Goal: Task Accomplishment & Management: Manage account settings

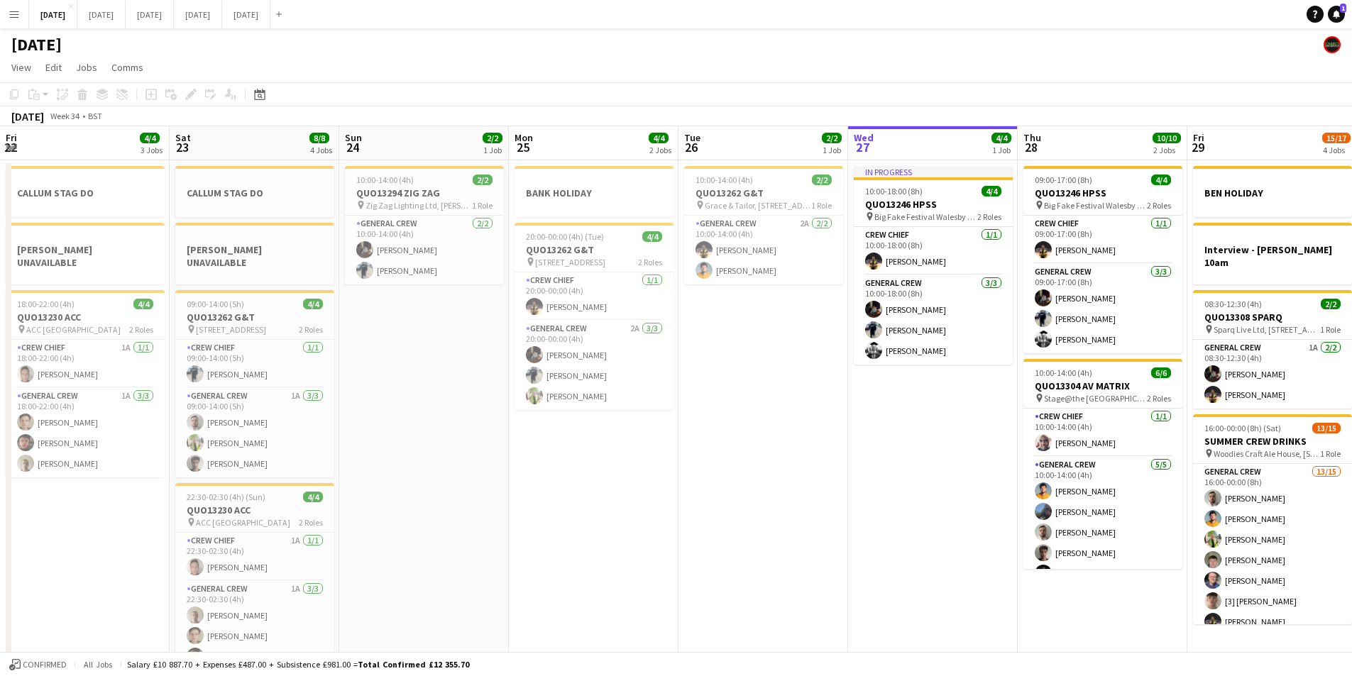
scroll to position [18, 0]
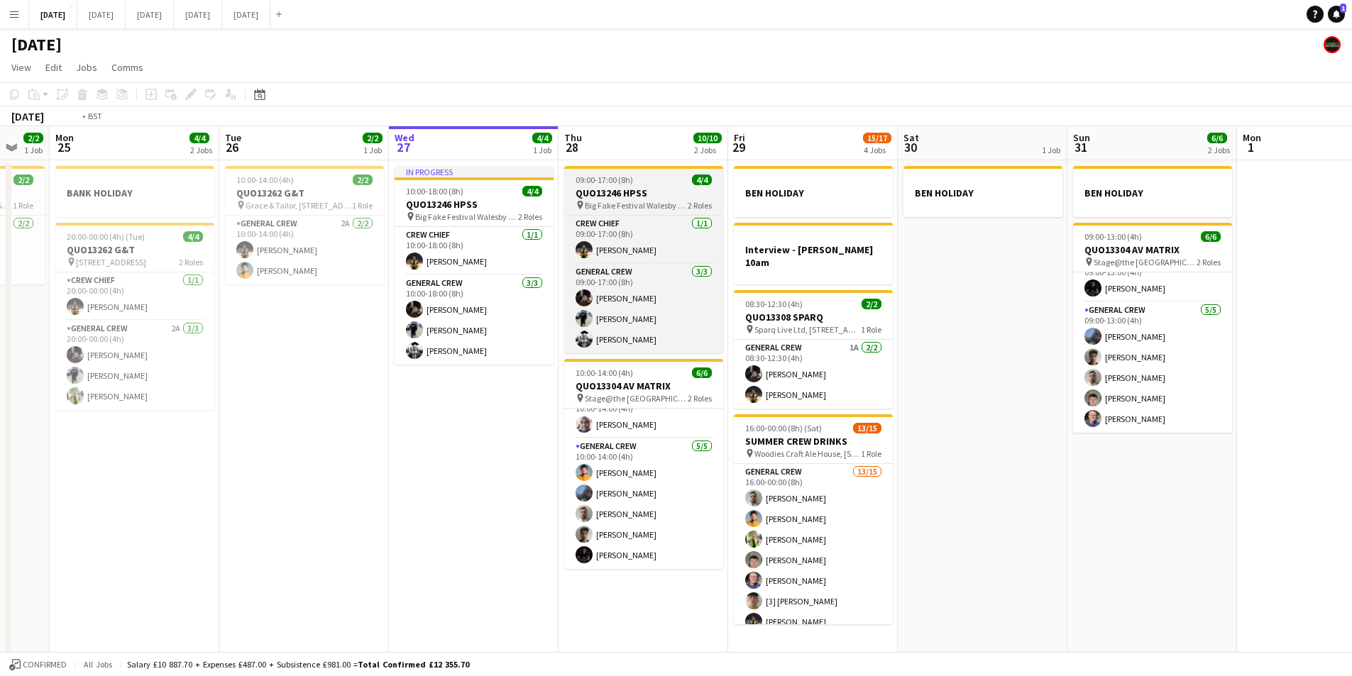
drag, startPoint x: 1036, startPoint y: 464, endPoint x: 588, endPoint y: 174, distance: 533.7
click at [948, 443] on app-calendar-viewport "Fri 22 4/4 3 Jobs Sat 23 8/8 4 Jobs Sun 24 2/2 1 Job Mon 25 4/4 2 Jobs Tue 26 2…" at bounding box center [676, 408] width 1352 height 564
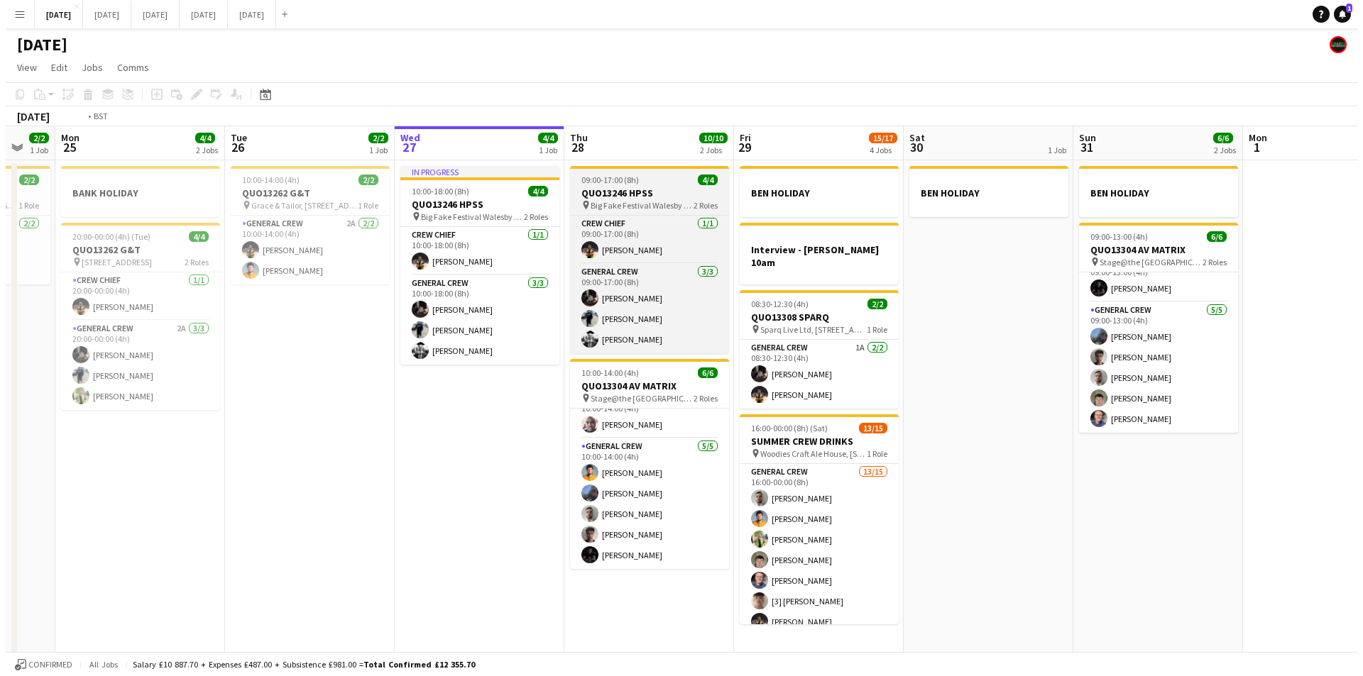
scroll to position [0, 547]
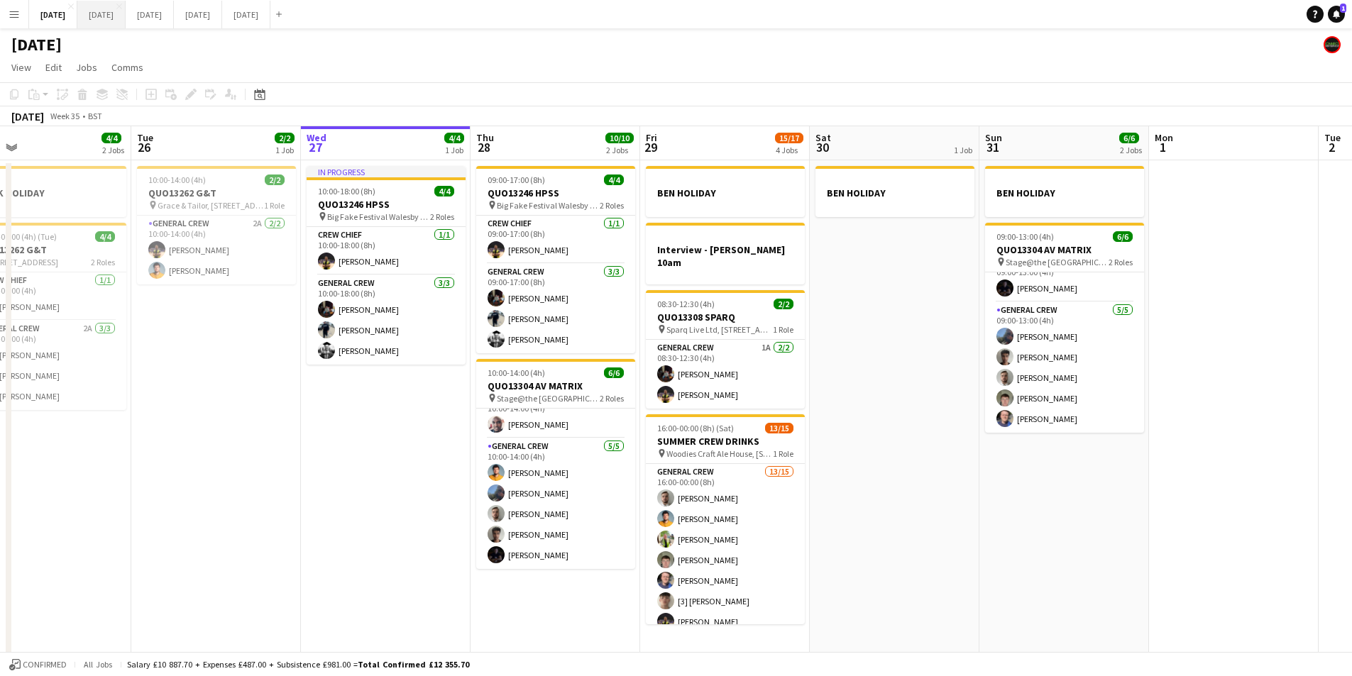
click at [126, 13] on button "[DATE] Close" at bounding box center [101, 15] width 48 height 28
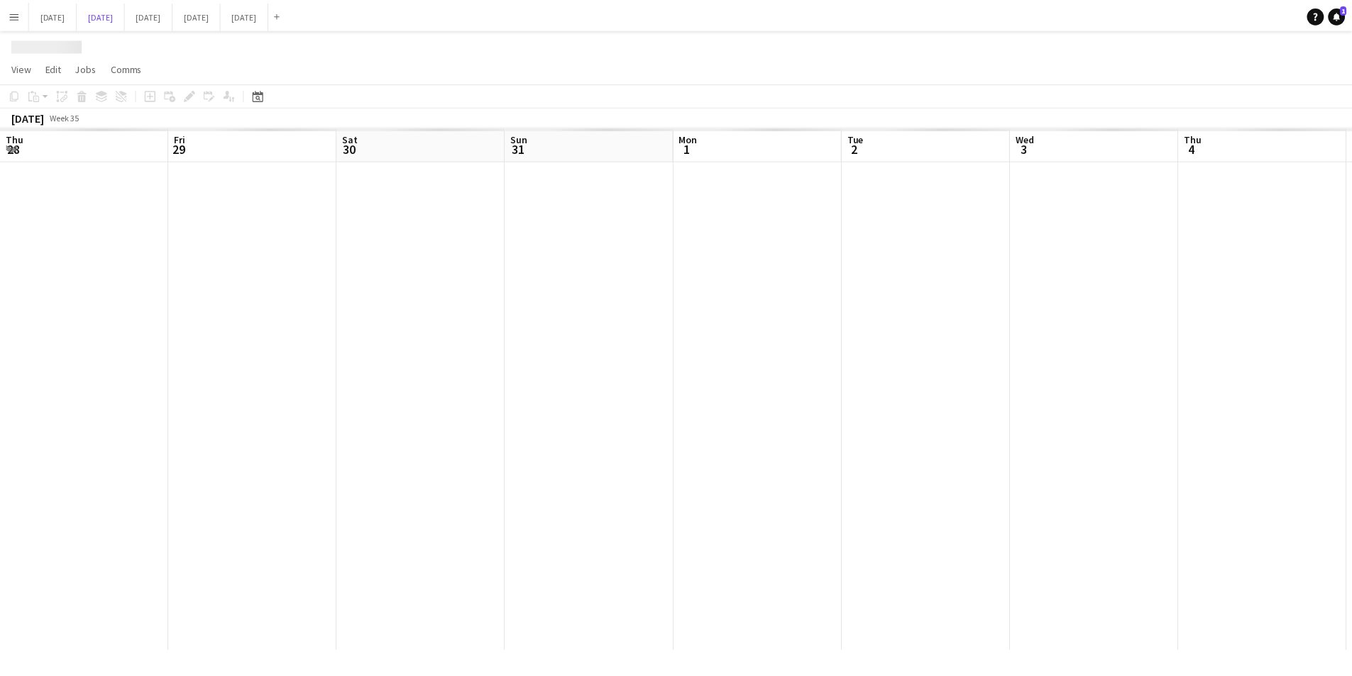
scroll to position [0, 418]
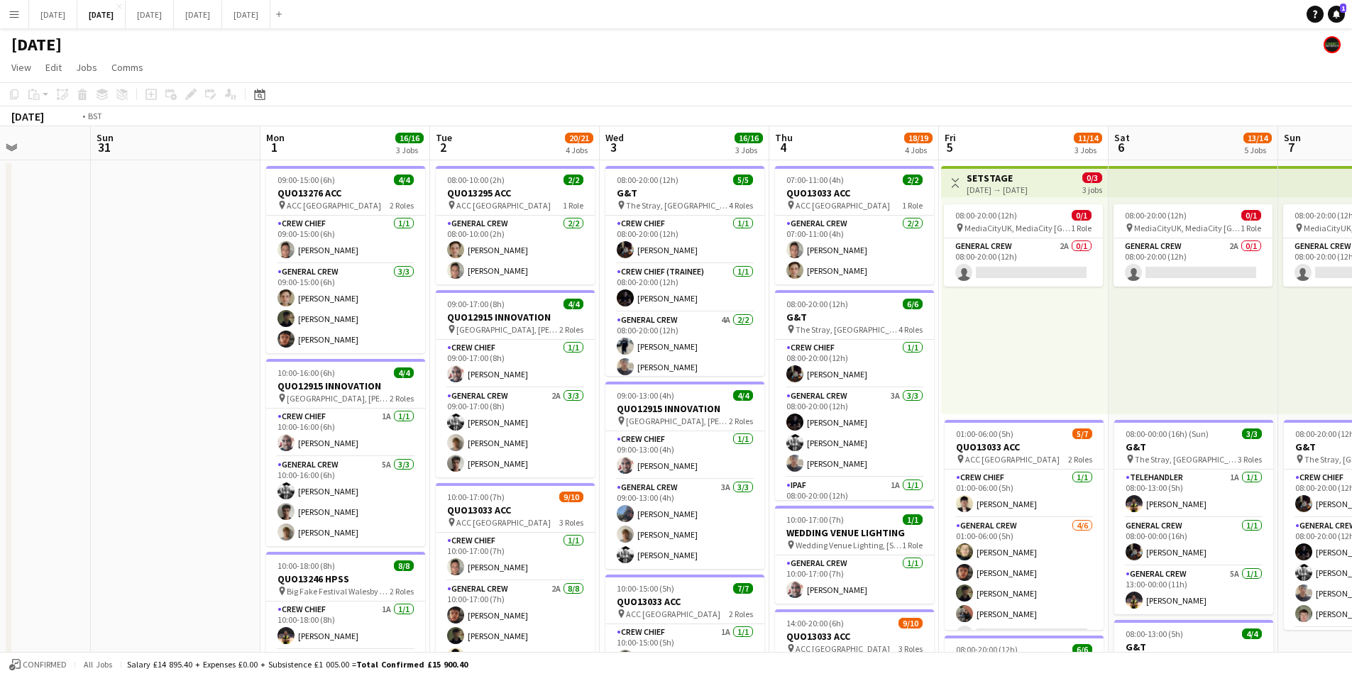
drag, startPoint x: 861, startPoint y: 377, endPoint x: 870, endPoint y: 323, distance: 54.7
click at [603, 340] on app-calendar-viewport "Thu 28 Fri 29 Sat 30 Sun 31 Mon 1 16/16 3 Jobs Tue 2 20/21 4 Jobs Wed 3 16/16 3…" at bounding box center [676, 614] width 1352 height 976
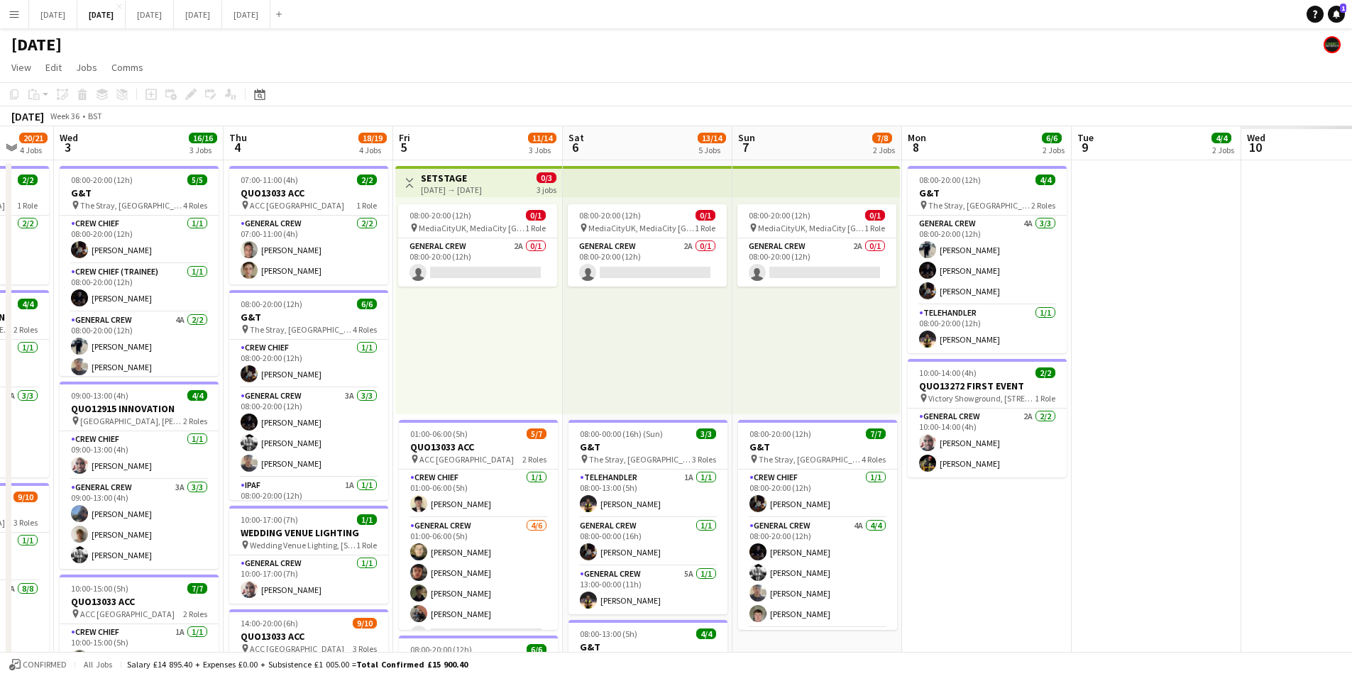
drag, startPoint x: 613, startPoint y: 327, endPoint x: 595, endPoint y: 320, distance: 19.8
click at [583, 324] on app-calendar-viewport "Sun 31 Mon 1 16/16 3 Jobs Tue 2 20/21 4 Jobs Wed 3 16/16 3 Jobs Thu 4 18/19 4 J…" at bounding box center [676, 614] width 1352 height 976
click at [547, 313] on app-calendar-viewport "Sun 31 Mon 1 16/16 3 Jobs Tue 2 20/21 4 Jobs Wed 3 16/16 3 Jobs Thu 4 18/19 4 J…" at bounding box center [676, 614] width 1352 height 976
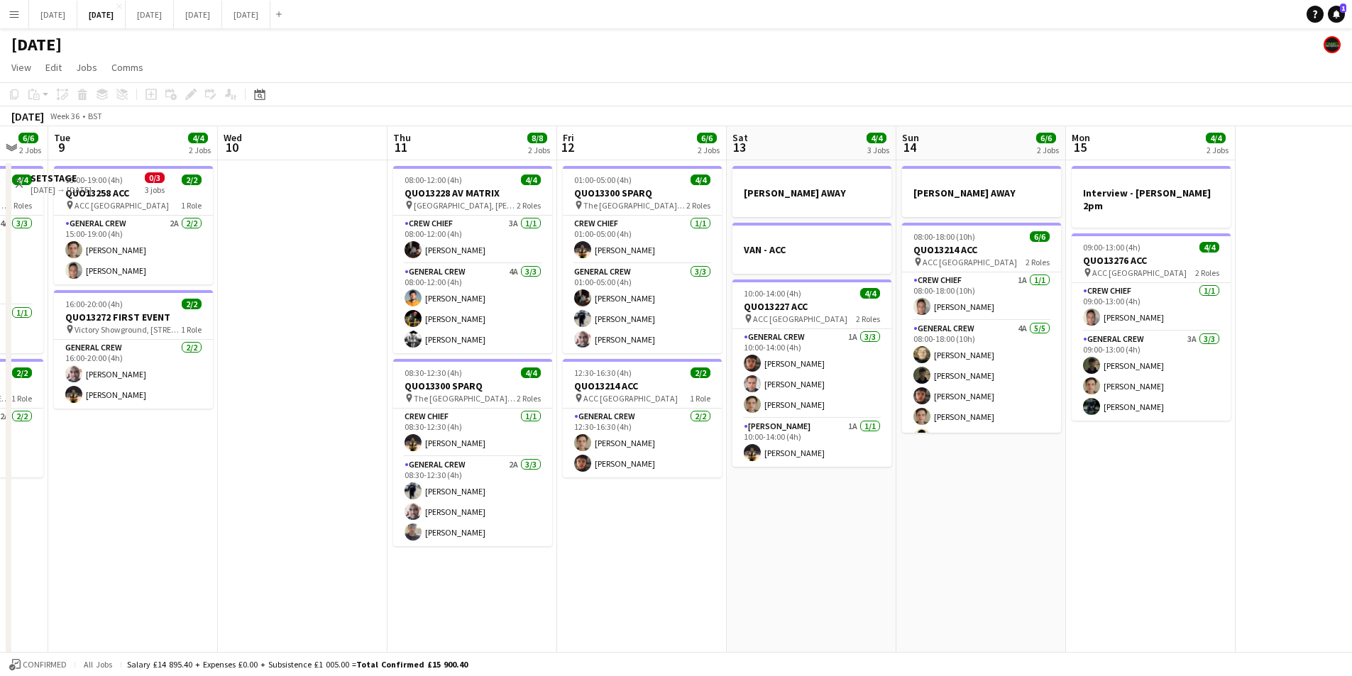
click at [498, 309] on app-calendar-viewport "Thu 4 18/19 4 Jobs Fri 5 11/14 3 Jobs Sat 6 13/14 5 Jobs Sun 7 7/8 2 Jobs Mon 8…" at bounding box center [676, 614] width 1352 height 976
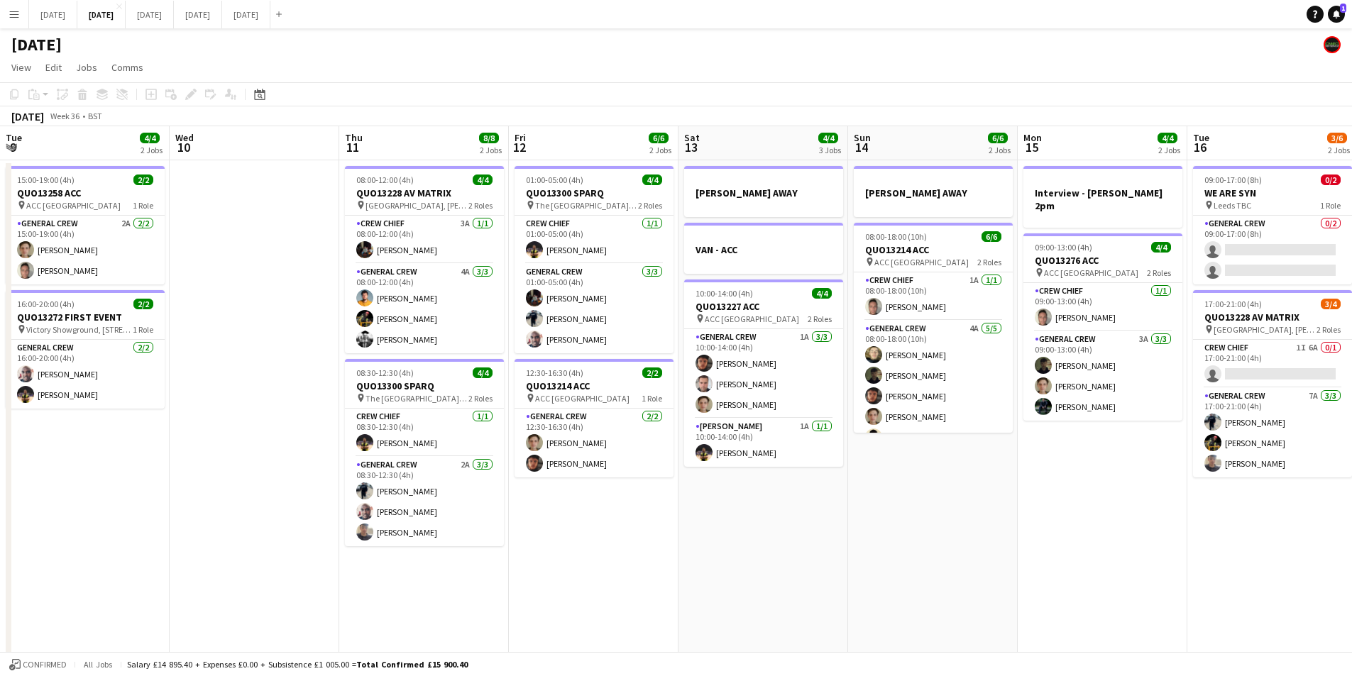
click at [510, 314] on app-calendar-viewport "Sun 7 7/8 2 Jobs Mon 8 6/6 2 Jobs Tue 9 4/4 2 Jobs Wed 10 Thu 11 8/8 2 Jobs Fri…" at bounding box center [676, 614] width 1352 height 976
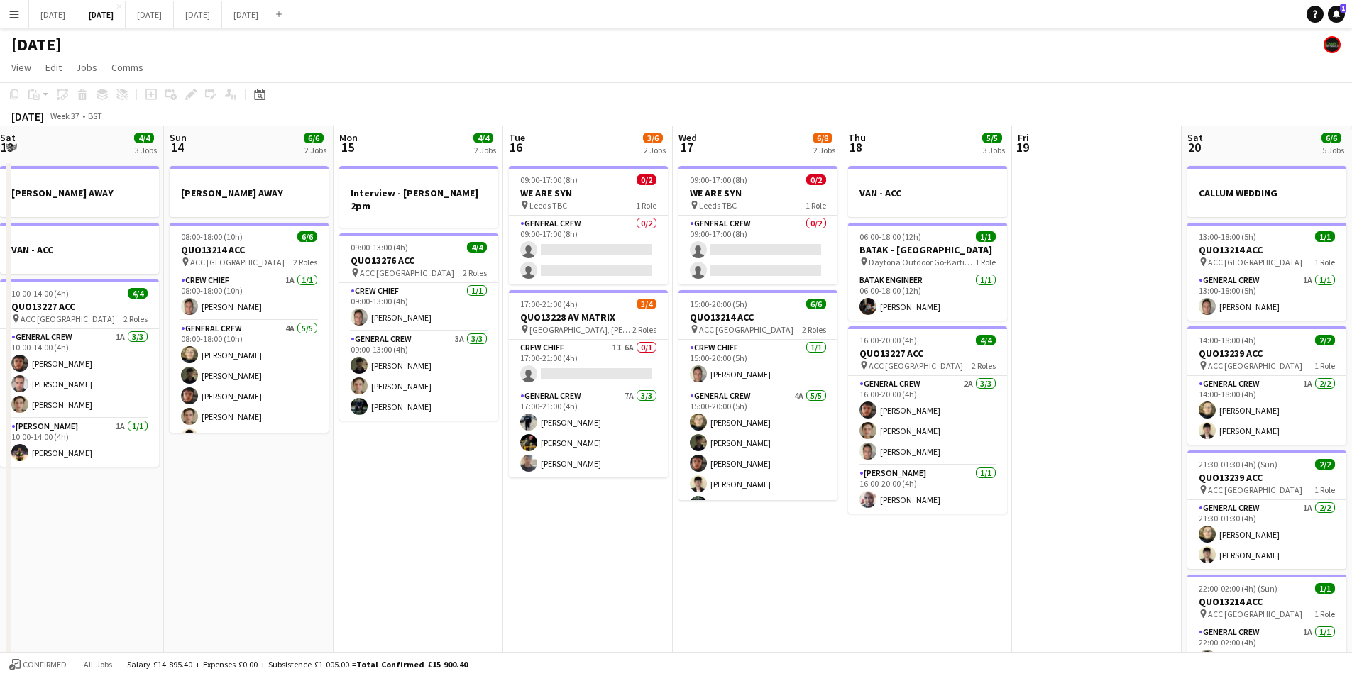
drag, startPoint x: 808, startPoint y: 336, endPoint x: 669, endPoint y: 334, distance: 139.1
click at [669, 334] on app-calendar-viewport "Wed 10 Thu 11 8/8 2 Jobs Fri 12 6/6 2 Jobs Sat 13 4/4 3 Jobs Sun 14 6/6 2 Jobs …" at bounding box center [676, 614] width 1352 height 976
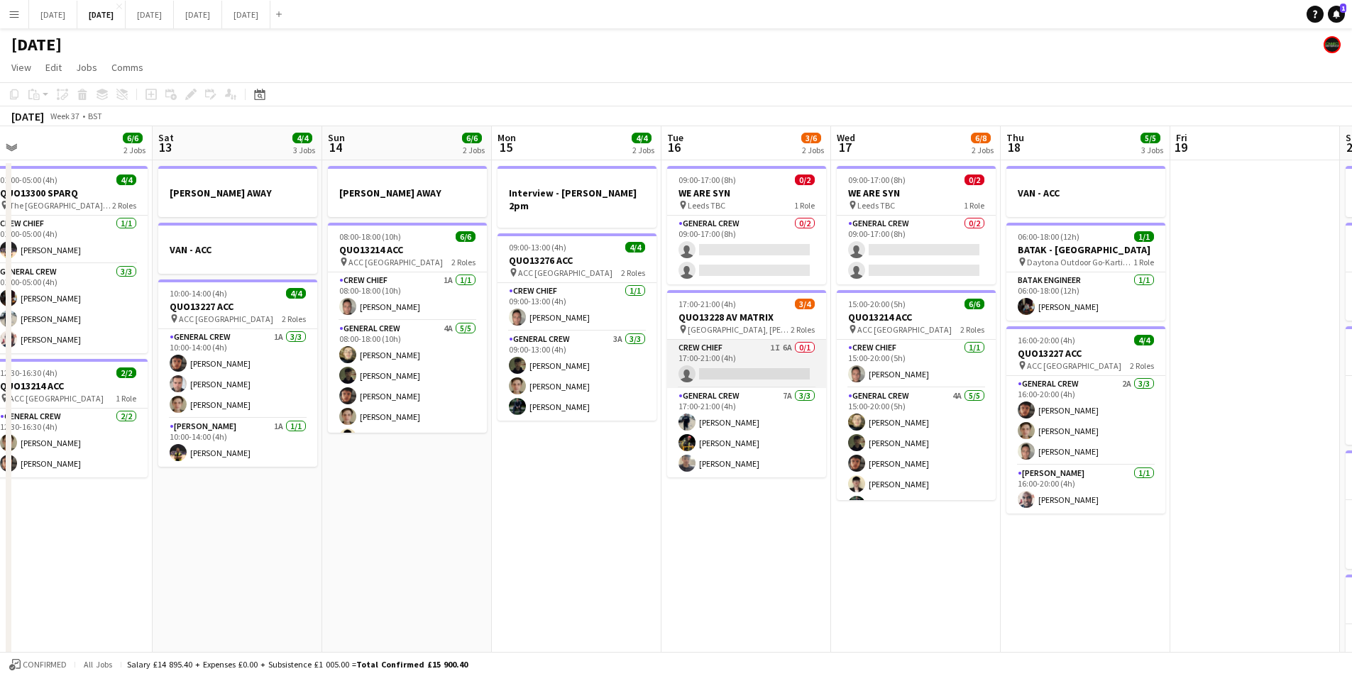
click at [745, 361] on app-card-role "Crew Chief 1I 6A 0/1 17:00-21:00 (4h) single-neutral-actions" at bounding box center [746, 364] width 159 height 48
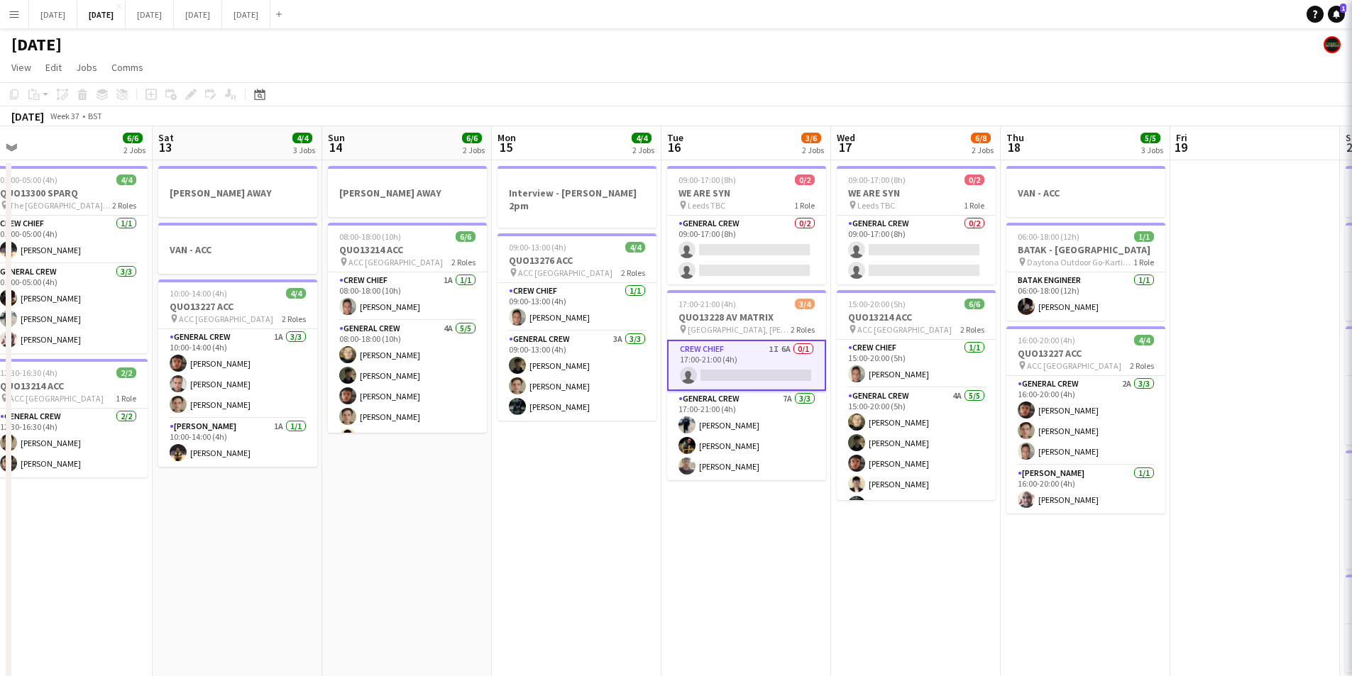
scroll to position [0, 356]
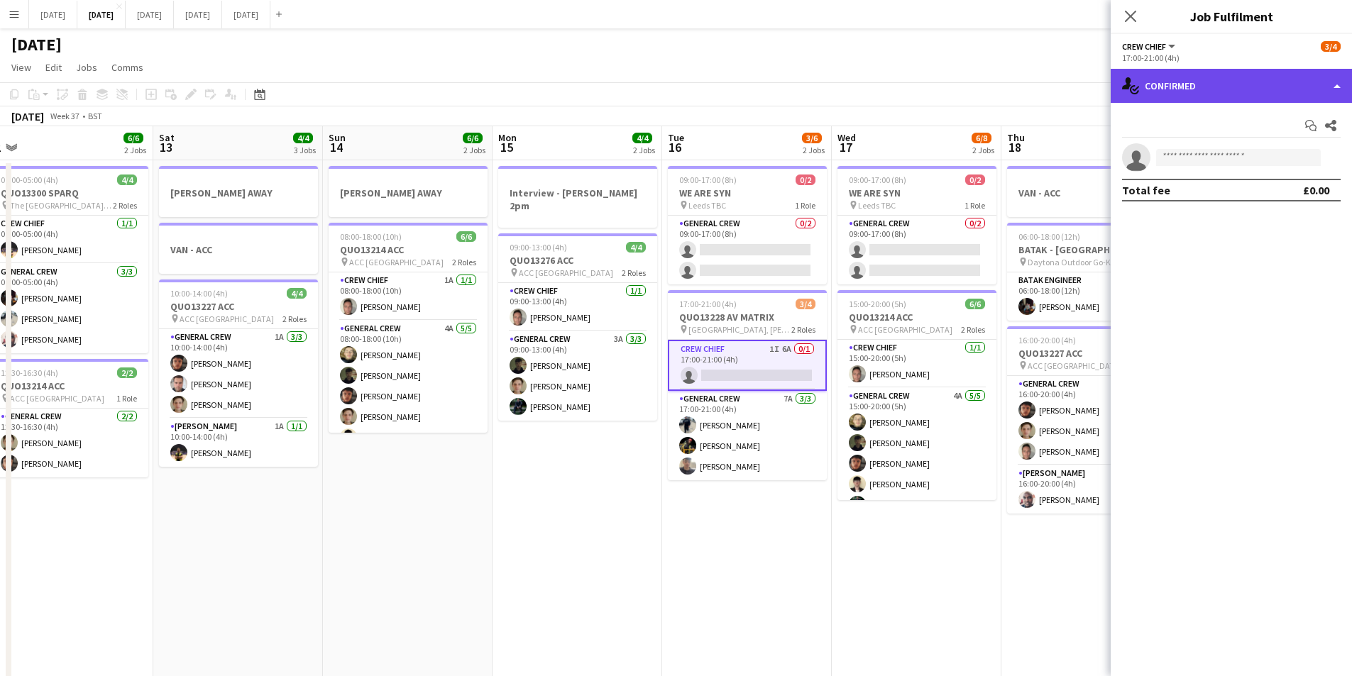
click at [1204, 74] on div "single-neutral-actions-check-2 Confirmed" at bounding box center [1231, 86] width 241 height 34
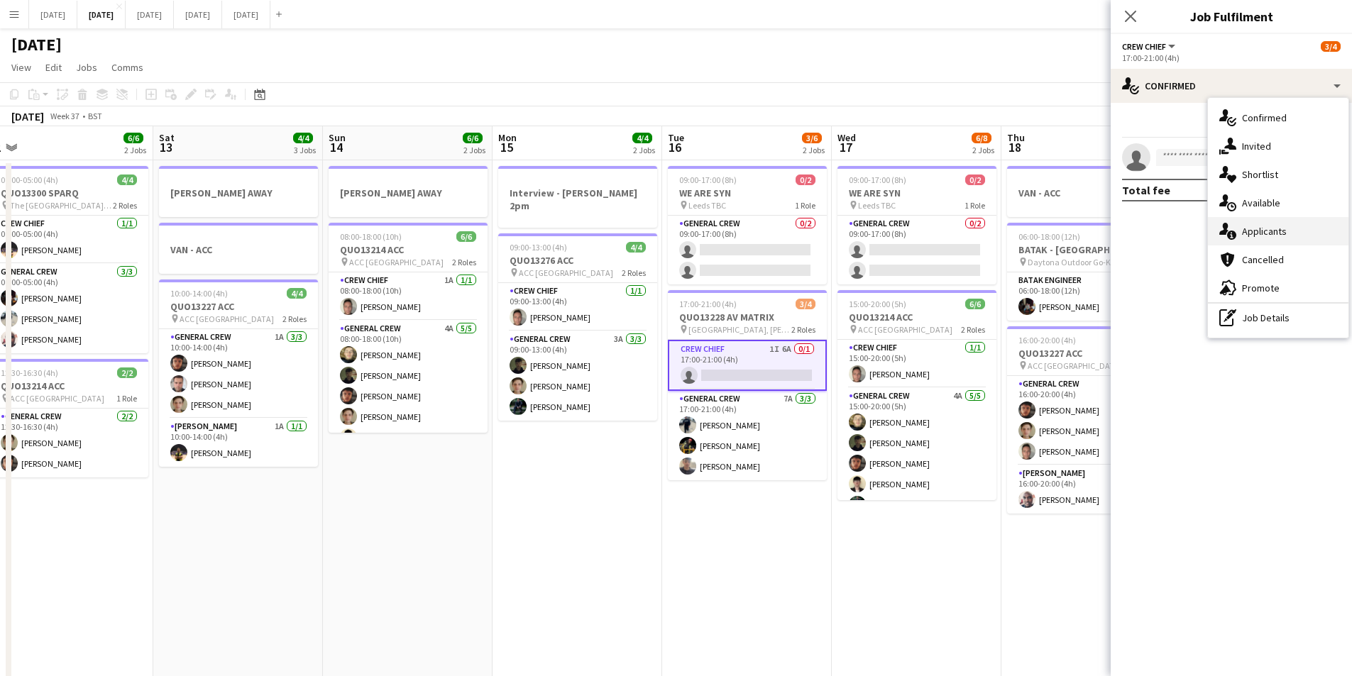
click at [1285, 221] on div "single-neutral-actions-information Applicants" at bounding box center [1278, 231] width 141 height 28
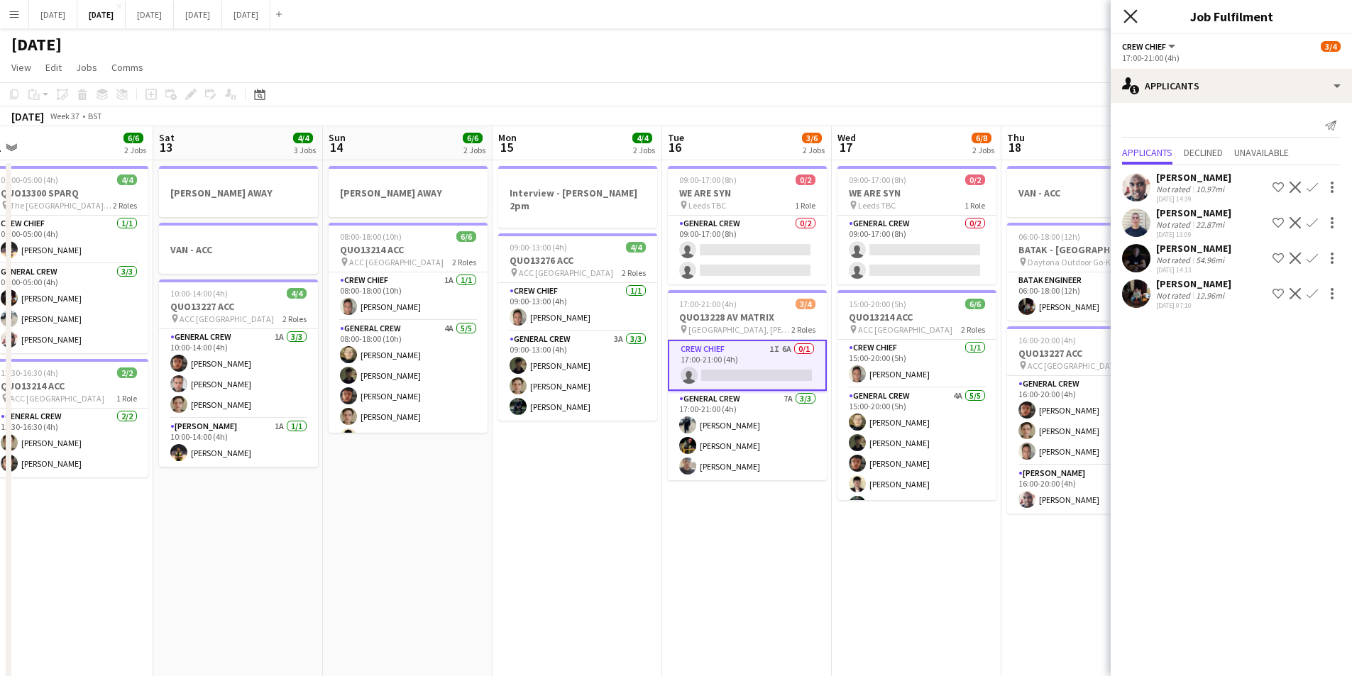
click at [1135, 13] on icon "Close pop-in" at bounding box center [1130, 15] width 13 height 13
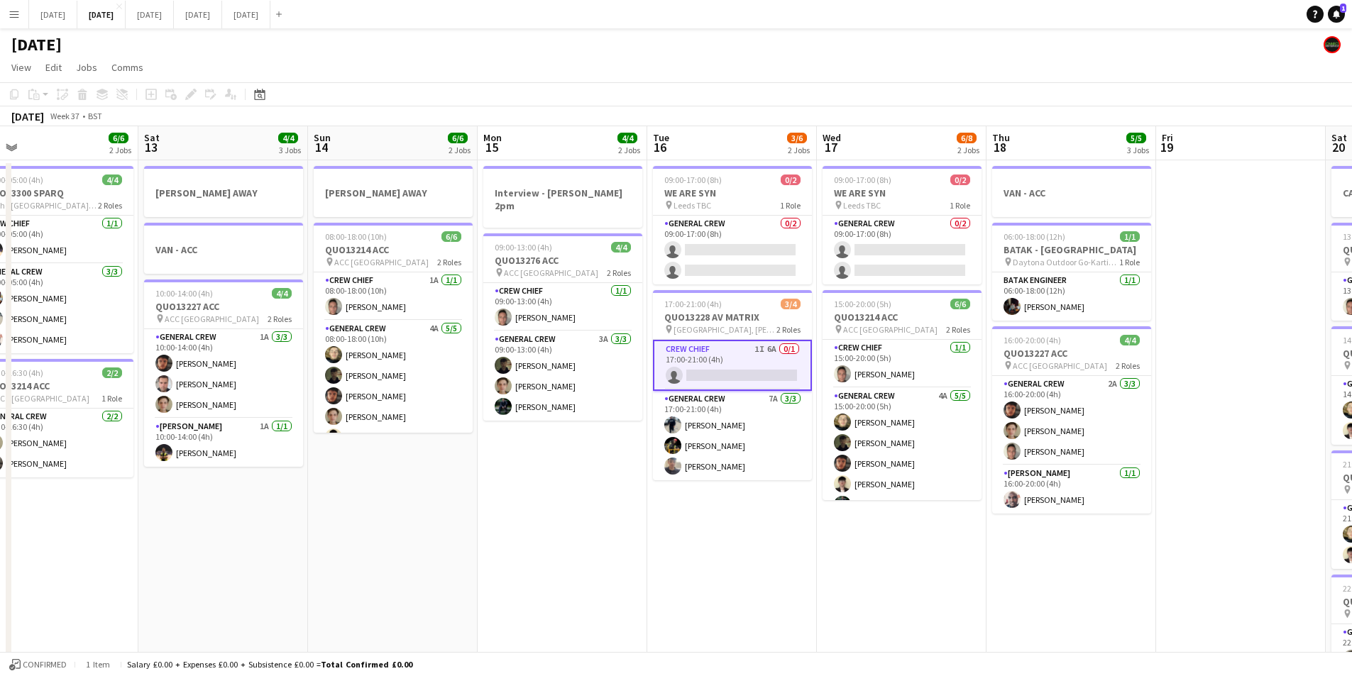
scroll to position [0, 373]
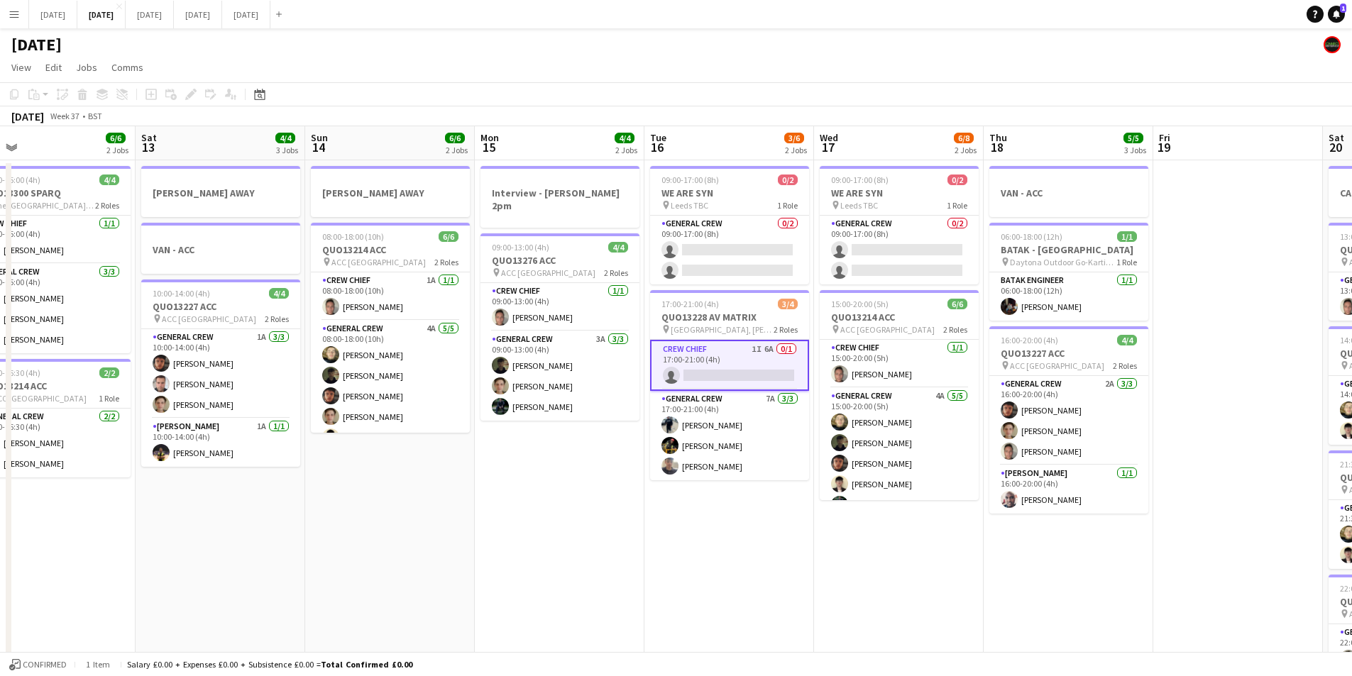
drag, startPoint x: 769, startPoint y: 495, endPoint x: 753, endPoint y: 495, distance: 16.3
click at [753, 495] on app-calendar-viewport "Wed 10 Thu 11 8/8 2 Jobs Fri 12 6/6 2 Jobs Sat 13 4/4 3 Jobs Sun 14 6/6 2 Jobs …" at bounding box center [676, 614] width 1352 height 976
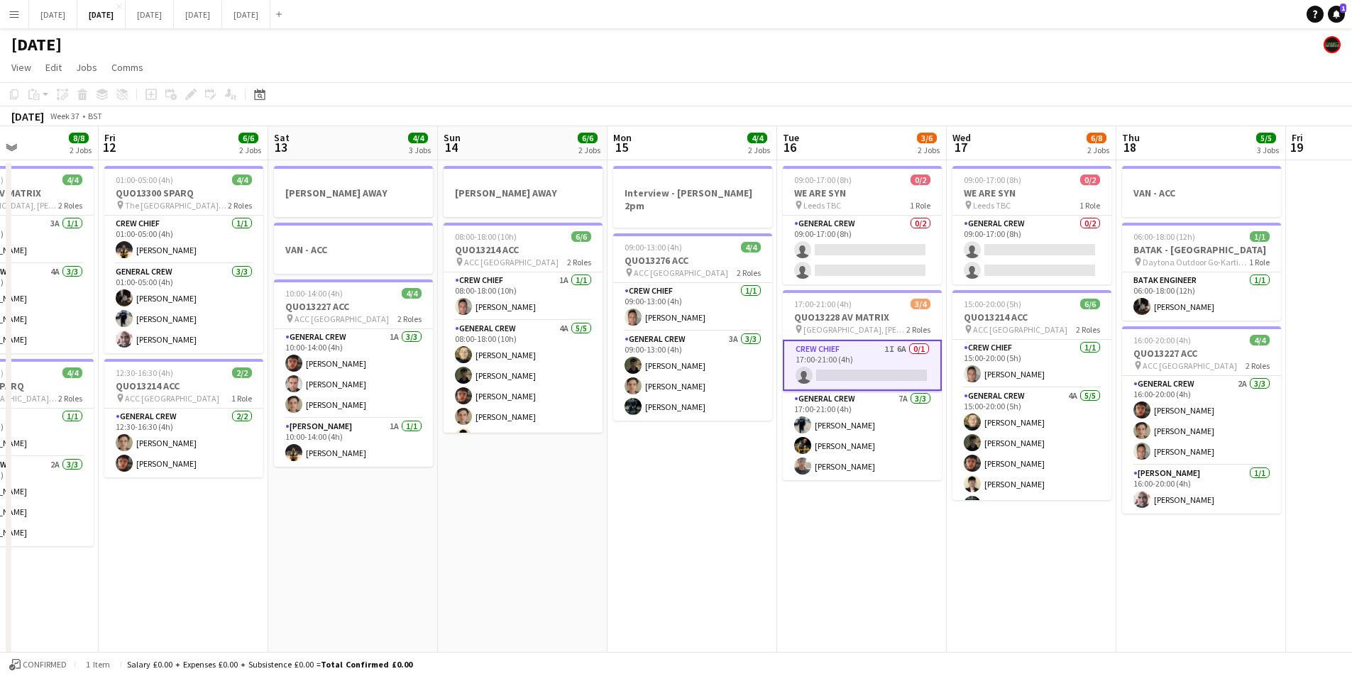
scroll to position [0, 396]
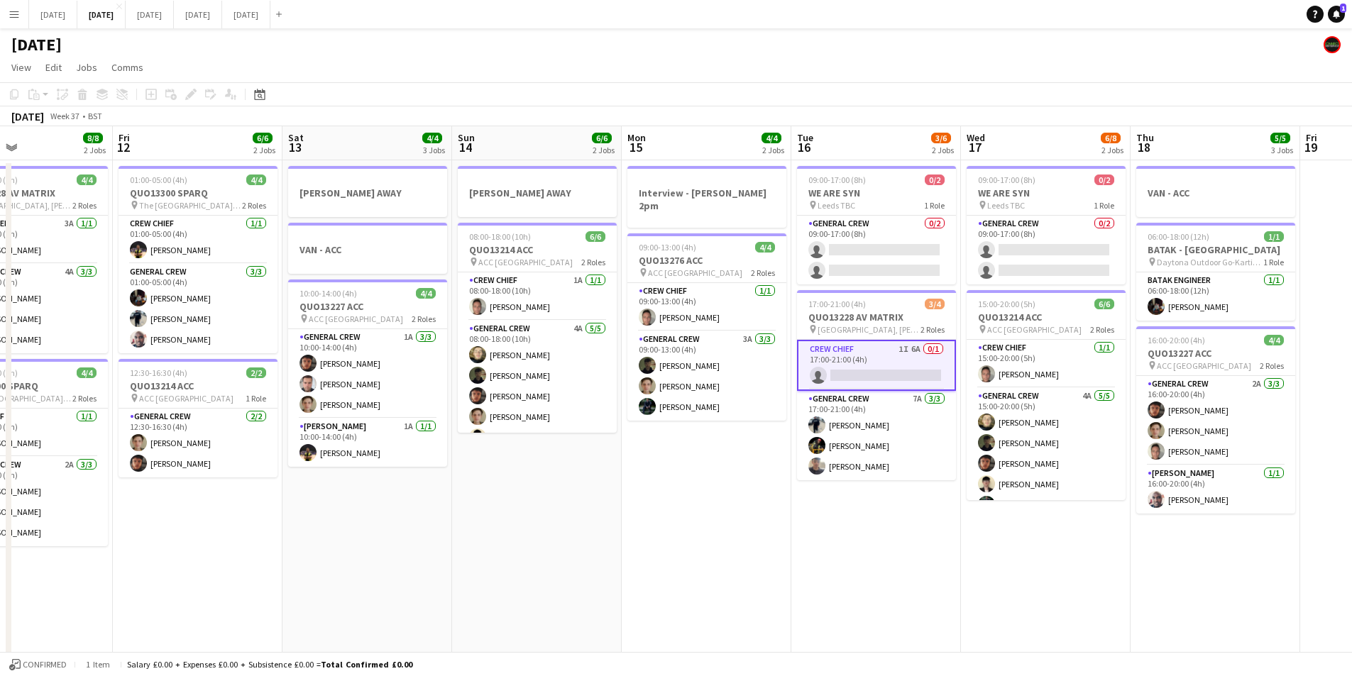
drag, startPoint x: 817, startPoint y: 584, endPoint x: 964, endPoint y: 593, distance: 147.2
click at [964, 593] on app-calendar-viewport "Tue 9 4/4 2 Jobs Wed 10 Thu 11 8/8 2 Jobs Fri 12 6/6 2 Jobs Sat 13 4/4 3 Jobs S…" at bounding box center [676, 614] width 1352 height 976
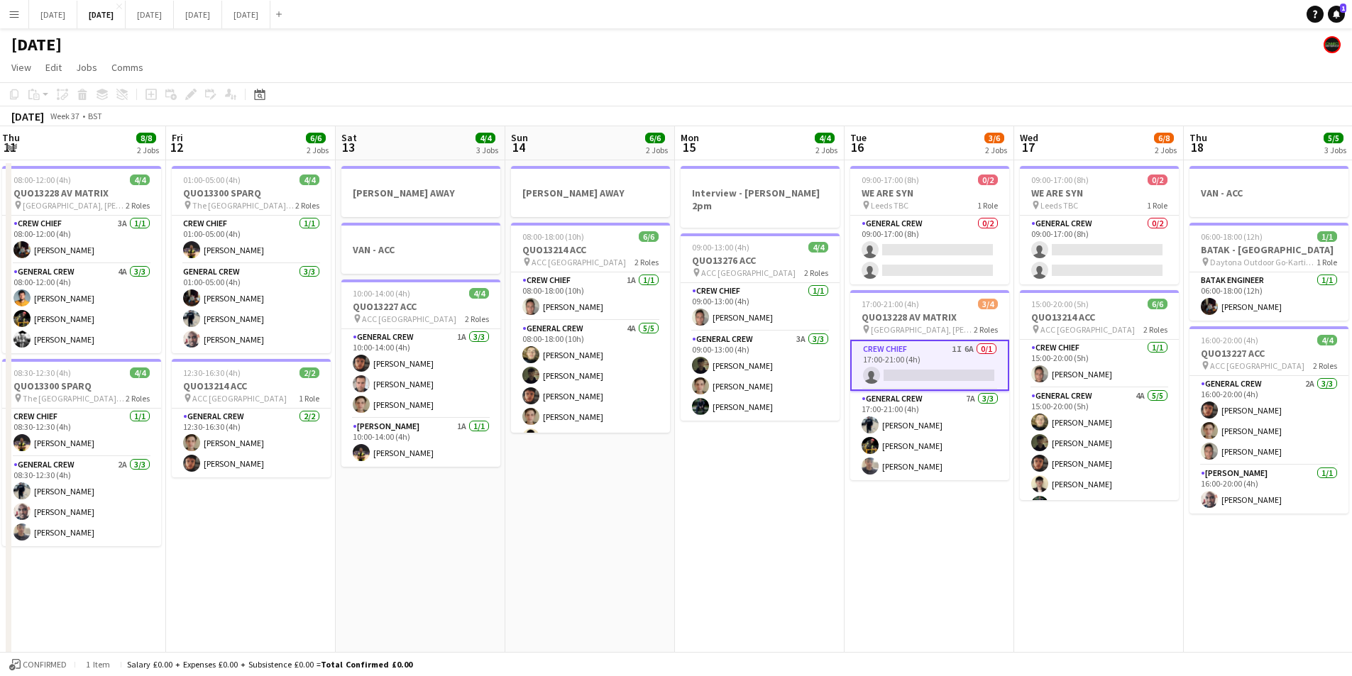
drag, startPoint x: 713, startPoint y: 593, endPoint x: 882, endPoint y: 603, distance: 170.0
click at [882, 603] on app-calendar-viewport "Tue 9 4/4 2 Jobs Wed 10 Thu 11 8/8 2 Jobs Fri 12 6/6 2 Jobs Sat 13 4/4 3 Jobs S…" at bounding box center [676, 614] width 1352 height 976
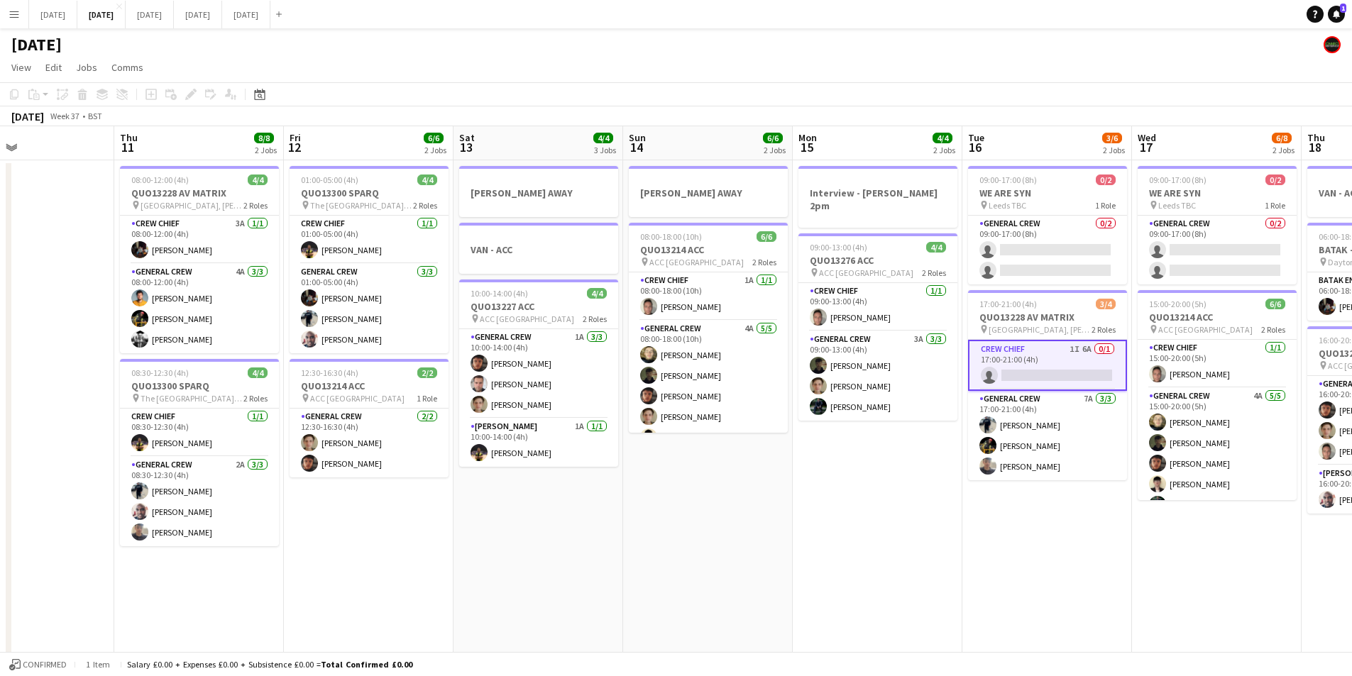
drag, startPoint x: 801, startPoint y: 600, endPoint x: 1047, endPoint y: 582, distance: 246.2
click at [1045, 583] on app-calendar-viewport "Mon 8 6/6 2 Jobs Tue 9 4/4 2 Jobs Wed 10 Thu 11 8/8 2 Jobs Fri 12 6/6 2 Jobs Sa…" at bounding box center [676, 614] width 1352 height 976
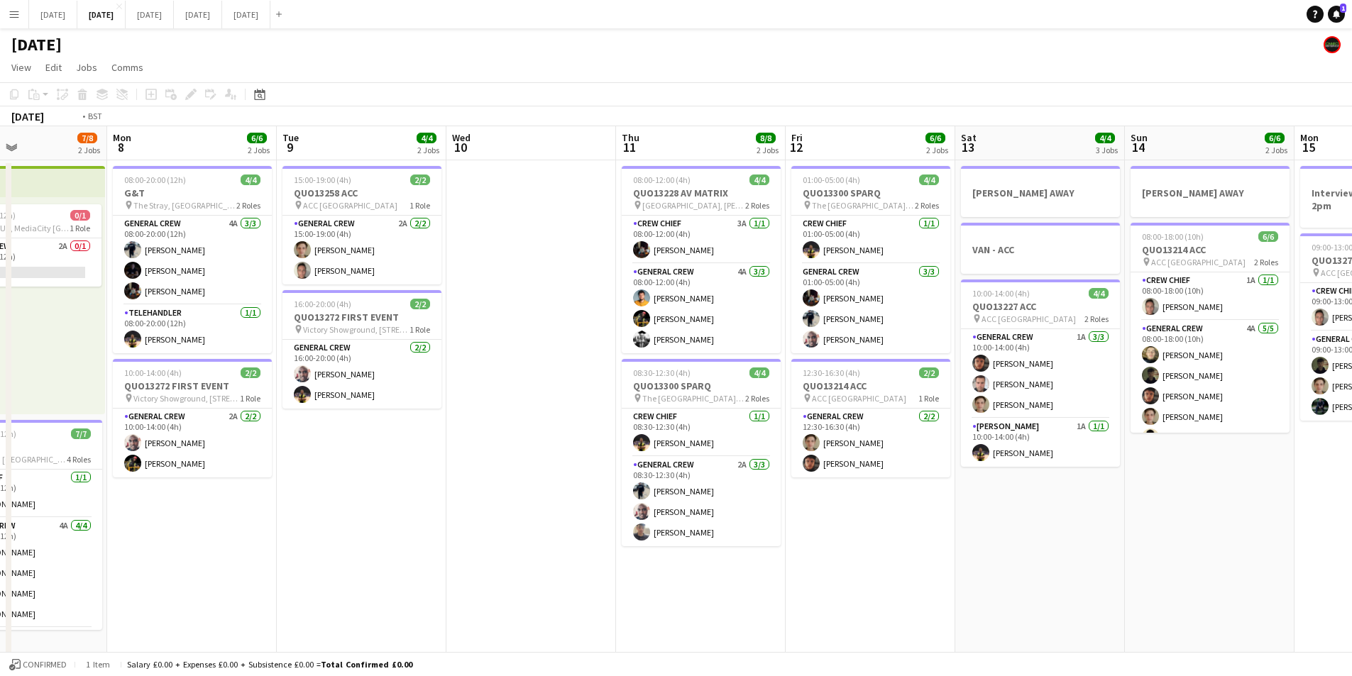
drag, startPoint x: 1024, startPoint y: 593, endPoint x: 1034, endPoint y: 573, distance: 22.9
click at [1060, 583] on app-calendar-viewport "Sat 6 13/14 5 Jobs Sun 7 7/8 2 Jobs Mon 8 6/6 2 Jobs Tue 9 4/4 2 Jobs Wed 10 Th…" at bounding box center [676, 614] width 1352 height 976
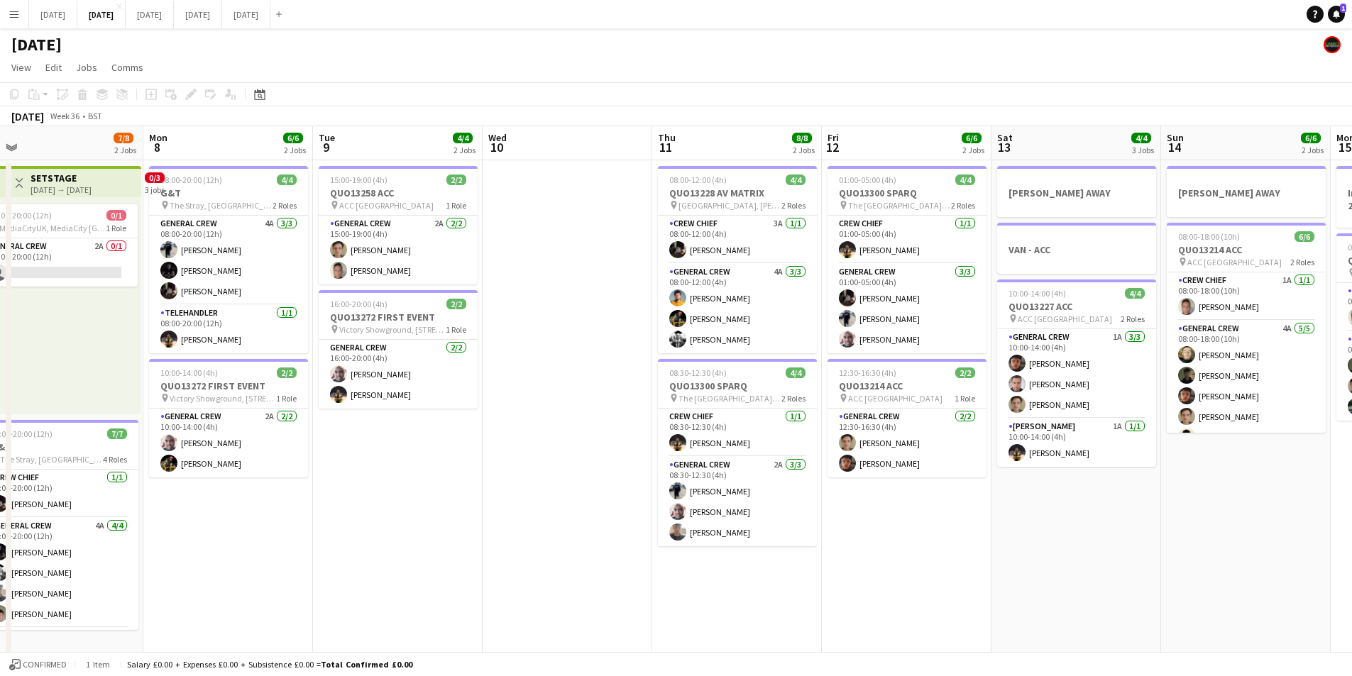
drag, startPoint x: 651, startPoint y: 595, endPoint x: 855, endPoint y: 597, distance: 204.4
click at [854, 598] on app-calendar-viewport "Fri 5 11/14 3 Jobs Sat 6 13/14 5 Jobs Sun 7 7/8 2 Jobs Mon 8 6/6 2 Jobs Tue 9 4…" at bounding box center [676, 614] width 1352 height 976
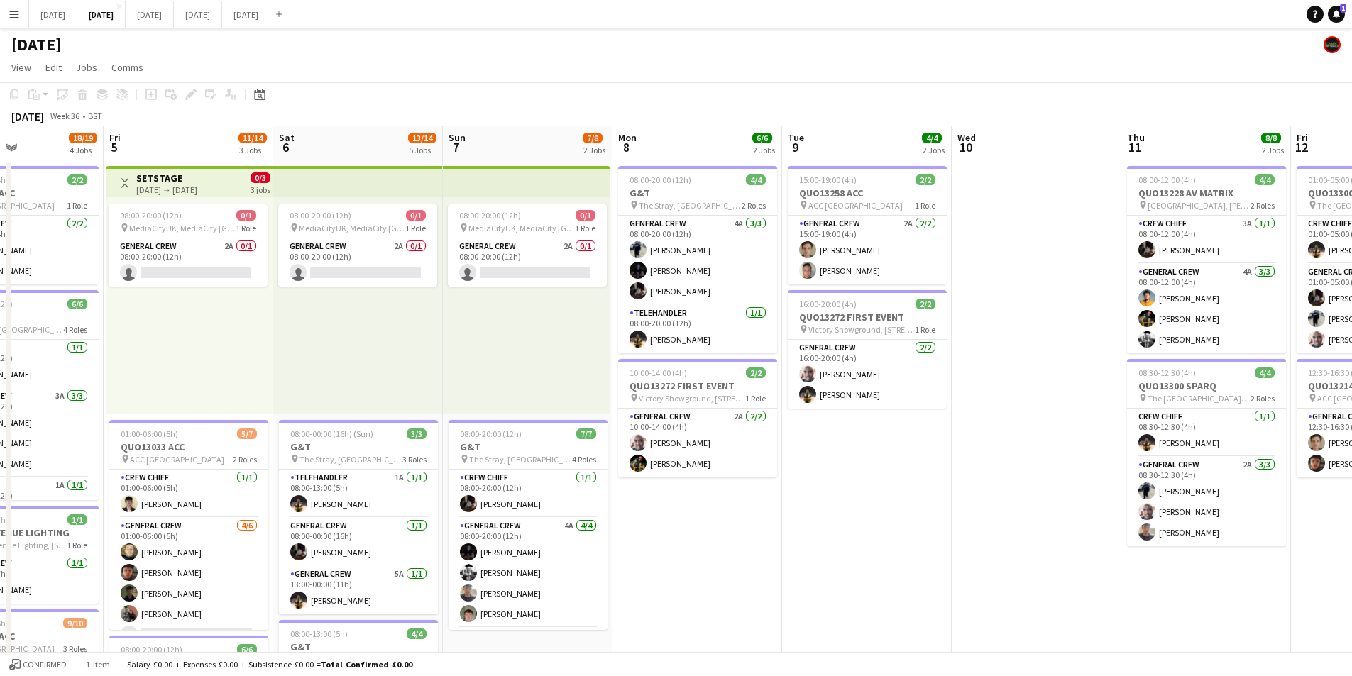
drag, startPoint x: 659, startPoint y: 588, endPoint x: 1024, endPoint y: 603, distance: 365.8
click at [1024, 605] on app-calendar-viewport "Wed 3 16/16 3 Jobs Thu 4 18/19 4 Jobs Fri 5 11/14 3 Jobs Sat 6 13/14 5 Jobs Sun…" at bounding box center [676, 614] width 1352 height 976
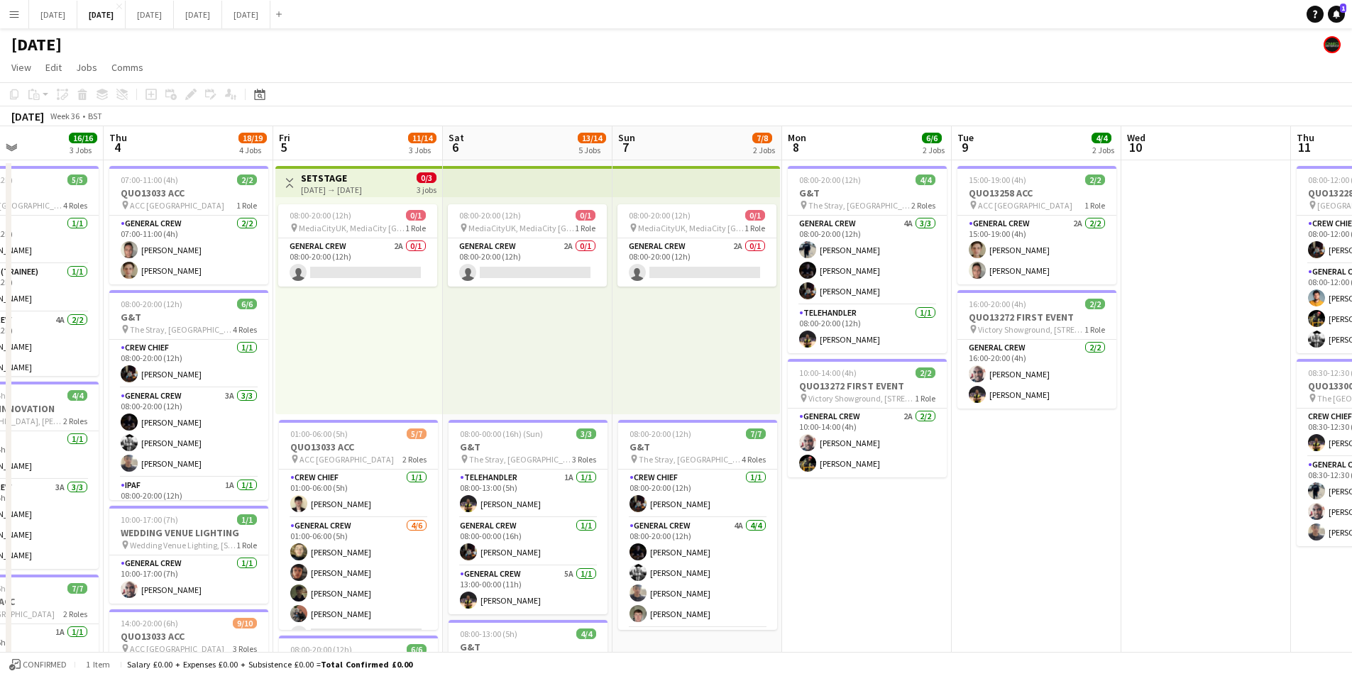
scroll to position [0, 375]
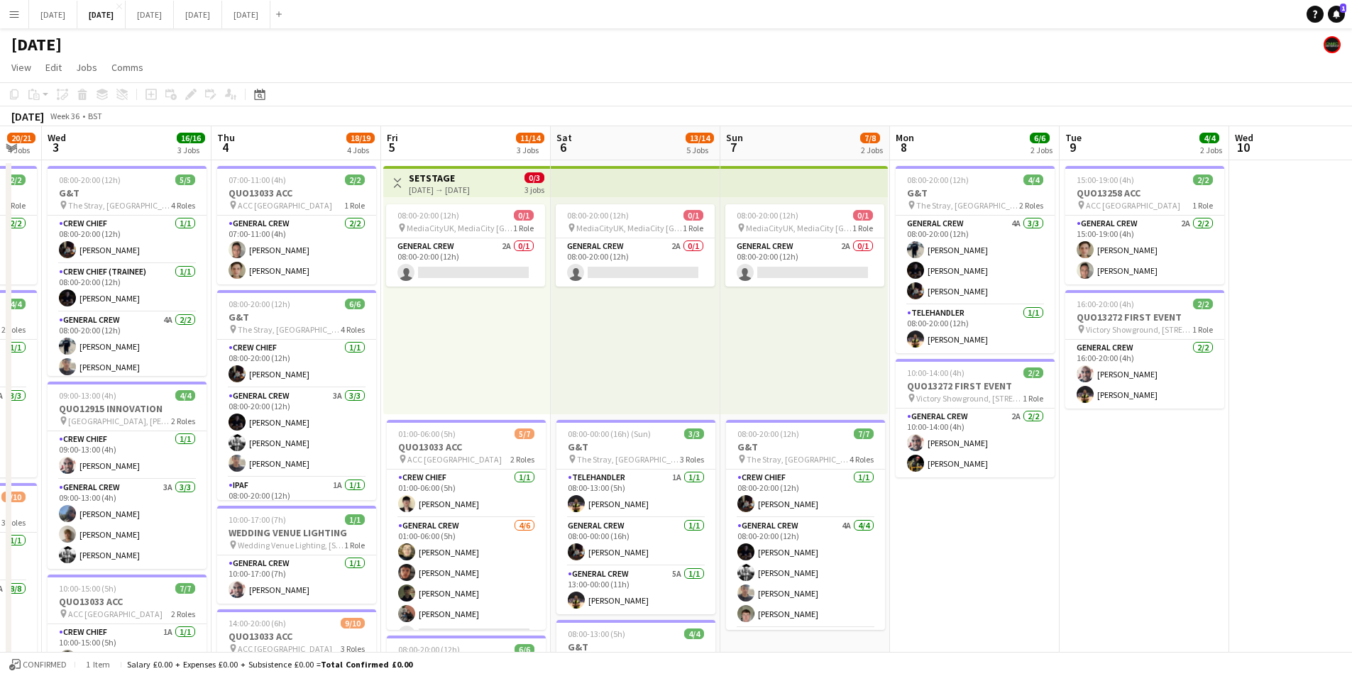
drag, startPoint x: 940, startPoint y: 532, endPoint x: 1132, endPoint y: 516, distance: 192.3
click at [1086, 535] on app-calendar-viewport "Mon 1 16/16 3 Jobs Tue 2 20/21 4 Jobs Wed 3 16/16 3 Jobs Thu 4 18/19 4 Jobs Fri…" at bounding box center [676, 614] width 1352 height 976
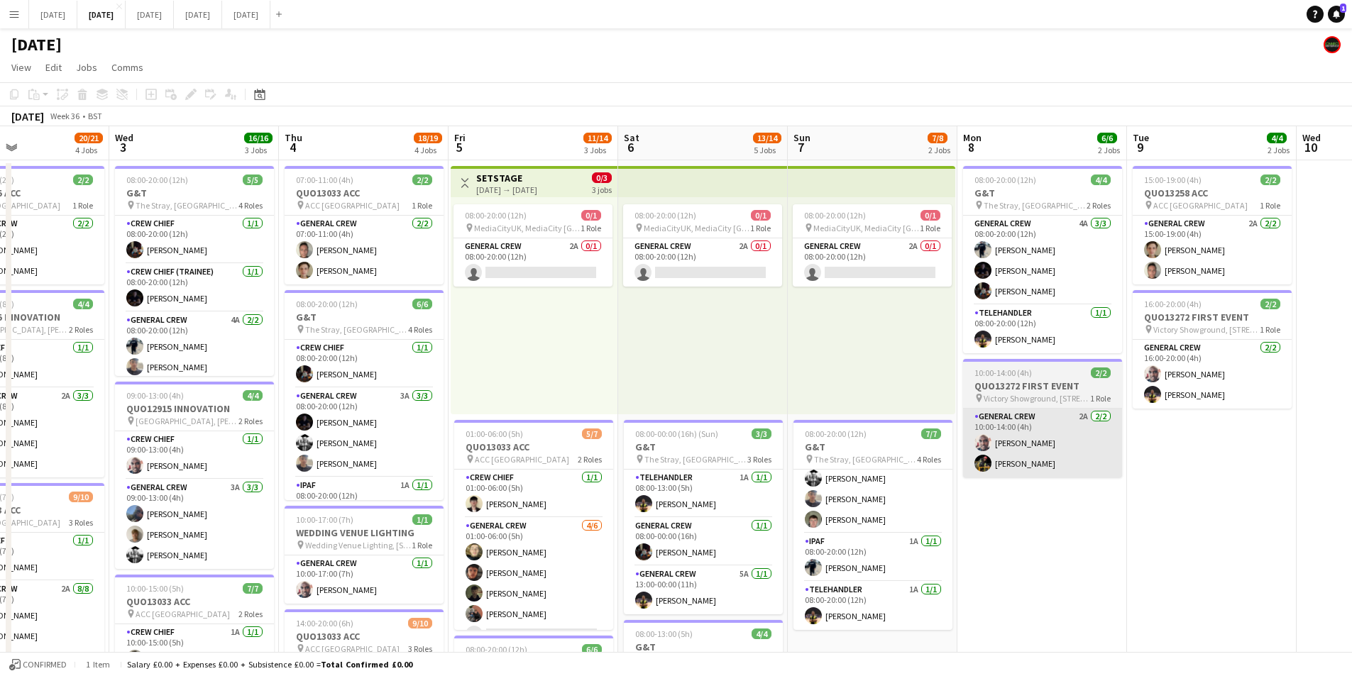
scroll to position [0, 0]
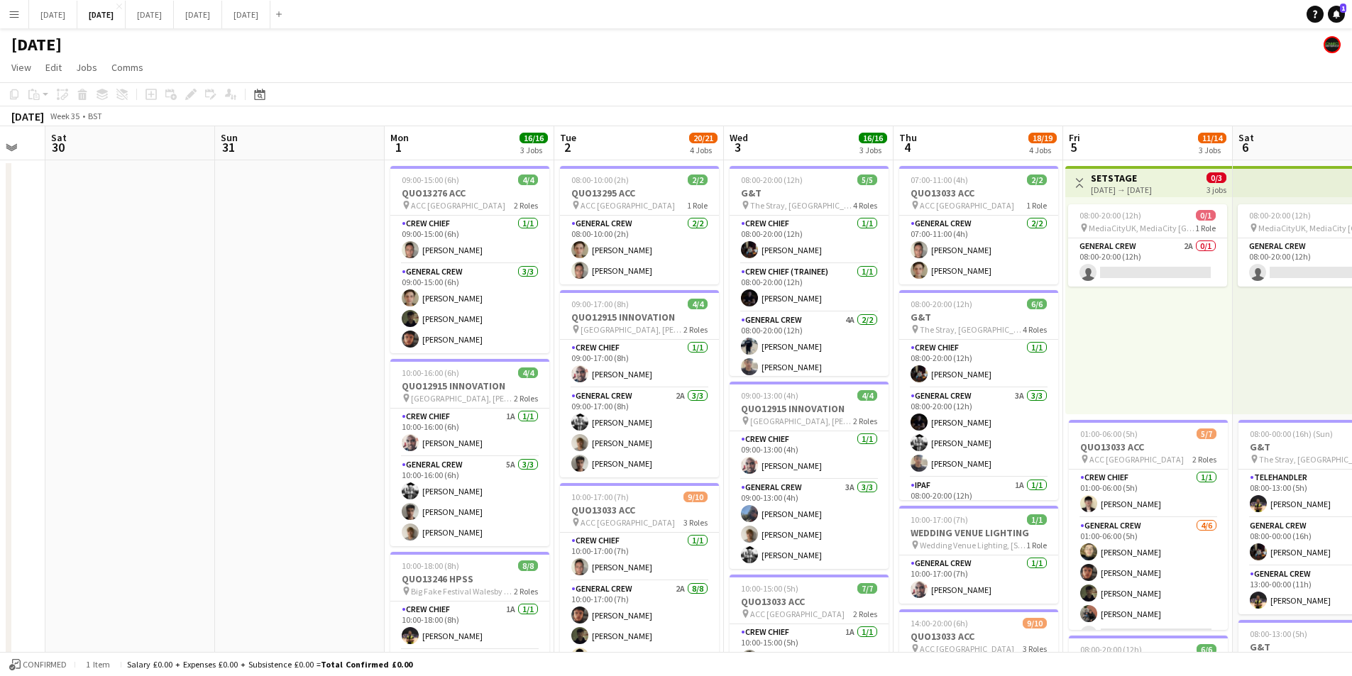
drag, startPoint x: 690, startPoint y: 461, endPoint x: 1018, endPoint y: 452, distance: 328.7
click at [1018, 452] on app-calendar-viewport "Fri 29 Sat 30 Sun 31 Mon 1 16/16 3 Jobs Tue 2 20/21 4 Jobs Wed 3 16/16 3 Jobs T…" at bounding box center [676, 614] width 1352 height 976
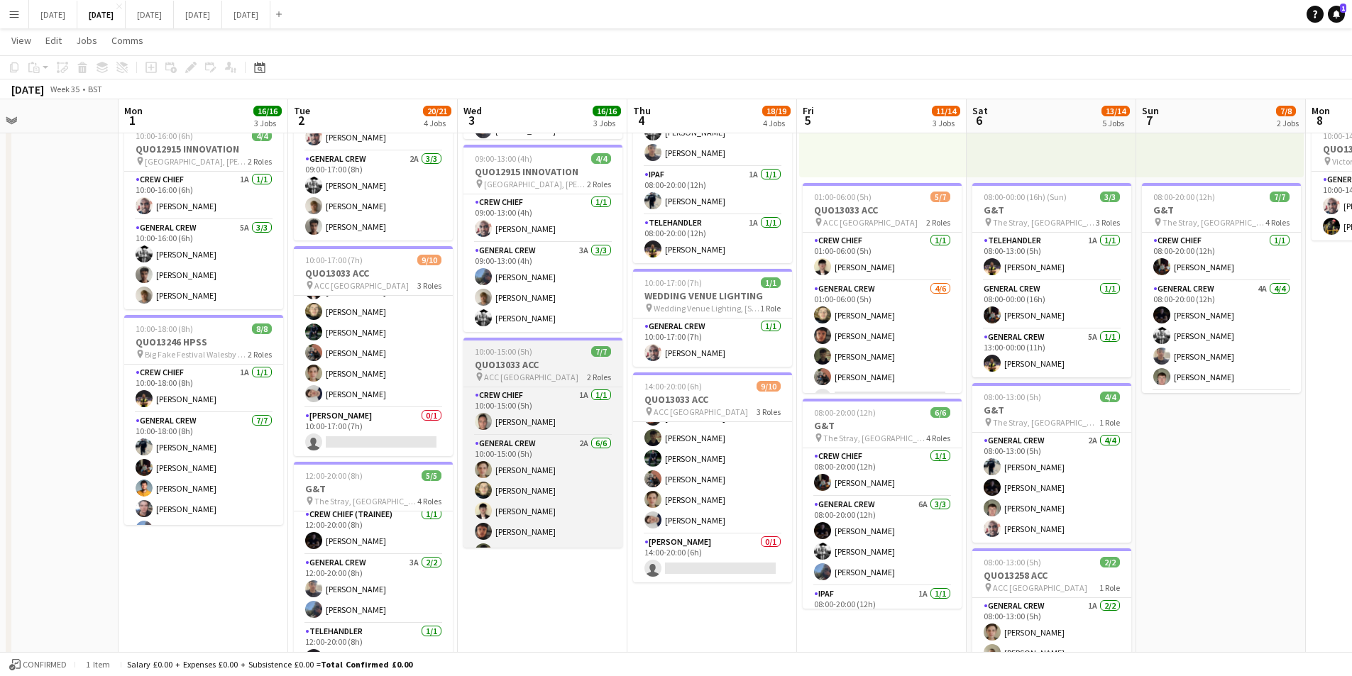
scroll to position [165, 0]
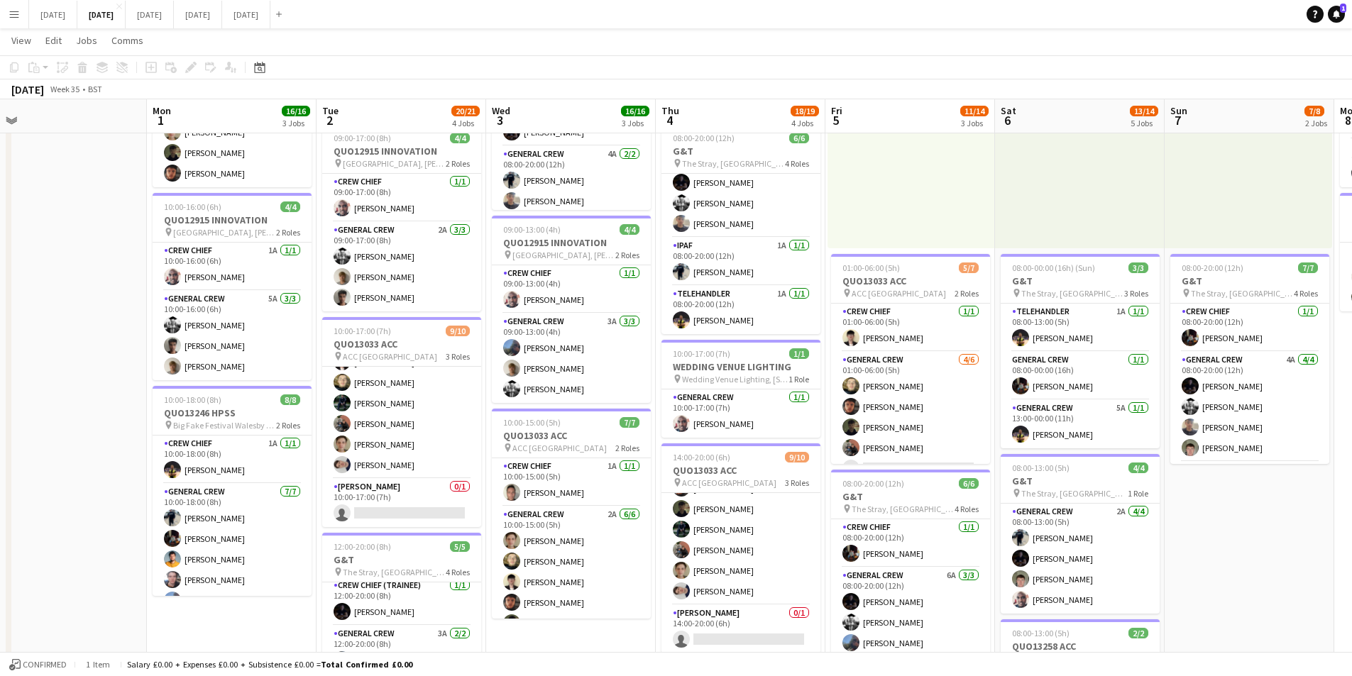
drag, startPoint x: 196, startPoint y: 472, endPoint x: 298, endPoint y: 482, distance: 102.7
click at [298, 482] on app-calendar-viewport "Fri 29 Sat 30 Sun 31 Mon 1 16/16 3 Jobs Tue 2 20/21 4 Jobs Wed 3 16/16 3 Jobs T…" at bounding box center [676, 413] width 1352 height 1045
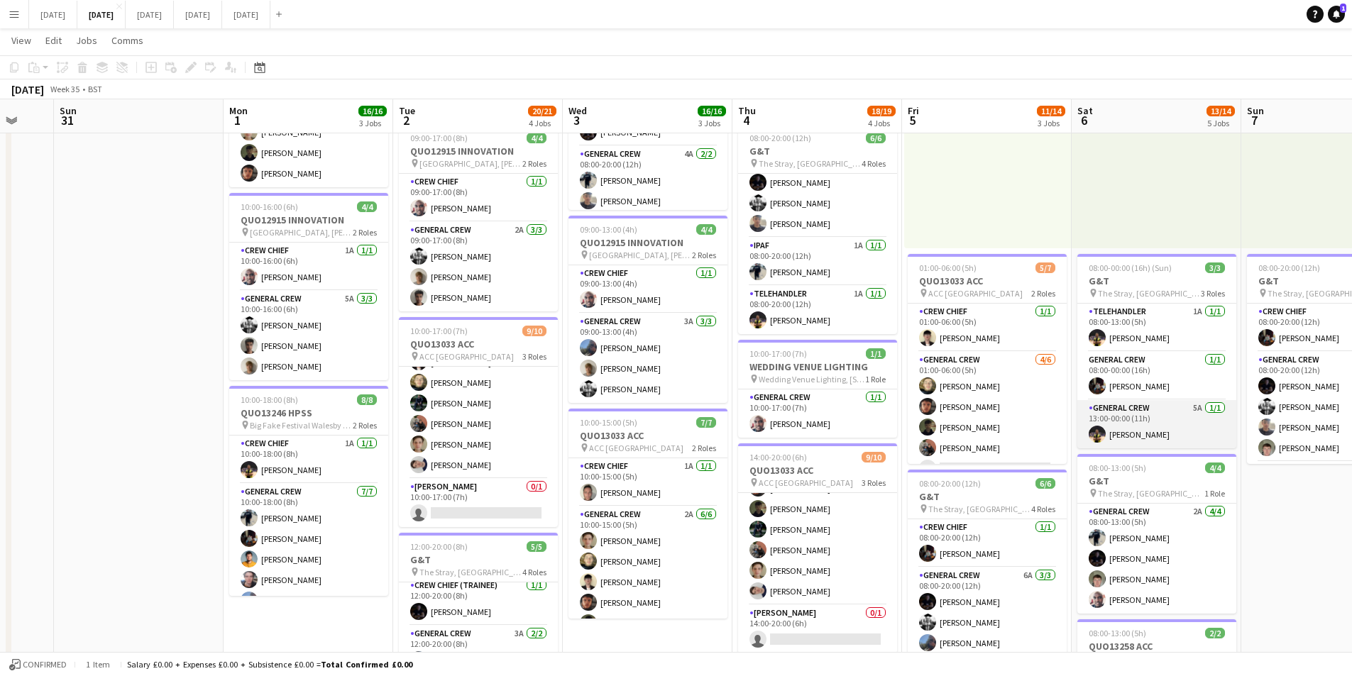
scroll to position [0, 0]
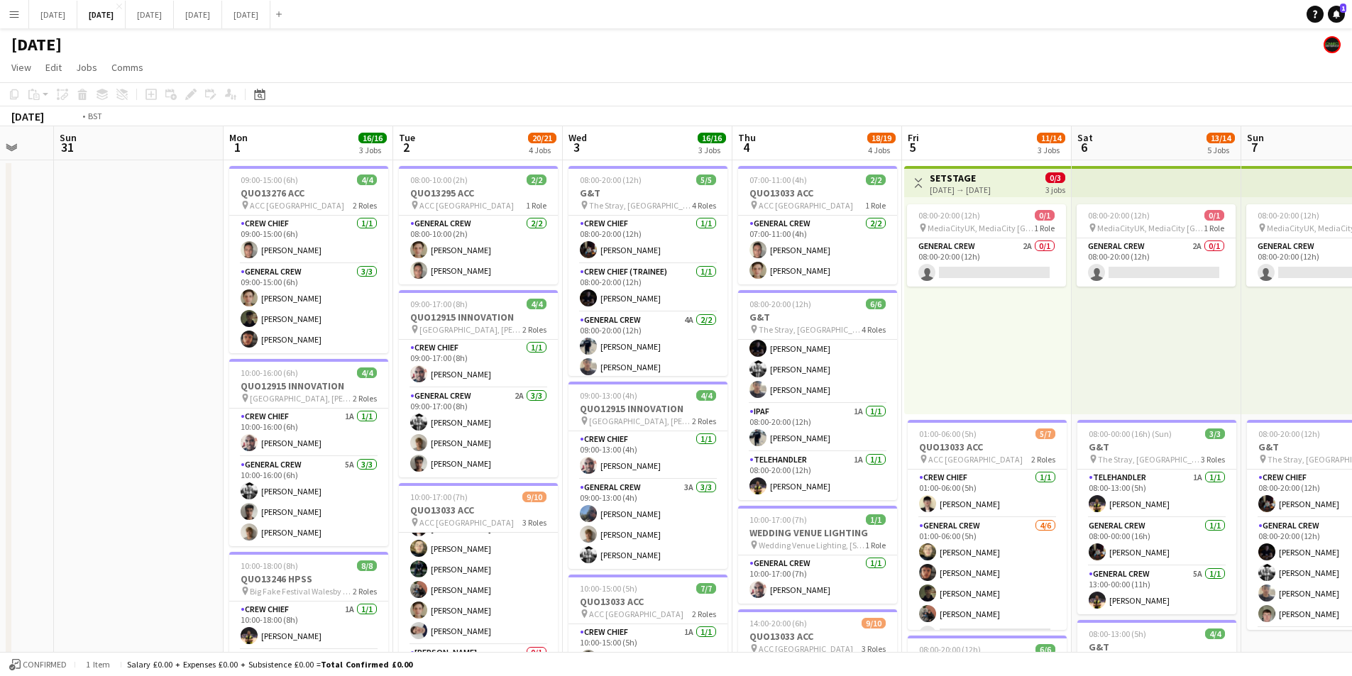
drag, startPoint x: 1200, startPoint y: 475, endPoint x: 694, endPoint y: 367, distance: 517.4
click at [689, 367] on app-calendar-viewport "Fri 29 Sat 30 Sun 31 Mon 1 16/16 3 Jobs Tue 2 20/21 4 Jobs Wed 3 16/16 3 Jobs T…" at bounding box center [676, 614] width 1352 height 976
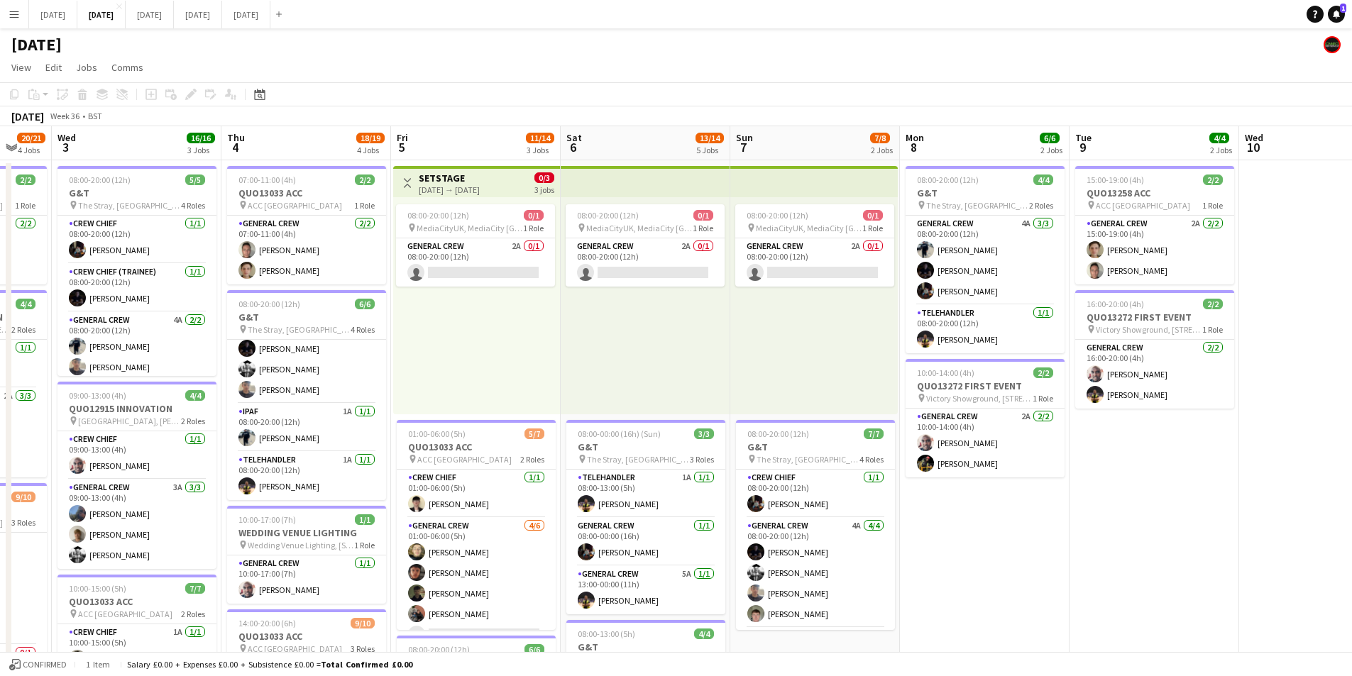
drag, startPoint x: 1087, startPoint y: 462, endPoint x: 762, endPoint y: 380, distance: 336.0
click at [762, 380] on app-calendar-viewport "Sun 31 Mon 1 16/16 3 Jobs Tue 2 20/21 4 Jobs Wed 3 16/16 3 Jobs Thu 4 18/19 4 J…" at bounding box center [676, 614] width 1352 height 976
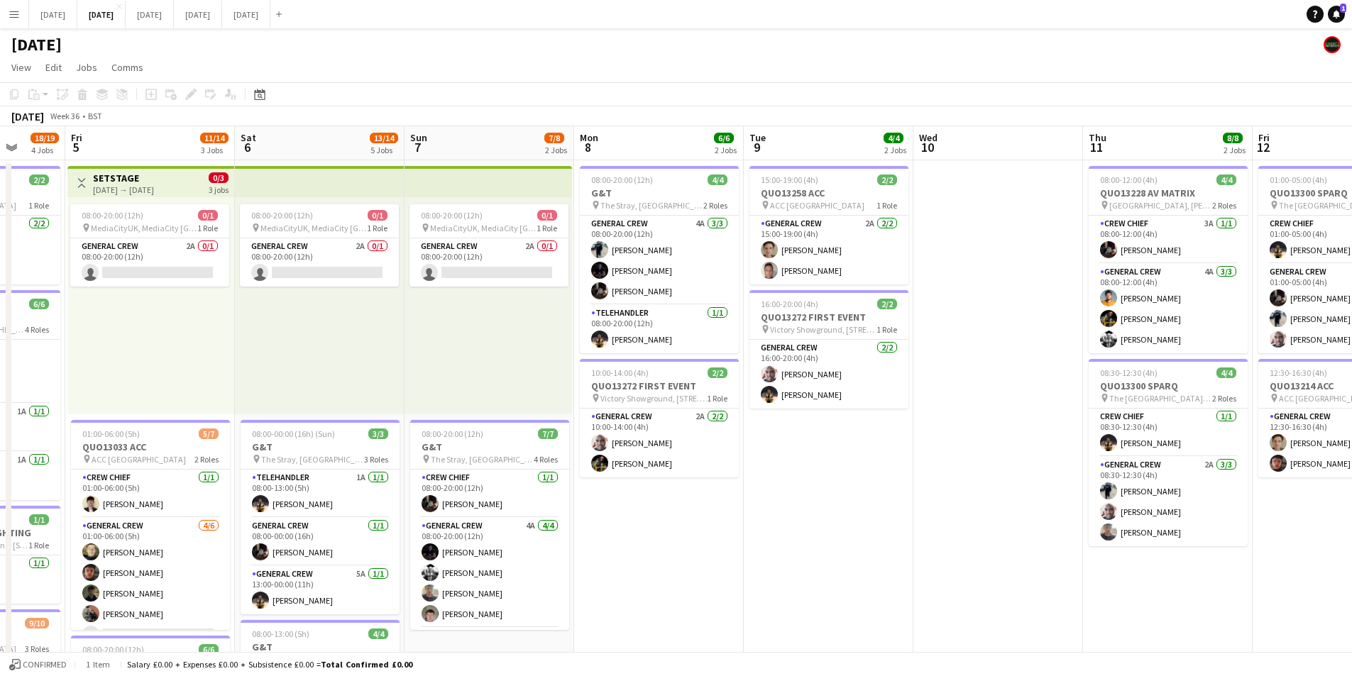
click at [773, 411] on app-calendar-viewport "Tue 2 20/21 4 Jobs Wed 3 16/16 3 Jobs Thu 4 18/19 4 Jobs Fri 5 11/14 3 Jobs Sat…" at bounding box center [676, 614] width 1352 height 976
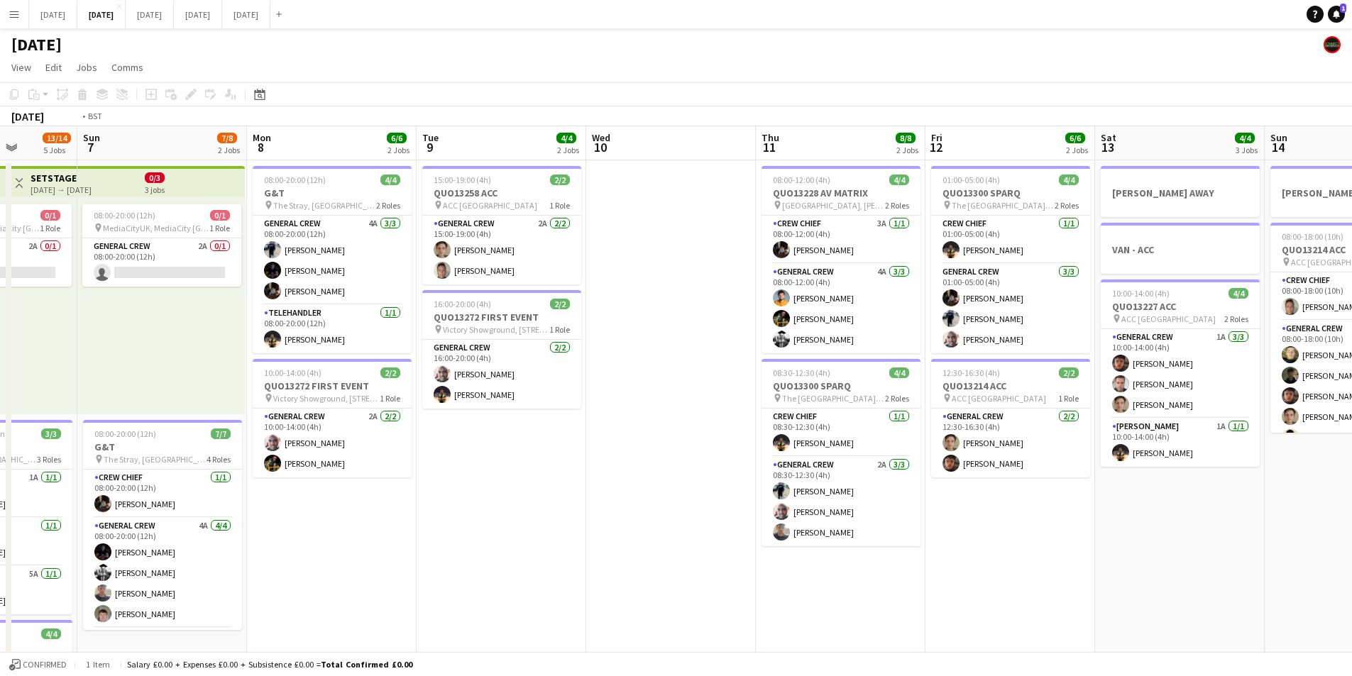
drag, startPoint x: 1039, startPoint y: 434, endPoint x: 754, endPoint y: 407, distance: 285.9
click at [754, 407] on app-calendar-viewport "Thu 4 18/19 4 Jobs Fri 5 11/14 3 Jobs Sat 6 13/14 5 Jobs Sun 7 7/8 2 Jobs Mon 8…" at bounding box center [676, 614] width 1352 height 976
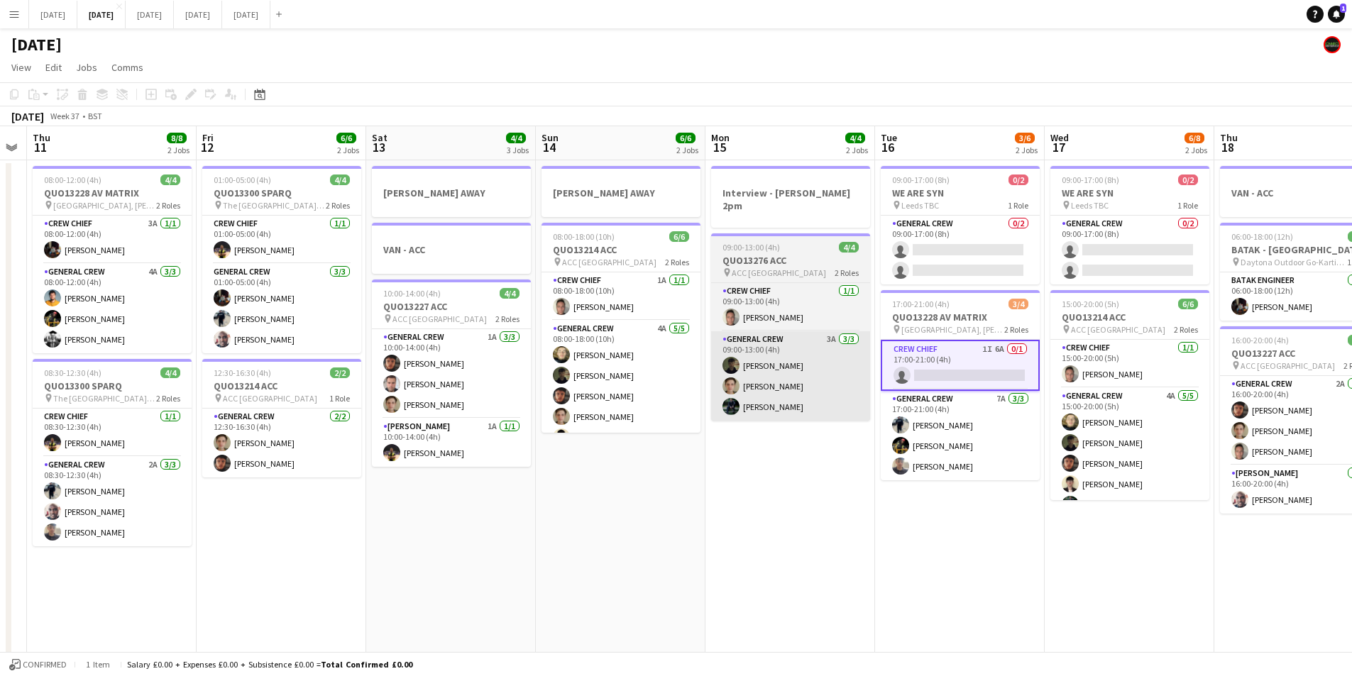
drag, startPoint x: 1138, startPoint y: 430, endPoint x: 770, endPoint y: 392, distance: 370.3
click at [767, 392] on app-calendar-viewport "Mon 8 6/6 2 Jobs Tue 9 4/4 2 Jobs Wed 10 Thu 11 8/8 2 Jobs Fri 12 6/6 2 Jobs Sa…" at bounding box center [676, 614] width 1352 height 976
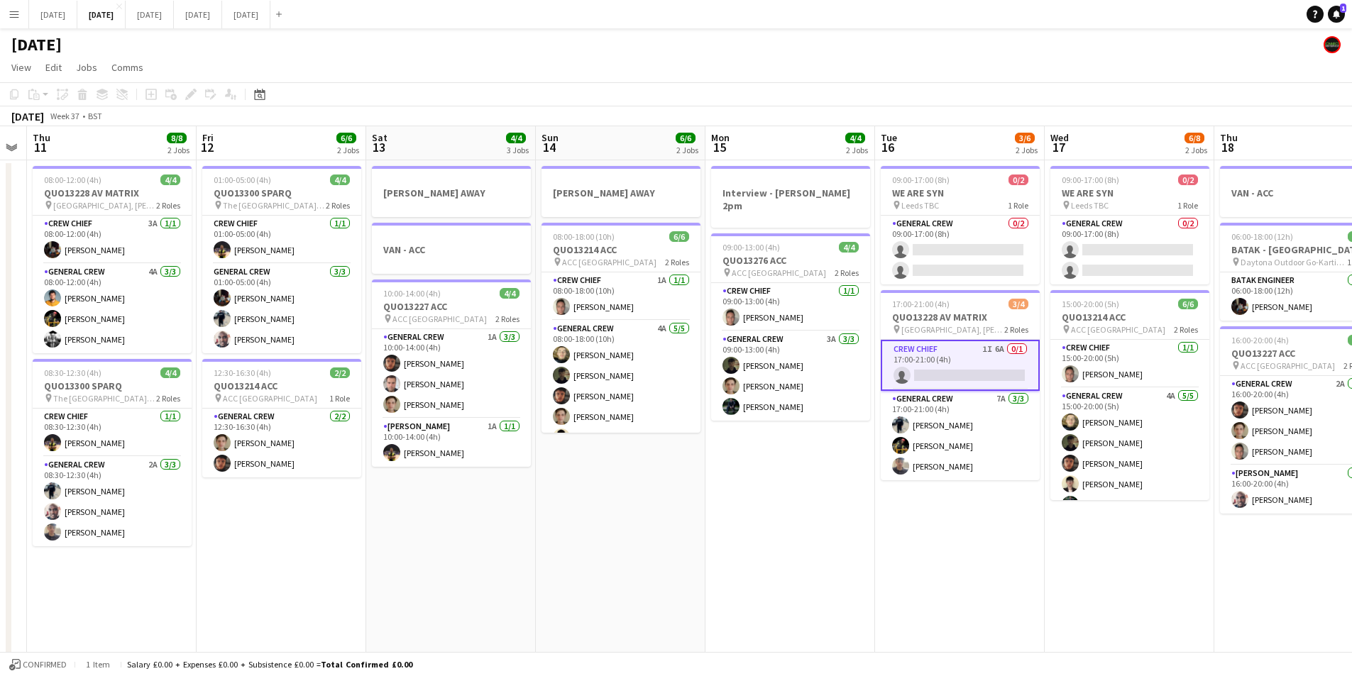
scroll to position [0, 483]
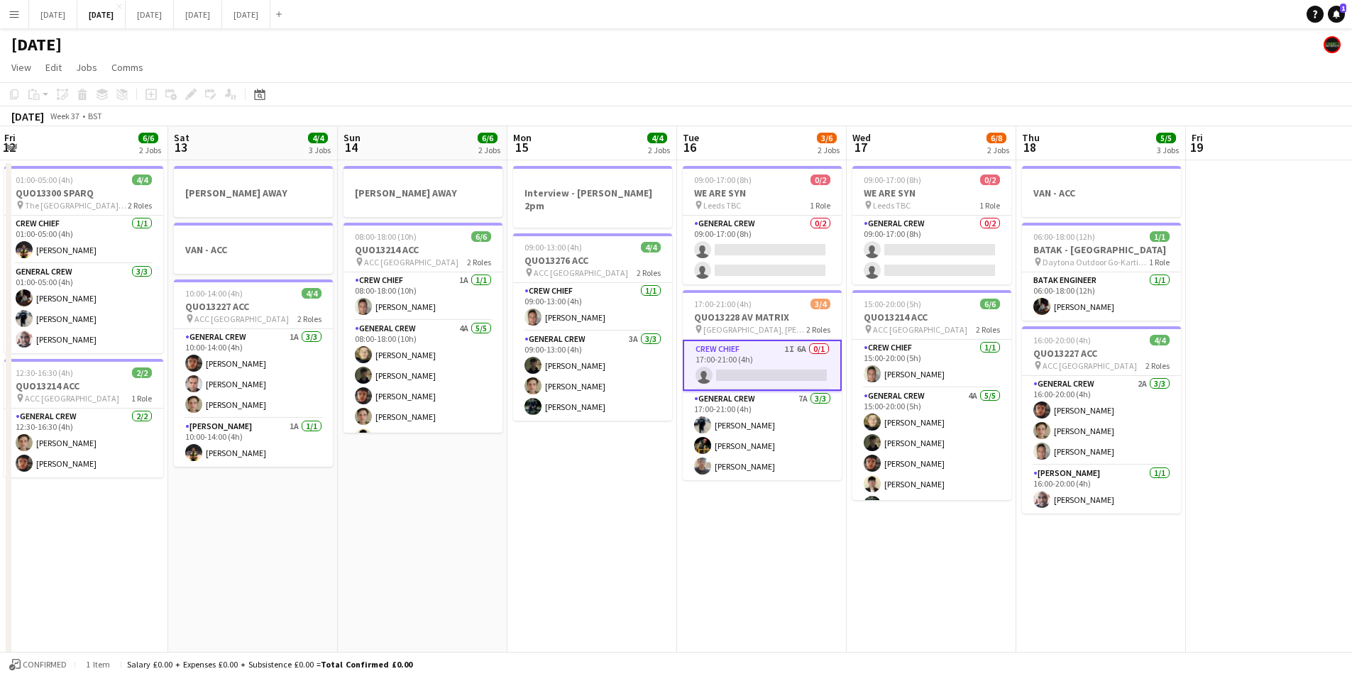
drag, startPoint x: 963, startPoint y: 562, endPoint x: 763, endPoint y: 510, distance: 206.7
click at [763, 510] on app-calendar-viewport "Tue 9 4/4 2 Jobs Wed 10 Thu 11 8/8 2 Jobs Fri 12 6/6 2 Jobs Sat 13 4/4 3 Jobs S…" at bounding box center [676, 614] width 1352 height 976
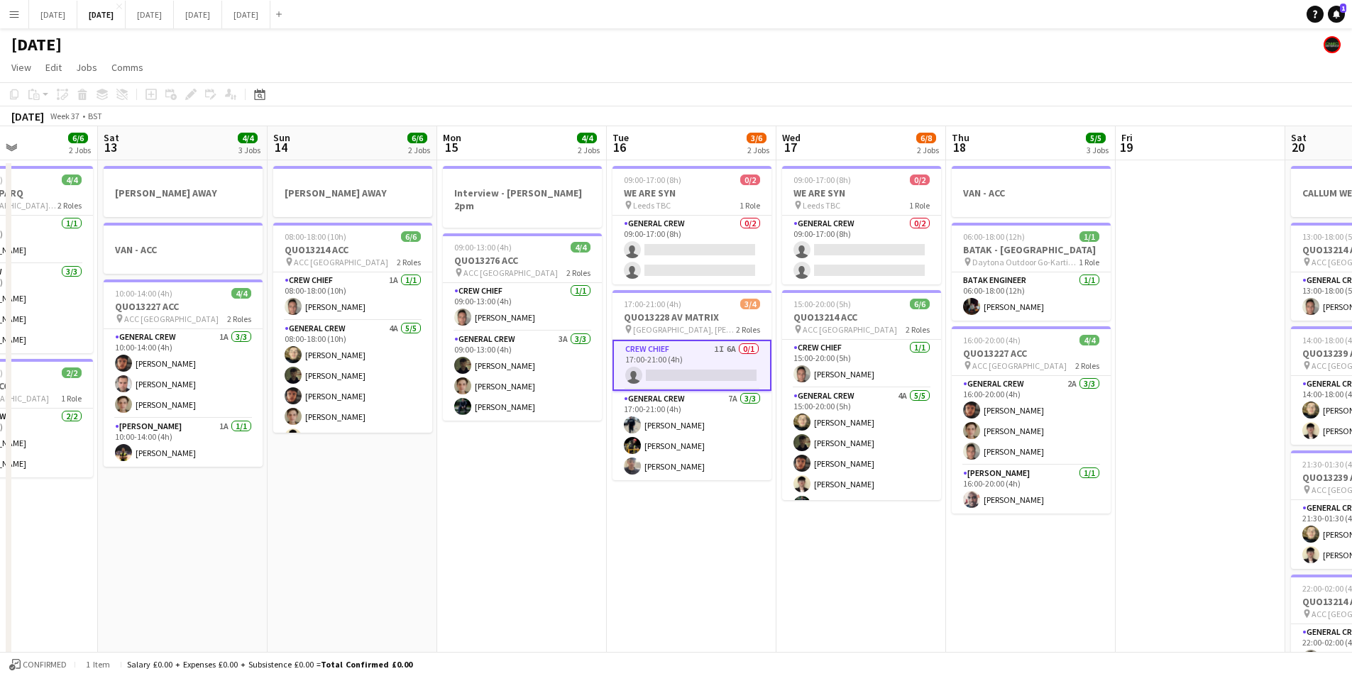
scroll to position [0, 369]
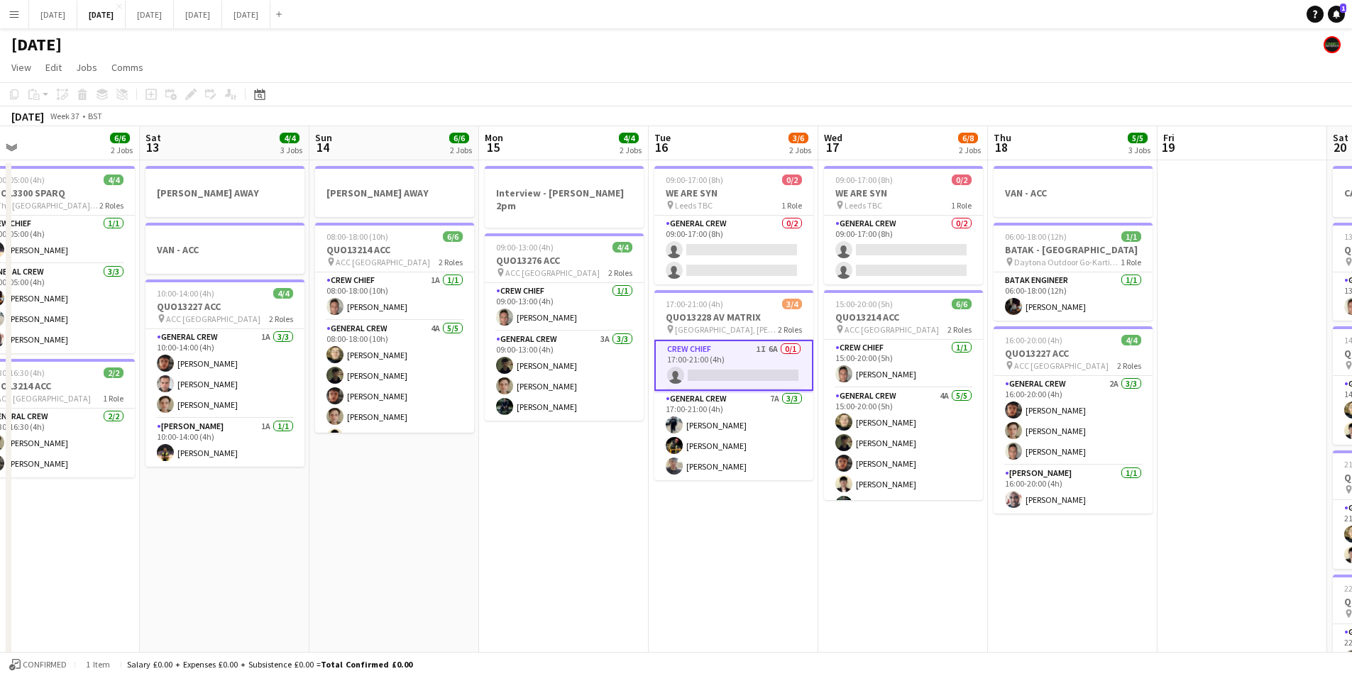
drag, startPoint x: 1229, startPoint y: 502, endPoint x: 1187, endPoint y: 452, distance: 65.4
click at [1204, 458] on app-calendar-viewport "Wed 10 Thu 11 8/8 2 Jobs Fri 12 6/6 2 Jobs Sat 13 4/4 3 Jobs Sun 14 6/6 2 Jobs …" at bounding box center [676, 614] width 1352 height 976
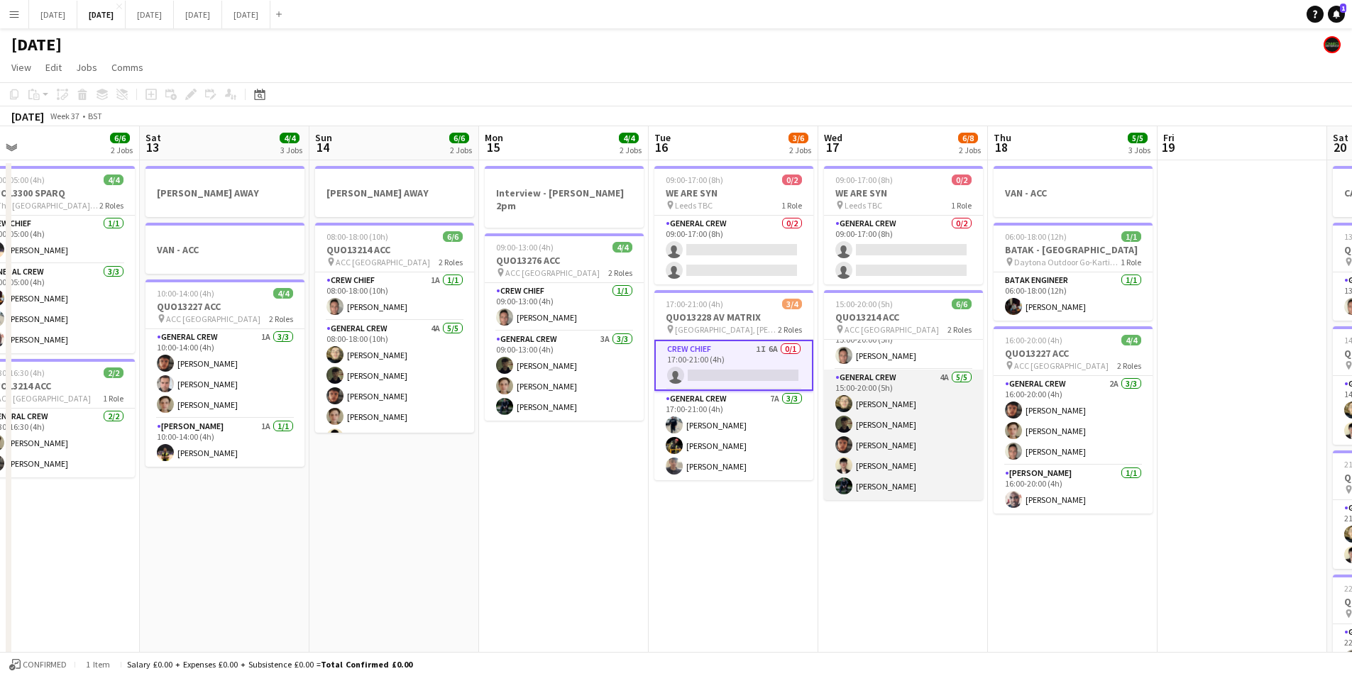
scroll to position [0, 0]
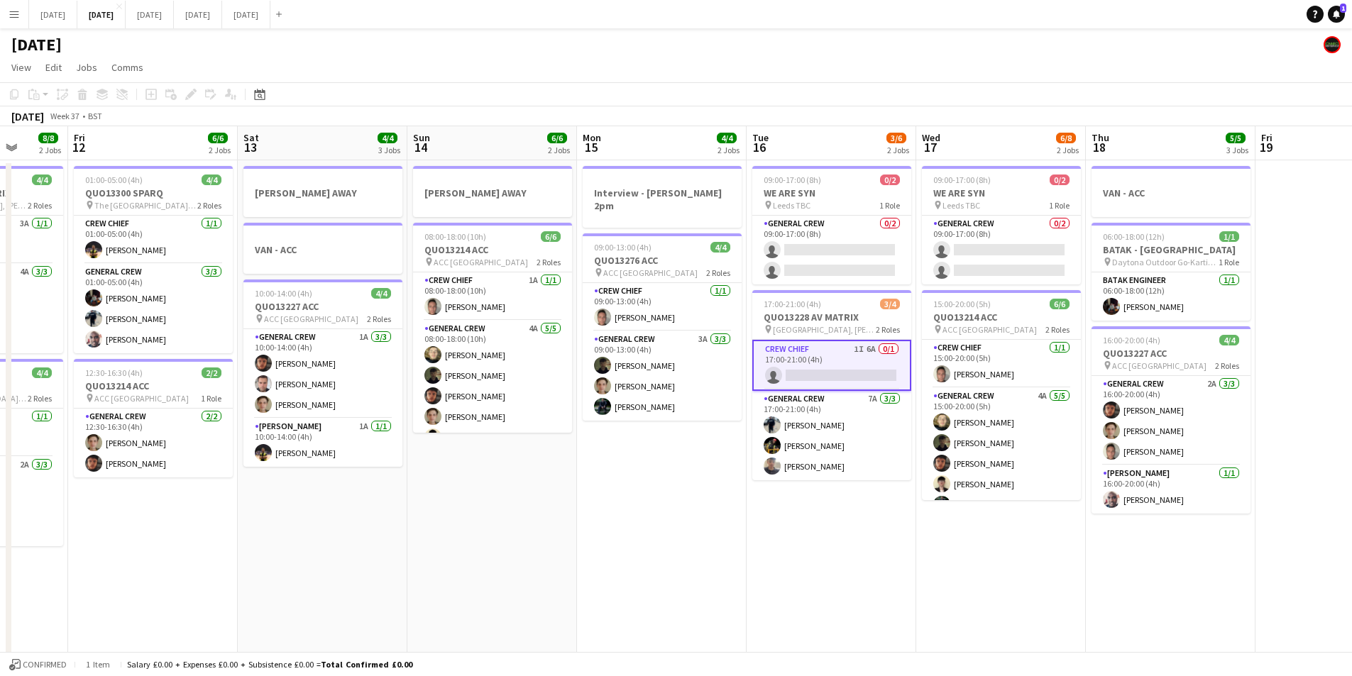
drag, startPoint x: 759, startPoint y: 525, endPoint x: 827, endPoint y: 516, distance: 68.0
click at [796, 528] on app-calendar-viewport "Tue 9 4/4 2 Jobs Wed 10 Thu 11 8/8 2 Jobs Fri 12 6/6 2 Jobs Sat 13 4/4 3 Jobs S…" at bounding box center [676, 614] width 1352 height 976
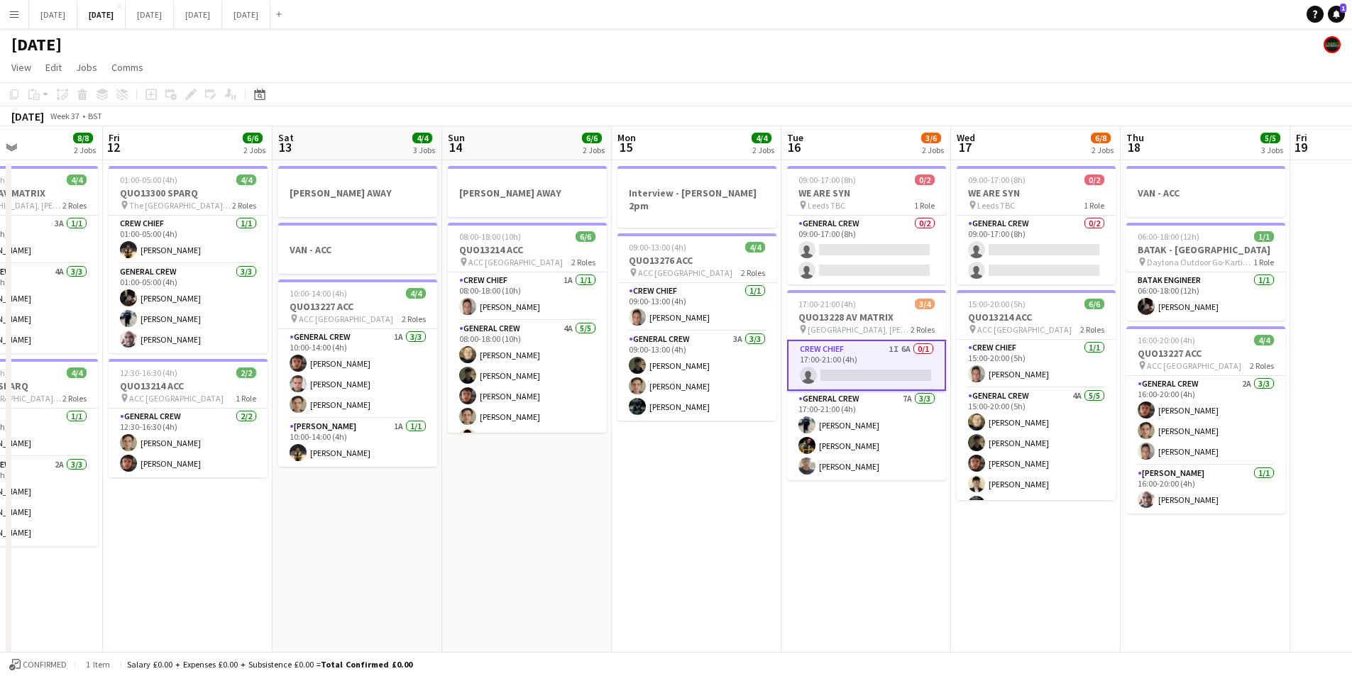
scroll to position [0, 388]
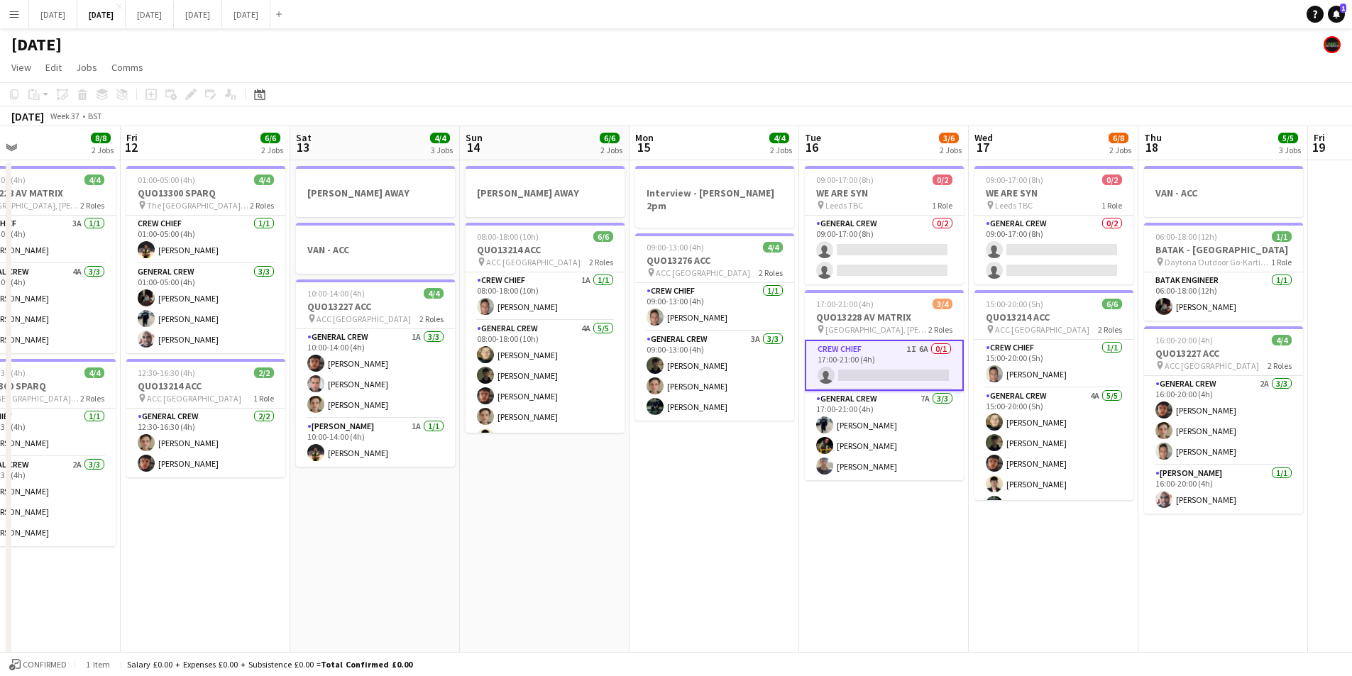
drag, startPoint x: 685, startPoint y: 528, endPoint x: 730, endPoint y: 540, distance: 46.3
click at [730, 540] on app-calendar-viewport "Tue 9 4/4 2 Jobs Wed 10 Thu 11 8/8 2 Jobs Fri 12 6/6 2 Jobs Sat 13 4/4 3 Jobs S…" at bounding box center [676, 614] width 1352 height 976
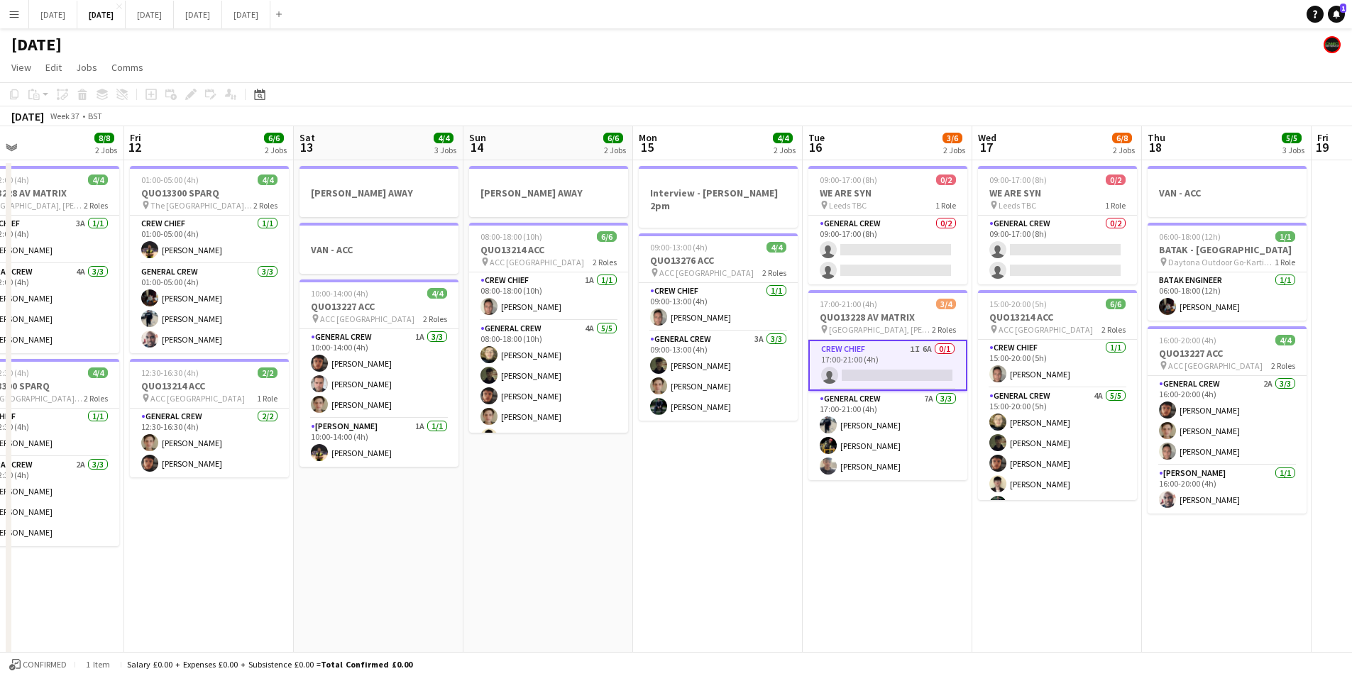
click at [727, 463] on app-date-cell "Interview - [PERSON_NAME] 2pm 09:00-13:00 (4h) 4/4 QUO13276 ACC pin ACC Liverpo…" at bounding box center [718, 631] width 170 height 942
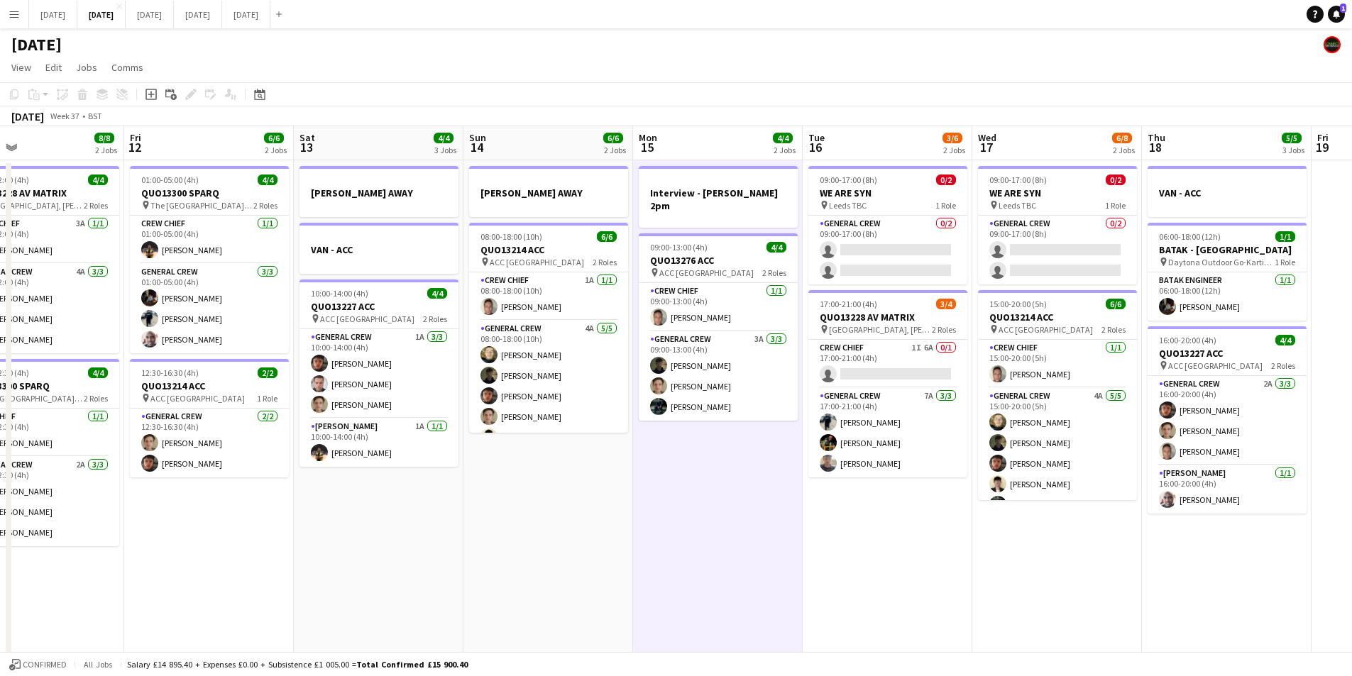
click at [843, 544] on app-date-cell "09:00-17:00 (8h) 0/2 WE ARE SYN pin Leeds TBC 1 Role General Crew 0/2 09:00-17:…" at bounding box center [888, 631] width 170 height 942
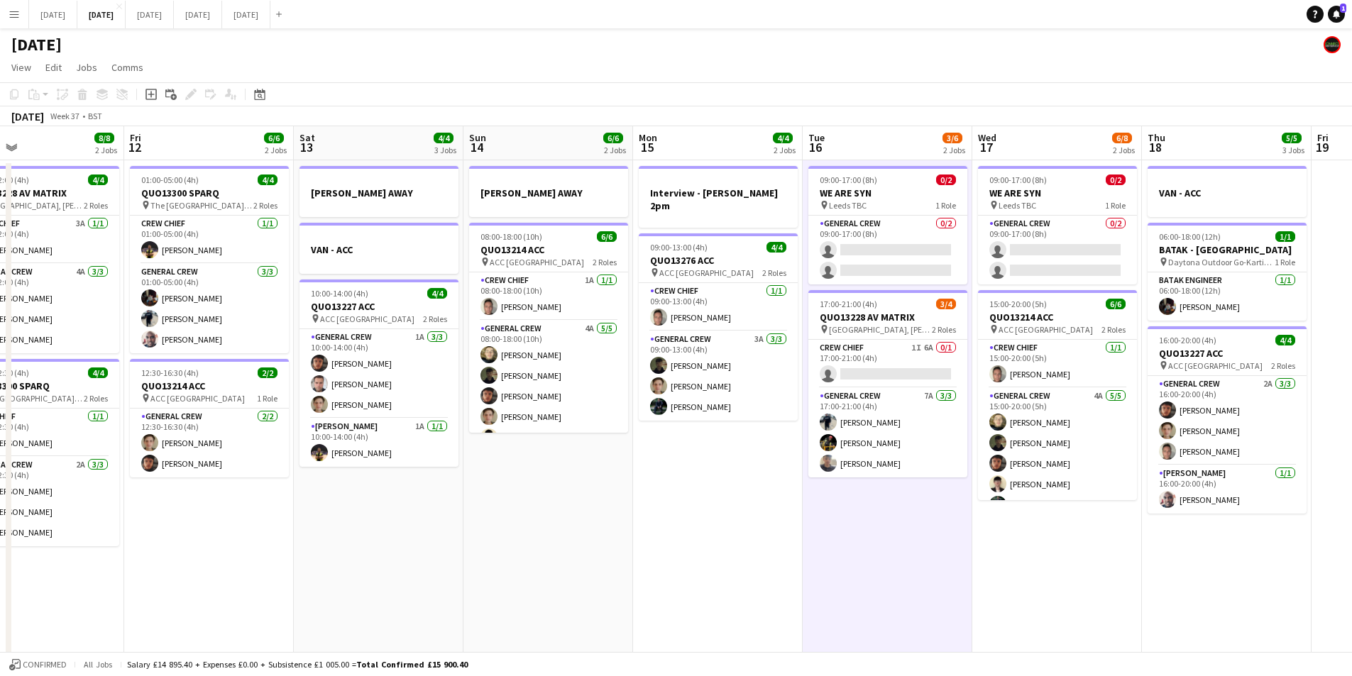
click at [741, 512] on app-date-cell "Interview - [PERSON_NAME] 2pm 09:00-13:00 (4h) 4/4 QUO13276 ACC pin ACC Liverpo…" at bounding box center [718, 631] width 170 height 942
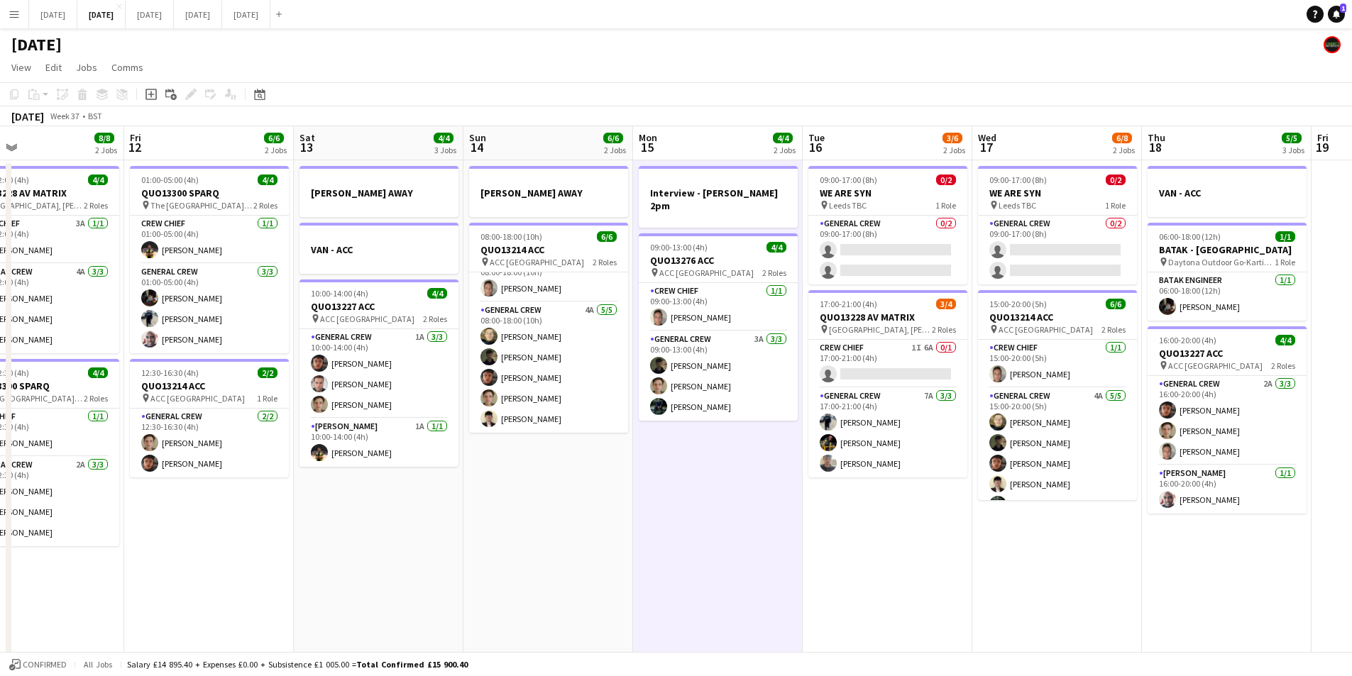
scroll to position [0, 0]
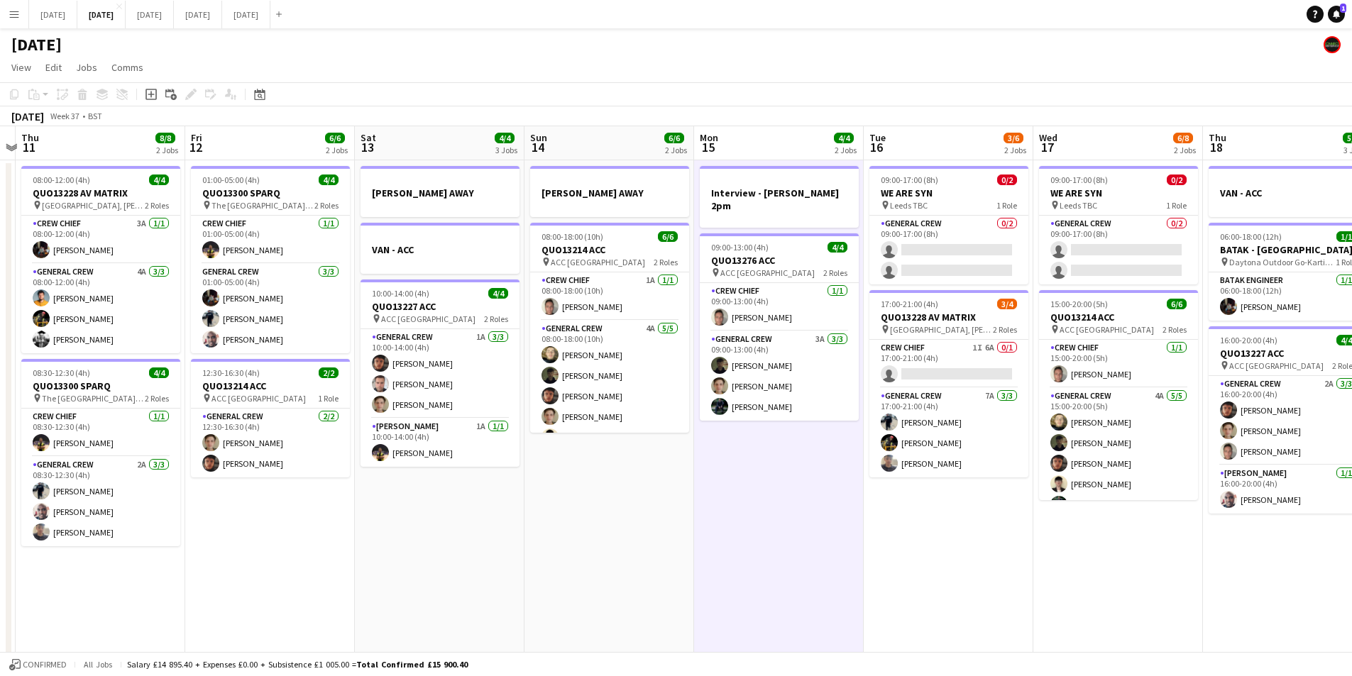
drag, startPoint x: 658, startPoint y: 510, endPoint x: 732, endPoint y: 503, distance: 74.9
click at [731, 503] on app-calendar-viewport "Tue 9 4/4 2 Jobs Wed 10 Thu 11 8/8 2 Jobs Fri 12 6/6 2 Jobs Sat 13 4/4 3 Jobs S…" at bounding box center [676, 614] width 1352 height 976
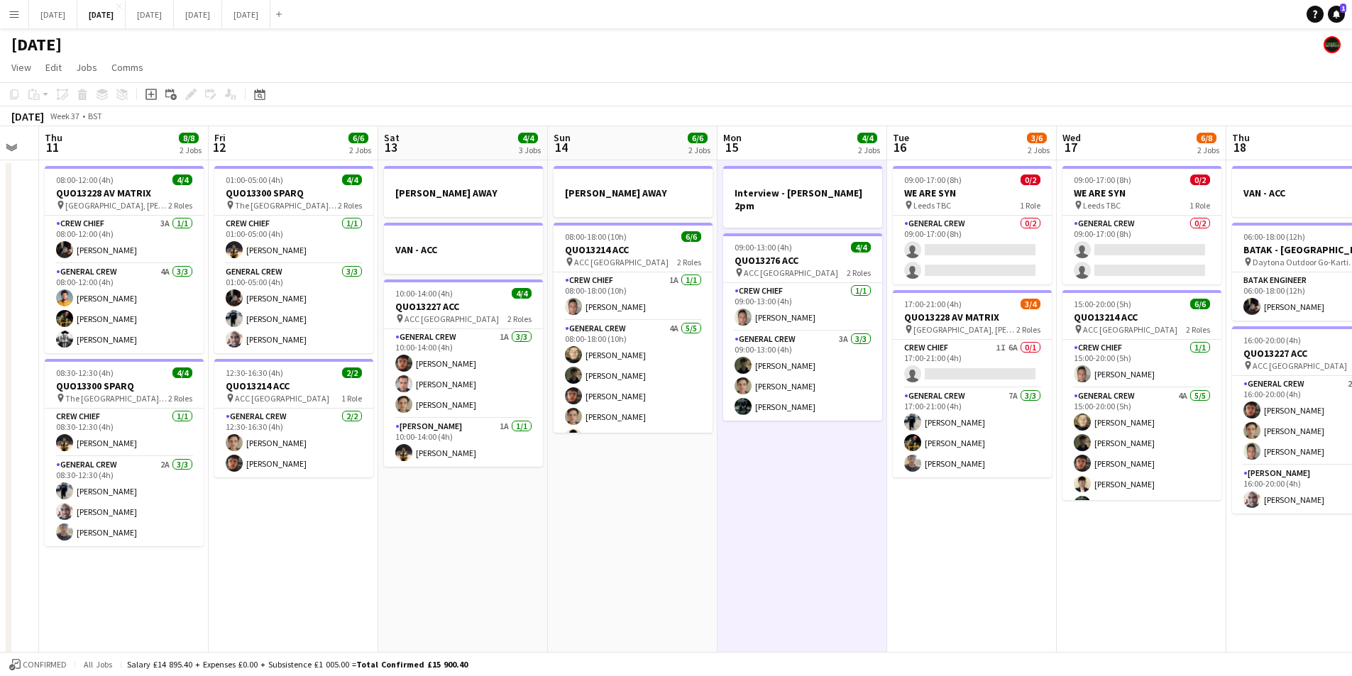
scroll to position [0, 479]
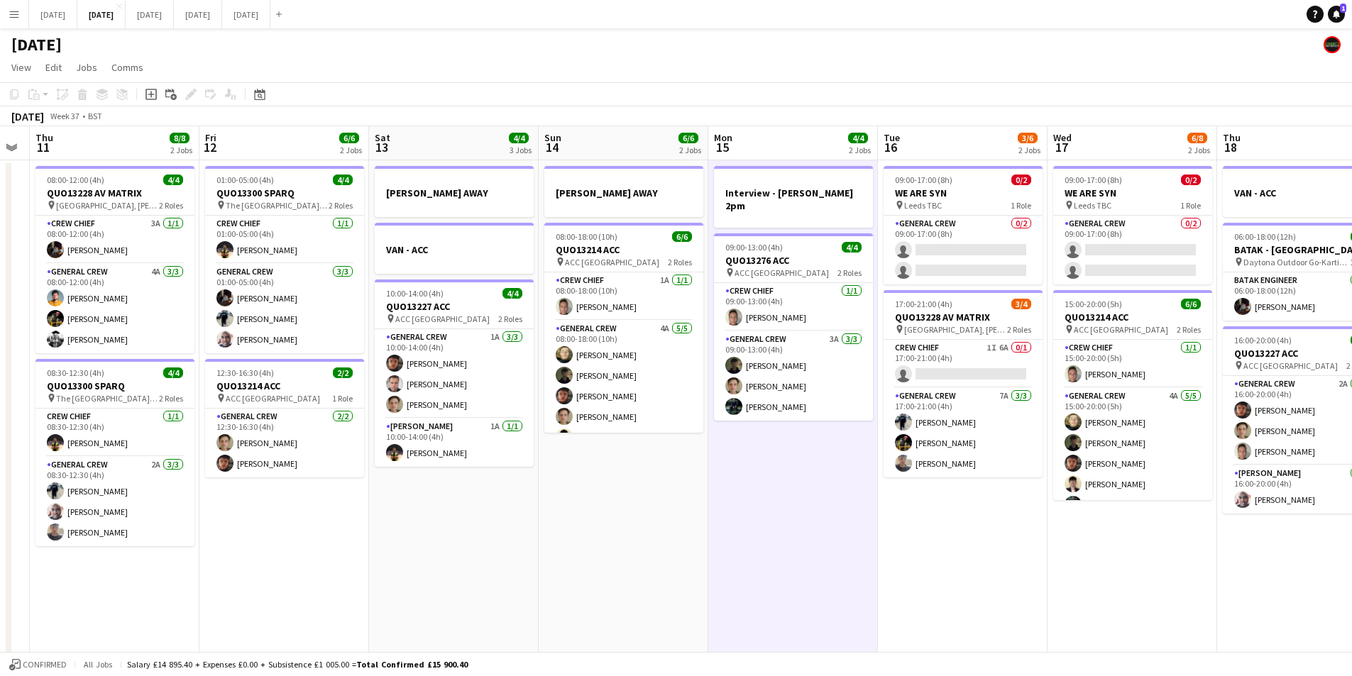
drag, startPoint x: 813, startPoint y: 486, endPoint x: 757, endPoint y: 471, distance: 58.0
click at [754, 480] on app-calendar-viewport "Mon 8 6/6 2 Jobs Tue 9 4/4 2 Jobs Wed 10 Thu 11 8/8 2 Jobs Fri 12 6/6 2 Jobs Sa…" at bounding box center [676, 614] width 1352 height 976
drag, startPoint x: 875, startPoint y: 512, endPoint x: 931, endPoint y: 513, distance: 56.1
click at [931, 513] on app-calendar-viewport "Mon 8 6/6 2 Jobs Tue 9 4/4 2 Jobs Wed 10 Thu 11 8/8 2 Jobs Fri 12 6/6 2 Jobs Sa…" at bounding box center [676, 614] width 1352 height 976
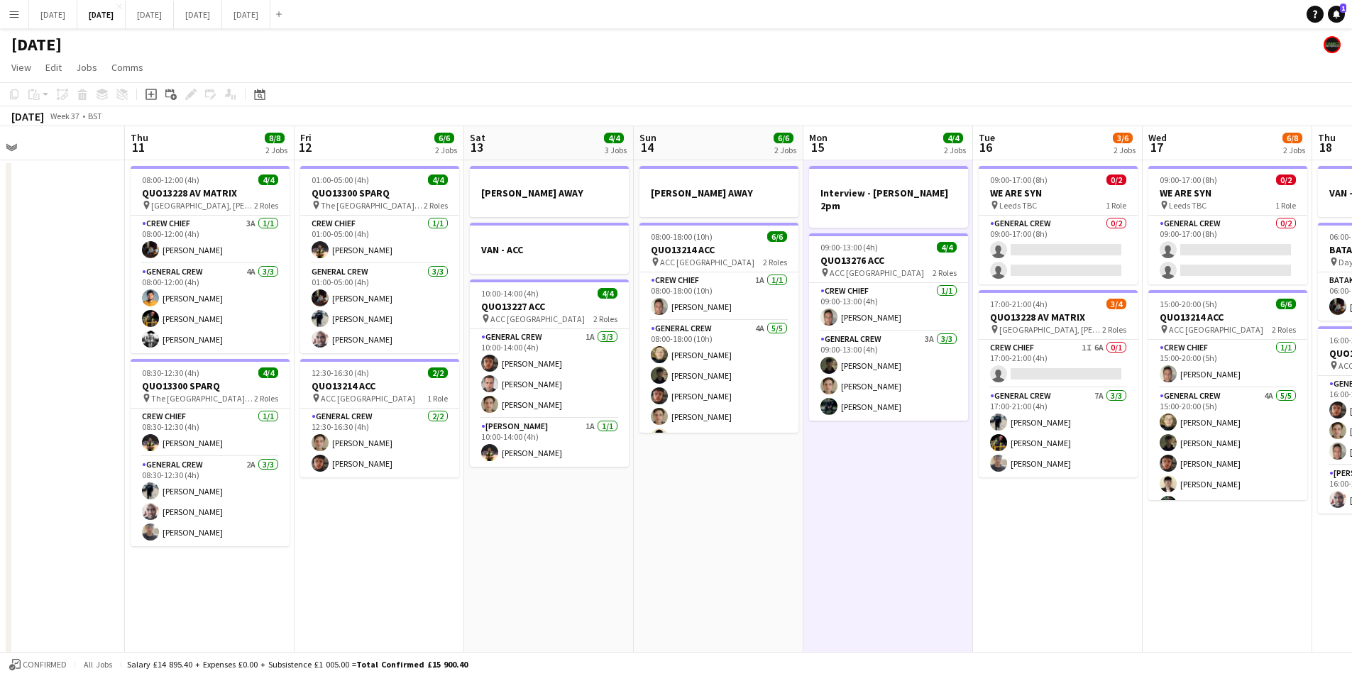
scroll to position [0, 380]
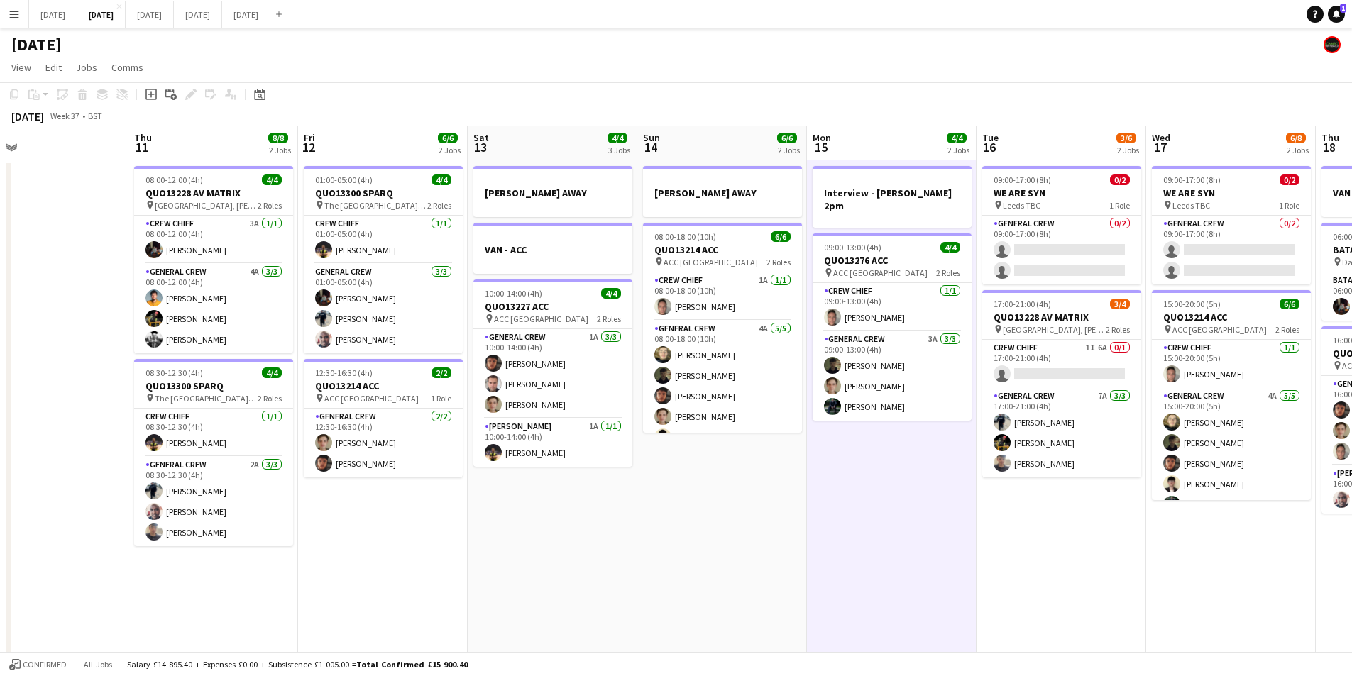
drag, startPoint x: 1070, startPoint y: 484, endPoint x: 1113, endPoint y: 489, distance: 42.9
click at [1113, 489] on app-calendar-viewport "Mon 8 6/6 2 Jobs Tue 9 4/4 2 Jobs Wed 10 Thu 11 8/8 2 Jobs Fri 12 6/6 2 Jobs Sa…" at bounding box center [676, 614] width 1352 height 976
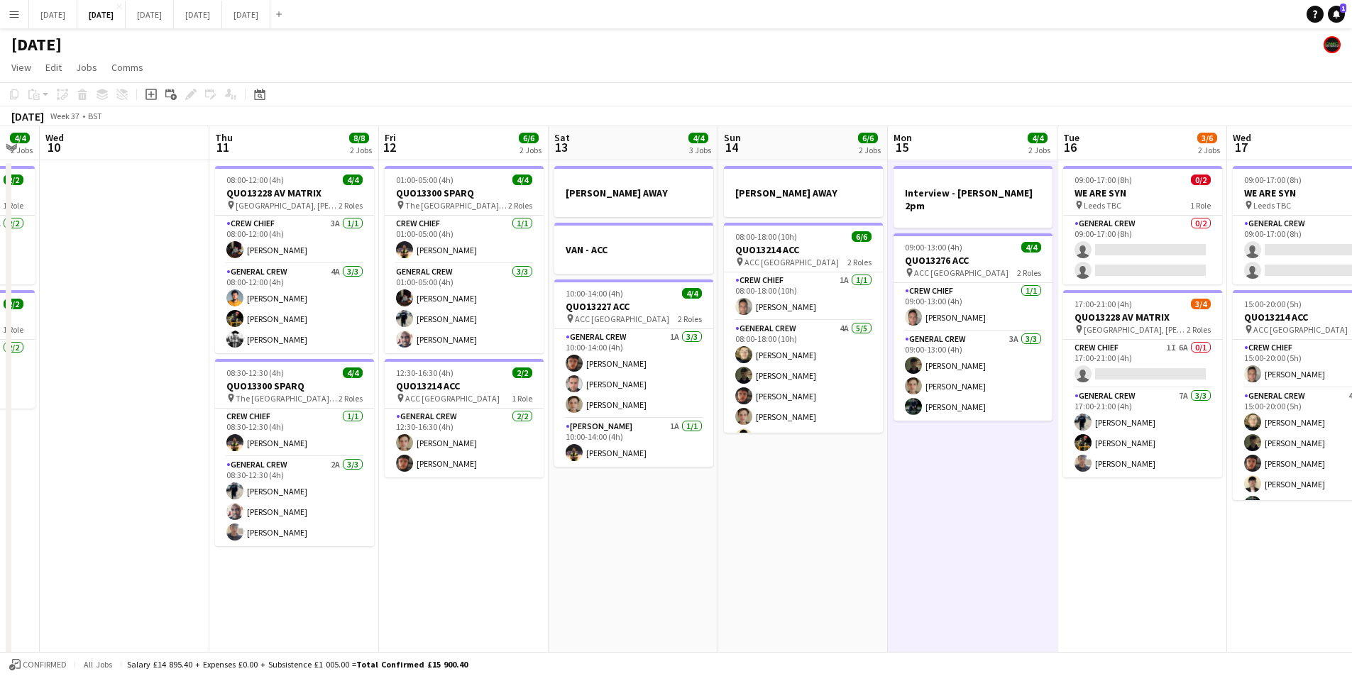
scroll to position [0, 295]
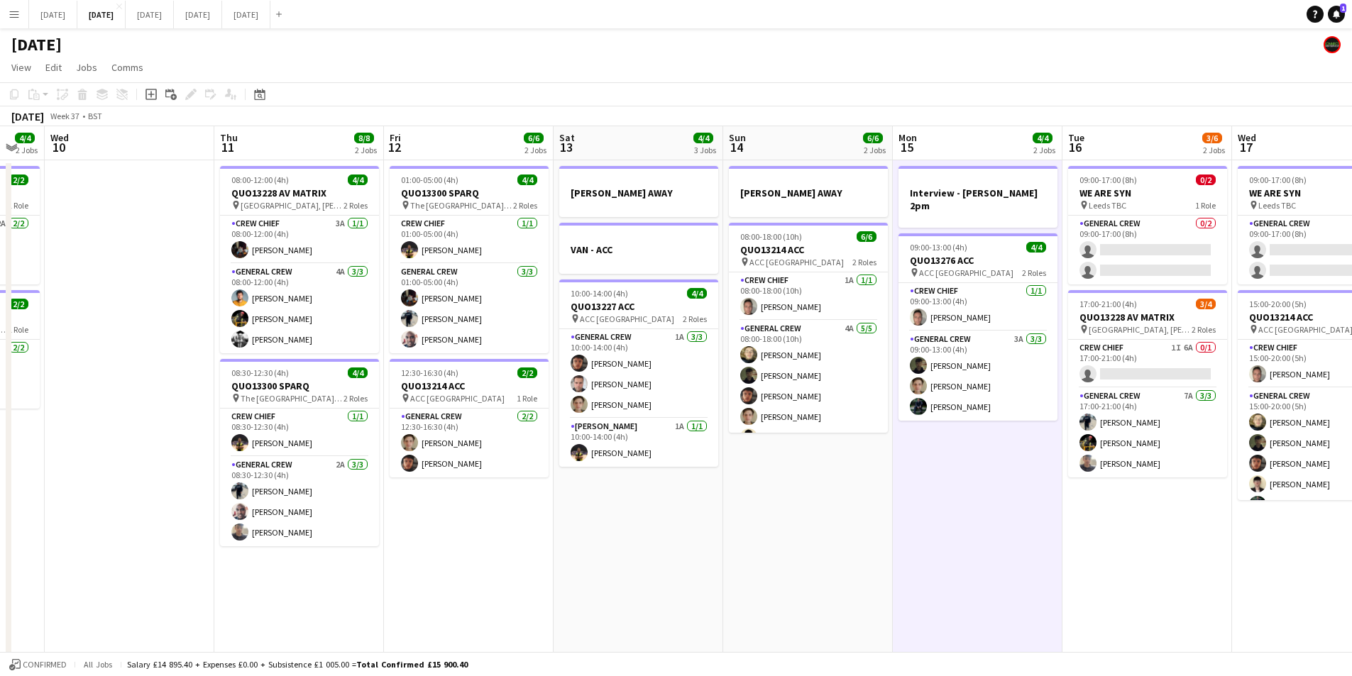
drag, startPoint x: 767, startPoint y: 507, endPoint x: 853, endPoint y: 502, distance: 86.1
click at [853, 502] on app-calendar-viewport "Mon 8 6/6 2 Jobs Tue 9 4/4 2 Jobs Wed 10 Thu 11 8/8 2 Jobs Fri 12 6/6 2 Jobs Sa…" at bounding box center [676, 614] width 1352 height 976
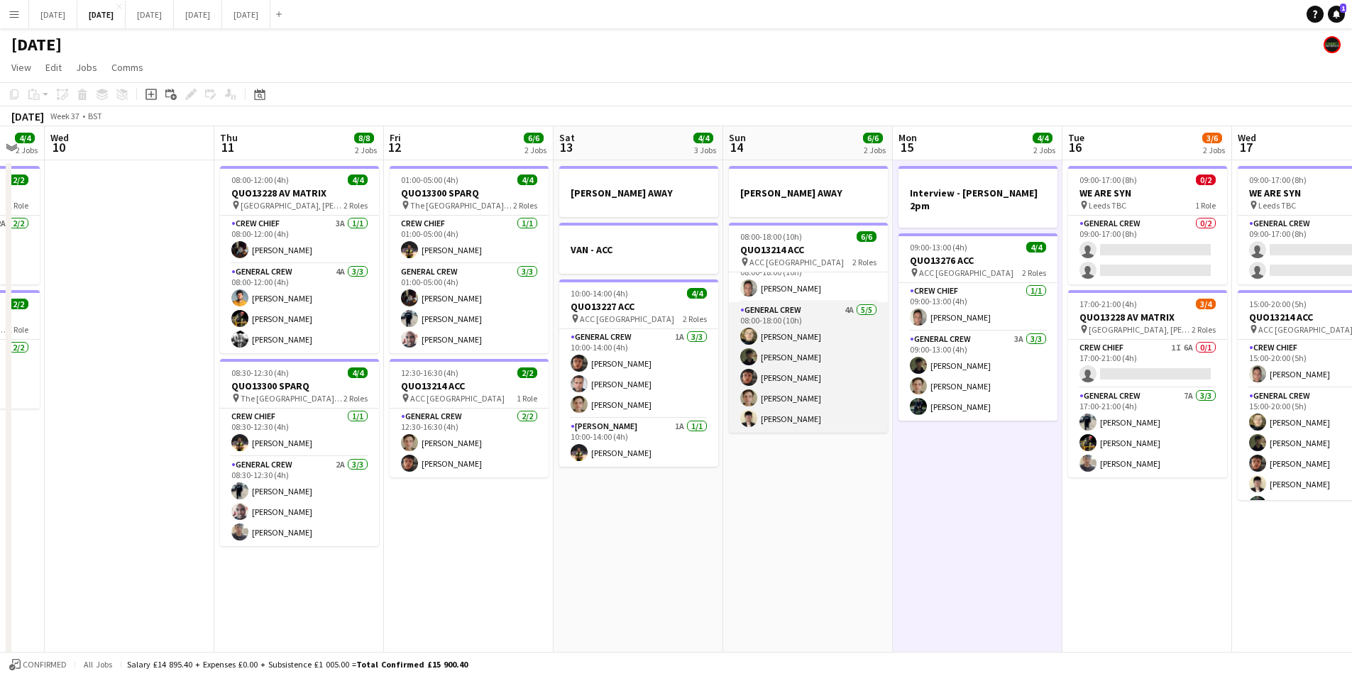
scroll to position [0, 0]
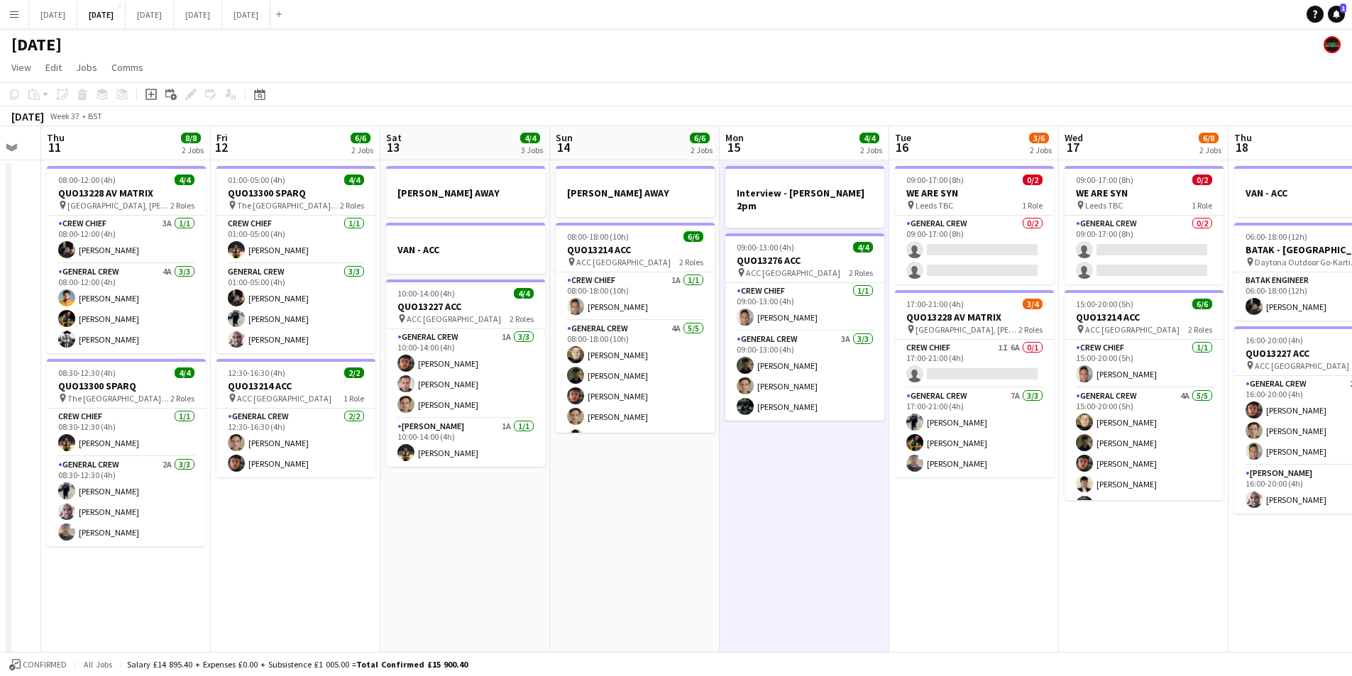
drag, startPoint x: 898, startPoint y: 449, endPoint x: 742, endPoint y: 429, distance: 157.3
click at [742, 429] on app-calendar-viewport "Mon 8 6/6 2 Jobs Tue 9 4/4 2 Jobs Wed 10 Thu 11 8/8 2 Jobs Fri 12 6/6 2 Jobs Sa…" at bounding box center [676, 614] width 1352 height 976
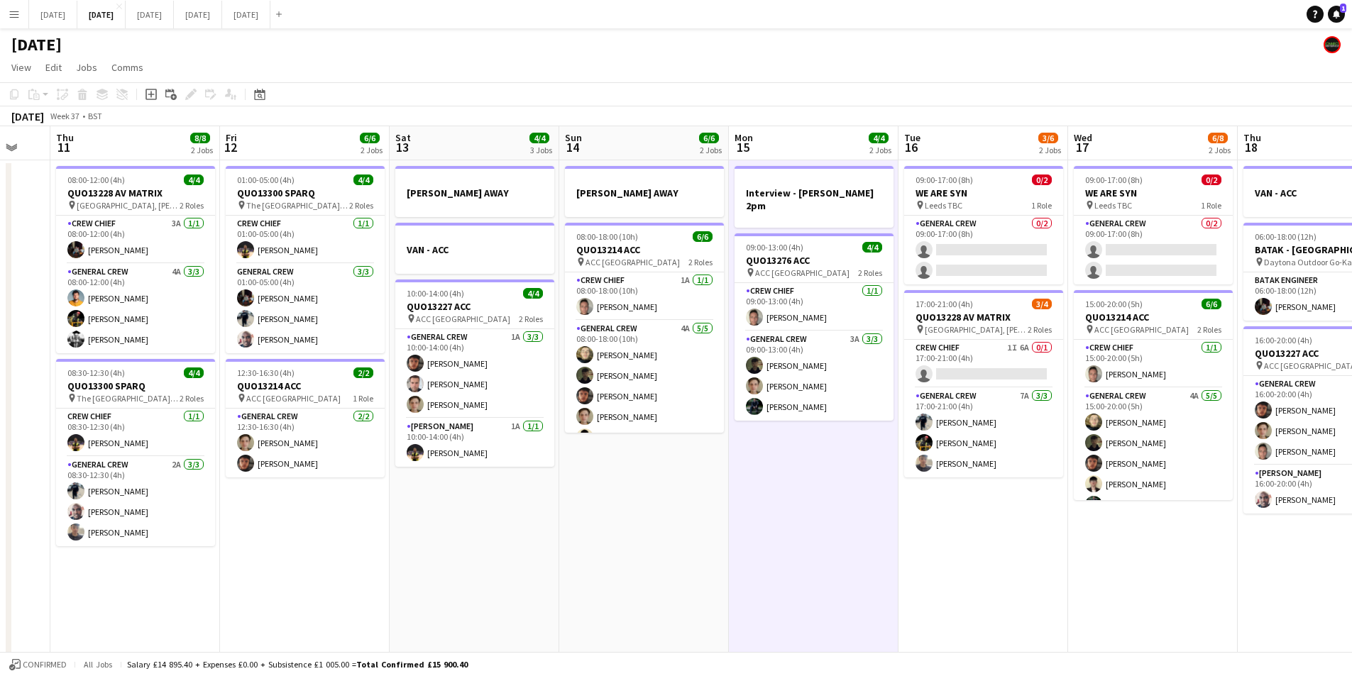
scroll to position [0, 458]
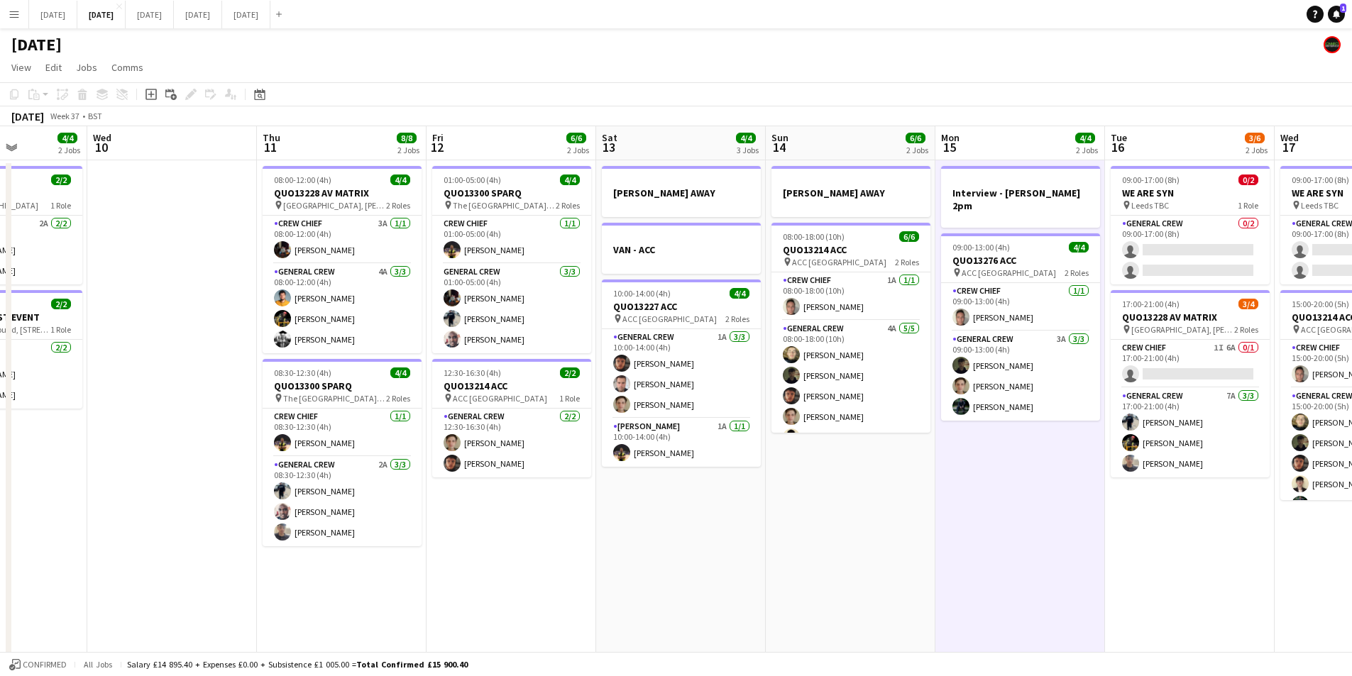
drag, startPoint x: 746, startPoint y: 492, endPoint x: 1031, endPoint y: 458, distance: 286.6
click at [1032, 458] on app-calendar-viewport "Sun 7 7/8 2 Jobs Mon 8 6/6 2 Jobs Tue 9 4/4 2 Jobs Wed 10 Thu 11 8/8 2 Jobs Fri…" at bounding box center [676, 614] width 1352 height 976
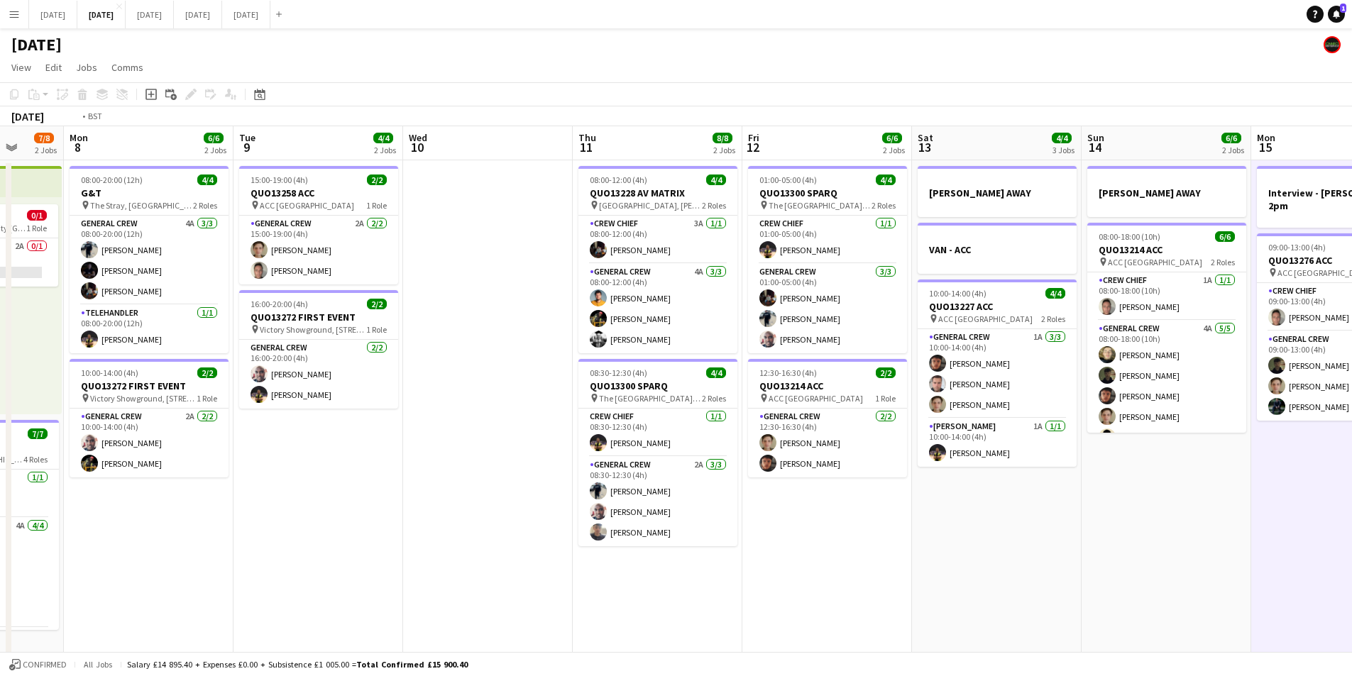
drag, startPoint x: 666, startPoint y: 528, endPoint x: 412, endPoint y: 483, distance: 258.8
click at [1003, 491] on app-calendar-viewport "Sun 7 7/8 2 Jobs Mon 8 6/6 2 Jobs Tue 9 4/4 2 Jobs Wed 10 Thu 11 8/8 2 Jobs Fri…" at bounding box center [676, 614] width 1352 height 976
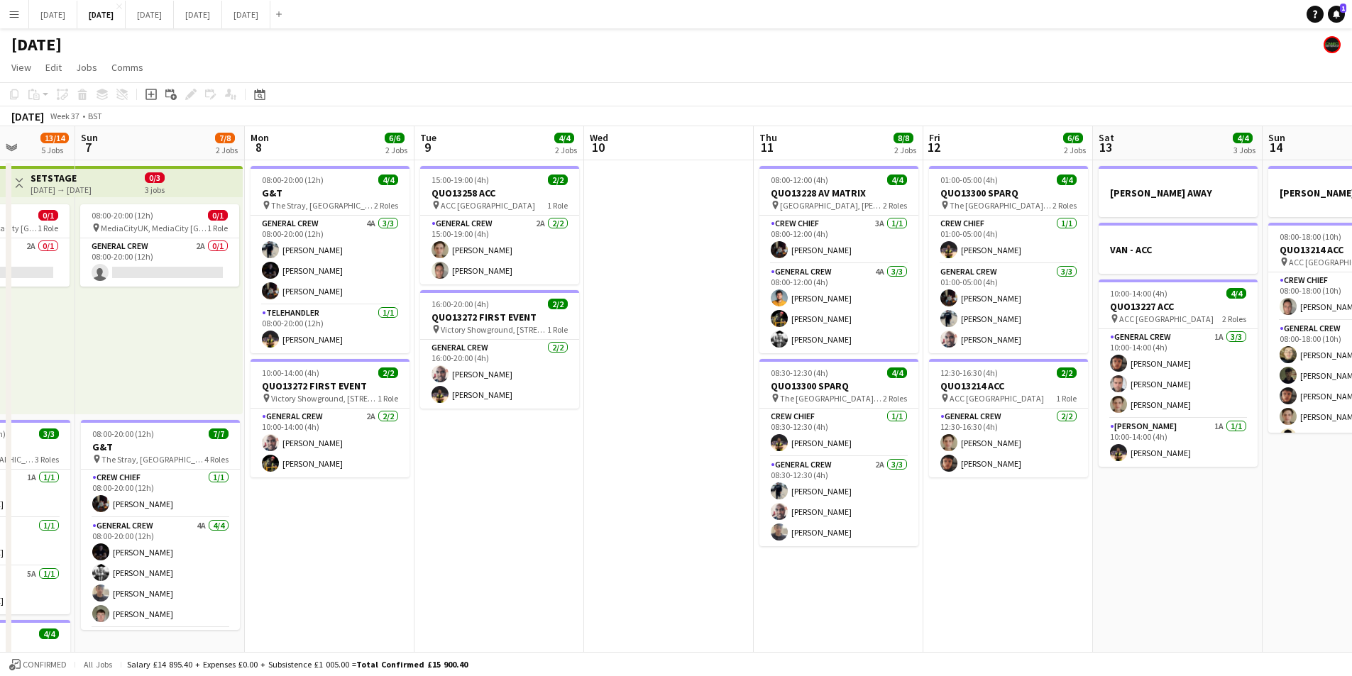
drag, startPoint x: 389, startPoint y: 515, endPoint x: 613, endPoint y: 514, distance: 223.6
click at [613, 514] on app-calendar-viewport "Thu 4 18/19 4 Jobs Fri 5 11/14 3 Jobs Sat 6 13/14 5 Jobs Sun 7 7/8 2 Jobs Mon 8…" at bounding box center [676, 614] width 1352 height 976
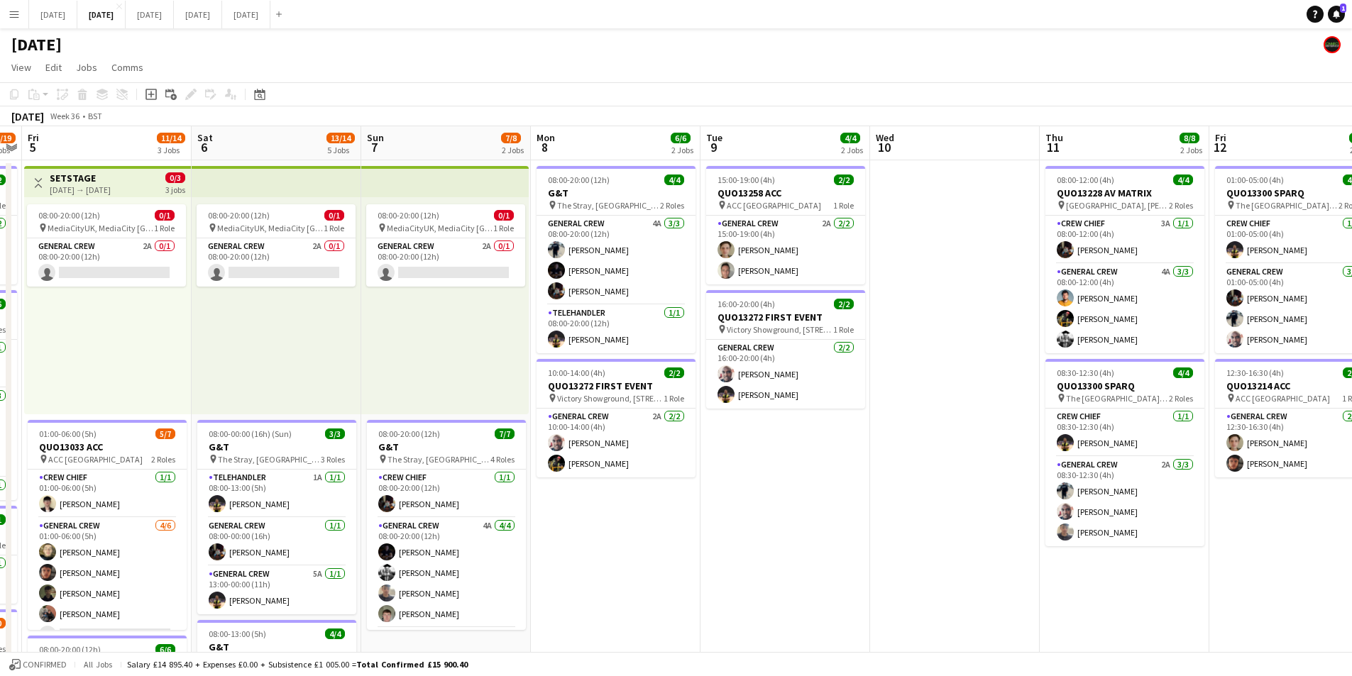
drag, startPoint x: 750, startPoint y: 571, endPoint x: 876, endPoint y: 537, distance: 130.0
click at [876, 537] on app-calendar-viewport "Wed 3 16/16 3 Jobs Thu 4 18/19 4 Jobs Fri 5 11/14 3 Jobs Sat 6 13/14 5 Jobs Sun…" at bounding box center [676, 614] width 1352 height 976
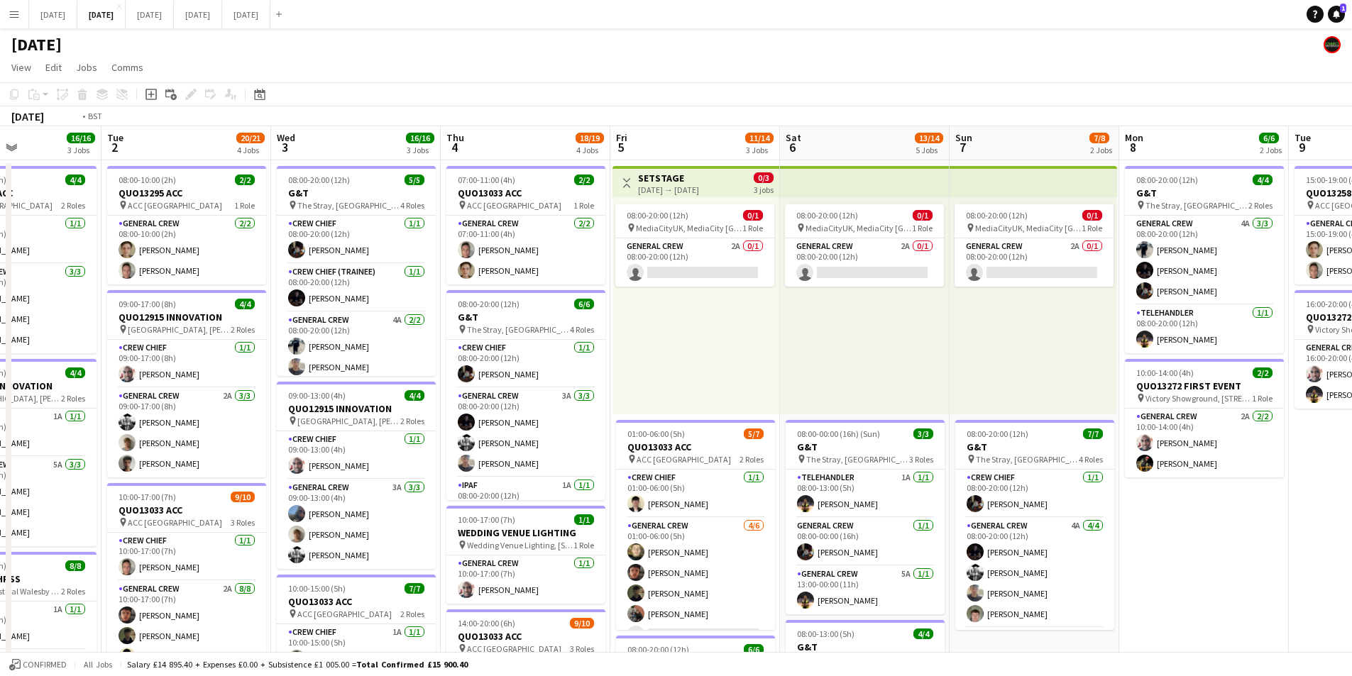
drag, startPoint x: 701, startPoint y: 510, endPoint x: 752, endPoint y: 491, distance: 54.3
click at [752, 493] on app-calendar-viewport "Sat 30 Sun 31 Mon 1 16/16 3 Jobs Tue 2 20/21 4 Jobs Wed 3 16/16 3 Jobs Thu 4 18…" at bounding box center [676, 614] width 1352 height 976
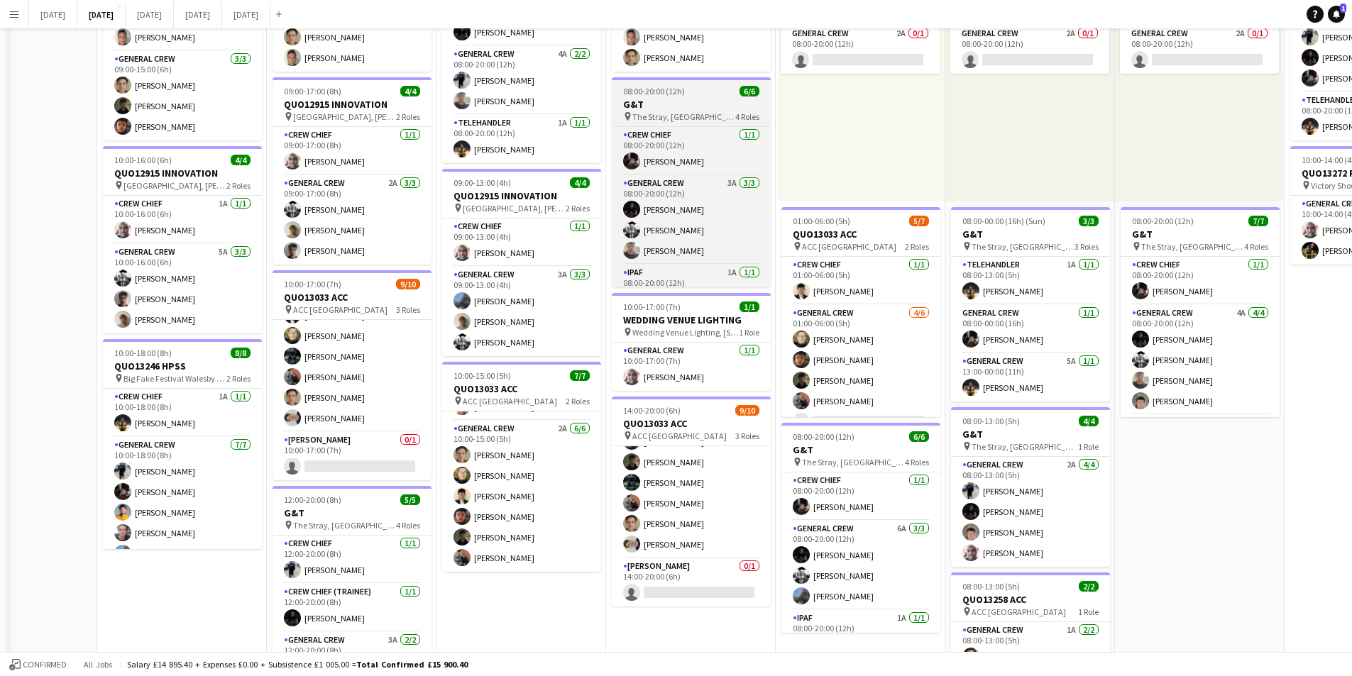
scroll to position [0, 0]
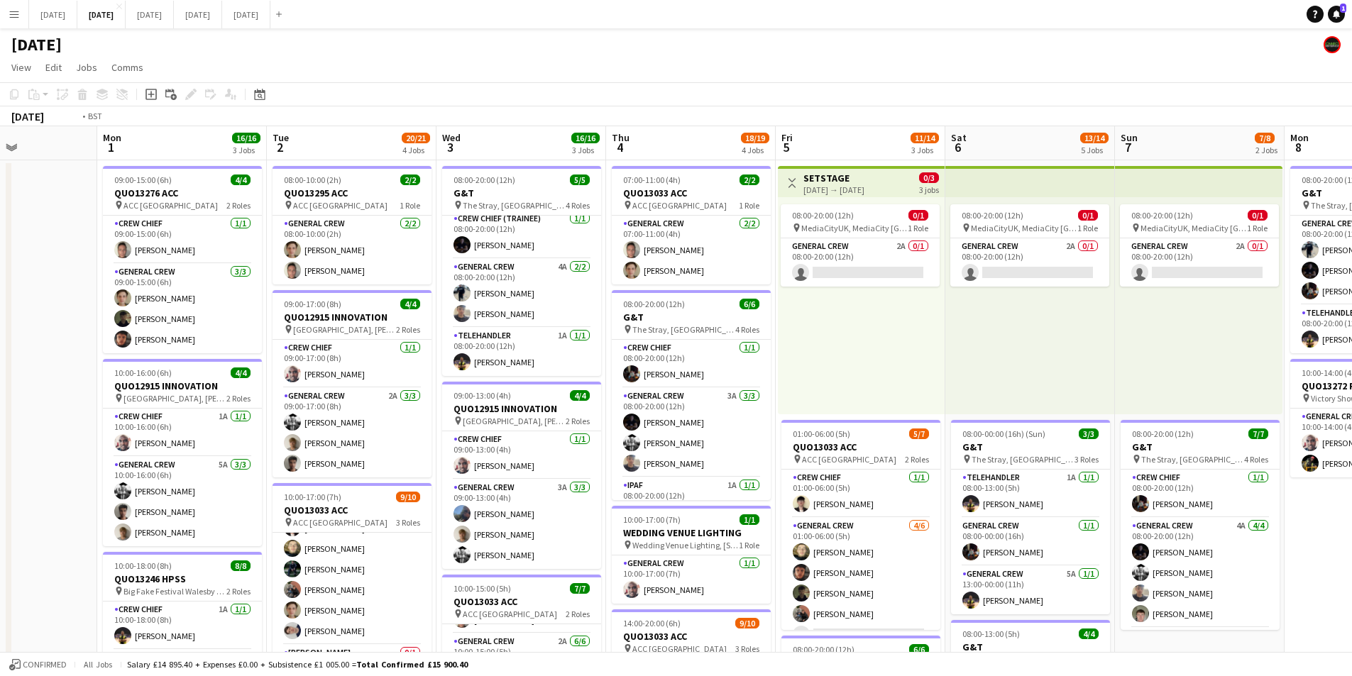
drag, startPoint x: 1148, startPoint y: 463, endPoint x: 886, endPoint y: 464, distance: 261.9
click at [820, 445] on app-calendar-viewport "Fri 29 Sat 30 Sun 31 Mon 1 16/16 3 Jobs Tue 2 20/21 4 Jobs Wed 3 16/16 3 Jobs T…" at bounding box center [676, 614] width 1352 height 976
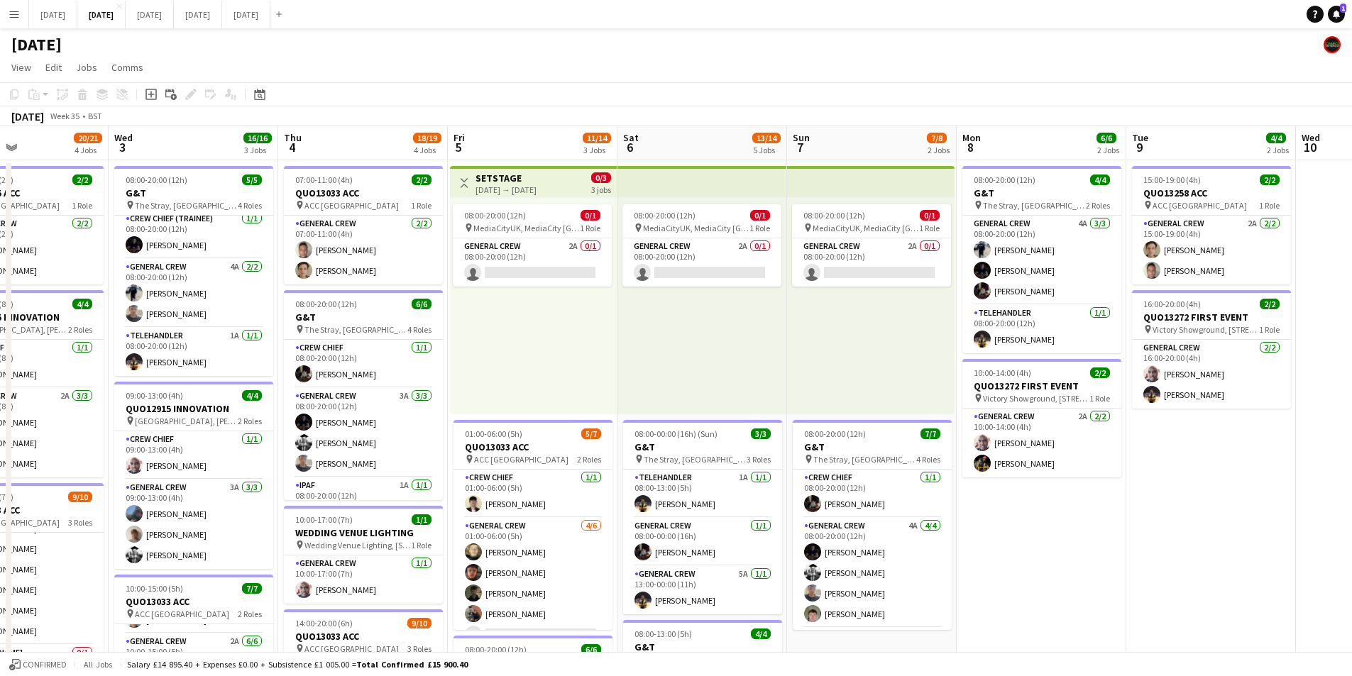
drag, startPoint x: 1168, startPoint y: 500, endPoint x: 836, endPoint y: 465, distance: 334.0
click at [833, 465] on app-calendar-viewport "Sun 31 Mon 1 16/16 3 Jobs Tue 2 20/21 4 Jobs Wed 3 16/16 3 Jobs Thu 4 18/19 4 J…" at bounding box center [676, 614] width 1352 height 976
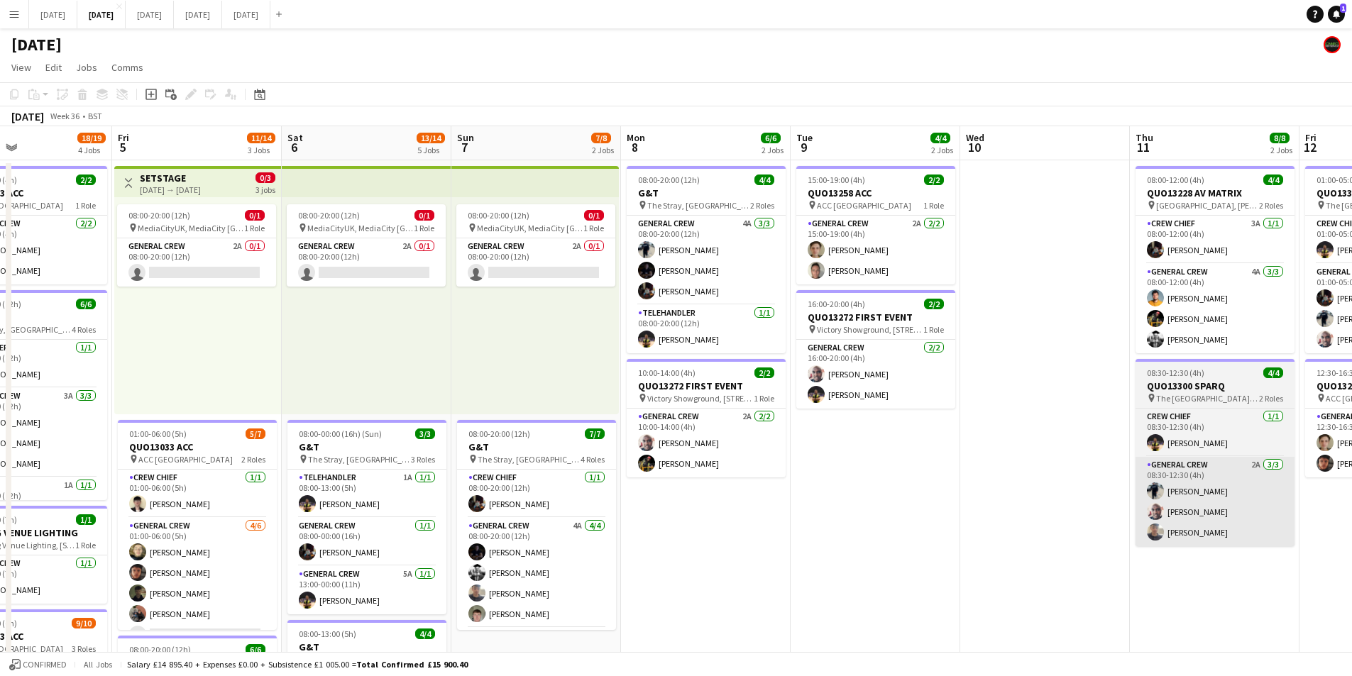
drag, startPoint x: 1116, startPoint y: 528, endPoint x: 733, endPoint y: 480, distance: 386.3
click at [715, 478] on app-calendar-viewport "Tue 2 20/21 4 Jobs Wed 3 16/16 3 Jobs Thu 4 18/19 4 Jobs Fri 5 11/14 3 Jobs Sat…" at bounding box center [676, 614] width 1352 height 976
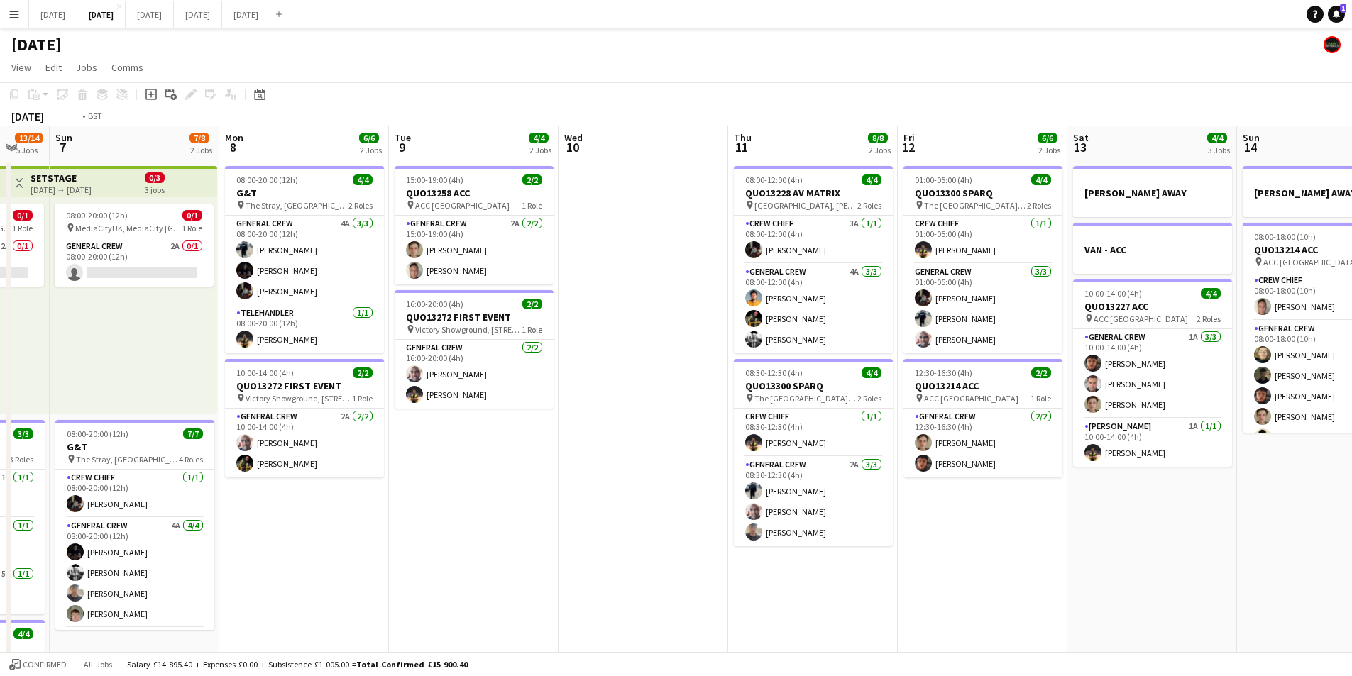
drag, startPoint x: 942, startPoint y: 519, endPoint x: 509, endPoint y: 443, distance: 439.6
click at [510, 443] on app-calendar-viewport "Thu 4 18/19 4 Jobs Fri 5 11/14 3 Jobs Sat 6 13/14 5 Jobs Sun 7 7/8 2 Jobs Mon 8…" at bounding box center [676, 614] width 1352 height 976
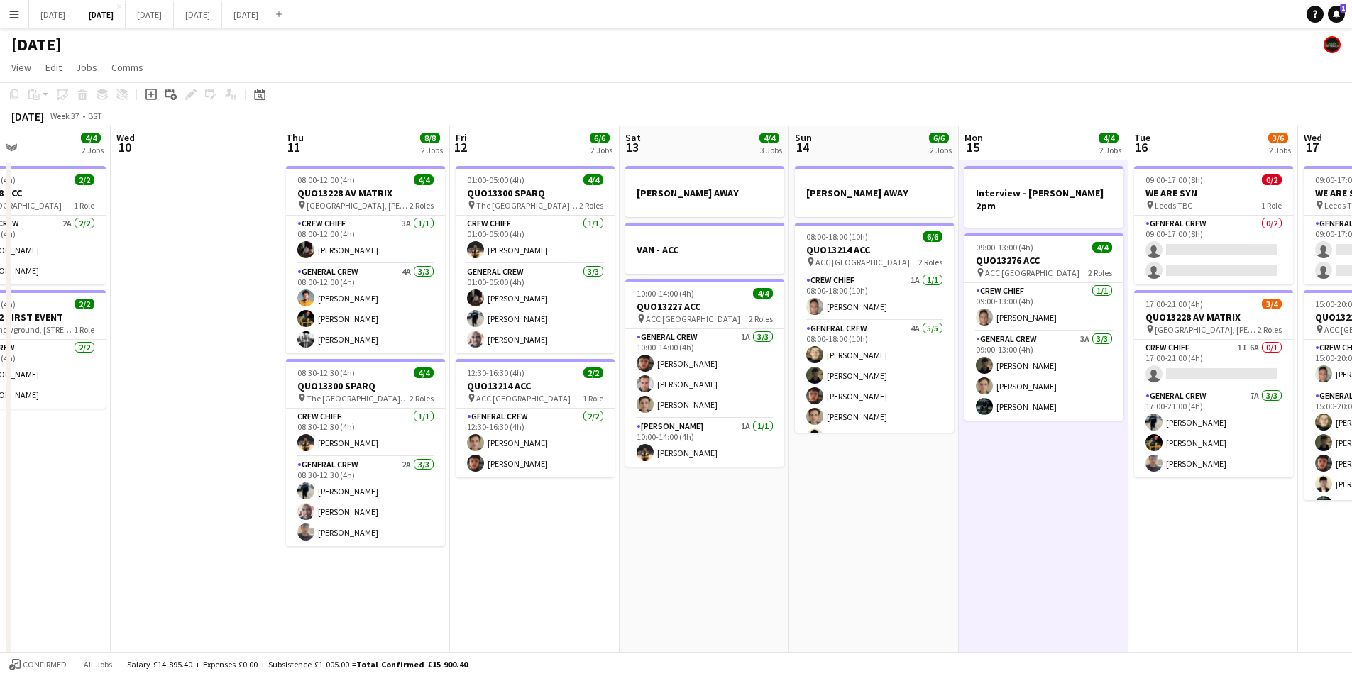
drag, startPoint x: 911, startPoint y: 456, endPoint x: 772, endPoint y: 454, distance: 138.4
click at [772, 454] on app-calendar-viewport "Sun 7 7/8 2 Jobs Mon 8 6/6 2 Jobs Tue 9 4/4 2 Jobs Wed 10 Thu 11 8/8 2 Jobs Fri…" at bounding box center [676, 614] width 1352 height 976
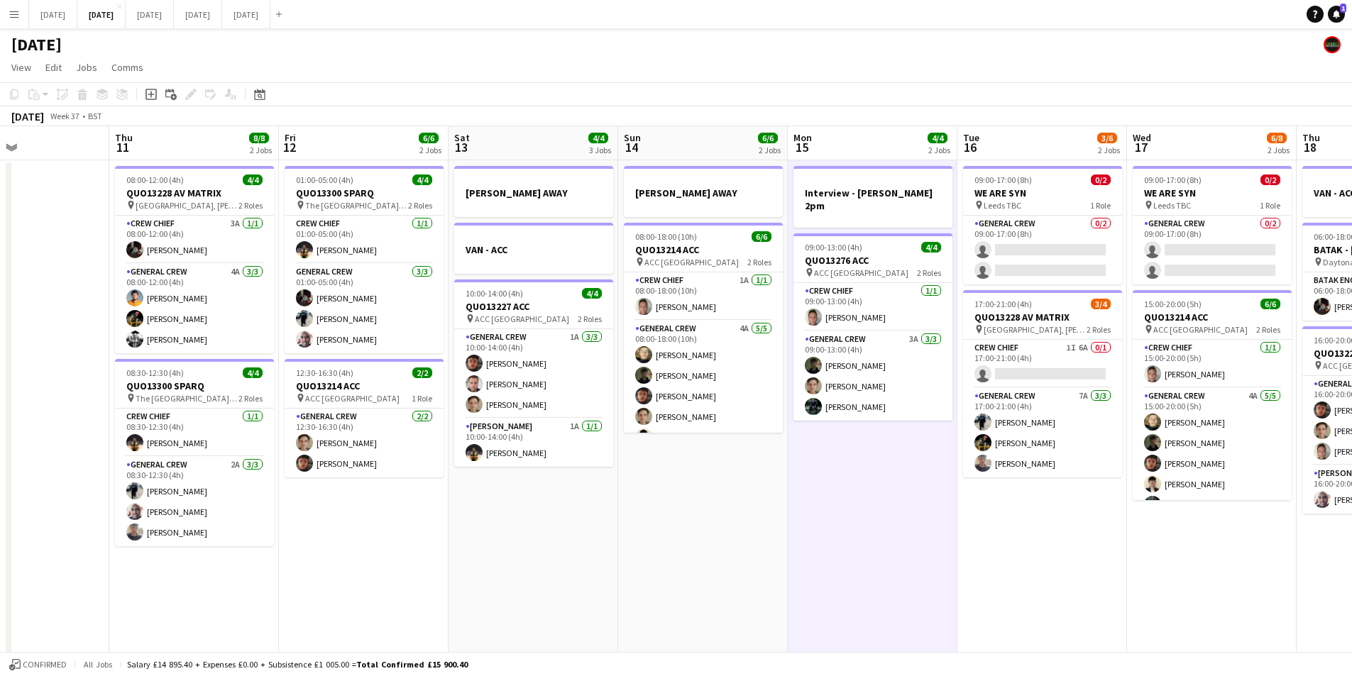
scroll to position [0, 390]
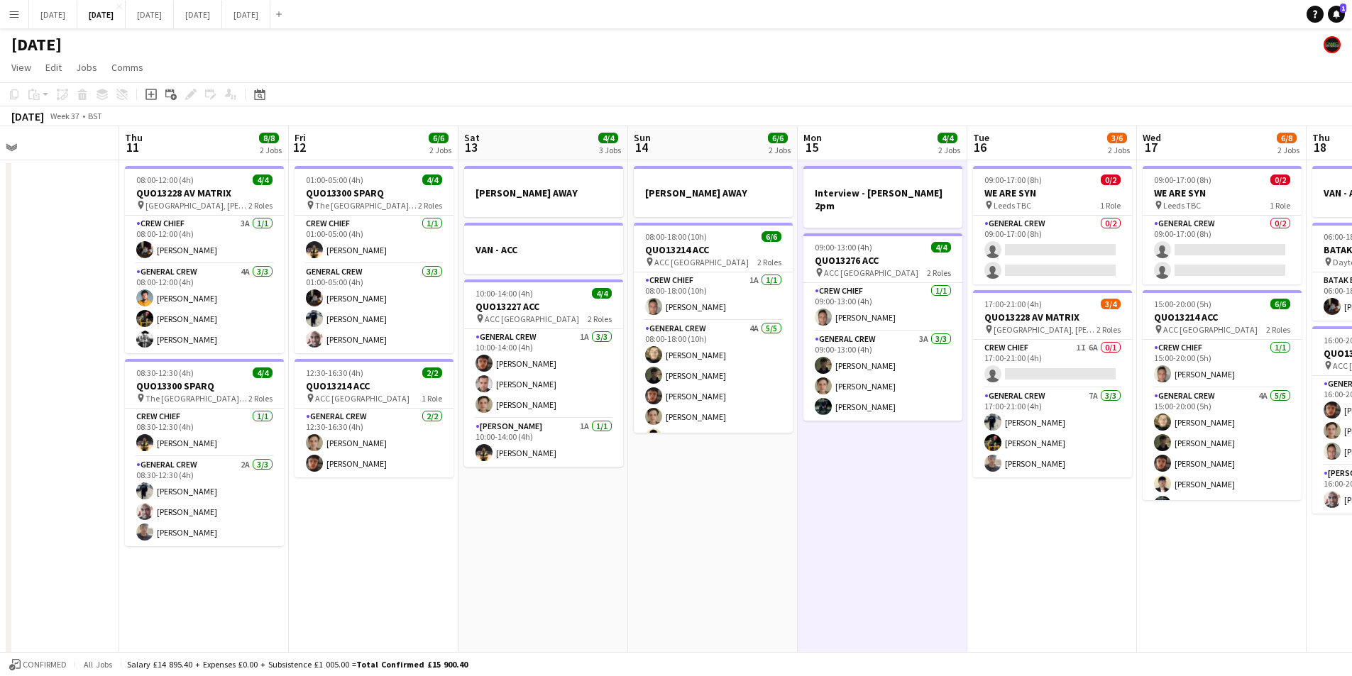
drag, startPoint x: 852, startPoint y: 492, endPoint x: 713, endPoint y: 472, distance: 139.8
click at [713, 472] on app-calendar-viewport "Mon 8 6/6 2 Jobs Tue 9 4/4 2 Jobs Wed 10 Thu 11 8/8 2 Jobs Fri 12 6/6 2 Jobs Sa…" at bounding box center [676, 614] width 1352 height 976
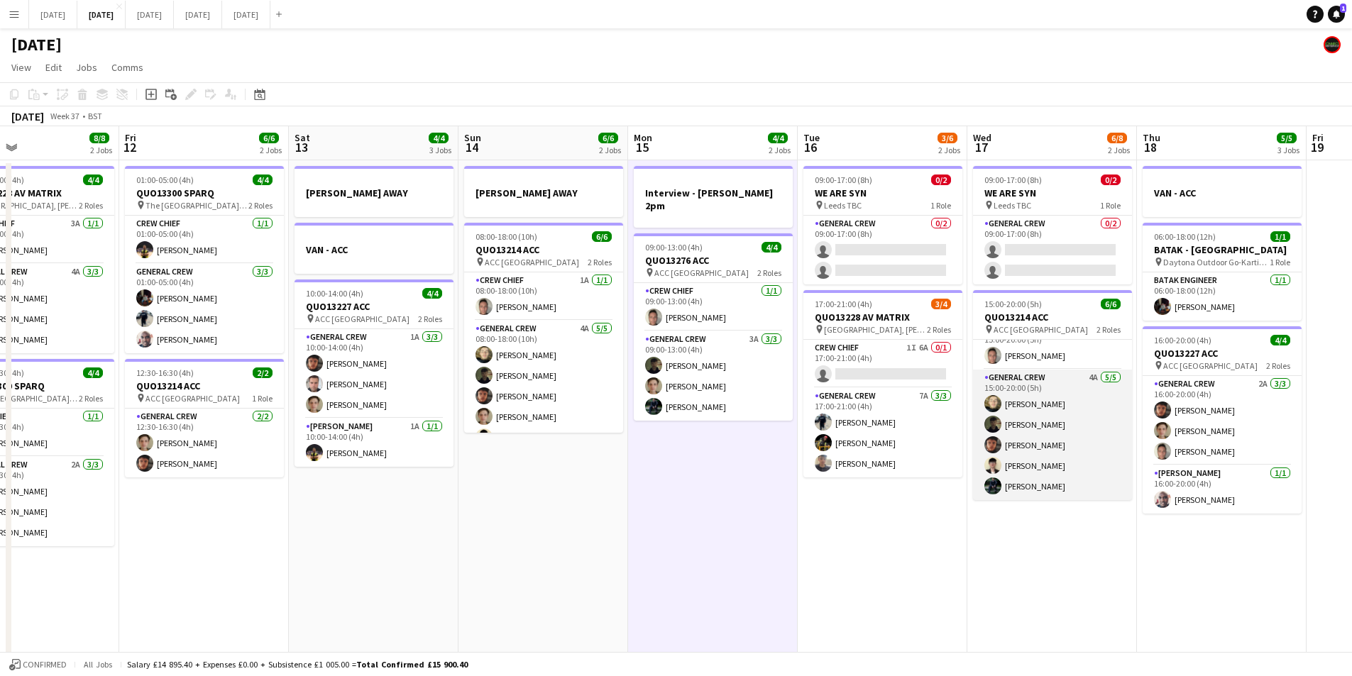
scroll to position [0, 0]
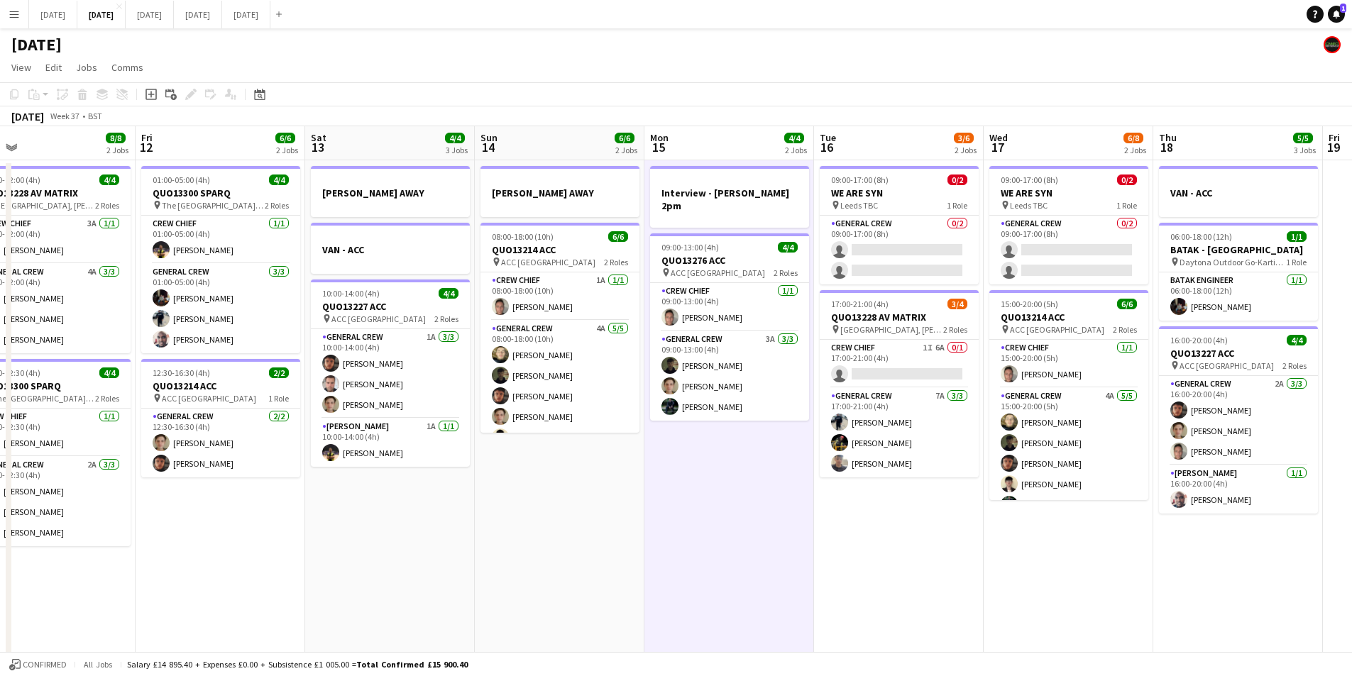
drag, startPoint x: 812, startPoint y: 527, endPoint x: 828, endPoint y: 529, distance: 16.4
click at [828, 529] on app-calendar-viewport "Tue 9 4/4 2 Jobs Wed 10 Thu 11 8/8 2 Jobs Fri 12 6/6 2 Jobs Sat 13 4/4 3 Jobs S…" at bounding box center [676, 614] width 1352 height 976
drag, startPoint x: 996, startPoint y: 559, endPoint x: 786, endPoint y: 488, distance: 220.9
click at [793, 493] on app-calendar-viewport "Tue 9 4/4 2 Jobs Wed 10 Thu 11 8/8 2 Jobs Fri 12 6/6 2 Jobs Sat 13 4/4 3 Jobs S…" at bounding box center [676, 614] width 1352 height 976
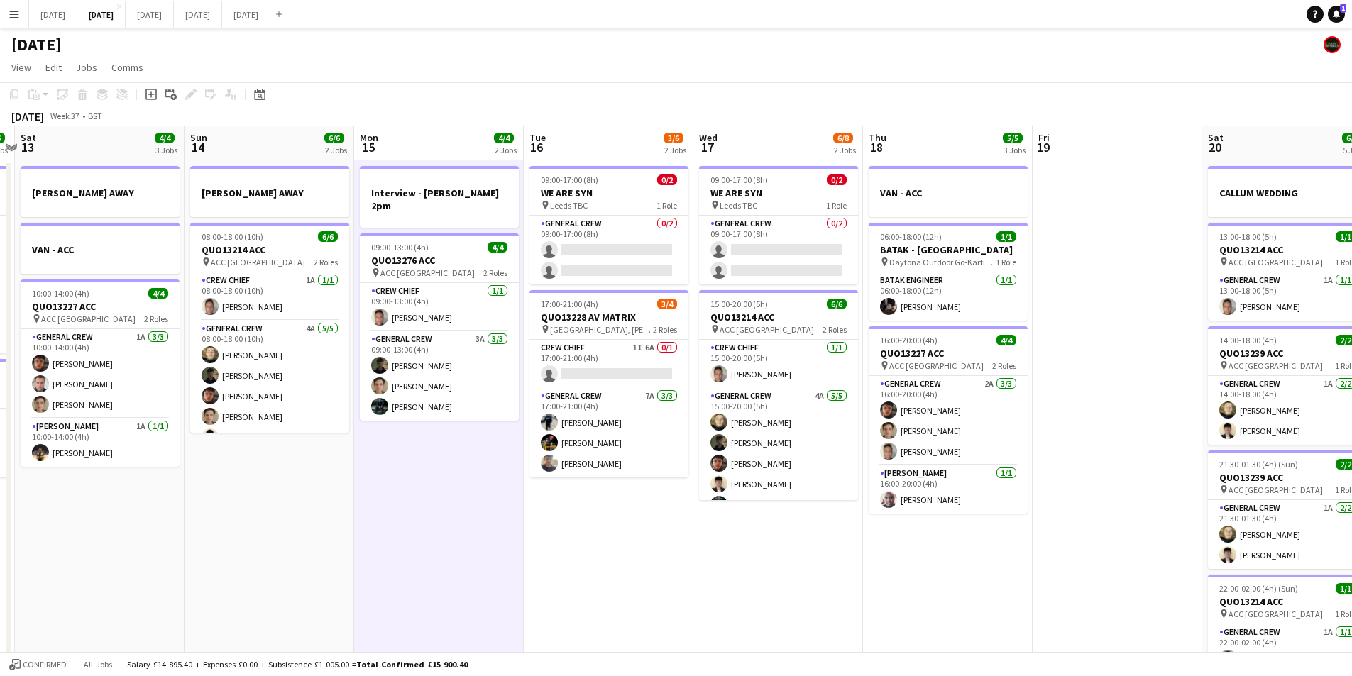
drag, startPoint x: 878, startPoint y: 510, endPoint x: 727, endPoint y: 454, distance: 161.2
click at [727, 454] on app-calendar-viewport "Wed 10 Thu 11 8/8 2 Jobs Fri 12 6/6 2 Jobs Sat 13 4/4 3 Jobs Sun 14 6/6 2 Jobs …" at bounding box center [676, 614] width 1352 height 976
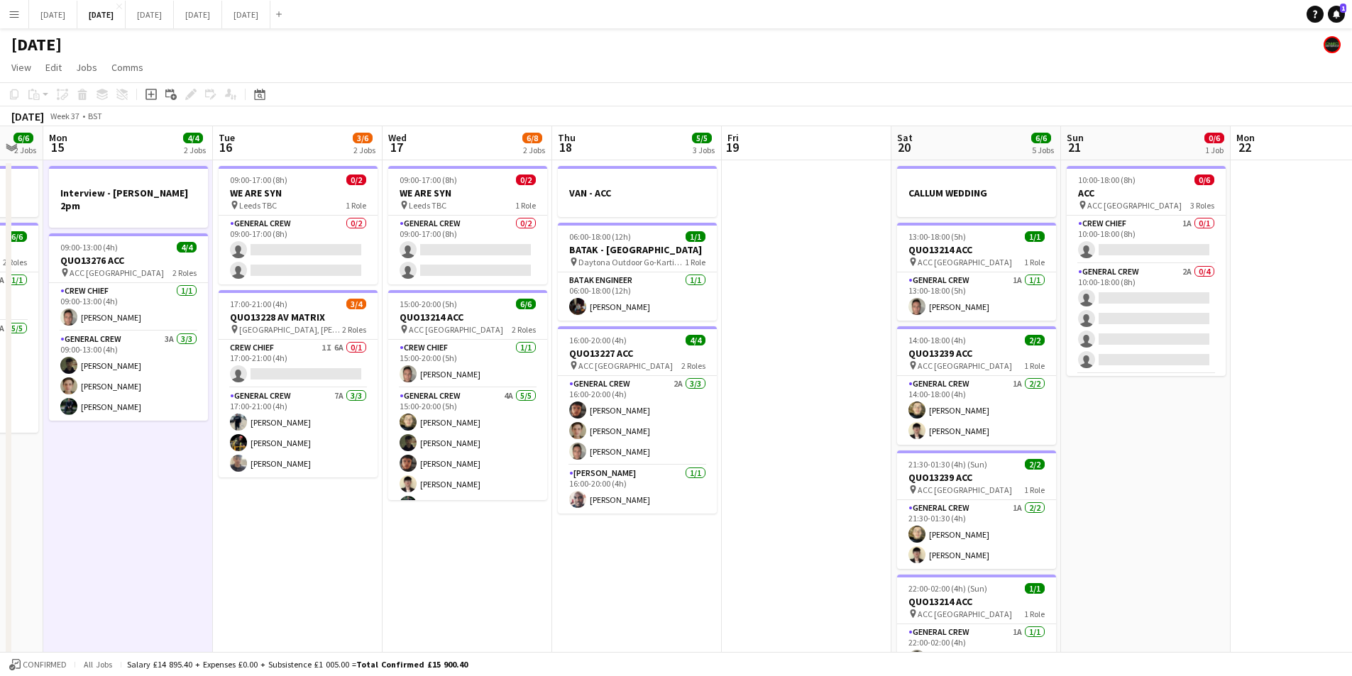
drag, startPoint x: 952, startPoint y: 511, endPoint x: 842, endPoint y: 485, distance: 113.1
click at [842, 485] on app-calendar-viewport "Fri 12 6/6 2 Jobs Sat 13 4/4 3 Jobs Sun 14 6/6 2 Jobs Mon 15 4/4 2 Jobs Tue 16 …" at bounding box center [676, 614] width 1352 height 976
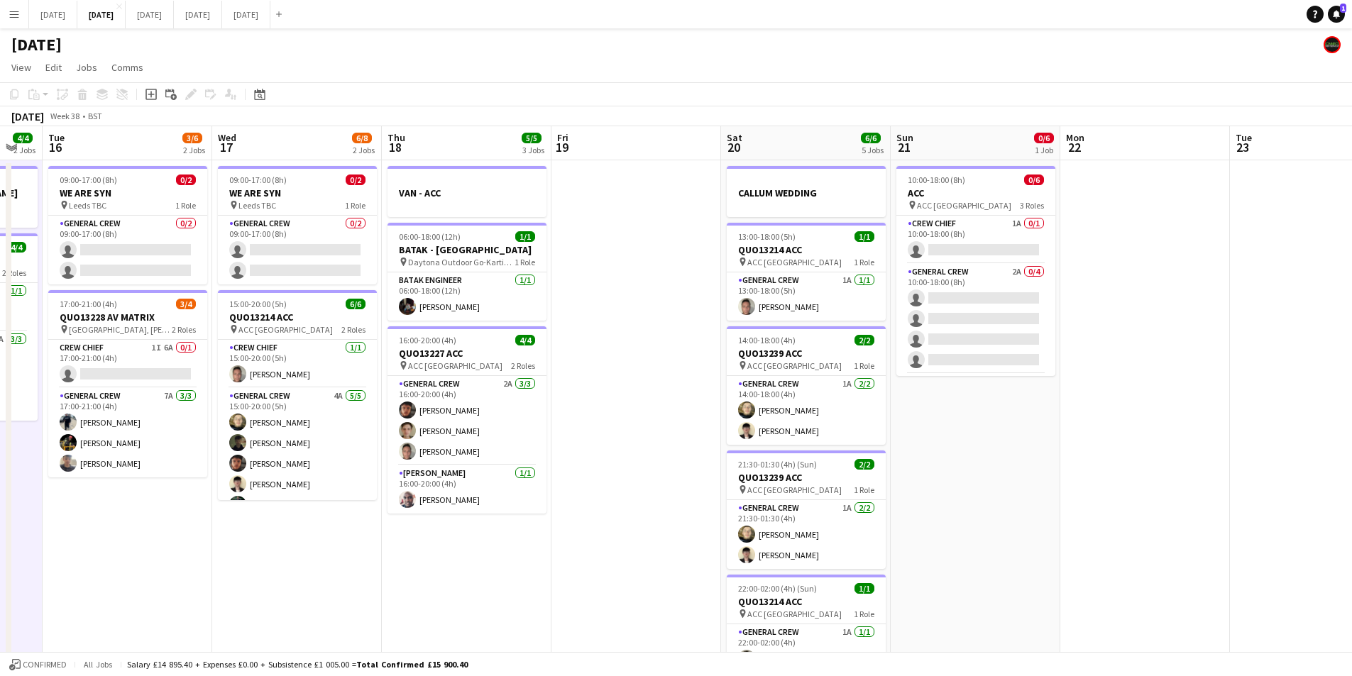
drag, startPoint x: 1081, startPoint y: 441, endPoint x: 1044, endPoint y: 427, distance: 39.8
click at [1045, 446] on app-calendar-viewport "Sat 13 4/4 3 Jobs Sun 14 6/6 2 Jobs Mon 15 4/4 2 Jobs Tue 16 3/6 2 Jobs Wed 17 …" at bounding box center [676, 614] width 1352 height 976
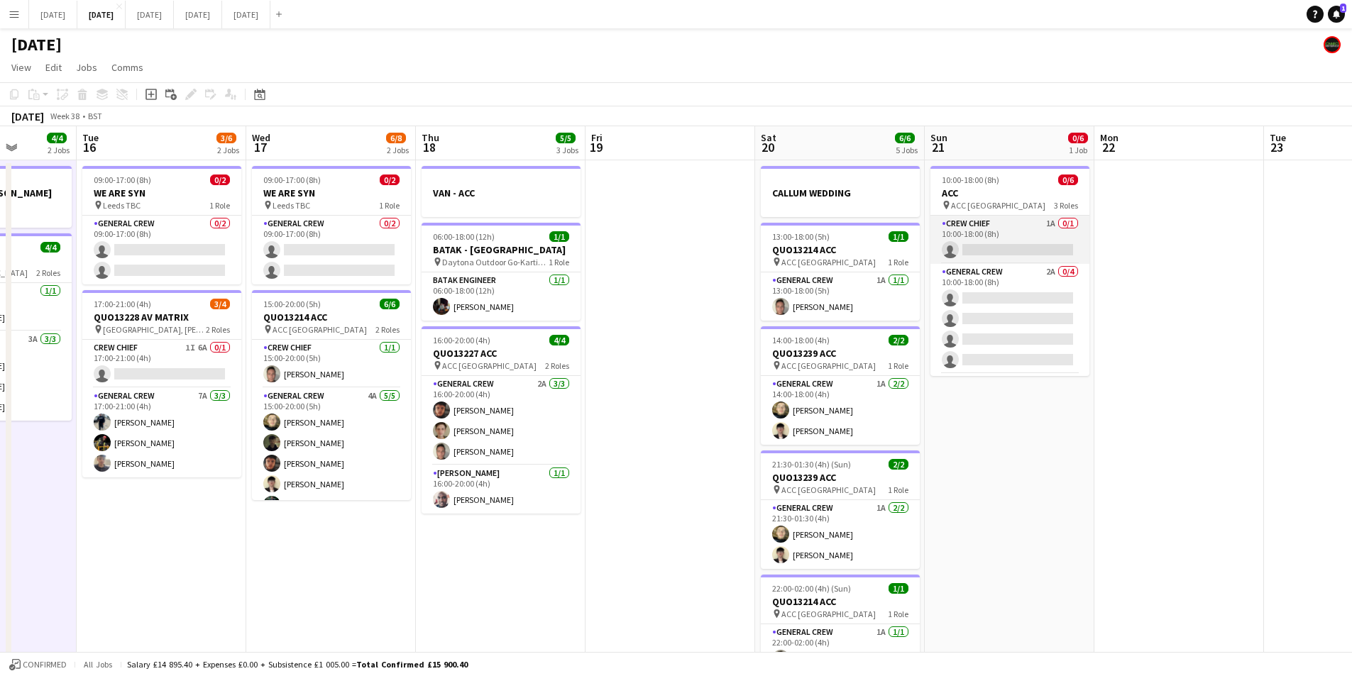
click at [1016, 242] on app-card-role "Crew Chief 1A 0/1 10:00-18:00 (8h) single-neutral-actions" at bounding box center [1009, 240] width 159 height 48
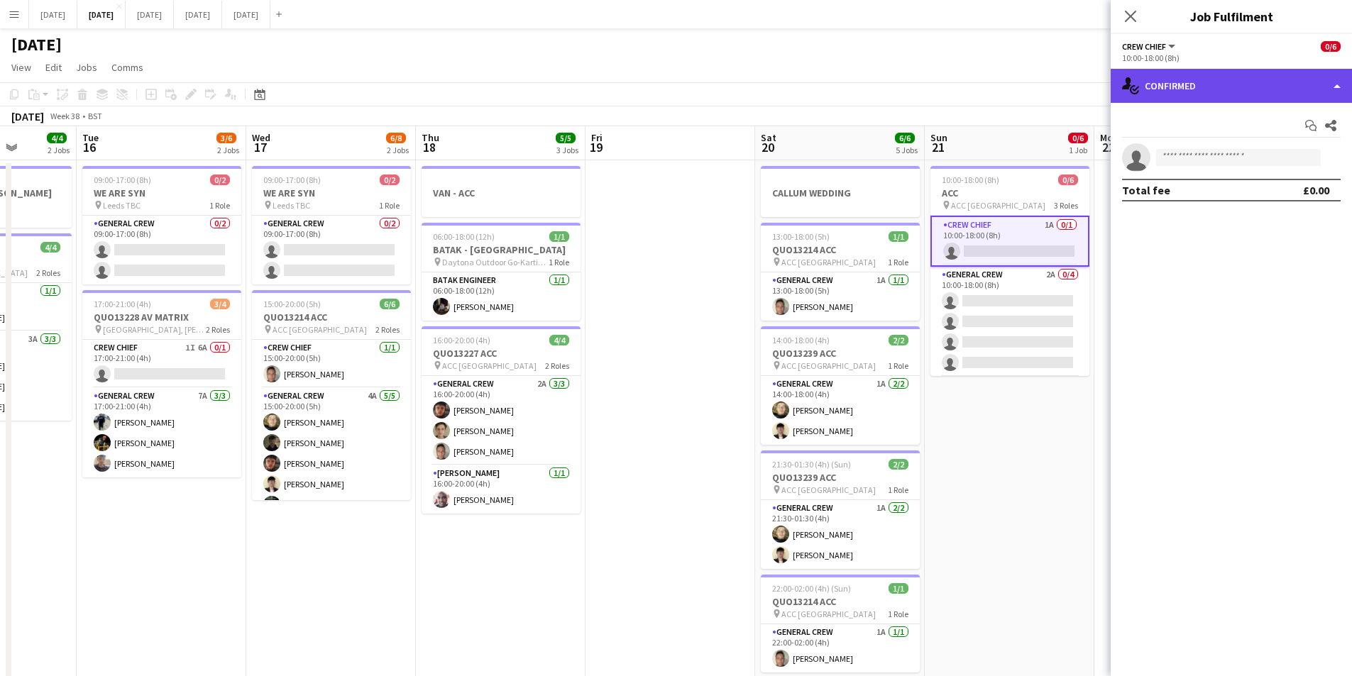
click at [1236, 90] on div "single-neutral-actions-check-2 Confirmed" at bounding box center [1231, 86] width 241 height 34
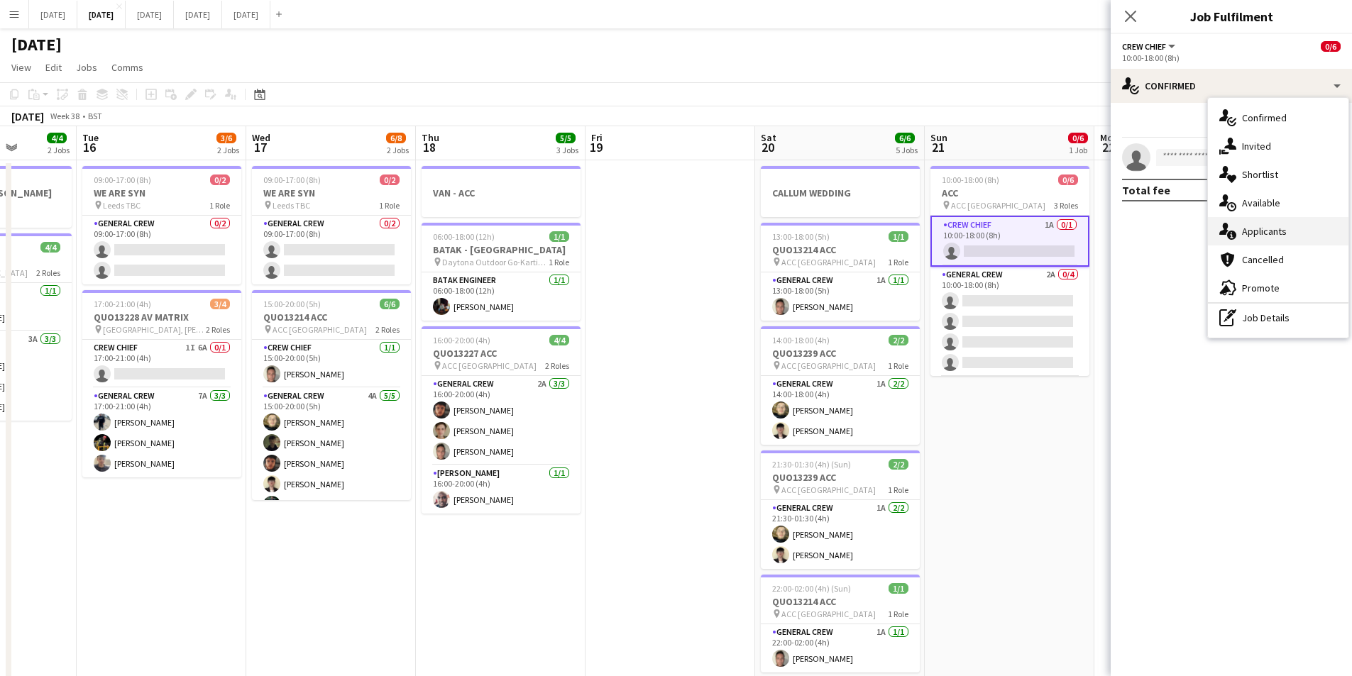
click at [1263, 231] on div "single-neutral-actions-information Applicants" at bounding box center [1278, 231] width 141 height 28
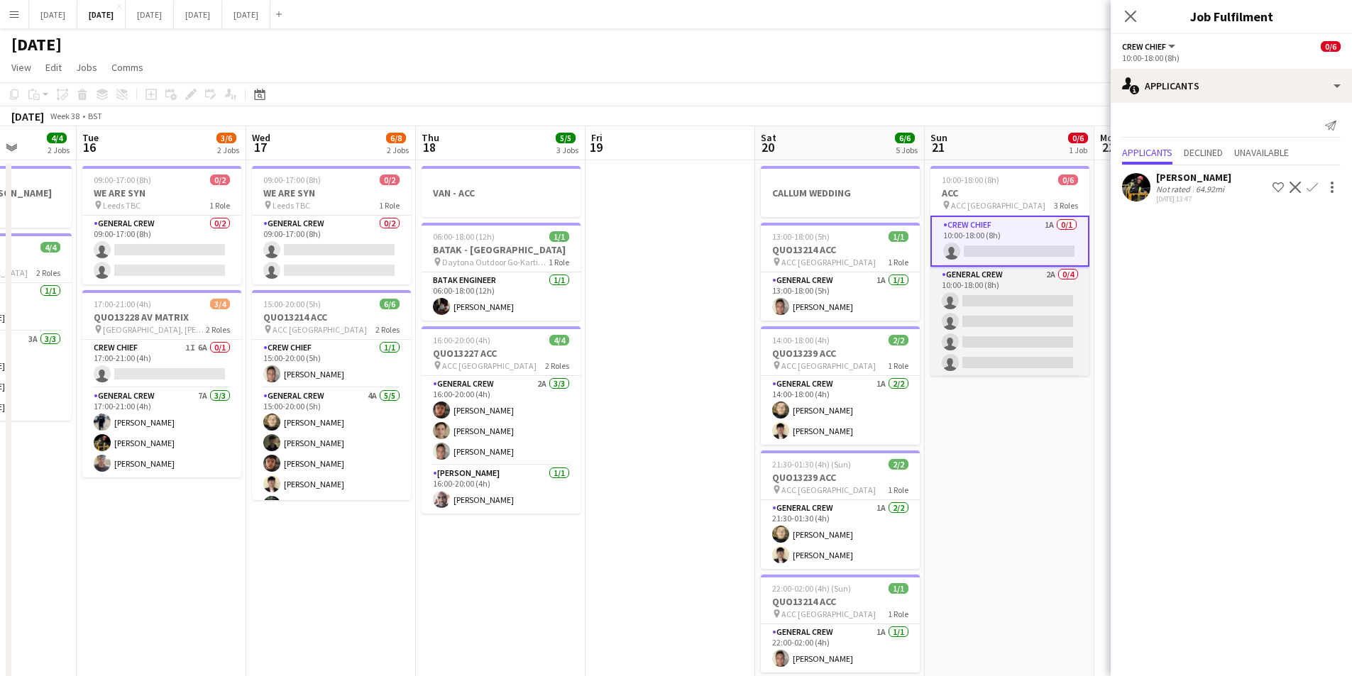
click at [1028, 340] on app-card-role "General Crew 2A 0/4 10:00-18:00 (8h) single-neutral-actions single-neutral-acti…" at bounding box center [1009, 322] width 159 height 110
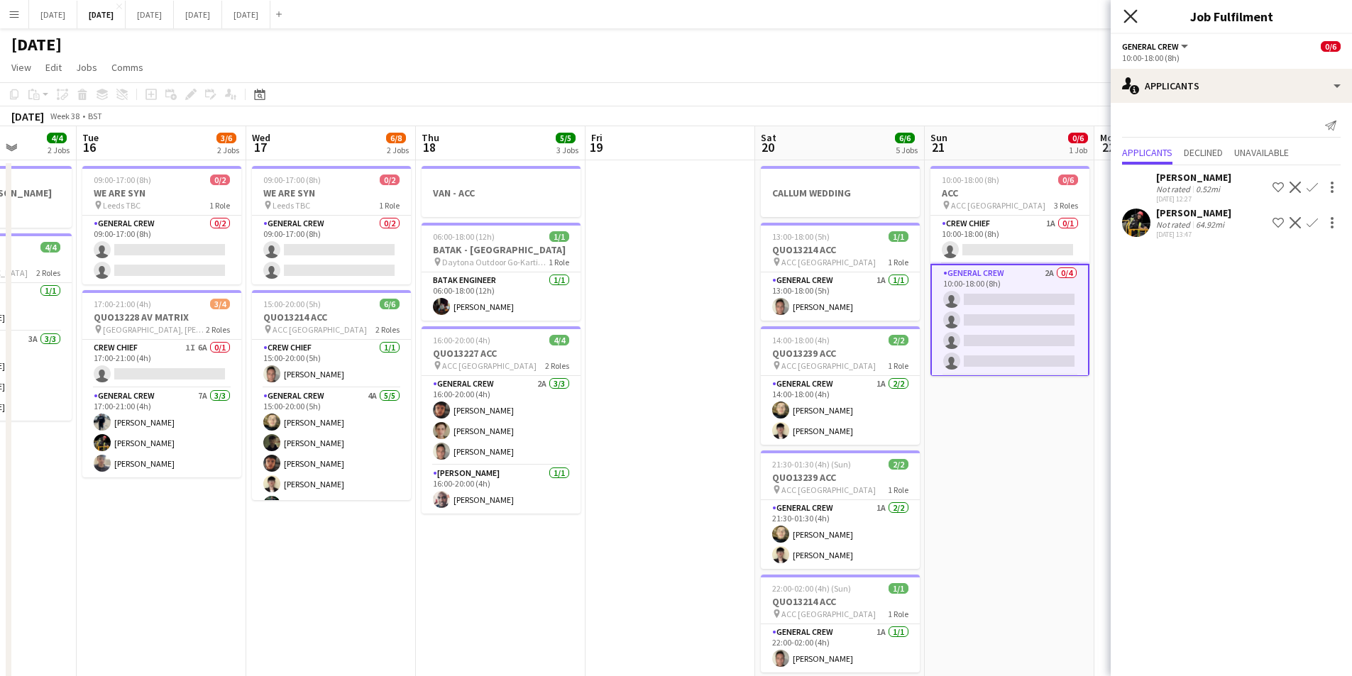
click at [1127, 18] on icon "Close pop-in" at bounding box center [1130, 15] width 13 height 13
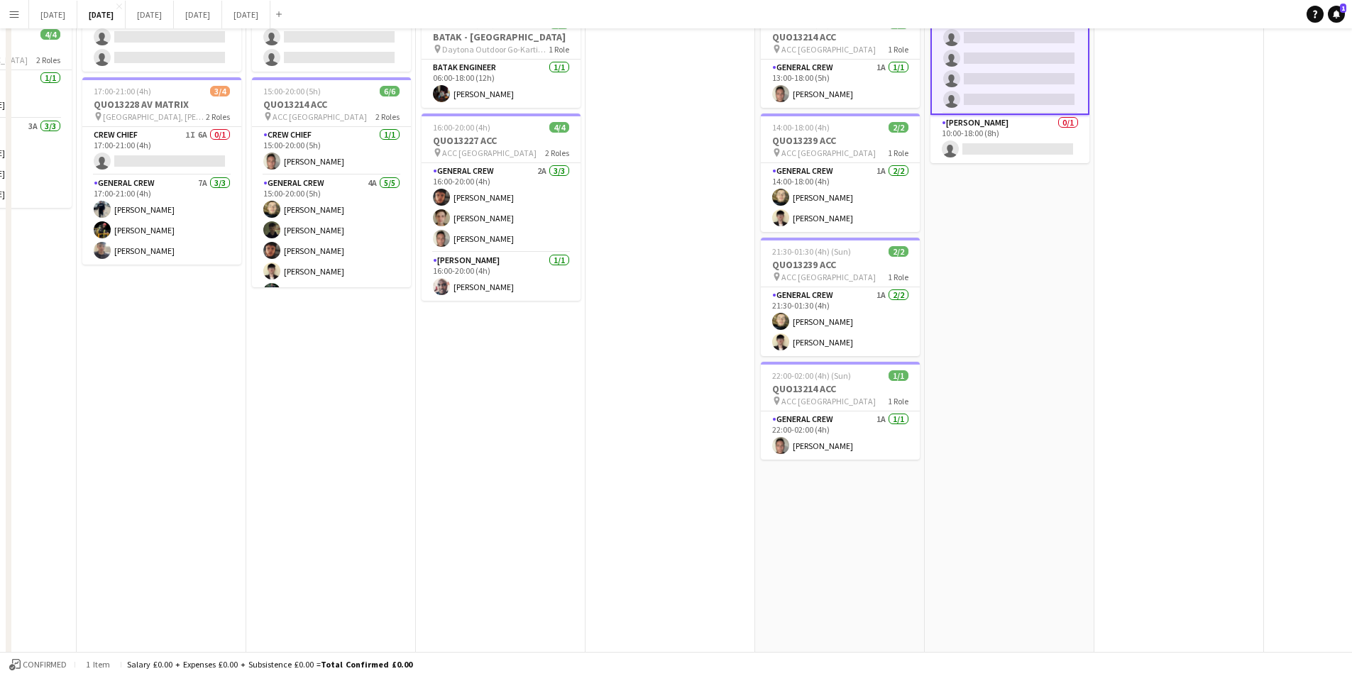
scroll to position [0, 0]
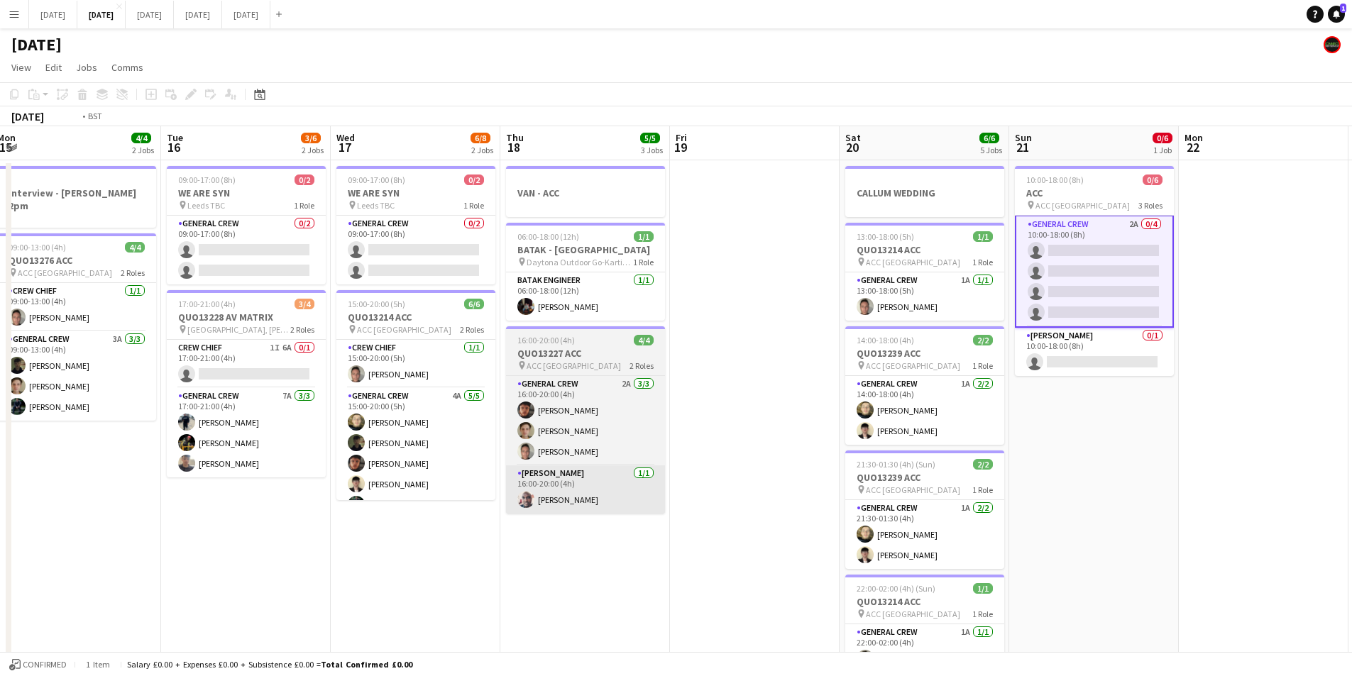
drag, startPoint x: 732, startPoint y: 495, endPoint x: 704, endPoint y: 466, distance: 40.7
click at [830, 467] on app-calendar-viewport "Sat 13 4/4 3 Jobs Sun 14 6/6 2 Jobs Mon 15 4/4 2 Jobs Tue 16 3/6 2 Jobs Wed 17 …" at bounding box center [676, 614] width 1352 height 976
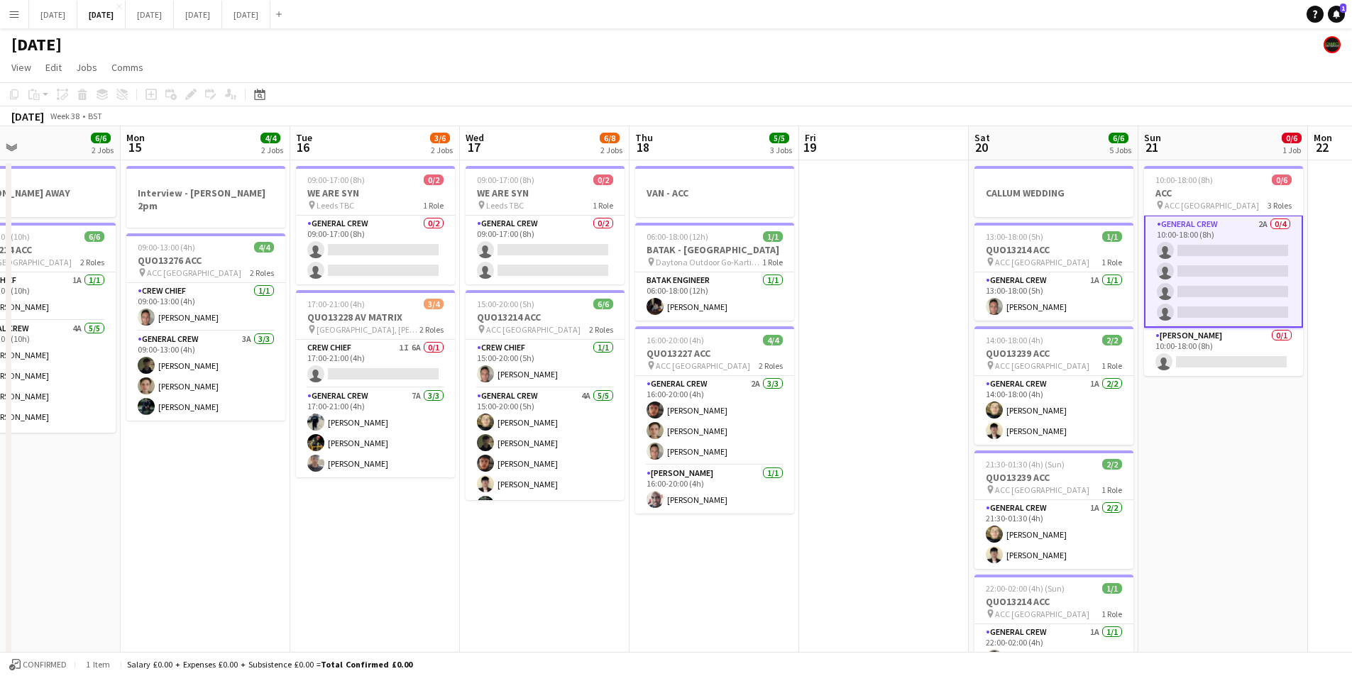
drag, startPoint x: 583, startPoint y: 514, endPoint x: 807, endPoint y: 463, distance: 229.3
click at [862, 487] on app-calendar-viewport "Fri 12 6/6 2 Jobs Sat 13 4/4 3 Jobs Sun 14 6/6 2 Jobs Mon 15 4/4 2 Jobs Tue 16 …" at bounding box center [676, 614] width 1352 height 976
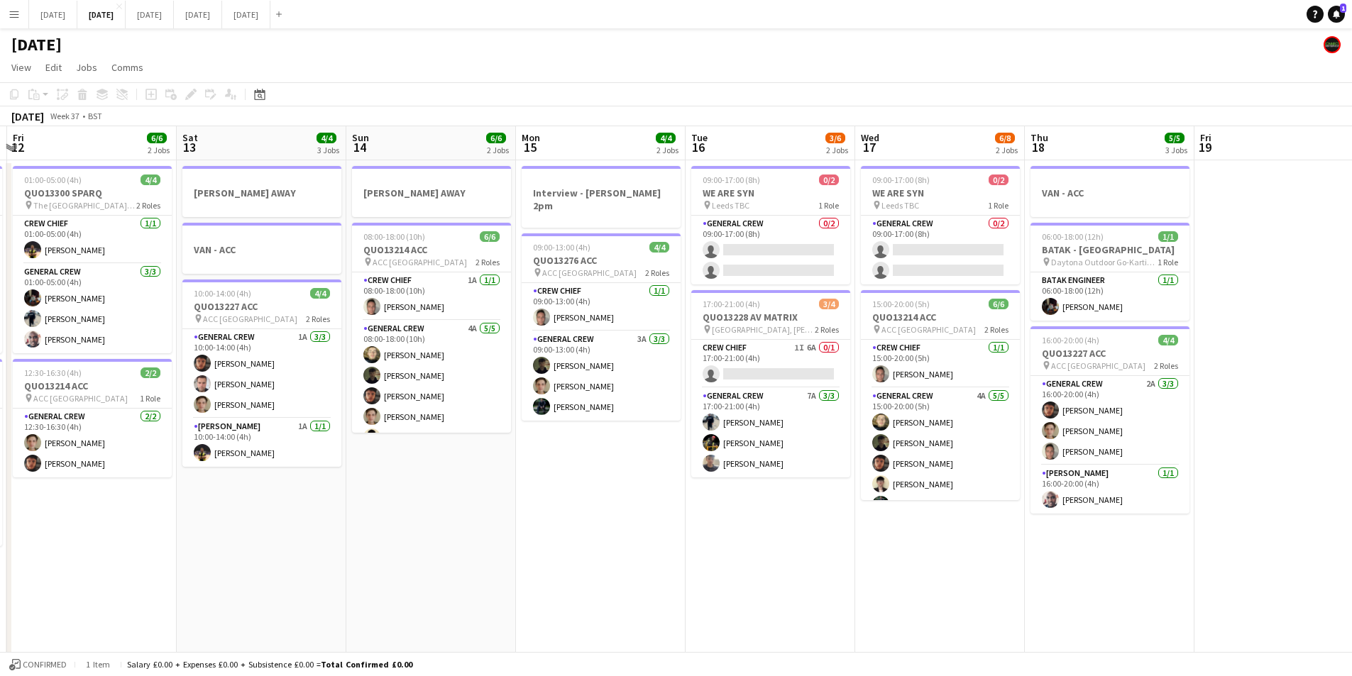
drag, startPoint x: 598, startPoint y: 499, endPoint x: 874, endPoint y: 471, distance: 277.6
click at [885, 488] on app-calendar-viewport "Tue 9 4/4 2 Jobs Wed 10 Thu 11 8/8 2 Jobs Fri 12 6/6 2 Jobs Sat 13 4/4 3 Jobs S…" at bounding box center [676, 614] width 1352 height 976
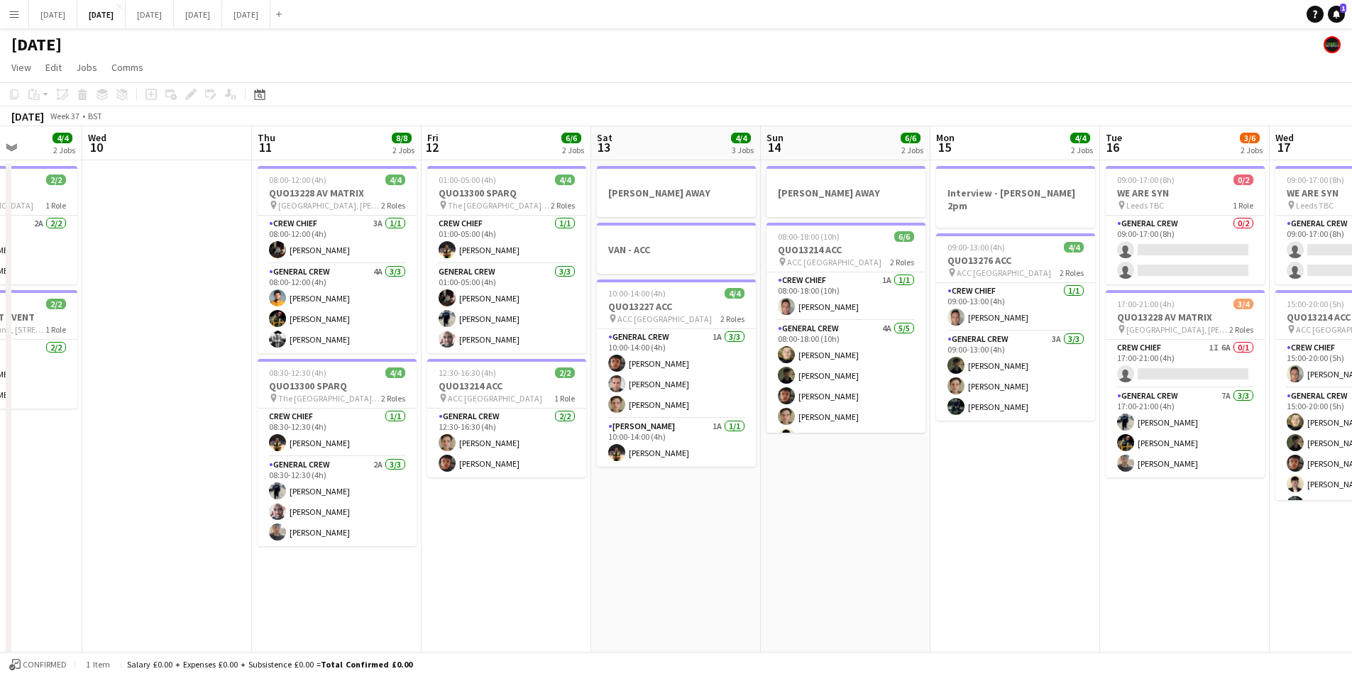
drag, startPoint x: 620, startPoint y: 507, endPoint x: 747, endPoint y: 497, distance: 127.5
click at [746, 504] on app-calendar-viewport "Sun 7 7/8 2 Jobs Mon 8 6/6 2 Jobs Tue 9 4/4 2 Jobs Wed 10 Thu 11 8/8 2 Jobs Fri…" at bounding box center [676, 614] width 1352 height 976
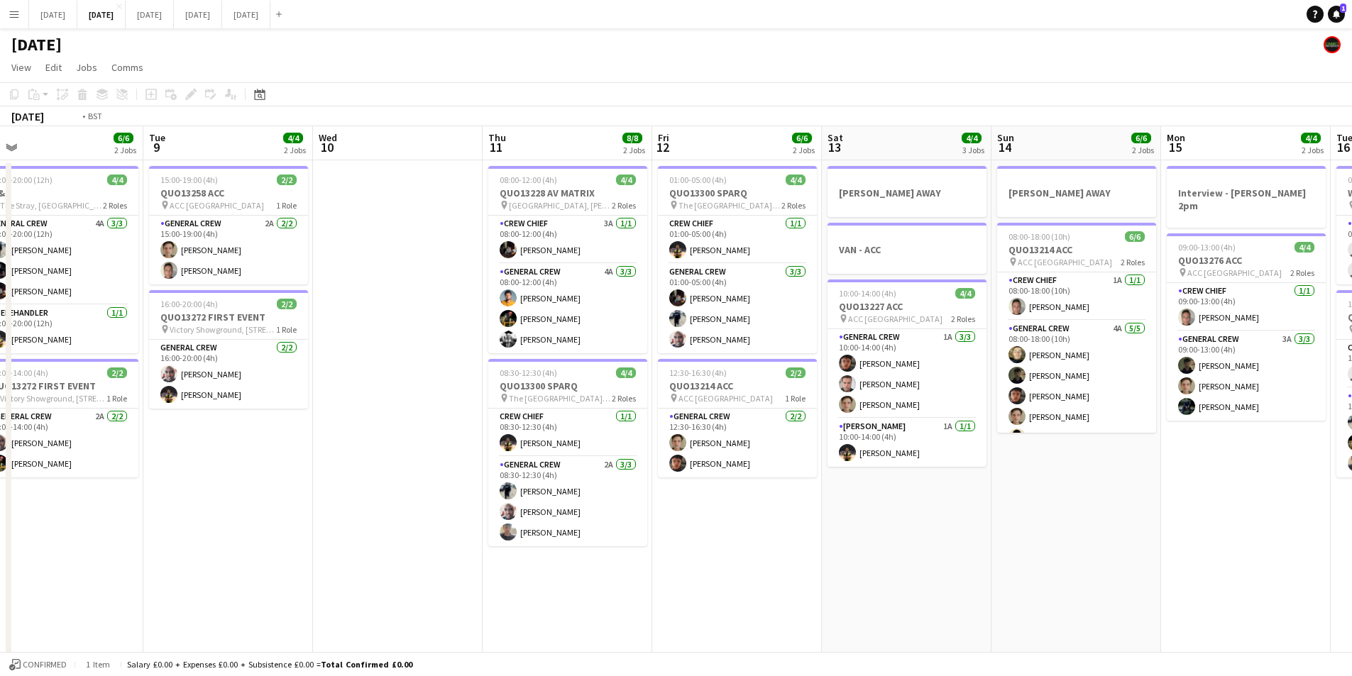
drag, startPoint x: 240, startPoint y: 467, endPoint x: 580, endPoint y: 487, distance: 340.6
click at [579, 487] on app-calendar-viewport "Sat 6 13/14 5 Jobs Sun 7 7/8 2 Jobs Mon 8 6/6 2 Jobs Tue 9 4/4 2 Jobs Wed 10 Th…" at bounding box center [676, 614] width 1352 height 976
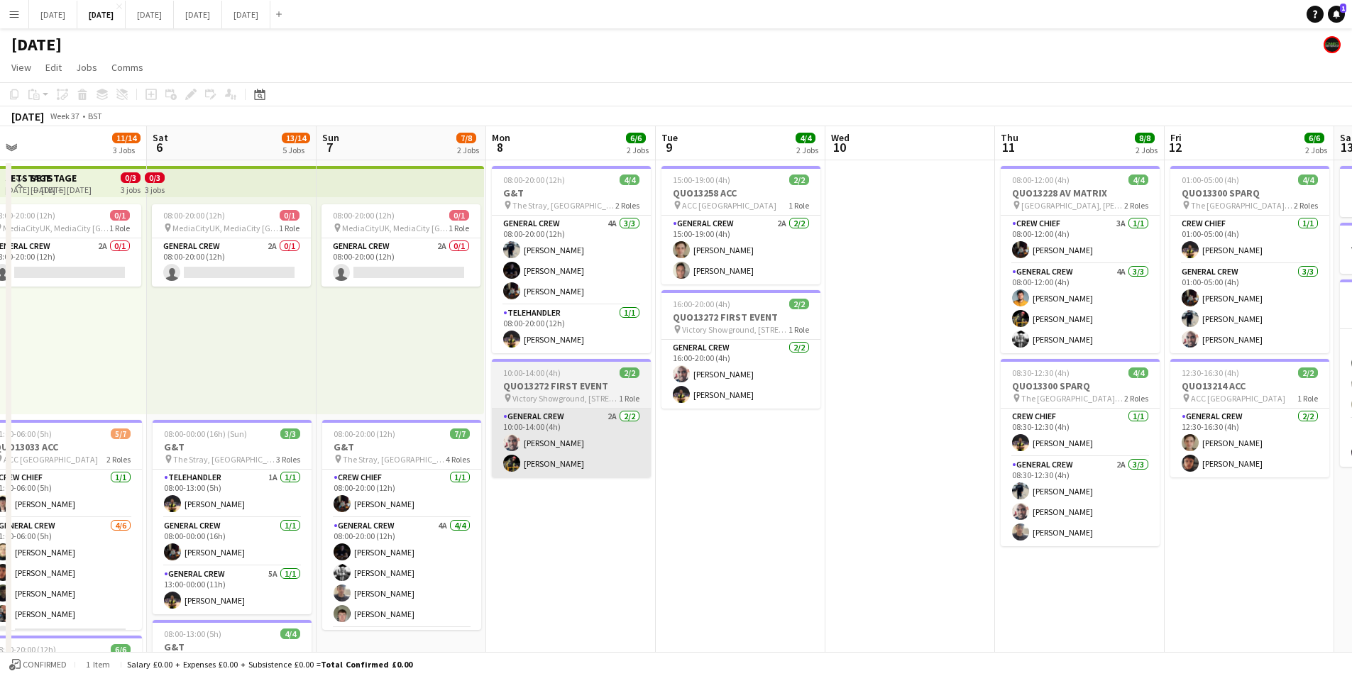
scroll to position [0, 362]
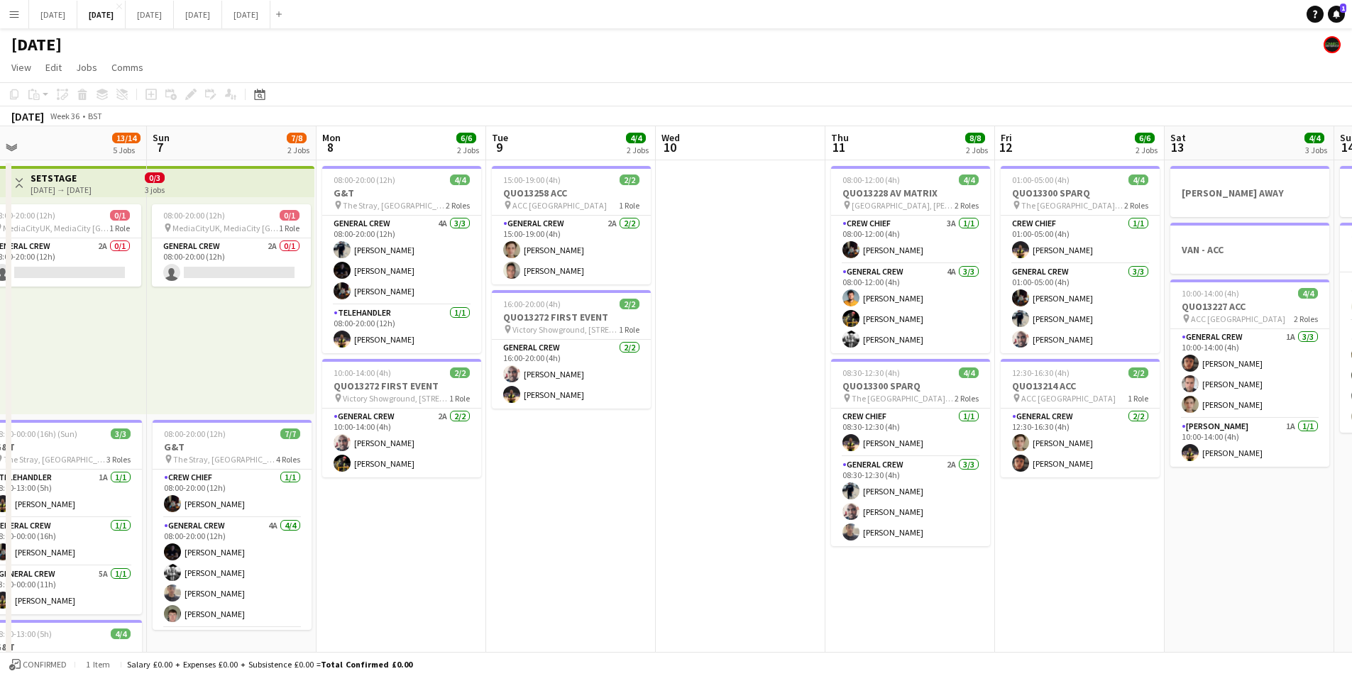
drag, startPoint x: 570, startPoint y: 558, endPoint x: 765, endPoint y: 525, distance: 198.0
click at [737, 536] on app-calendar-viewport "Thu 4 18/19 4 Jobs Fri 5 11/14 3 Jobs Sat 6 13/14 5 Jobs Sun 7 7/8 2 Jobs Mon 8…" at bounding box center [676, 614] width 1352 height 976
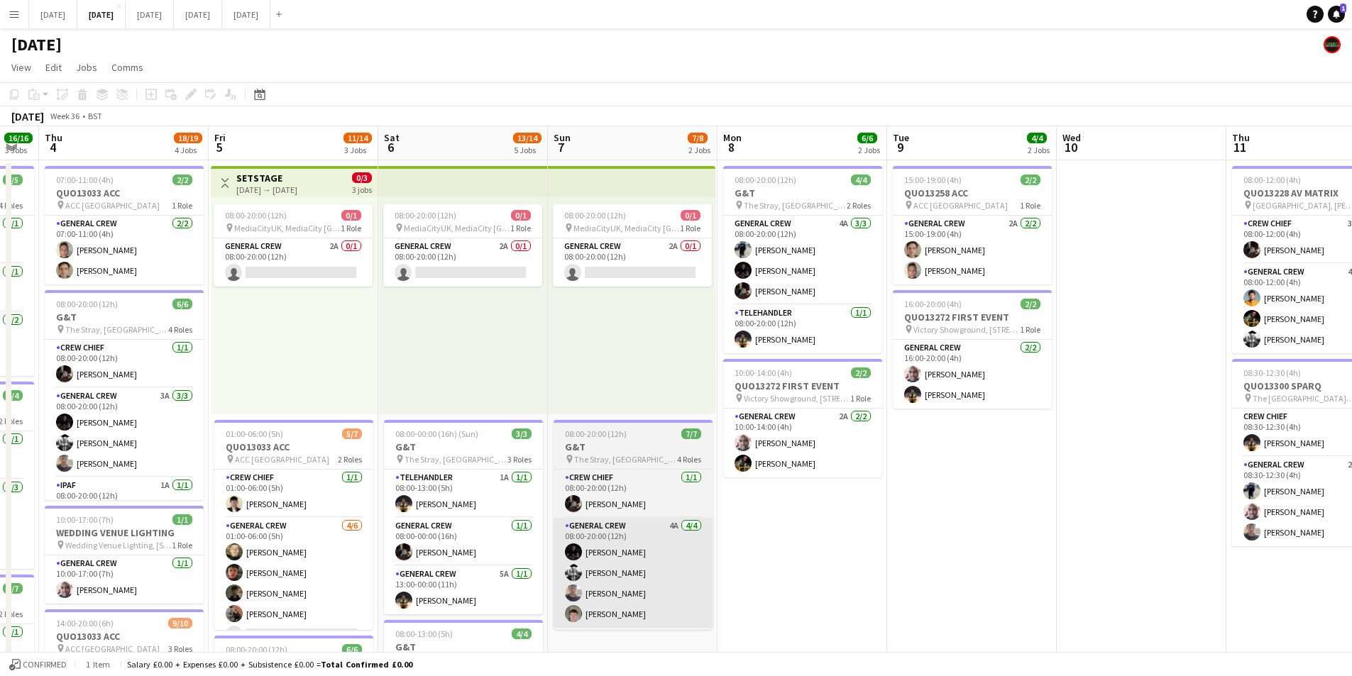
drag, startPoint x: 823, startPoint y: 565, endPoint x: 758, endPoint y: 534, distance: 71.4
click at [921, 550] on app-calendar-viewport "Tue 2 20/21 4 Jobs Wed 3 16/16 3 Jobs Thu 4 18/19 4 Jobs Fri 5 11/14 3 Jobs Sat…" at bounding box center [676, 614] width 1352 height 976
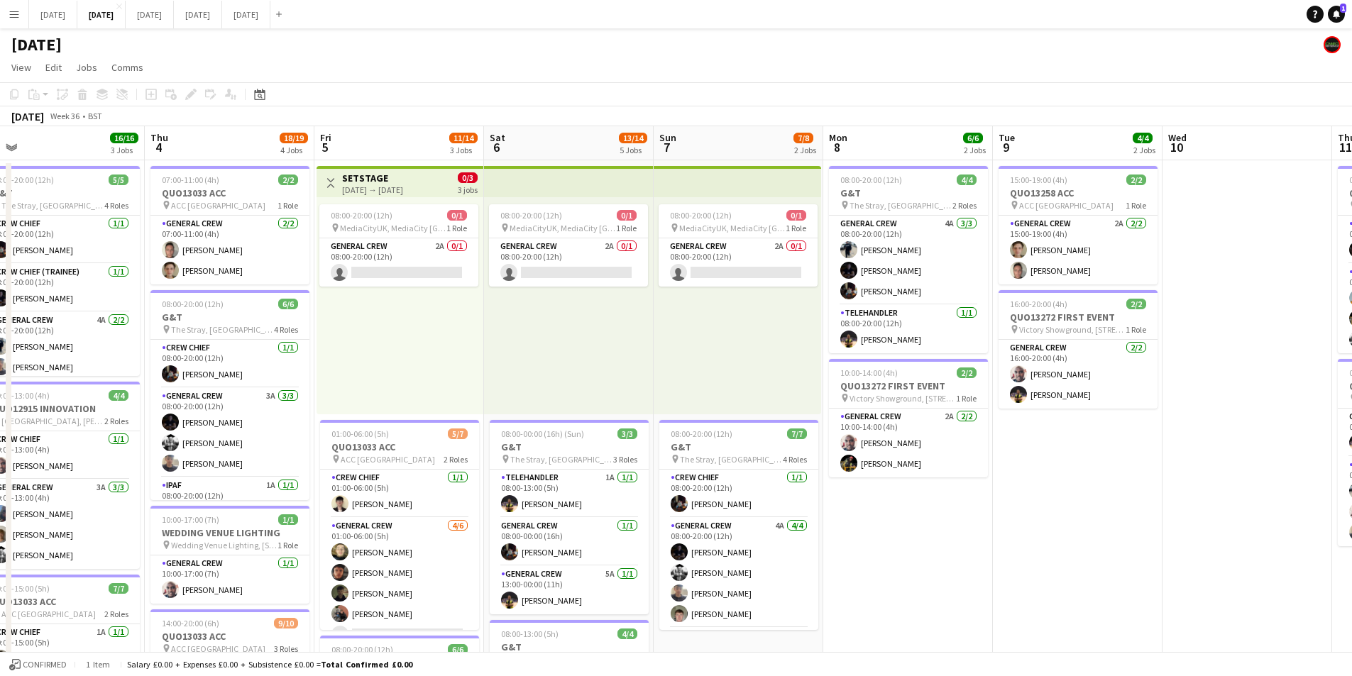
drag, startPoint x: 651, startPoint y: 541, endPoint x: 776, endPoint y: 536, distance: 125.7
click at [767, 537] on app-calendar-viewport "Mon 1 16/16 3 Jobs Tue 2 20/21 4 Jobs Wed 3 16/16 3 Jobs Thu 4 18/19 4 Jobs Fri…" at bounding box center [676, 614] width 1352 height 976
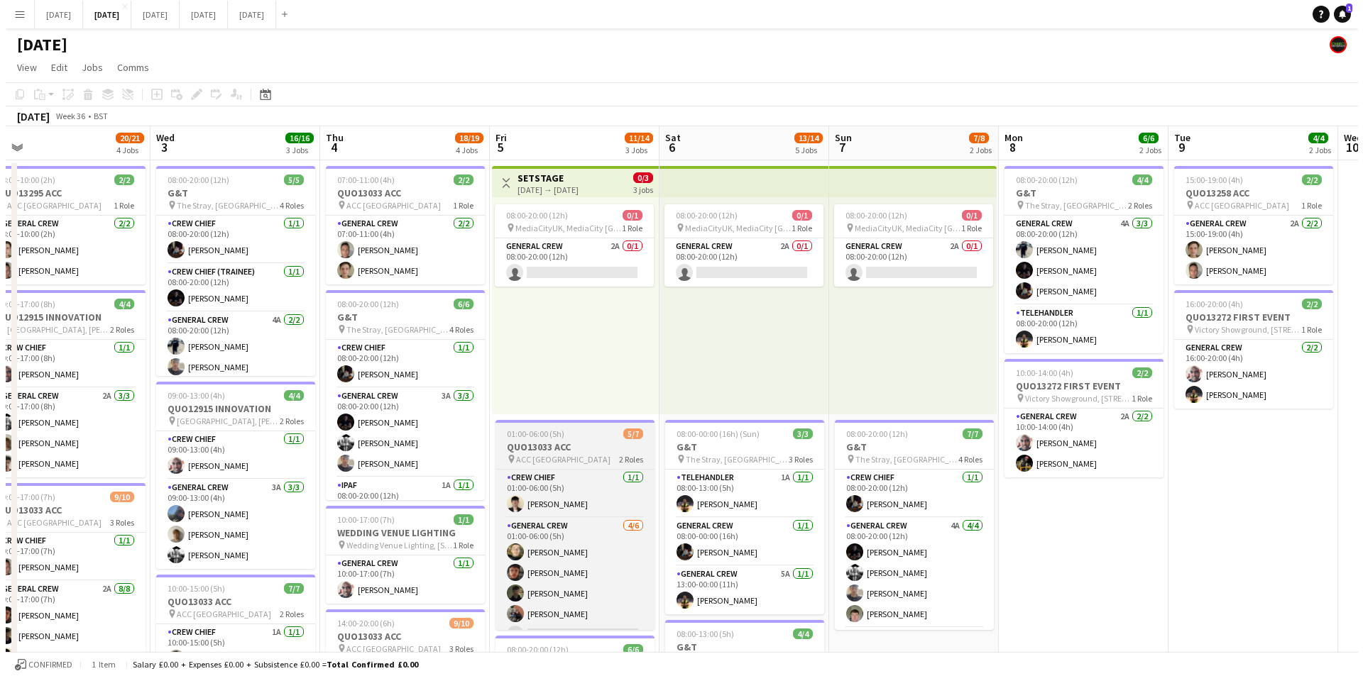
scroll to position [0, 322]
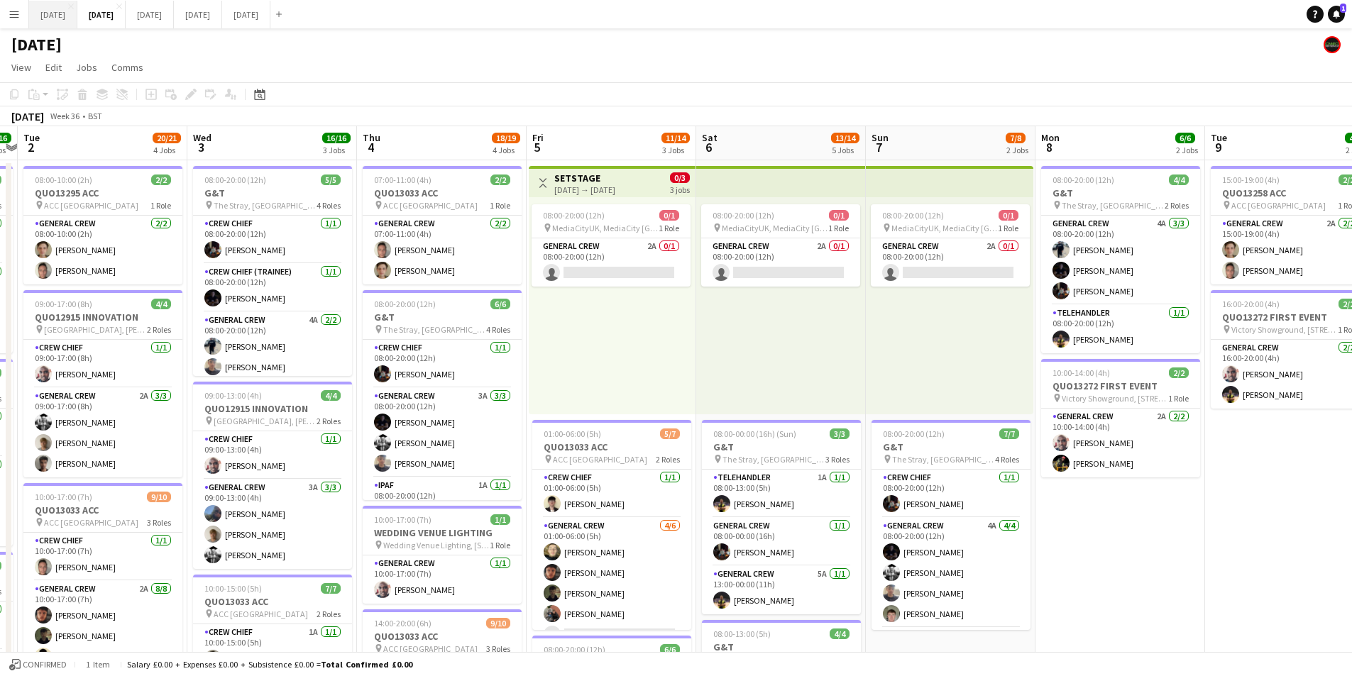
click at [62, 9] on button "[DATE] Close" at bounding box center [53, 15] width 48 height 28
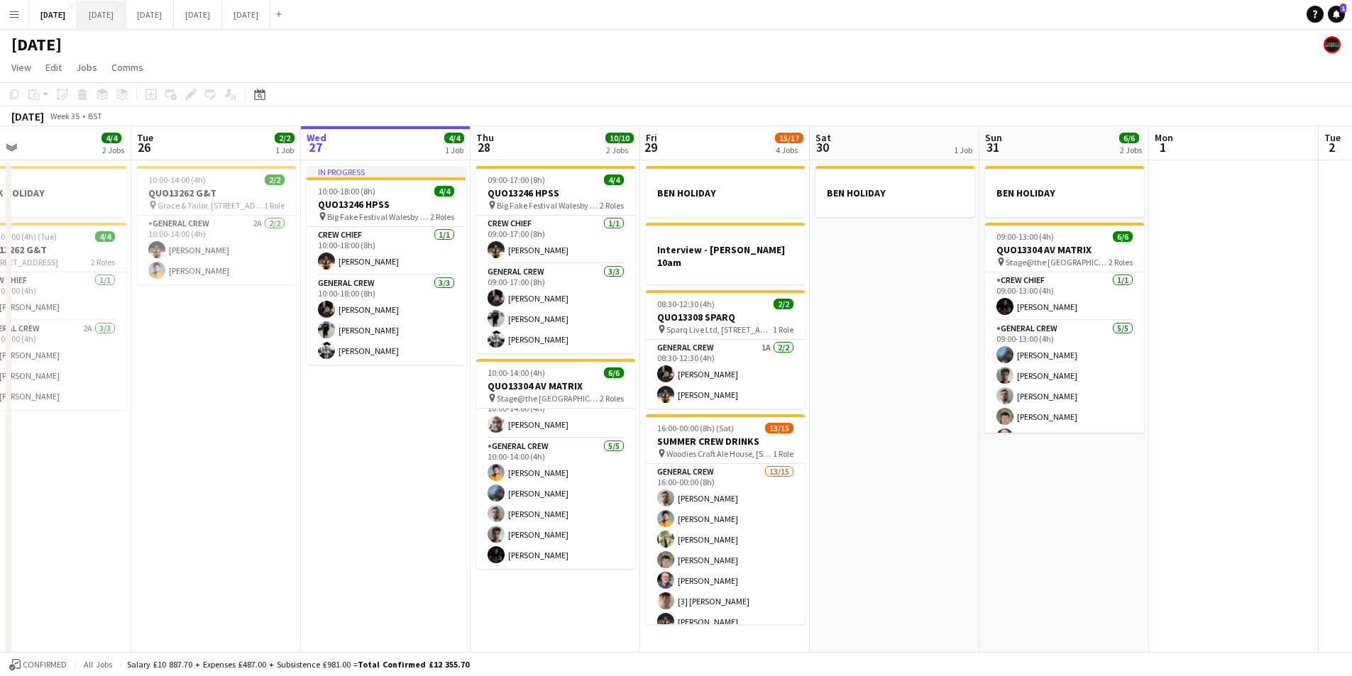
click at [126, 6] on button "[DATE] Close" at bounding box center [101, 15] width 48 height 28
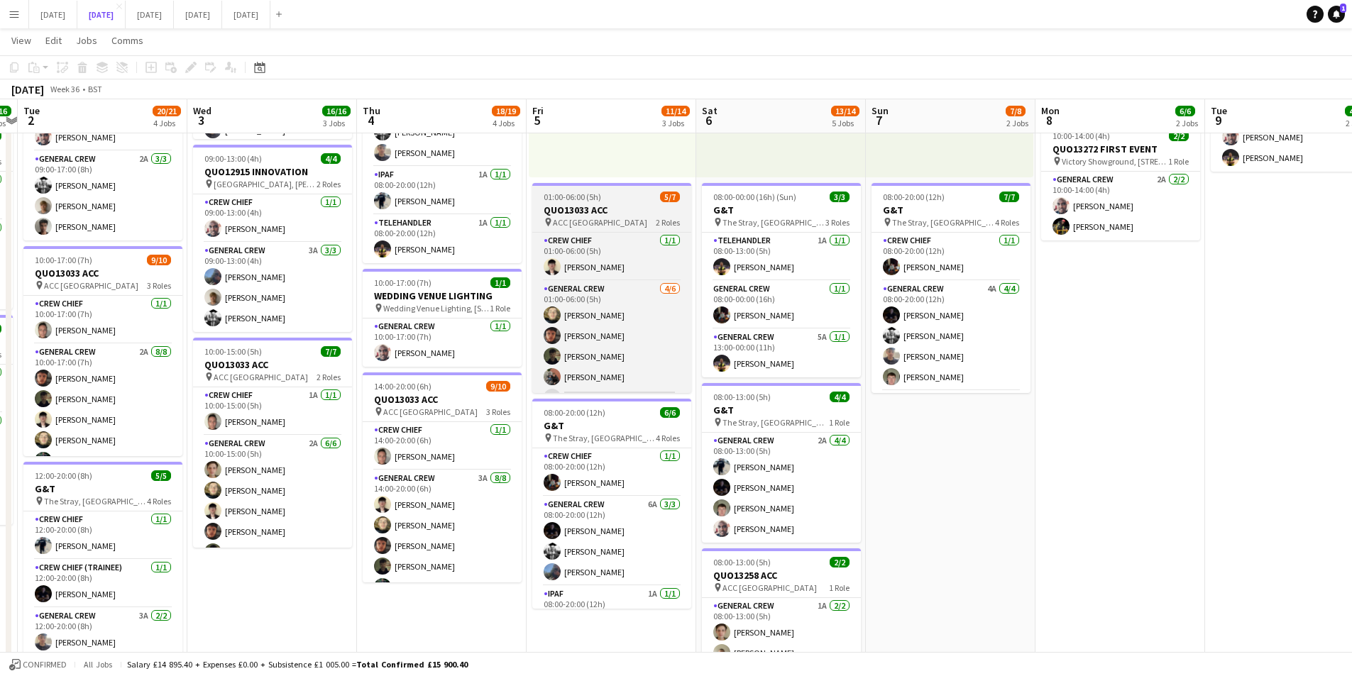
scroll to position [39, 0]
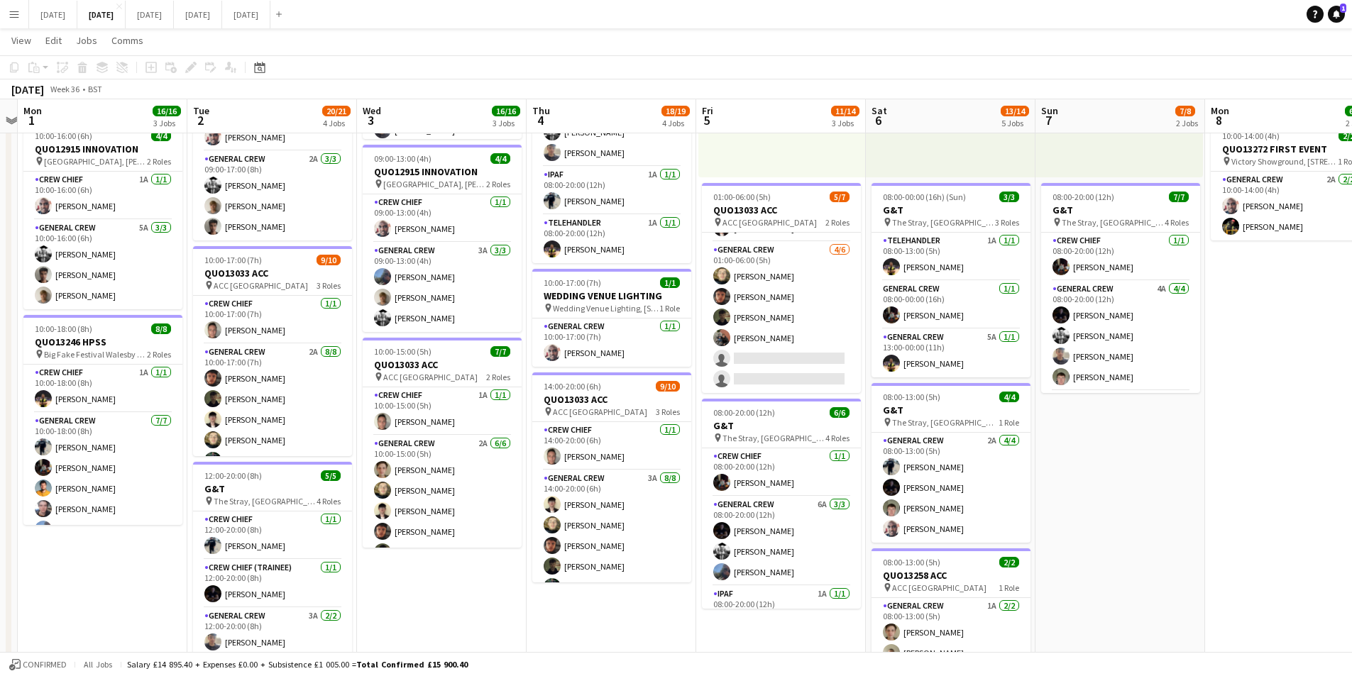
drag, startPoint x: 607, startPoint y: 486, endPoint x: 720, endPoint y: 451, distance: 119.0
click at [718, 459] on app-calendar-viewport "Sat 30 Sun 31 Mon 1 16/16 3 Jobs Tue 2 20/21 4 Jobs Wed 3 16/16 3 Jobs Thu 4 18…" at bounding box center [676, 342] width 1352 height 1045
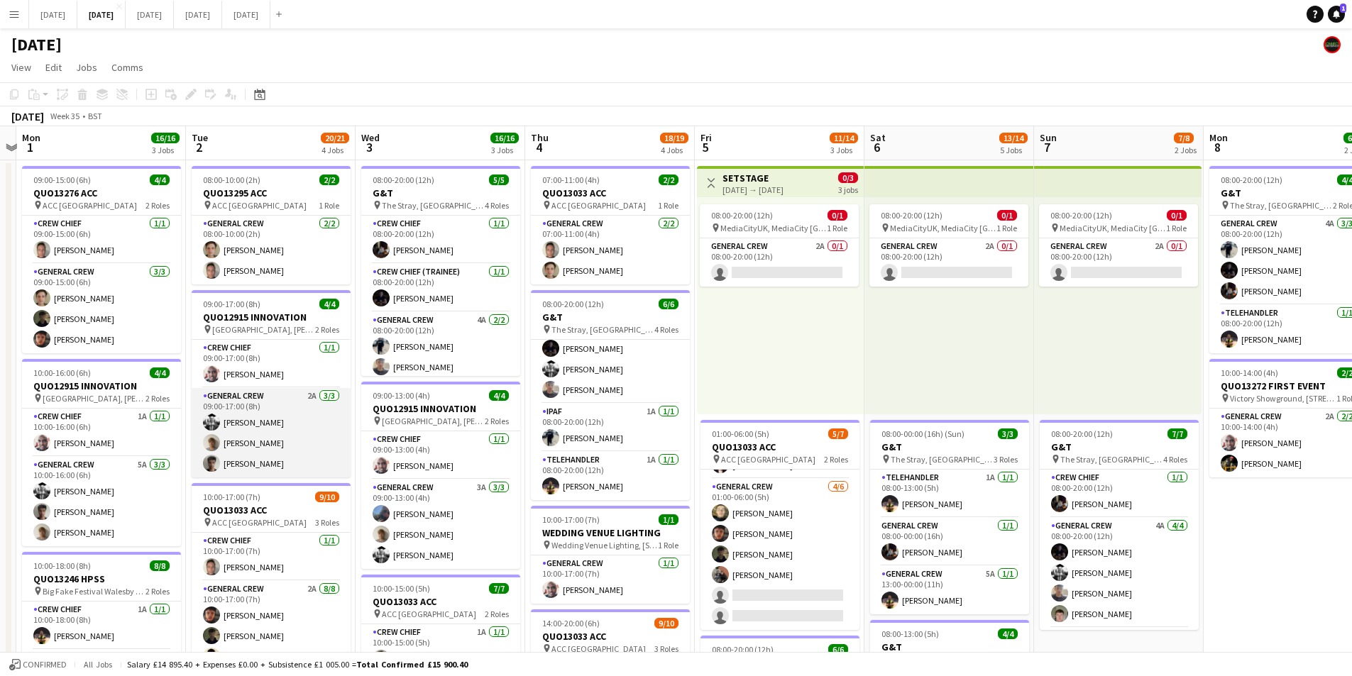
click at [275, 465] on app-card-role "General Crew 2A [DATE] 09:00-17:00 (8h) [PERSON_NAME] [PERSON_NAME] [PERSON_NAM…" at bounding box center [271, 432] width 159 height 89
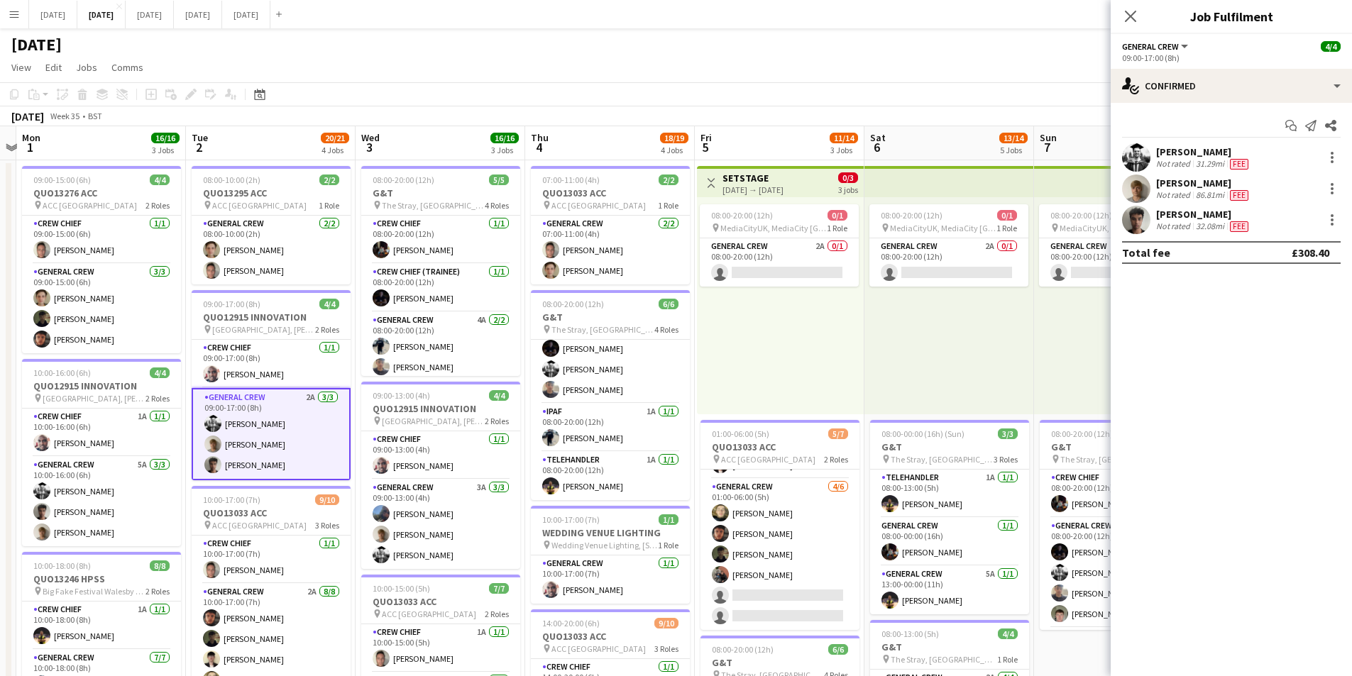
click at [1187, 219] on div "[PERSON_NAME]" at bounding box center [1203, 214] width 95 height 13
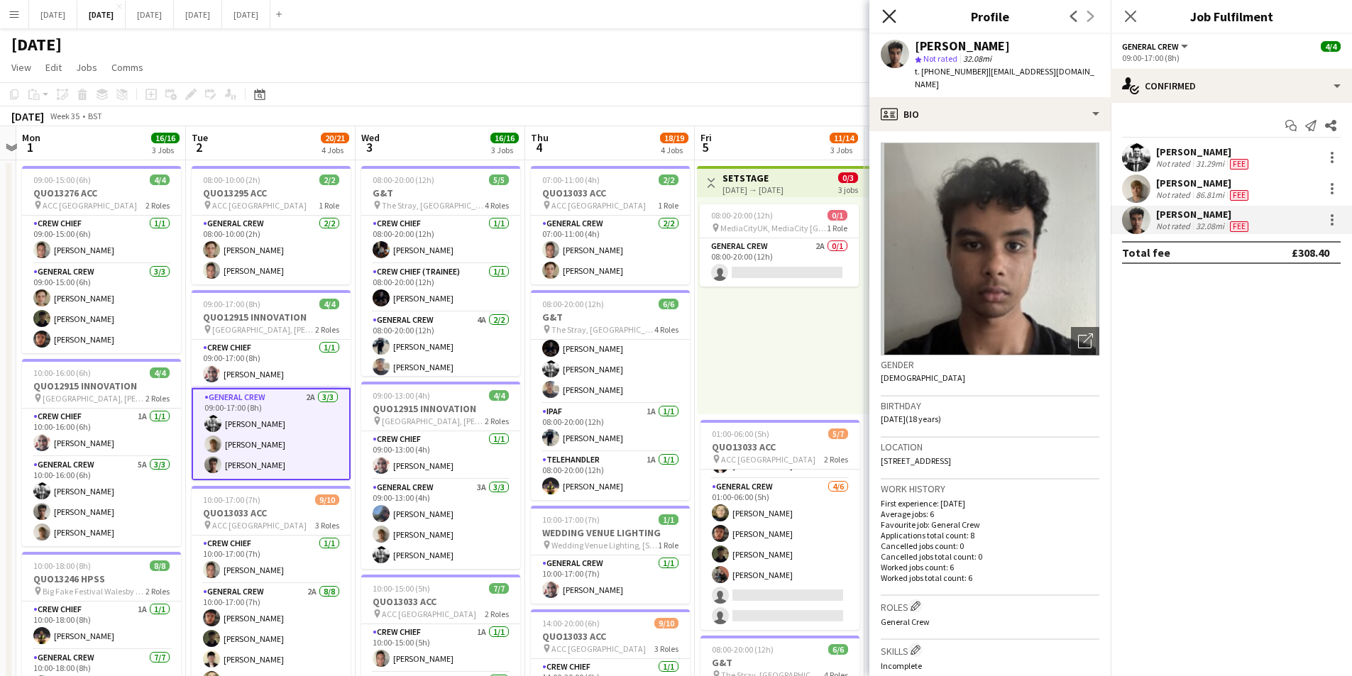
click at [890, 16] on icon at bounding box center [888, 15] width 13 height 13
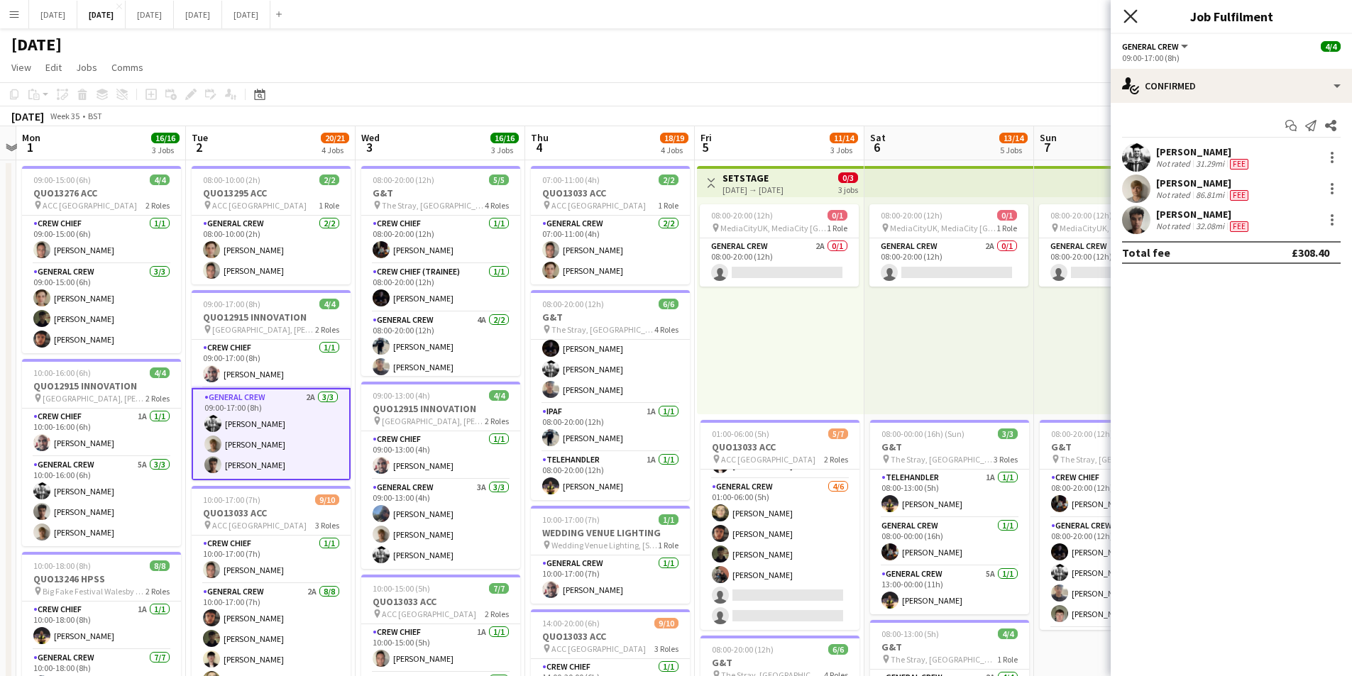
click at [1133, 15] on icon "Close pop-in" at bounding box center [1130, 15] width 13 height 13
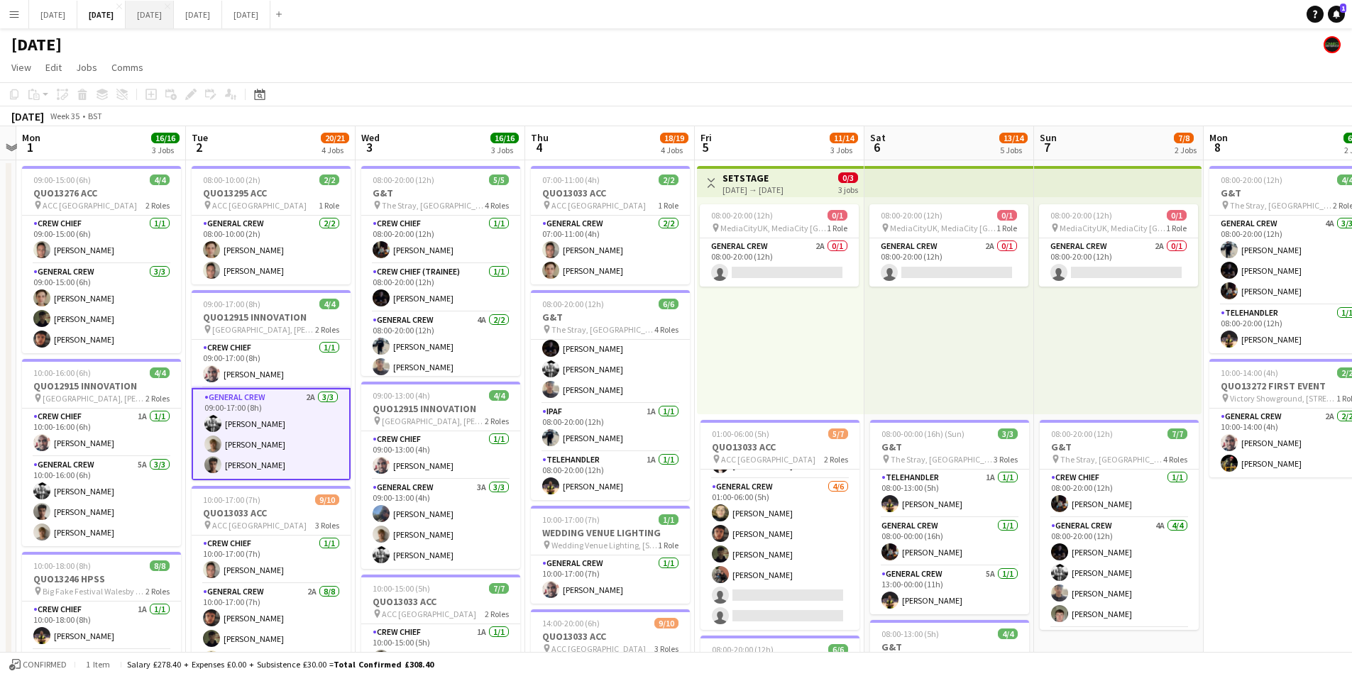
click at [174, 10] on button "[DATE] Close" at bounding box center [150, 15] width 48 height 28
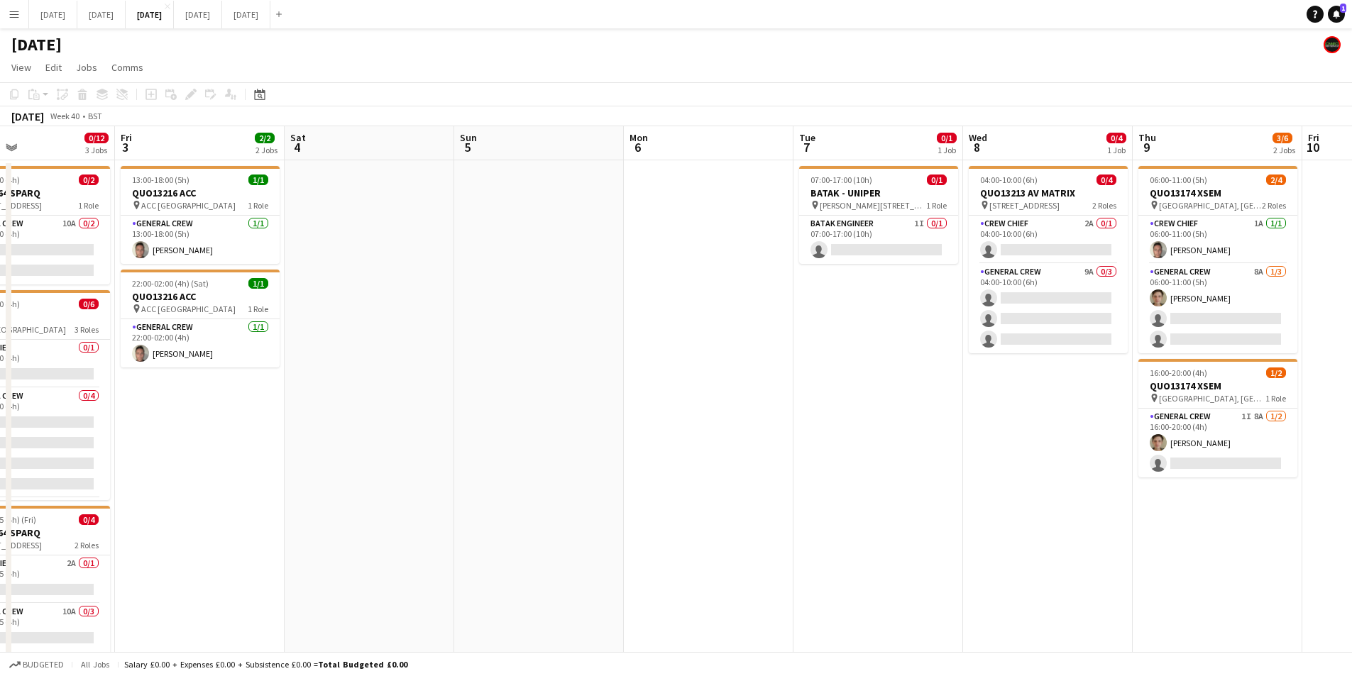
scroll to position [0, 564]
drag, startPoint x: 940, startPoint y: 475, endPoint x: 739, endPoint y: 462, distance: 202.0
click at [739, 462] on app-calendar-viewport "Mon 29 Tue 30 Wed 1 Thu 2 0/12 3 Jobs Fri 3 2/2 2 Jobs Sat 4 Sun 5 Mon 6 Tue 7 …" at bounding box center [676, 425] width 1352 height 598
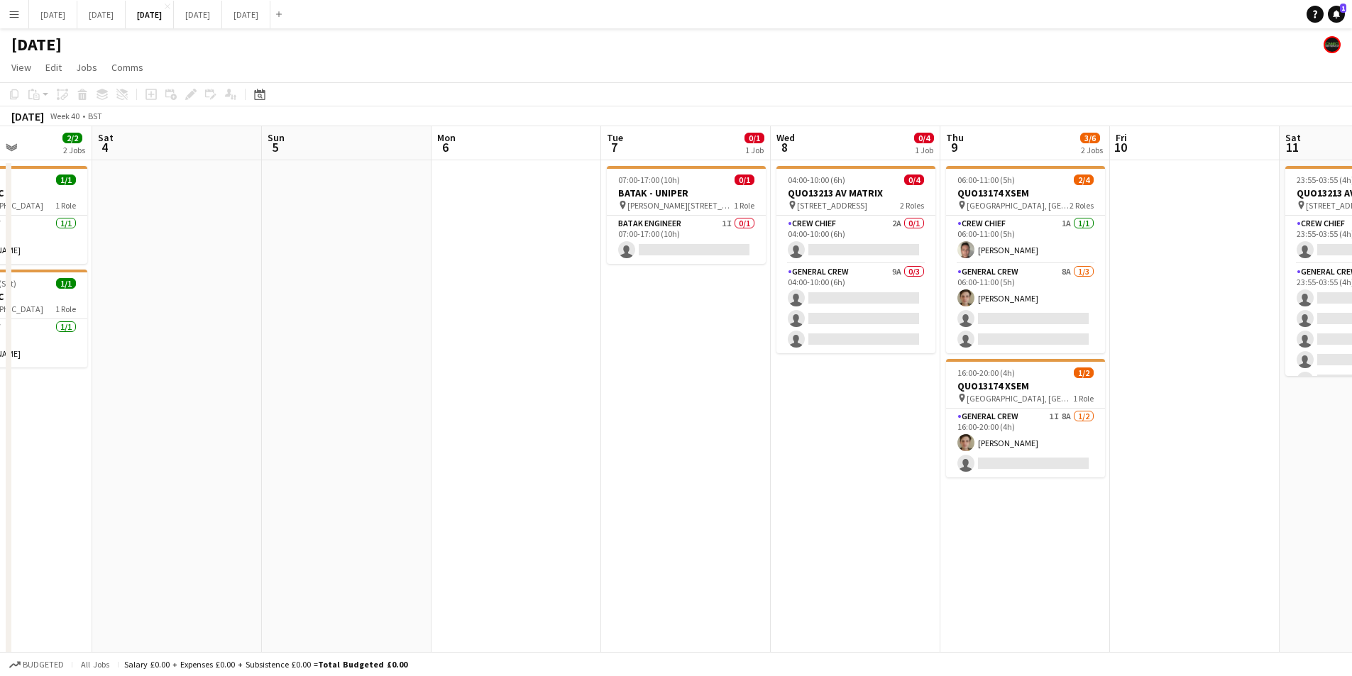
drag, startPoint x: 950, startPoint y: 461, endPoint x: 754, endPoint y: 454, distance: 196.0
click at [754, 454] on app-calendar-viewport "Wed 1 Thu 2 0/12 3 Jobs Fri 3 2/2 2 Jobs Sat 4 Sun 5 Mon 6 Tue 7 0/1 1 Job Wed …" at bounding box center [676, 425] width 1352 height 598
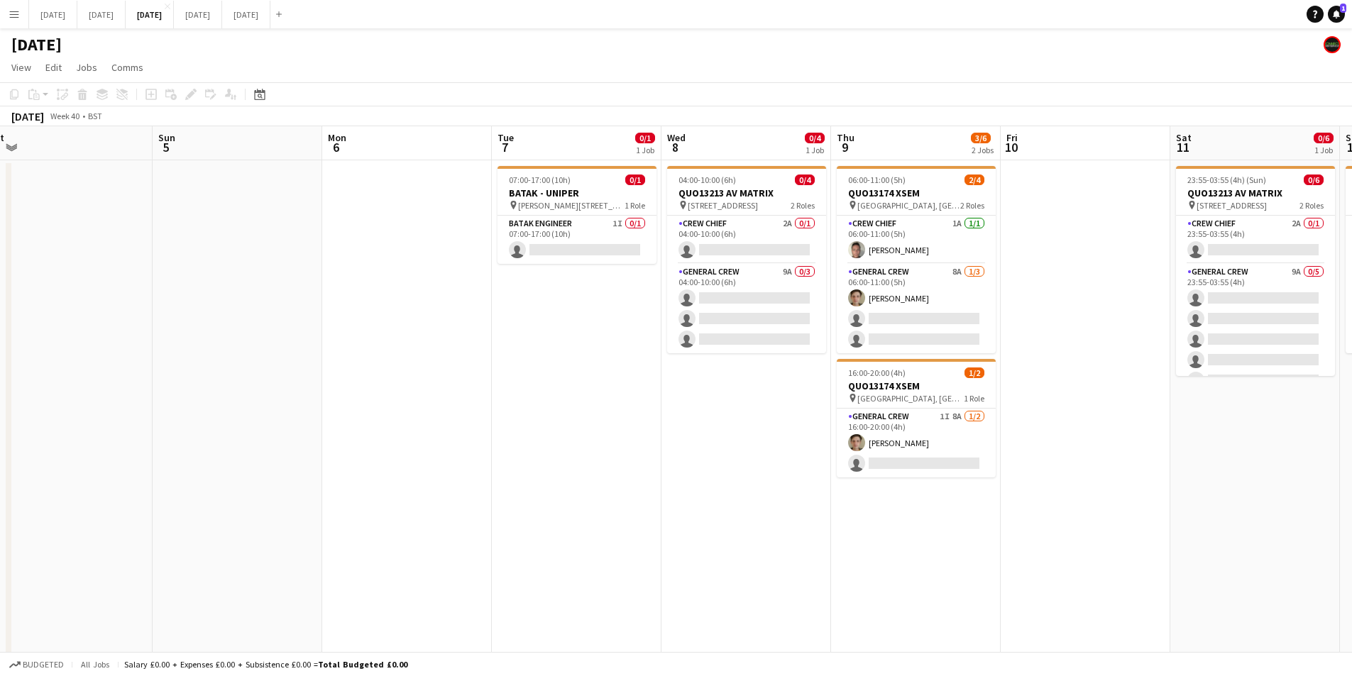
scroll to position [0, 403]
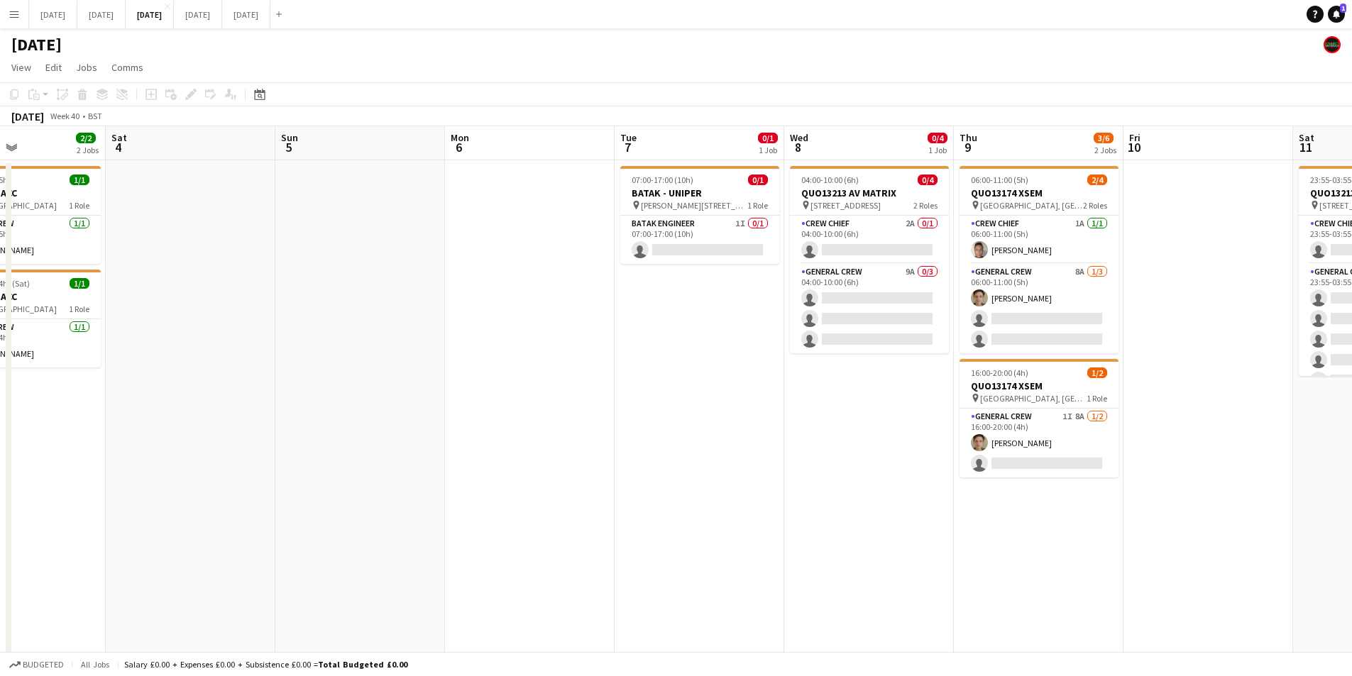
drag, startPoint x: 890, startPoint y: 525, endPoint x: 752, endPoint y: 516, distance: 138.7
click at [752, 516] on app-calendar-viewport "Wed 1 Thu 2 0/12 3 Jobs Fri 3 2/2 2 Jobs Sat 4 Sun 5 Mon 6 Tue 7 0/1 1 Job Wed …" at bounding box center [676, 425] width 1352 height 598
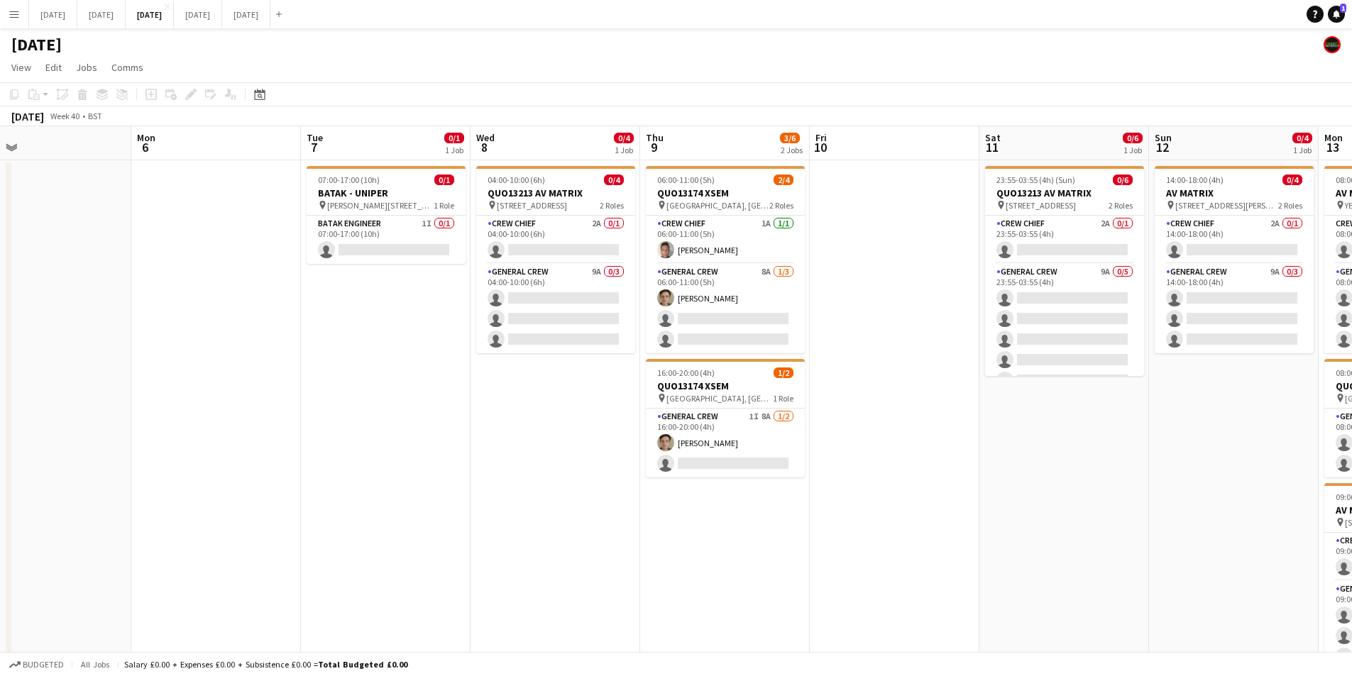
drag, startPoint x: 1112, startPoint y: 466, endPoint x: 940, endPoint y: 456, distance: 172.1
click at [940, 456] on app-calendar-viewport "Thu 2 0/12 3 Jobs Fri 3 2/2 2 Jobs Sat 4 Sun 5 Mon 6 Tue 7 0/1 1 Job Wed 8 0/4 …" at bounding box center [676, 425] width 1352 height 598
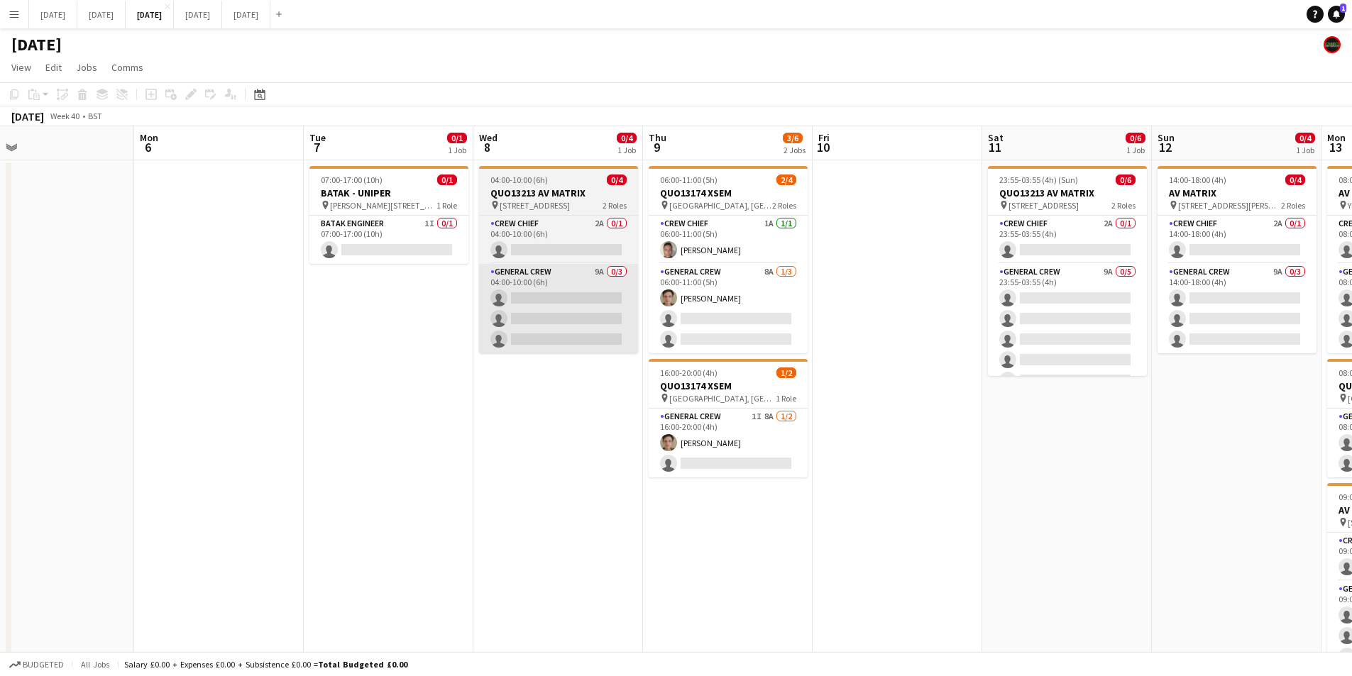
drag, startPoint x: 806, startPoint y: 534, endPoint x: 575, endPoint y: 304, distance: 326.2
click at [838, 534] on app-calendar-viewport "Fri 3 2/2 2 Jobs Sat 4 Sun 5 Mon 6 Tue 7 0/1 1 Job Wed 8 0/4 1 Job Thu 9 3/6 2 …" at bounding box center [676, 425] width 1352 height 598
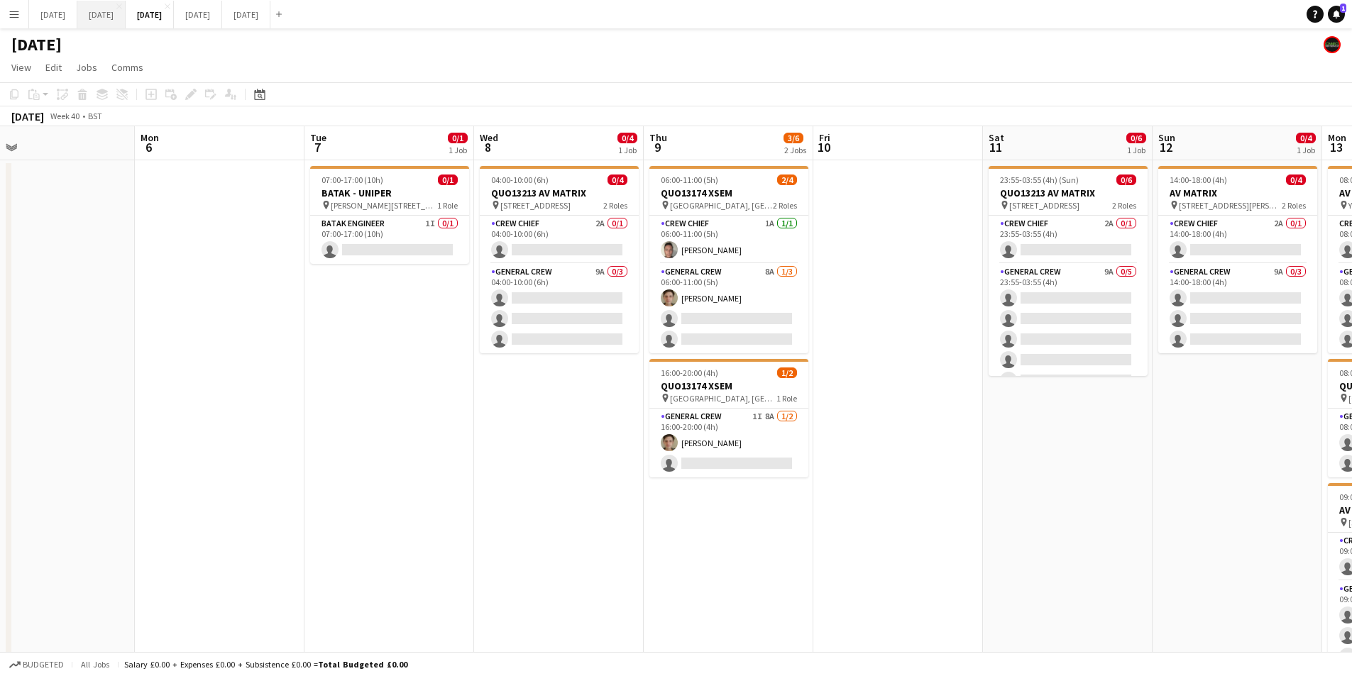
click at [126, 21] on button "[DATE] Close" at bounding box center [101, 15] width 48 height 28
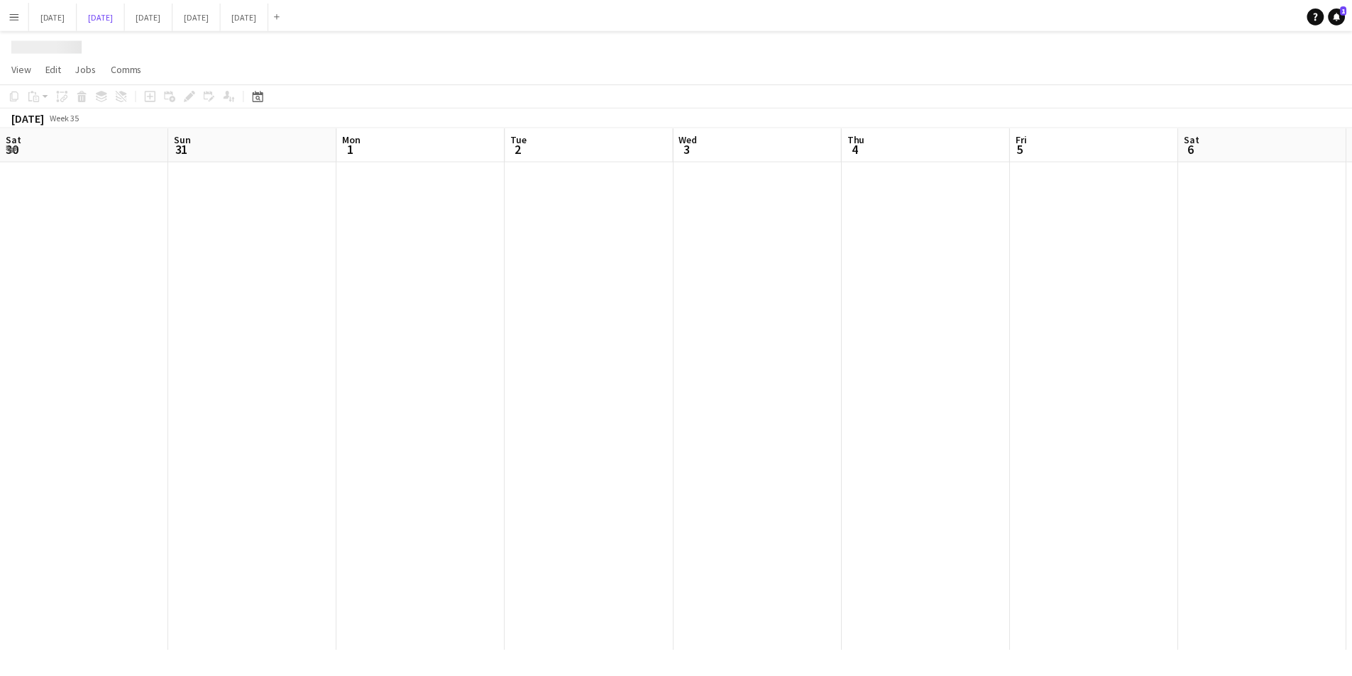
scroll to position [0, 323]
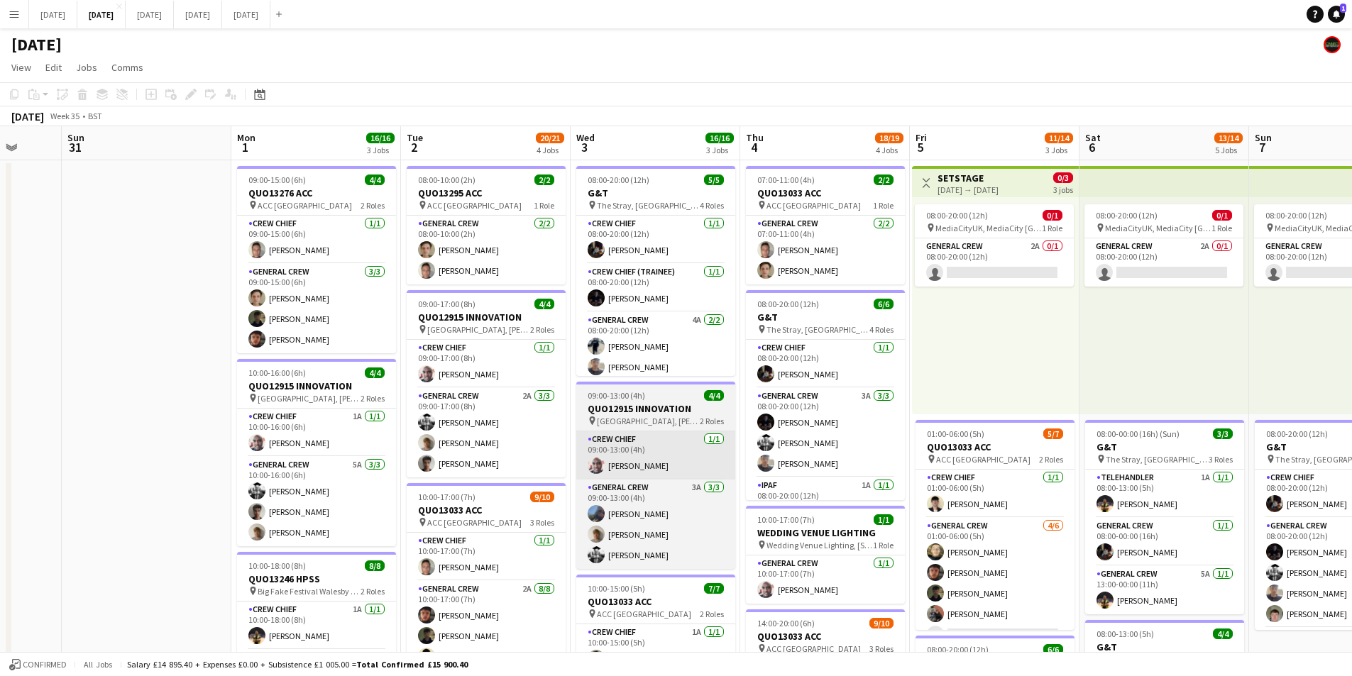
drag, startPoint x: 467, startPoint y: 465, endPoint x: 632, endPoint y: 463, distance: 164.7
click at [685, 495] on app-calendar-viewport "Fri 29 Sat 30 Sun 31 Mon 1 16/16 3 Jobs Tue 2 20/21 4 Jobs Wed 3 16/16 3 Jobs T…" at bounding box center [676, 614] width 1352 height 976
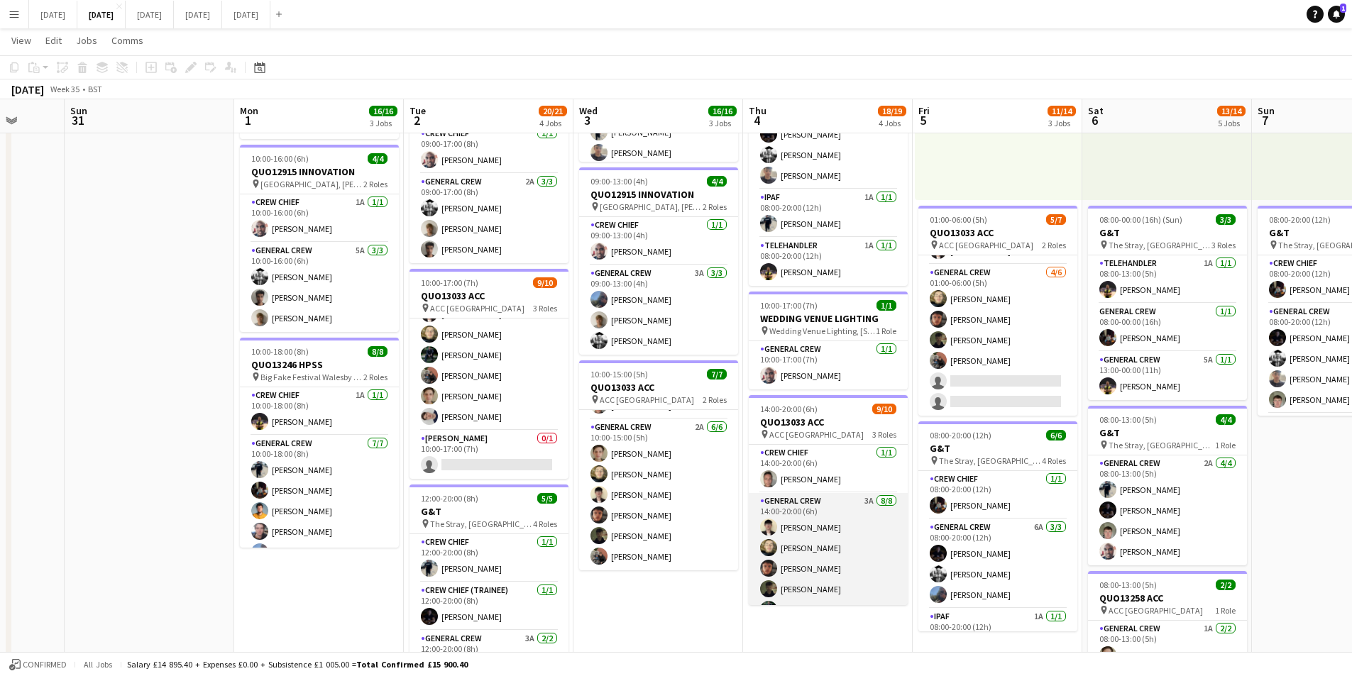
scroll to position [128, 0]
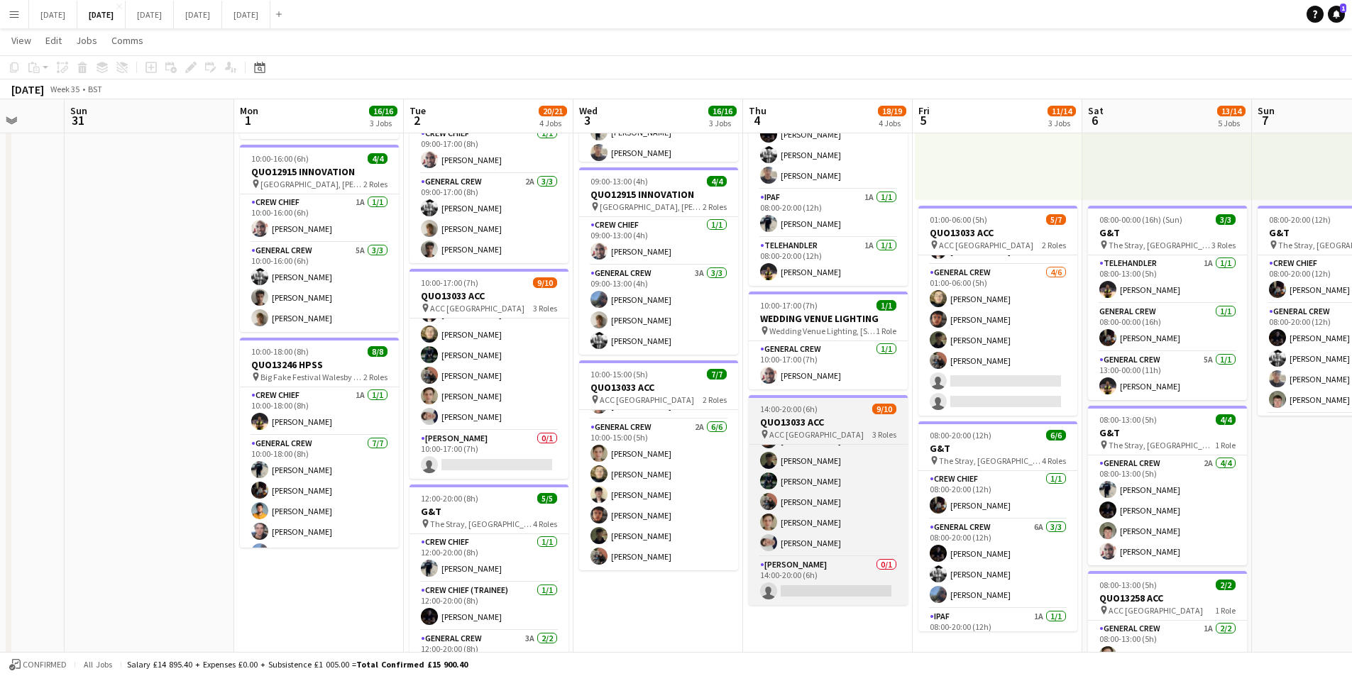
click at [483, 457] on app-card-role "Van Driver 0/1 10:00-17:00 (7h) single-neutral-actions" at bounding box center [489, 455] width 159 height 48
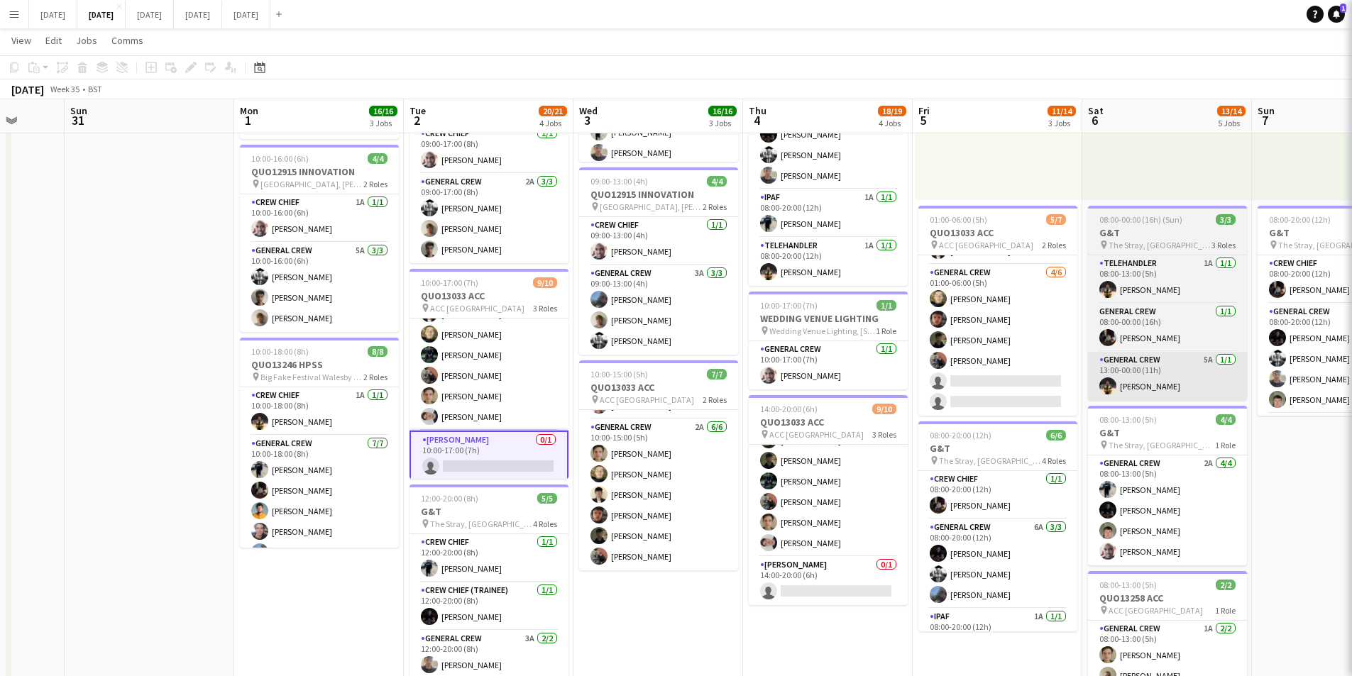
scroll to position [0, 443]
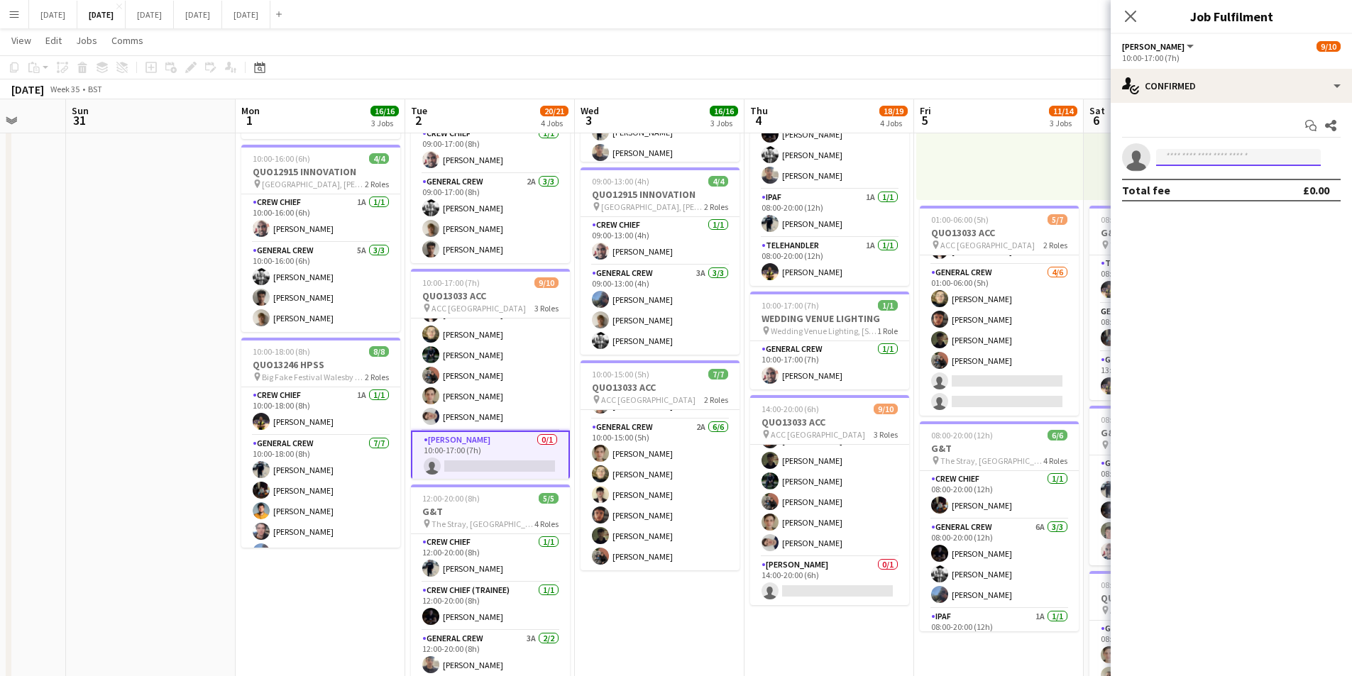
click at [1214, 160] on input at bounding box center [1238, 157] width 165 height 17
type input "******"
click at [1226, 184] on span "[EMAIL_ADDRESS][DOMAIN_NAME]" at bounding box center [1239, 189] width 142 height 11
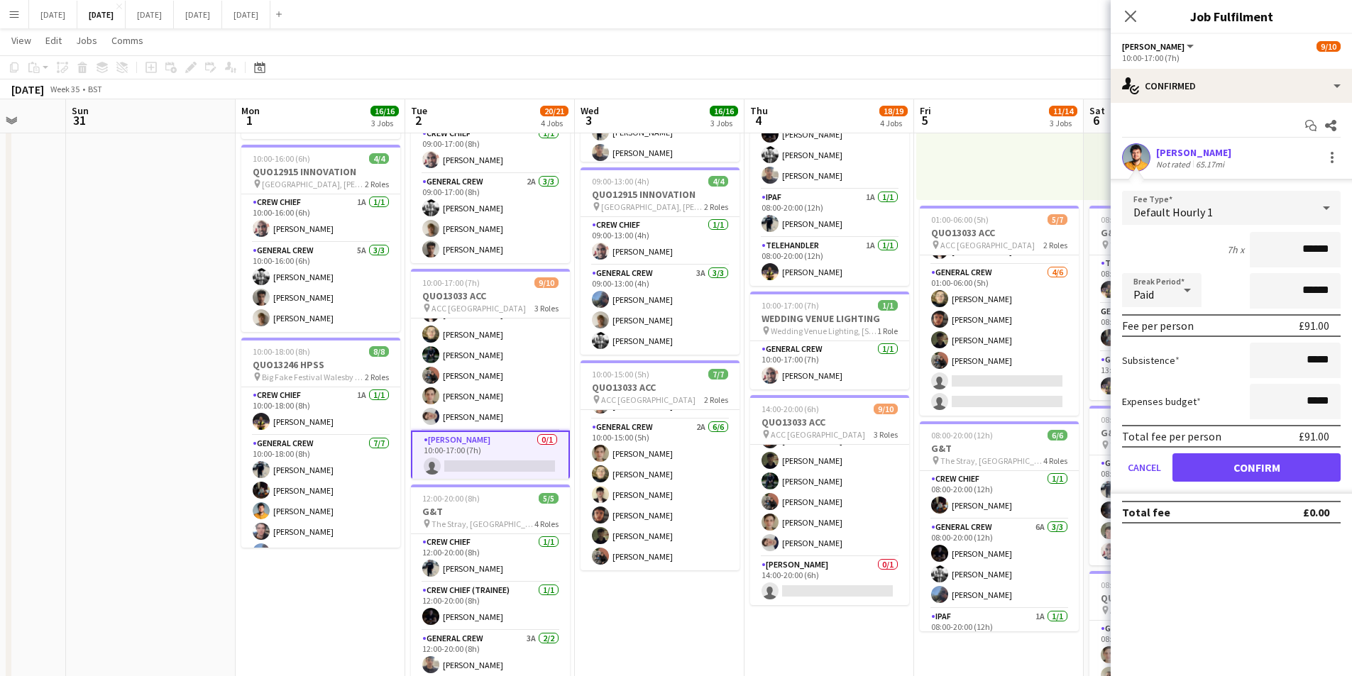
click at [1314, 251] on input "******" at bounding box center [1295, 249] width 91 height 35
type input "******"
click at [1307, 361] on input "*****" at bounding box center [1295, 360] width 91 height 35
type input "******"
click at [1309, 402] on input "*****" at bounding box center [1295, 401] width 91 height 35
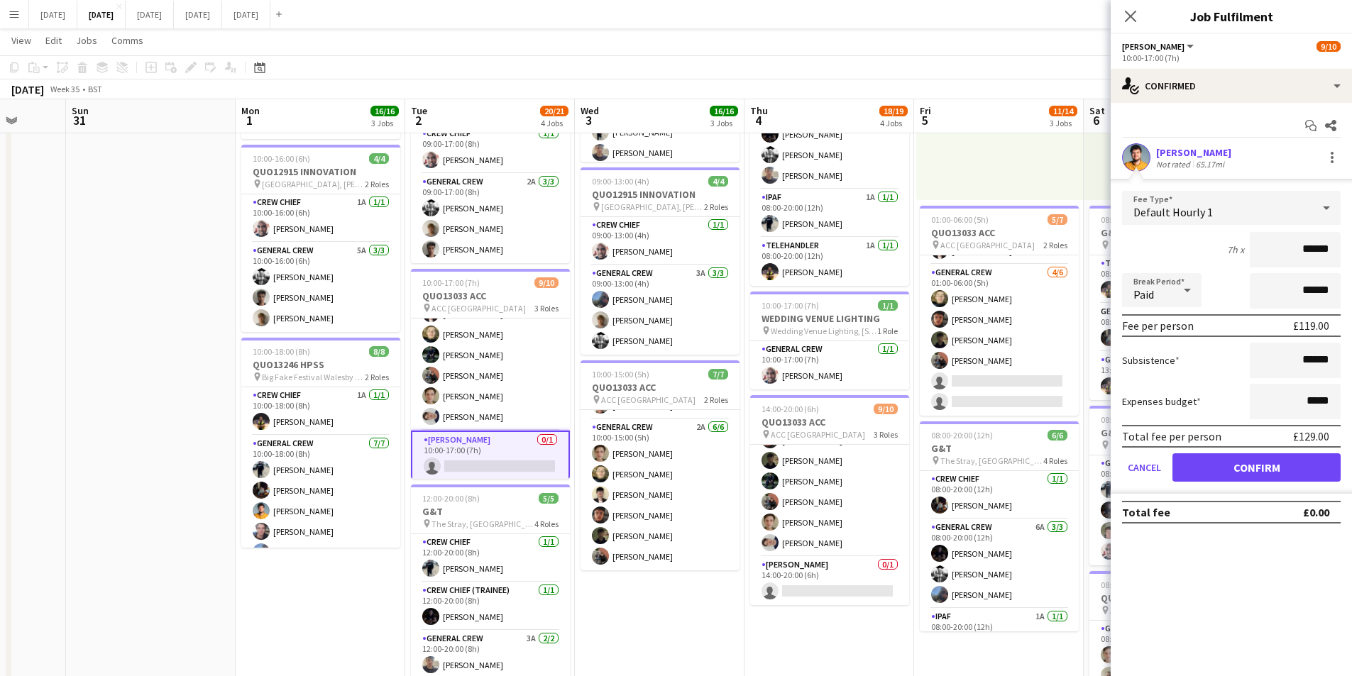
scroll to position [0, 497]
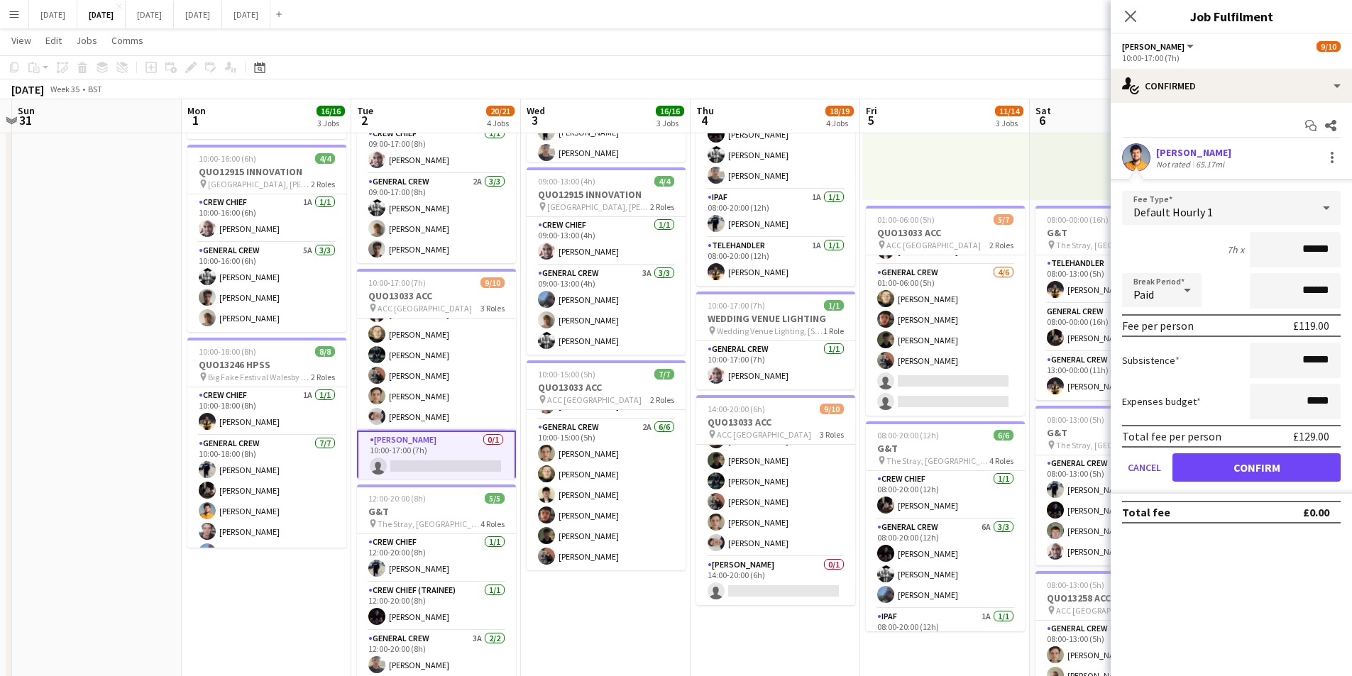
drag, startPoint x: 159, startPoint y: 256, endPoint x: 140, endPoint y: 251, distance: 19.8
click at [140, 251] on app-calendar-viewport "Thu 28 Fri 29 Sat 30 Sun 31 Mon 1 16/16 3 Jobs Tue 2 20/21 4 Jobs Wed 3 16/16 3…" at bounding box center [676, 364] width 1352 height 1045
click at [1314, 402] on input "*****" at bounding box center [1295, 401] width 91 height 35
click at [1324, 396] on input "******" at bounding box center [1295, 401] width 91 height 35
type input "******"
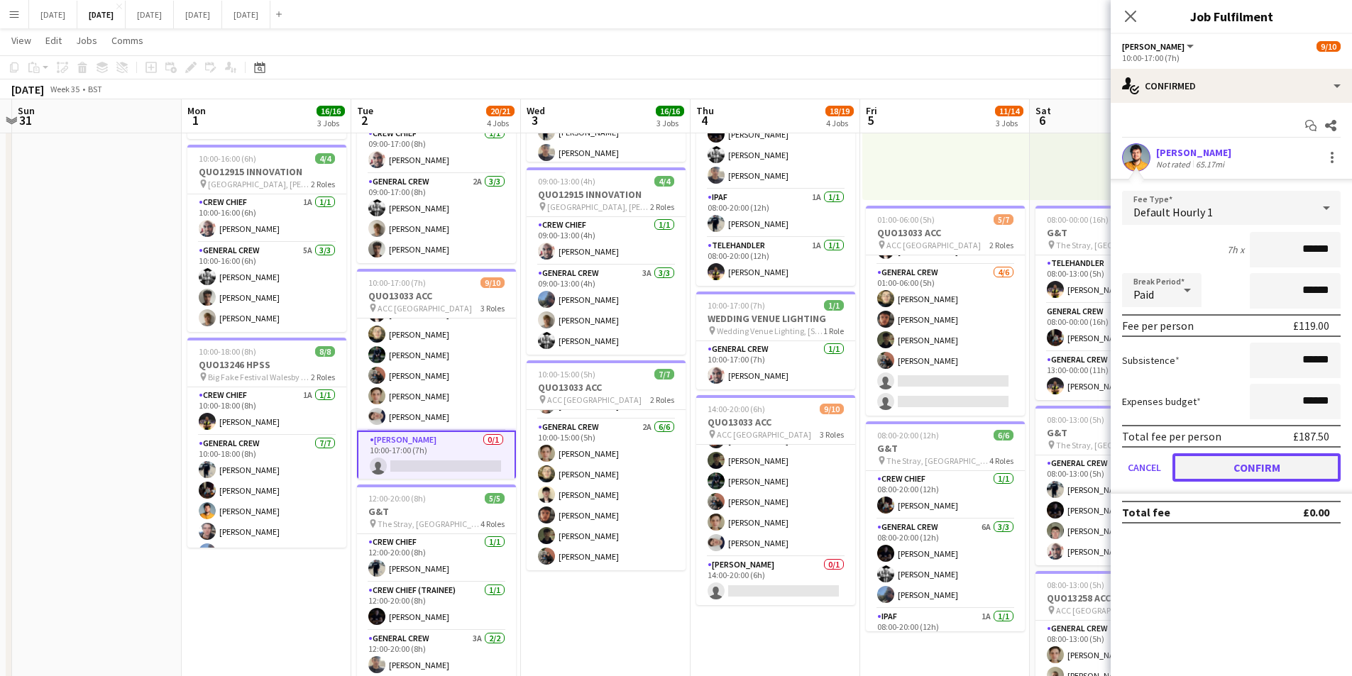
click at [1262, 469] on button "Confirm" at bounding box center [1257, 468] width 168 height 28
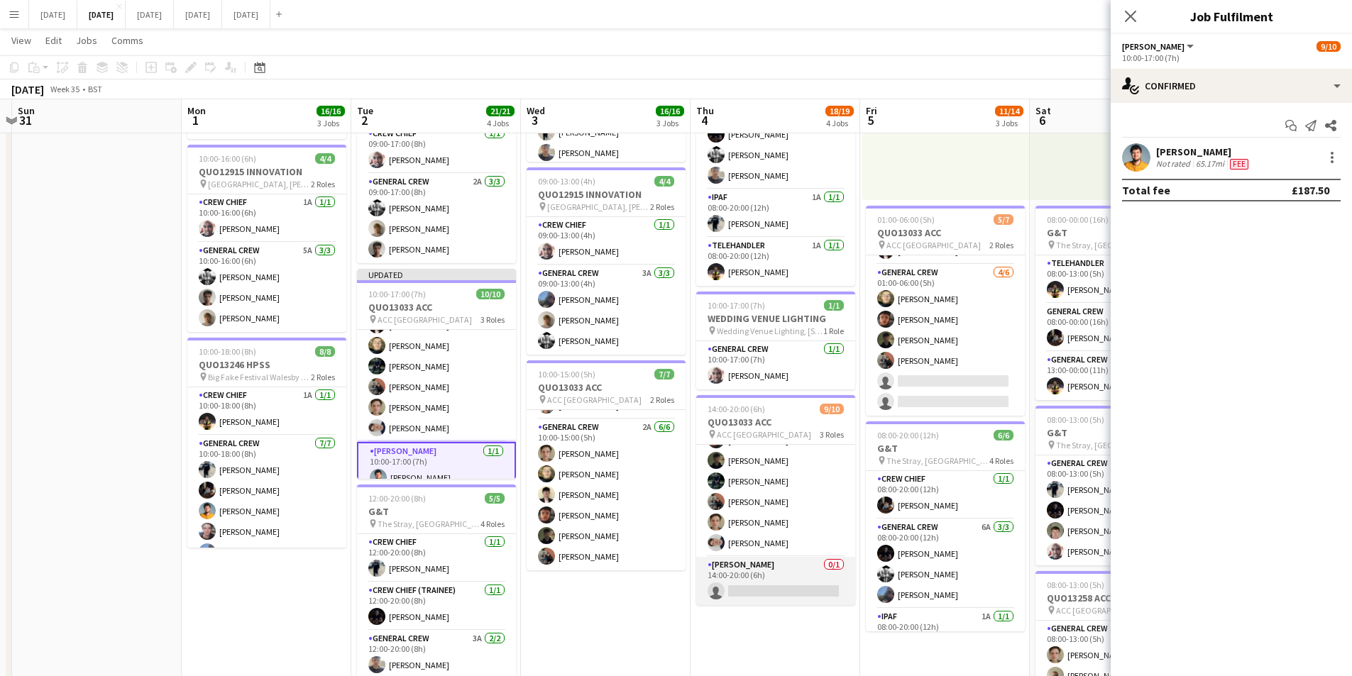
click at [767, 583] on app-card-role "Van Driver 0/1 14:00-20:00 (6h) single-neutral-actions" at bounding box center [775, 581] width 159 height 48
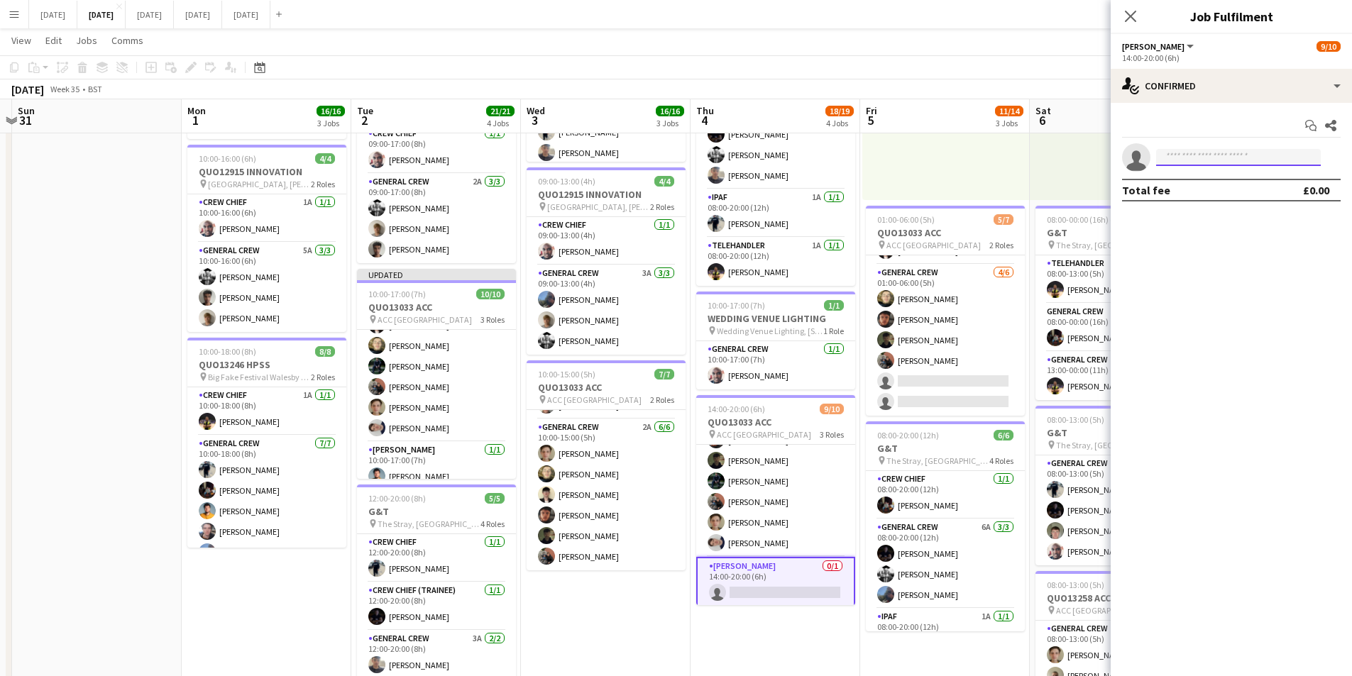
click at [1210, 152] on input at bounding box center [1238, 157] width 165 height 17
type input "****"
click at [1187, 190] on span "[EMAIL_ADDRESS][DOMAIN_NAME]" at bounding box center [1239, 189] width 142 height 11
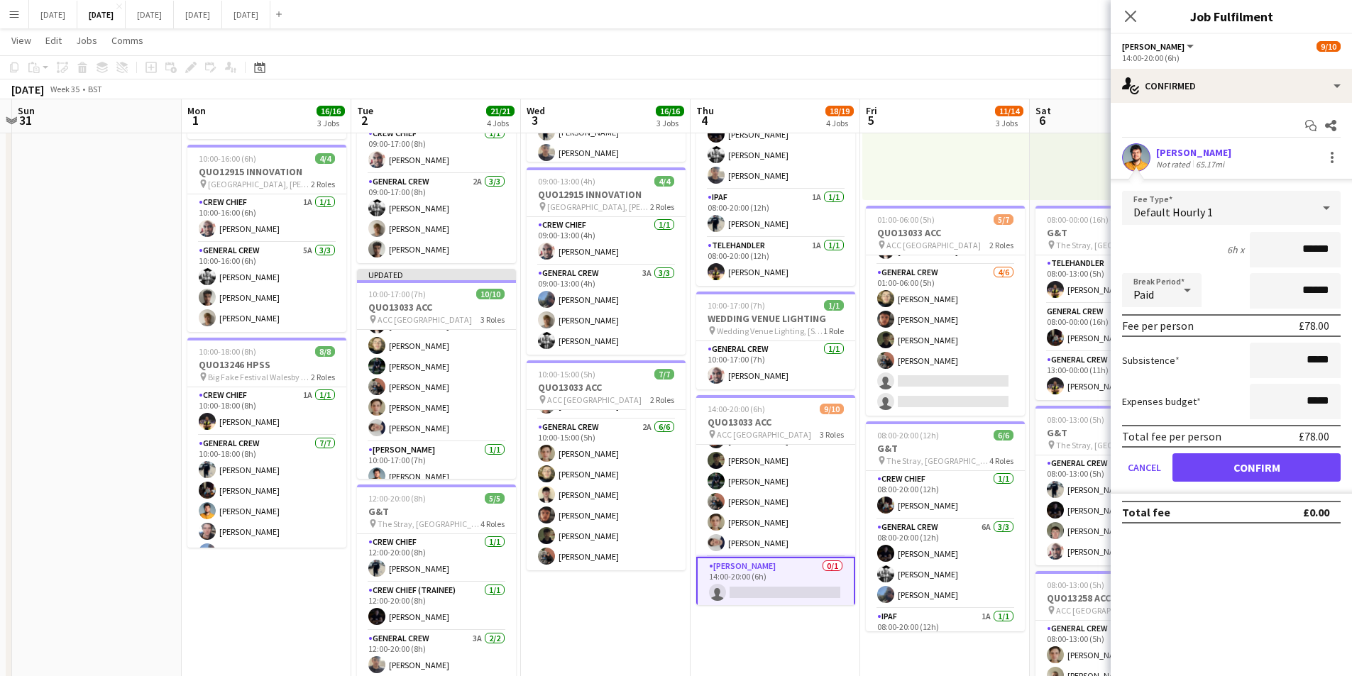
click at [1314, 249] on input "******" at bounding box center [1295, 249] width 91 height 35
type input "******"
click at [1309, 356] on input "*****" at bounding box center [1295, 360] width 91 height 35
type input "******"
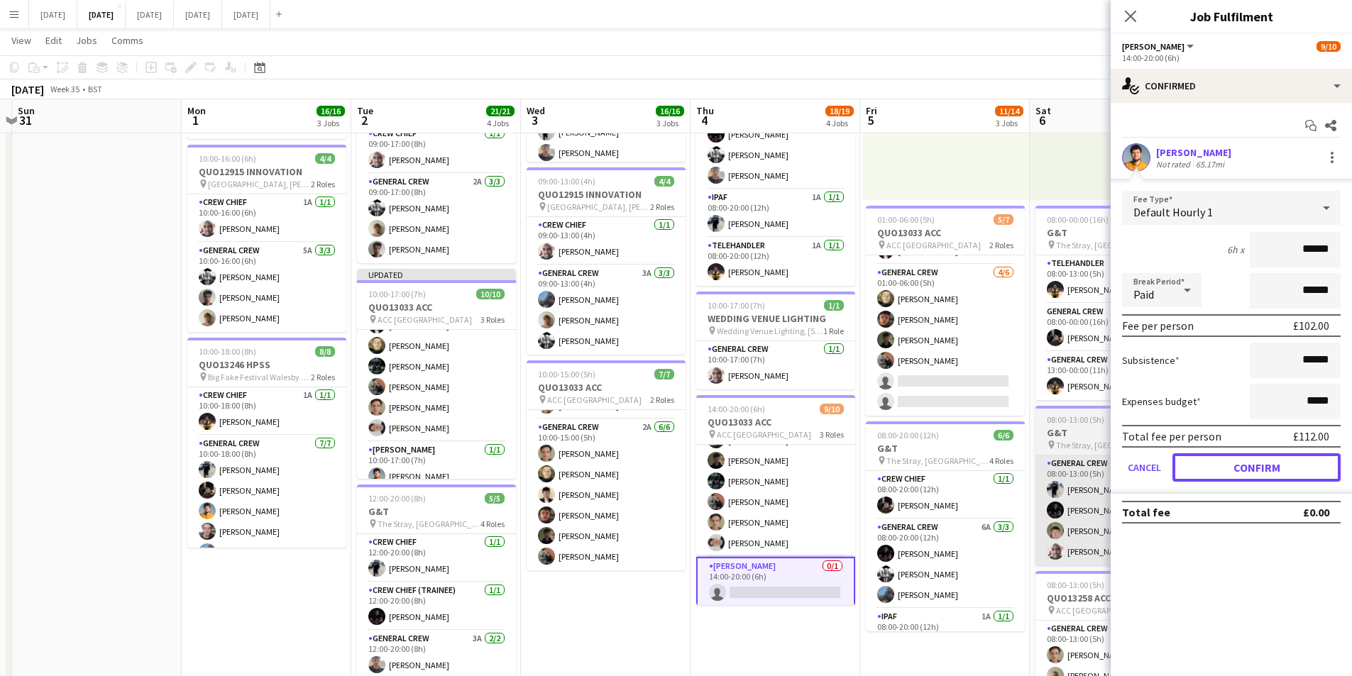
drag, startPoint x: 1239, startPoint y: 467, endPoint x: 1098, endPoint y: 520, distance: 150.7
click at [1239, 467] on button "Confirm" at bounding box center [1257, 468] width 168 height 28
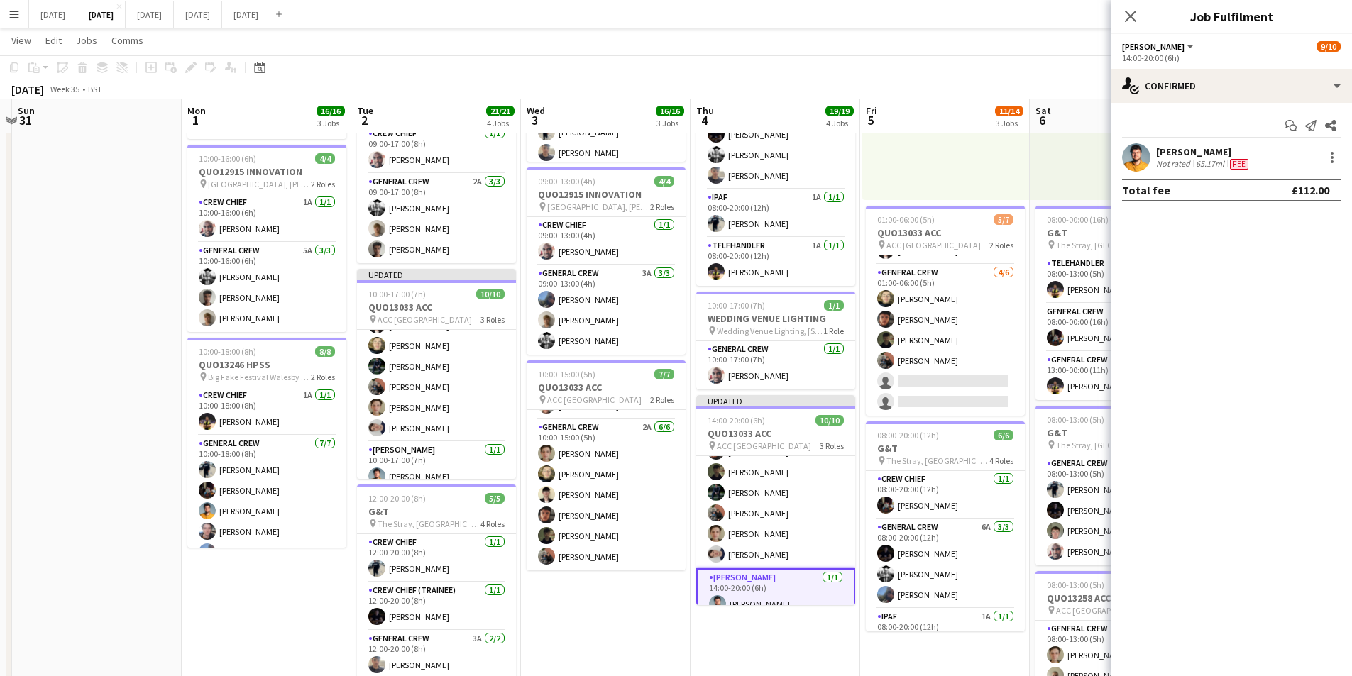
scroll to position [0, 353]
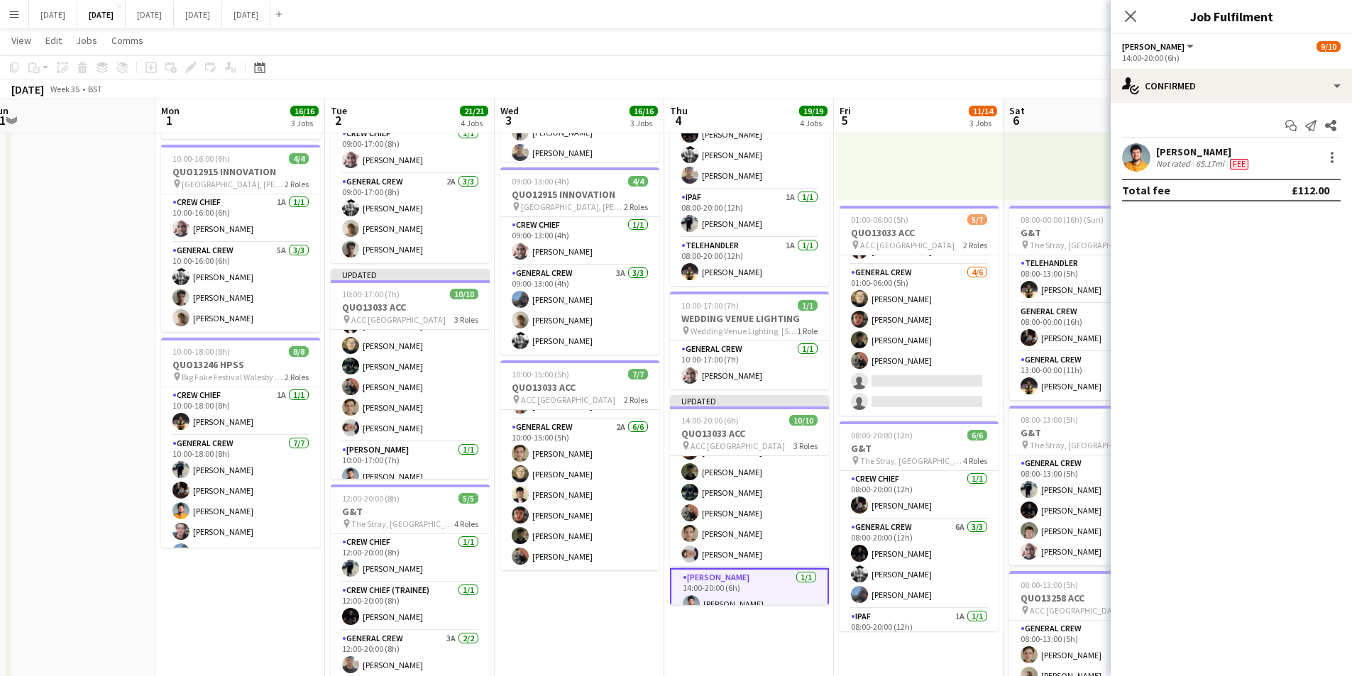
drag, startPoint x: 828, startPoint y: 647, endPoint x: 801, endPoint y: 639, distance: 27.4
click at [801, 639] on app-calendar-viewport "Fri 29 Sat 30 Sun 31 Mon 1 16/16 3 Jobs Tue 2 21/21 4 Jobs Wed 3 16/16 3 Jobs T…" at bounding box center [676, 364] width 1352 height 1045
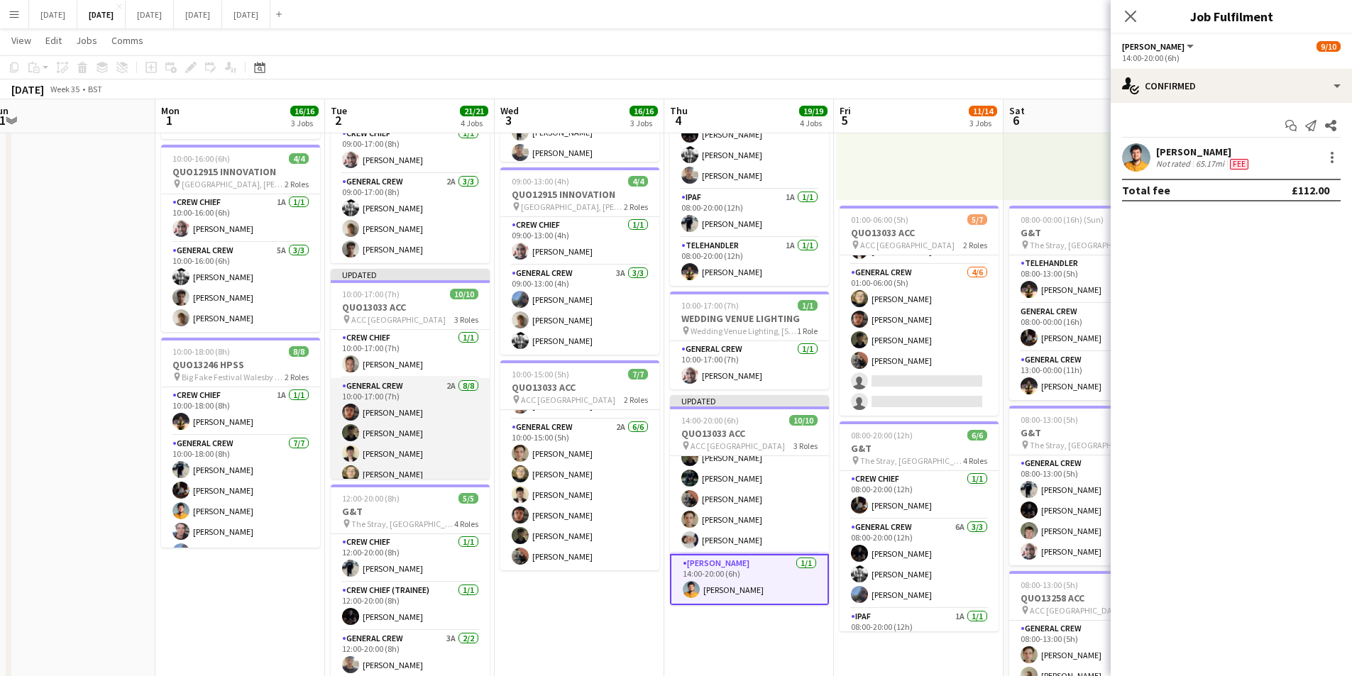
scroll to position [140, 0]
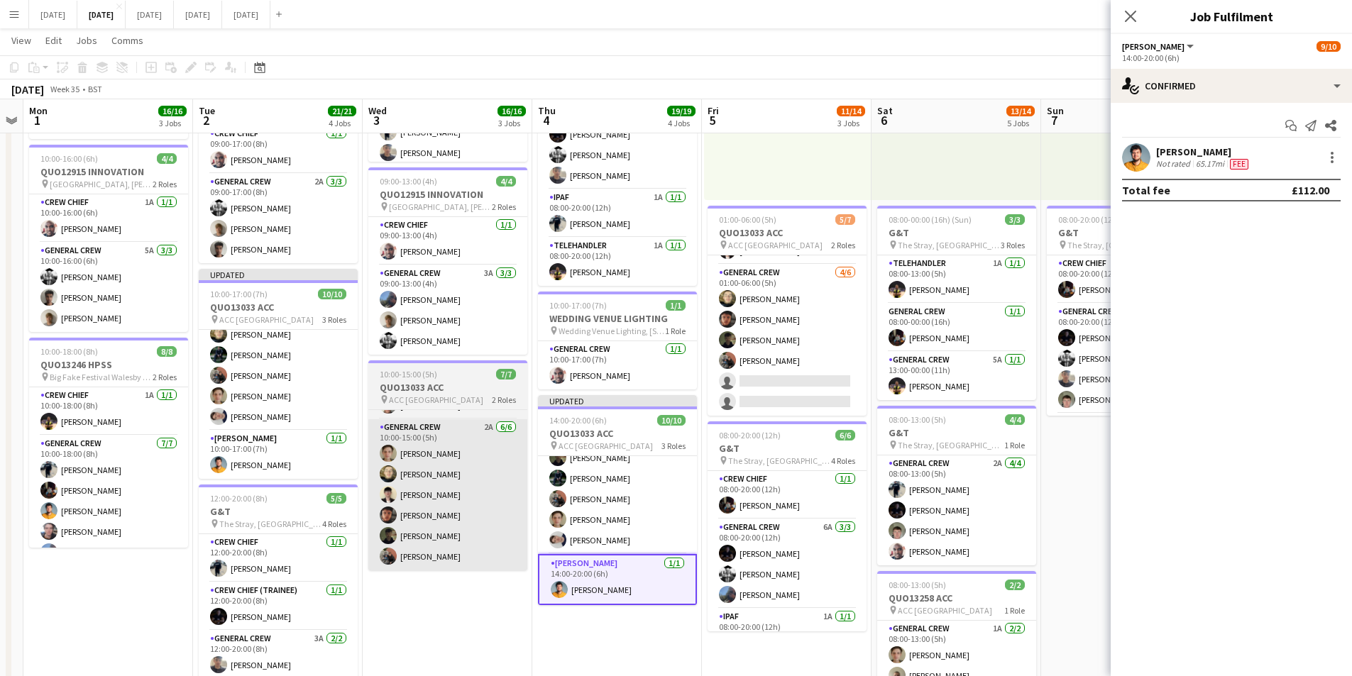
drag, startPoint x: 565, startPoint y: 585, endPoint x: 476, endPoint y: 547, distance: 96.4
click at [471, 554] on app-calendar-viewport "Fri 29 Sat 30 Sun 31 Mon 1 16/16 3 Jobs Tue 2 21/21 4 Jobs Wed 3 16/16 3 Jobs T…" at bounding box center [676, 364] width 1352 height 1045
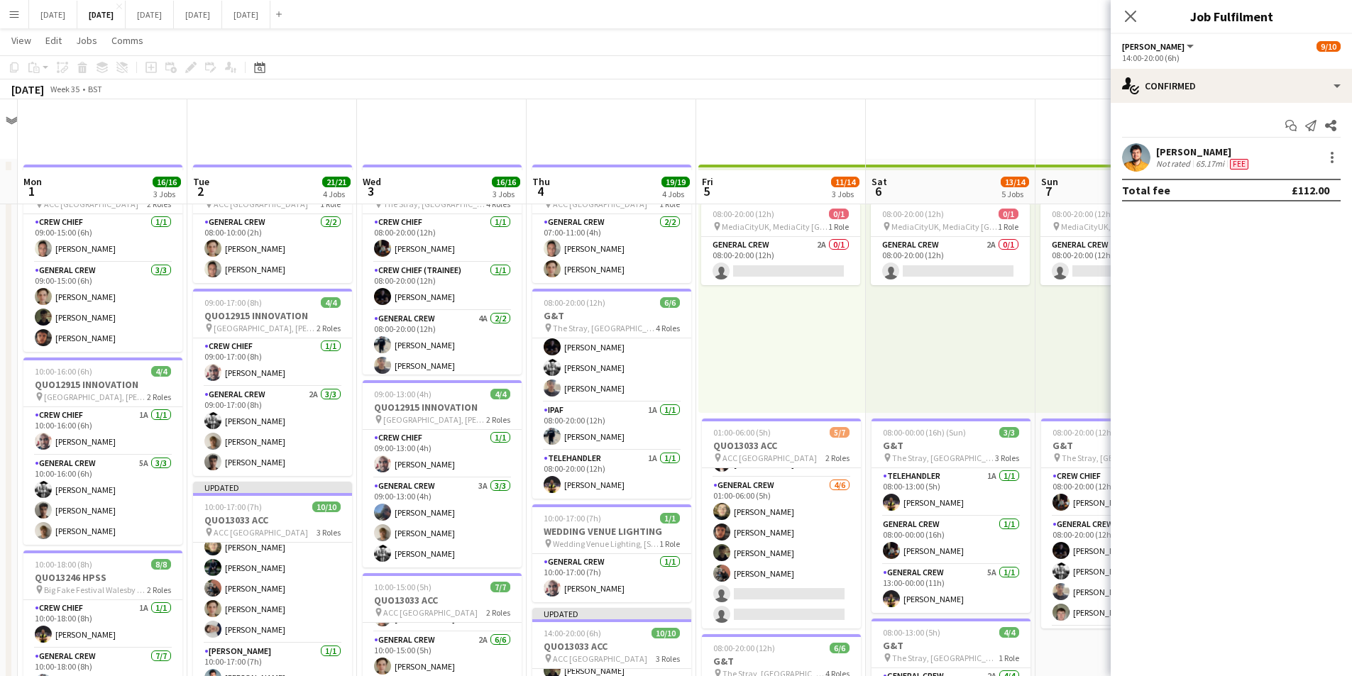
scroll to position [142, 0]
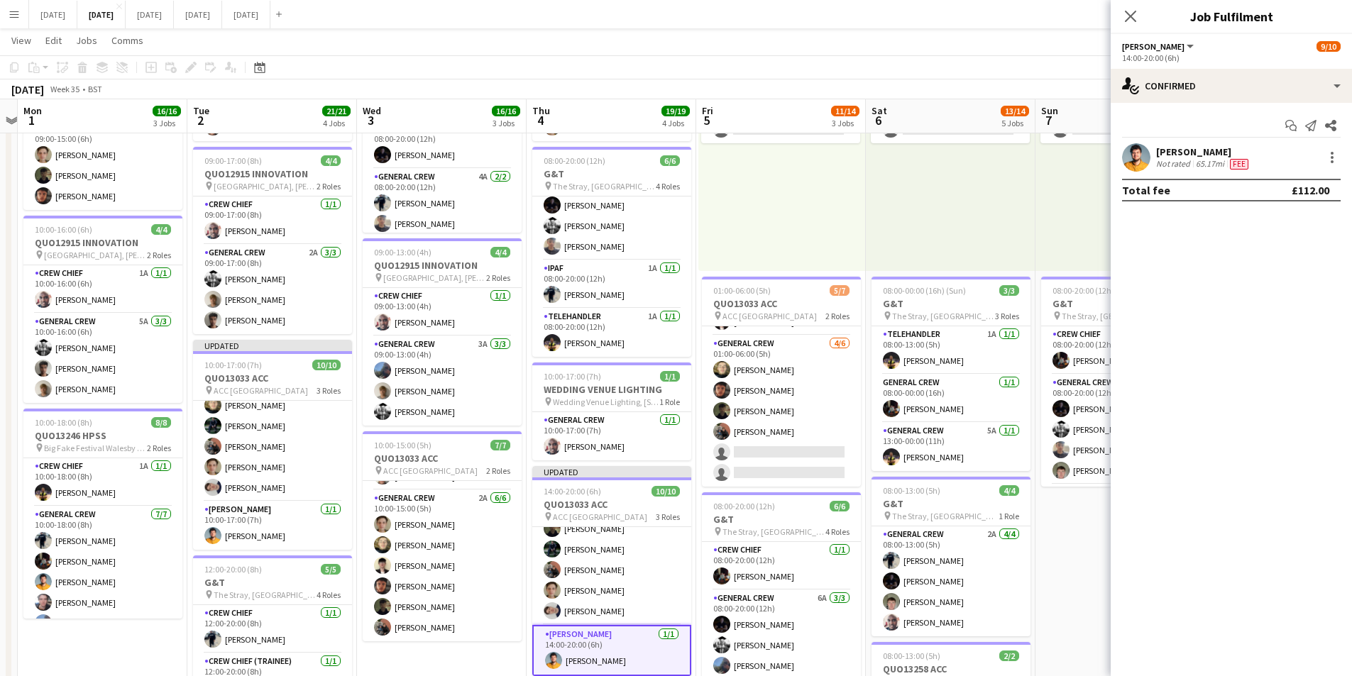
drag, startPoint x: 1131, startPoint y: 16, endPoint x: 1145, endPoint y: 16, distance: 14.2
click at [1133, 16] on icon "Close pop-in" at bounding box center [1130, 16] width 11 height 11
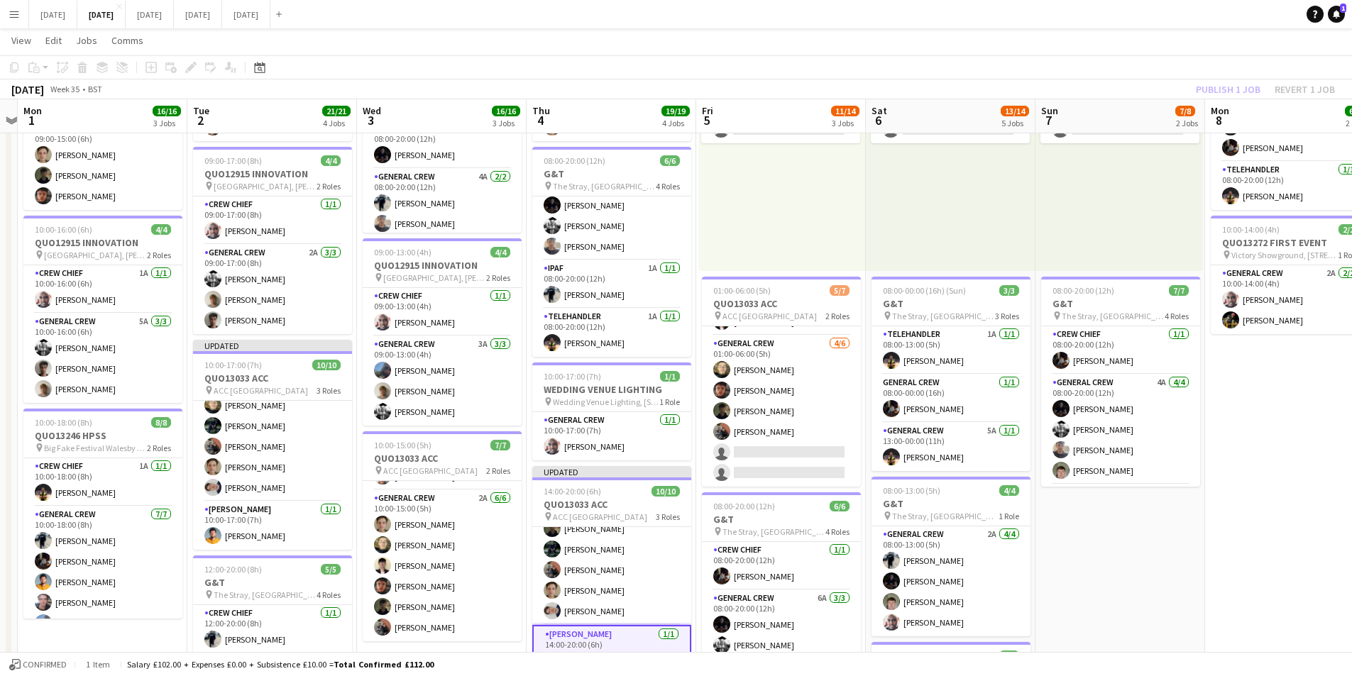
click at [1214, 87] on div "Publish 1 job Revert 1 job" at bounding box center [1265, 89] width 173 height 18
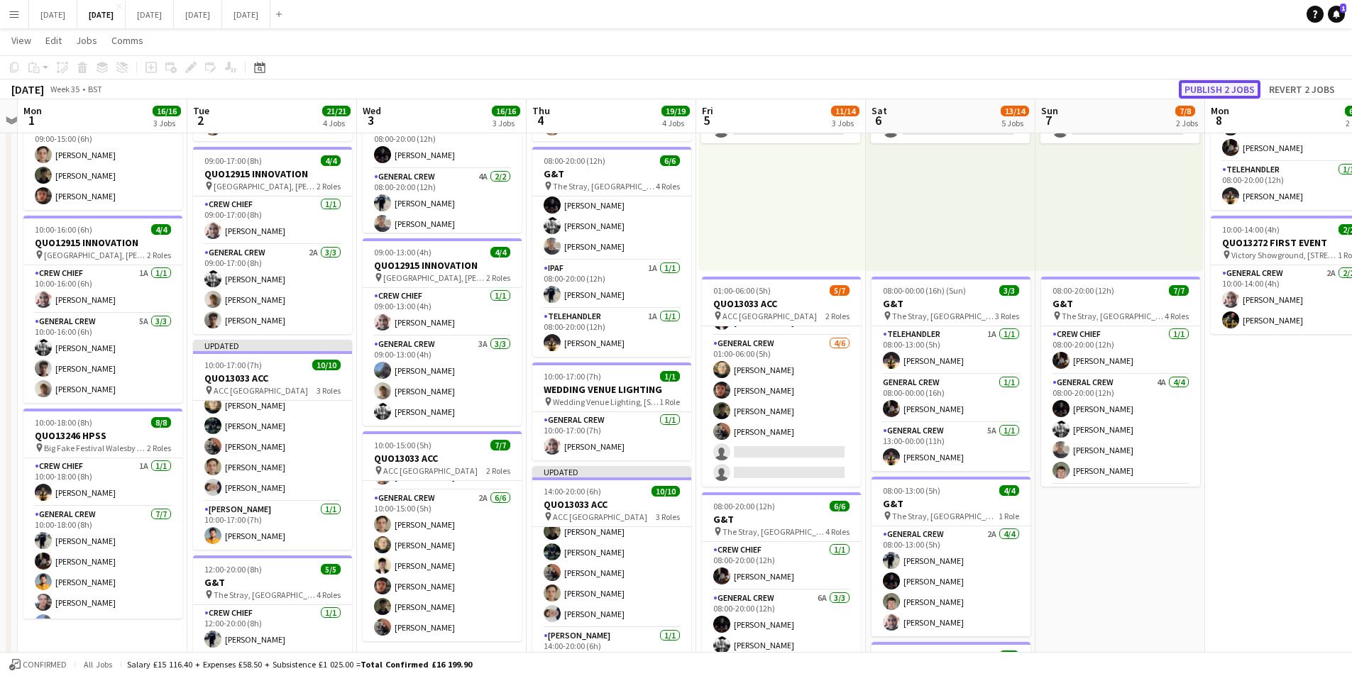
click at [1216, 84] on button "Publish 2 jobs" at bounding box center [1220, 89] width 82 height 18
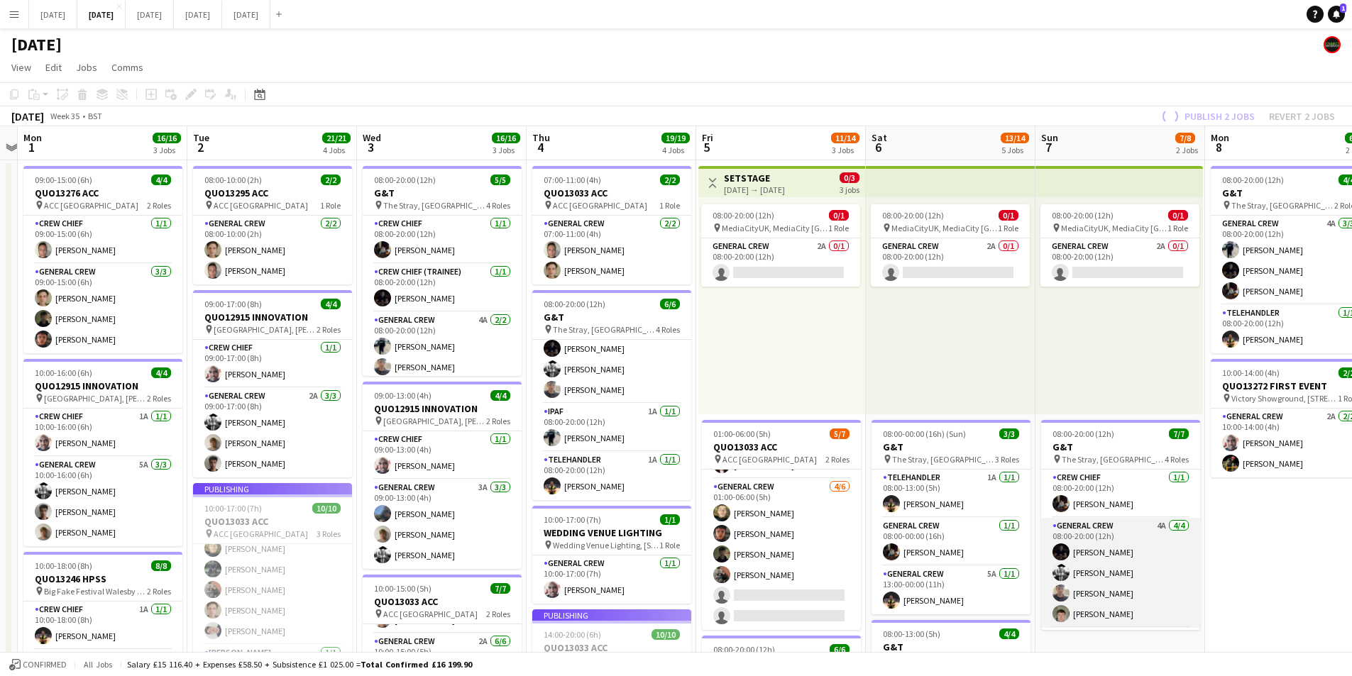
scroll to position [128, 0]
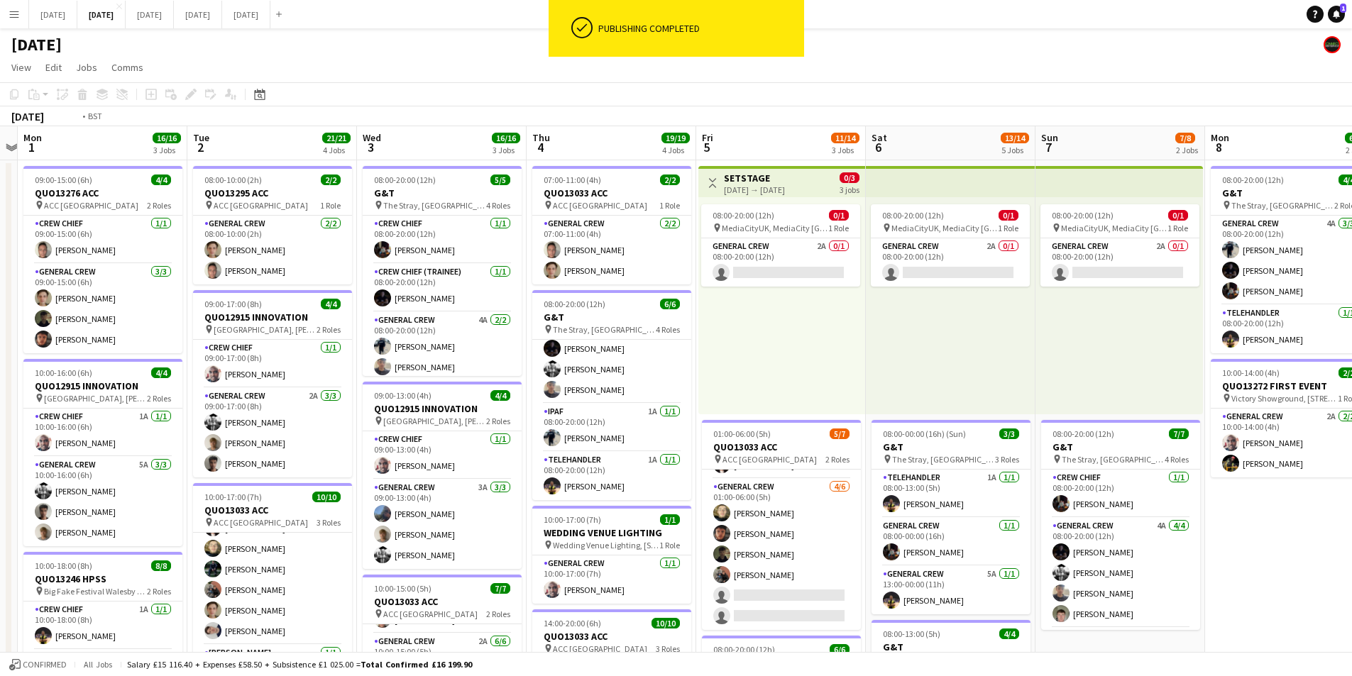
click at [705, 454] on app-calendar-viewport "Fri 29 Sat 30 Sun 31 Mon 1 16/16 3 Jobs Tue 2 21/21 4 Jobs Wed 3 16/16 3 Jobs T…" at bounding box center [676, 614] width 1352 height 976
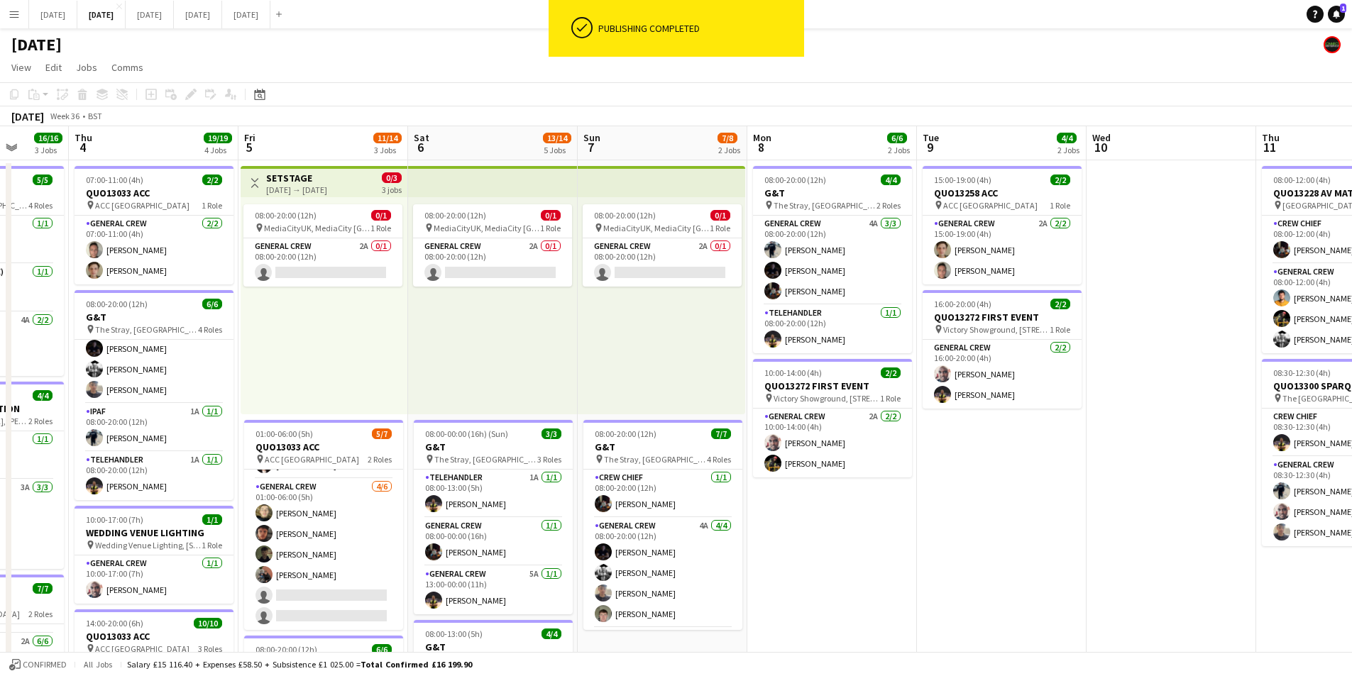
drag, startPoint x: 1111, startPoint y: 522, endPoint x: 685, endPoint y: 462, distance: 430.1
click at [688, 463] on app-calendar-viewport "Mon 1 16/16 3 Jobs Tue 2 21/21 4 Jobs Wed 3 16/16 3 Jobs Thu 4 19/19 4 Jobs Fri…" at bounding box center [676, 614] width 1352 height 976
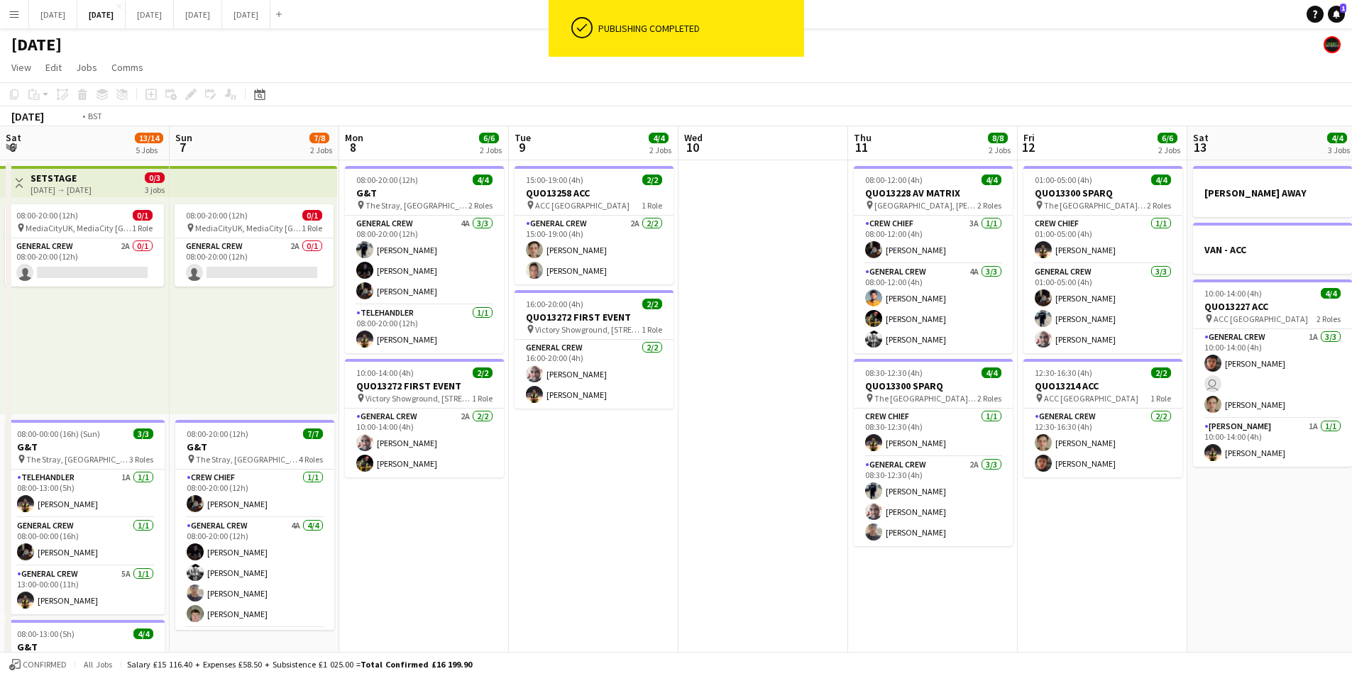
drag, startPoint x: 1093, startPoint y: 499, endPoint x: 588, endPoint y: 439, distance: 508.2
click at [599, 439] on app-calendar-viewport "Thu 4 19/19 4 Jobs Fri 5 11/14 3 Jobs Sat 6 13/14 5 Jobs Sun 7 7/8 2 Jobs Mon 8…" at bounding box center [676, 614] width 1352 height 976
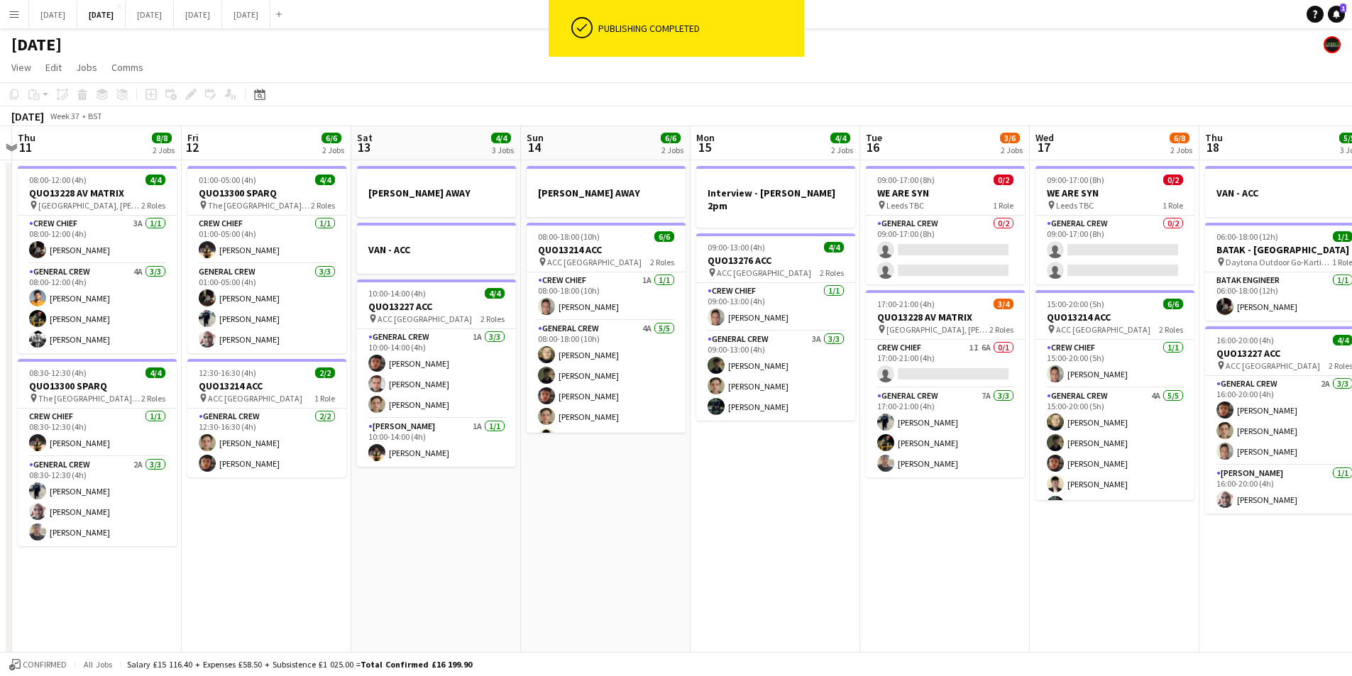
drag, startPoint x: 1014, startPoint y: 488, endPoint x: 553, endPoint y: 450, distance: 462.9
click at [553, 450] on app-calendar-viewport "Mon 8 6/6 2 Jobs Tue 9 4/4 2 Jobs Wed 10 Thu 11 8/8 2 Jobs Fri 12 6/6 2 Jobs Sa…" at bounding box center [676, 614] width 1352 height 976
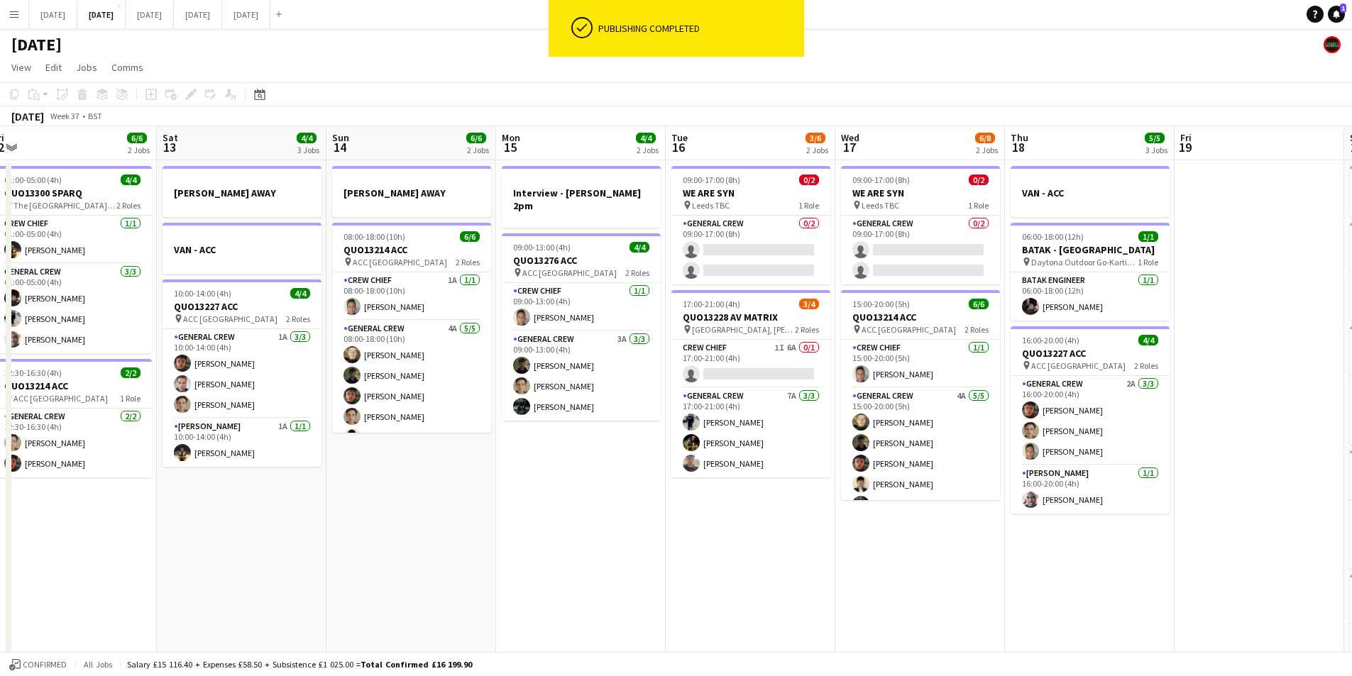
scroll to position [0, 402]
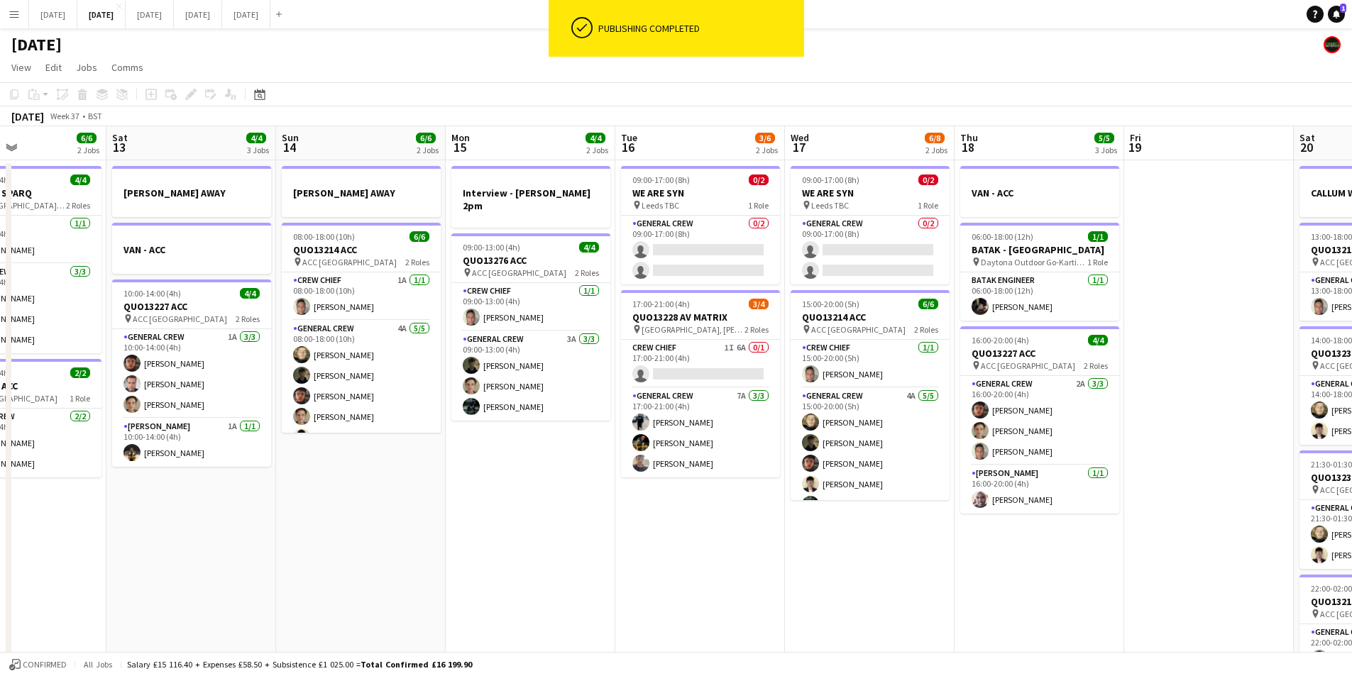
drag, startPoint x: 914, startPoint y: 506, endPoint x: 806, endPoint y: 521, distance: 108.9
click at [806, 521] on app-calendar-viewport "Wed 10 Thu 11 8/8 2 Jobs Fri 12 6/6 2 Jobs Sat 13 4/4 3 Jobs Sun 14 6/6 2 Jobs …" at bounding box center [676, 614] width 1352 height 976
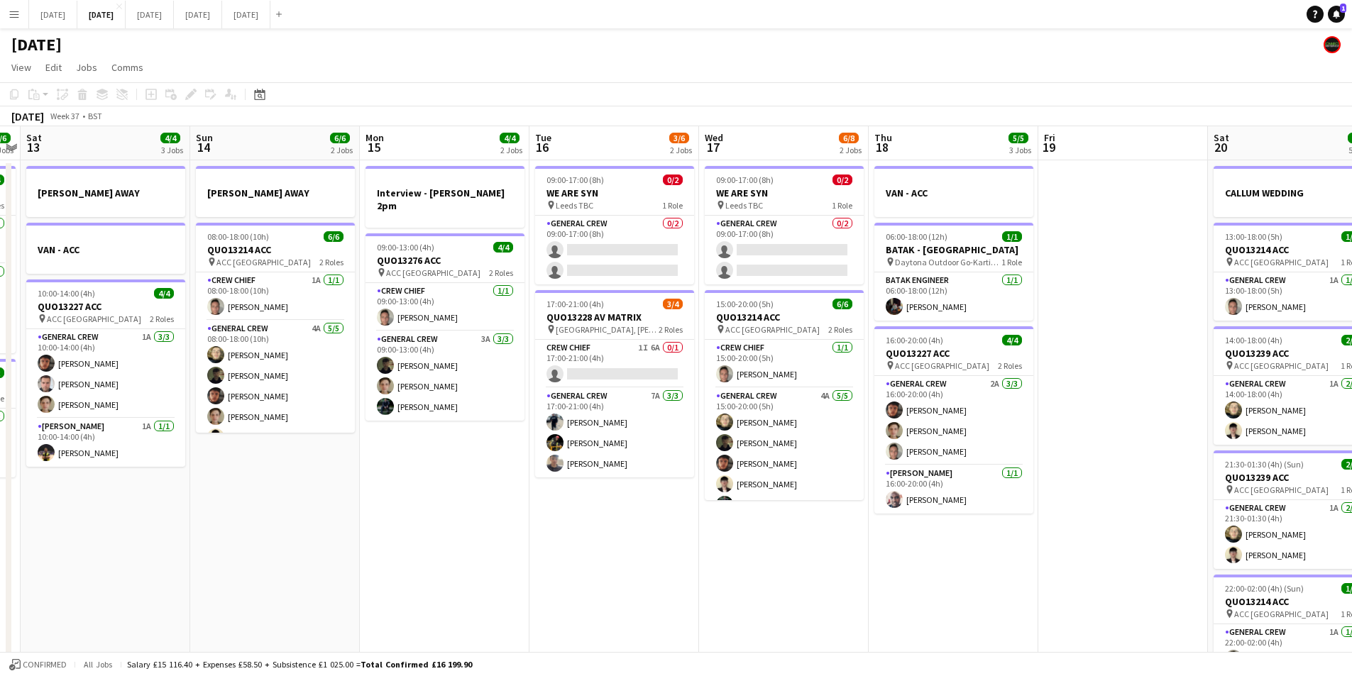
drag, startPoint x: 972, startPoint y: 547, endPoint x: 697, endPoint y: 492, distance: 280.2
click at [701, 493] on app-calendar-viewport "Wed 10 Thu 11 8/8 2 Jobs Fri 12 6/6 2 Jobs Sat 13 4/4 3 Jobs Sun 14 6/6 2 Jobs …" at bounding box center [676, 614] width 1352 height 976
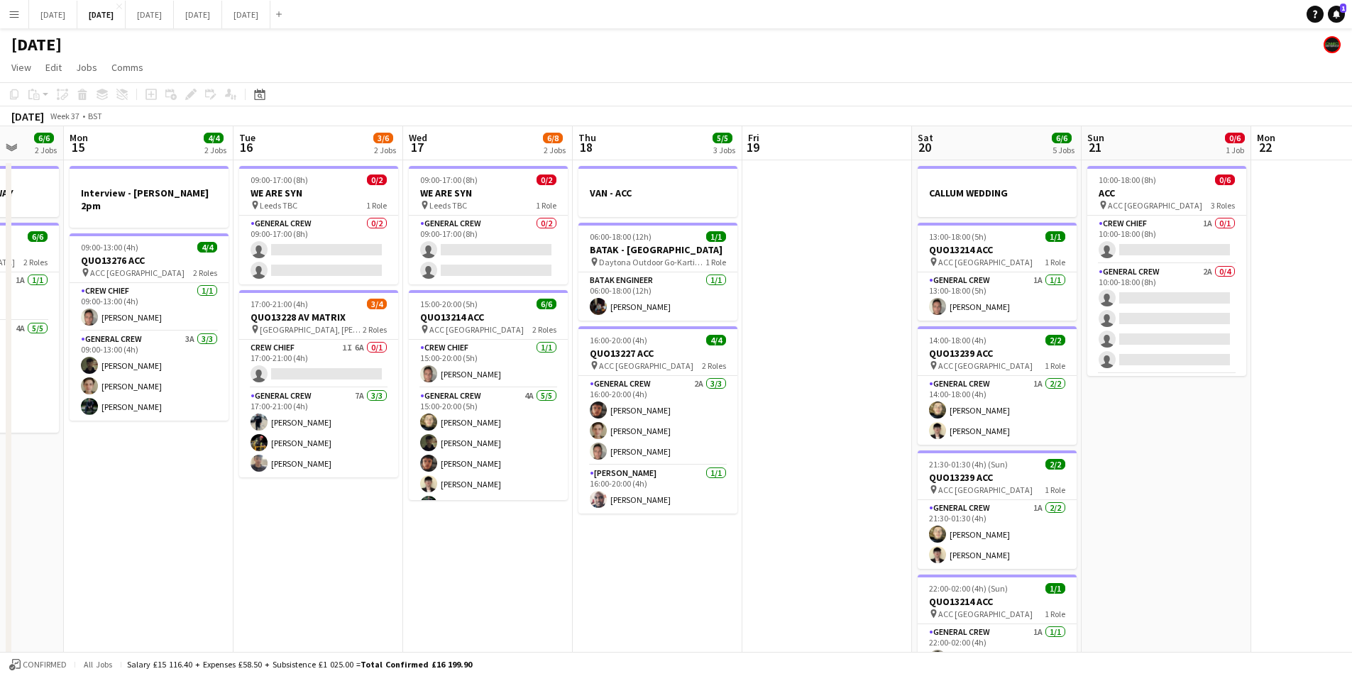
drag, startPoint x: 907, startPoint y: 527, endPoint x: 776, endPoint y: 521, distance: 131.4
click at [791, 522] on app-calendar-viewport "Fri 12 6/6 2 Jobs Sat 13 4/4 3 Jobs Sun 14 6/6 2 Jobs Mon 15 4/4 2 Jobs Tue 16 …" at bounding box center [676, 614] width 1352 height 976
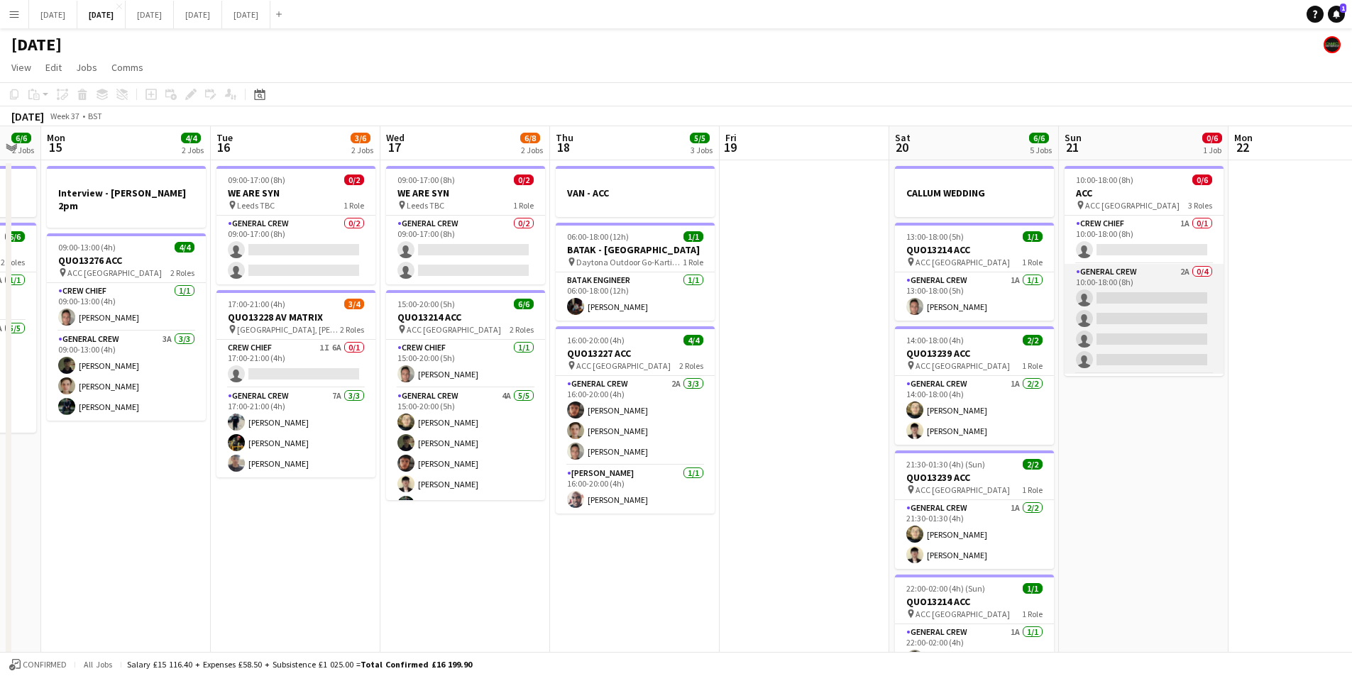
scroll to position [46, 0]
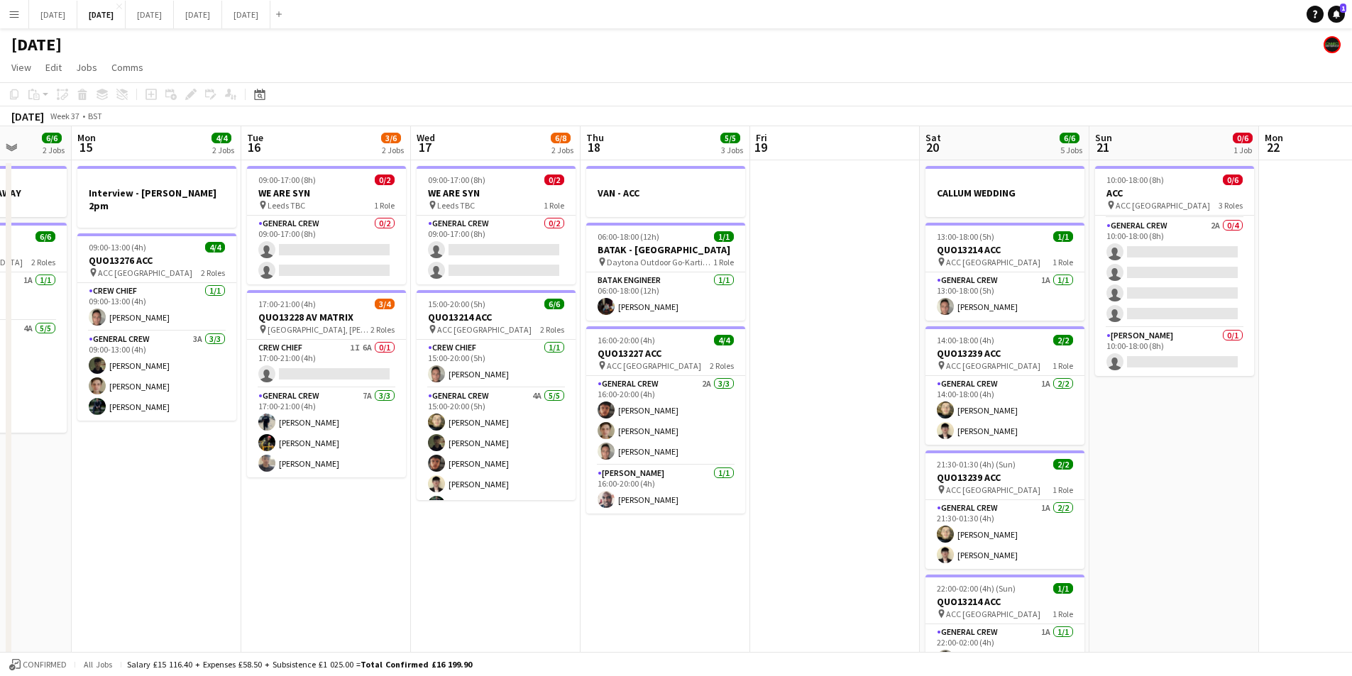
drag, startPoint x: 1160, startPoint y: 407, endPoint x: 865, endPoint y: 543, distance: 324.5
click at [1302, 410] on app-calendar-viewport "Fri 12 6/6 2 Jobs Sat 13 4/4 3 Jobs Sun 14 6/6 2 Jobs Mon 15 4/4 2 Jobs Tue 16 …" at bounding box center [676, 614] width 1352 height 976
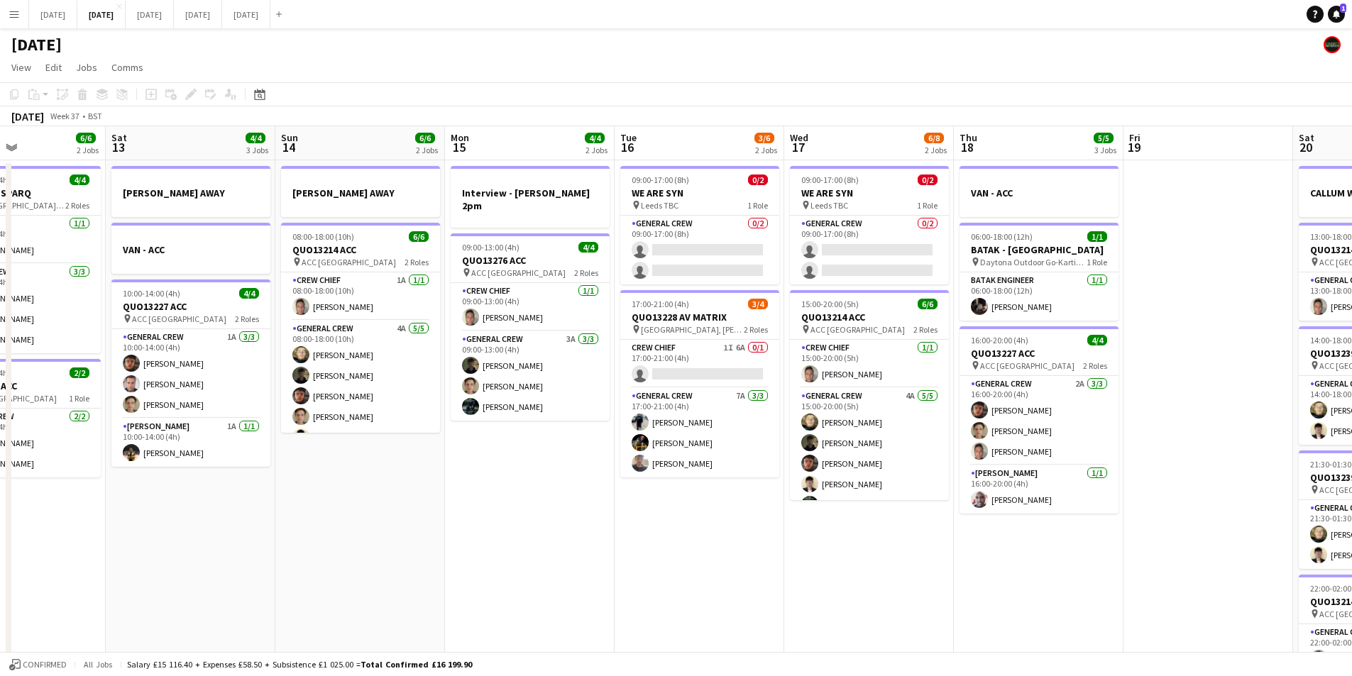
drag, startPoint x: 716, startPoint y: 590, endPoint x: 1139, endPoint y: 535, distance: 426.5
click at [1178, 541] on app-calendar-viewport "Thu 11 8/8 2 Jobs Fri 12 6/6 2 Jobs Sat 13 4/4 3 Jobs Sun 14 6/6 2 Jobs Mon 15 …" at bounding box center [676, 614] width 1352 height 976
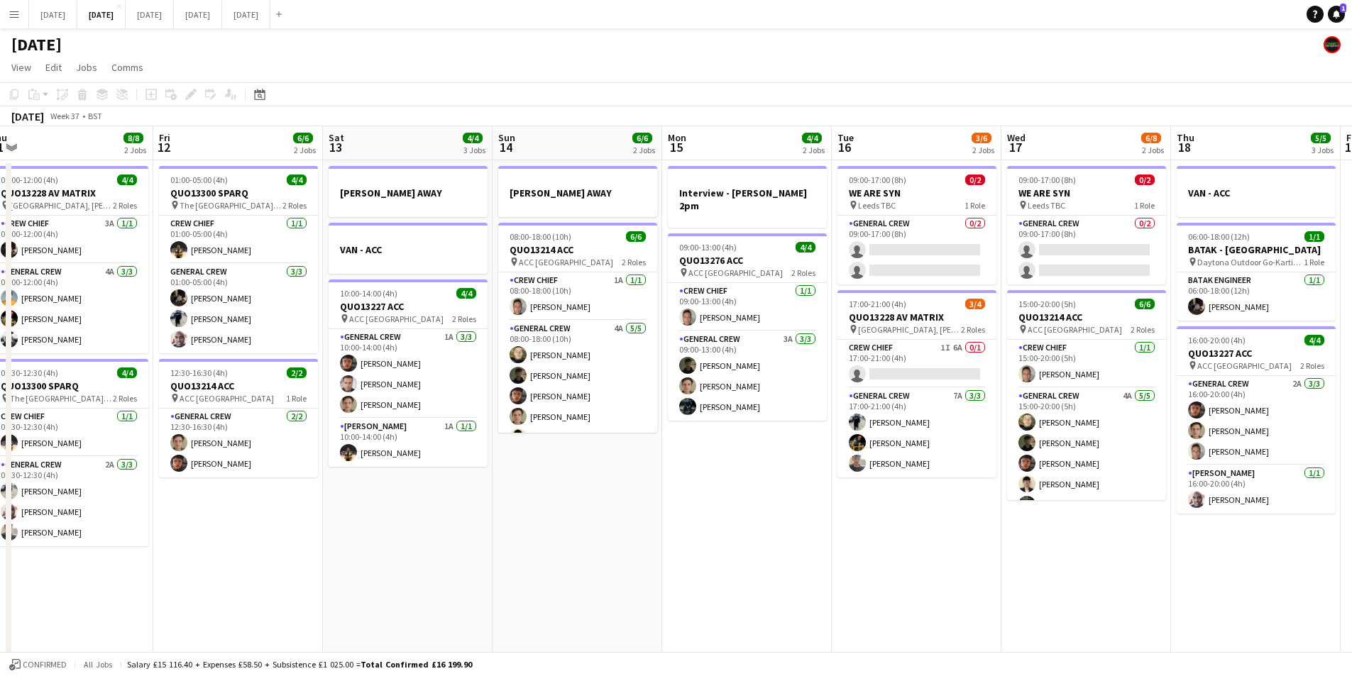
drag, startPoint x: 642, startPoint y: 537, endPoint x: 282, endPoint y: 463, distance: 367.2
click at [285, 466] on app-calendar-viewport "Tue 9 4/4 2 Jobs Wed 10 Thu 11 8/8 2 Jobs Fri 12 6/6 2 Jobs Sat 13 4/4 3 Jobs S…" at bounding box center [676, 614] width 1352 height 976
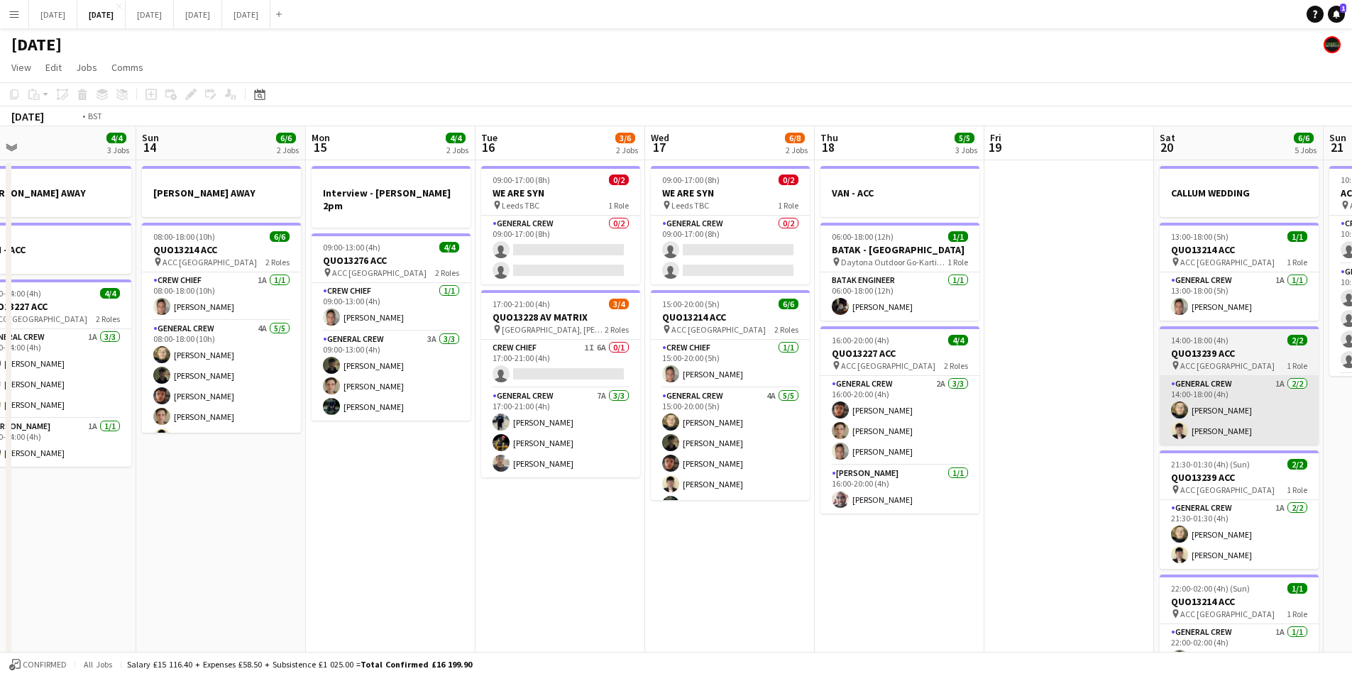
drag, startPoint x: 1116, startPoint y: 490, endPoint x: 557, endPoint y: 412, distance: 564.0
click at [536, 414] on app-calendar-viewport "Thu 11 8/8 2 Jobs Fri 12 6/6 2 Jobs Sat 13 4/4 3 Jobs Sun 14 6/6 2 Jobs Mon 15 …" at bounding box center [676, 614] width 1352 height 976
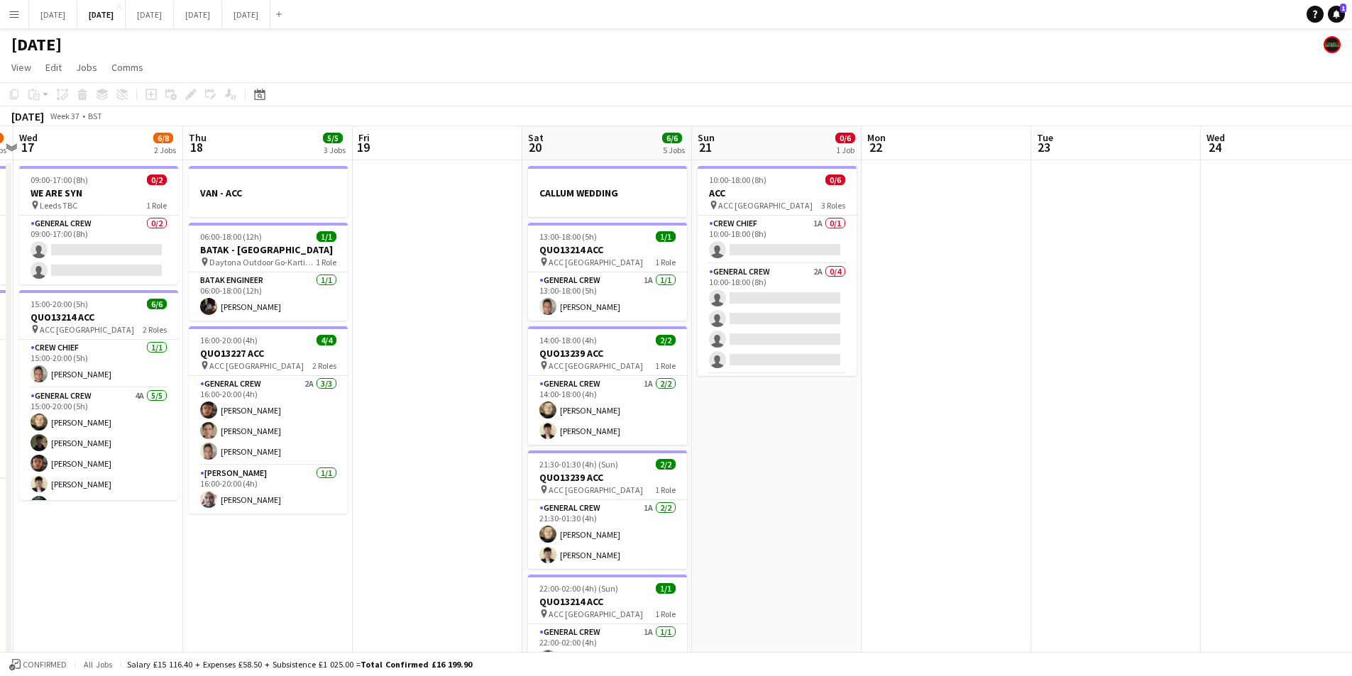
drag, startPoint x: 996, startPoint y: 421, endPoint x: 645, endPoint y: 383, distance: 353.3
click at [645, 383] on app-calendar-viewport "Sun 14 6/6 2 Jobs Mon 15 4/4 2 Jobs Tue 16 3/6 2 Jobs Wed 17 6/8 2 Jobs Thu 18 …" at bounding box center [676, 614] width 1352 height 976
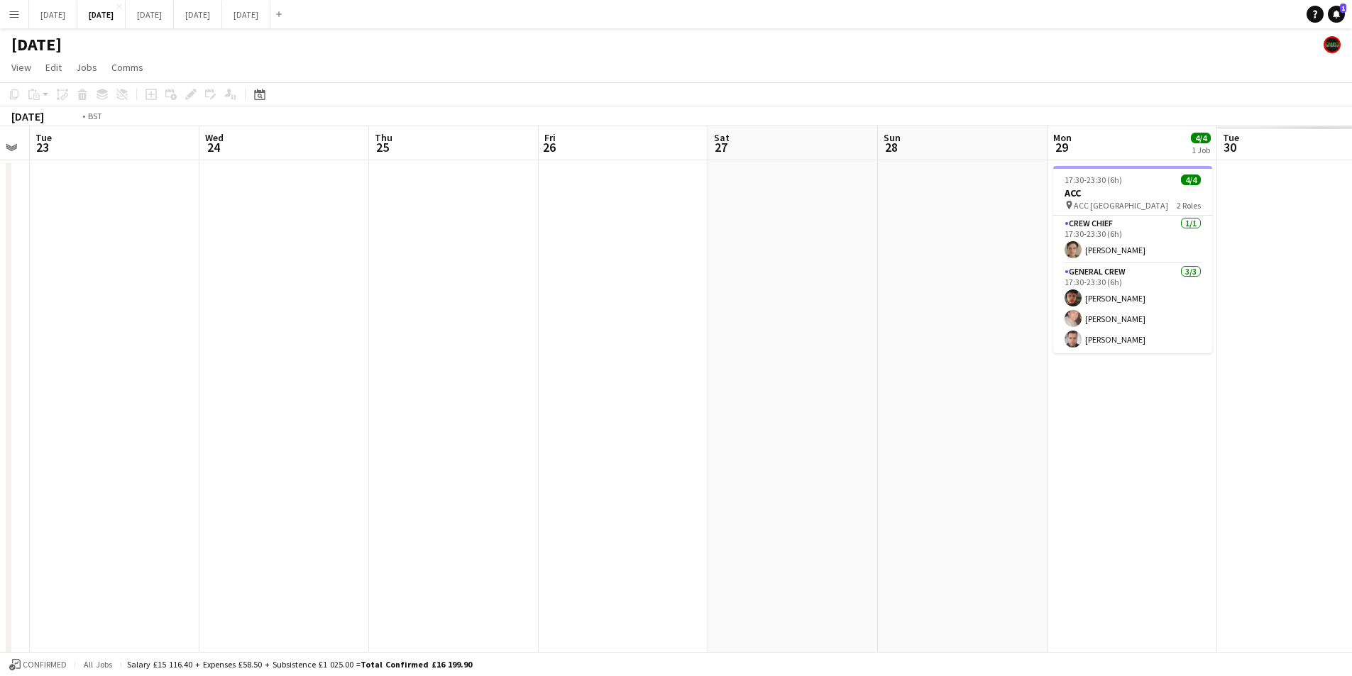
drag, startPoint x: 1146, startPoint y: 428, endPoint x: 635, endPoint y: 386, distance: 512.0
click at [635, 386] on app-calendar-viewport "Fri 19 Sat 20 6/6 5 Jobs Sun 21 0/6 1 Job Mon 22 Tue 23 Wed 24 Thu 25 Fri 26 Sa…" at bounding box center [676, 614] width 1352 height 976
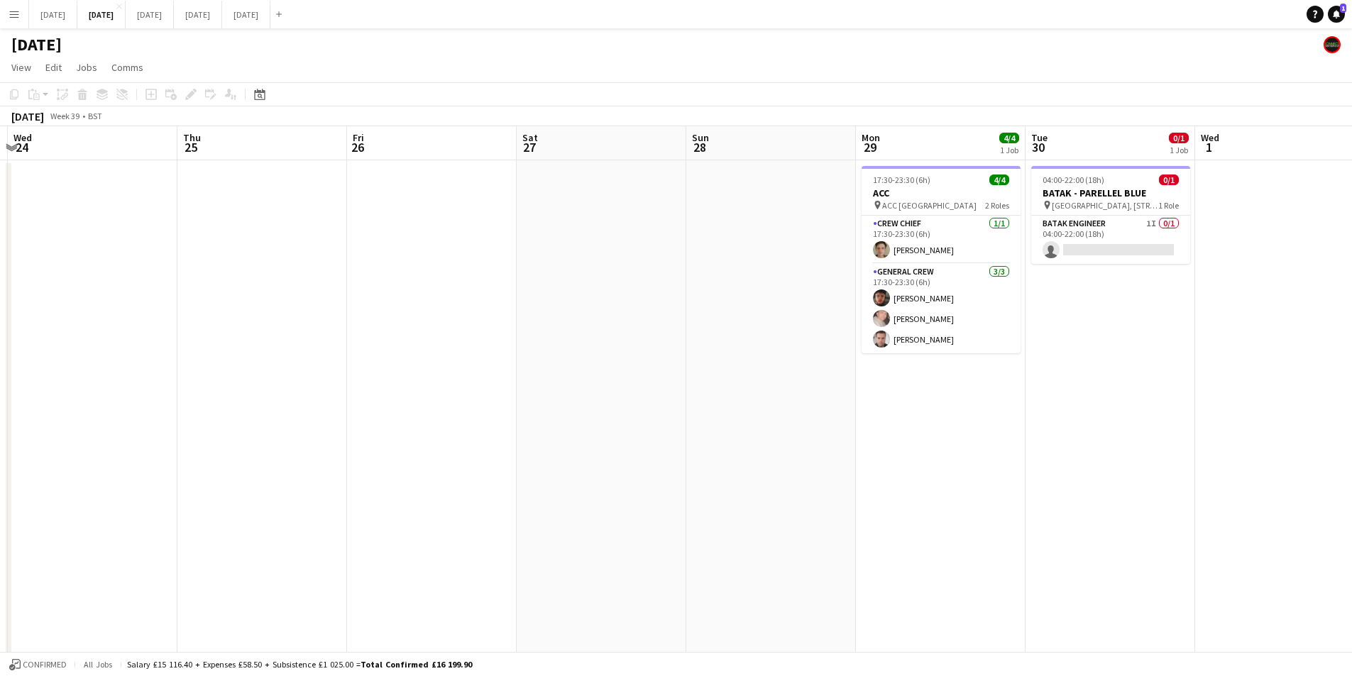
scroll to position [0, 503]
drag, startPoint x: 1135, startPoint y: 337, endPoint x: 1120, endPoint y: 340, distance: 15.2
click at [1120, 340] on app-calendar-viewport "Sun 21 0/6 1 Job Mon 22 Tue 23 Wed 24 Thu 25 Fri 26 Sat 27 Sun 28 Mon 29 4/4 1 …" at bounding box center [676, 614] width 1352 height 976
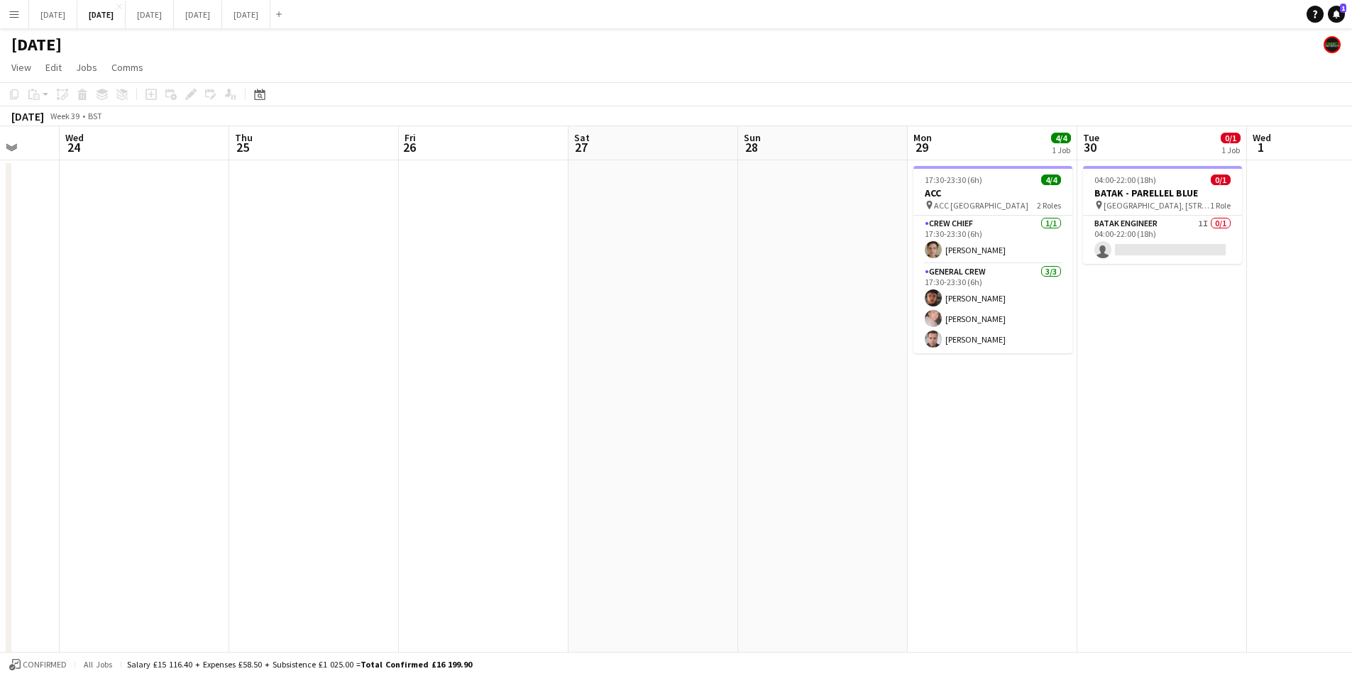
drag, startPoint x: 906, startPoint y: 534, endPoint x: 1114, endPoint y: 564, distance: 210.1
click at [1107, 570] on app-calendar-viewport "Sun 21 0/6 1 Job Mon 22 Tue 23 Wed 24 Thu 25 Fri 26 Sat 27 Sun 28 Mon 29 4/4 1 …" at bounding box center [676, 614] width 1352 height 976
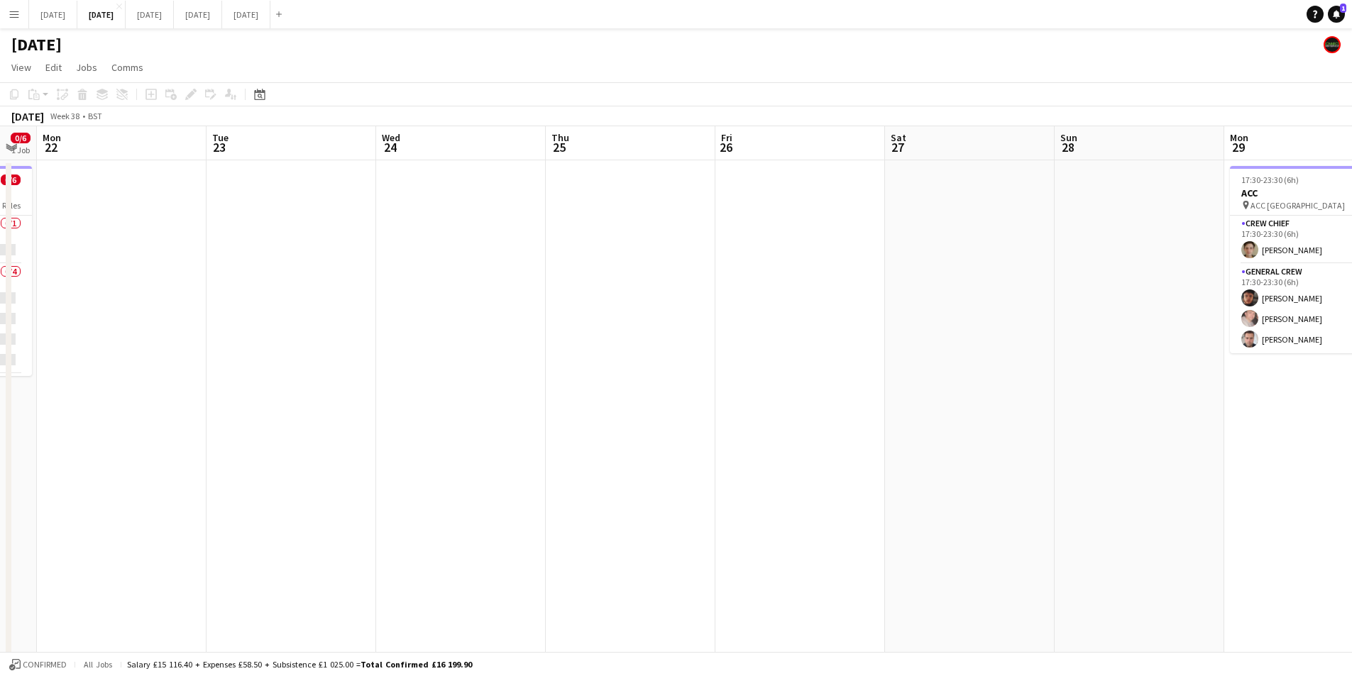
drag, startPoint x: 608, startPoint y: 525, endPoint x: 1130, endPoint y: 456, distance: 527.0
click at [1112, 476] on app-calendar-viewport "Sat 20 6/6 5 Jobs Sun 21 0/6 1 Job Mon 22 Tue 23 Wed 24 Thu 25 Fri 26 Sat 27 Su…" at bounding box center [676, 614] width 1352 height 976
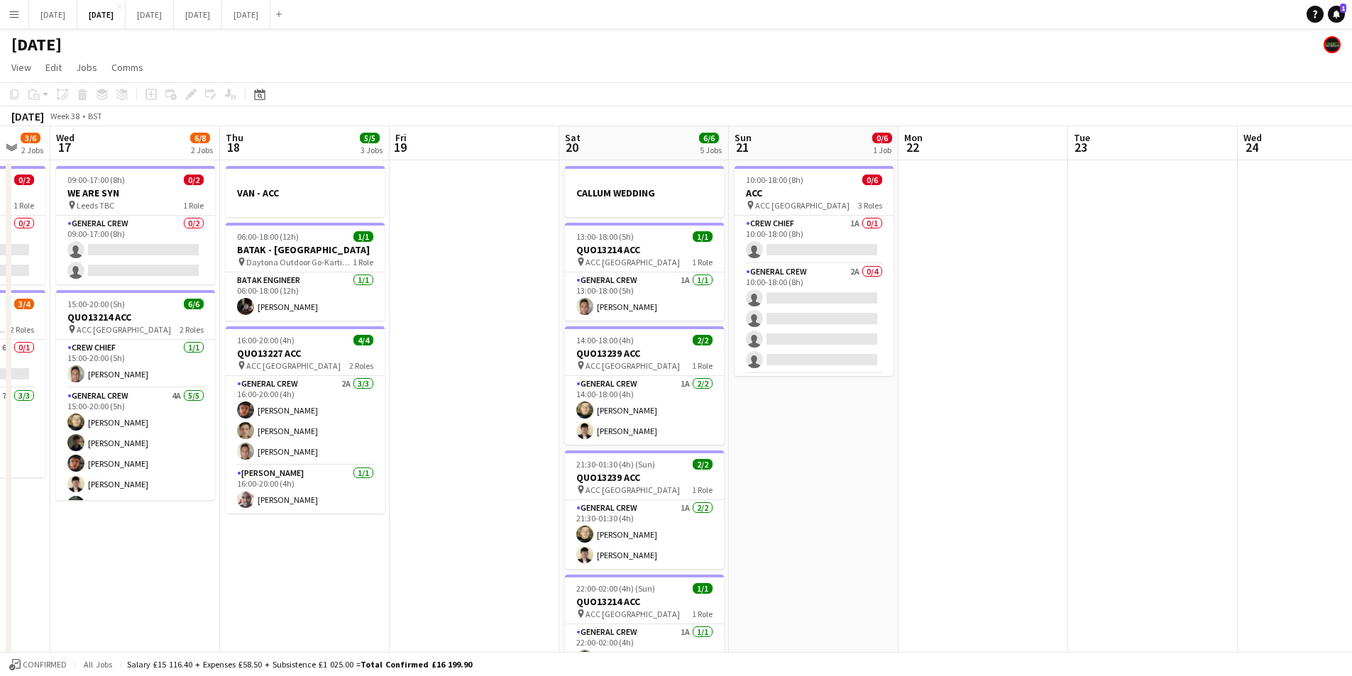
drag, startPoint x: 902, startPoint y: 478, endPoint x: 1175, endPoint y: 478, distance: 273.3
click at [1175, 478] on app-calendar-viewport "Mon 15 4/4 2 Jobs Tue 16 3/6 2 Jobs Wed 17 6/8 2 Jobs Thu 18 5/5 3 Jobs Fri 19 …" at bounding box center [676, 614] width 1352 height 976
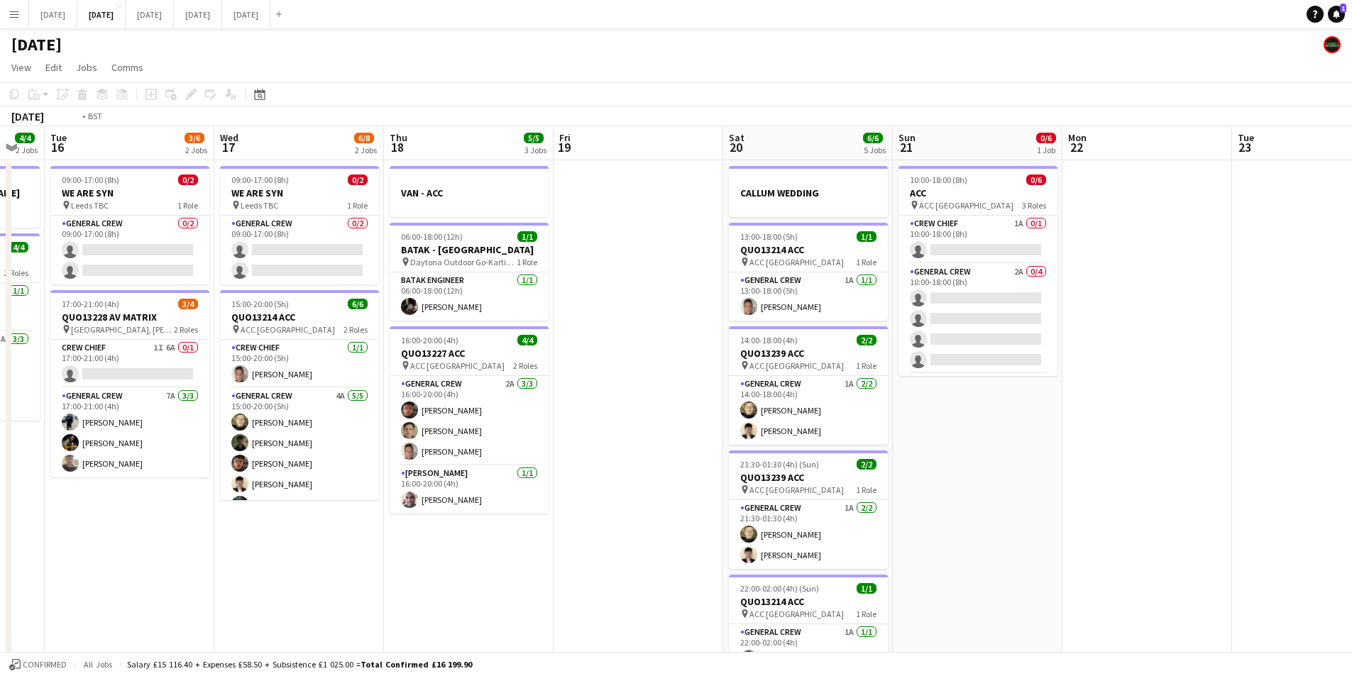
drag, startPoint x: 883, startPoint y: 531, endPoint x: 1430, endPoint y: 510, distance: 547.6
click at [1351, 510] on html "Menu Boards Boards Boards All jobs Status Workforce Workforce My Workforce Recr…" at bounding box center [676, 563] width 1352 height 1126
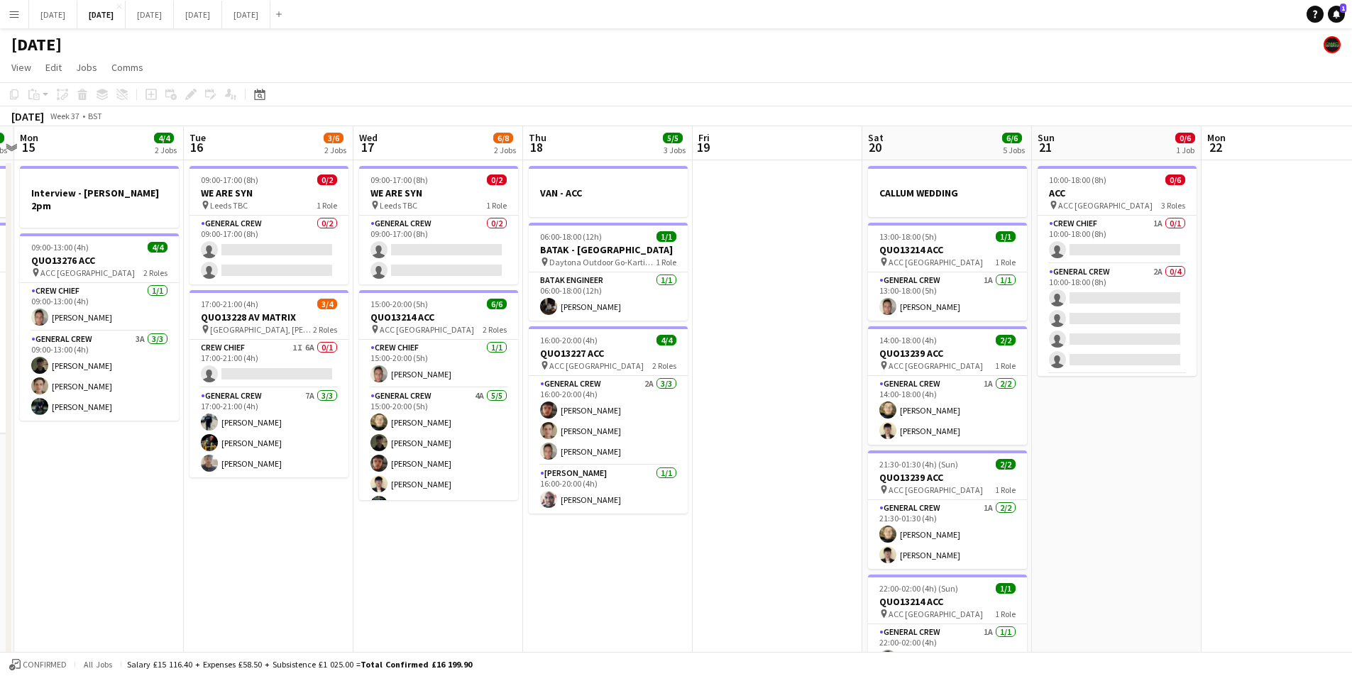
drag, startPoint x: 935, startPoint y: 563, endPoint x: 1270, endPoint y: 549, distance: 334.6
click at [1265, 551] on app-calendar-viewport "Fri 12 6/6 2 Jobs Sat 13 4/4 3 Jobs Sun 14 6/6 2 Jobs Mon 15 4/4 2 Jobs Tue 16 …" at bounding box center [676, 614] width 1352 height 976
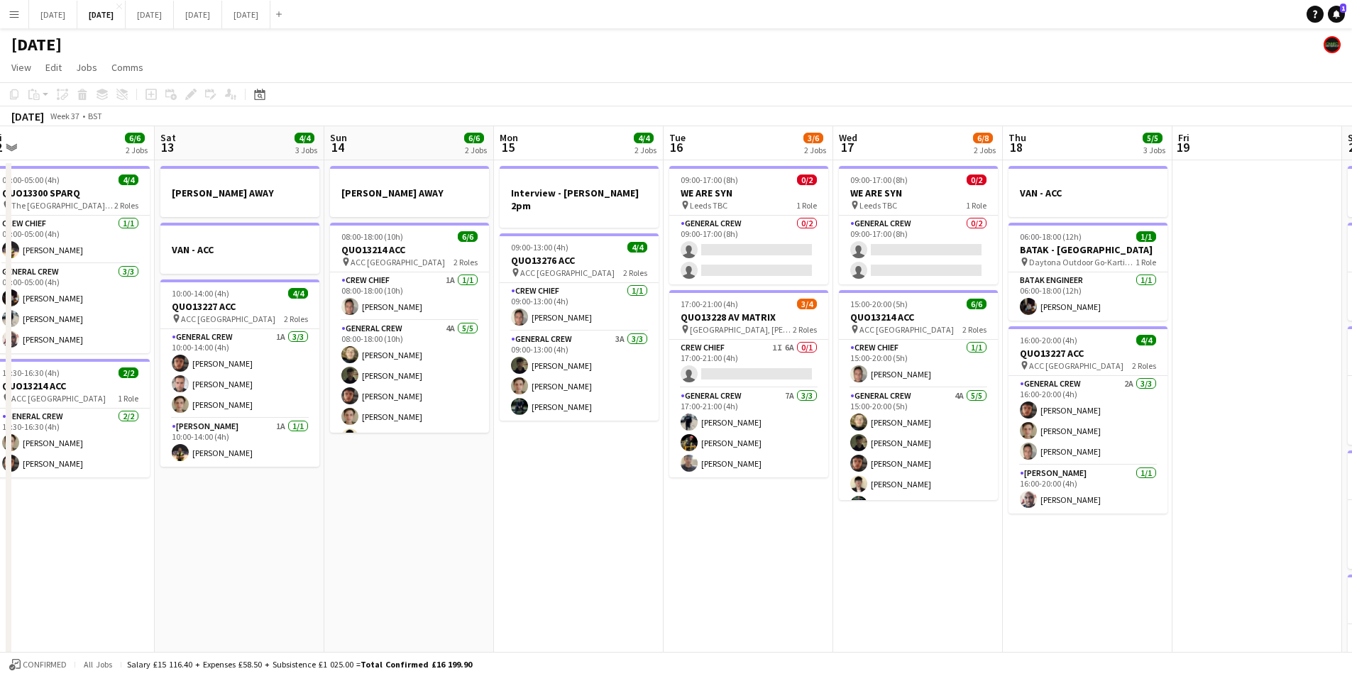
drag, startPoint x: 727, startPoint y: 578, endPoint x: 1103, endPoint y: 563, distance: 375.8
click at [1094, 569] on app-calendar-viewport "Wed 10 Thu 11 8/8 2 Jobs Fri 12 6/6 2 Jobs Sat 13 4/4 3 Jobs Sun 14 6/6 2 Jobs …" at bounding box center [676, 614] width 1352 height 976
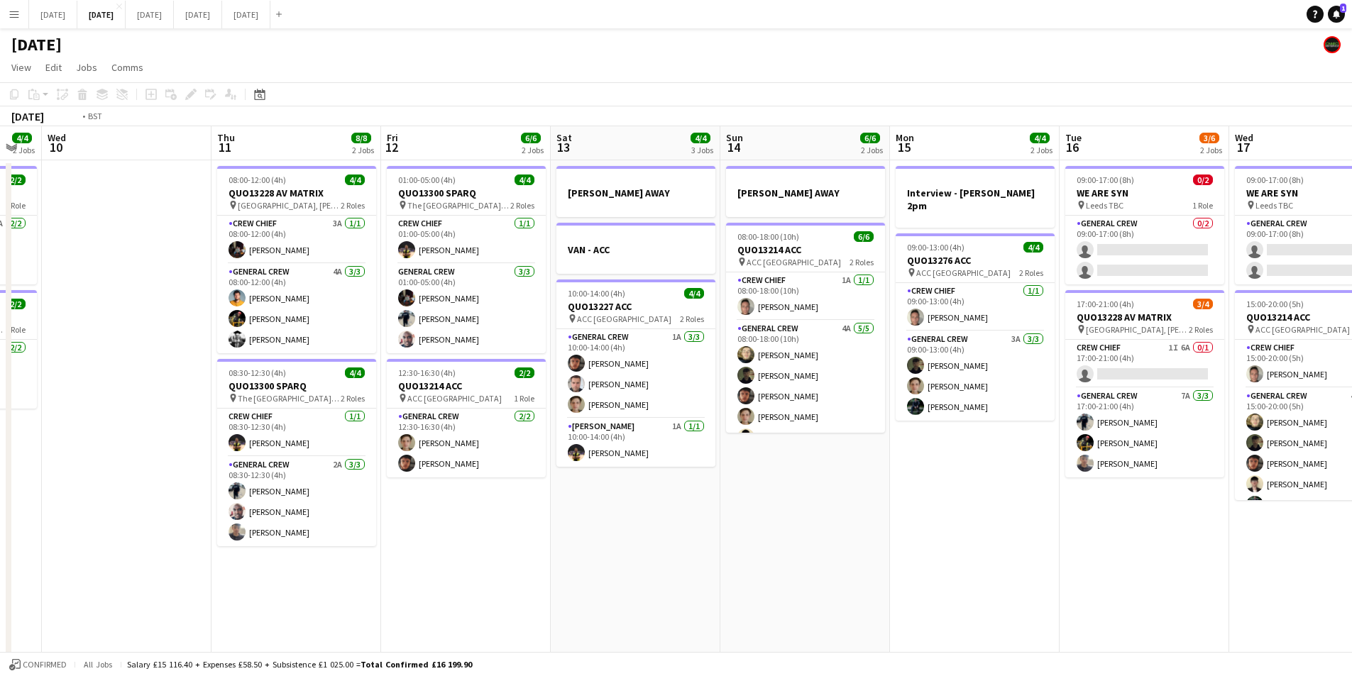
drag, startPoint x: 649, startPoint y: 560, endPoint x: 764, endPoint y: 586, distance: 117.9
click at [1161, 560] on app-calendar-viewport "Mon 8 6/6 2 Jobs Tue 9 4/4 2 Jobs Wed 10 Thu 11 8/8 2 Jobs Fri 12 6/6 2 Jobs Sa…" at bounding box center [676, 614] width 1352 height 976
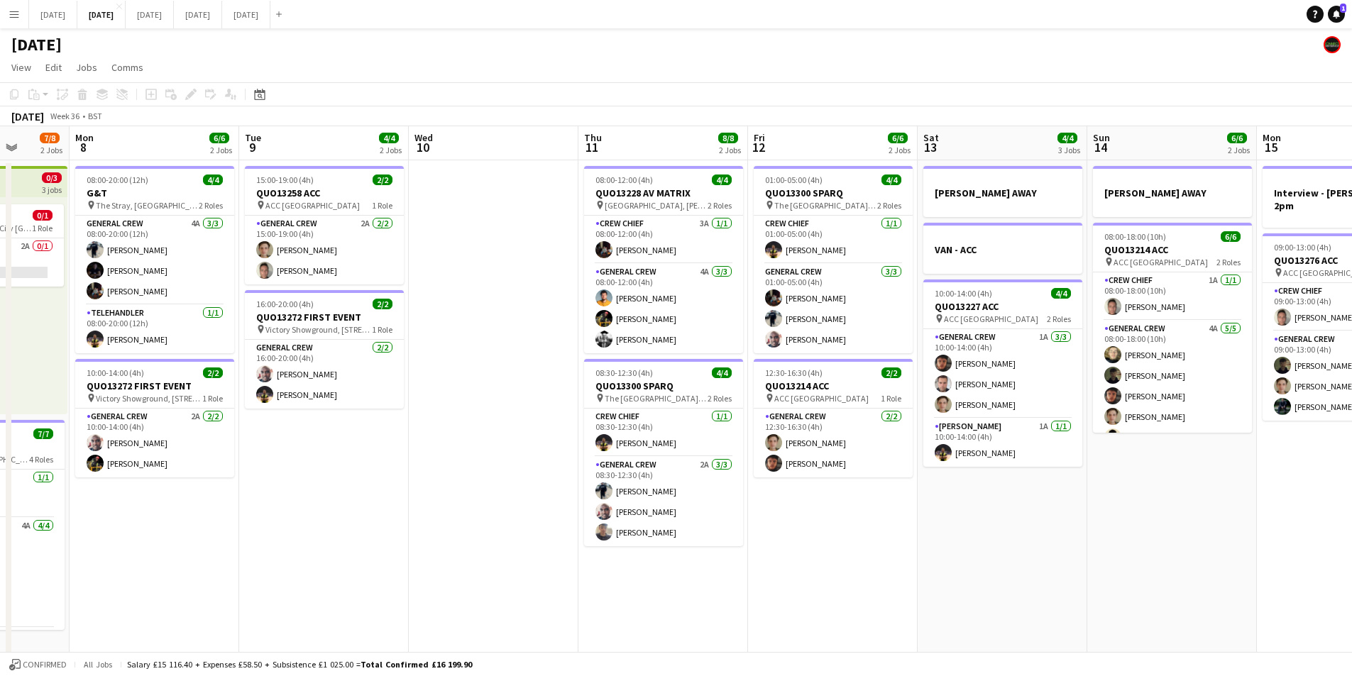
drag, startPoint x: 1268, startPoint y: 593, endPoint x: 941, endPoint y: 559, distance: 328.3
click at [1270, 591] on app-calendar-viewport "Fri 5 11/14 3 Jobs Sat 6 13/14 5 Jobs Sun 7 7/8 2 Jobs Mon 8 6/6 2 Jobs Tue 9 4…" at bounding box center [676, 614] width 1352 height 976
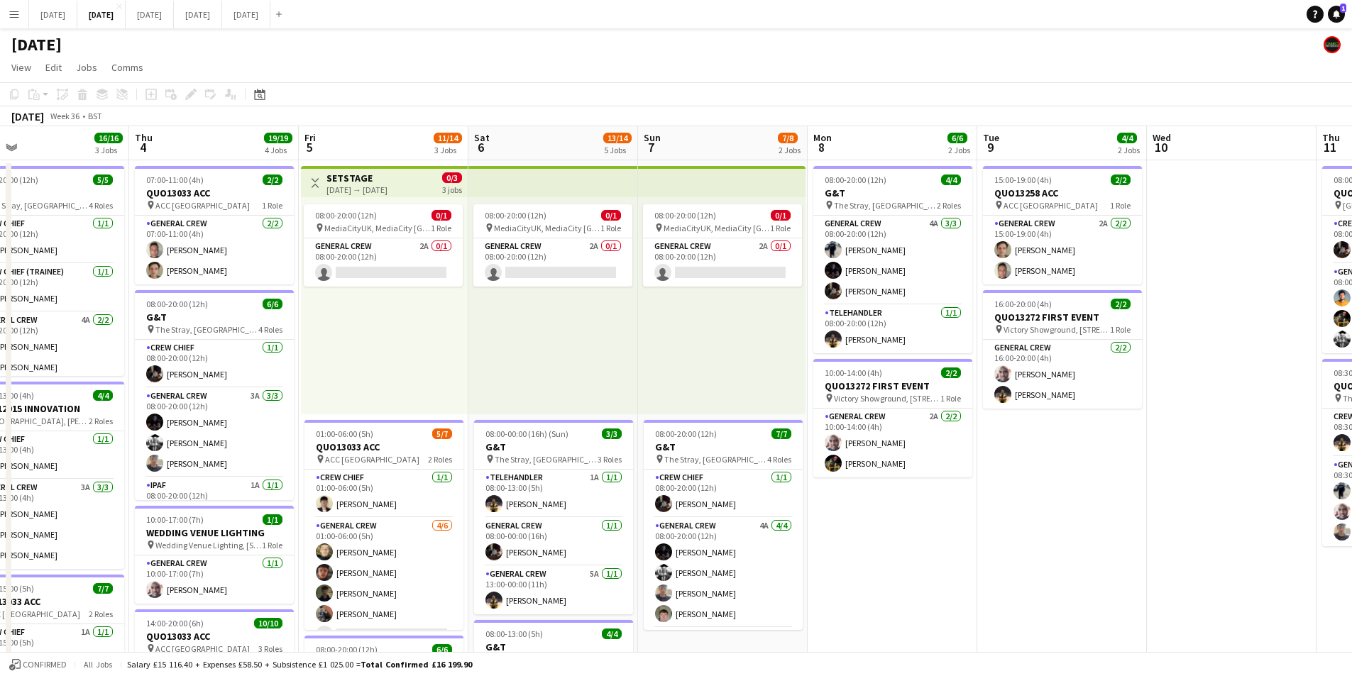
drag, startPoint x: 964, startPoint y: 605, endPoint x: 1143, endPoint y: 583, distance: 180.2
click at [1136, 588] on app-calendar-viewport "Tue 2 21/21 4 Jobs Wed 3 16/16 3 Jobs Thu 4 19/19 4 Jobs Fri 5 11/14 3 Jobs Sat…" at bounding box center [676, 614] width 1352 height 976
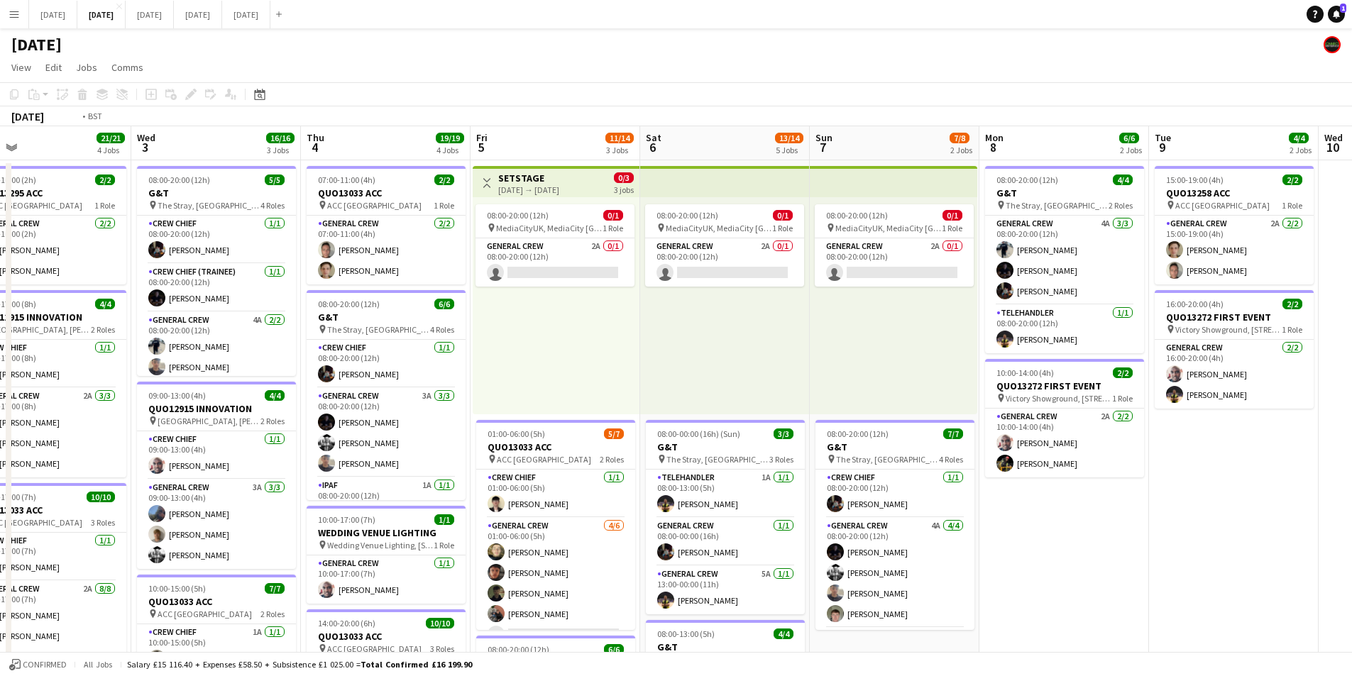
drag, startPoint x: 650, startPoint y: 540, endPoint x: 1109, endPoint y: 550, distance: 459.3
click at [1109, 550] on app-calendar-viewport "Sun 31 Mon 1 16/16 3 Jobs Tue 2 21/21 4 Jobs Wed 3 16/16 3 Jobs Thu 4 19/19 4 J…" at bounding box center [676, 614] width 1352 height 976
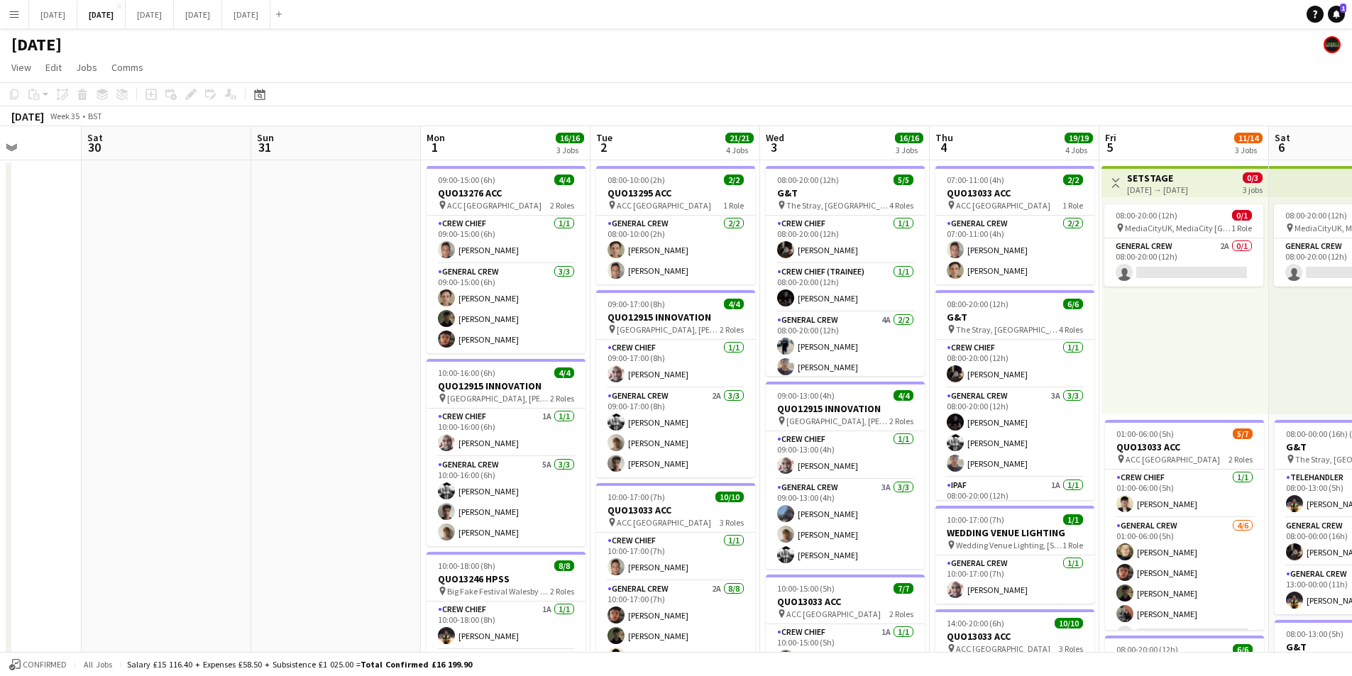
scroll to position [0, 427]
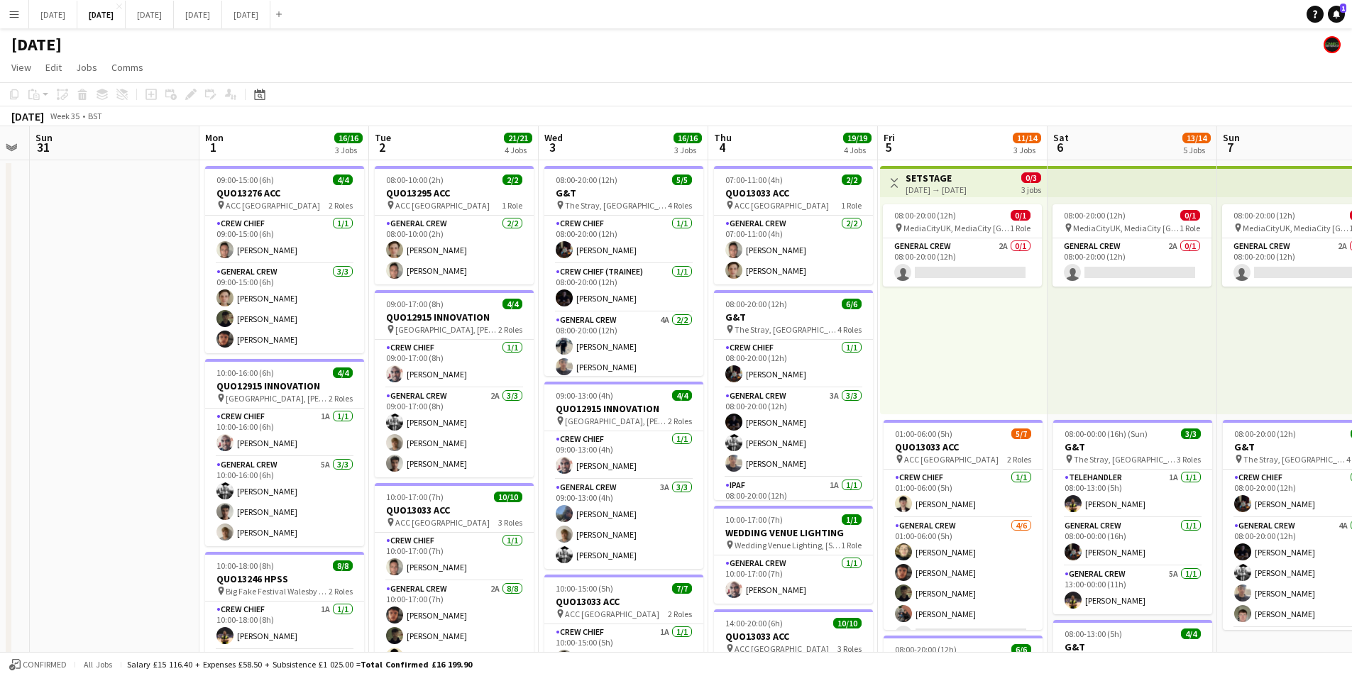
drag, startPoint x: 179, startPoint y: 492, endPoint x: 67, endPoint y: 507, distance: 112.4
click at [62, 509] on app-calendar-viewport "Thu 28 Fri 29 Sat 30 Sun 31 Mon 1 16/16 3 Jobs Tue 2 21/21 4 Jobs Wed 3 16/16 3…" at bounding box center [676, 614] width 1352 height 976
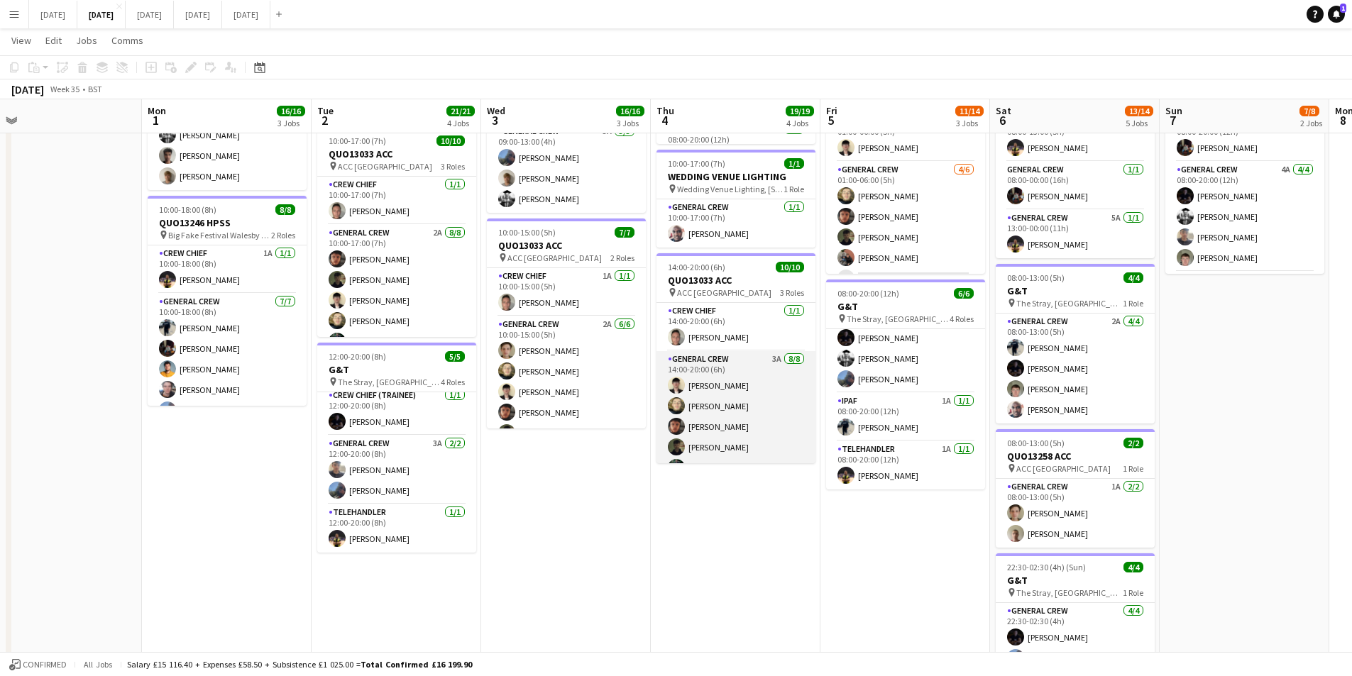
scroll to position [128, 0]
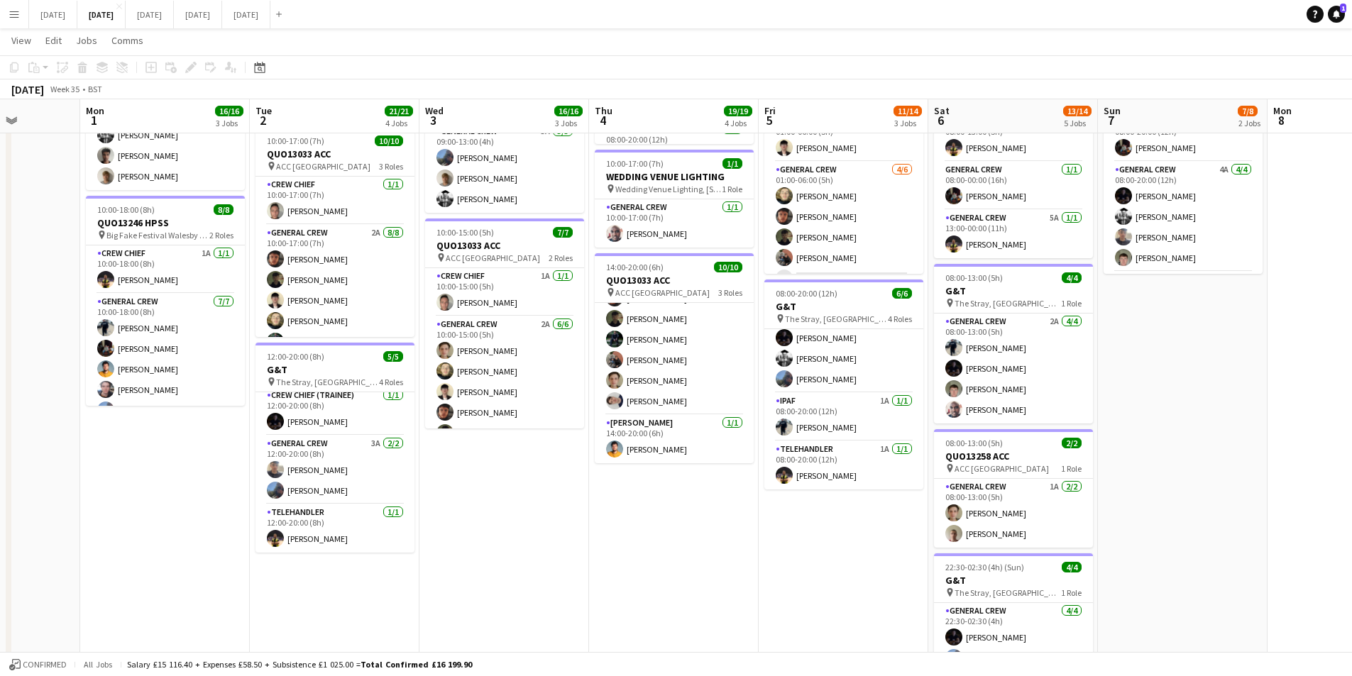
drag, startPoint x: 760, startPoint y: 513, endPoint x: 693, endPoint y: 515, distance: 67.4
click at [695, 515] on app-calendar-viewport "Fri 29 Sat 30 Sun 31 Mon 1 16/16 3 Jobs Tue 2 21/21 4 Jobs Wed 3 16/16 3 Jobs T…" at bounding box center [676, 222] width 1352 height 1045
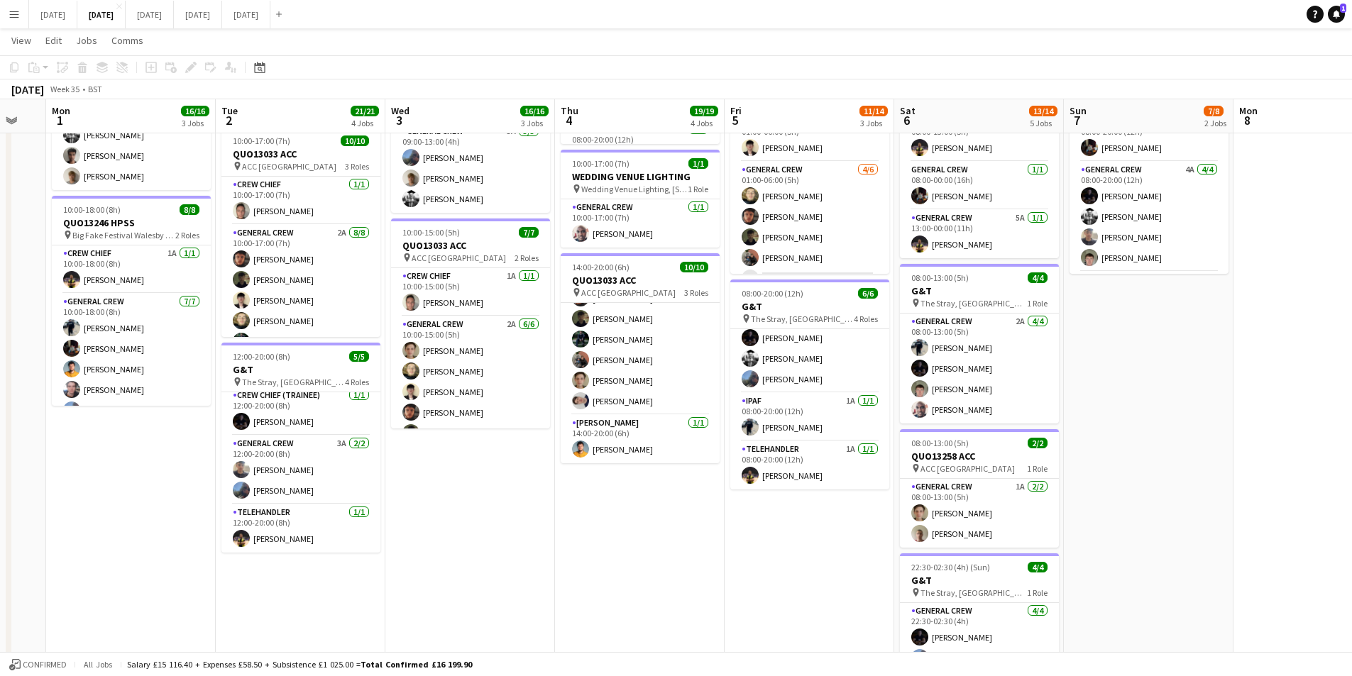
scroll to position [0, 481]
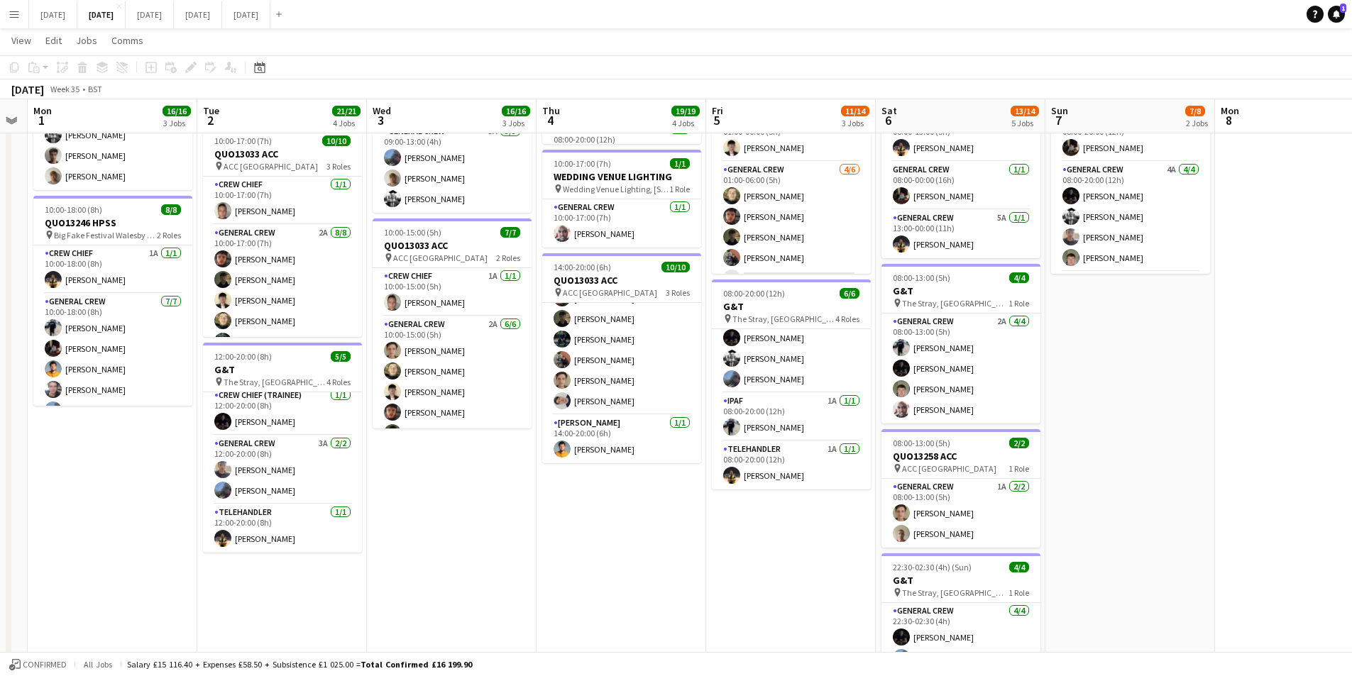
drag, startPoint x: 722, startPoint y: 508, endPoint x: 687, endPoint y: 504, distance: 35.0
click at [687, 504] on app-calendar-viewport "Fri 29 Sat 30 Sun 31 Mon 1 16/16 3 Jobs Tue 2 21/21 4 Jobs Wed 3 16/16 3 Jobs T…" at bounding box center [676, 222] width 1352 height 1045
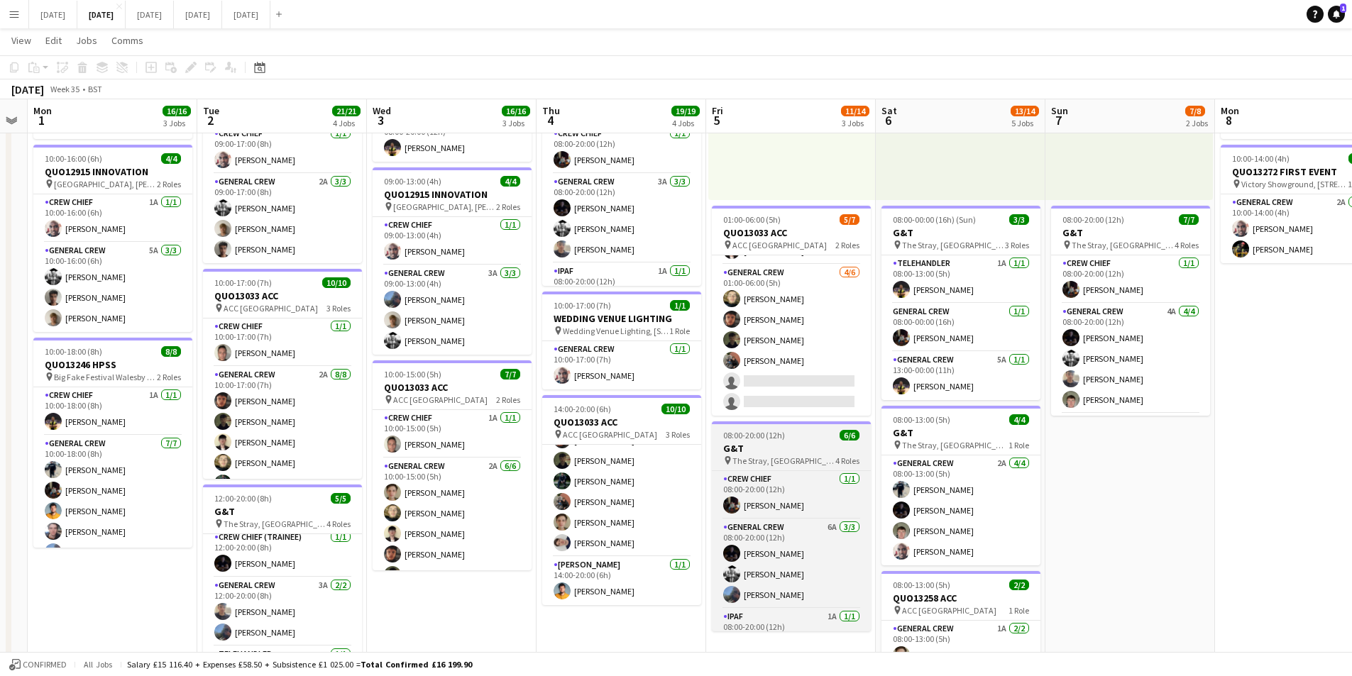
scroll to position [74, 0]
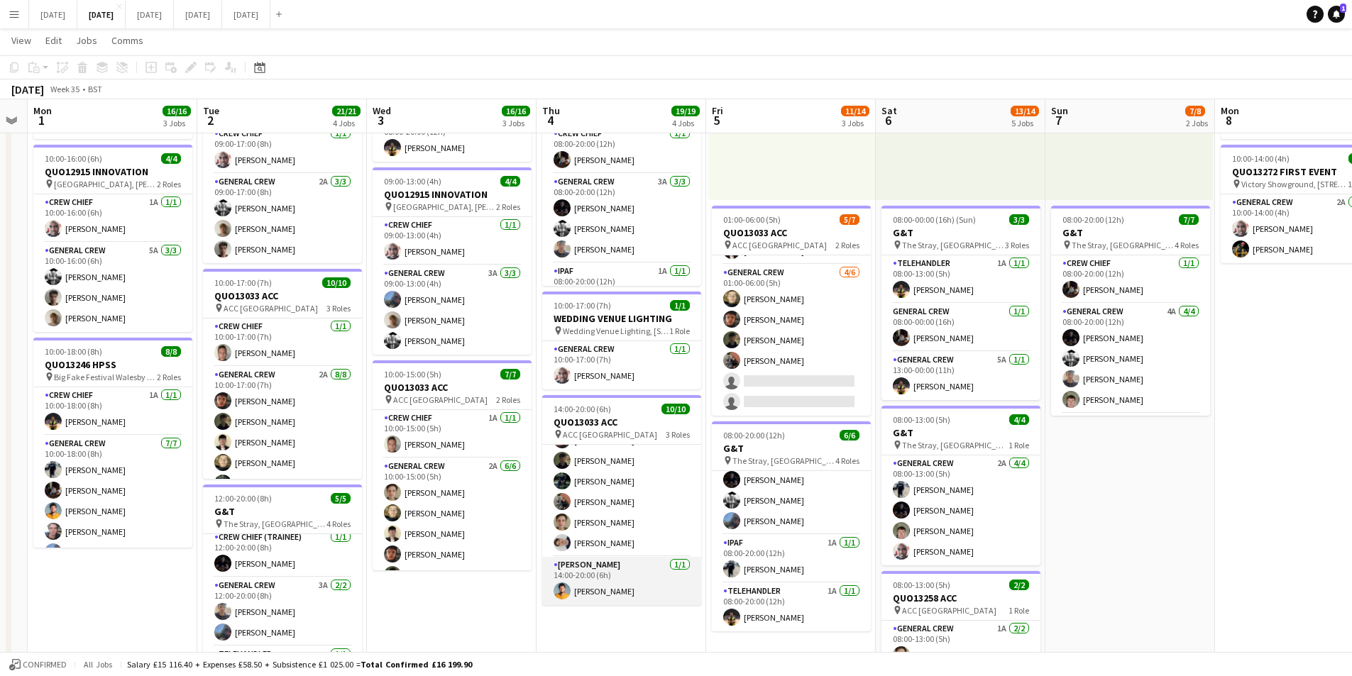
click at [617, 590] on app-card-role "Van Driver [DATE] 14:00-20:00 (6h) [PERSON_NAME]" at bounding box center [621, 581] width 159 height 48
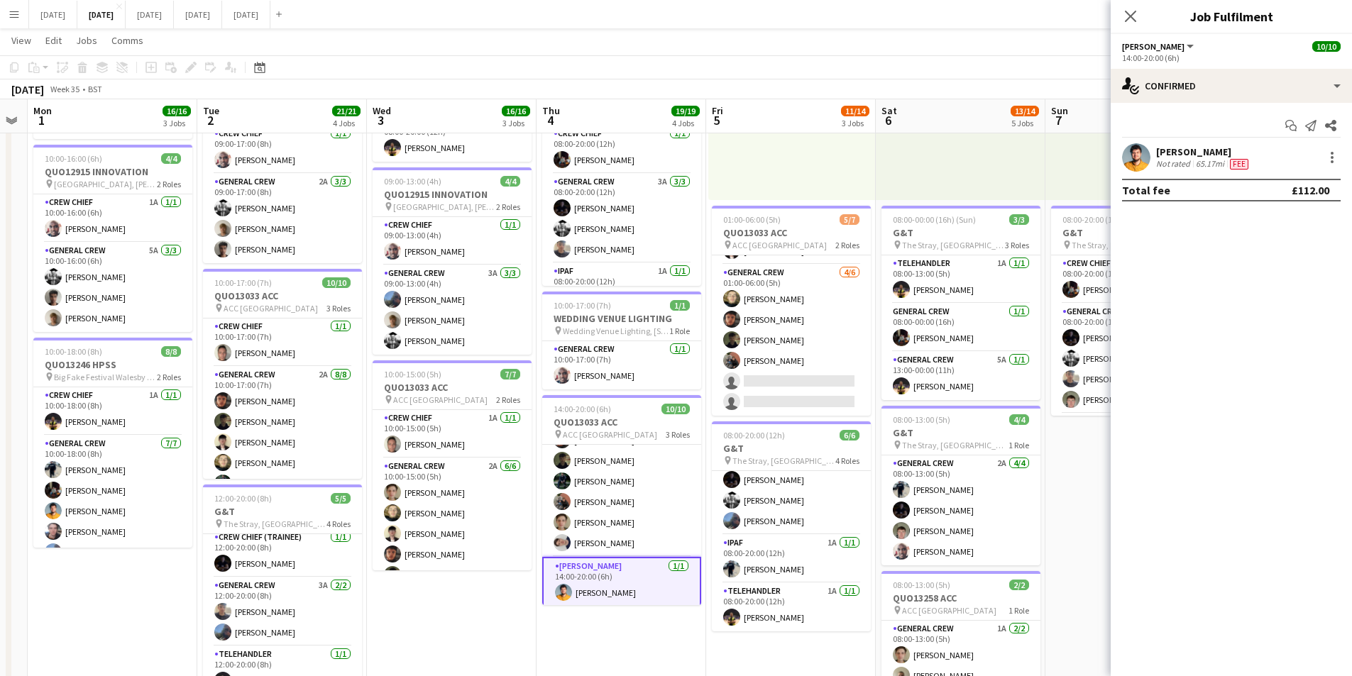
click at [1201, 157] on div "[PERSON_NAME]" at bounding box center [1203, 151] width 95 height 13
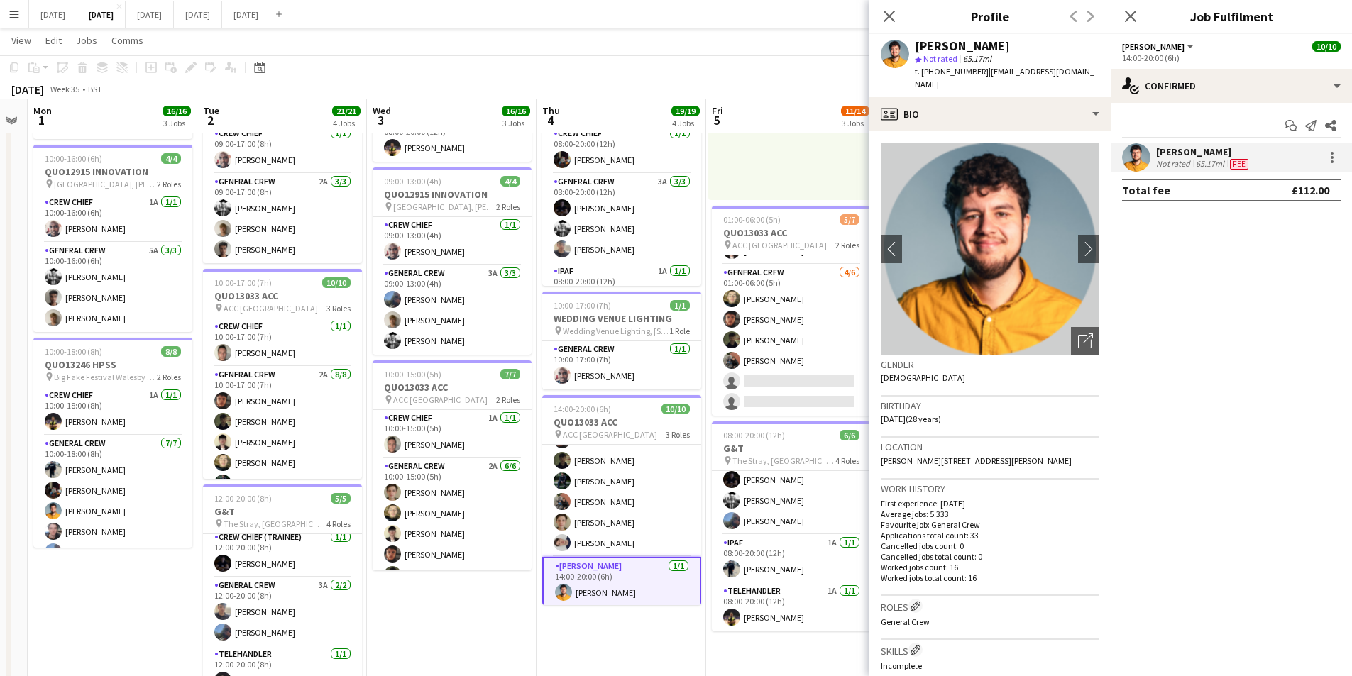
drag, startPoint x: 1063, startPoint y: 442, endPoint x: 926, endPoint y: 446, distance: 137.0
click at [926, 446] on div "Location [PERSON_NAME][STREET_ADDRESS][PERSON_NAME]" at bounding box center [990, 458] width 219 height 41
copy span "[STREET_ADDRESS][PERSON_NAME]"
click at [892, 16] on icon "Close pop-in" at bounding box center [888, 15] width 13 height 13
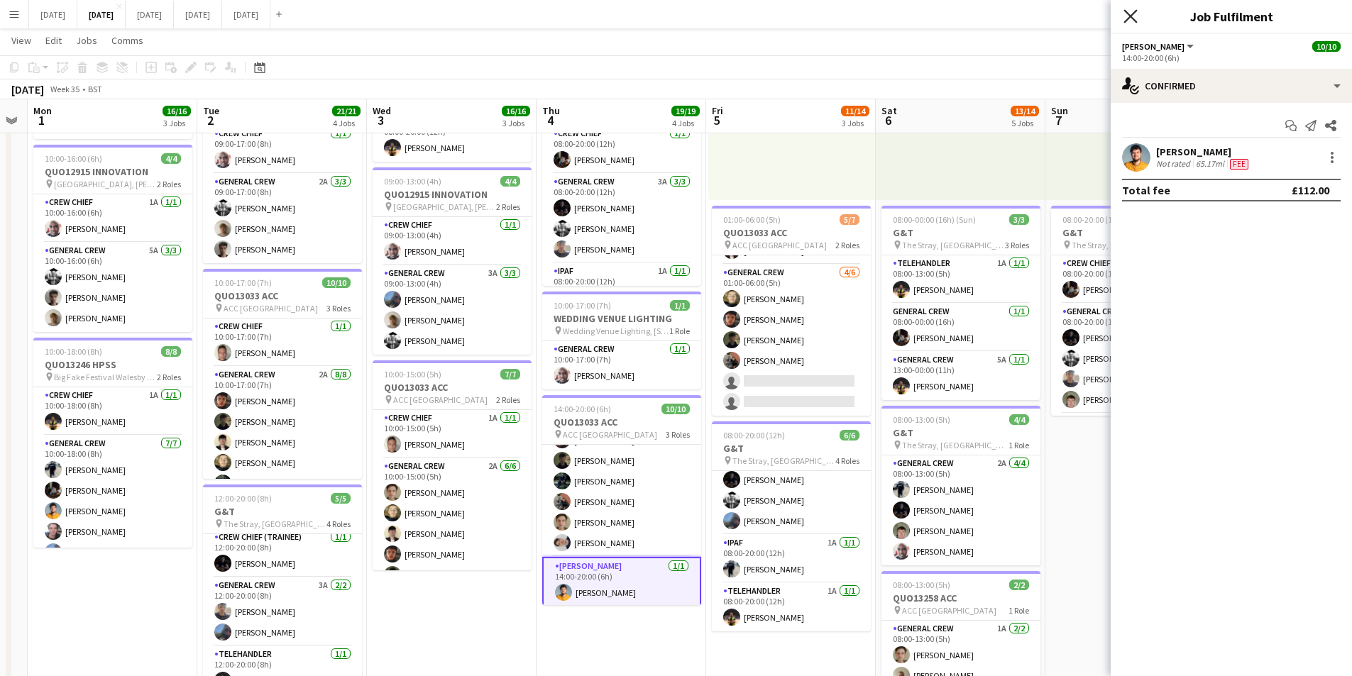
click at [1129, 14] on icon at bounding box center [1130, 15] width 13 height 13
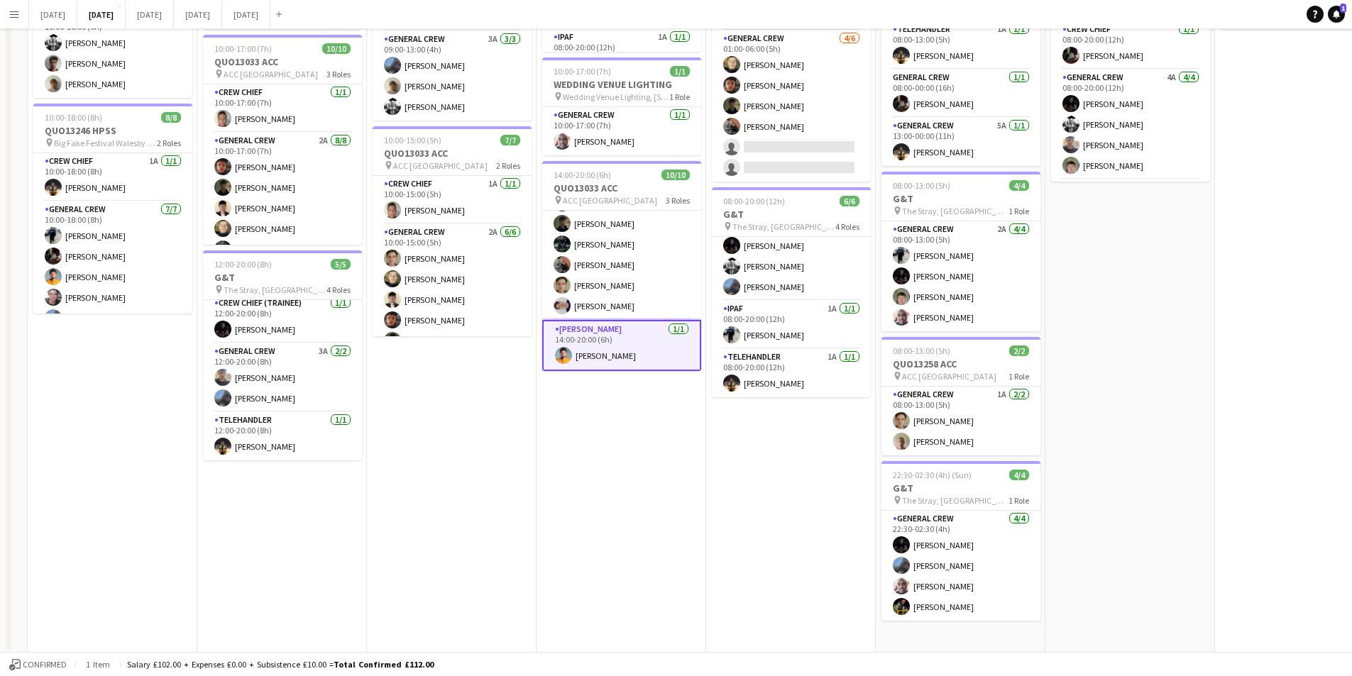
scroll to position [23, 0]
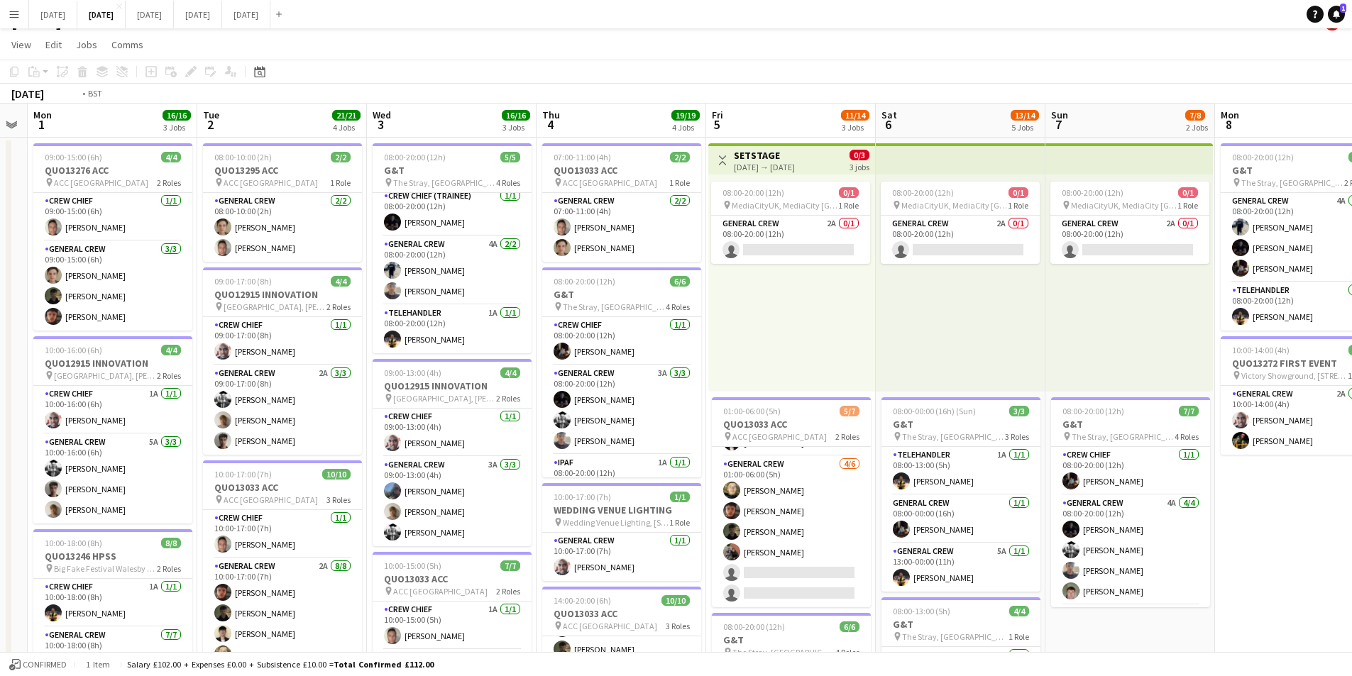
drag, startPoint x: 1076, startPoint y: 512, endPoint x: 1018, endPoint y: 498, distance: 59.2
click at [1018, 498] on app-calendar-viewport "Fri 29 Sat 30 Sun 31 Mon 1 16/16 3 Jobs Tue 2 21/21 4 Jobs Wed 3 16/16 3 Jobs T…" at bounding box center [676, 592] width 1352 height 976
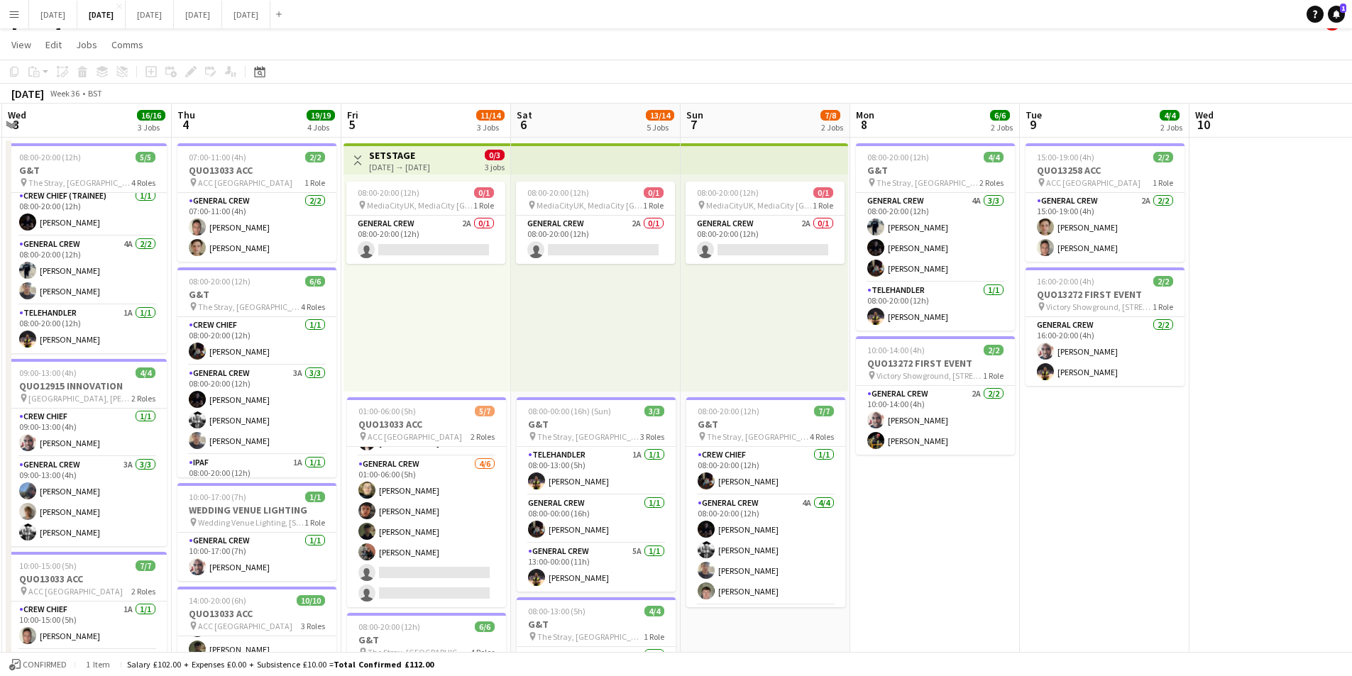
drag, startPoint x: 1092, startPoint y: 537, endPoint x: 987, endPoint y: 506, distance: 108.7
click at [987, 506] on app-calendar-viewport "Sun 31 Mon 1 16/16 3 Jobs Tue 2 21/21 4 Jobs Wed 3 16/16 3 Jobs Thu 4 19/19 4 J…" at bounding box center [676, 592] width 1352 height 976
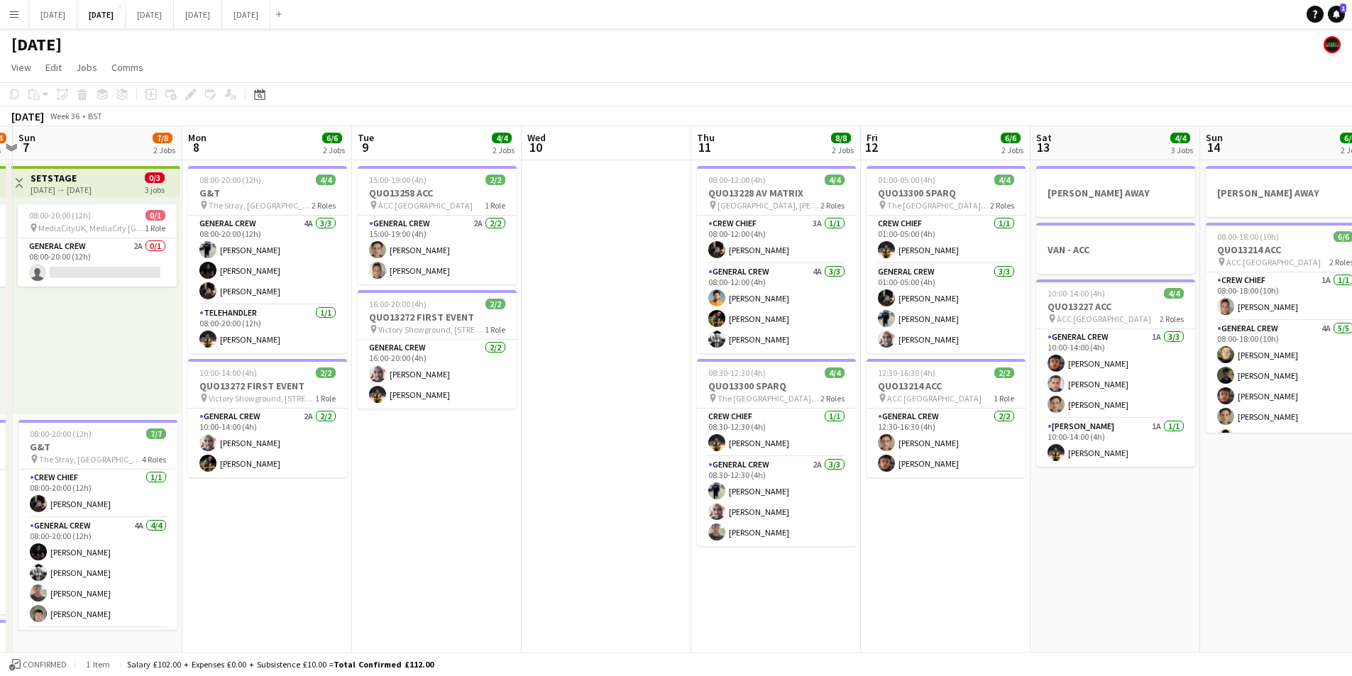
scroll to position [0, 0]
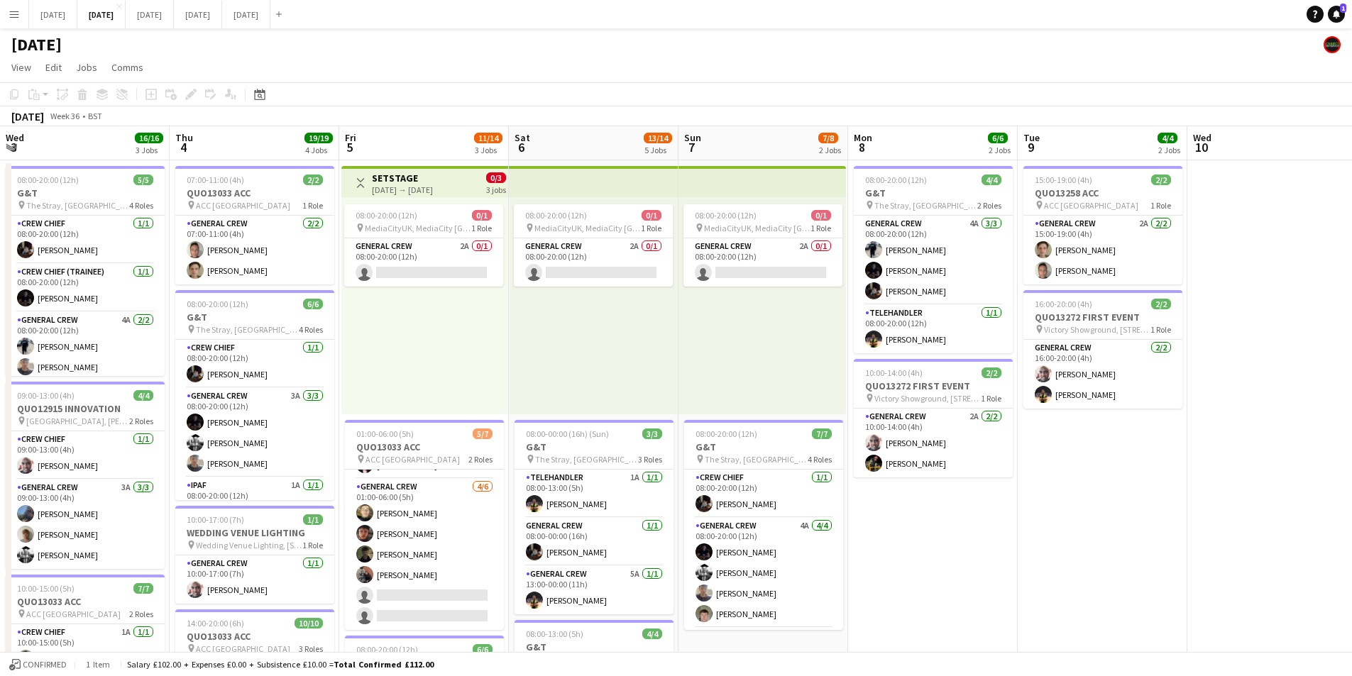
drag, startPoint x: 1109, startPoint y: 539, endPoint x: 1438, endPoint y: 541, distance: 328.6
click at [1351, 541] on html "Menu Boards Boards Boards All jobs Status Workforce Workforce My Workforce Recr…" at bounding box center [676, 563] width 1352 height 1126
drag, startPoint x: 506, startPoint y: 528, endPoint x: 1019, endPoint y: 503, distance: 513.8
click at [1009, 520] on app-calendar-viewport "Mon 1 16/16 3 Jobs Tue 2 21/21 4 Jobs Wed 3 16/16 3 Jobs Thu 4 19/19 4 Jobs Fri…" at bounding box center [676, 614] width 1352 height 976
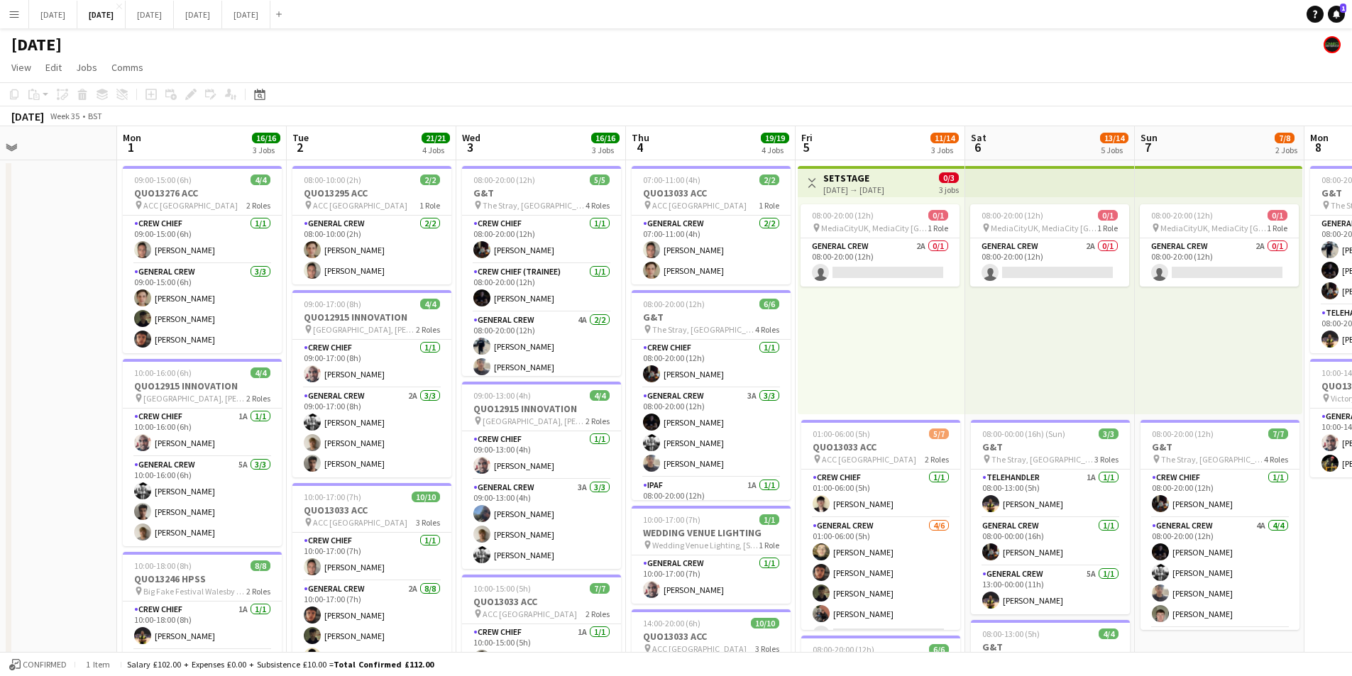
drag, startPoint x: 1027, startPoint y: 437, endPoint x: 945, endPoint y: 421, distance: 83.2
click at [945, 421] on app-calendar-viewport "Fri 29 Sat 30 Sun 31 Mon 1 16/16 3 Jobs Tue 2 21/21 4 Jobs Wed 3 16/16 3 Jobs T…" at bounding box center [676, 614] width 1352 height 976
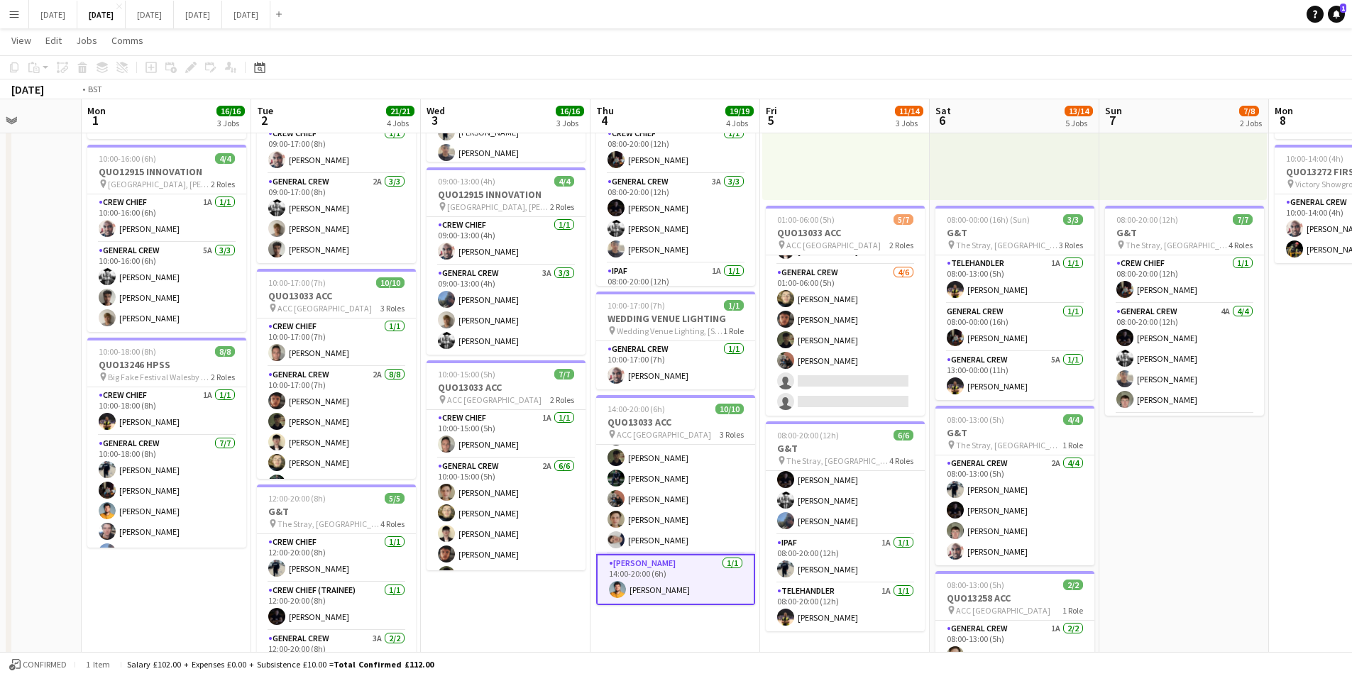
scroll to position [0, 362]
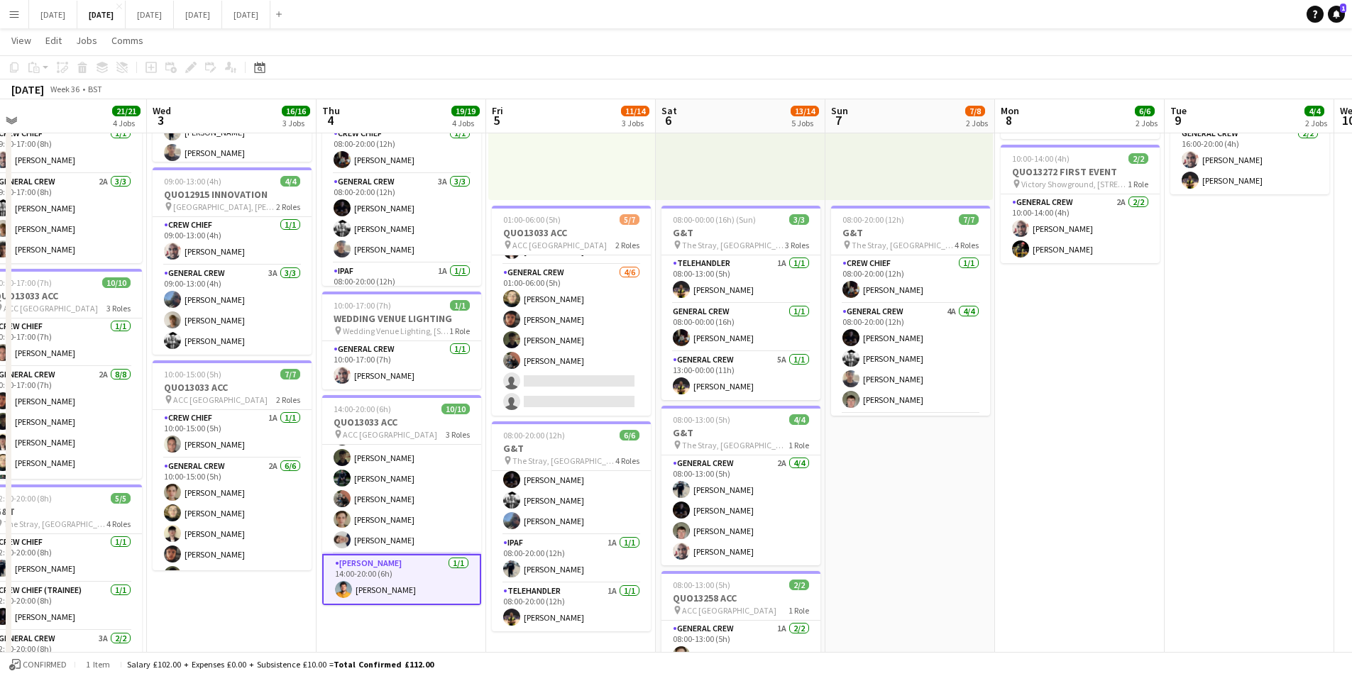
drag, startPoint x: 1251, startPoint y: 525, endPoint x: 977, endPoint y: 437, distance: 287.8
click at [977, 437] on app-calendar-viewport "Sun 31 Mon 1 16/16 3 Jobs Tue 2 21/21 4 Jobs Wed 3 16/16 3 Jobs Thu 4 19/19 4 J…" at bounding box center [676, 364] width 1352 height 1045
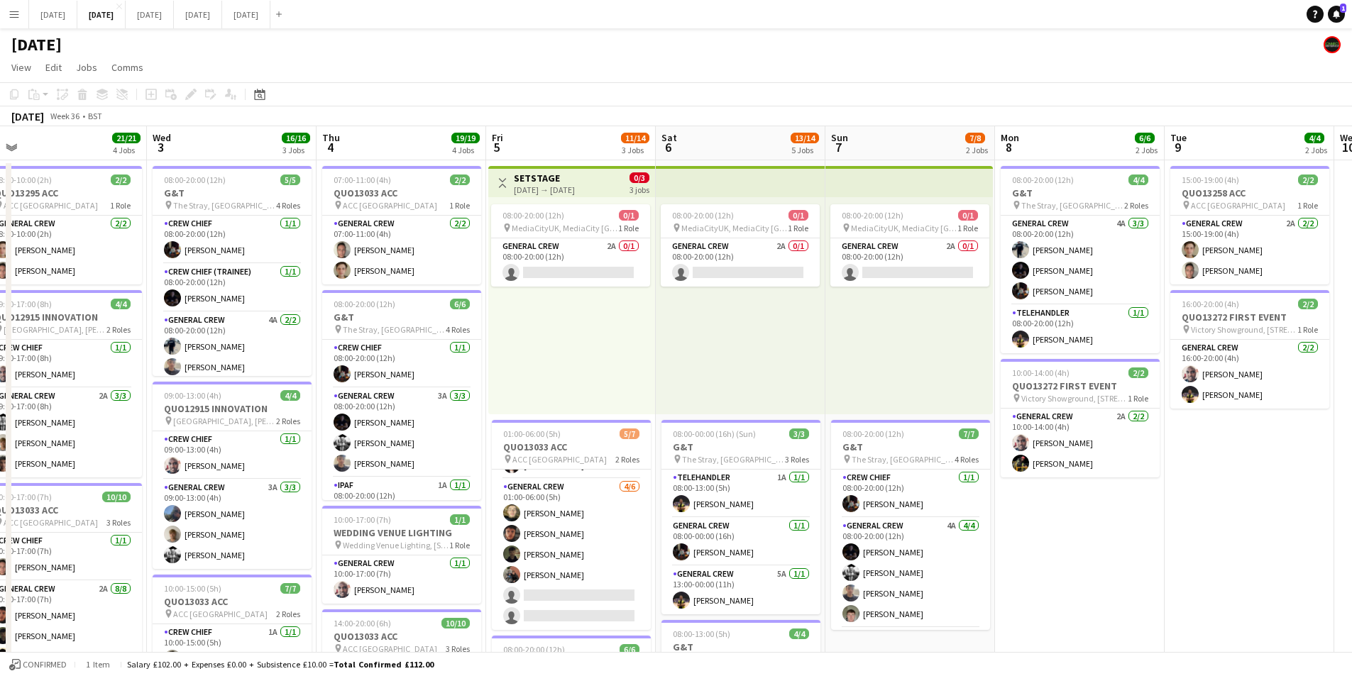
drag, startPoint x: 1135, startPoint y: 517, endPoint x: 627, endPoint y: 470, distance: 509.7
click at [627, 470] on app-calendar-viewport "Sun 31 Mon 1 16/16 3 Jobs Tue 2 21/21 4 Jobs Wed 3 16/16 3 Jobs Thu 4 19/19 4 J…" at bounding box center [676, 614] width 1352 height 976
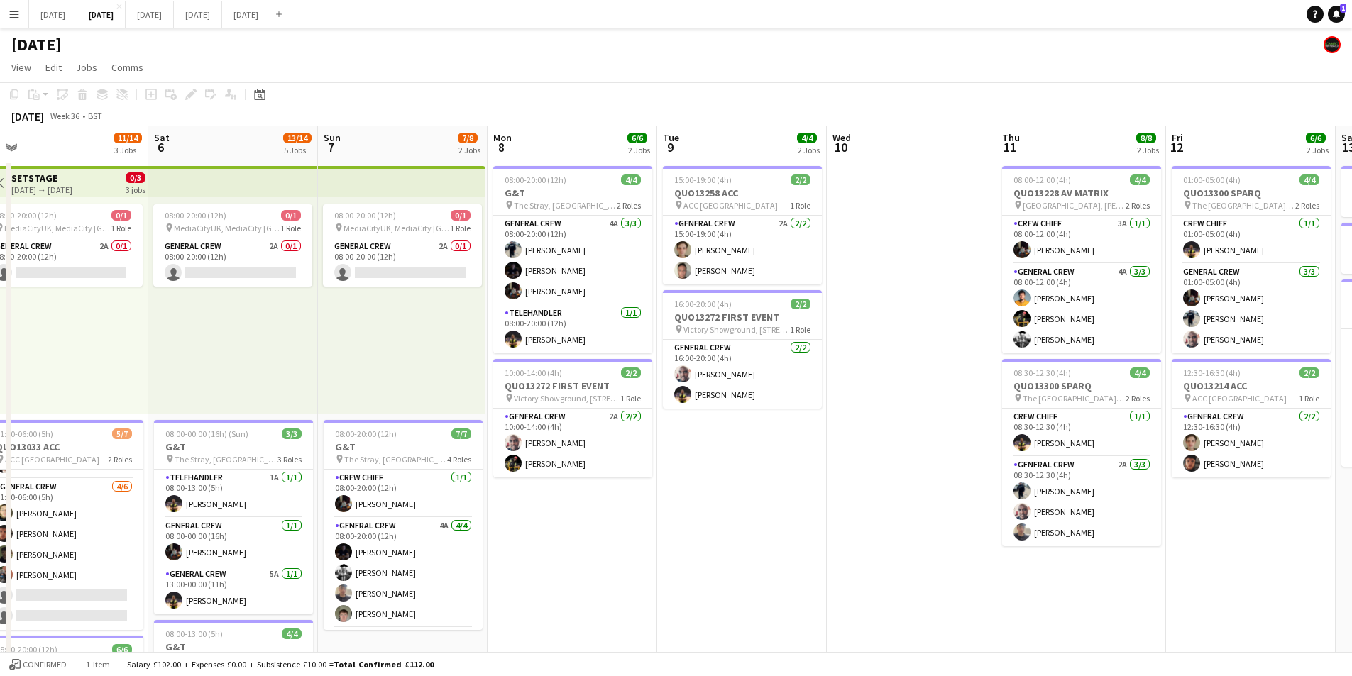
drag, startPoint x: 790, startPoint y: 510, endPoint x: 559, endPoint y: 465, distance: 235.7
click at [540, 459] on app-calendar-viewport "Wed 3 16/16 3 Jobs Thu 4 19/19 4 Jobs Fri 5 11/14 3 Jobs Sat 6 13/14 5 Jobs Sun…" at bounding box center [676, 614] width 1352 height 976
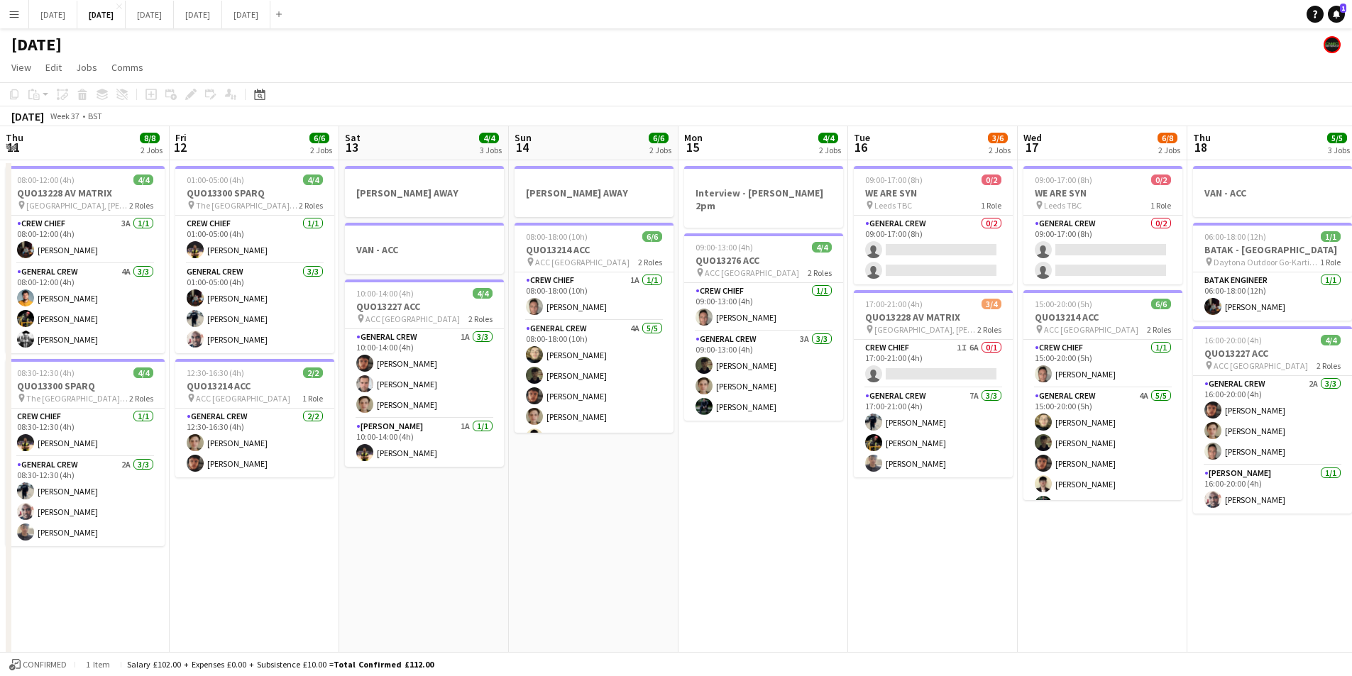
drag, startPoint x: 934, startPoint y: 511, endPoint x: 592, endPoint y: 460, distance: 345.9
click at [592, 460] on app-calendar-viewport "Mon 8 6/6 2 Jobs Tue 9 4/4 2 Jobs Wed 10 Thu 11 8/8 2 Jobs Fri 12 6/6 2 Jobs Sa…" at bounding box center [676, 614] width 1352 height 976
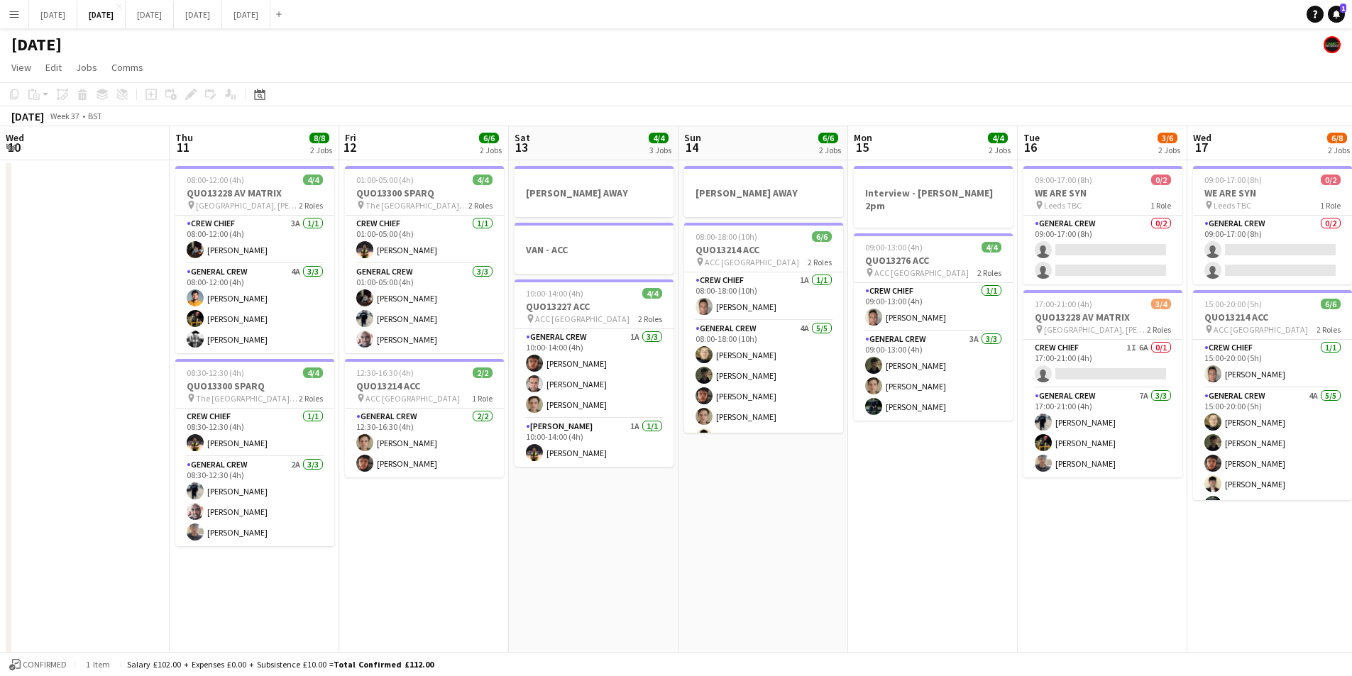
scroll to position [0, 303]
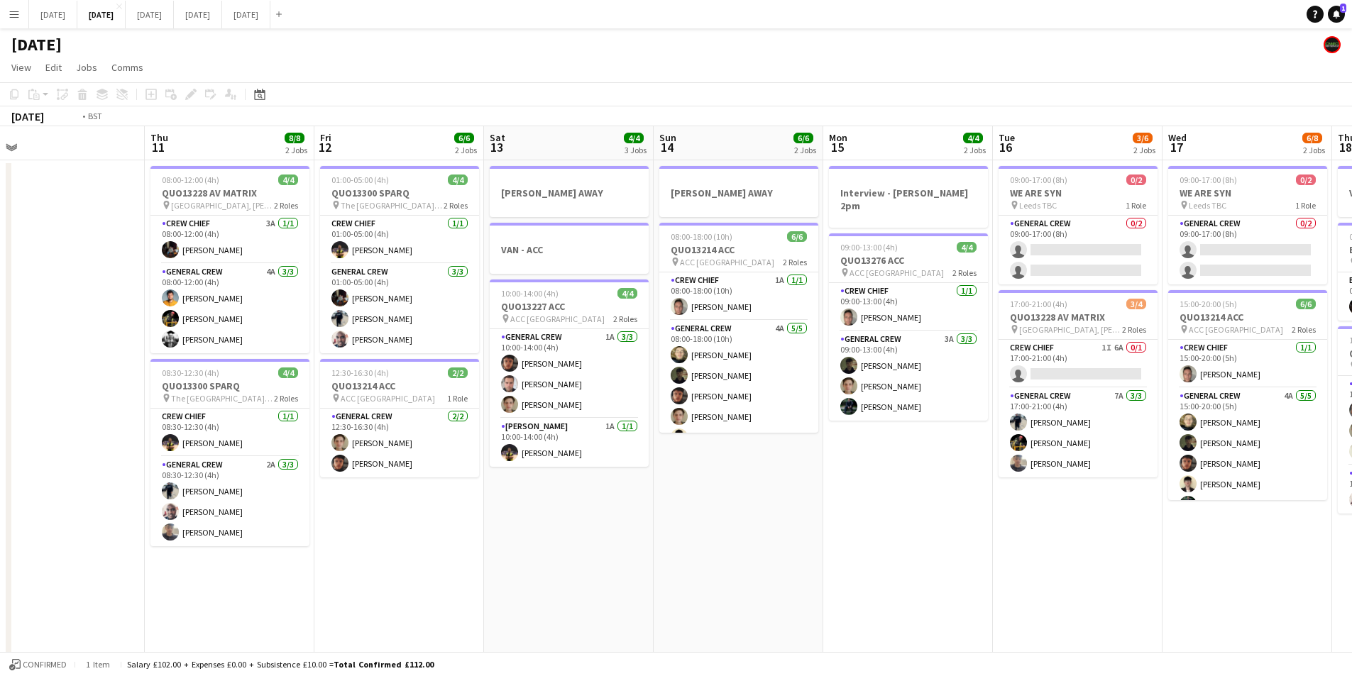
drag, startPoint x: 580, startPoint y: 467, endPoint x: 617, endPoint y: 479, distance: 38.8
click at [1144, 492] on app-calendar-viewport "Mon 8 6/6 2 Jobs Tue 9 4/4 2 Jobs Wed 10 Thu 11 8/8 2 Jobs Fri 12 6/6 2 Jobs Sa…" at bounding box center [676, 614] width 1352 height 976
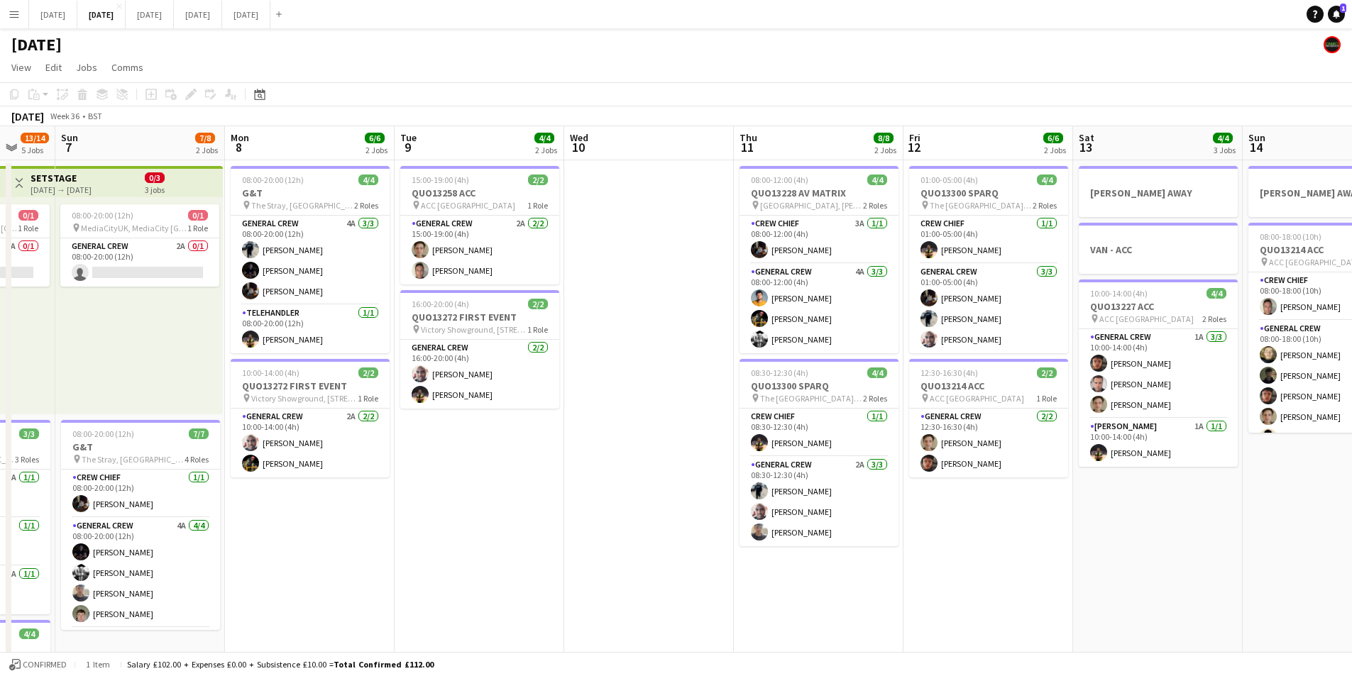
drag, startPoint x: 757, startPoint y: 492, endPoint x: 578, endPoint y: 583, distance: 200.0
click at [882, 492] on app-calendar-viewport "Thu 4 19/19 4 Jobs Fri 5 11/14 3 Jobs Sat 6 13/14 5 Jobs Sun 7 7/8 2 Jobs Mon 8…" at bounding box center [676, 614] width 1352 height 976
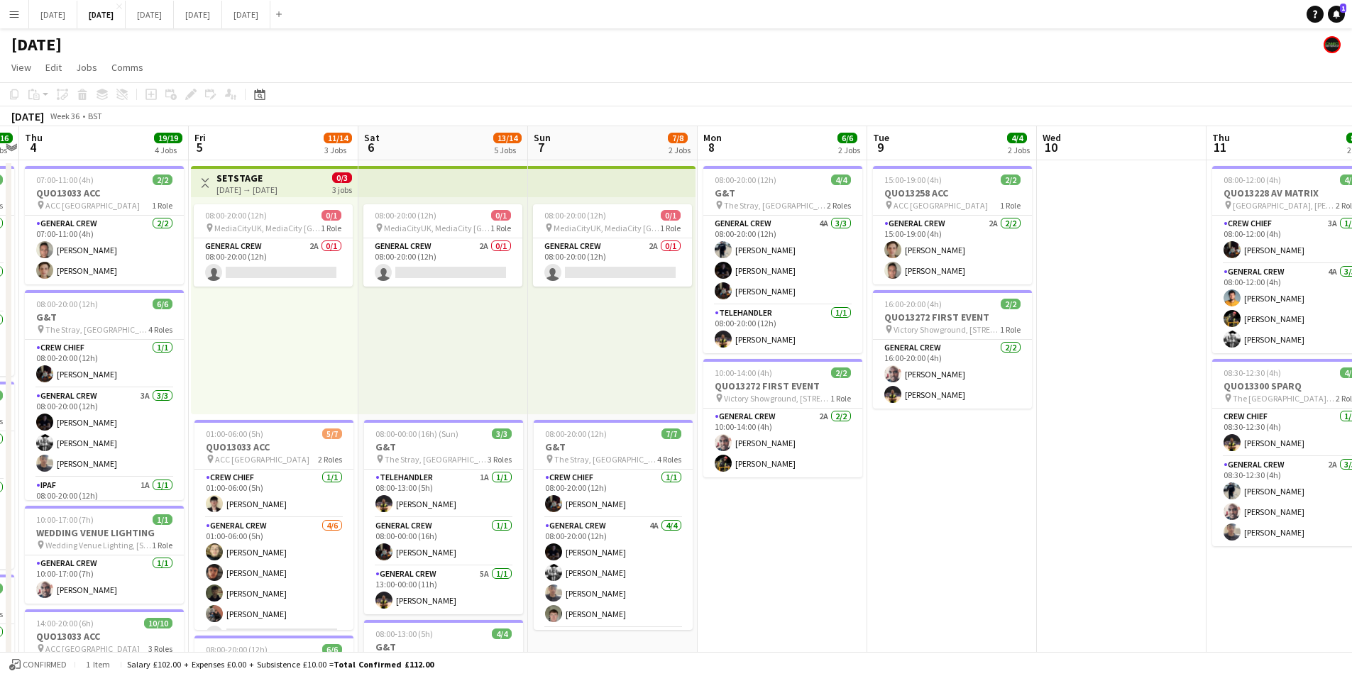
drag, startPoint x: 544, startPoint y: 595, endPoint x: 956, endPoint y: 608, distance: 412.6
click at [954, 610] on app-calendar-viewport "Tue 2 21/21 4 Jobs Wed 3 16/16 3 Jobs Thu 4 19/19 4 Jobs Fri 5 11/14 3 Jobs Sat…" at bounding box center [676, 614] width 1352 height 976
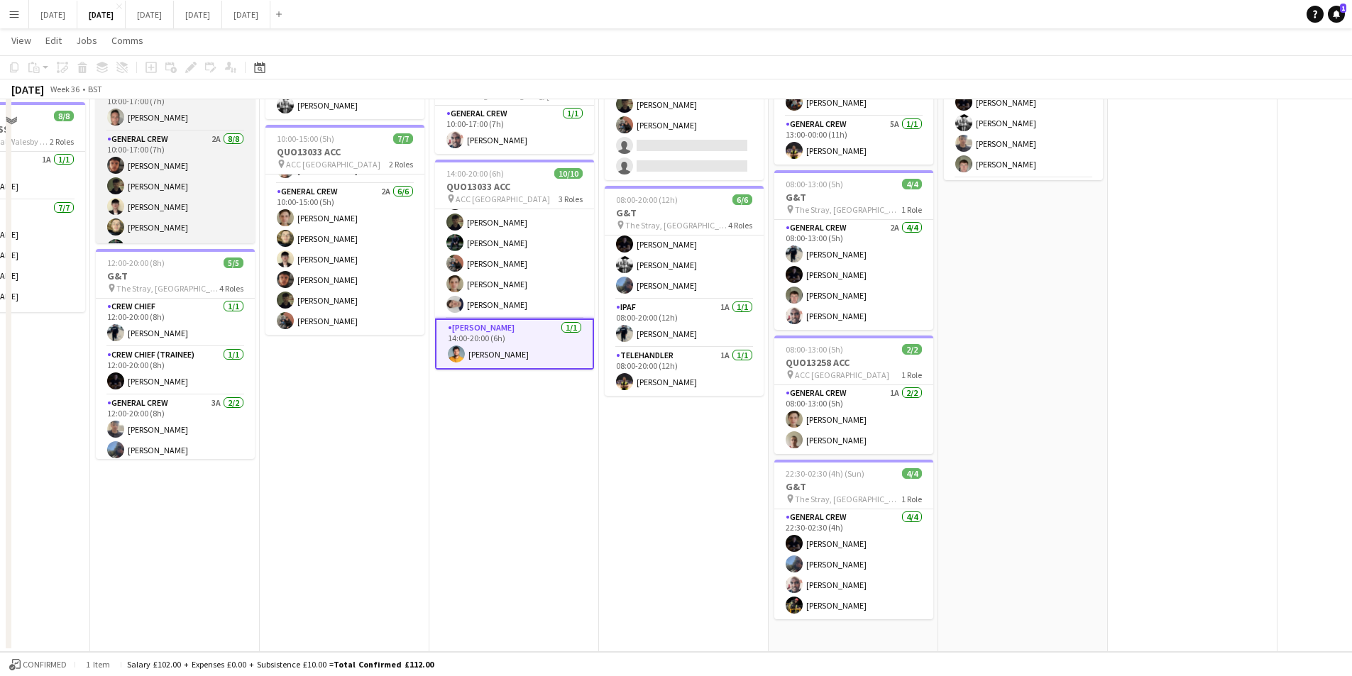
scroll to position [0, 0]
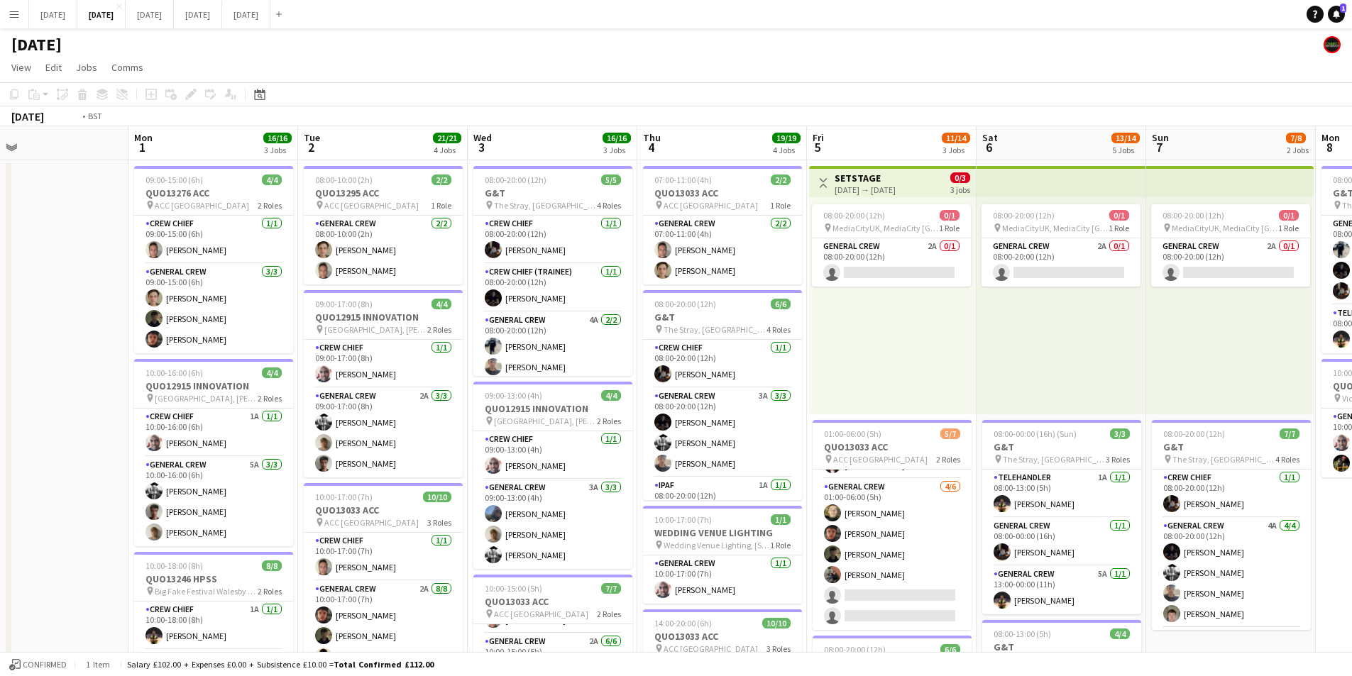
drag, startPoint x: 305, startPoint y: 524, endPoint x: 421, endPoint y: 397, distance: 171.3
click at [70, 402] on app-calendar-viewport "Fri 29 Sat 30 Sun 31 Mon 1 16/16 3 Jobs Tue 2 21/21 4 Jobs Wed 3 16/16 3 Jobs T…" at bounding box center [676, 614] width 1352 height 976
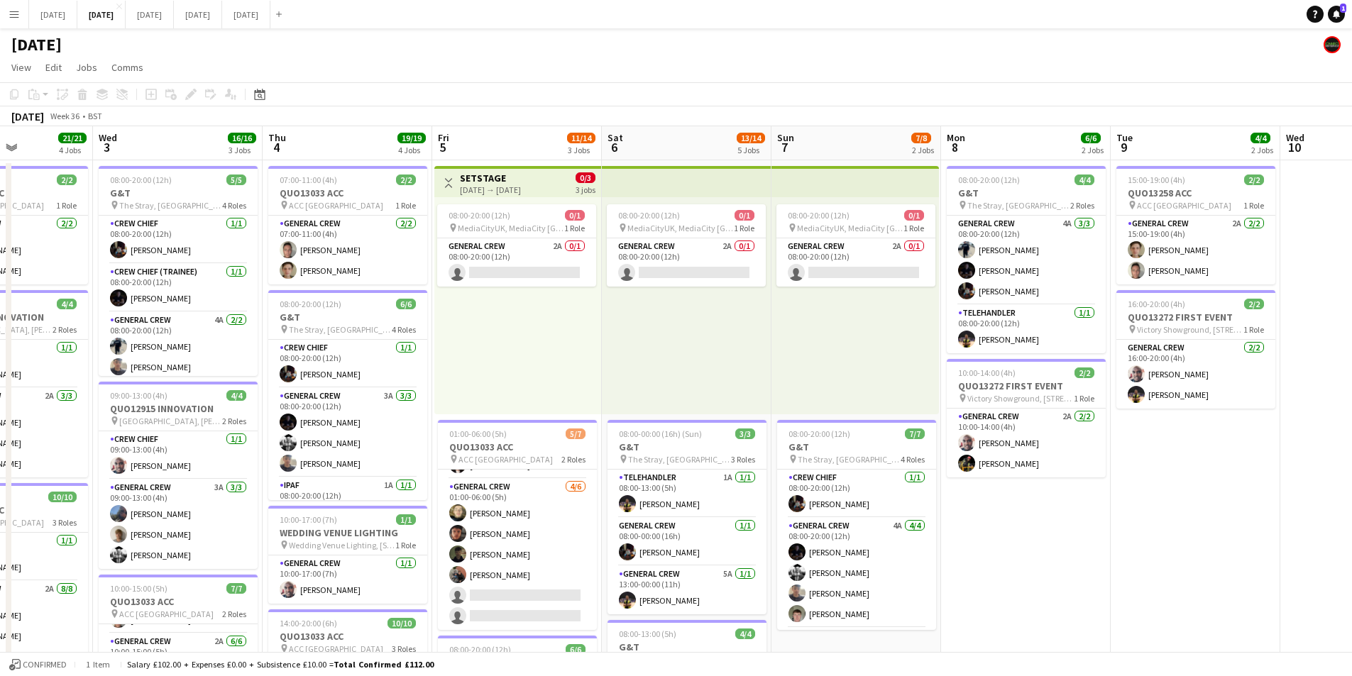
drag, startPoint x: 1028, startPoint y: 439, endPoint x: 723, endPoint y: 384, distance: 310.0
click at [651, 372] on app-calendar-viewport "Sun 31 Mon 1 16/16 3 Jobs Tue 2 21/21 4 Jobs Wed 3 16/16 3 Jobs Thu 4 19/19 4 J…" at bounding box center [676, 614] width 1352 height 976
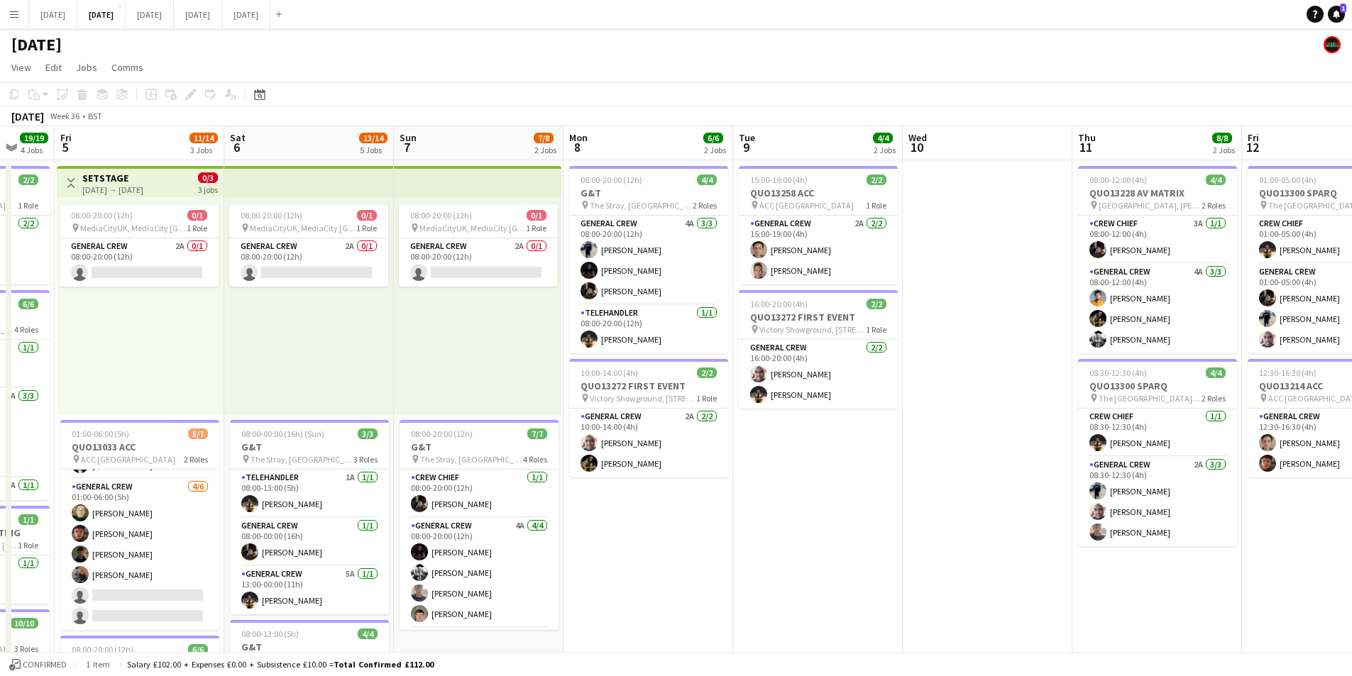
drag, startPoint x: 965, startPoint y: 464, endPoint x: 695, endPoint y: 400, distance: 277.2
click at [697, 400] on app-calendar-viewport "Tue 2 21/21 4 Jobs Wed 3 16/16 3 Jobs Thu 4 19/19 4 Jobs Fri 5 11/14 3 Jobs Sat…" at bounding box center [676, 614] width 1352 height 976
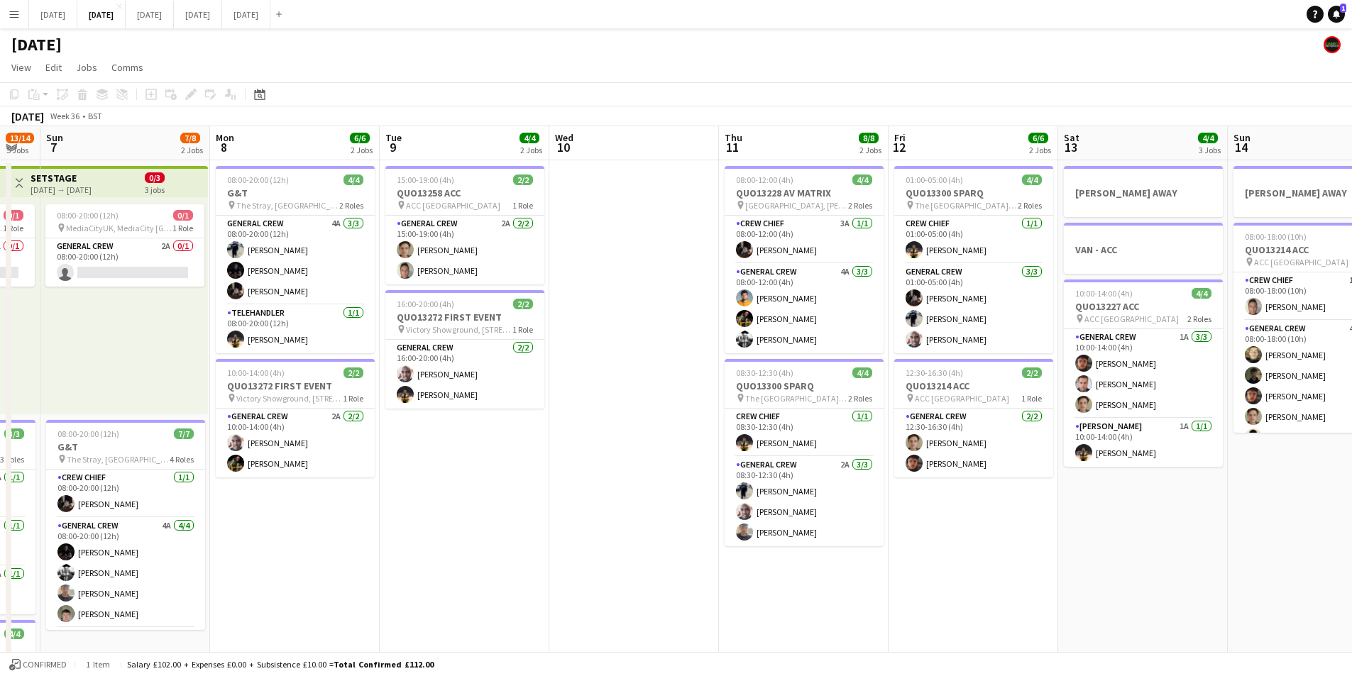
drag, startPoint x: 693, startPoint y: 429, endPoint x: 348, endPoint y: 346, distance: 355.0
click at [351, 346] on app-calendar-viewport "Thu 4 19/19 4 Jobs Fri 5 11/14 3 Jobs Sat 6 13/14 5 Jobs Sun 7 7/8 2 Jobs Mon 8…" at bounding box center [676, 614] width 1352 height 976
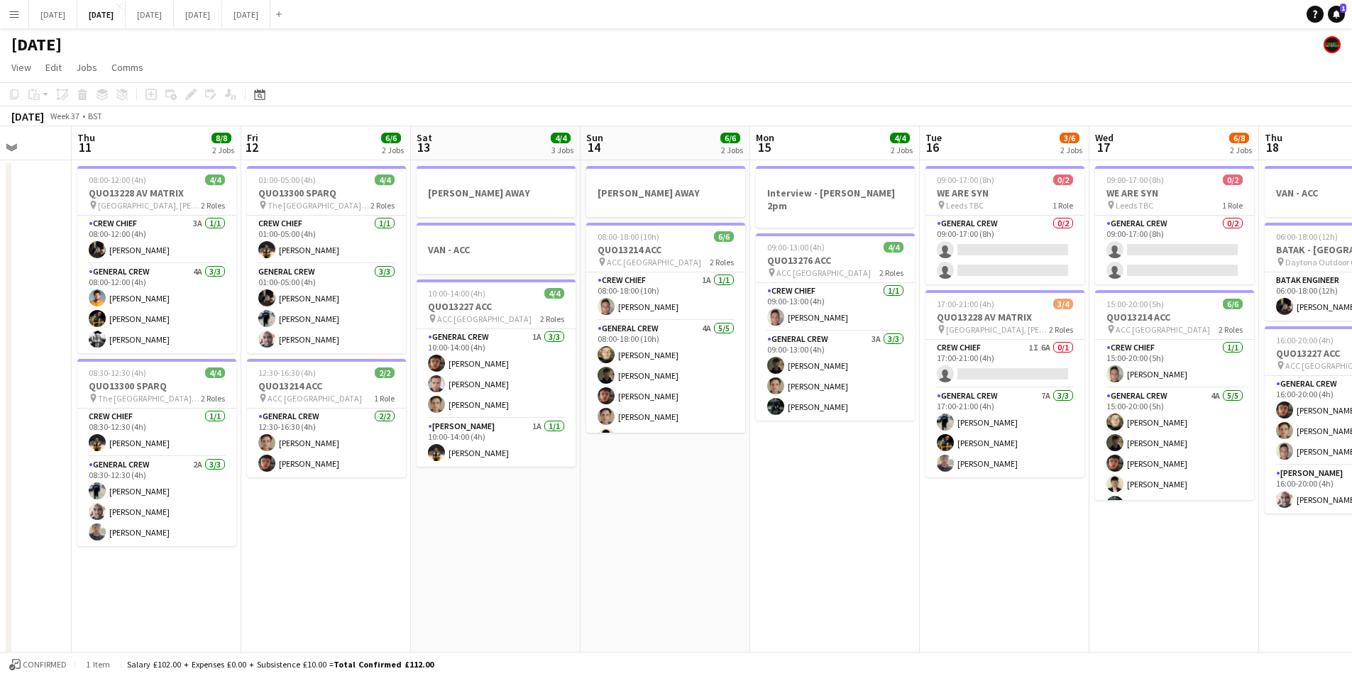
drag, startPoint x: 1009, startPoint y: 416, endPoint x: 612, endPoint y: 351, distance: 402.0
click at [612, 351] on app-calendar-viewport "Sun 7 7/8 2 Jobs Mon 8 6/6 2 Jobs Tue 9 4/4 2 Jobs Wed 10 Thu 11 8/8 2 Jobs Fri…" at bounding box center [676, 614] width 1352 height 976
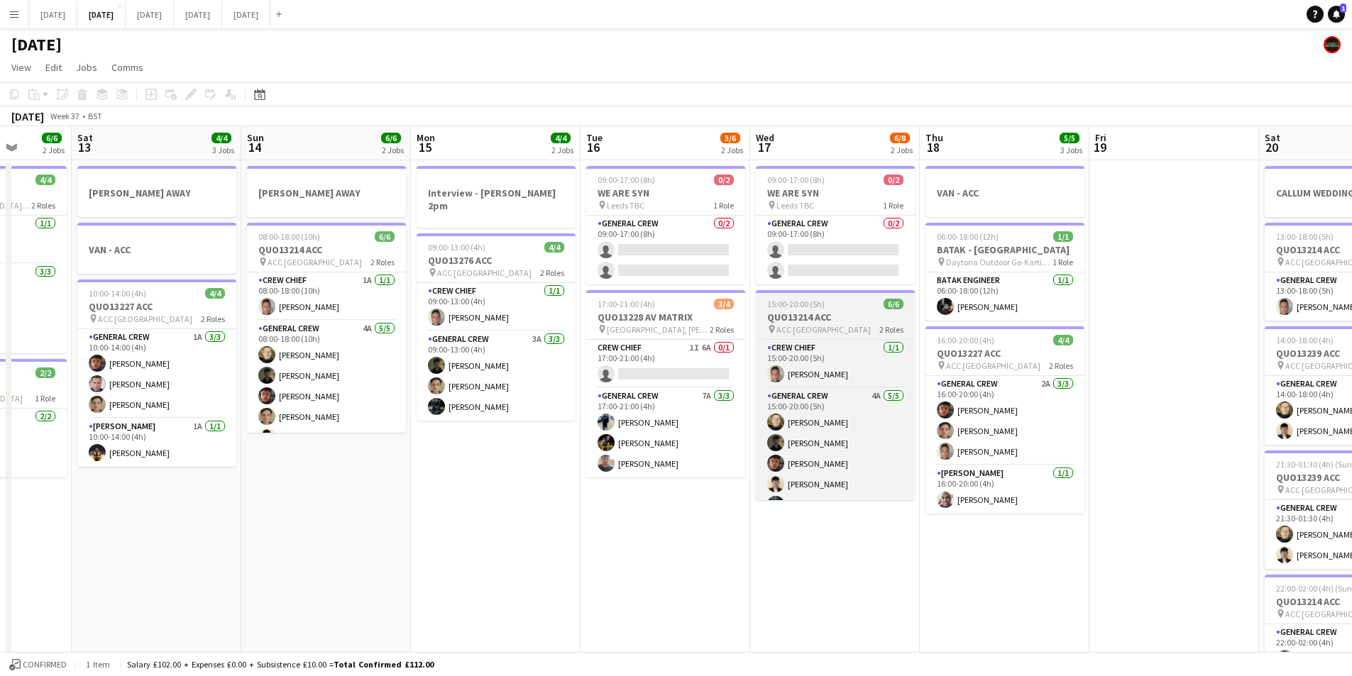
scroll to position [0, 452]
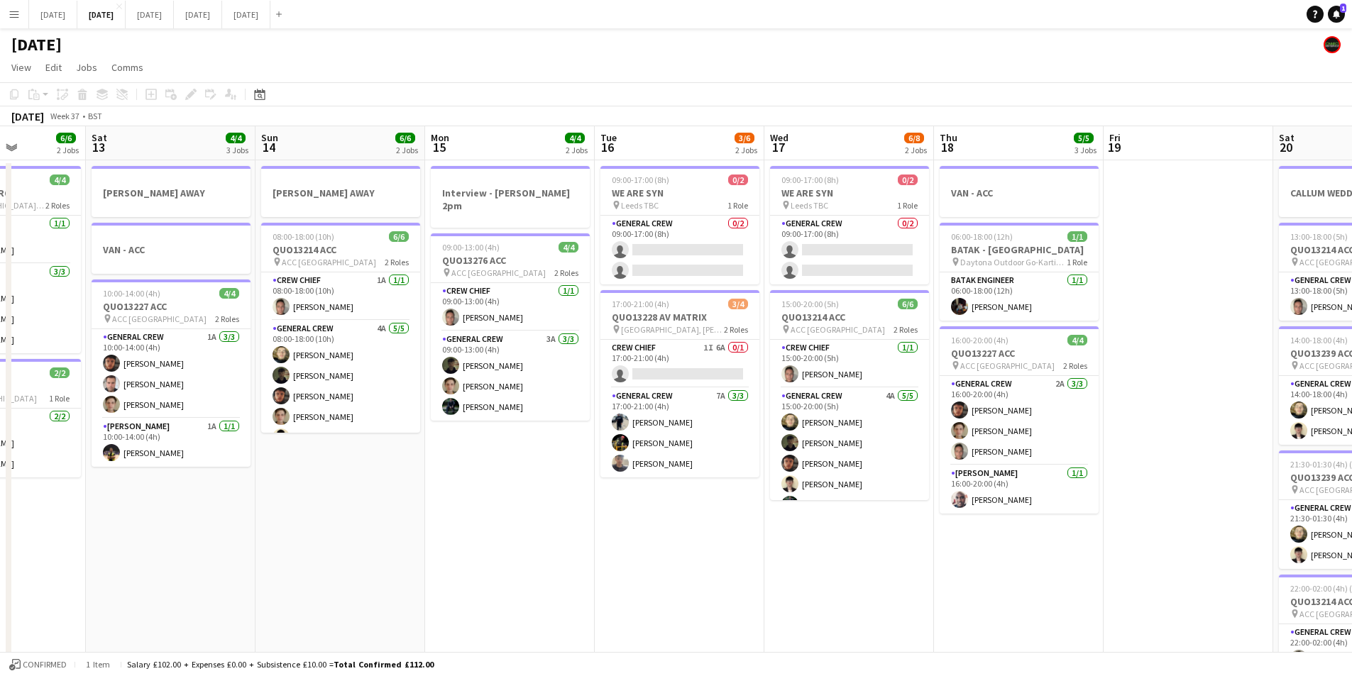
drag, startPoint x: 803, startPoint y: 414, endPoint x: 740, endPoint y: 404, distance: 63.9
click at [740, 404] on app-calendar-viewport "Wed 10 Thu 11 8/8 2 Jobs Fri 12 6/6 2 Jobs Sat 13 4/4 3 Jobs Sun 14 6/6 2 Jobs …" at bounding box center [676, 614] width 1352 height 976
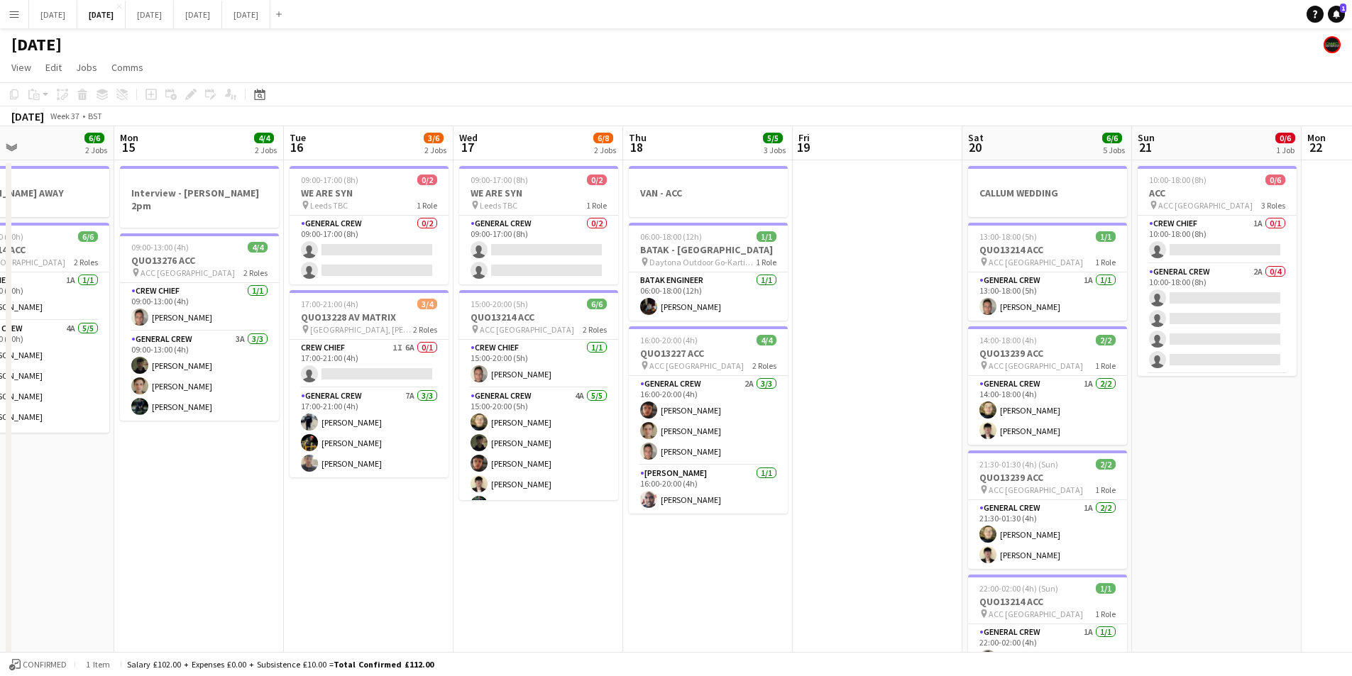
scroll to position [0, 397]
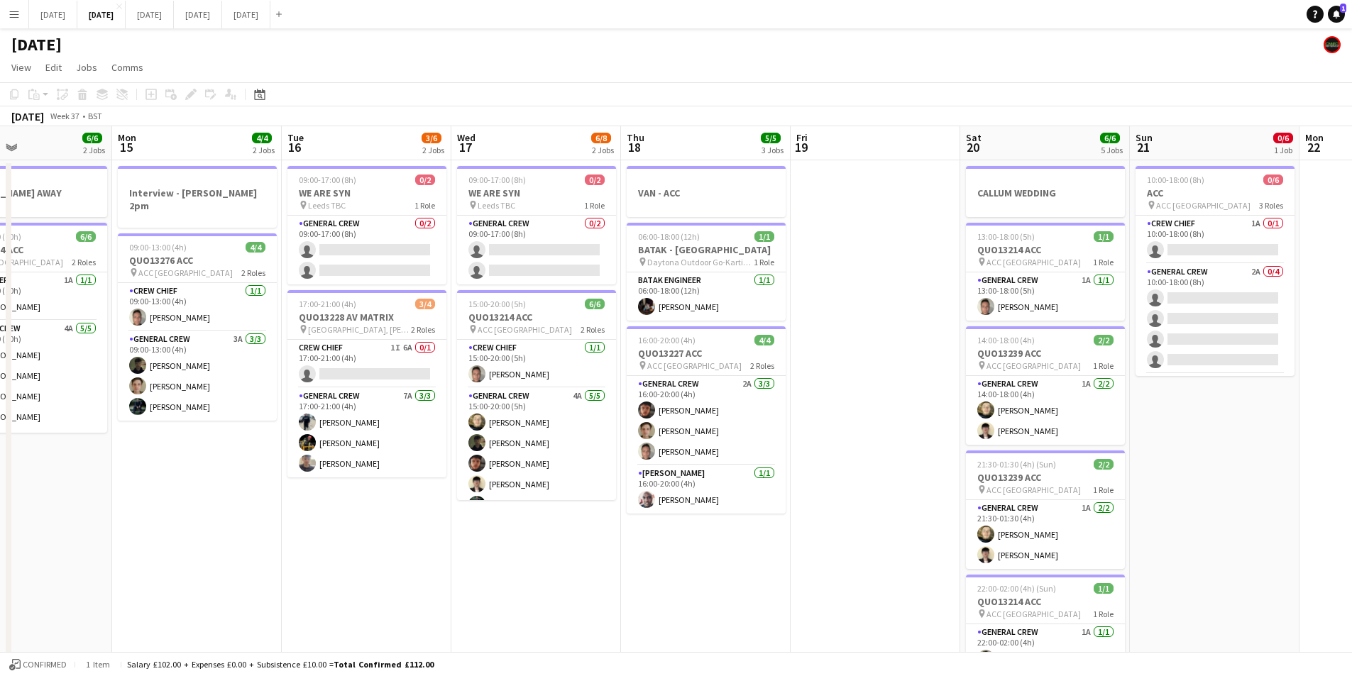
drag, startPoint x: 996, startPoint y: 407, endPoint x: 853, endPoint y: 401, distance: 143.5
click at [853, 401] on app-calendar-viewport "Fri 12 6/6 2 Jobs Sat 13 4/4 3 Jobs Sun 14 6/6 2 Jobs Mon 15 4/4 2 Jobs Tue 16 …" at bounding box center [676, 614] width 1352 height 976
click at [1231, 329] on app-card-role "General Crew 2A 0/4 10:00-18:00 (8h) single-neutral-actions single-neutral-acti…" at bounding box center [1215, 319] width 159 height 110
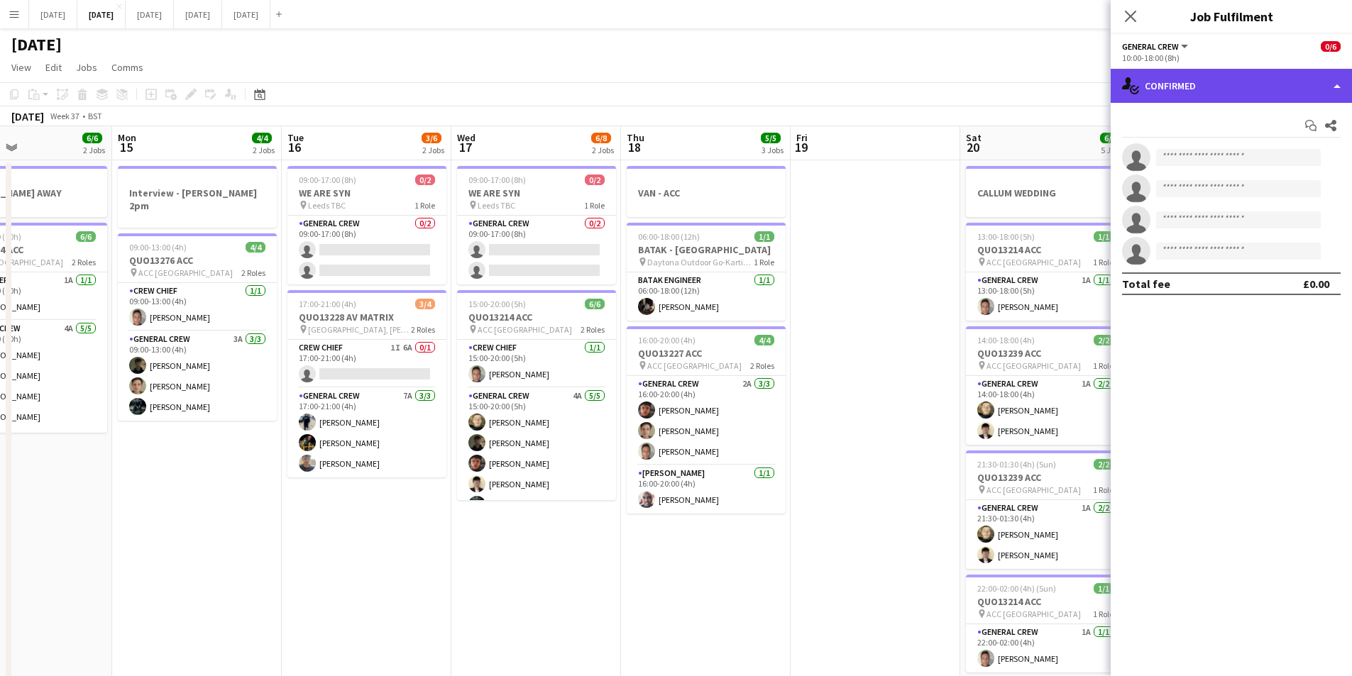
click at [1243, 80] on div "single-neutral-actions-check-2 Confirmed" at bounding box center [1231, 86] width 241 height 34
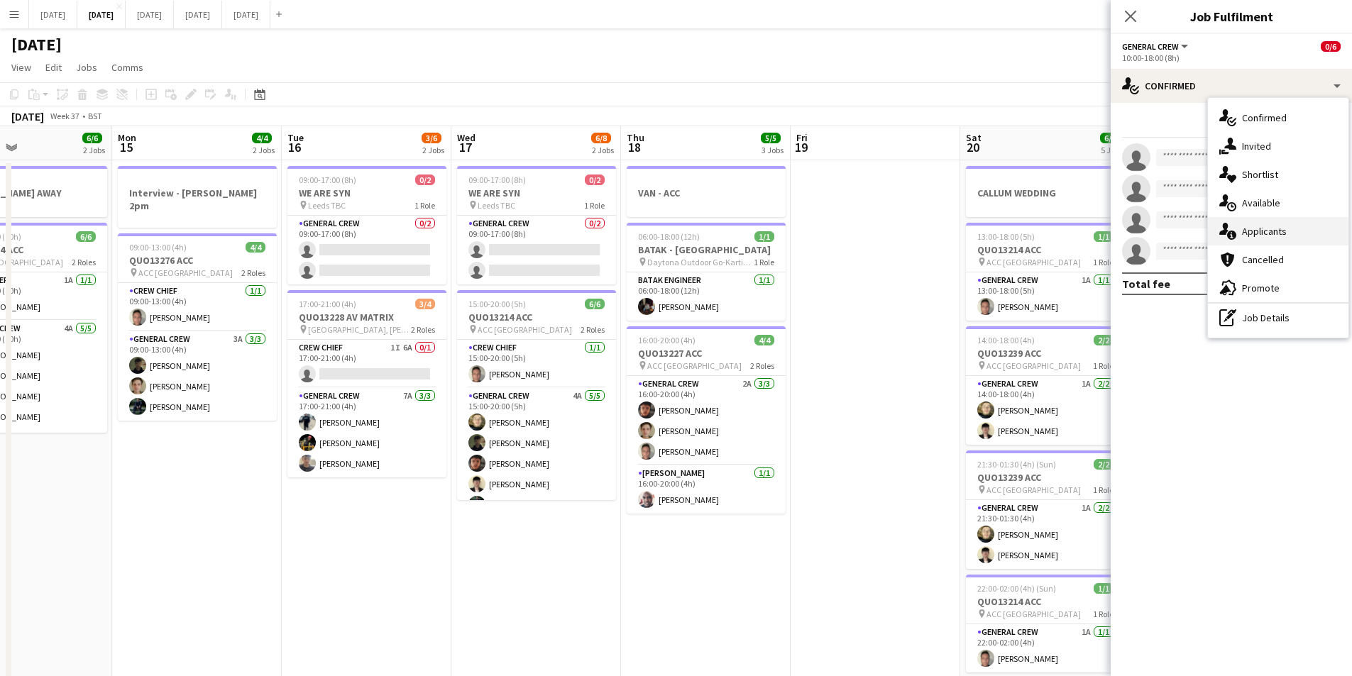
click at [1278, 229] on div "single-neutral-actions-information Applicants" at bounding box center [1278, 231] width 141 height 28
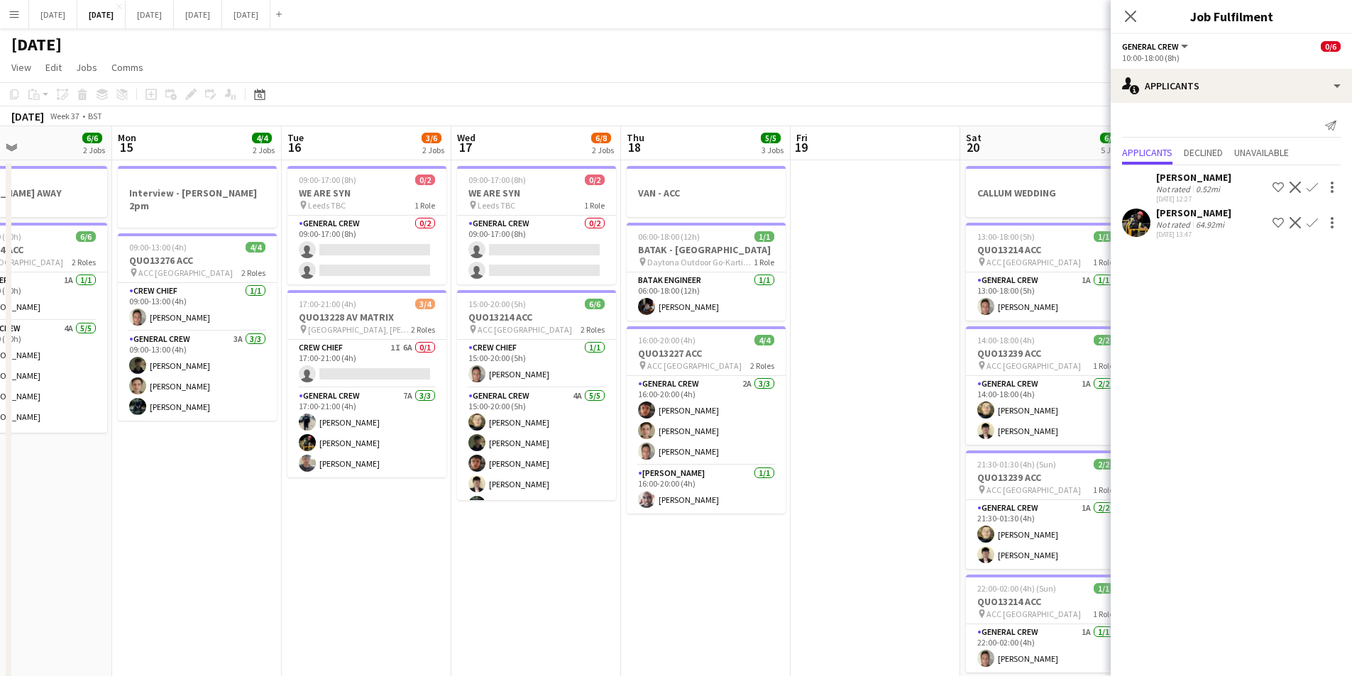
click at [1310, 185] on app-icon "Confirm" at bounding box center [1312, 187] width 11 height 11
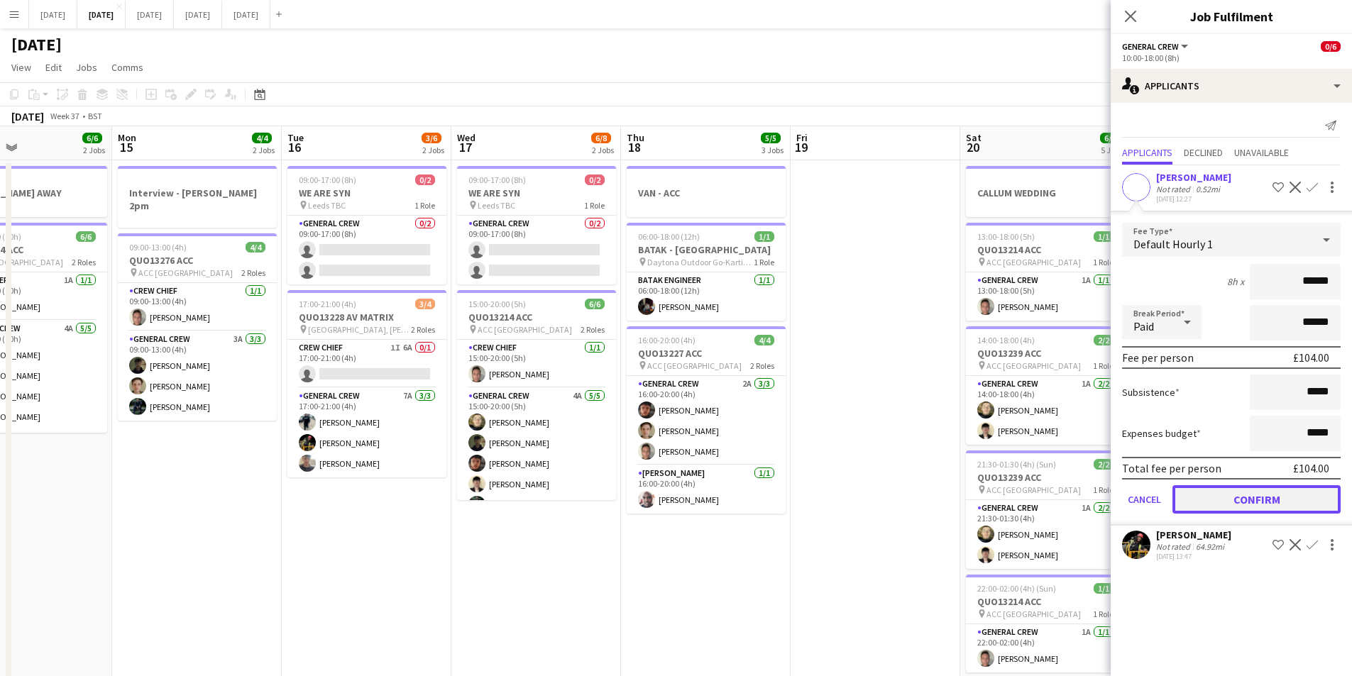
click at [1262, 501] on button "Confirm" at bounding box center [1257, 499] width 168 height 28
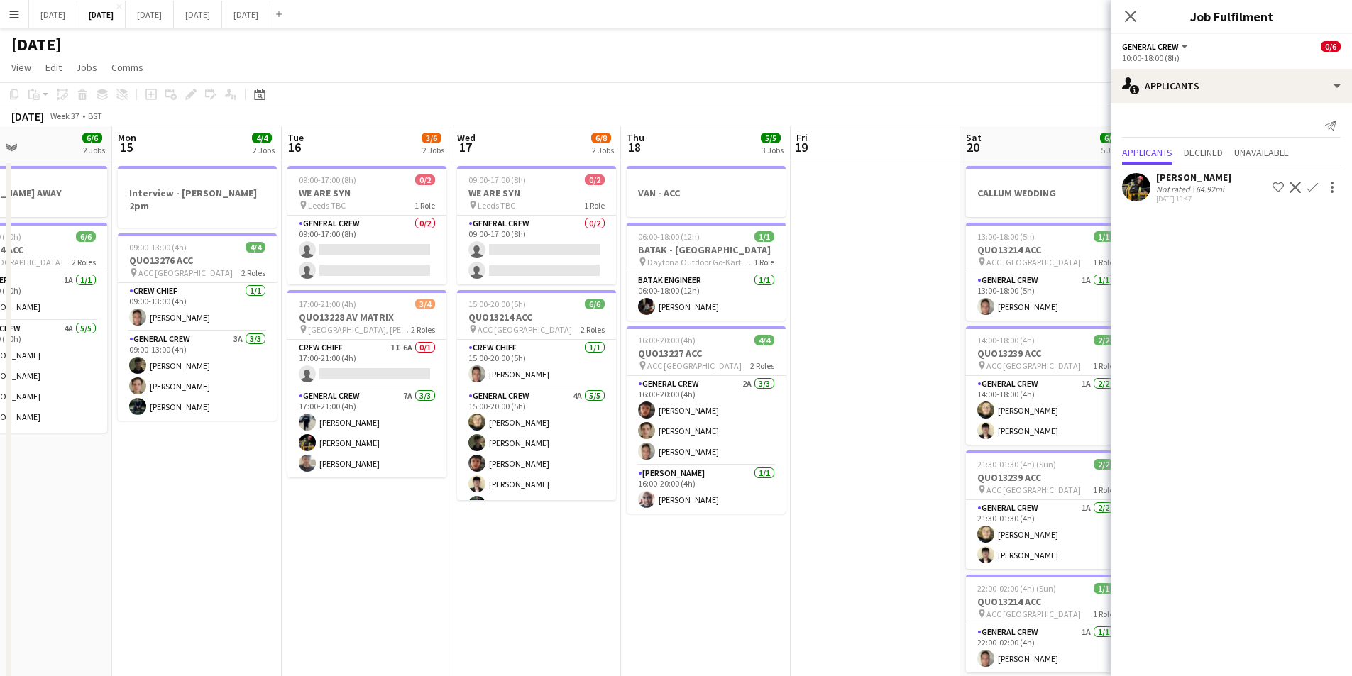
drag, startPoint x: 1129, startPoint y: 16, endPoint x: 1158, endPoint y: 31, distance: 31.7
click at [1138, 19] on app-icon "Close pop-in" at bounding box center [1130, 16] width 17 height 17
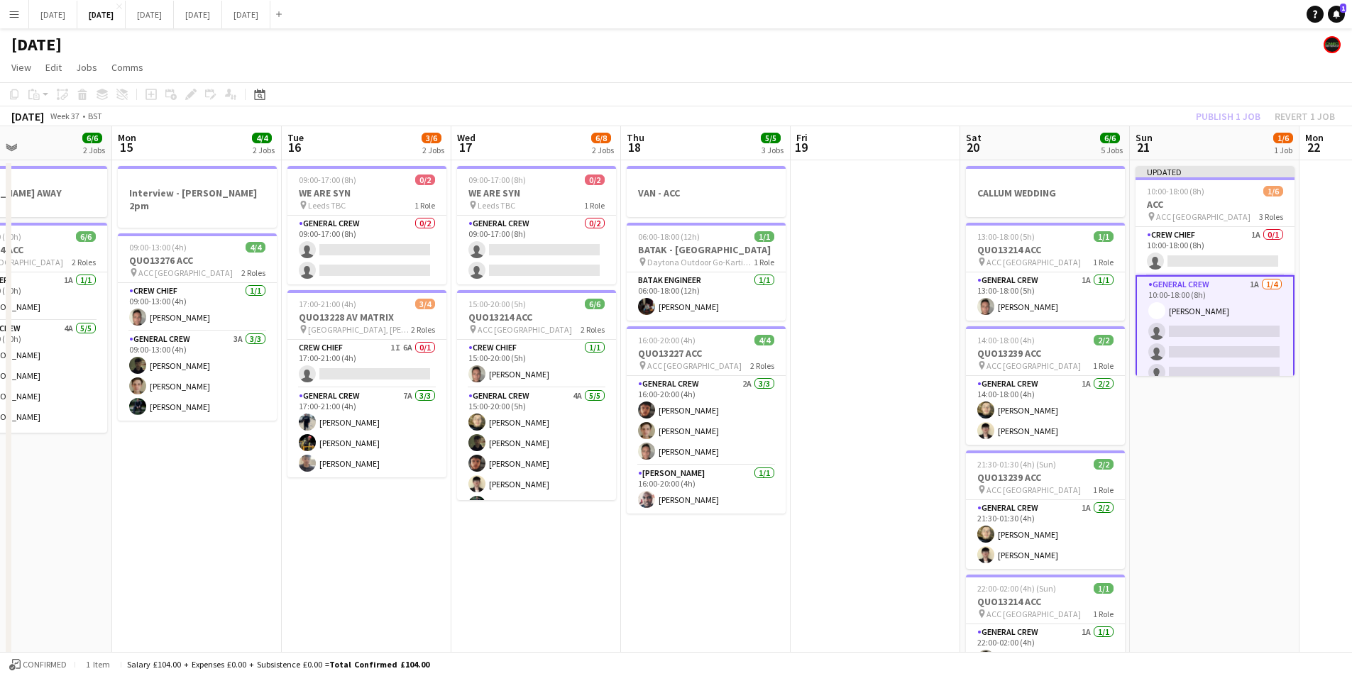
click at [1231, 124] on div "Publish 1 job Revert 1 job" at bounding box center [1265, 116] width 173 height 18
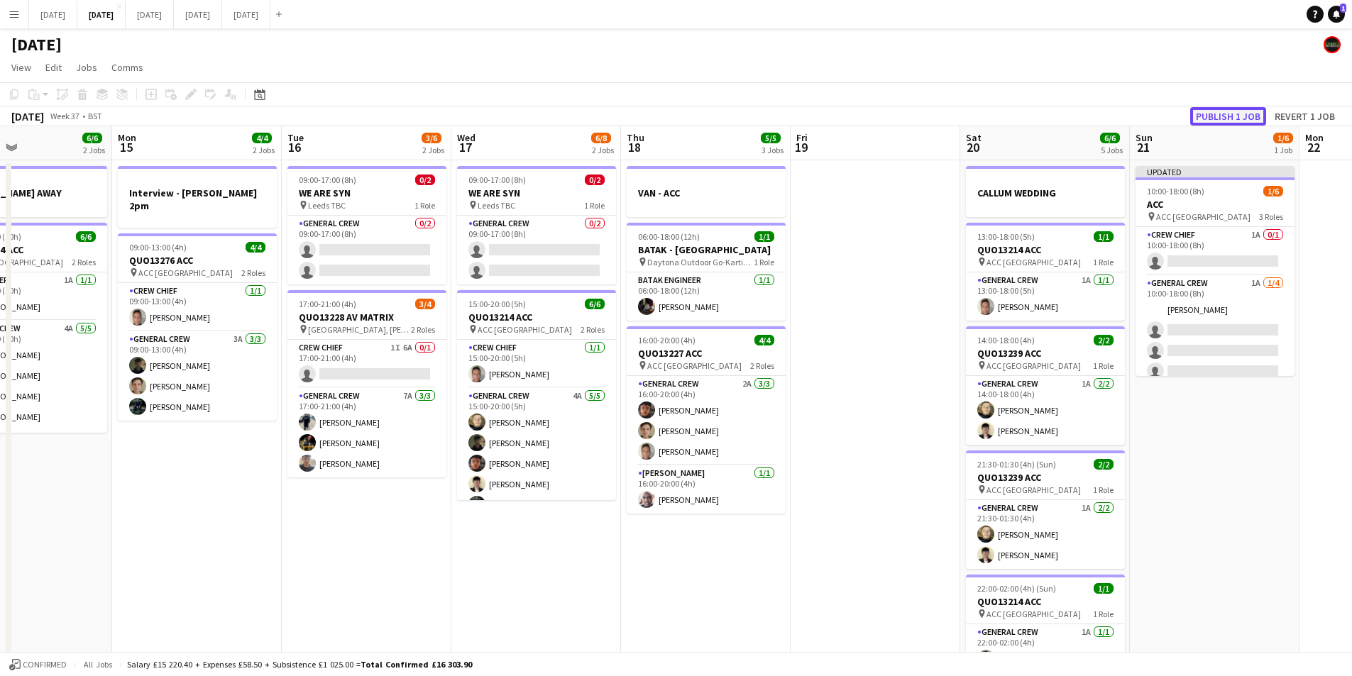
click at [1229, 116] on button "Publish 1 job" at bounding box center [1228, 116] width 76 height 18
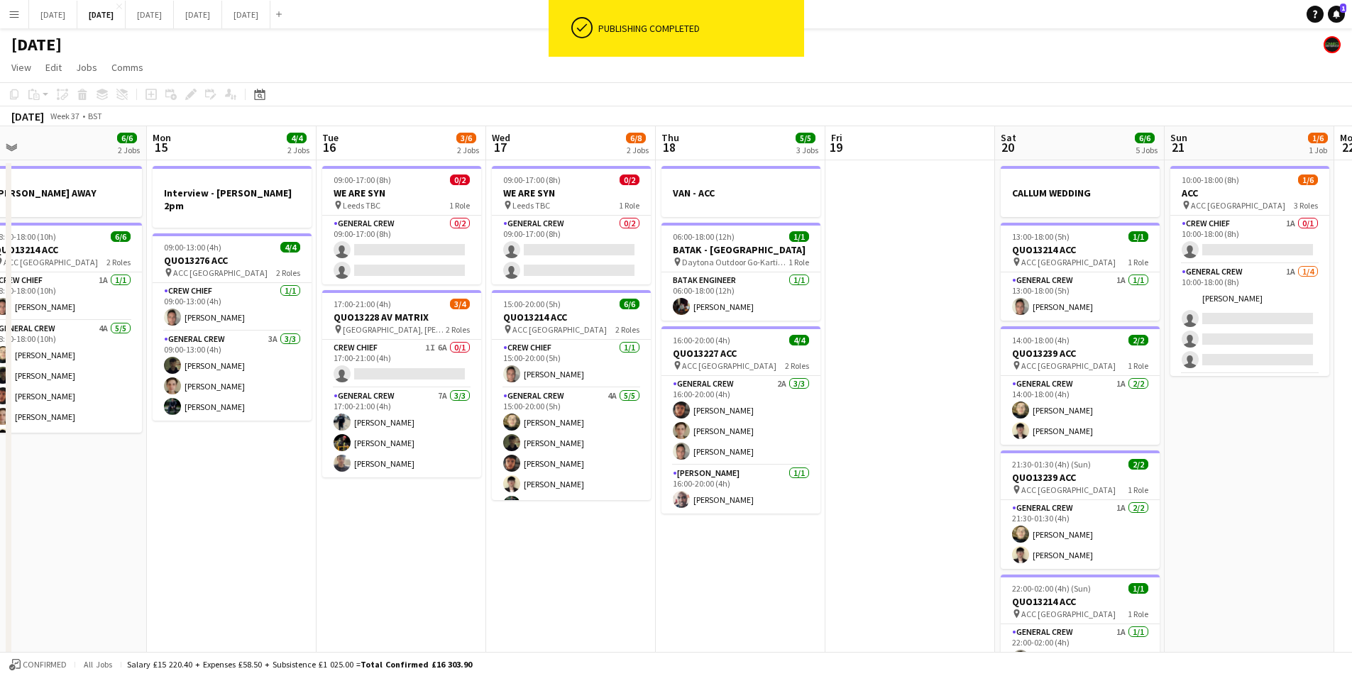
drag, startPoint x: 801, startPoint y: 472, endPoint x: 836, endPoint y: 467, distance: 35.1
click at [836, 467] on app-calendar-viewport "Fri 12 6/6 2 Jobs Sat 13 4/4 3 Jobs Sun 14 6/6 2 Jobs Mon 15 4/4 2 Jobs Tue 16 …" at bounding box center [676, 614] width 1352 height 976
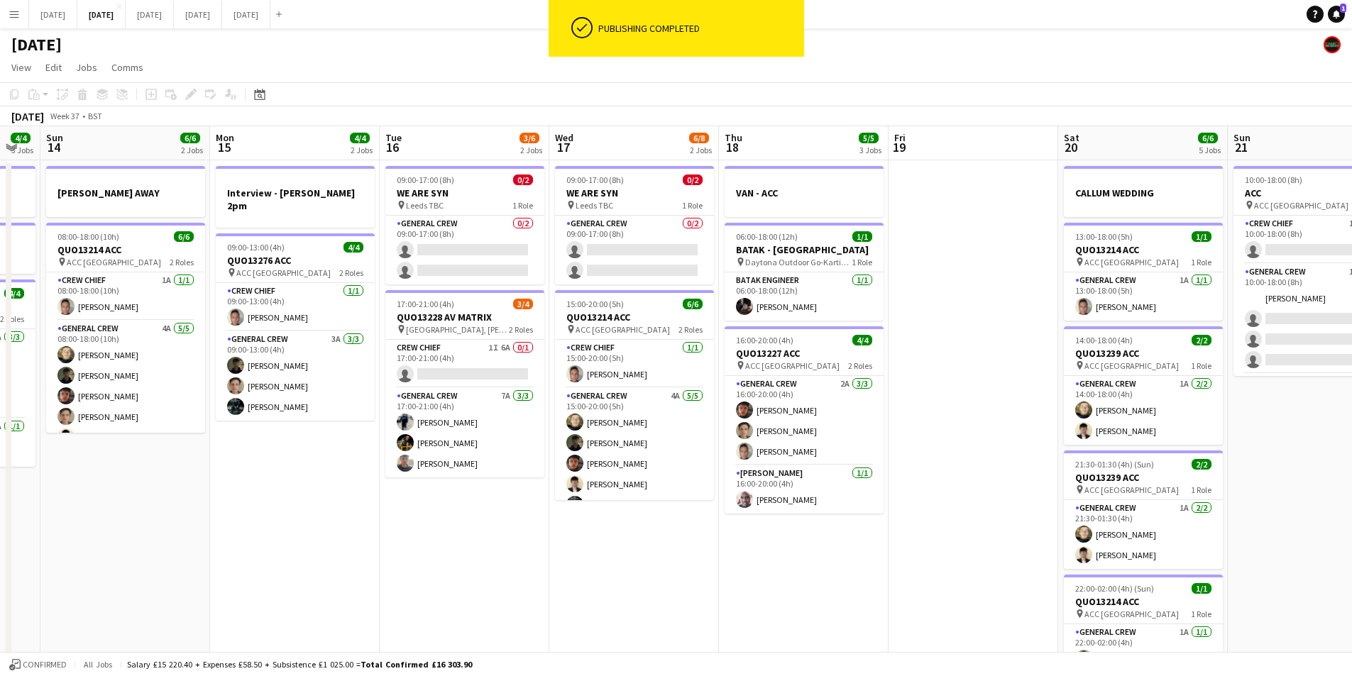
drag, startPoint x: 738, startPoint y: 501, endPoint x: 809, endPoint y: 520, distance: 73.3
click at [809, 520] on app-calendar-viewport "Fri 12 6/6 2 Jobs Sat 13 4/4 3 Jobs Sun 14 6/6 2 Jobs Mon 15 4/4 2 Jobs Tue 16 …" at bounding box center [676, 614] width 1352 height 976
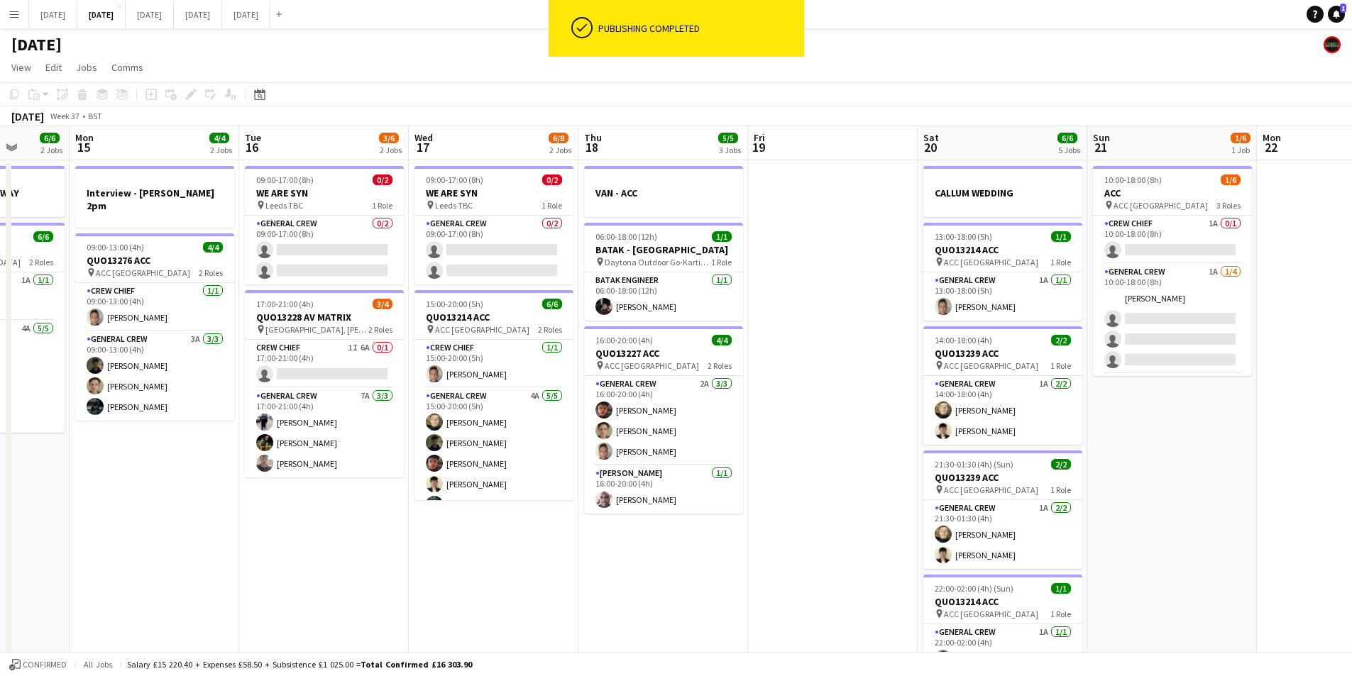
drag, startPoint x: 581, startPoint y: 545, endPoint x: 606, endPoint y: 542, distance: 25.8
click at [605, 549] on app-calendar-viewport "Fri 12 6/6 2 Jobs Sat 13 4/4 3 Jobs Sun 14 6/6 2 Jobs Mon 15 4/4 2 Jobs Tue 16 …" at bounding box center [676, 614] width 1352 height 976
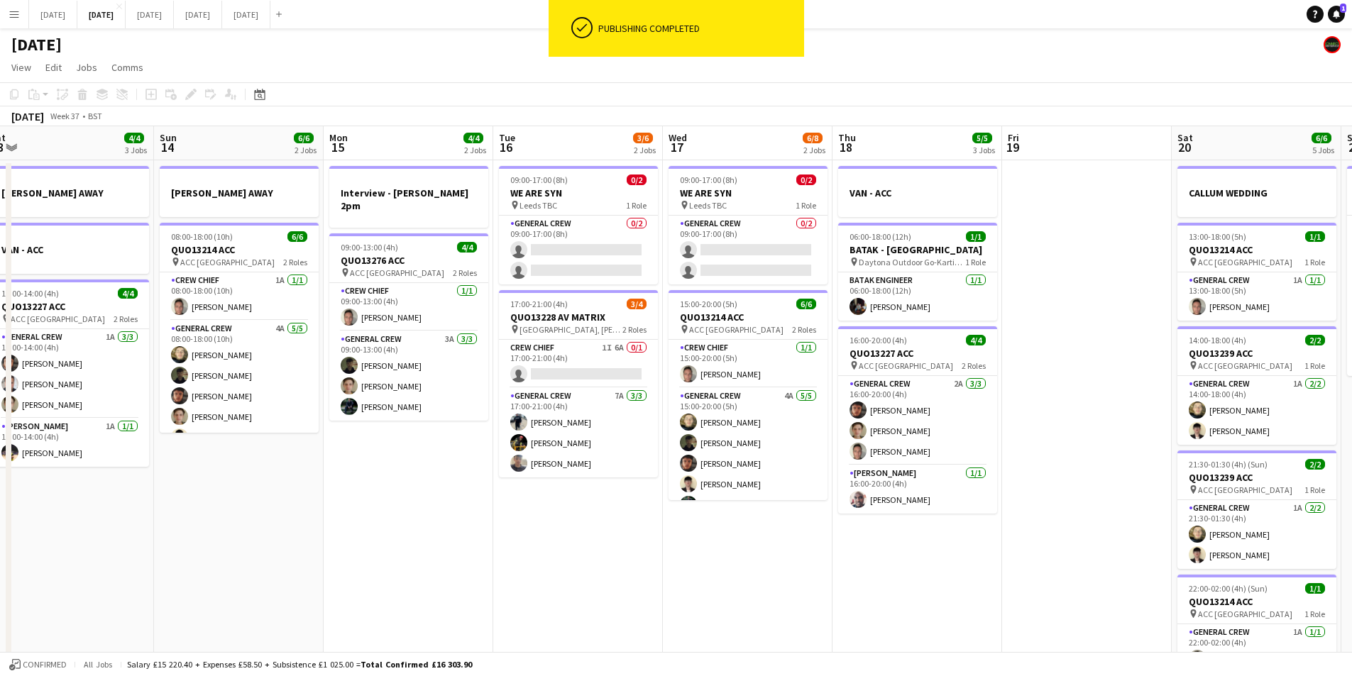
drag, startPoint x: 481, startPoint y: 519, endPoint x: 578, endPoint y: 507, distance: 97.3
click at [563, 522] on app-calendar-viewport "Thu 11 8/8 2 Jobs Fri 12 6/6 2 Jobs Sat 13 4/4 3 Jobs Sun 14 6/6 2 Jobs Mon 15 …" at bounding box center [676, 614] width 1352 height 976
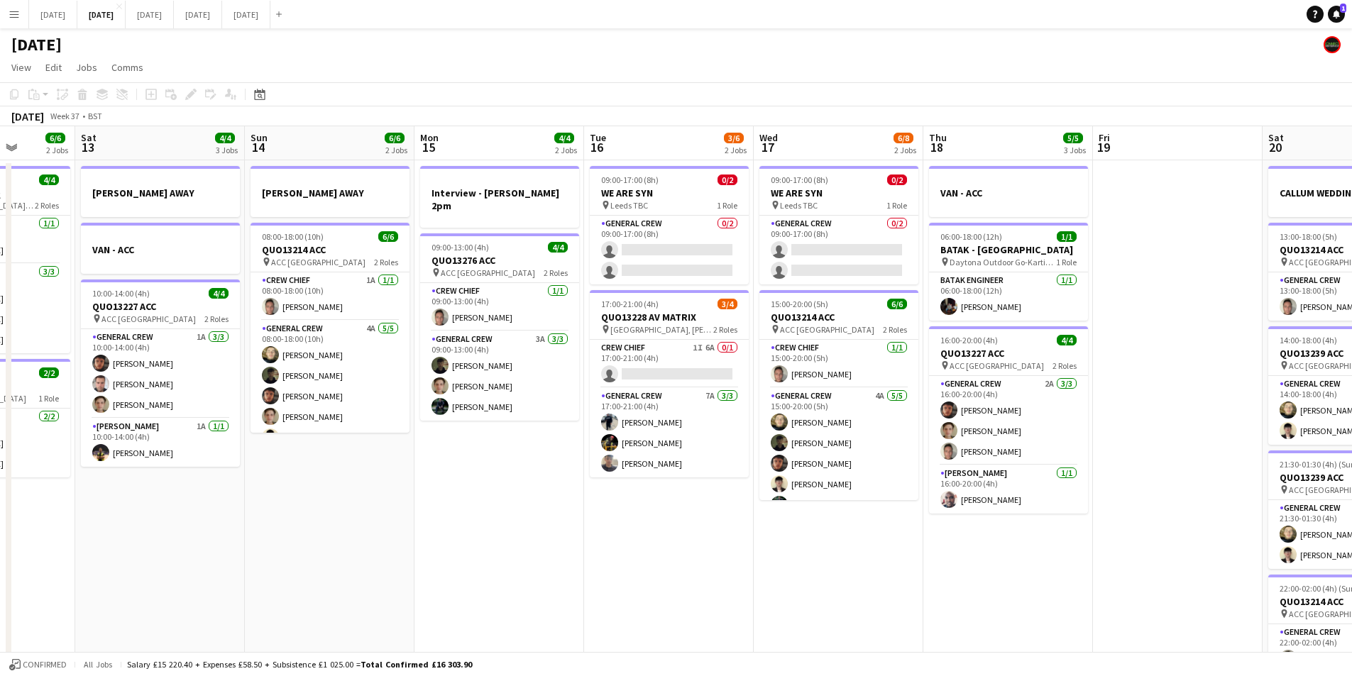
drag, startPoint x: 516, startPoint y: 528, endPoint x: 615, endPoint y: 542, distance: 99.7
click at [611, 544] on app-calendar-viewport "Wed 10 Thu 11 8/8 2 Jobs Fri 12 6/6 2 Jobs Sat 13 4/4 3 Jobs Sun 14 6/6 2 Jobs …" at bounding box center [676, 614] width 1352 height 976
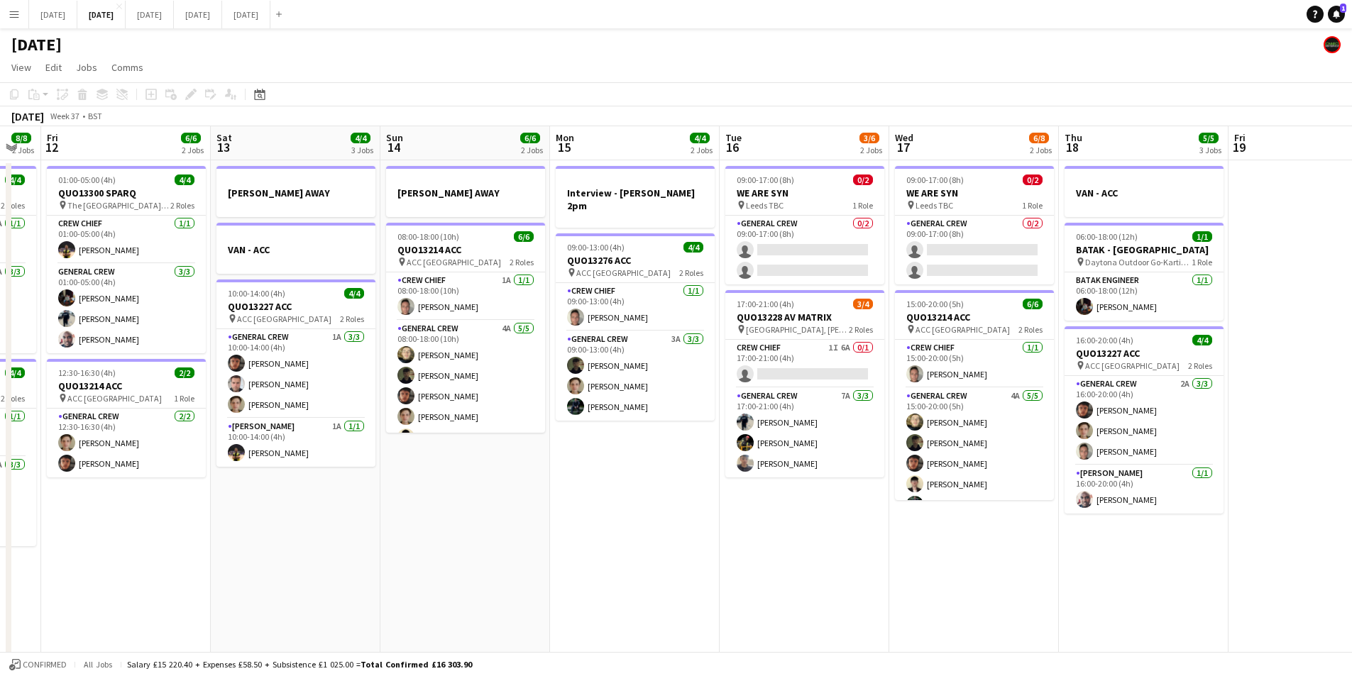
drag, startPoint x: 497, startPoint y: 544, endPoint x: 627, endPoint y: 544, distance: 129.9
click at [610, 551] on app-calendar-viewport "Wed 10 Thu 11 8/8 2 Jobs Fri 12 6/6 2 Jobs Sat 13 4/4 3 Jobs Sun 14 6/6 2 Jobs …" at bounding box center [676, 614] width 1352 height 976
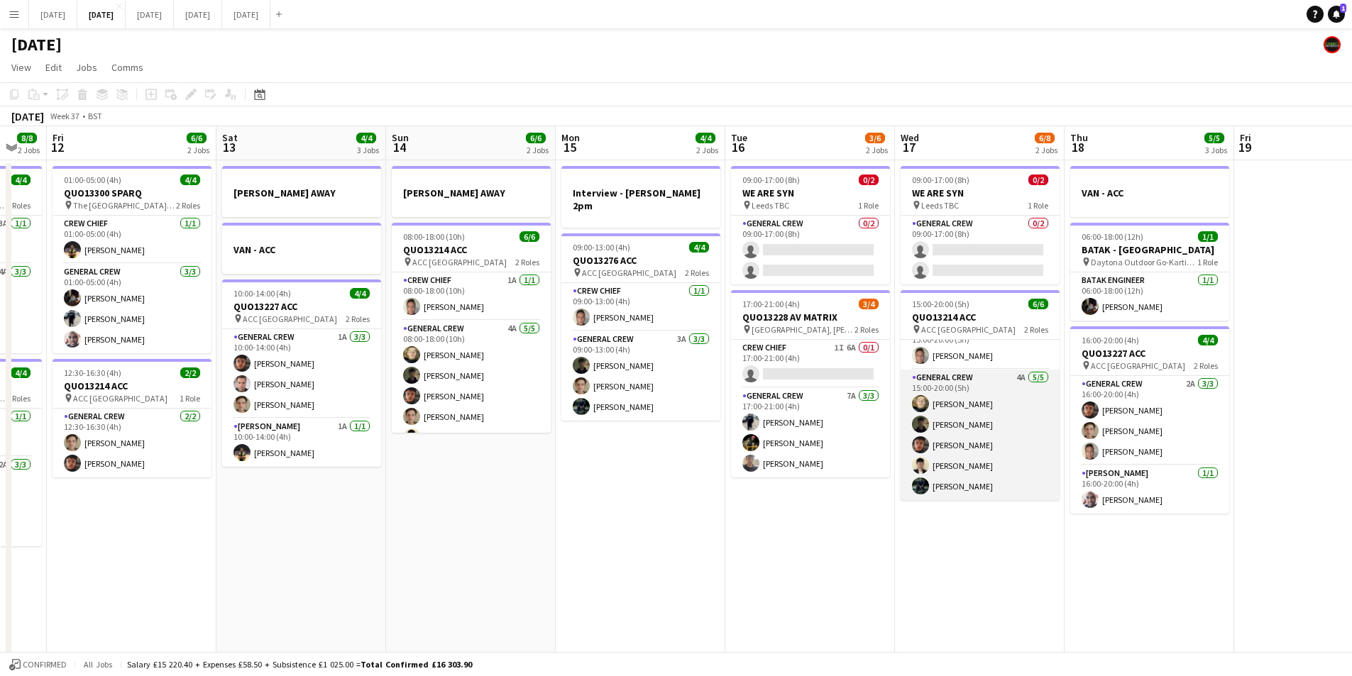
scroll to position [0, 0]
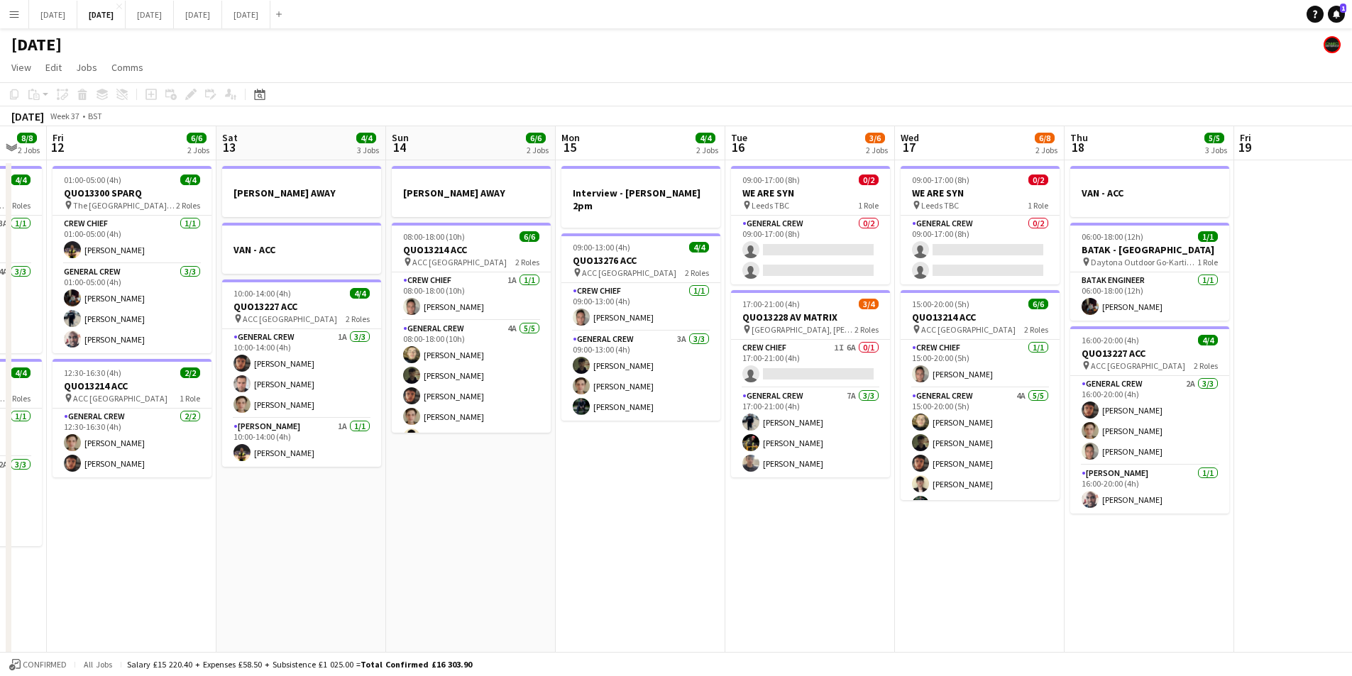
drag, startPoint x: 698, startPoint y: 508, endPoint x: 947, endPoint y: 489, distance: 249.9
click at [938, 495] on app-calendar-viewport "Wed 10 Thu 11 8/8 2 Jobs Fri 12 6/6 2 Jobs Sat 13 4/4 3 Jobs Sun 14 6/6 2 Jobs …" at bounding box center [676, 614] width 1352 height 976
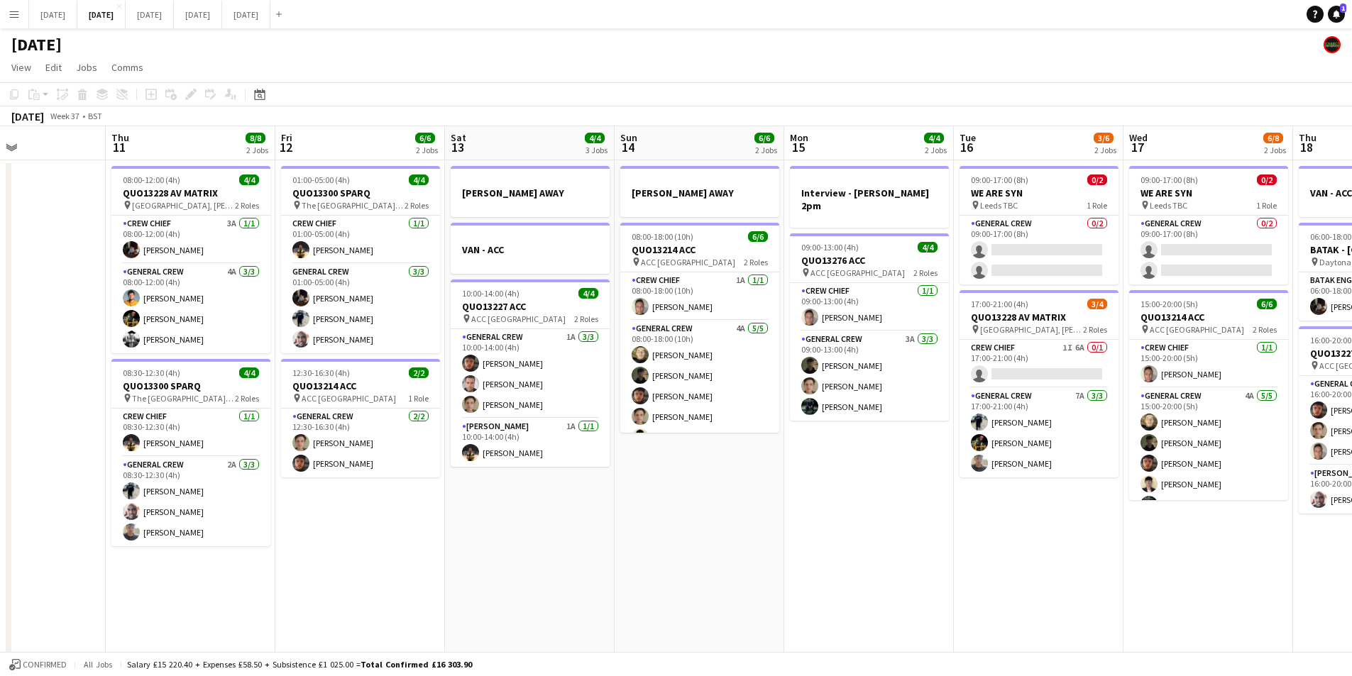
scroll to position [0, 458]
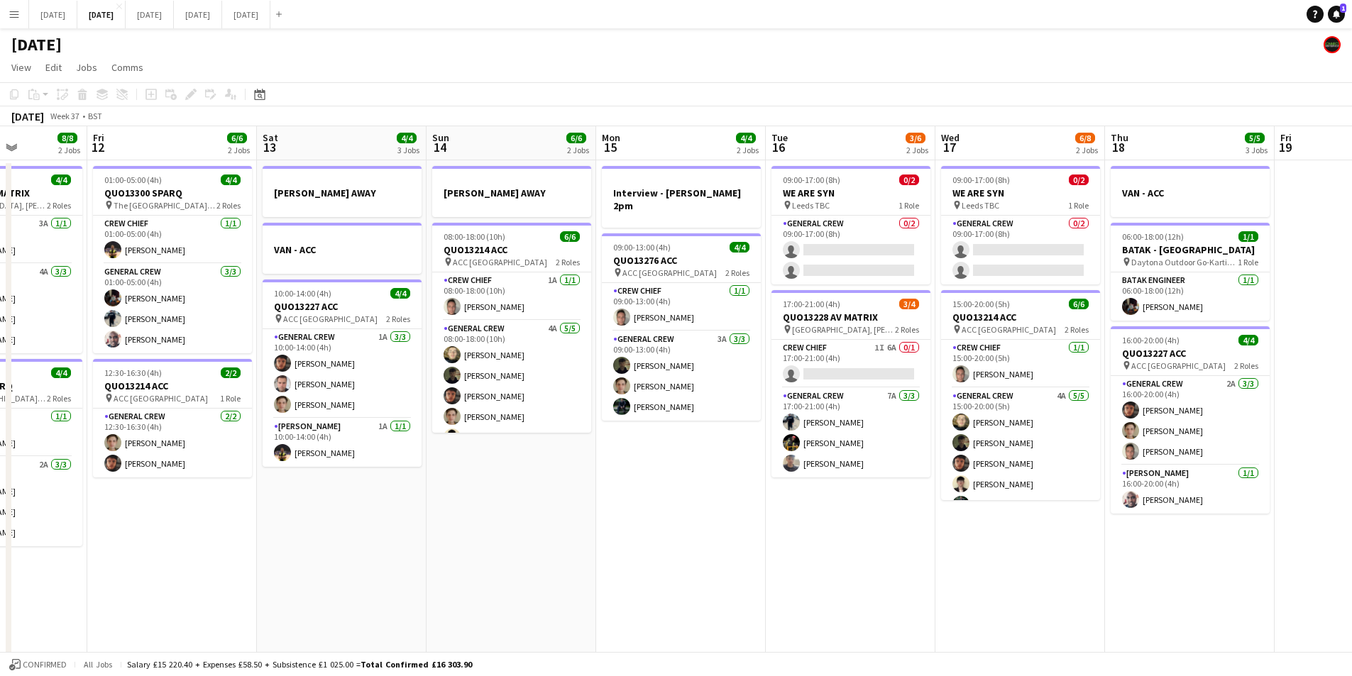
drag, startPoint x: 737, startPoint y: 532, endPoint x: 517, endPoint y: 552, distance: 220.3
click at [512, 550] on app-calendar-viewport "Tue 9 4/4 2 Jobs Wed 10 Thu 11 8/8 2 Jobs Fri 12 6/6 2 Jobs Sat 13 4/4 3 Jobs S…" at bounding box center [676, 614] width 1352 height 976
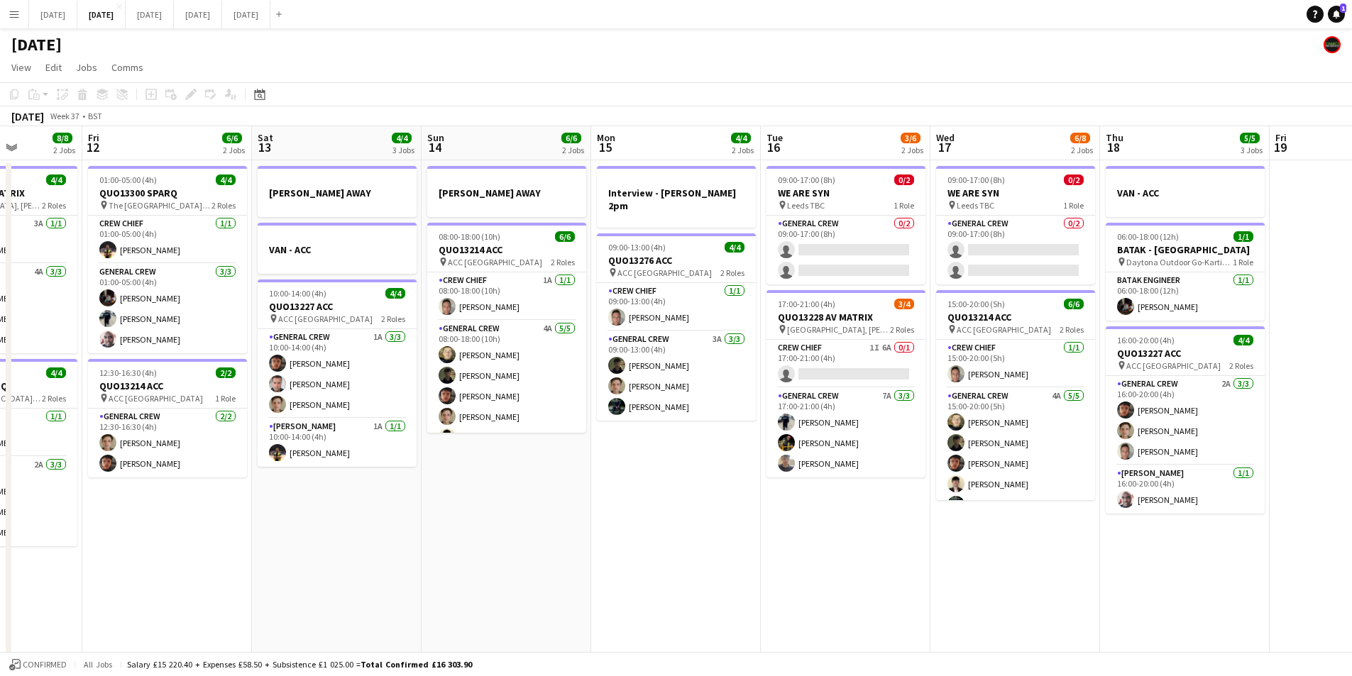
drag, startPoint x: 871, startPoint y: 583, endPoint x: 594, endPoint y: 531, distance: 281.7
click at [595, 532] on app-calendar-viewport "Tue 9 4/4 2 Jobs Wed 10 Thu 11 8/8 2 Jobs Fri 12 6/6 2 Jobs Sat 13 4/4 3 Jobs S…" at bounding box center [676, 614] width 1352 height 976
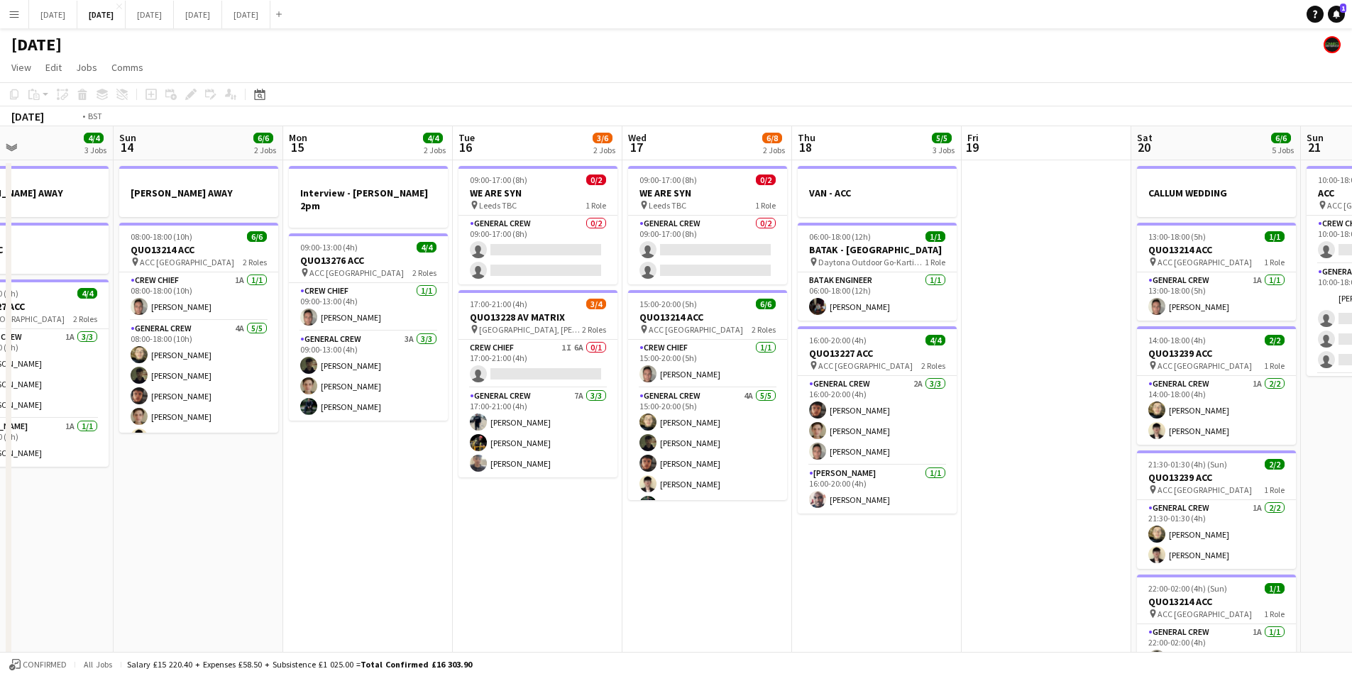
scroll to position [0, 344]
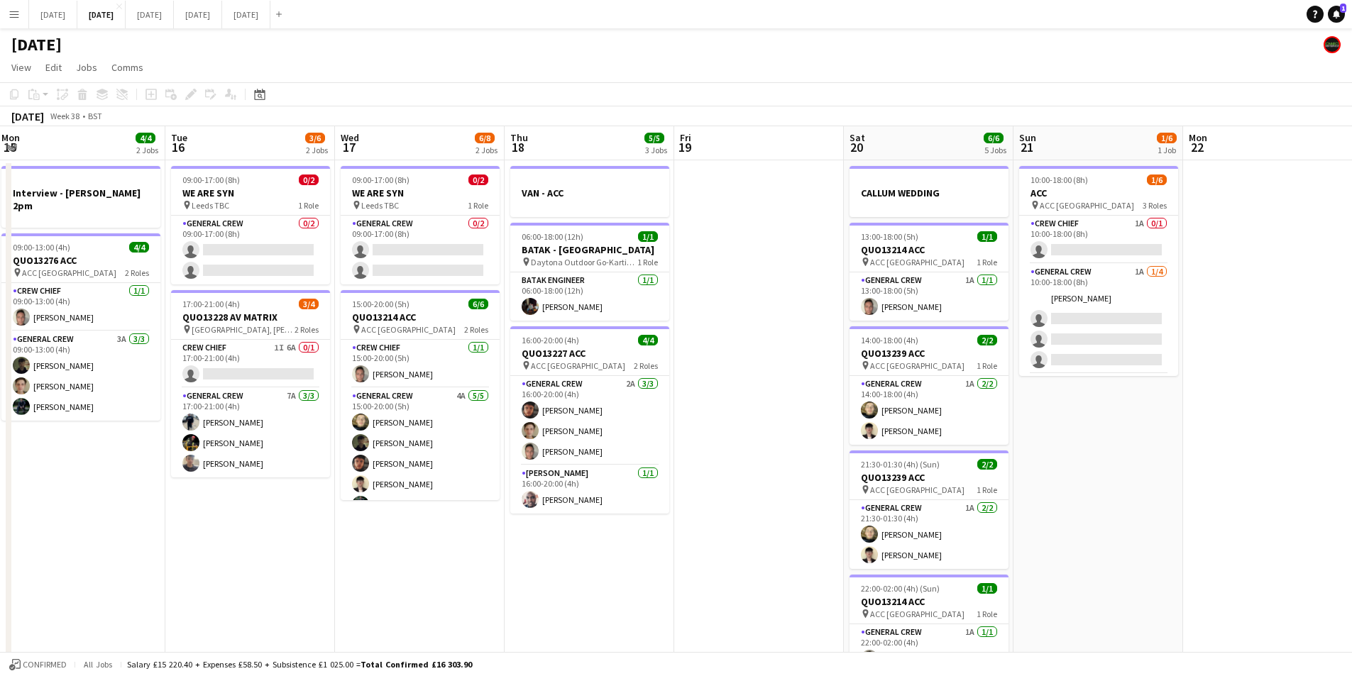
drag, startPoint x: 1072, startPoint y: 537, endPoint x: 839, endPoint y: 521, distance: 234.0
click at [839, 521] on app-calendar-viewport "Sat 13 4/4 3 Jobs Sun 14 6/6 2 Jobs Mon 15 4/4 2 Jobs Tue 16 3/6 2 Jobs Wed 17 …" at bounding box center [676, 614] width 1352 height 976
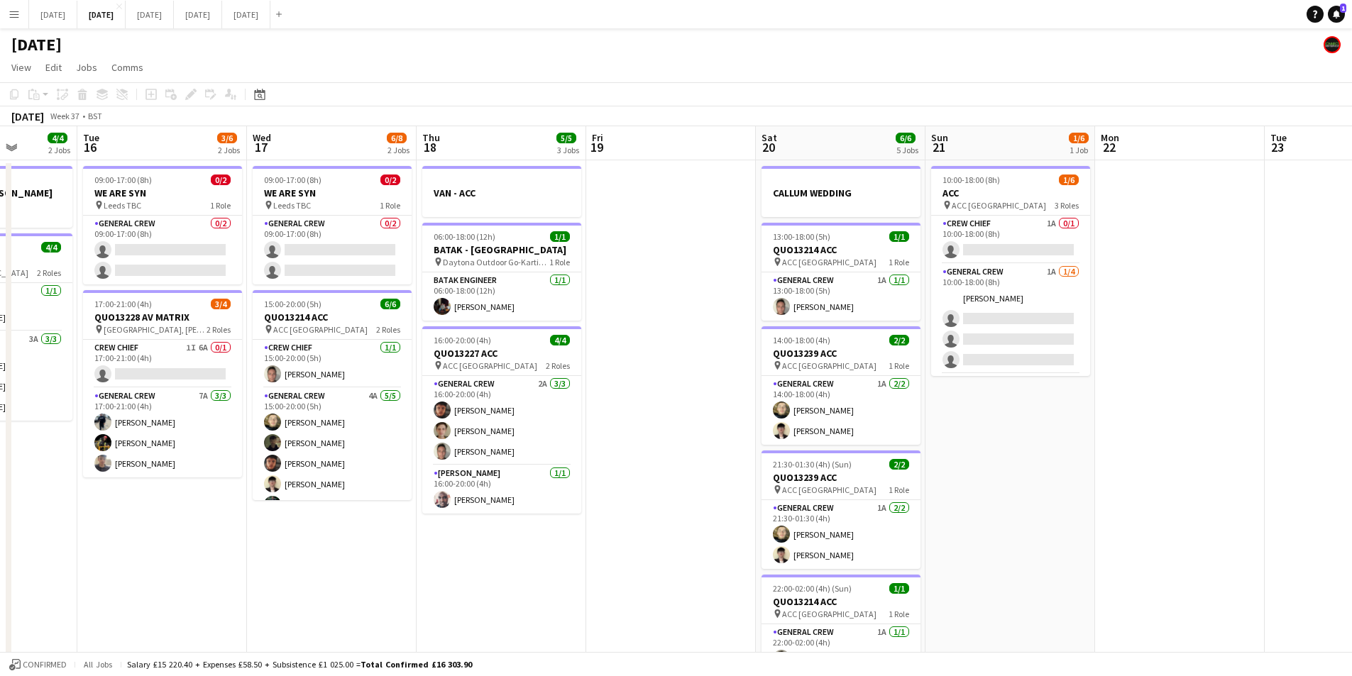
drag, startPoint x: 804, startPoint y: 547, endPoint x: 1038, endPoint y: 527, distance: 234.4
click at [1038, 527] on app-calendar-viewport "Sat 13 4/4 3 Jobs Sun 14 6/6 2 Jobs Mon 15 4/4 2 Jobs Tue 16 3/6 2 Jobs Wed 17 …" at bounding box center [676, 614] width 1352 height 976
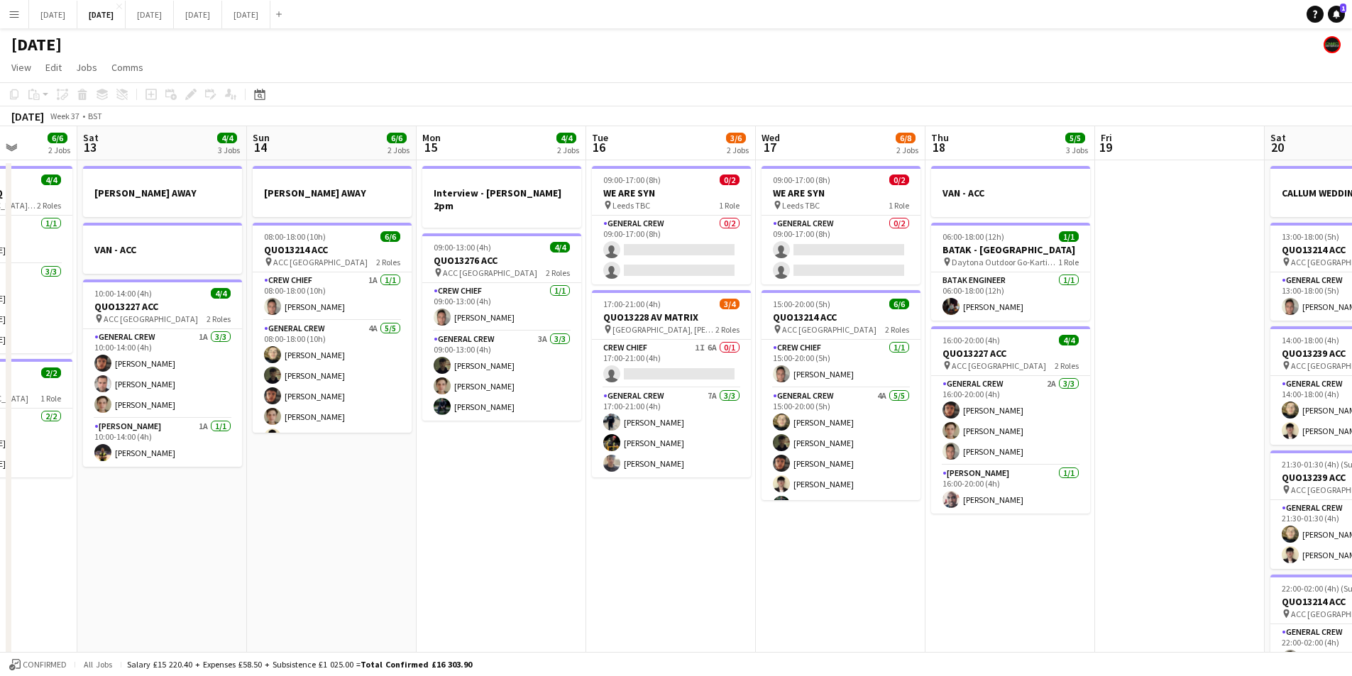
drag, startPoint x: 1031, startPoint y: 498, endPoint x: 832, endPoint y: 508, distance: 199.0
click at [1043, 490] on app-calendar-viewport "Wed 10 Thu 11 8/8 2 Jobs Fri 12 6/6 2 Jobs Sat 13 4/4 3 Jobs Sun 14 6/6 2 Jobs …" at bounding box center [676, 614] width 1352 height 976
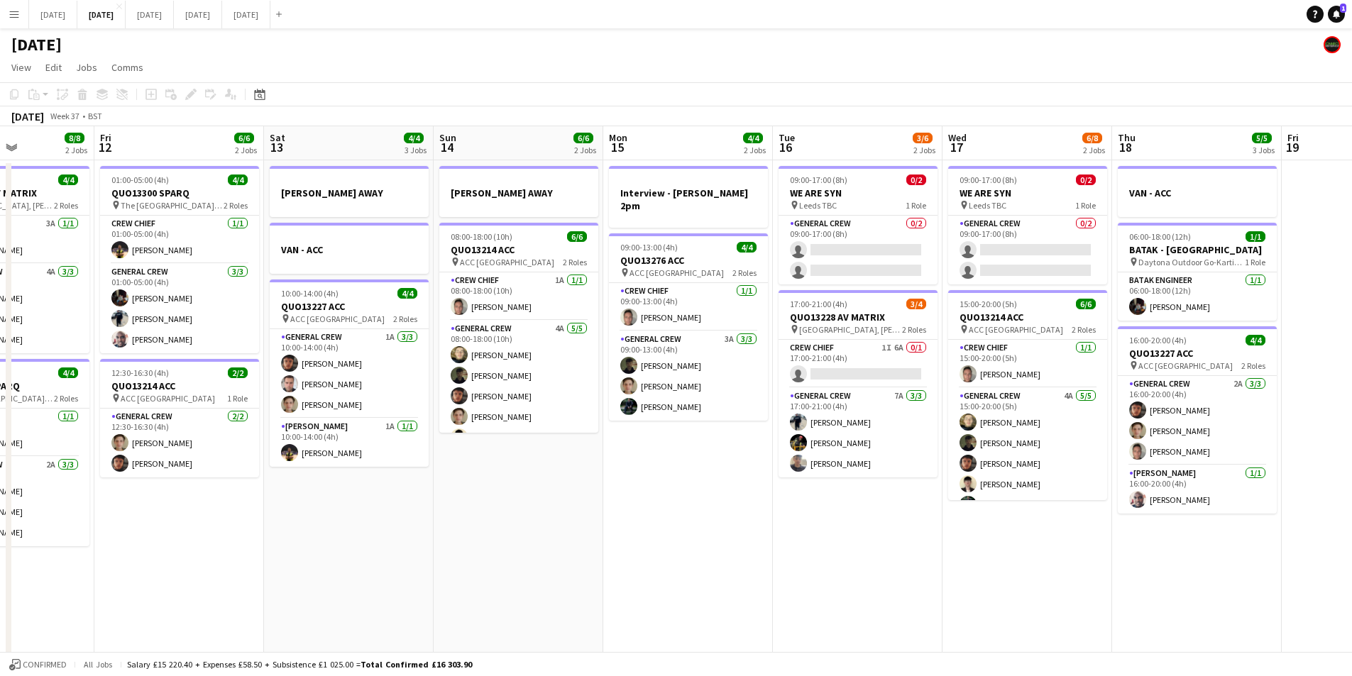
drag, startPoint x: 527, startPoint y: 532, endPoint x: 777, endPoint y: 495, distance: 252.7
click at [774, 496] on app-calendar-viewport "Tue 9 4/4 2 Jobs Wed 10 Thu 11 8/8 2 Jobs Fri 12 6/6 2 Jobs Sat 13 4/4 3 Jobs S…" at bounding box center [676, 614] width 1352 height 976
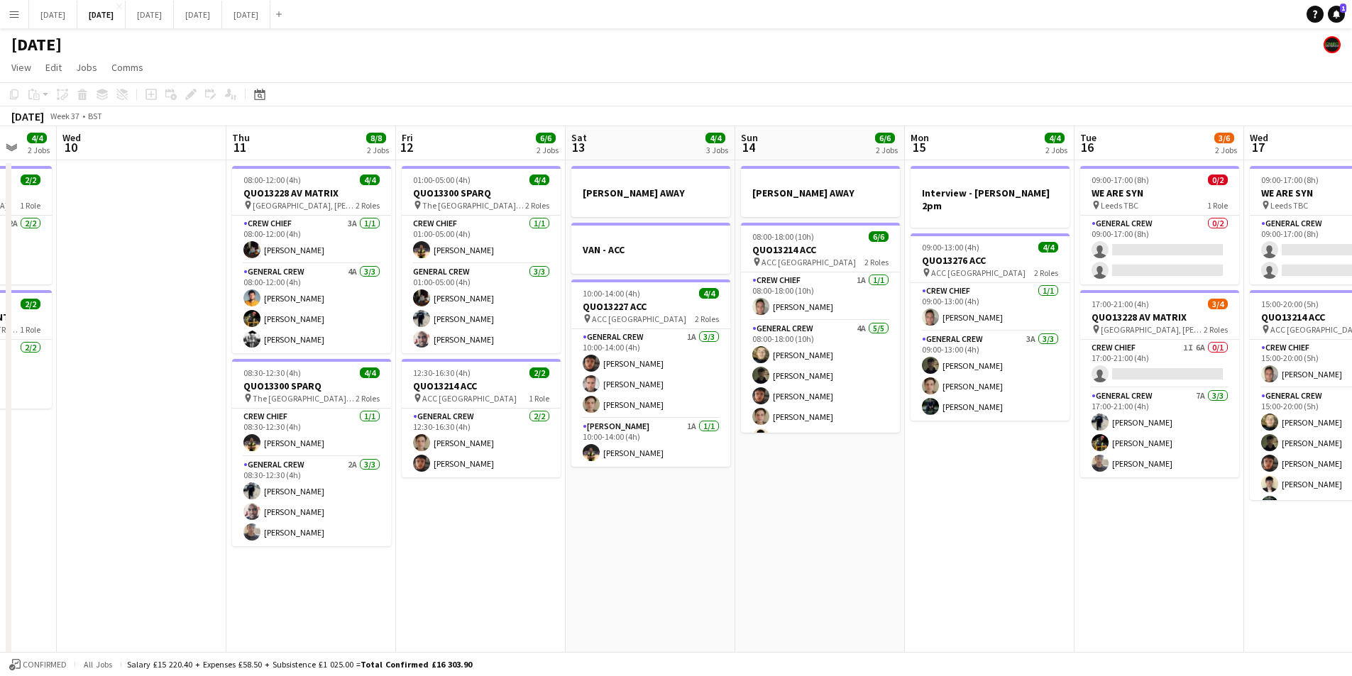
scroll to position [0, 452]
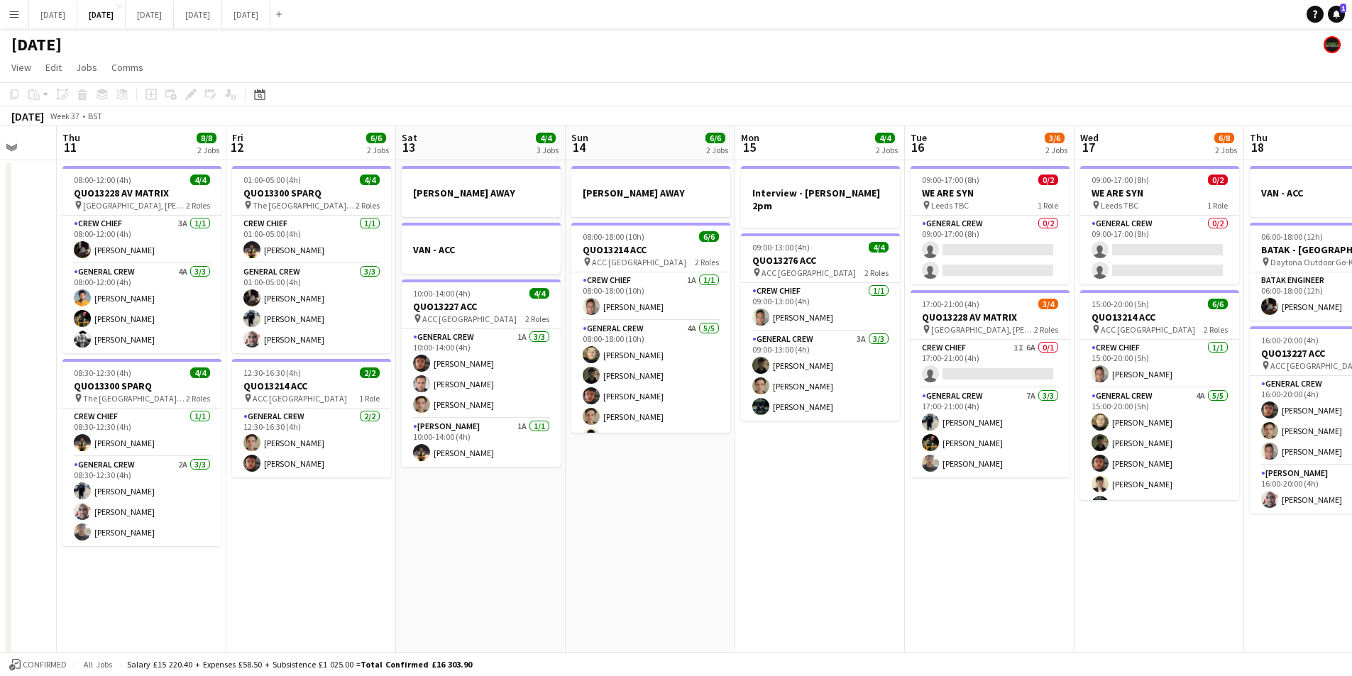
drag, startPoint x: 1034, startPoint y: 497, endPoint x: 839, endPoint y: 444, distance: 202.1
click at [839, 444] on app-calendar-viewport "Mon 8 6/6 2 Jobs Tue 9 4/4 2 Jobs Wed 10 Thu 11 8/8 2 Jobs Fri 12 6/6 2 Jobs Sa…" at bounding box center [676, 614] width 1352 height 976
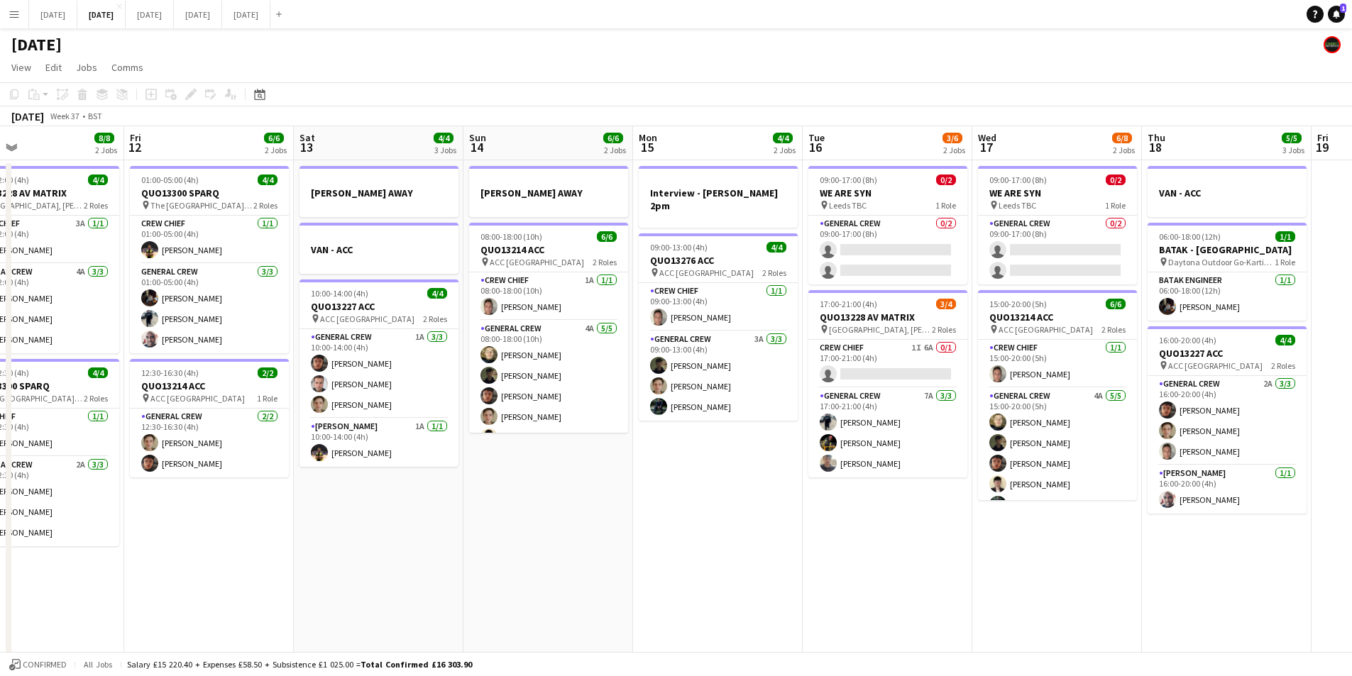
scroll to position [0, 387]
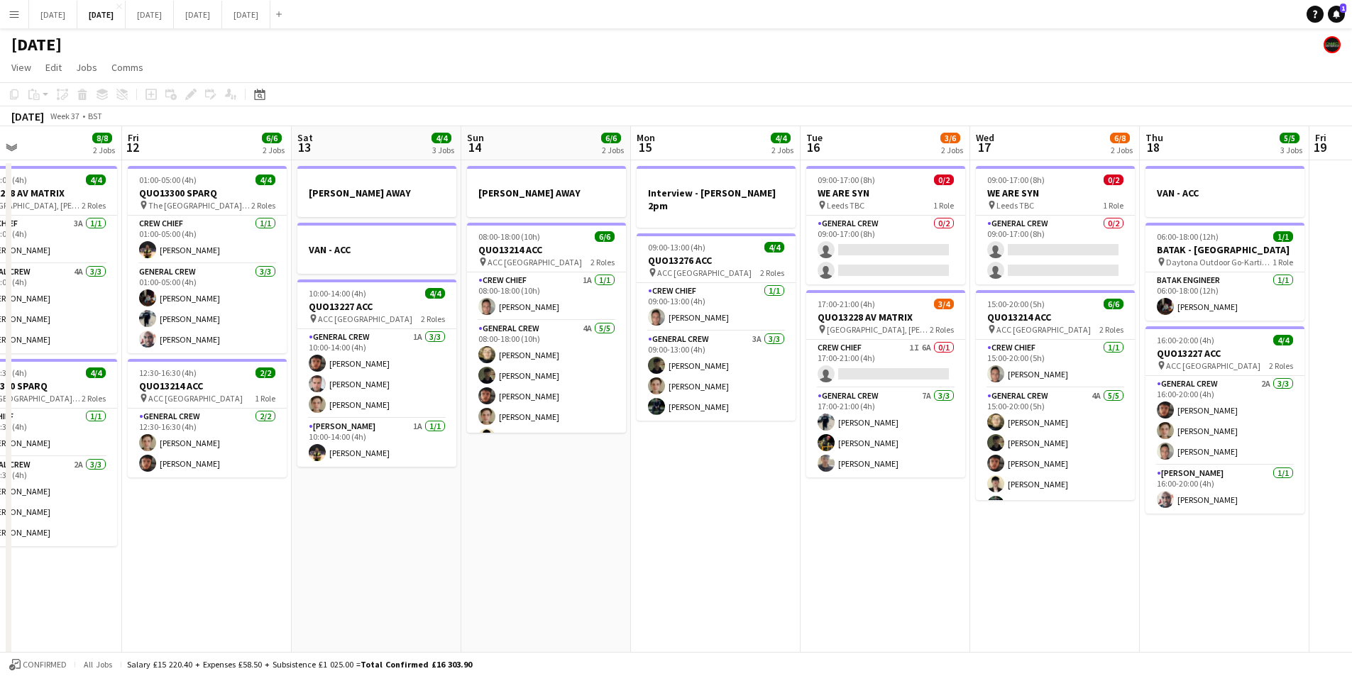
drag, startPoint x: 1119, startPoint y: 558, endPoint x: 1041, endPoint y: 539, distance: 80.9
click at [1041, 539] on app-calendar-viewport "Tue 9 4/4 2 Jobs Wed 10 Thu 11 8/8 2 Jobs Fri 12 6/6 2 Jobs Sat 13 4/4 3 Jobs S…" at bounding box center [676, 614] width 1352 height 976
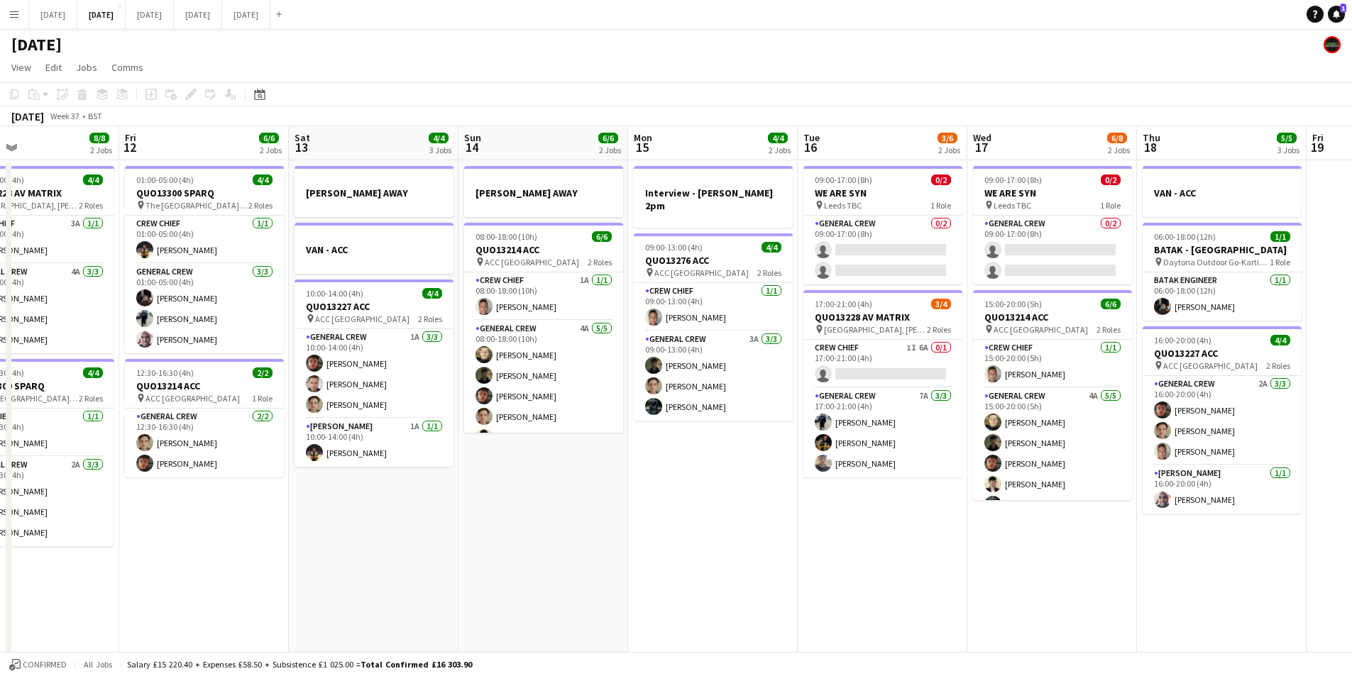
scroll to position [0, 414]
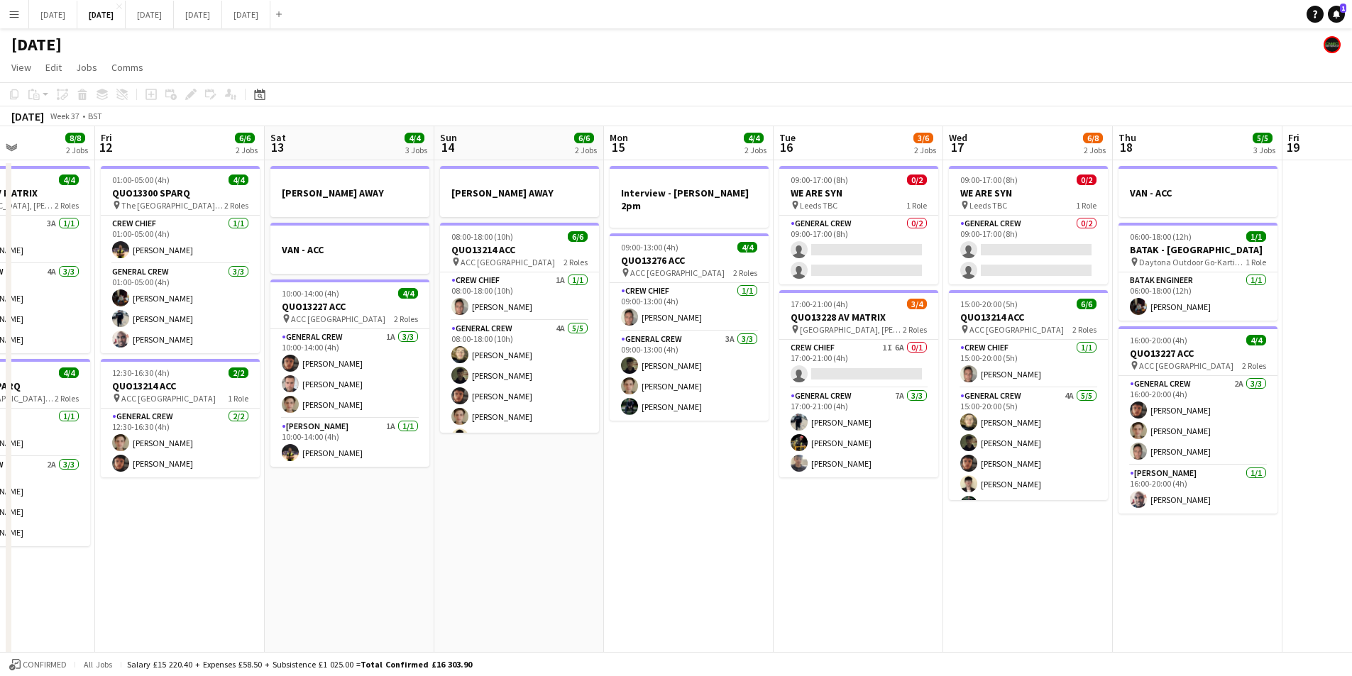
drag, startPoint x: 642, startPoint y: 486, endPoint x: 598, endPoint y: 481, distance: 44.4
click at [598, 481] on app-calendar-viewport "Tue 9 4/4 2 Jobs Wed 10 Thu 11 8/8 2 Jobs Fri 12 6/6 2 Jobs Sat 13 4/4 3 Jobs S…" at bounding box center [676, 614] width 1352 height 976
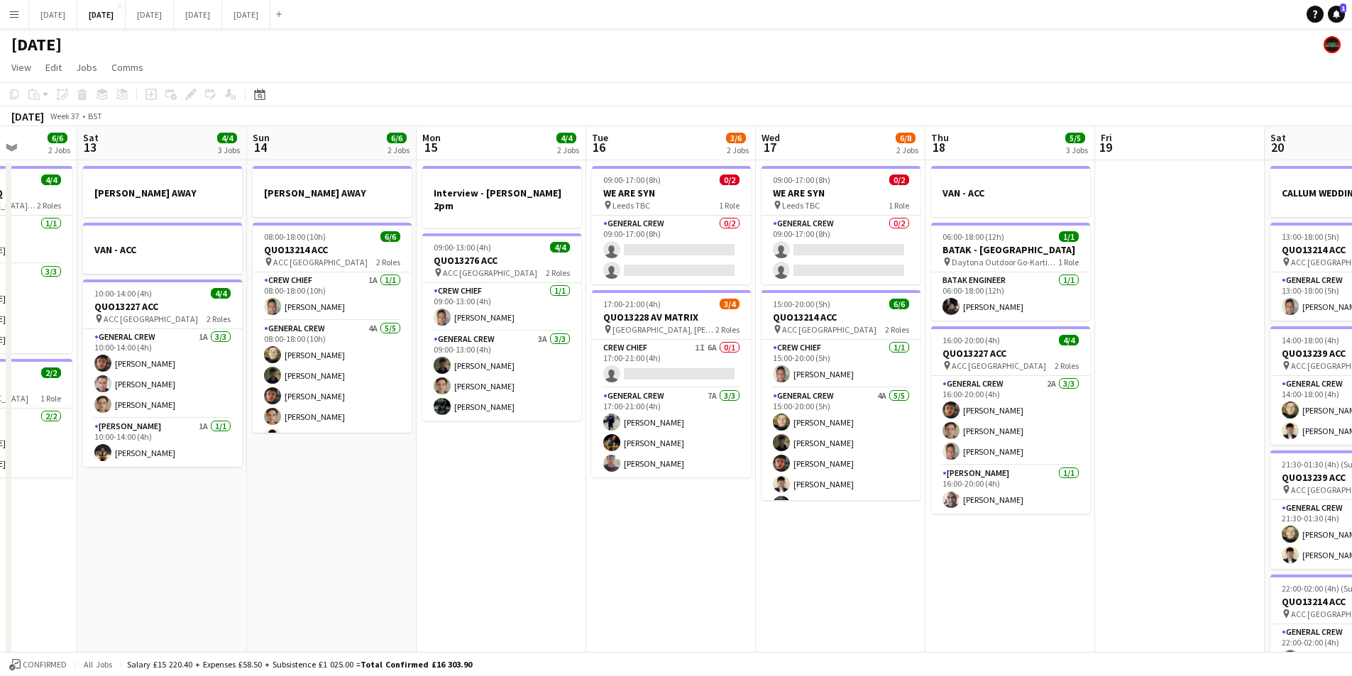
scroll to position [0, 472]
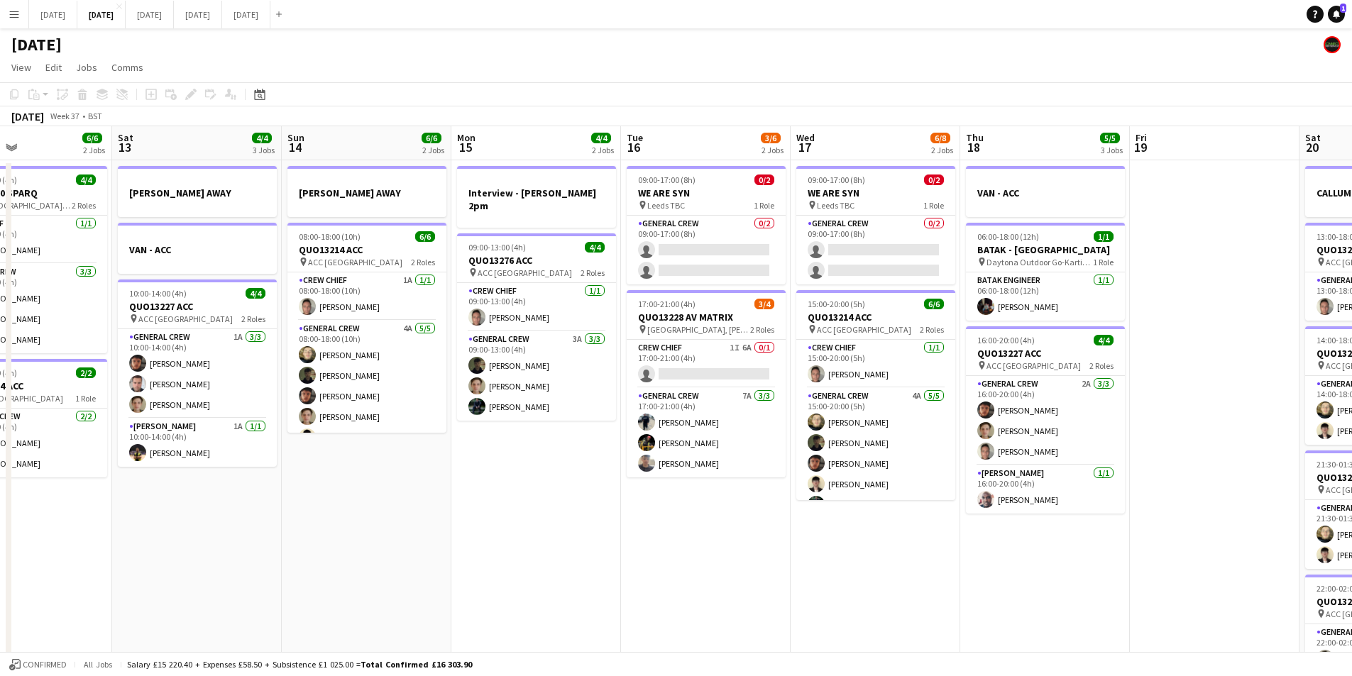
drag, startPoint x: 976, startPoint y: 584, endPoint x: 811, endPoint y: 572, distance: 165.1
click at [811, 572] on app-calendar-viewport "Wed 10 Thu 11 8/8 2 Jobs Fri 12 6/6 2 Jobs Sat 13 4/4 3 Jobs Sun 14 6/6 2 Jobs …" at bounding box center [676, 614] width 1352 height 976
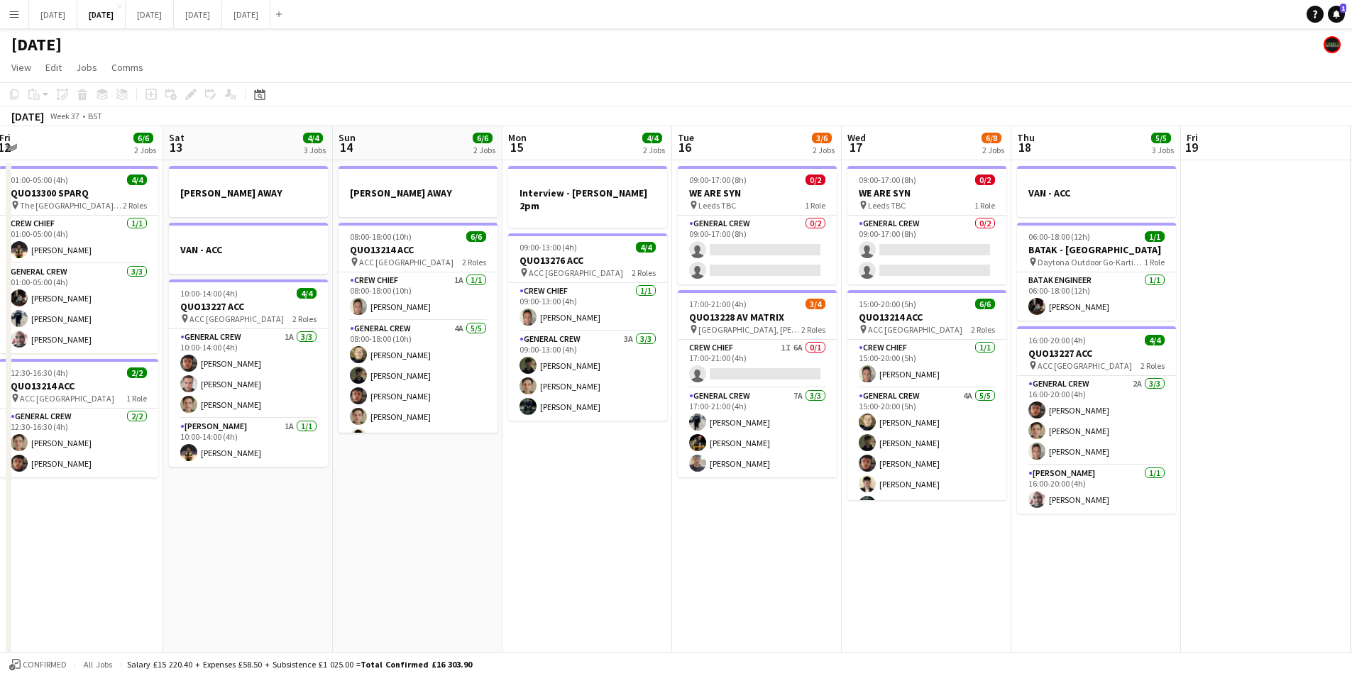
drag, startPoint x: 696, startPoint y: 531, endPoint x: 962, endPoint y: 502, distance: 267.7
click at [958, 504] on app-calendar-viewport "Wed 10 Thu 11 8/8 2 Jobs Fri 12 6/6 2 Jobs Sat 13 4/4 3 Jobs Sun 14 6/6 2 Jobs …" at bounding box center [676, 614] width 1352 height 976
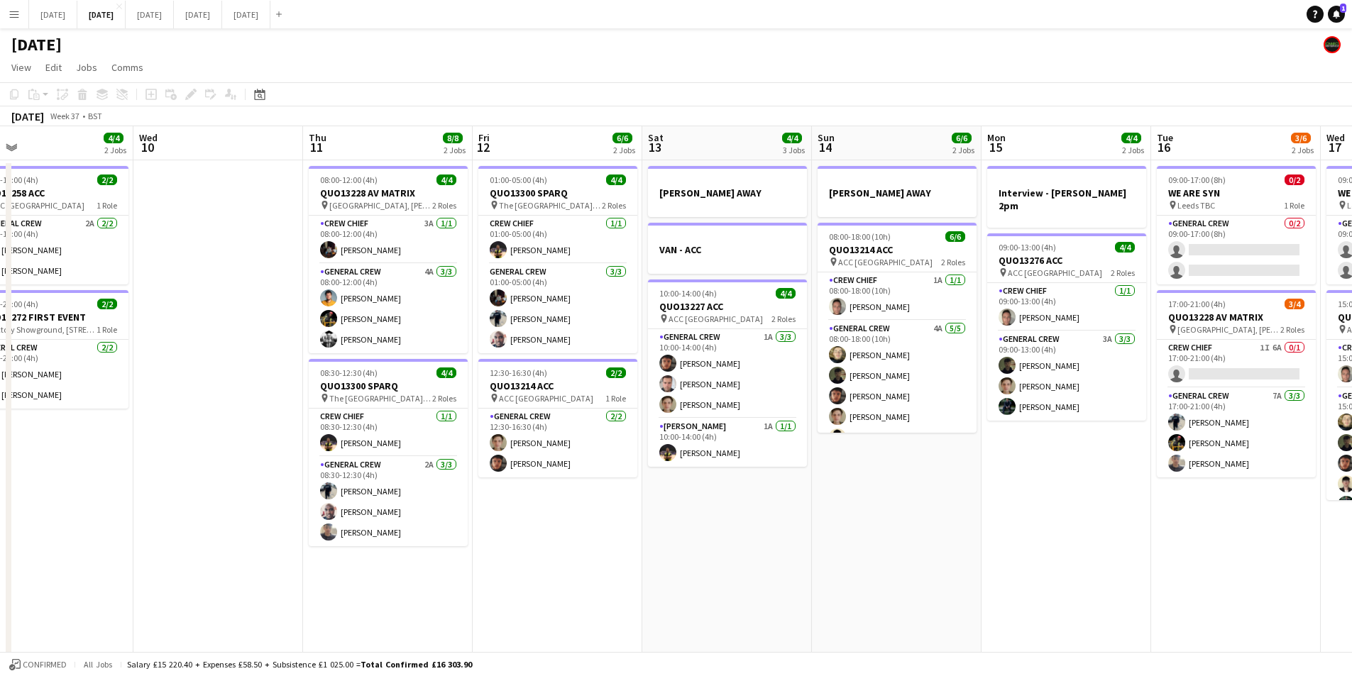
drag, startPoint x: 844, startPoint y: 541, endPoint x: 848, endPoint y: 534, distance: 8.3
click at [1115, 532] on app-calendar-viewport "Sun 7 7/8 2 Jobs Mon 8 6/6 2 Jobs Tue 9 4/4 2 Jobs Wed 10 Thu 11 8/8 2 Jobs Fri…" at bounding box center [676, 614] width 1352 height 976
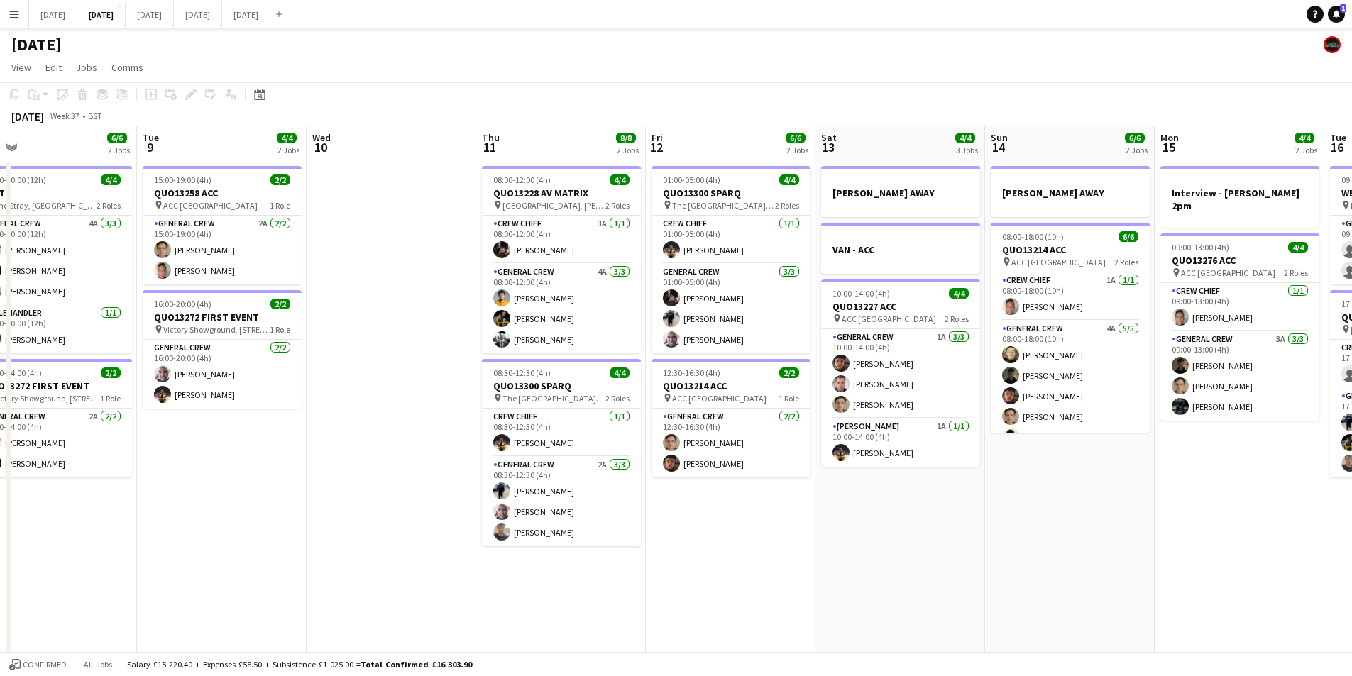
drag, startPoint x: 881, startPoint y: 544, endPoint x: 1175, endPoint y: 530, distance: 294.1
click at [1175, 530] on app-calendar-viewport "Sun 7 7/8 2 Jobs Mon 8 6/6 2 Jobs Tue 9 4/4 2 Jobs Wed 10 Thu 11 8/8 2 Jobs Fri…" at bounding box center [676, 614] width 1352 height 976
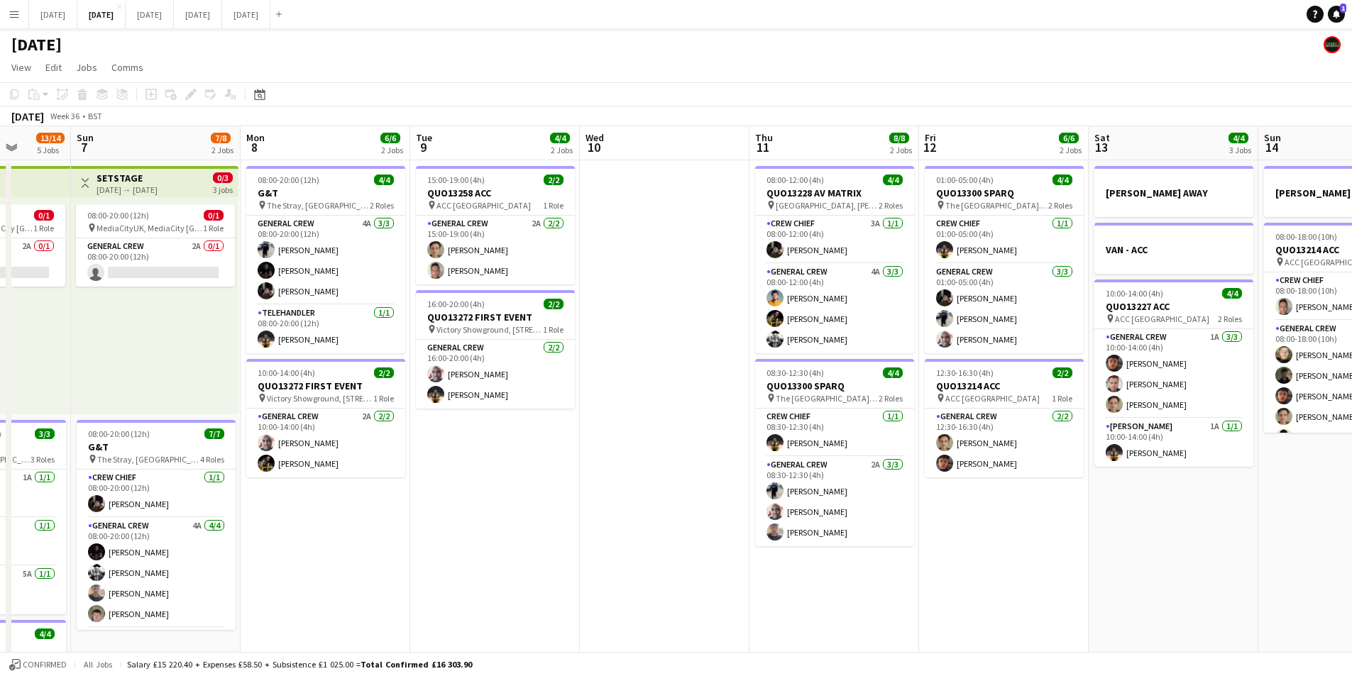
drag, startPoint x: 1040, startPoint y: 551, endPoint x: 1191, endPoint y: 540, distance: 151.6
click at [1190, 554] on app-calendar-viewport "Fri 5 11/14 3 Jobs Sat 6 13/14 5 Jobs Sun 7 7/8 2 Jobs Mon 8 6/6 2 Jobs Tue 9 4…" at bounding box center [676, 614] width 1352 height 976
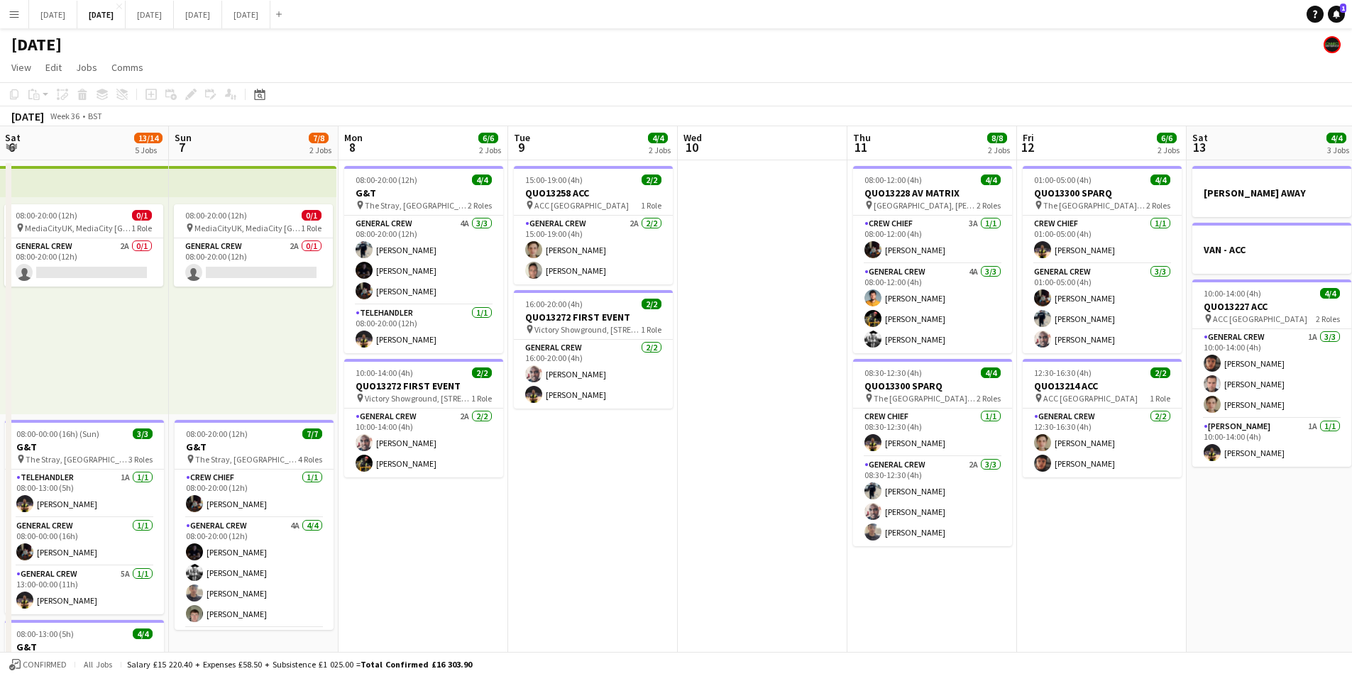
drag, startPoint x: 908, startPoint y: 545, endPoint x: 1103, endPoint y: 537, distance: 194.7
click at [1104, 552] on app-calendar-viewport "Thu 4 19/19 4 Jobs Fri 5 11/14 3 Jobs Sat 6 13/14 5 Jobs Sun 7 7/8 2 Jobs Mon 8…" at bounding box center [676, 614] width 1352 height 976
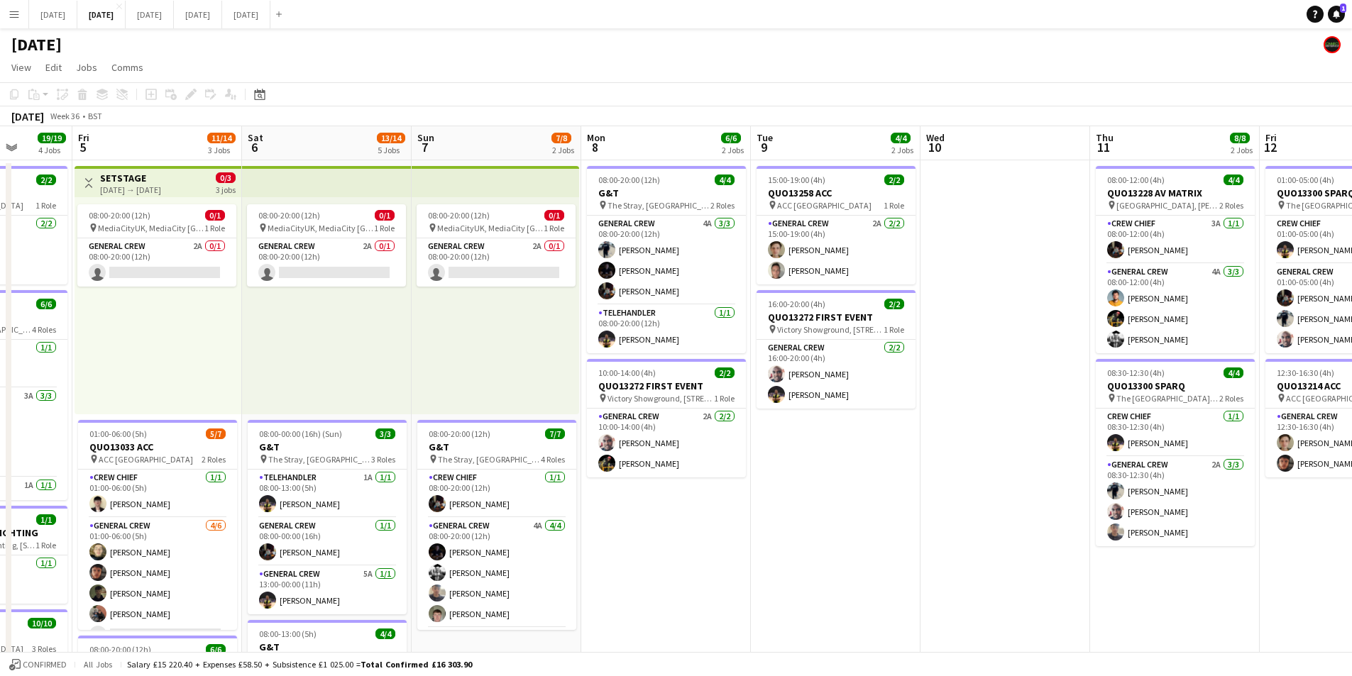
drag, startPoint x: 734, startPoint y: 537, endPoint x: 1137, endPoint y: 520, distance: 403.5
click at [1136, 527] on app-calendar-viewport "Tue 2 21/21 4 Jobs Wed 3 16/16 3 Jobs Thu 4 19/19 4 Jobs Fri 5 11/14 3 Jobs Sat…" at bounding box center [676, 614] width 1352 height 976
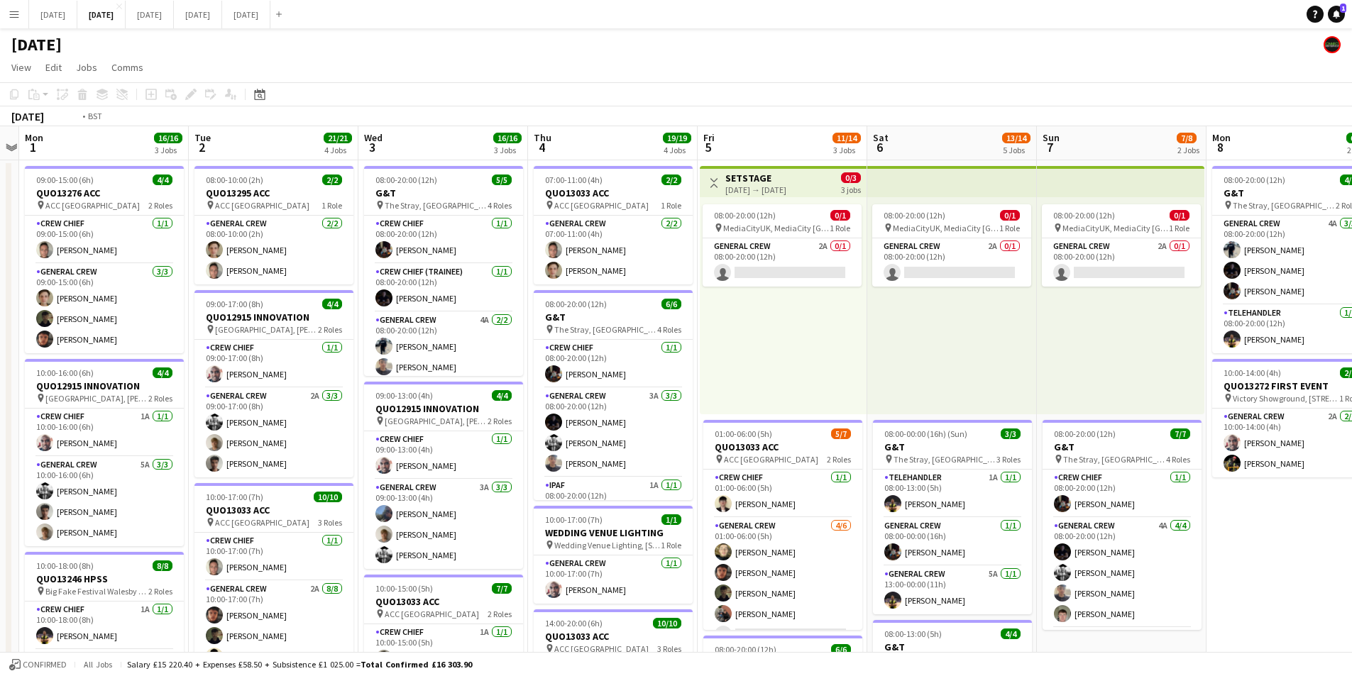
drag, startPoint x: 1131, startPoint y: 557, endPoint x: 1227, endPoint y: 515, distance: 104.6
click at [1226, 520] on app-calendar-viewport "Sun 31 Mon 1 16/16 3 Jobs Tue 2 21/21 4 Jobs Wed 3 16/16 3 Jobs Thu 4 19/19 4 J…" at bounding box center [676, 614] width 1352 height 976
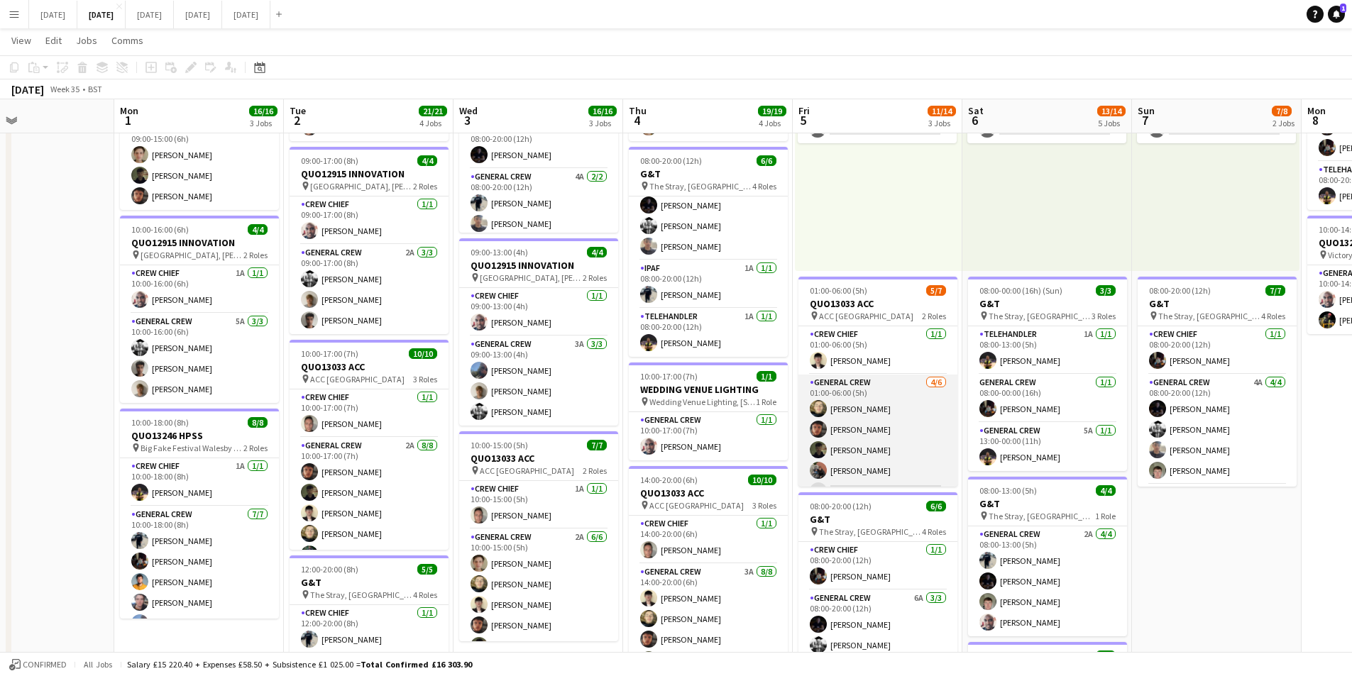
scroll to position [39, 0]
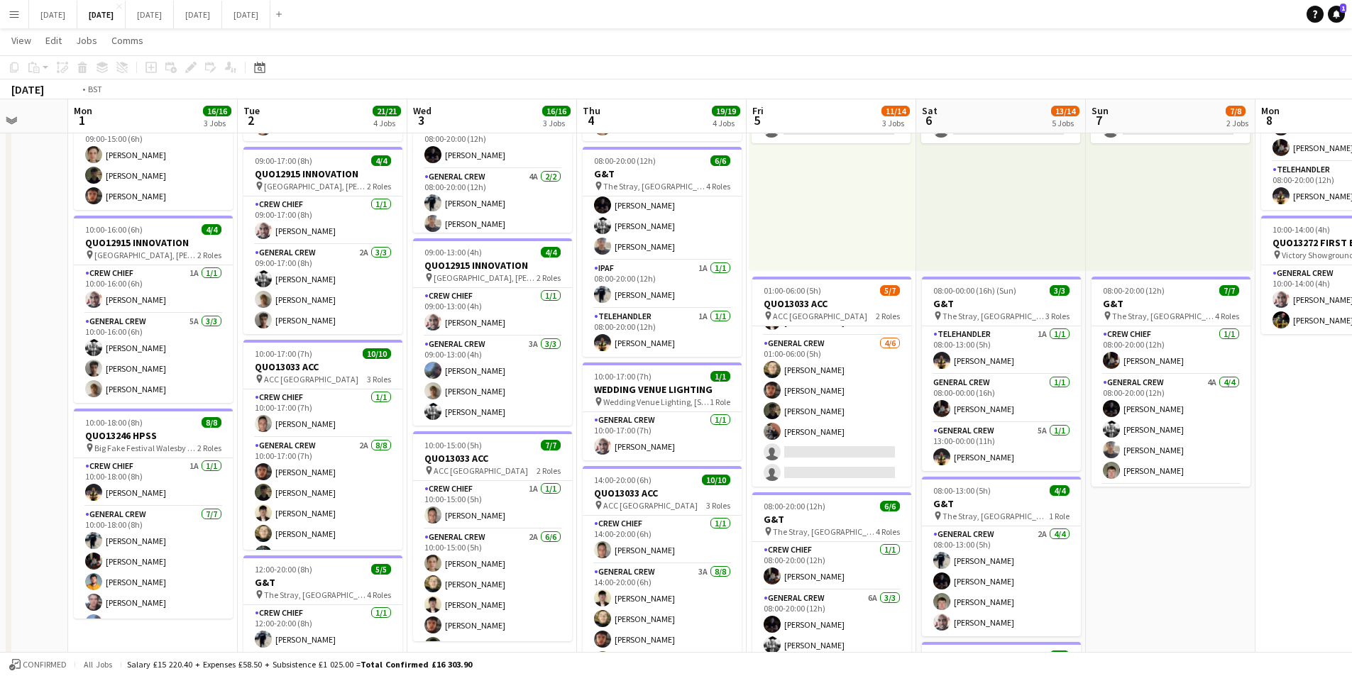
drag, startPoint x: 1155, startPoint y: 520, endPoint x: 999, endPoint y: 505, distance: 156.9
click at [1003, 502] on app-calendar-viewport "Fri 29 Sat 30 Sun 31 Mon 1 16/16 3 Jobs Tue 2 21/21 4 Jobs Wed 3 16/16 3 Jobs T…" at bounding box center [676, 435] width 1352 height 1045
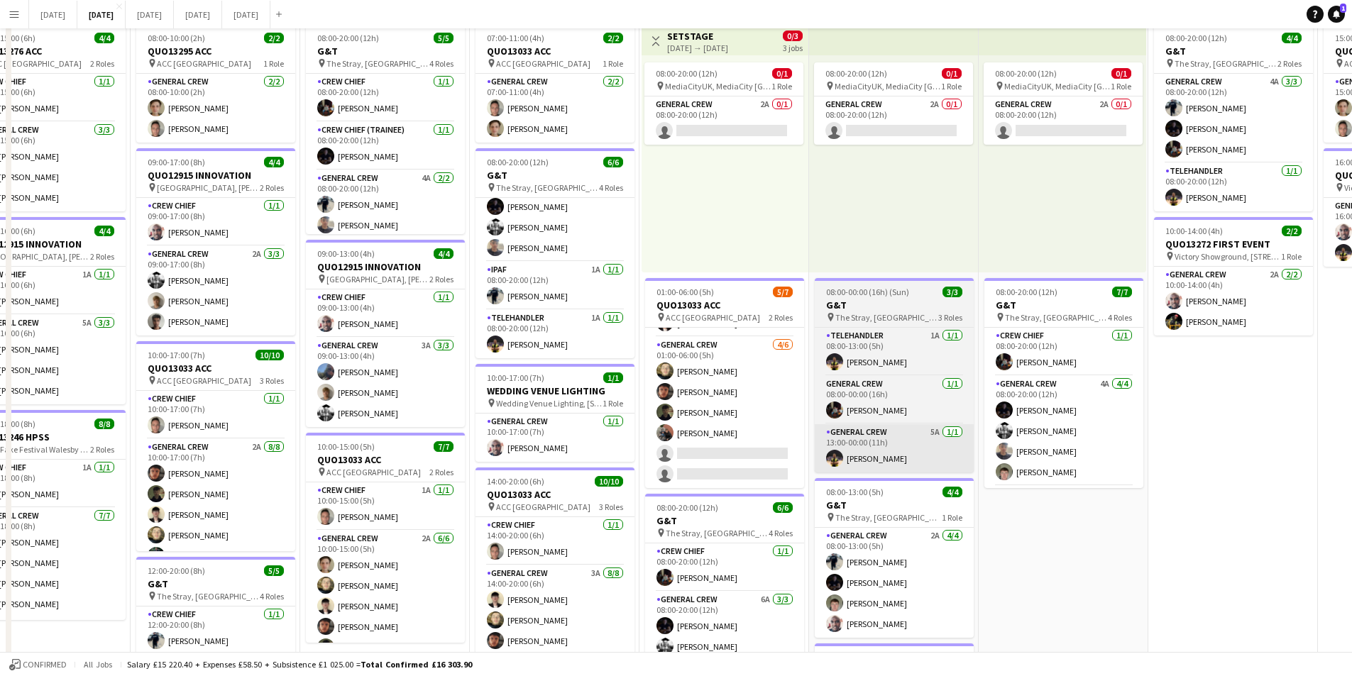
scroll to position [0, 0]
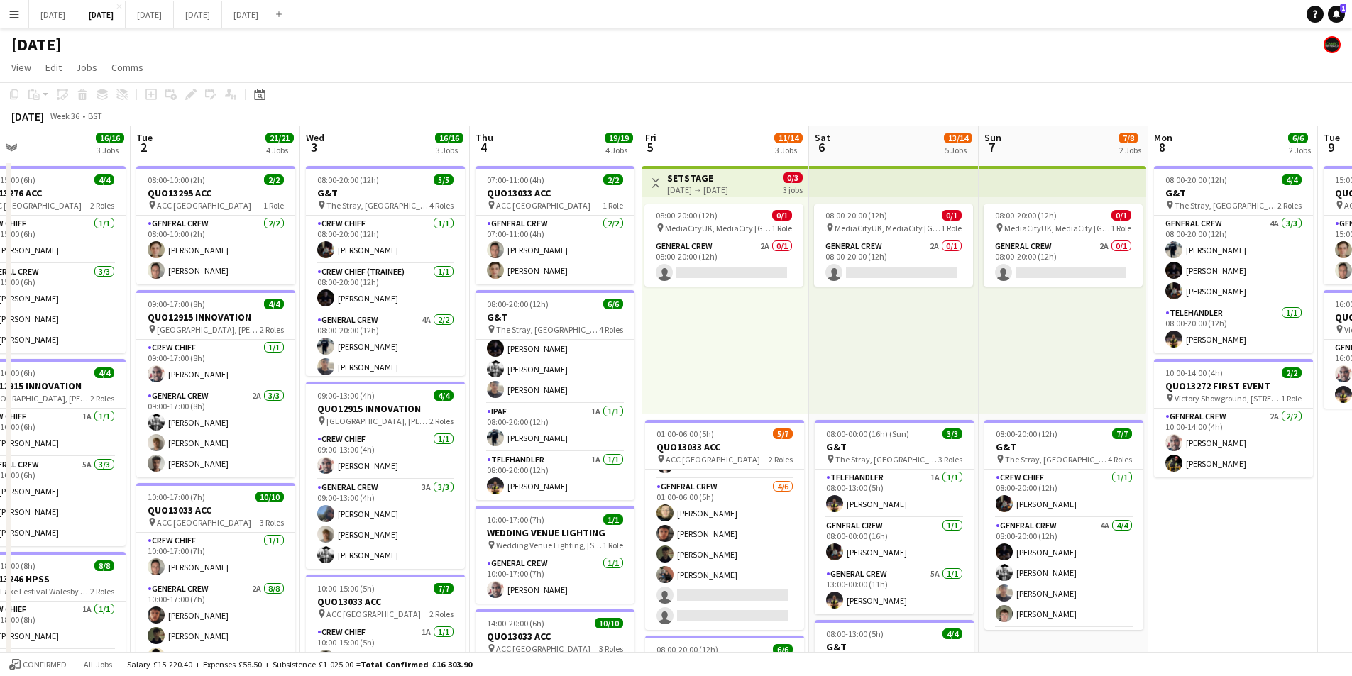
drag, startPoint x: 724, startPoint y: 335, endPoint x: 872, endPoint y: 330, distance: 148.4
click at [531, 283] on app-calendar-viewport "Sat 30 Sun 31 Mon 1 16/16 3 Jobs Tue 2 21/21 4 Jobs Wed 3 16/16 3 Jobs Thu 4 19…" at bounding box center [676, 614] width 1352 height 976
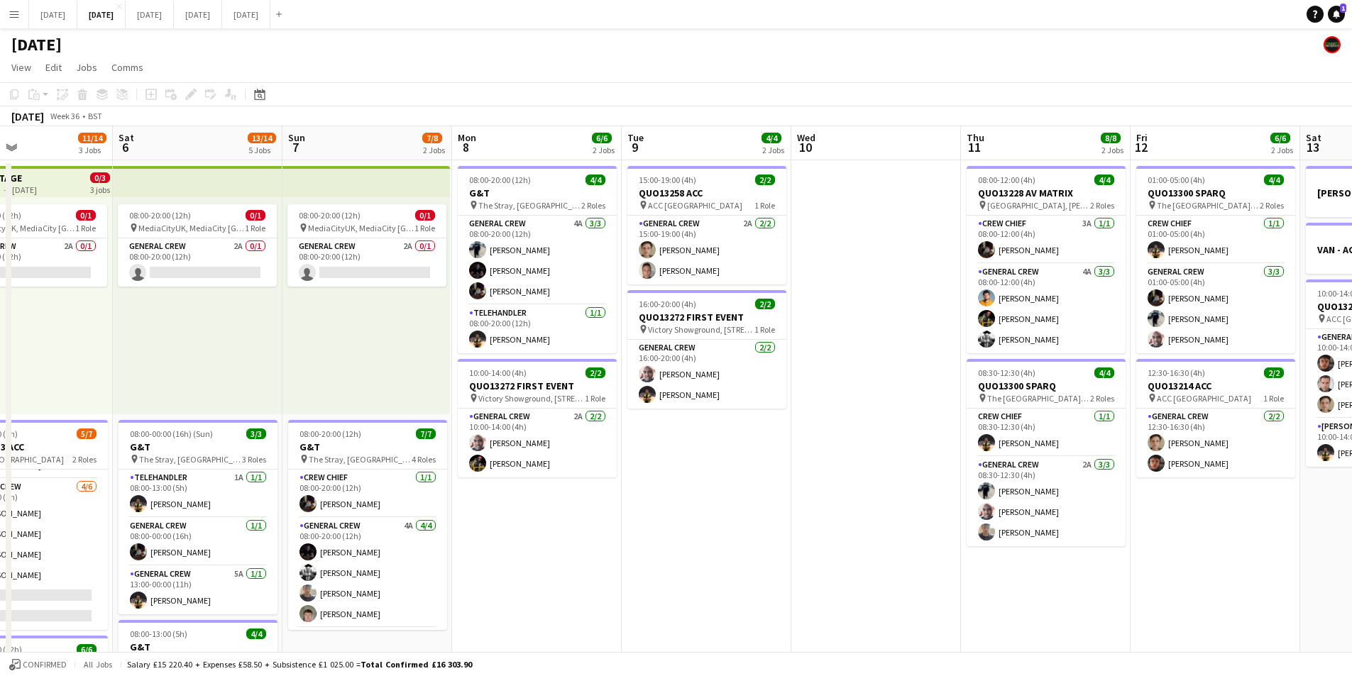
drag, startPoint x: 515, startPoint y: 331, endPoint x: 629, endPoint y: 347, distance: 115.4
click at [511, 331] on app-calendar-viewport "Wed 3 16/16 3 Jobs Thu 4 19/19 4 Jobs Fri 5 11/14 3 Jobs Sat 6 13/14 5 Jobs Sun…" at bounding box center [676, 614] width 1352 height 976
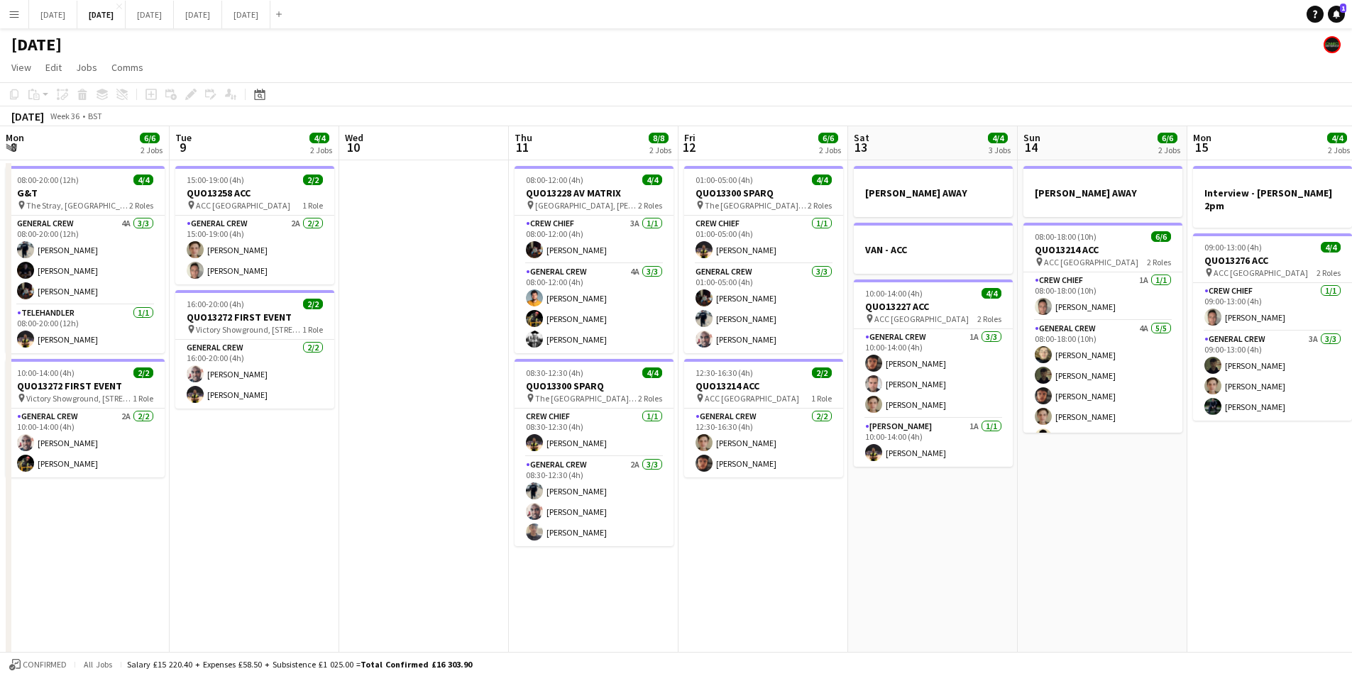
drag, startPoint x: 529, startPoint y: 339, endPoint x: 539, endPoint y: 332, distance: 11.8
click at [460, 326] on app-calendar-viewport "Sat 6 13/14 5 Jobs Sun 7 7/8 2 Jobs Mon 8 6/6 2 Jobs Tue 9 4/4 2 Jobs Wed 10 Th…" at bounding box center [676, 614] width 1352 height 976
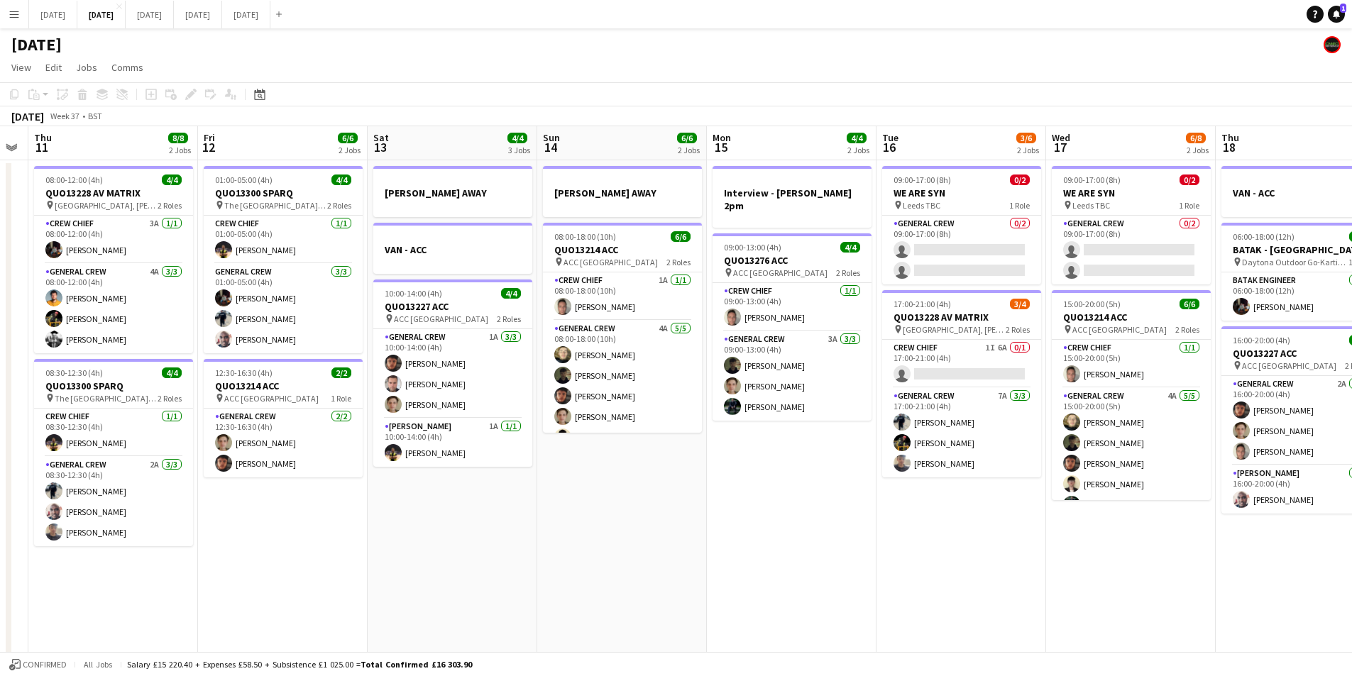
scroll to position [0, 489]
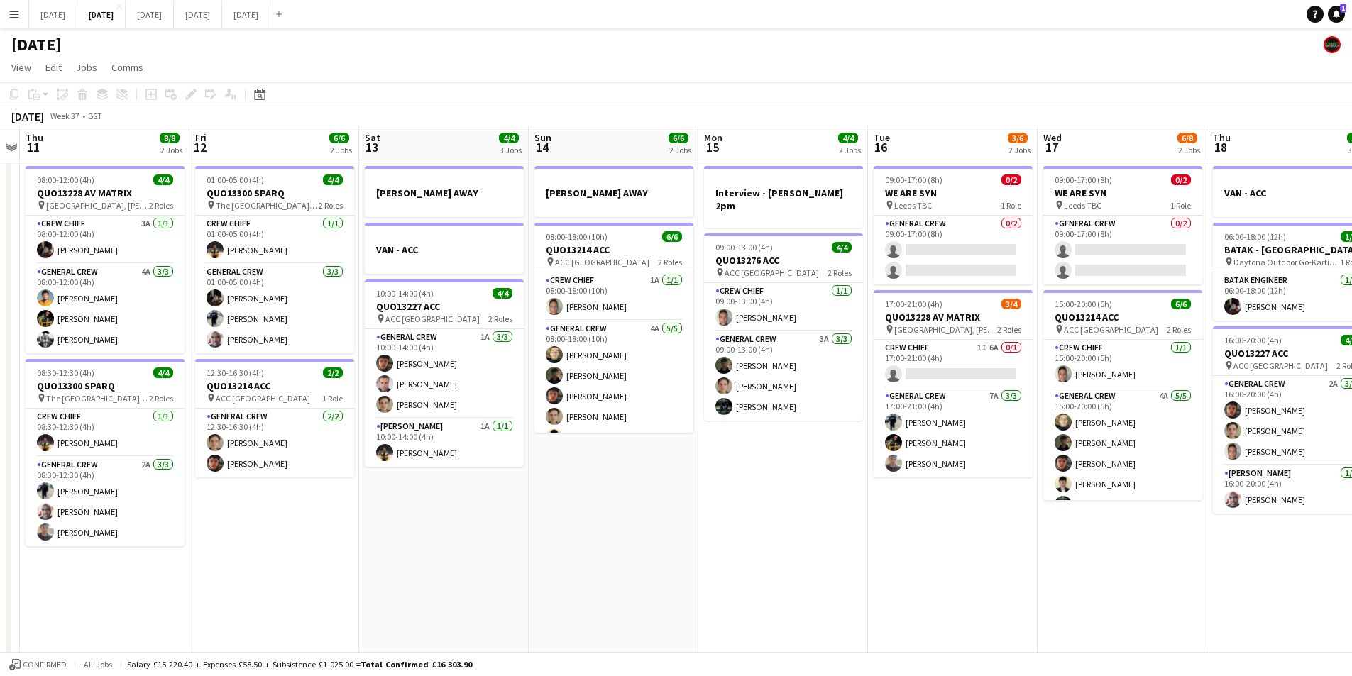
drag, startPoint x: 961, startPoint y: 598, endPoint x: 921, endPoint y: 591, distance: 40.5
click at [921, 591] on app-calendar-viewport "Mon 8 6/6 2 Jobs Tue 9 4/4 2 Jobs Wed 10 Thu 11 8/8 2 Jobs Fri 12 6/6 2 Jobs Sa…" at bounding box center [676, 614] width 1352 height 976
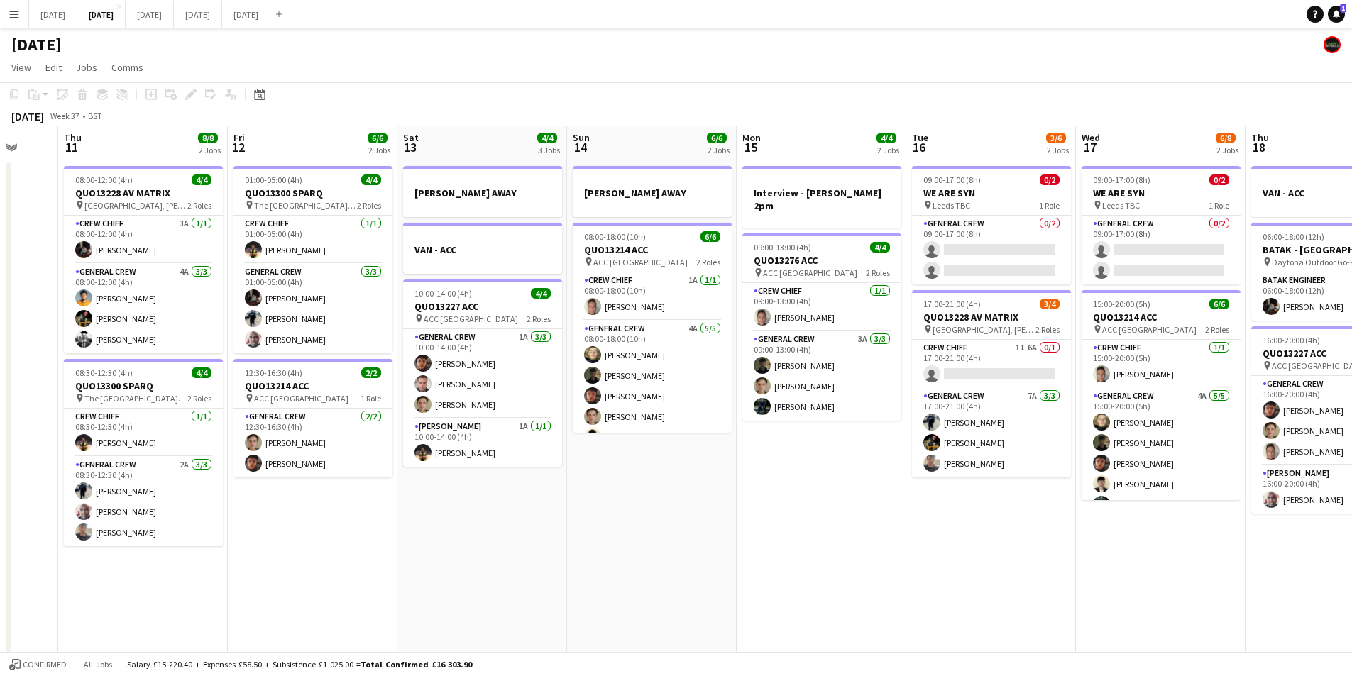
scroll to position [0, 428]
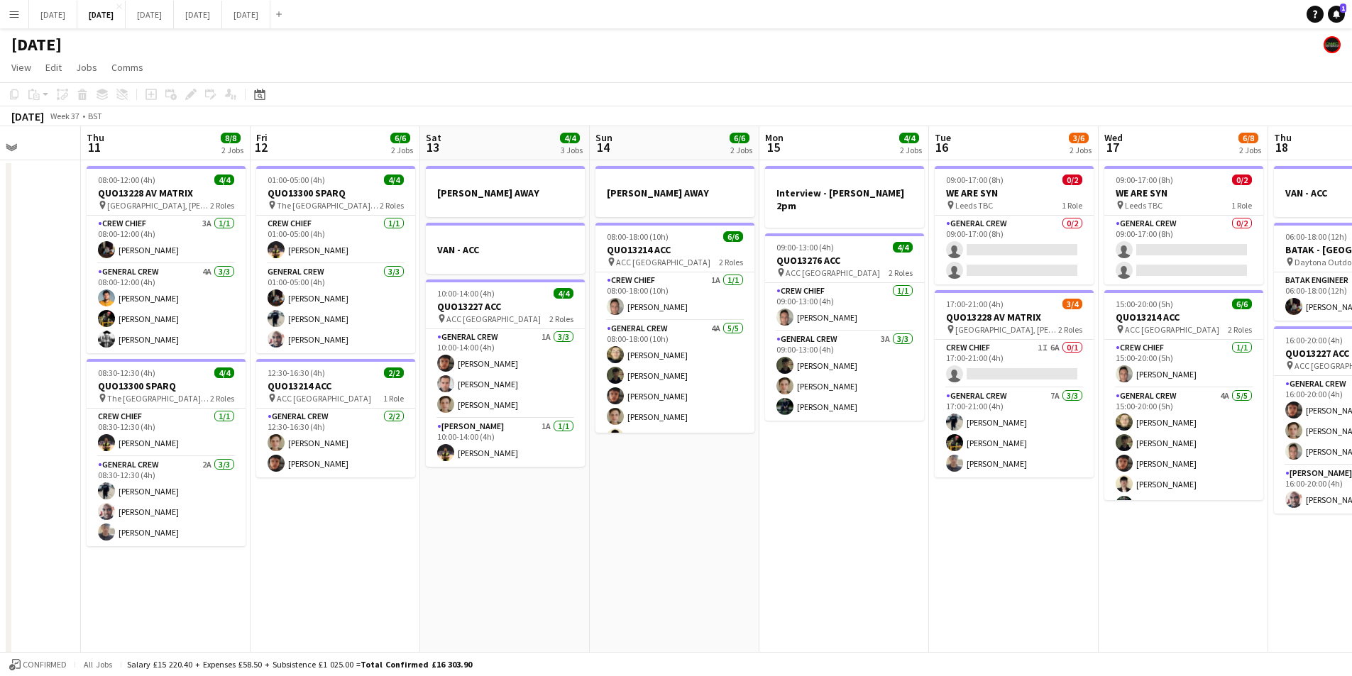
drag, startPoint x: 662, startPoint y: 559, endPoint x: 723, endPoint y: 573, distance: 62.7
click at [723, 573] on app-calendar-viewport "Mon 8 6/6 2 Jobs Tue 9 4/4 2 Jobs Wed 10 Thu 11 8/8 2 Jobs Fri 12 6/6 2 Jobs Sa…" at bounding box center [676, 614] width 1352 height 976
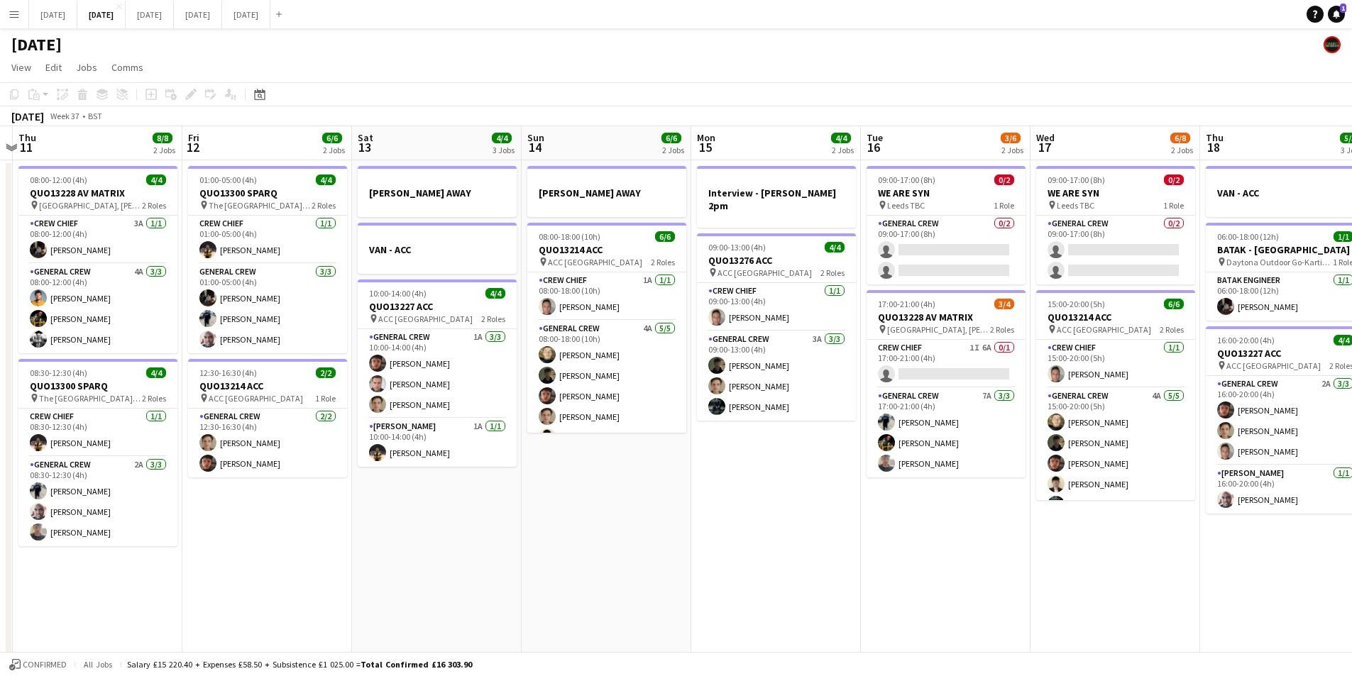
scroll to position [0, 419]
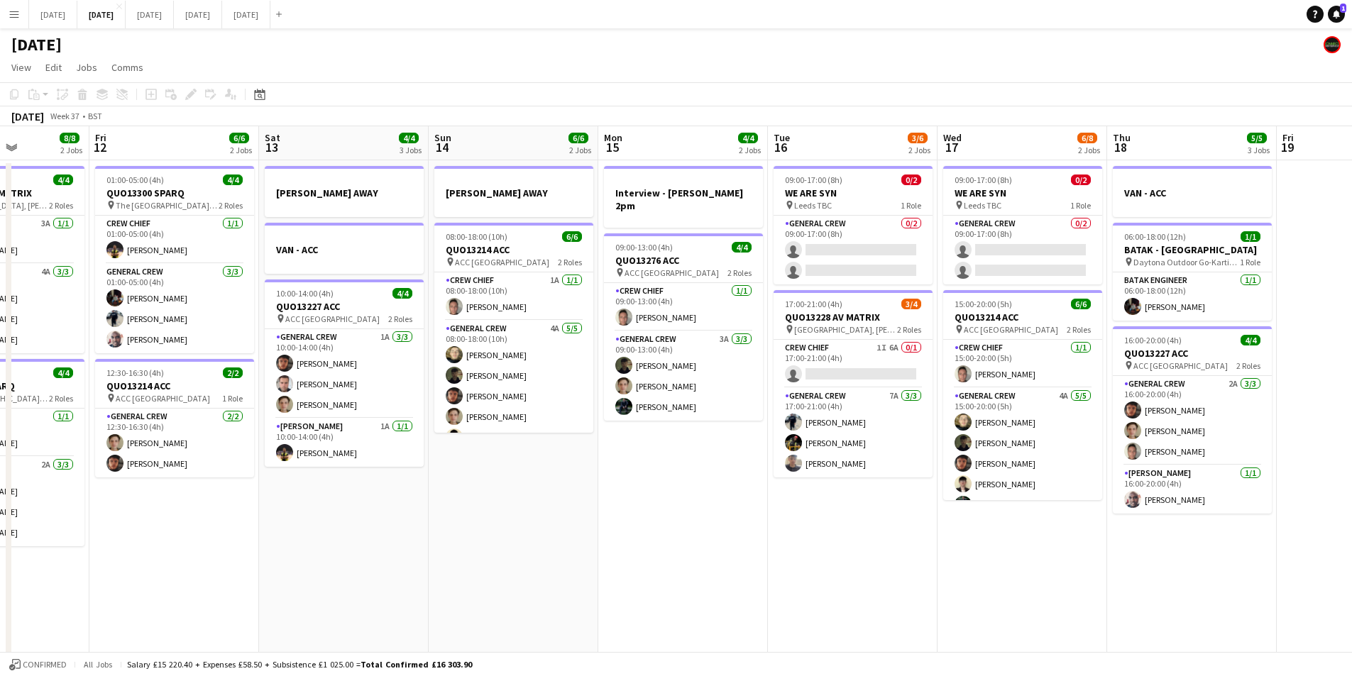
drag, startPoint x: 828, startPoint y: 509, endPoint x: 1055, endPoint y: 502, distance: 226.5
click at [1162, 462] on app-calendar-viewport "Tue 9 4/4 2 Jobs Wed 10 Thu 11 8/8 2 Jobs Fri 12 6/6 2 Jobs Sat 13 4/4 3 Jobs S…" at bounding box center [676, 614] width 1352 height 976
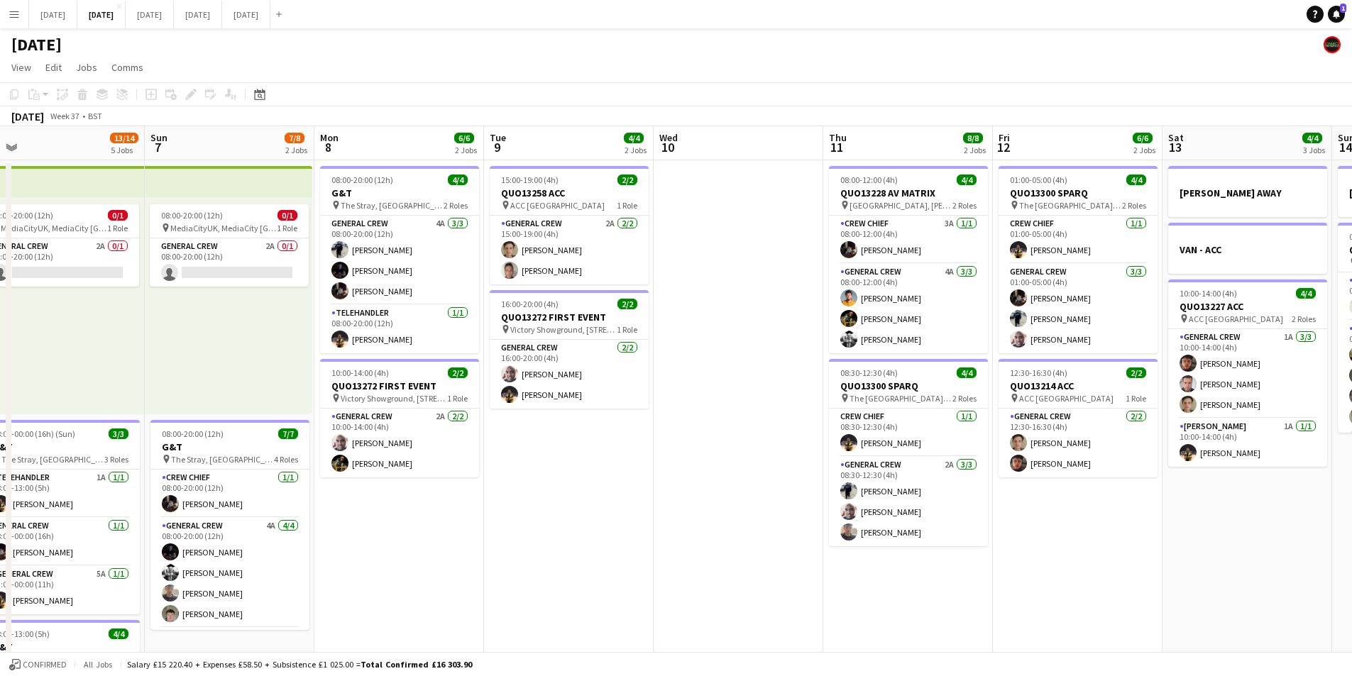
drag, startPoint x: 1055, startPoint y: 502, endPoint x: 889, endPoint y: 521, distance: 167.2
click at [1116, 492] on app-calendar-viewport "Sat 6 13/14 5 Jobs Sun 7 7/8 2 Jobs Mon 8 6/6 2 Jobs Tue 9 4/4 2 Jobs Wed 10 Th…" at bounding box center [676, 614] width 1352 height 976
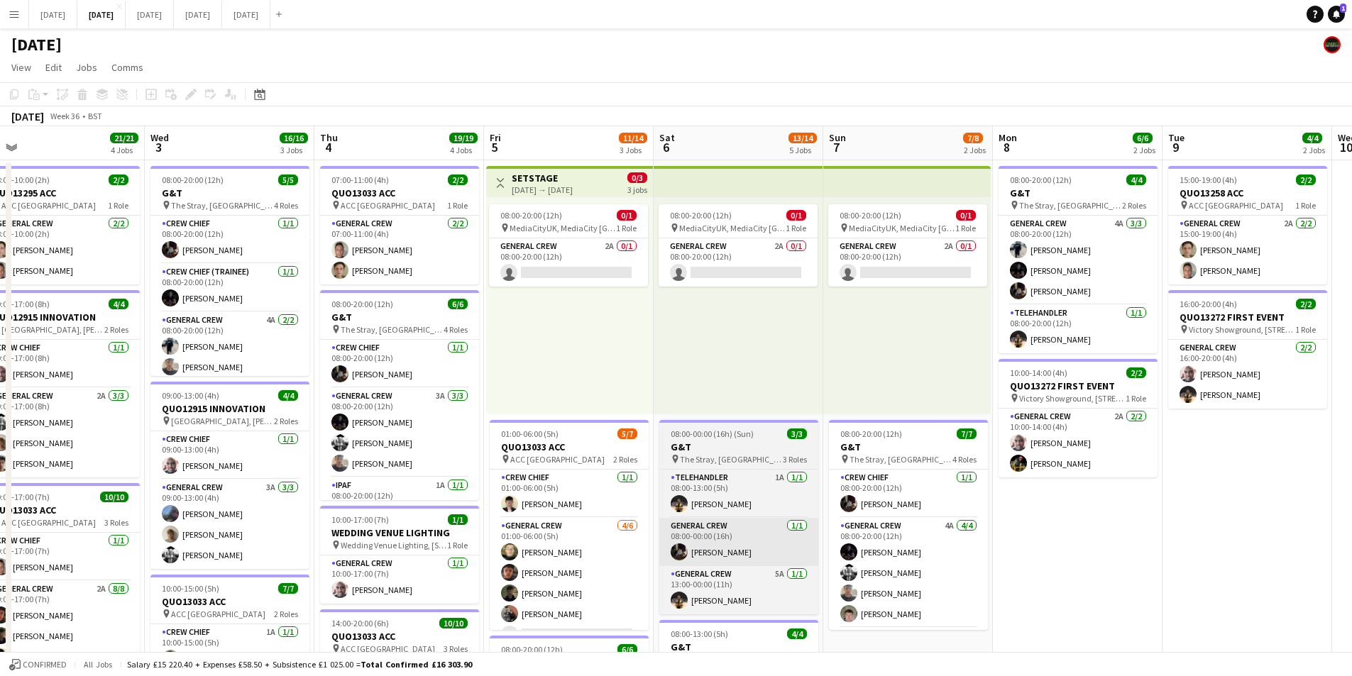
drag, startPoint x: 889, startPoint y: 521, endPoint x: 612, endPoint y: 557, distance: 279.2
click at [1001, 512] on app-calendar-viewport "Tue 2 21/21 4 Jobs Wed 3 16/16 3 Jobs Thu 4 19/19 4 Jobs Fri 5 11/14 3 Jobs Sat…" at bounding box center [676, 614] width 1352 height 976
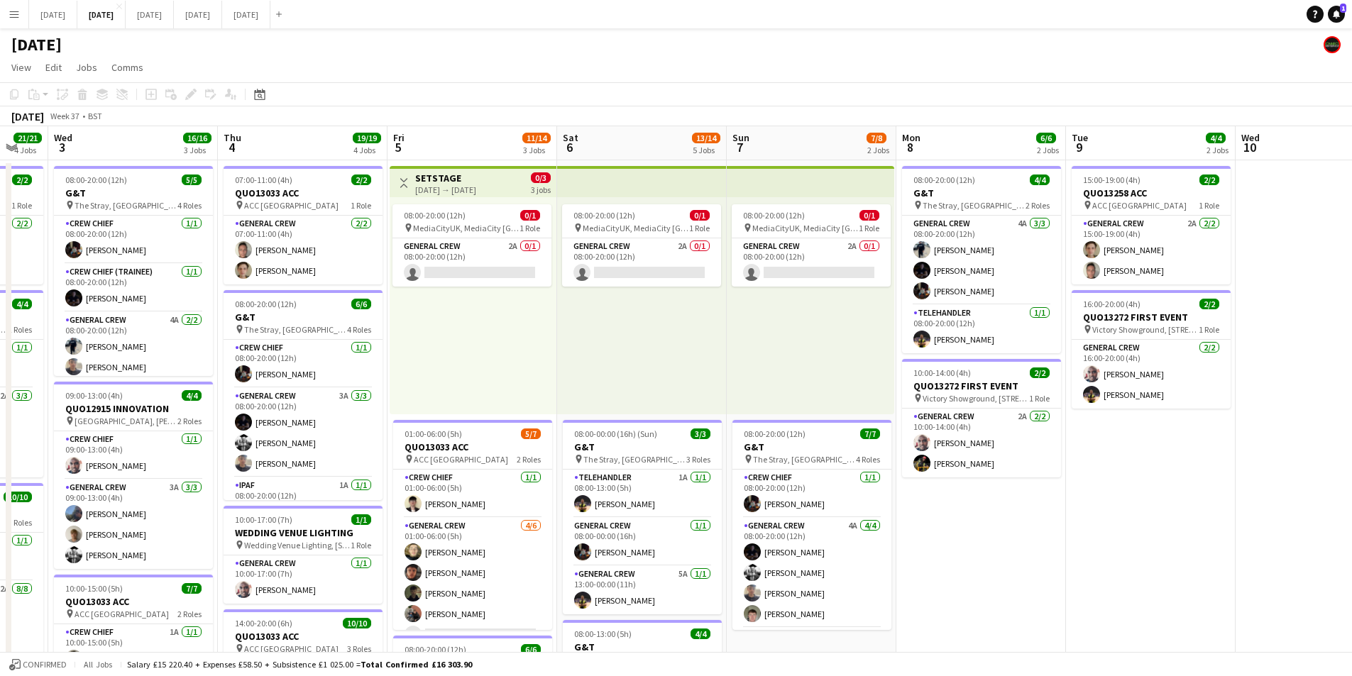
click at [1067, 493] on app-calendar-viewport "Mon 1 16/16 3 Jobs Tue 2 21/21 4 Jobs Wed 3 16/16 3 Jobs Thu 4 19/19 4 Jobs Fri…" at bounding box center [676, 614] width 1352 height 976
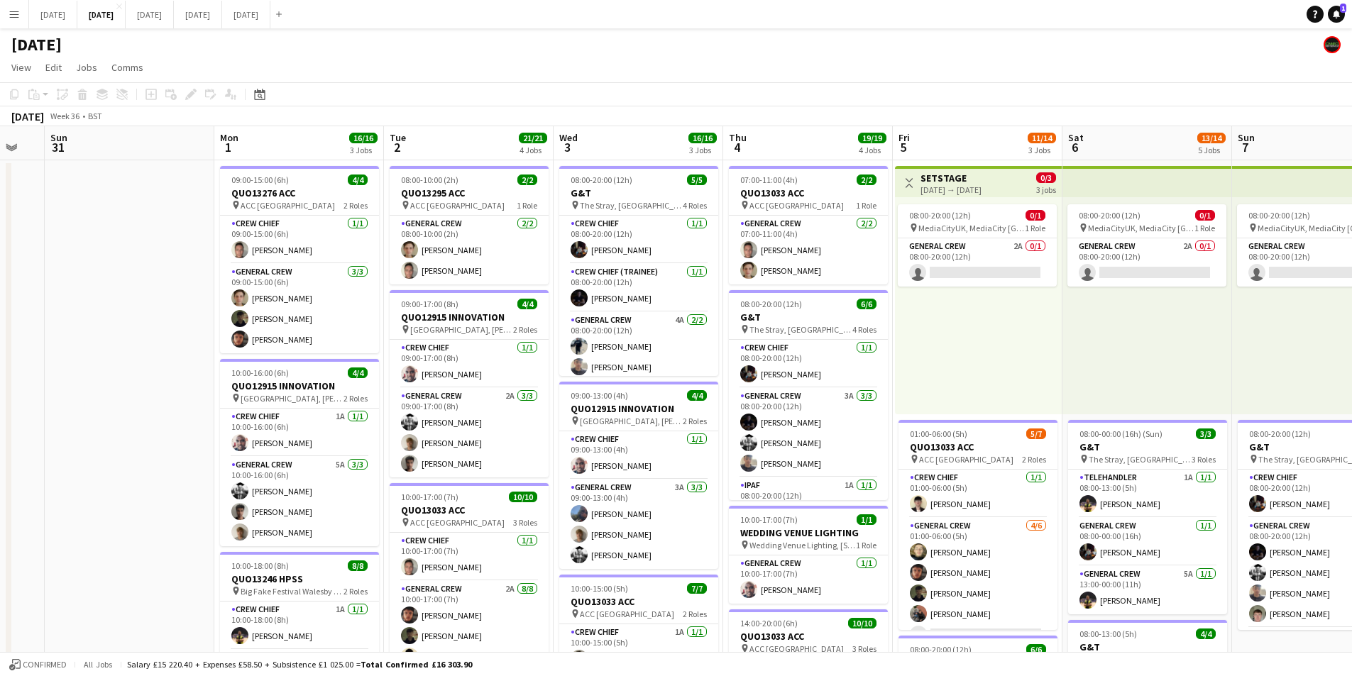
scroll to position [0, 456]
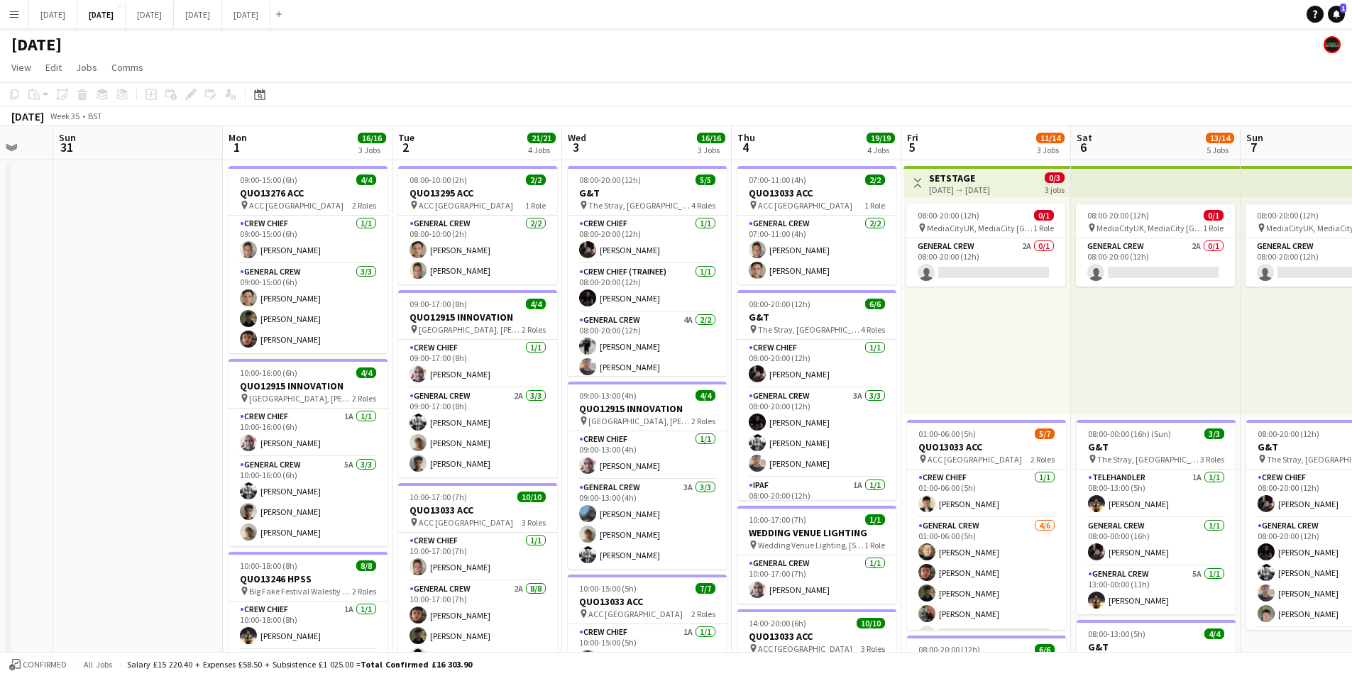
drag, startPoint x: 450, startPoint y: 517, endPoint x: 673, endPoint y: 531, distance: 223.3
click at [673, 531] on app-calendar-viewport "Thu 28 Fri 29 Sat 30 Sun 31 Mon 1 16/16 3 Jobs Tue 2 21/21 4 Jobs Wed 3 16/16 3…" at bounding box center [676, 614] width 1352 height 976
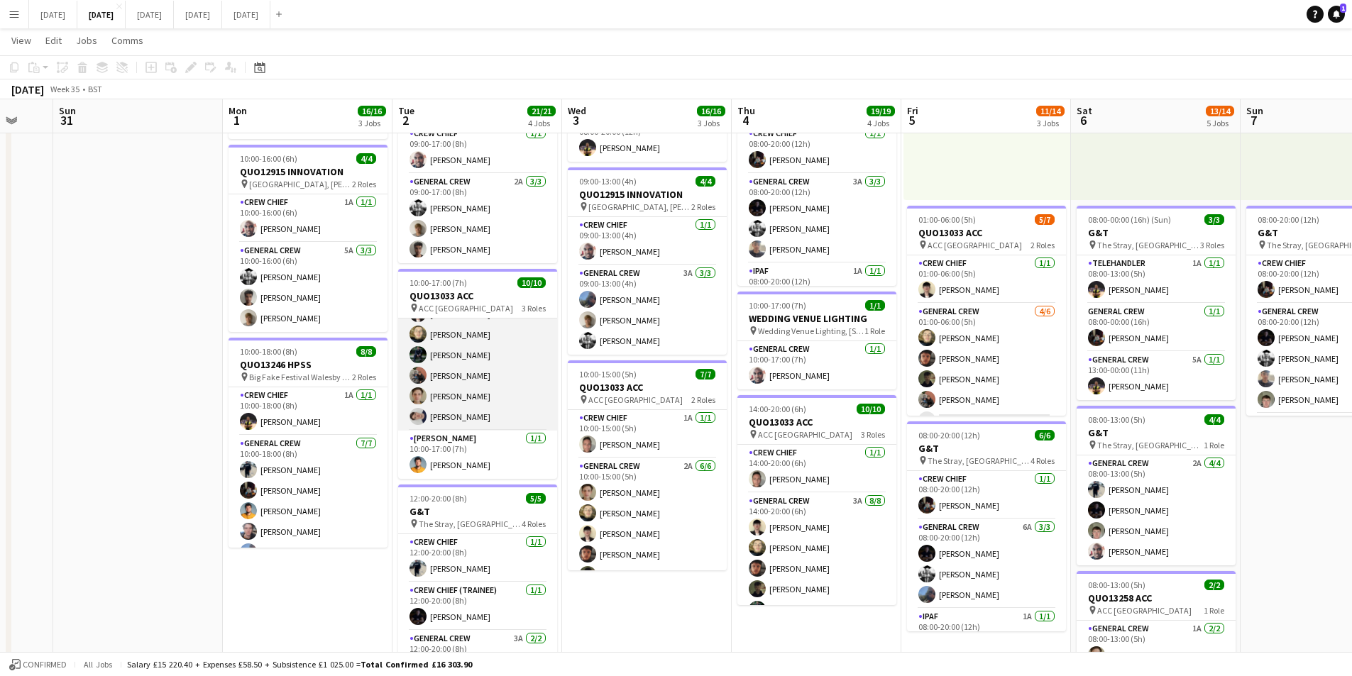
scroll to position [0, 0]
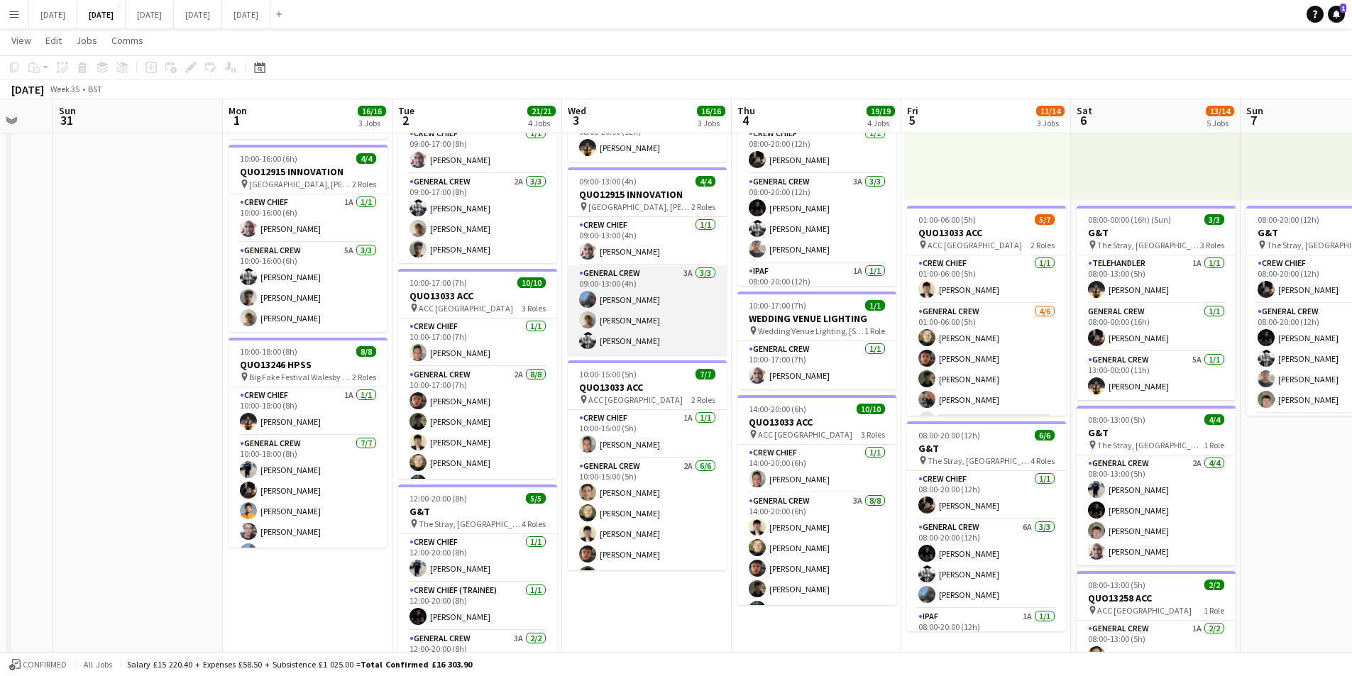
click at [644, 314] on app-card-role "General Crew 3A [DATE] 09:00-13:00 (4h) [PERSON_NAME] [PERSON_NAME] [PERSON_NAM…" at bounding box center [647, 309] width 159 height 89
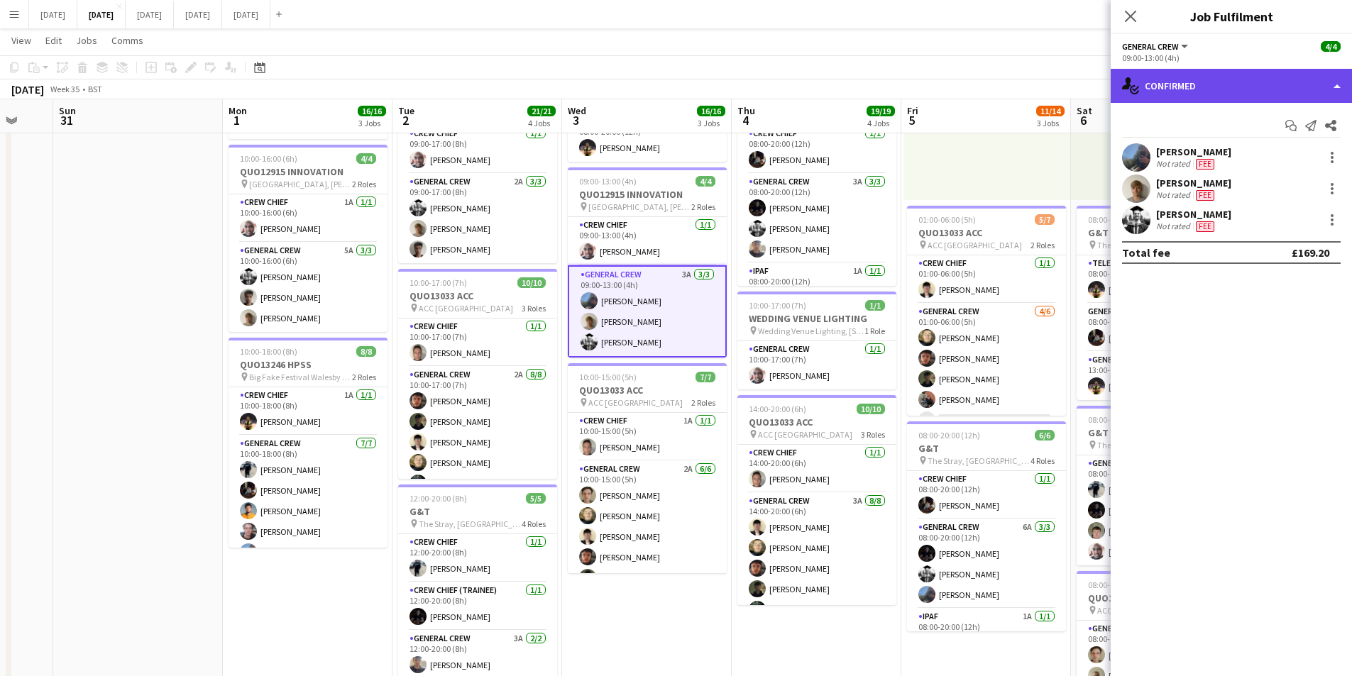
click at [1253, 82] on div "single-neutral-actions-check-2 Confirmed" at bounding box center [1231, 86] width 241 height 34
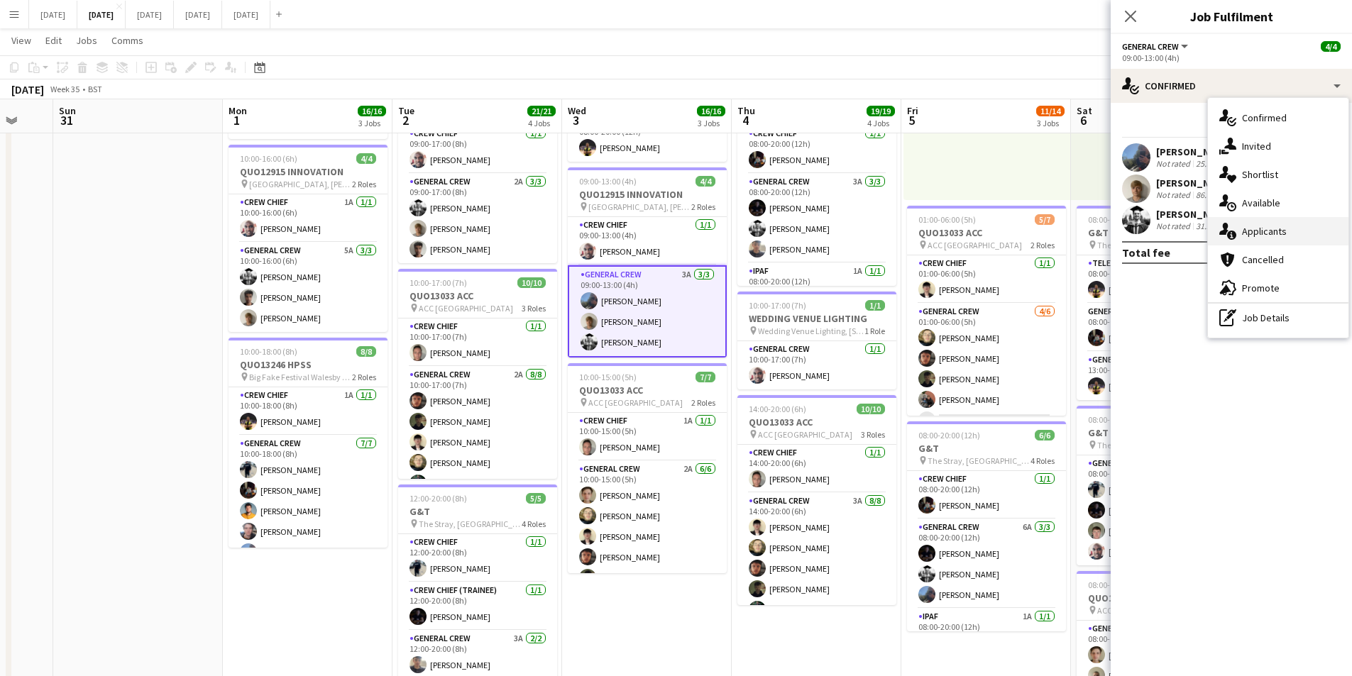
click at [1257, 234] on div "single-neutral-actions-information Applicants" at bounding box center [1278, 231] width 141 height 28
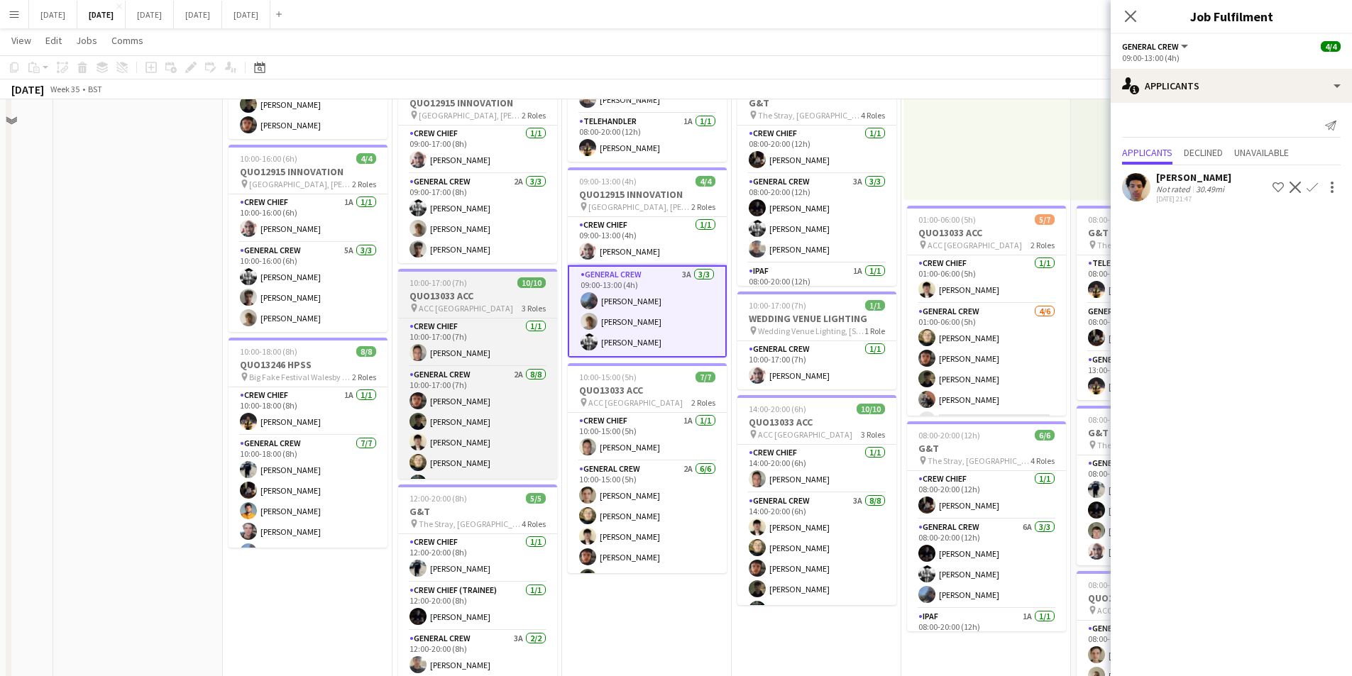
scroll to position [71, 0]
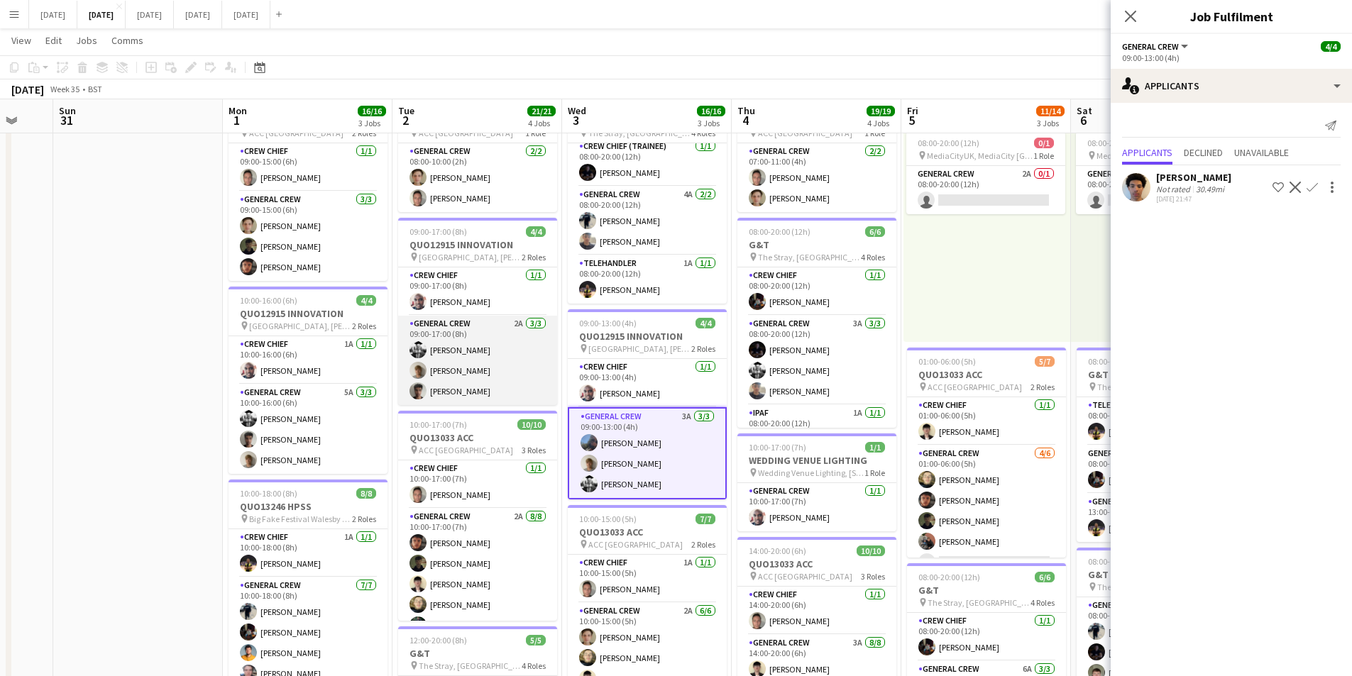
click at [483, 368] on app-card-role "General Crew 2A [DATE] 09:00-17:00 (8h) [PERSON_NAME] [PERSON_NAME] [PERSON_NAM…" at bounding box center [477, 360] width 159 height 89
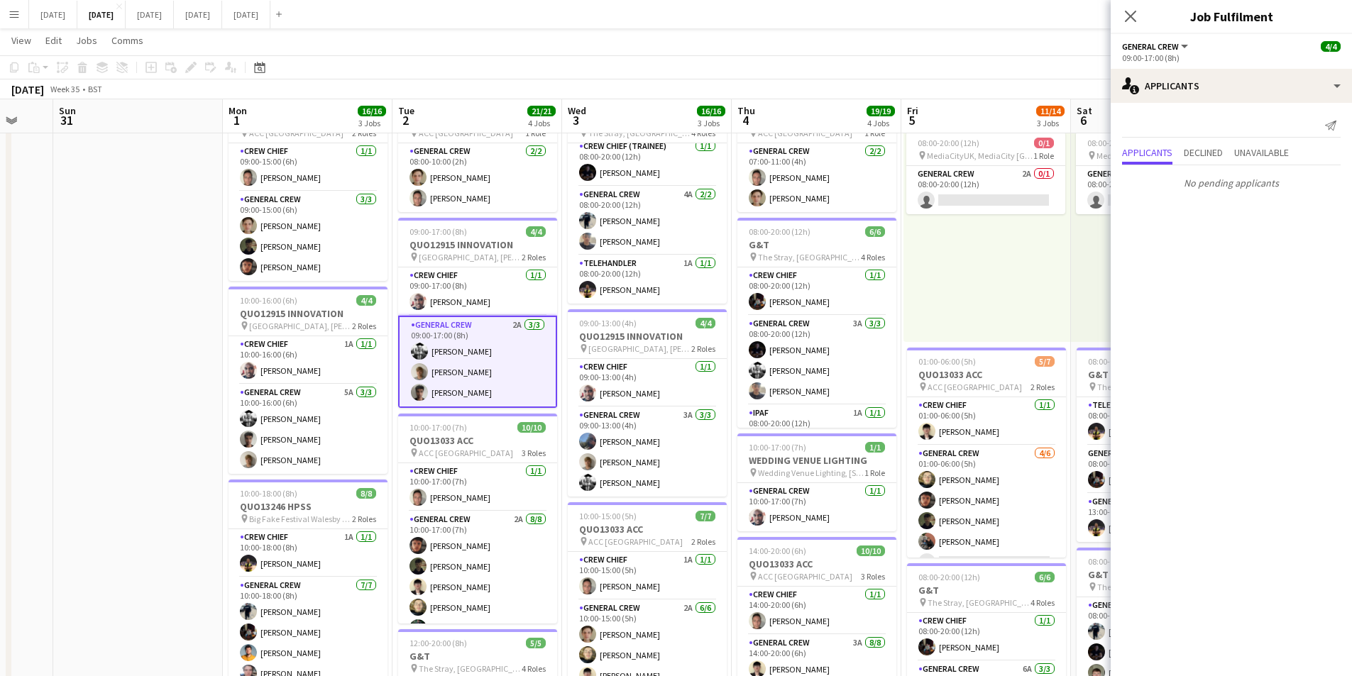
drag, startPoint x: 1134, startPoint y: 12, endPoint x: 1100, endPoint y: 10, distance: 34.1
click at [1134, 12] on icon at bounding box center [1130, 16] width 11 height 11
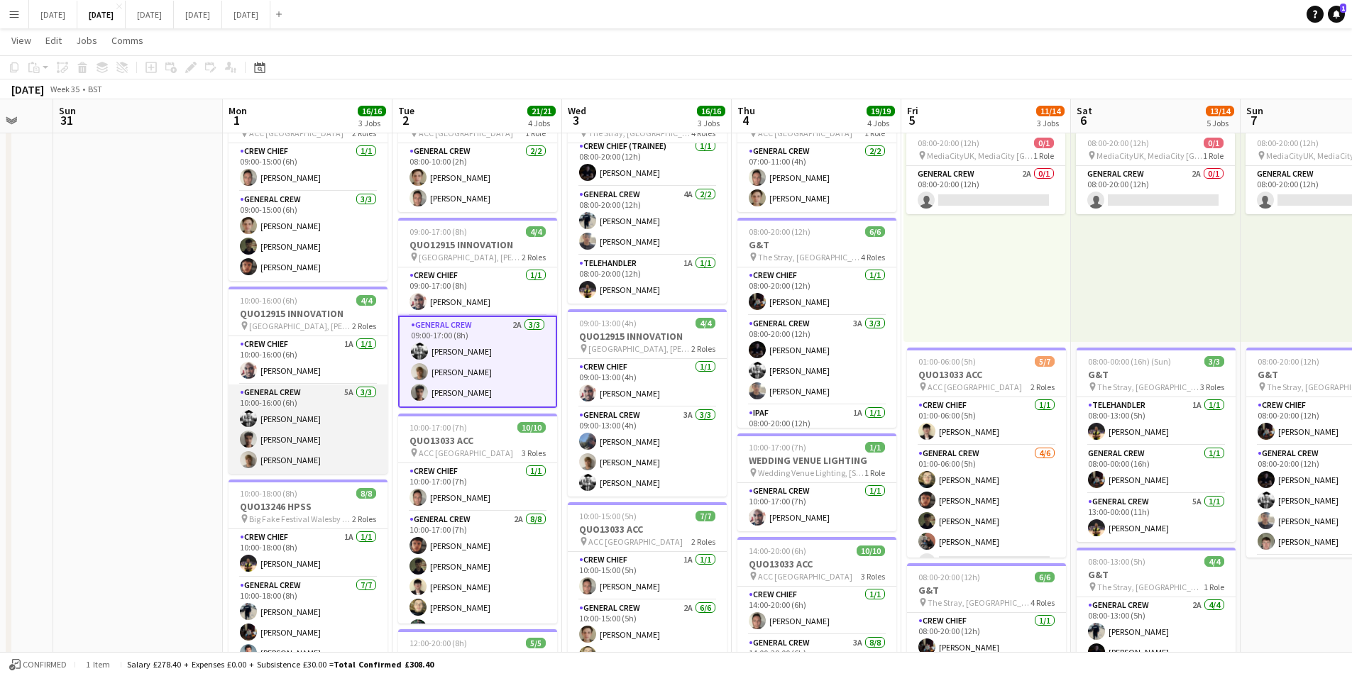
click at [290, 452] on app-card-role "General Crew 5A [DATE] 10:00-16:00 (6h) [PERSON_NAME] [PERSON_NAME] [PERSON_NAM…" at bounding box center [308, 429] width 159 height 89
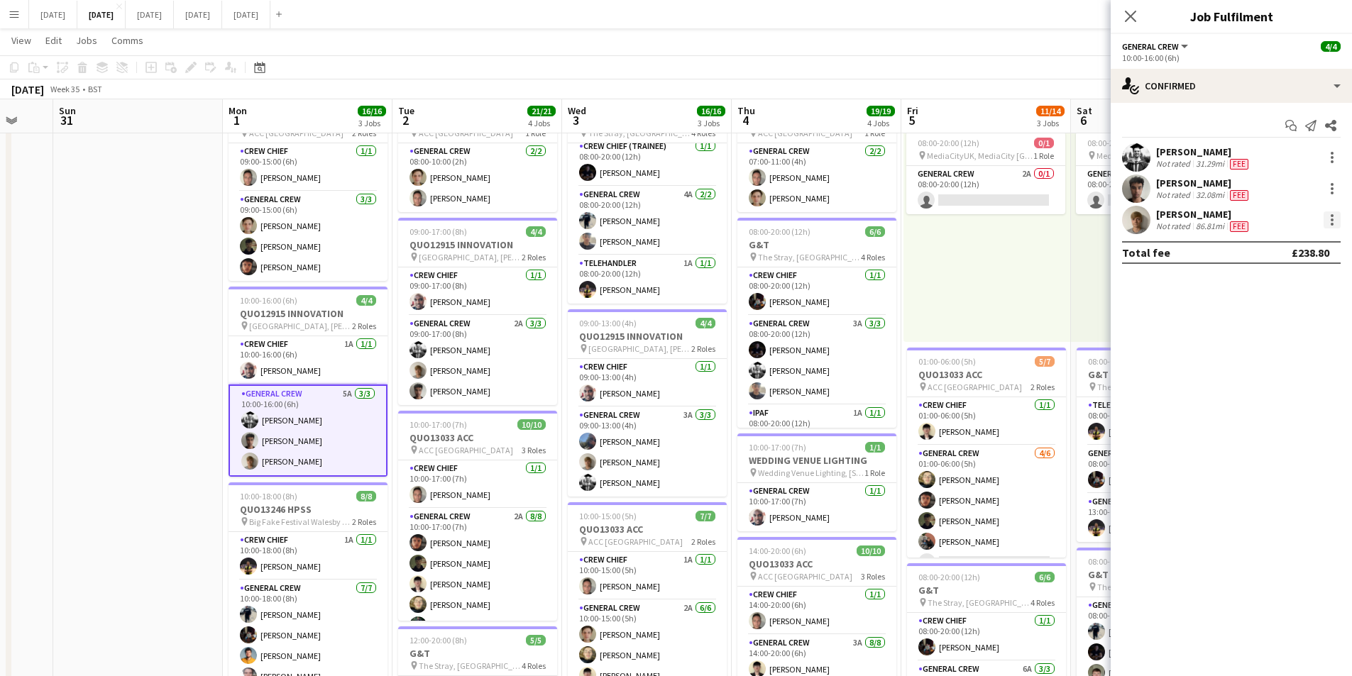
click at [1332, 221] on div at bounding box center [1332, 220] width 3 height 3
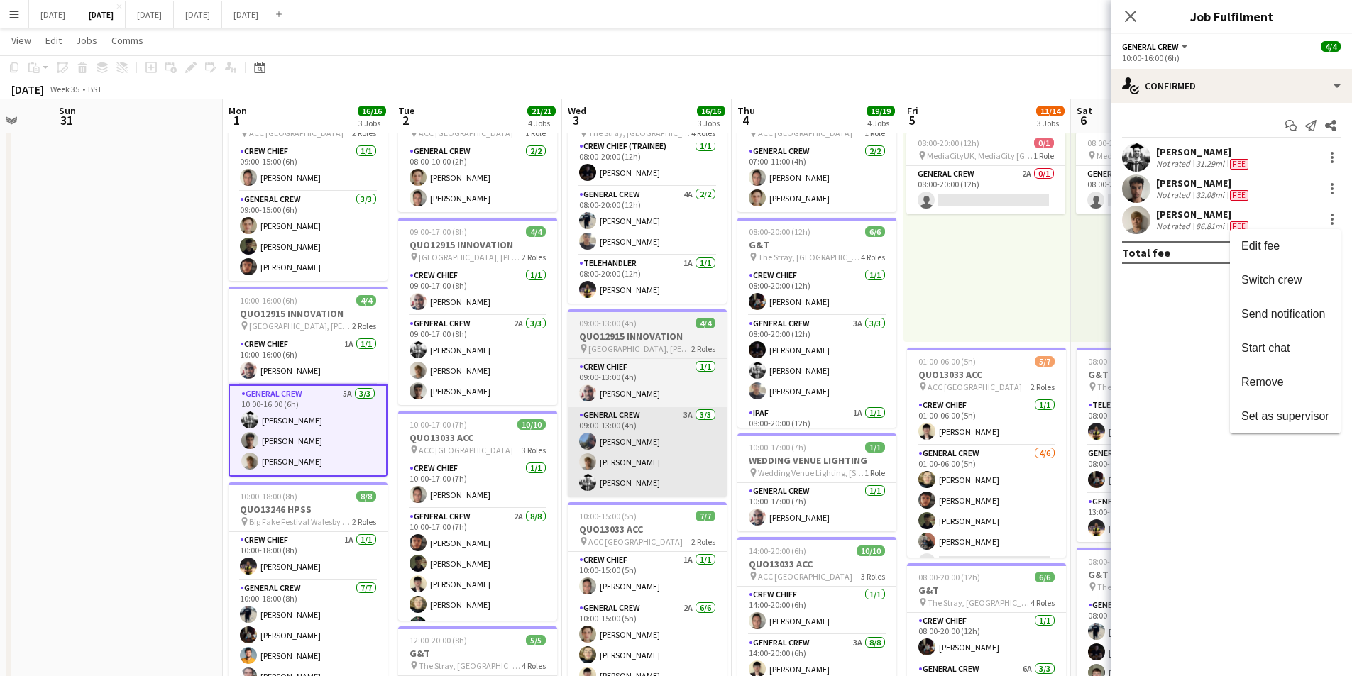
drag, startPoint x: 1268, startPoint y: 384, endPoint x: 718, endPoint y: 424, distance: 551.5
click at [1269, 384] on span "Remove" at bounding box center [1262, 382] width 43 height 12
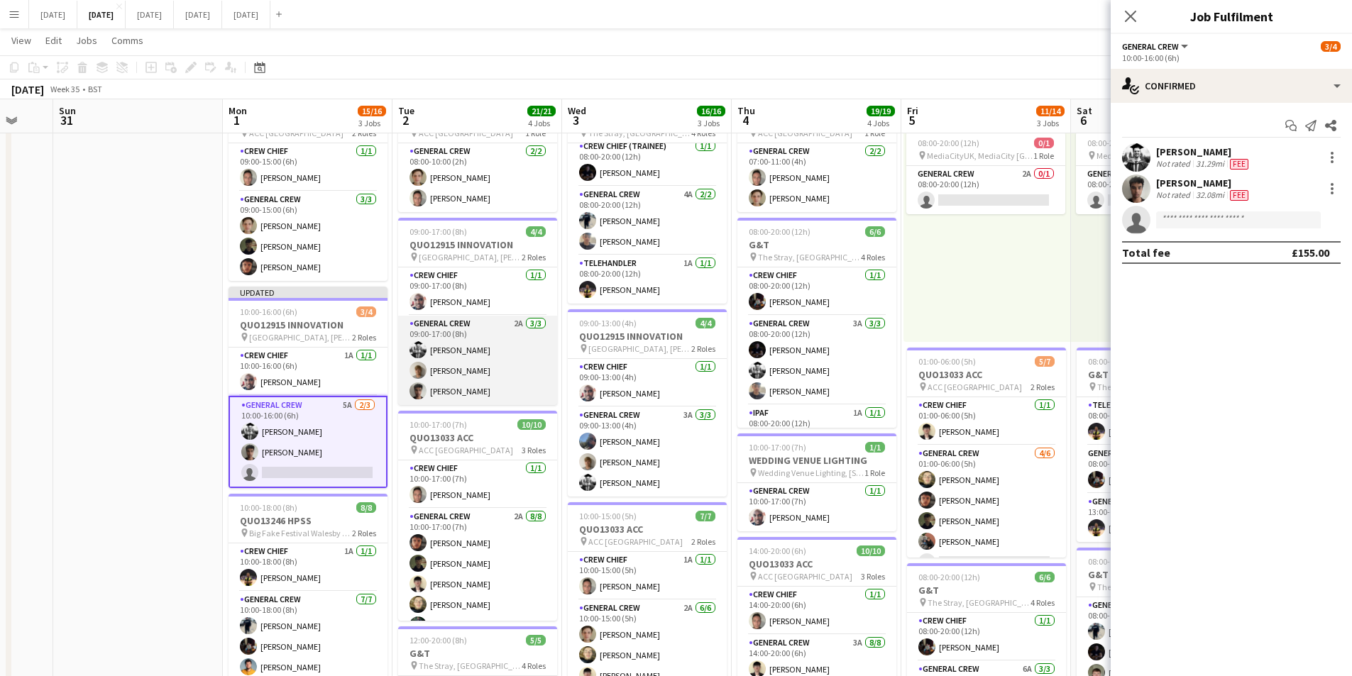
click at [478, 370] on app-card-role "General Crew 2A [DATE] 09:00-17:00 (8h) [PERSON_NAME] [PERSON_NAME] [PERSON_NAM…" at bounding box center [477, 360] width 159 height 89
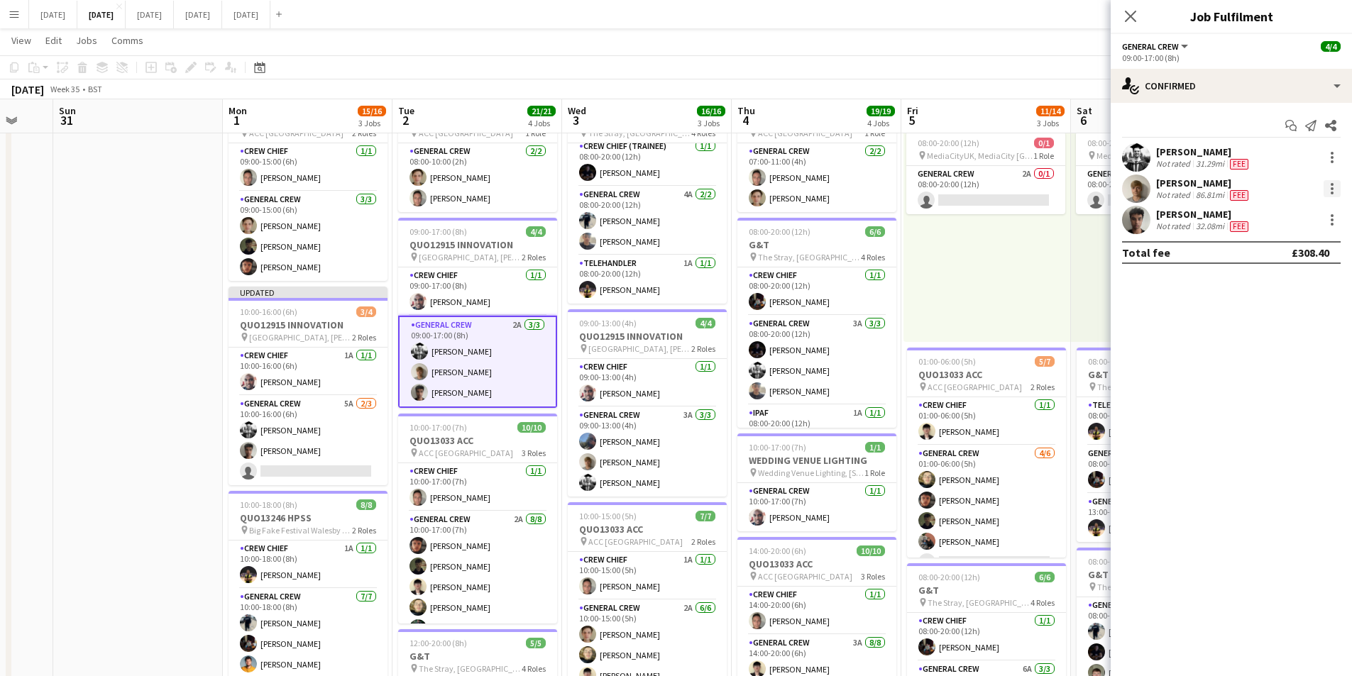
click at [1333, 190] on div at bounding box center [1332, 188] width 3 height 3
click at [1270, 348] on span "Remove" at bounding box center [1262, 351] width 43 height 12
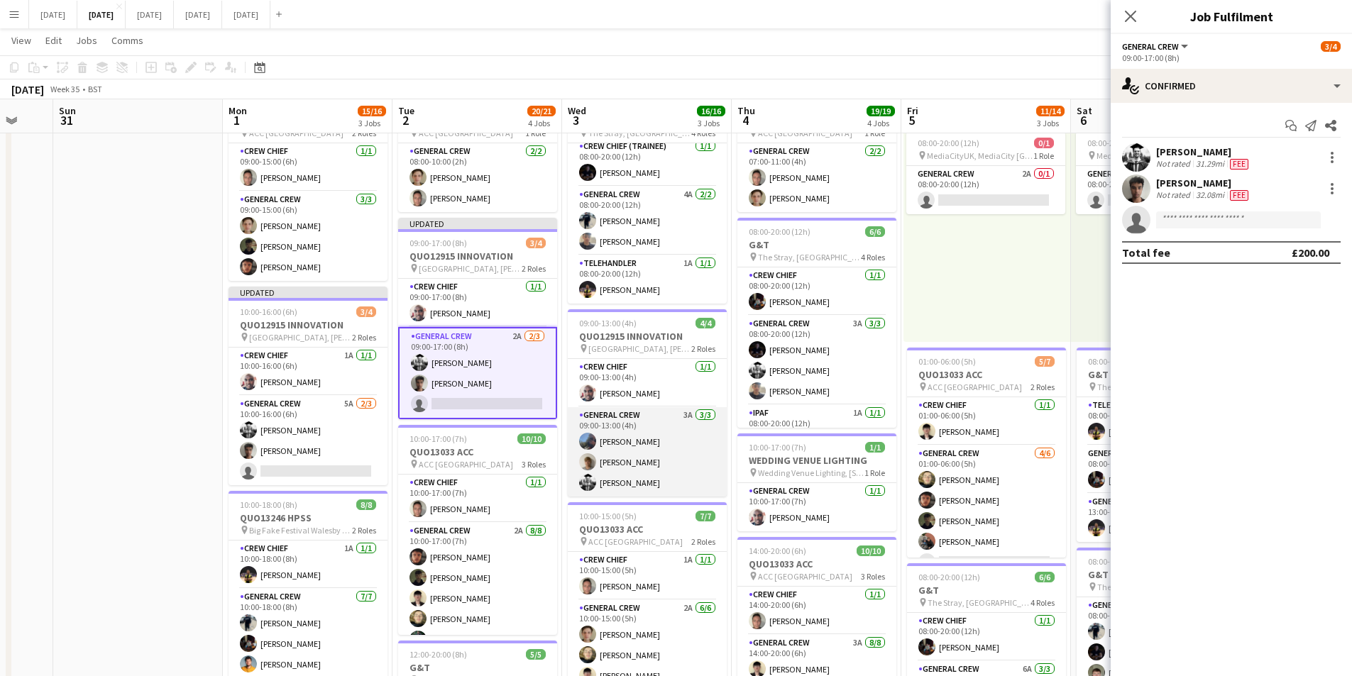
click at [625, 459] on app-card-role "General Crew 3A [DATE] 09:00-13:00 (4h) [PERSON_NAME] [PERSON_NAME] [PERSON_NAM…" at bounding box center [647, 451] width 159 height 89
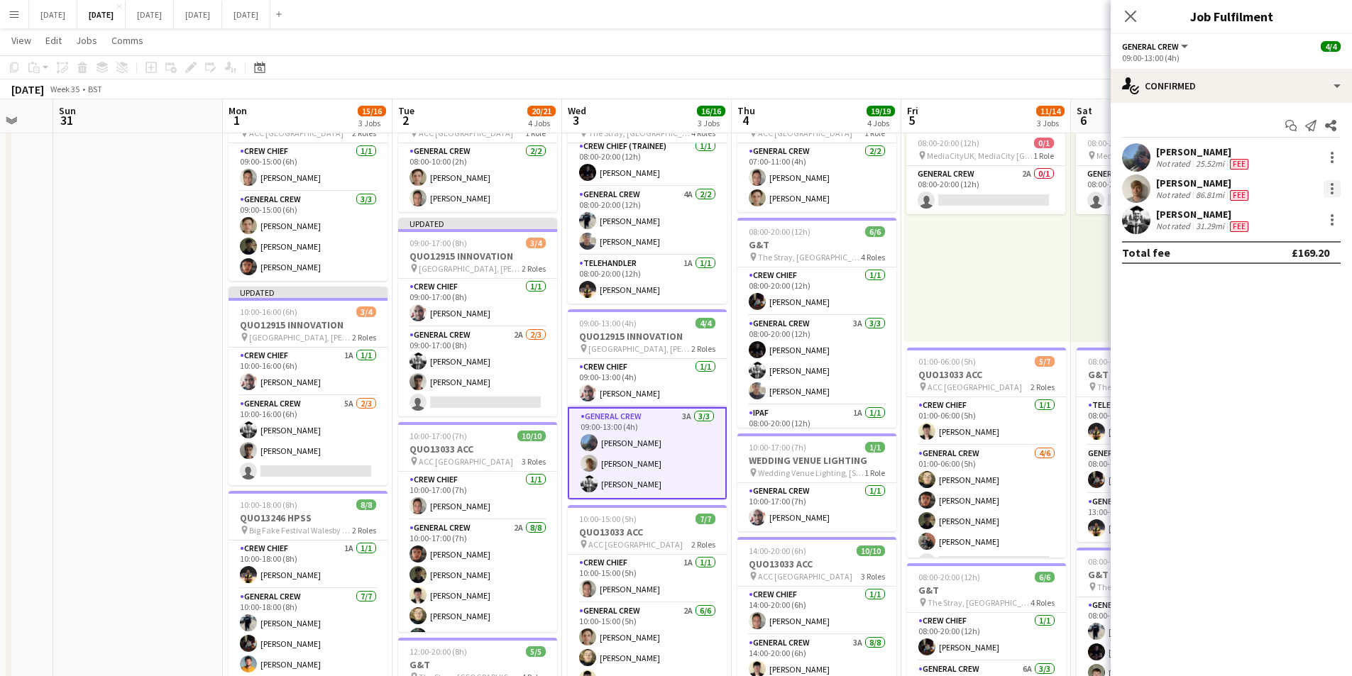
click at [1334, 188] on div at bounding box center [1332, 188] width 17 height 17
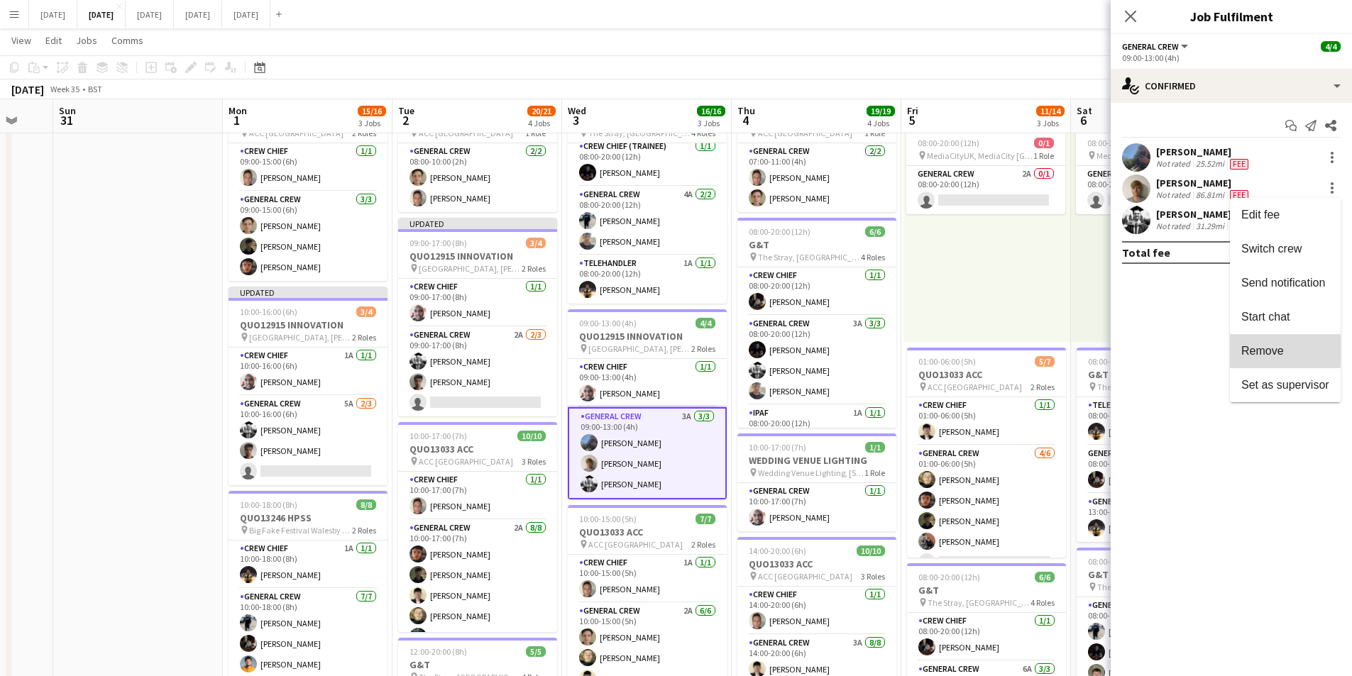
click at [1269, 351] on span "Remove" at bounding box center [1262, 351] width 43 height 12
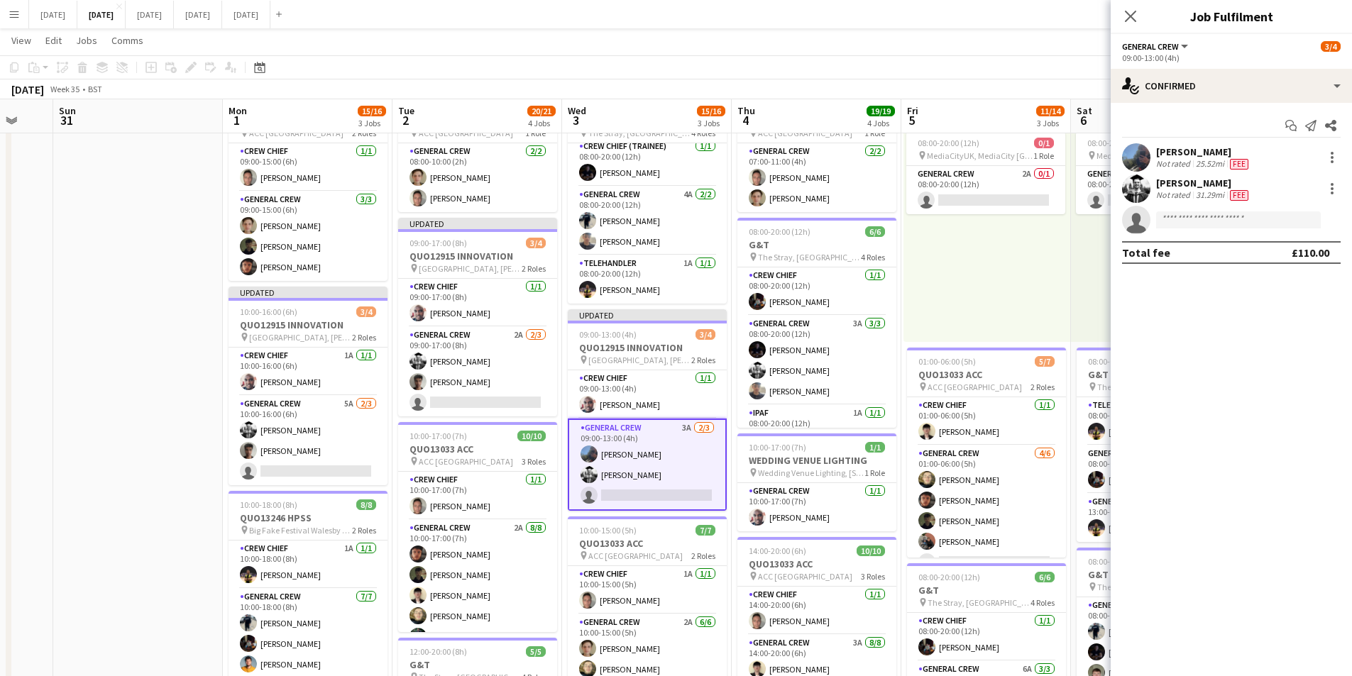
drag, startPoint x: 1130, startPoint y: 22, endPoint x: 1147, endPoint y: 26, distance: 17.6
click at [1130, 21] on icon "Close pop-in" at bounding box center [1130, 16] width 11 height 11
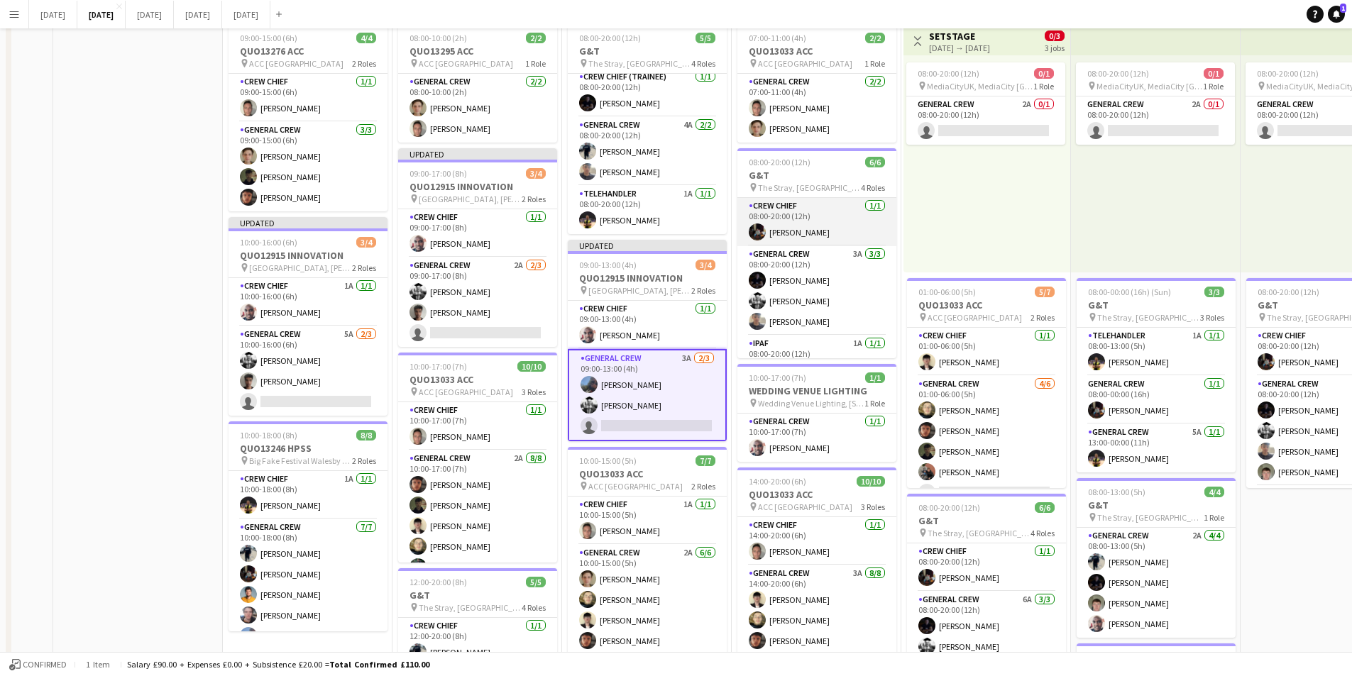
scroll to position [0, 0]
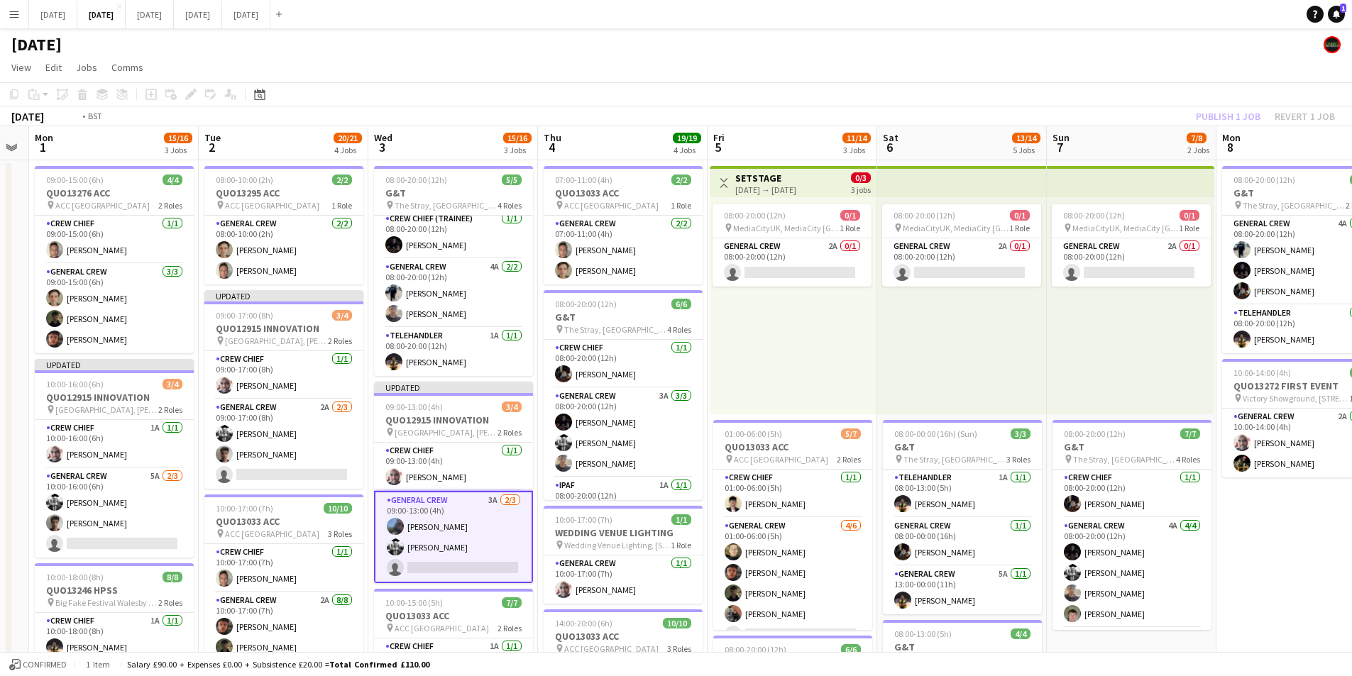
drag, startPoint x: 828, startPoint y: 424, endPoint x: 534, endPoint y: 394, distance: 294.6
click at [534, 394] on app-calendar-viewport "Fri 29 Sat 30 Sun 31 Mon 1 15/16 3 Jobs Tue 2 20/21 4 Jobs Wed 3 15/16 3 Jobs T…" at bounding box center [676, 614] width 1352 height 976
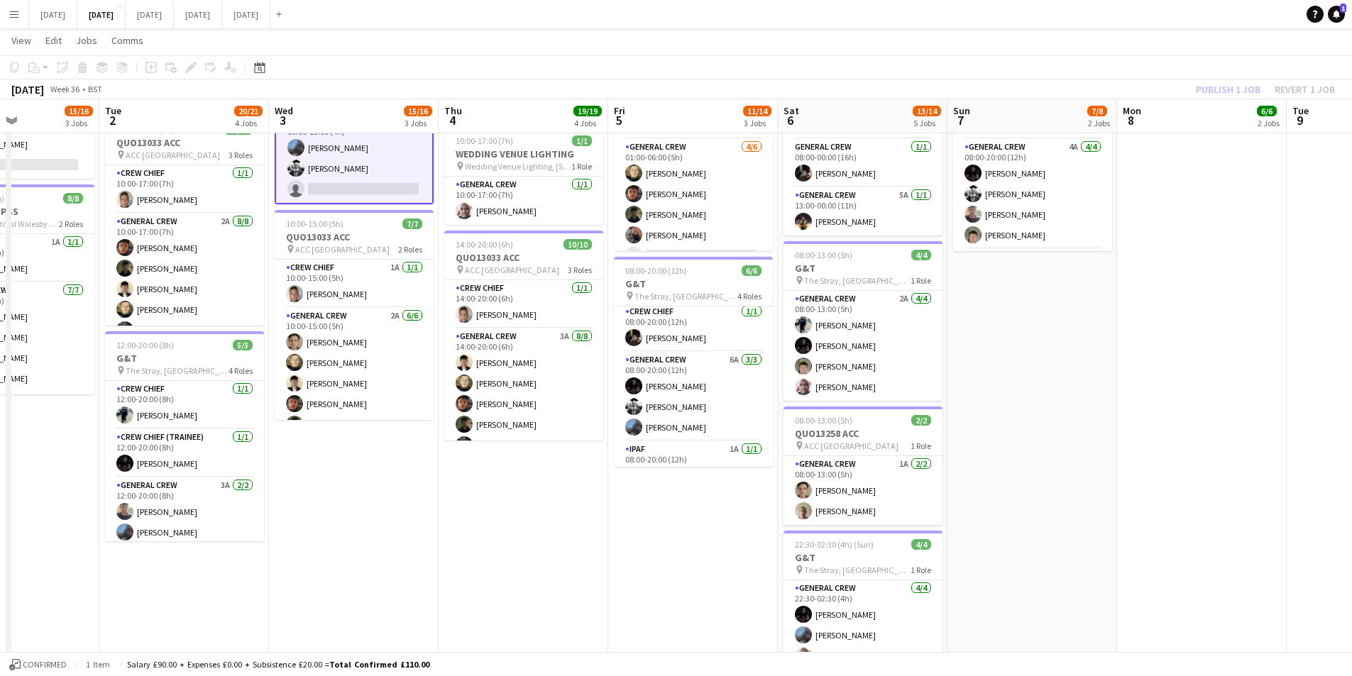
scroll to position [128, 0]
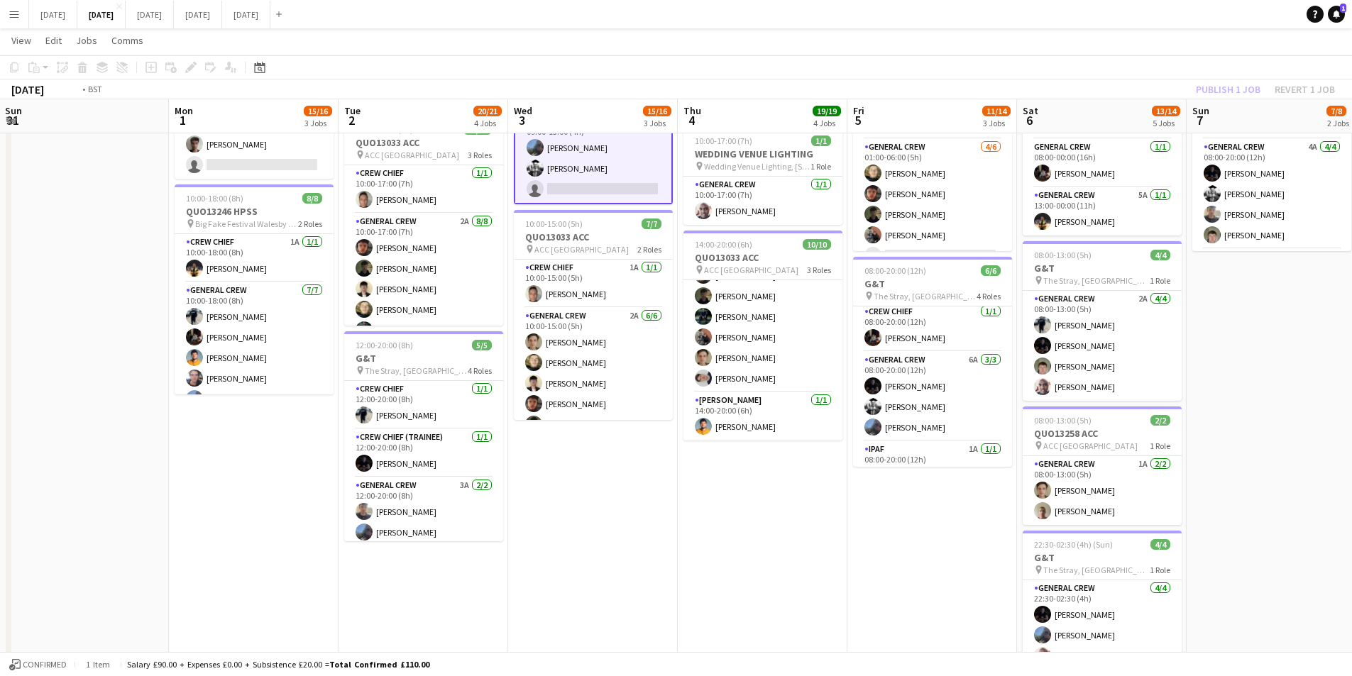
drag, startPoint x: 520, startPoint y: 515, endPoint x: 767, endPoint y: 525, distance: 246.5
click at [767, 525] on app-calendar-viewport "Sat 30 Sun 31 Mon 1 15/16 3 Jobs Tue 2 20/21 4 Jobs Wed 3 15/16 3 Jobs Thu 4 19…" at bounding box center [676, 200] width 1352 height 1045
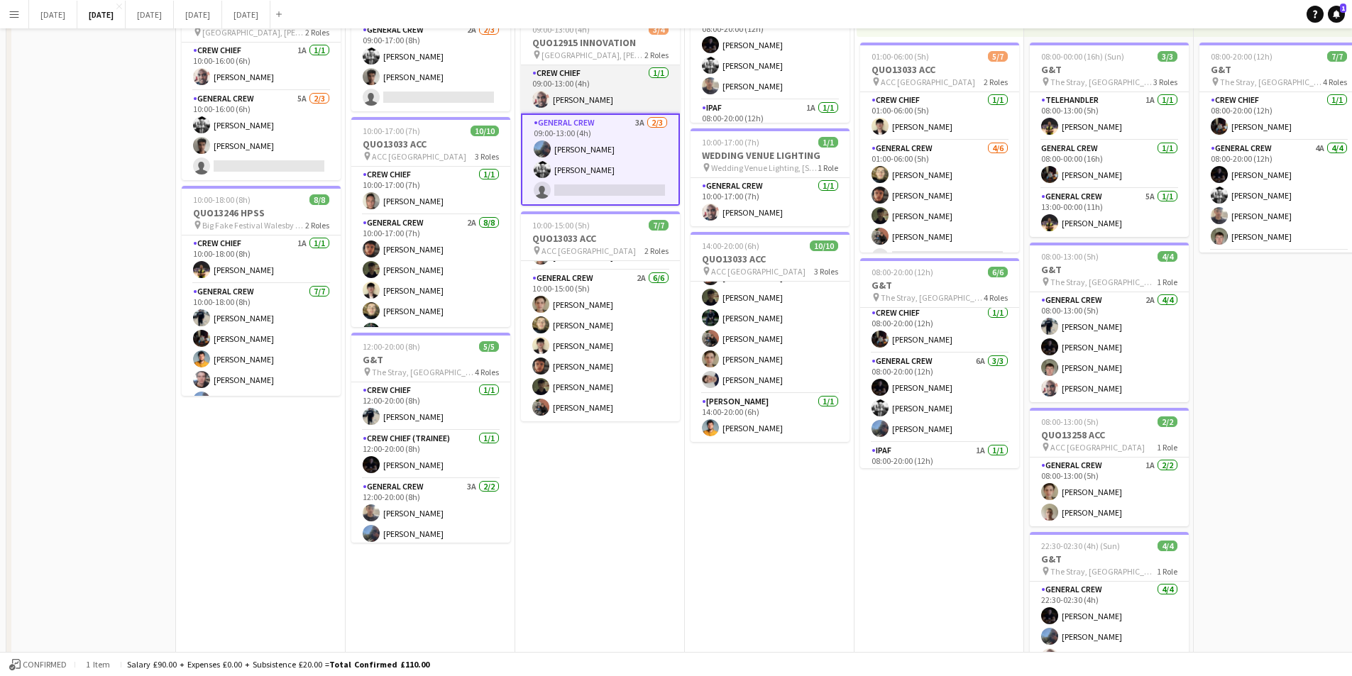
scroll to position [23, 0]
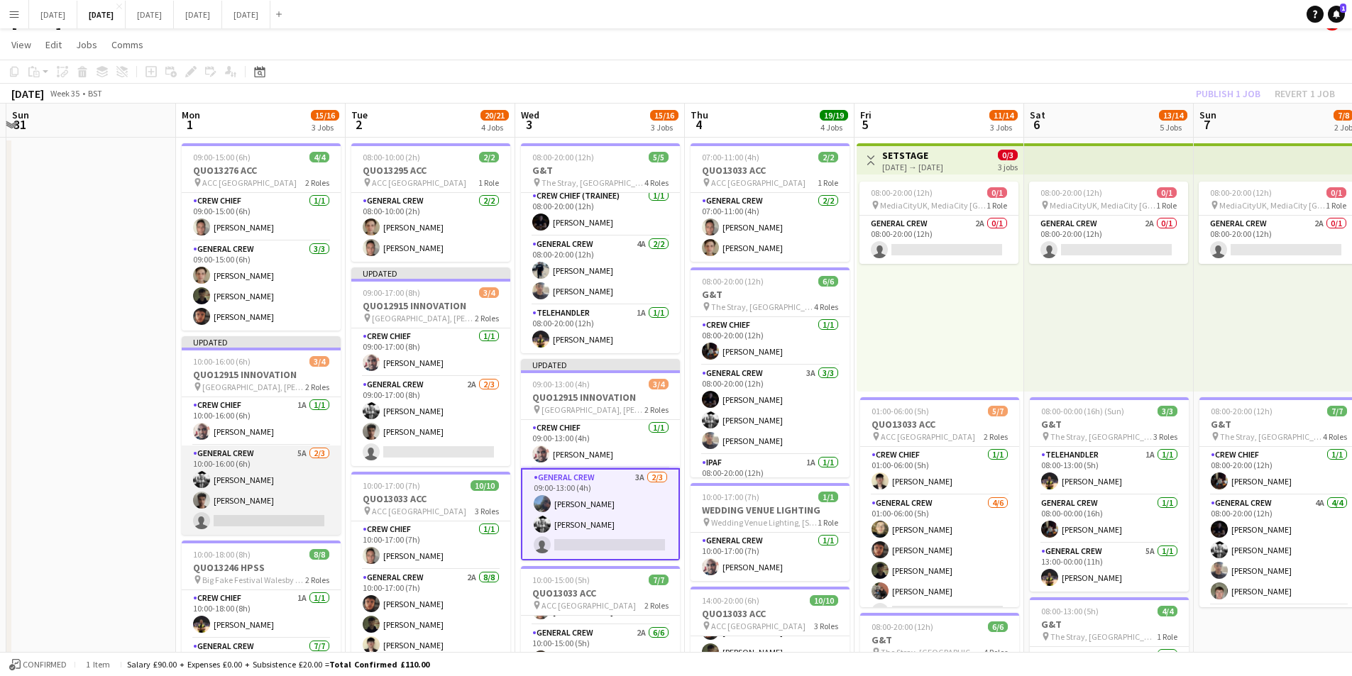
click at [285, 485] on app-card-role "General Crew 5A [DATE] 10:00-16:00 (6h) [PERSON_NAME] Kamuren Brownhill single-…" at bounding box center [261, 490] width 159 height 89
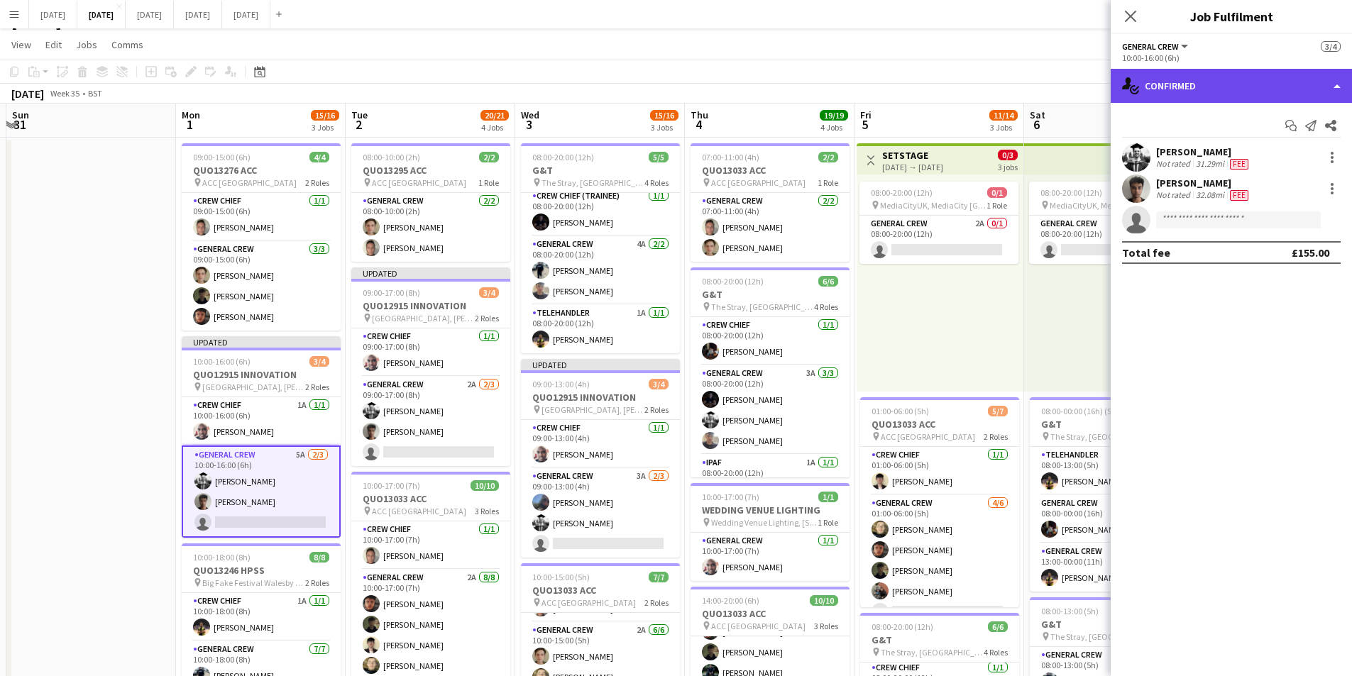
click at [1222, 85] on div "single-neutral-actions-check-2 Confirmed" at bounding box center [1231, 86] width 241 height 34
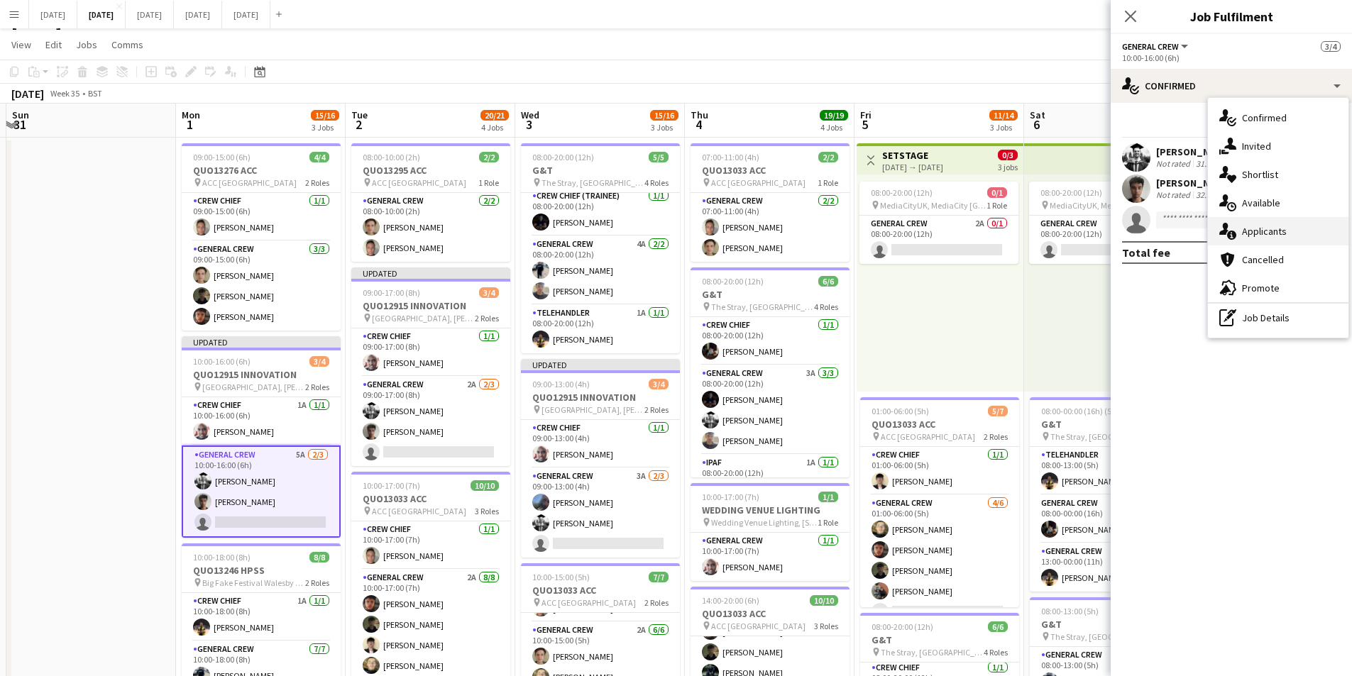
click at [1263, 229] on div "single-neutral-actions-information Applicants" at bounding box center [1278, 231] width 141 height 28
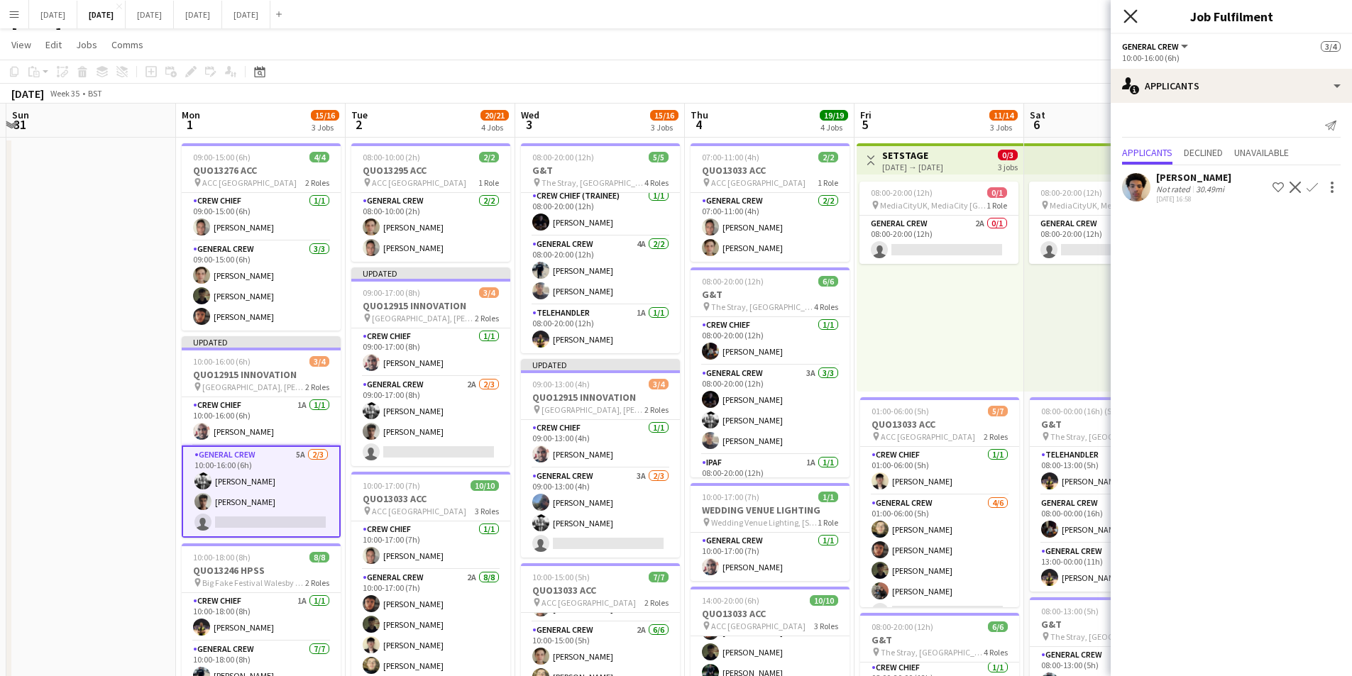
click at [1136, 11] on icon at bounding box center [1130, 15] width 13 height 13
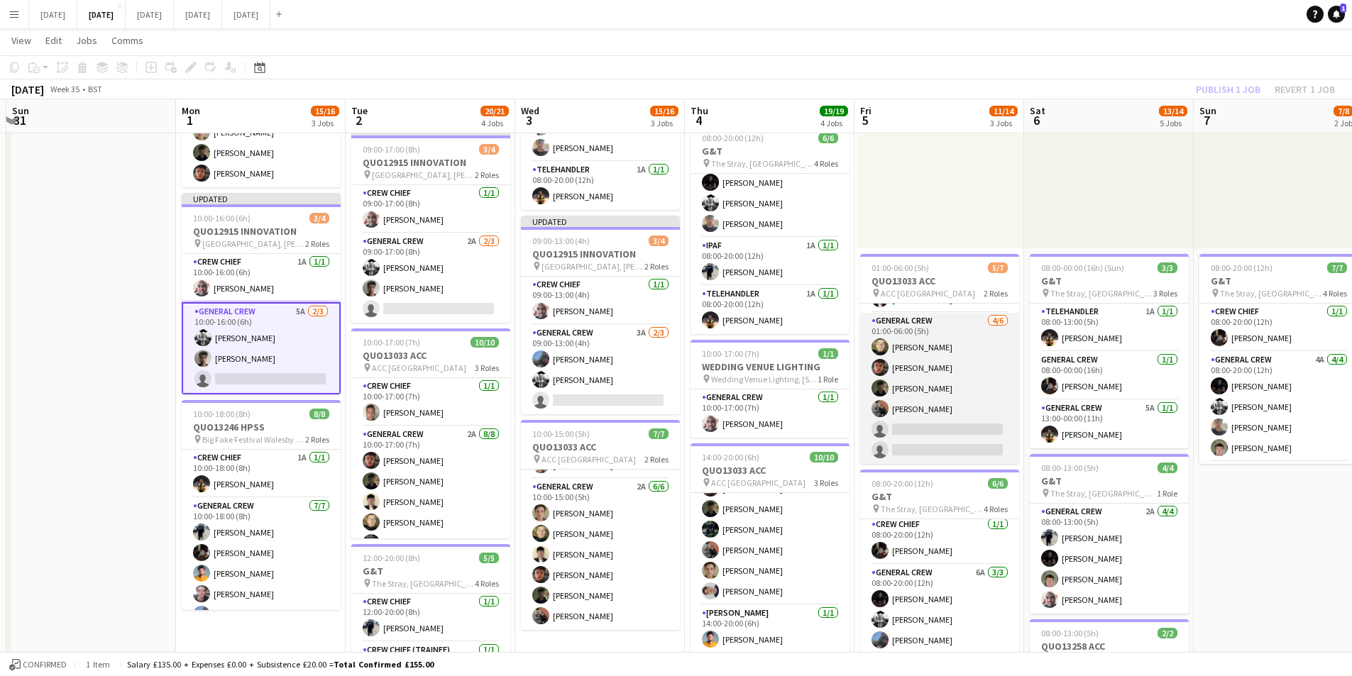
scroll to position [0, 0]
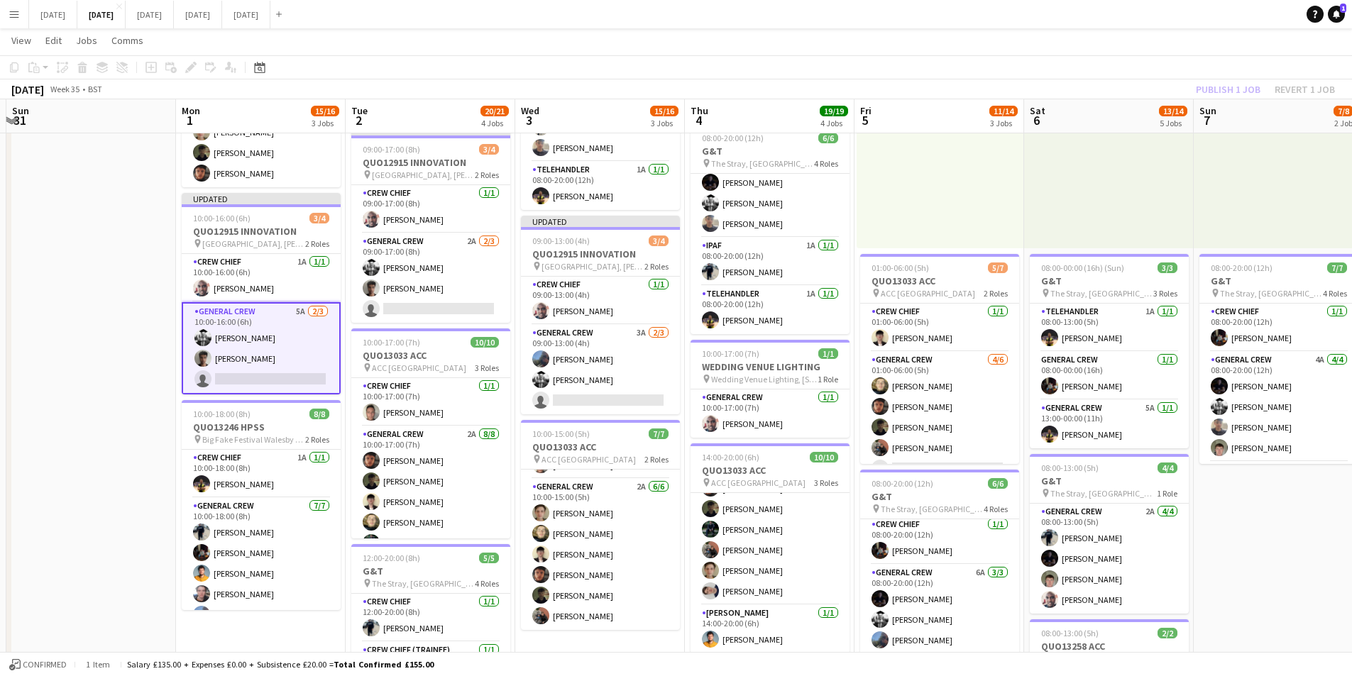
click at [1246, 87] on div "Publish 1 job Revert 1 job" at bounding box center [1265, 89] width 173 height 18
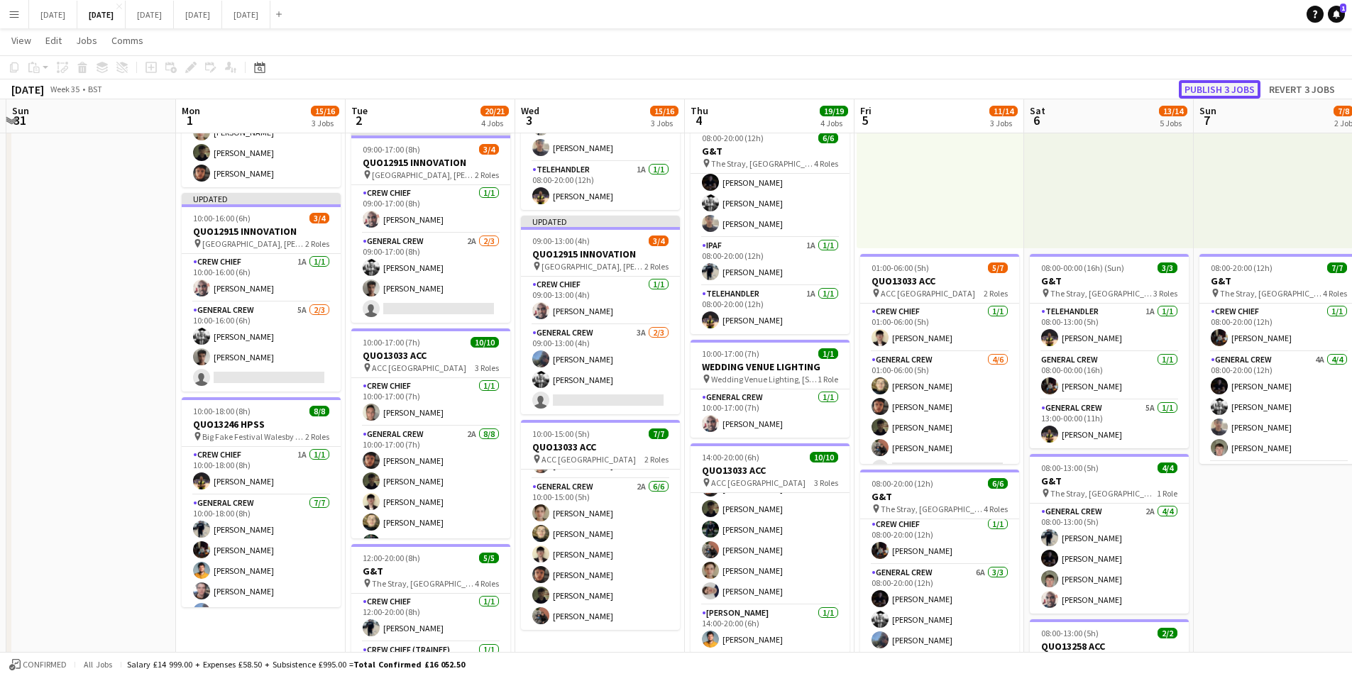
click at [1240, 89] on button "Publish 3 jobs" at bounding box center [1220, 89] width 82 height 18
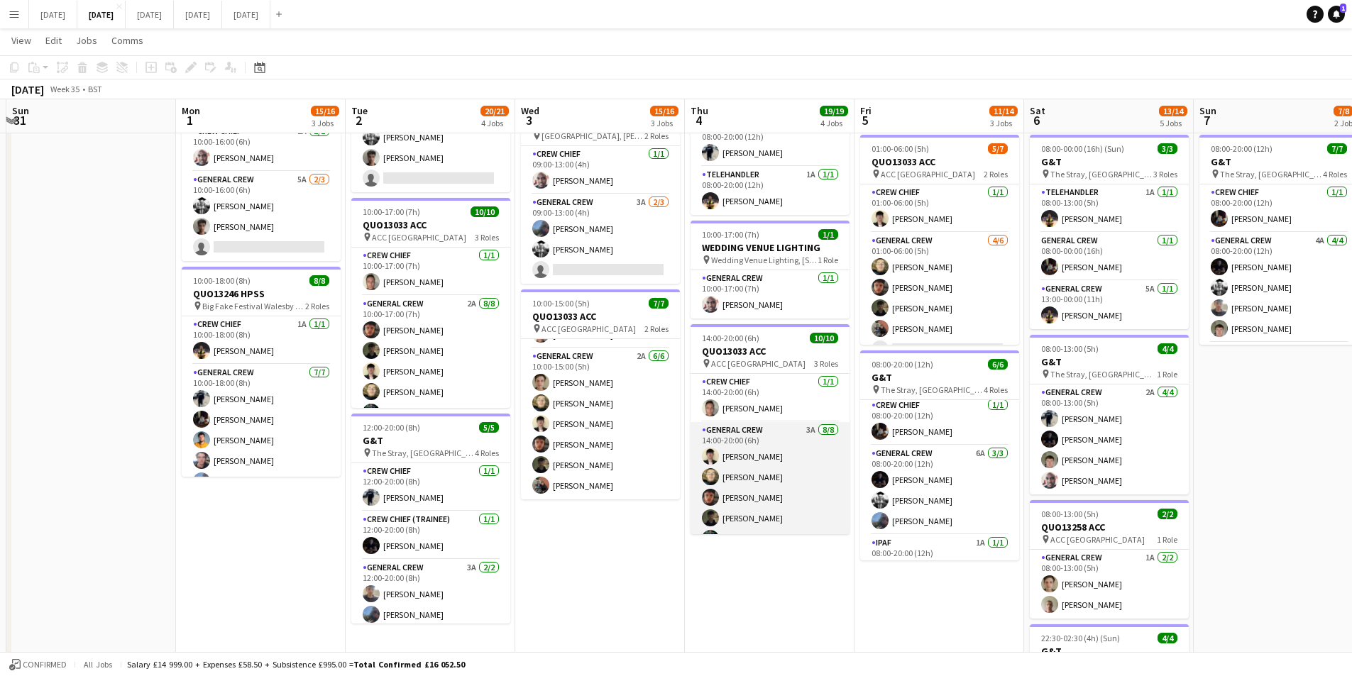
scroll to position [128, 0]
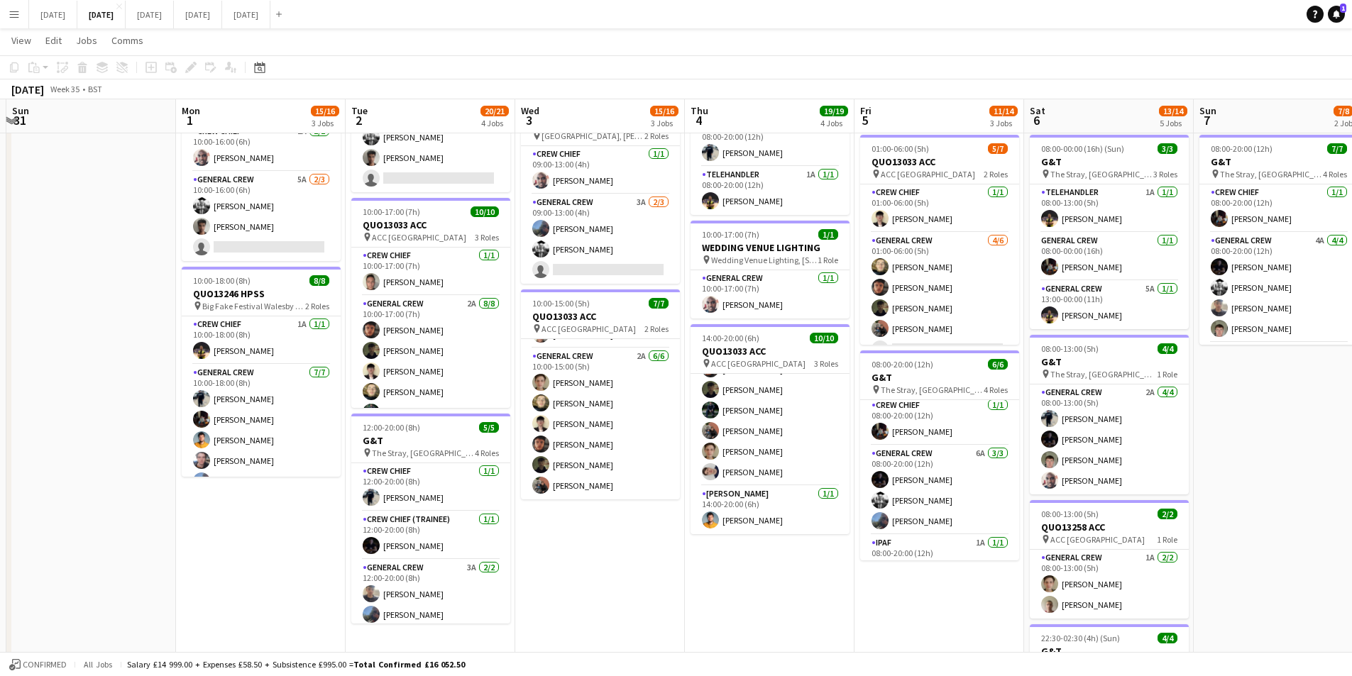
click at [623, 418] on app-calendar-viewport "Thu 28 Fri 29 Sat 30 Sun 31 Mon 1 15/16 3 Jobs Tue 2 20/21 4 Jobs Wed 3 15/16 3…" at bounding box center [676, 293] width 1352 height 1045
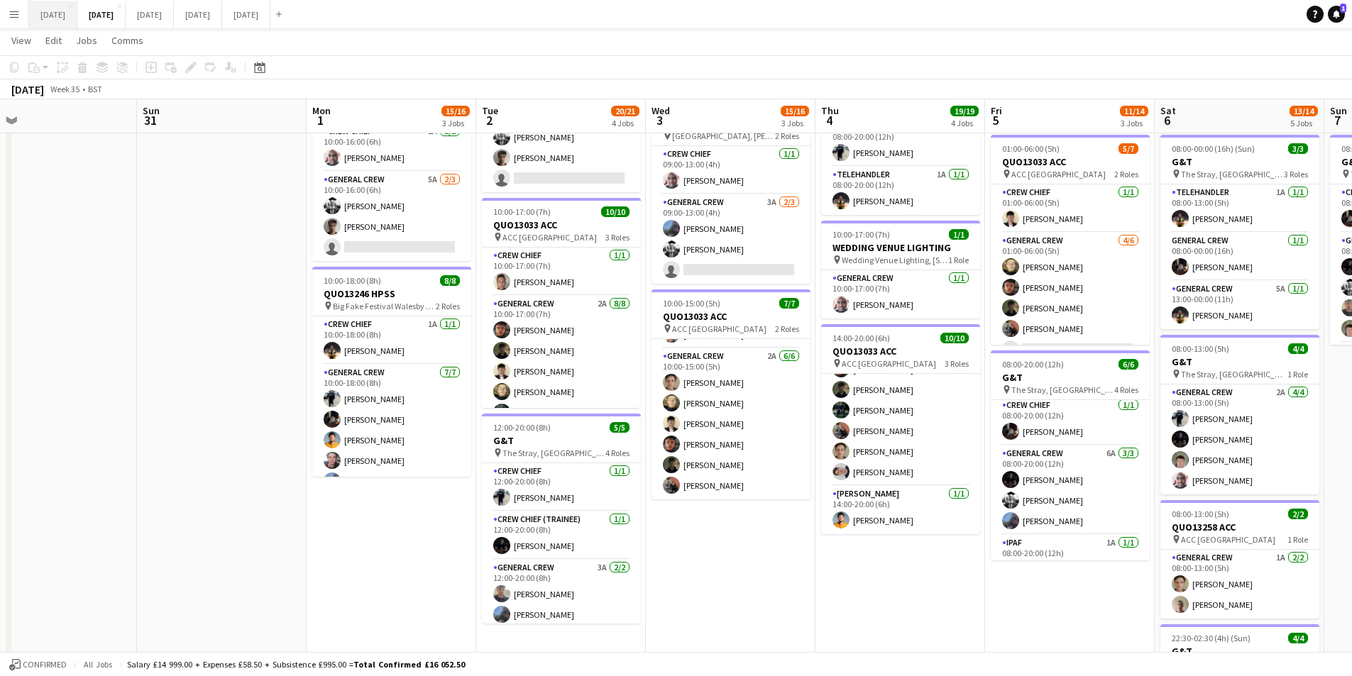
click at [72, 6] on button "[DATE] Close" at bounding box center [53, 15] width 48 height 28
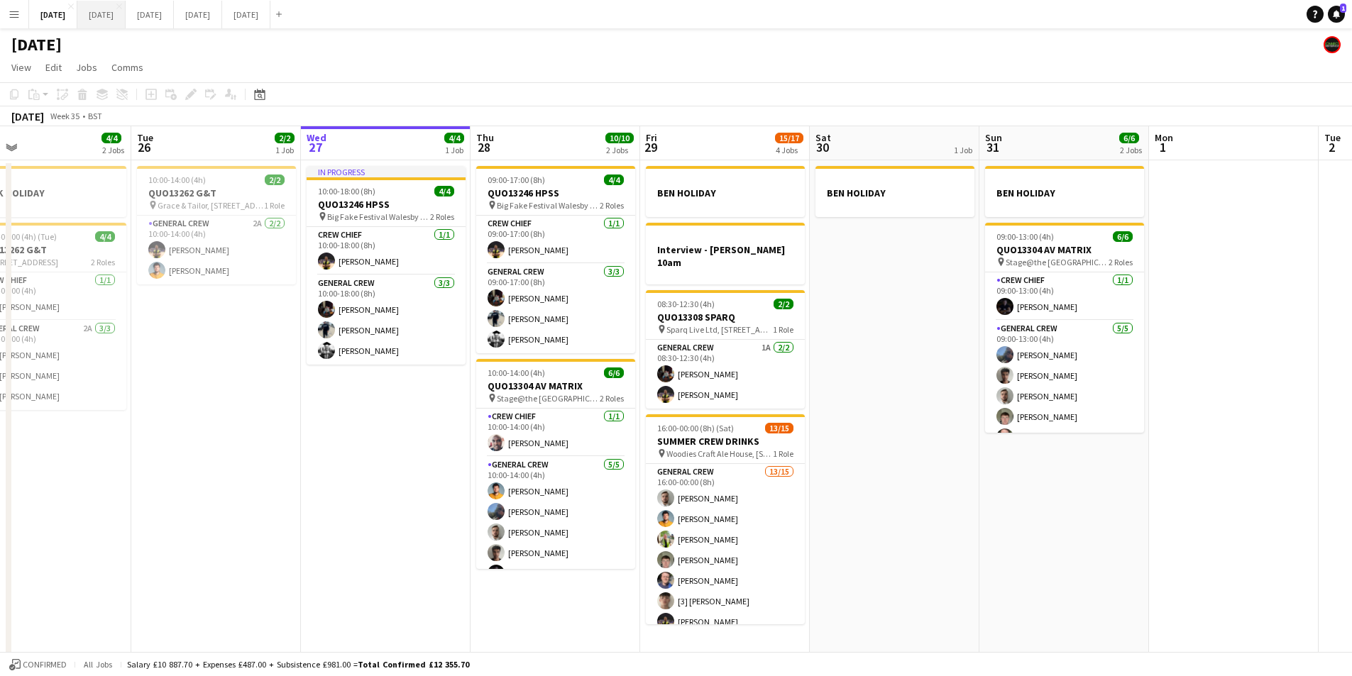
click at [126, 9] on button "[DATE] Close" at bounding box center [101, 15] width 48 height 28
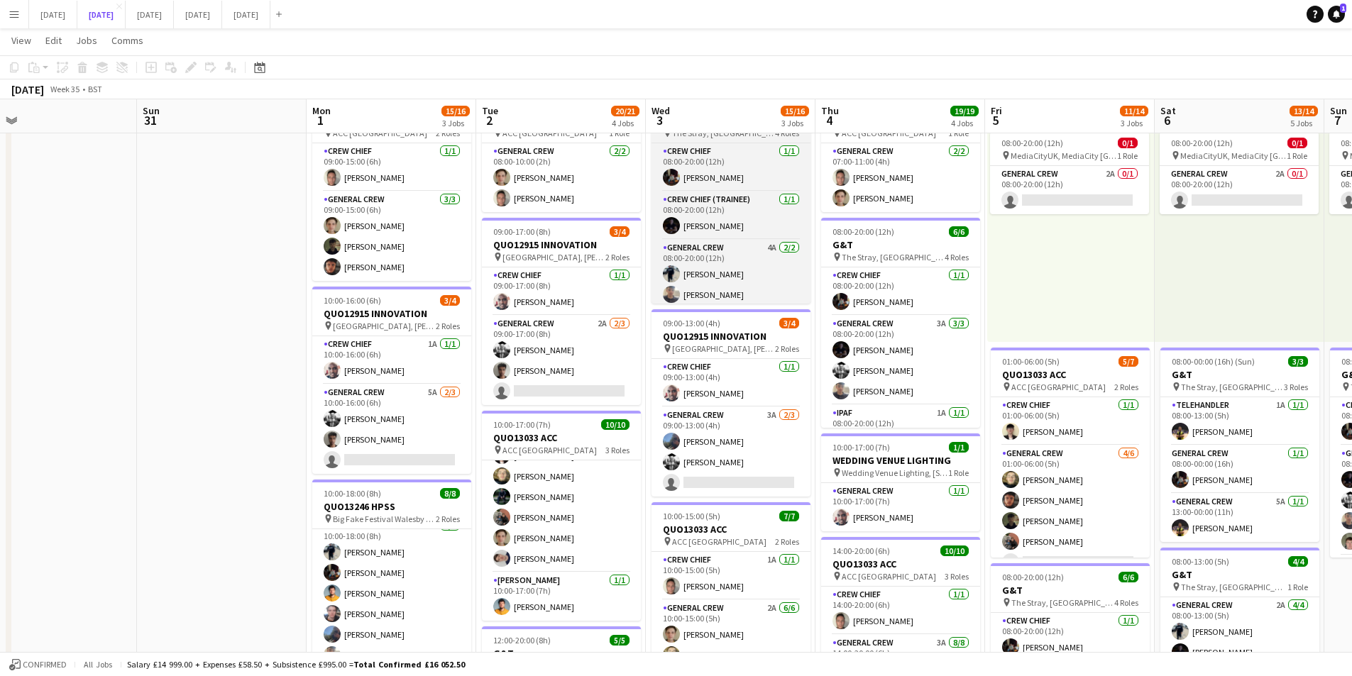
scroll to position [53, 0]
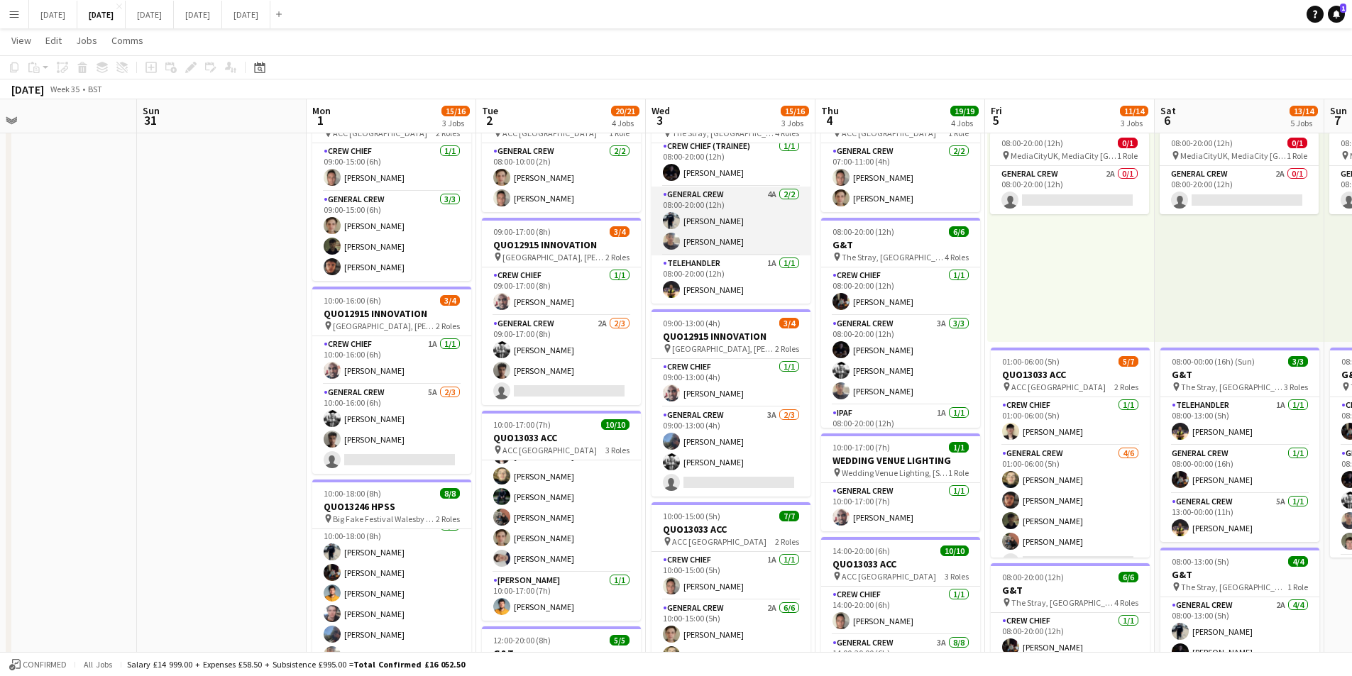
click at [723, 231] on app-card-role "General Crew 4A [DATE] 08:00-20:00 (12h) [PERSON_NAME] [PERSON_NAME]" at bounding box center [731, 221] width 159 height 69
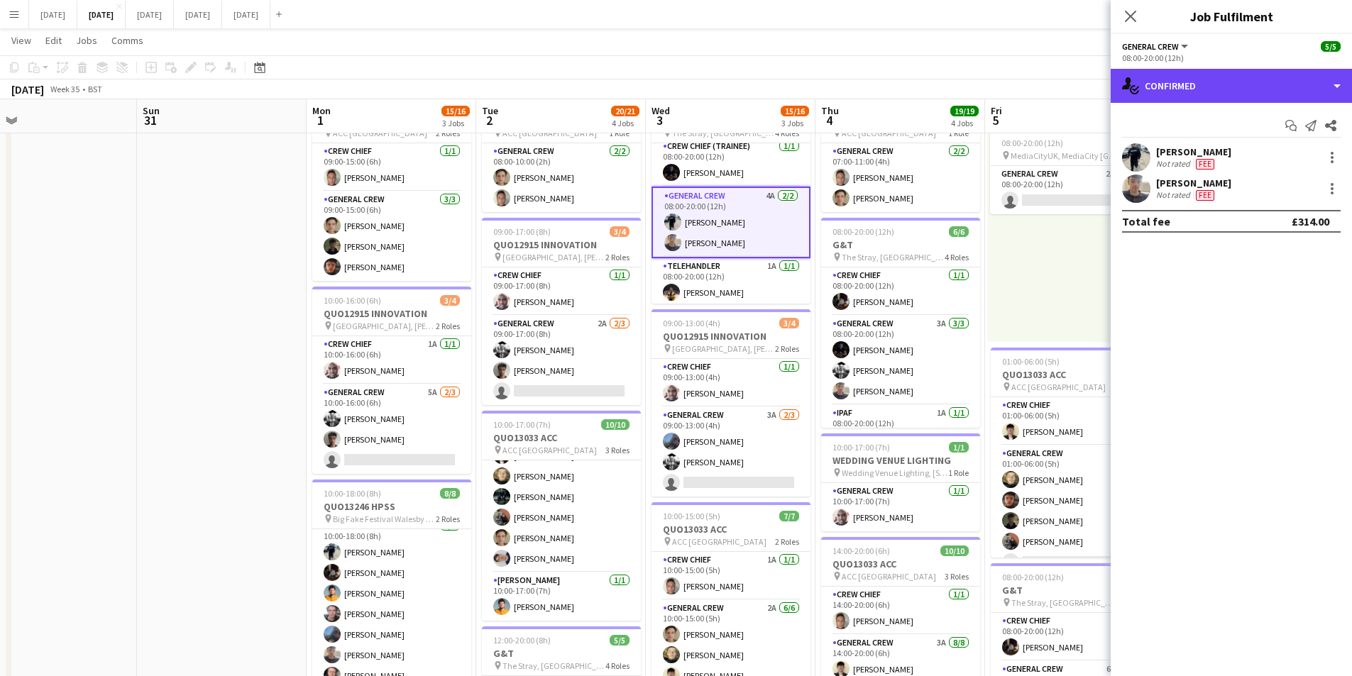
click at [1285, 78] on div "single-neutral-actions-check-2 Confirmed" at bounding box center [1231, 86] width 241 height 34
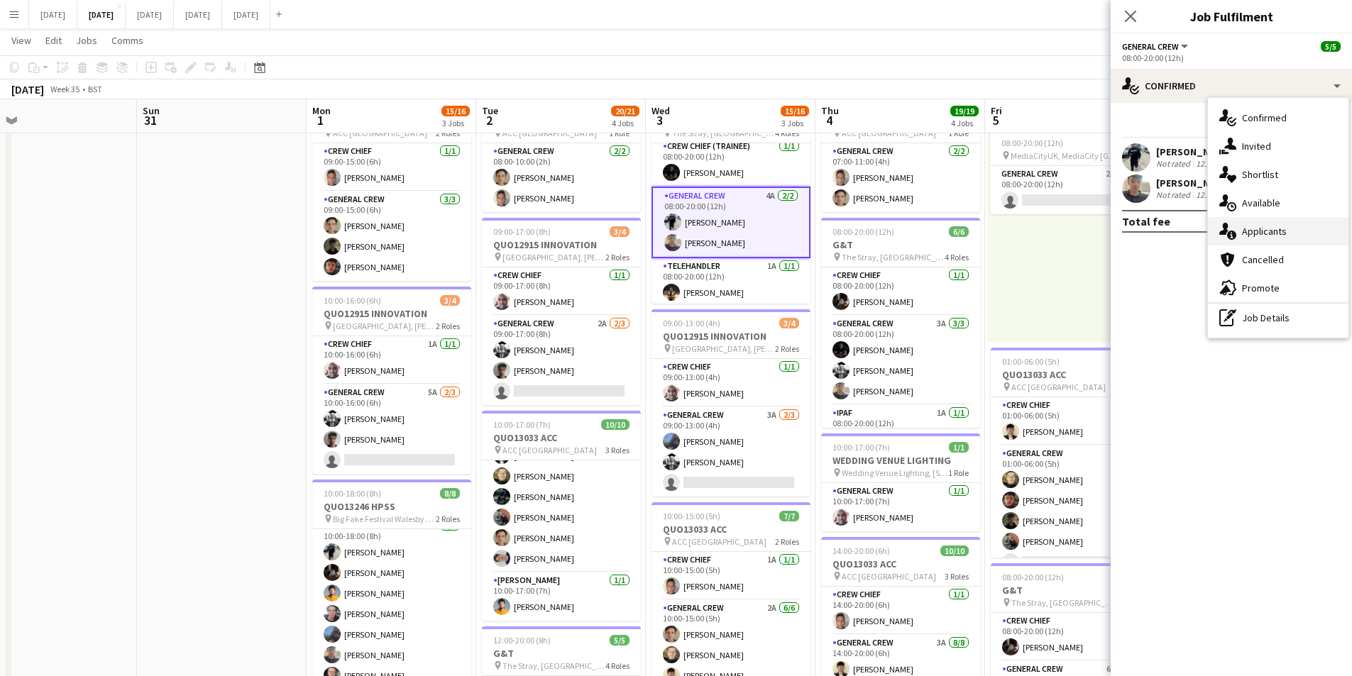
click at [1268, 228] on div "single-neutral-actions-information Applicants" at bounding box center [1278, 231] width 141 height 28
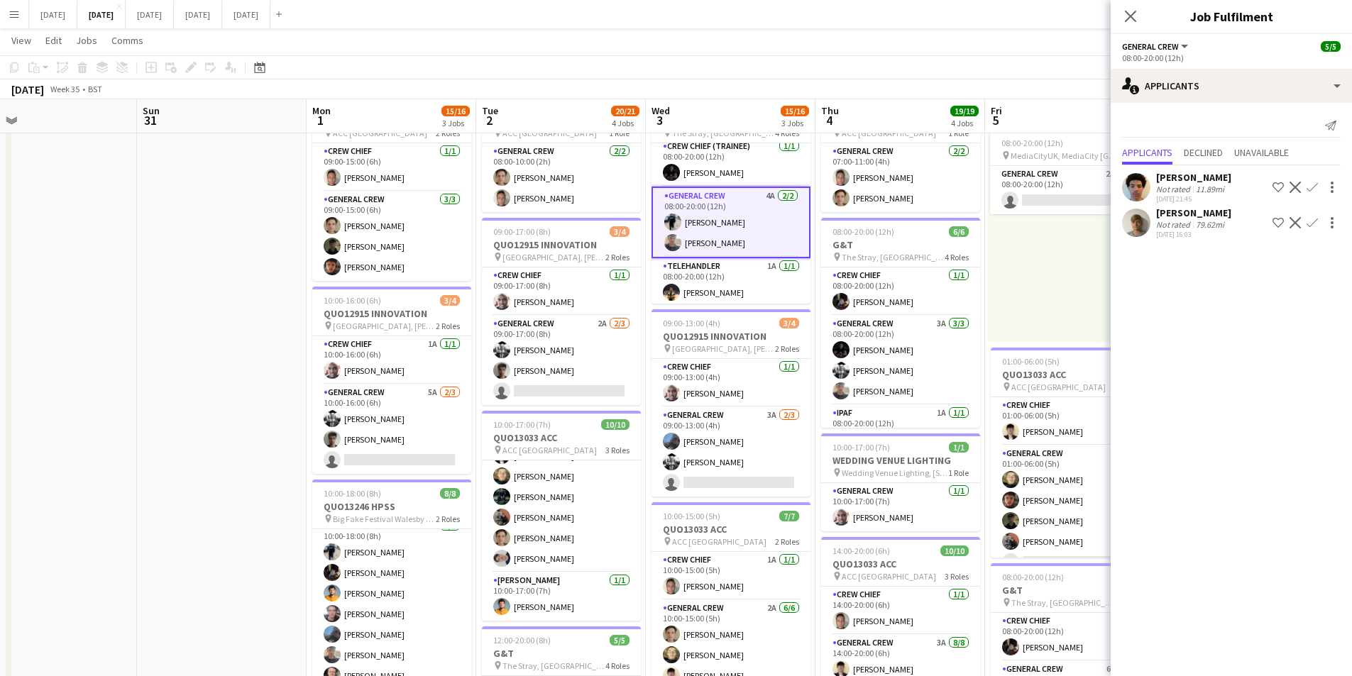
click at [1133, 227] on app-user-avatar at bounding box center [1136, 223] width 28 height 28
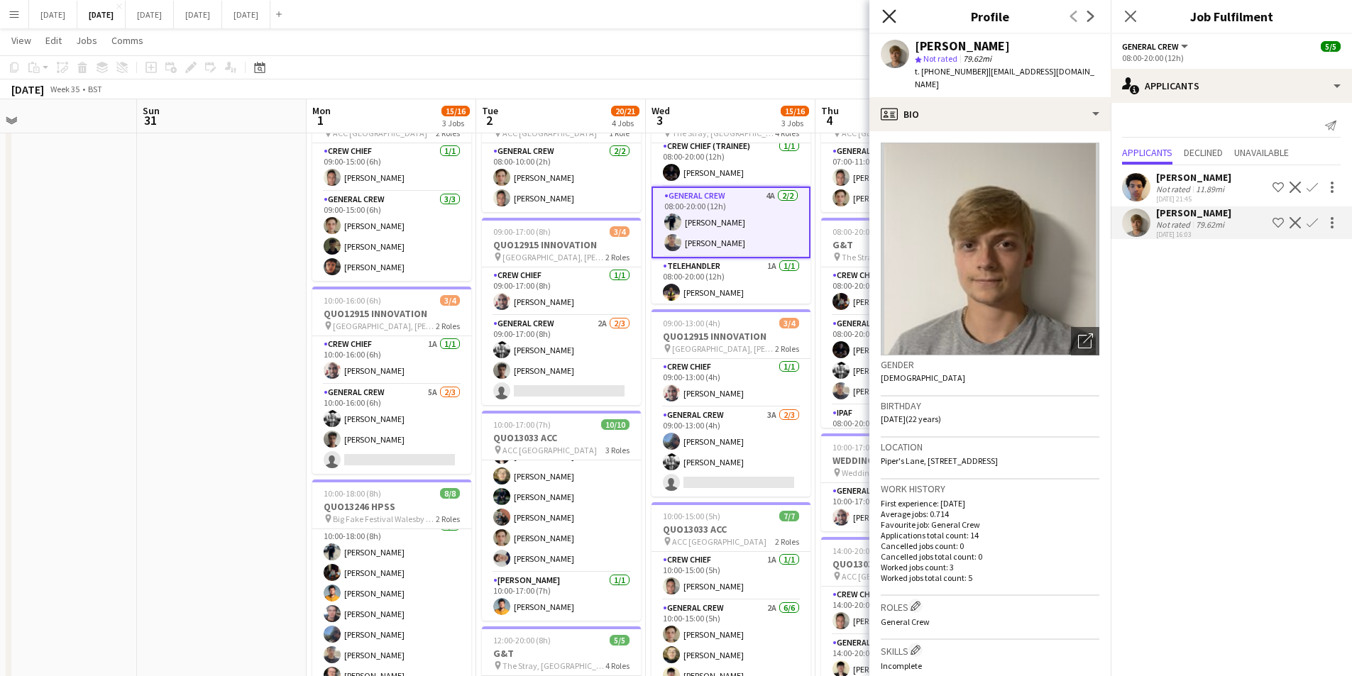
click at [887, 14] on icon at bounding box center [888, 15] width 13 height 13
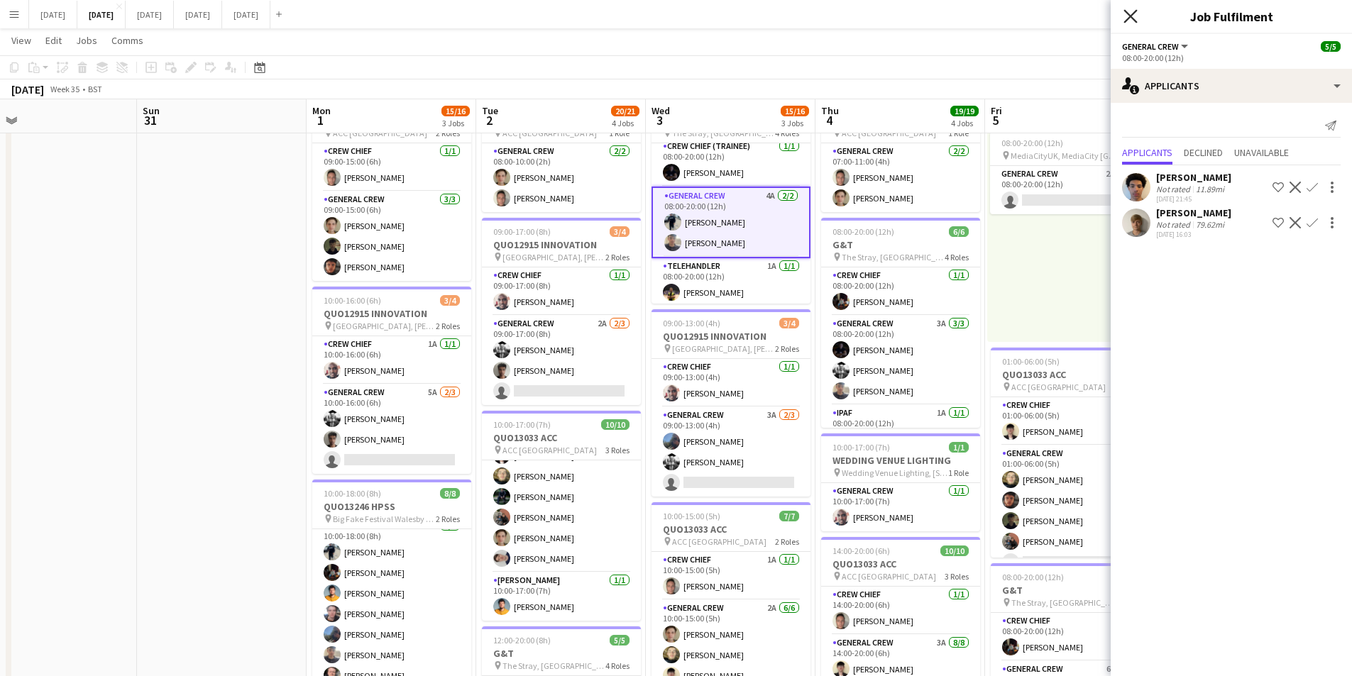
click at [1127, 16] on icon "Close pop-in" at bounding box center [1130, 15] width 13 height 13
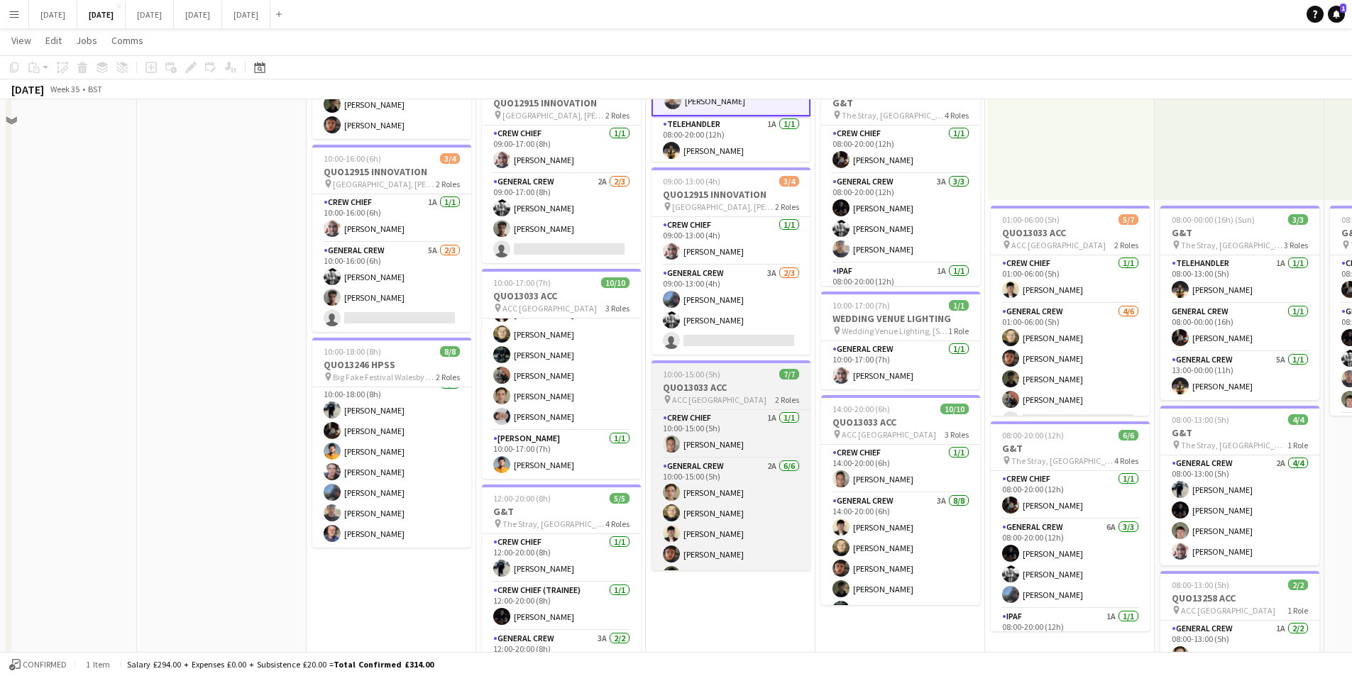
scroll to position [71, 0]
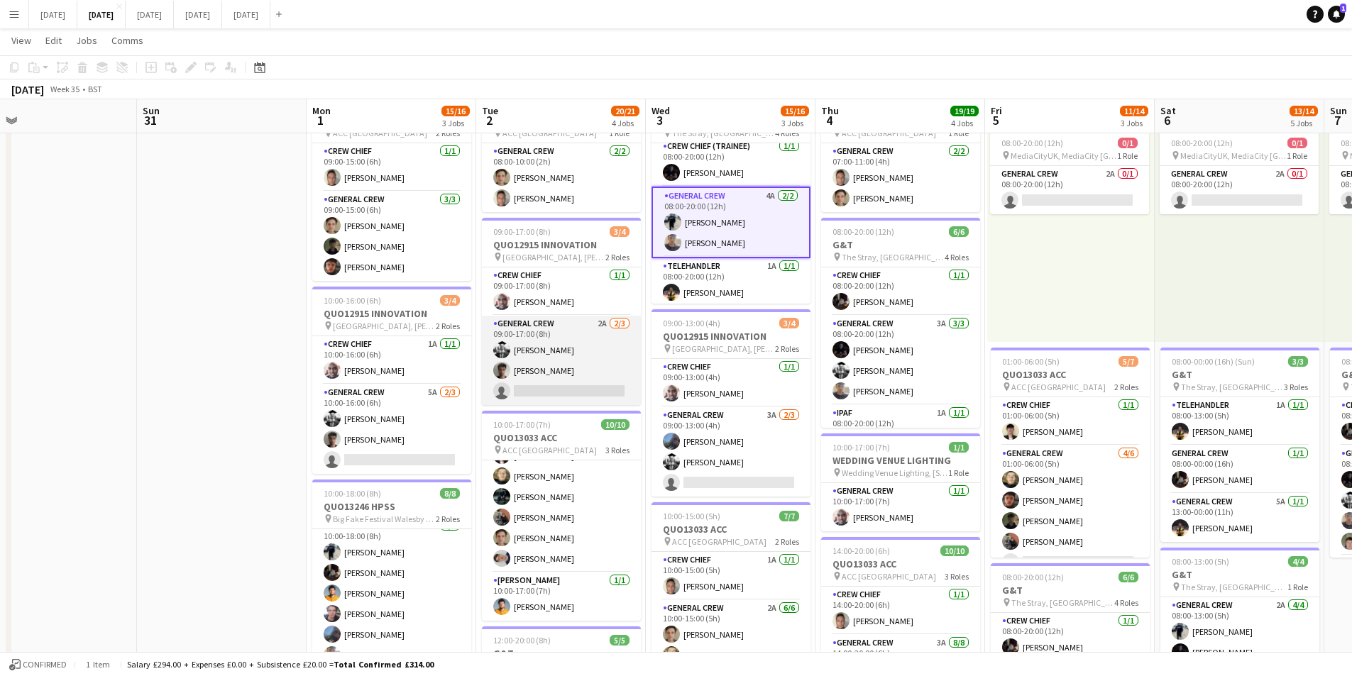
click at [583, 375] on app-card-role "General Crew 2A [DATE] 09:00-17:00 (8h) [PERSON_NAME] Kamuren Brownhill single-…" at bounding box center [561, 360] width 159 height 89
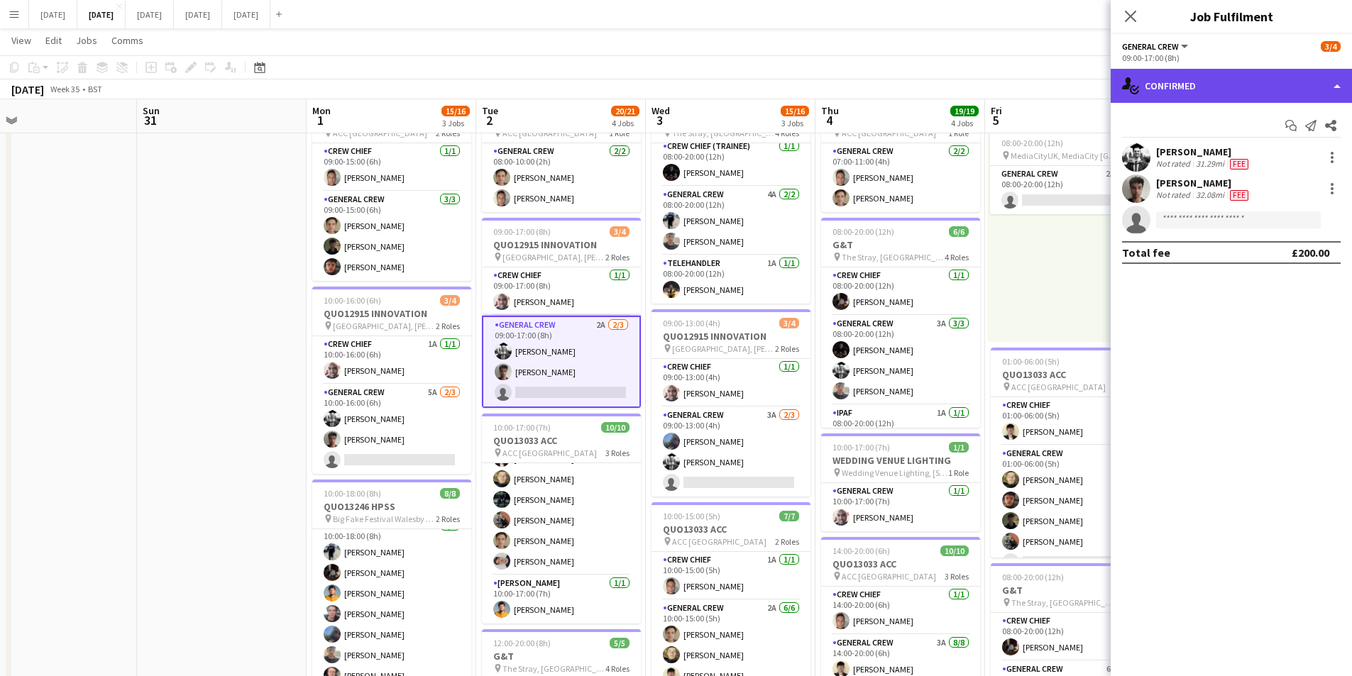
click at [1283, 82] on div "single-neutral-actions-check-2 Confirmed" at bounding box center [1231, 86] width 241 height 34
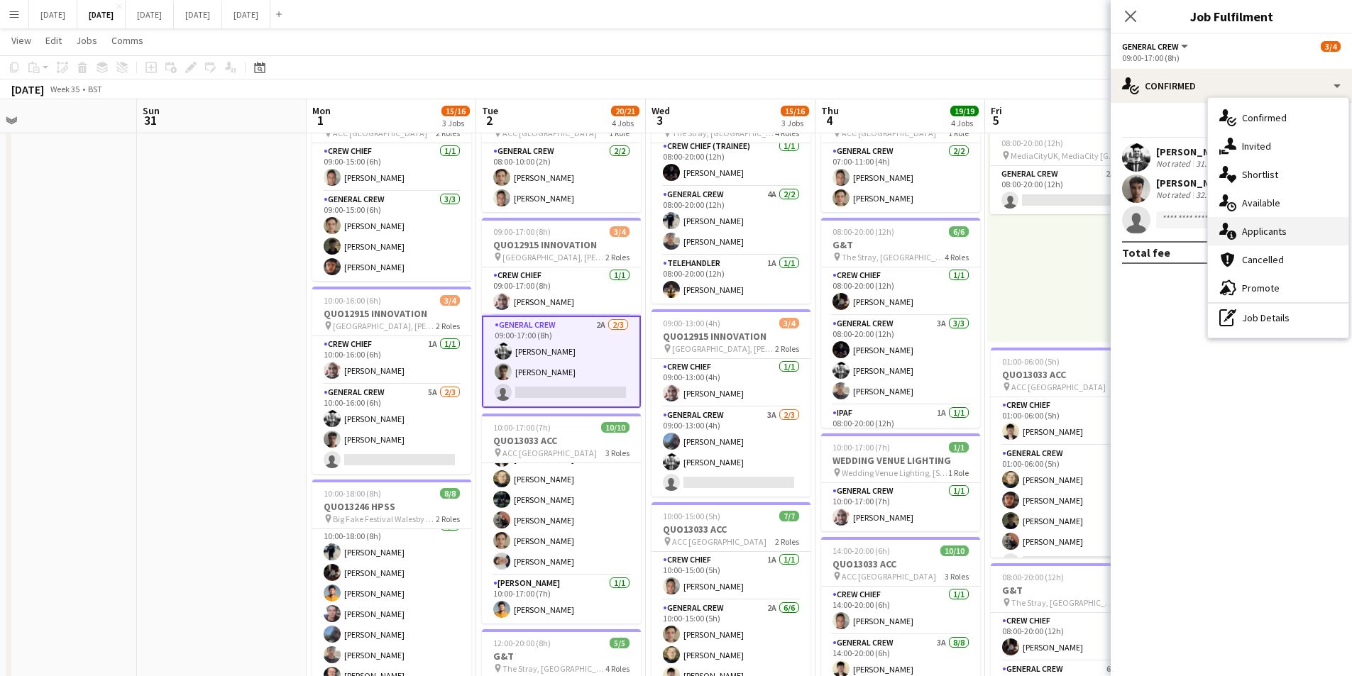
click at [1281, 231] on div "single-neutral-actions-information Applicants" at bounding box center [1278, 231] width 141 height 28
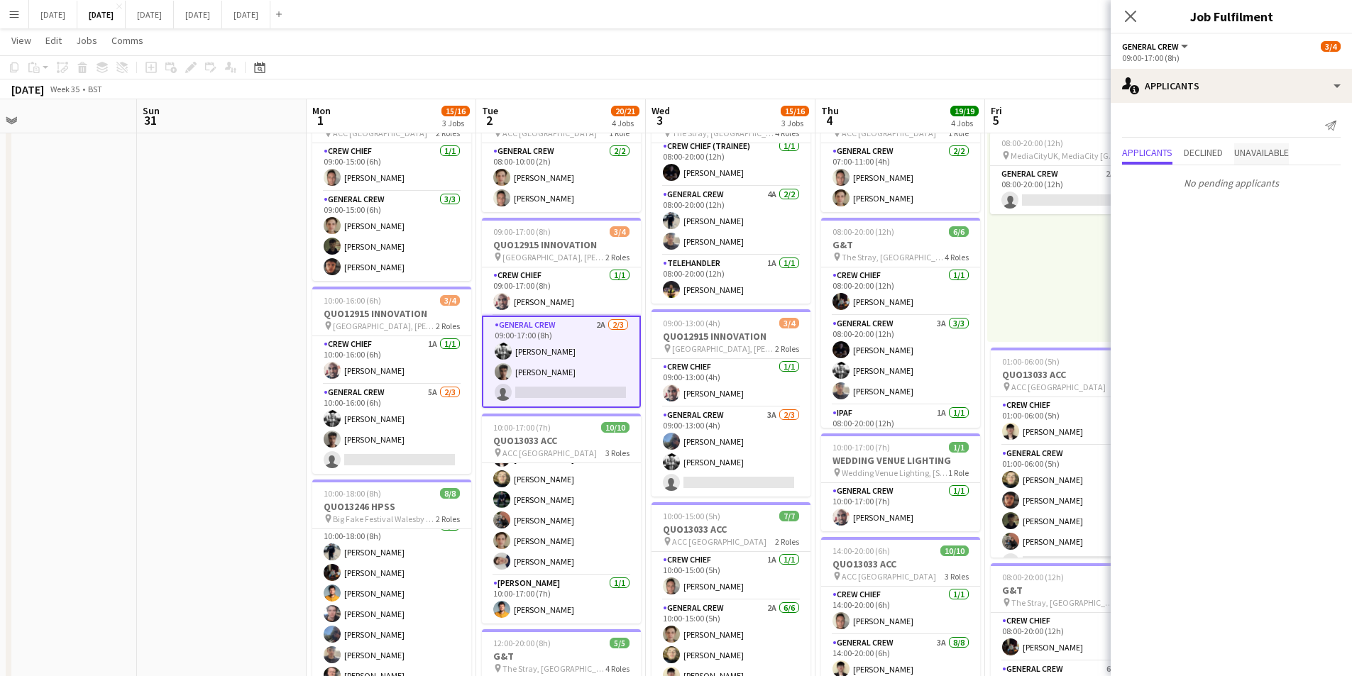
click at [1256, 154] on span "Unavailable" at bounding box center [1261, 153] width 55 height 10
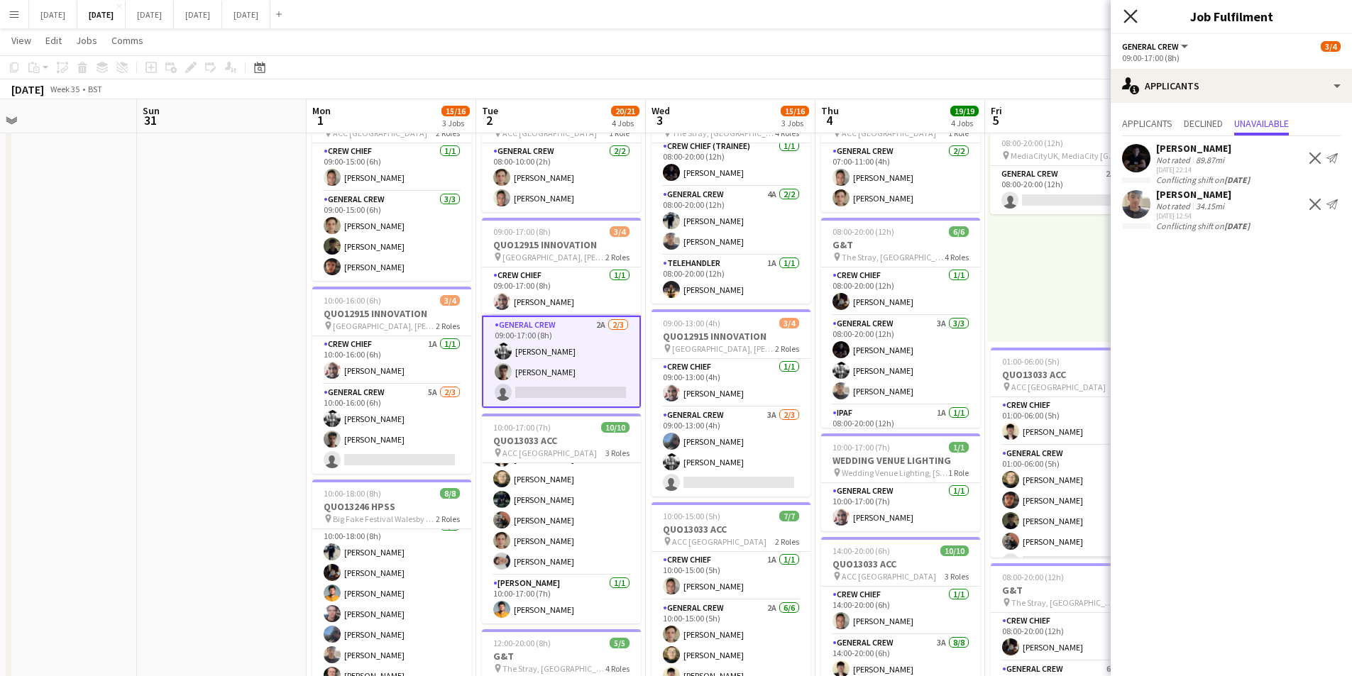
click at [1131, 13] on icon "Close pop-in" at bounding box center [1130, 15] width 13 height 13
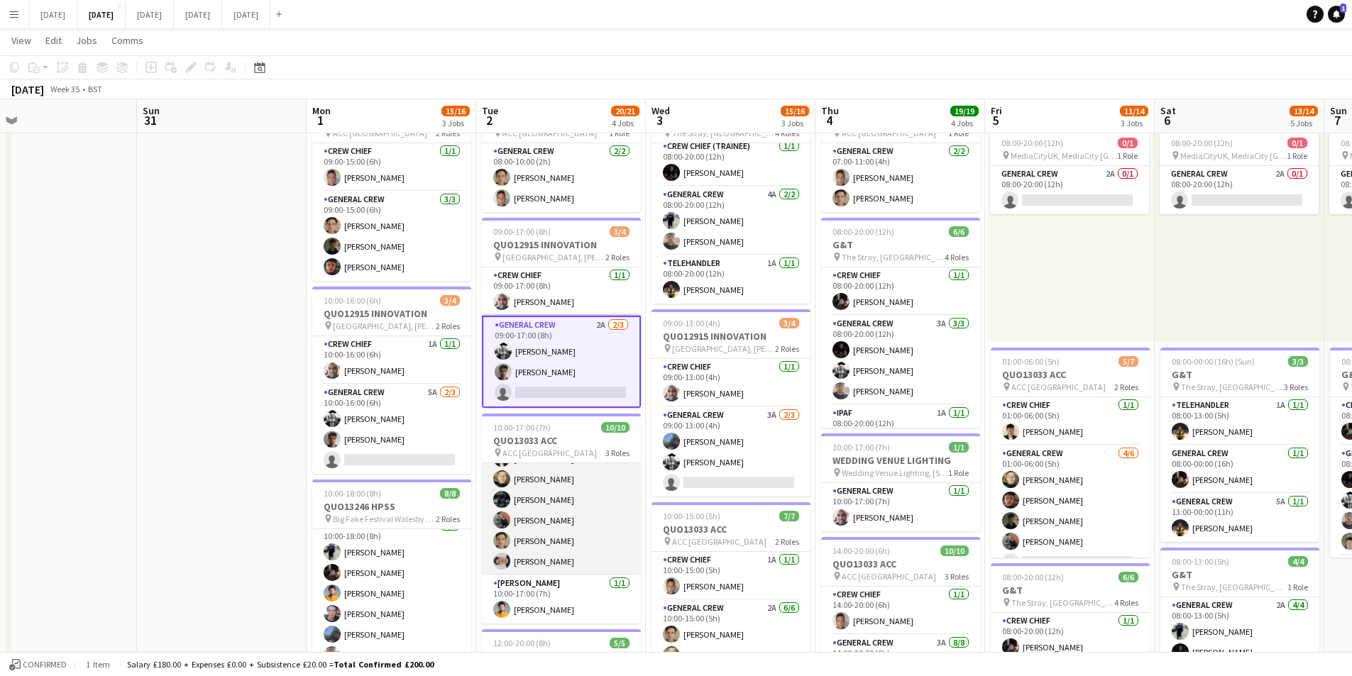
scroll to position [0, 0]
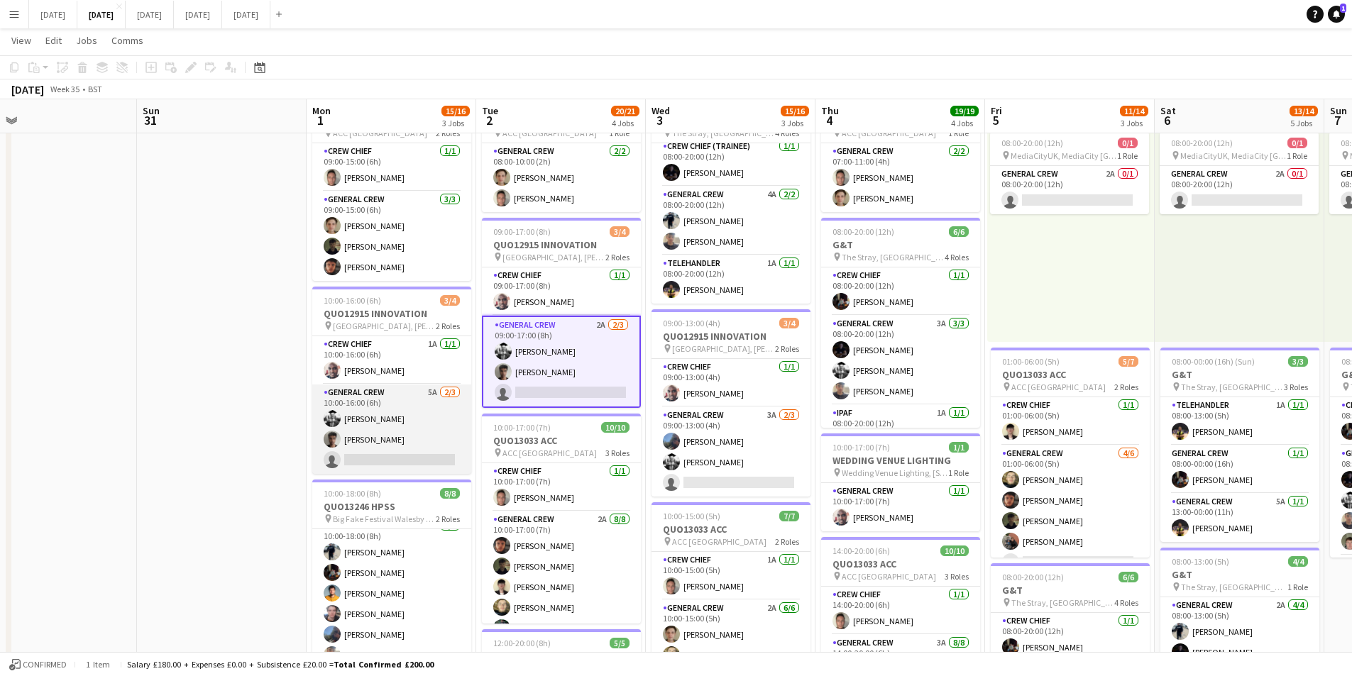
click at [407, 449] on app-card-role "General Crew 5A [DATE] 10:00-16:00 (6h) [PERSON_NAME] Kamuren Brownhill single-…" at bounding box center [391, 429] width 159 height 89
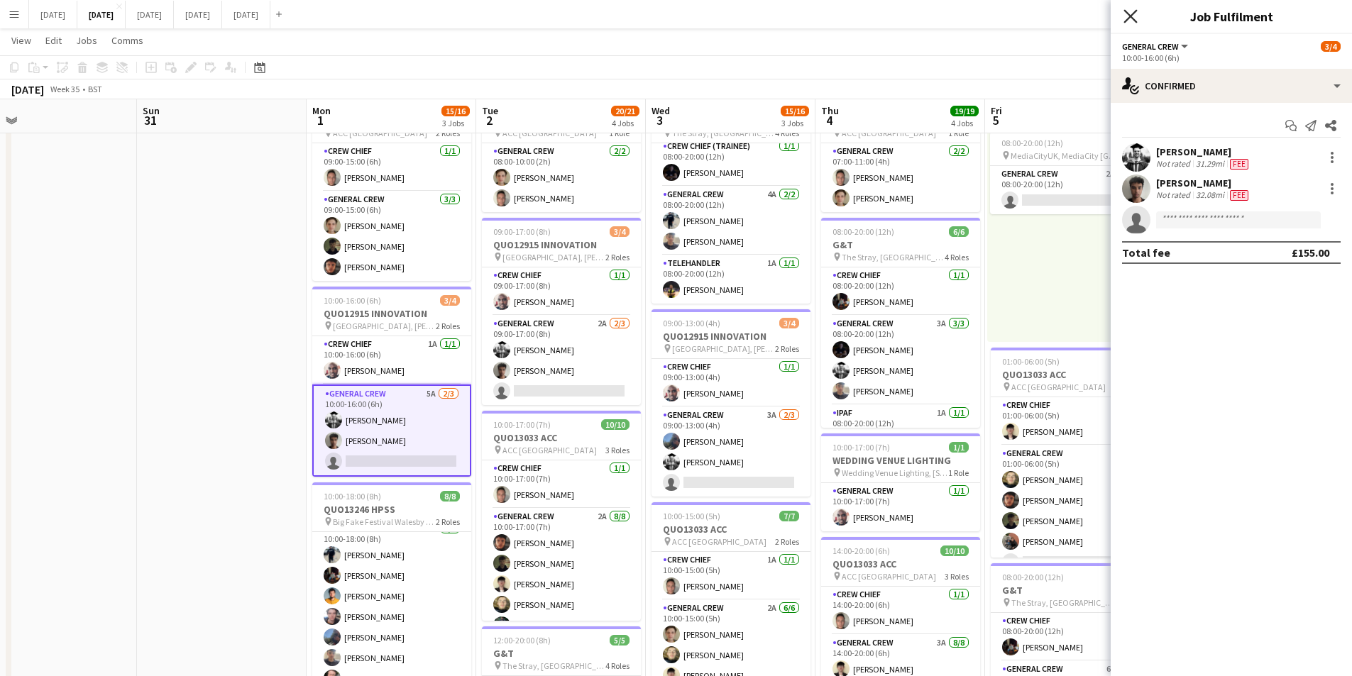
click at [1128, 20] on icon at bounding box center [1130, 15] width 13 height 13
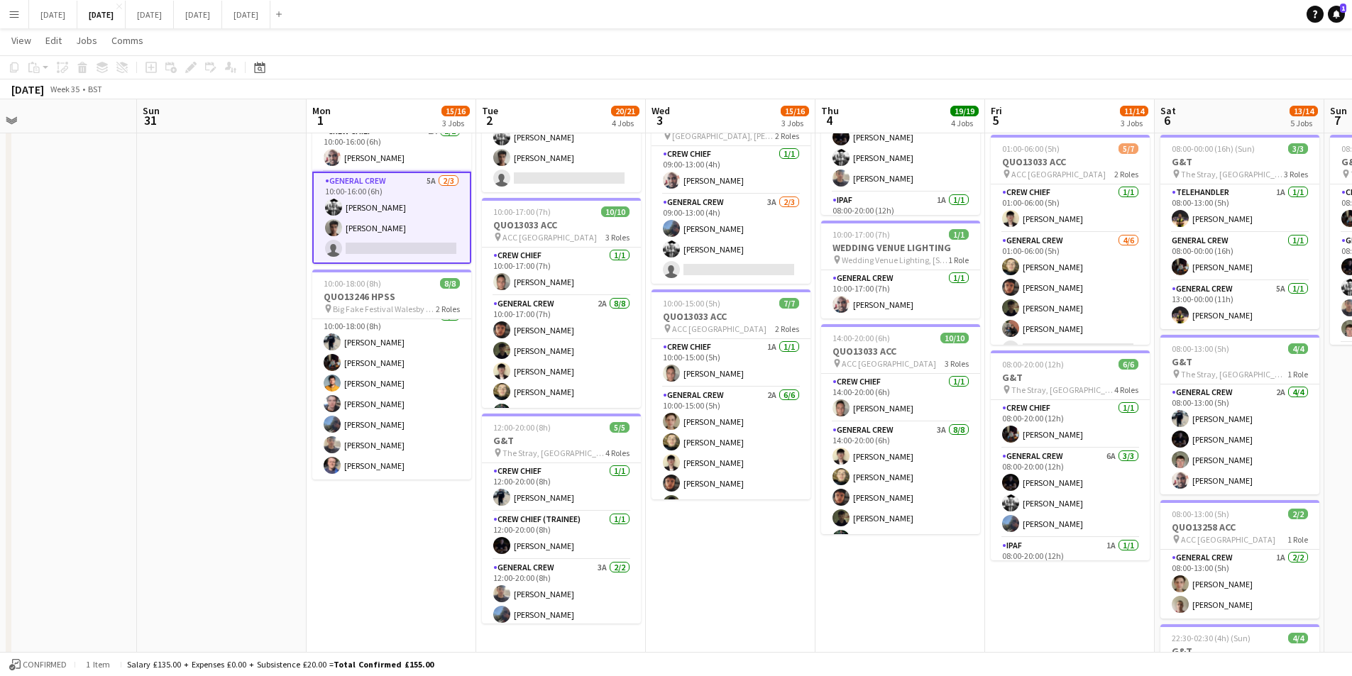
click at [727, 546] on app-calendar-viewport "Thu 28 Fri 29 Sat 30 Sun 31 Mon 1 15/16 3 Jobs Tue 2 20/21 4 Jobs Wed 3 15/16 3…" at bounding box center [676, 293] width 1352 height 1045
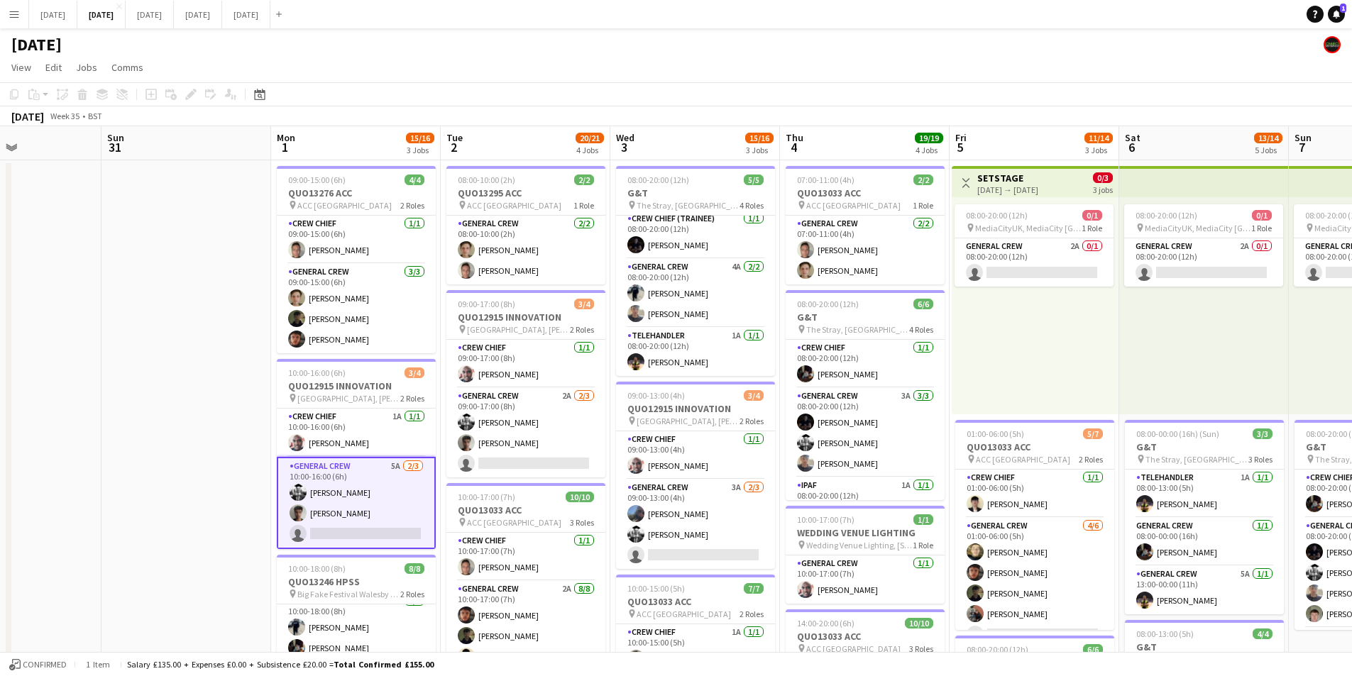
click at [11, 19] on app-icon "Menu" at bounding box center [14, 14] width 11 height 11
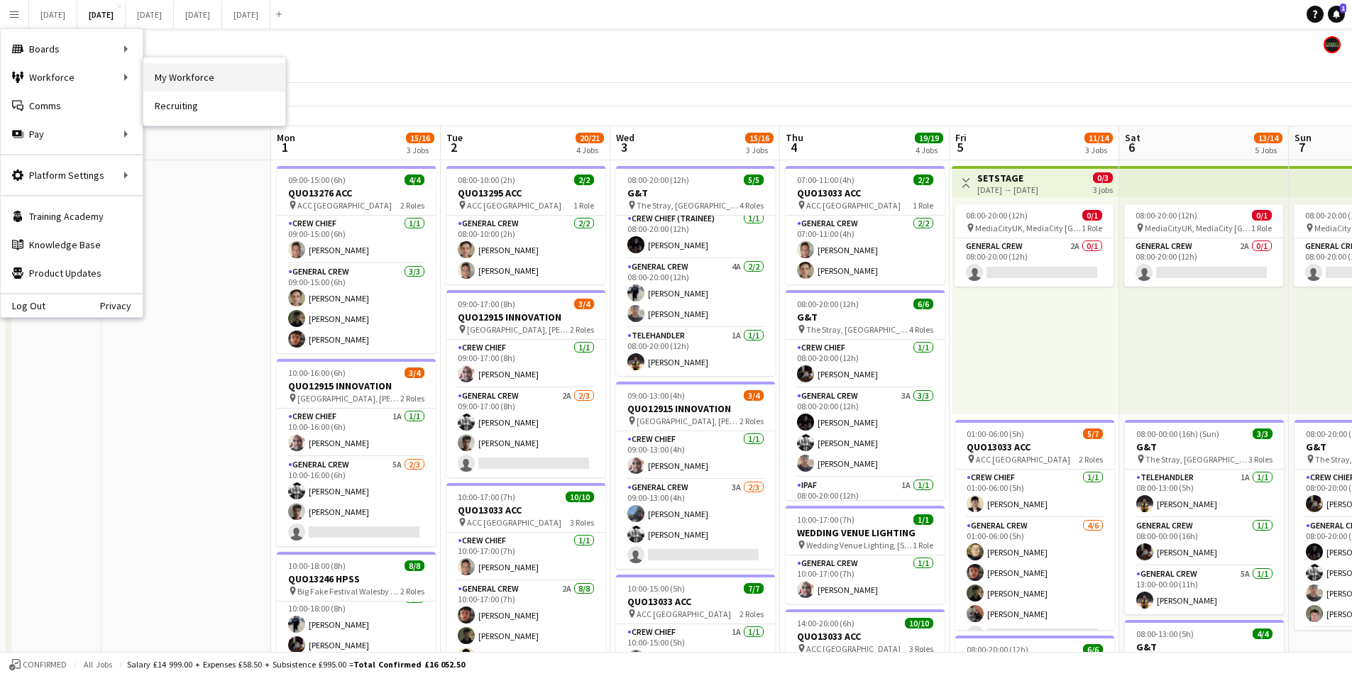
click at [187, 76] on link "My Workforce" at bounding box center [214, 77] width 142 height 28
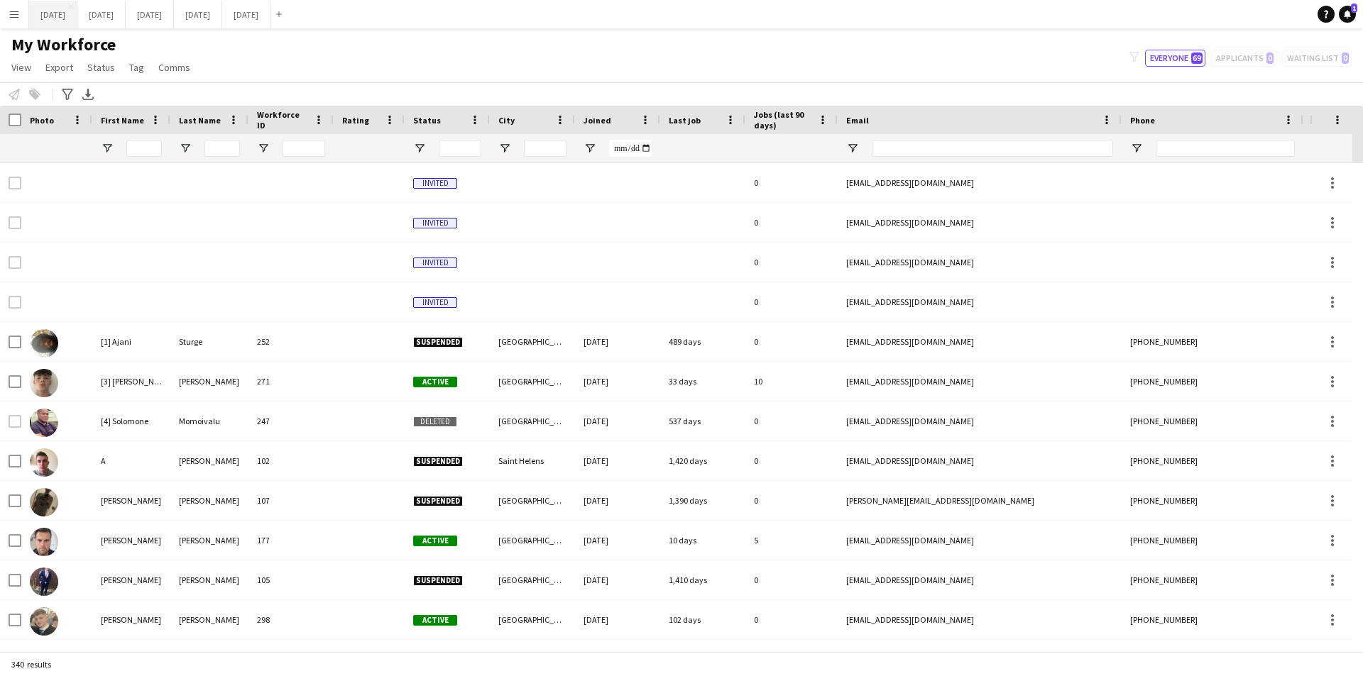
click at [58, 13] on button "[DATE] Close" at bounding box center [53, 15] width 48 height 28
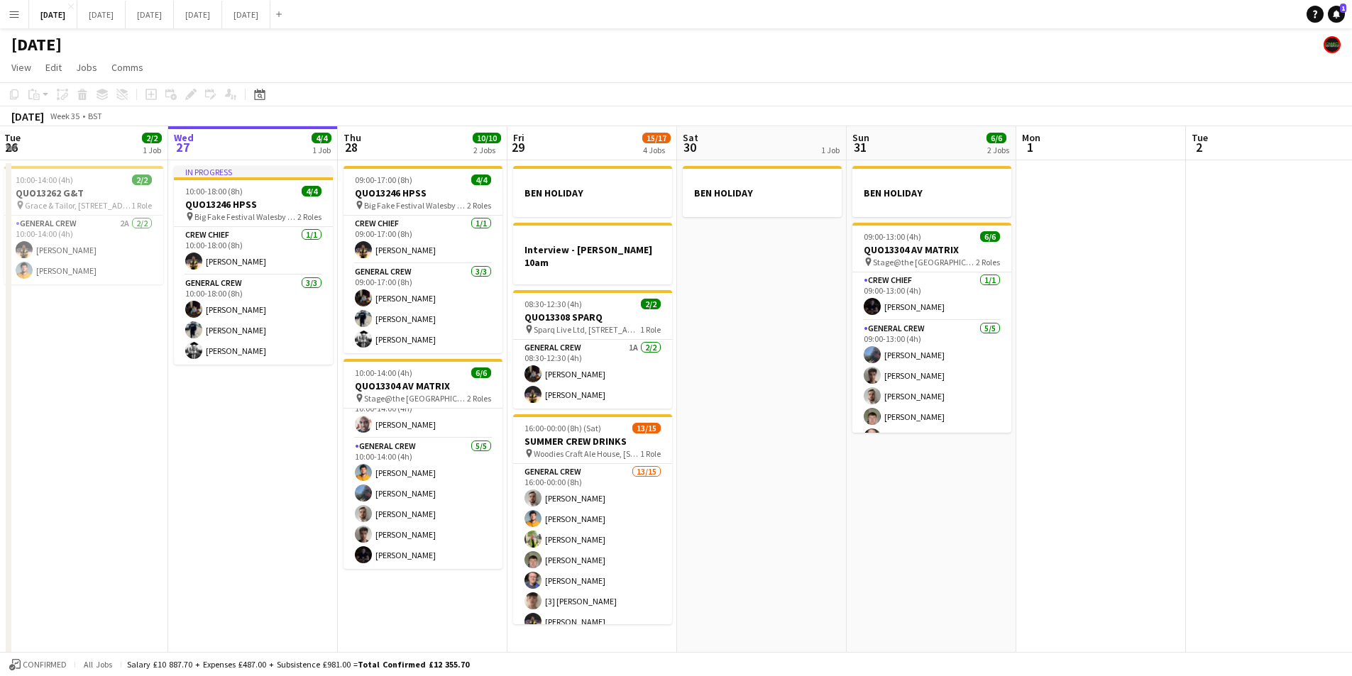
drag, startPoint x: 1045, startPoint y: 487, endPoint x: 903, endPoint y: 455, distance: 146.2
click at [903, 455] on app-calendar-viewport "Sat 23 8/8 4 Jobs Sun 24 2/2 1 Job Mon 25 4/4 2 Jobs Tue 26 2/2 1 Job Wed 27 4/…" at bounding box center [676, 408] width 1352 height 564
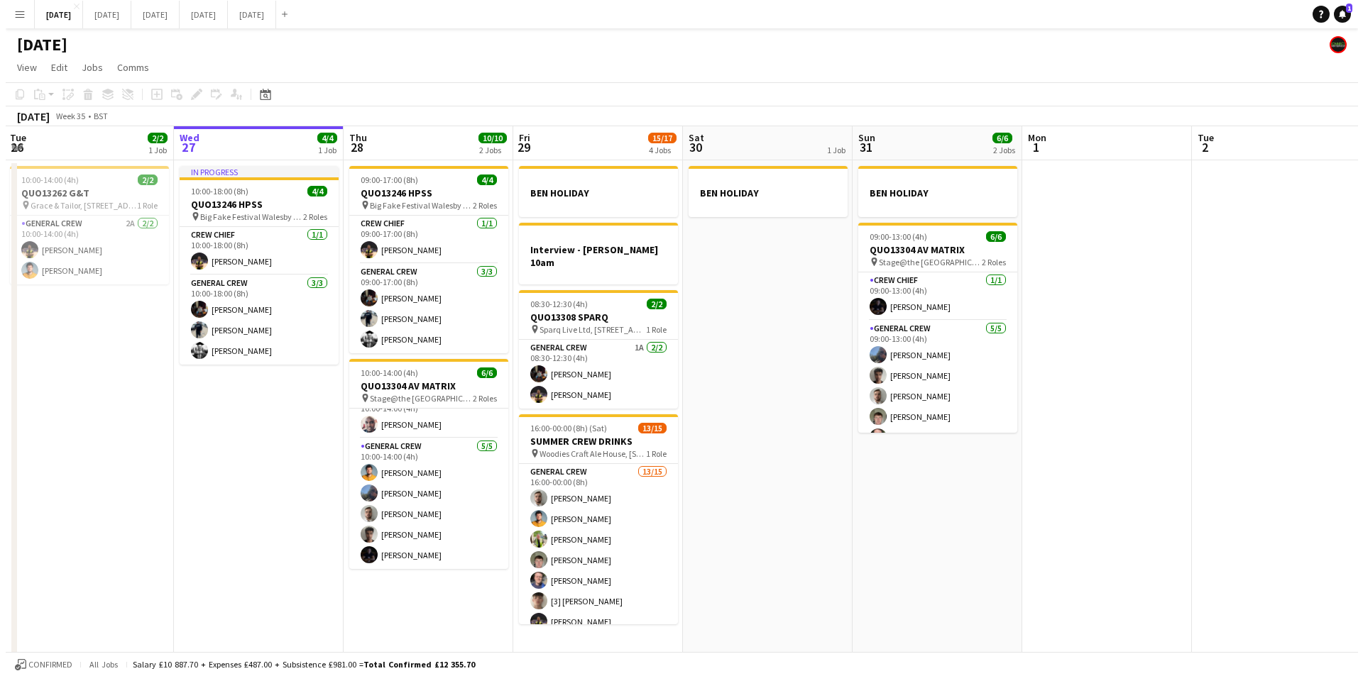
scroll to position [0, 520]
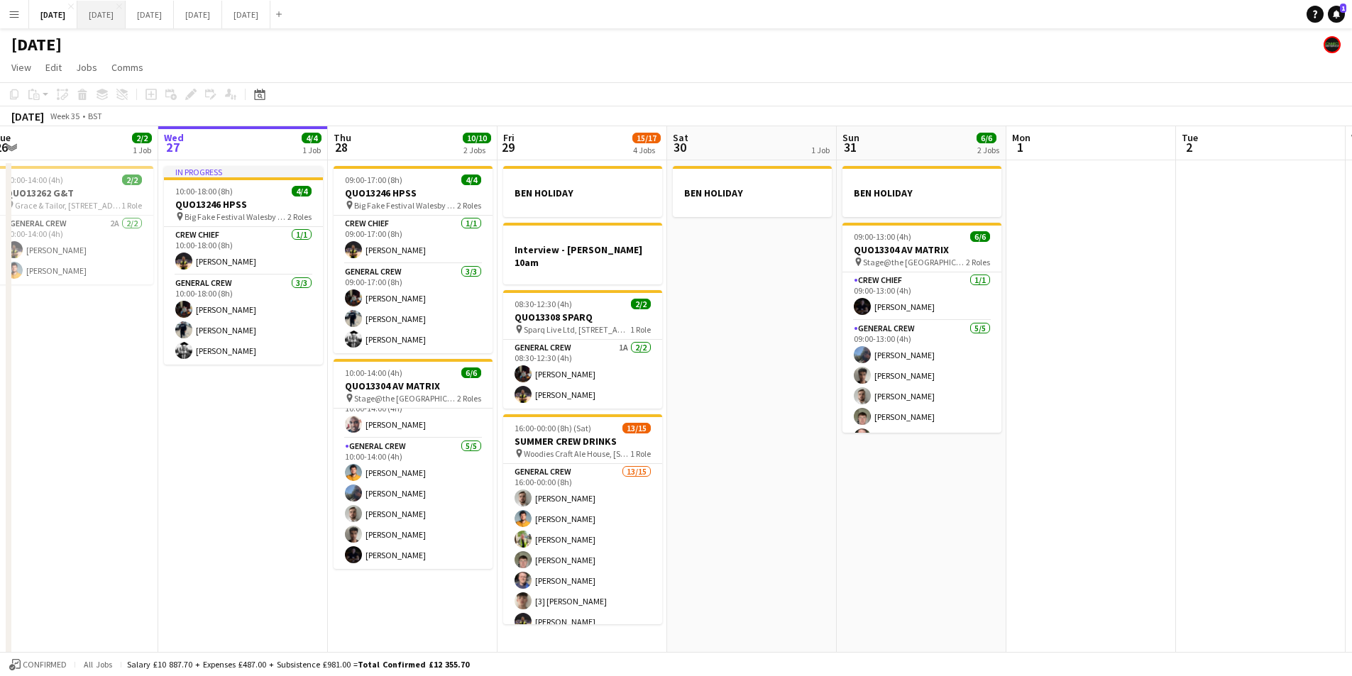
click at [126, 12] on button "[DATE] Close" at bounding box center [101, 15] width 48 height 28
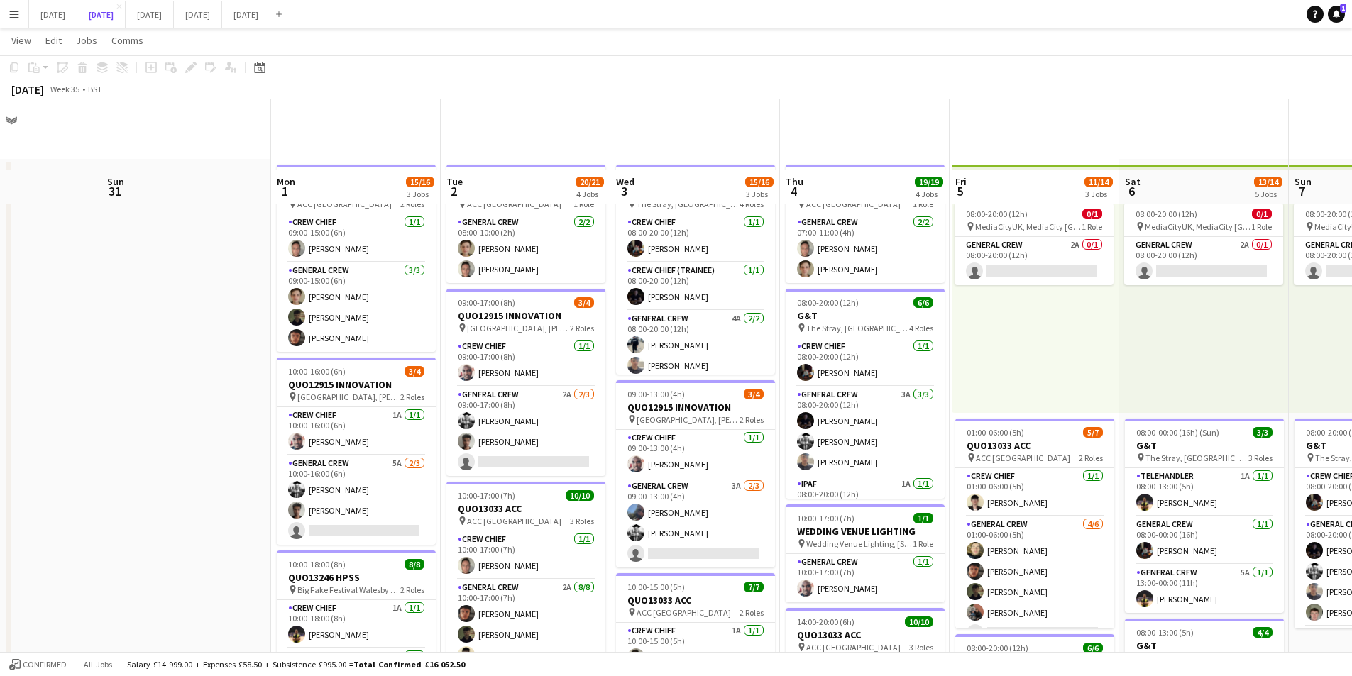
scroll to position [71, 0]
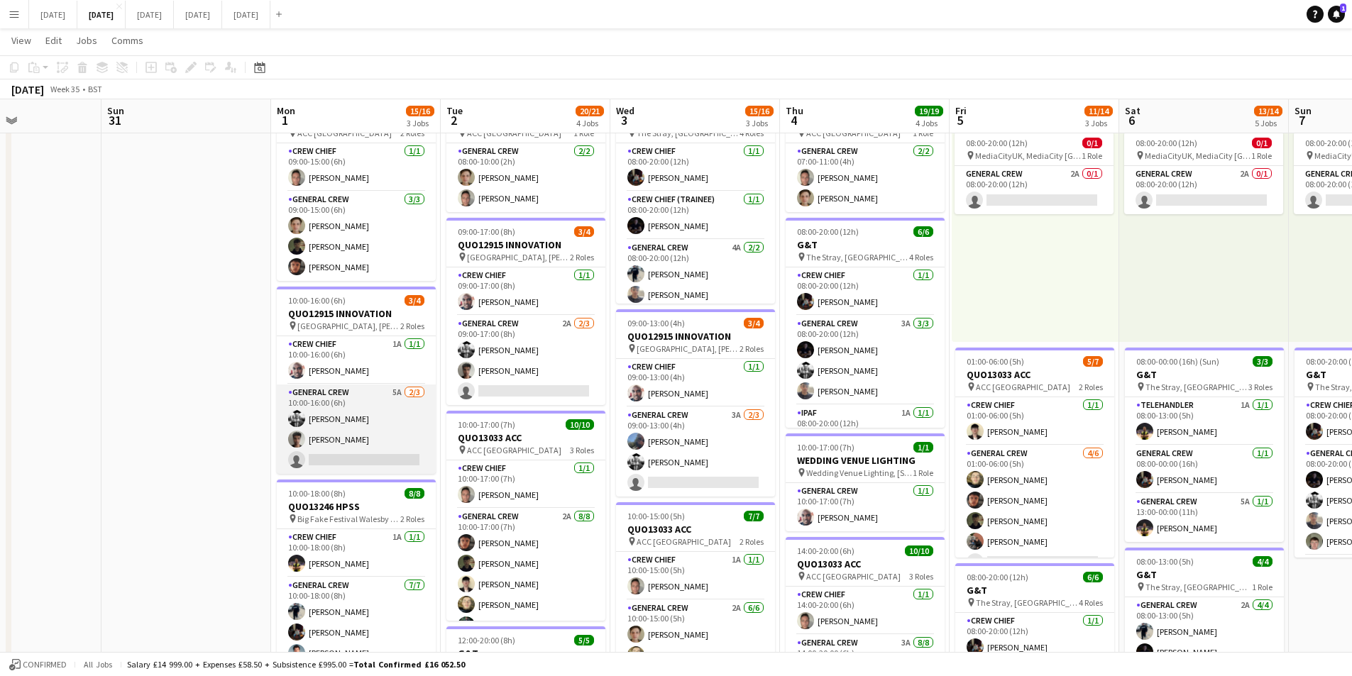
click at [370, 459] on app-card-role "General Crew 5A [DATE] 10:00-16:00 (6h) [PERSON_NAME] Kamuren Brownhill single-…" at bounding box center [356, 429] width 159 height 89
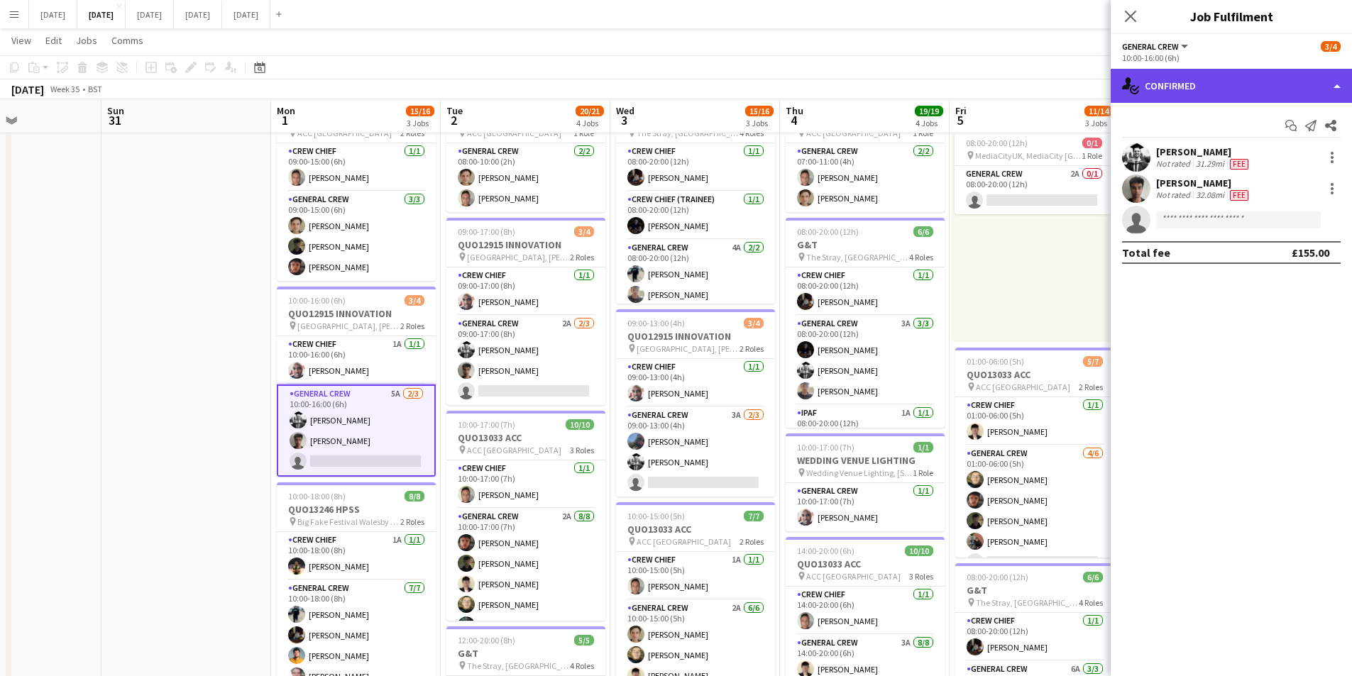
click at [1244, 84] on div "single-neutral-actions-check-2 Confirmed" at bounding box center [1231, 86] width 241 height 34
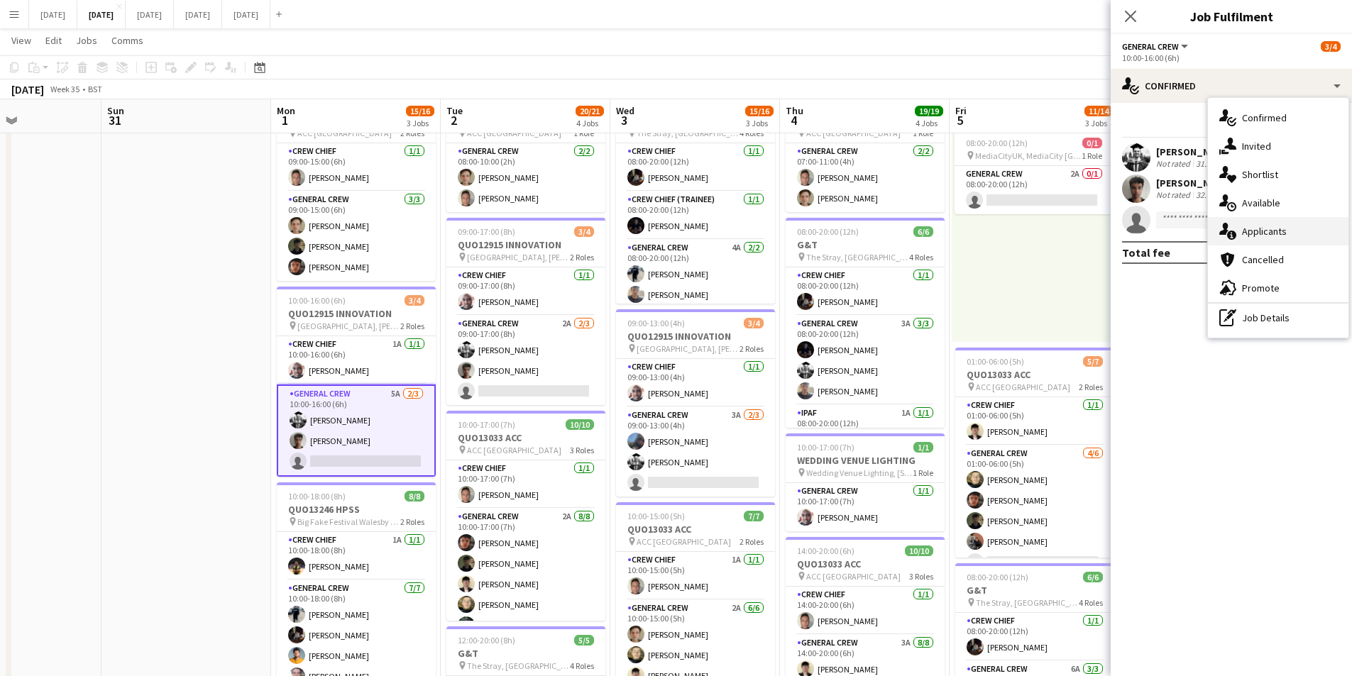
click at [1272, 229] on div "single-neutral-actions-information Applicants" at bounding box center [1278, 231] width 141 height 28
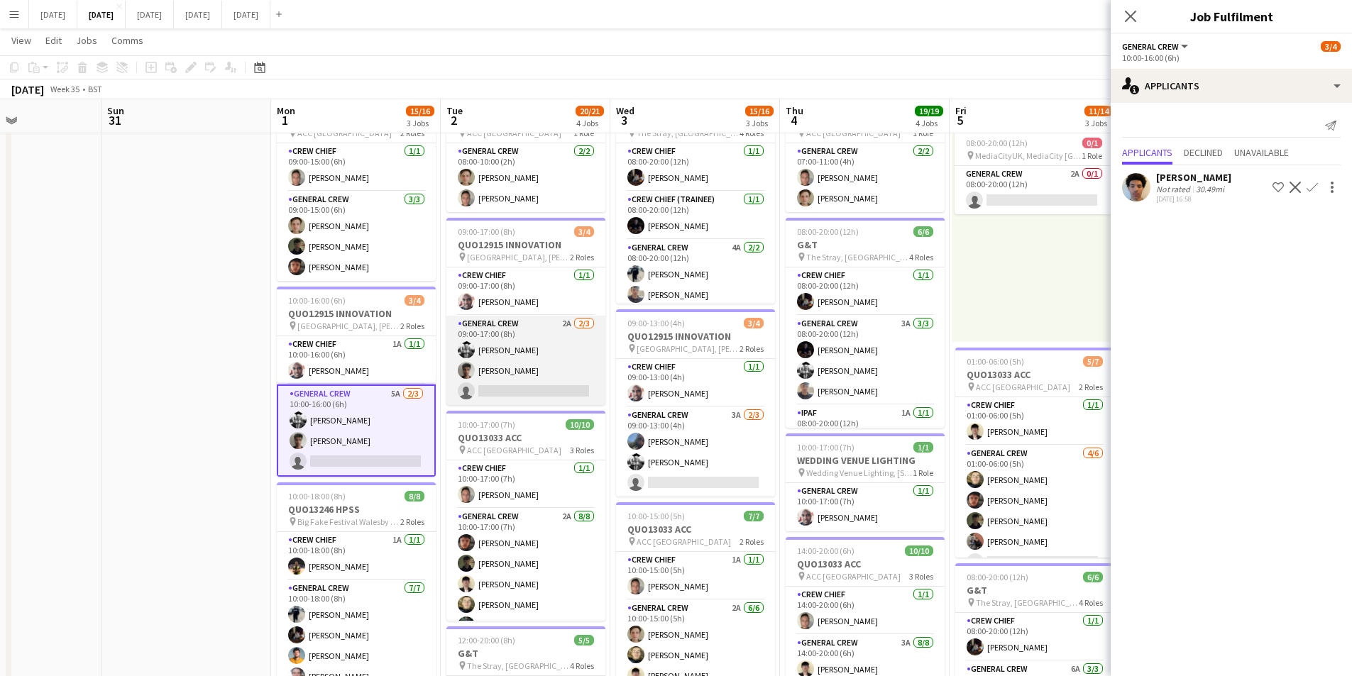
click at [525, 361] on app-card-role "General Crew 2A [DATE] 09:00-17:00 (8h) [PERSON_NAME] Kamuren Brownhill single-…" at bounding box center [525, 360] width 159 height 89
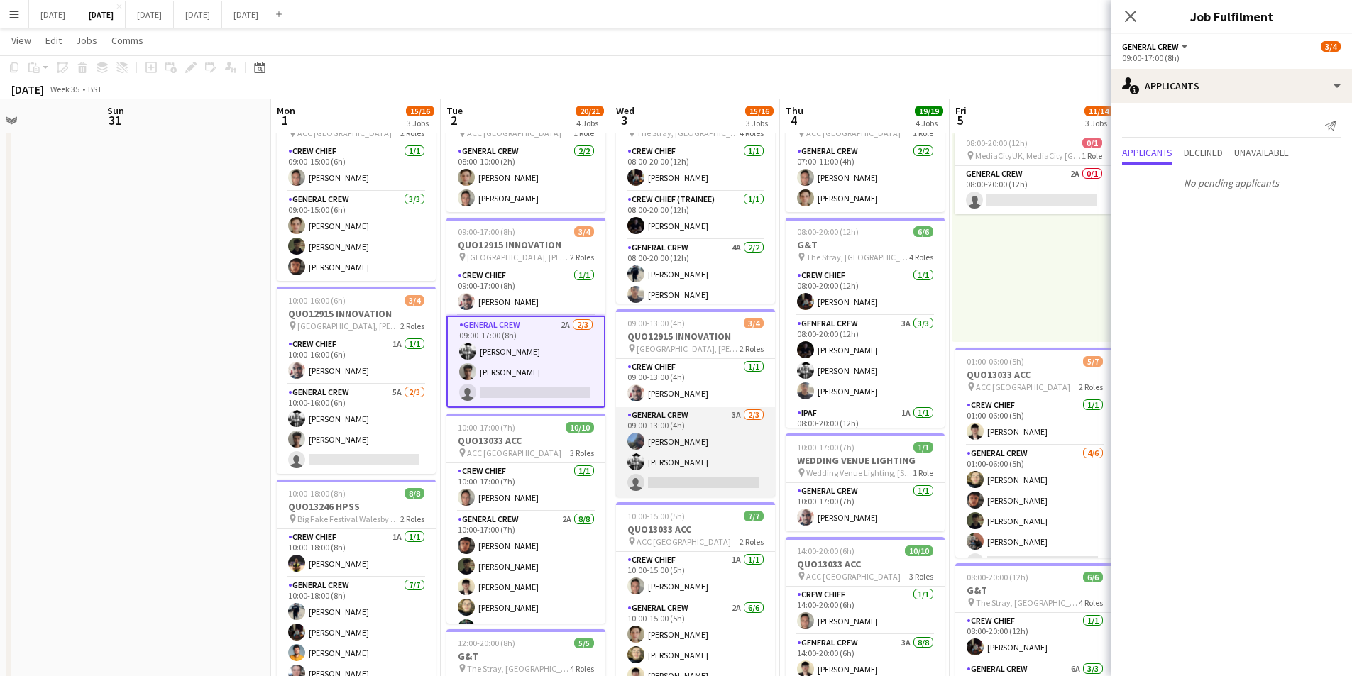
scroll to position [0, 407]
click at [690, 470] on app-card-role "General Crew 3A [DATE] 09:00-13:00 (4h) [PERSON_NAME] [PERSON_NAME] single-neut…" at bounding box center [696, 451] width 159 height 89
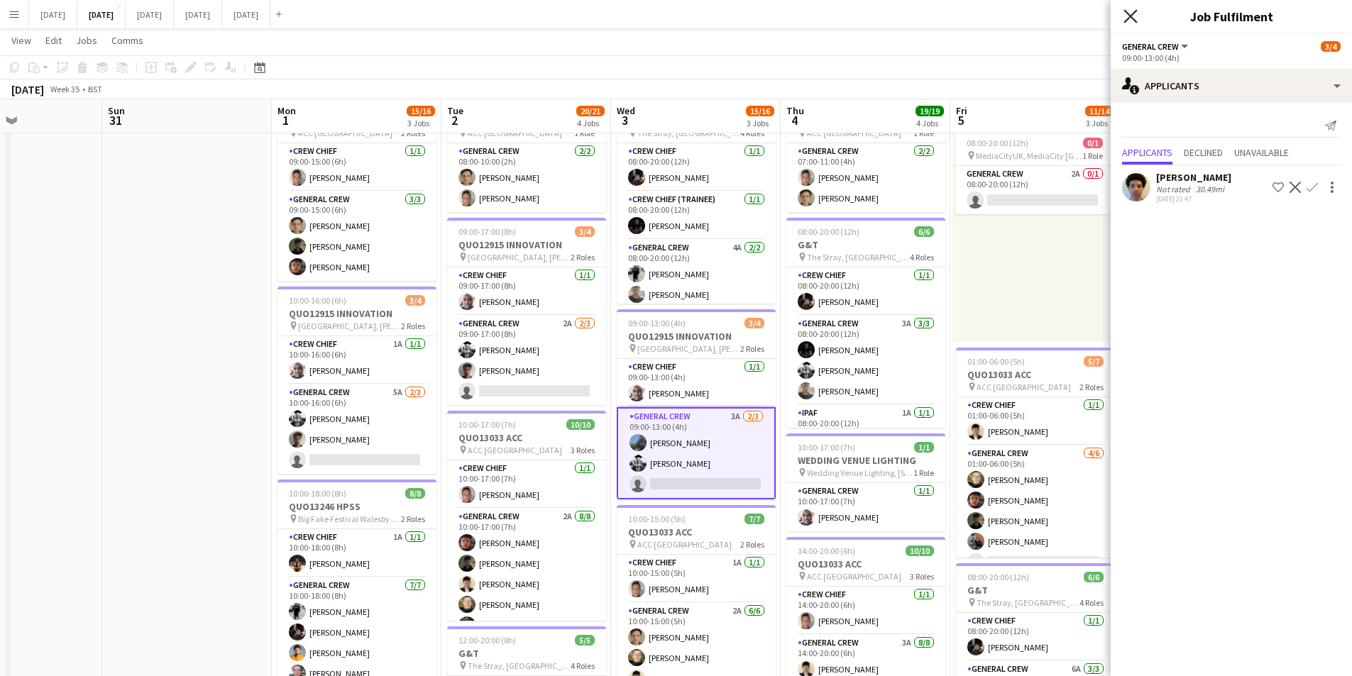
click at [1131, 15] on icon "Close pop-in" at bounding box center [1130, 15] width 13 height 13
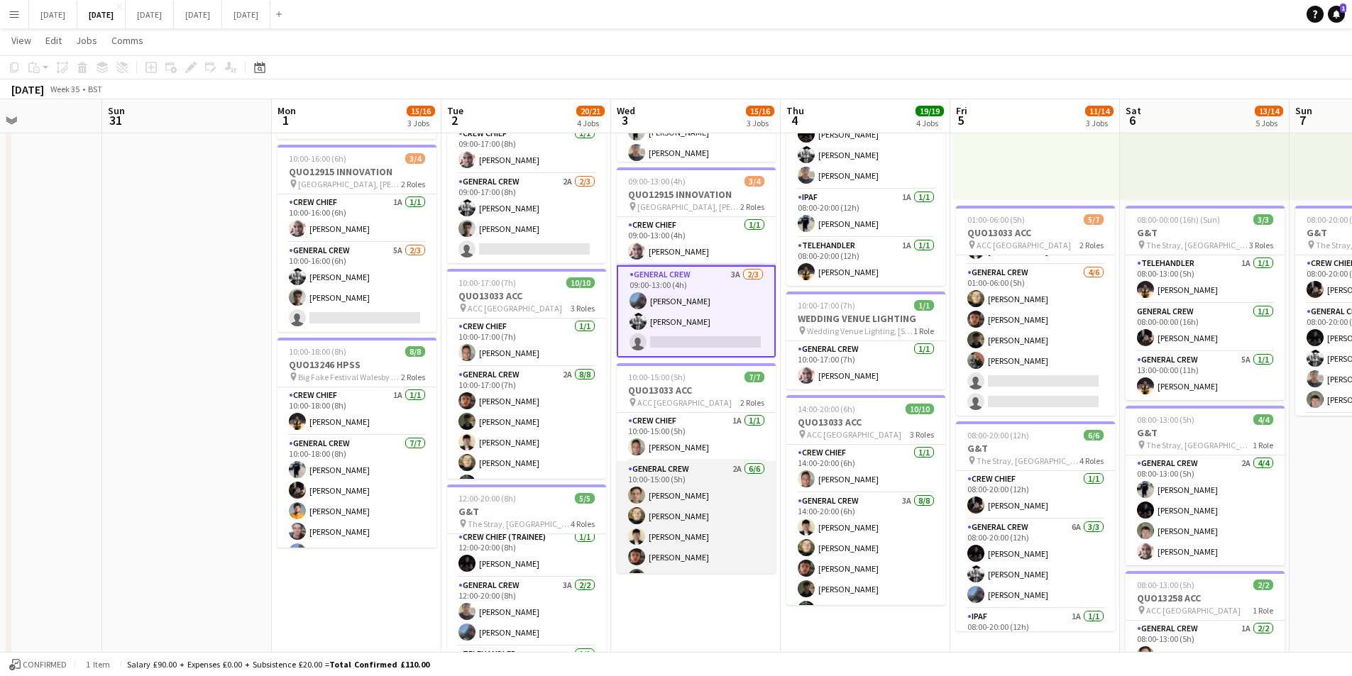
scroll to position [39, 0]
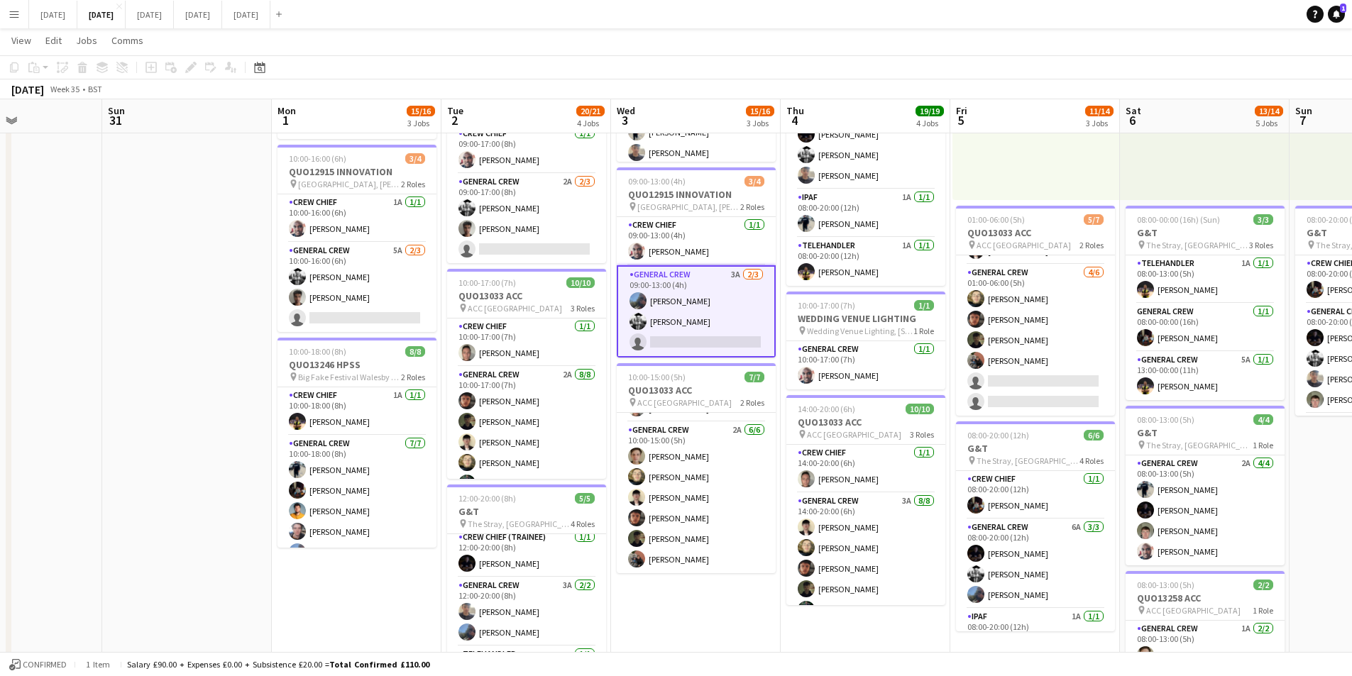
drag, startPoint x: 708, startPoint y: 603, endPoint x: 682, endPoint y: 600, distance: 25.6
click at [682, 600] on app-calendar-viewport "Thu 28 Fri 29 Sat 30 Sun 31 Mon 1 15/16 3 Jobs Tue 2 20/21 4 Jobs Wed 3 15/16 3…" at bounding box center [676, 364] width 1352 height 1045
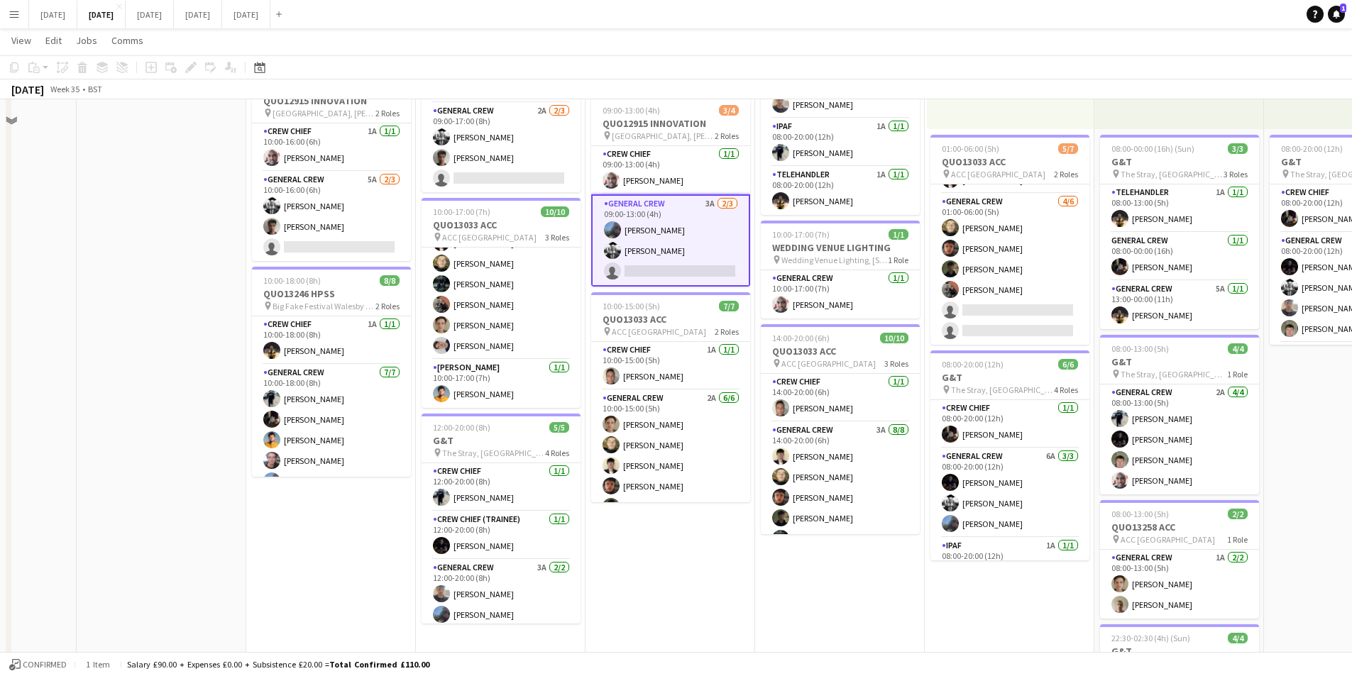
scroll to position [71, 0]
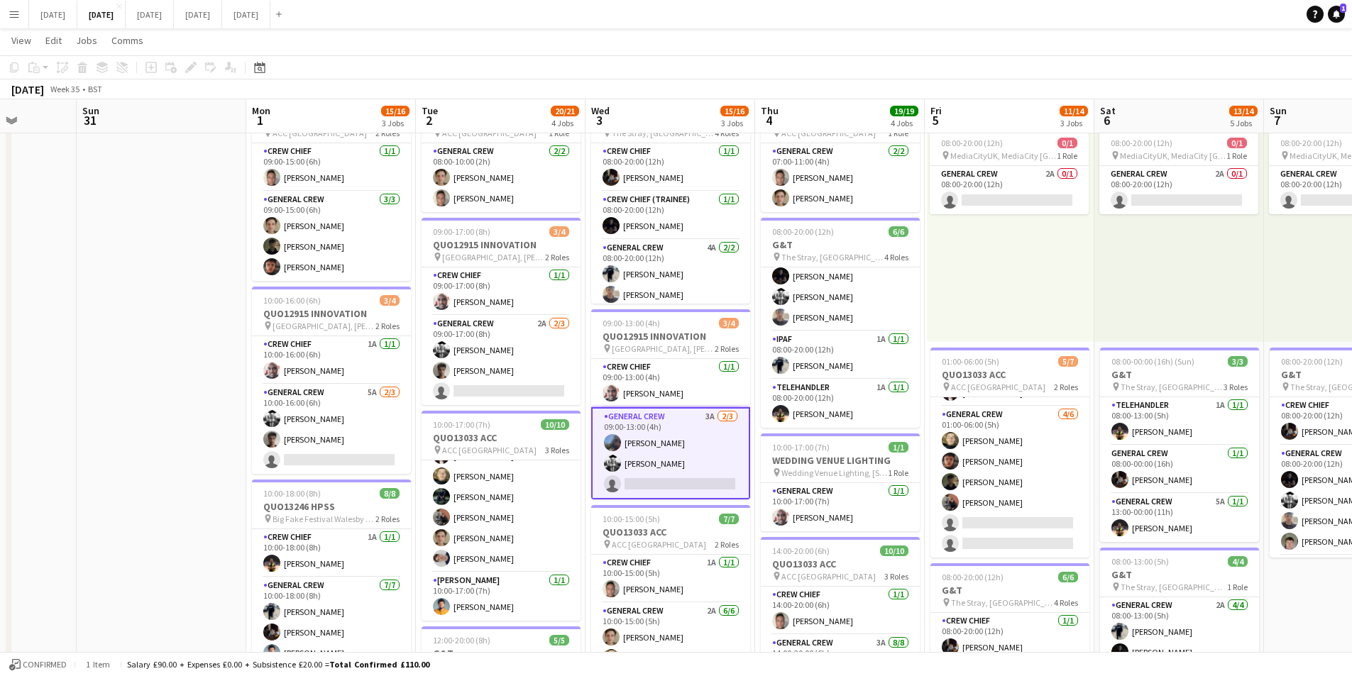
drag, startPoint x: 807, startPoint y: 438, endPoint x: 635, endPoint y: 397, distance: 176.6
click at [619, 400] on app-calendar-viewport "Thu 28 Fri 29 Sat 30 Sun 31 Mon 1 15/16 3 Jobs Tue 2 20/21 4 Jobs Wed 3 15/16 3…" at bounding box center [676, 506] width 1352 height 1045
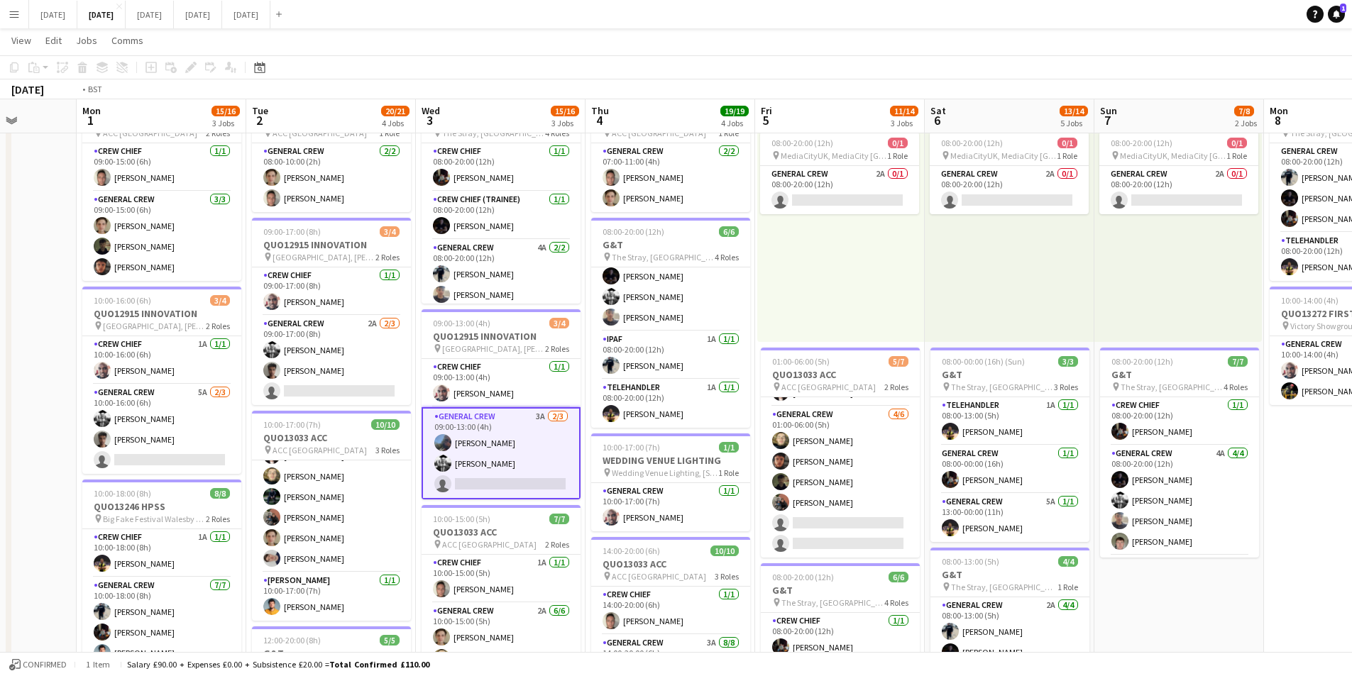
click at [790, 433] on app-calendar-viewport "Fri 29 Sat 30 Sun 31 Mon 1 15/16 3 Jobs Tue 2 20/21 4 Jobs Wed 3 15/16 3 Jobs T…" at bounding box center [676, 506] width 1352 height 1045
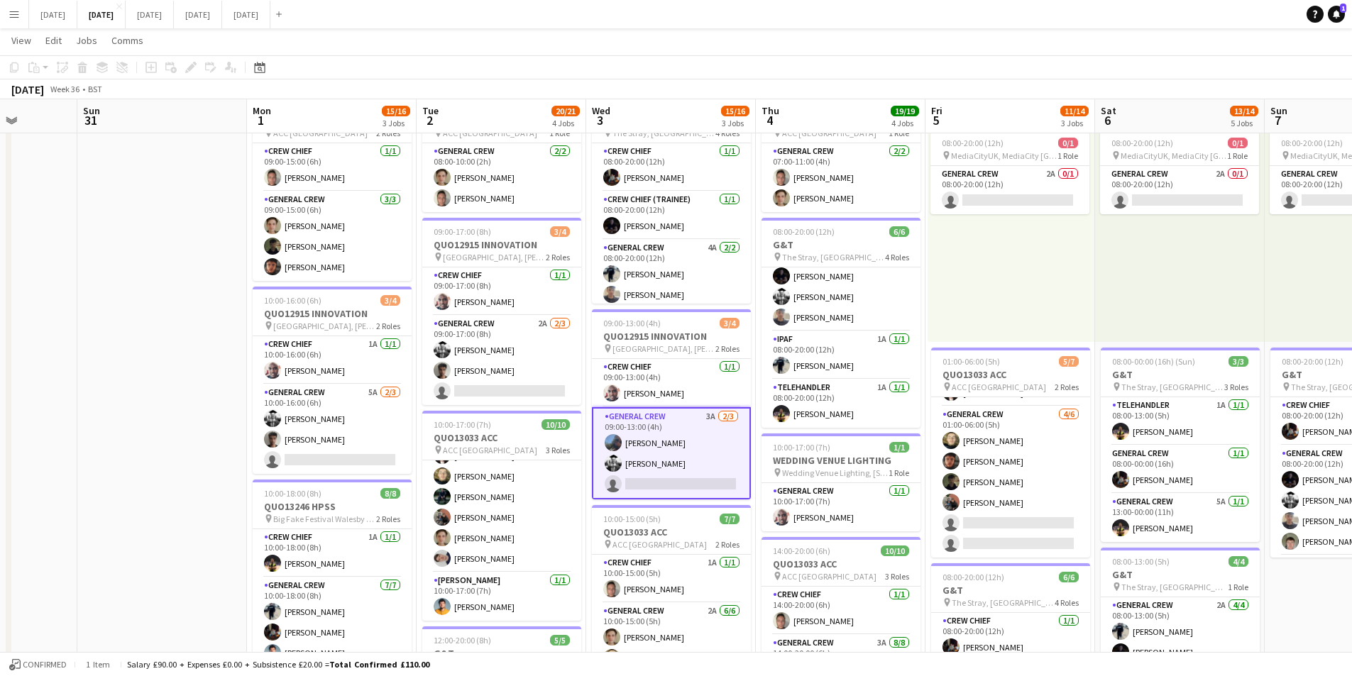
scroll to position [0, 409]
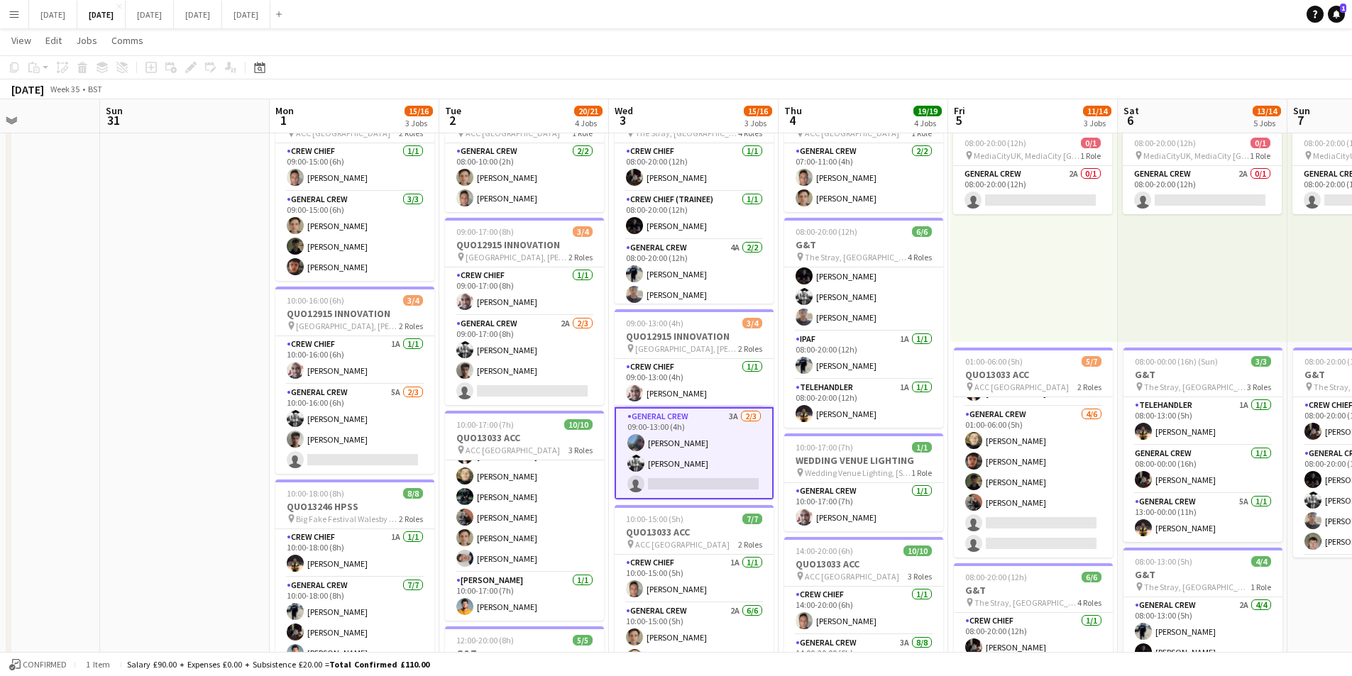
drag, startPoint x: 545, startPoint y: 406, endPoint x: 944, endPoint y: 391, distance: 399.2
click at [944, 391] on app-calendar-viewport "Thu 28 Fri 29 Sat 30 Sun 31 Mon 1 15/16 3 Jobs Tue 2 20/21 4 Jobs Wed 3 15/16 3…" at bounding box center [676, 506] width 1352 height 1045
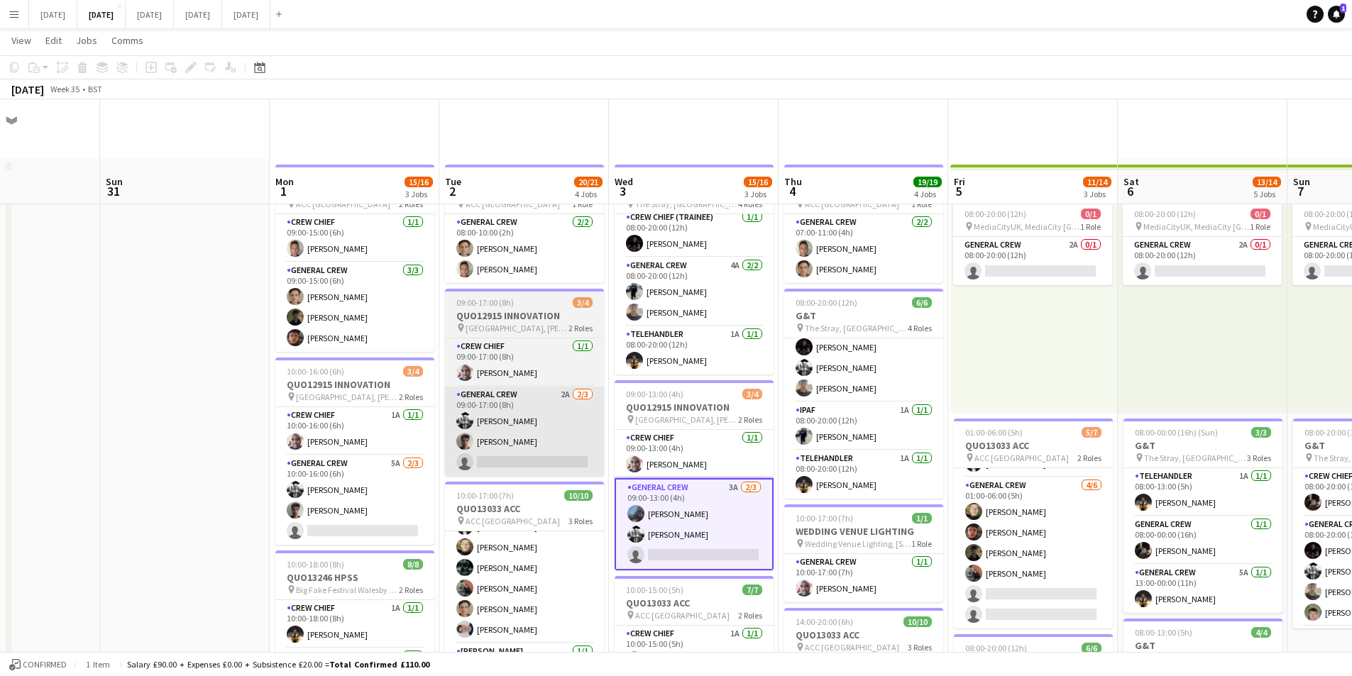
scroll to position [71, 0]
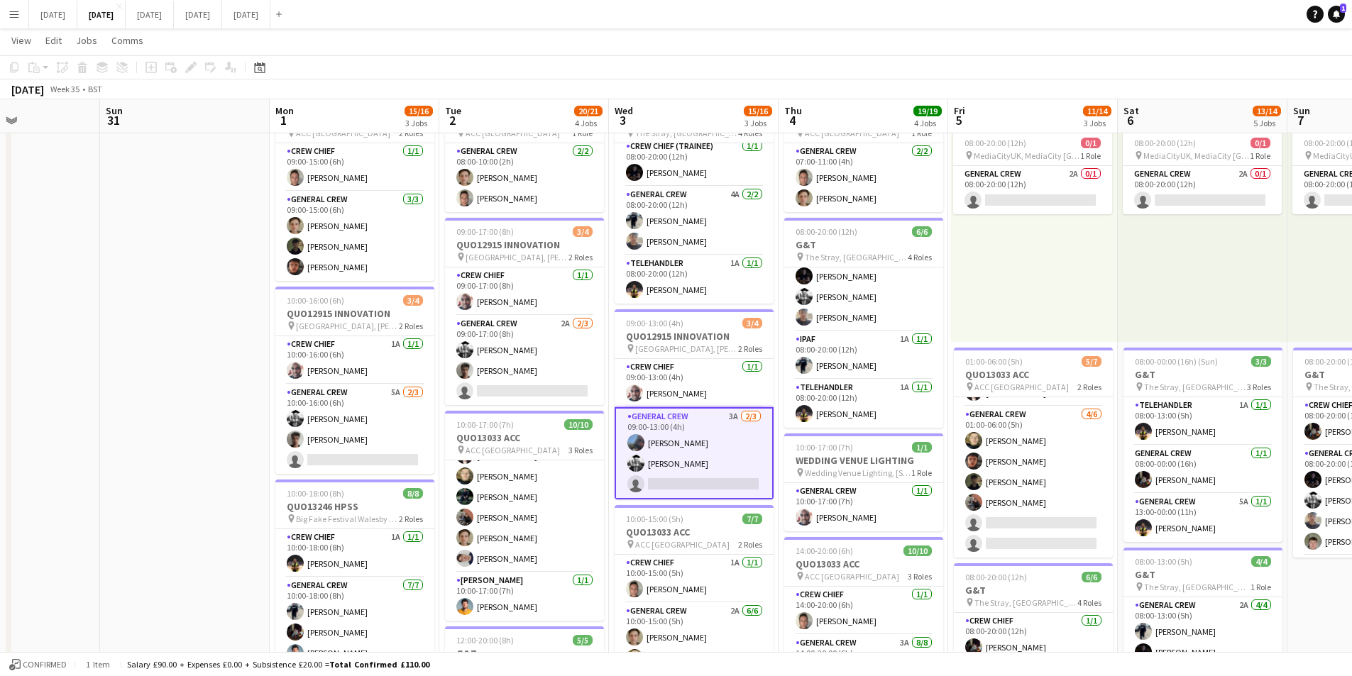
click at [13, 13] on app-icon "Menu" at bounding box center [14, 14] width 11 height 11
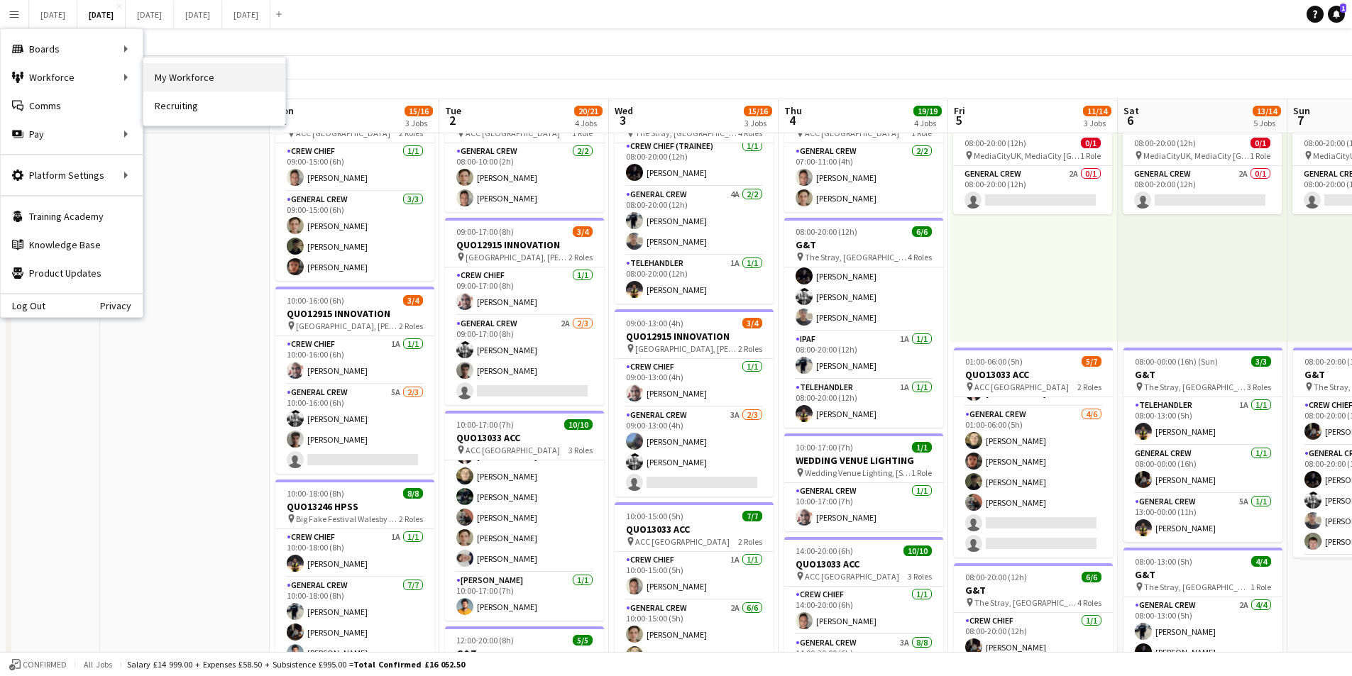
click at [190, 72] on link "My Workforce" at bounding box center [214, 77] width 142 height 28
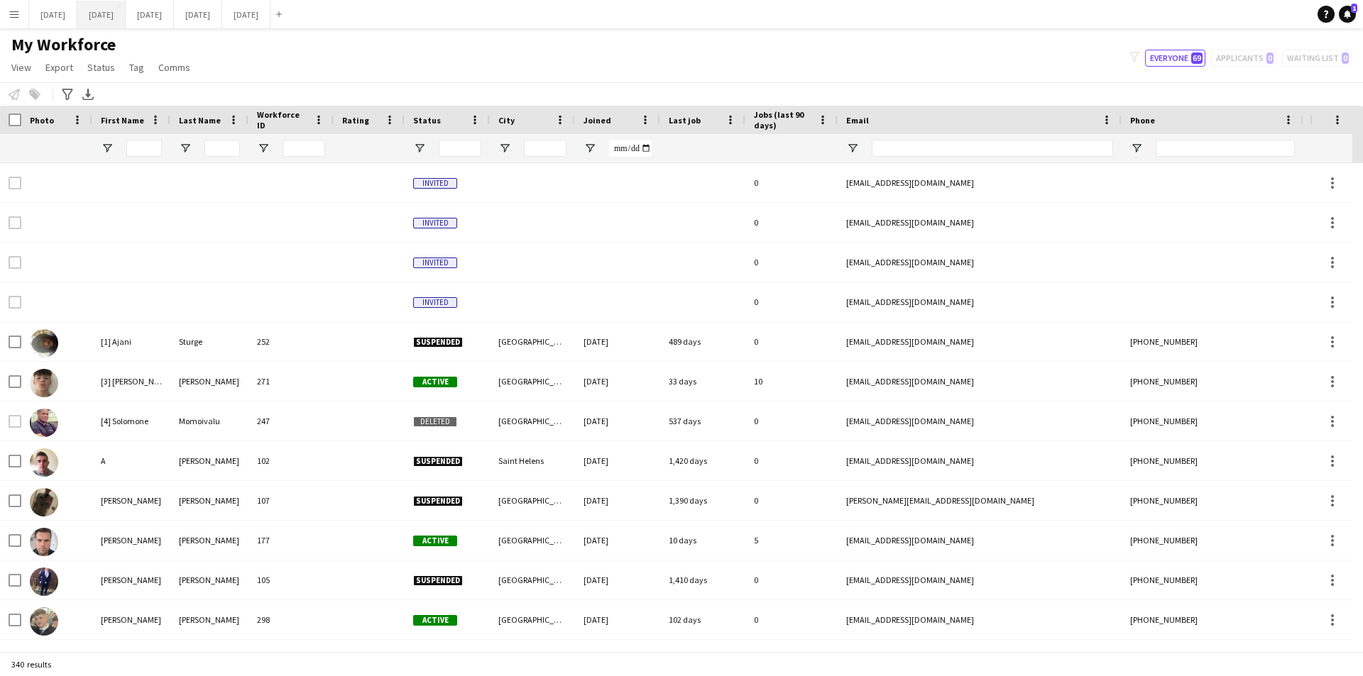
drag, startPoint x: 143, startPoint y: 15, endPoint x: 175, endPoint y: 2, distance: 34.4
click at [126, 15] on button "[DATE] Close" at bounding box center [101, 15] width 48 height 28
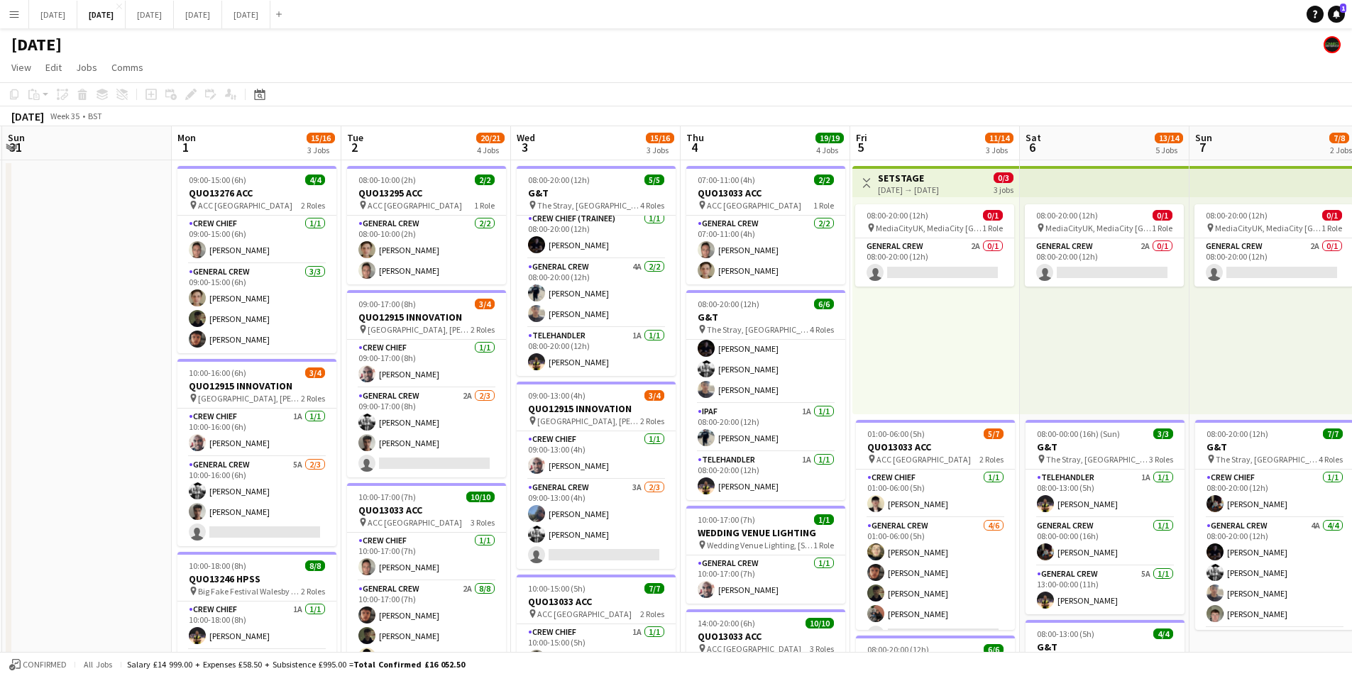
scroll to position [0, 507]
drag, startPoint x: 827, startPoint y: 468, endPoint x: 742, endPoint y: 455, distance: 85.5
click at [742, 455] on app-calendar-viewport "Thu 28 Fri 29 Sat 30 Sun 31 Mon 1 15/16 3 Jobs Tue 2 20/21 4 Jobs Wed 3 15/16 3…" at bounding box center [676, 614] width 1352 height 976
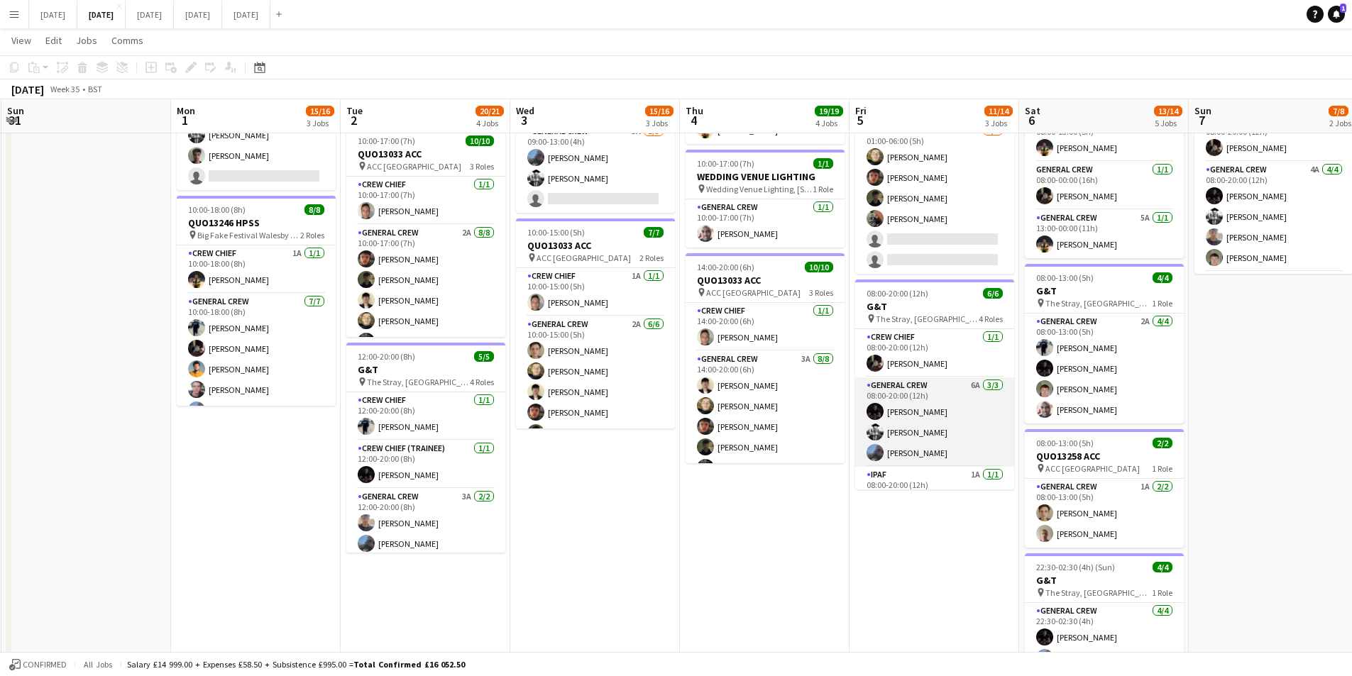
scroll to position [74, 0]
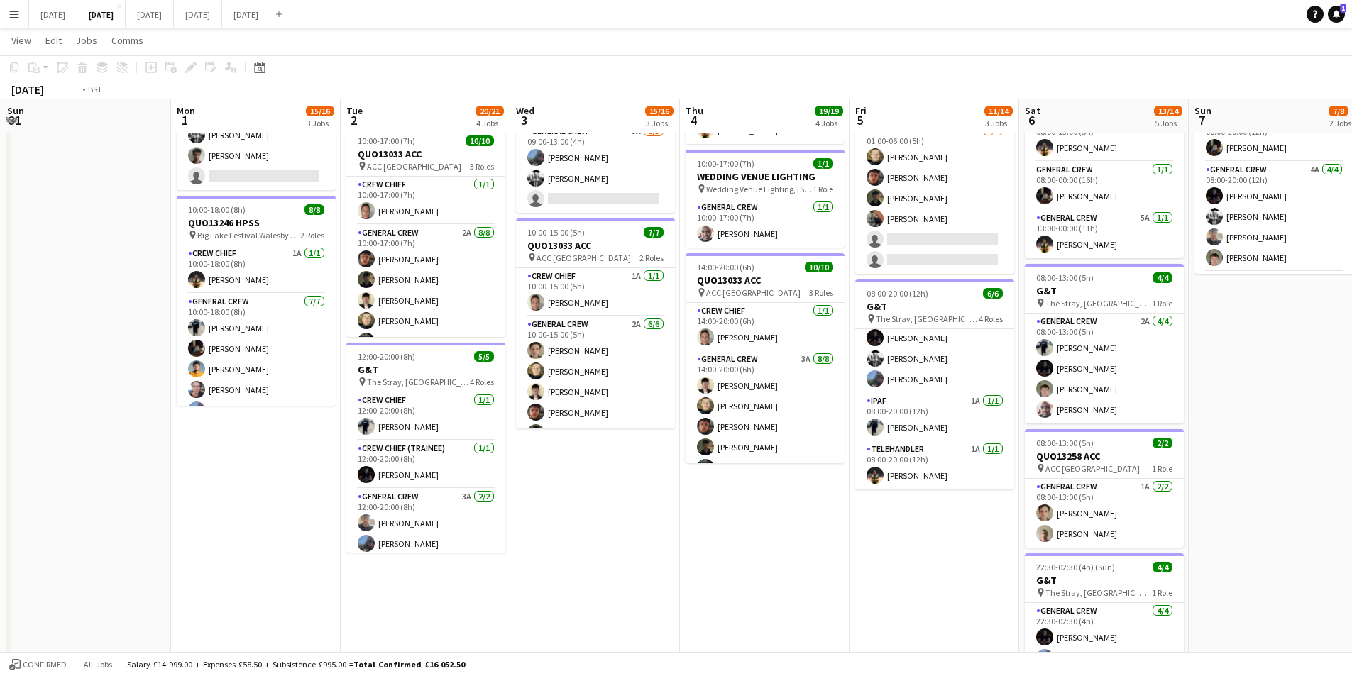
click at [748, 495] on app-calendar-viewport "Thu 28 Fri 29 Sat 30 Sun 31 Mon 1 15/16 3 Jobs Tue 2 20/21 4 Jobs Wed 3 15/16 3…" at bounding box center [676, 222] width 1352 height 1045
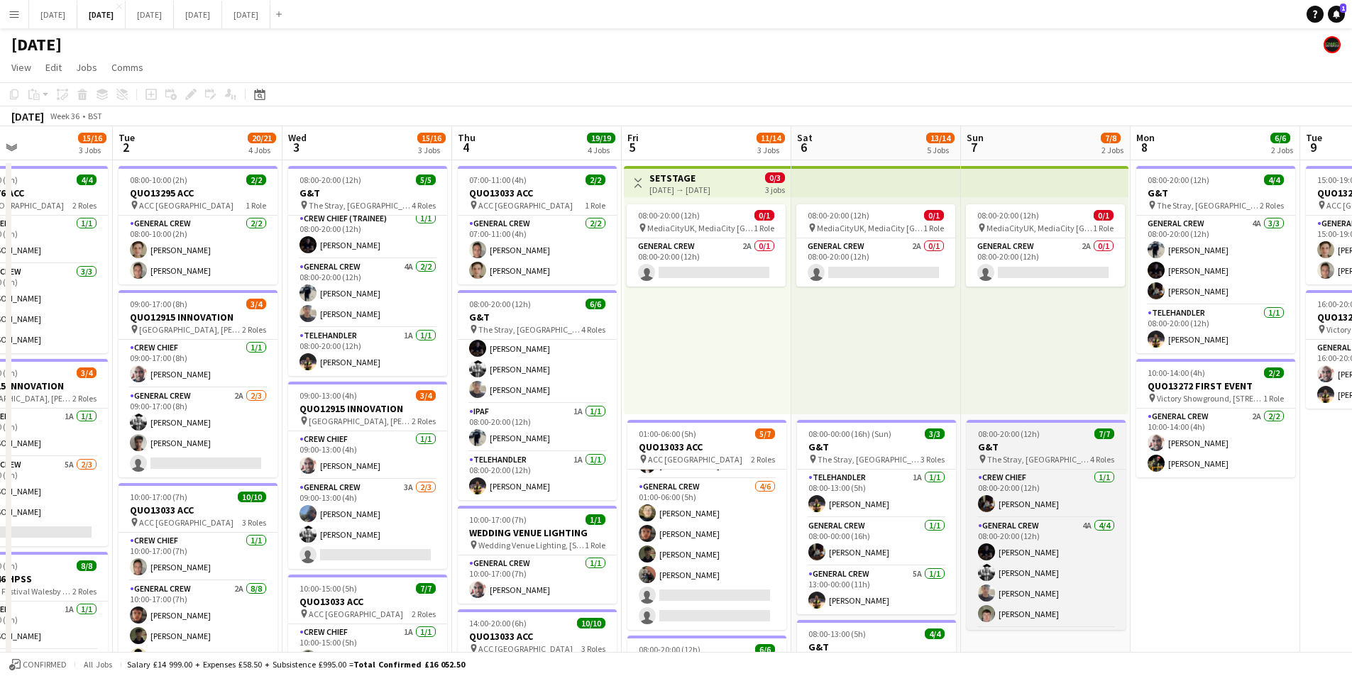
scroll to position [94, 0]
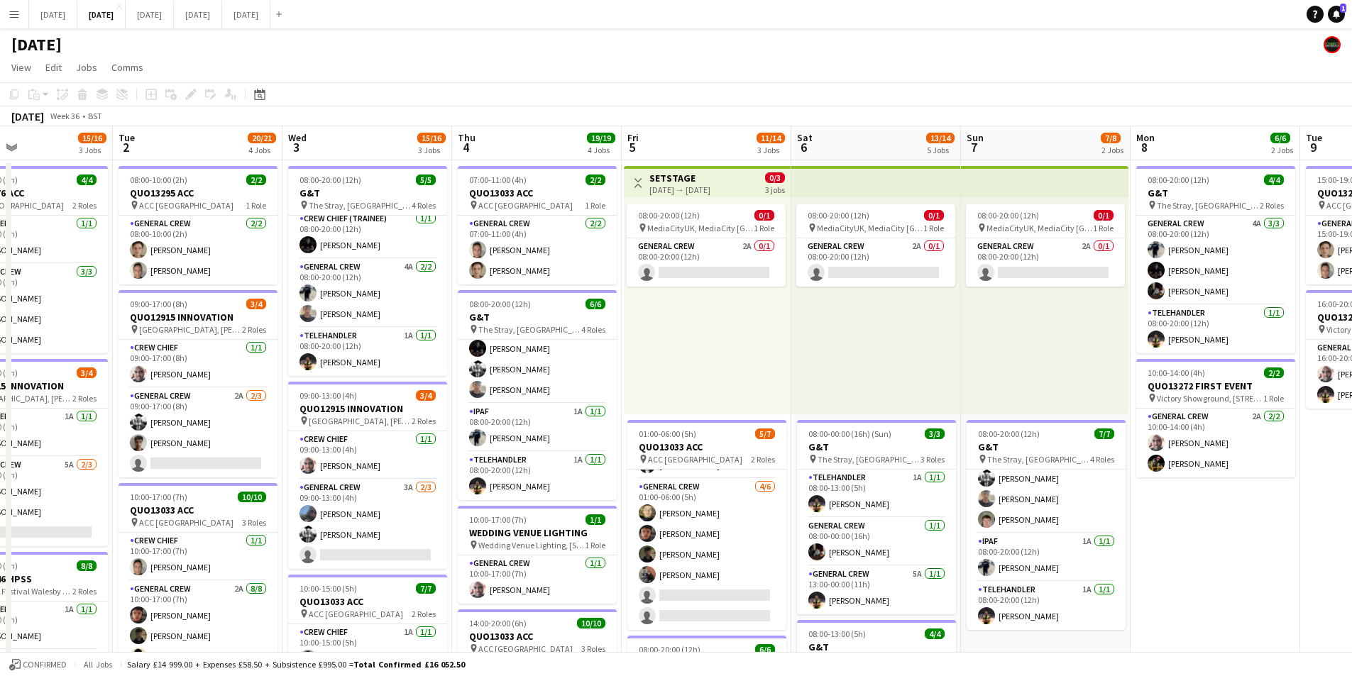
drag, startPoint x: 1238, startPoint y: 522, endPoint x: 1100, endPoint y: 509, distance: 138.3
click at [1012, 508] on app-calendar-viewport "Sat 30 Sun 31 Mon 1 15/16 3 Jobs Tue 2 20/21 4 Jobs Wed 3 15/16 3 Jobs Thu 4 19…" at bounding box center [676, 614] width 1352 height 976
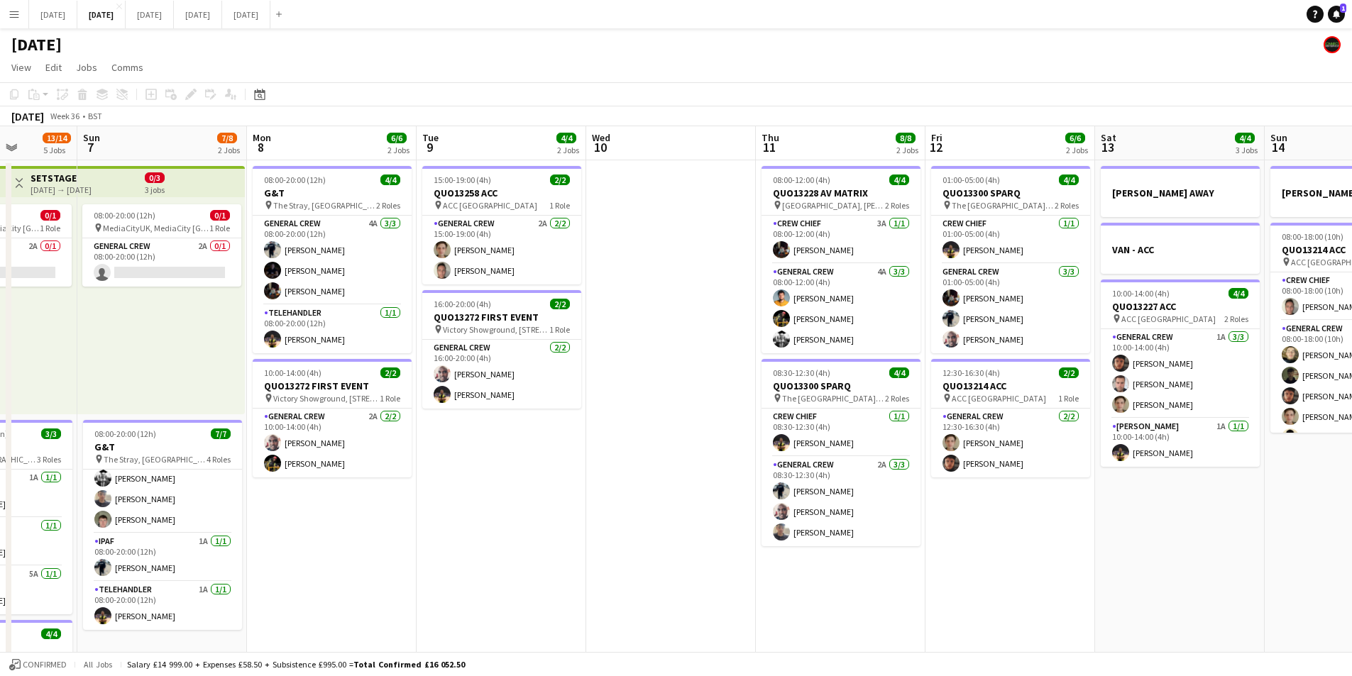
scroll to position [0, 498]
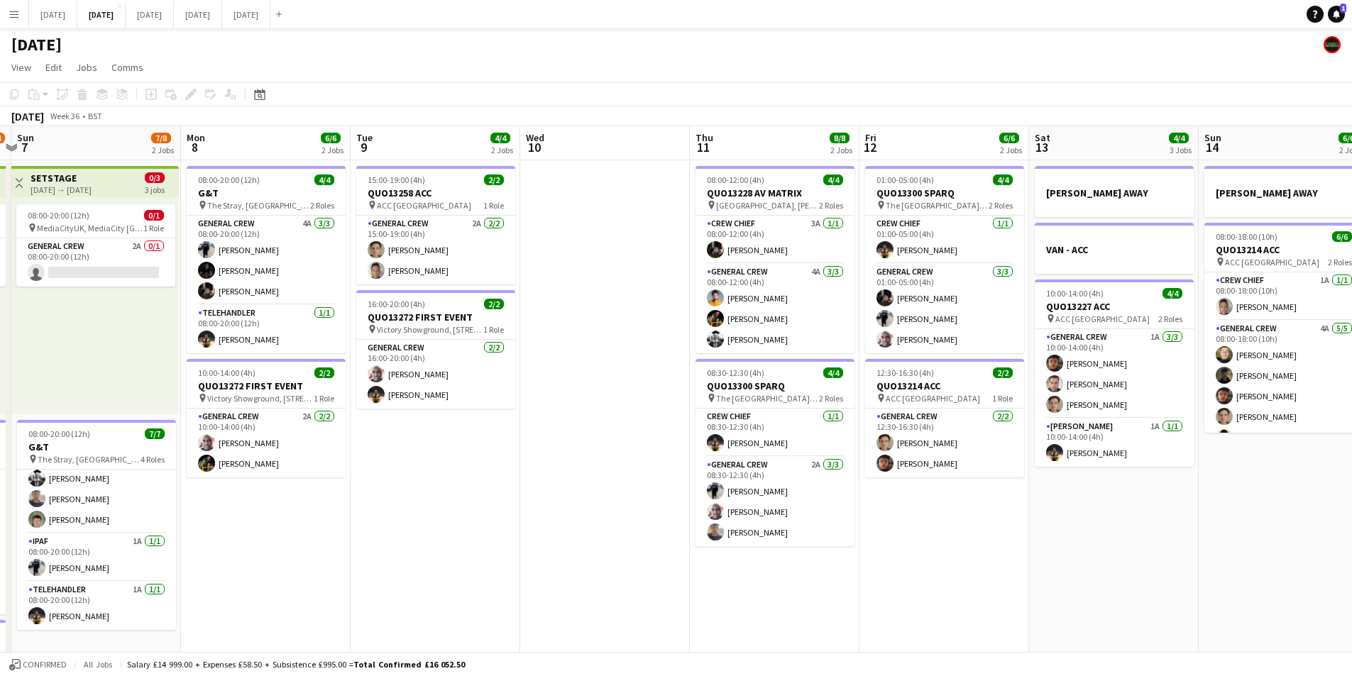
drag, startPoint x: 1219, startPoint y: 524, endPoint x: 465, endPoint y: 527, distance: 754.5
click at [426, 540] on app-calendar-viewport "Thu 4 19/19 4 Jobs Fri 5 11/14 3 Jobs Sat 6 13/14 5 Jobs Sun 7 7/8 2 Jobs Mon 8…" at bounding box center [676, 614] width 1352 height 976
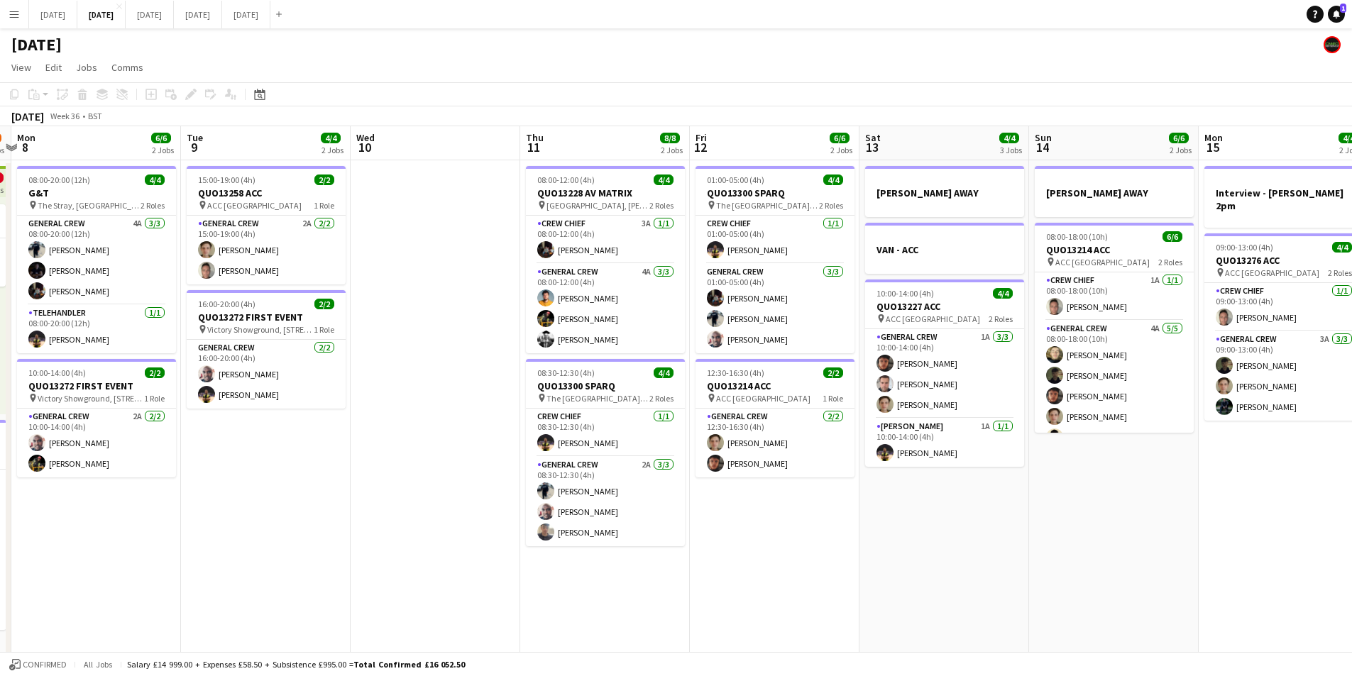
scroll to position [0, 400]
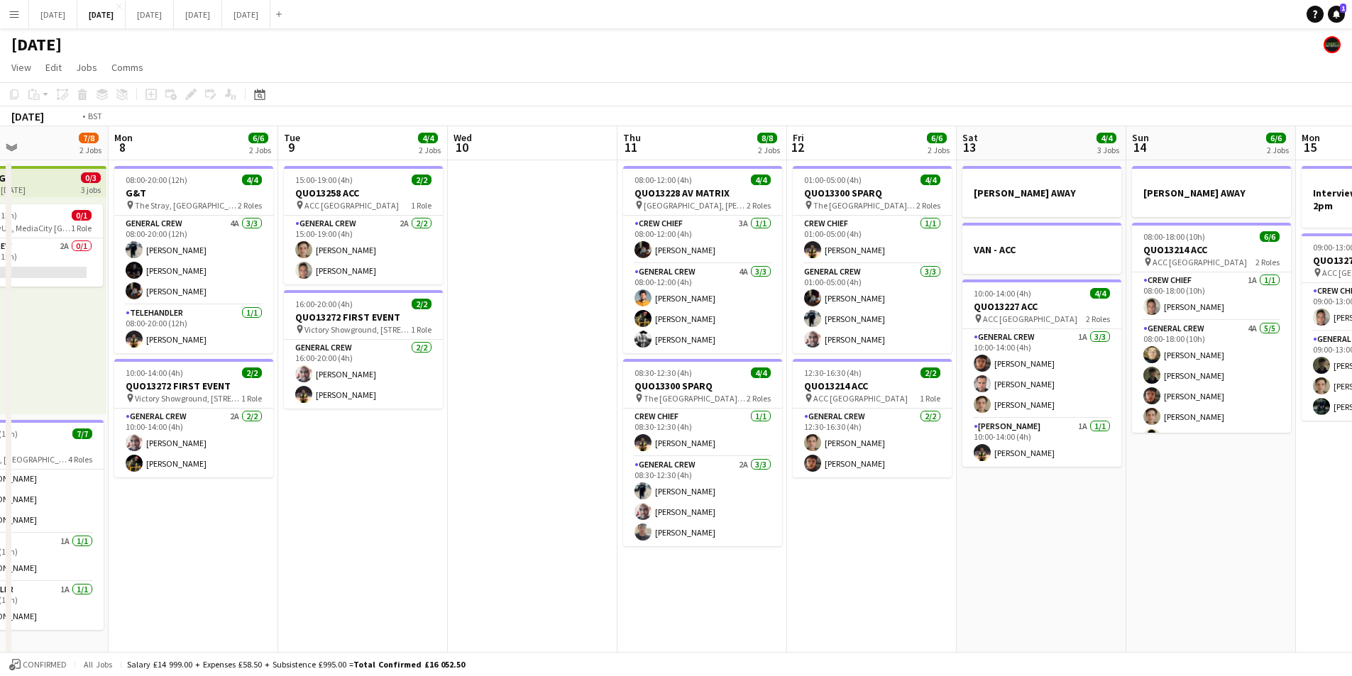
drag, startPoint x: 992, startPoint y: 550, endPoint x: 860, endPoint y: 494, distance: 144.1
click at [710, 526] on app-calendar-viewport "Fri 5 11/14 3 Jobs Sat 6 13/14 5 Jobs Sun 7 7/8 2 Jobs Mon 8 6/6 2 Jobs Tue 9 4…" at bounding box center [676, 614] width 1352 height 976
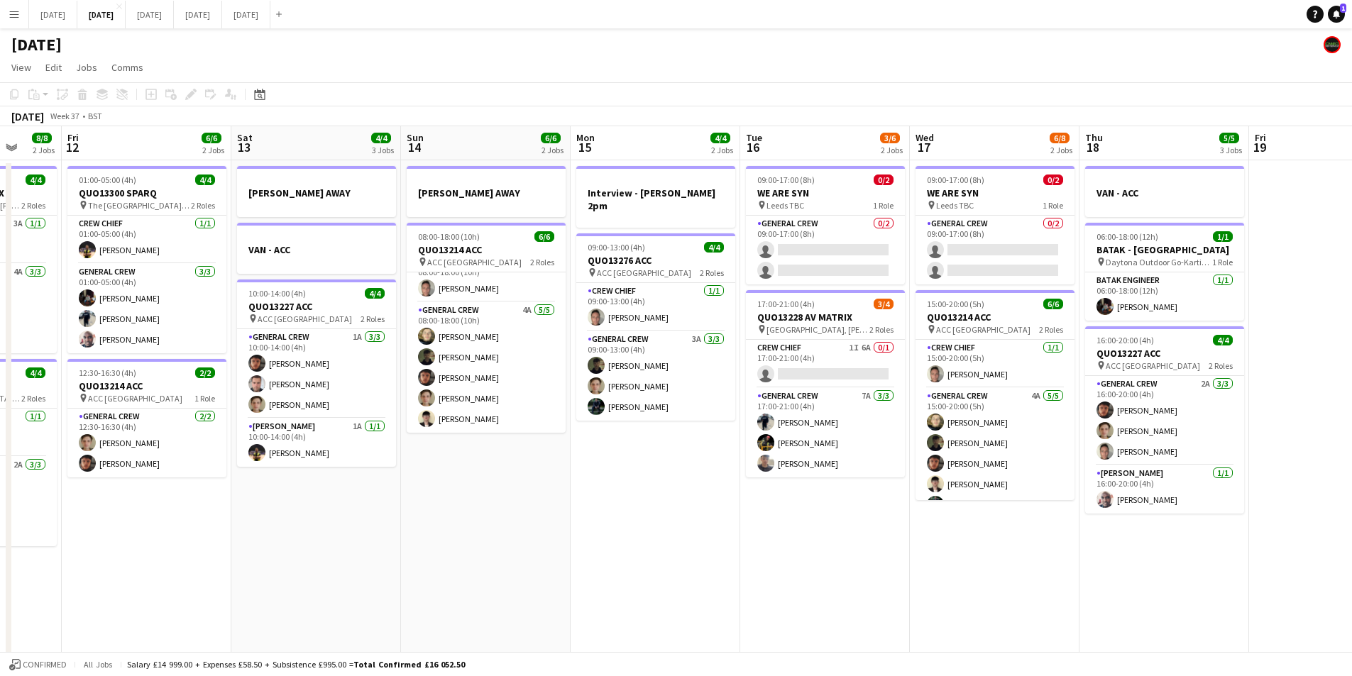
scroll to position [0, 365]
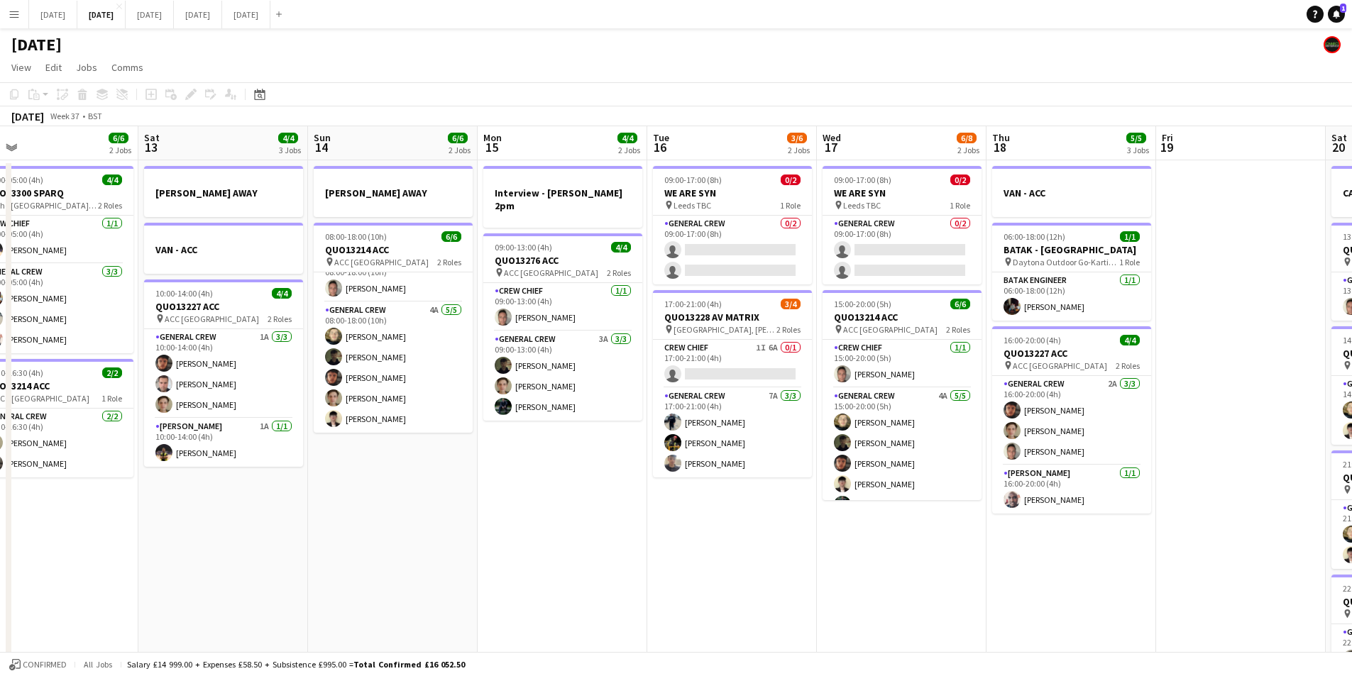
drag, startPoint x: 1046, startPoint y: 471, endPoint x: 872, endPoint y: 473, distance: 173.9
click at [1224, 450] on app-calendar-viewport "Wed 10 Thu 11 8/8 2 Jobs Fri 12 6/6 2 Jobs Sat 13 4/4 3 Jobs Sun 14 6/6 2 Jobs …" at bounding box center [676, 614] width 1352 height 976
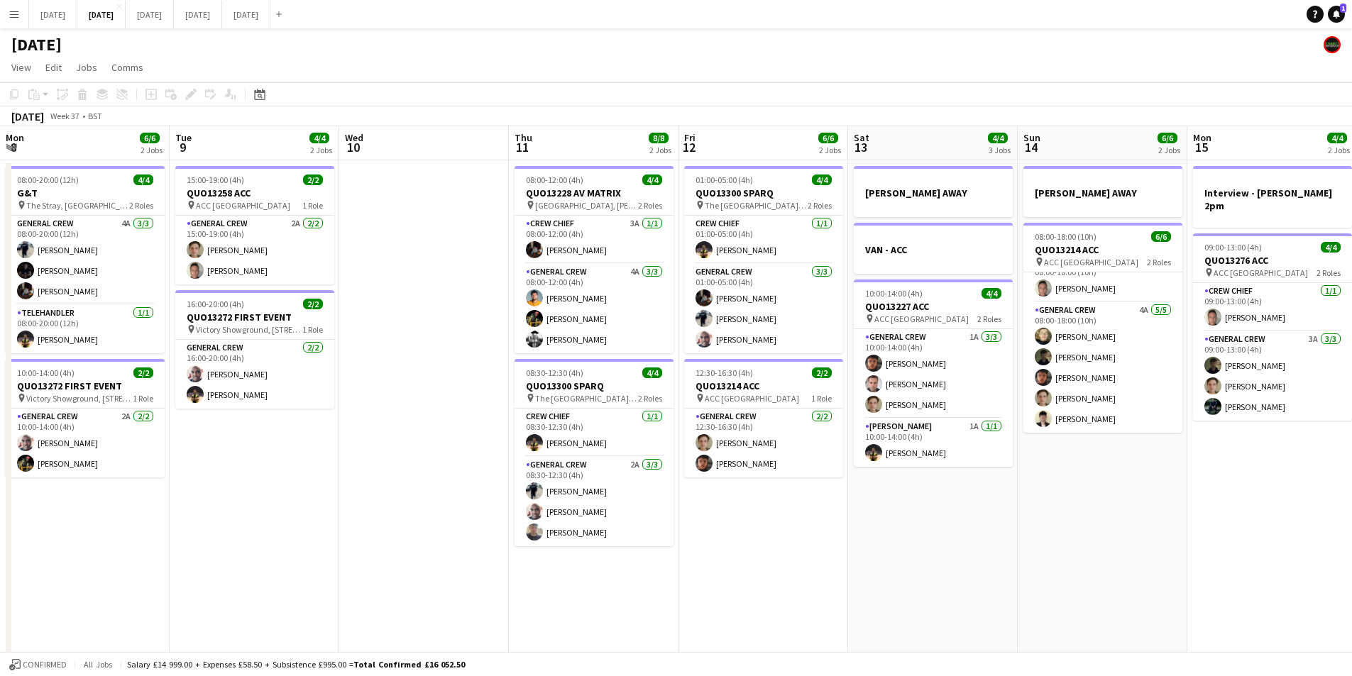
click at [1129, 479] on app-calendar-viewport "Mon 8 6/6 2 Jobs Tue 9 4/4 2 Jobs Wed 10 Thu 11 8/8 2 Jobs Fri 12 6/6 2 Jobs Sa…" at bounding box center [676, 614] width 1352 height 976
drag, startPoint x: 753, startPoint y: 505, endPoint x: 590, endPoint y: 549, distance: 169.1
click at [925, 484] on app-calendar-viewport "Sat 6 13/14 5 Jobs Sun 7 7/8 2 Jobs Mon 8 6/6 2 Jobs Tue 9 4/4 2 Jobs Wed 10 Th…" at bounding box center [676, 614] width 1352 height 976
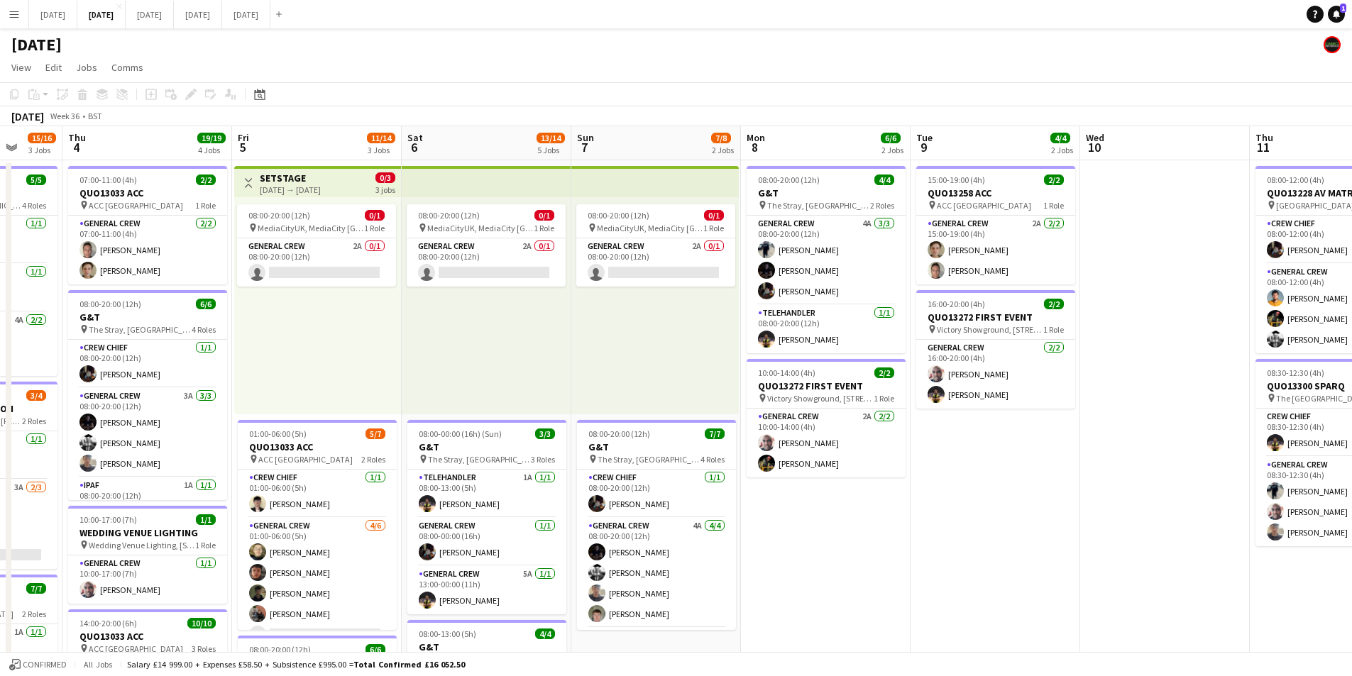
drag, startPoint x: 590, startPoint y: 549, endPoint x: 1033, endPoint y: 510, distance: 444.6
click at [1030, 514] on app-calendar-viewport "Tue 2 20/21 4 Jobs Wed 3 15/16 3 Jobs Thu 4 19/19 4 Jobs Fri 5 11/14 3 Jobs Sat…" at bounding box center [676, 614] width 1352 height 976
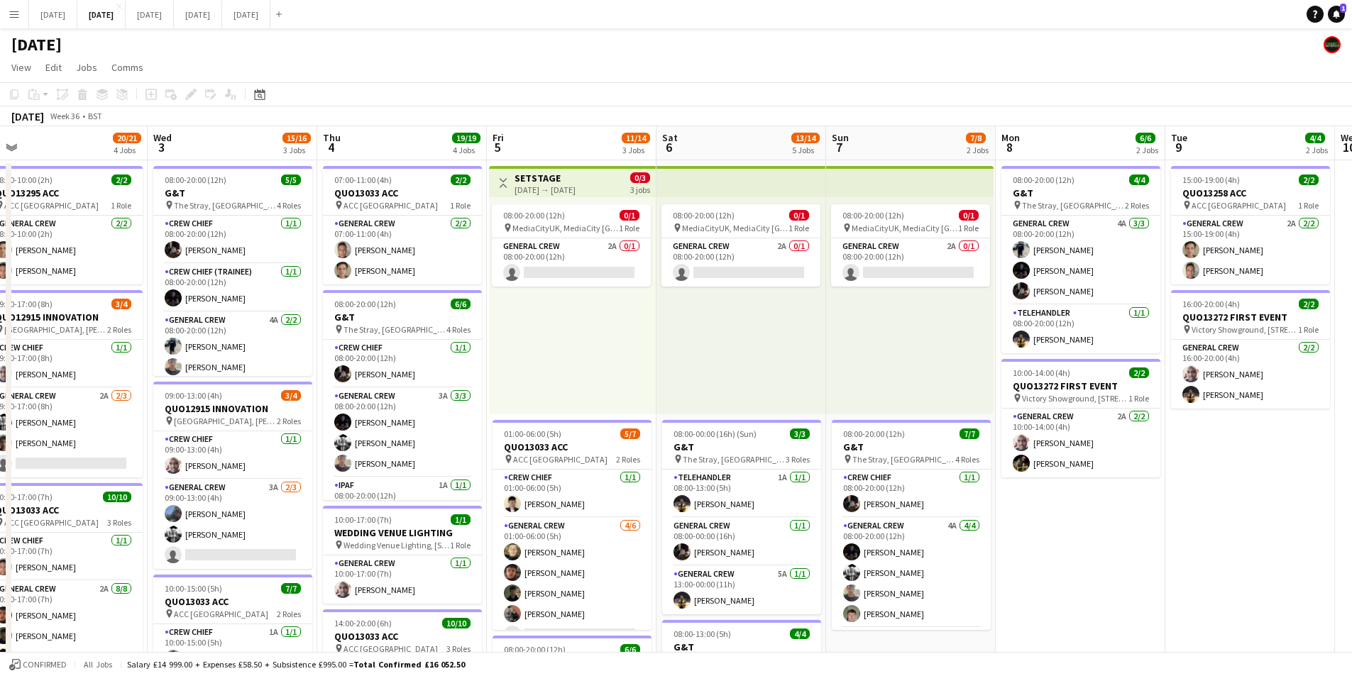
click at [1020, 461] on app-calendar-viewport "Sun 31 Mon 1 15/16 3 Jobs Tue 2 20/21 4 Jobs Wed 3 15/16 3 Jobs Thu 4 19/19 4 J…" at bounding box center [676, 614] width 1352 height 976
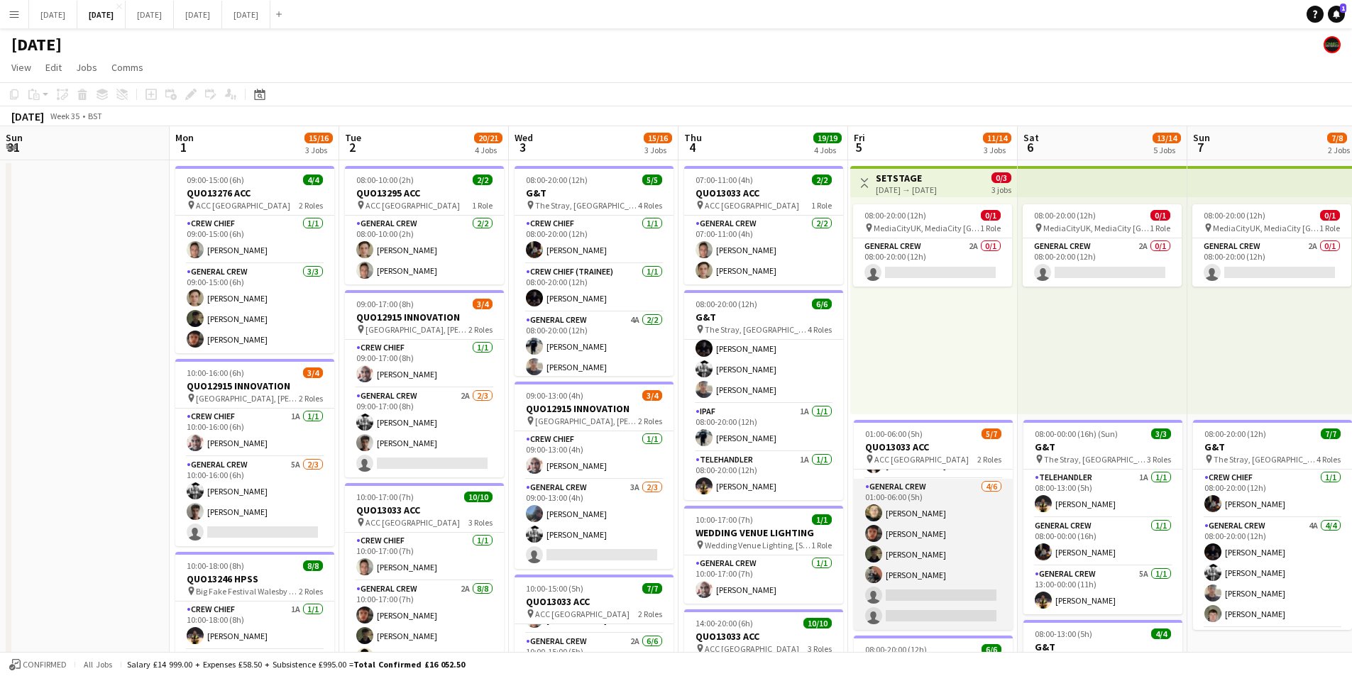
scroll to position [0, 0]
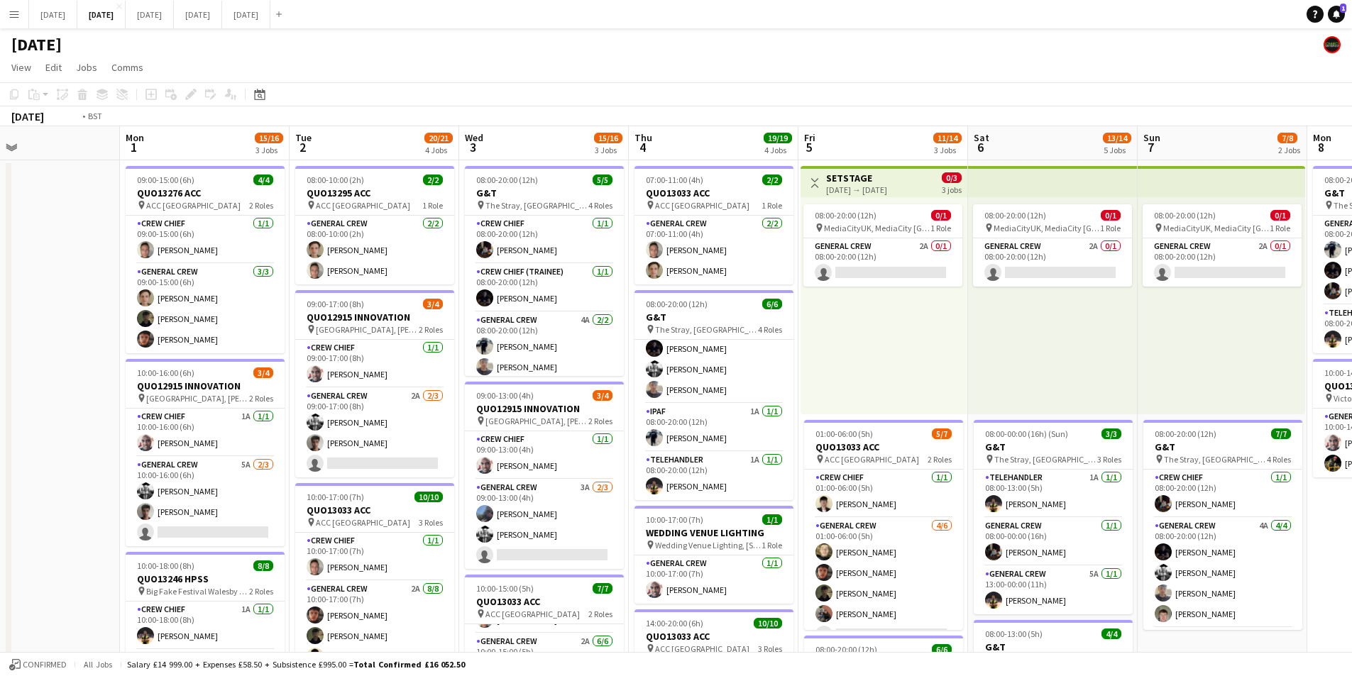
drag, startPoint x: 847, startPoint y: 436, endPoint x: 637, endPoint y: 405, distance: 211.7
click at [637, 405] on app-calendar-viewport "Fri 29 Sat 30 Sun 31 Mon 1 15/16 3 Jobs Tue 2 20/21 4 Jobs Wed 3 15/16 3 Jobs T…" at bounding box center [676, 614] width 1352 height 976
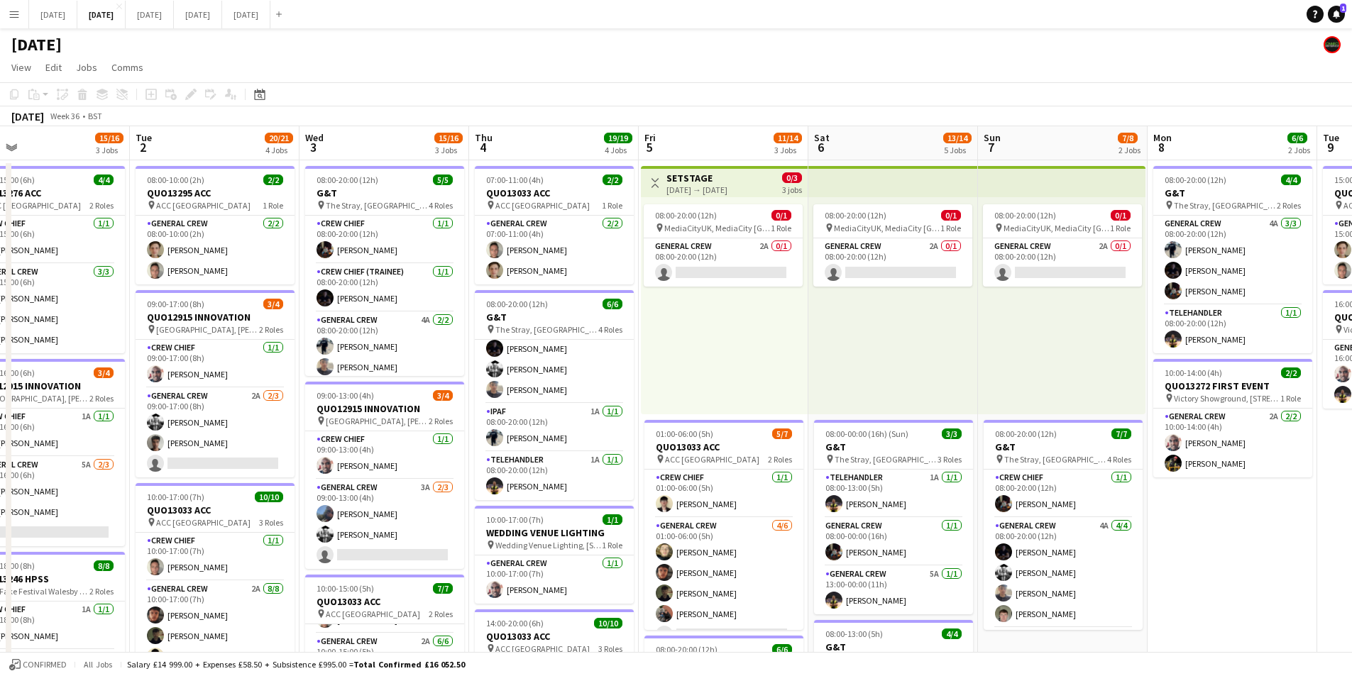
drag, startPoint x: 782, startPoint y: 471, endPoint x: 842, endPoint y: 477, distance: 60.0
click at [772, 468] on app-calendar-viewport "Sat 30 Sun 31 Mon 1 15/16 3 Jobs Tue 2 20/21 4 Jobs Wed 3 15/16 3 Jobs Thu 4 19…" at bounding box center [676, 614] width 1352 height 976
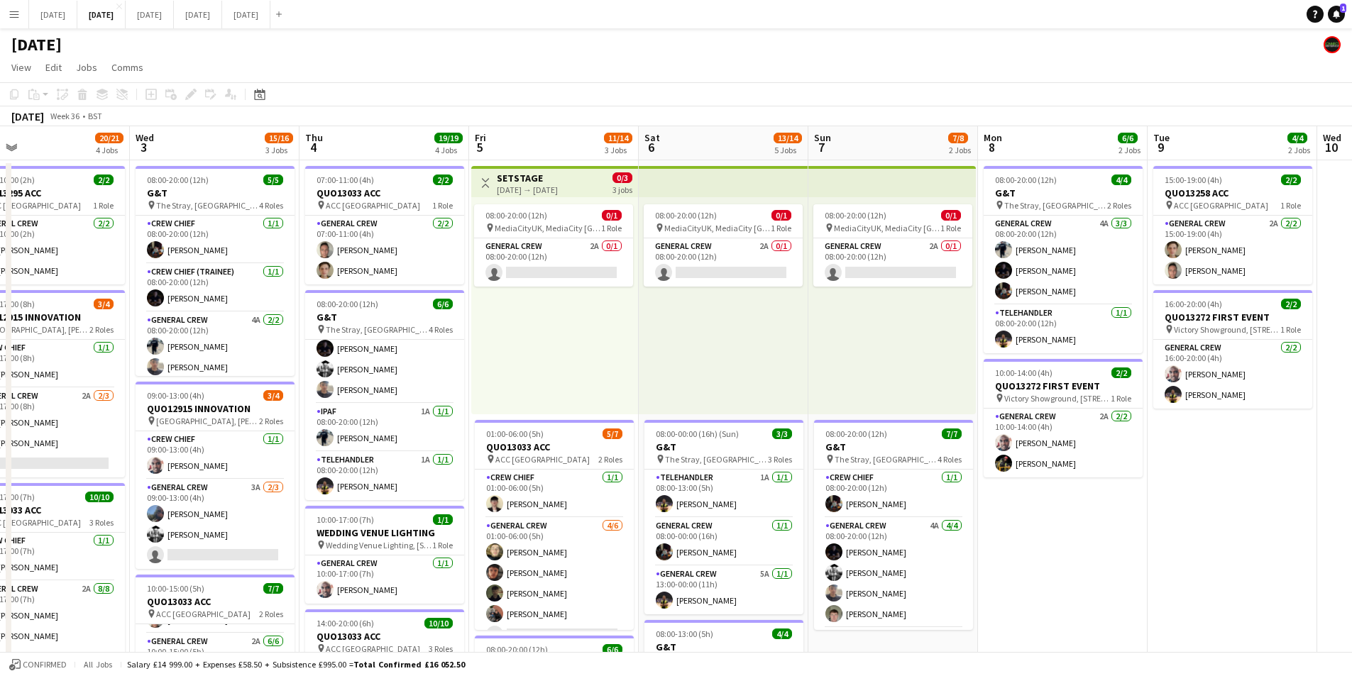
scroll to position [0, 500]
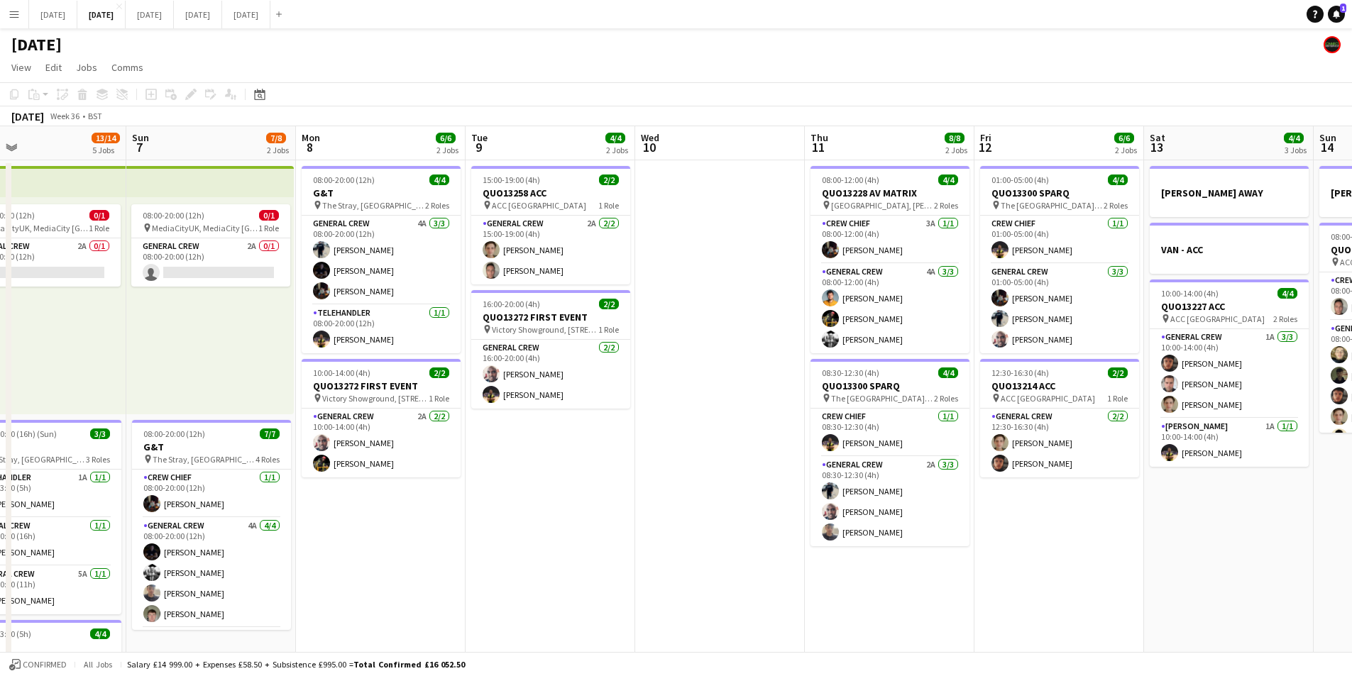
drag, startPoint x: 1018, startPoint y: 517, endPoint x: 526, endPoint y: 531, distance: 492.8
click at [526, 531] on app-calendar-viewport "Wed 3 15/16 3 Jobs Thu 4 19/19 4 Jobs Fri 5 11/14 3 Jobs Sat 6 13/14 5 Jobs Sun…" at bounding box center [676, 614] width 1352 height 976
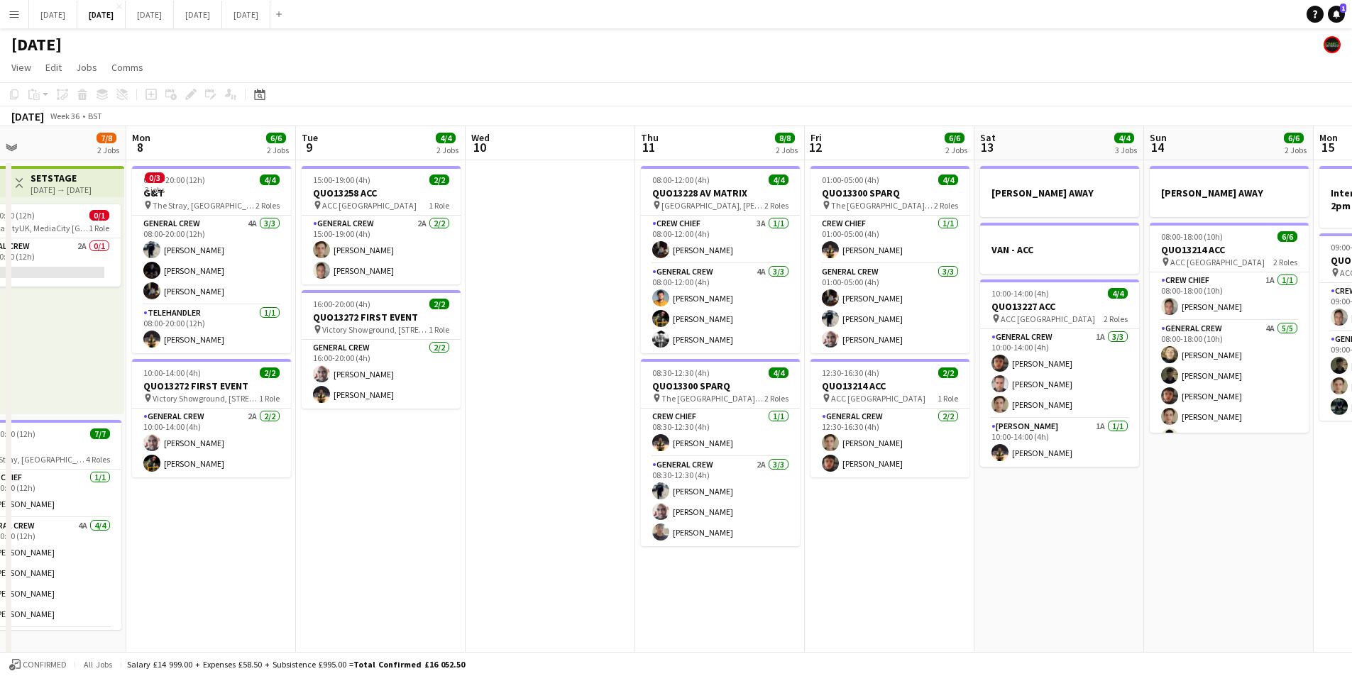
scroll to position [0, 383]
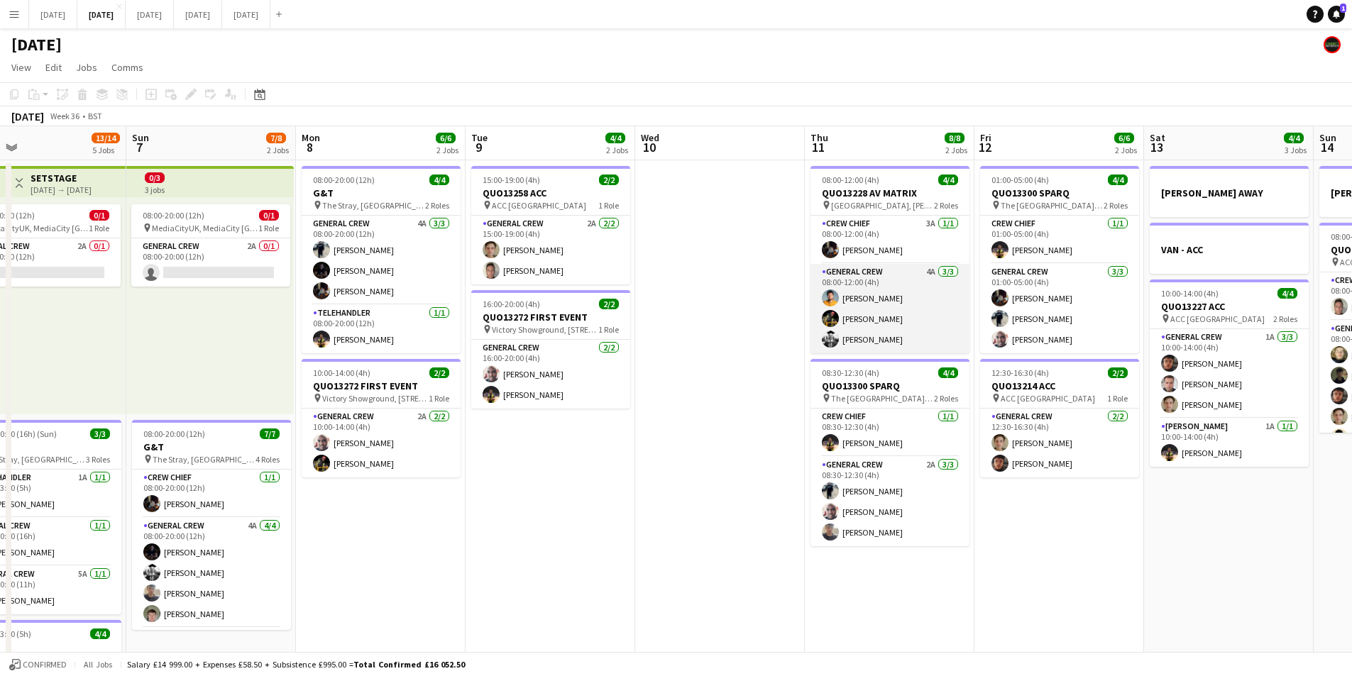
click at [867, 319] on app-card-role "General Crew 4A [DATE] 08:00-12:00 (4h) [PERSON_NAME] [PERSON_NAME] [PERSON_NAM…" at bounding box center [890, 308] width 159 height 89
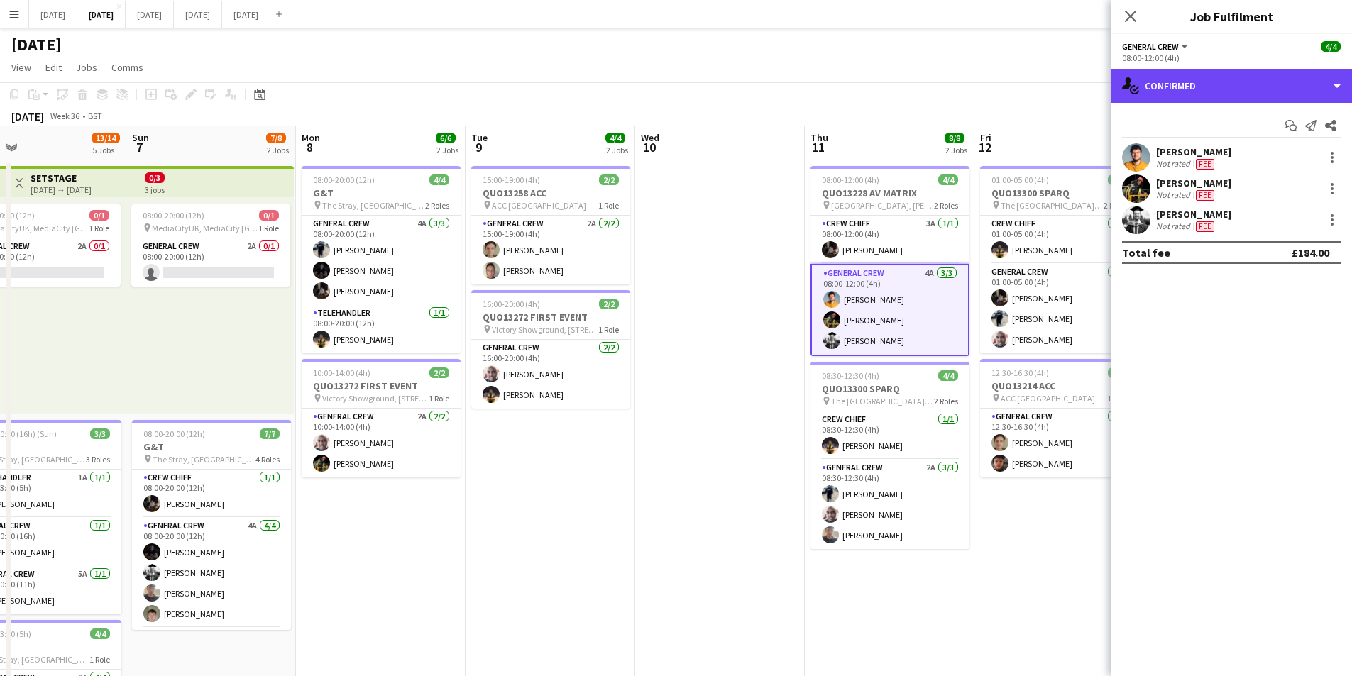
click at [1241, 79] on div "single-neutral-actions-check-2 Confirmed" at bounding box center [1231, 86] width 241 height 34
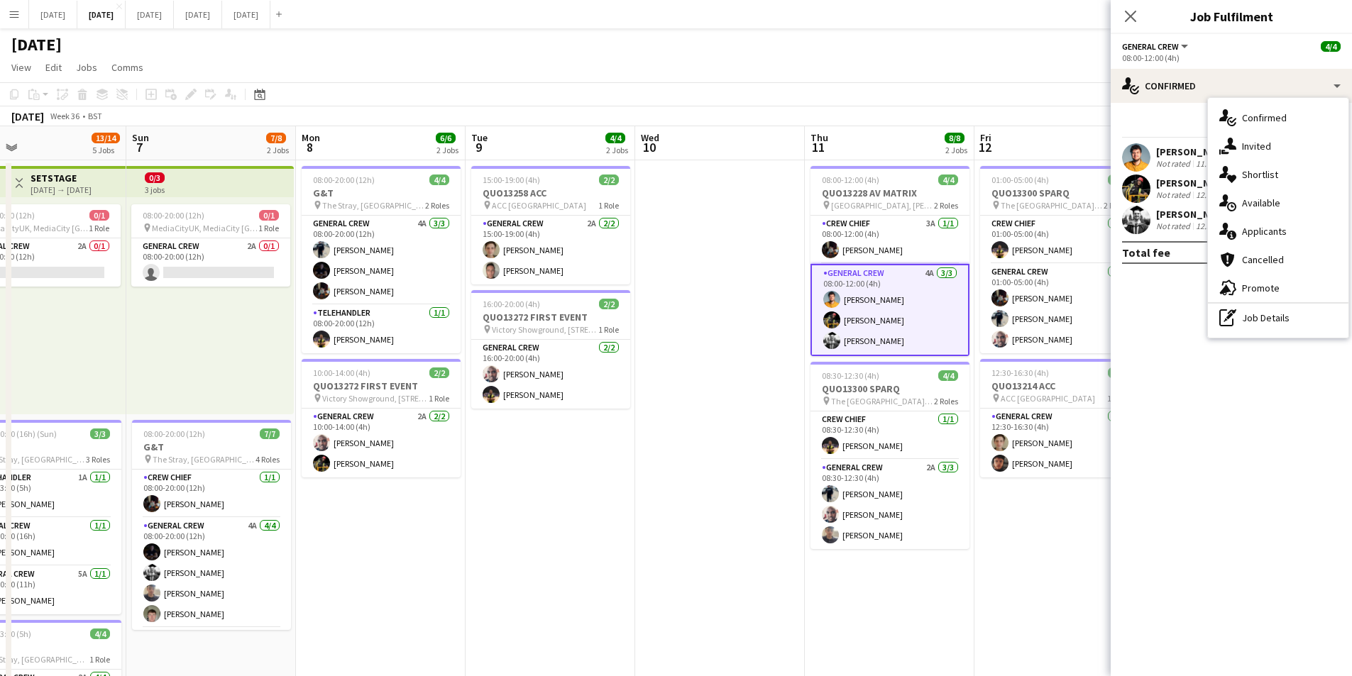
click at [1254, 229] on div "single-neutral-actions-information Applicants" at bounding box center [1278, 231] width 141 height 28
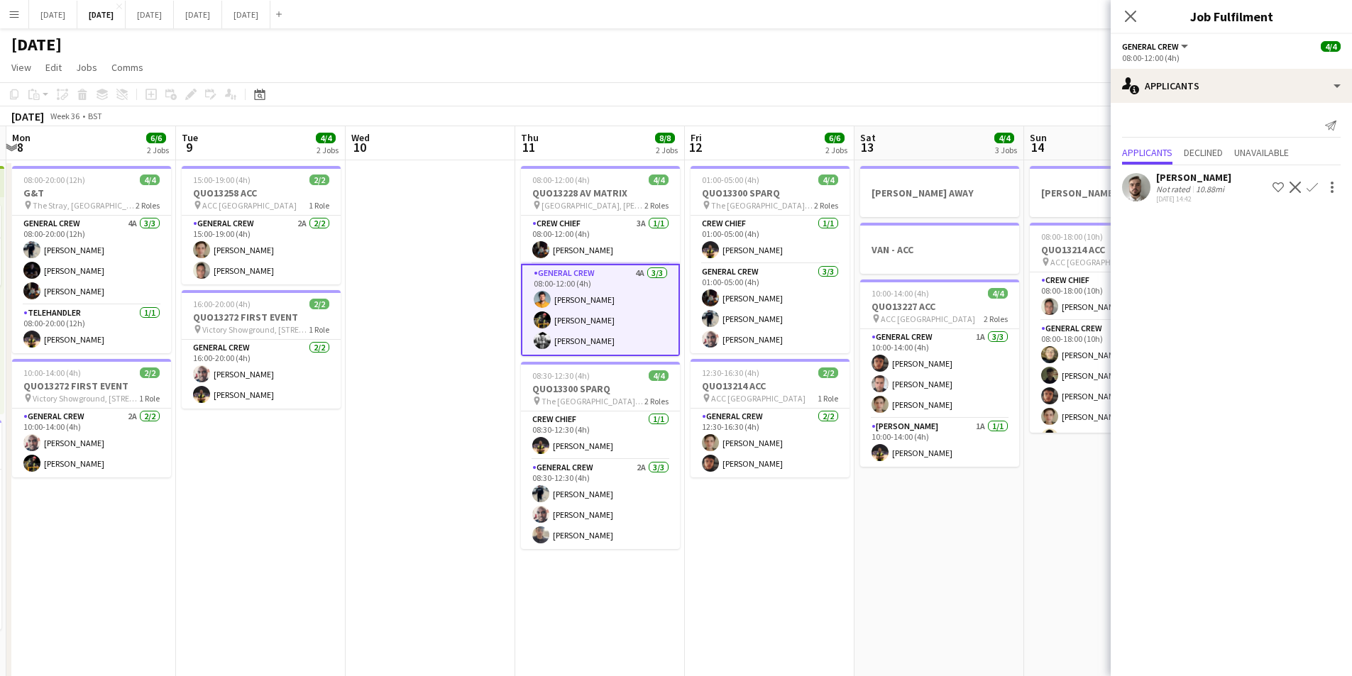
scroll to position [0, 396]
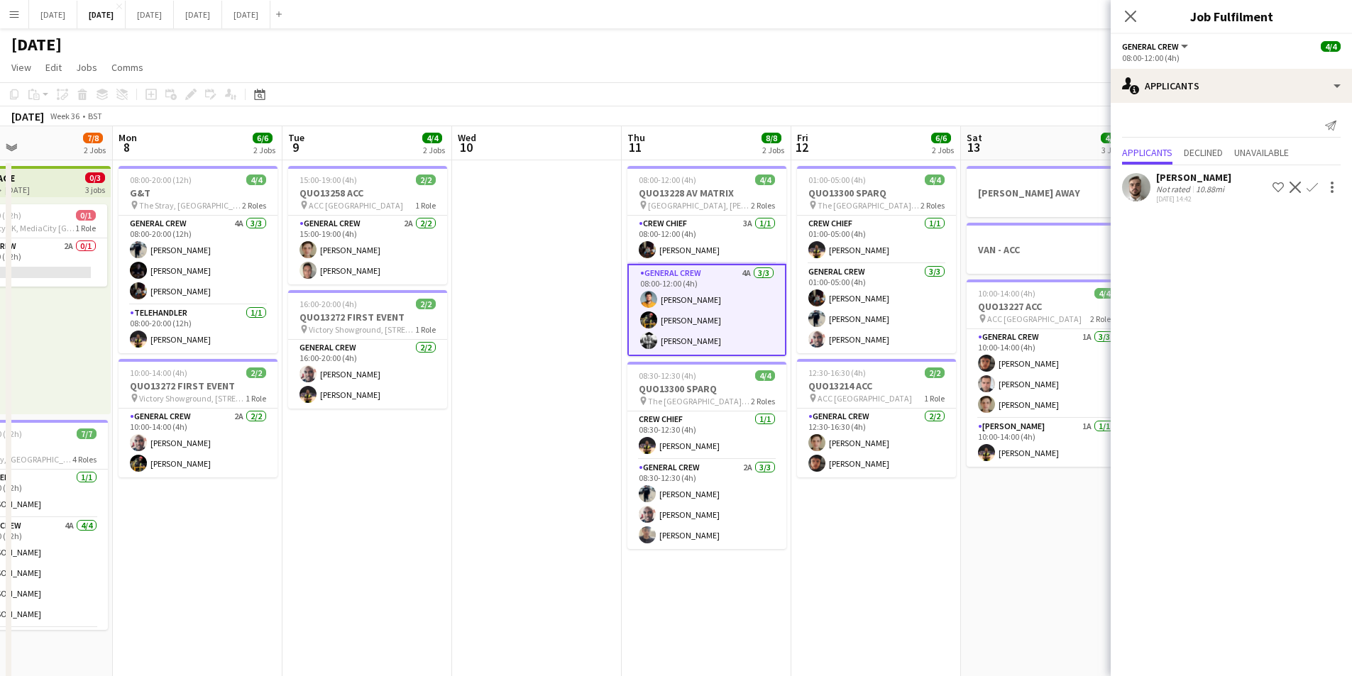
drag, startPoint x: 674, startPoint y: 407, endPoint x: 494, endPoint y: 407, distance: 179.6
click at [494, 407] on app-calendar-viewport "Fri 5 11/14 3 Jobs Sat 6 13/14 5 Jobs Sun 7 7/8 2 Jobs Mon 8 6/6 2 Jobs Tue 9 4…" at bounding box center [676, 614] width 1352 height 976
click at [714, 522] on app-card-role "General Crew 2A [DATE] 08:30-12:30 (4h) [PERSON_NAME] [PERSON_NAME] [PERSON_NAM…" at bounding box center [706, 504] width 159 height 89
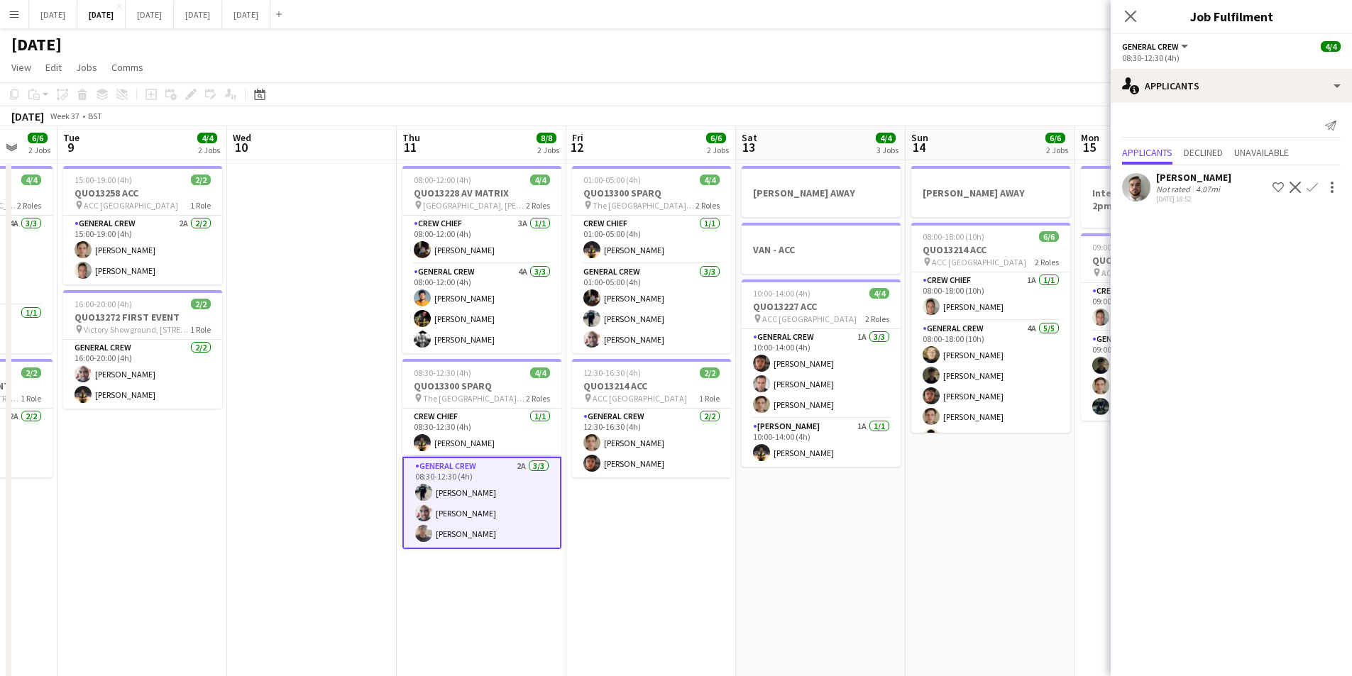
scroll to position [0, 384]
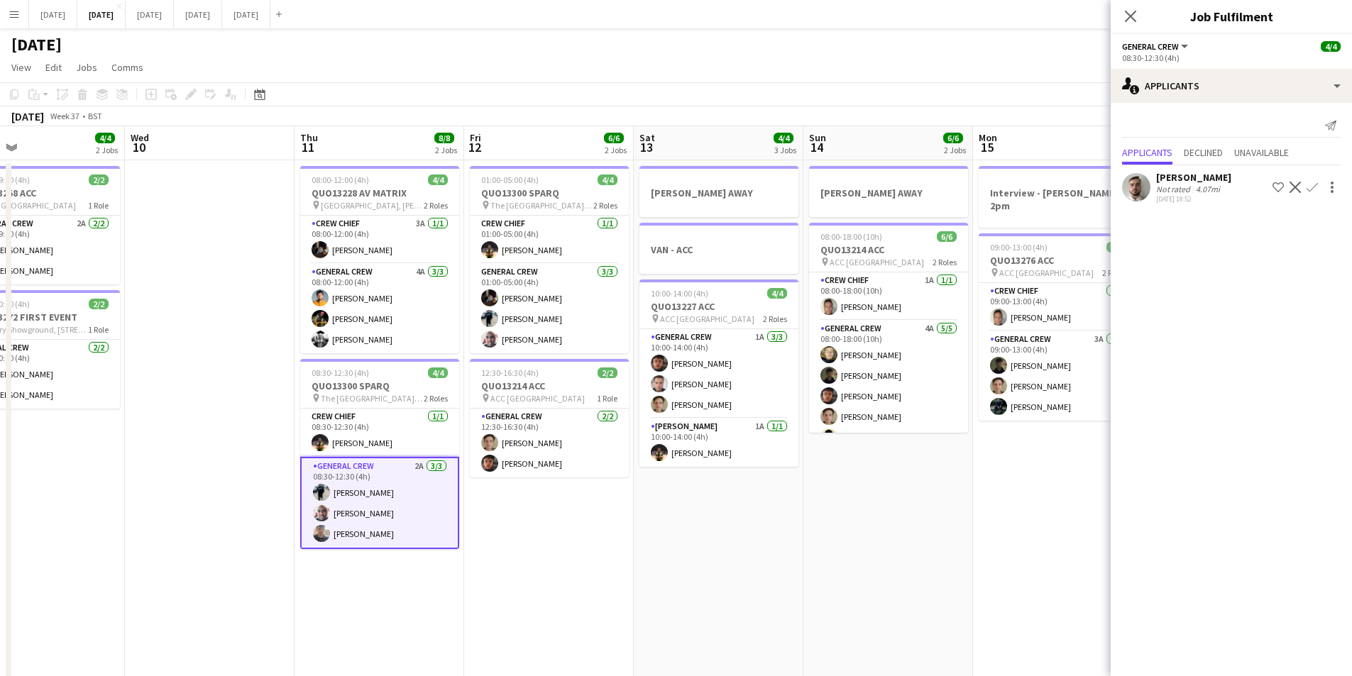
drag, startPoint x: 911, startPoint y: 518, endPoint x: 583, endPoint y: 518, distance: 327.2
click at [583, 518] on app-calendar-viewport "Sun 7 7/8 2 Jobs Mon 8 6/6 2 Jobs Tue 9 4/4 2 Jobs Wed 10 Thu 11 8/8 2 Jobs Fri…" at bounding box center [676, 614] width 1352 height 976
click at [883, 380] on app-card-role "General Crew 4A [DATE] 08:00-18:00 (10h) [PERSON_NAME] black [PERSON_NAME] [PER…" at bounding box center [888, 386] width 159 height 131
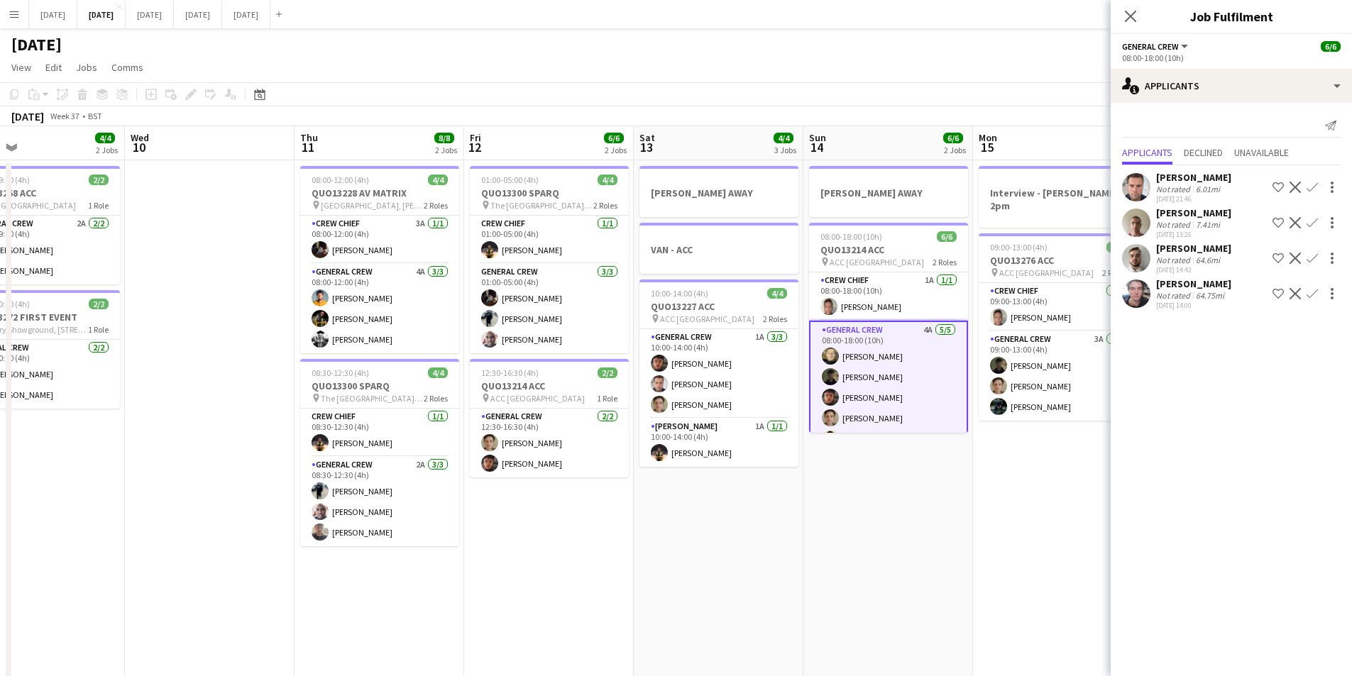
scroll to position [21, 0]
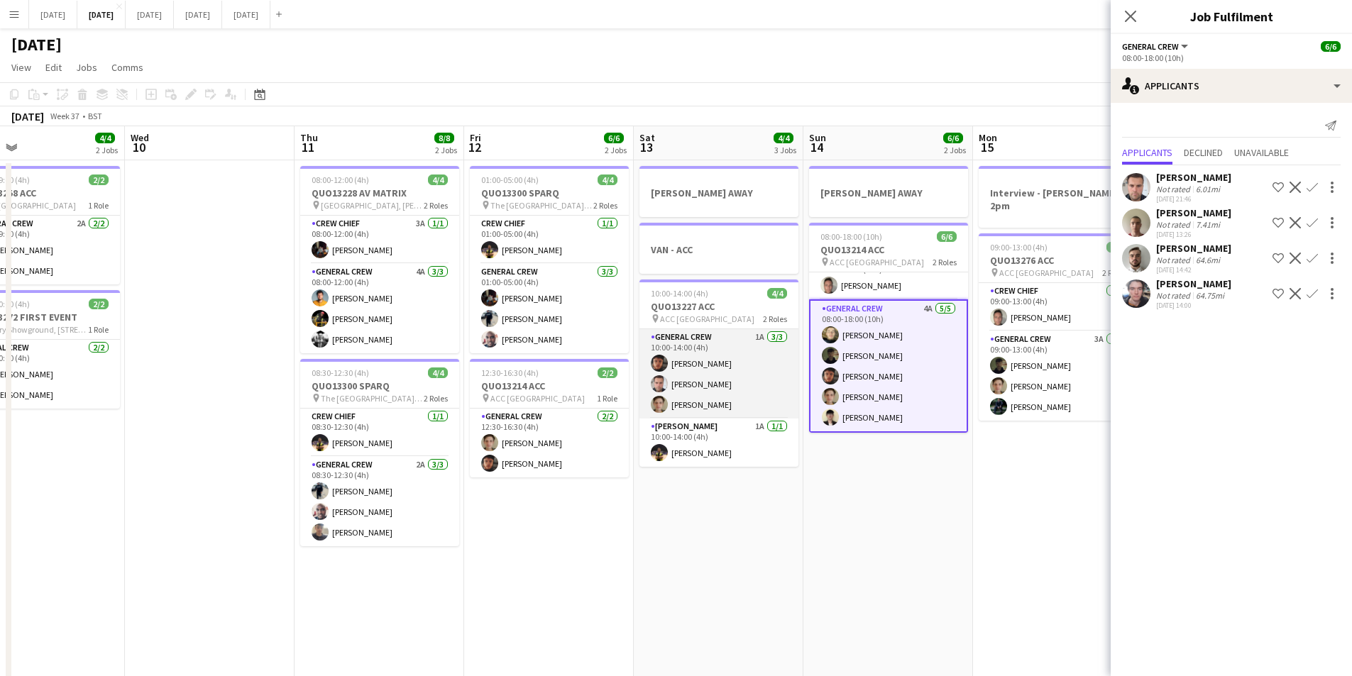
click at [735, 389] on app-card-role "General Crew 1A [DATE] 10:00-14:00 (4h) [PERSON_NAME] [PERSON_NAME] [PERSON_NAM…" at bounding box center [718, 373] width 159 height 89
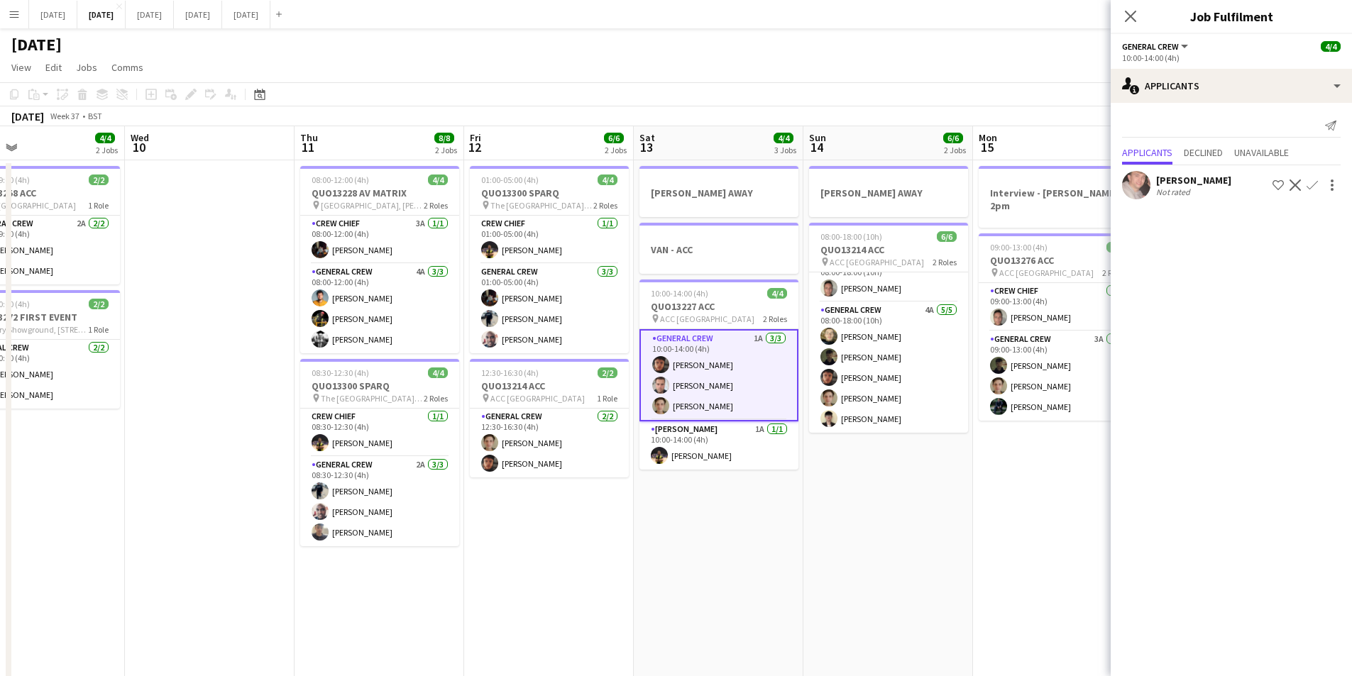
drag, startPoint x: 996, startPoint y: 483, endPoint x: 892, endPoint y: 399, distance: 133.8
click at [888, 477] on app-calendar-viewport "Sun 7 7/8 2 Jobs Mon 8 6/6 2 Jobs Tue 9 4/4 2 Jobs Wed 10 Thu 11 8/8 2 Jobs Fri…" at bounding box center [676, 614] width 1352 height 976
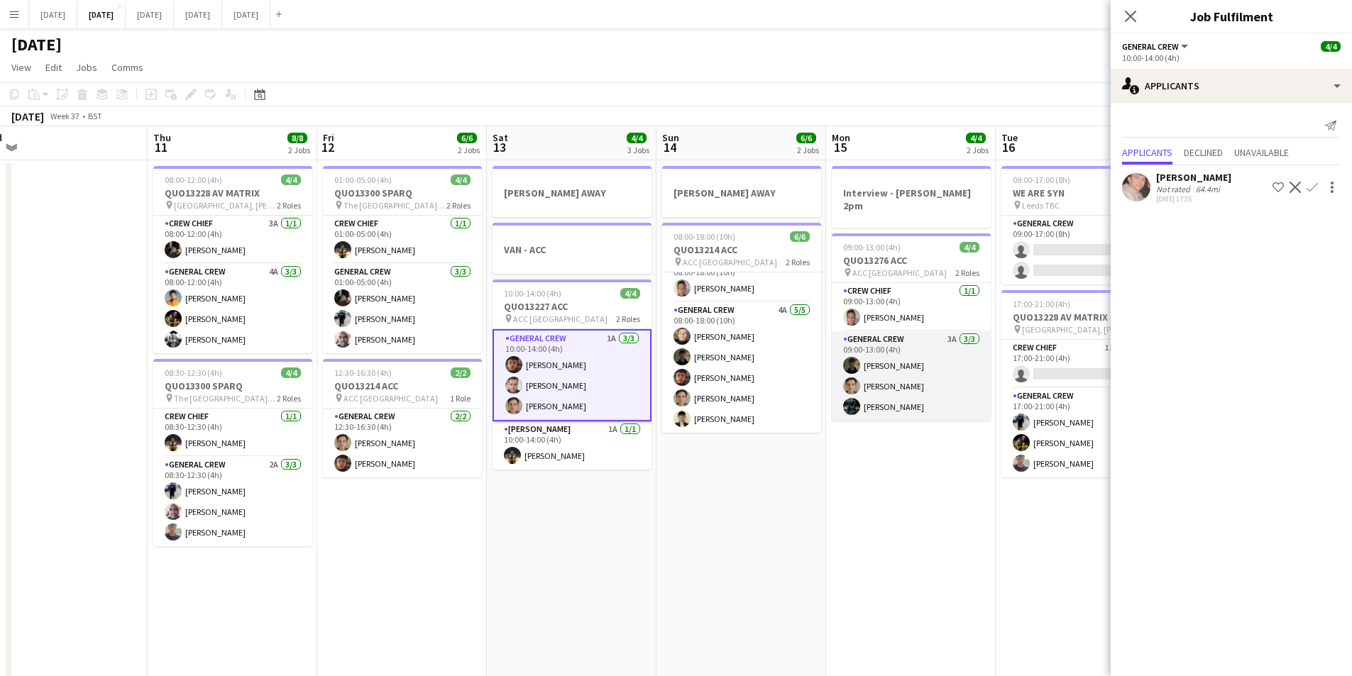
click at [899, 378] on app-card-role "General Crew 3A [DATE] 09:00-13:00 (4h) [PERSON_NAME] [PERSON_NAME] [PERSON_NAM…" at bounding box center [911, 375] width 159 height 89
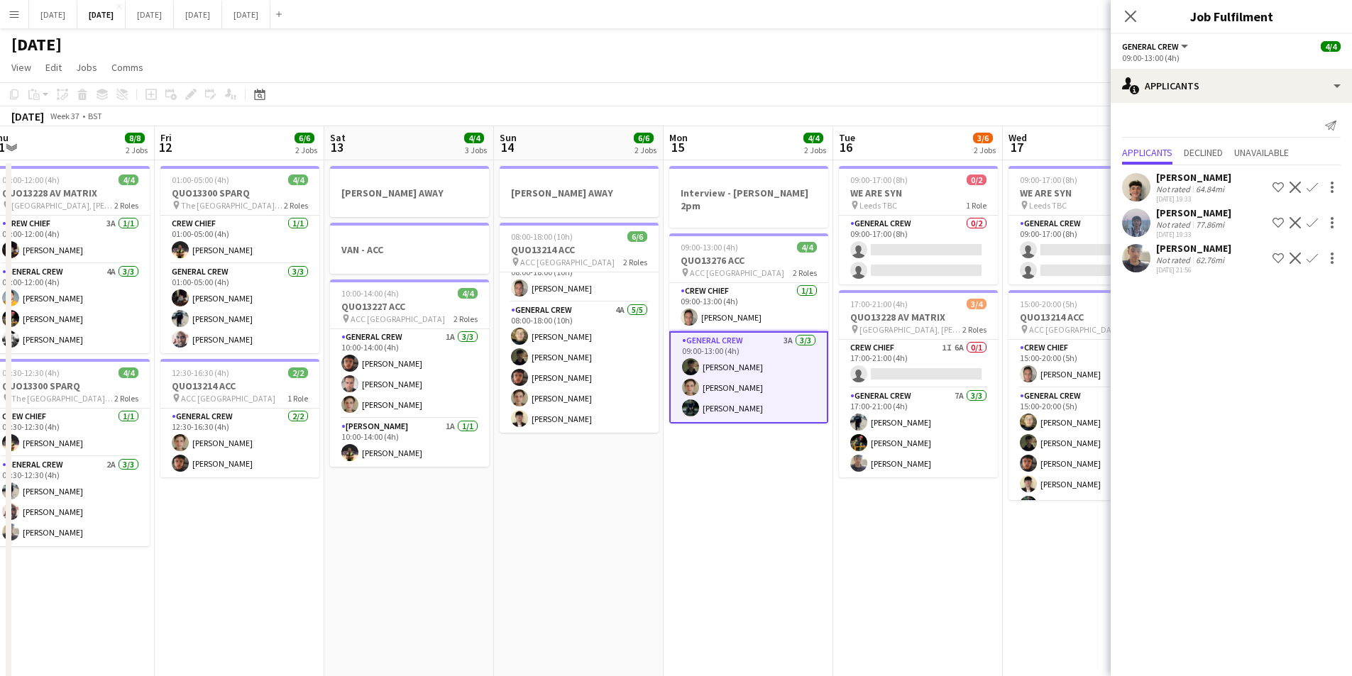
scroll to position [0, 363]
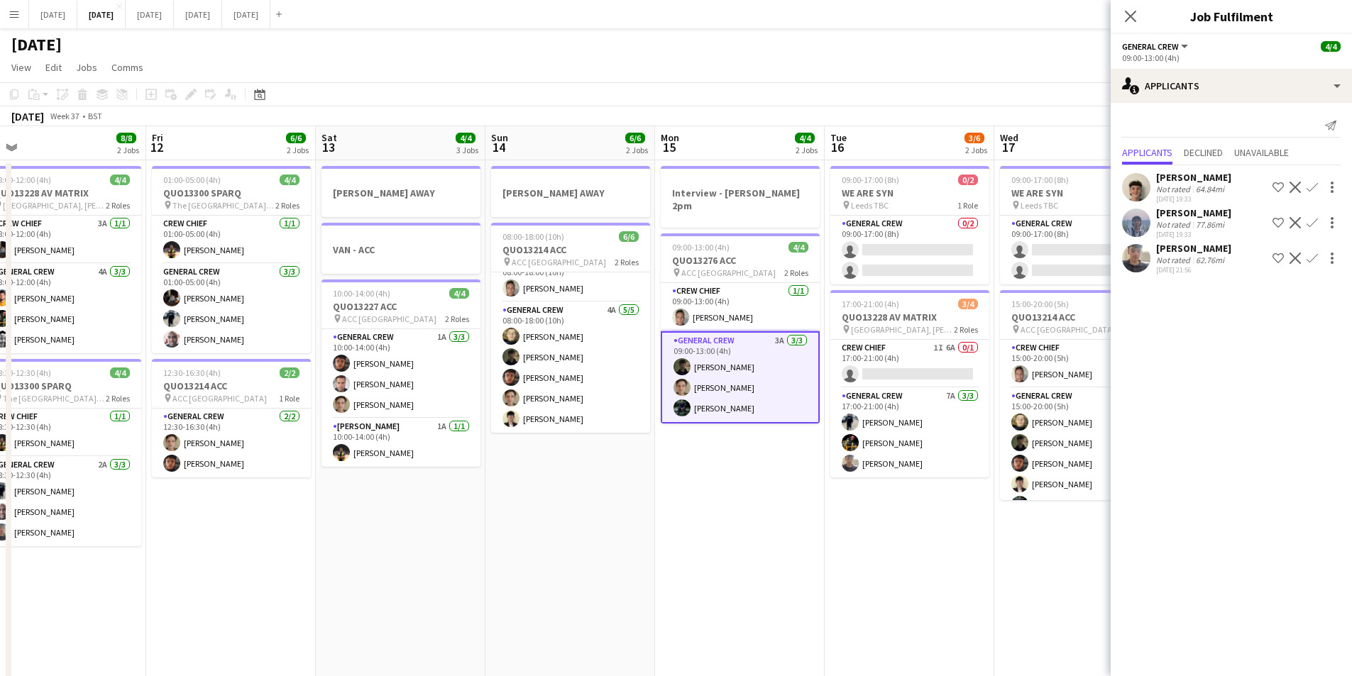
drag, startPoint x: 936, startPoint y: 489, endPoint x: 765, endPoint y: 472, distance: 171.9
click at [765, 472] on app-calendar-viewport "Tue 9 4/4 2 Jobs Wed 10 Thu 11 8/8 2 Jobs Fri 12 6/6 2 Jobs Sat 13 4/4 3 Jobs S…" at bounding box center [676, 614] width 1352 height 976
click at [899, 429] on app-card-role "General Crew 7A [DATE] 17:00-21:00 (4h) [PERSON_NAME] [PERSON_NAME] [PERSON_NAM…" at bounding box center [909, 432] width 159 height 89
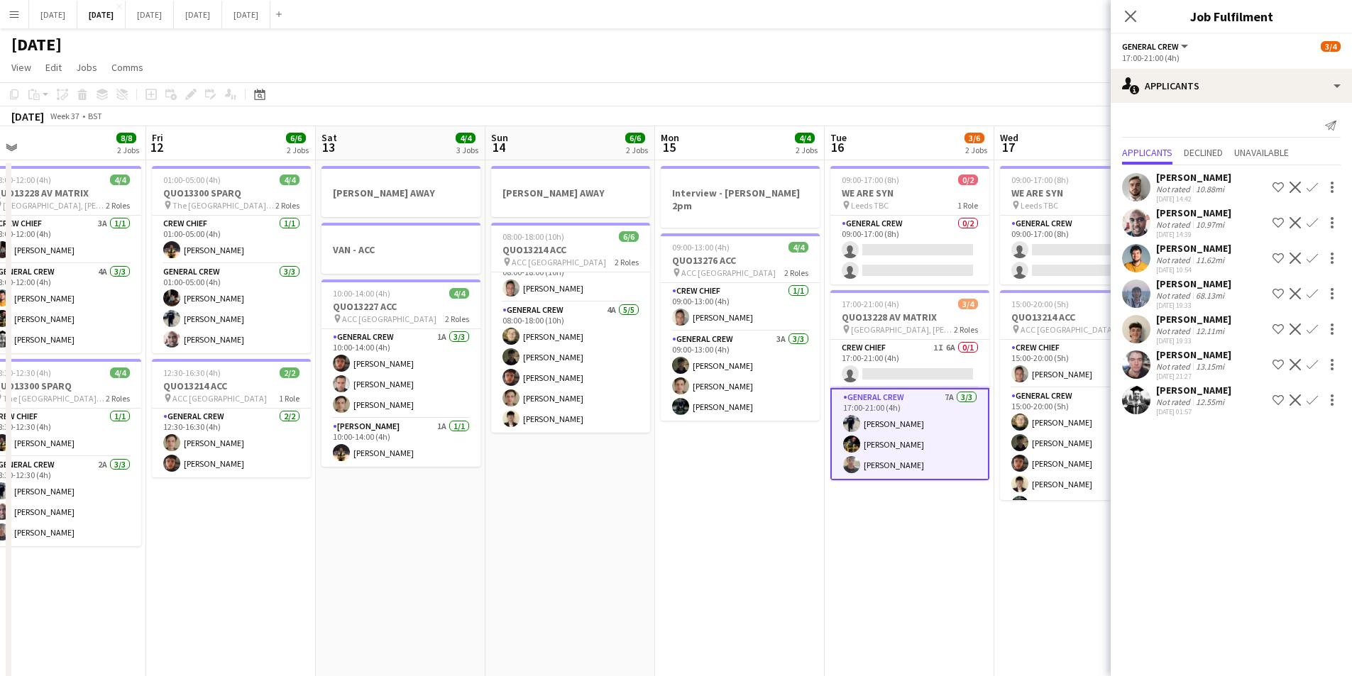
scroll to position [0, 437]
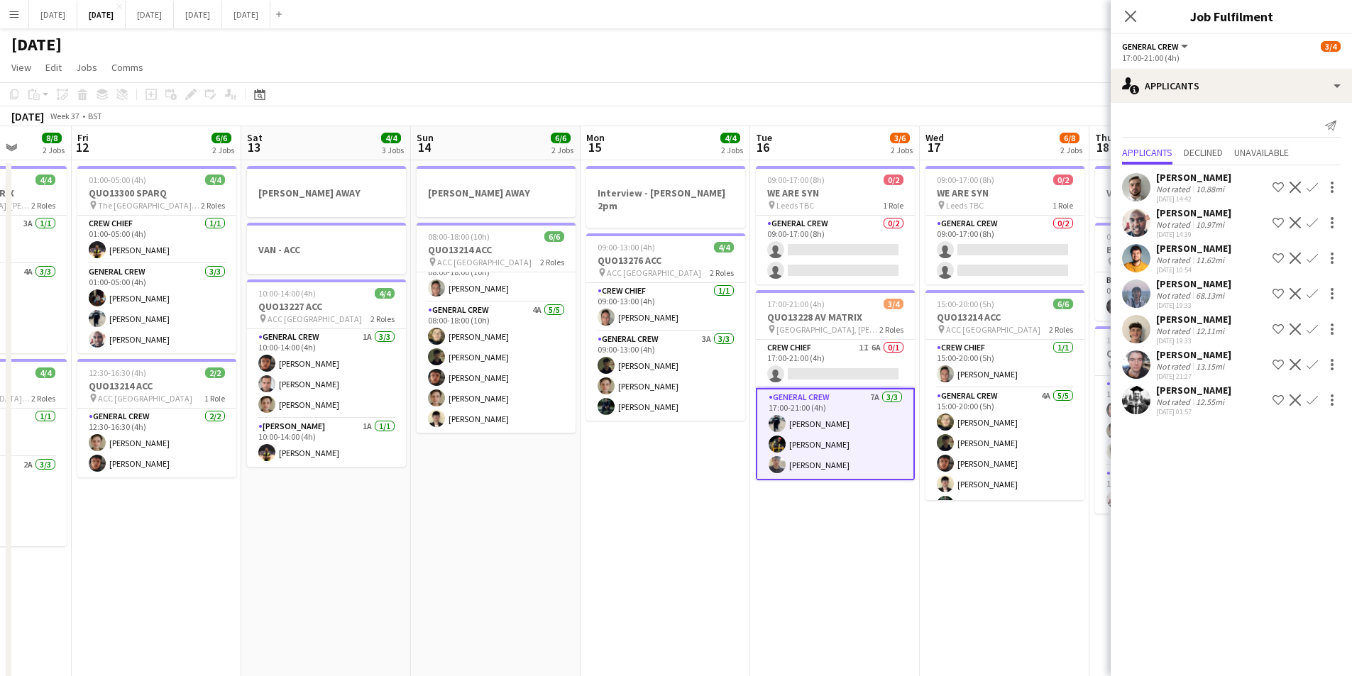
drag, startPoint x: 906, startPoint y: 469, endPoint x: 833, endPoint y: 471, distance: 72.4
click at [833, 471] on app-calendar-viewport "Tue 9 4/4 2 Jobs Wed 10 Thu 11 8/8 2 Jobs Fri 12 6/6 2 Jobs Sat 13 4/4 3 Jobs S…" at bounding box center [676, 614] width 1352 height 976
click at [1134, 12] on icon at bounding box center [1130, 15] width 13 height 13
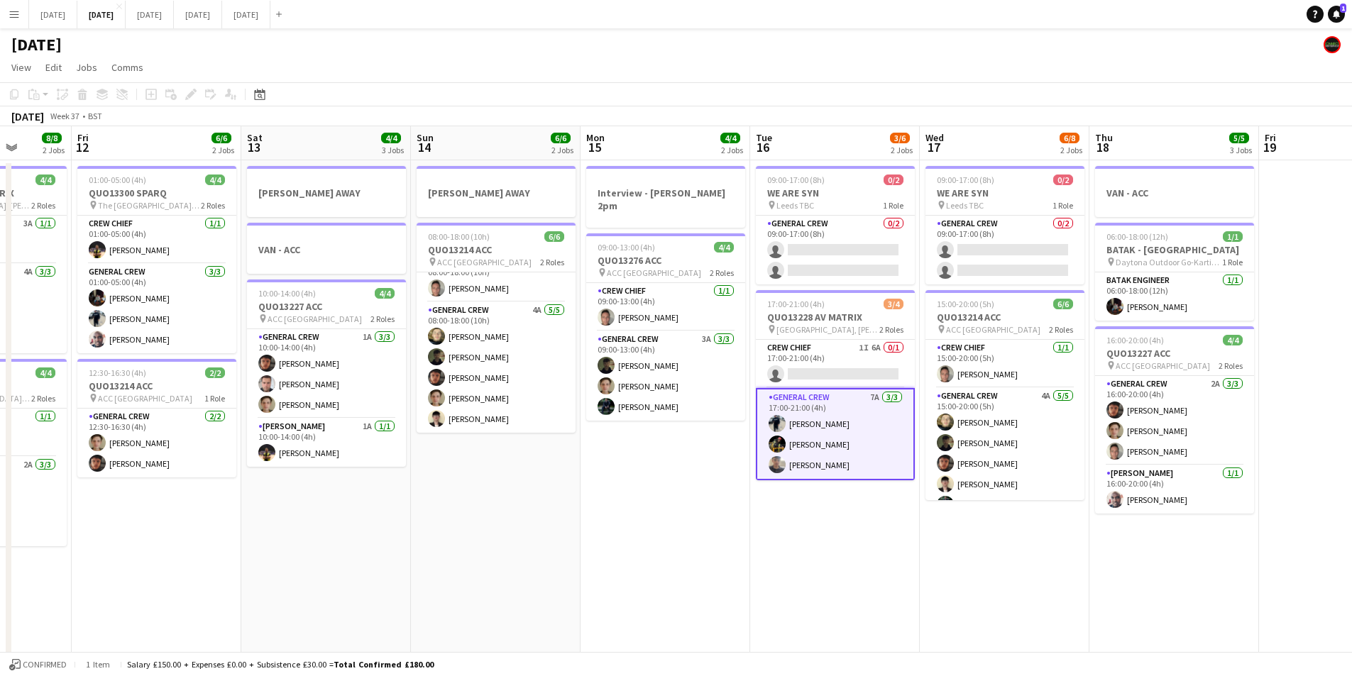
drag, startPoint x: 972, startPoint y: 535, endPoint x: 600, endPoint y: 517, distance: 372.3
click at [979, 532] on app-calendar-viewport "Tue 9 4/4 2 Jobs Wed 10 Thu 11 8/8 2 Jobs Fri 12 6/6 2 Jobs Sat 13 4/4 3 Jobs S…" at bounding box center [676, 614] width 1352 height 976
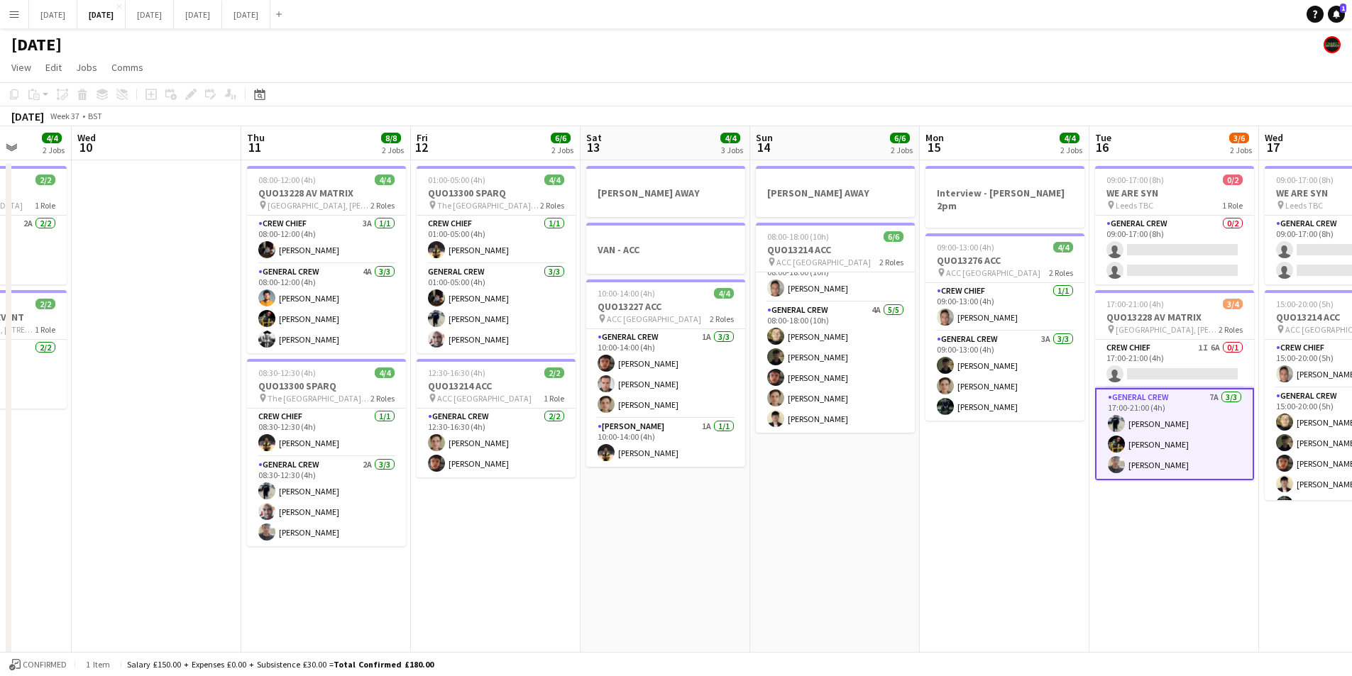
scroll to position [0, 287]
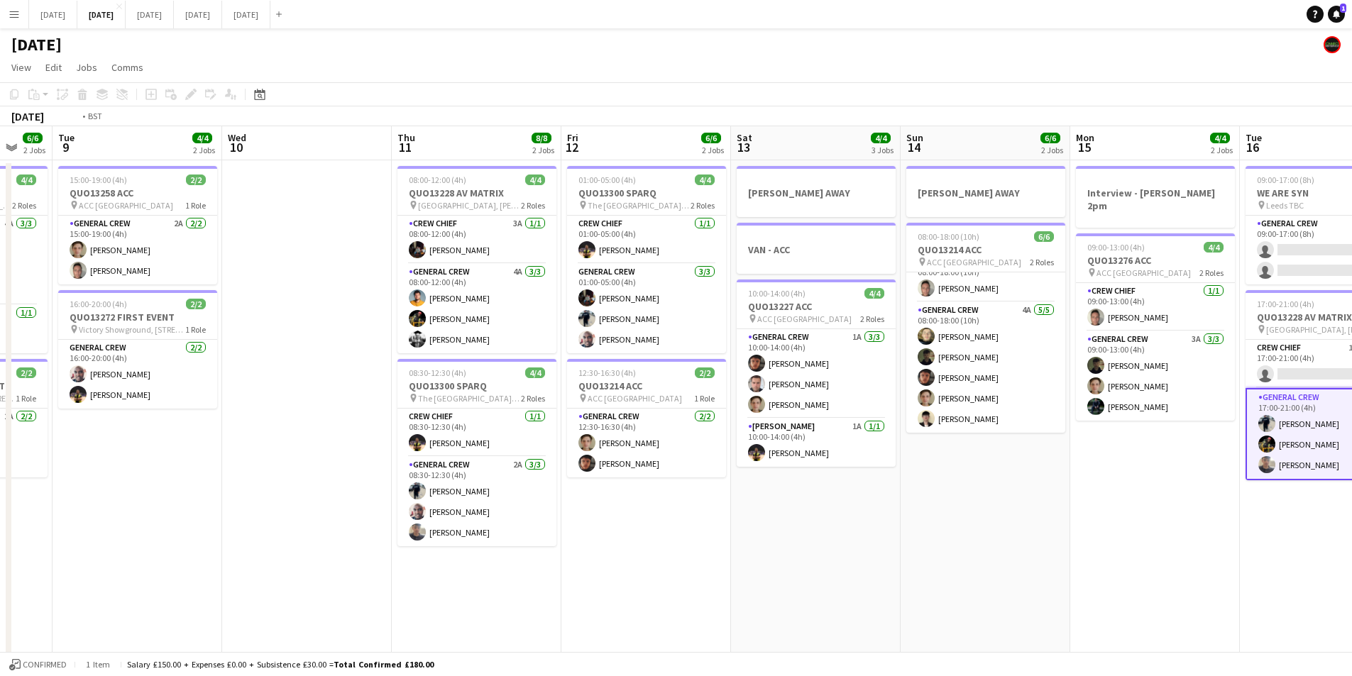
drag, startPoint x: 600, startPoint y: 517, endPoint x: 502, endPoint y: 514, distance: 98.0
click at [1010, 542] on app-calendar-viewport "Sun 7 7/8 2 Jobs Mon 8 6/6 2 Jobs Tue 9 4/4 2 Jobs Wed 10 Thu 11 8/8 2 Jobs Fri…" at bounding box center [676, 614] width 1352 height 976
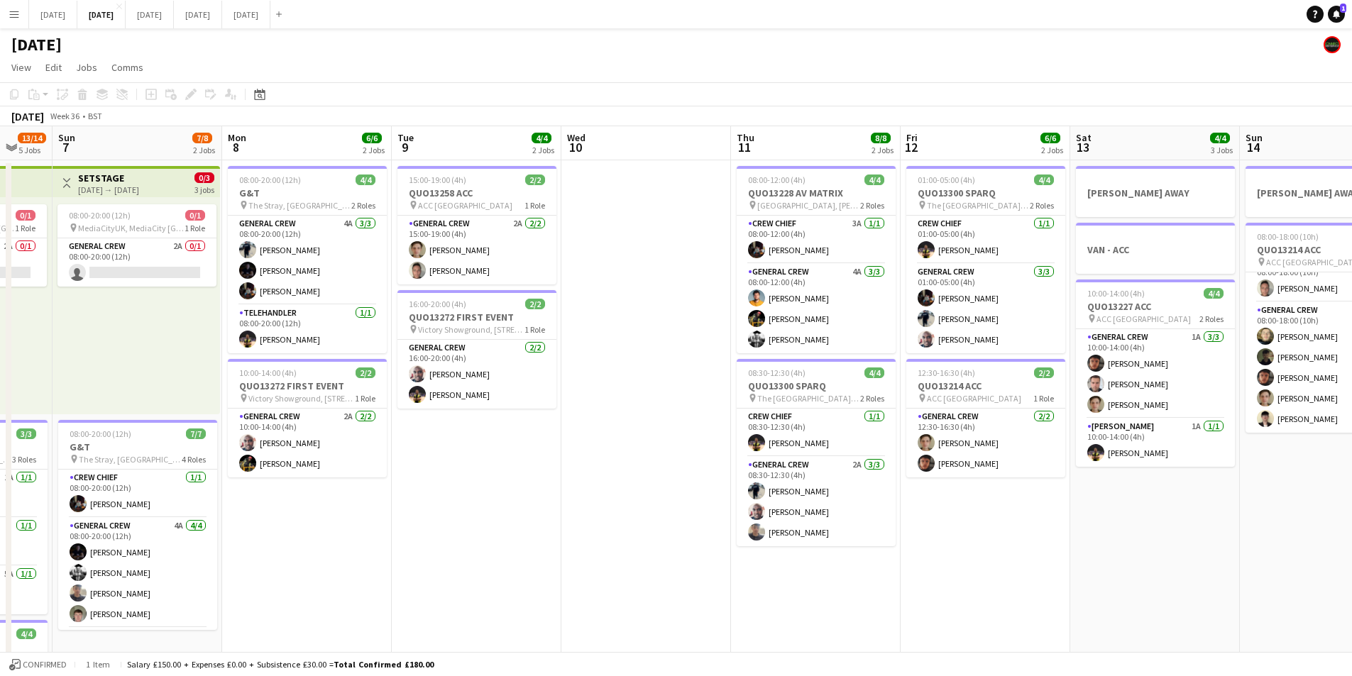
drag, startPoint x: 502, startPoint y: 514, endPoint x: 581, endPoint y: 566, distance: 95.3
click at [865, 550] on app-calendar-viewport "Fri 5 11/14 3 Jobs Sat 6 13/14 5 Jobs Sun 7 7/8 2 Jobs Mon 8 6/6 2 Jobs Tue 9 4…" at bounding box center [676, 614] width 1352 height 976
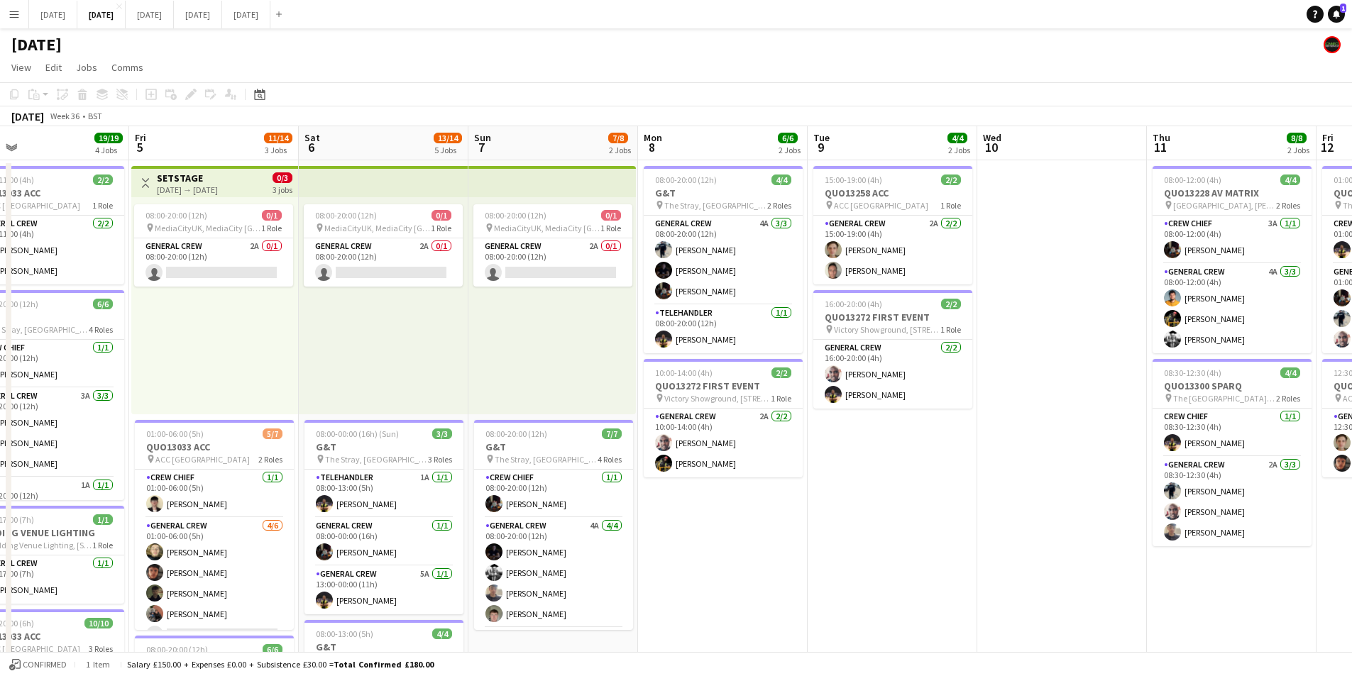
drag, startPoint x: 581, startPoint y: 566, endPoint x: 794, endPoint y: 570, distance: 213.0
click at [794, 583] on app-calendar-viewport "Tue 2 20/21 4 Jobs Wed 3 15/16 3 Jobs Thu 4 19/19 4 Jobs Fri 5 11/14 3 Jobs Sat…" at bounding box center [676, 614] width 1352 height 976
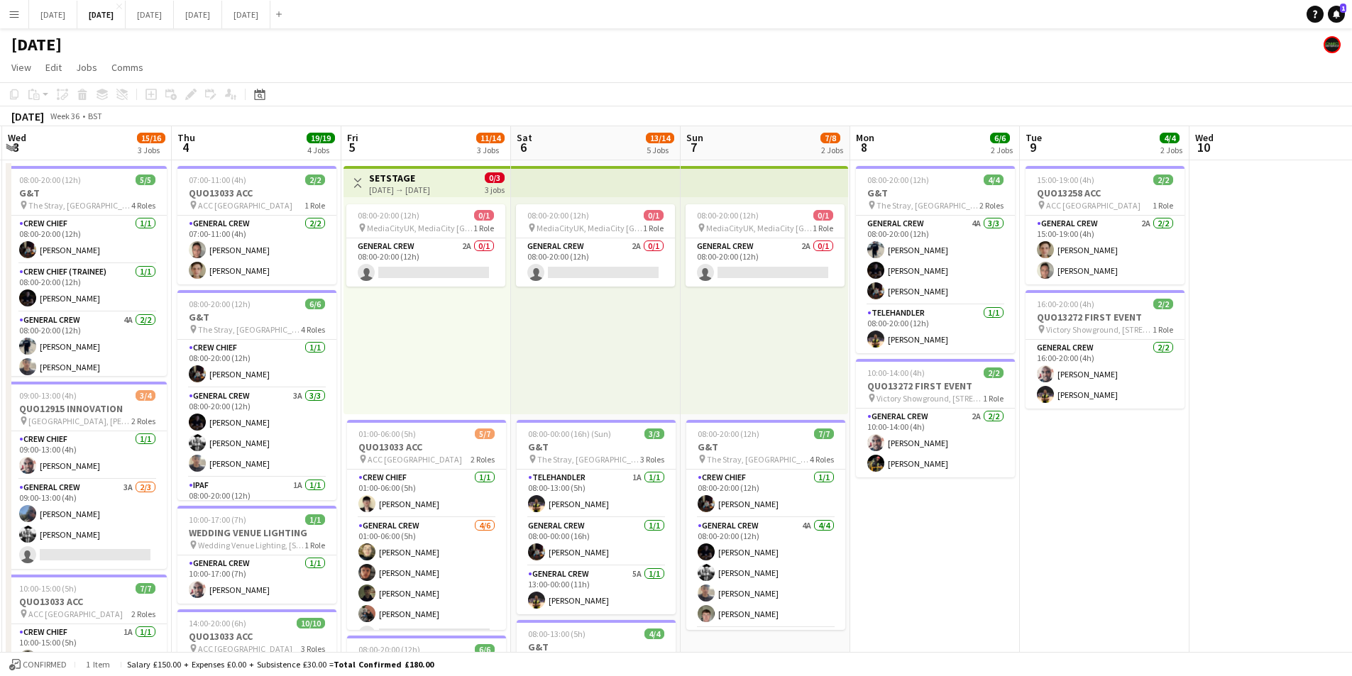
drag, startPoint x: 410, startPoint y: 485, endPoint x: 698, endPoint y: 516, distance: 289.8
click at [697, 517] on app-calendar-viewport "Mon 1 15/16 3 Jobs Tue 2 20/21 4 Jobs Wed 3 15/16 3 Jobs Thu 4 19/19 4 Jobs Fri…" at bounding box center [676, 614] width 1352 height 976
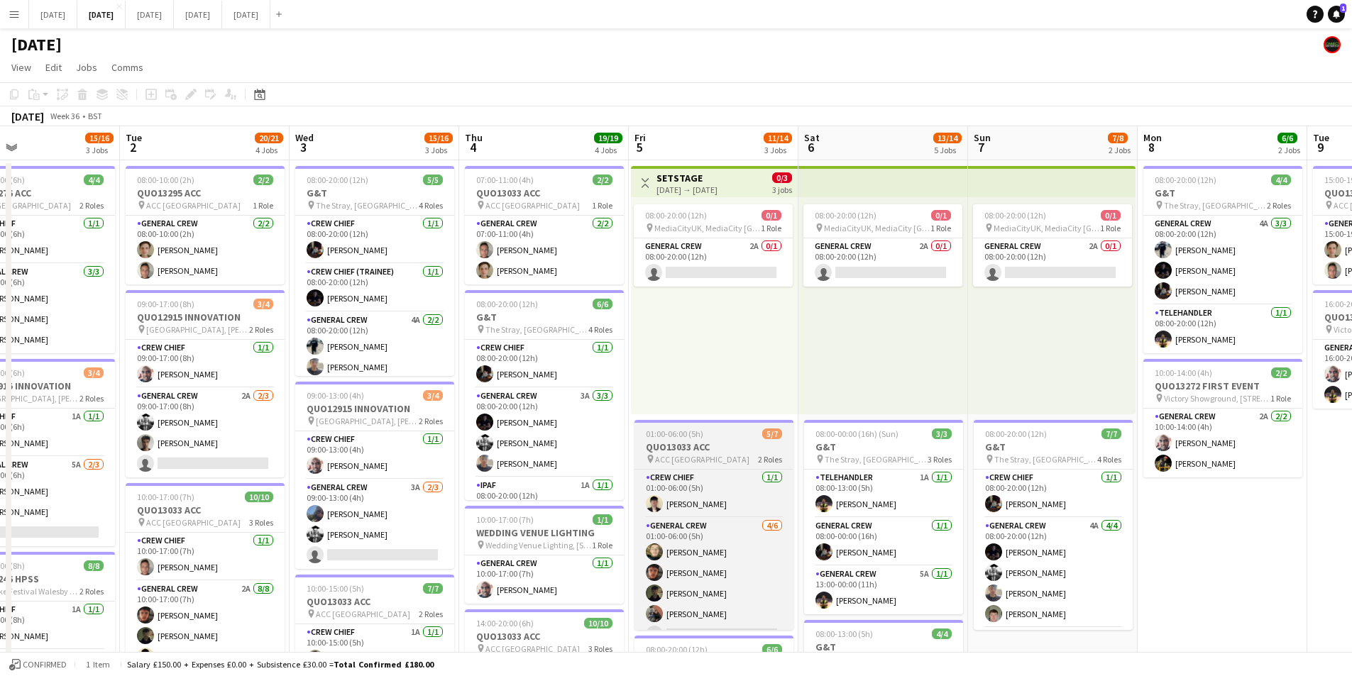
scroll to position [0, 389]
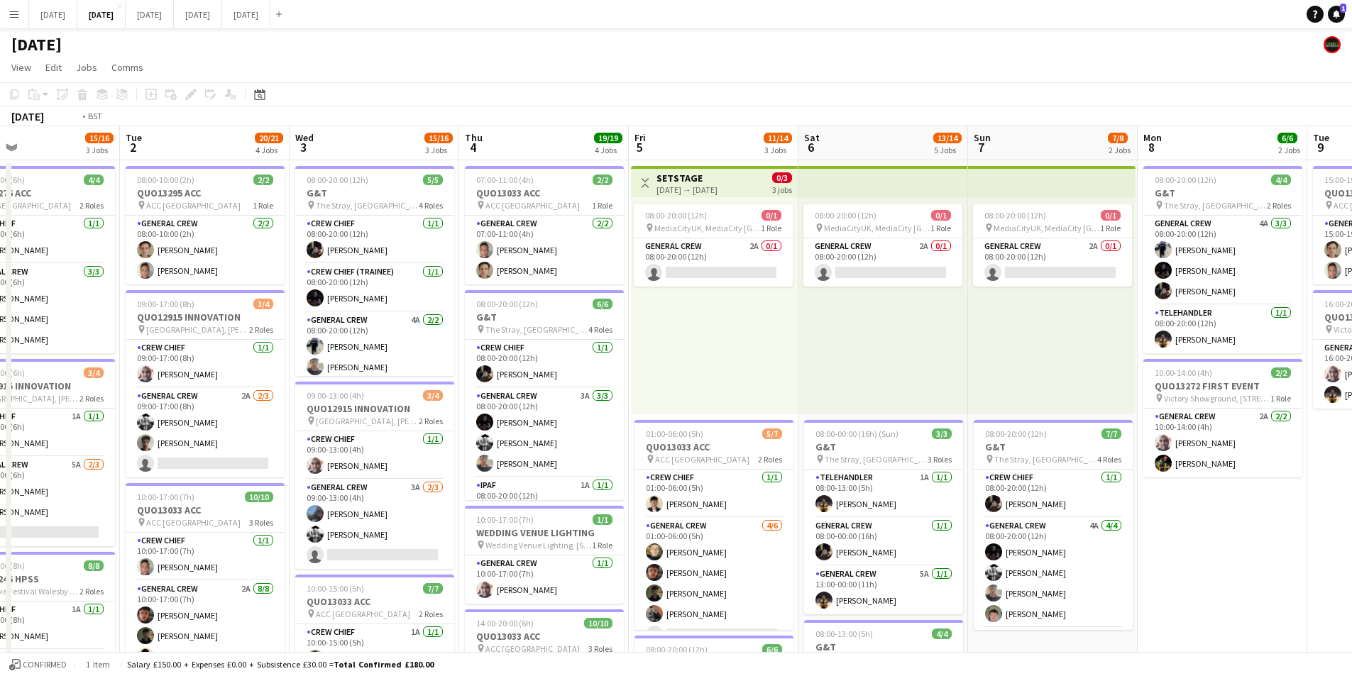
drag, startPoint x: 587, startPoint y: 441, endPoint x: 713, endPoint y: 403, distance: 132.0
click at [855, 451] on app-calendar-viewport "Sat 30 Sun 31 Mon 1 15/16 3 Jobs Tue 2 20/21 4 Jobs Wed 3 15/16 3 Jobs Thu 4 19…" at bounding box center [676, 614] width 1352 height 976
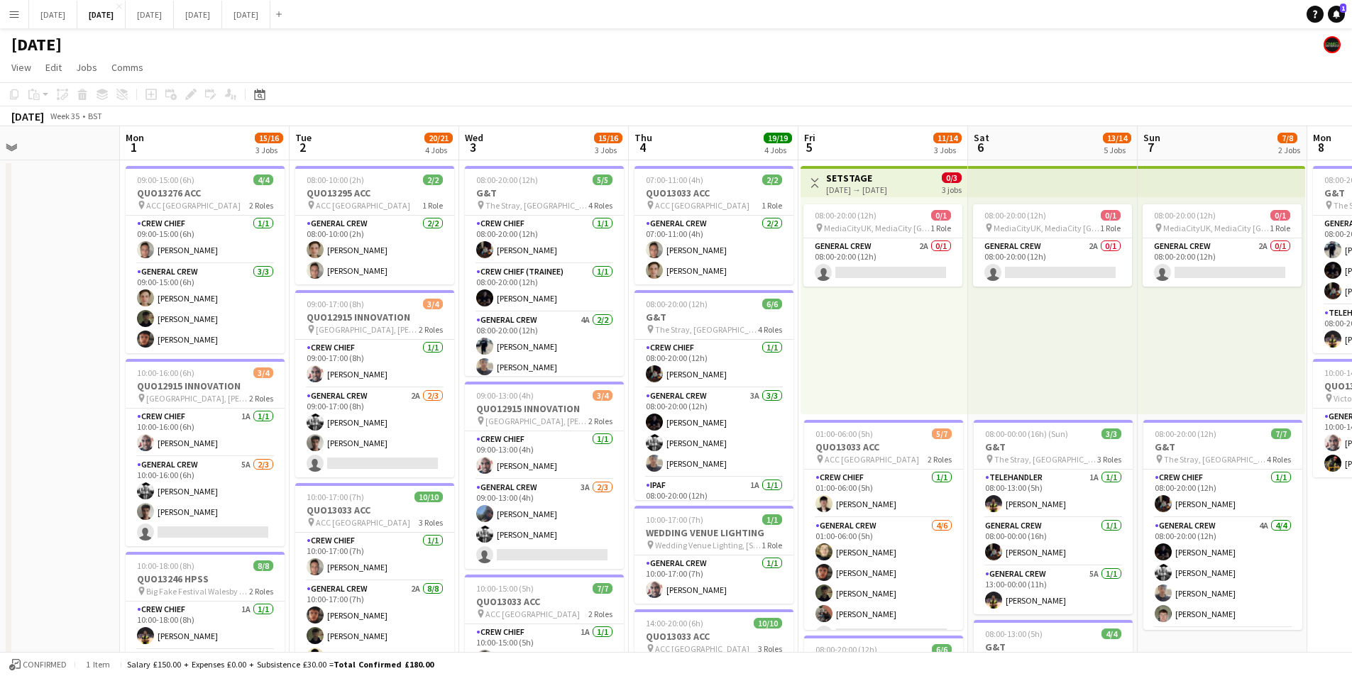
scroll to position [0, 291]
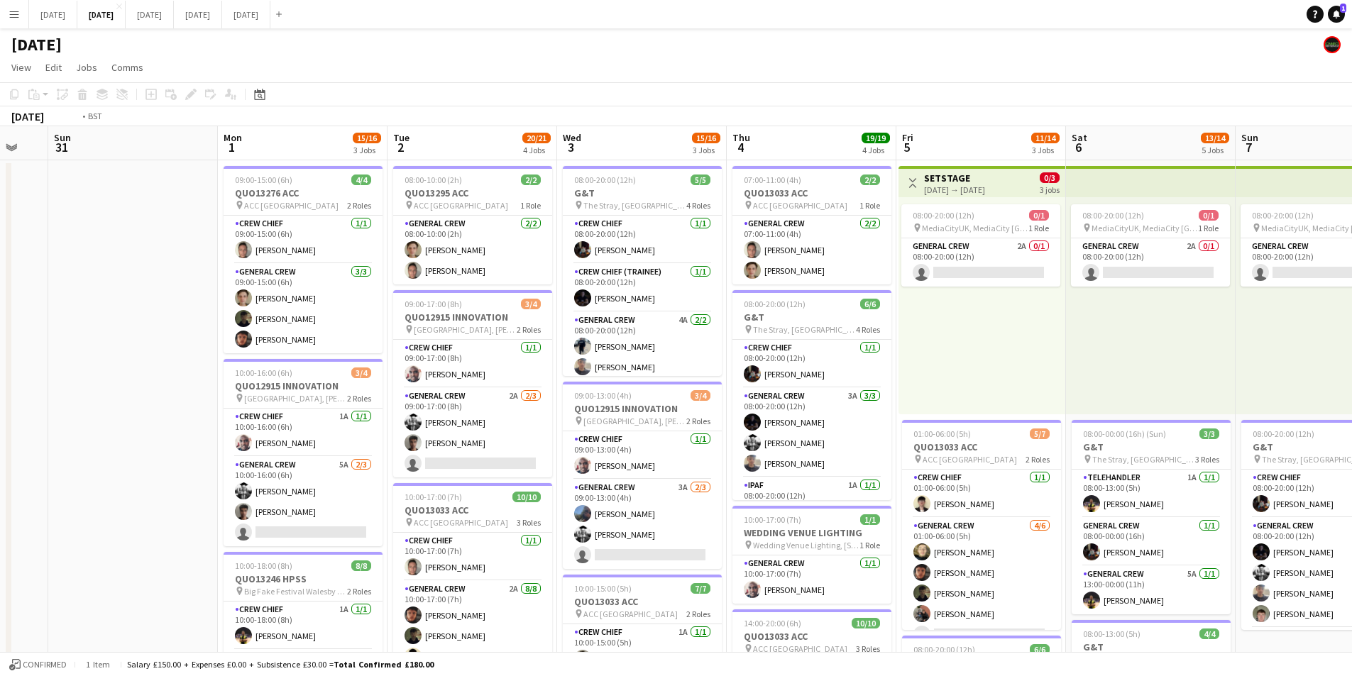
drag, startPoint x: 485, startPoint y: 415, endPoint x: 816, endPoint y: 419, distance: 330.8
click at [412, 385] on app-calendar-viewport "Fri 29 Sat 30 Sun 31 Mon 1 15/16 3 Jobs Tue 2 20/21 4 Jobs Wed 3 15/16 3 Jobs T…" at bounding box center [676, 614] width 1352 height 976
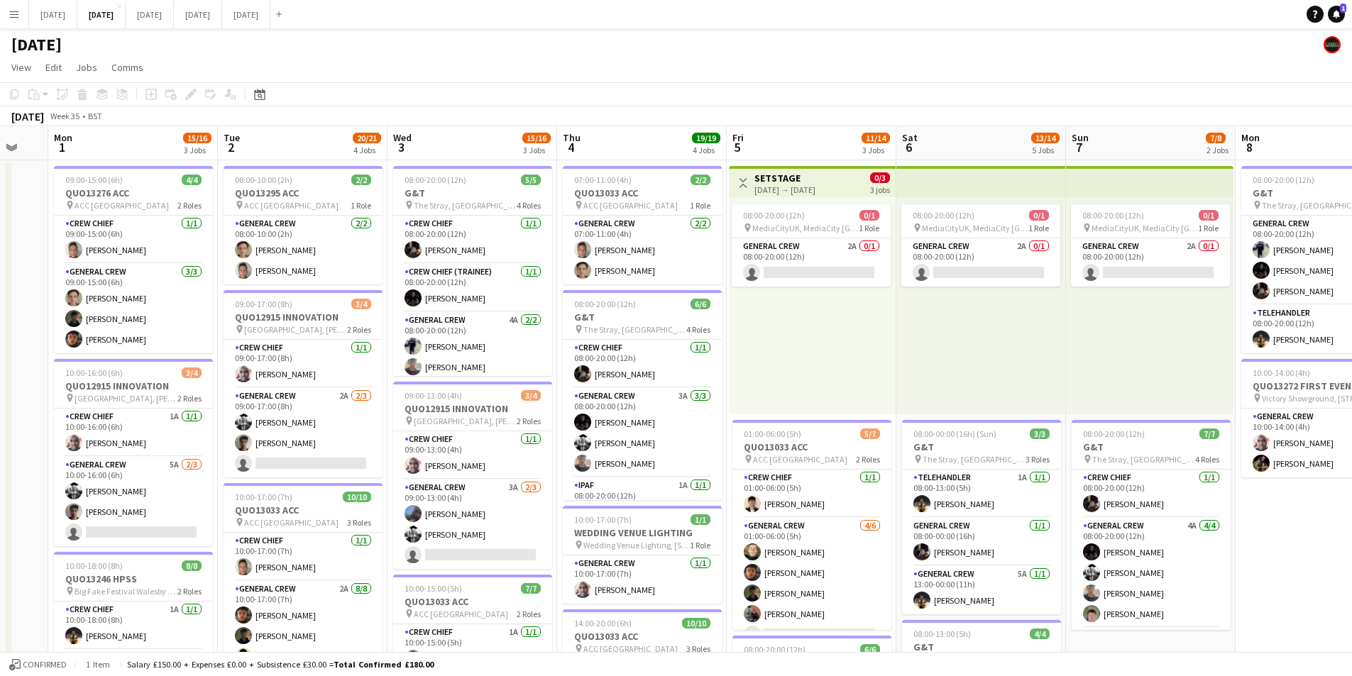
click at [585, 395] on app-calendar-viewport "Sat 30 Sun 31 Mon 1 15/16 3 Jobs Tue 2 20/21 4 Jobs Wed 3 15/16 3 Jobs Thu 4 19…" at bounding box center [676, 614] width 1352 height 976
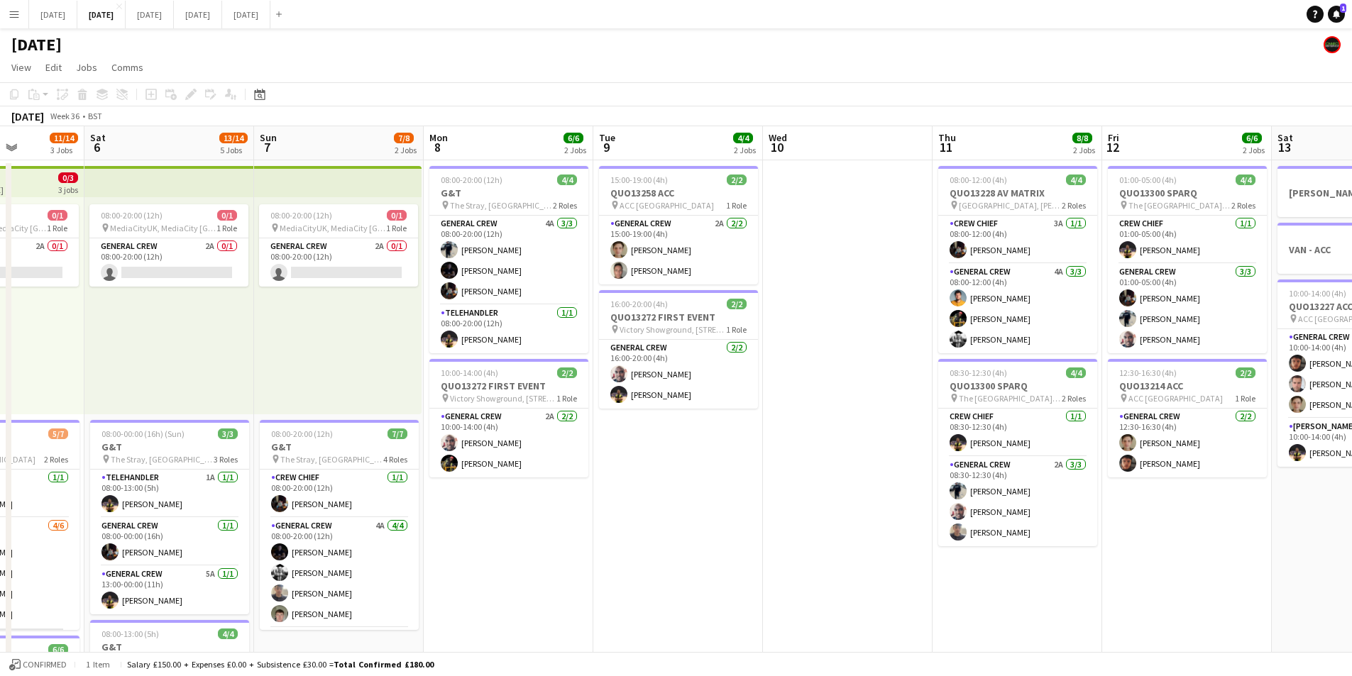
drag, startPoint x: 1030, startPoint y: 478, endPoint x: 913, endPoint y: 444, distance: 121.3
click at [904, 444] on app-calendar-viewport "Tue 2 20/21 4 Jobs Wed 3 15/16 3 Jobs Thu 4 19/19 4 Jobs Fri 5 11/14 3 Jobs Sat…" at bounding box center [676, 614] width 1352 height 976
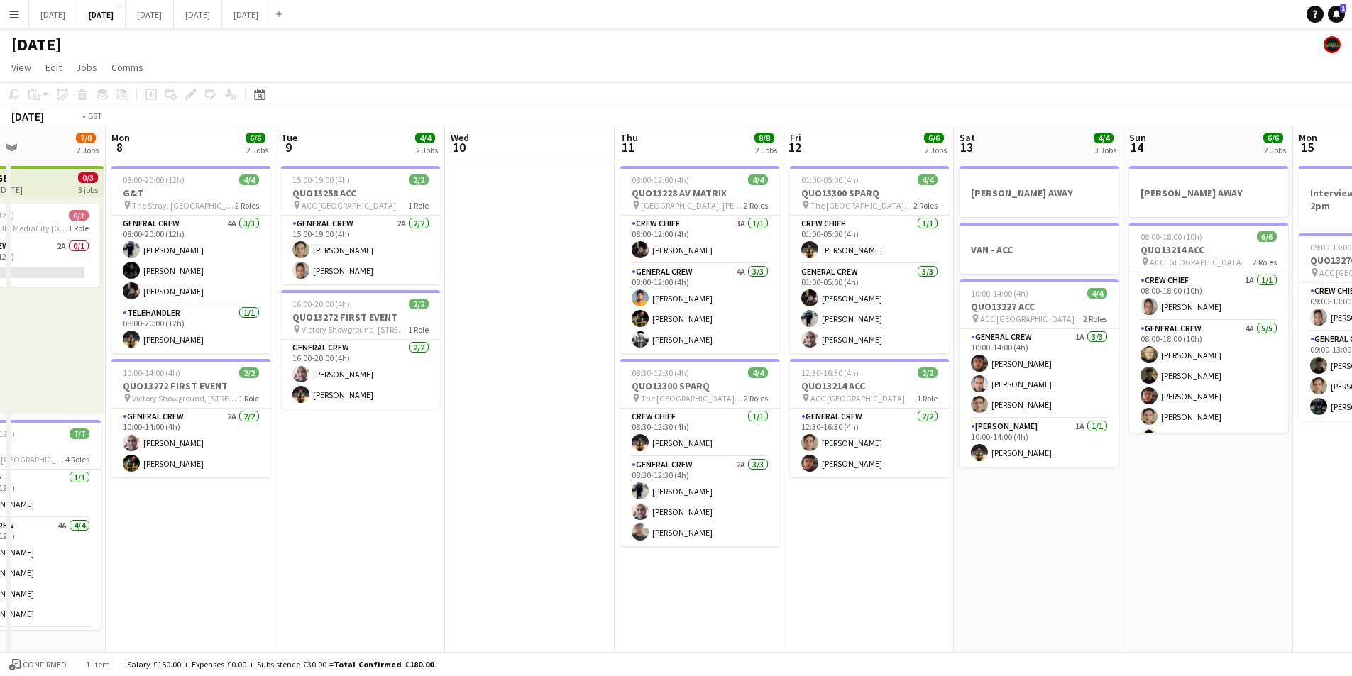
drag, startPoint x: 842, startPoint y: 484, endPoint x: 441, endPoint y: 447, distance: 403.4
click at [407, 447] on app-calendar-viewport "Fri 5 11/14 3 Jobs Sat 6 13/14 5 Jobs Sun 7 7/8 2 Jobs Mon 8 6/6 2 Jobs Tue 9 4…" at bounding box center [676, 614] width 1352 height 976
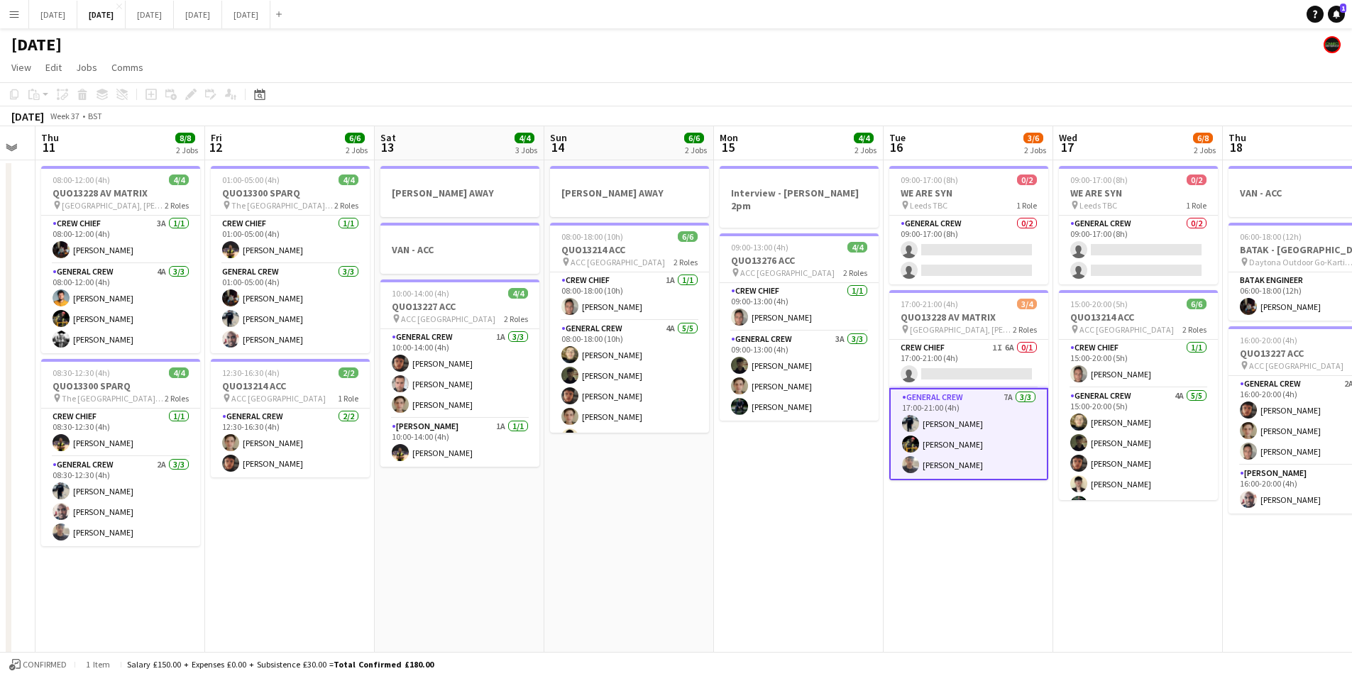
scroll to position [0, 432]
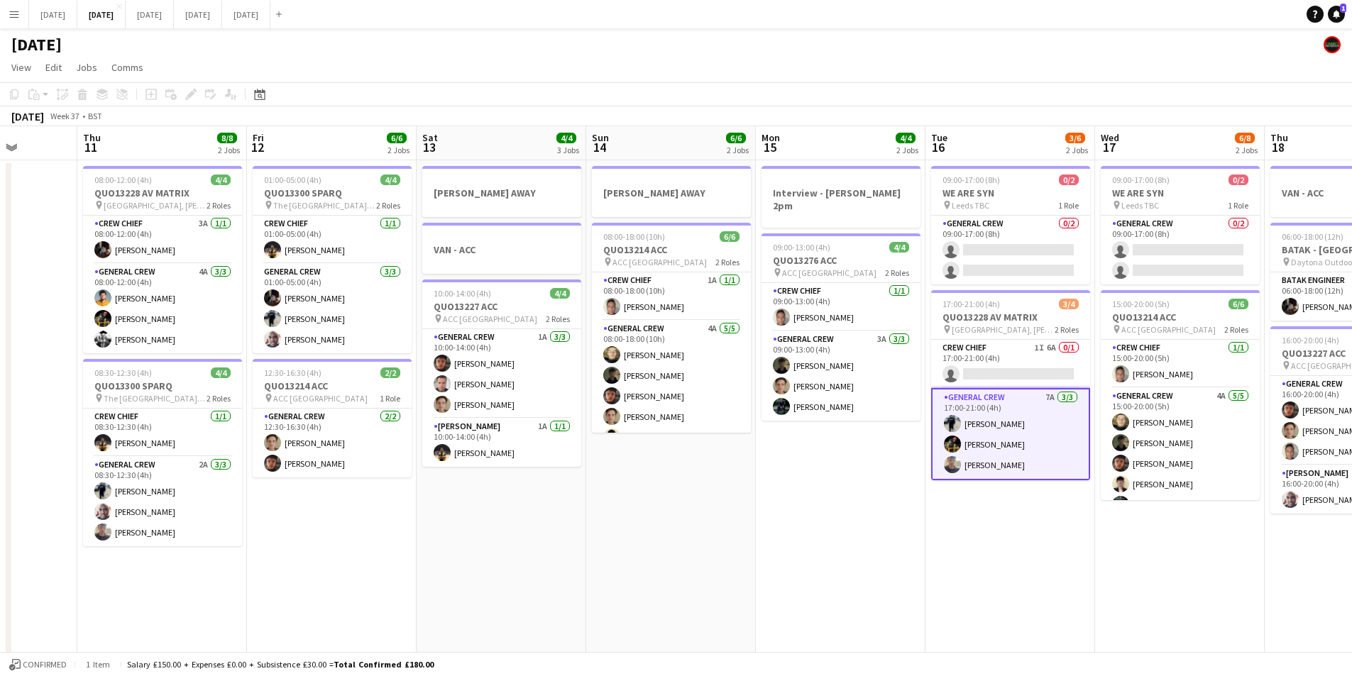
drag, startPoint x: 765, startPoint y: 498, endPoint x: 621, endPoint y: 487, distance: 144.5
click at [621, 487] on app-calendar-viewport "Mon 8 6/6 2 Jobs Tue 9 4/4 2 Jobs Wed 10 Thu 11 8/8 2 Jobs Fri 12 6/6 2 Jobs Sa…" at bounding box center [676, 614] width 1352 height 976
drag, startPoint x: 603, startPoint y: 520, endPoint x: 806, endPoint y: 504, distance: 202.9
click at [1012, 518] on app-calendar-viewport "Mon 8 6/6 2 Jobs Tue 9 4/4 2 Jobs Wed 10 Thu 11 8/8 2 Jobs Fri 12 6/6 2 Jobs Sa…" at bounding box center [676, 614] width 1352 height 976
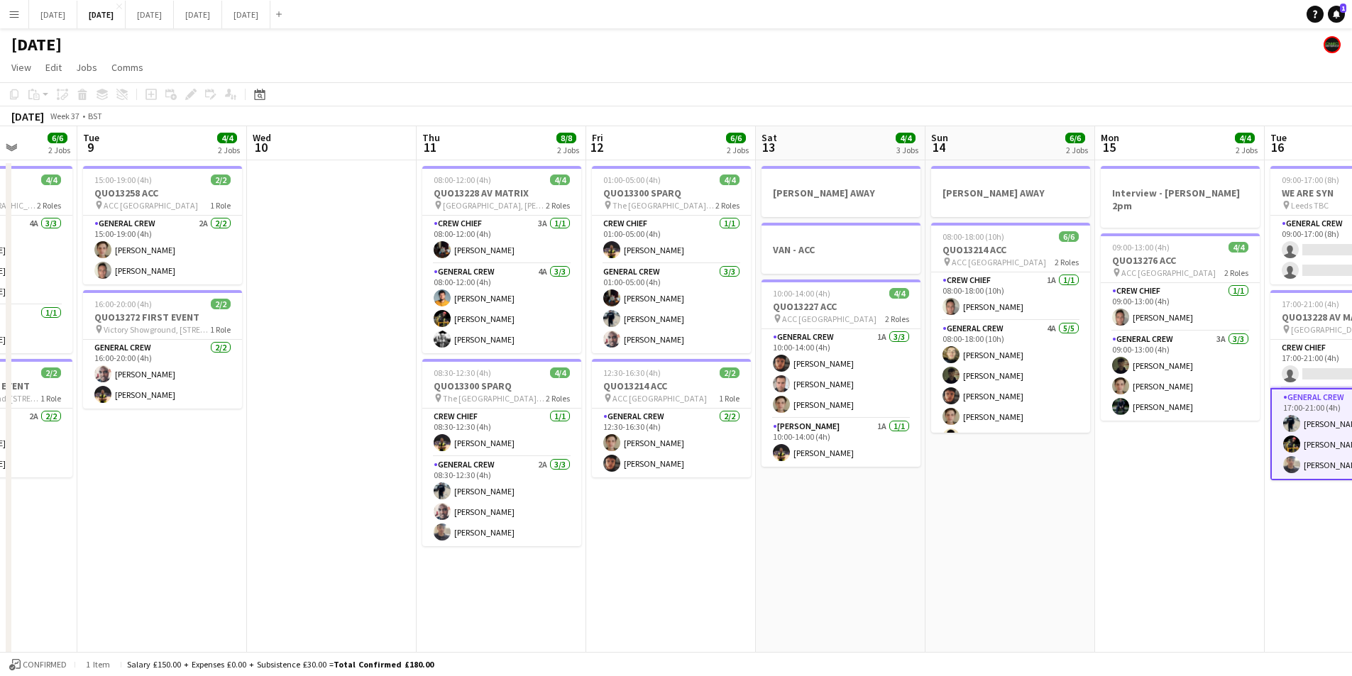
drag, startPoint x: 806, startPoint y: 504, endPoint x: 510, endPoint y: 524, distance: 296.6
click at [855, 494] on app-calendar-viewport "Sat 6 13/14 5 Jobs Sun 7 7/8 2 Jobs Mon 8 6/6 2 Jobs Tue 9 4/4 2 Jobs Wed 10 Th…" at bounding box center [676, 614] width 1352 height 976
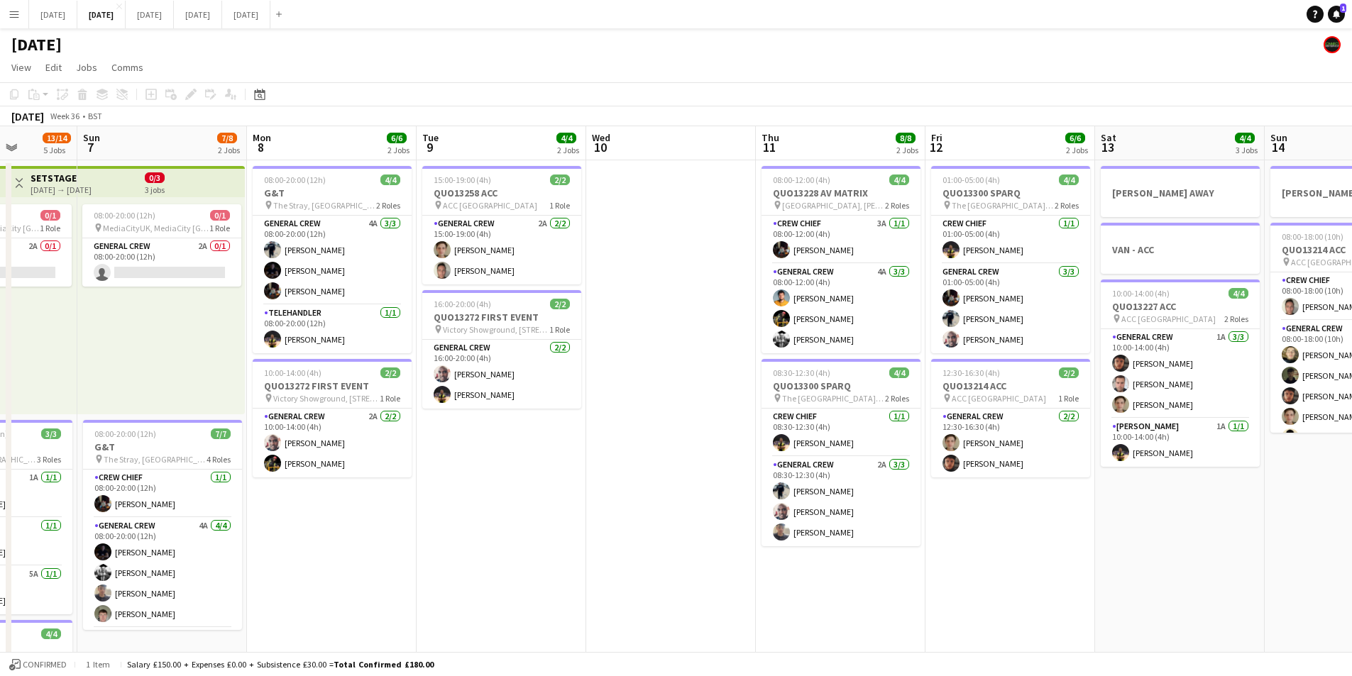
drag, startPoint x: 510, startPoint y: 524, endPoint x: 805, endPoint y: 518, distance: 295.3
click at [934, 530] on app-calendar-viewport "Thu 4 19/19 4 Jobs Fri 5 11/14 3 Jobs Sat 6 13/14 5 Jobs Sun 7 7/8 2 Jobs Mon 8…" at bounding box center [676, 614] width 1352 height 976
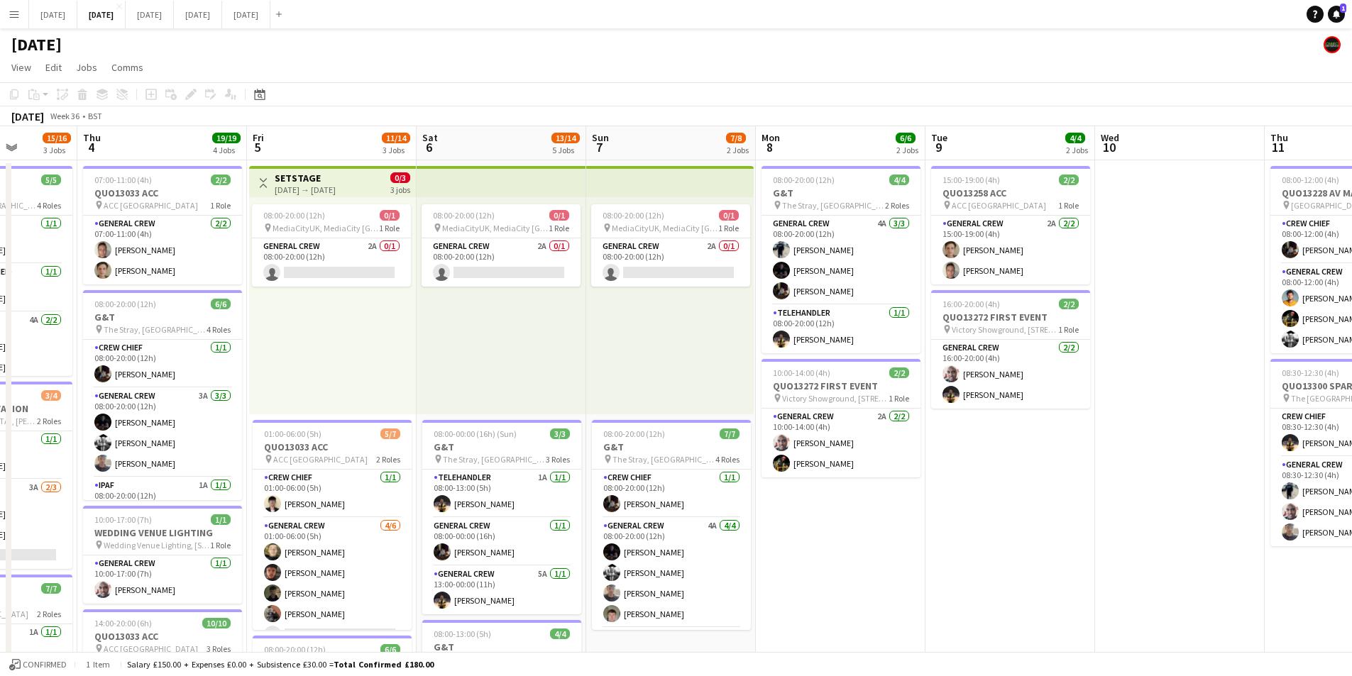
scroll to position [0, 367]
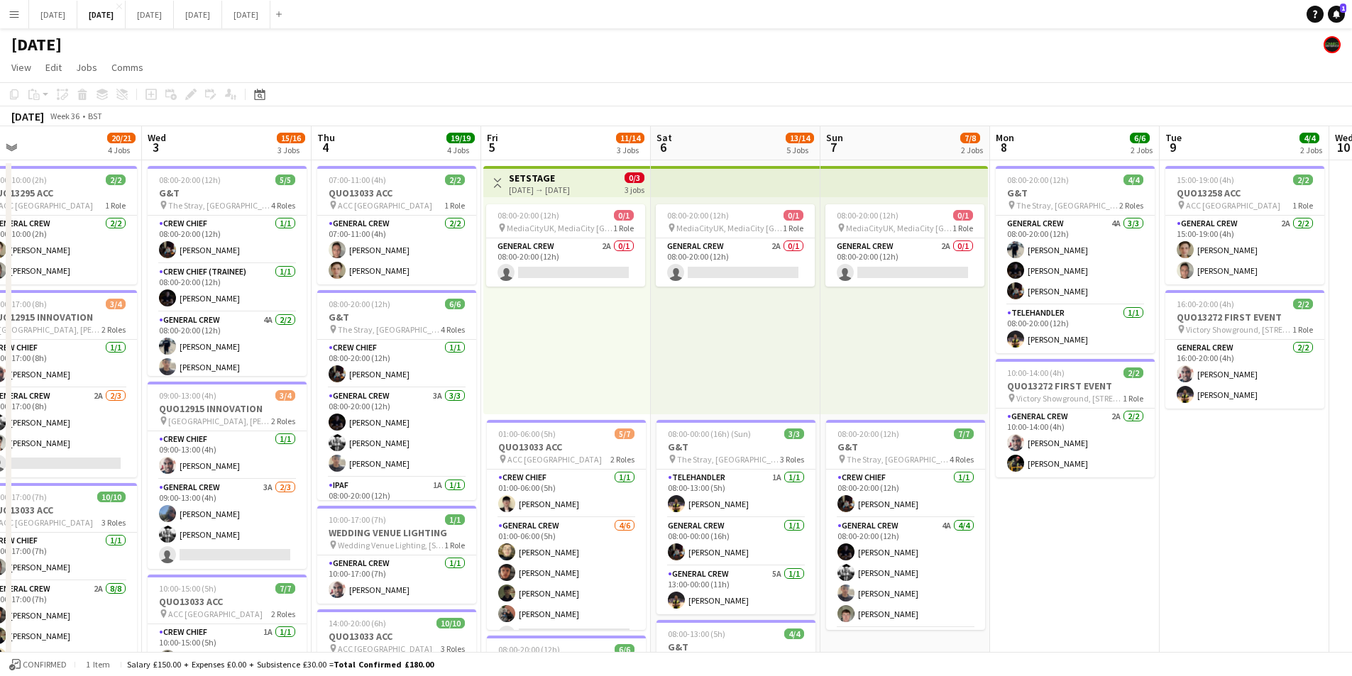
drag, startPoint x: 583, startPoint y: 556, endPoint x: 769, endPoint y: 531, distance: 187.6
click at [755, 543] on app-calendar-viewport "Sun 31 Mon 1 15/16 3 Jobs Tue 2 20/21 4 Jobs Wed 3 15/16 3 Jobs Thu 4 19/19 4 J…" at bounding box center [676, 614] width 1352 height 976
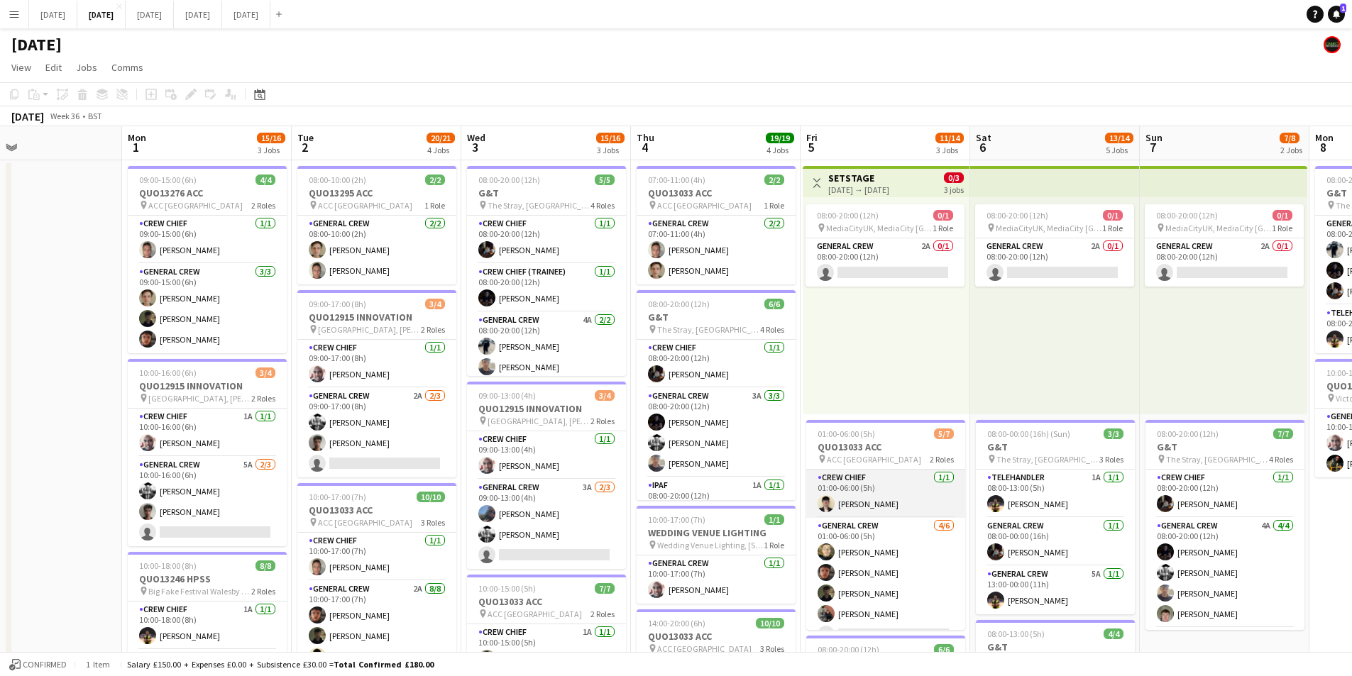
scroll to position [0, 387]
drag, startPoint x: 550, startPoint y: 499, endPoint x: 811, endPoint y: 512, distance: 261.5
click at [809, 514] on app-calendar-viewport "Fri 29 Sat 30 Sun 31 Mon 1 15/16 3 Jobs Tue 2 20/21 4 Jobs Wed 3 15/16 3 Jobs T…" at bounding box center [676, 614] width 1352 height 976
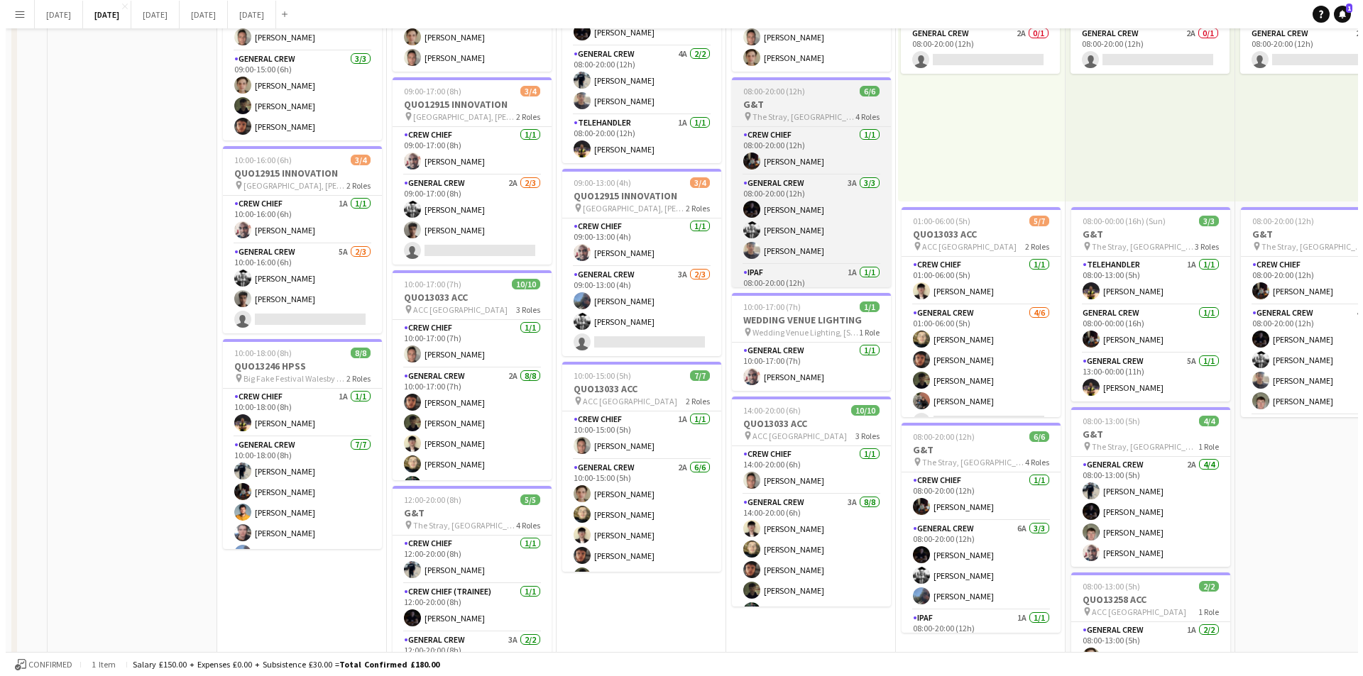
scroll to position [0, 0]
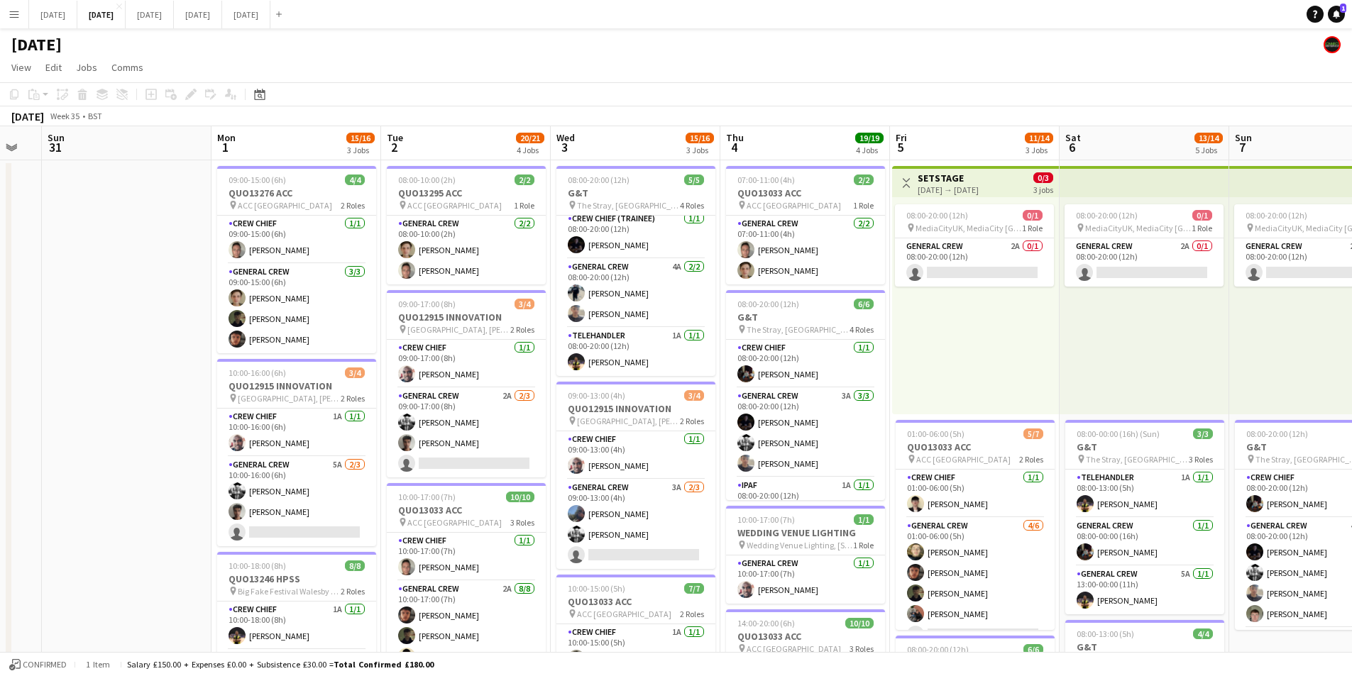
click at [14, 16] on app-icon "Menu" at bounding box center [14, 14] width 11 height 11
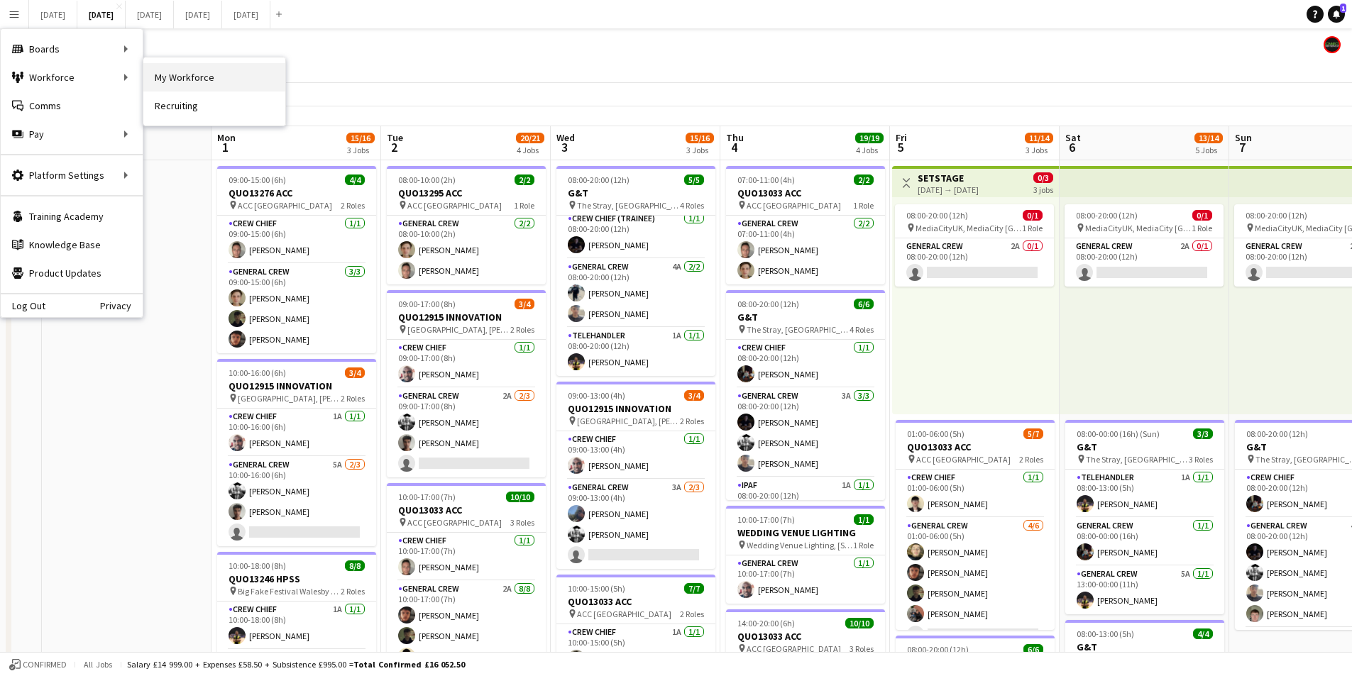
click at [188, 84] on link "My Workforce" at bounding box center [214, 77] width 142 height 28
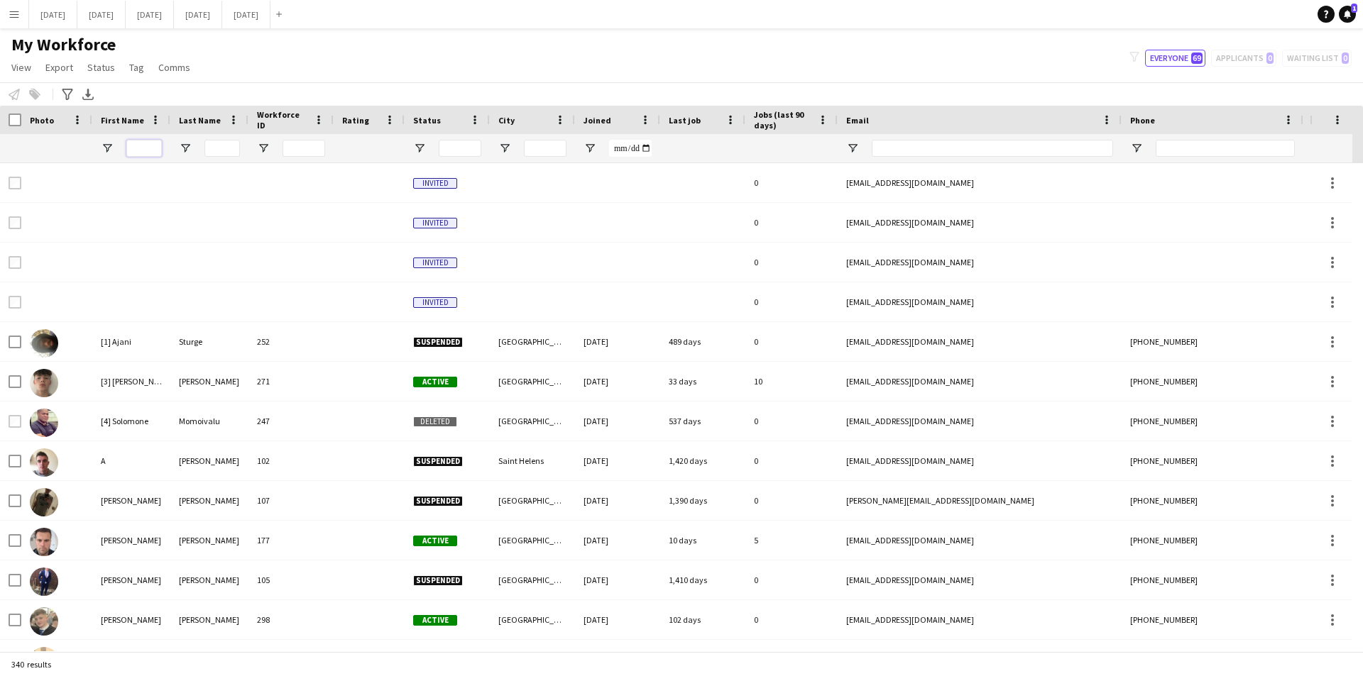
click at [145, 146] on input "First Name Filter Input" at bounding box center [143, 148] width 35 height 17
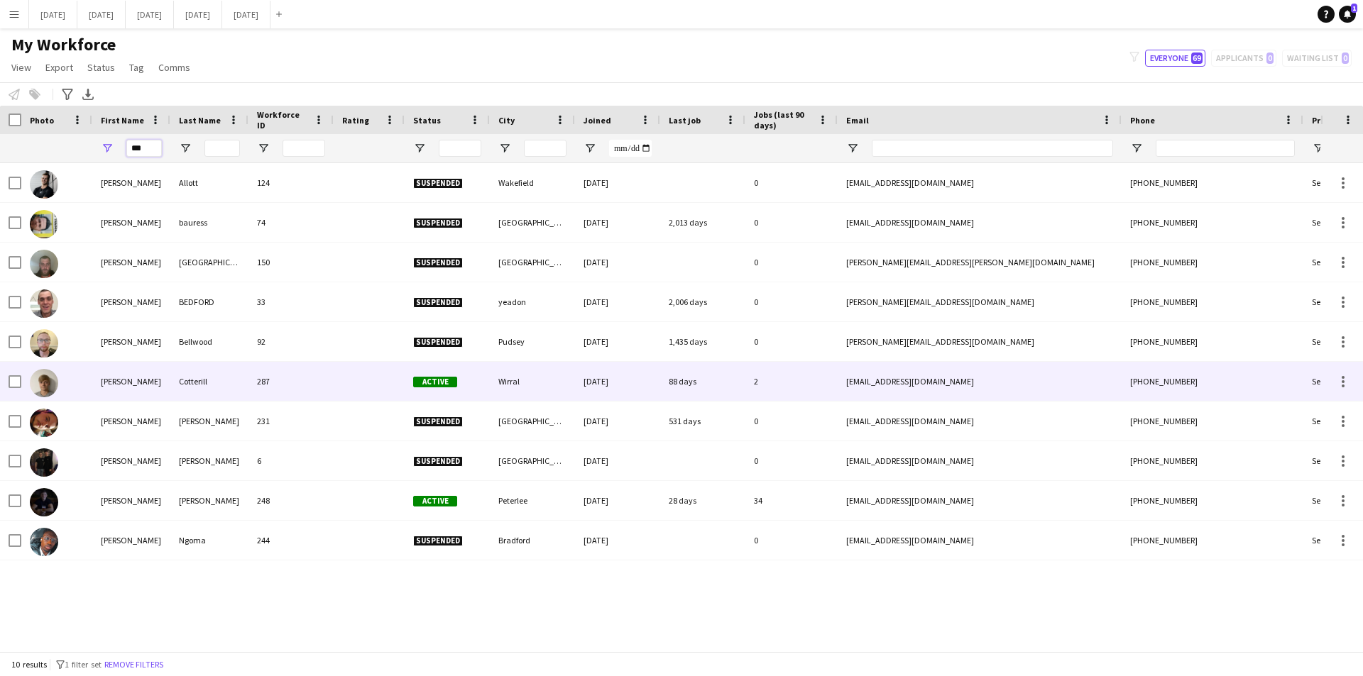
type input "***"
click at [194, 377] on div "Cotterill" at bounding box center [209, 381] width 78 height 39
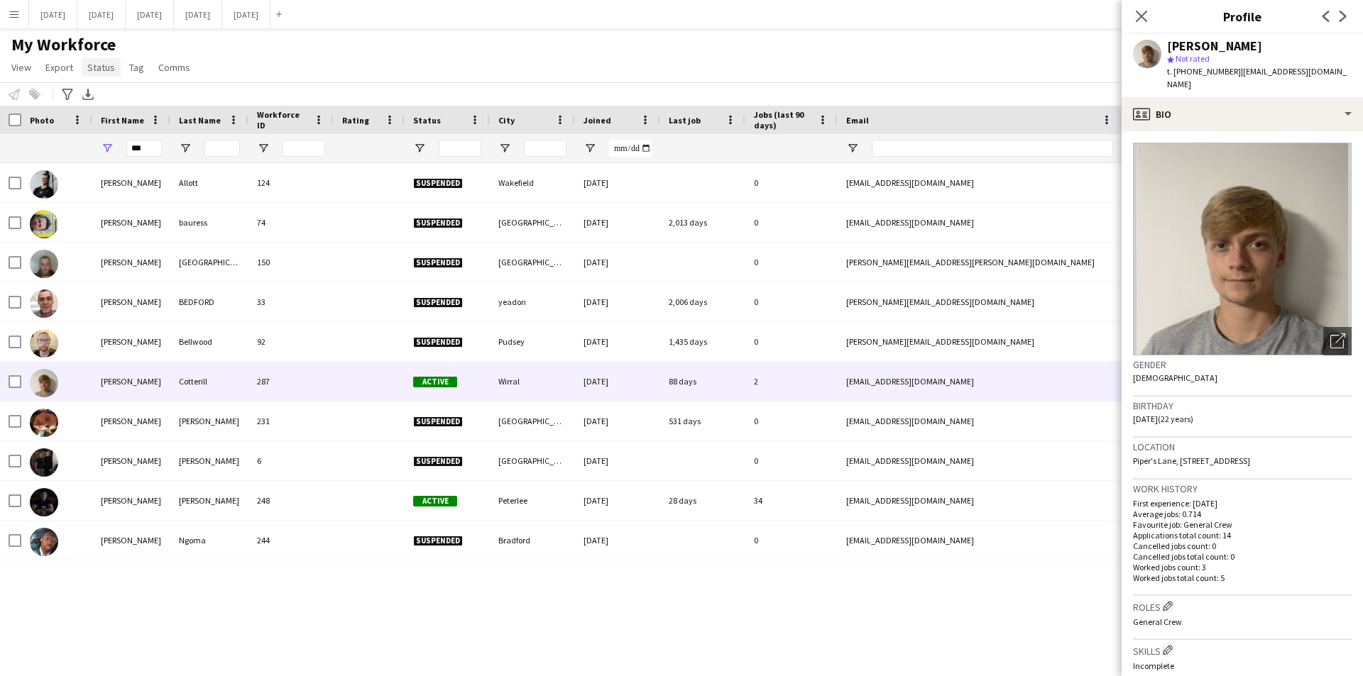
click at [99, 72] on span "Status" at bounding box center [101, 67] width 28 height 13
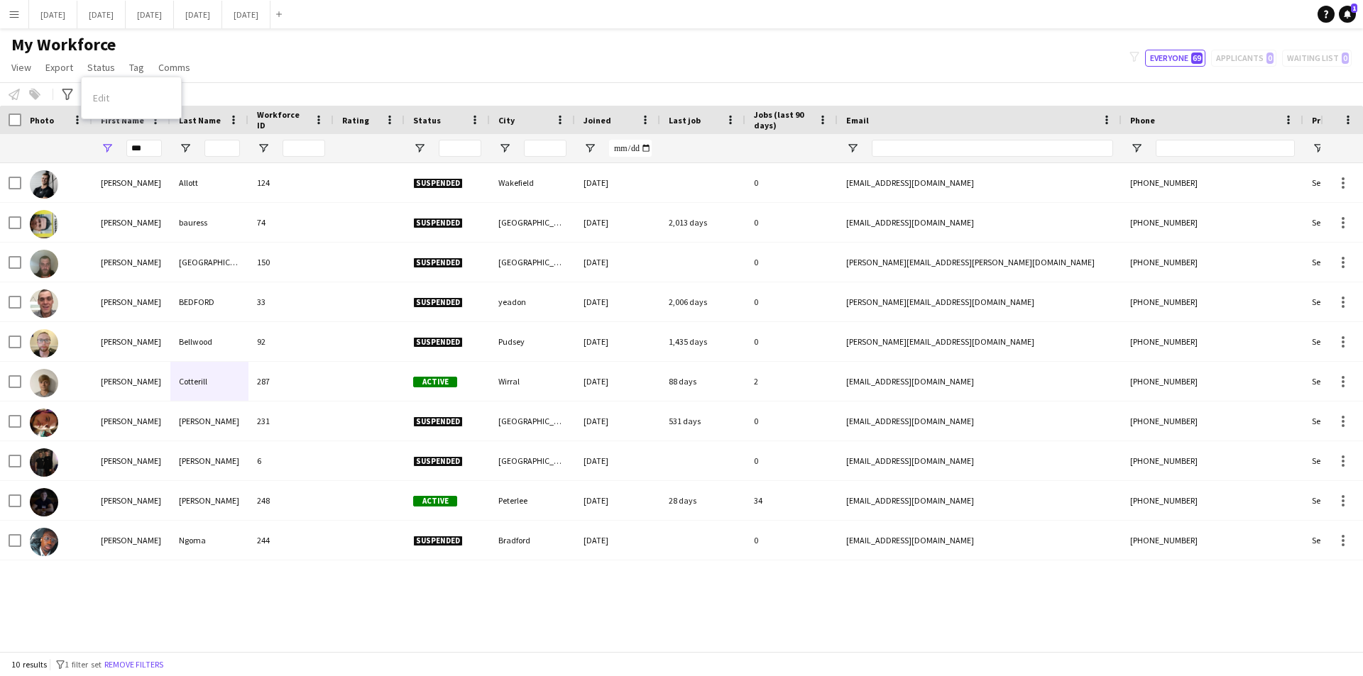
click at [116, 102] on div "Edit" at bounding box center [131, 98] width 99 height 30
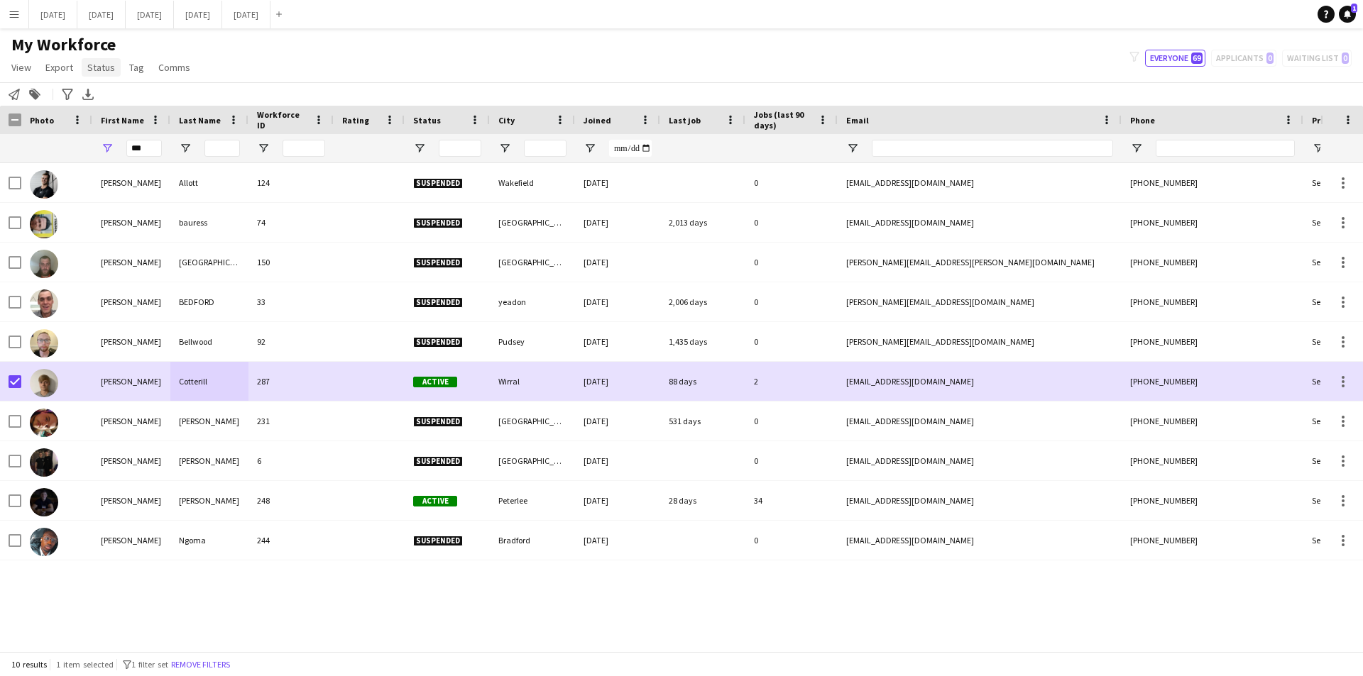
click at [103, 70] on span "Status" at bounding box center [101, 67] width 28 height 13
click at [123, 104] on link "Edit" at bounding box center [131, 98] width 99 height 30
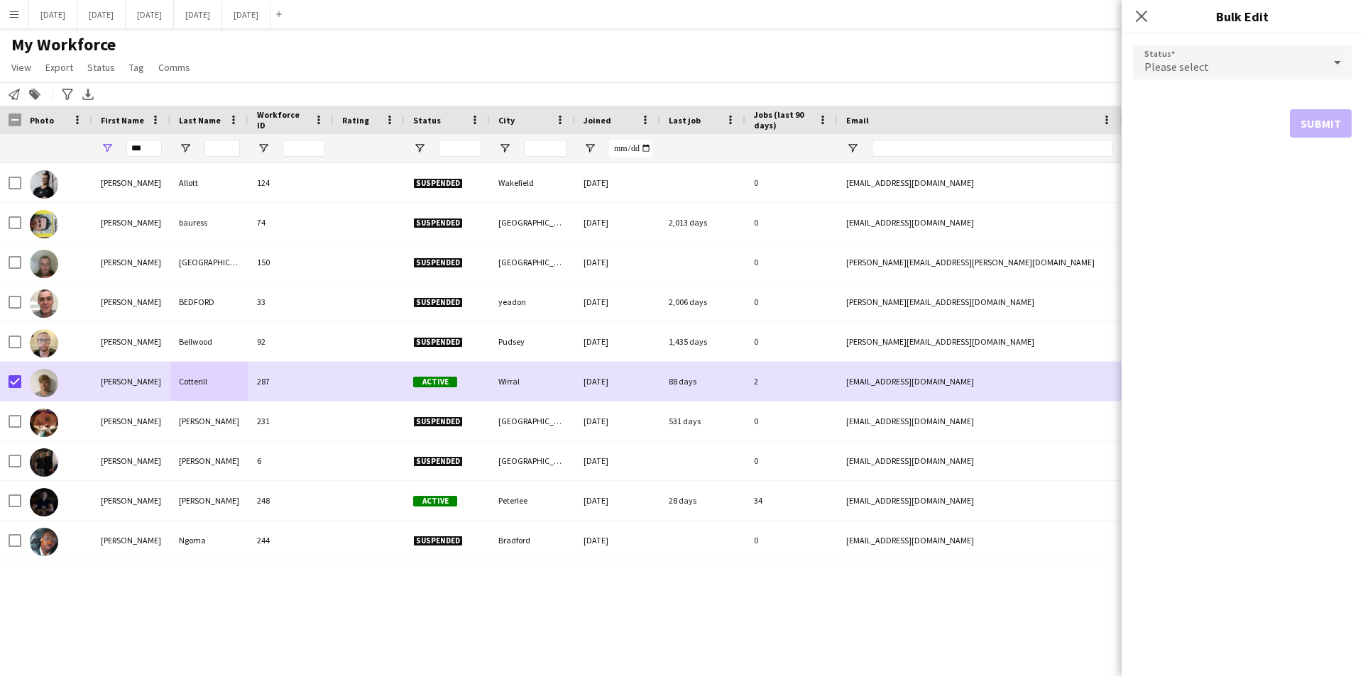
click at [1289, 82] on form "Status Please select Submit" at bounding box center [1242, 91] width 219 height 115
click at [1292, 68] on div "Please select" at bounding box center [1228, 62] width 190 height 34
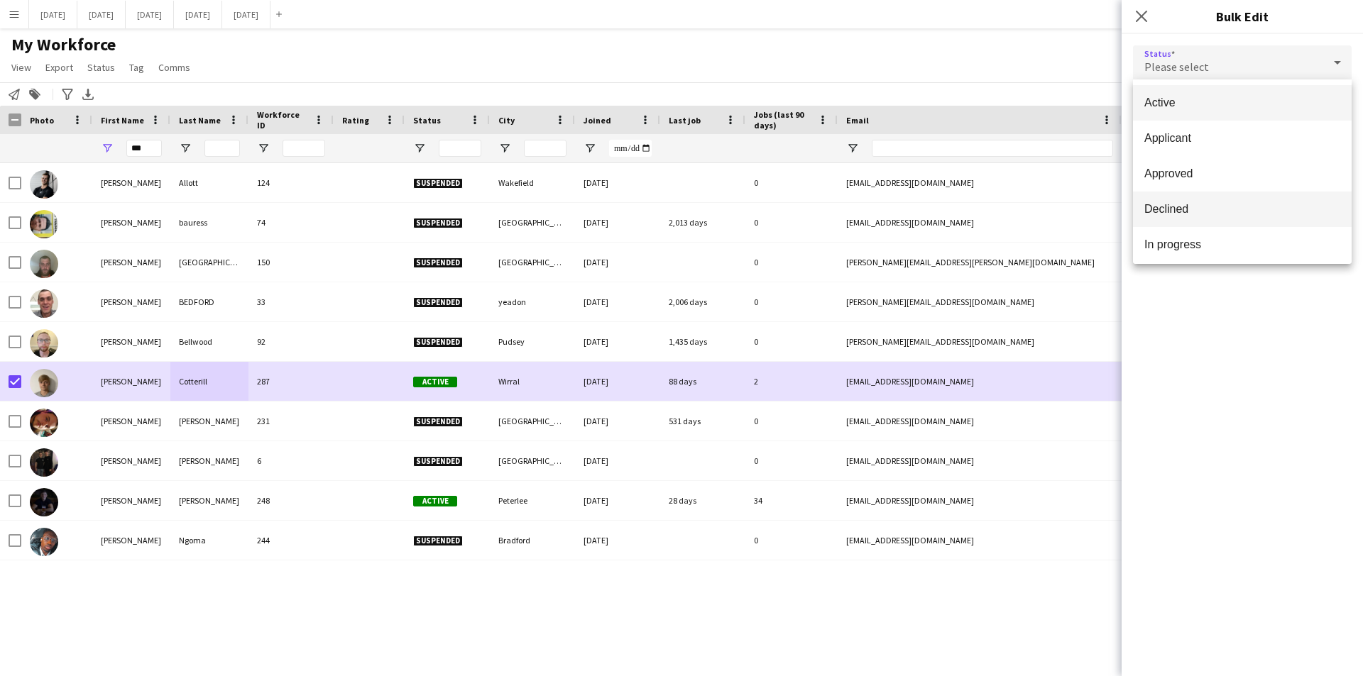
scroll to position [146, 0]
click at [1182, 207] on span "Suspended" at bounding box center [1242, 204] width 196 height 13
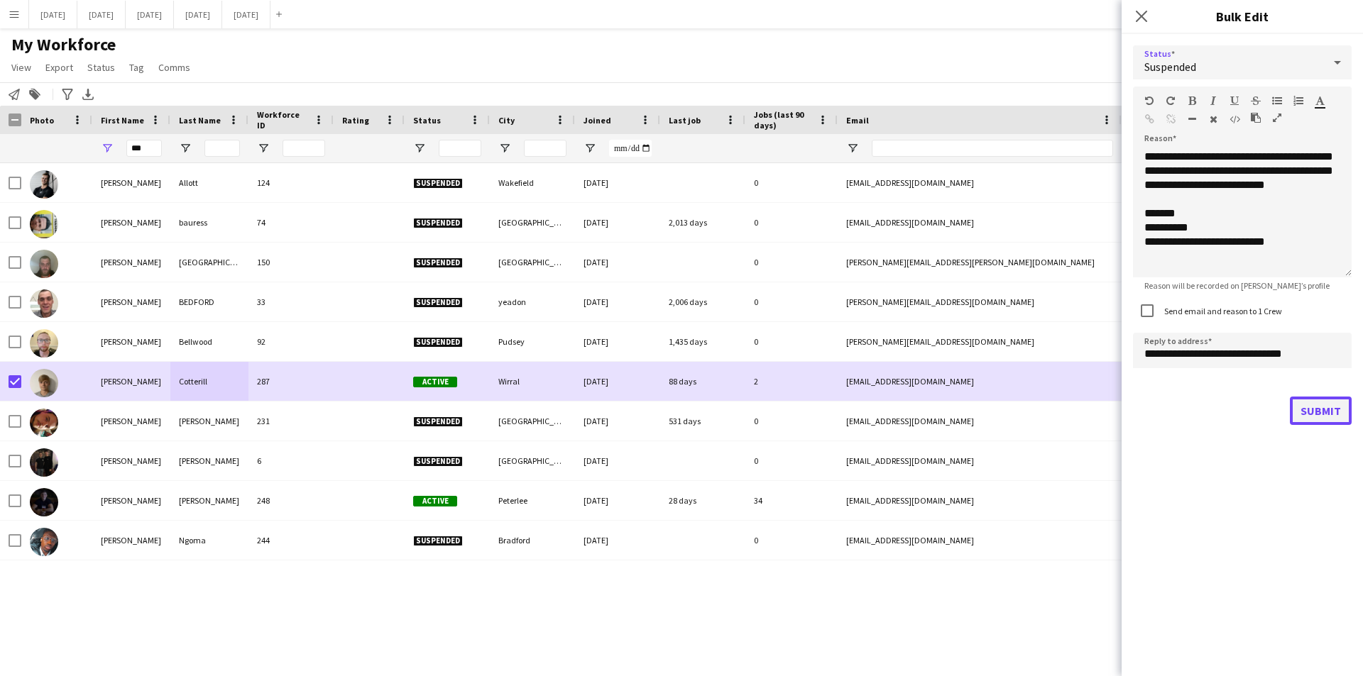
click at [1314, 407] on button "Submit" at bounding box center [1321, 411] width 62 height 28
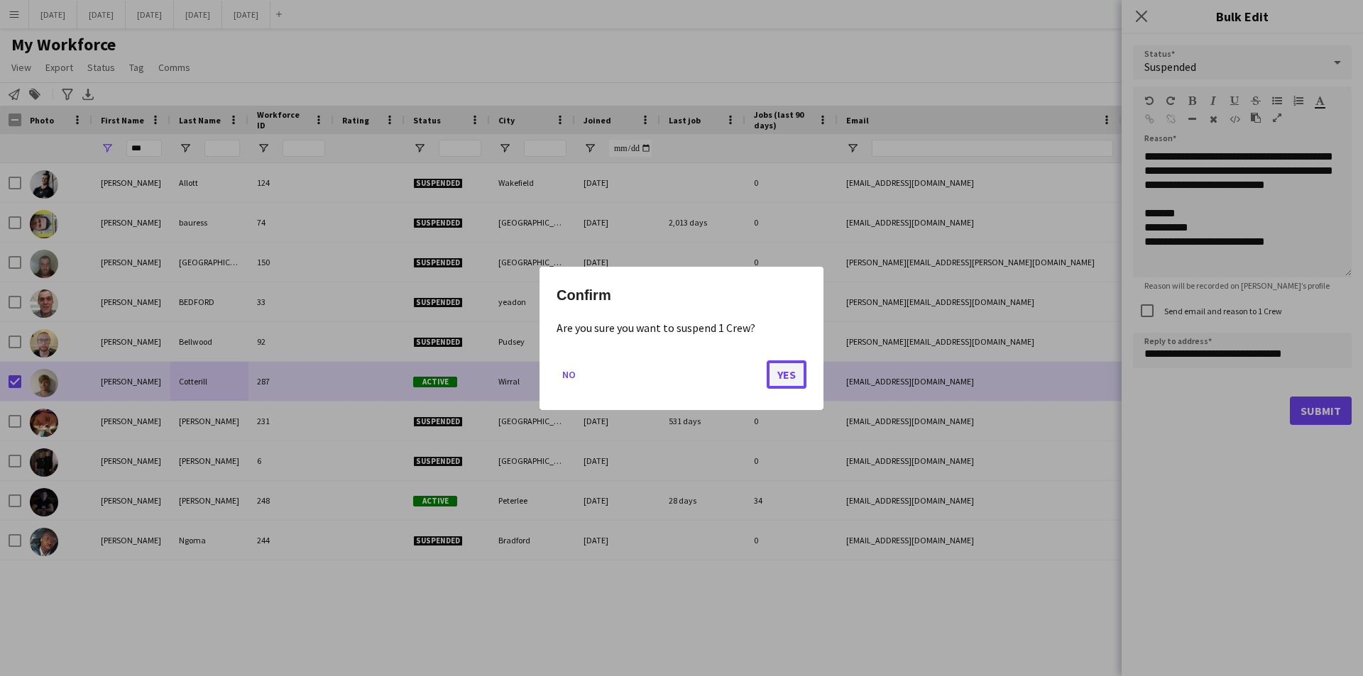
click at [780, 376] on button "Yes" at bounding box center [787, 374] width 40 height 28
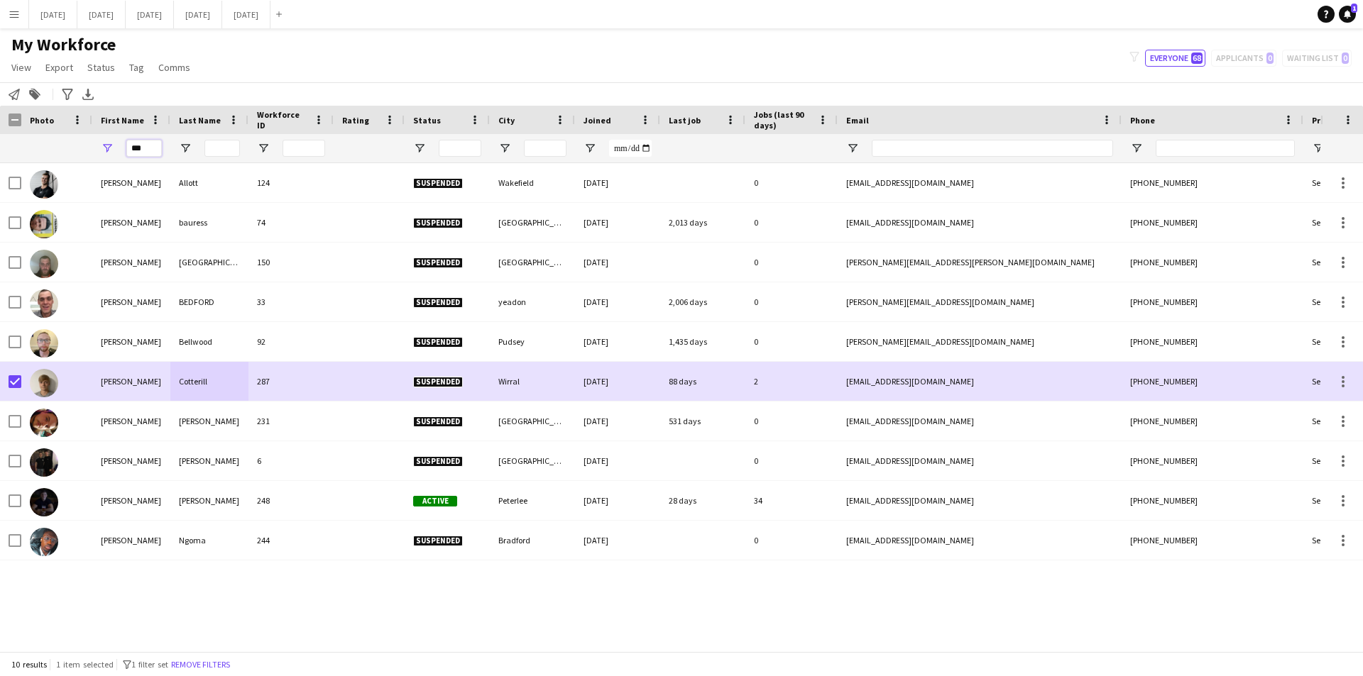
drag, startPoint x: 154, startPoint y: 151, endPoint x: 104, endPoint y: 145, distance: 50.8
click at [108, 145] on div "***" at bounding box center [131, 148] width 78 height 28
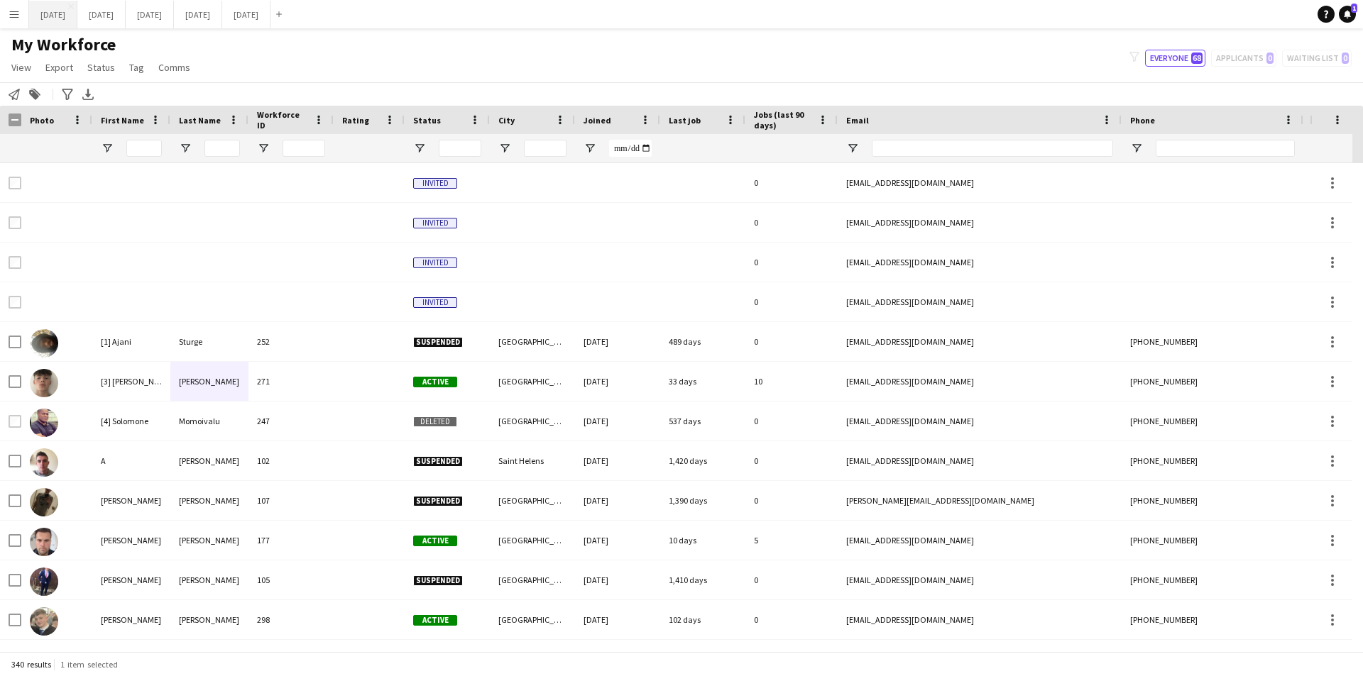
click at [72, 23] on button "[DATE] Close" at bounding box center [53, 15] width 48 height 28
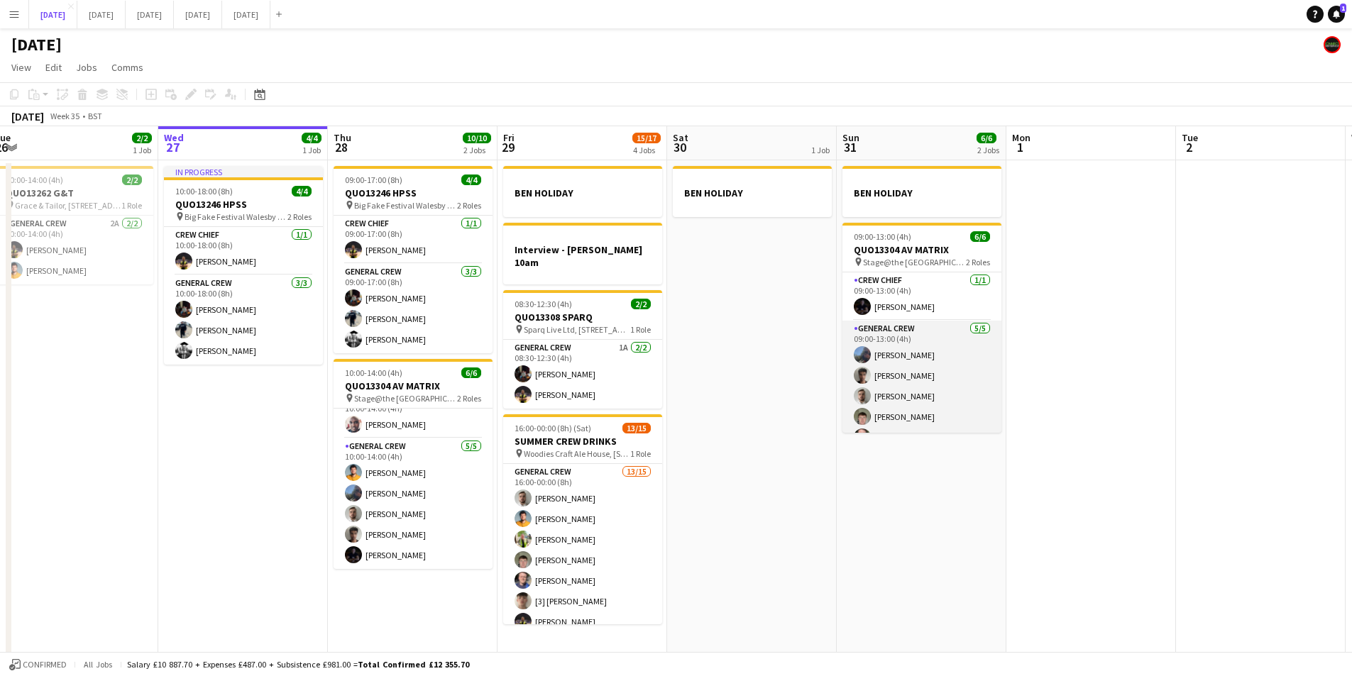
scroll to position [18, 0]
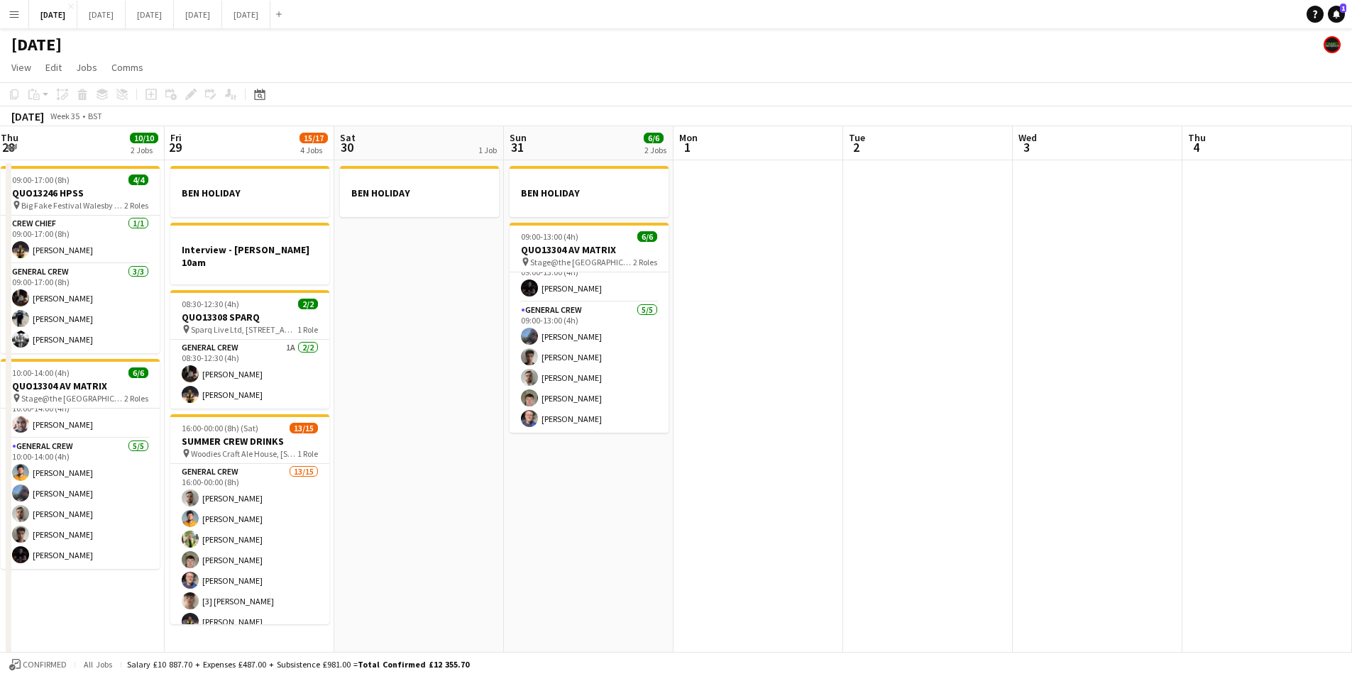
drag, startPoint x: 996, startPoint y: 553, endPoint x: 655, endPoint y: 461, distance: 352.8
click at [627, 454] on app-calendar-viewport "Sat 23 8/8 4 Jobs Sun 24 2/2 1 Job Mon 25 4/4 2 Jobs Tue 26 2/2 1 Job Wed 27 4/…" at bounding box center [676, 408] width 1352 height 564
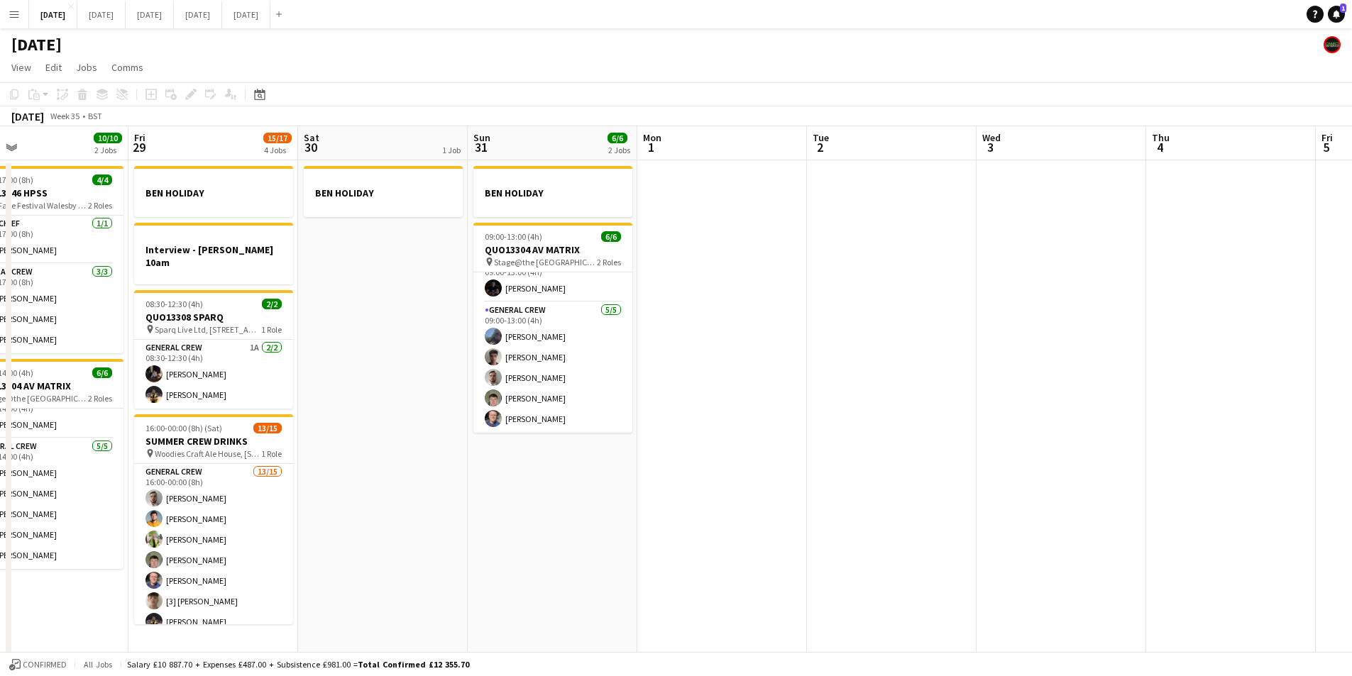
drag, startPoint x: 868, startPoint y: 503, endPoint x: 1126, endPoint y: 505, distance: 257.7
click at [1124, 512] on app-calendar-viewport "Tue 26 2/2 1 Job Wed 27 4/4 1 Job Thu 28 10/10 2 Jobs Fri 29 15/17 4 Jobs Sat 3…" at bounding box center [676, 408] width 1352 height 564
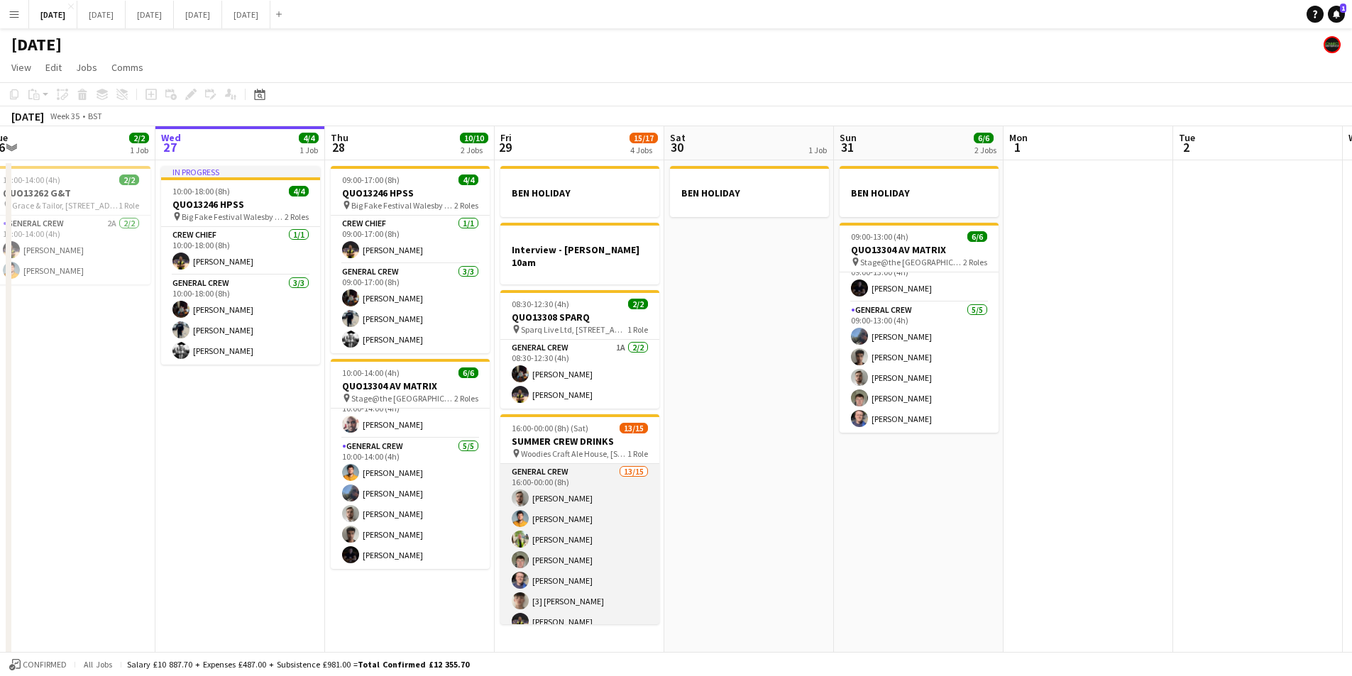
scroll to position [176, 0]
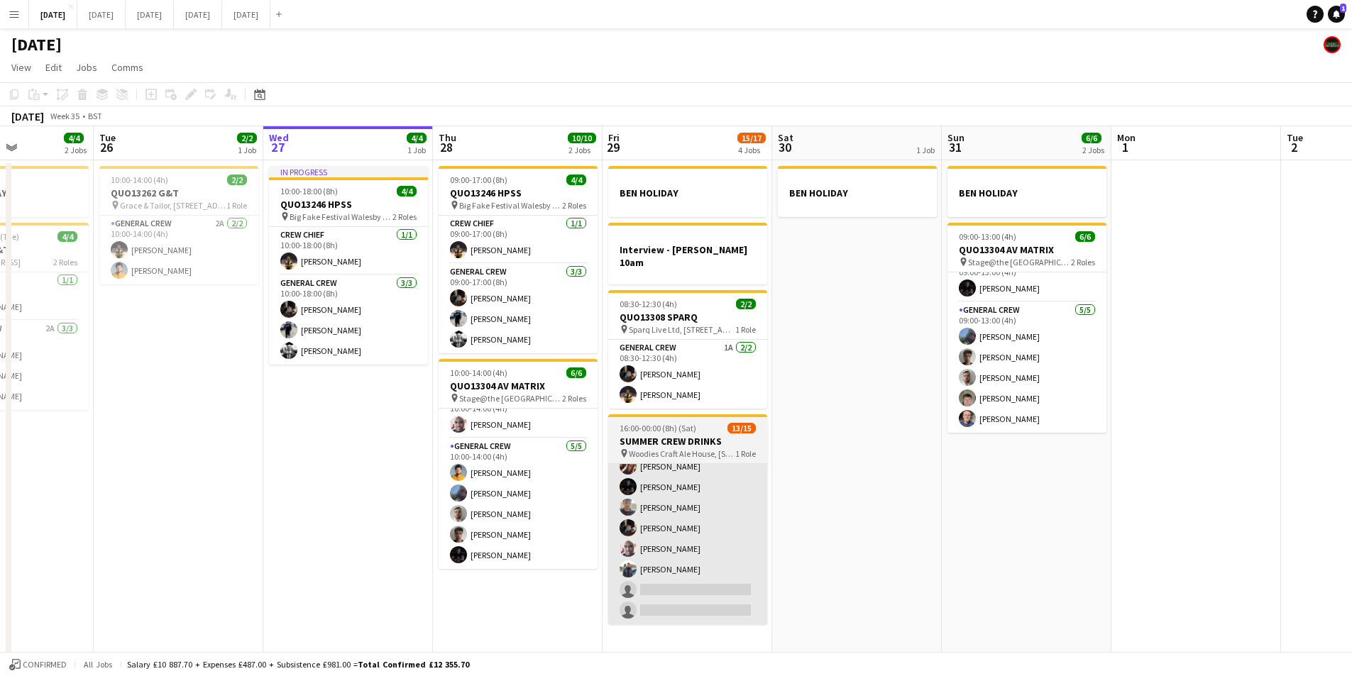
drag, startPoint x: 761, startPoint y: 495, endPoint x: 745, endPoint y: 457, distance: 41.0
click at [866, 496] on app-calendar-viewport "Sat 23 8/8 4 Jobs Sun 24 2/2 1 Job Mon 25 4/4 2 Jobs Tue 26 2/2 1 Job Wed 27 4/…" at bounding box center [676, 408] width 1352 height 564
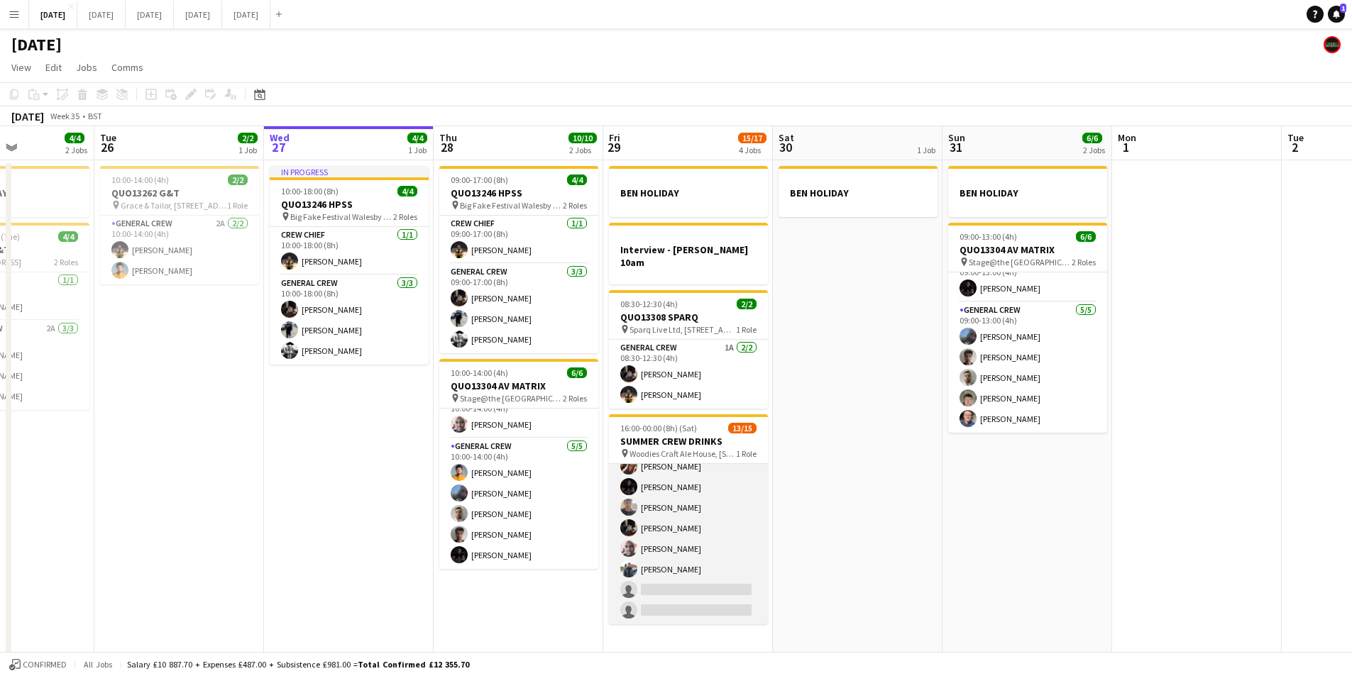
scroll to position [0, 0]
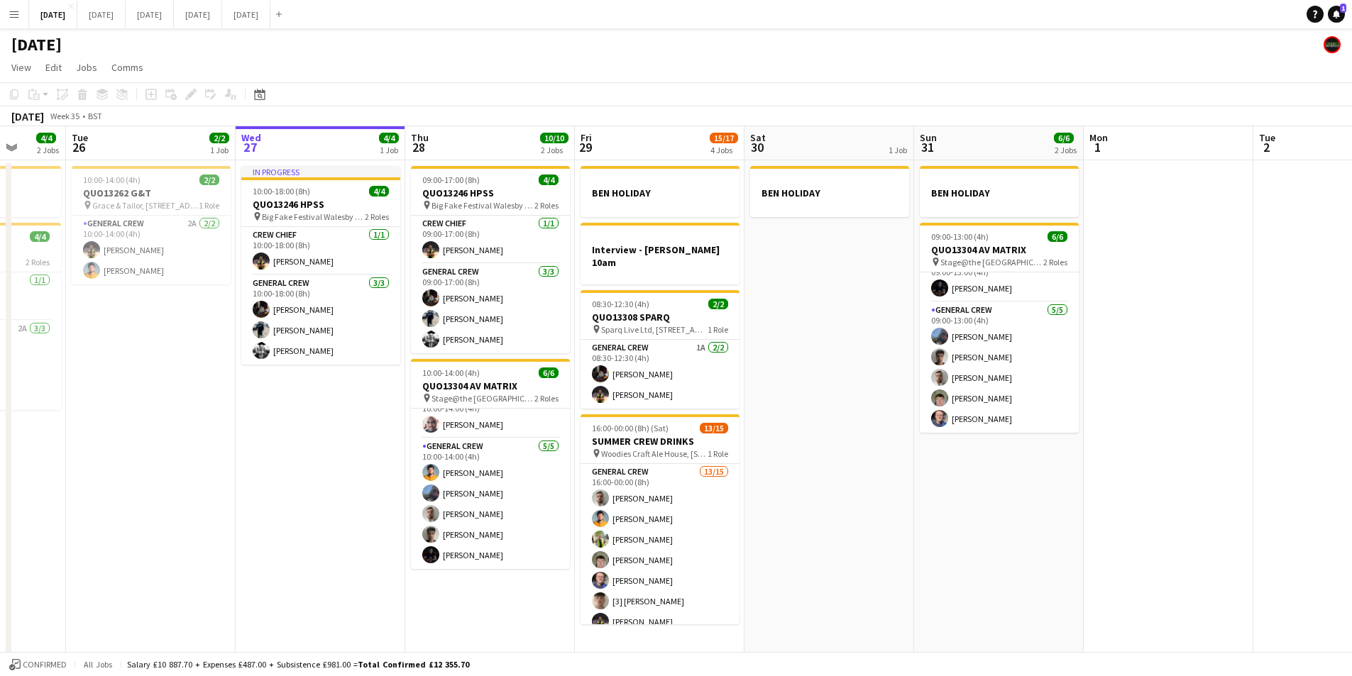
drag, startPoint x: 910, startPoint y: 470, endPoint x: 869, endPoint y: 456, distance: 42.6
click at [901, 466] on app-calendar-viewport "Sat 23 8/8 4 Jobs Sun 24 2/2 1 Job Mon 25 4/4 2 Jobs Tue 26 2/2 1 Job Wed 27 4/…" at bounding box center [676, 408] width 1352 height 564
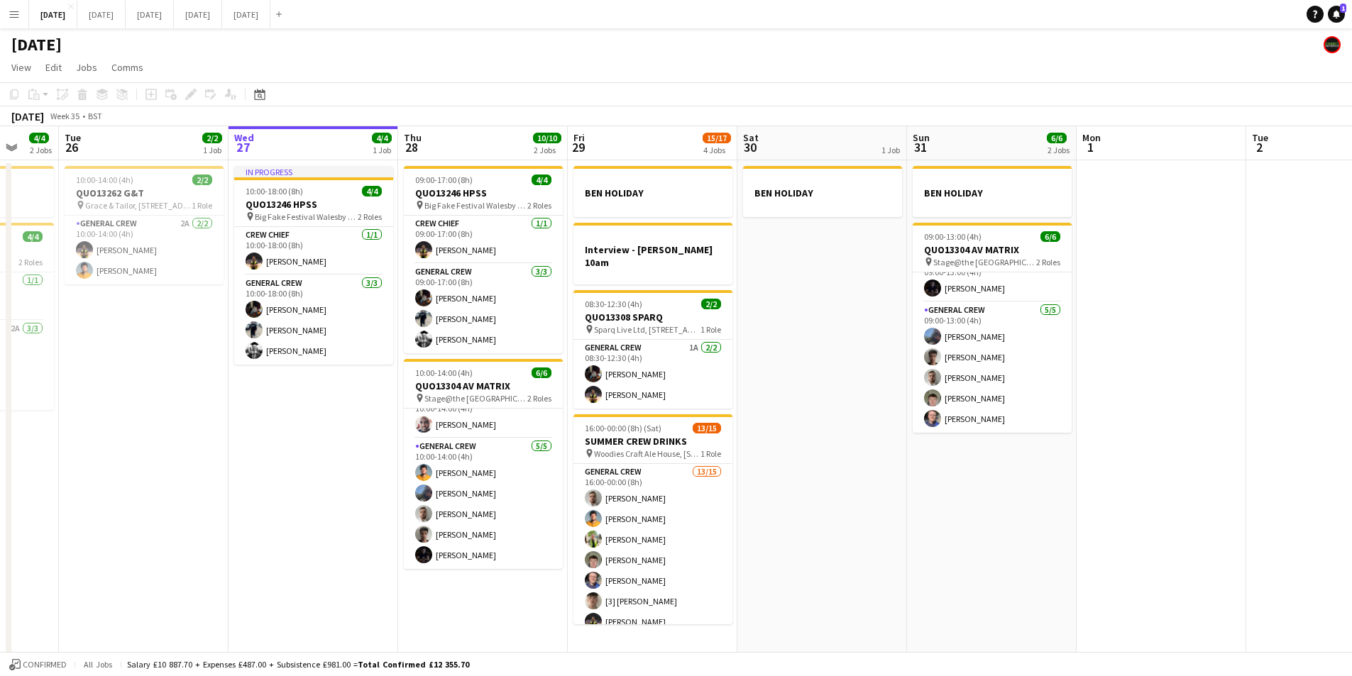
drag, startPoint x: 930, startPoint y: 456, endPoint x: 901, endPoint y: 438, distance: 34.1
click at [905, 440] on app-calendar-viewport "Sat 23 8/8 4 Jobs Sun 24 2/2 1 Job Mon 25 4/4 2 Jobs Tue 26 2/2 1 Job Wed 27 4/…" at bounding box center [676, 408] width 1352 height 564
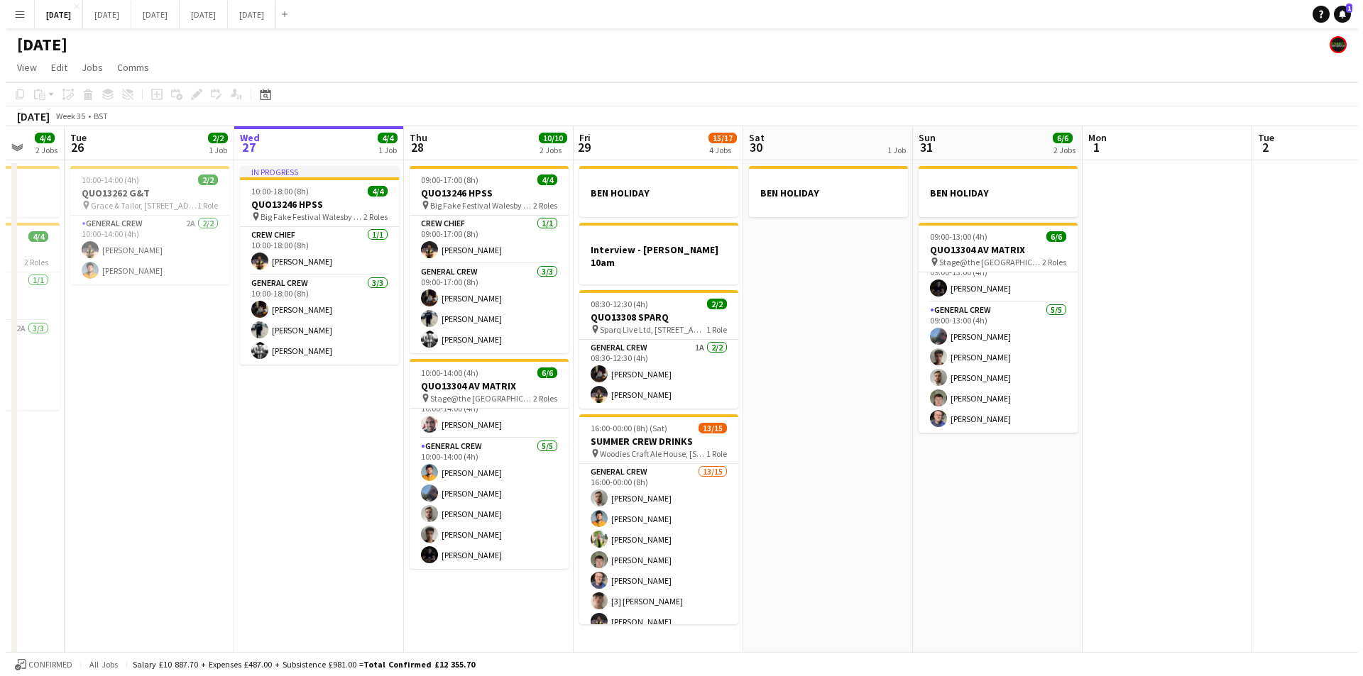
scroll to position [0, 544]
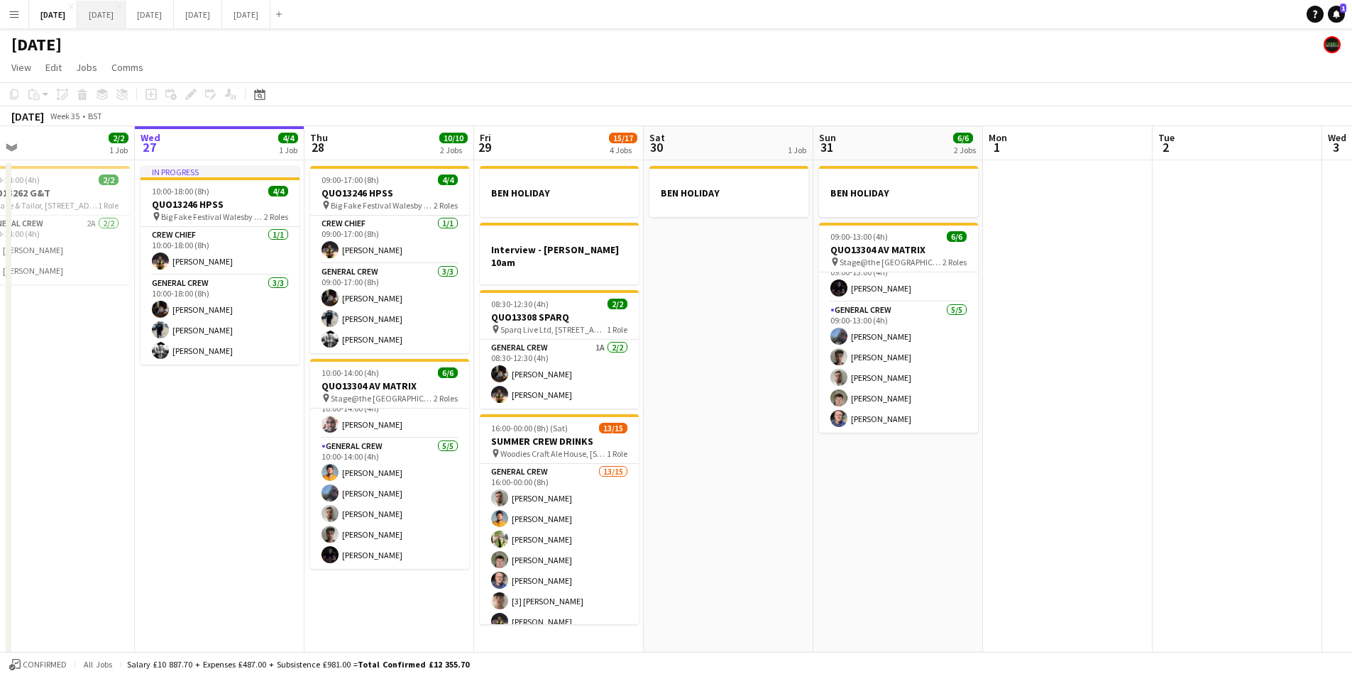
click at [126, 16] on button "[DATE] Close" at bounding box center [101, 15] width 48 height 28
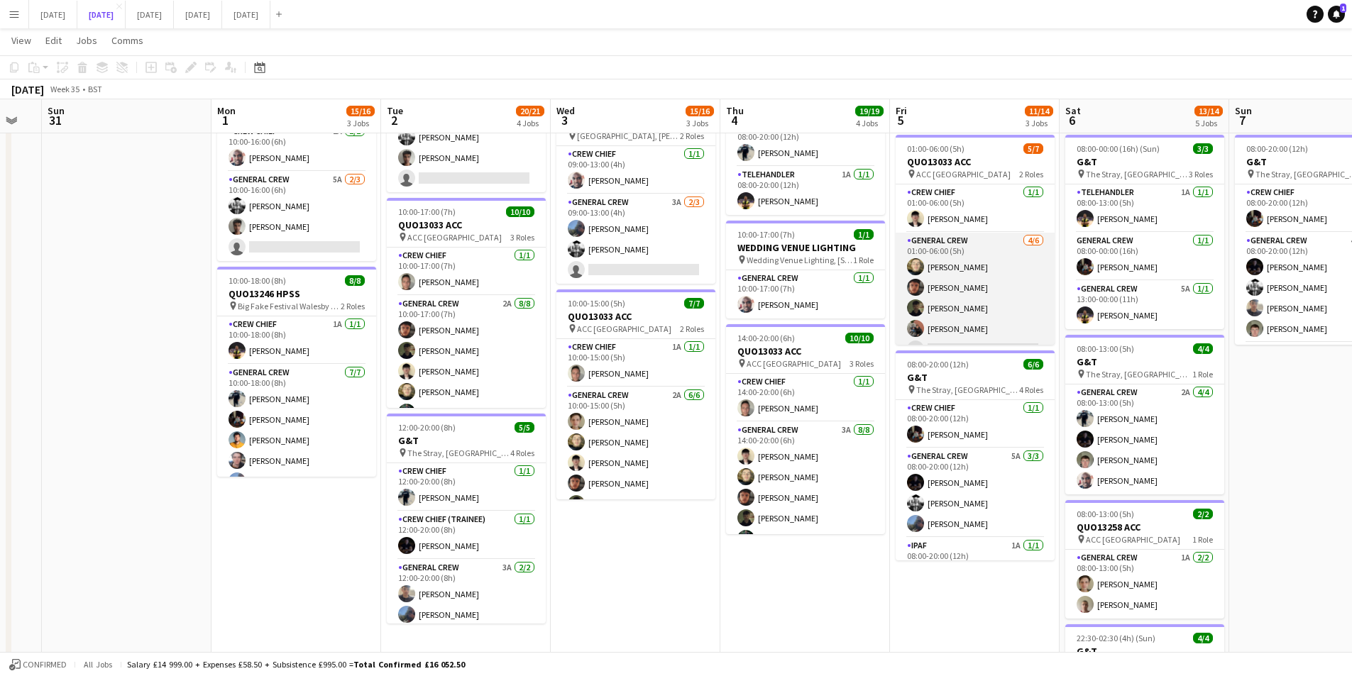
scroll to position [39, 0]
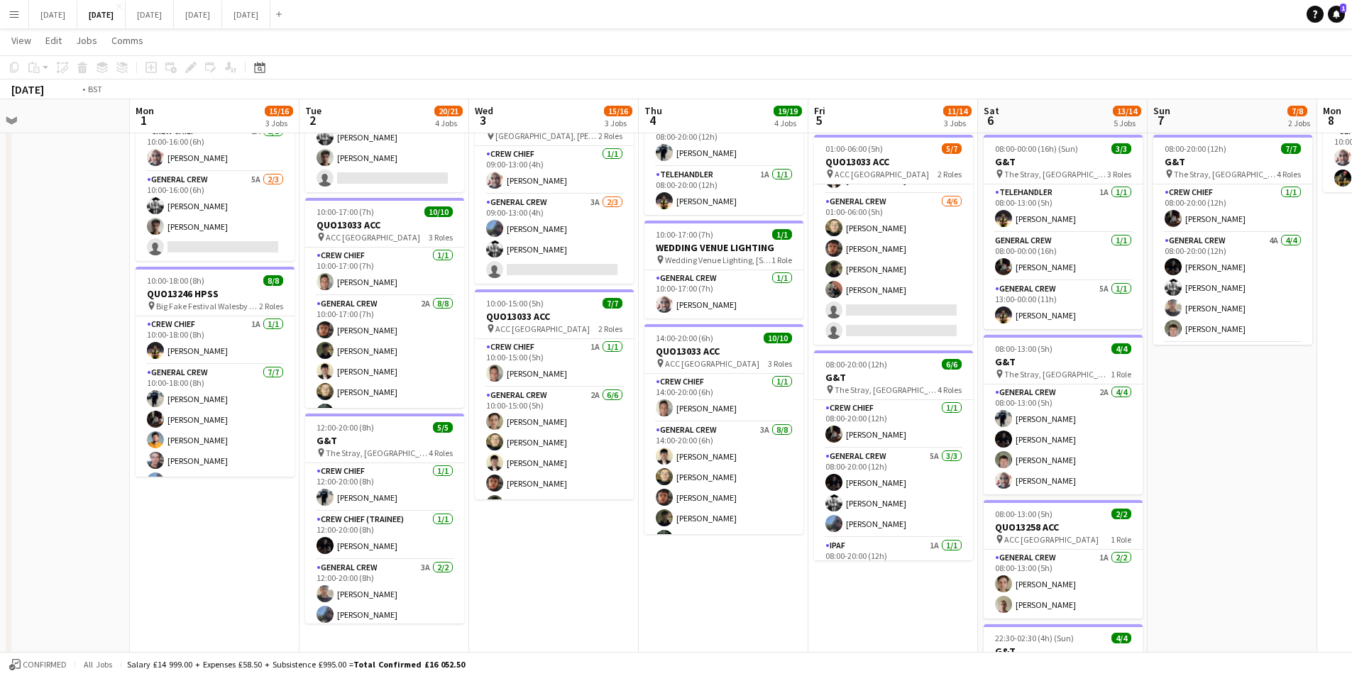
drag, startPoint x: 1055, startPoint y: 425, endPoint x: 833, endPoint y: 459, distance: 225.5
click at [829, 442] on app-calendar-viewport "Fri 29 Sat 30 Sun 31 Mon 1 15/16 3 Jobs Tue 2 20/21 4 Jobs Wed 3 15/16 3 Jobs T…" at bounding box center [676, 293] width 1352 height 1045
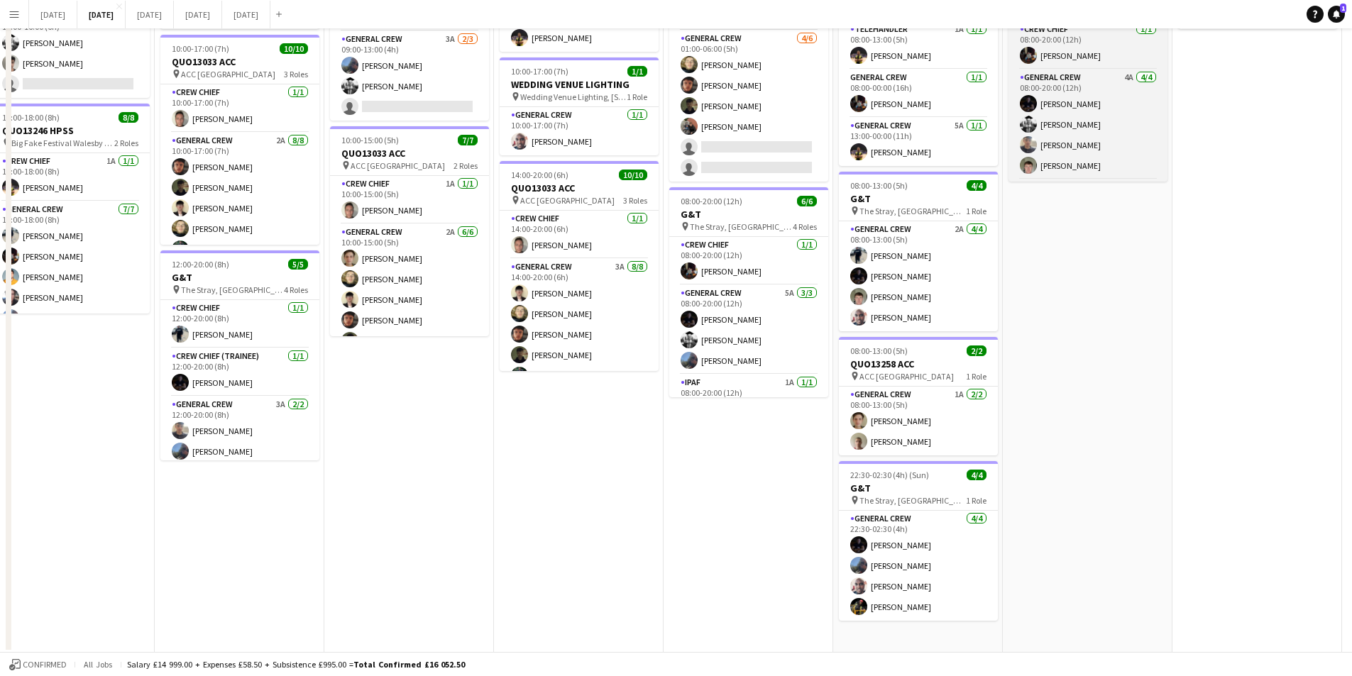
scroll to position [0, 0]
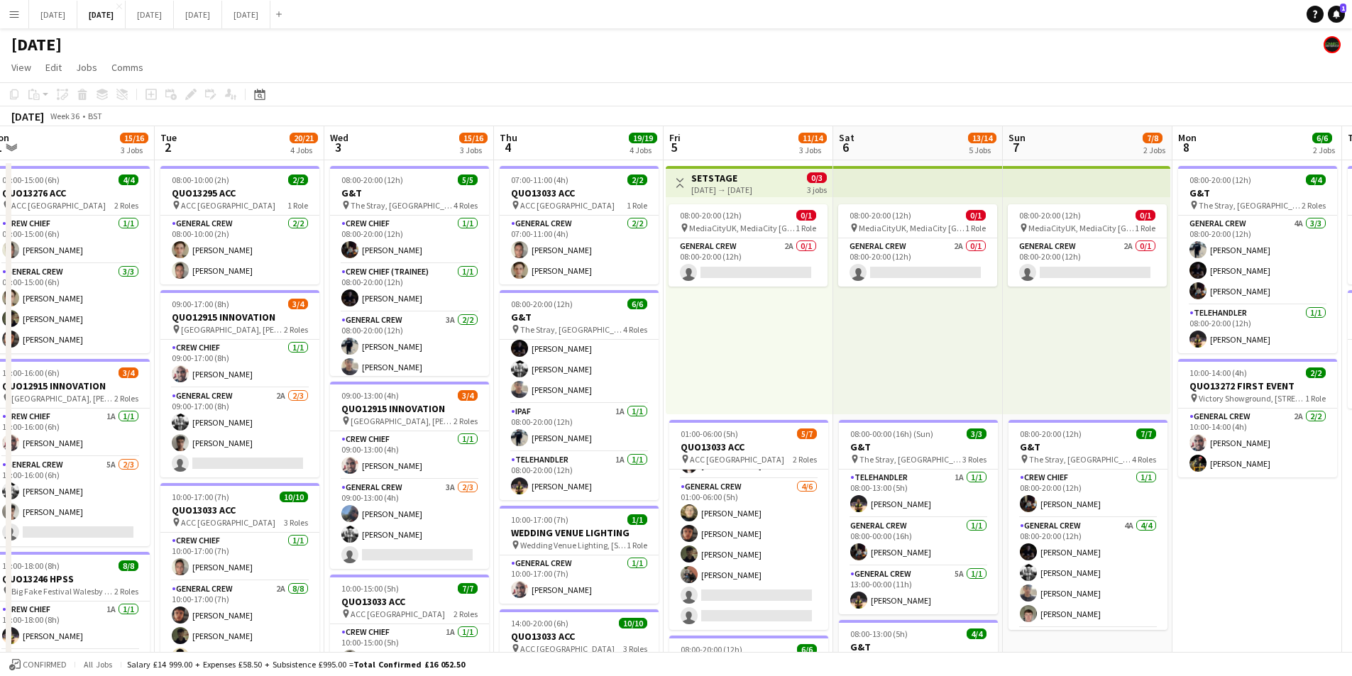
click at [965, 425] on app-calendar-viewport "Sat 30 Sun 31 Mon 1 15/16 3 Jobs Tue 2 20/21 4 Jobs Wed 3 15/16 3 Jobs Thu 4 19…" at bounding box center [676, 614] width 1352 height 976
click at [868, 446] on app-calendar-viewport "Sat 30 Sun 31 Mon 1 15/16 3 Jobs Tue 2 20/21 4 Jobs Wed 3 15/16 3 Jobs Thu 4 19…" at bounding box center [676, 614] width 1352 height 976
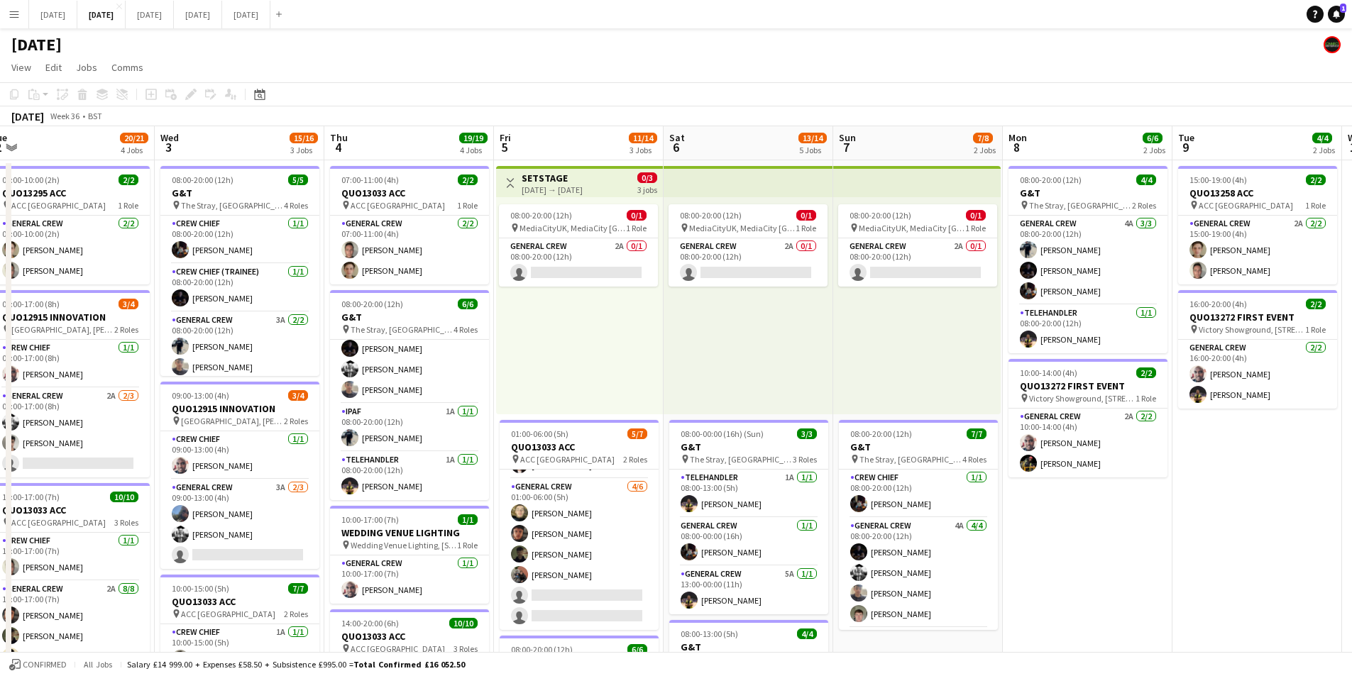
click at [746, 440] on app-calendar-viewport "Sun 31 Mon 1 15/16 3 Jobs Tue 2 20/21 4 Jobs Wed 3 15/16 3 Jobs Thu 4 19/19 4 J…" at bounding box center [676, 614] width 1352 height 976
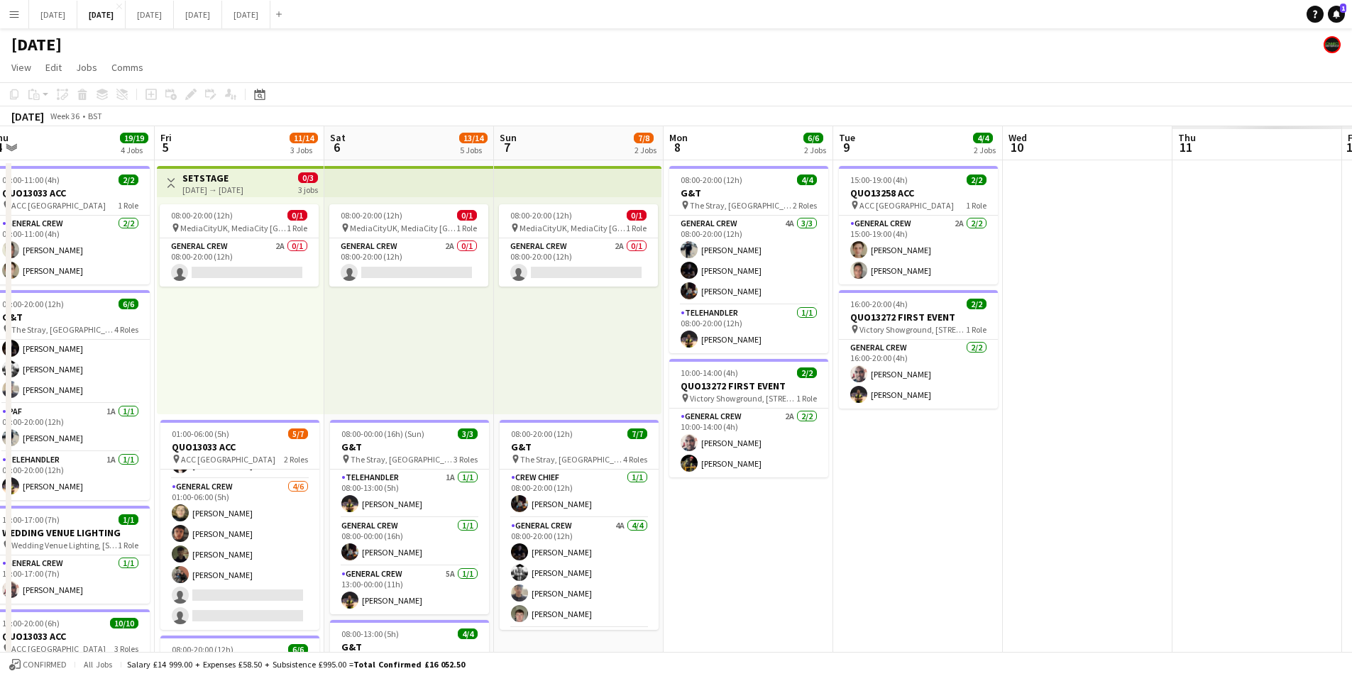
scroll to position [0, 386]
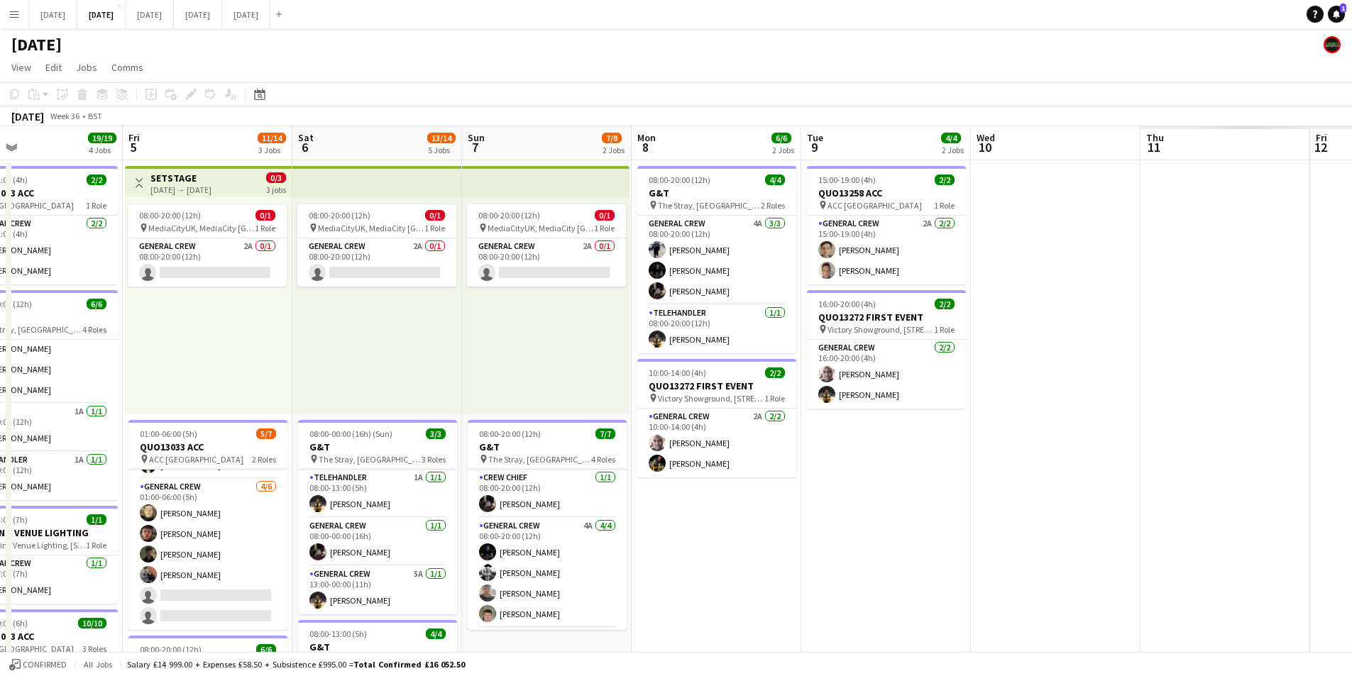
click at [669, 473] on app-calendar-viewport "Tue 2 20/21 4 Jobs Wed 3 15/16 3 Jobs Thu 4 19/19 4 Jobs Fri 5 11/14 3 Jobs Sat…" at bounding box center [676, 614] width 1352 height 976
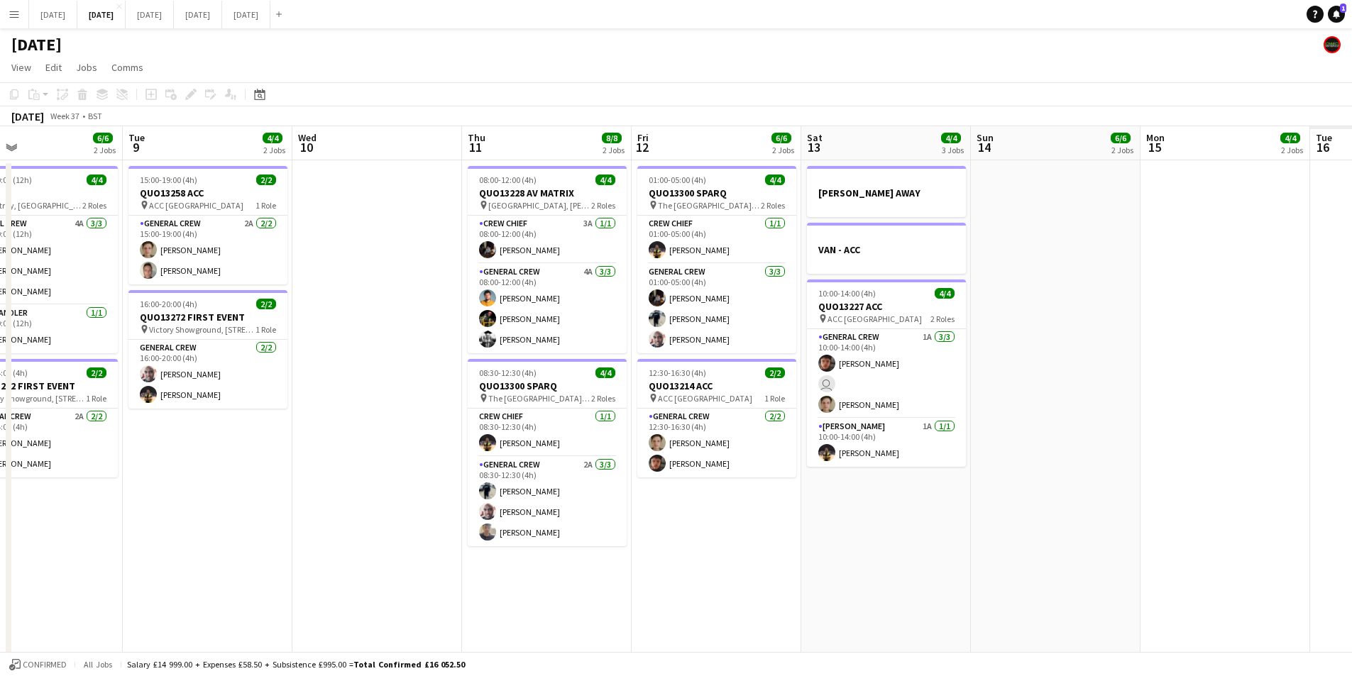
scroll to position [0, 398]
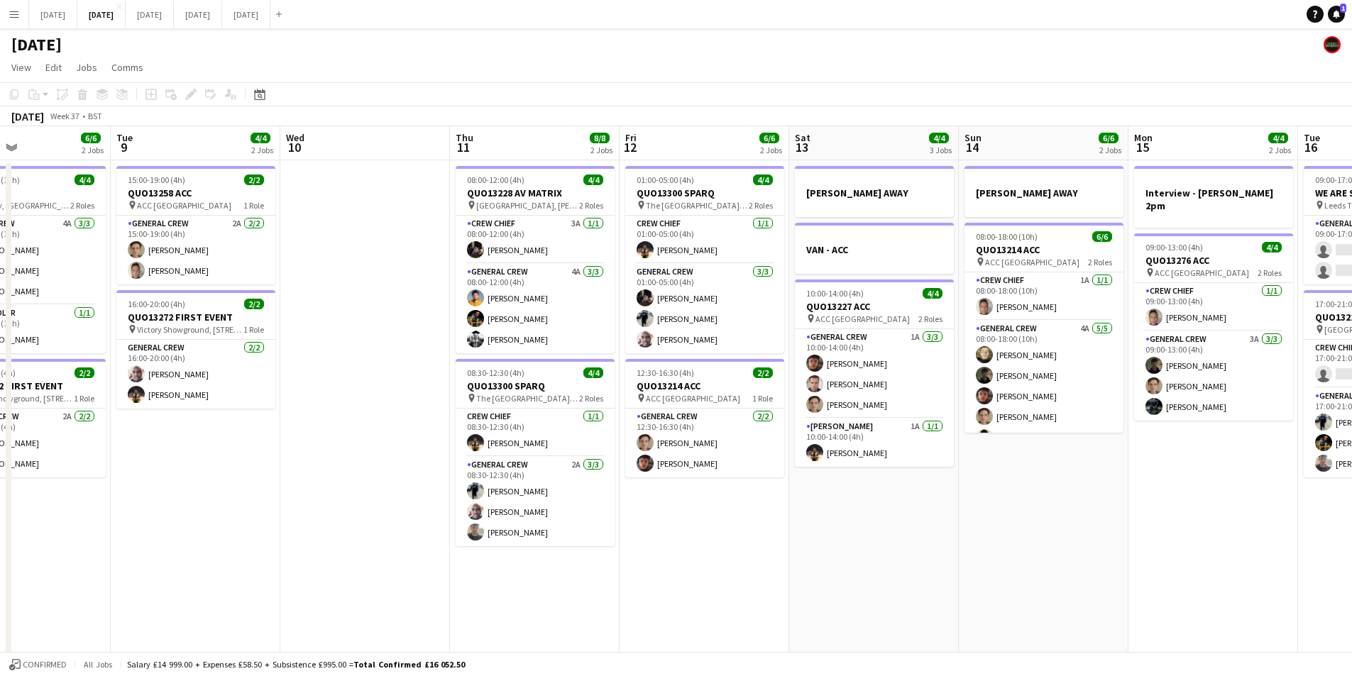
click at [471, 484] on app-calendar-viewport "Sat 6 13/14 5 Jobs Sun 7 7/8 2 Jobs Mon 8 6/6 2 Jobs Tue 9 4/4 2 Jobs Wed 10 Th…" at bounding box center [676, 614] width 1352 height 976
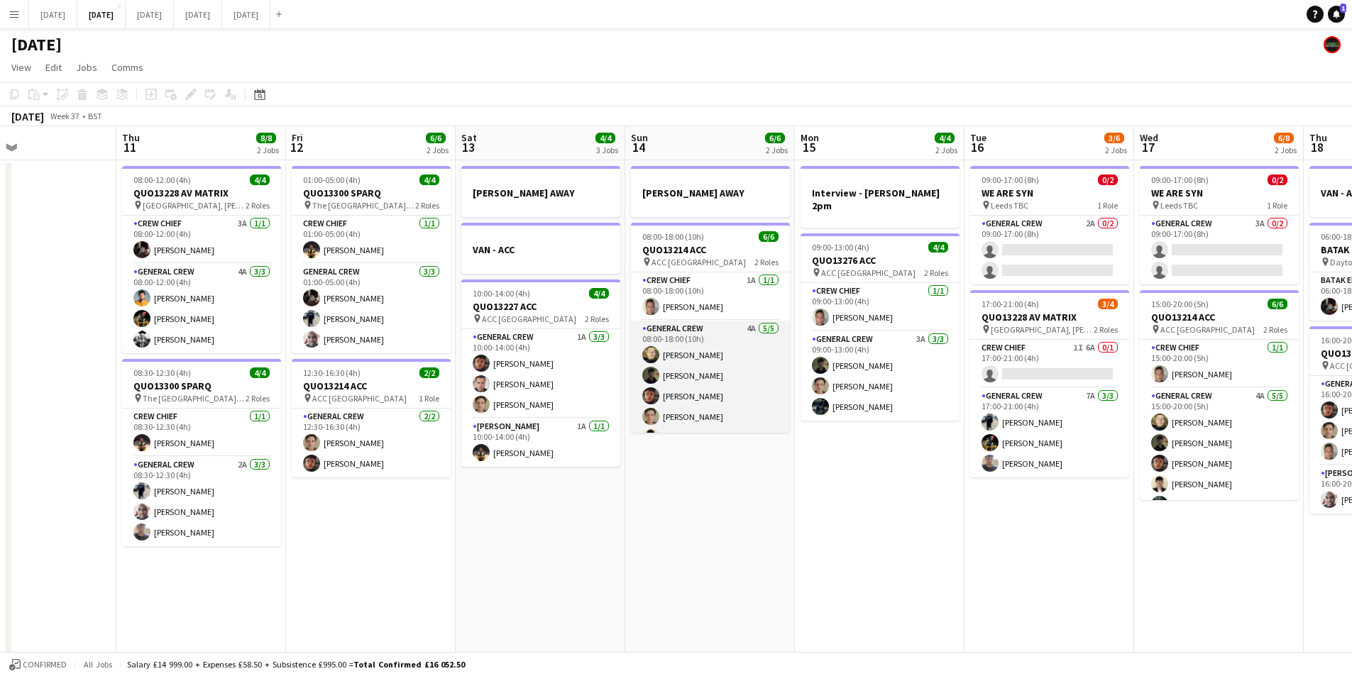
scroll to position [18, 0]
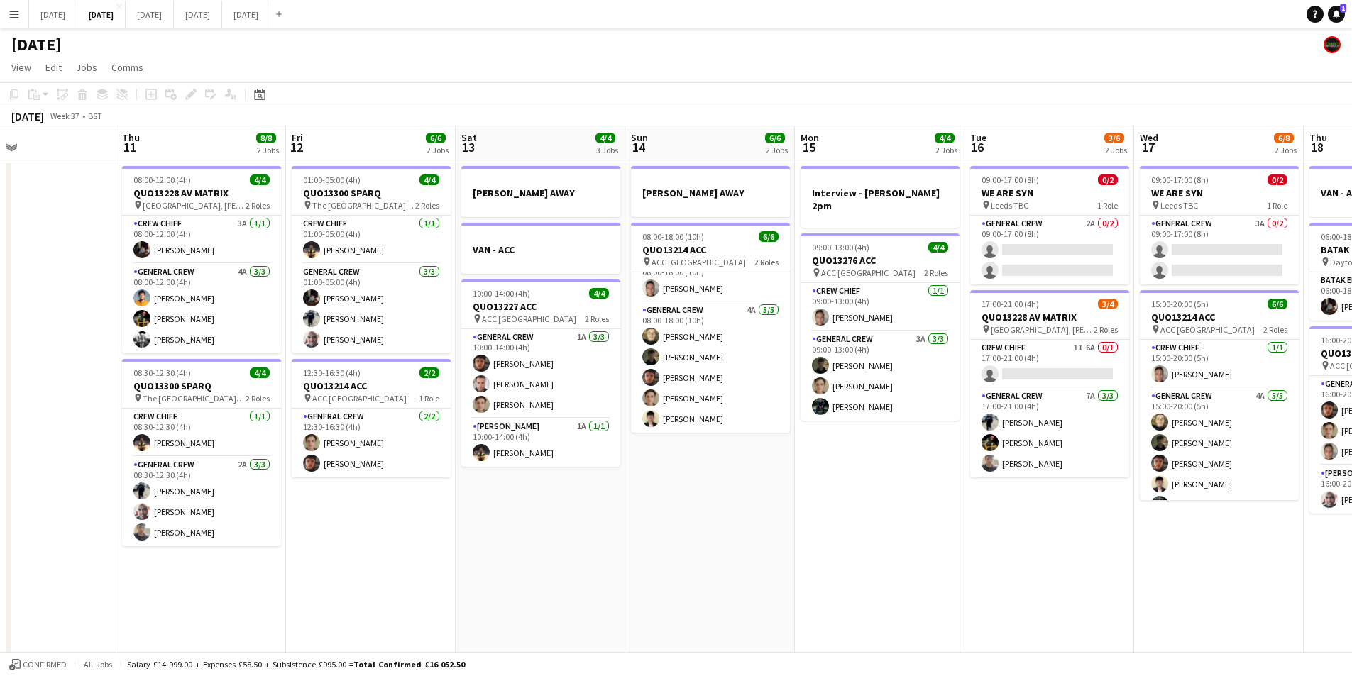
drag, startPoint x: 920, startPoint y: 487, endPoint x: 745, endPoint y: 468, distance: 176.4
click at [745, 468] on app-calendar-viewport "Mon 8 6/6 2 Jobs Tue 9 4/4 2 Jobs Wed 10 Thu 11 8/8 2 Jobs Fri 12 6/6 2 Jobs Sa…" at bounding box center [676, 614] width 1352 height 976
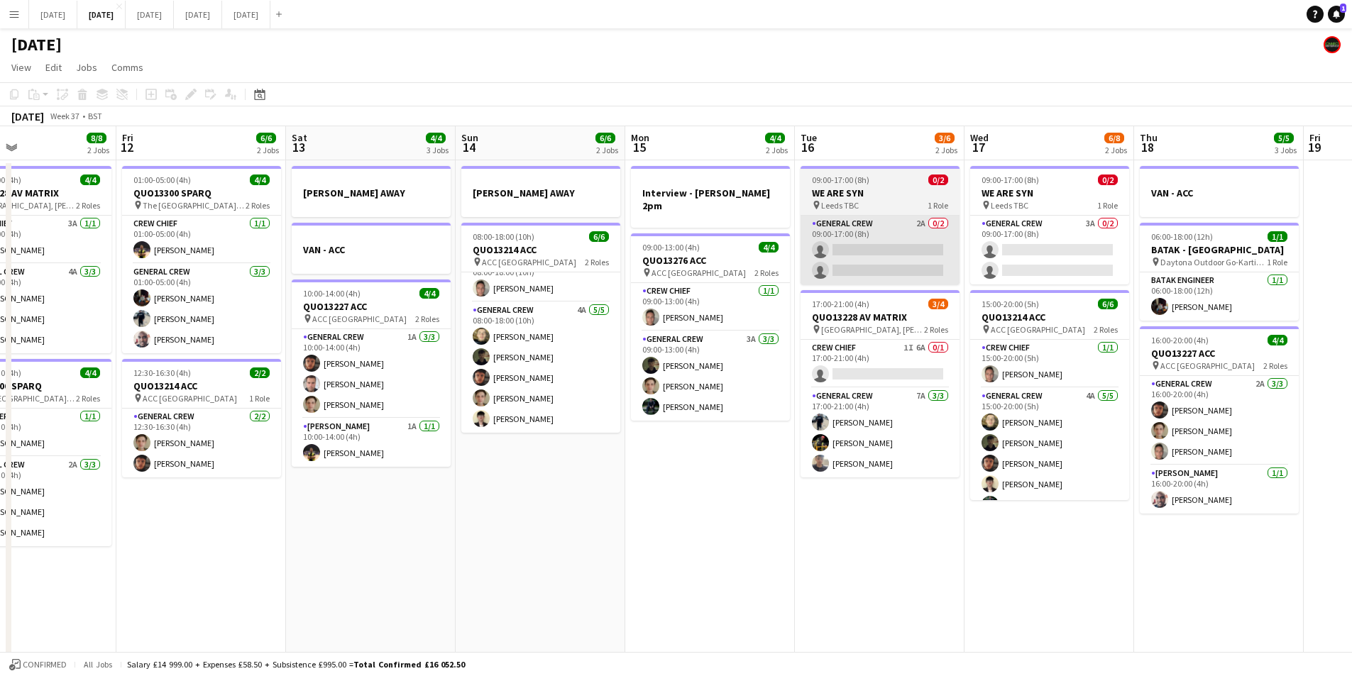
scroll to position [0, 403]
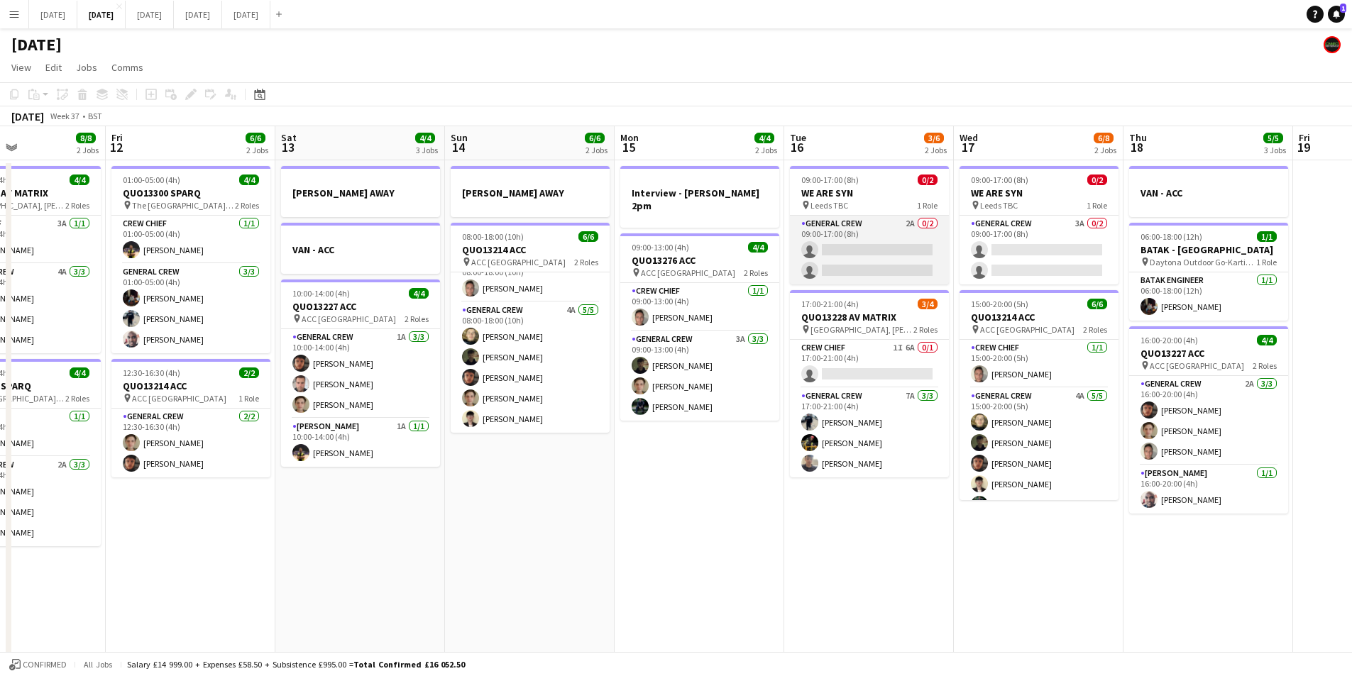
click at [861, 258] on app-card-role "General Crew 2A 0/2 09:00-17:00 (8h) single-neutral-actions single-neutral-acti…" at bounding box center [869, 250] width 159 height 69
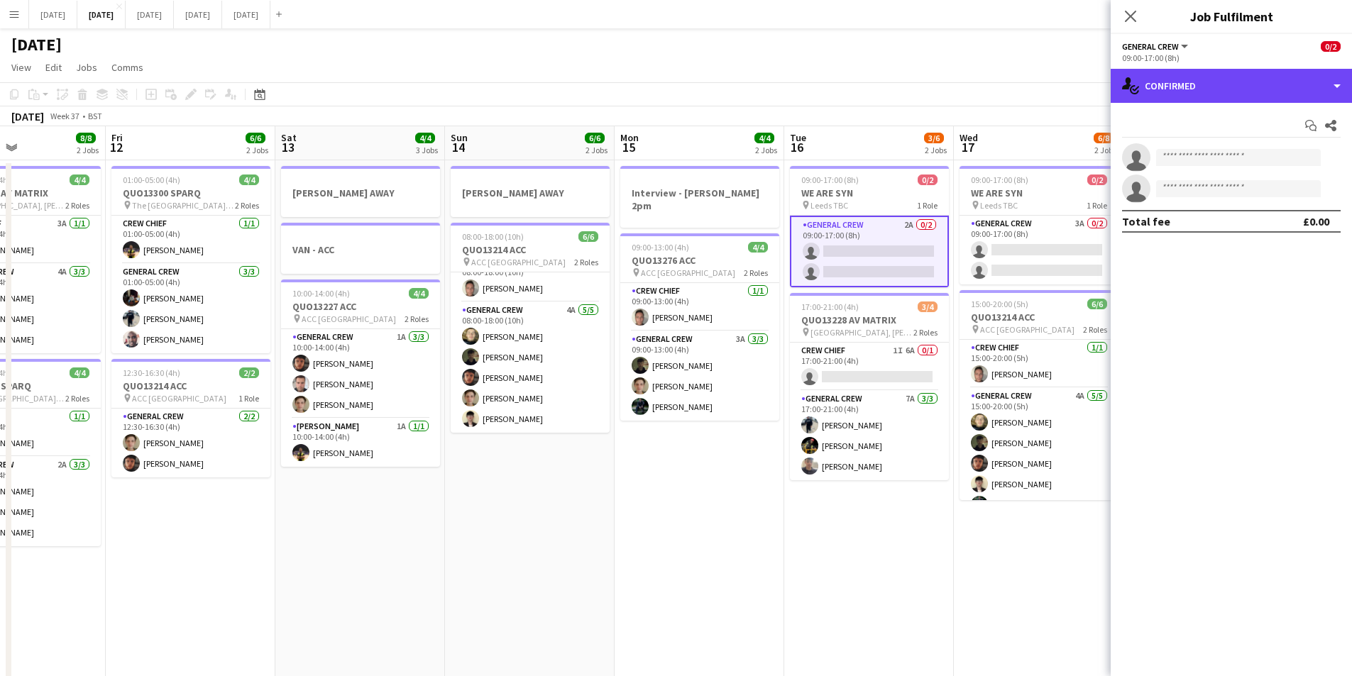
click at [1251, 93] on div "single-neutral-actions-check-2 Confirmed" at bounding box center [1231, 86] width 241 height 34
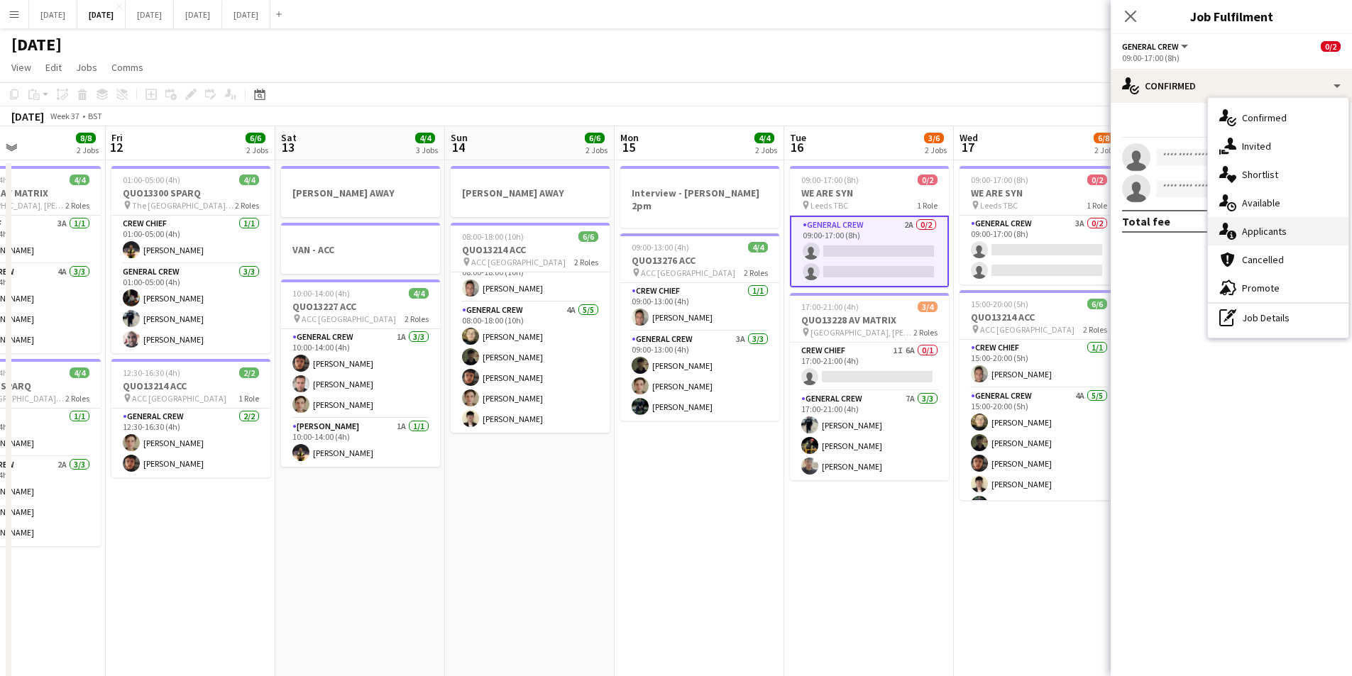
click at [1267, 229] on div "single-neutral-actions-information Applicants" at bounding box center [1278, 231] width 141 height 28
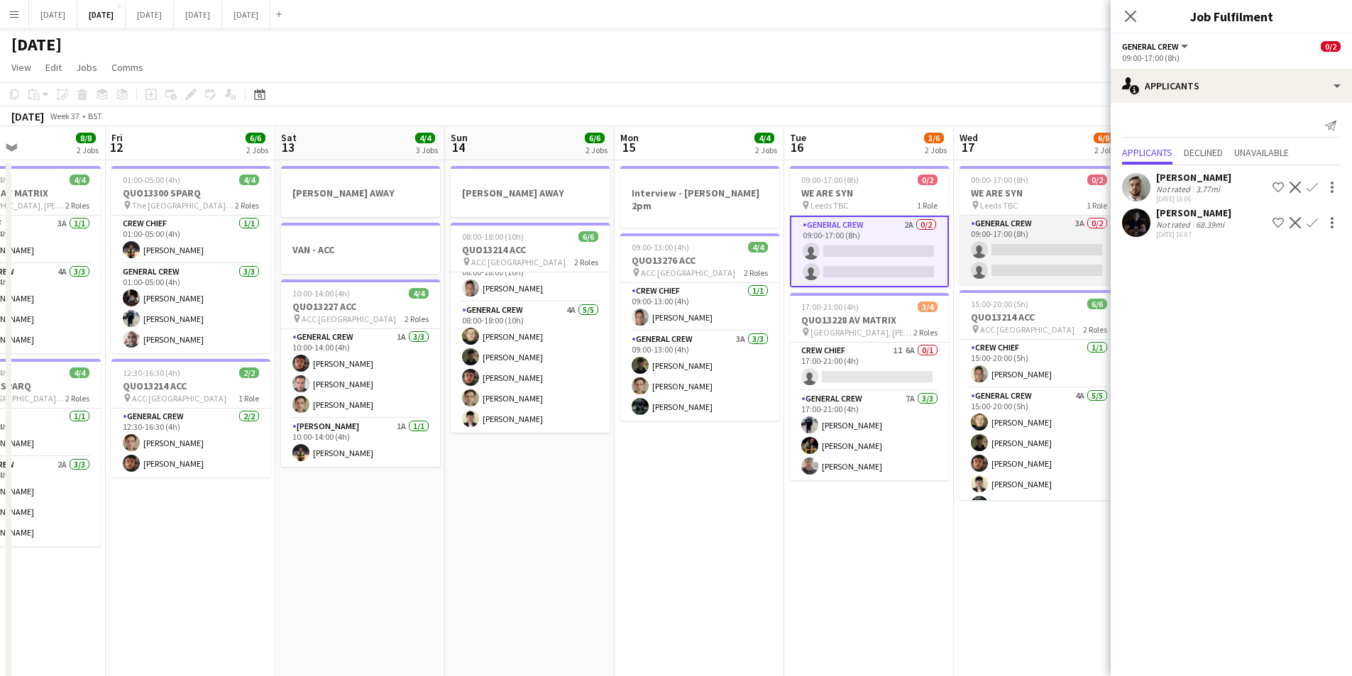
click at [1059, 237] on app-card-role "General Crew 3A 0/2 09:00-17:00 (8h) single-neutral-actions single-neutral-acti…" at bounding box center [1039, 250] width 159 height 69
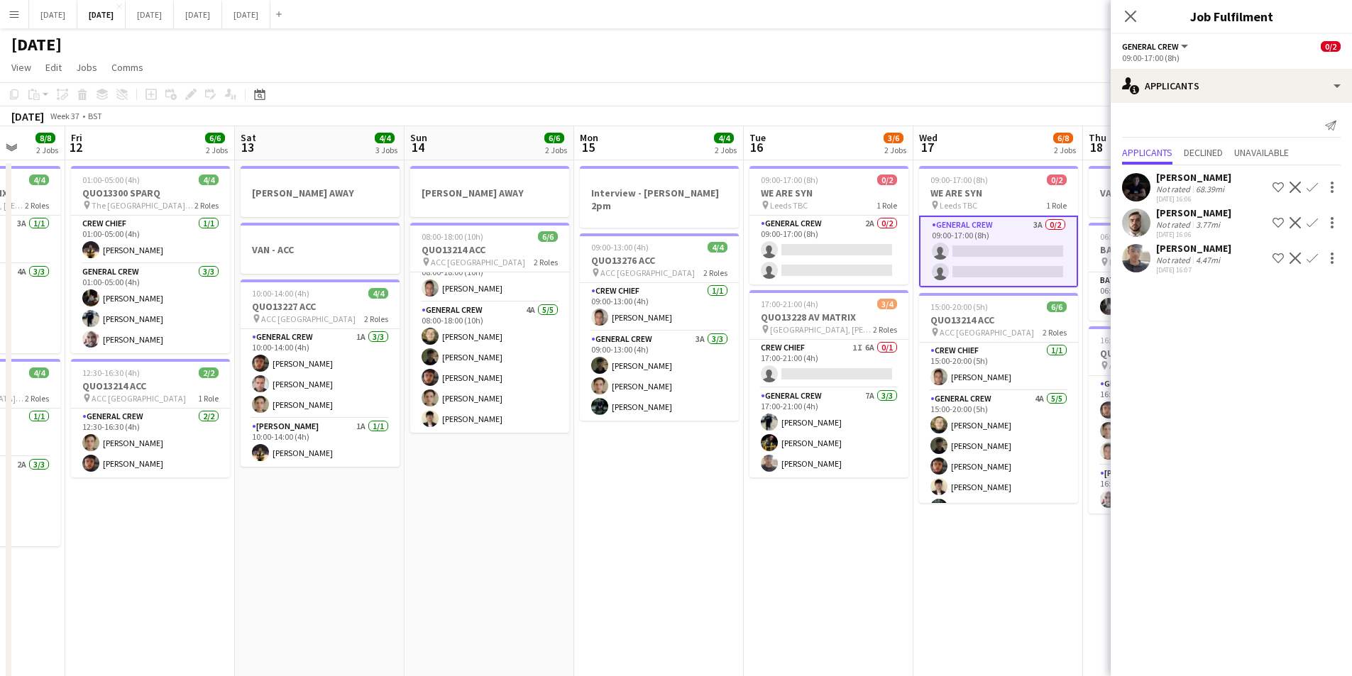
scroll to position [0, 448]
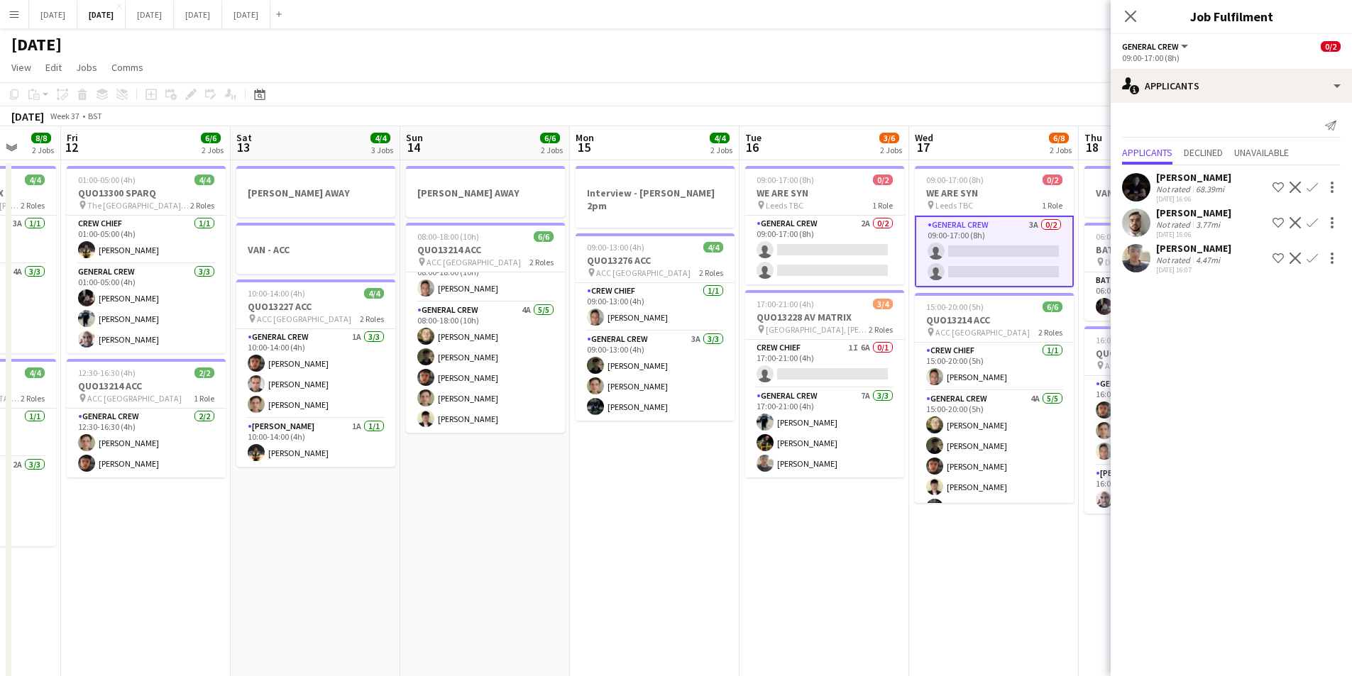
drag, startPoint x: 907, startPoint y: 498, endPoint x: 862, endPoint y: 499, distance: 44.7
click at [862, 499] on app-calendar-viewport "Tue 9 4/4 2 Jobs Wed 10 Thu 11 8/8 2 Jobs Fri 12 6/6 2 Jobs Sat 13 4/4 3 Jobs S…" at bounding box center [676, 614] width 1352 height 976
click at [1133, 18] on icon at bounding box center [1130, 15] width 13 height 13
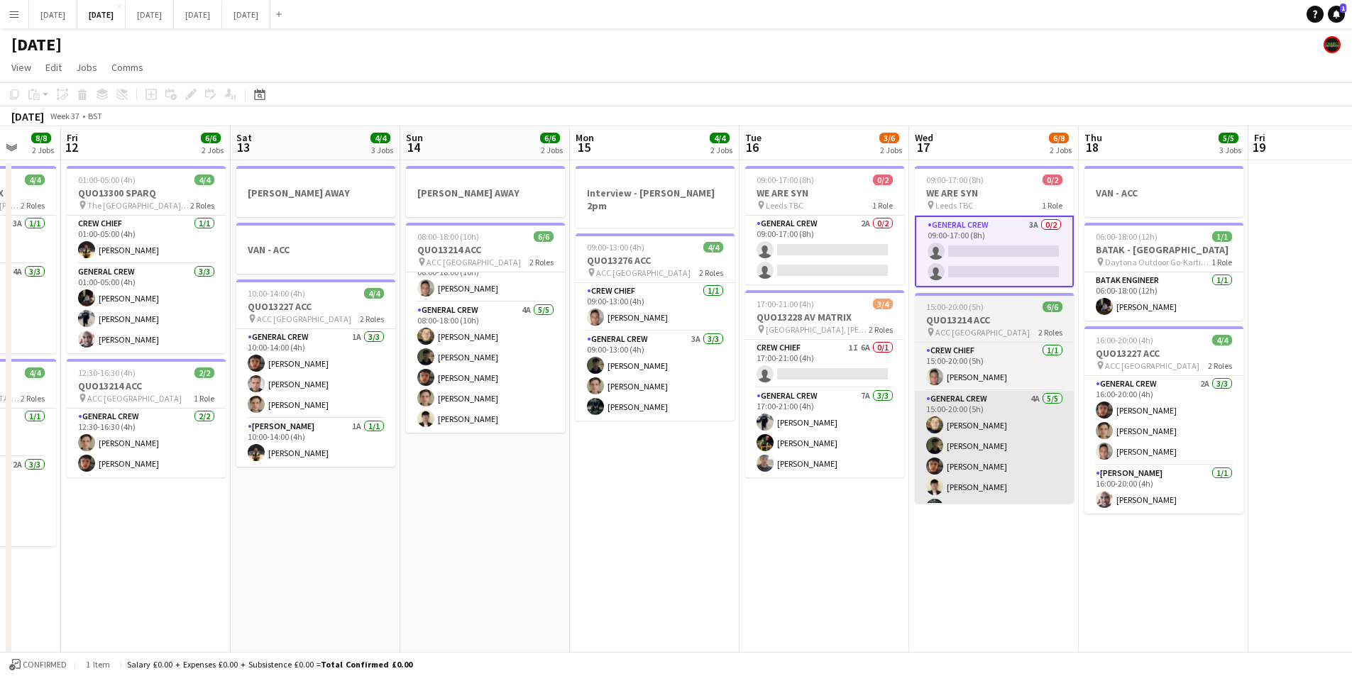
drag, startPoint x: 1017, startPoint y: 493, endPoint x: 825, endPoint y: 443, distance: 198.1
click at [786, 437] on app-calendar-viewport "Tue 9 4/4 2 Jobs Wed 10 Thu 11 8/8 2 Jobs Fri 12 6/6 2 Jobs Sat 13 4/4 3 Jobs S…" at bounding box center [676, 614] width 1352 height 976
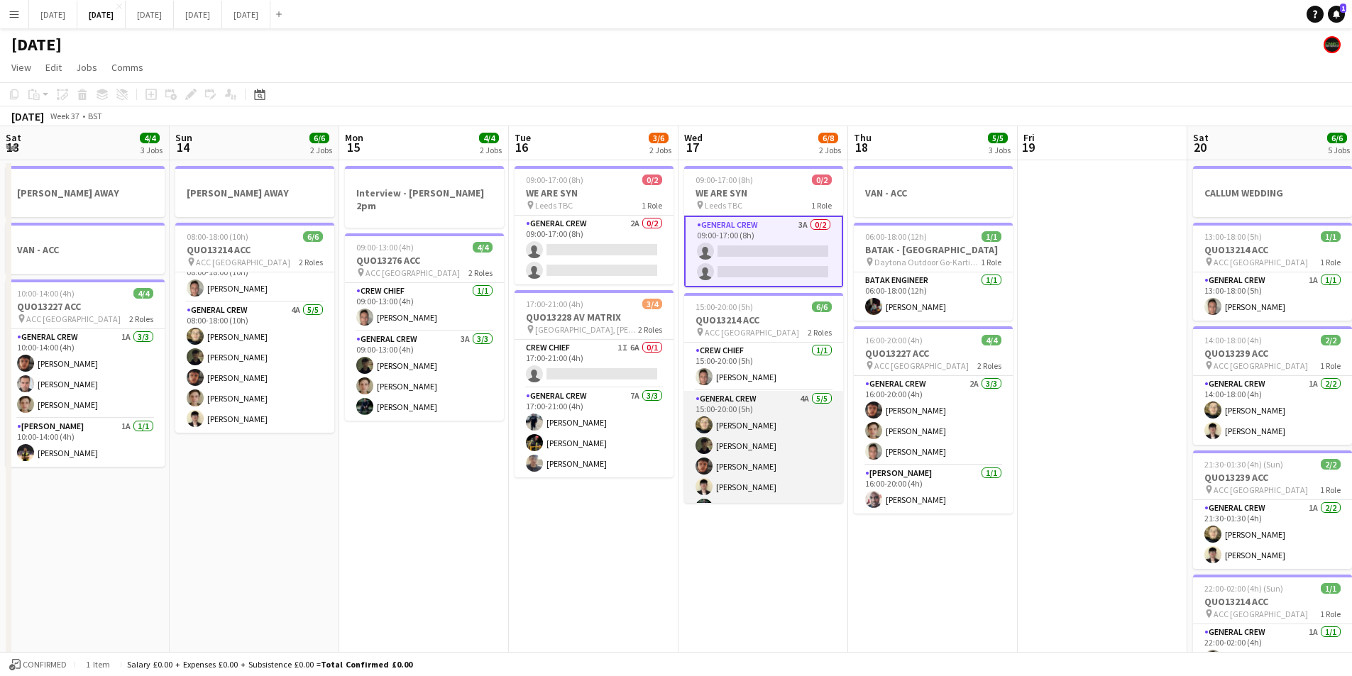
scroll to position [18, 0]
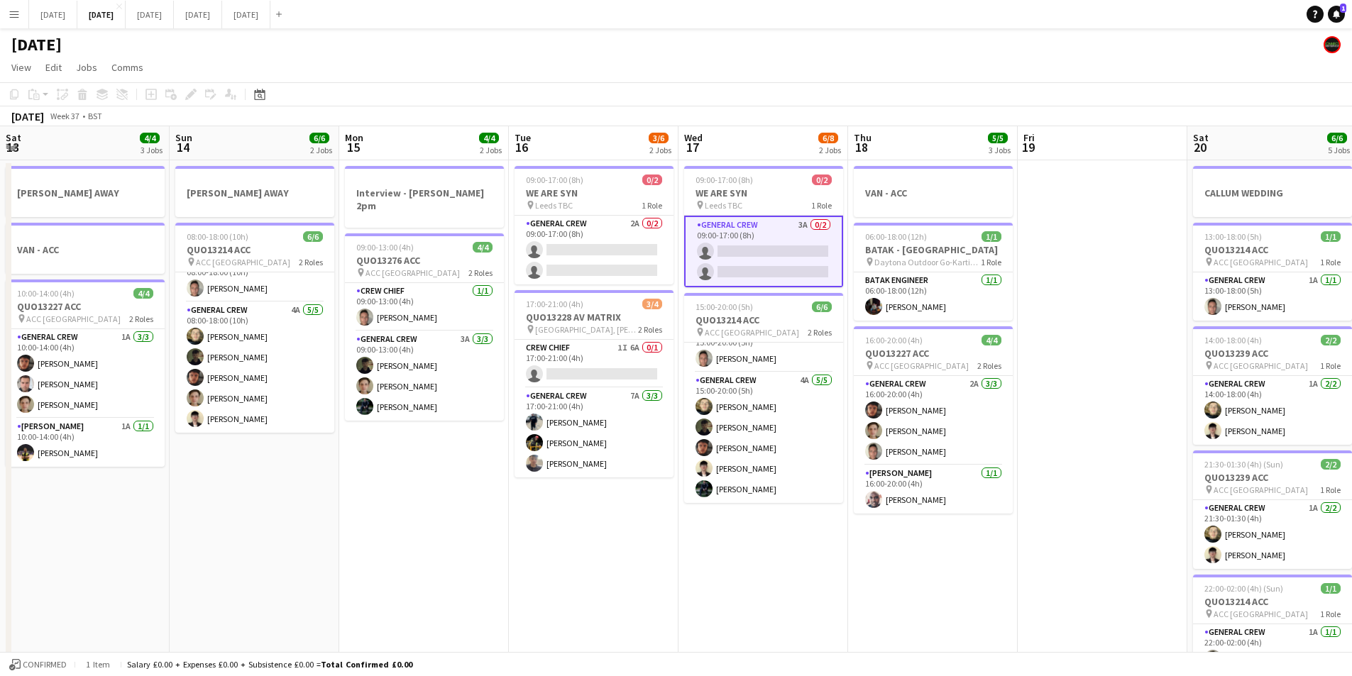
drag, startPoint x: 814, startPoint y: 423, endPoint x: 798, endPoint y: 422, distance: 15.6
click at [798, 421] on app-calendar-viewport "Thu 11 8/8 2 Jobs Fri 12 6/6 2 Jobs Sat 13 4/4 3 Jobs Sun 14 6/6 2 Jobs Mon 15 …" at bounding box center [676, 614] width 1352 height 976
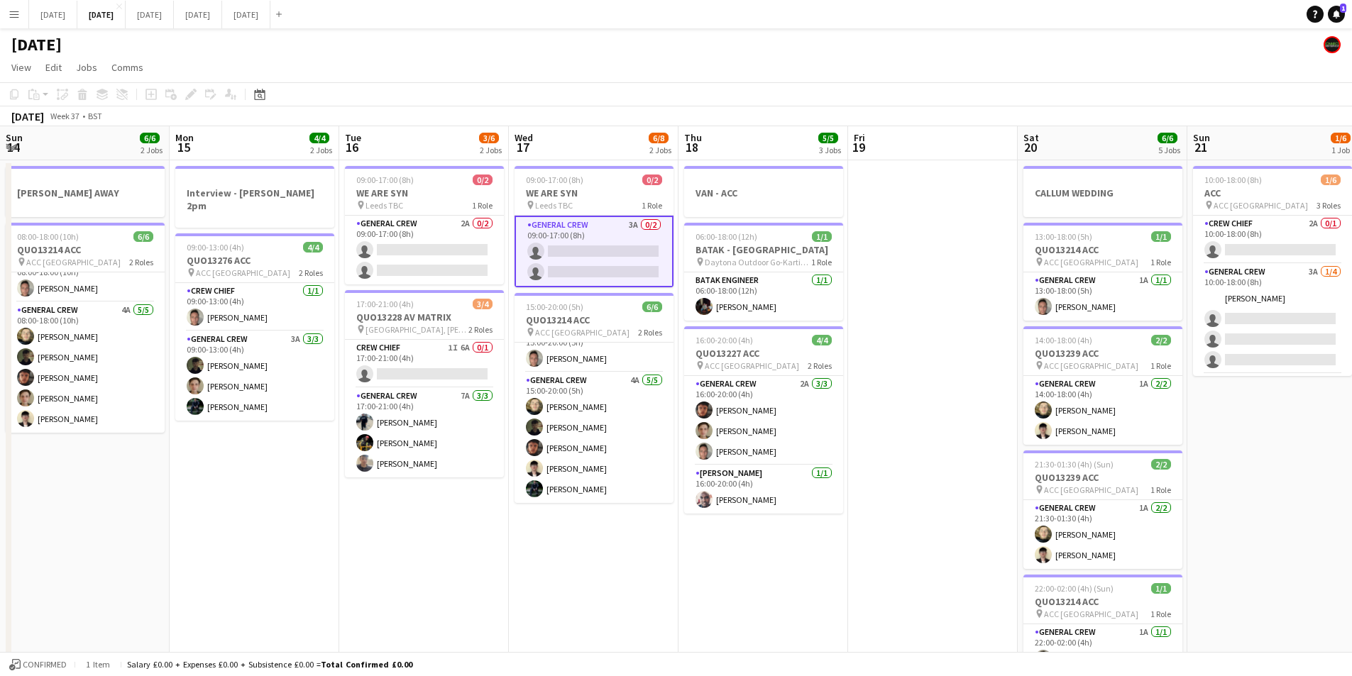
scroll to position [0, 457]
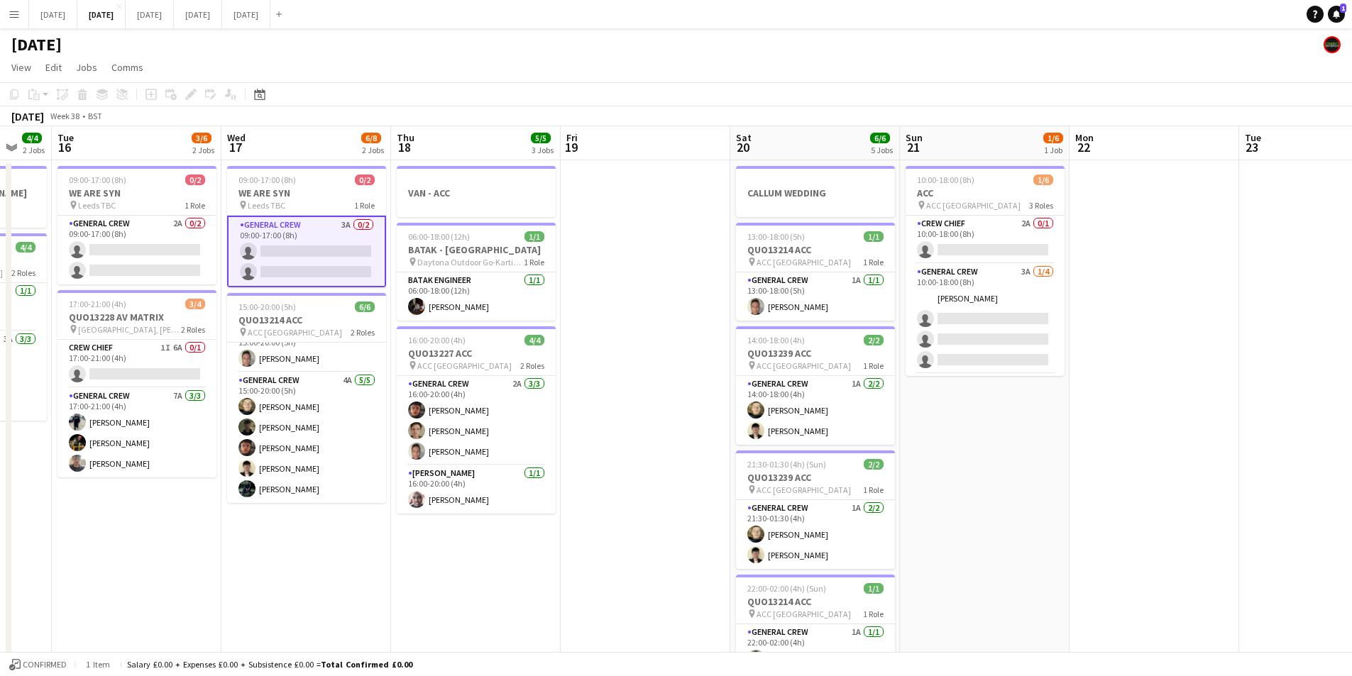
click at [923, 417] on app-calendar-viewport "Sat 13 4/4 3 Jobs Sun 14 6/6 2 Jobs Mon 15 4/4 2 Jobs Tue 16 3/6 2 Jobs Wed 17 …" at bounding box center [676, 614] width 1352 height 976
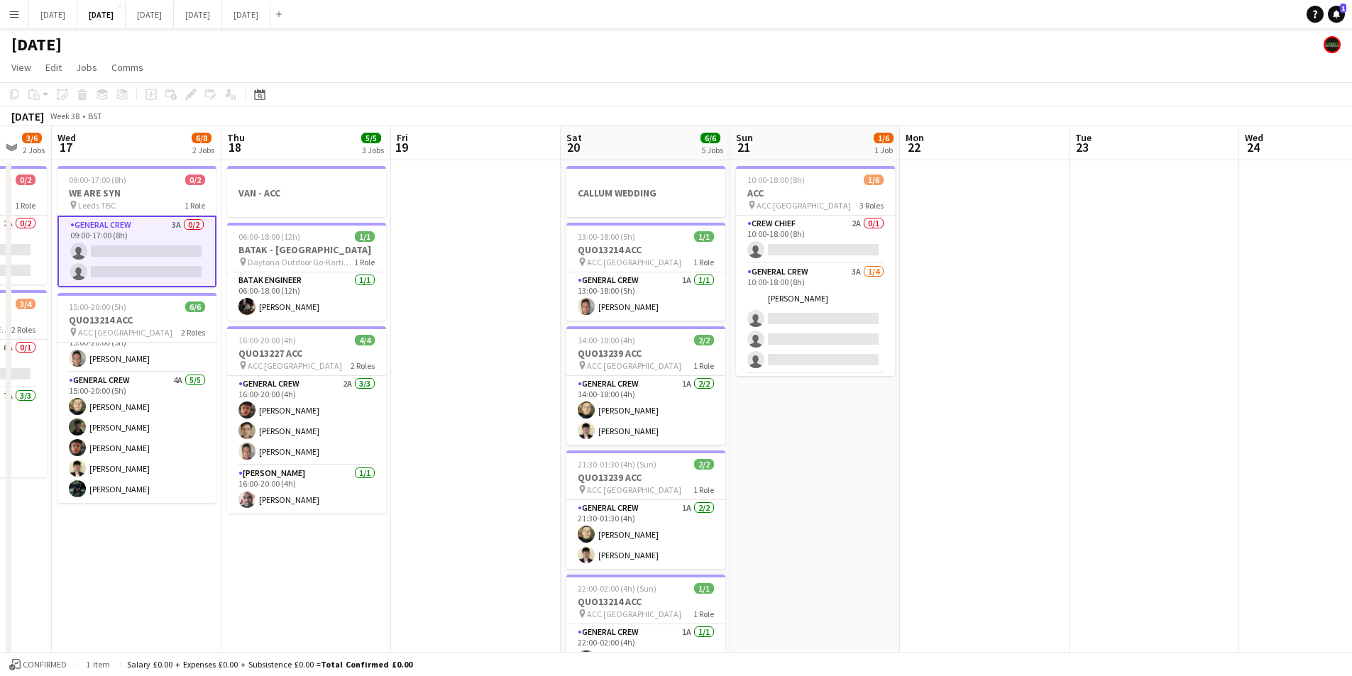
scroll to position [0, 369]
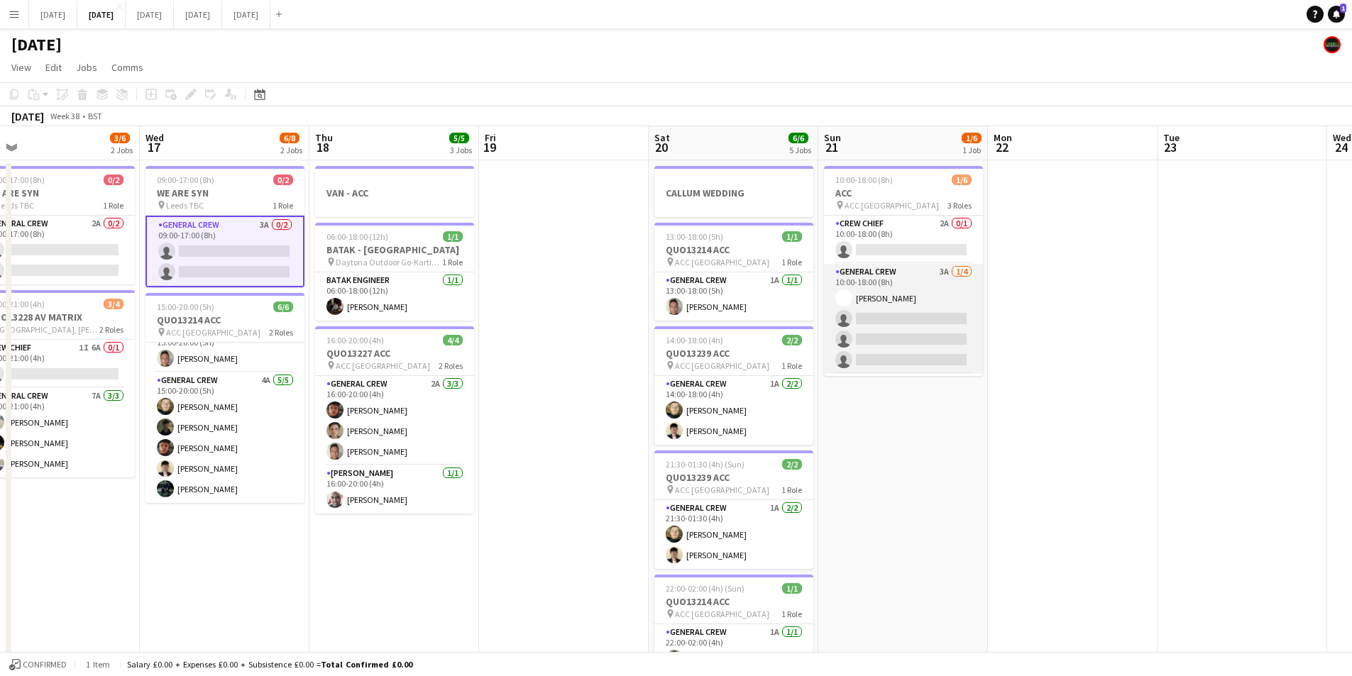
click at [923, 330] on app-card-role "General Crew 3A [DATE] 10:00-18:00 (8h) [PERSON_NAME] single-neutral-actions si…" at bounding box center [903, 319] width 159 height 110
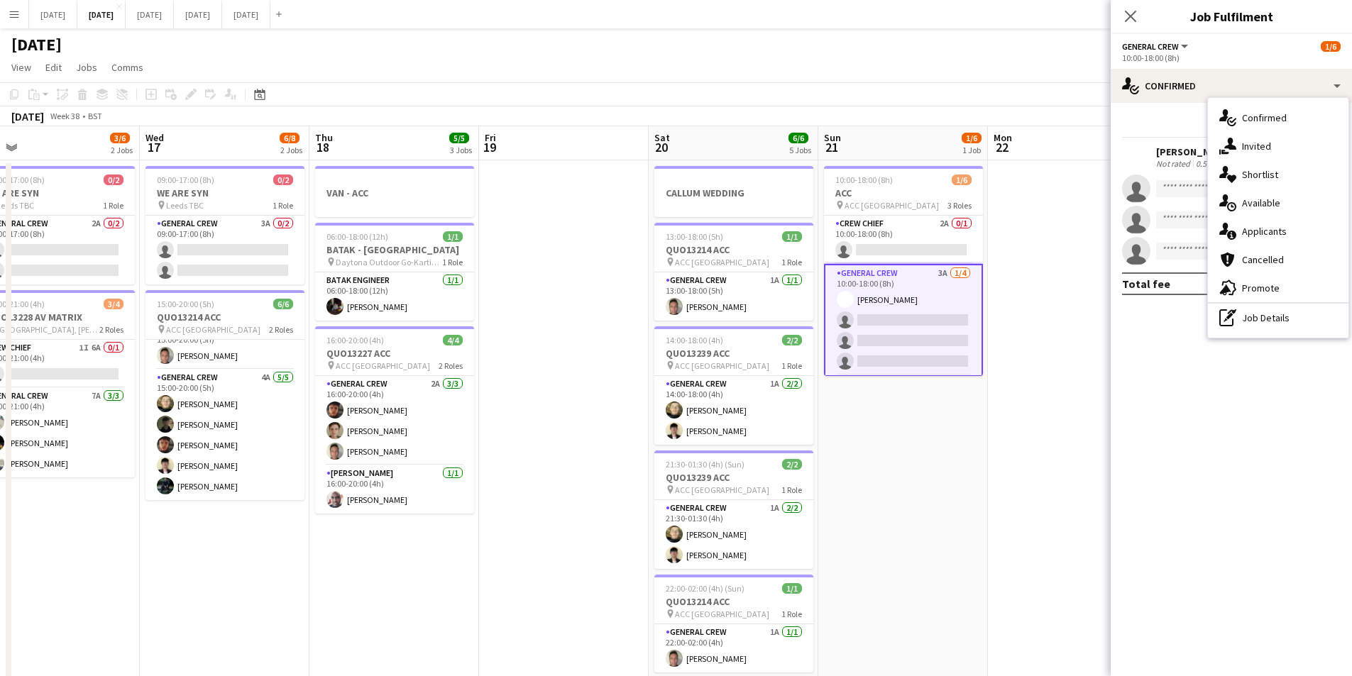
drag, startPoint x: 1273, startPoint y: 224, endPoint x: 1260, endPoint y: 229, distance: 14.4
click at [1273, 224] on div "single-neutral-actions-information Applicants" at bounding box center [1278, 231] width 141 height 28
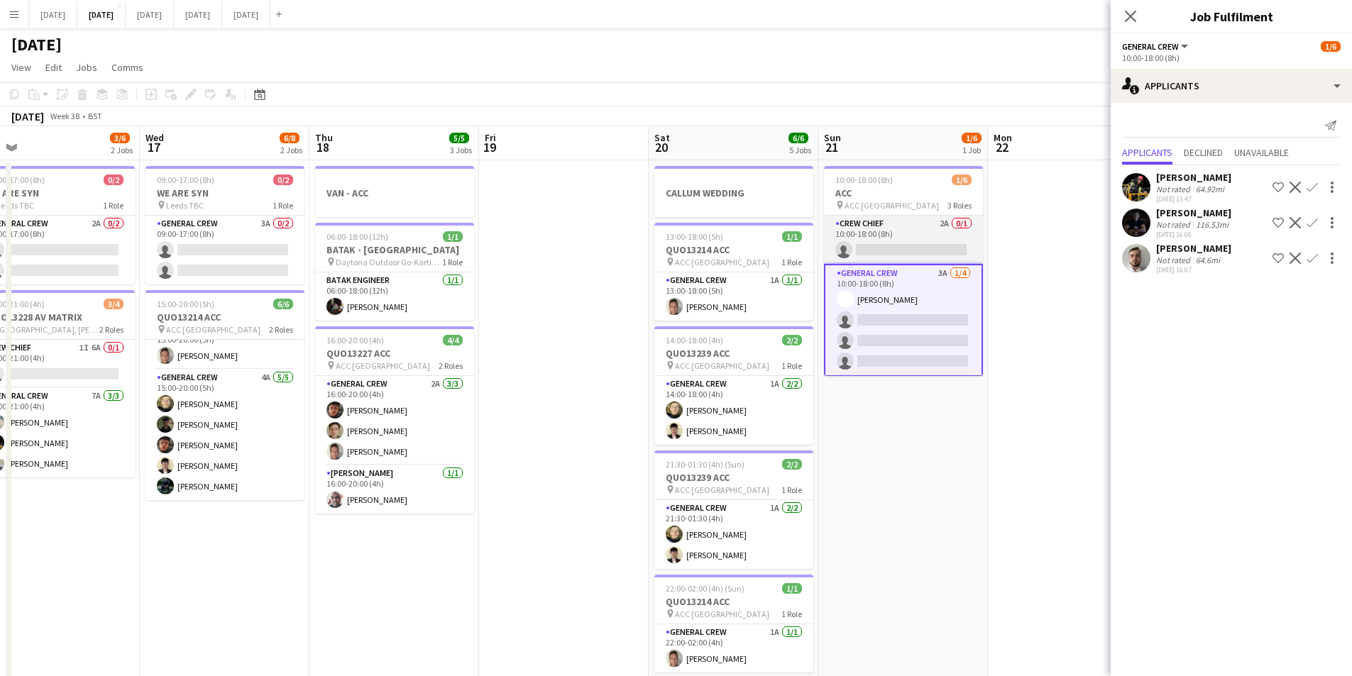
click at [910, 239] on app-card-role "Crew Chief 2A 0/1 10:00-18:00 (8h) single-neutral-actions" at bounding box center [903, 240] width 159 height 48
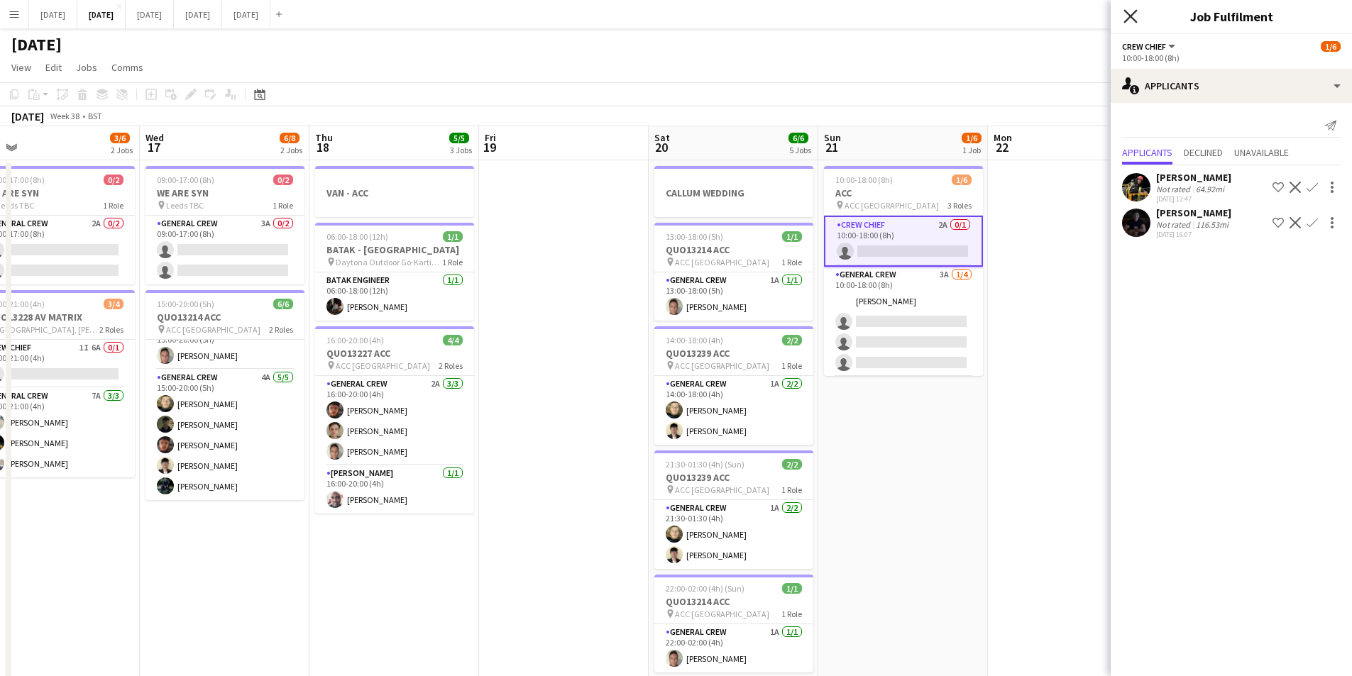
click at [1130, 13] on icon "Close pop-in" at bounding box center [1130, 15] width 13 height 13
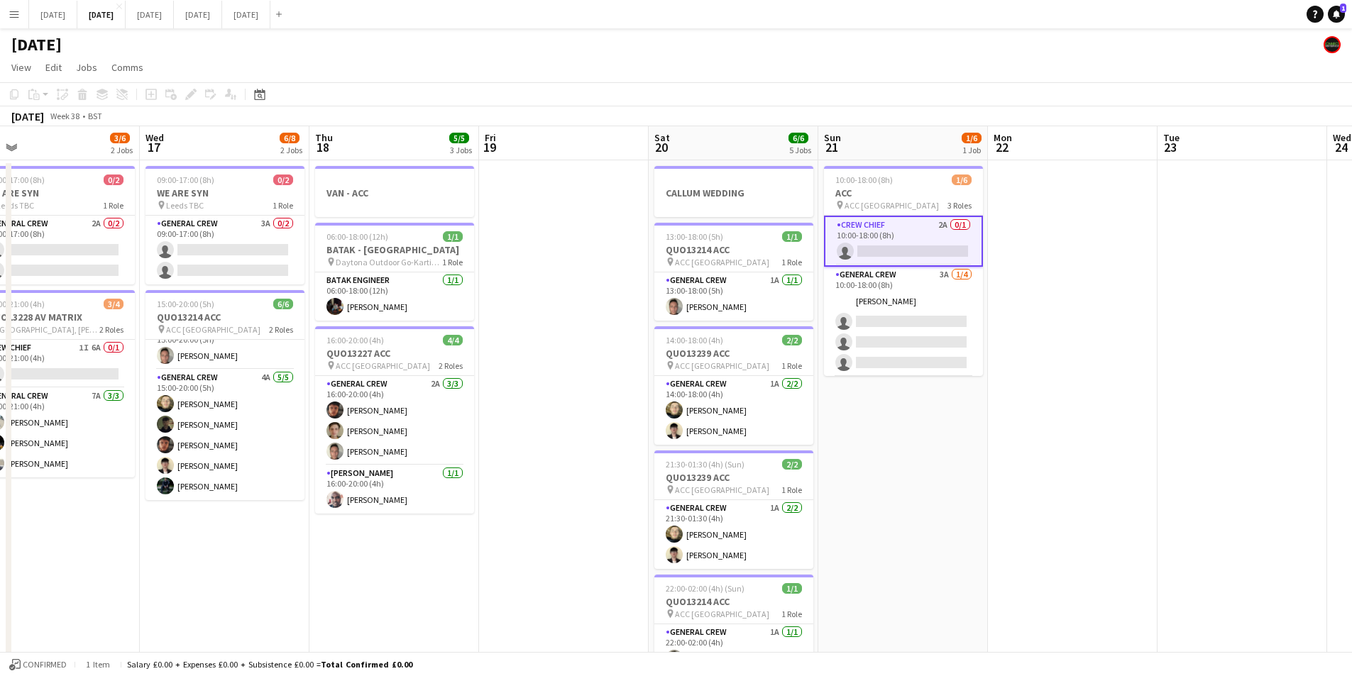
drag, startPoint x: 1087, startPoint y: 498, endPoint x: 1032, endPoint y: 514, distance: 57.7
click at [1080, 496] on app-calendar-viewport "Sun 14 6/6 2 Jobs Mon 15 4/4 2 Jobs Tue 16 3/6 2 Jobs Wed 17 6/8 2 Jobs Thu 18 …" at bounding box center [676, 614] width 1352 height 976
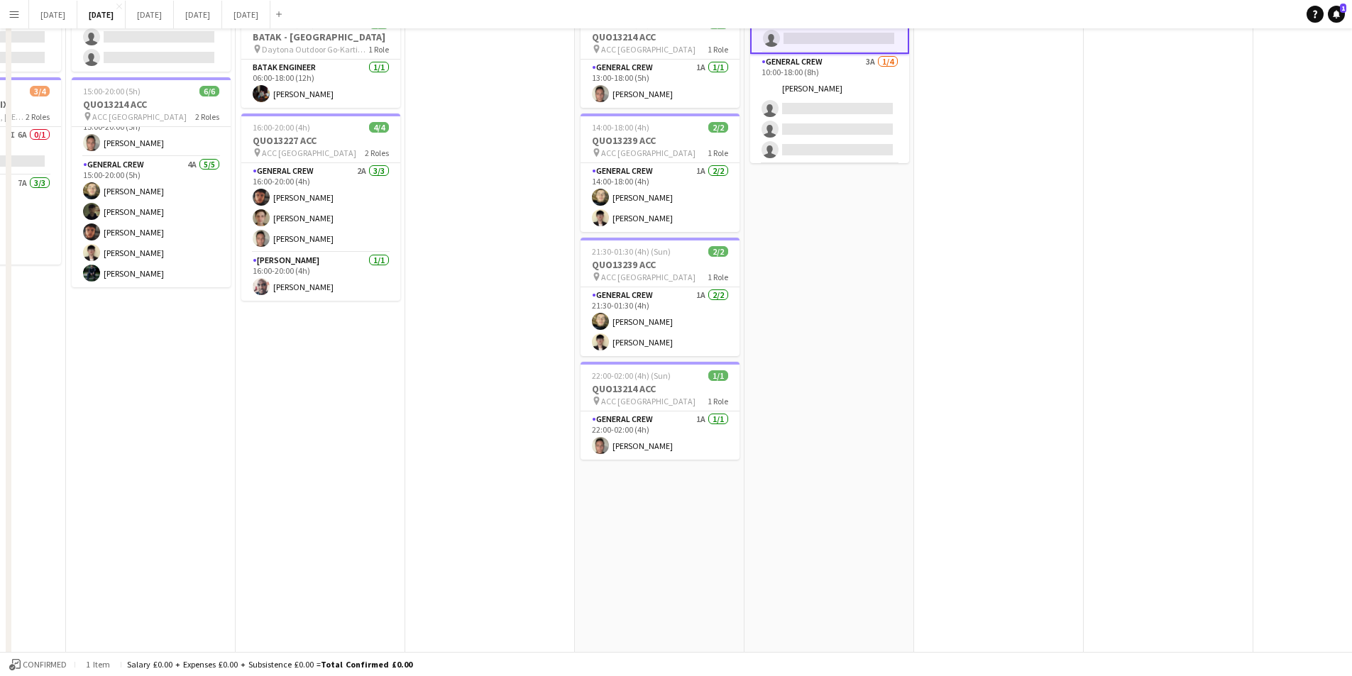
scroll to position [0, 0]
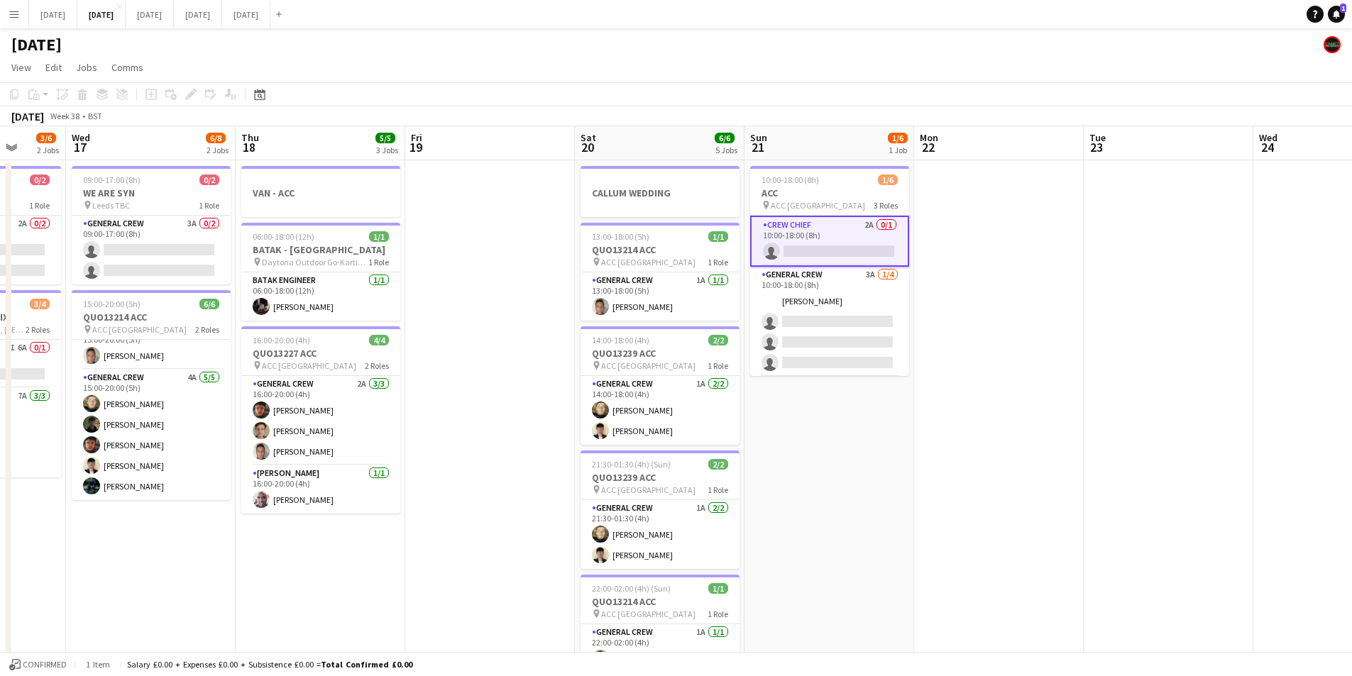
drag, startPoint x: 1109, startPoint y: 506, endPoint x: 1035, endPoint y: 499, distance: 74.2
click at [717, 438] on app-calendar-viewport "Sun 14 6/6 2 Jobs Mon 15 4/4 2 Jobs Tue 16 3/6 2 Jobs Wed 17 6/8 2 Jobs Thu 18 …" at bounding box center [676, 614] width 1352 height 976
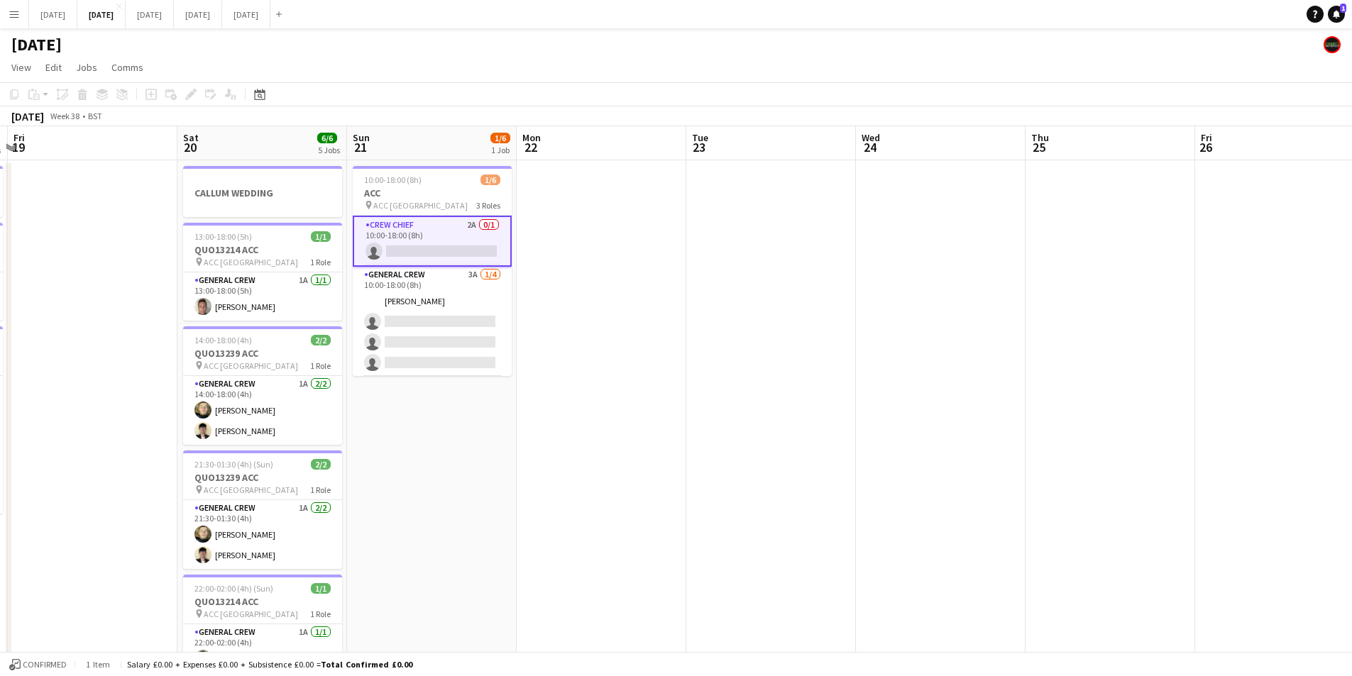
drag, startPoint x: 886, startPoint y: 490, endPoint x: 798, endPoint y: 464, distance: 92.5
click at [798, 464] on app-calendar-viewport "Tue 16 3/6 2 Jobs Wed 17 6/8 2 Jobs Thu 18 5/5 3 Jobs Fri 19 Sat 20 6/6 5 Jobs …" at bounding box center [676, 614] width 1352 height 976
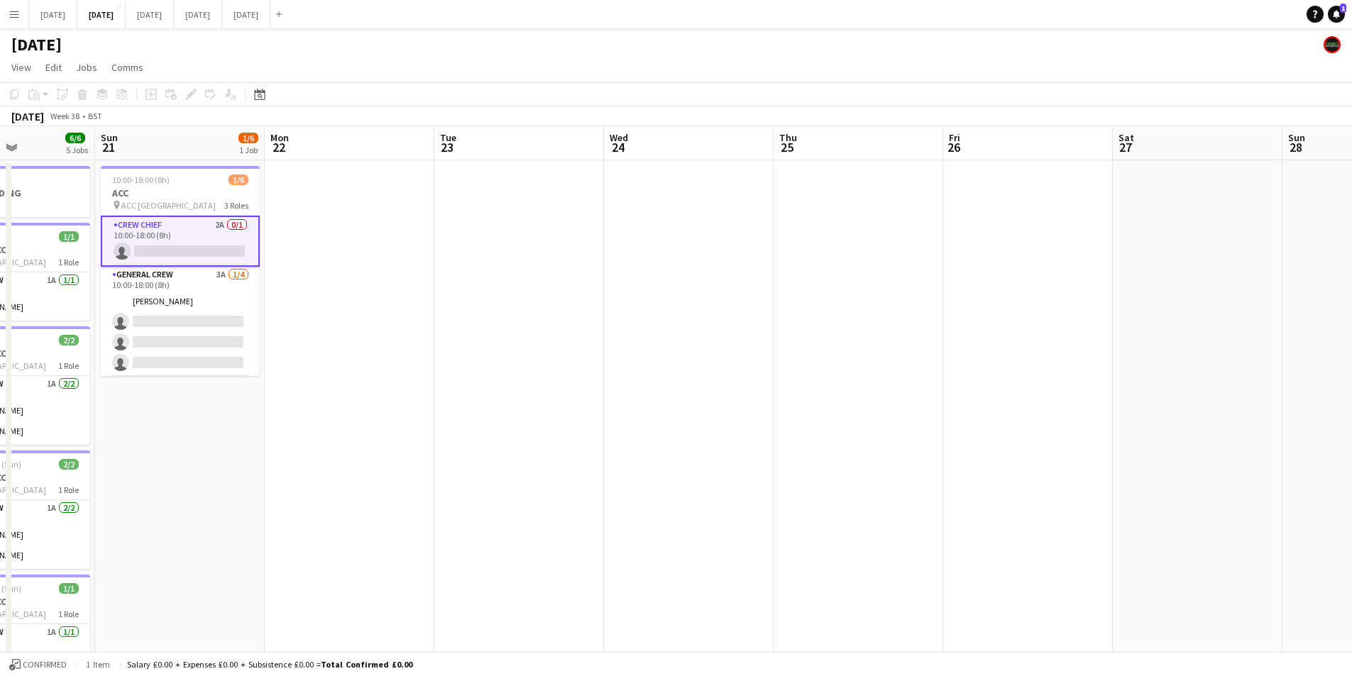
drag, startPoint x: 930, startPoint y: 505, endPoint x: 747, endPoint y: 467, distance: 187.1
click at [747, 467] on app-calendar-viewport "Thu 18 5/5 3 Jobs Fri 19 Sat 20 6/6 5 Jobs Sun 21 1/6 1 Job Mon 22 Tue 23 Wed 2…" at bounding box center [676, 614] width 1352 height 976
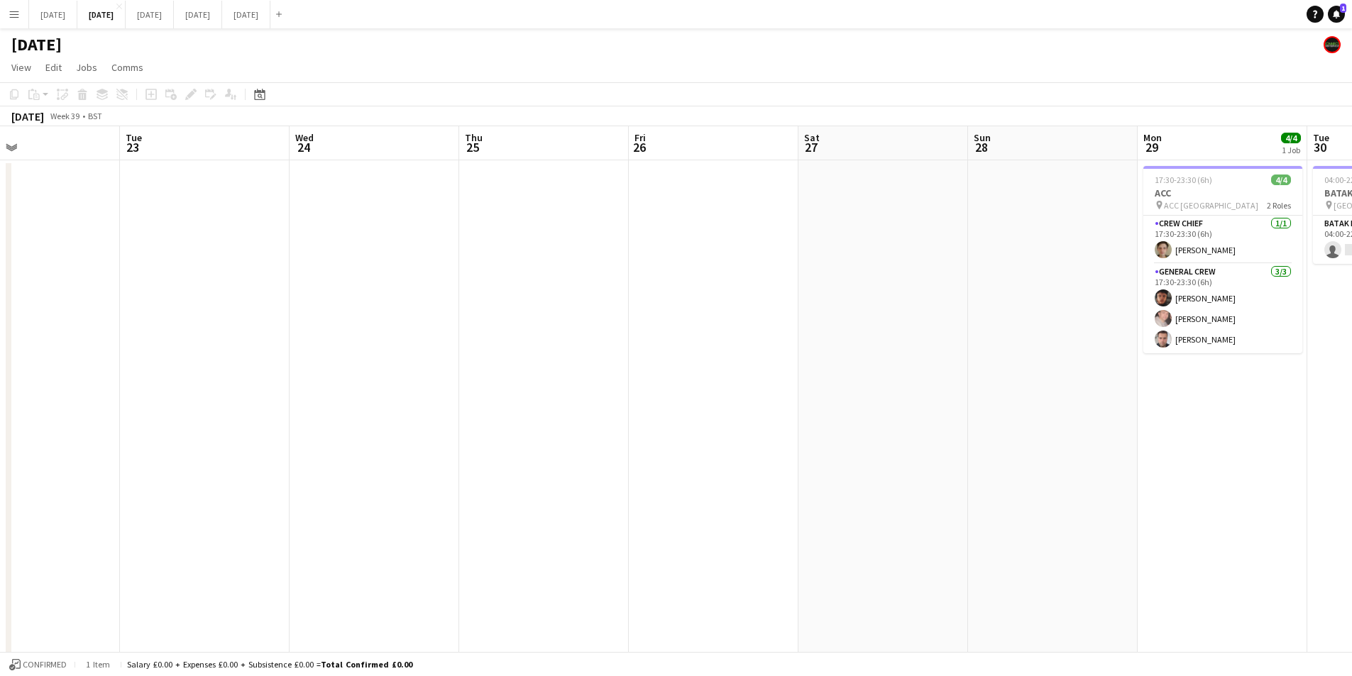
scroll to position [0, 391]
drag, startPoint x: 625, startPoint y: 488, endPoint x: 838, endPoint y: 446, distance: 217.0
click at [1267, 439] on app-calendar-viewport "Sat 20 6/6 5 Jobs Sun 21 1/6 1 Job Mon 22 Tue 23 Wed 24 Thu 25 Fri 26 Sat 27 Su…" at bounding box center [676, 614] width 1352 height 976
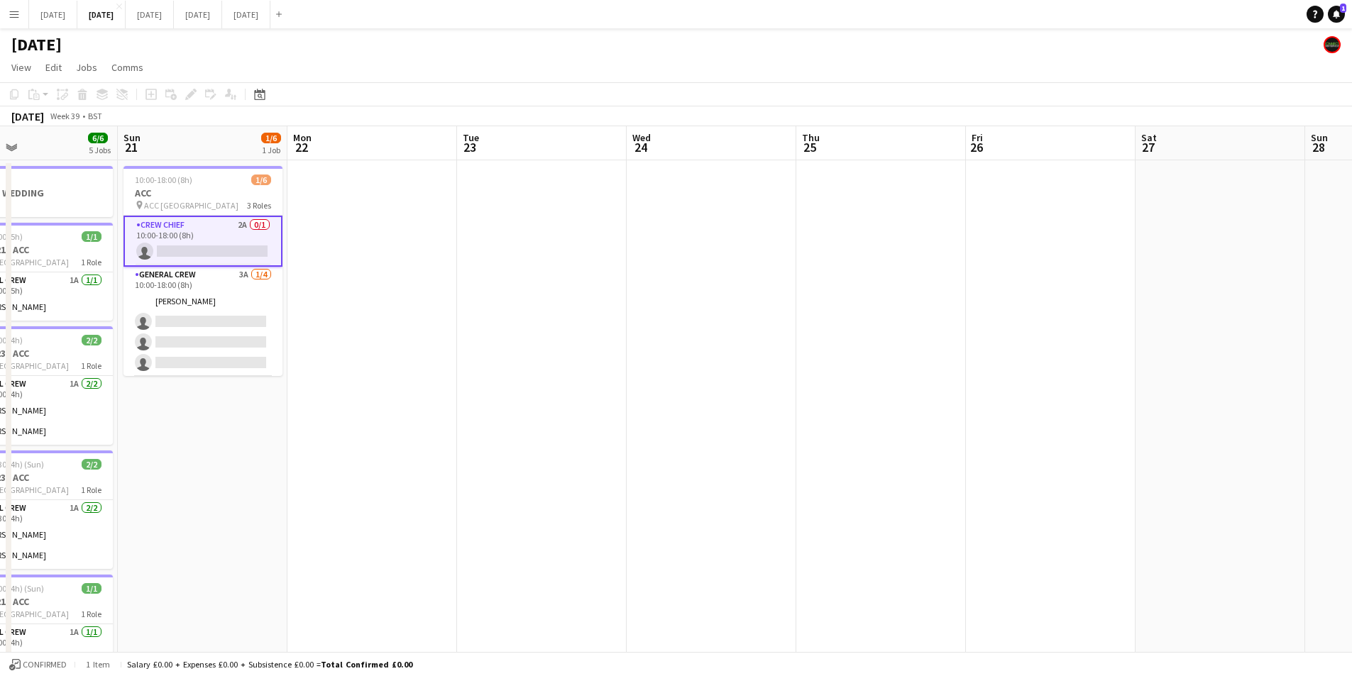
click at [1200, 476] on app-calendar-viewport "Thu 18 5/5 3 Jobs Fri 19 Sat 20 6/6 5 Jobs Sun 21 1/6 1 Job Mon 22 Tue 23 Wed 2…" at bounding box center [676, 614] width 1352 height 976
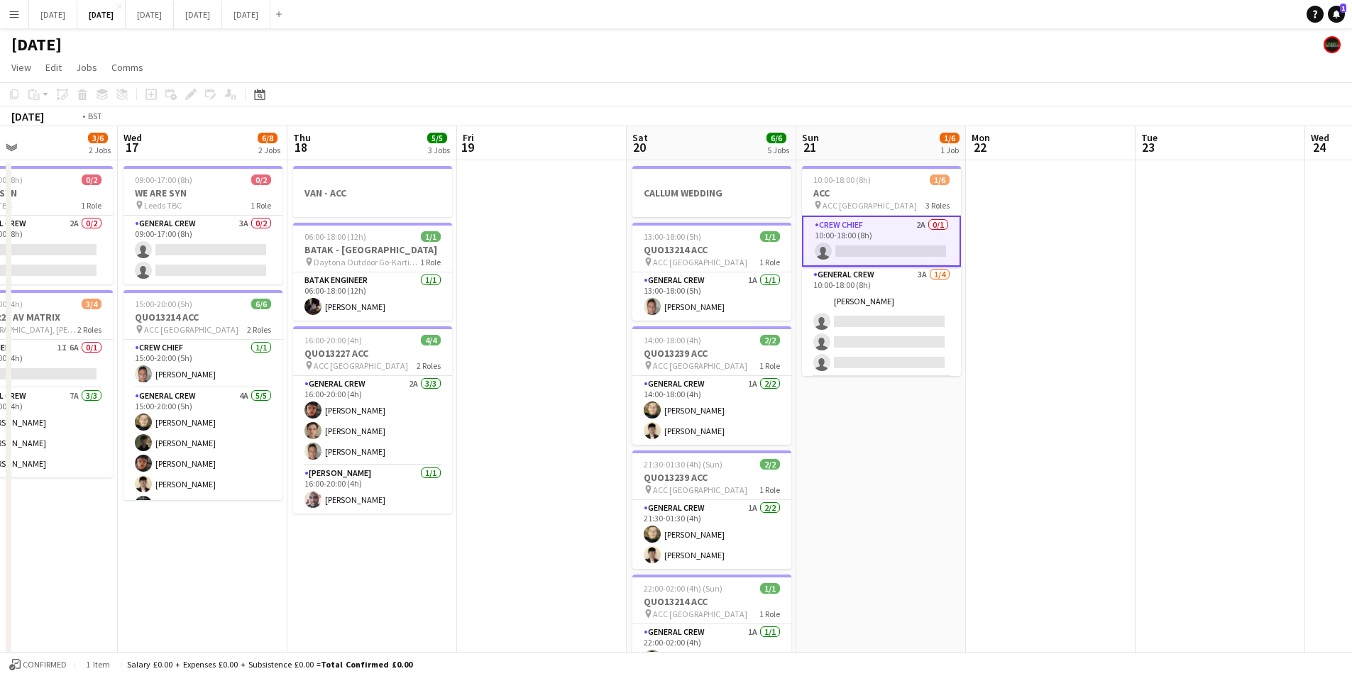
scroll to position [0, 388]
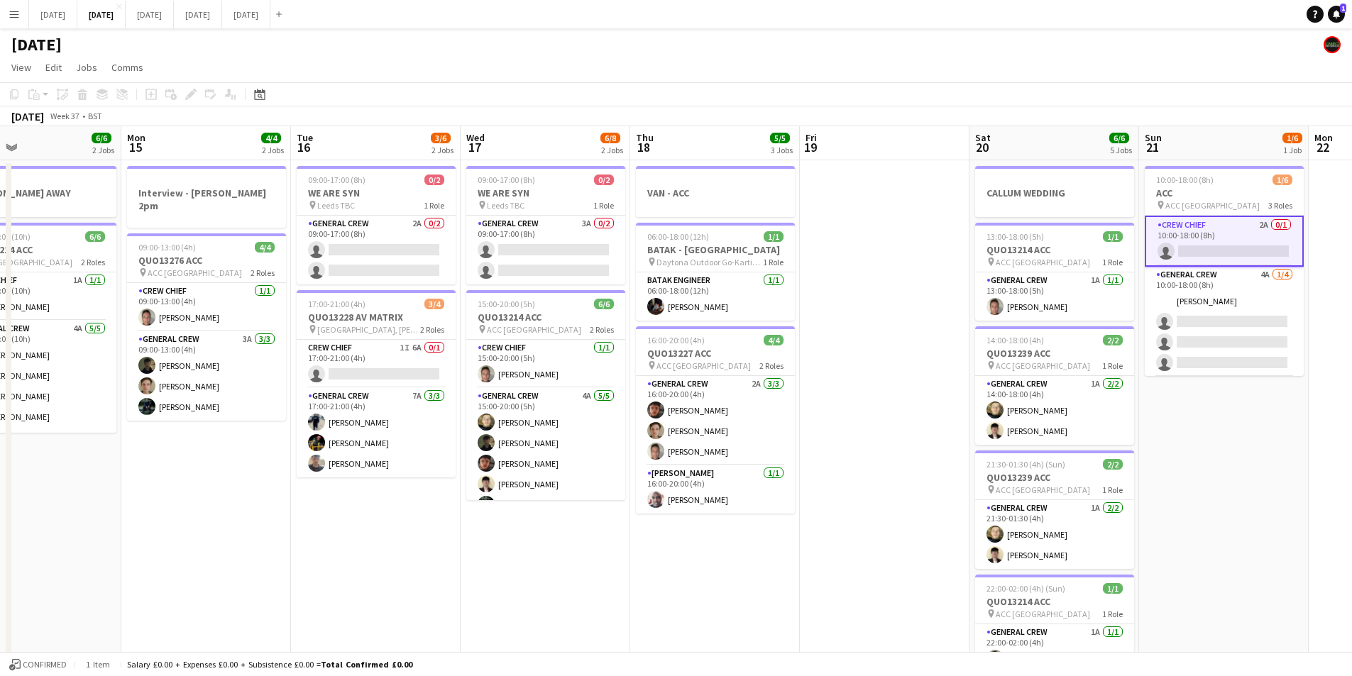
drag, startPoint x: 327, startPoint y: 596, endPoint x: 688, endPoint y: 605, distance: 360.7
click at [681, 606] on app-calendar-viewport "Fri 12 6/6 2 Jobs Sat 13 4/4 3 Jobs Sun 14 6/6 2 Jobs Mon 15 4/4 2 Jobs Tue 16 …" at bounding box center [676, 614] width 1352 height 976
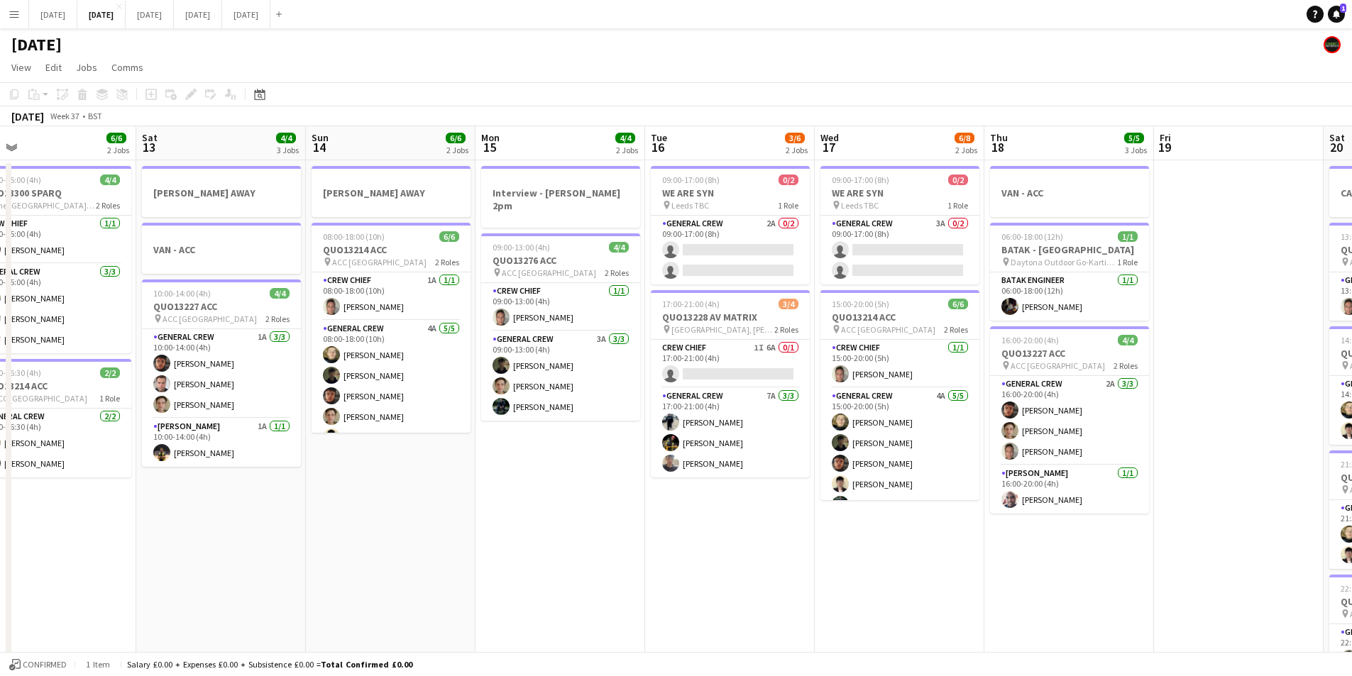
scroll to position [0, 0]
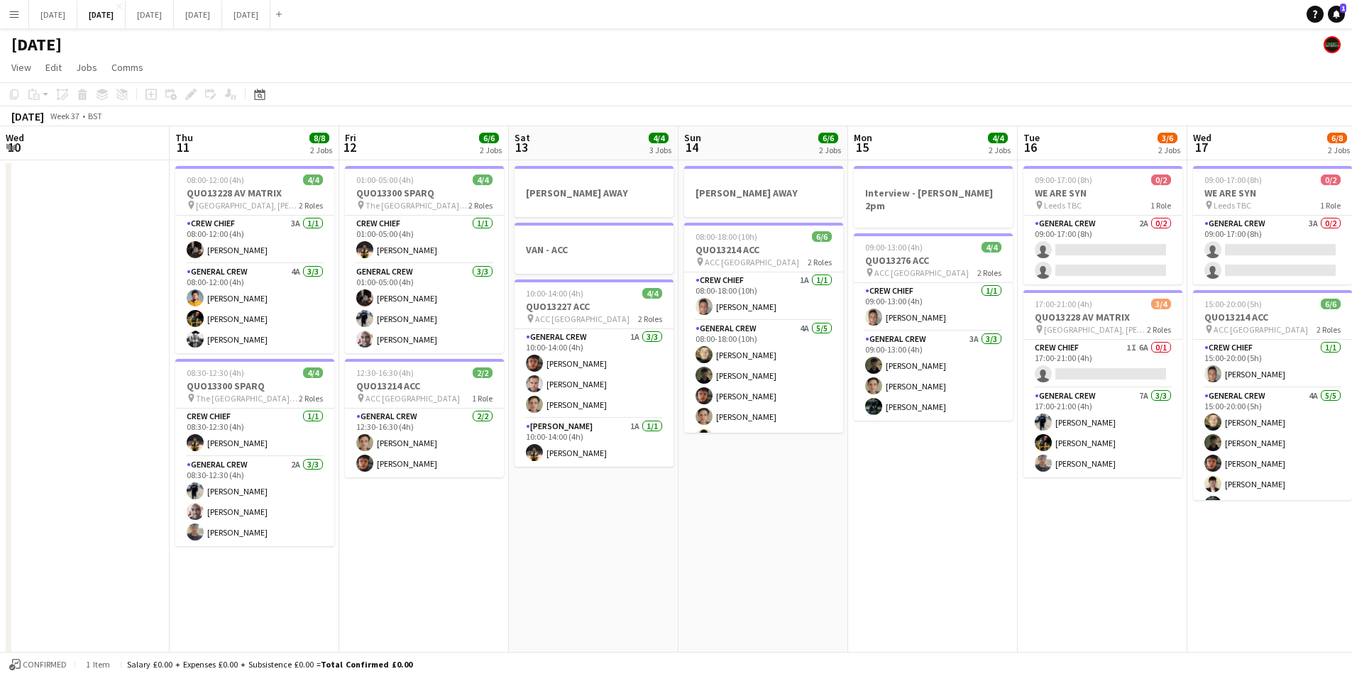
drag, startPoint x: 896, startPoint y: 554, endPoint x: 281, endPoint y: 73, distance: 780.2
click at [899, 551] on app-calendar-viewport "Wed 10 Thu 11 8/8 2 Jobs Fri 12 6/6 2 Jobs Sat 13 4/4 3 Jobs Sun 14 6/6 2 Jobs …" at bounding box center [676, 614] width 1352 height 976
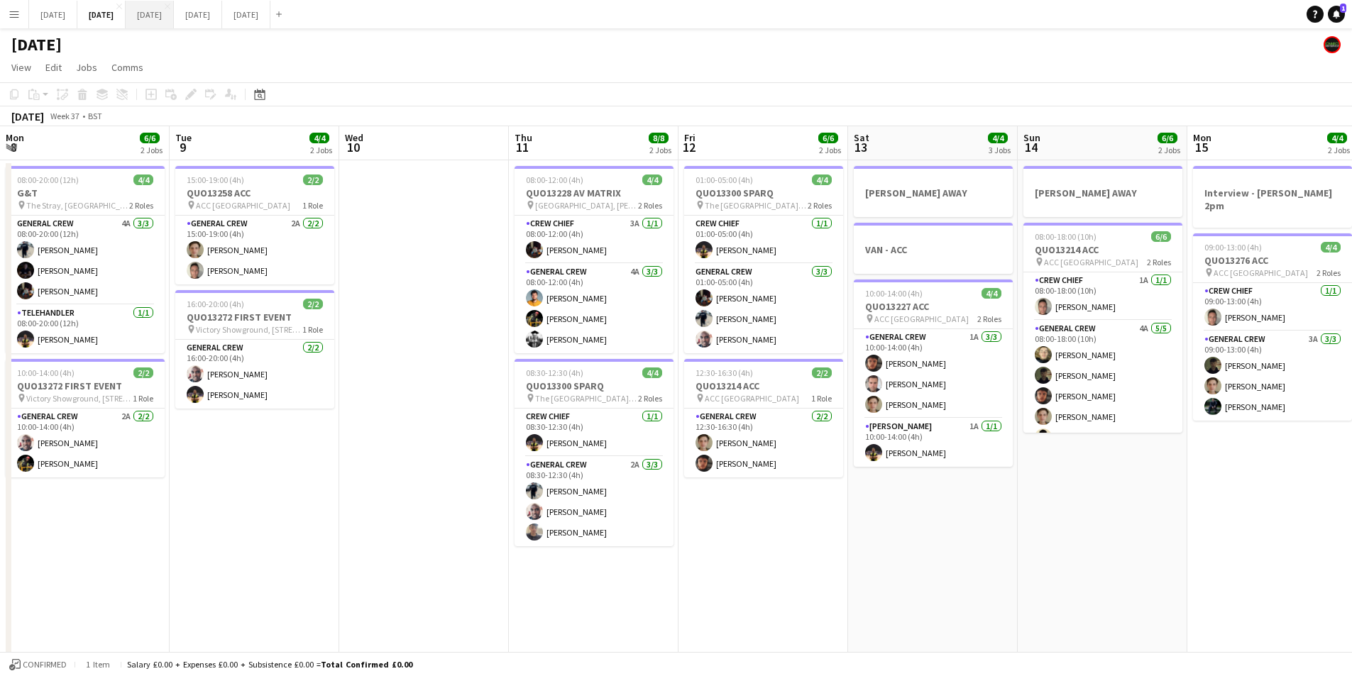
scroll to position [0, 339]
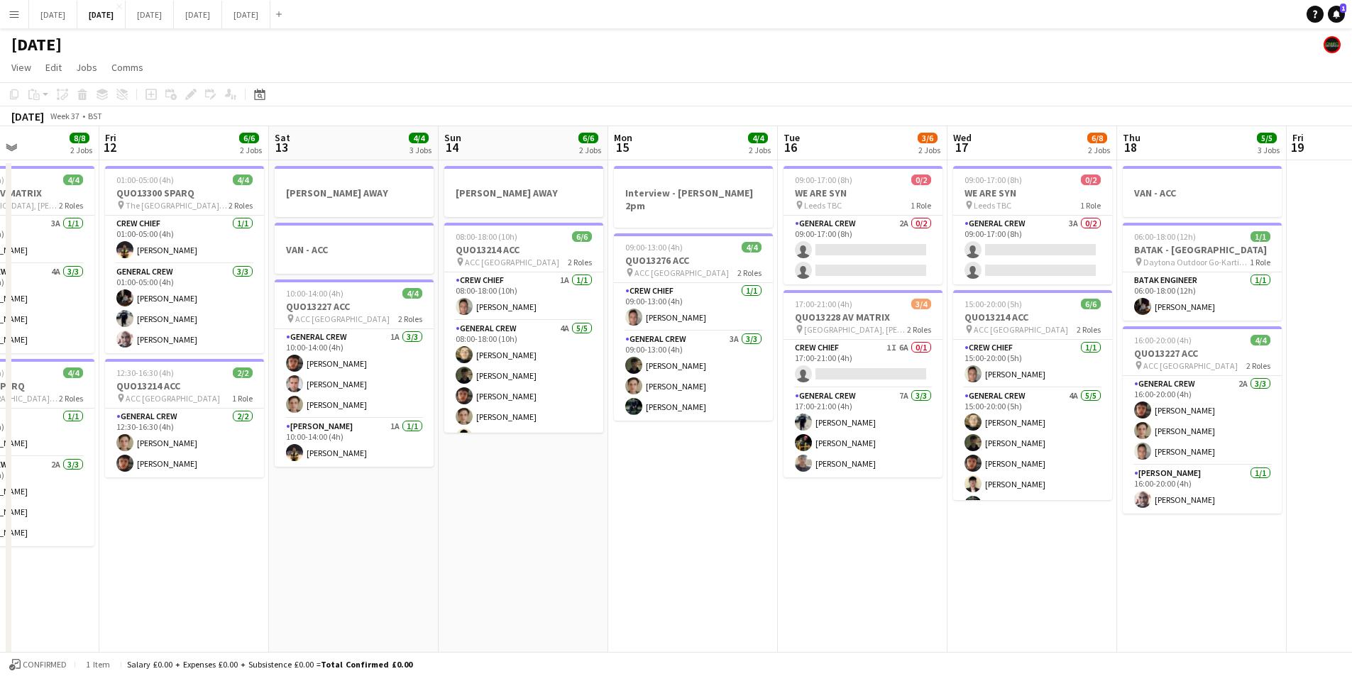
drag, startPoint x: 846, startPoint y: 465, endPoint x: 705, endPoint y: 471, distance: 140.7
click at [598, 446] on app-calendar-viewport "Mon 8 6/6 2 Jobs Tue 9 4/4 2 Jobs Wed 10 Thu 11 8/8 2 Jobs Fri 12 6/6 2 Jobs Sa…" at bounding box center [676, 614] width 1352 height 976
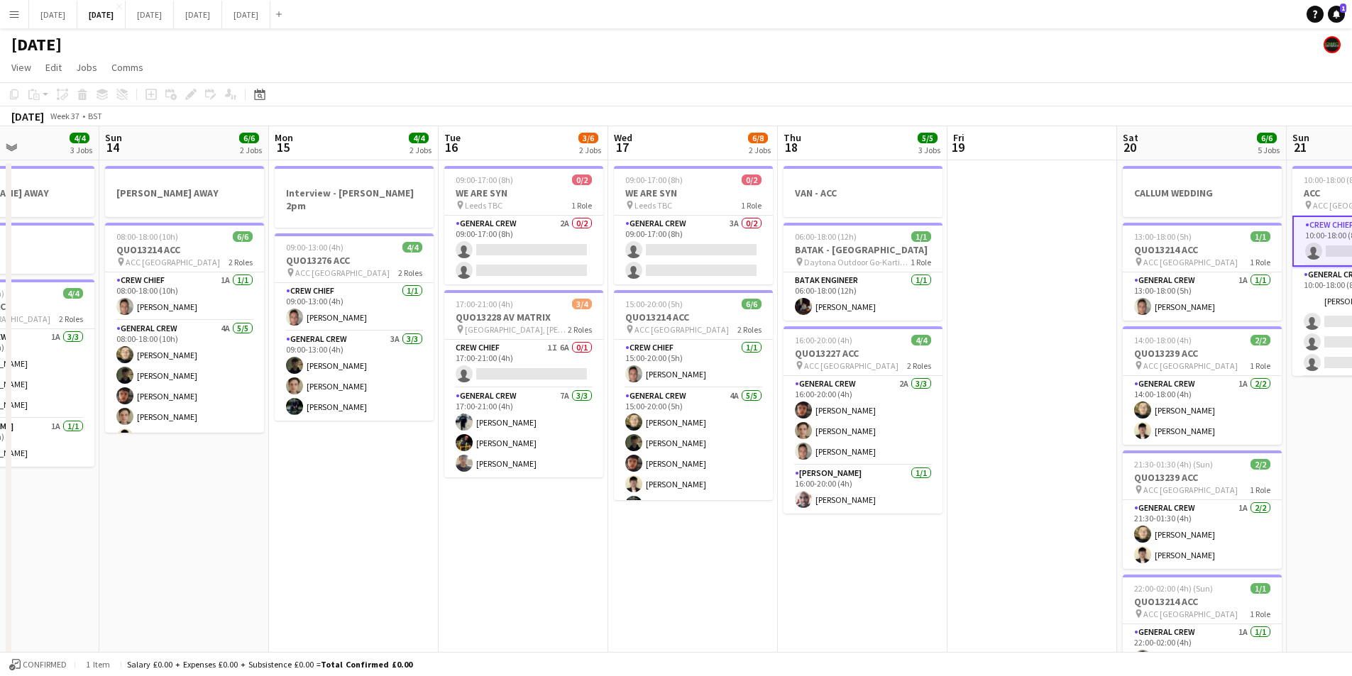
scroll to position [0, 359]
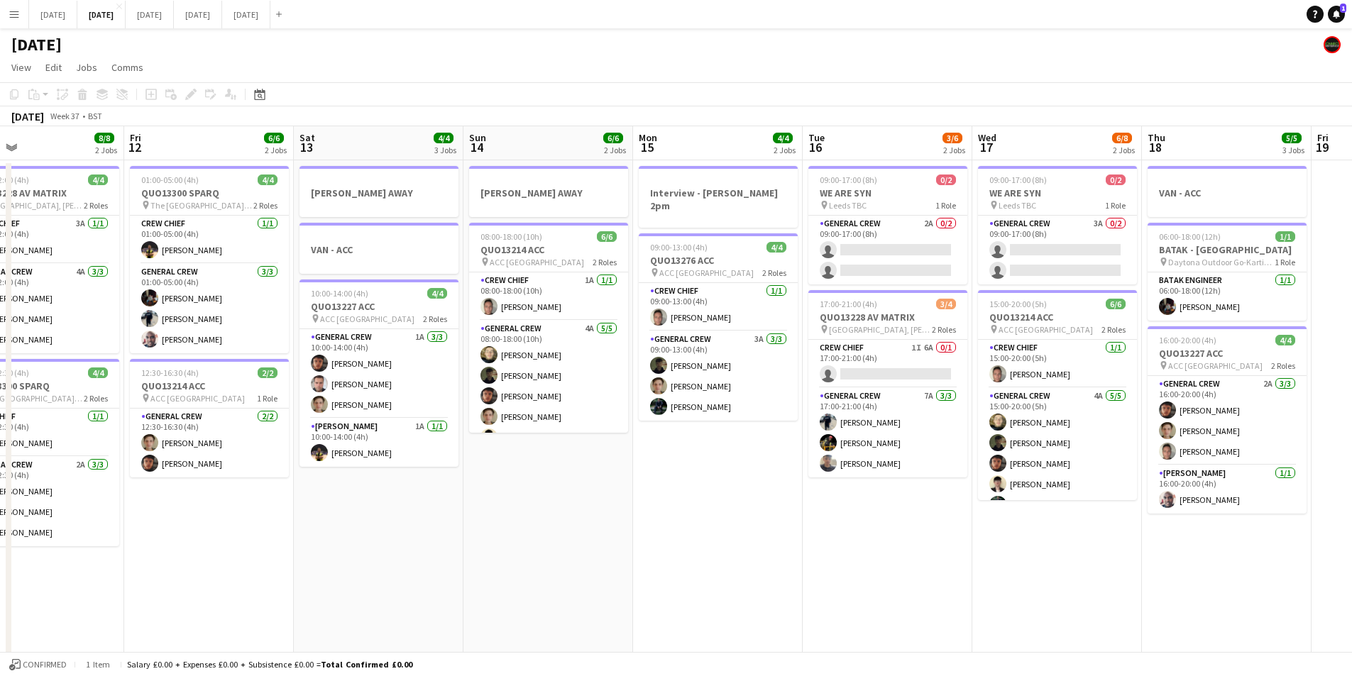
drag, startPoint x: 576, startPoint y: 522, endPoint x: 822, endPoint y: 521, distance: 245.6
click at [823, 529] on app-calendar-viewport "Wed 10 Thu 11 8/8 2 Jobs Fri 12 6/6 2 Jobs Sat 13 4/4 3 Jobs Sun 14 6/6 2 Jobs …" at bounding box center [676, 614] width 1352 height 976
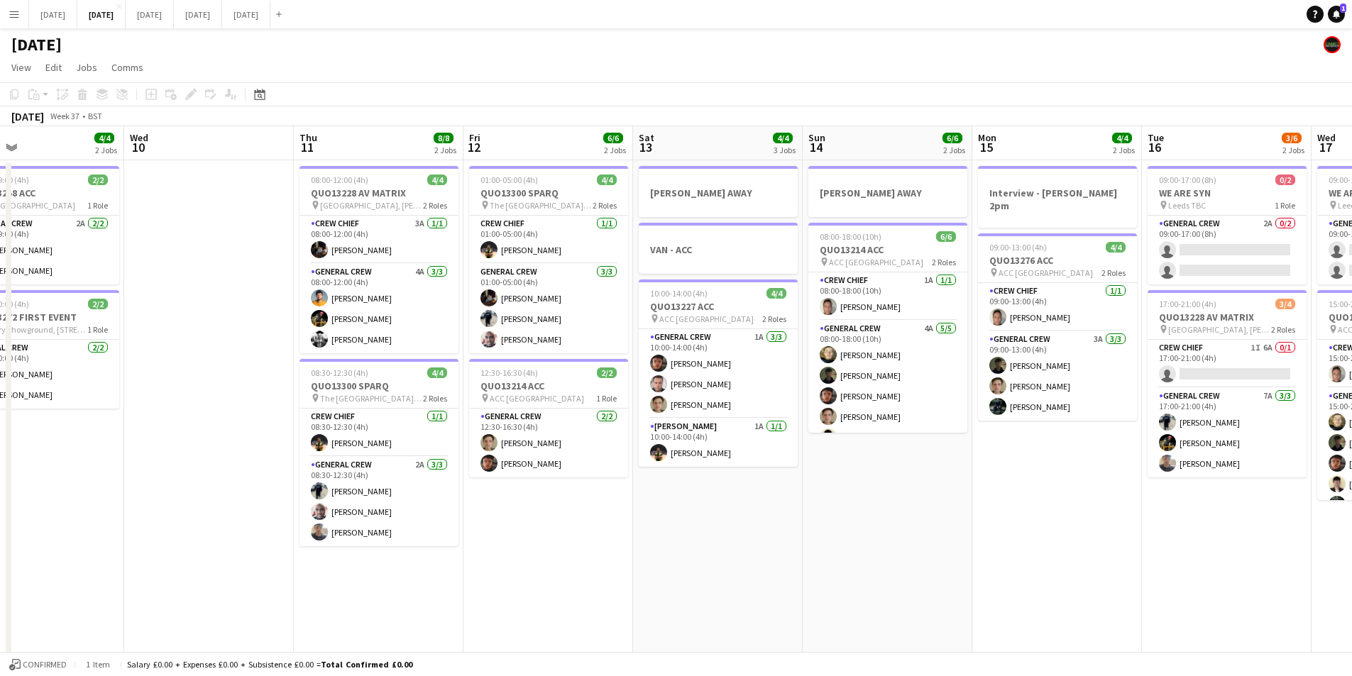
scroll to position [0, 377]
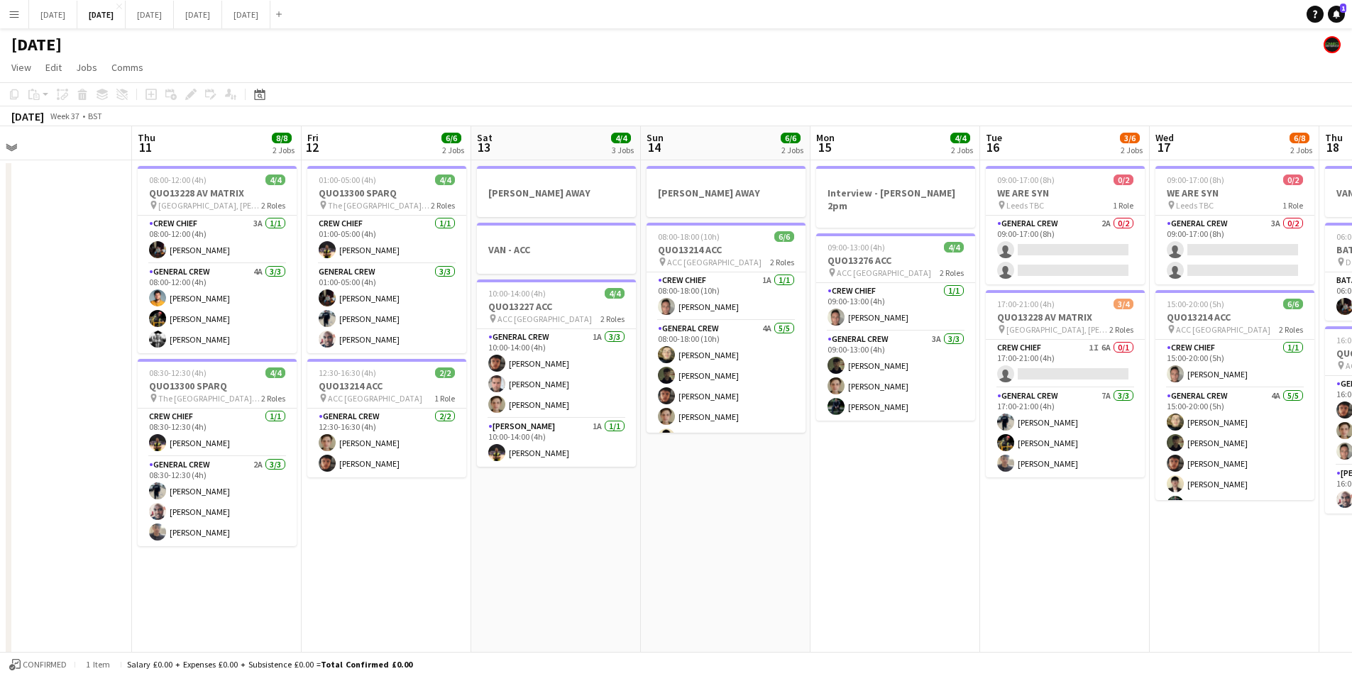
drag, startPoint x: 518, startPoint y: 525, endPoint x: 676, endPoint y: 507, distance: 158.6
click at [929, 513] on app-calendar-viewport "Mon 8 6/6 2 Jobs Tue 9 4/4 2 Jobs Wed 10 Thu 11 8/8 2 Jobs Fri 12 6/6 2 Jobs Sa…" at bounding box center [676, 614] width 1352 height 976
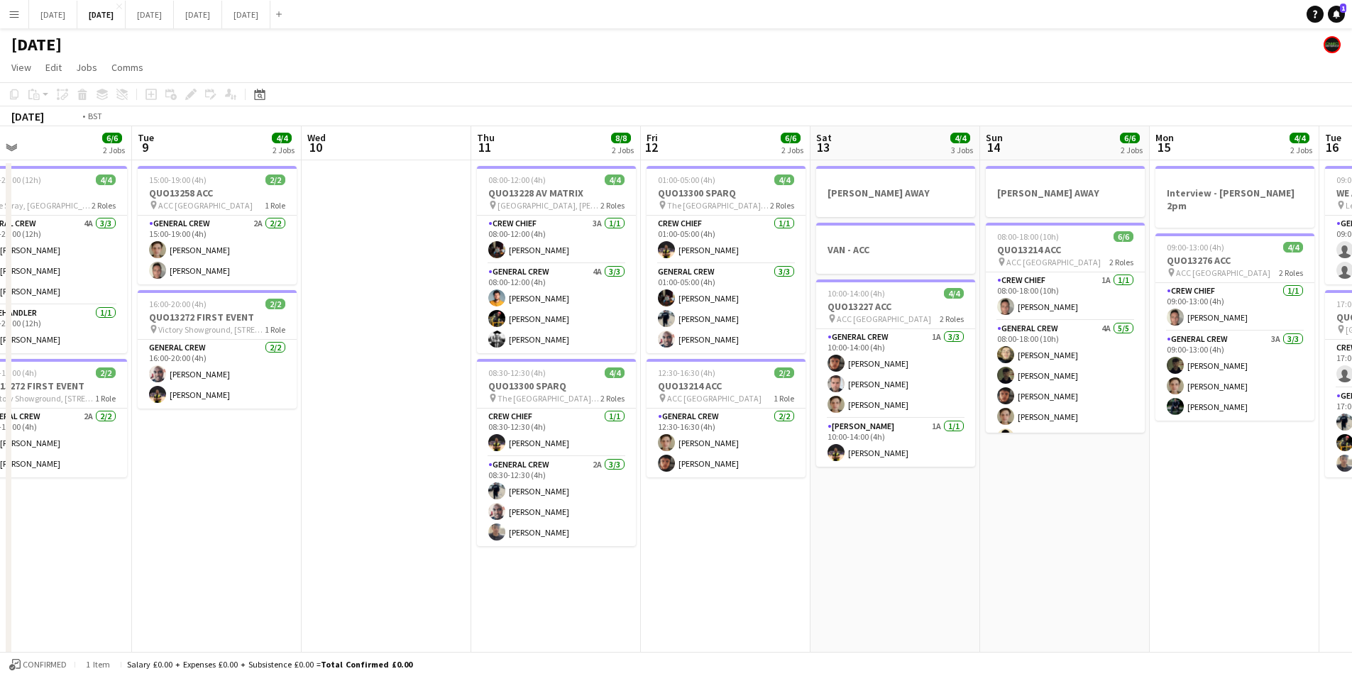
drag, startPoint x: 676, startPoint y: 507, endPoint x: 735, endPoint y: 472, distance: 68.4
click at [1109, 532] on app-calendar-viewport "Sat 6 13/14 5 Jobs Sun 7 7/8 2 Jobs Mon 8 6/6 2 Jobs Tue 9 4/4 2 Jobs Wed 10 Th…" at bounding box center [676, 614] width 1352 height 976
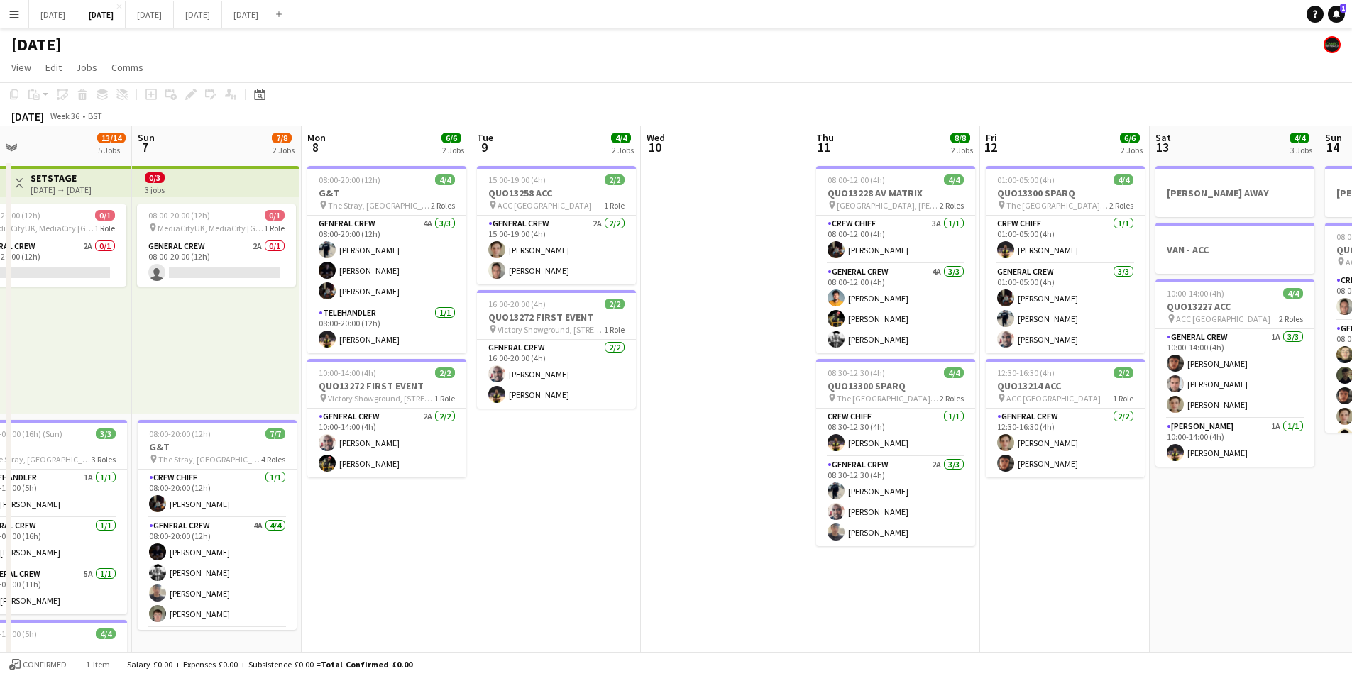
drag, startPoint x: 735, startPoint y: 472, endPoint x: 800, endPoint y: 433, distance: 76.1
click at [786, 459] on app-calendar-viewport "Thu 4 19/19 4 Jobs Fri 5 11/14 3 Jobs Sat 6 13/14 5 Jobs Sun 7 7/8 2 Jobs Mon 8…" at bounding box center [676, 614] width 1352 height 976
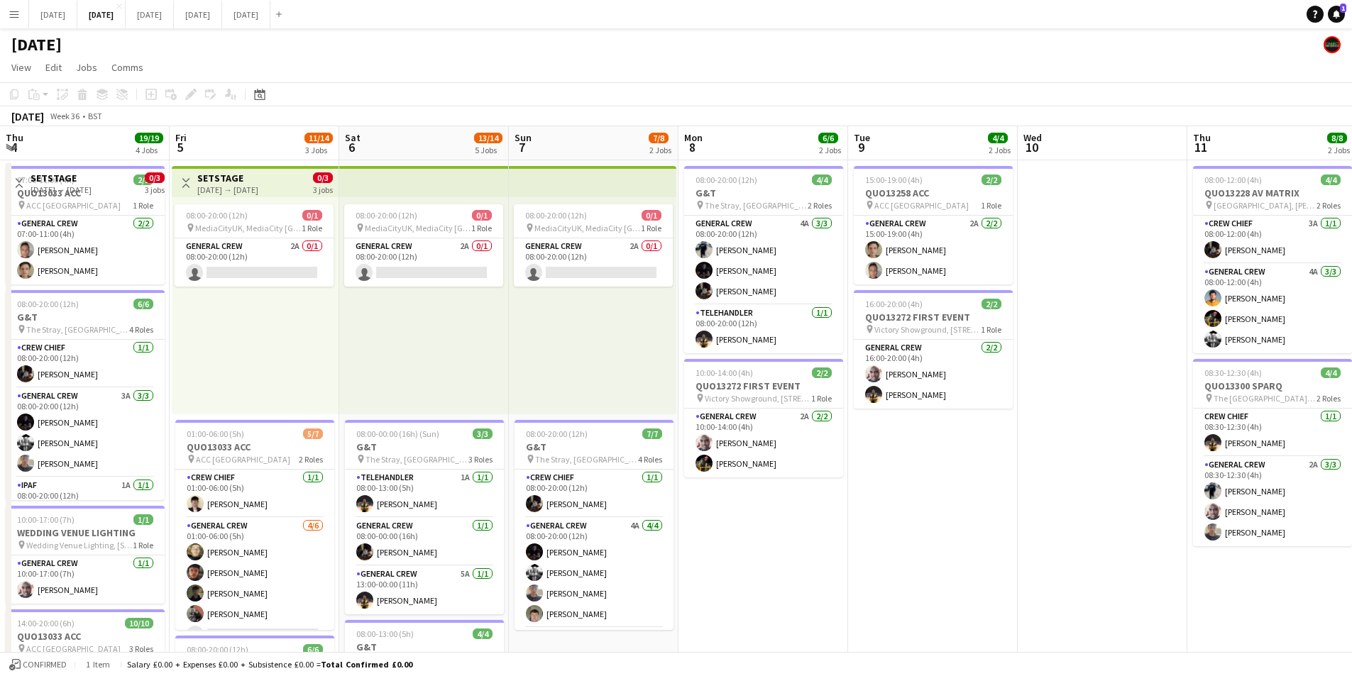
click at [924, 482] on app-calendar-viewport "Thu 4 19/19 4 Jobs Fri 5 11/14 3 Jobs Sat 6 13/14 5 Jobs Sun 7 7/8 2 Jobs Mon 8…" at bounding box center [676, 614] width 1352 height 976
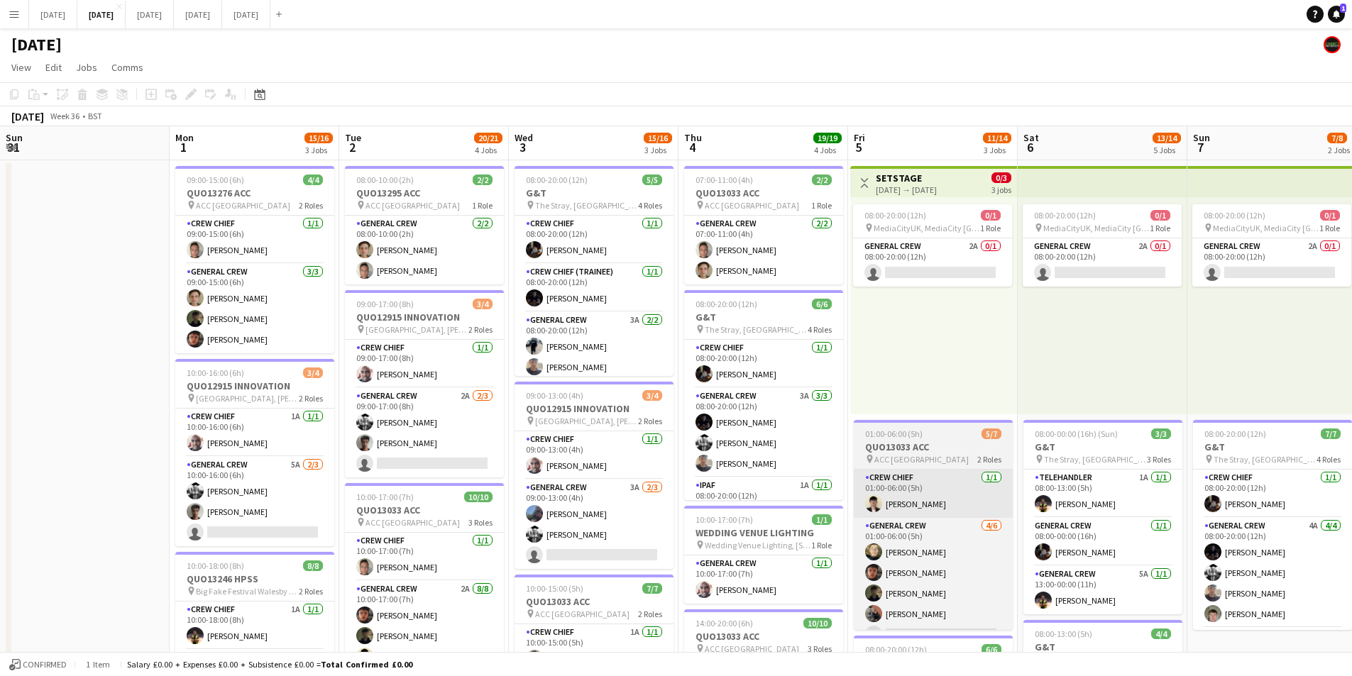
scroll to position [0, 309]
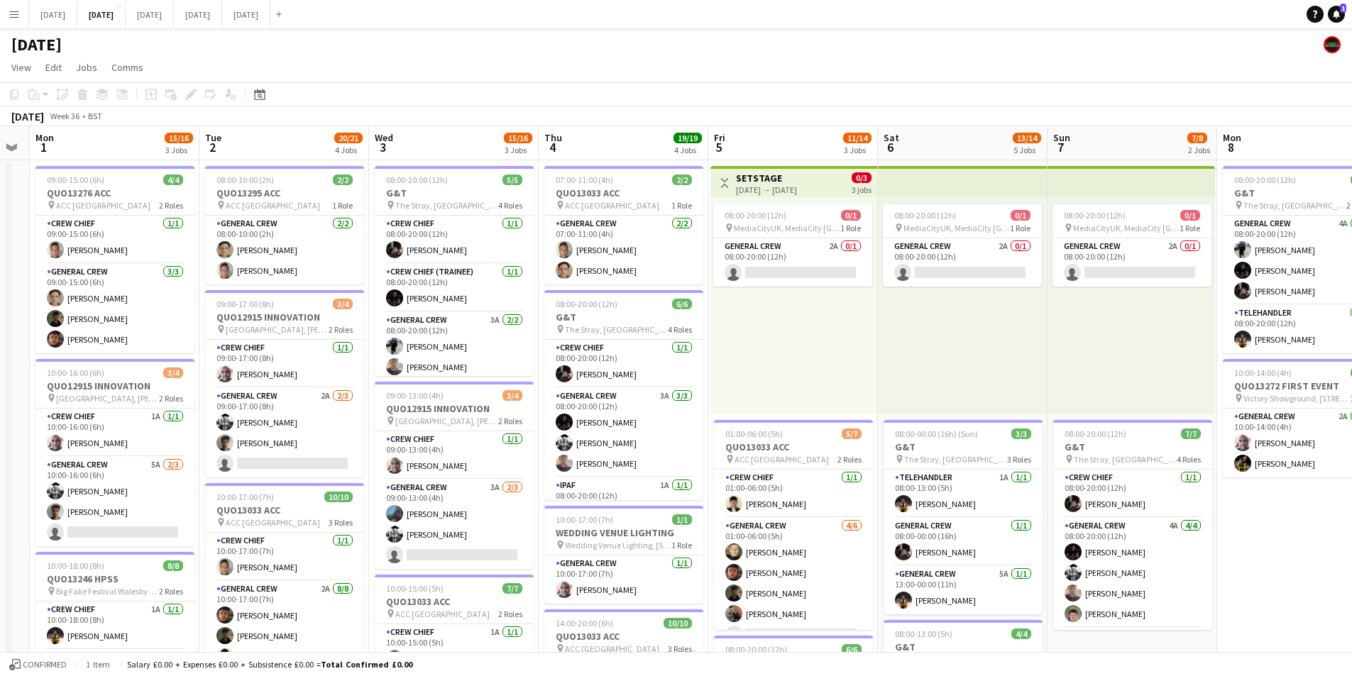
drag, startPoint x: 563, startPoint y: 481, endPoint x: 811, endPoint y: 438, distance: 251.5
click at [851, 463] on app-calendar-viewport "Sat 30 Sun 31 Mon 1 15/16 3 Jobs Tue 2 20/21 4 Jobs Wed 3 15/16 3 Jobs Thu 4 19…" at bounding box center [676, 614] width 1352 height 976
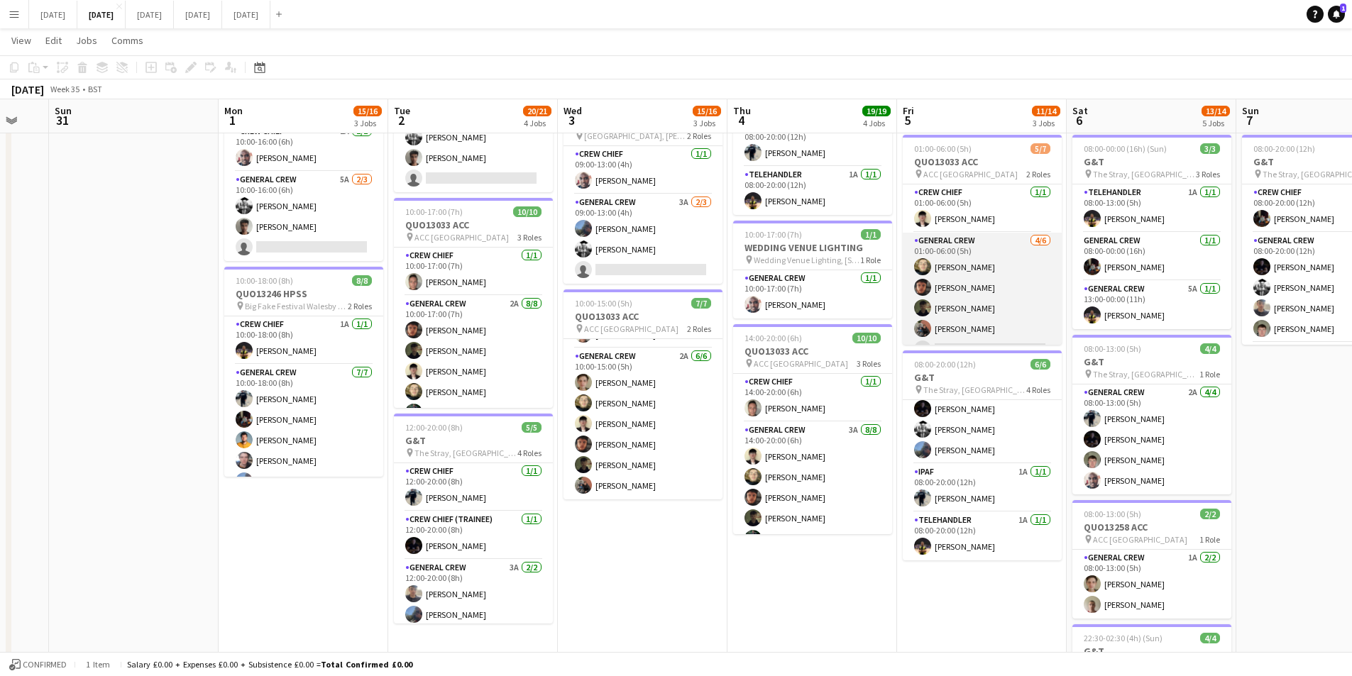
scroll to position [39, 0]
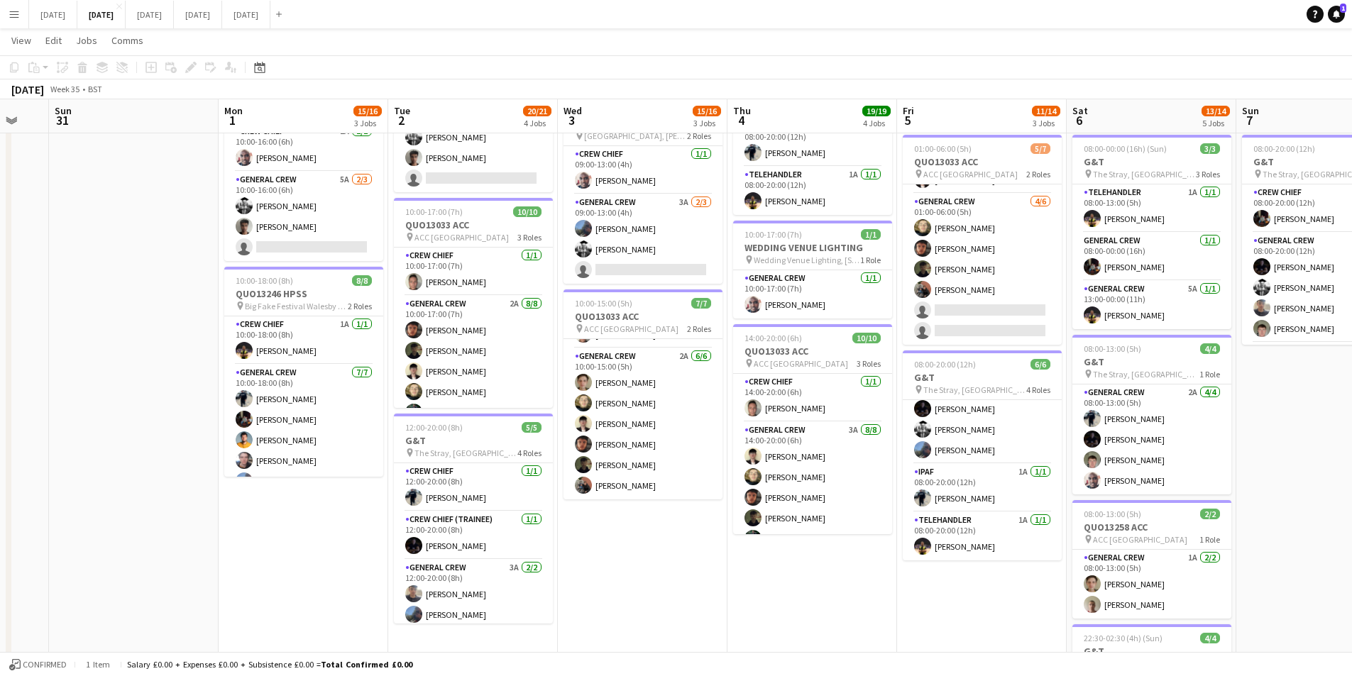
drag, startPoint x: 1111, startPoint y: 458, endPoint x: 898, endPoint y: 449, distance: 213.8
click at [898, 450] on app-calendar-viewport "Thu 28 Fri 29 Sat 30 Sun 31 Mon 1 15/16 3 Jobs Tue 2 20/21 4 Jobs Wed 3 15/16 3…" at bounding box center [676, 293] width 1352 height 1045
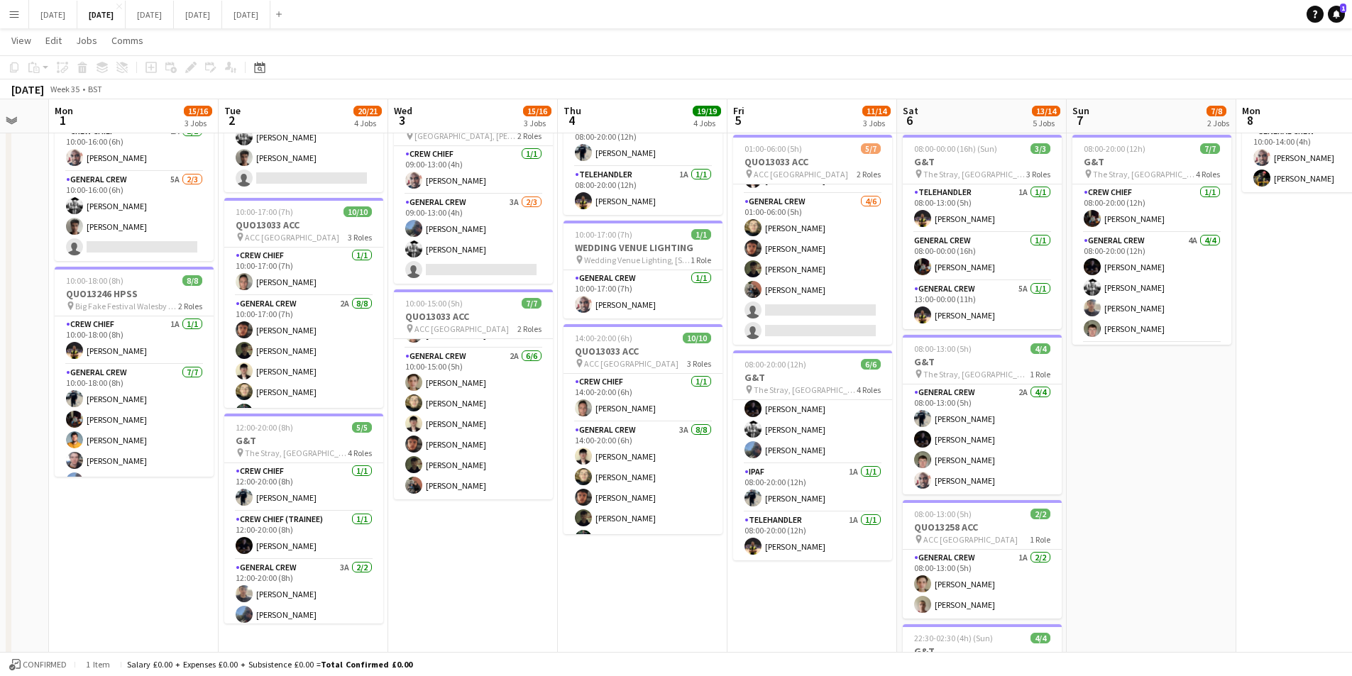
scroll to position [0, 508]
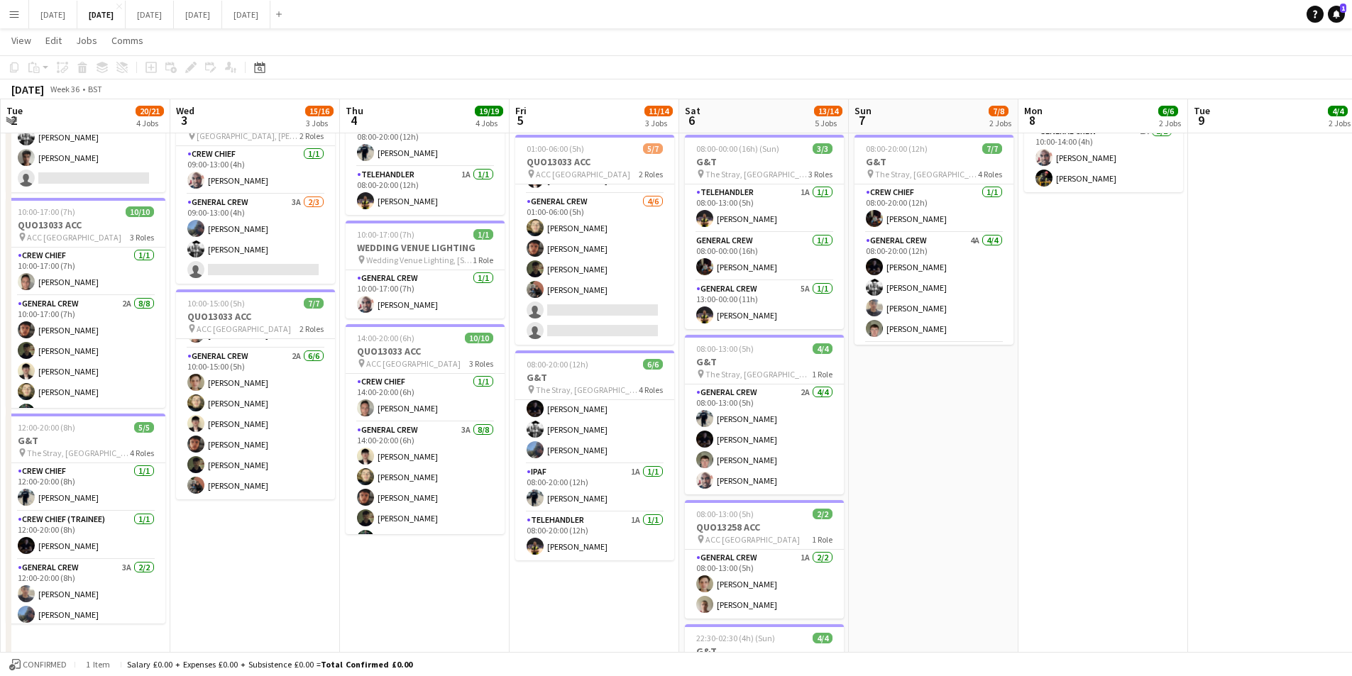
drag, startPoint x: 1092, startPoint y: 478, endPoint x: 950, endPoint y: 465, distance: 142.5
click at [855, 459] on app-calendar-viewport "Sat 30 Sun 31 Mon 1 15/16 3 Jobs Tue 2 20/21 4 Jobs Wed 3 15/16 3 Jobs Thu 4 19…" at bounding box center [676, 293] width 1352 height 1045
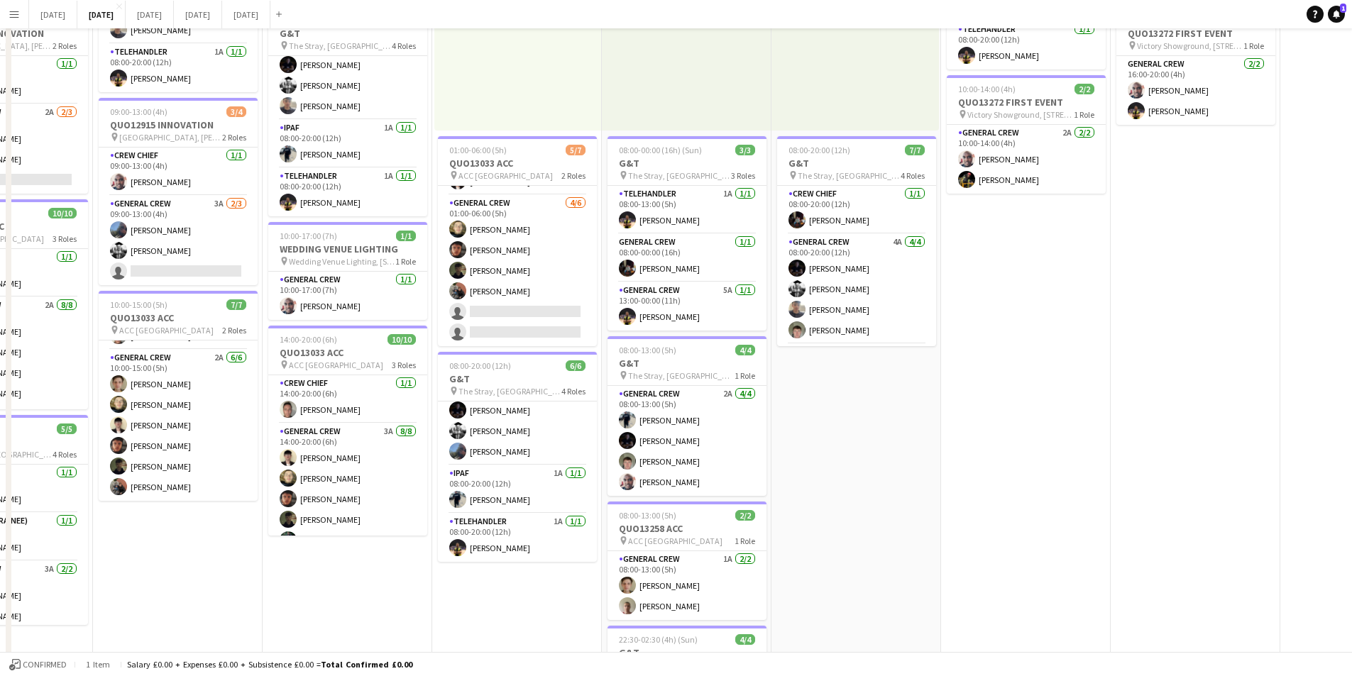
scroll to position [0, 0]
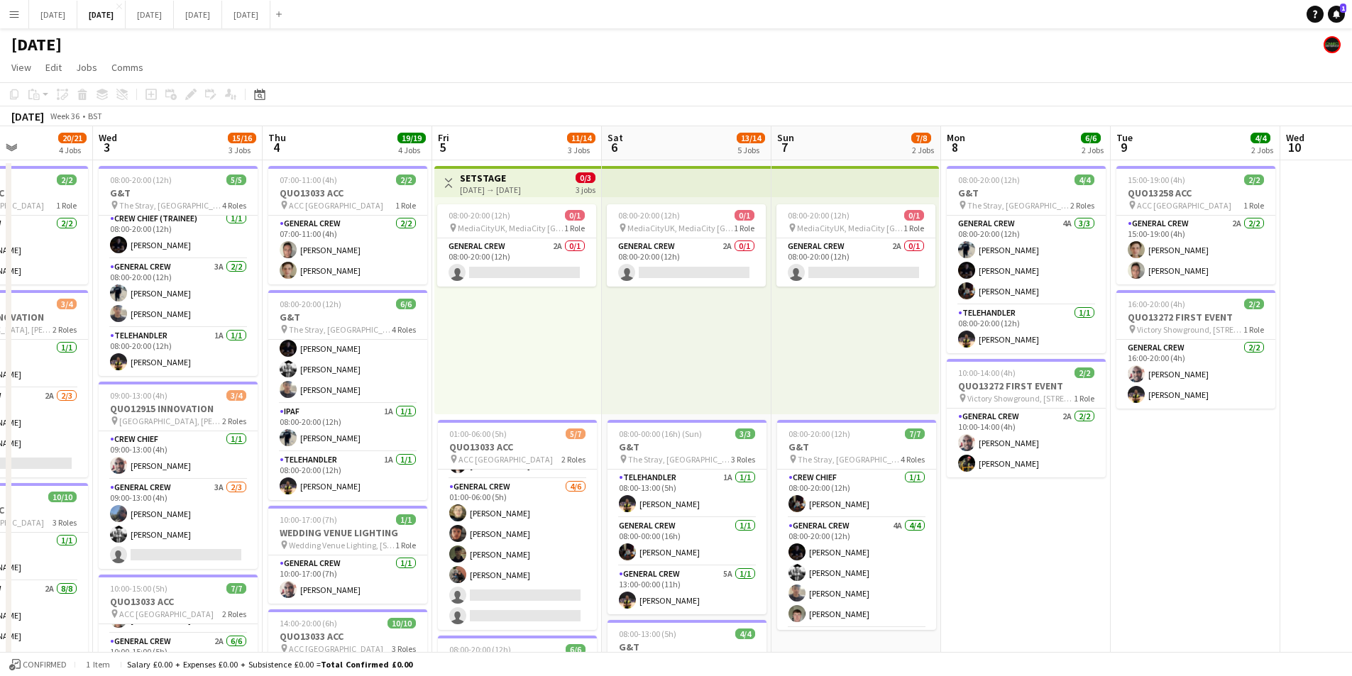
drag, startPoint x: 1113, startPoint y: 547, endPoint x: 930, endPoint y: 512, distance: 186.5
click at [870, 504] on app-calendar-viewport "Sun 31 Mon 1 15/16 3 Jobs Tue 2 20/21 4 Jobs Wed 3 15/16 3 Jobs Thu 4 19/19 4 J…" at bounding box center [676, 614] width 1352 height 976
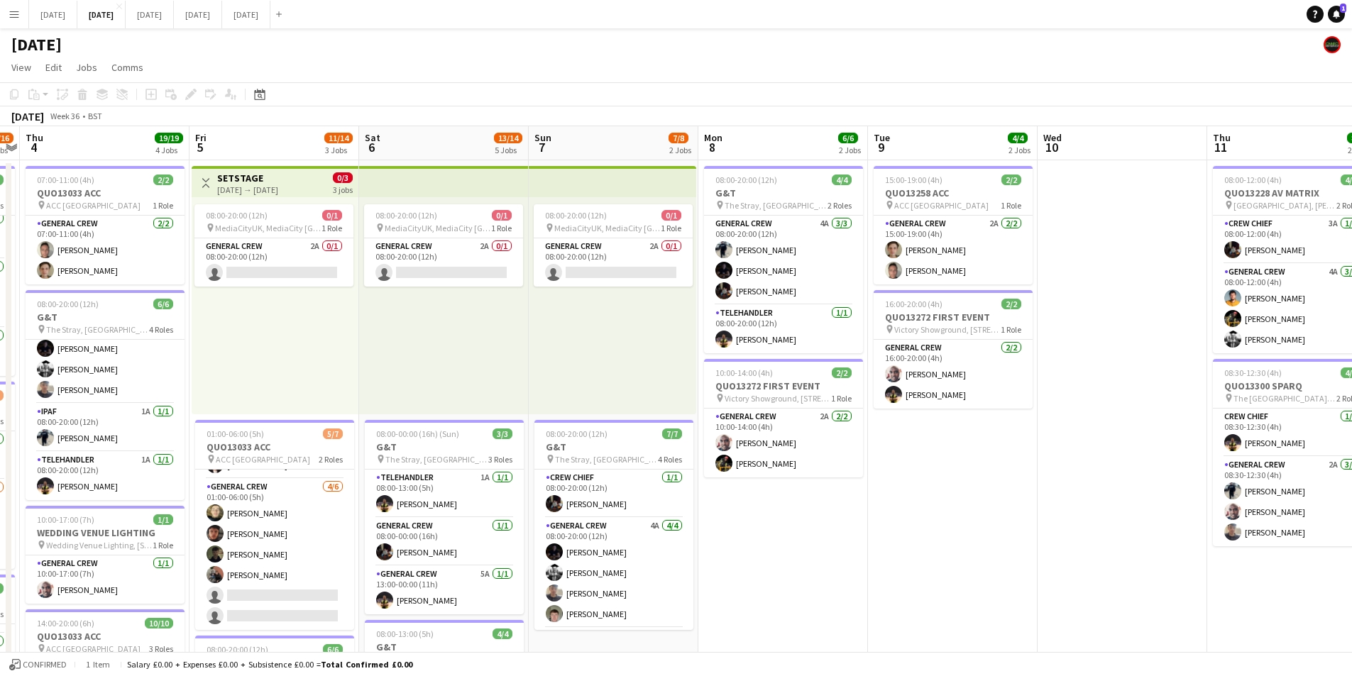
drag, startPoint x: 1107, startPoint y: 526, endPoint x: 863, endPoint y: 499, distance: 244.9
click at [864, 499] on app-calendar-viewport "Mon 1 15/16 3 Jobs Tue 2 20/21 4 Jobs Wed 3 15/16 3 Jobs Thu 4 19/19 4 Jobs Fri…" at bounding box center [676, 614] width 1352 height 976
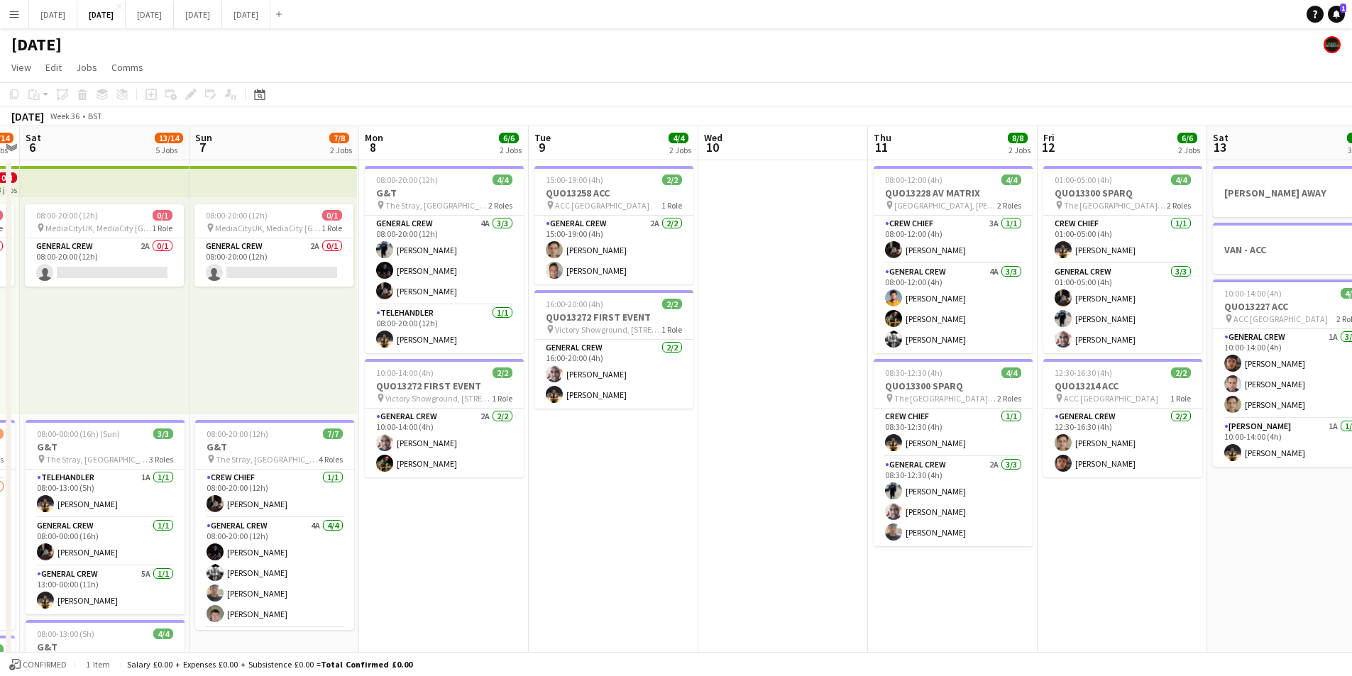
scroll to position [0, 392]
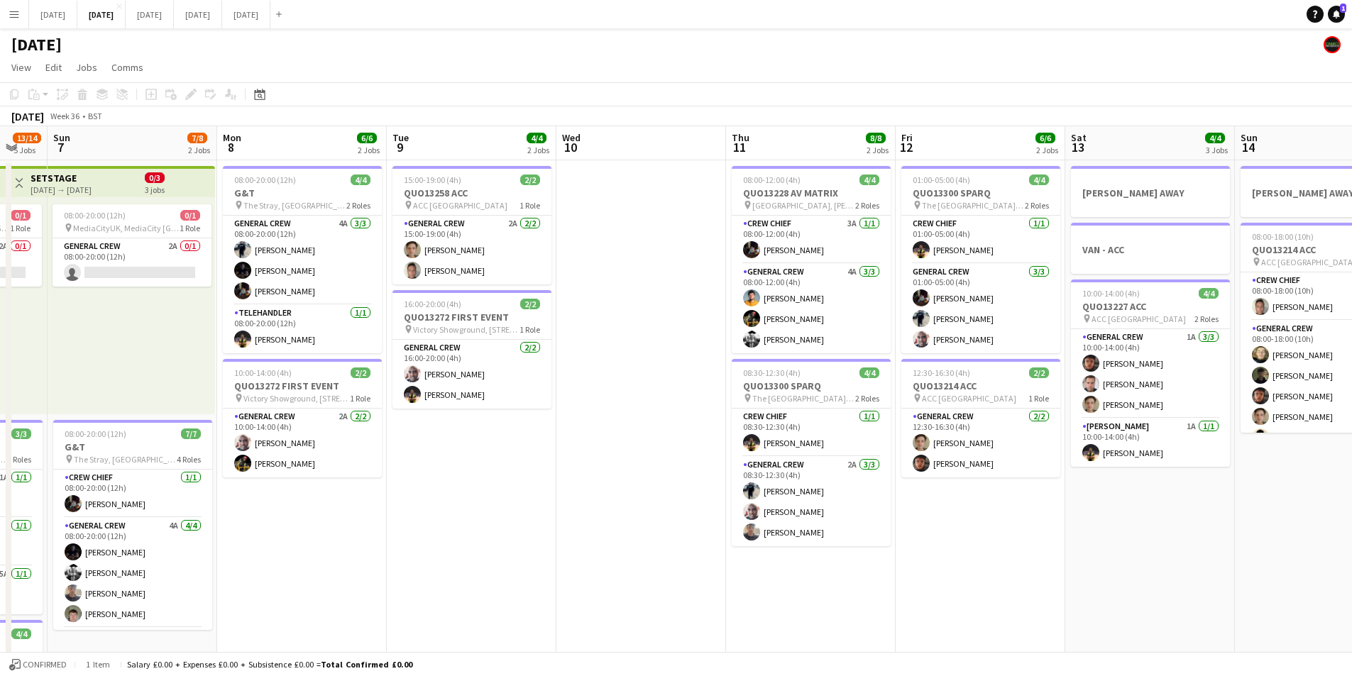
drag, startPoint x: 904, startPoint y: 492, endPoint x: 670, endPoint y: 491, distance: 233.5
click at [670, 491] on app-calendar-viewport "Thu 4 19/19 4 Jobs Fri 5 11/14 3 Jobs Sat 6 13/14 5 Jobs Sun 7 7/8 2 Jobs Mon 8…" at bounding box center [676, 614] width 1352 height 976
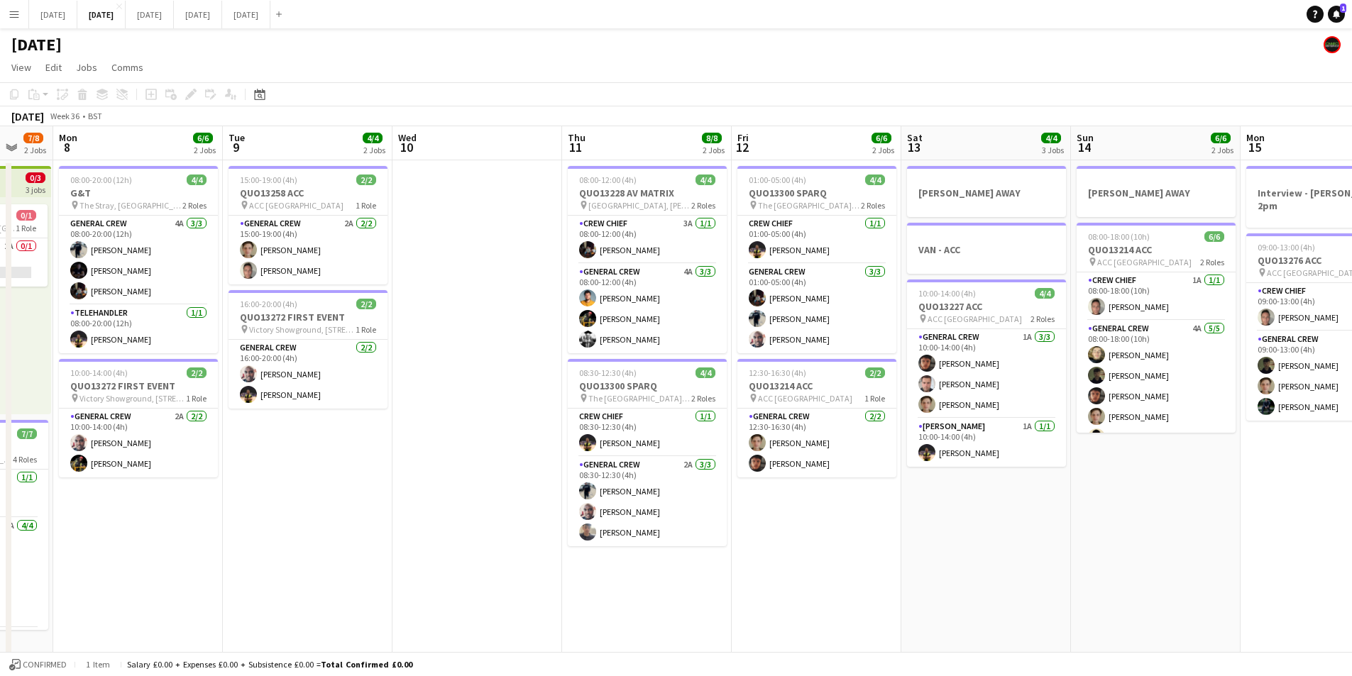
drag, startPoint x: 1176, startPoint y: 549, endPoint x: 960, endPoint y: 538, distance: 216.0
click at [960, 538] on app-calendar-viewport "Fri 5 11/14 3 Jobs Sat 6 13/14 5 Jobs Sun 7 7/8 2 Jobs Mon 8 6/6 2 Jobs Tue 9 4…" at bounding box center [676, 614] width 1352 height 976
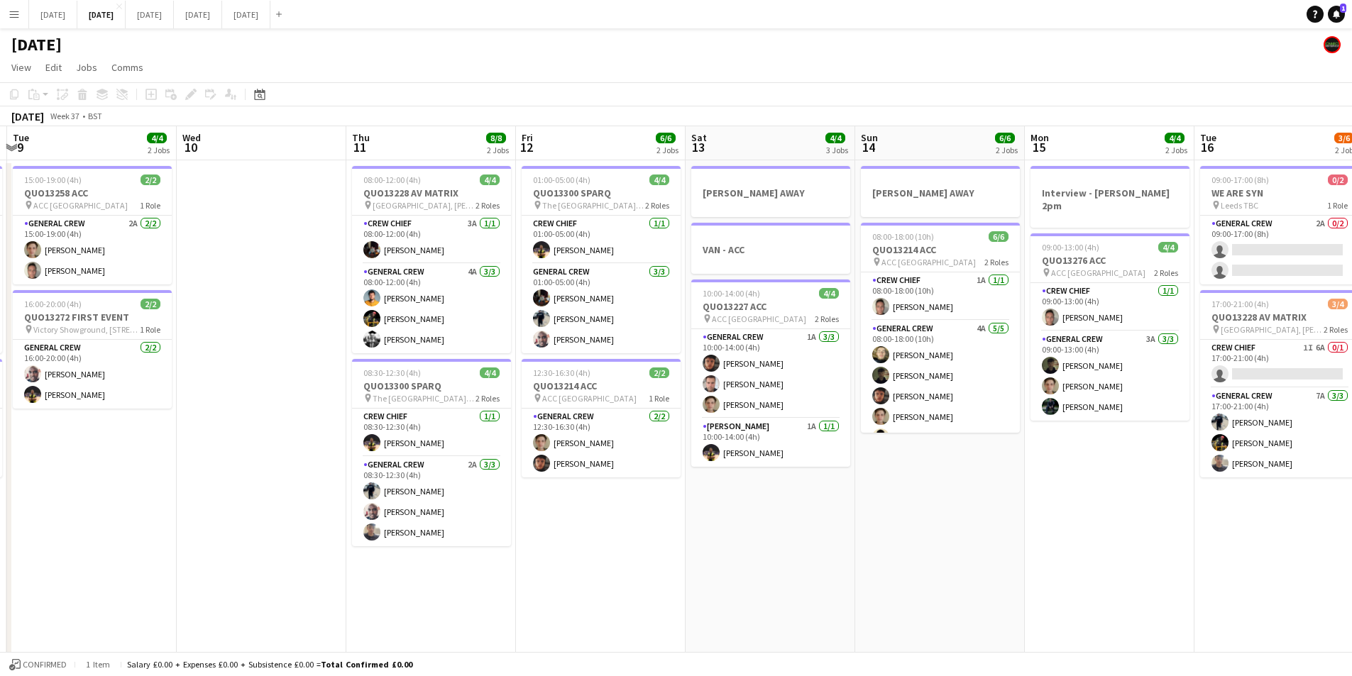
scroll to position [0, 358]
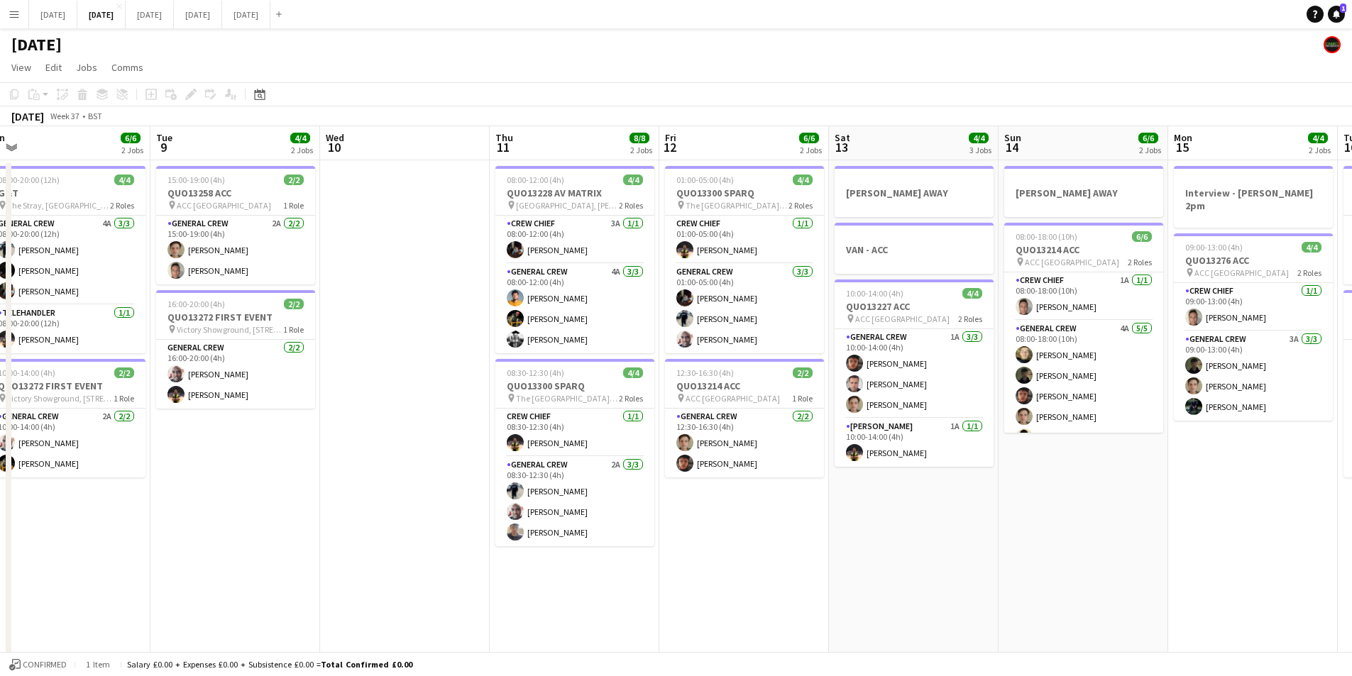
drag, startPoint x: 1248, startPoint y: 544, endPoint x: 1225, endPoint y: 544, distance: 23.4
click at [1225, 544] on app-calendar-viewport "Sat 6 13/14 5 Jobs Sun 7 7/8 2 Jobs Mon 8 6/6 2 Jobs Tue 9 4/4 2 Jobs Wed 10 Th…" at bounding box center [676, 614] width 1352 height 976
drag, startPoint x: 388, startPoint y: 346, endPoint x: 381, endPoint y: 403, distance: 57.1
click at [752, 351] on app-calendar-viewport "Sat 6 13/14 5 Jobs Sun 7 7/8 2 Jobs Mon 8 6/6 2 Jobs Tue 9 4/4 2 Jobs Wed 10 Th…" at bounding box center [676, 614] width 1352 height 976
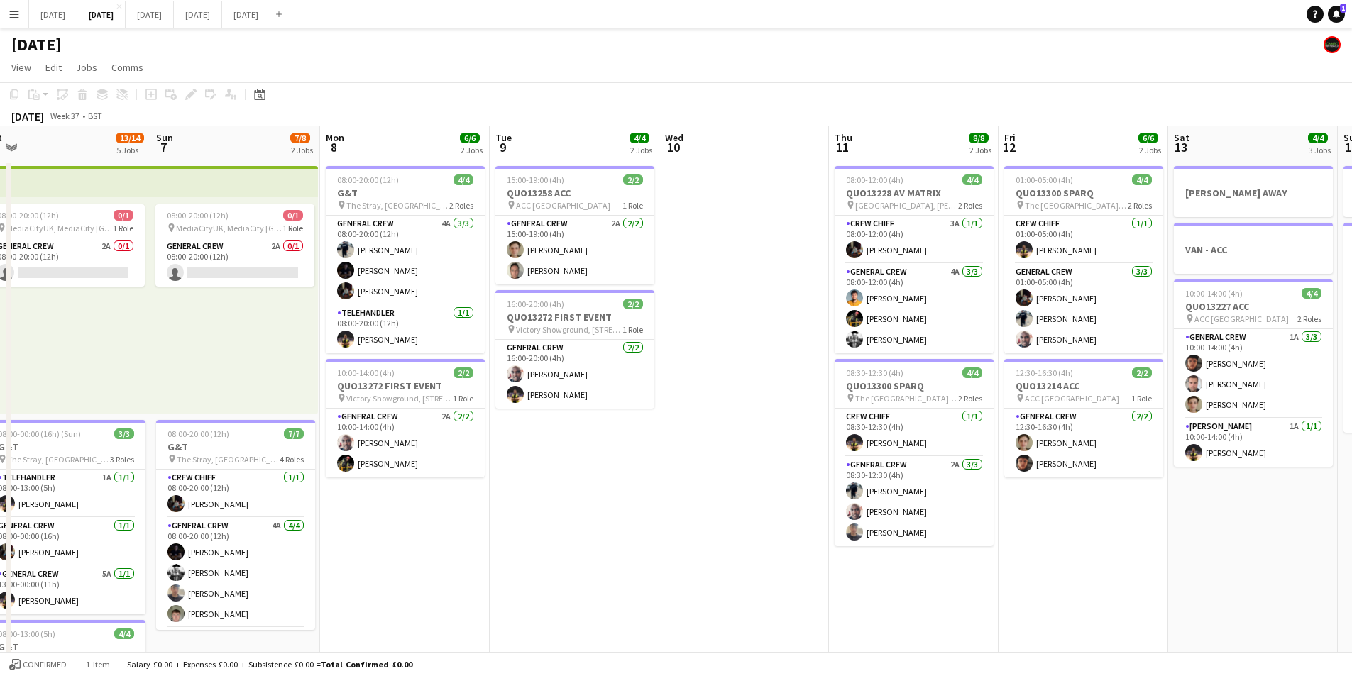
click at [799, 450] on app-calendar-viewport "Thu 4 19/19 4 Jobs Fri 5 11/14 3 Jobs Sat 6 13/14 5 Jobs Sun 7 7/8 2 Jobs Mon 8…" at bounding box center [676, 614] width 1352 height 976
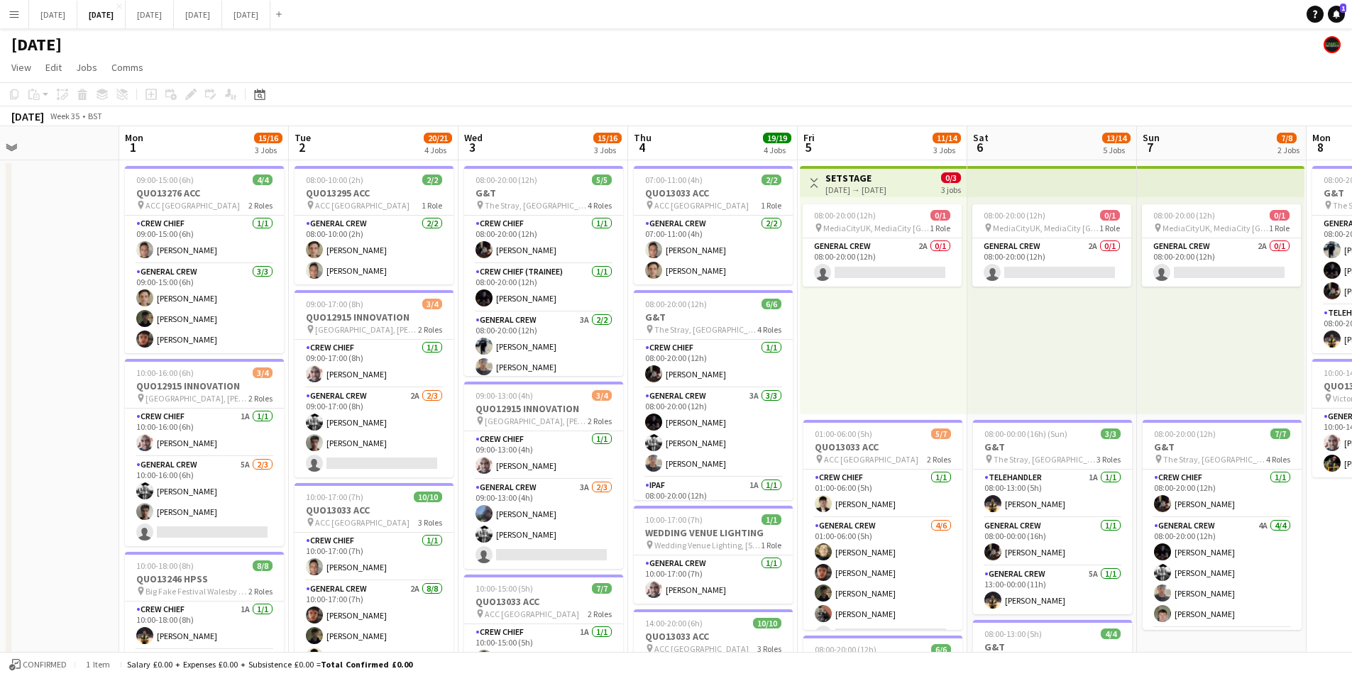
scroll to position [0, 422]
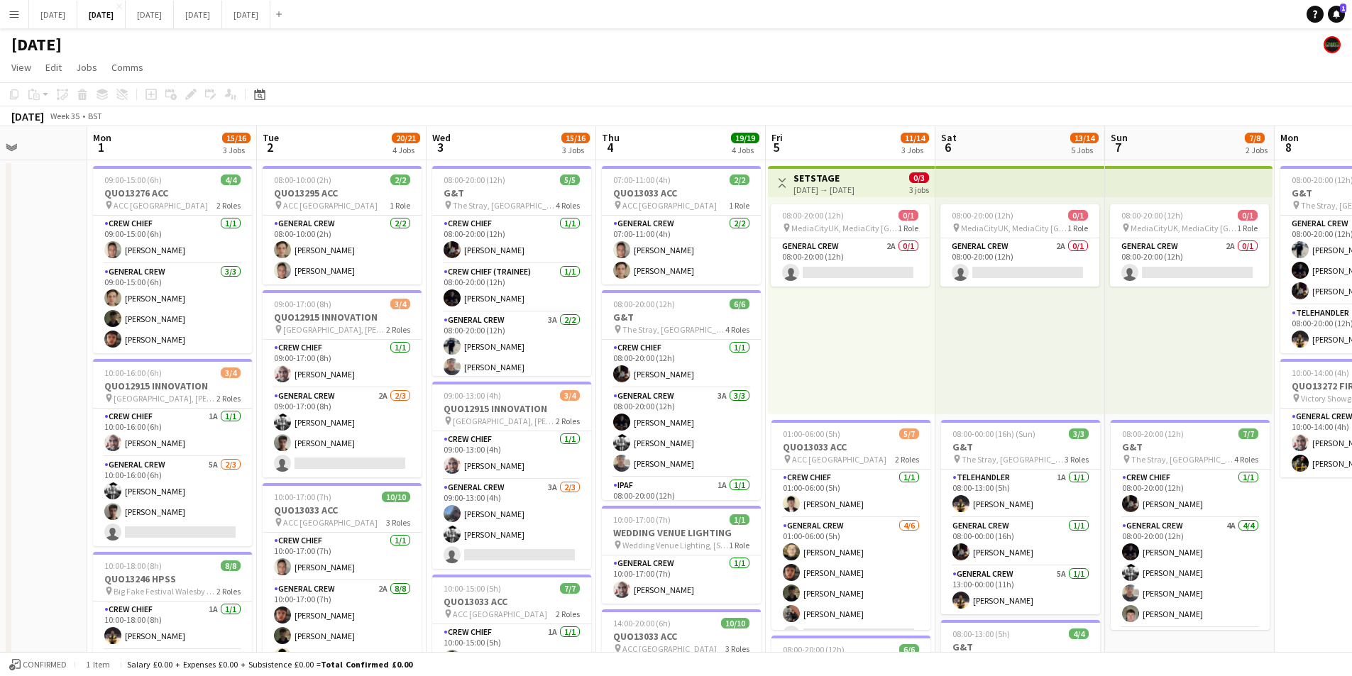
drag, startPoint x: 370, startPoint y: 392, endPoint x: 907, endPoint y: 412, distance: 536.9
click at [907, 412] on app-calendar-viewport "Fri 29 Sat 30 Sun 31 Mon 1 15/16 3 Jobs Tue 2 20/21 4 Jobs Wed 3 15/16 3 Jobs T…" at bounding box center [676, 614] width 1352 height 976
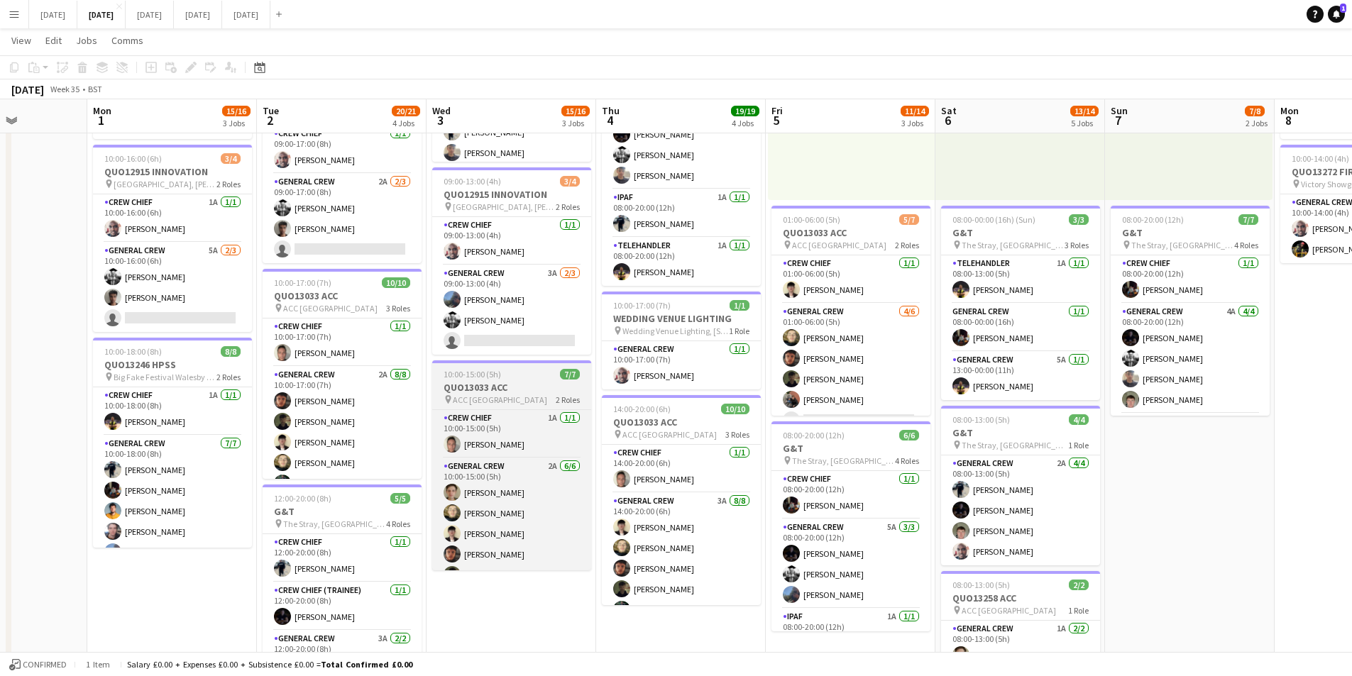
scroll to position [39, 0]
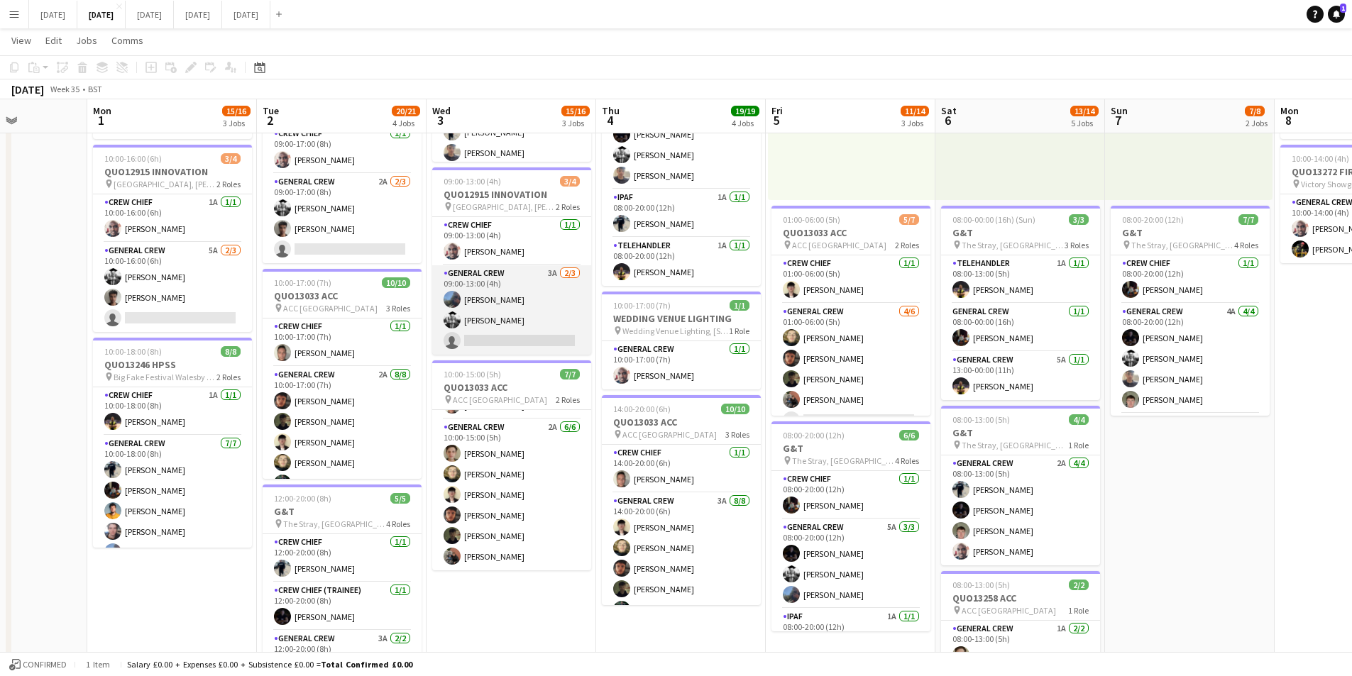
click at [529, 314] on app-card-role "General Crew 3A [DATE] 09:00-13:00 (4h) [PERSON_NAME] [PERSON_NAME] single-neut…" at bounding box center [511, 309] width 159 height 89
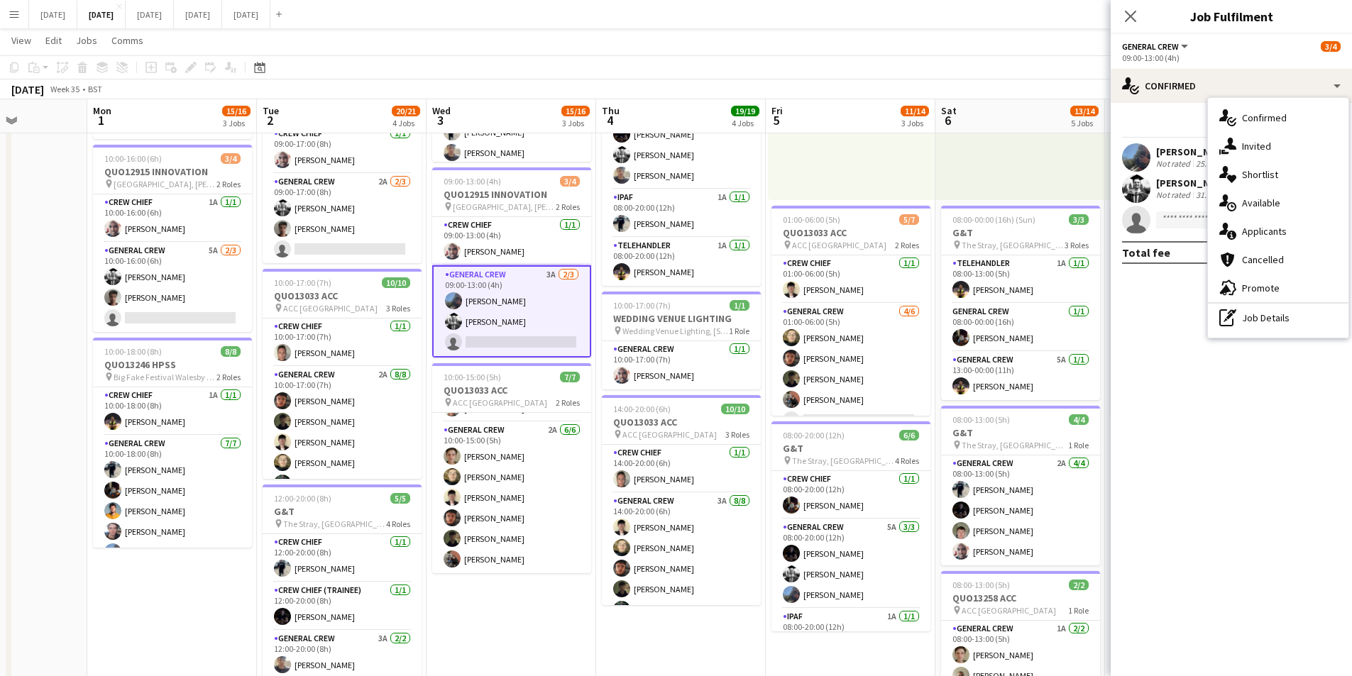
click at [1277, 226] on div "single-neutral-actions-information Applicants" at bounding box center [1278, 231] width 141 height 28
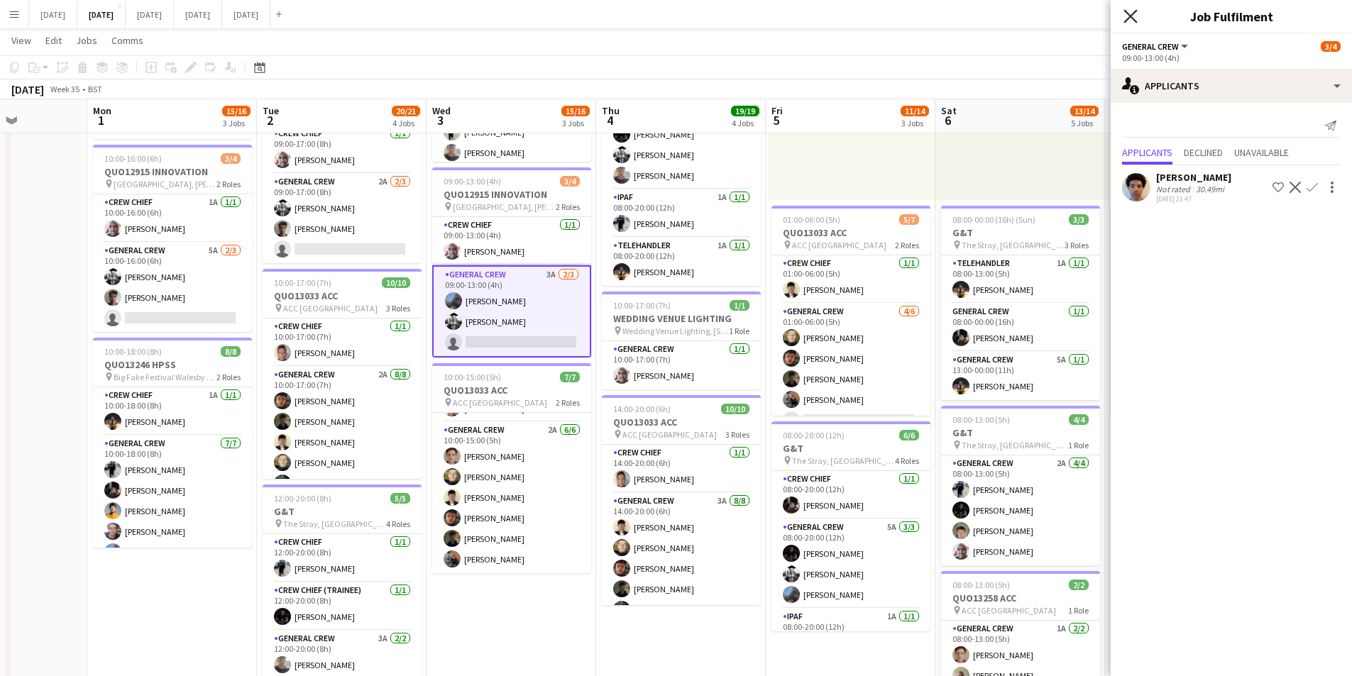
click at [1132, 12] on icon "Close pop-in" at bounding box center [1130, 15] width 13 height 13
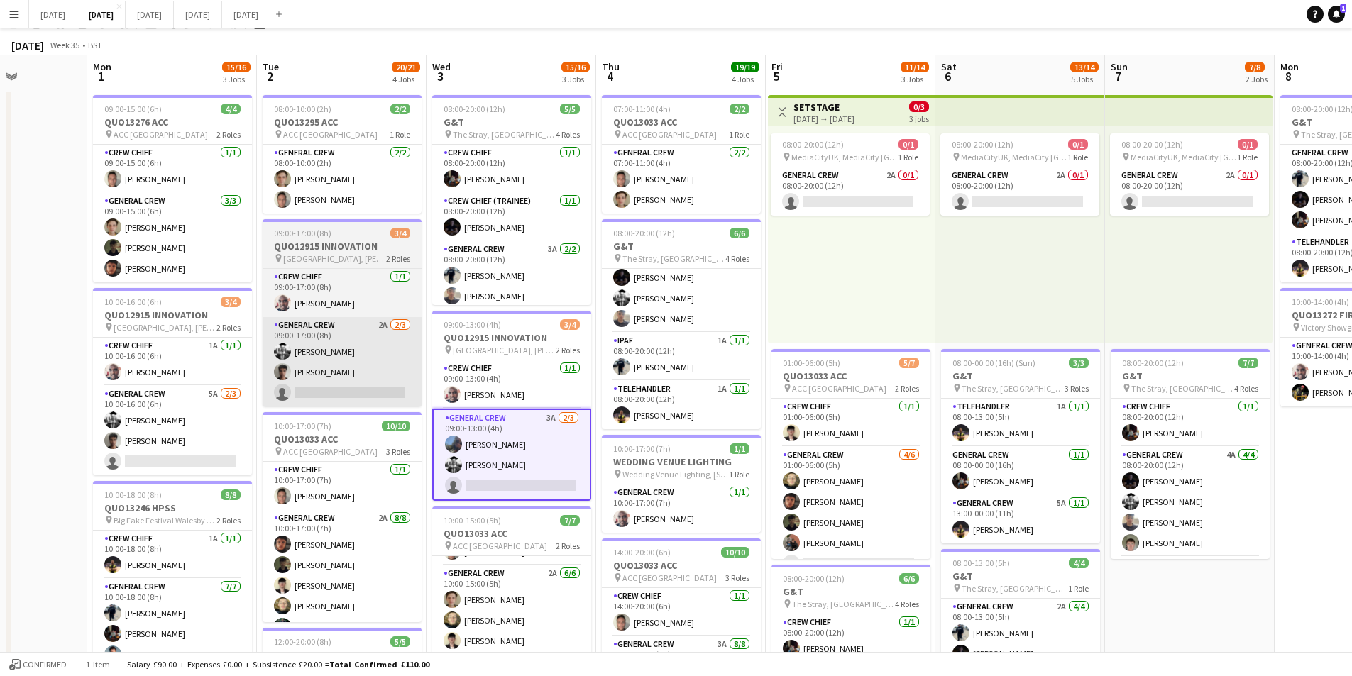
scroll to position [0, 0]
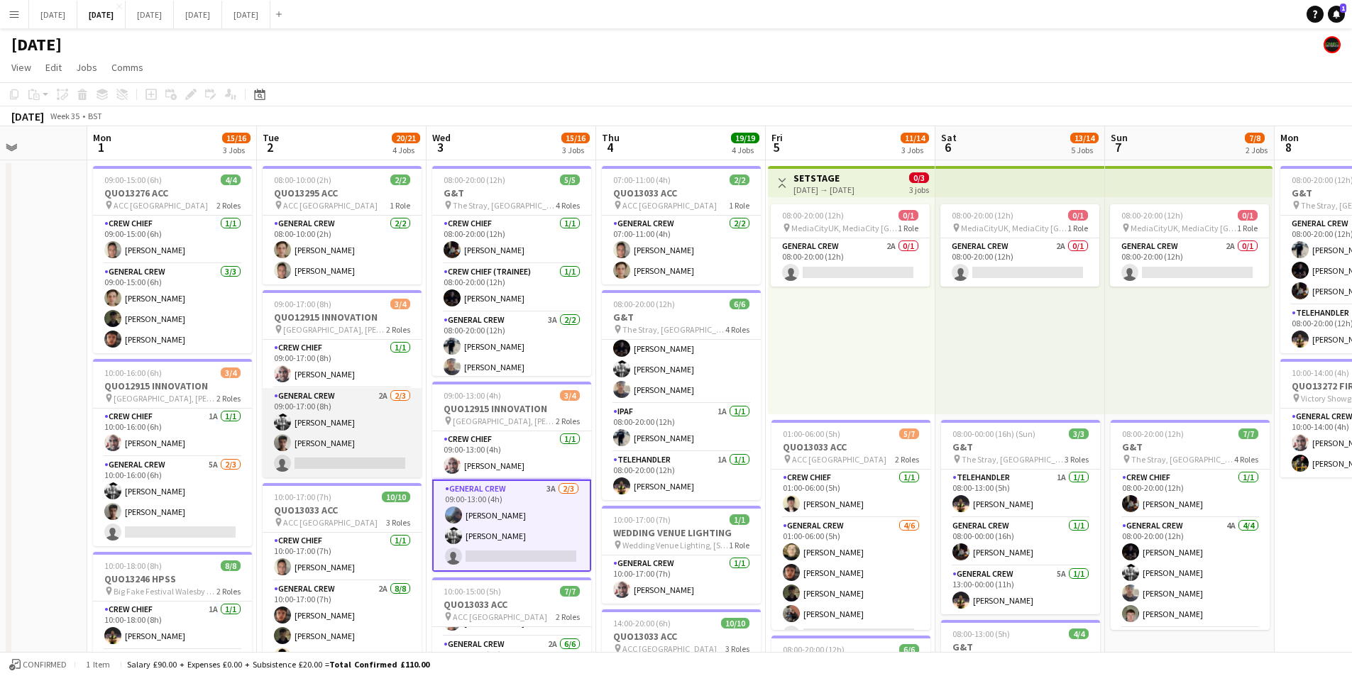
click at [343, 444] on app-card-role "General Crew 2A [DATE] 09:00-17:00 (8h) [PERSON_NAME] Kamuren Brownhill single-…" at bounding box center [342, 432] width 159 height 89
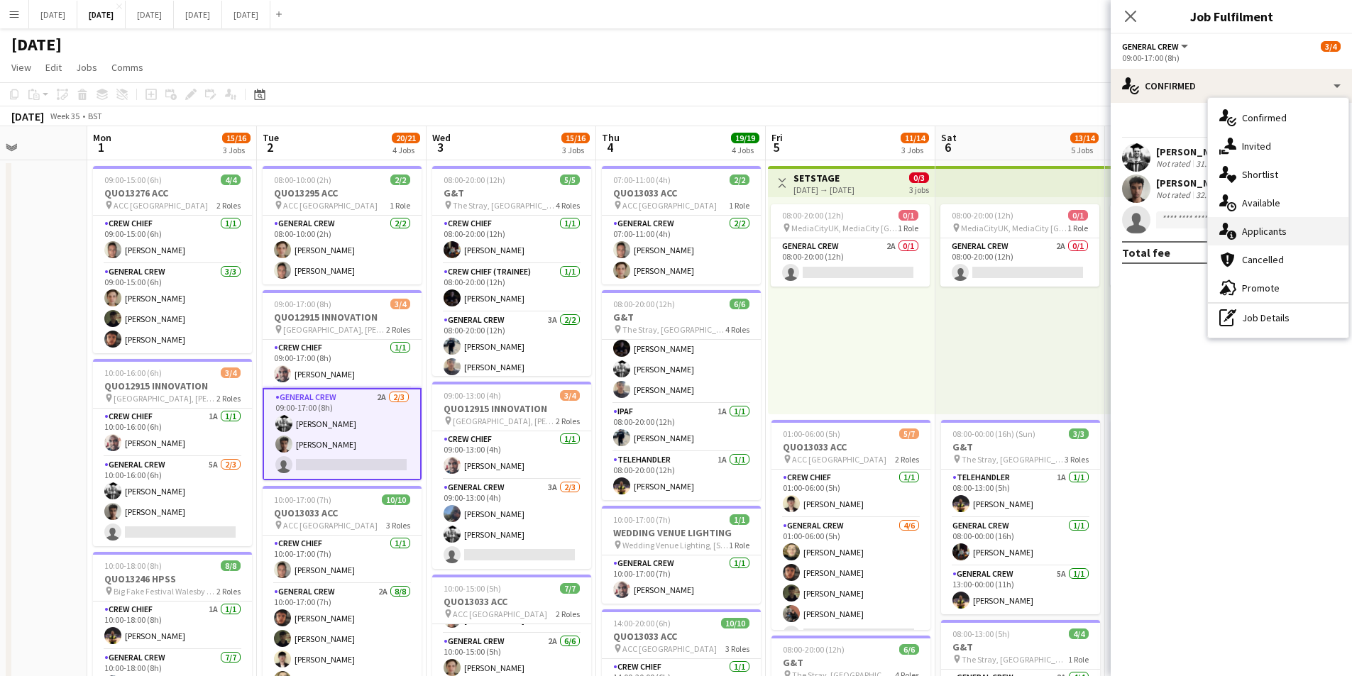
click at [1268, 237] on div "single-neutral-actions-information Applicants" at bounding box center [1278, 231] width 141 height 28
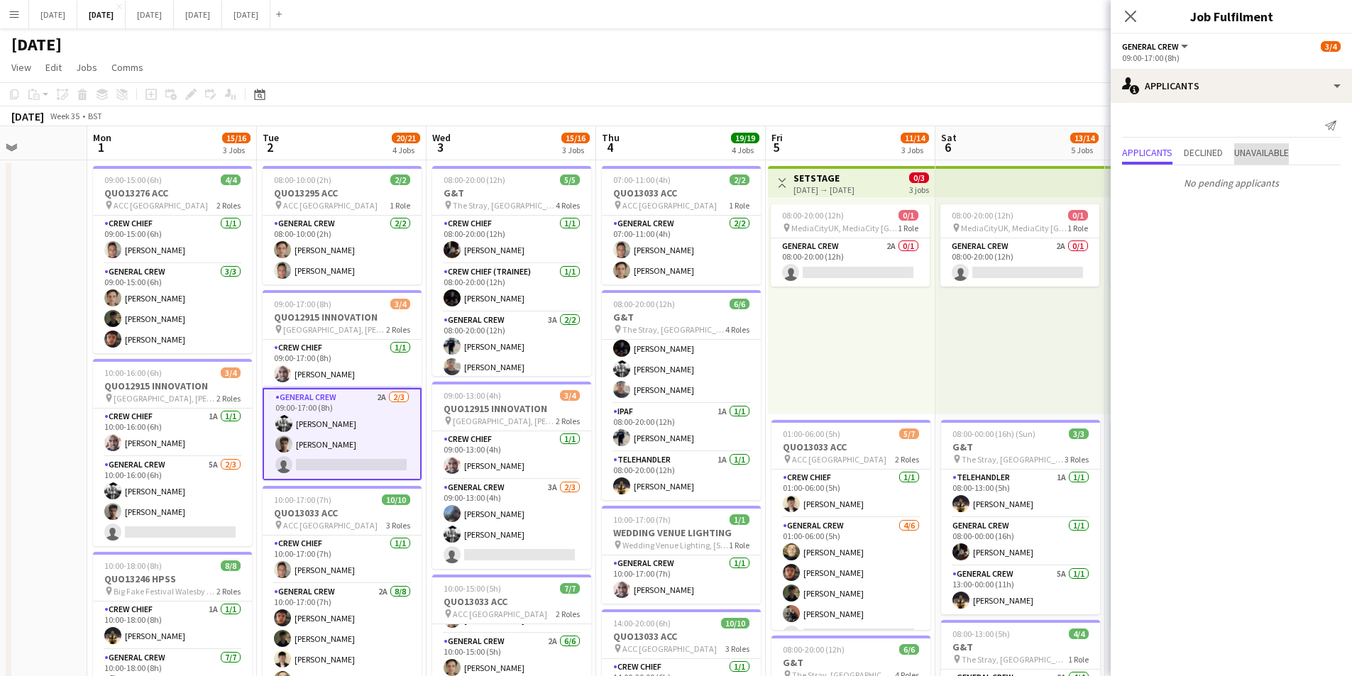
click at [1264, 157] on span "Unavailable" at bounding box center [1261, 153] width 55 height 10
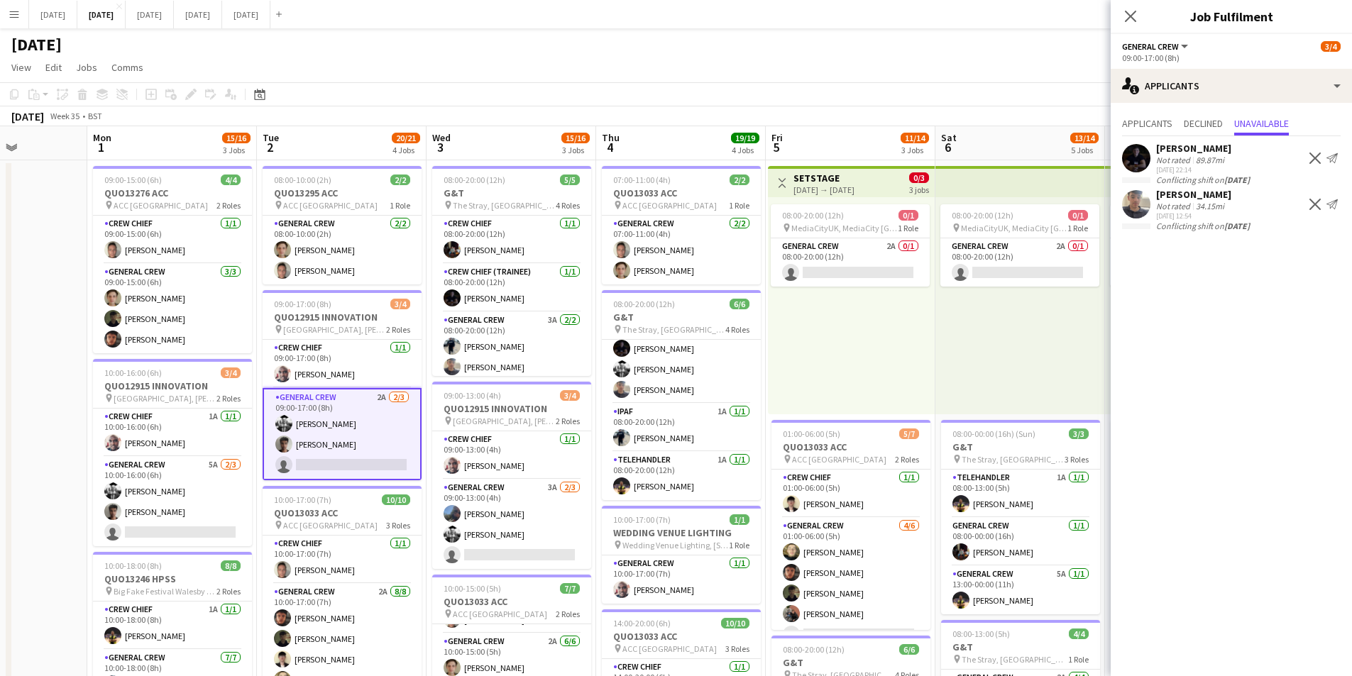
click at [1317, 159] on app-icon "Decline" at bounding box center [1314, 158] width 11 height 11
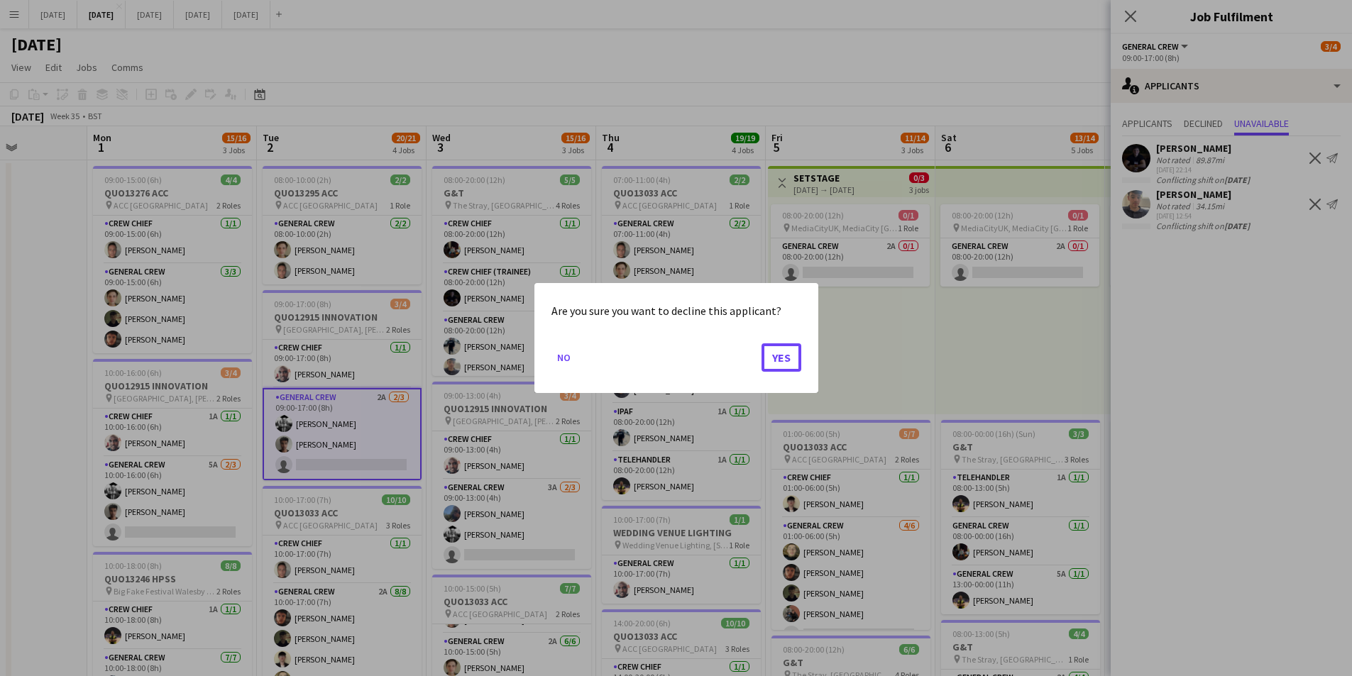
click at [790, 354] on button "Yes" at bounding box center [782, 358] width 40 height 28
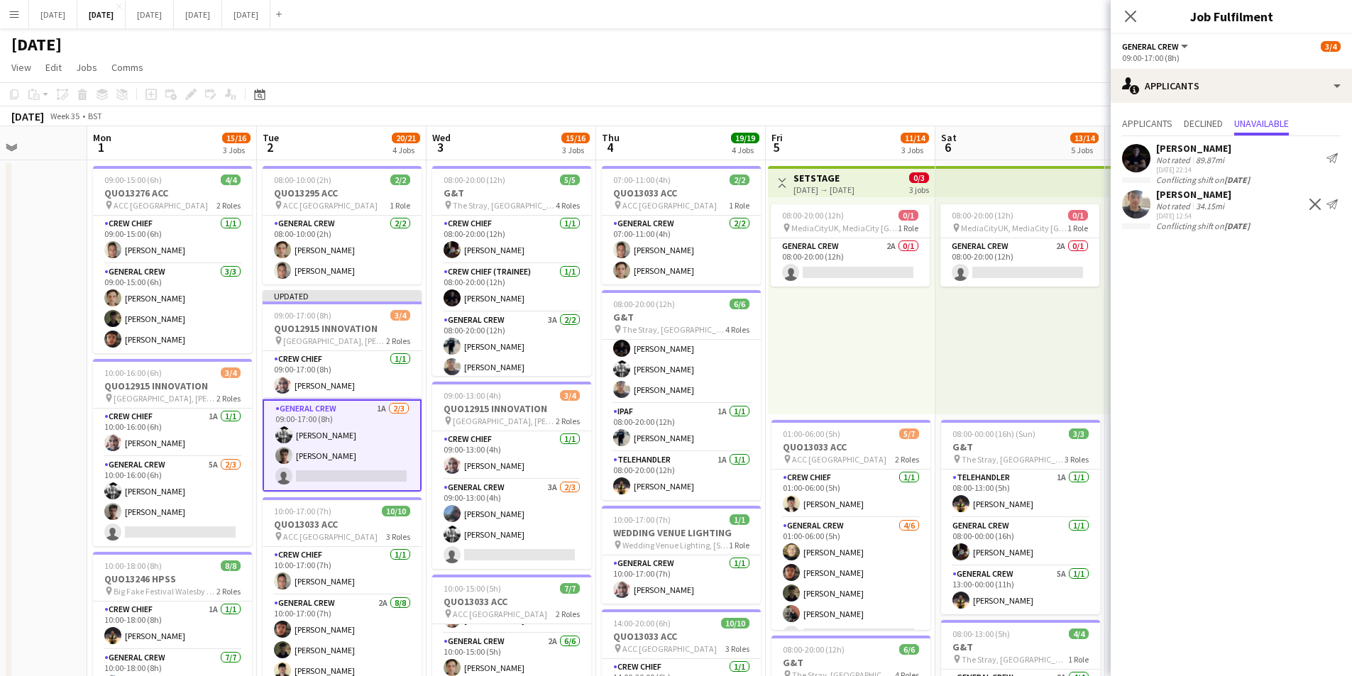
click at [1313, 196] on button "Decline" at bounding box center [1315, 204] width 17 height 17
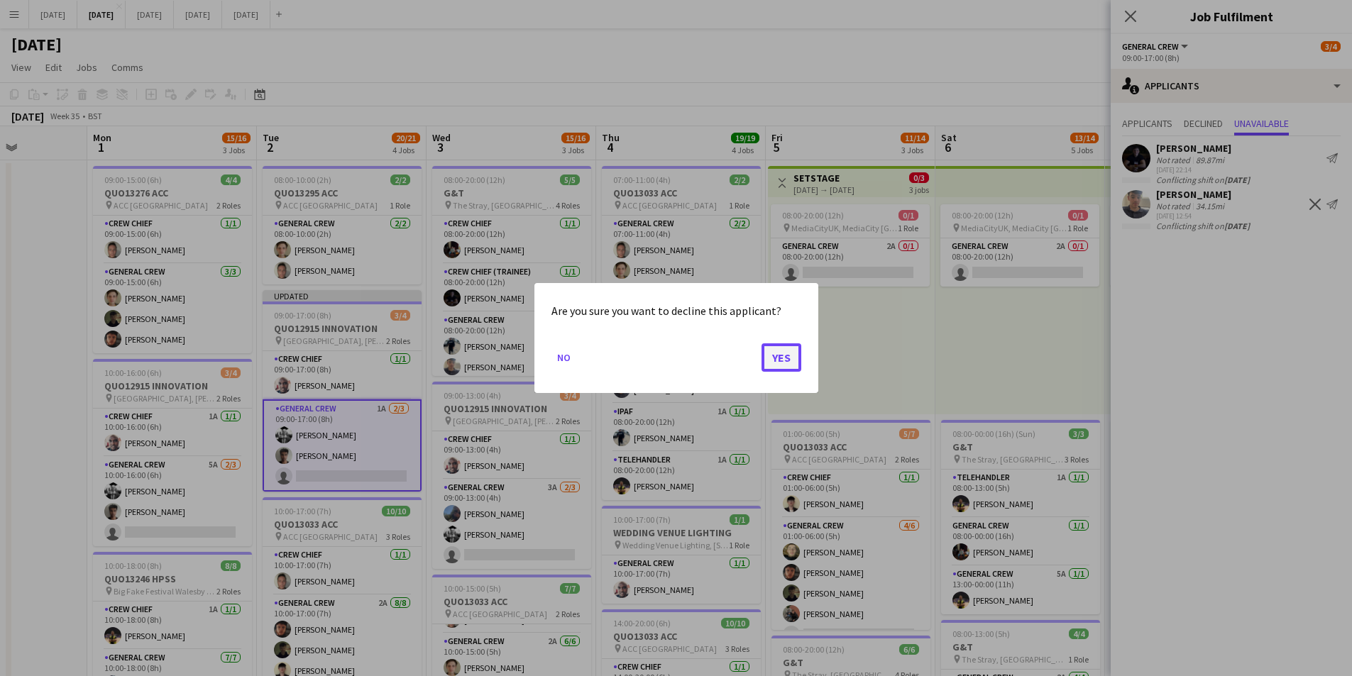
click at [787, 357] on button "Yes" at bounding box center [782, 358] width 40 height 28
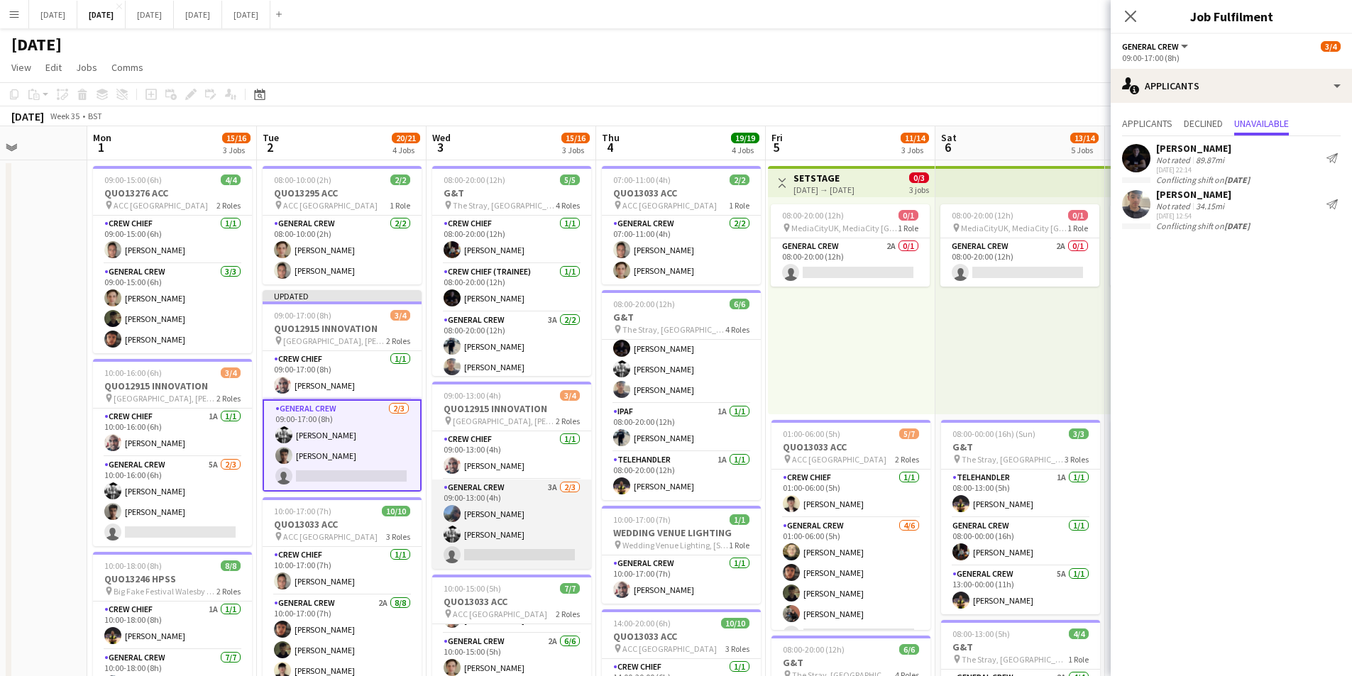
click at [501, 532] on app-card-role "General Crew 3A [DATE] 09:00-13:00 (4h) [PERSON_NAME] [PERSON_NAME] single-neut…" at bounding box center [511, 524] width 159 height 89
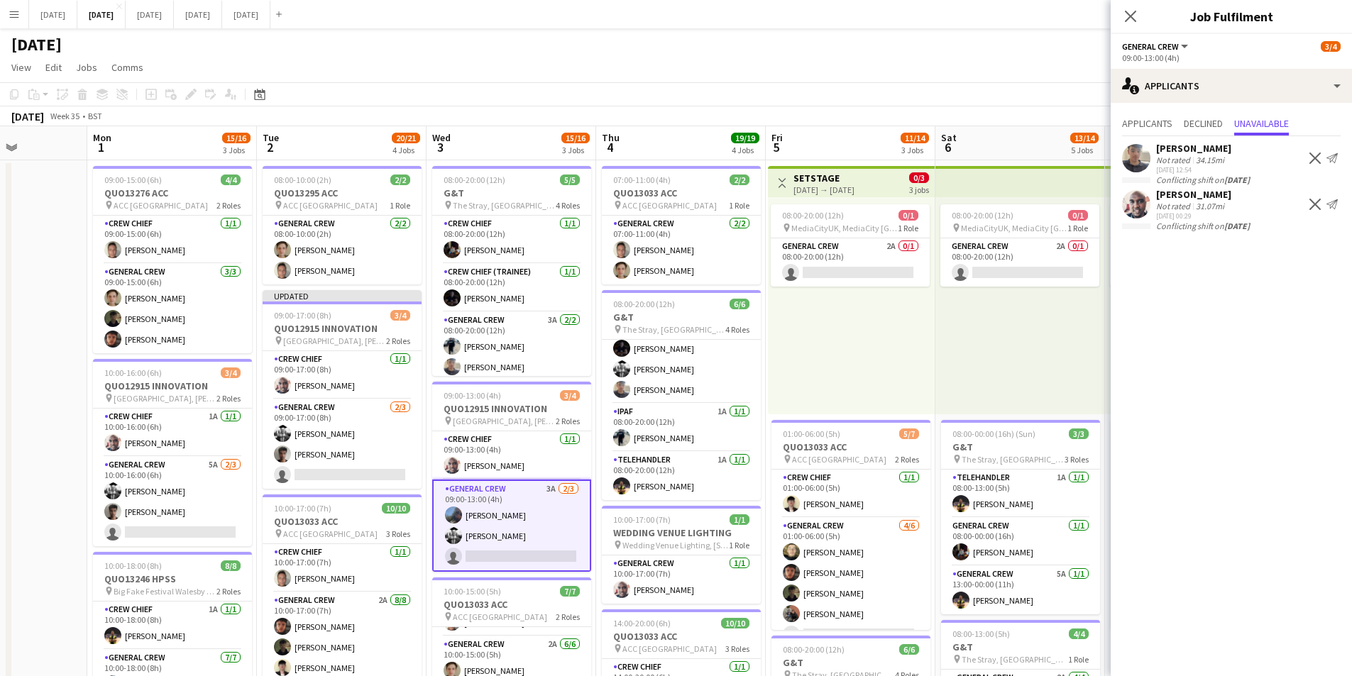
click at [1312, 158] on app-icon "Decline" at bounding box center [1314, 158] width 11 height 11
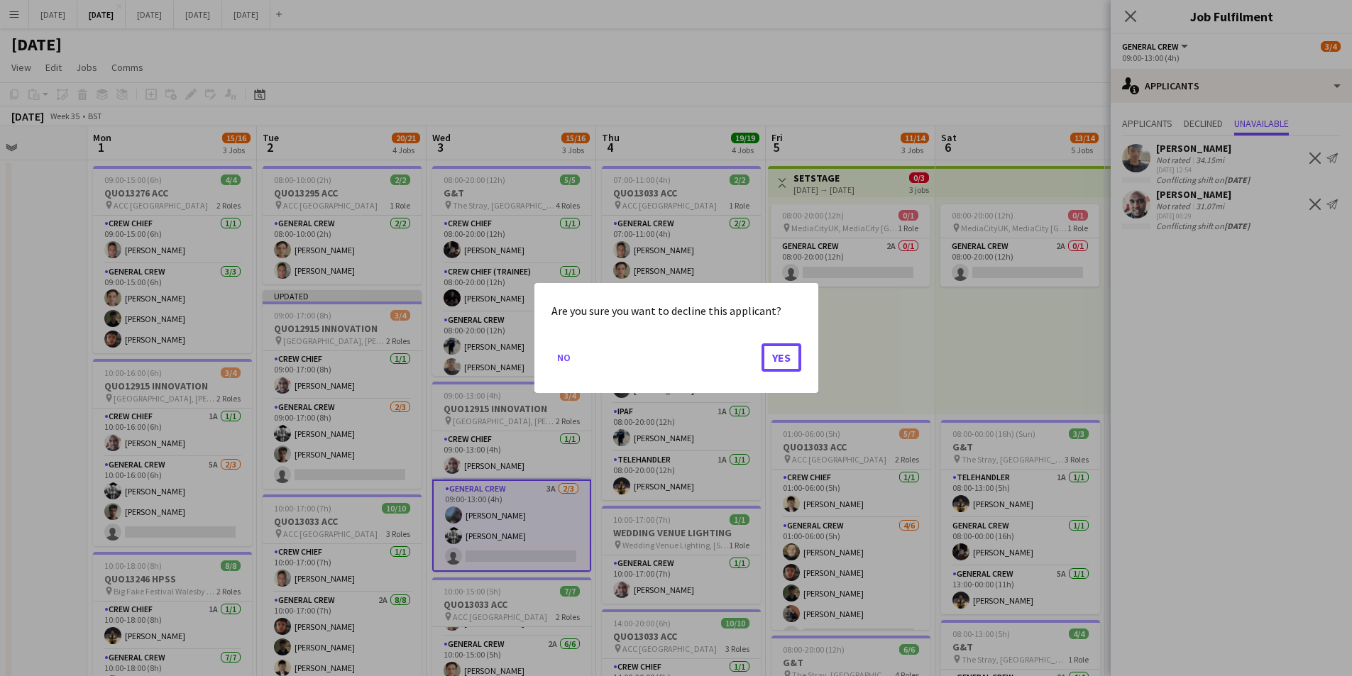
drag, startPoint x: 771, startPoint y: 362, endPoint x: 1318, endPoint y: 213, distance: 567.2
click at [772, 359] on button "Yes" at bounding box center [782, 358] width 40 height 28
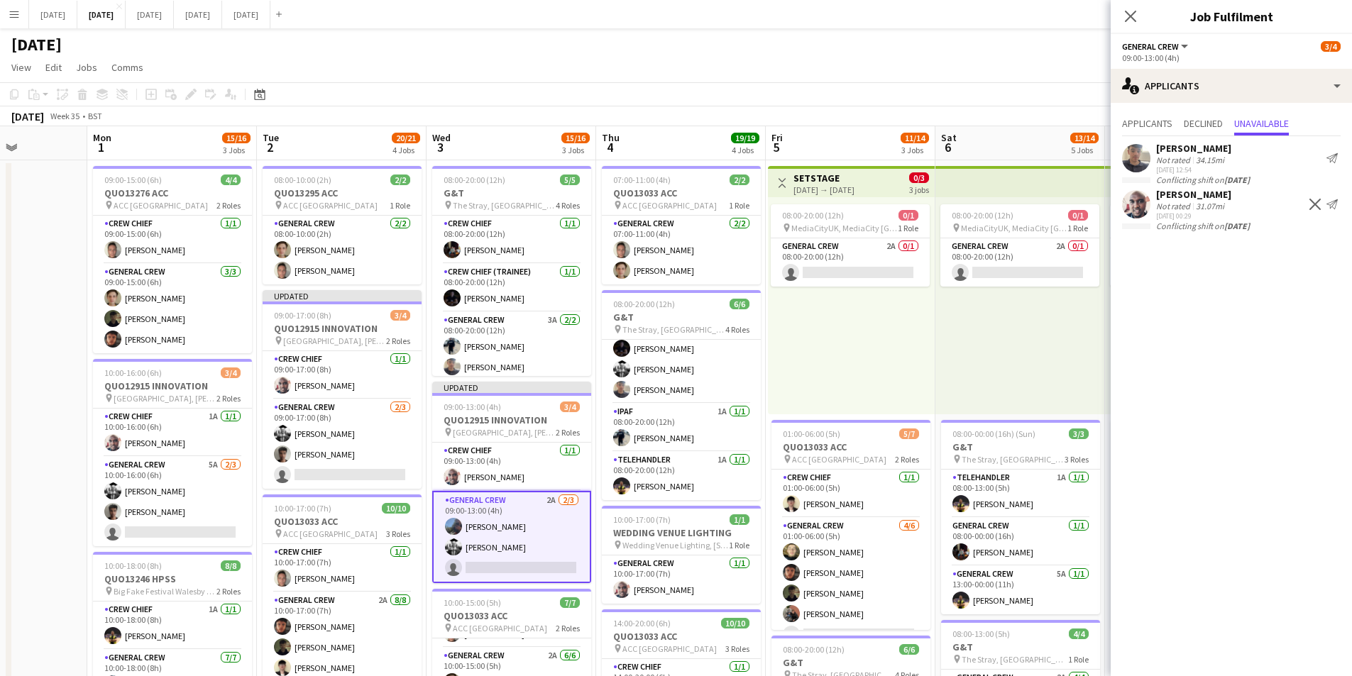
click at [1312, 202] on app-icon "Decline" at bounding box center [1314, 204] width 11 height 11
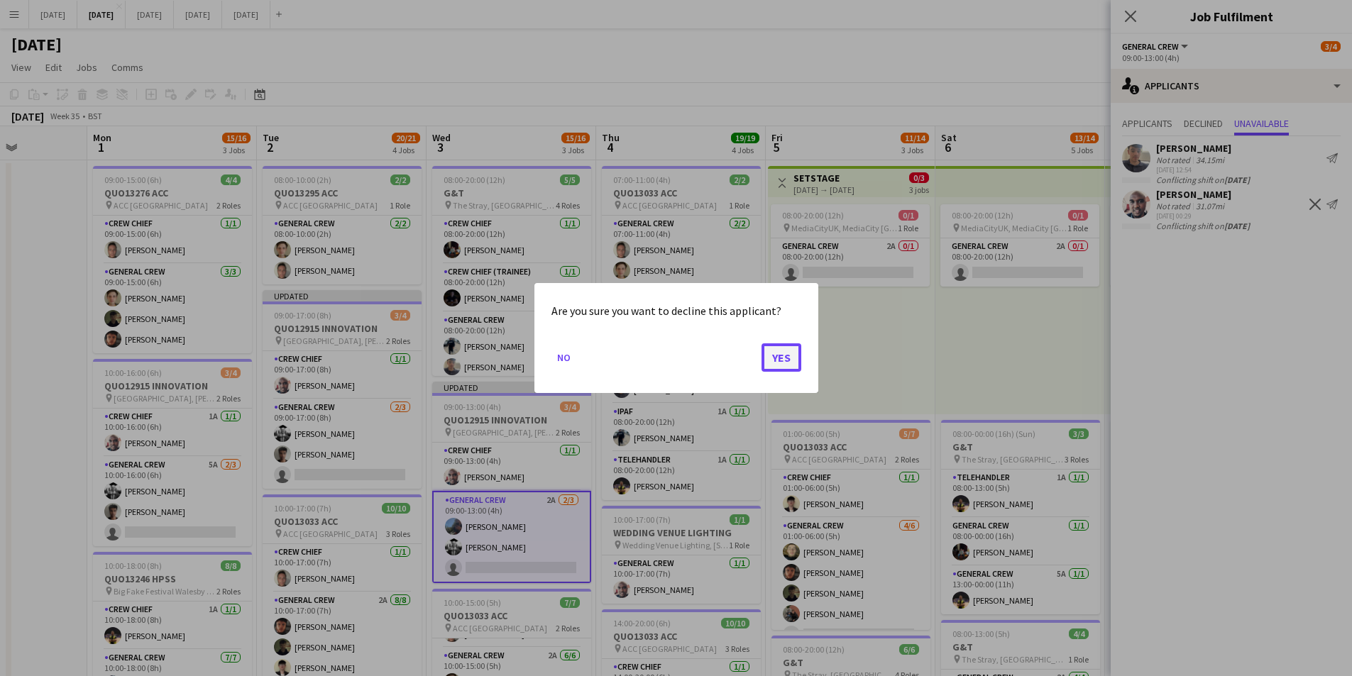
click at [779, 359] on button "Yes" at bounding box center [782, 358] width 40 height 28
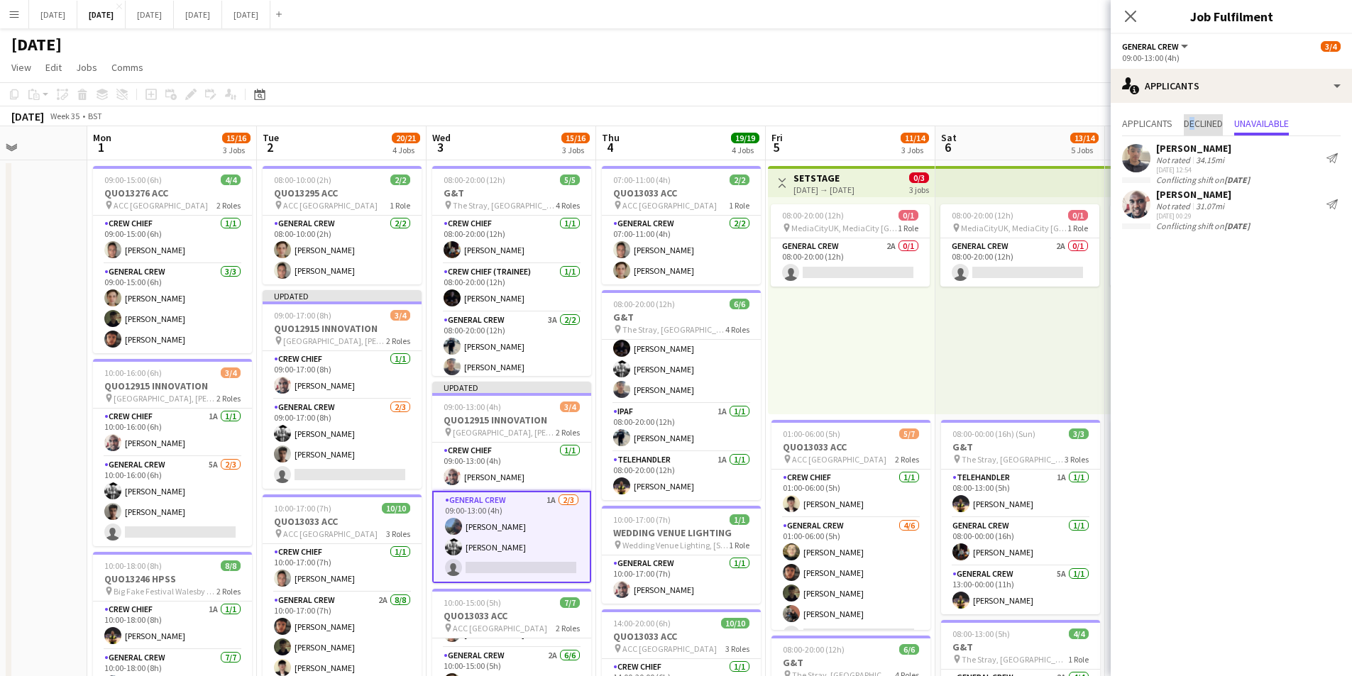
click at [1195, 127] on span "Declined" at bounding box center [1203, 124] width 39 height 10
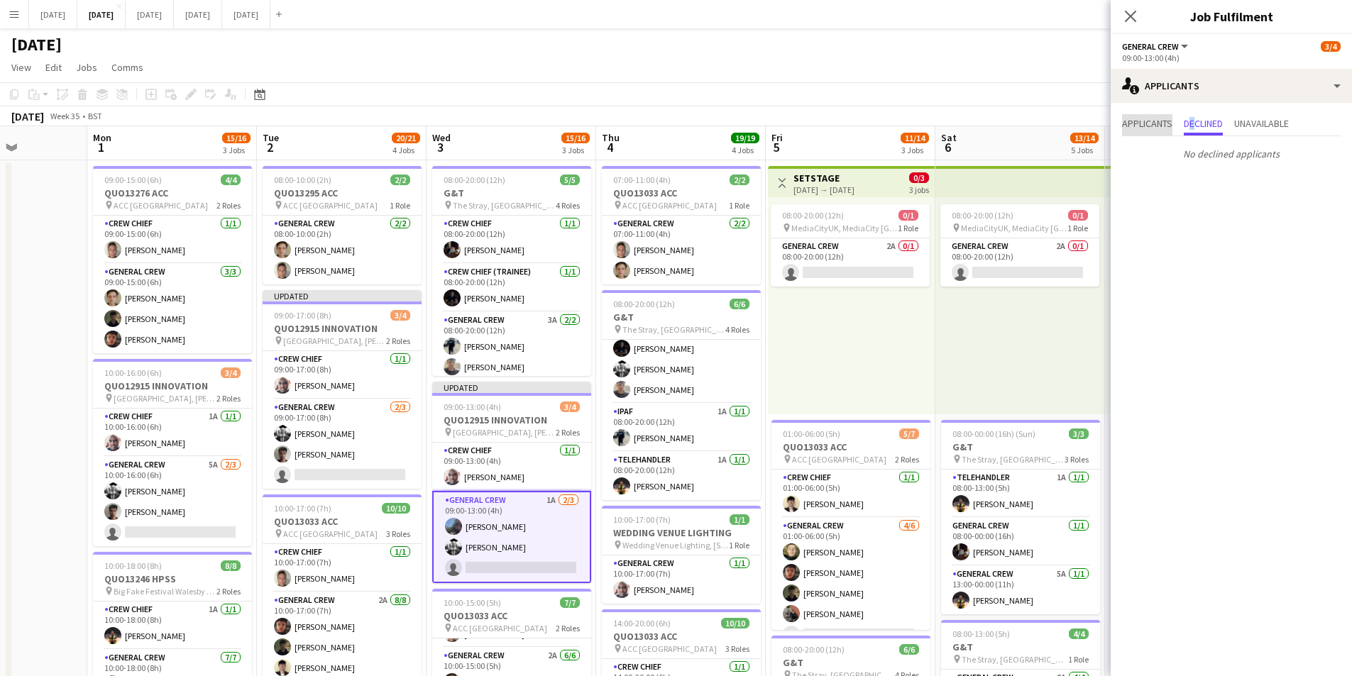
click at [1138, 120] on span "Applicants" at bounding box center [1147, 124] width 50 height 10
click at [1295, 186] on app-icon "Decline" at bounding box center [1295, 187] width 11 height 11
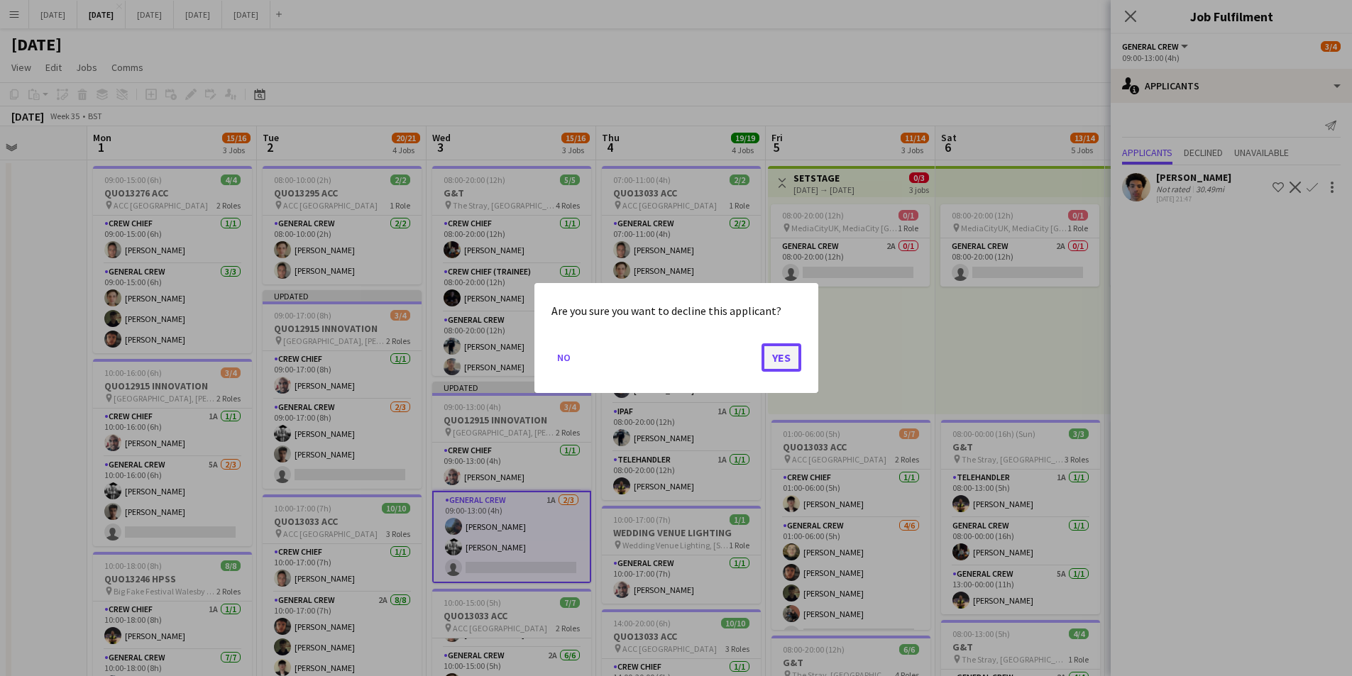
click at [793, 360] on button "Yes" at bounding box center [782, 358] width 40 height 28
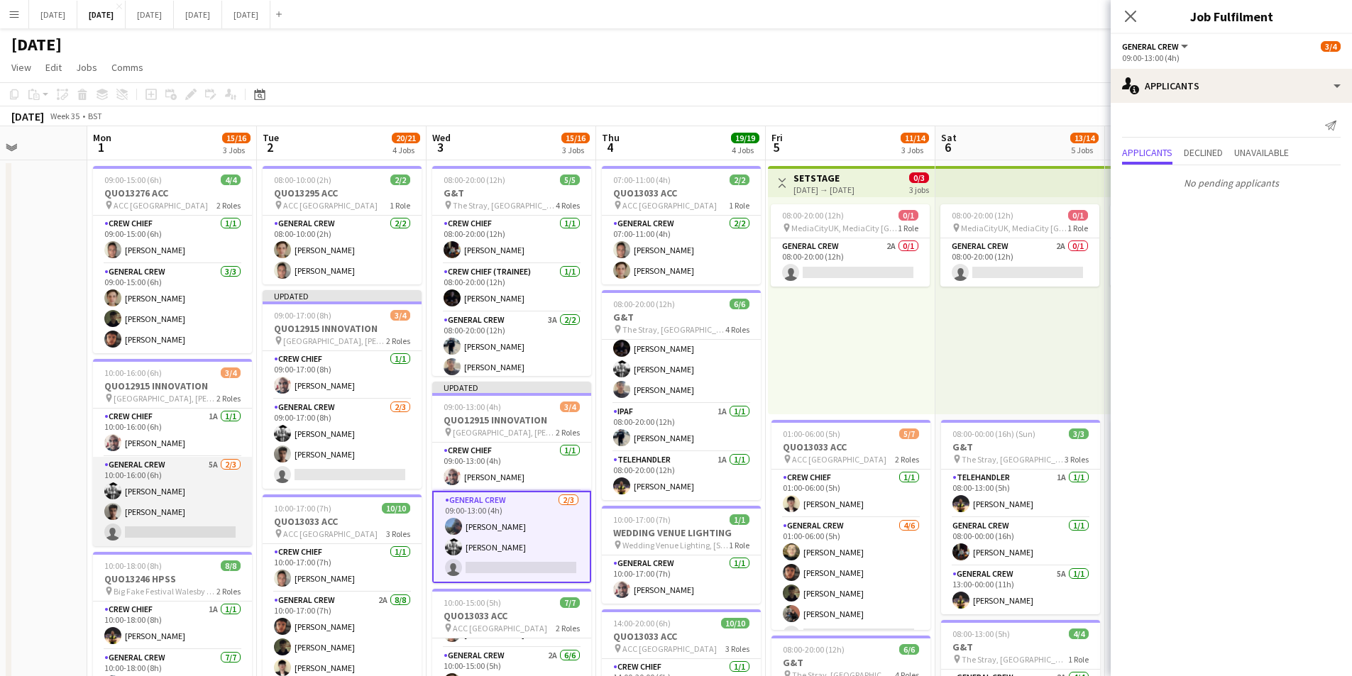
click at [197, 490] on app-card-role "General Crew 5A [DATE] 10:00-16:00 (6h) [PERSON_NAME] Kamuren Brownhill single-…" at bounding box center [172, 501] width 159 height 89
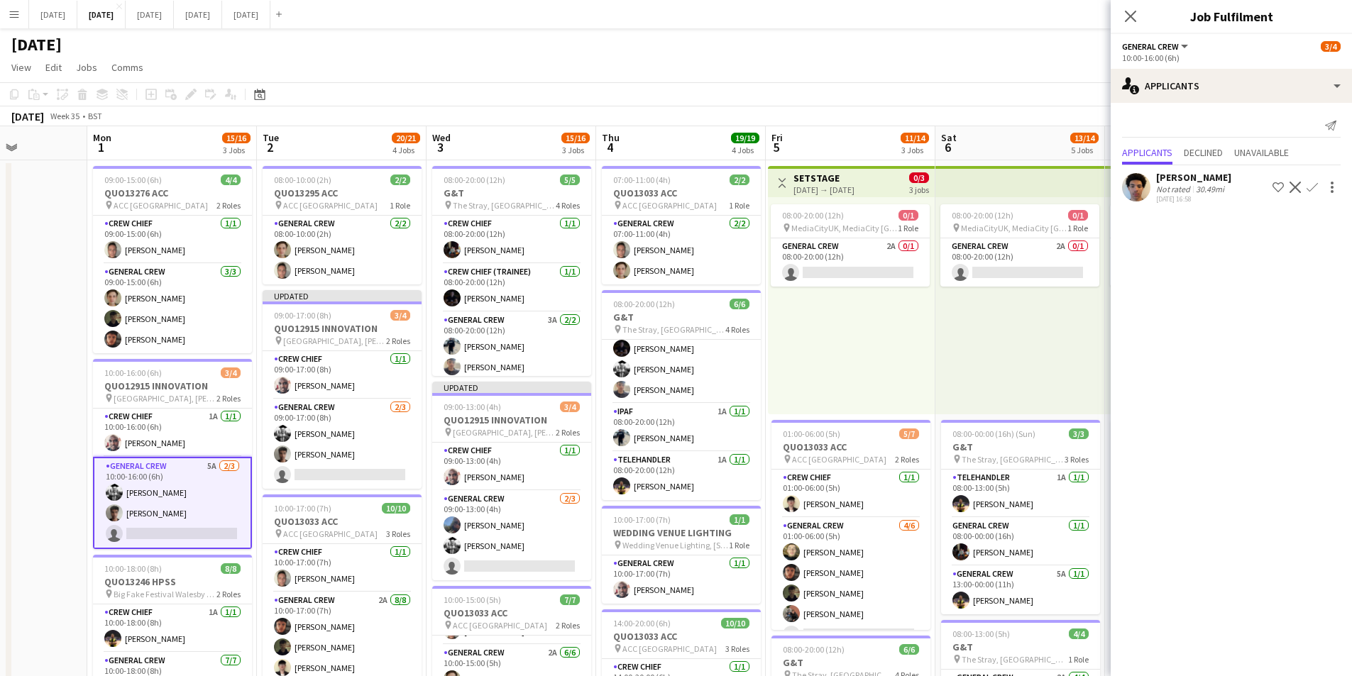
click at [1295, 185] on app-icon "Decline" at bounding box center [1295, 187] width 11 height 11
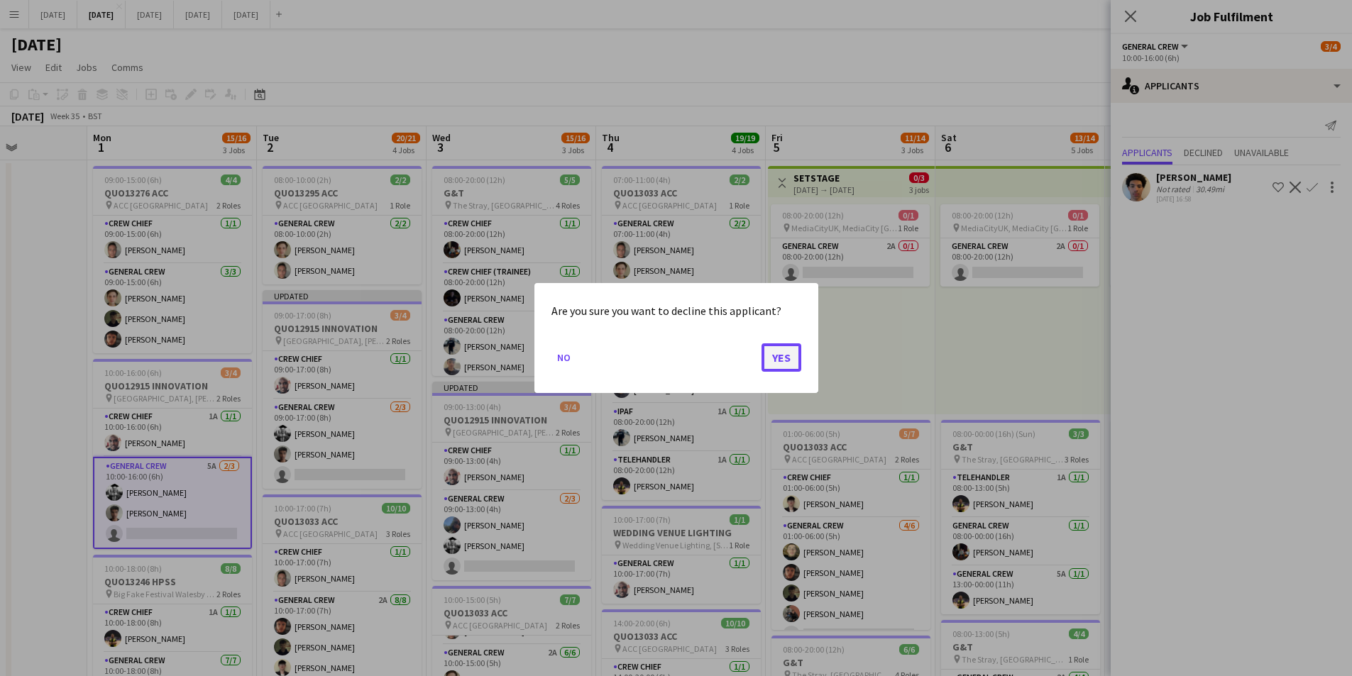
click at [787, 357] on button "Yes" at bounding box center [782, 358] width 40 height 28
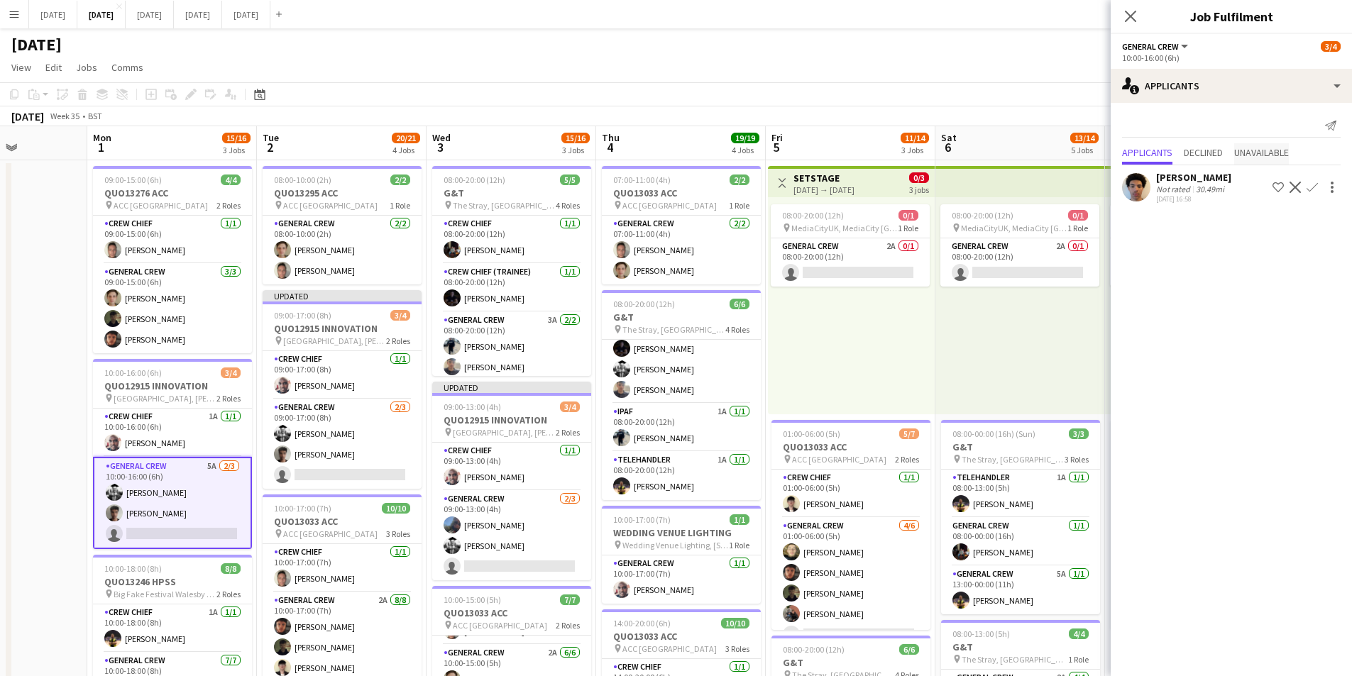
click at [1247, 148] on span "Unavailable" at bounding box center [1261, 153] width 55 height 10
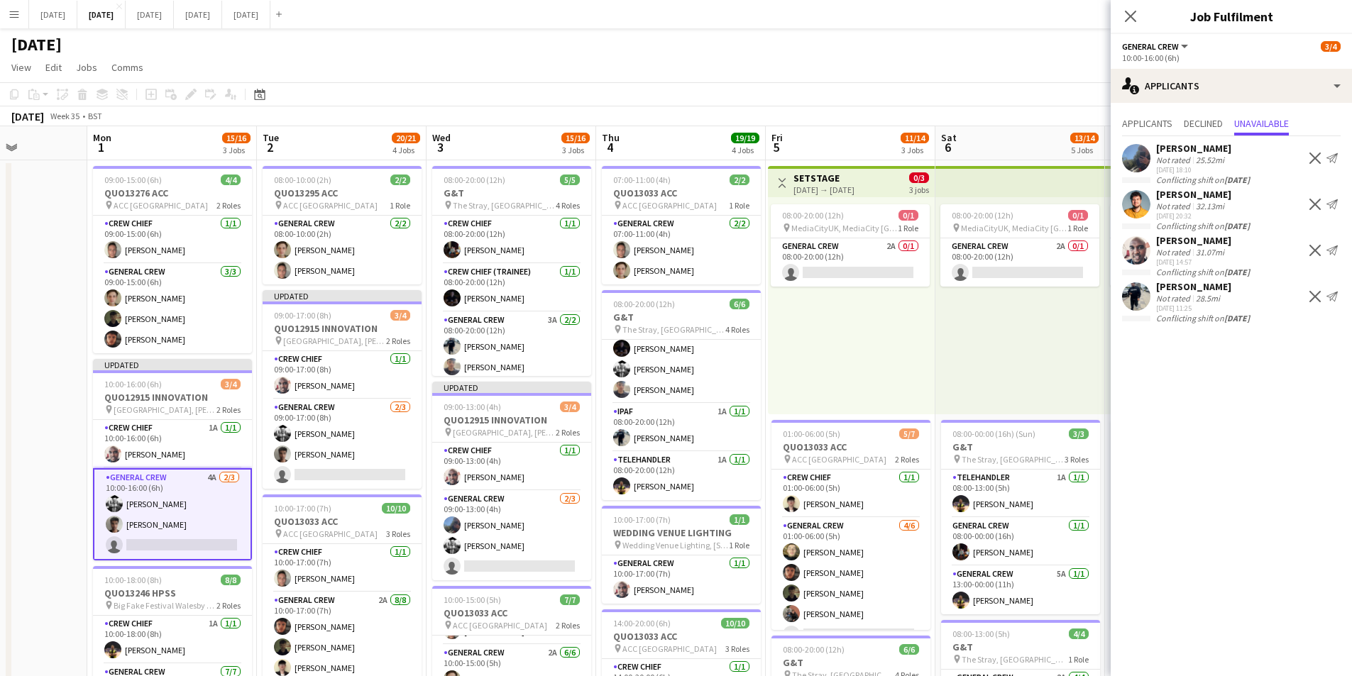
click at [1314, 155] on app-icon "Decline" at bounding box center [1314, 158] width 11 height 11
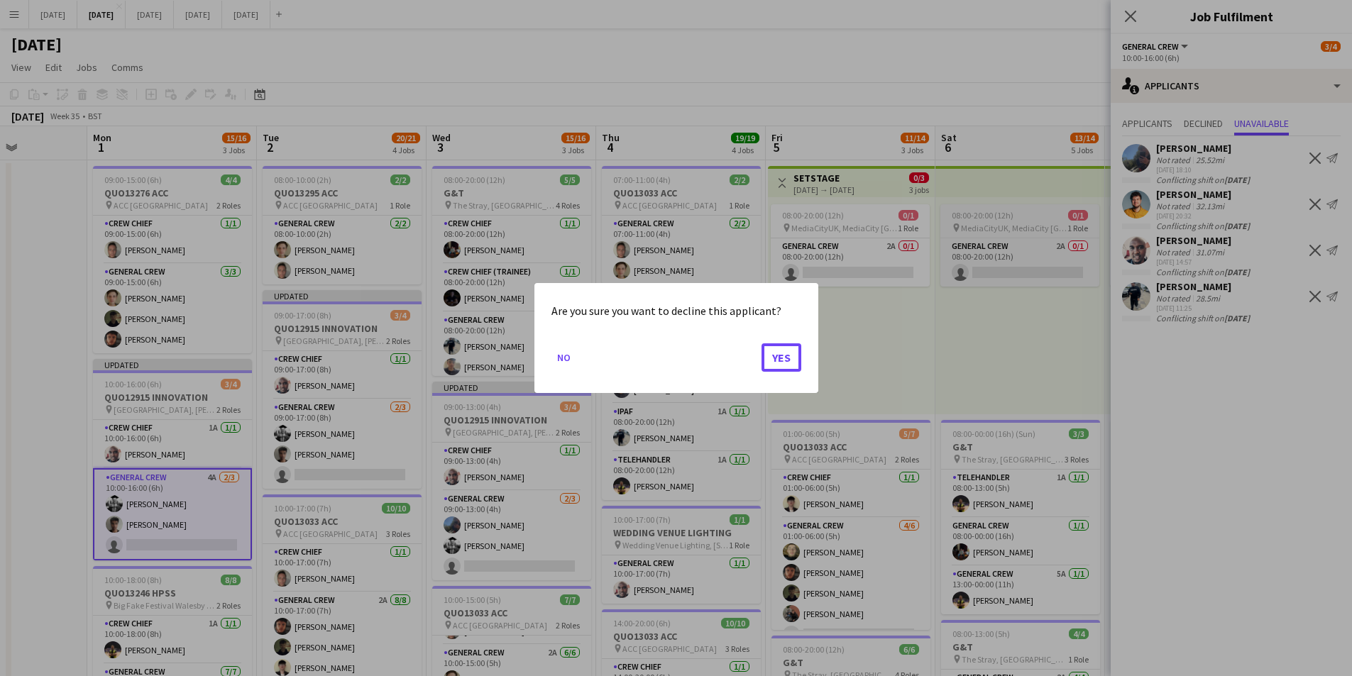
drag, startPoint x: 778, startPoint y: 359, endPoint x: 1099, endPoint y: 229, distance: 346.4
click at [780, 353] on button "Yes" at bounding box center [782, 358] width 40 height 28
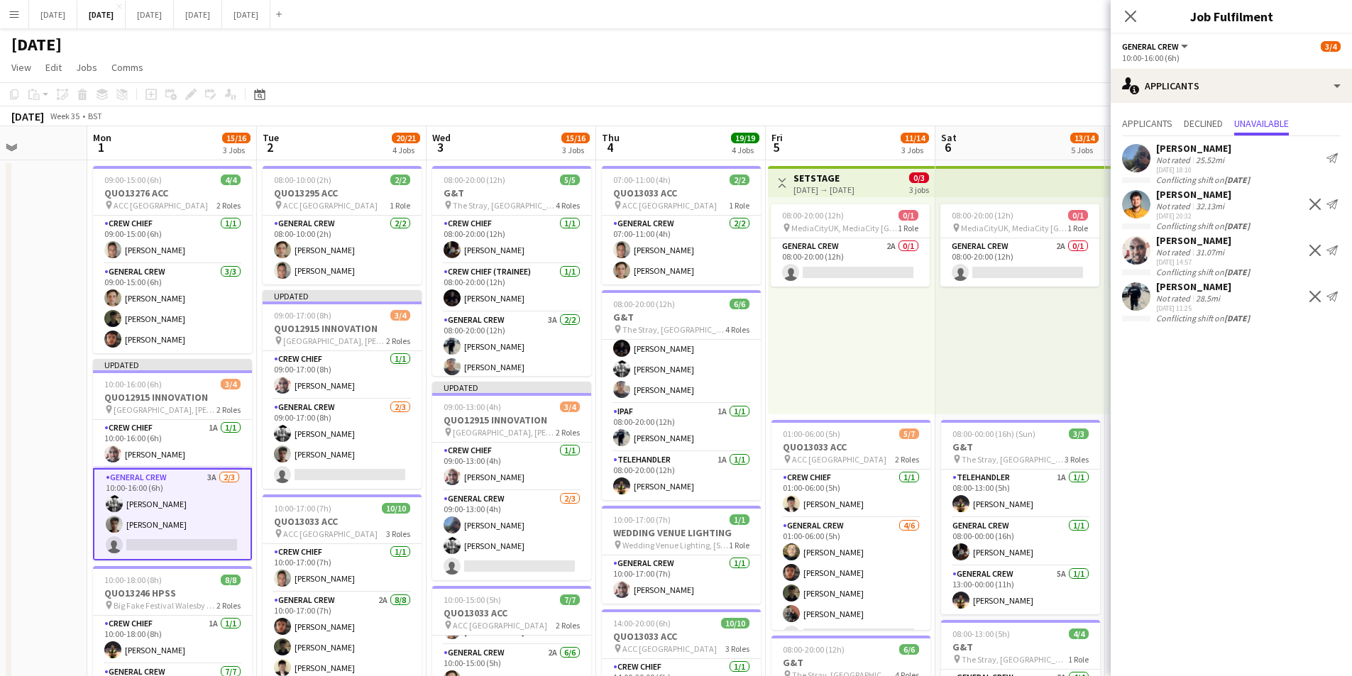
click at [1310, 154] on div "[PERSON_NAME] Not rated 25.52mi [DATE] 18:10 Send notification" at bounding box center [1231, 158] width 241 height 33
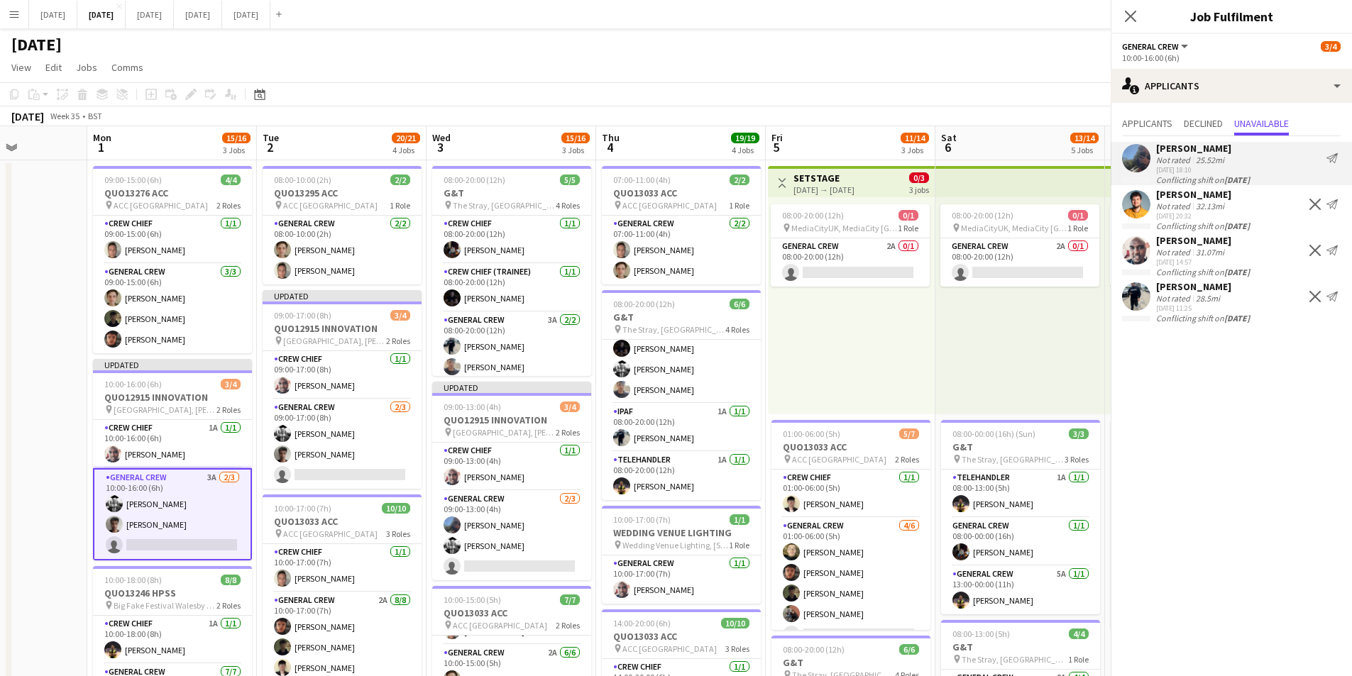
click at [1313, 203] on app-icon "Decline" at bounding box center [1314, 204] width 11 height 11
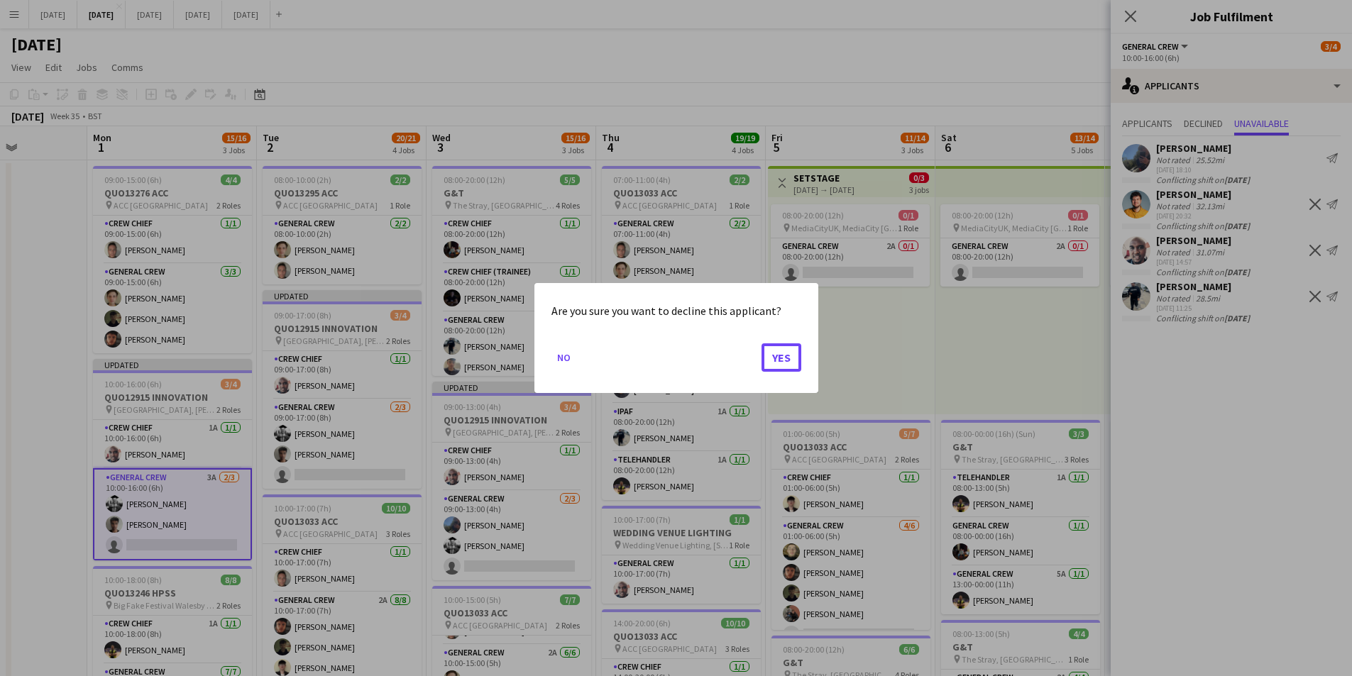
drag, startPoint x: 783, startPoint y: 353, endPoint x: 1085, endPoint y: 297, distance: 306.9
click at [789, 348] on button "Yes" at bounding box center [782, 358] width 40 height 28
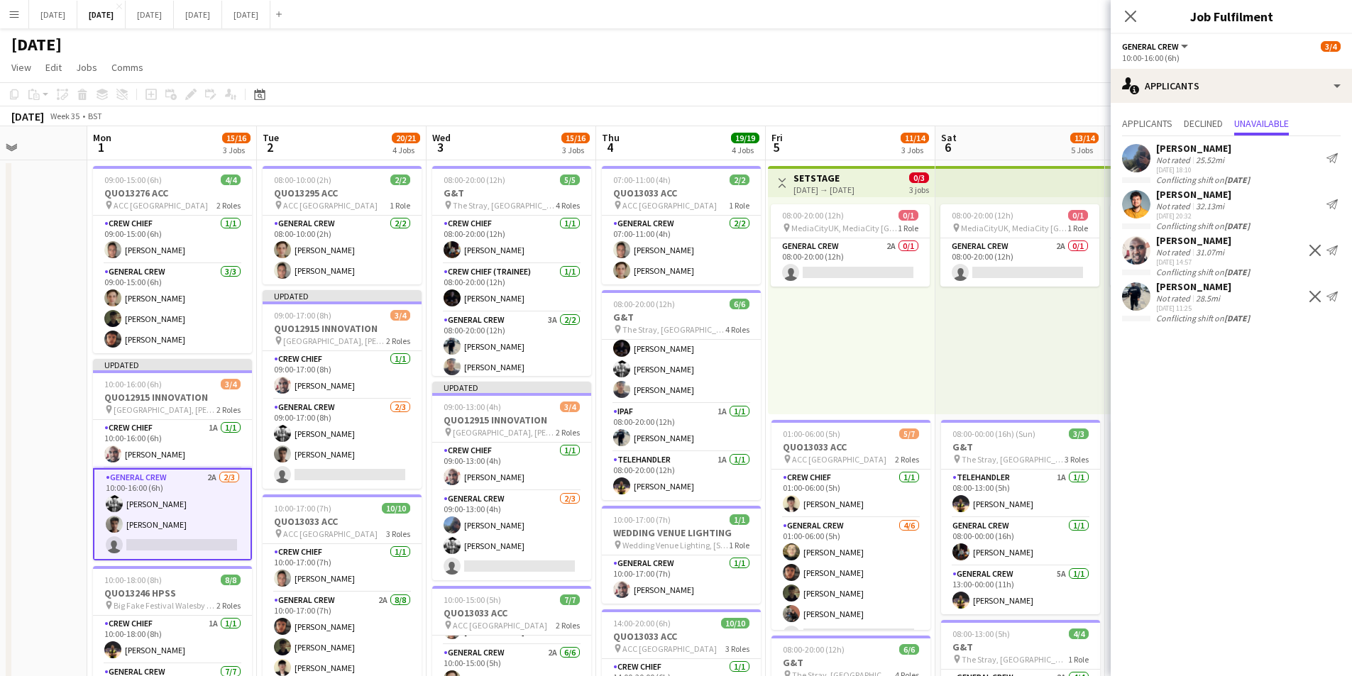
click at [1312, 297] on app-icon "Decline" at bounding box center [1314, 296] width 11 height 11
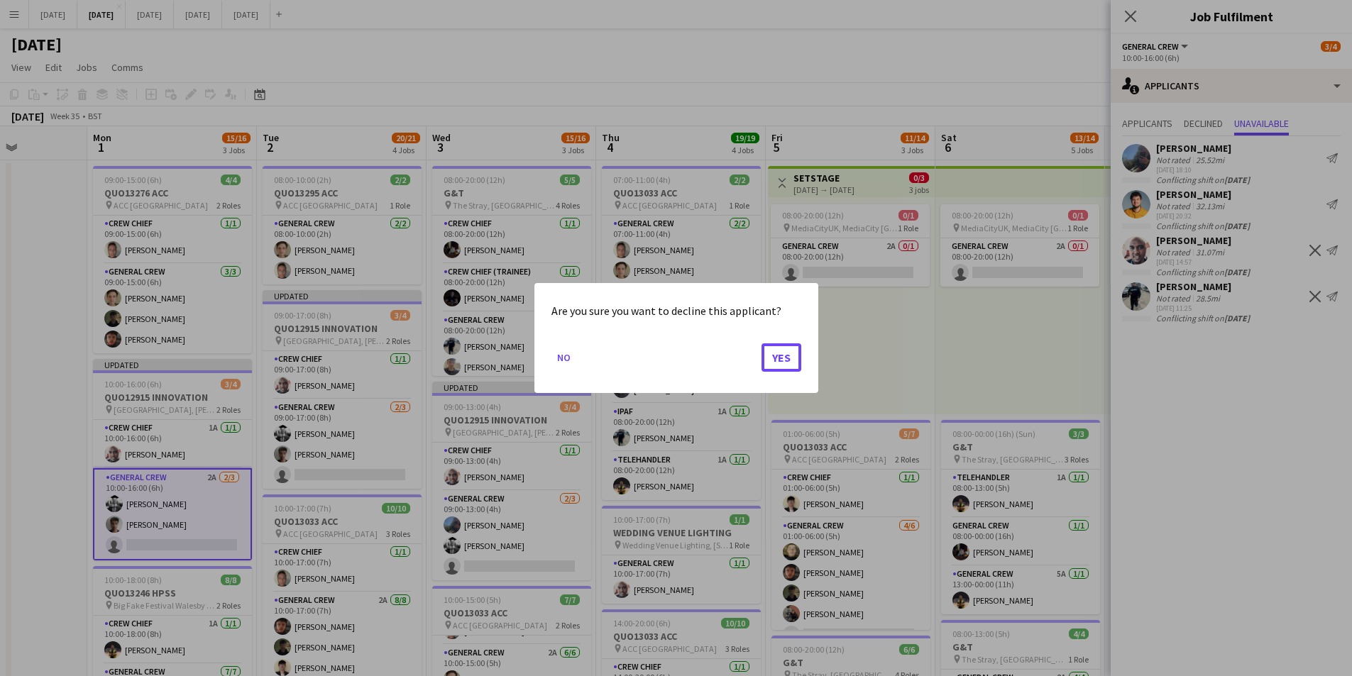
drag, startPoint x: 783, startPoint y: 360, endPoint x: 1208, endPoint y: 295, distance: 430.1
click at [791, 357] on button "Yes" at bounding box center [782, 358] width 40 height 28
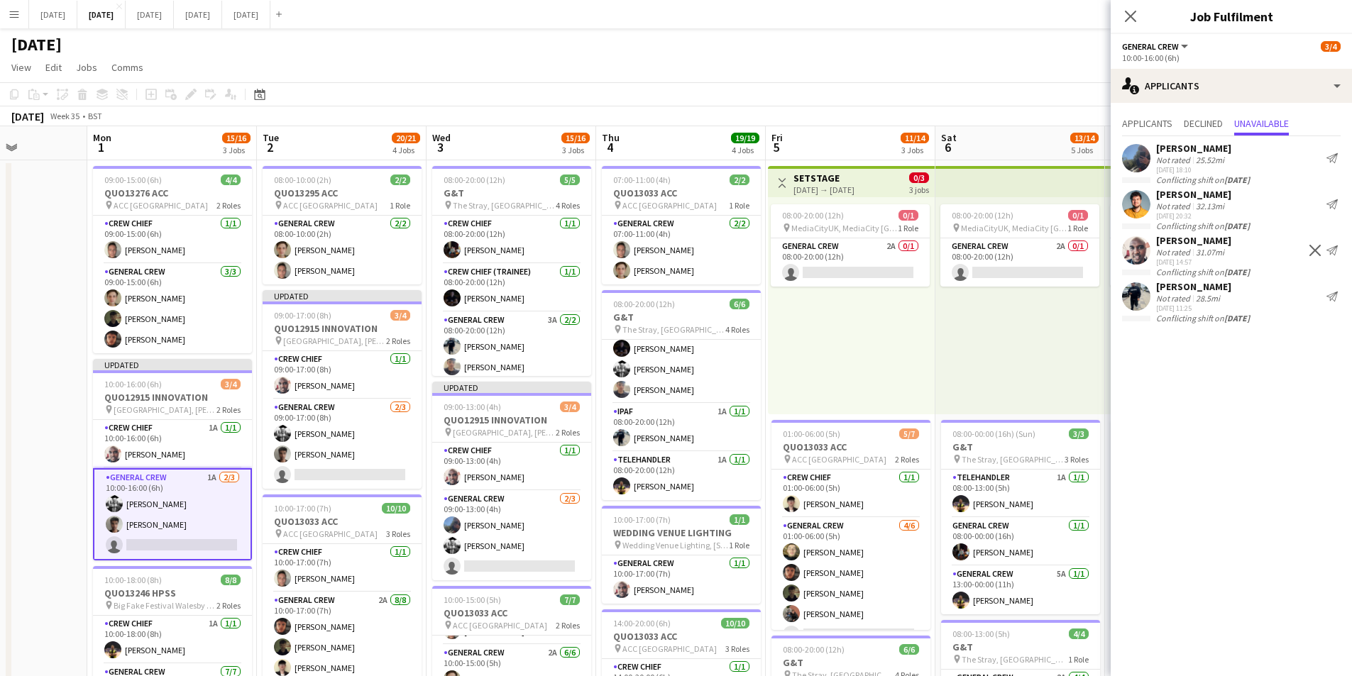
click at [1312, 248] on app-icon "Decline" at bounding box center [1314, 250] width 11 height 11
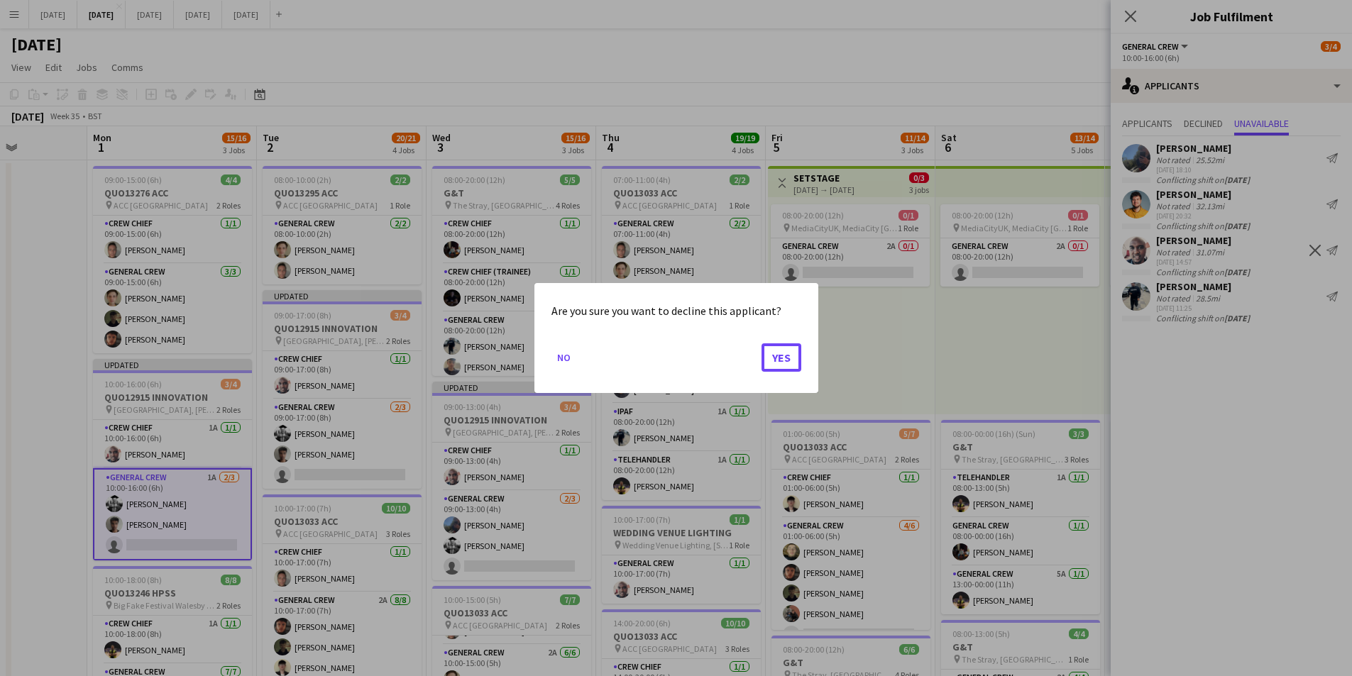
drag, startPoint x: 786, startPoint y: 363, endPoint x: 887, endPoint y: 316, distance: 111.1
click at [789, 359] on button "Yes" at bounding box center [782, 358] width 40 height 28
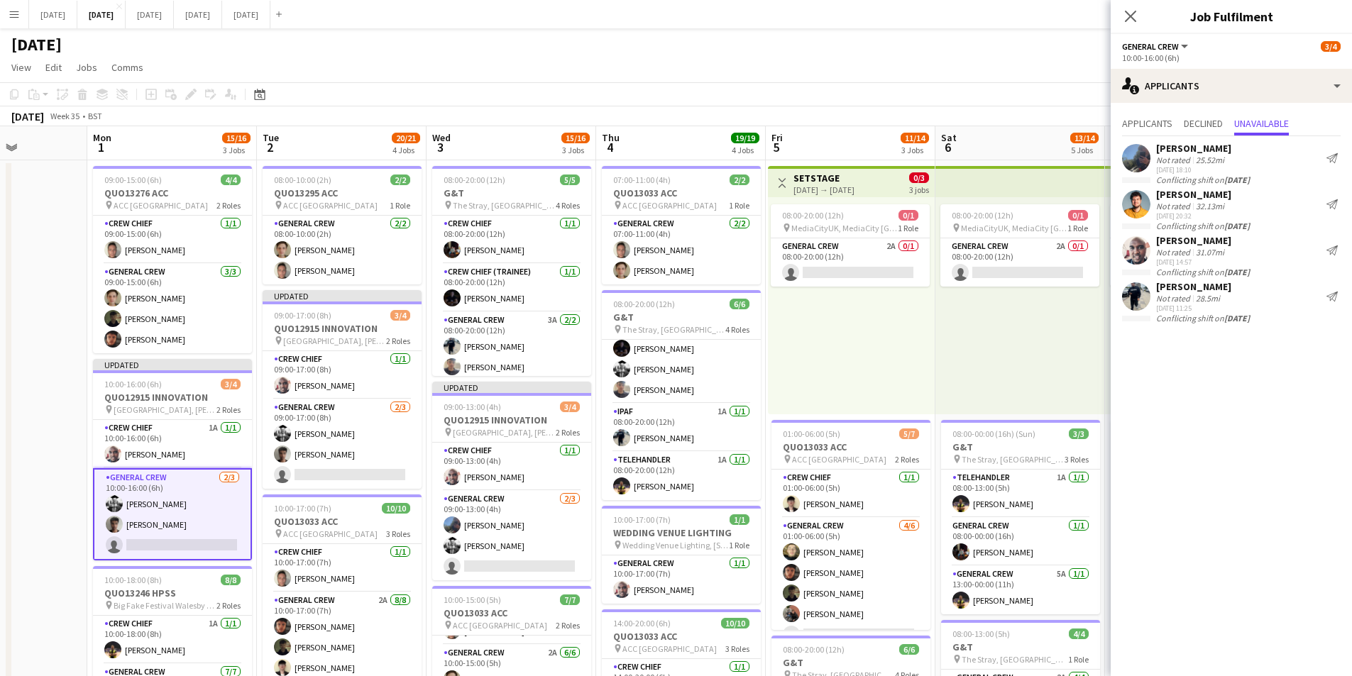
click at [1131, 8] on app-icon "Close pop-in" at bounding box center [1130, 16] width 17 height 17
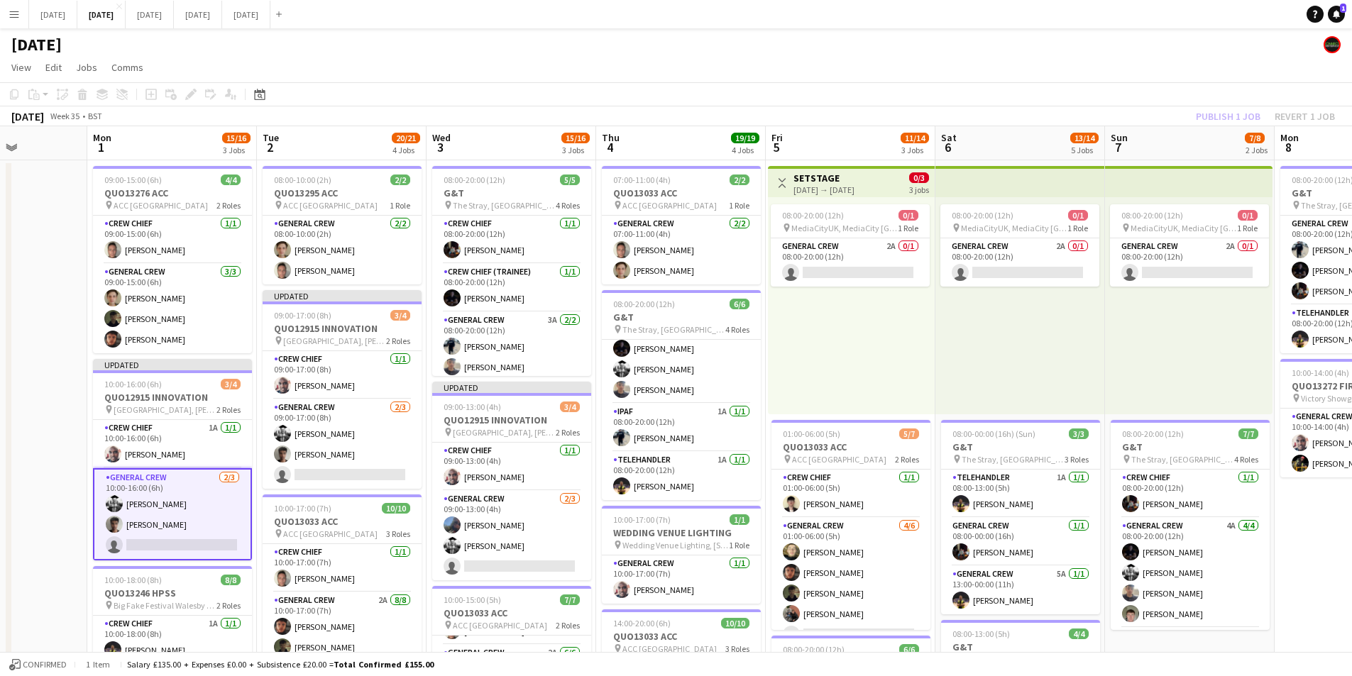
click at [1221, 111] on div "Publish 1 job Revert 1 job" at bounding box center [1265, 116] width 173 height 18
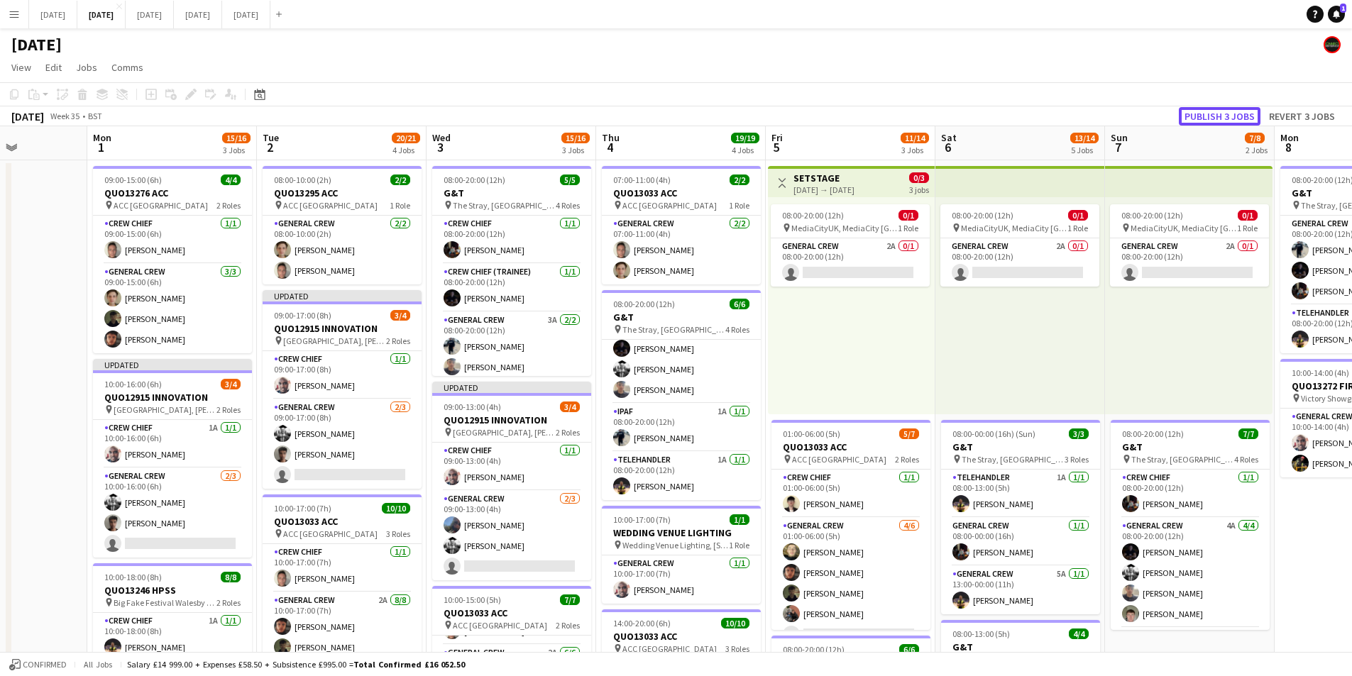
click at [1221, 111] on button "Publish 3 jobs" at bounding box center [1220, 116] width 82 height 18
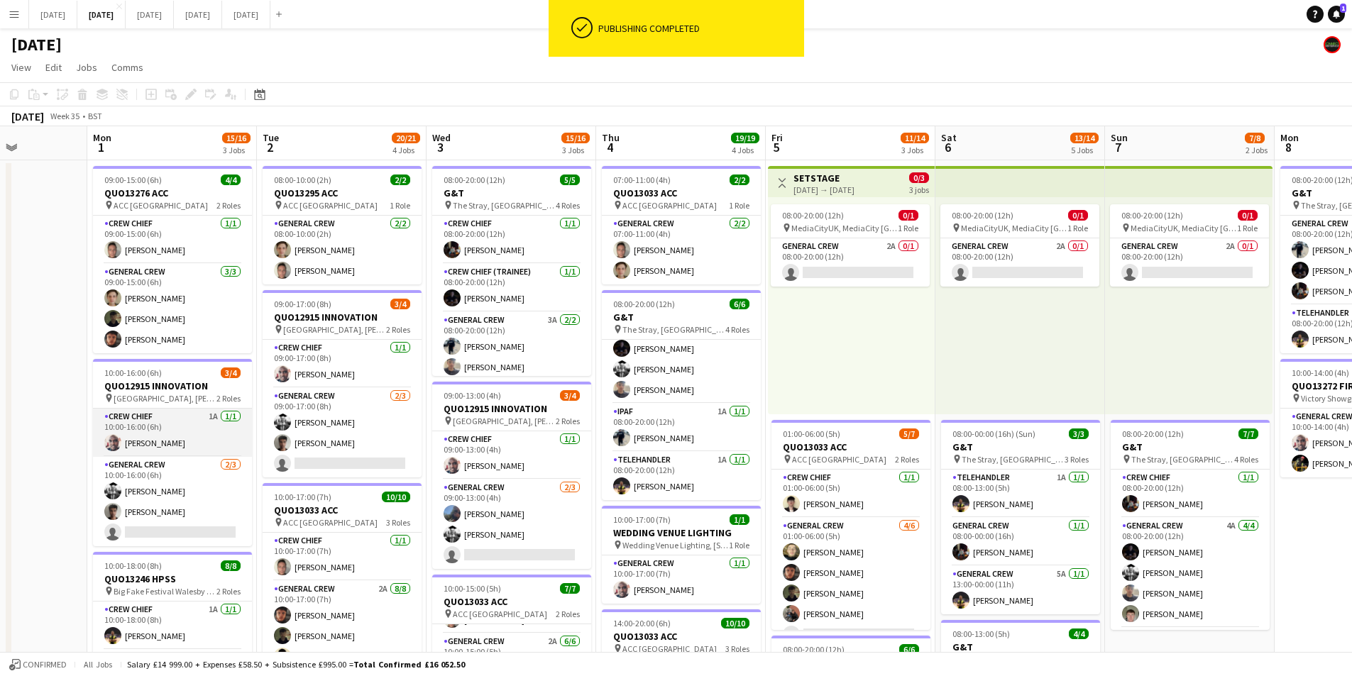
click at [170, 444] on app-card-role "Crew Chief 1A [DATE] 10:00-16:00 (6h) [PERSON_NAME]" at bounding box center [172, 433] width 159 height 48
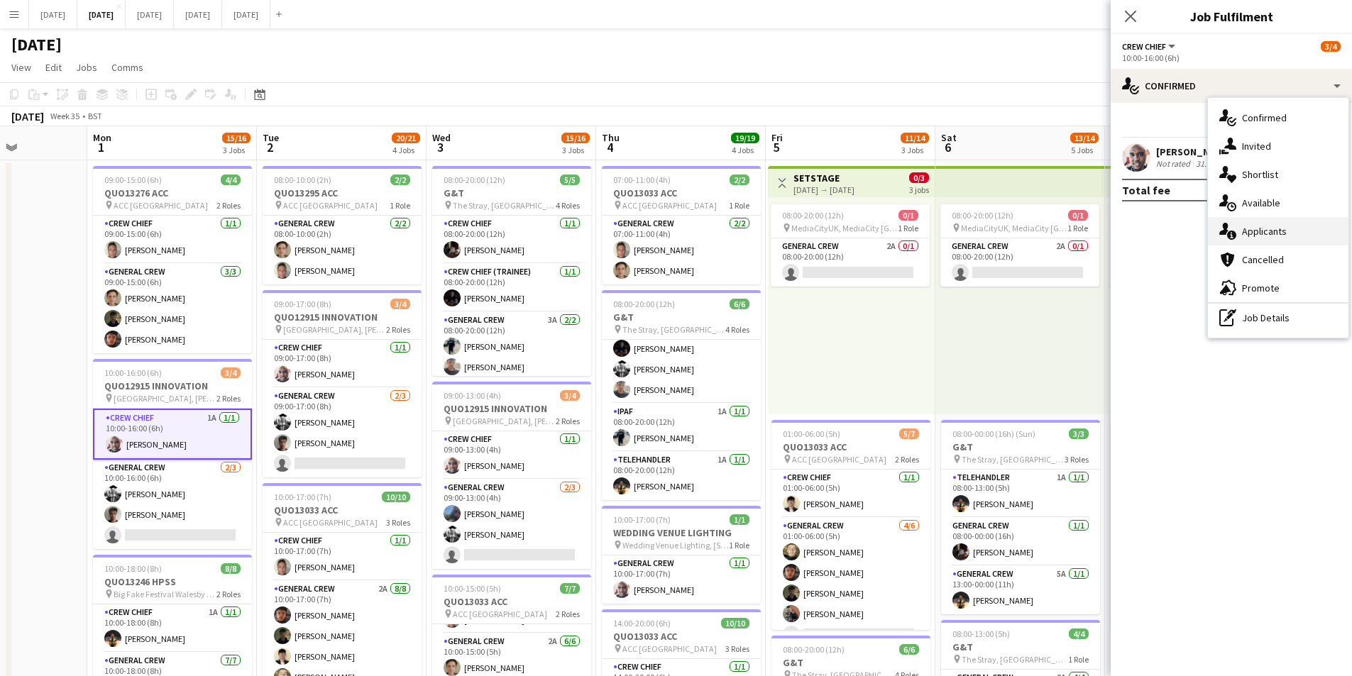
click at [1272, 228] on div "single-neutral-actions-information Applicants" at bounding box center [1278, 231] width 141 height 28
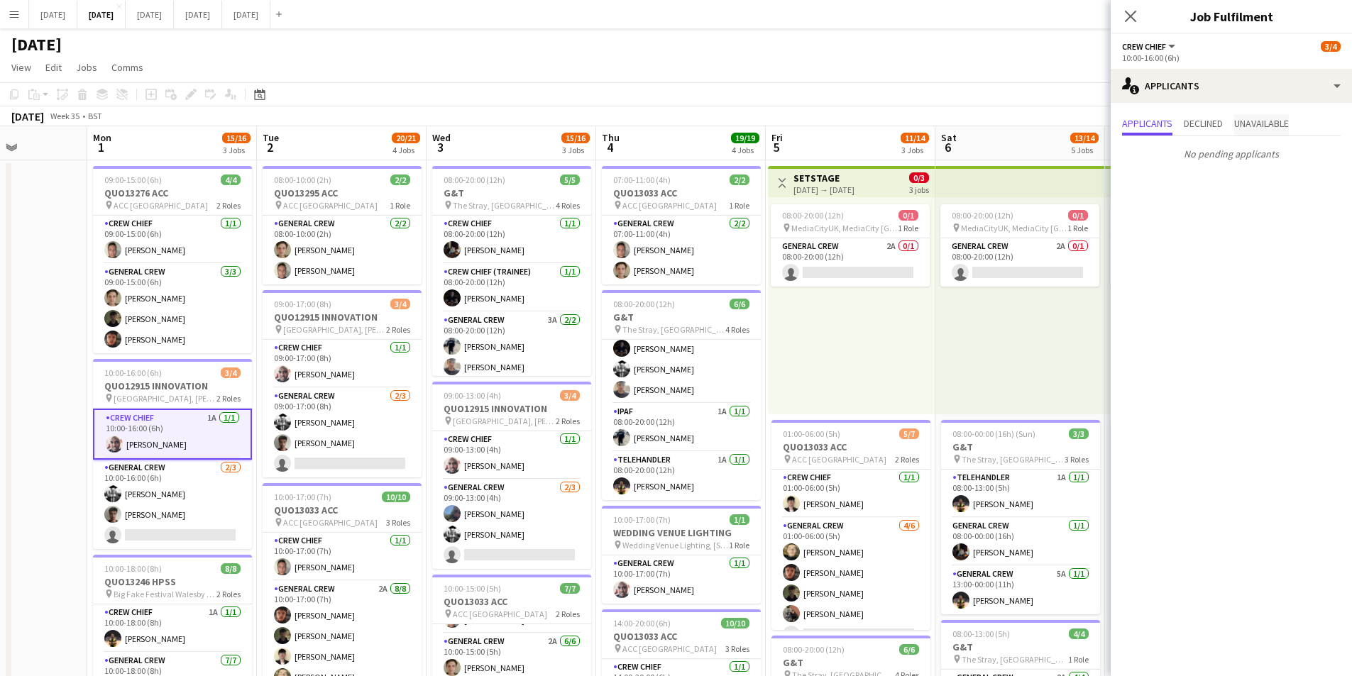
click at [1270, 123] on span "Unavailable" at bounding box center [1261, 124] width 55 height 10
click at [1131, 12] on icon "Close pop-in" at bounding box center [1130, 15] width 13 height 13
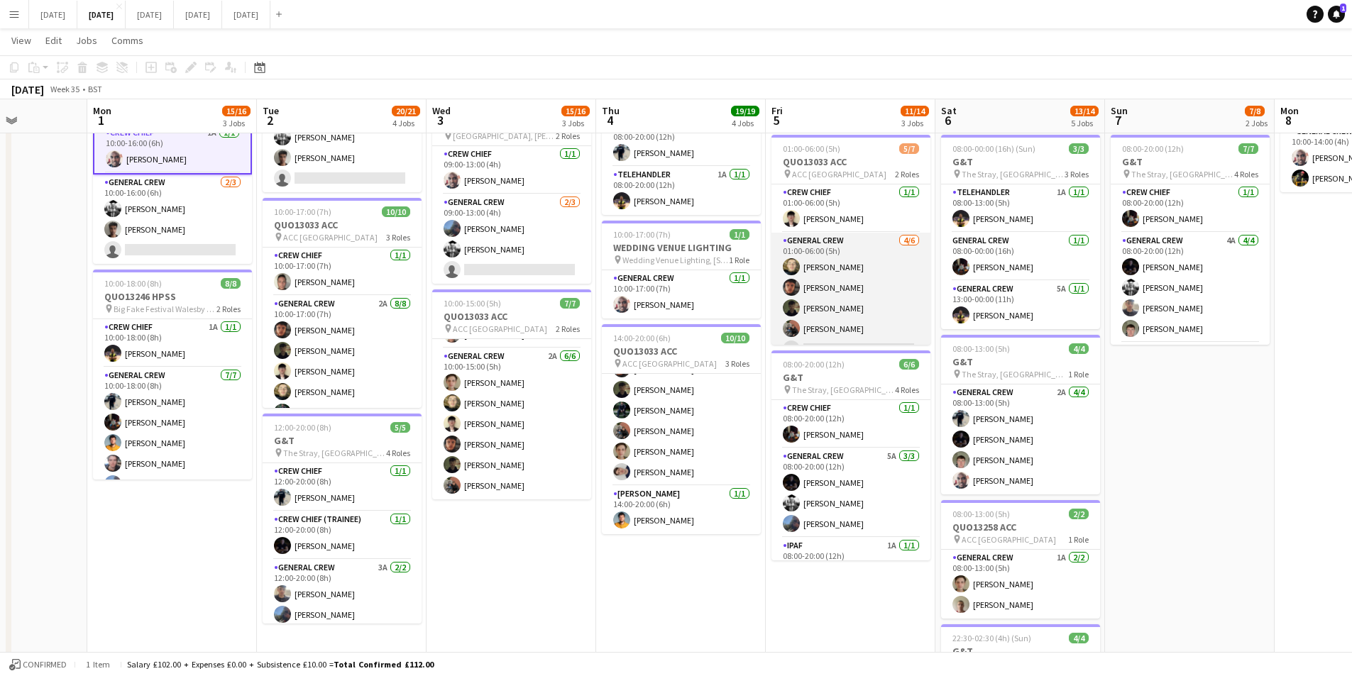
scroll to position [39, 0]
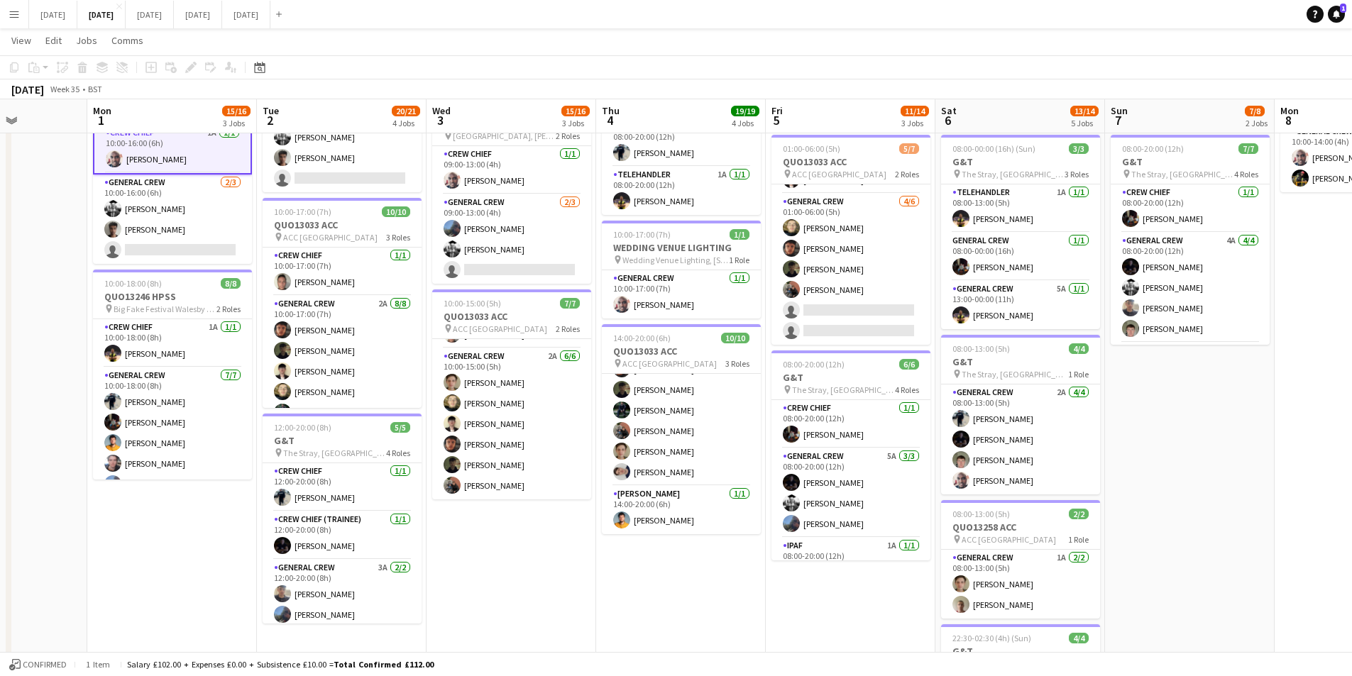
drag, startPoint x: 1022, startPoint y: 405, endPoint x: 971, endPoint y: 426, distance: 55.4
click at [960, 421] on app-calendar-viewport "Fri 29 Sat 30 Sun 31 Mon 1 15/16 3 Jobs Tue 2 20/21 4 Jobs Wed 3 15/16 3 Jobs T…" at bounding box center [676, 293] width 1352 height 1045
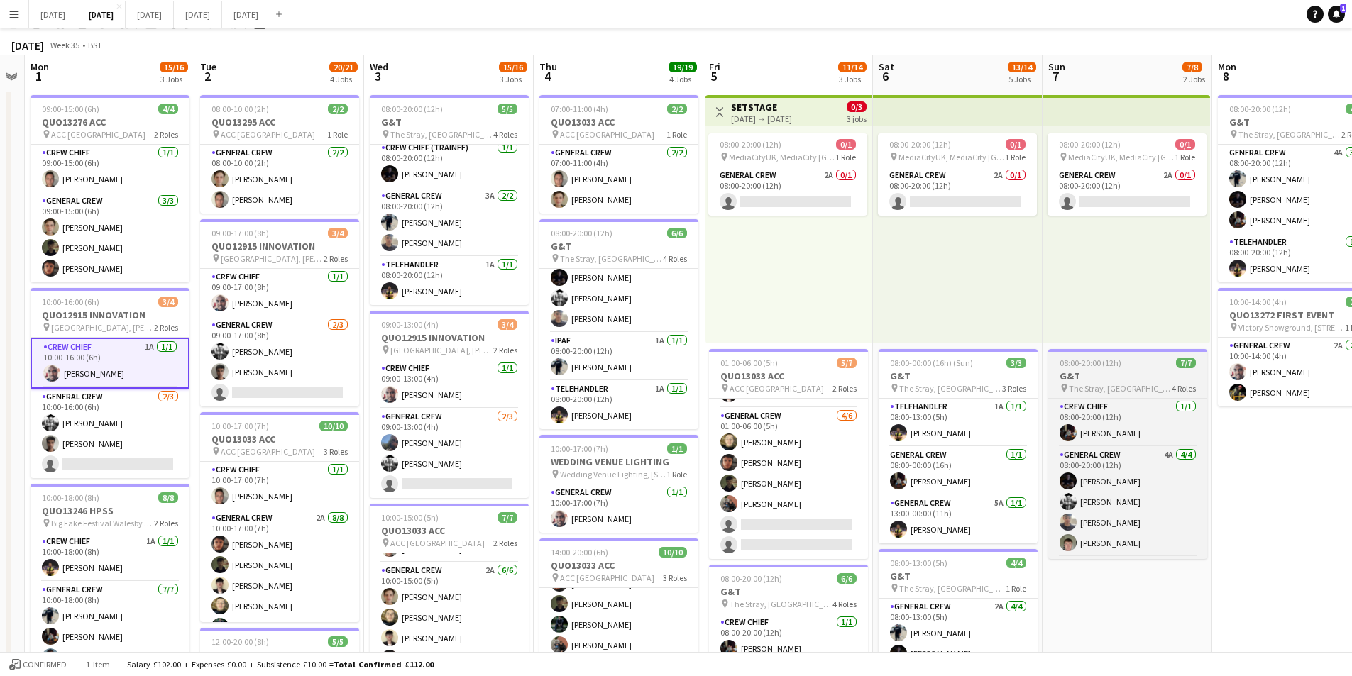
scroll to position [0, 0]
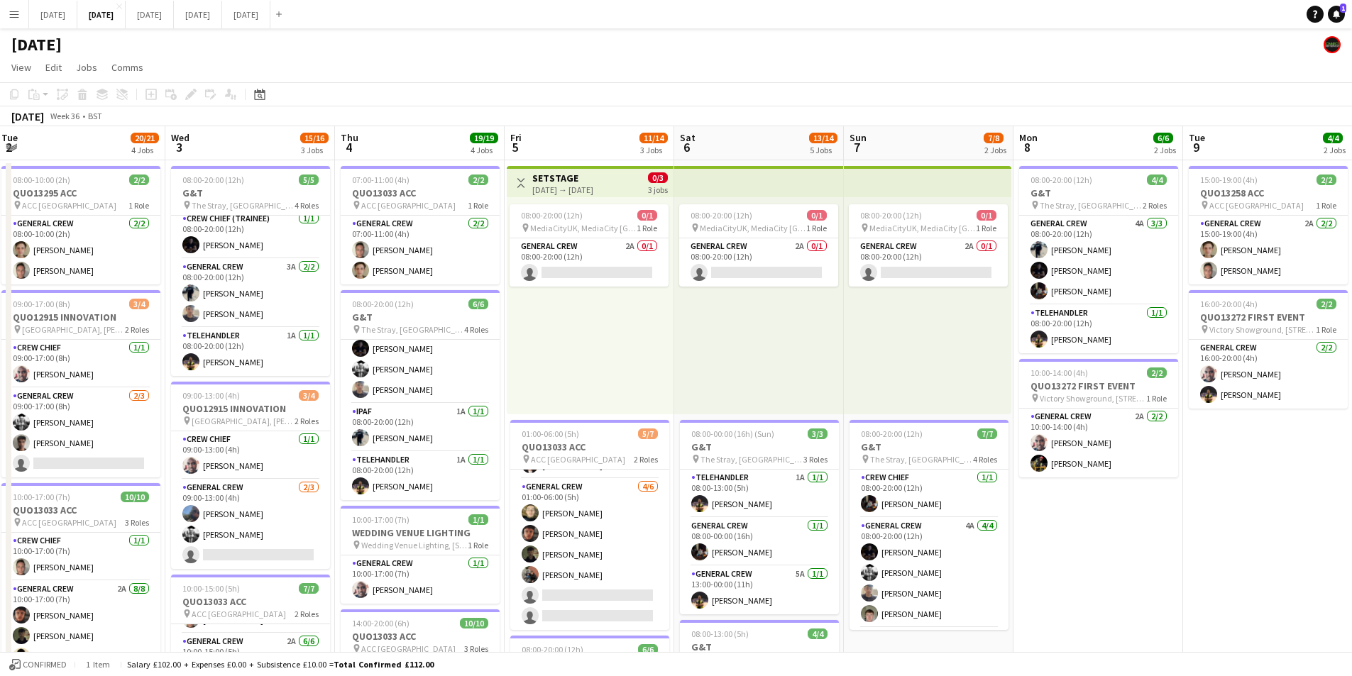
drag, startPoint x: 1071, startPoint y: 473, endPoint x: 997, endPoint y: 459, distance: 75.0
click at [832, 424] on app-calendar-viewport "Sat 30 Sun 31 Mon 1 15/16 3 Jobs Tue 2 20/21 4 Jobs Wed 3 15/16 3 Jobs Thu 4 19…" at bounding box center [676, 614] width 1352 height 976
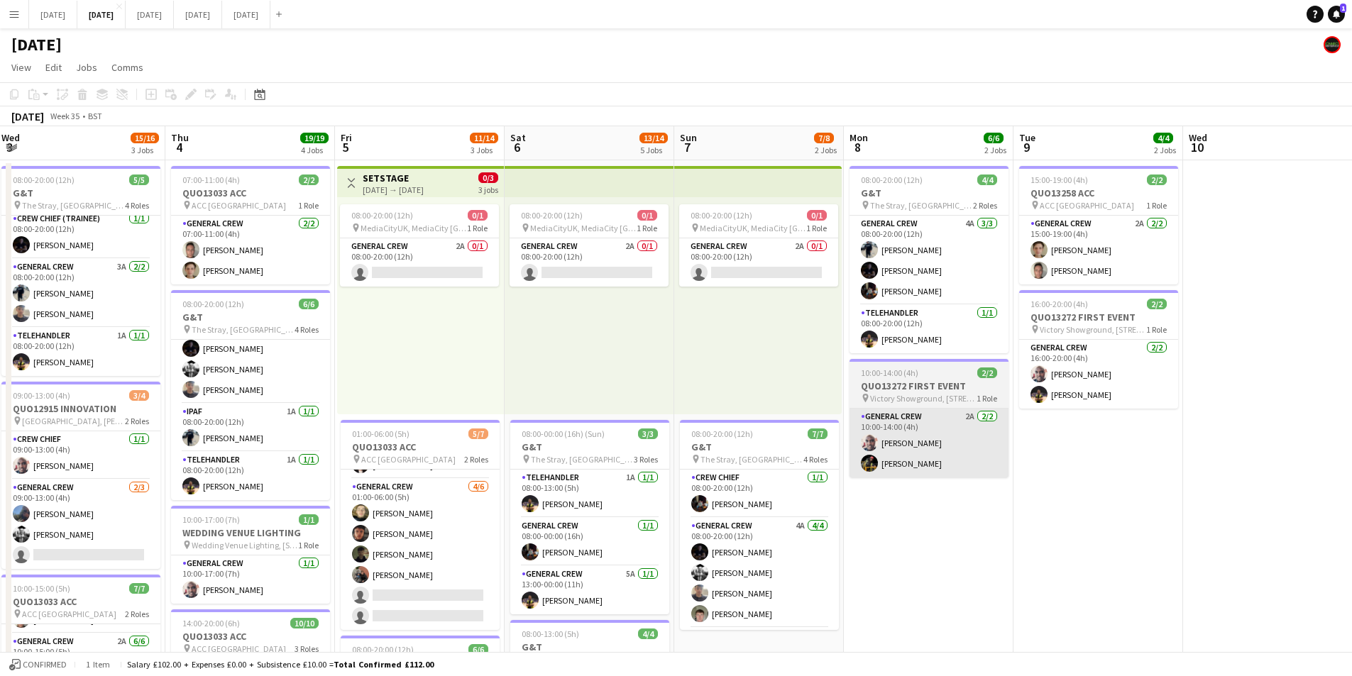
scroll to position [0, 384]
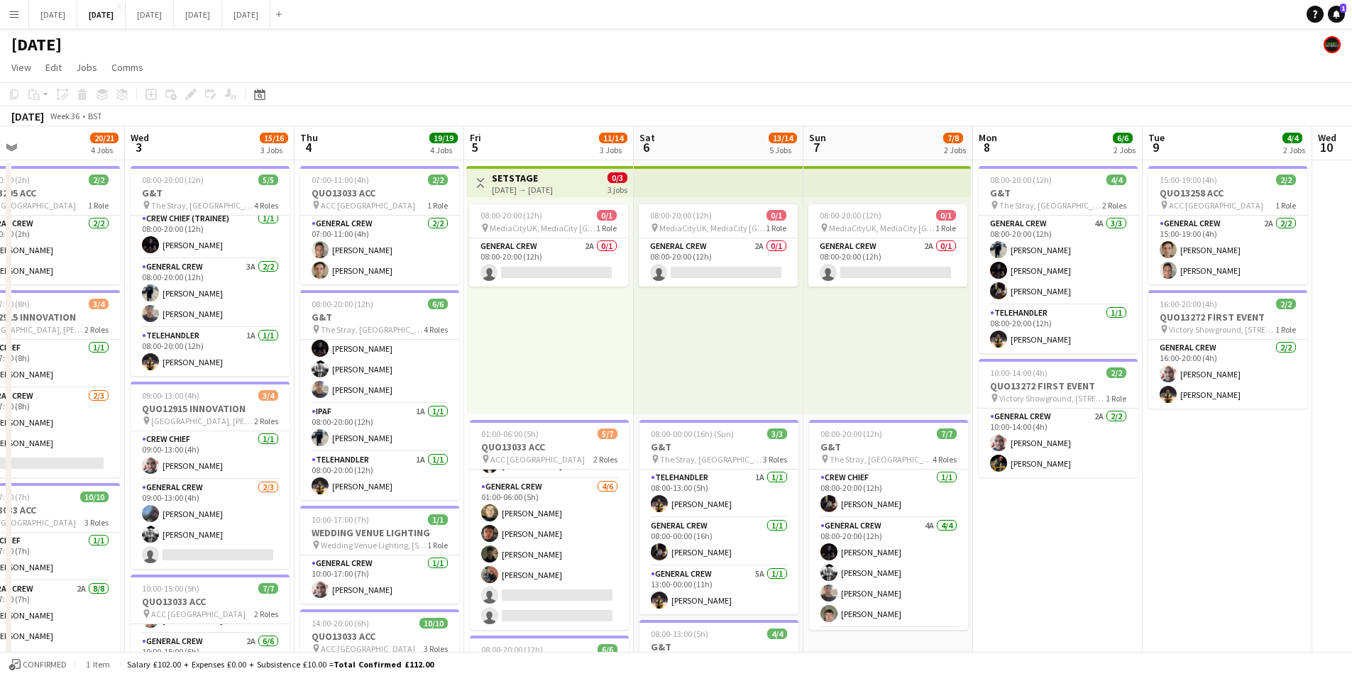
drag, startPoint x: 1171, startPoint y: 473, endPoint x: 1047, endPoint y: 470, distance: 124.2
click at [992, 446] on app-calendar-viewport "Sun 31 Mon 1 15/16 3 Jobs Tue 2 20/21 4 Jobs Wed 3 15/16 3 Jobs Thu 4 19/19 4 J…" at bounding box center [676, 614] width 1352 height 976
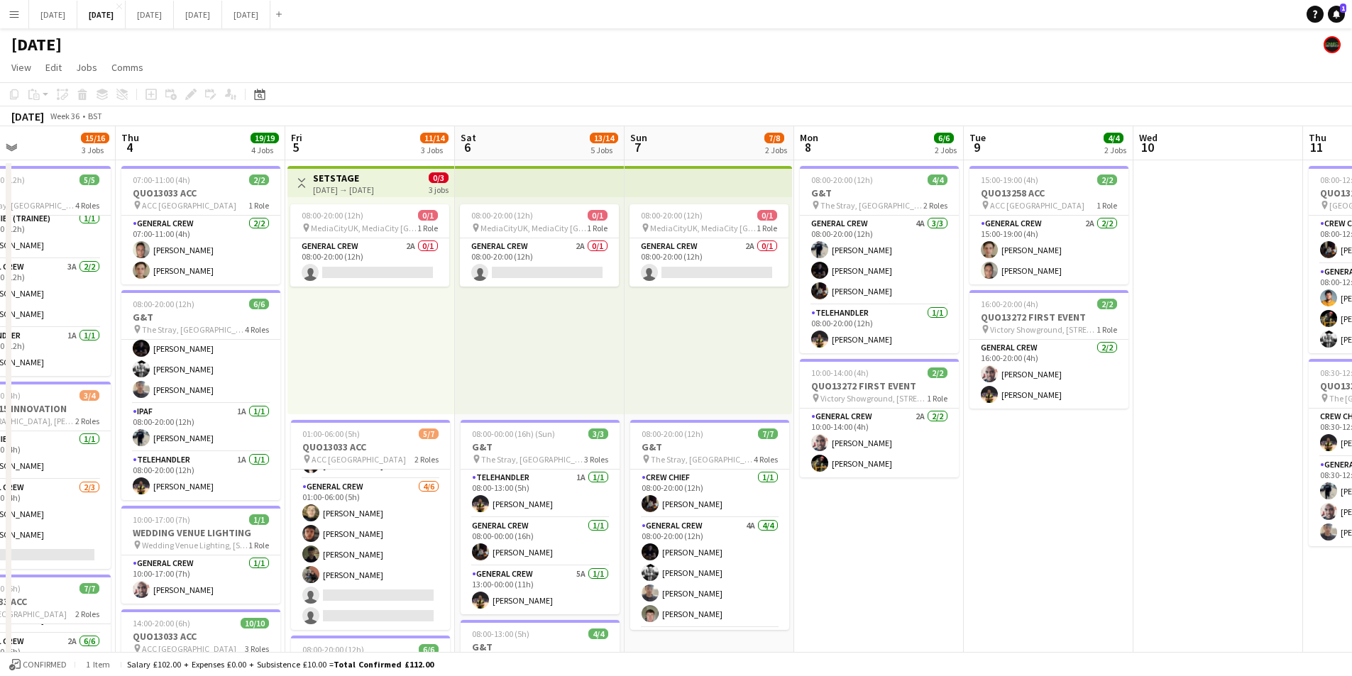
drag, startPoint x: 1179, startPoint y: 490, endPoint x: 920, endPoint y: 452, distance: 261.8
click at [920, 452] on app-calendar-viewport "Mon 1 15/16 3 Jobs Tue 2 20/21 4 Jobs Wed 3 15/16 3 Jobs Thu 4 19/19 4 Jobs Fri…" at bounding box center [676, 614] width 1352 height 976
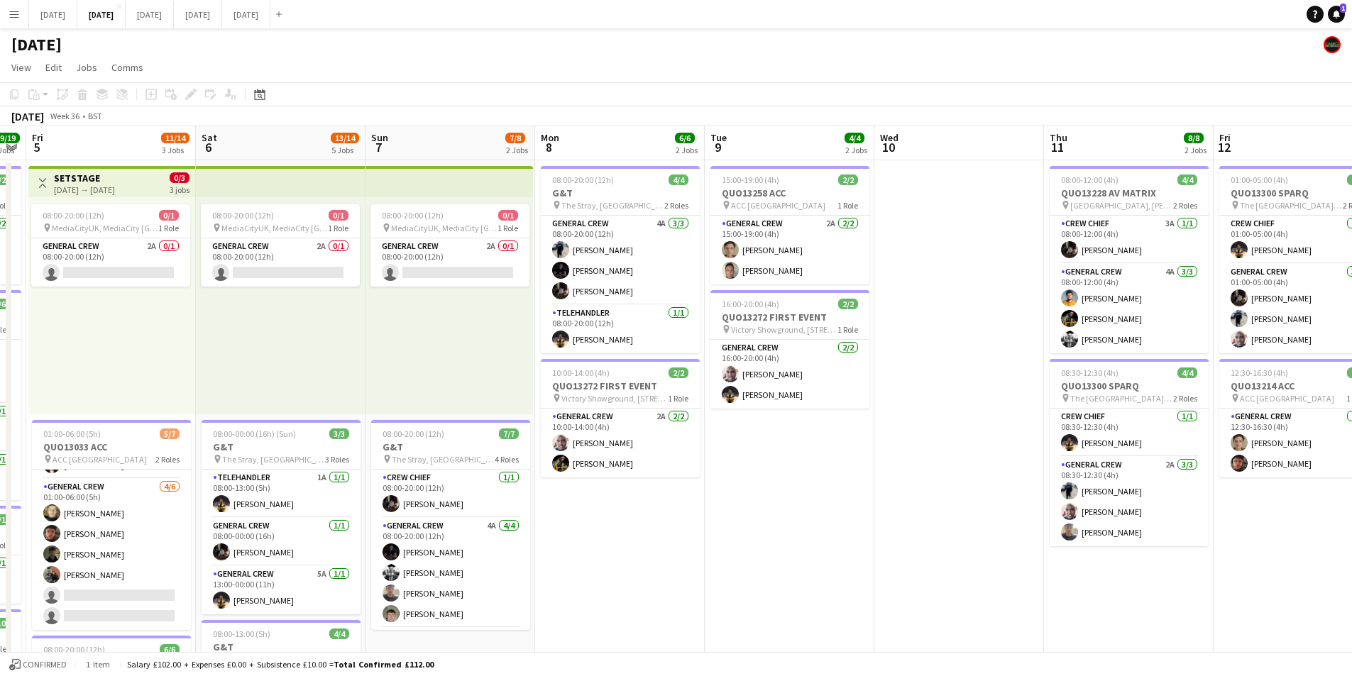
click at [770, 454] on app-calendar-viewport "Tue 2 20/21 4 Jobs Wed 3 15/16 3 Jobs Thu 4 19/19 4 Jobs Fri 5 11/14 3 Jobs Sat…" at bounding box center [676, 614] width 1352 height 976
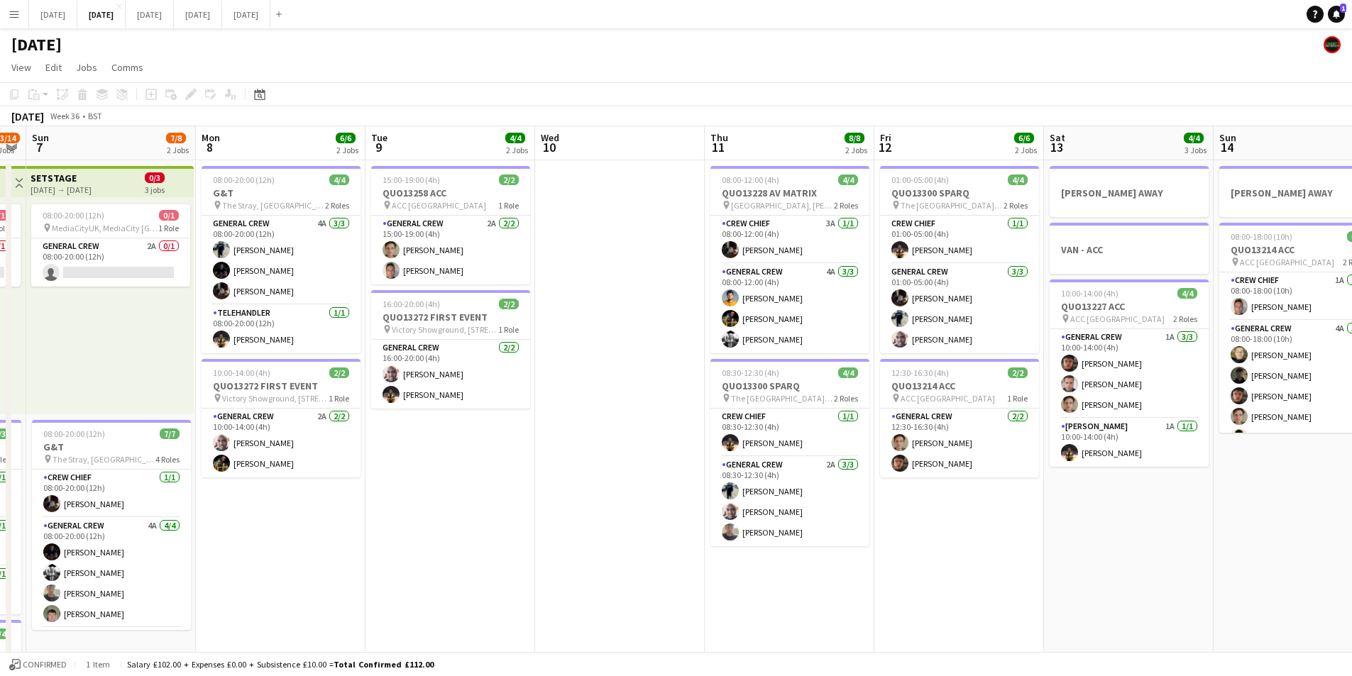
scroll to position [0, 435]
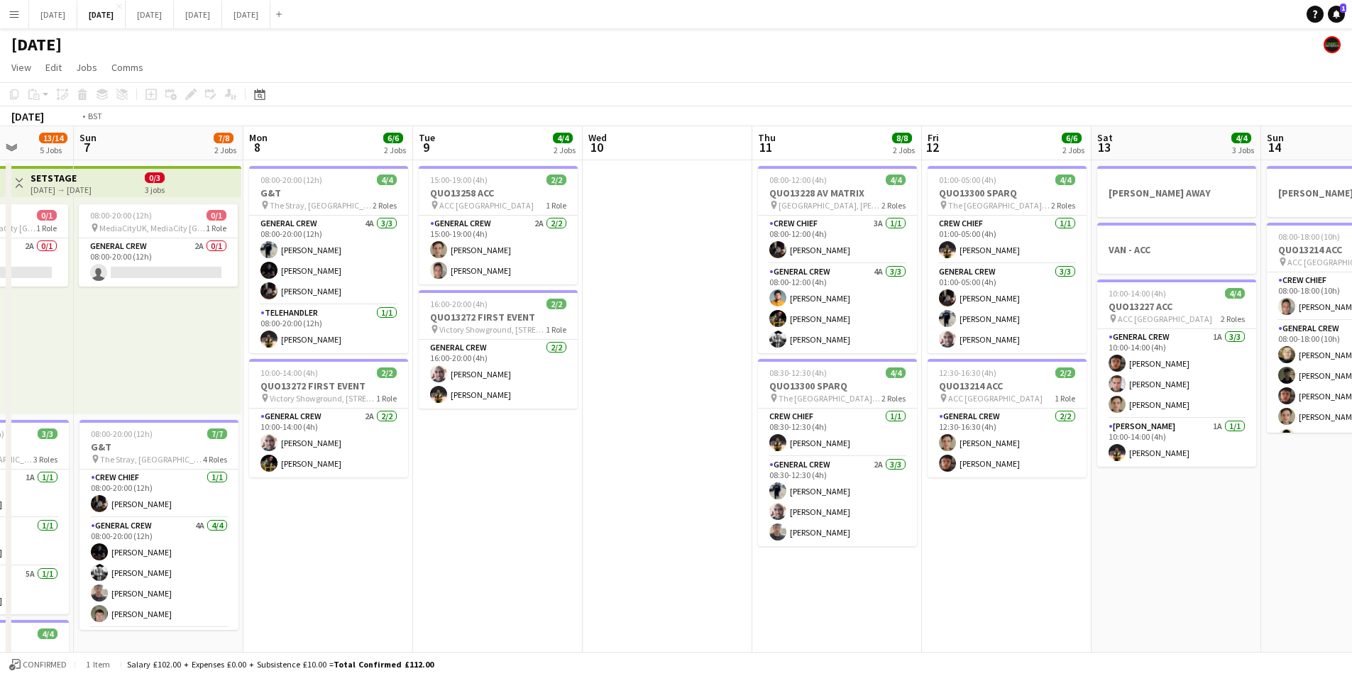
drag, startPoint x: 767, startPoint y: 478, endPoint x: 912, endPoint y: 486, distance: 145.7
click at [742, 473] on app-calendar-viewport "Thu 4 19/19 4 Jobs Fri 5 11/14 3 Jobs Sat 6 13/14 5 Jobs Sun 7 7/8 2 Jobs Mon 8…" at bounding box center [676, 614] width 1352 height 976
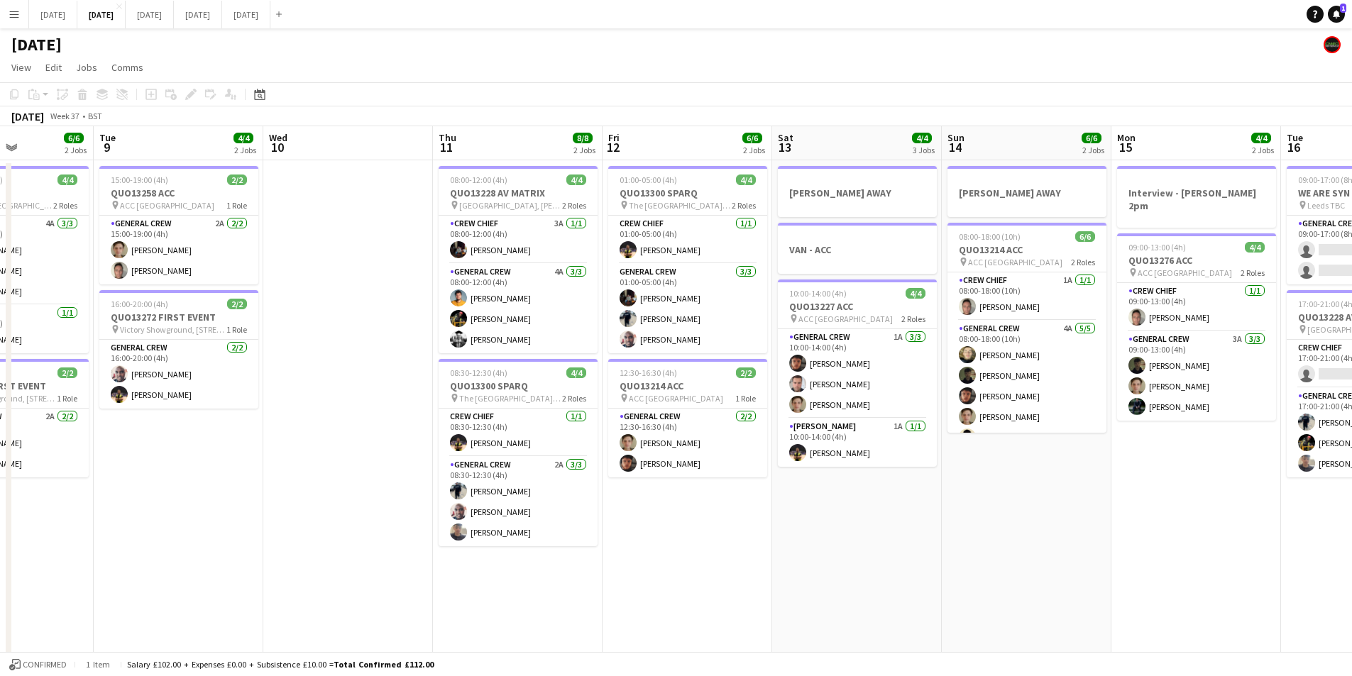
drag, startPoint x: 967, startPoint y: 505, endPoint x: 689, endPoint y: 456, distance: 281.9
click at [613, 443] on app-calendar-viewport "Sat 6 13/14 5 Jobs Sun 7 7/8 2 Jobs Mon 8 6/6 2 Jobs Tue 9 4/4 2 Jobs Wed 10 Th…" at bounding box center [676, 614] width 1352 height 976
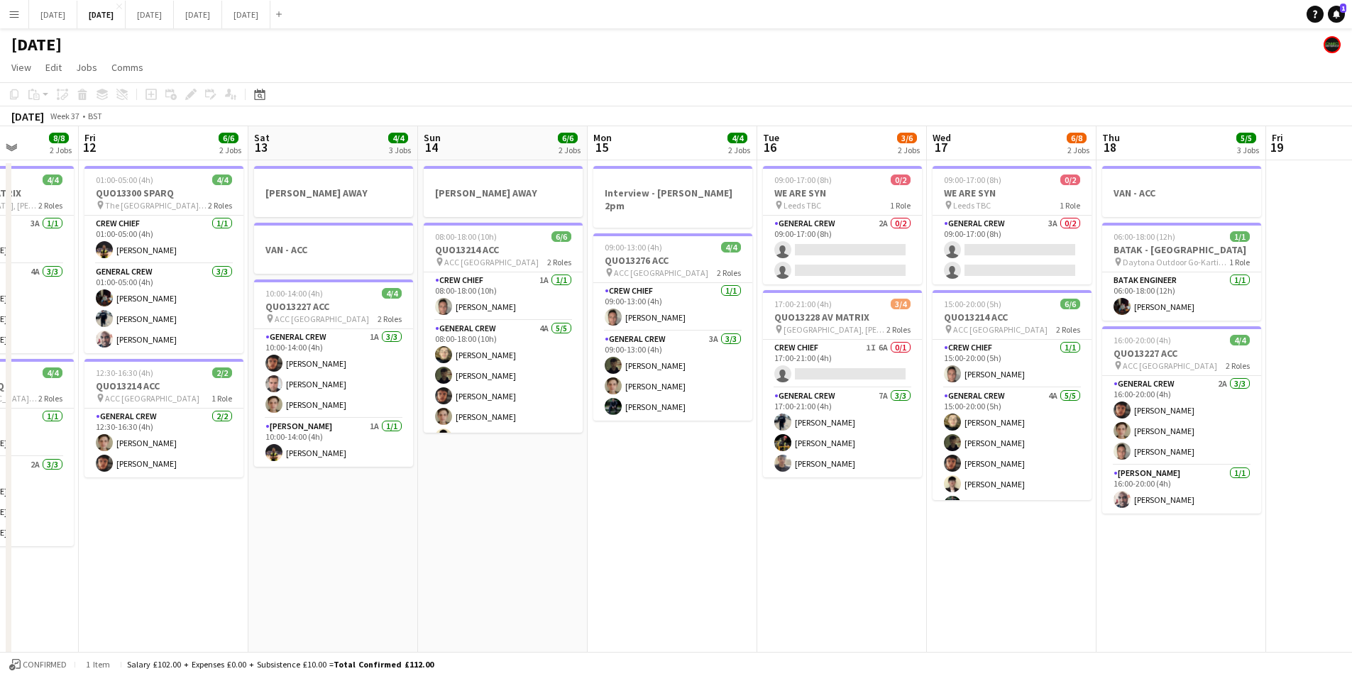
scroll to position [0, 418]
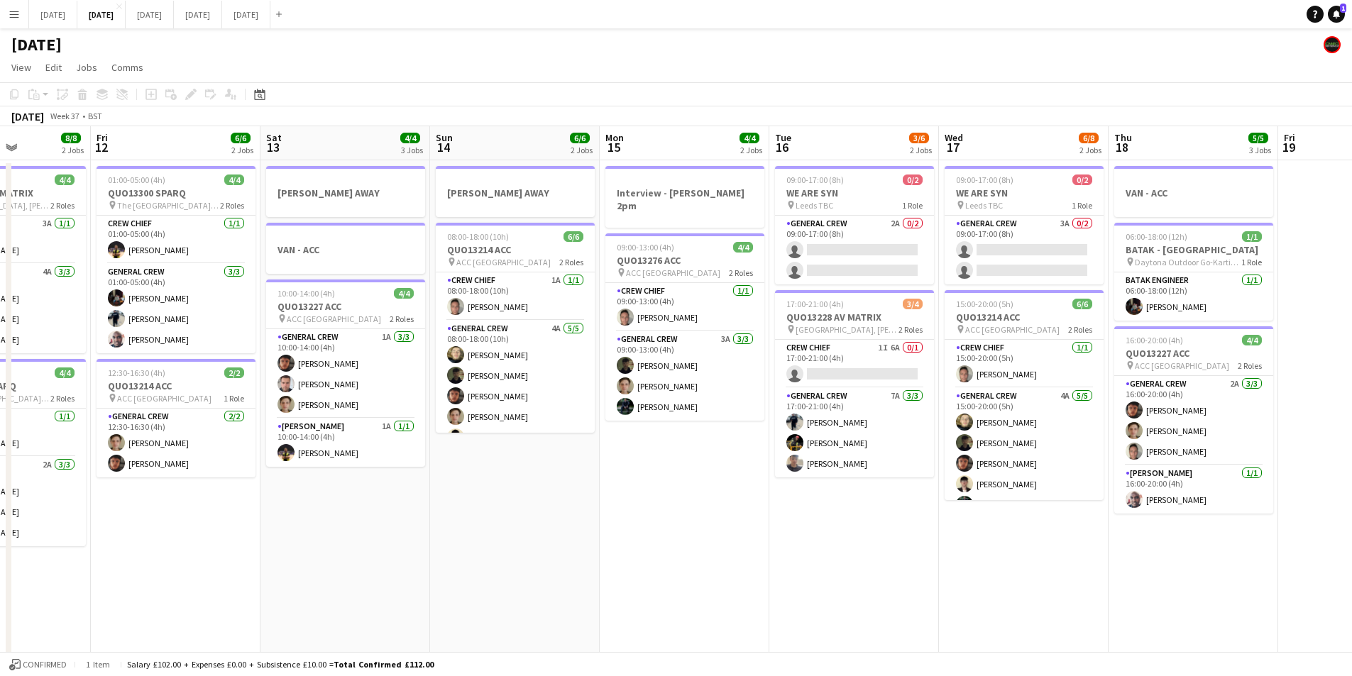
drag, startPoint x: 850, startPoint y: 480, endPoint x: 692, endPoint y: 473, distance: 157.7
click at [692, 473] on app-calendar-viewport "Tue 9 4/4 2 Jobs Wed 10 Thu 11 8/8 2 Jobs Fri 12 6/6 2 Jobs Sat 13 4/4 3 Jobs S…" at bounding box center [676, 614] width 1352 height 976
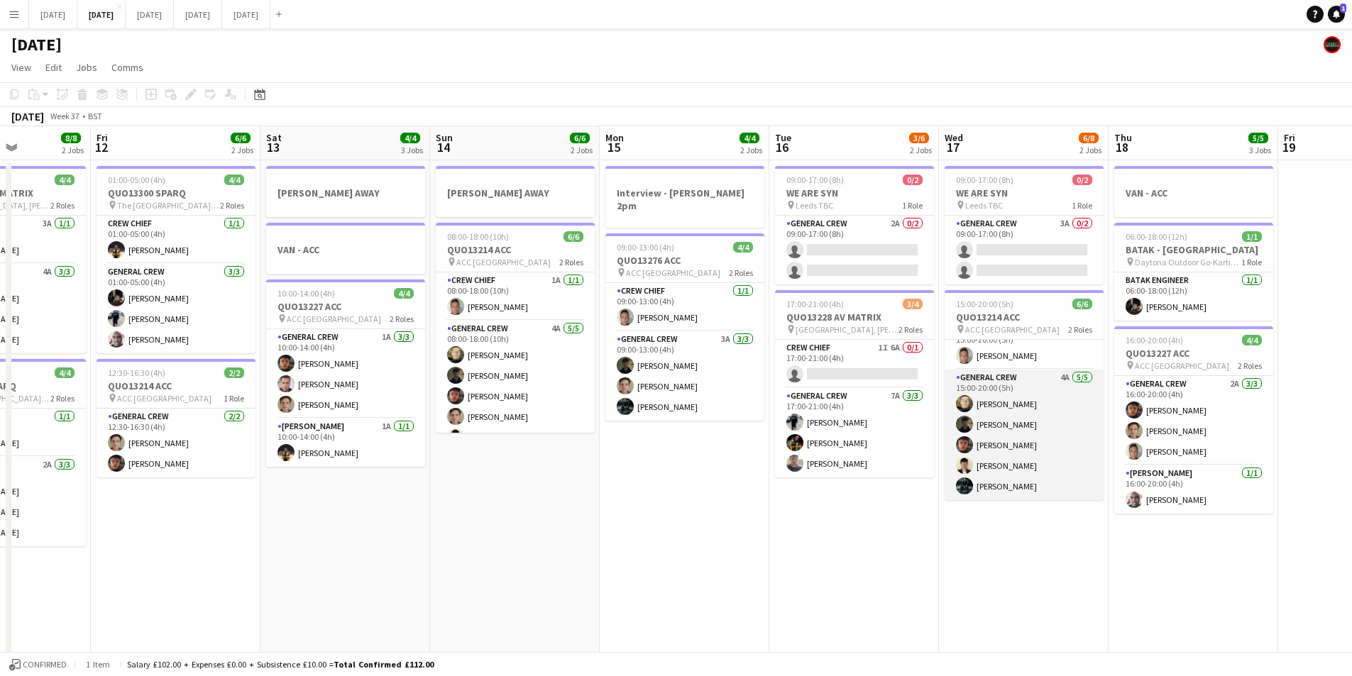
scroll to position [0, 0]
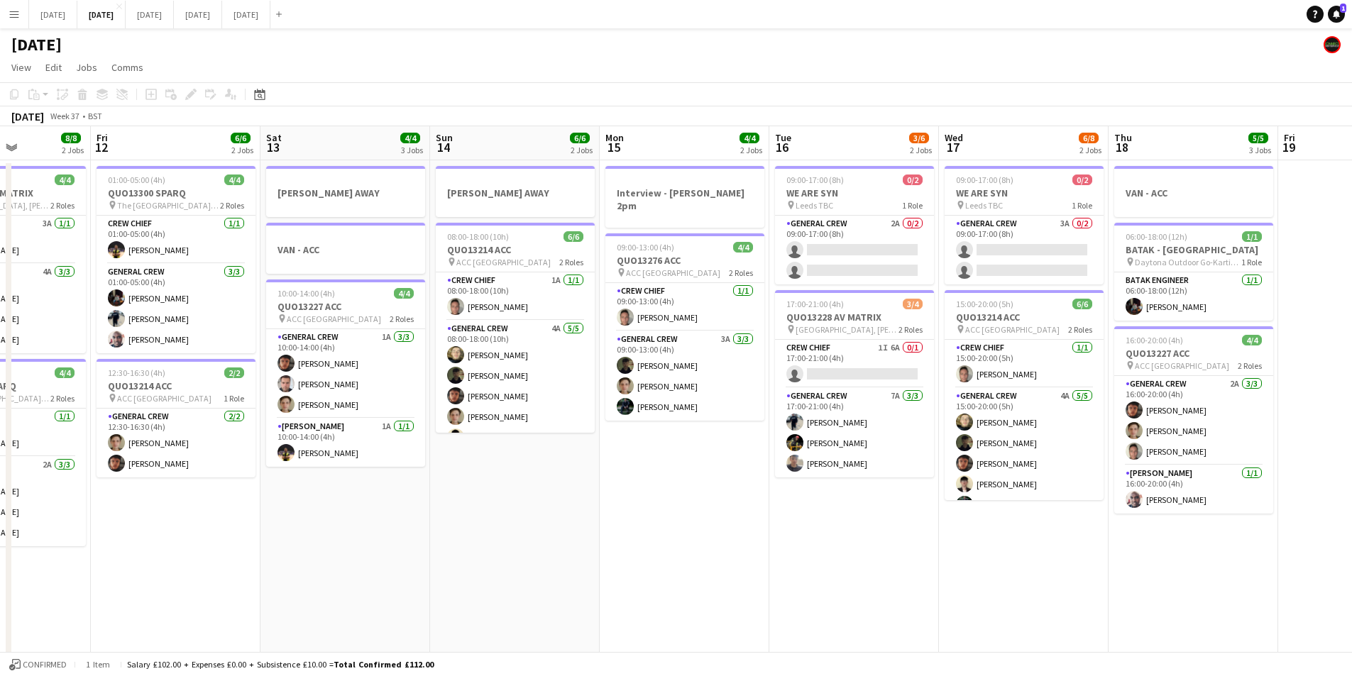
drag, startPoint x: 579, startPoint y: 515, endPoint x: 902, endPoint y: 501, distance: 323.3
click at [902, 501] on app-calendar-viewport "Tue 9 4/4 2 Jobs Wed 10 Thu 11 8/8 2 Jobs Fri 12 6/6 2 Jobs Sat 13 4/4 3 Jobs S…" at bounding box center [676, 614] width 1352 height 976
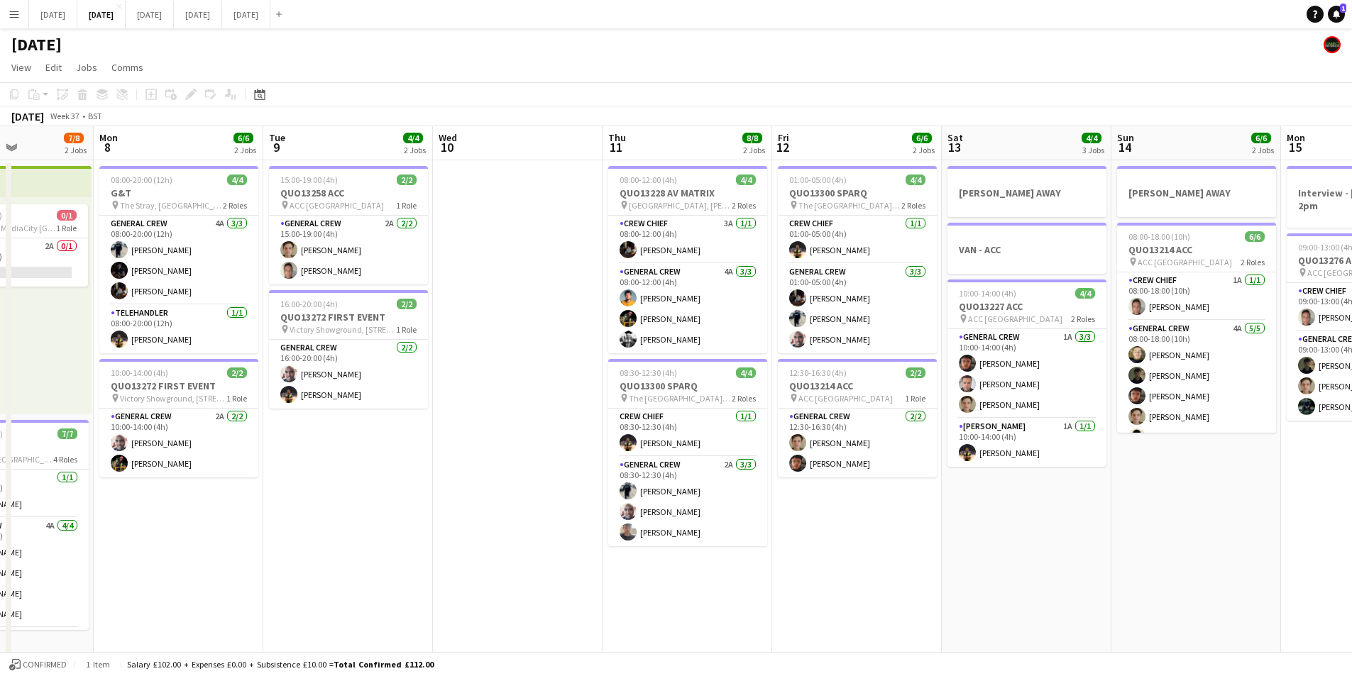
drag, startPoint x: 620, startPoint y: 515, endPoint x: 528, endPoint y: 471, distance: 101.9
click at [993, 503] on app-calendar-viewport "Sun 7 7/8 2 Jobs Mon 8 6/6 2 Jobs Tue 9 4/4 2 Jobs Wed 10 Thu 11 8/8 2 Jobs Fri…" at bounding box center [676, 614] width 1352 height 976
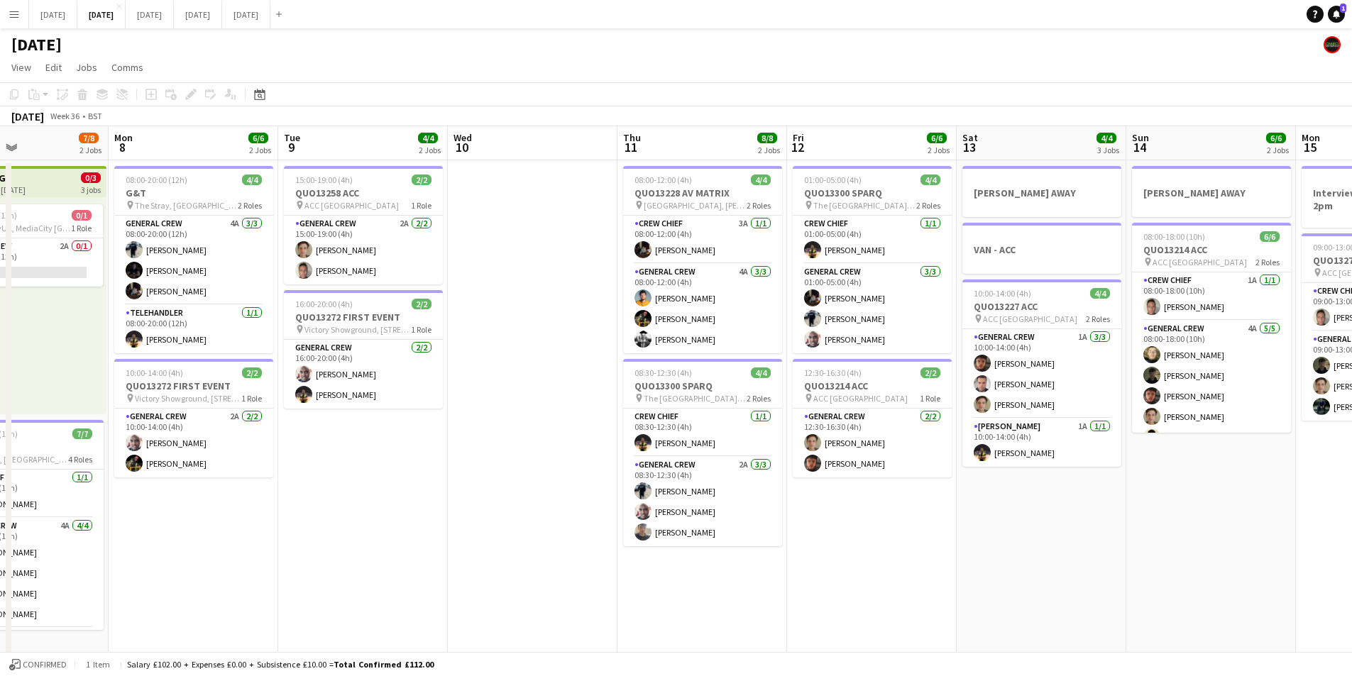
drag, startPoint x: 463, startPoint y: 511, endPoint x: 846, endPoint y: 512, distance: 382.6
click at [835, 518] on app-calendar-viewport "Fri 5 11/14 3 Jobs Sat 6 13/14 5 Jobs Sun 7 7/8 2 Jobs Mon 8 6/6 2 Jobs Tue 9 4…" at bounding box center [676, 614] width 1352 height 976
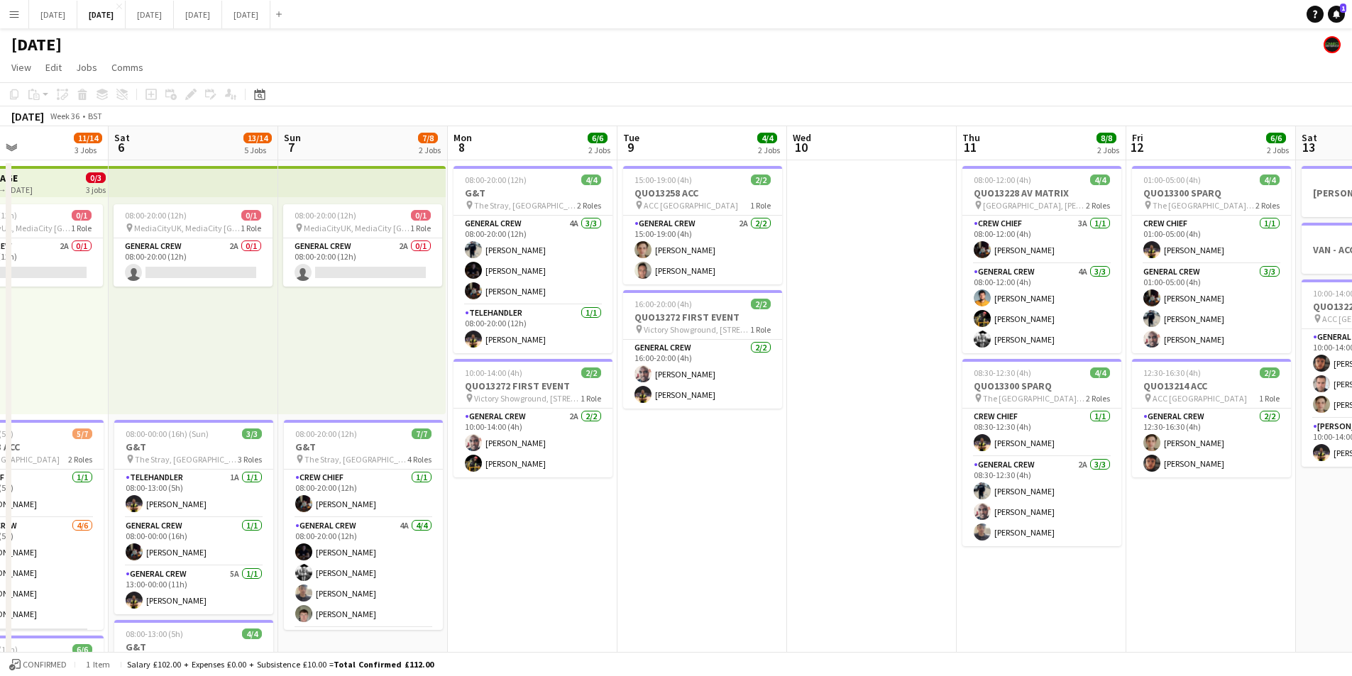
scroll to position [0, 368]
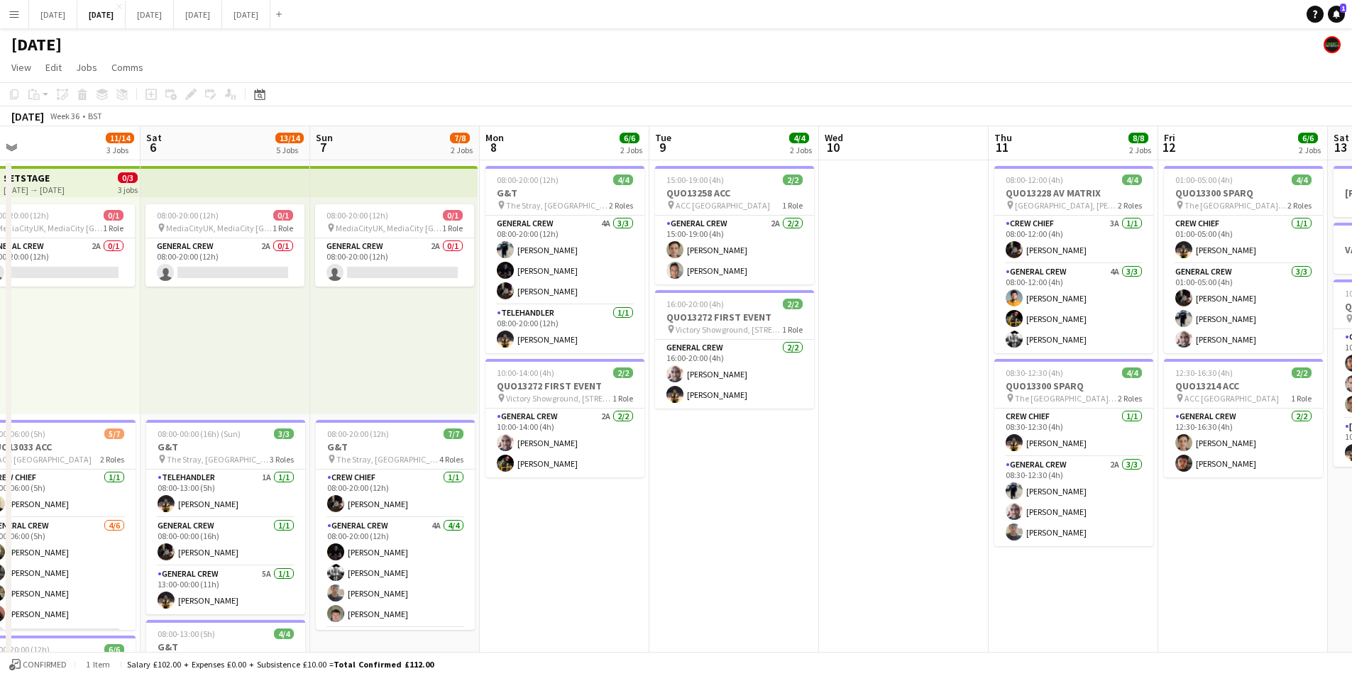
drag, startPoint x: 610, startPoint y: 525, endPoint x: 444, endPoint y: 510, distance: 166.8
click at [971, 512] on app-calendar-viewport "Wed 3 15/16 3 Jobs Thu 4 19/19 4 Jobs Fri 5 11/14 3 Jobs Sat 6 13/14 5 Jobs Sun…" at bounding box center [676, 614] width 1352 height 976
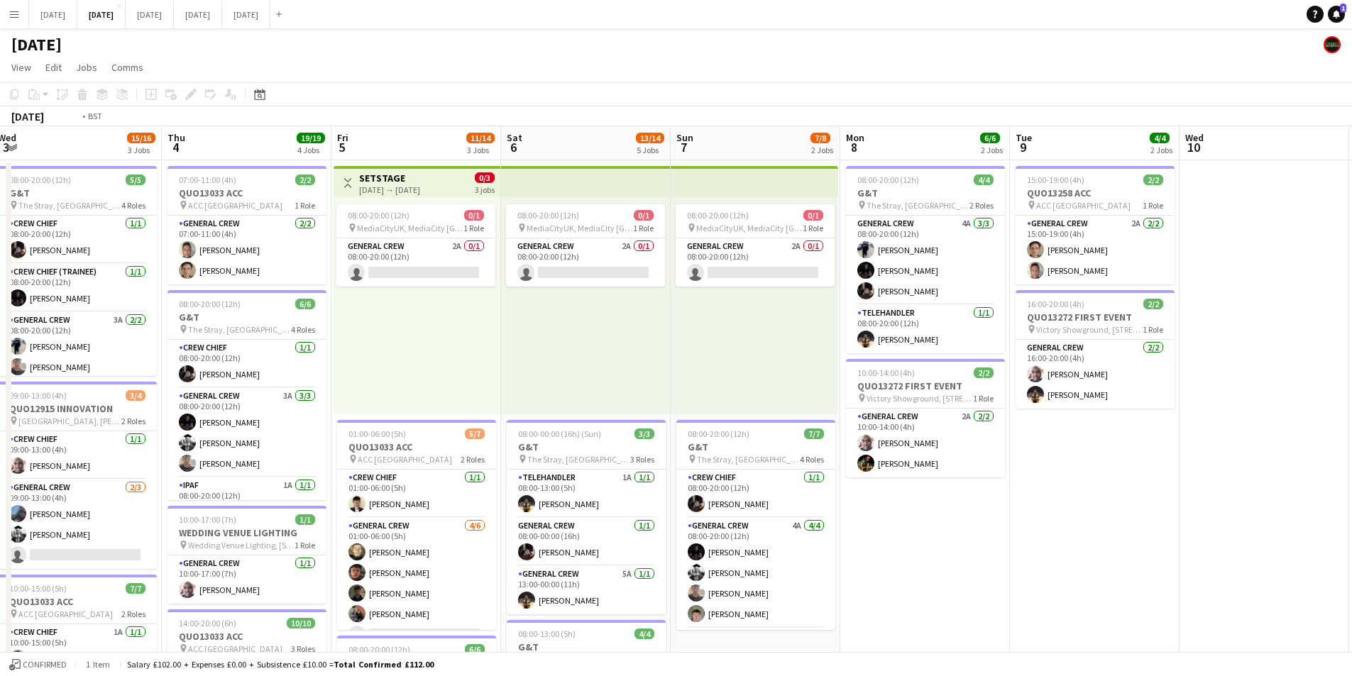
drag, startPoint x: 444, startPoint y: 510, endPoint x: 820, endPoint y: 513, distance: 376.2
click at [815, 520] on app-calendar-viewport "Mon 1 15/16 3 Jobs Tue 2 20/21 4 Jobs Wed 3 15/16 3 Jobs Thu 4 19/19 4 Jobs Fri…" at bounding box center [676, 614] width 1352 height 976
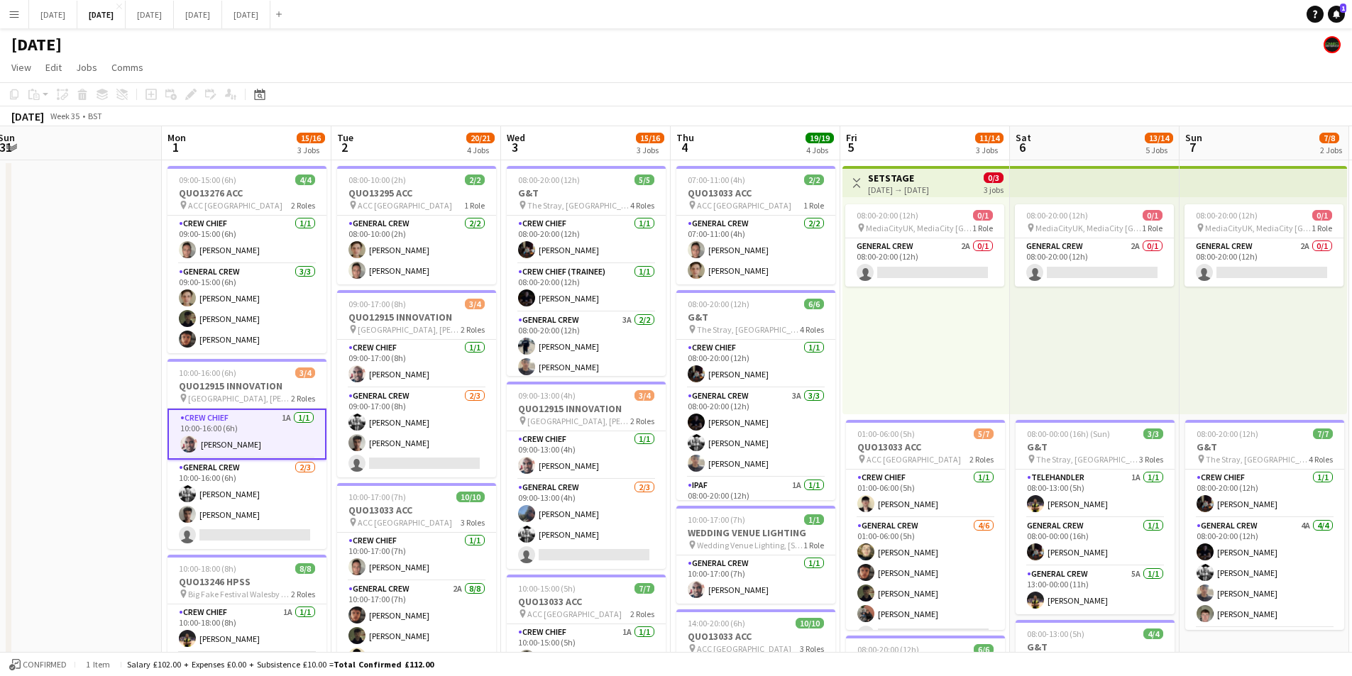
scroll to position [0, 485]
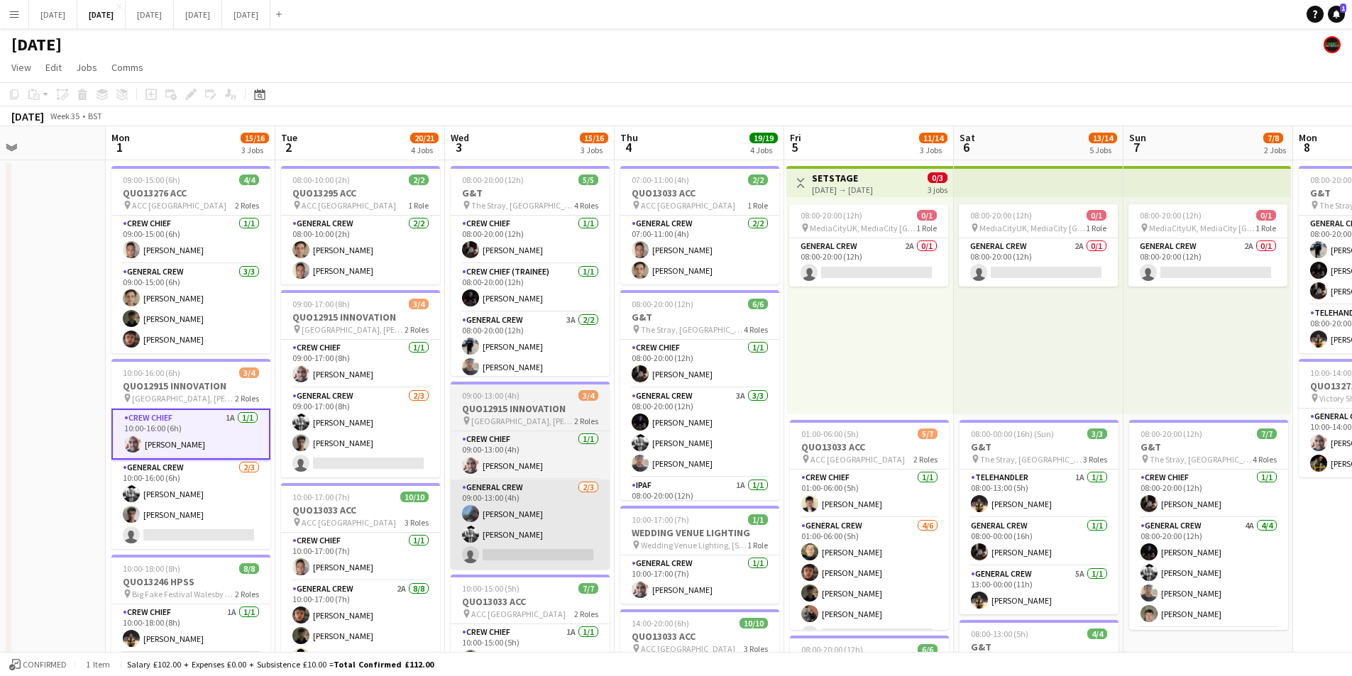
drag, startPoint x: 485, startPoint y: 506, endPoint x: 552, endPoint y: 511, distance: 66.9
click at [569, 512] on app-calendar-viewport "Fri 29 Sat 30 Sun 31 Mon 1 15/16 3 Jobs Tue 2 20/21 4 Jobs Wed 3 15/16 3 Jobs T…" at bounding box center [676, 614] width 1352 height 976
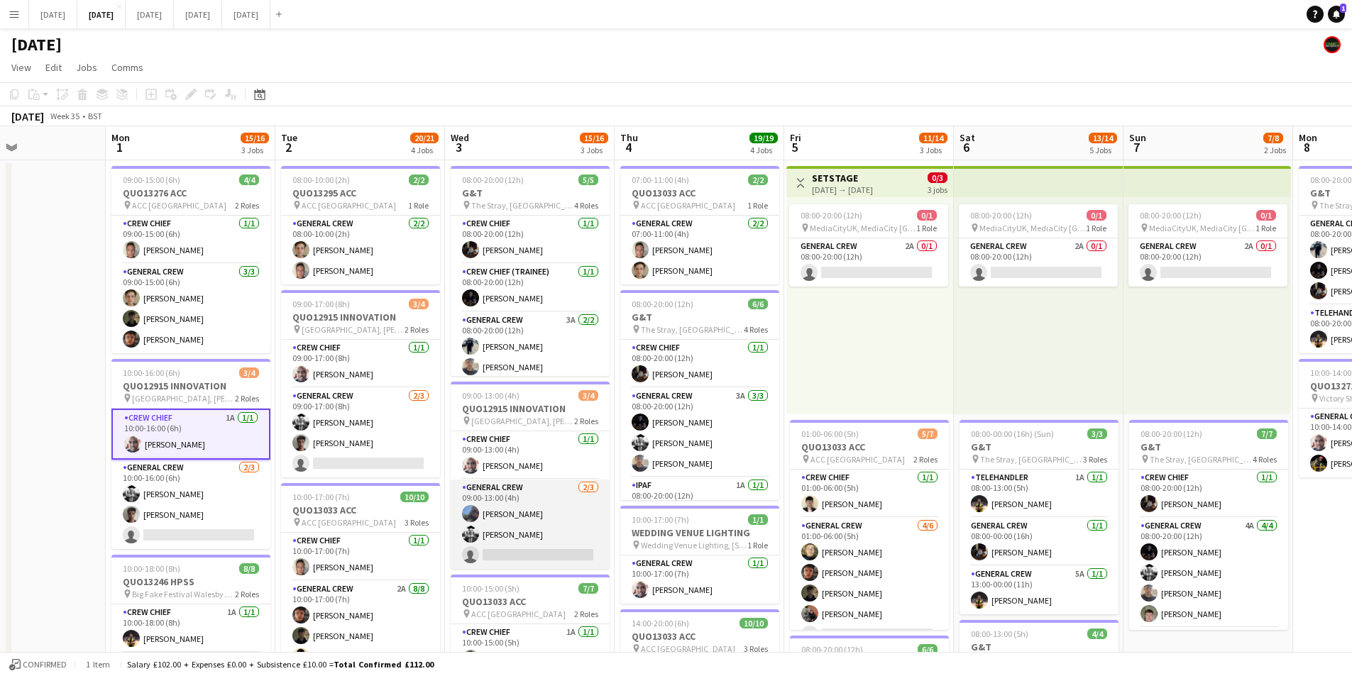
scroll to position [0, 402]
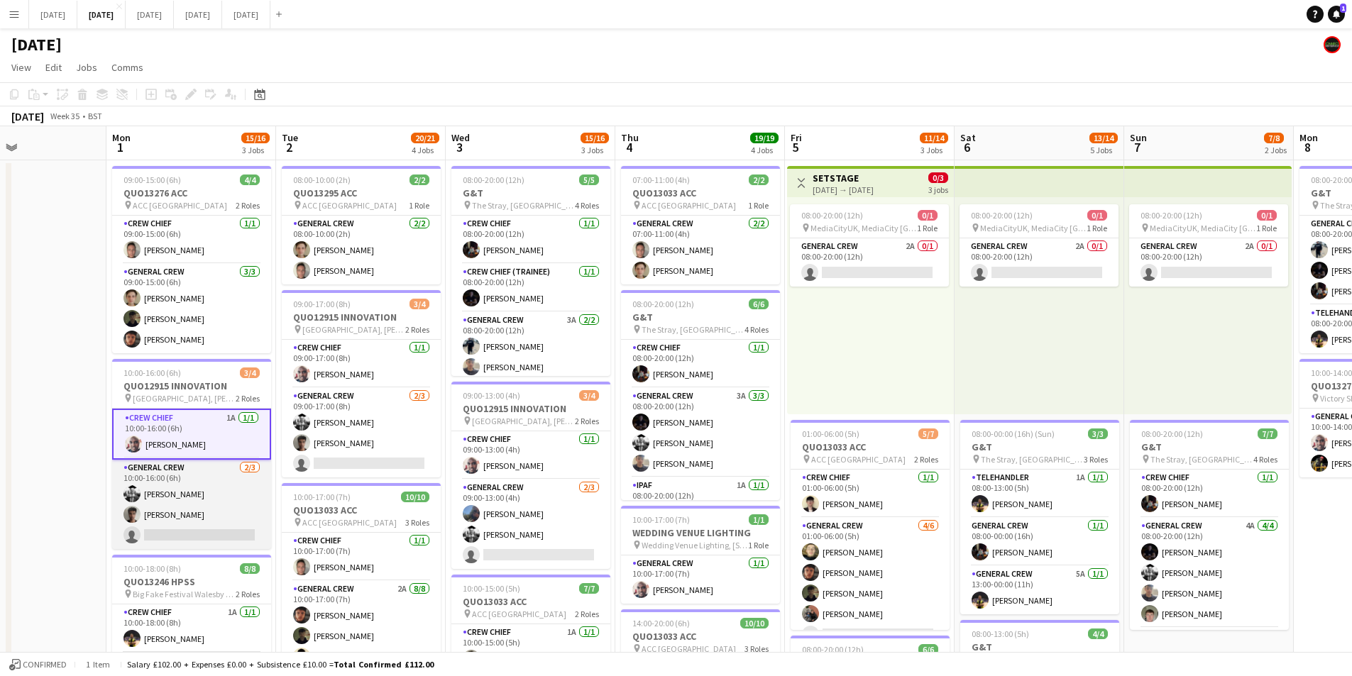
click at [236, 517] on app-card-role "General Crew 2/3 10:00-16:00 (6h) Sam Langman Kamuren Brownhill single-neutral-…" at bounding box center [191, 504] width 159 height 89
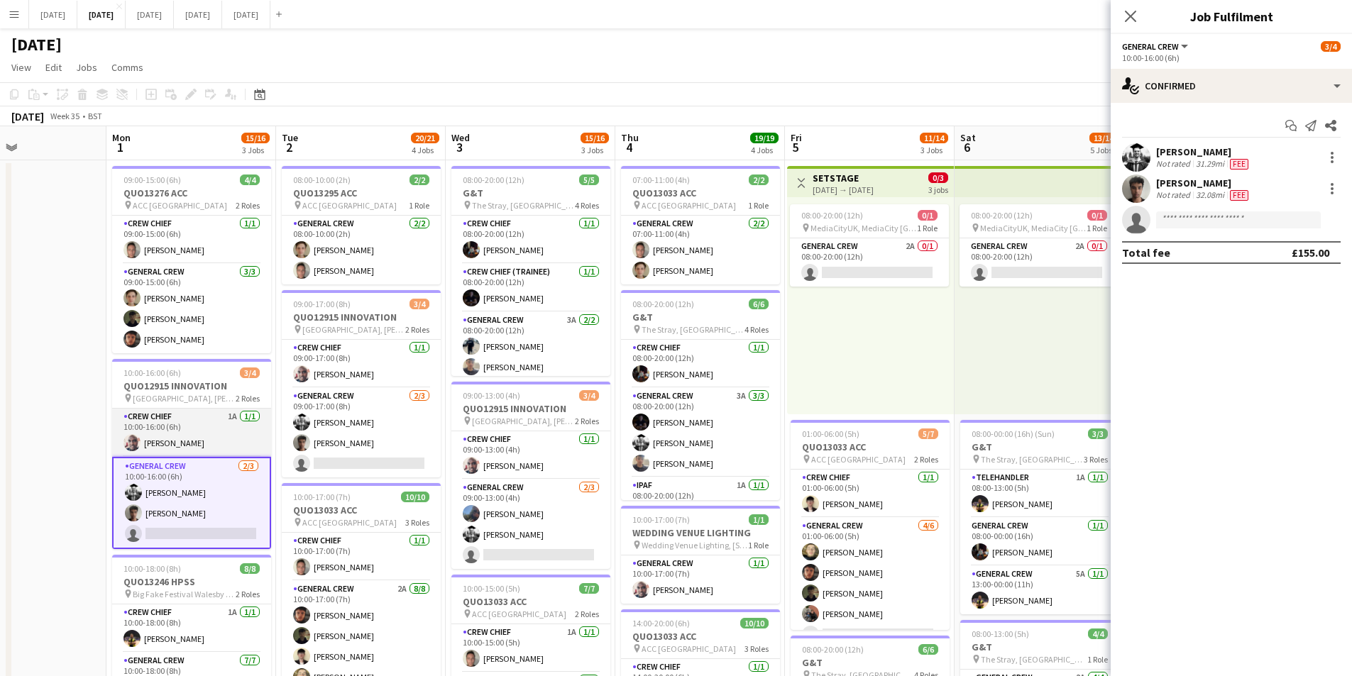
click at [207, 435] on app-card-role "Crew Chief 1A [DATE] 10:00-16:00 (6h) [PERSON_NAME]" at bounding box center [191, 433] width 159 height 48
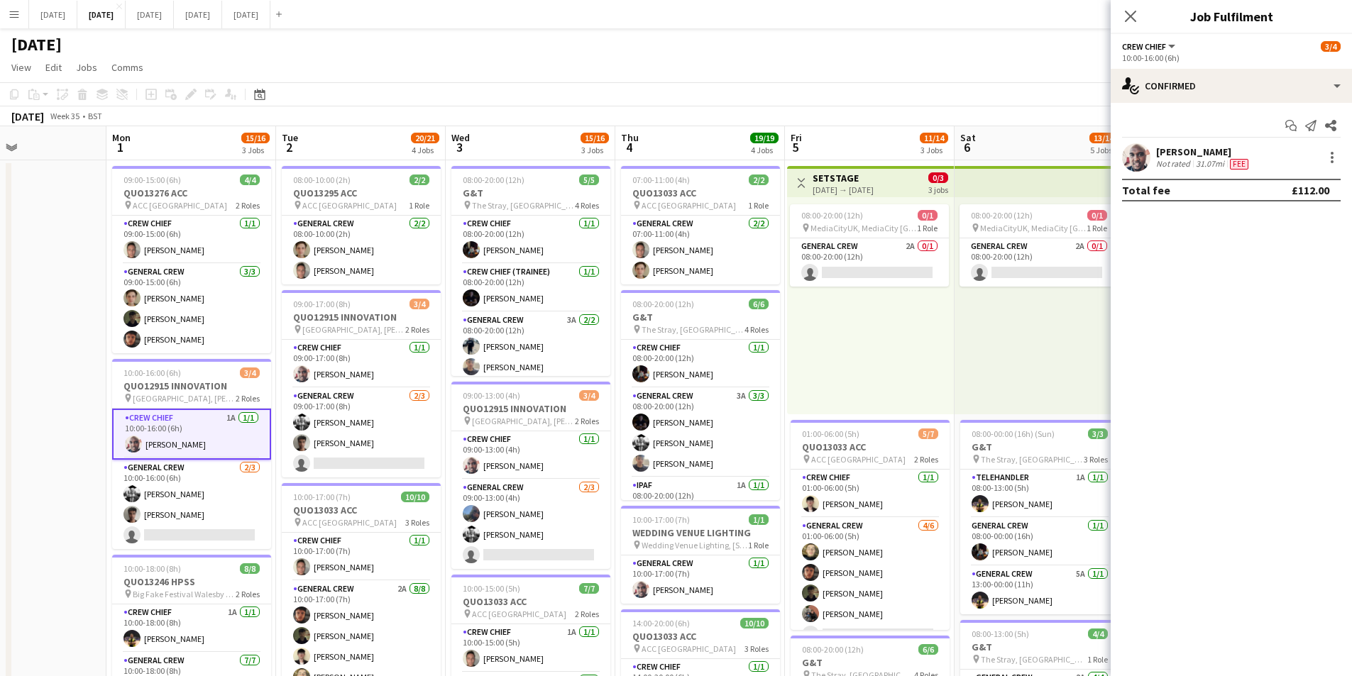
click at [1132, 9] on app-icon "Close pop-in" at bounding box center [1130, 16] width 17 height 17
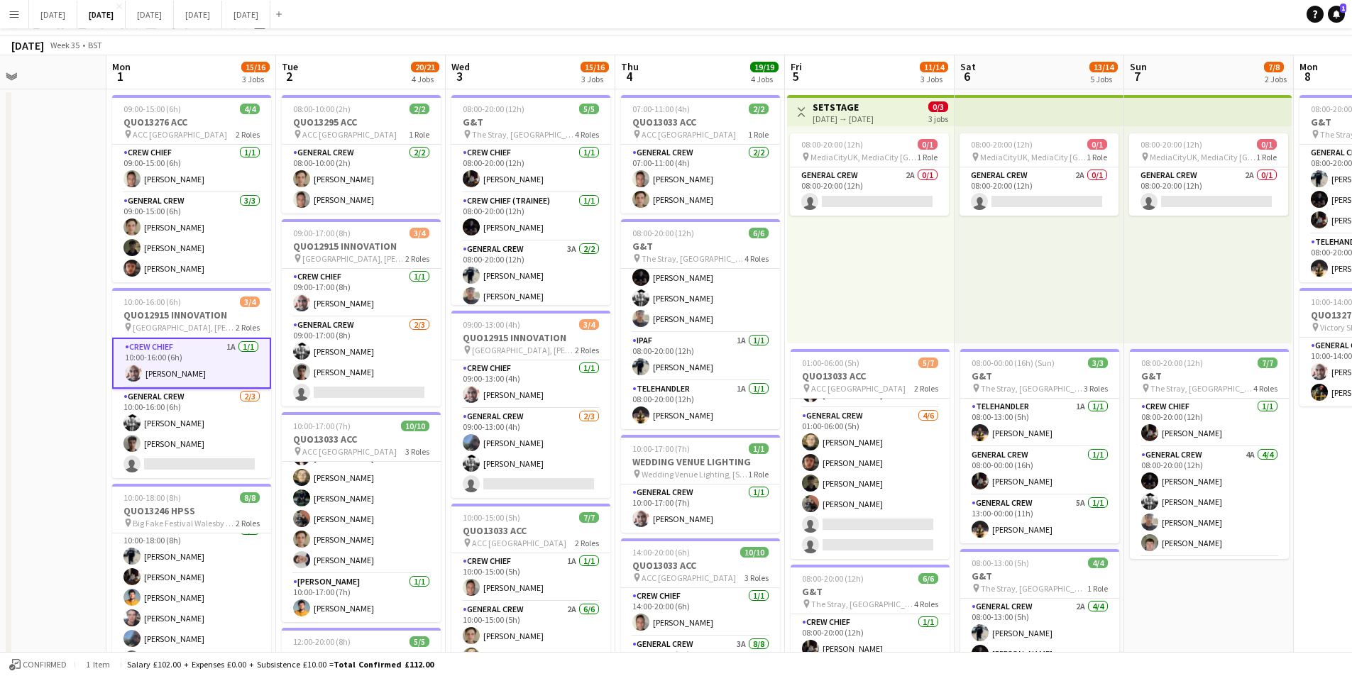
scroll to position [0, 0]
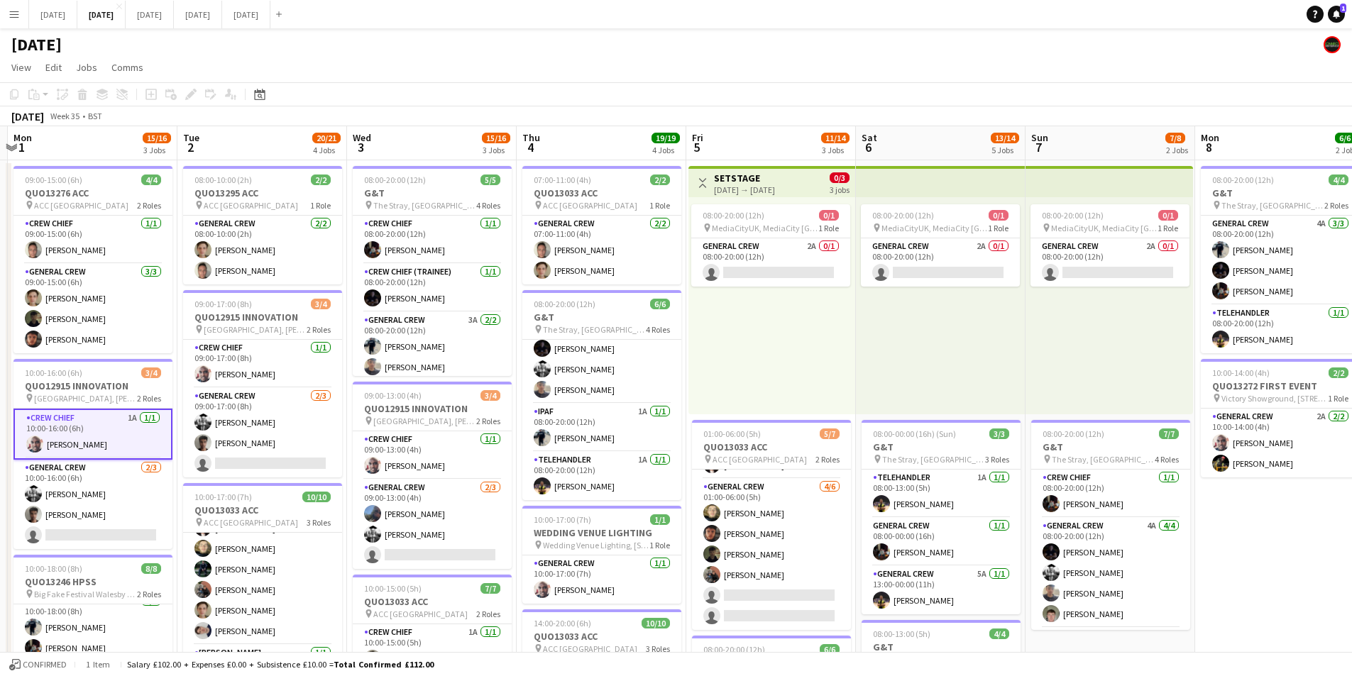
drag, startPoint x: 800, startPoint y: 446, endPoint x: 709, endPoint y: 436, distance: 91.4
click at [710, 436] on app-calendar-viewport "Fri 29 Sat 30 Sun 31 Mon 1 15/16 3 Jobs Tue 2 20/21 4 Jobs Wed 3 15/16 3 Jobs T…" at bounding box center [676, 614] width 1352 height 976
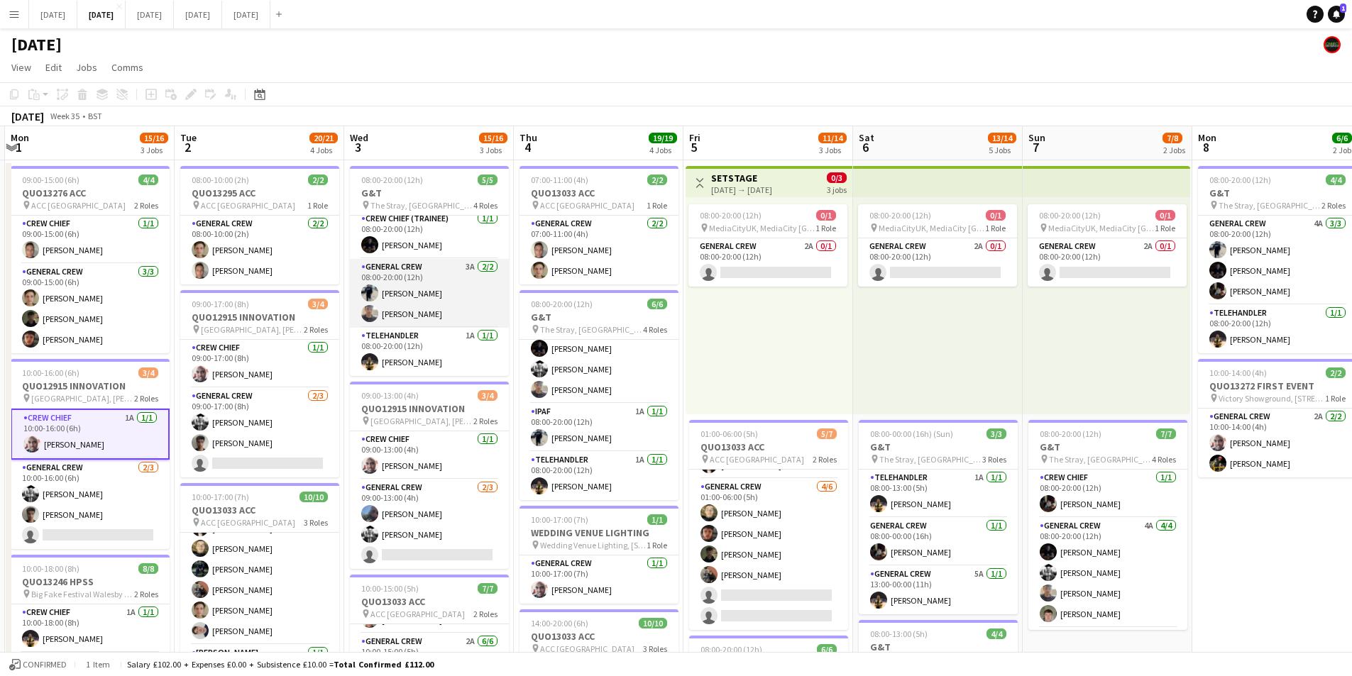
click at [419, 314] on app-card-role "General Crew 3A 2/2 08:00-20:00 (12h) Ben Connor Jack Roper" at bounding box center [429, 293] width 159 height 69
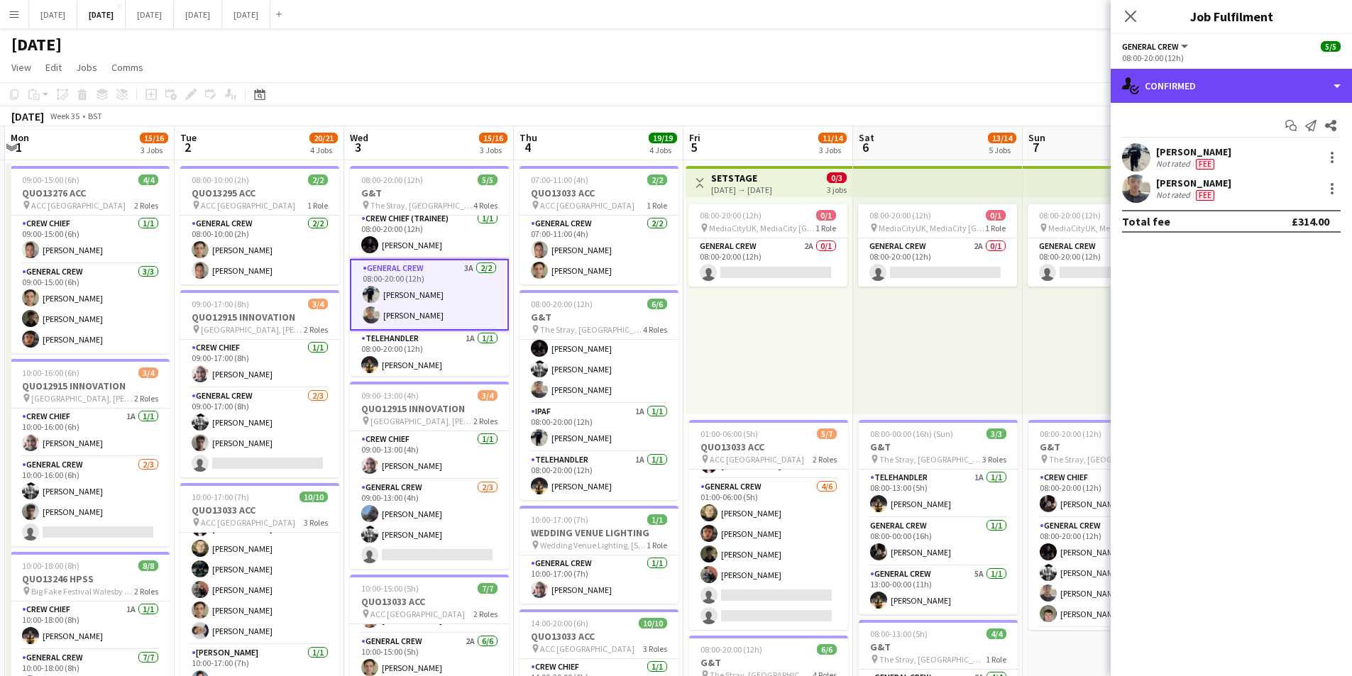
click at [1226, 84] on div "single-neutral-actions-check-2 Confirmed" at bounding box center [1231, 86] width 241 height 34
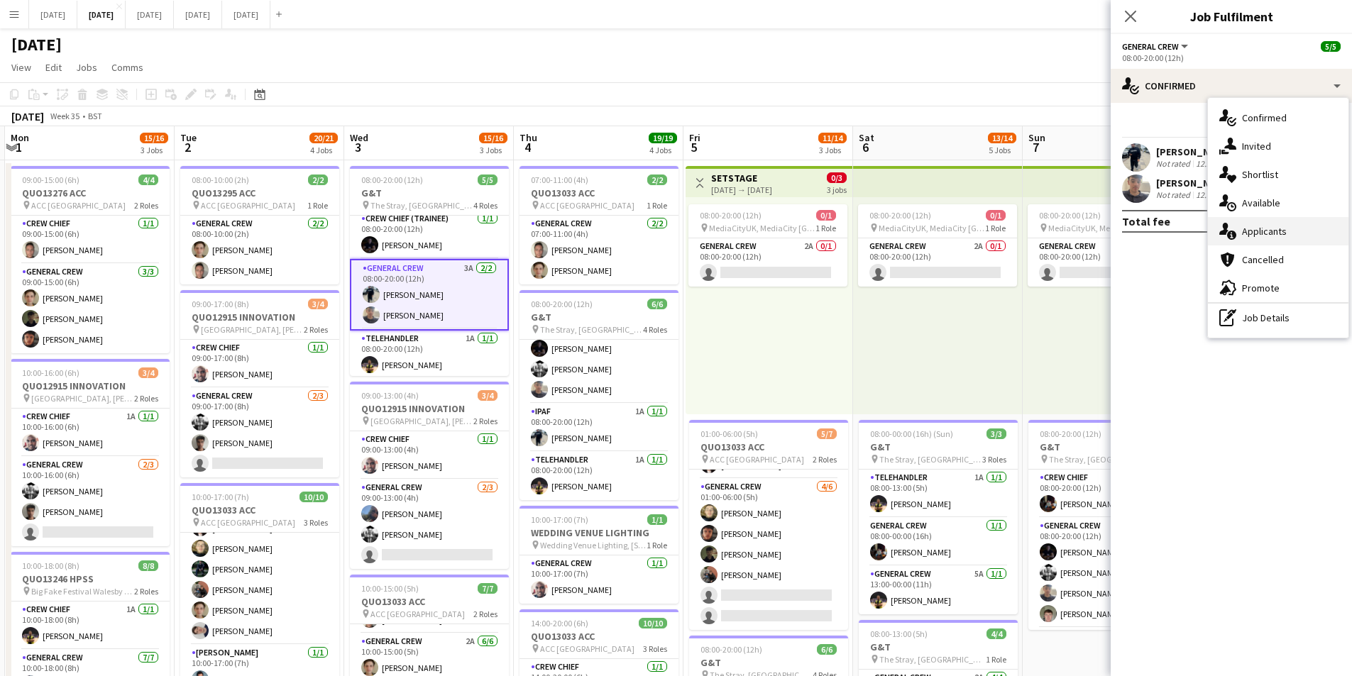
click at [1273, 231] on div "single-neutral-actions-information Applicants" at bounding box center [1278, 231] width 141 height 28
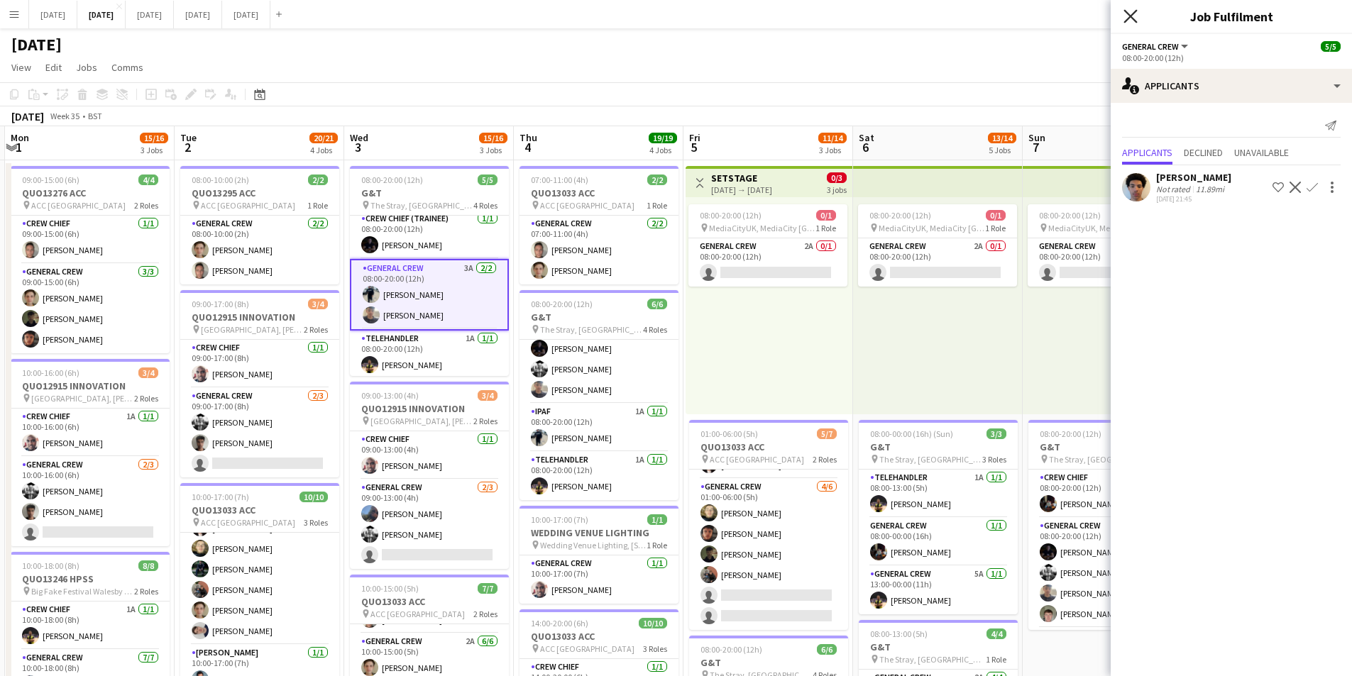
click at [1129, 16] on icon "Close pop-in" at bounding box center [1130, 15] width 13 height 13
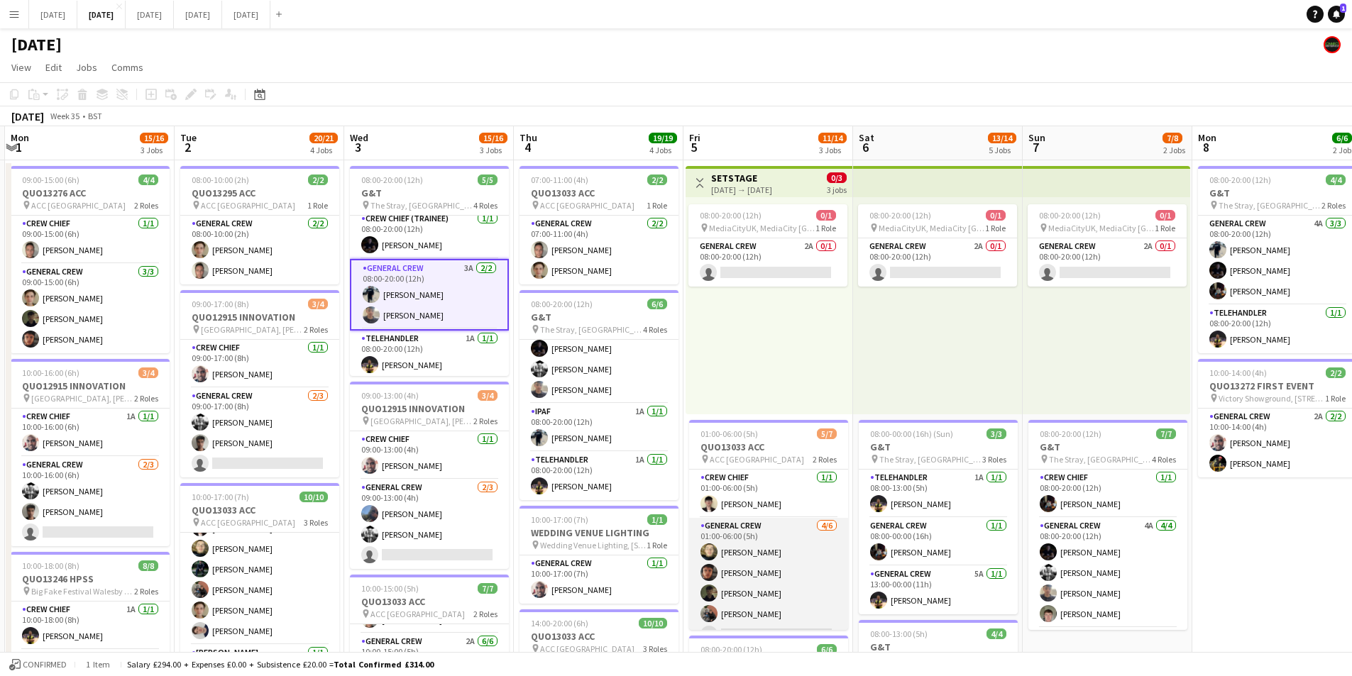
scroll to position [39, 0]
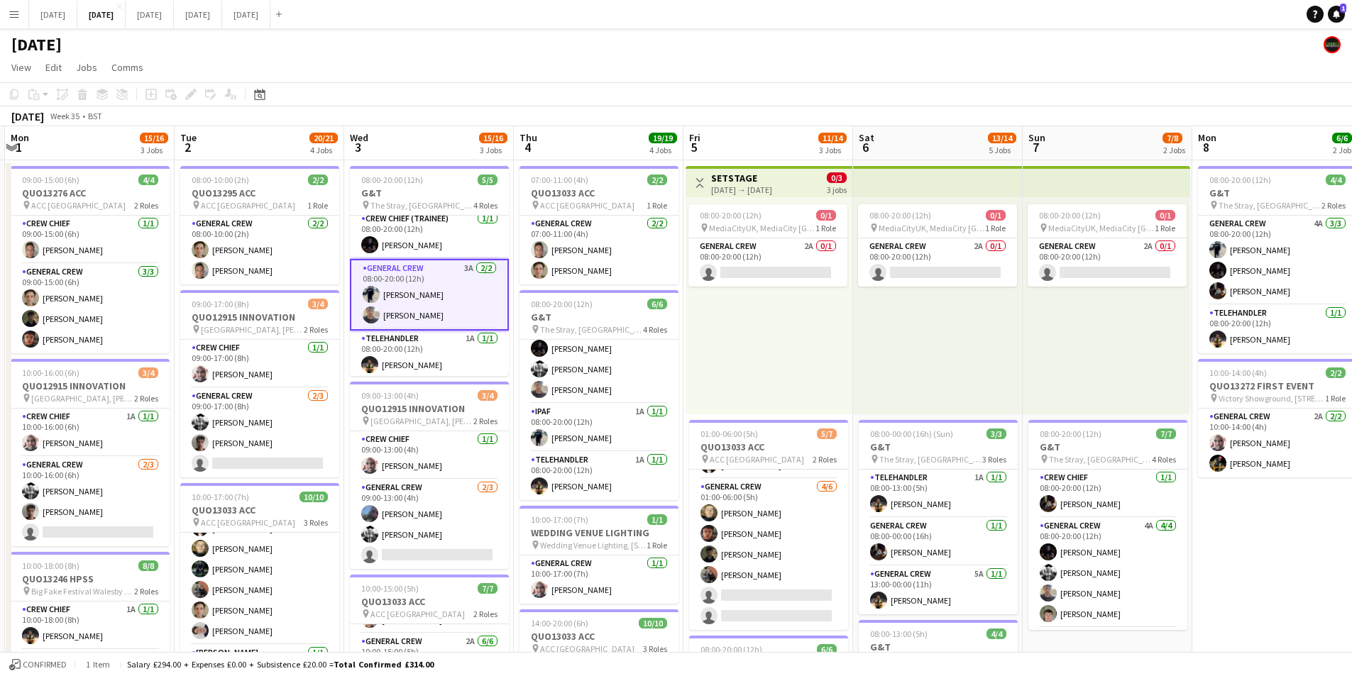
drag, startPoint x: 693, startPoint y: 481, endPoint x: 802, endPoint y: 426, distance: 122.2
click at [791, 450] on app-calendar-viewport "Fri 29 Sat 30 Sun 31 Mon 1 15/16 3 Jobs Tue 2 20/21 4 Jobs Wed 3 15/16 3 Jobs T…" at bounding box center [676, 614] width 1352 height 976
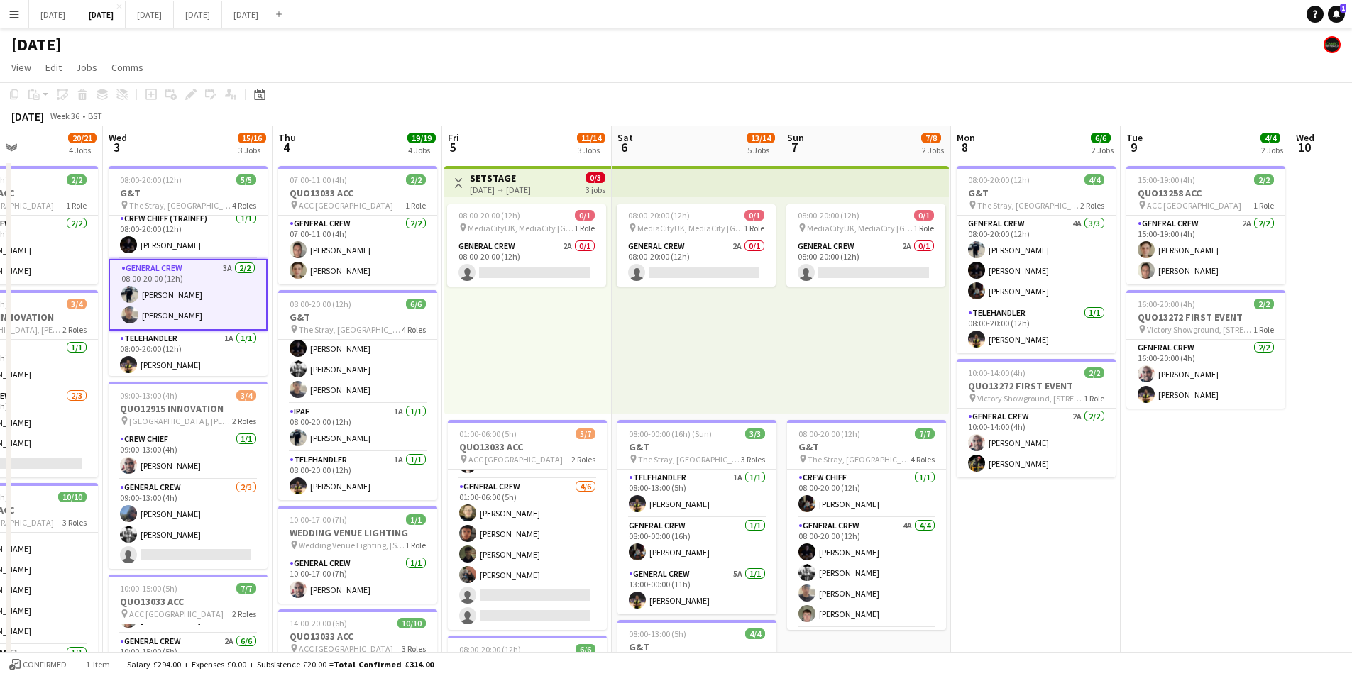
scroll to position [0, 439]
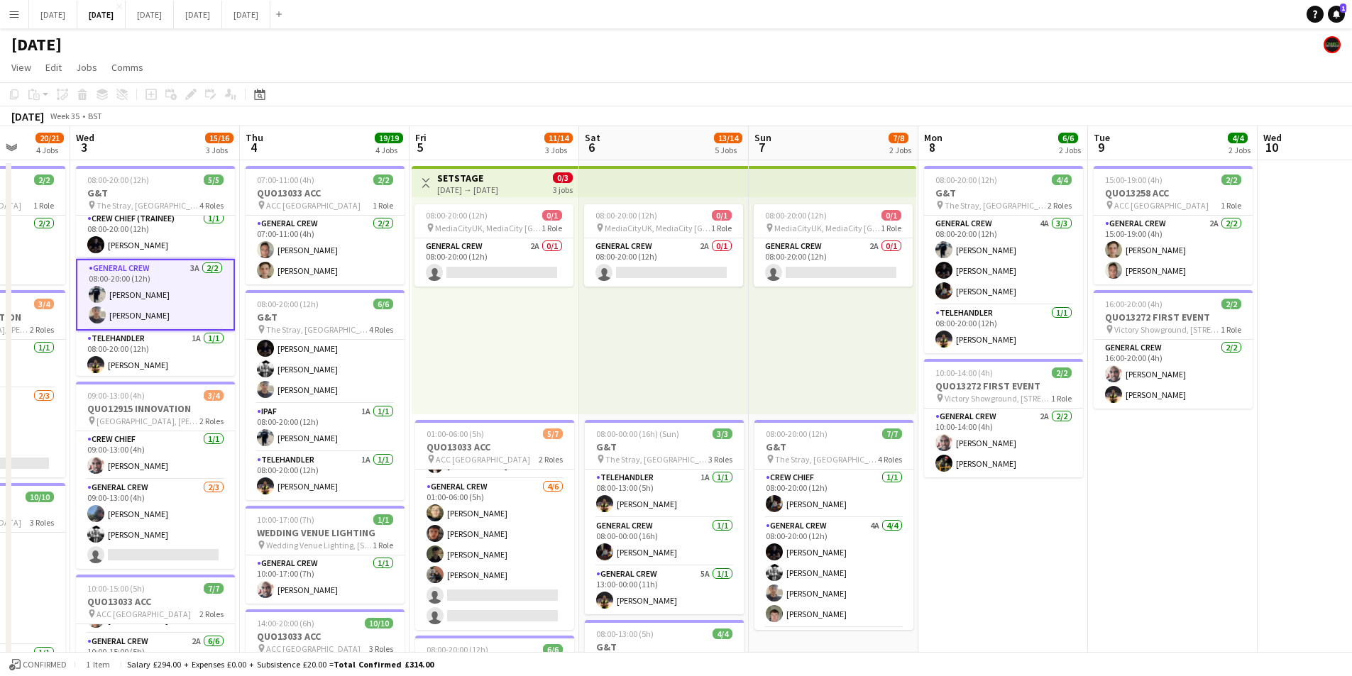
drag, startPoint x: 1302, startPoint y: 534, endPoint x: 926, endPoint y: 498, distance: 378.0
click at [930, 497] on app-calendar-viewport "Sun 31 Mon 1 15/16 3 Jobs Tue 2 20/21 4 Jobs Wed 3 15/16 3 Jobs Thu 4 19/19 4 J…" at bounding box center [676, 614] width 1352 height 976
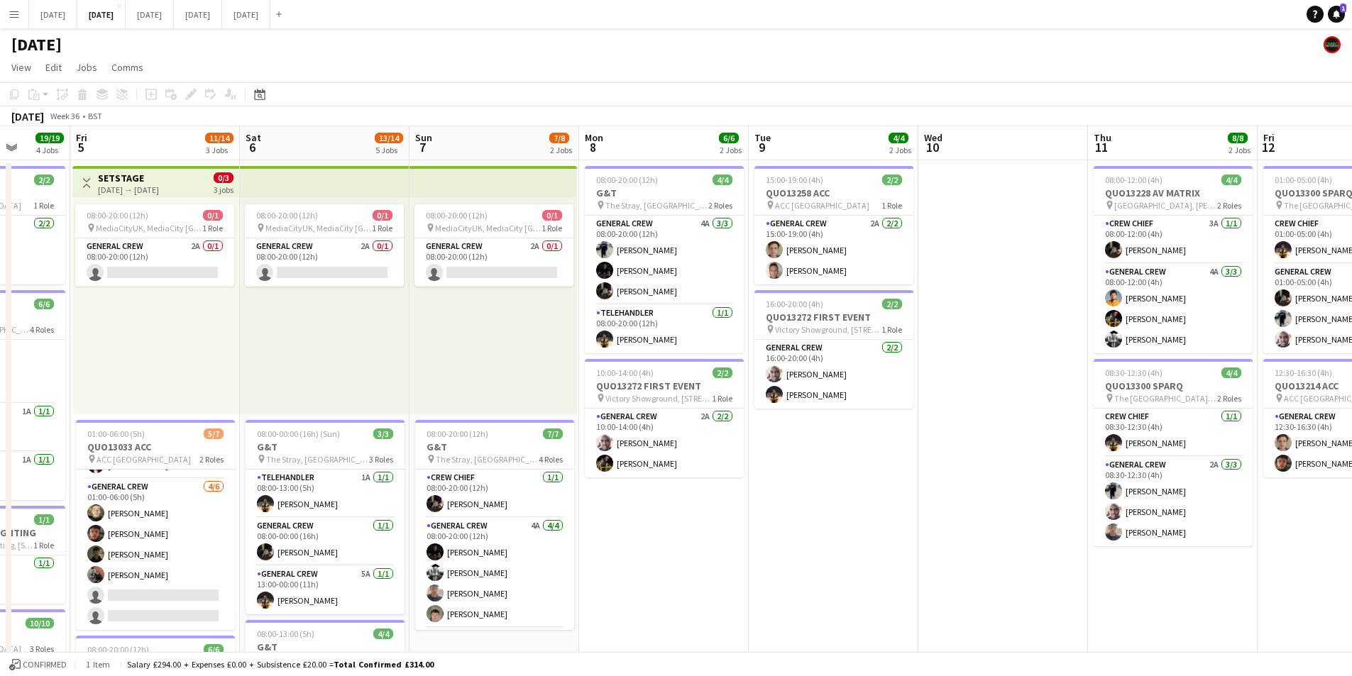
scroll to position [0, 380]
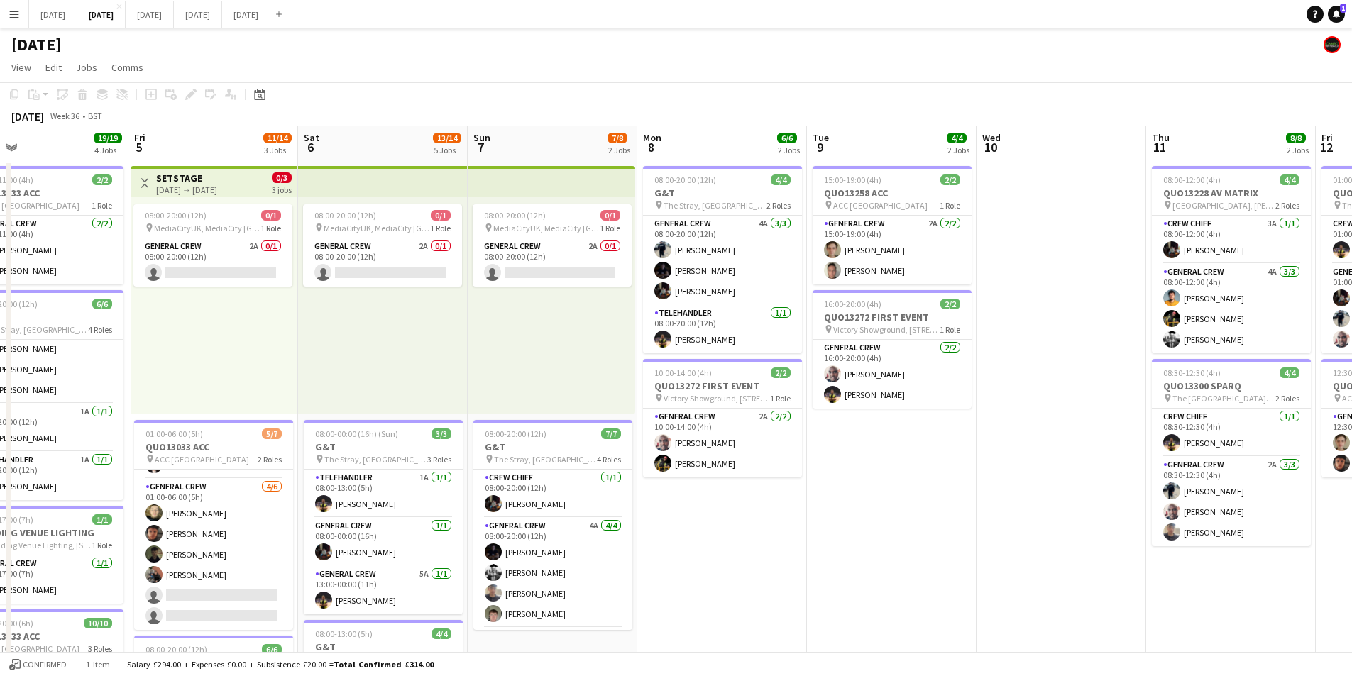
drag, startPoint x: 1244, startPoint y: 544, endPoint x: 963, endPoint y: 525, distance: 281.7
click at [963, 525] on app-calendar-viewport "Tue 2 20/21 4 Jobs Wed 3 15/16 3 Jobs Thu 4 19/19 4 Jobs Fri 5 11/14 3 Jobs Sat…" at bounding box center [676, 614] width 1352 height 976
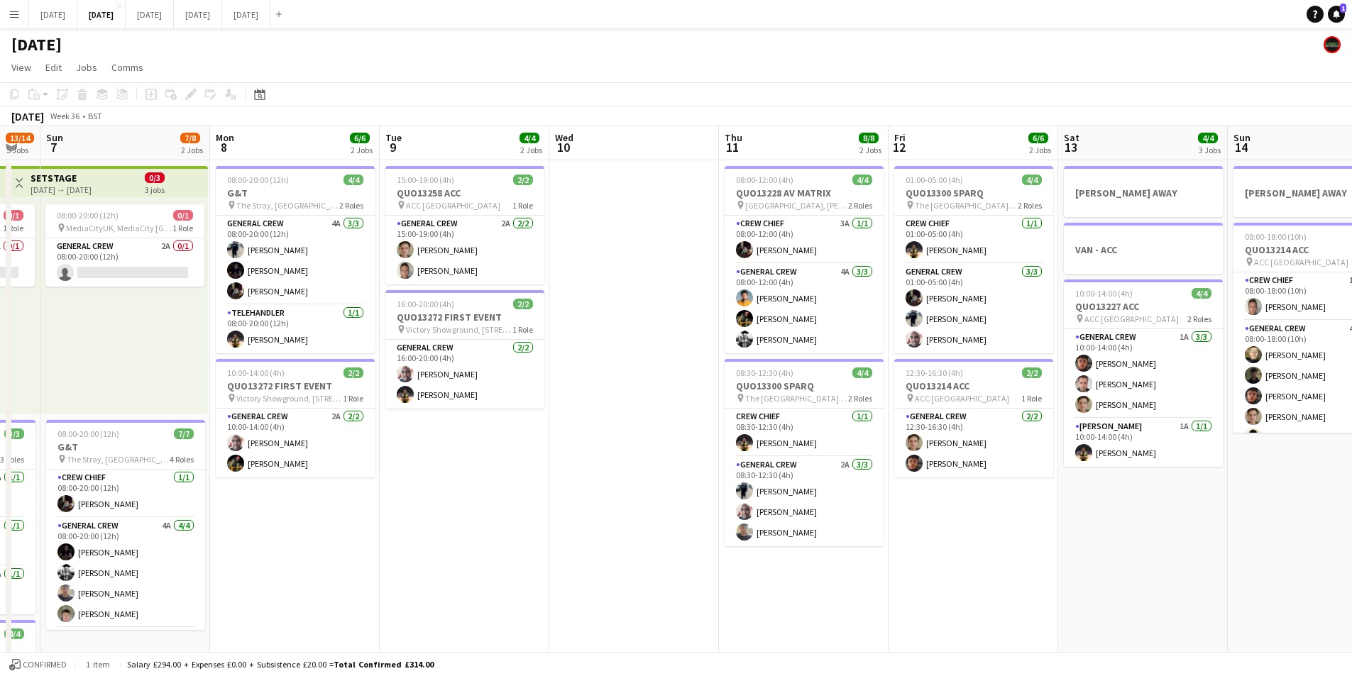
drag, startPoint x: 1134, startPoint y: 551, endPoint x: 844, endPoint y: 549, distance: 290.3
click at [794, 527] on app-calendar-viewport "Thu 4 19/19 4 Jobs Fri 5 11/14 3 Jobs Sat 6 13/14 5 Jobs Sun 7 7/8 2 Jobs Mon 8…" at bounding box center [676, 614] width 1352 height 976
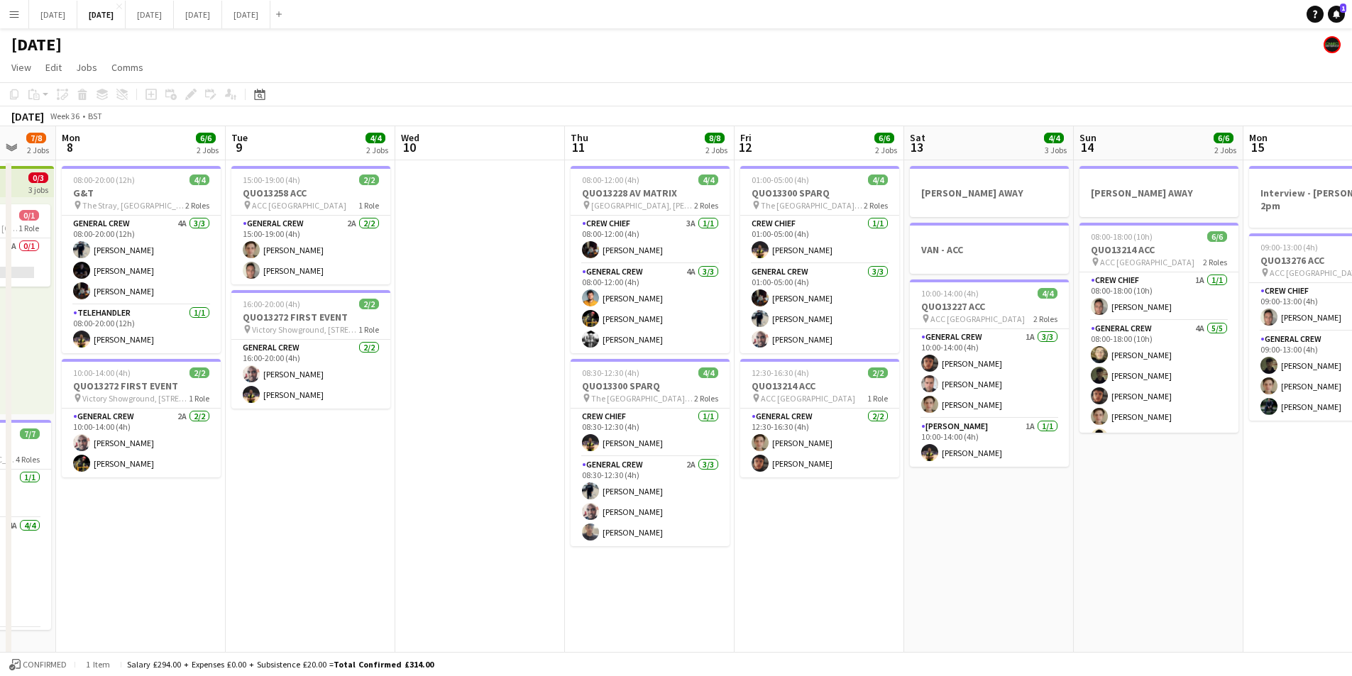
drag, startPoint x: 1106, startPoint y: 566, endPoint x: 869, endPoint y: 557, distance: 236.5
click at [865, 554] on app-calendar-viewport "Fri 5 11/14 3 Jobs Sat 6 13/14 5 Jobs Sun 7 7/8 2 Jobs Mon 8 6/6 2 Jobs Tue 9 4…" at bounding box center [676, 614] width 1352 height 976
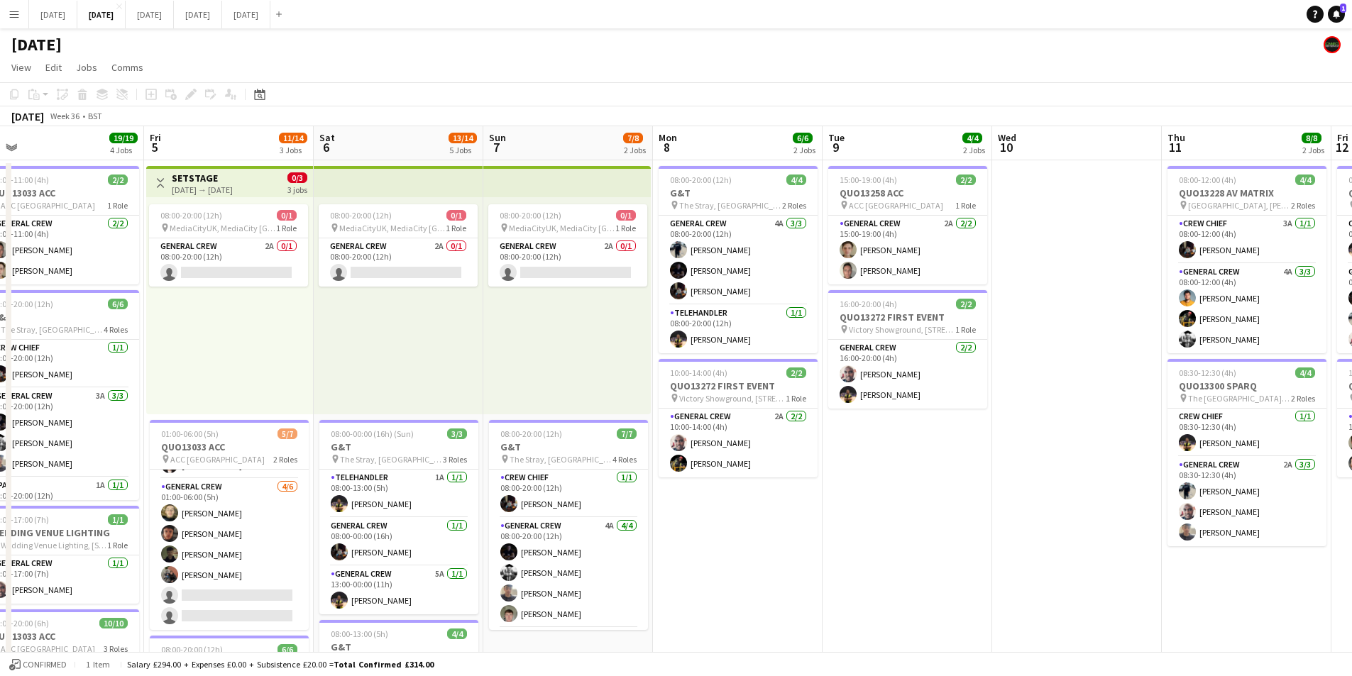
drag, startPoint x: 429, startPoint y: 488, endPoint x: 1123, endPoint y: 471, distance: 693.6
click at [1138, 473] on app-calendar-viewport "Tue 2 20/21 4 Jobs Wed 3 15/16 3 Jobs Thu 4 19/19 4 Jobs Fri 5 11/14 3 Jobs Sat…" at bounding box center [676, 614] width 1352 height 976
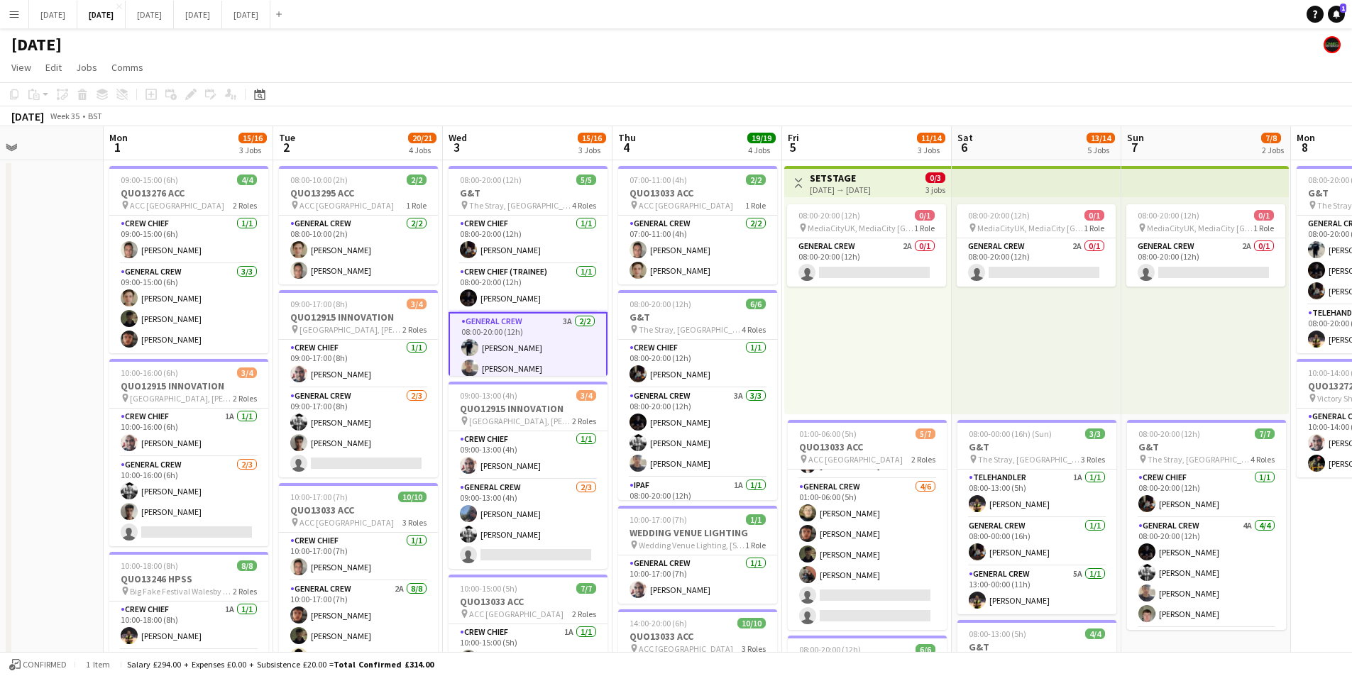
scroll to position [0, 386]
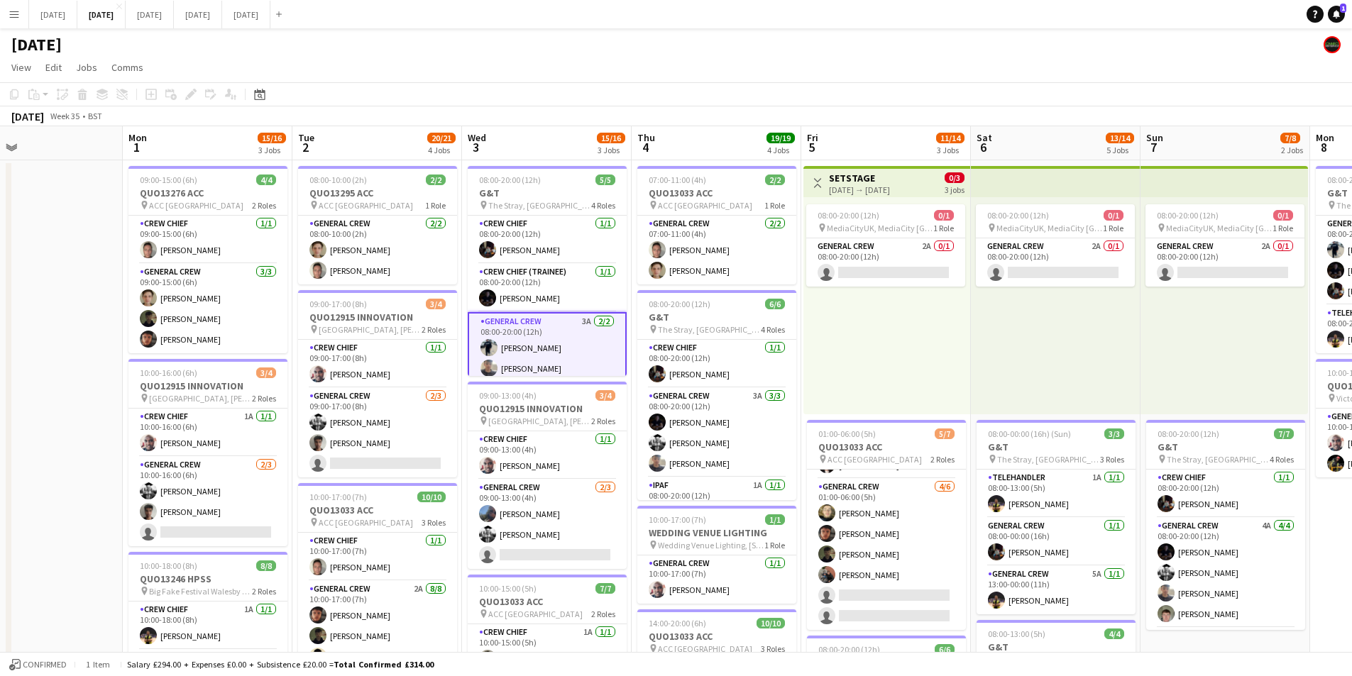
drag, startPoint x: 597, startPoint y: 478, endPoint x: 967, endPoint y: 485, distance: 370.6
click at [967, 485] on app-calendar-viewport "Fri 29 Sat 30 Sun 31 Mon 1 15/16 3 Jobs Tue 2 20/21 4 Jobs Wed 3 15/16 3 Jobs T…" at bounding box center [676, 614] width 1352 height 976
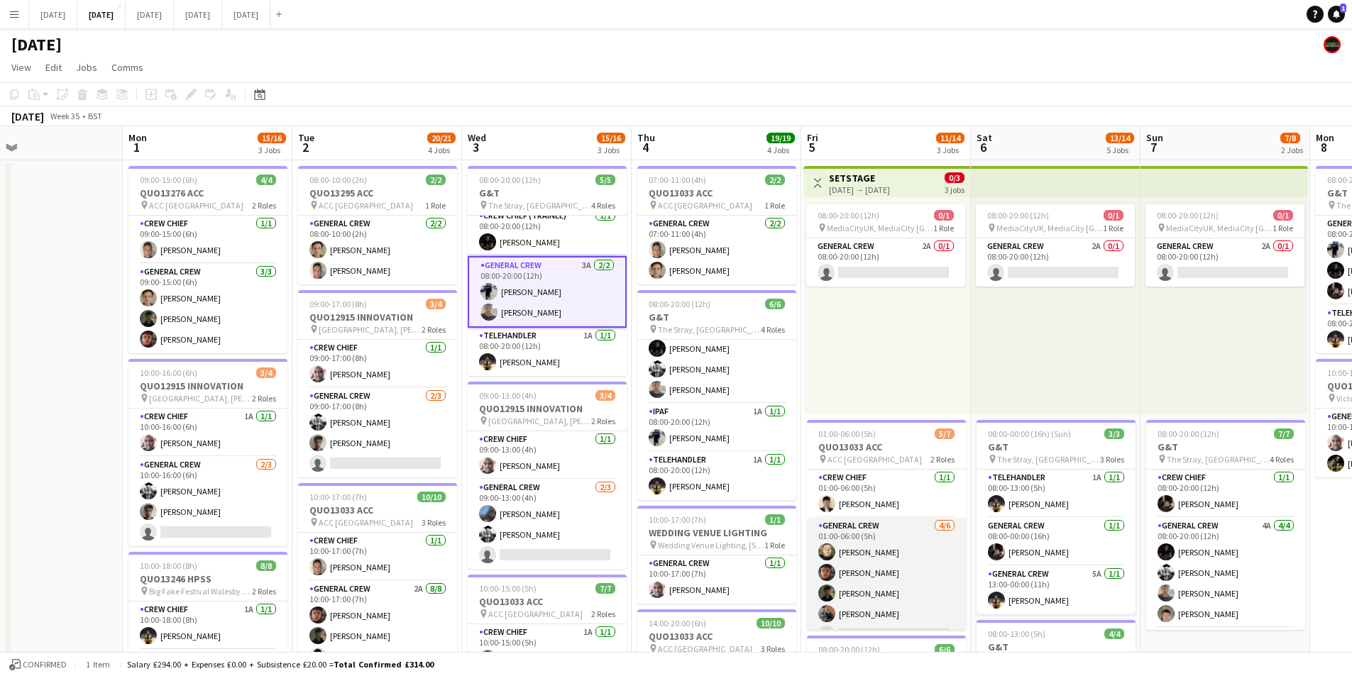
scroll to position [39, 0]
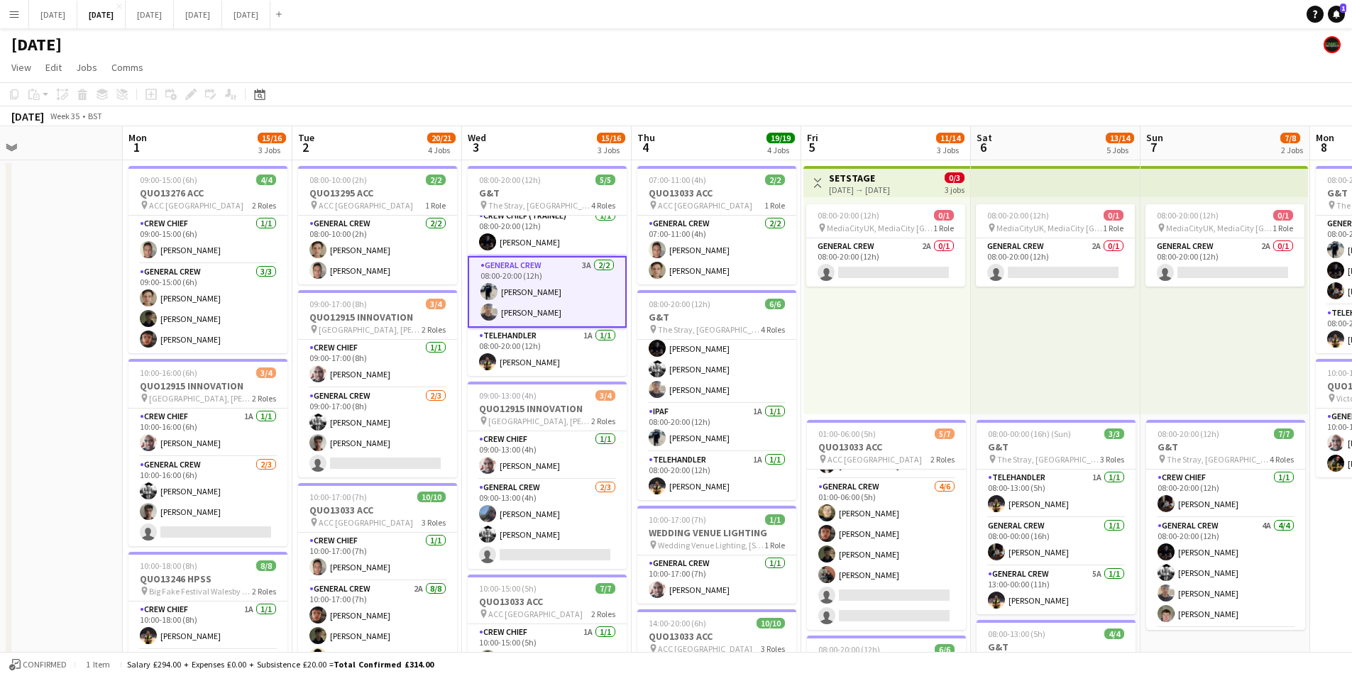
drag, startPoint x: 786, startPoint y: 576, endPoint x: 828, endPoint y: 578, distance: 41.3
click at [810, 580] on app-calendar-viewport "Fri 29 Sat 30 Sun 31 Mon 1 15/16 3 Jobs Tue 2 20/21 4 Jobs Wed 3 15/16 3 Jobs T…" at bounding box center [676, 614] width 1352 height 976
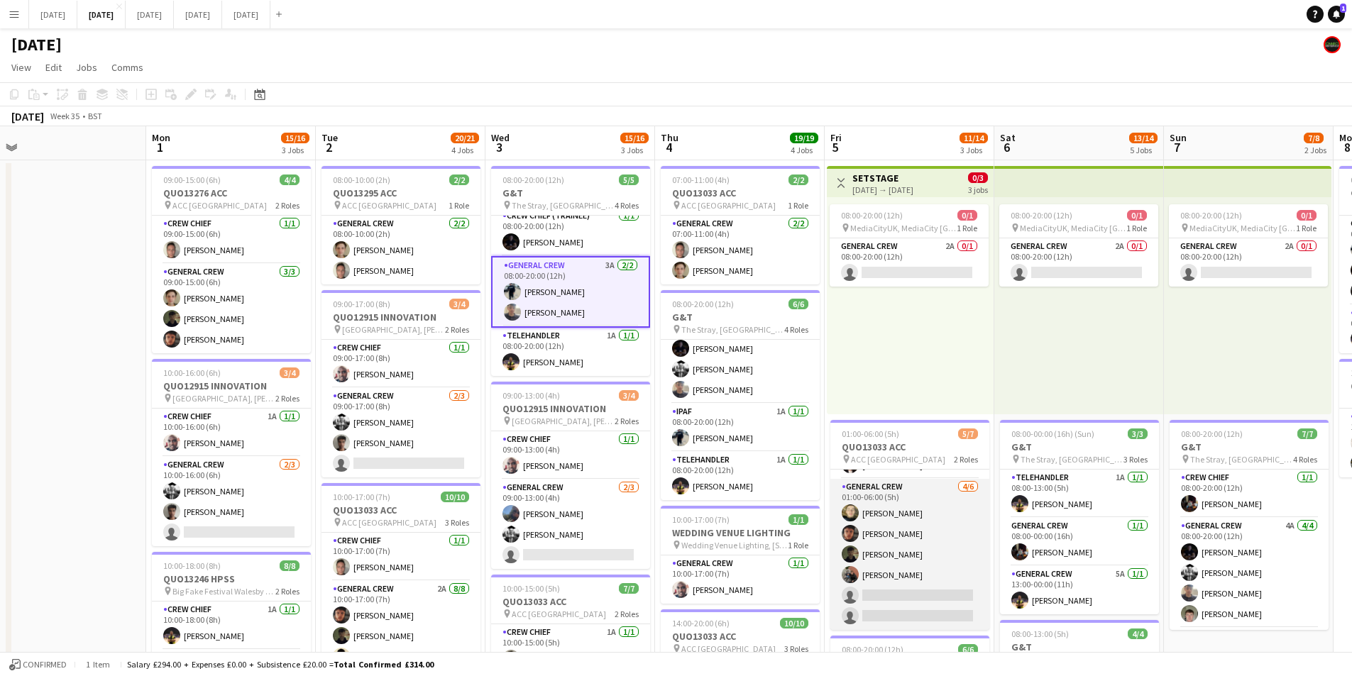
click at [888, 573] on app-card-role "General Crew [DATE] 01:00-06:00 (5h) [PERSON_NAME] black [PERSON_NAME] [PERSON_…" at bounding box center [909, 554] width 159 height 151
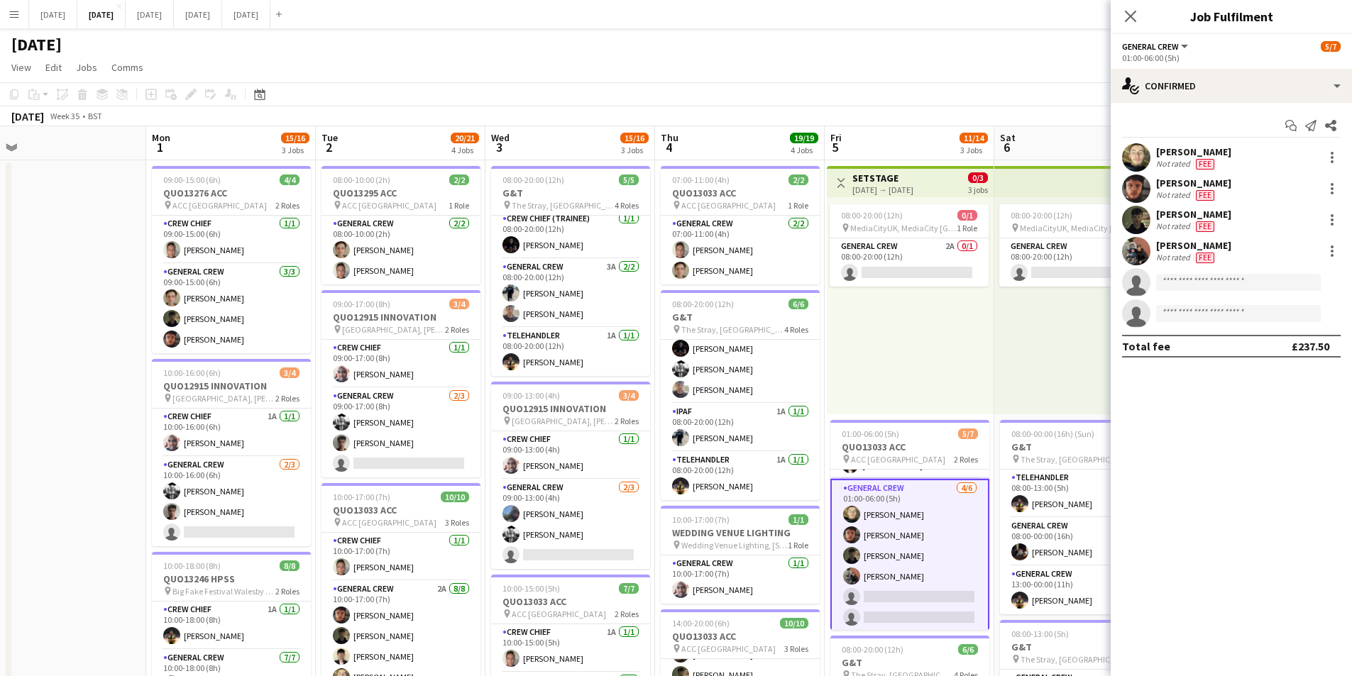
scroll to position [53, 0]
click at [1129, 15] on icon at bounding box center [1130, 15] width 13 height 13
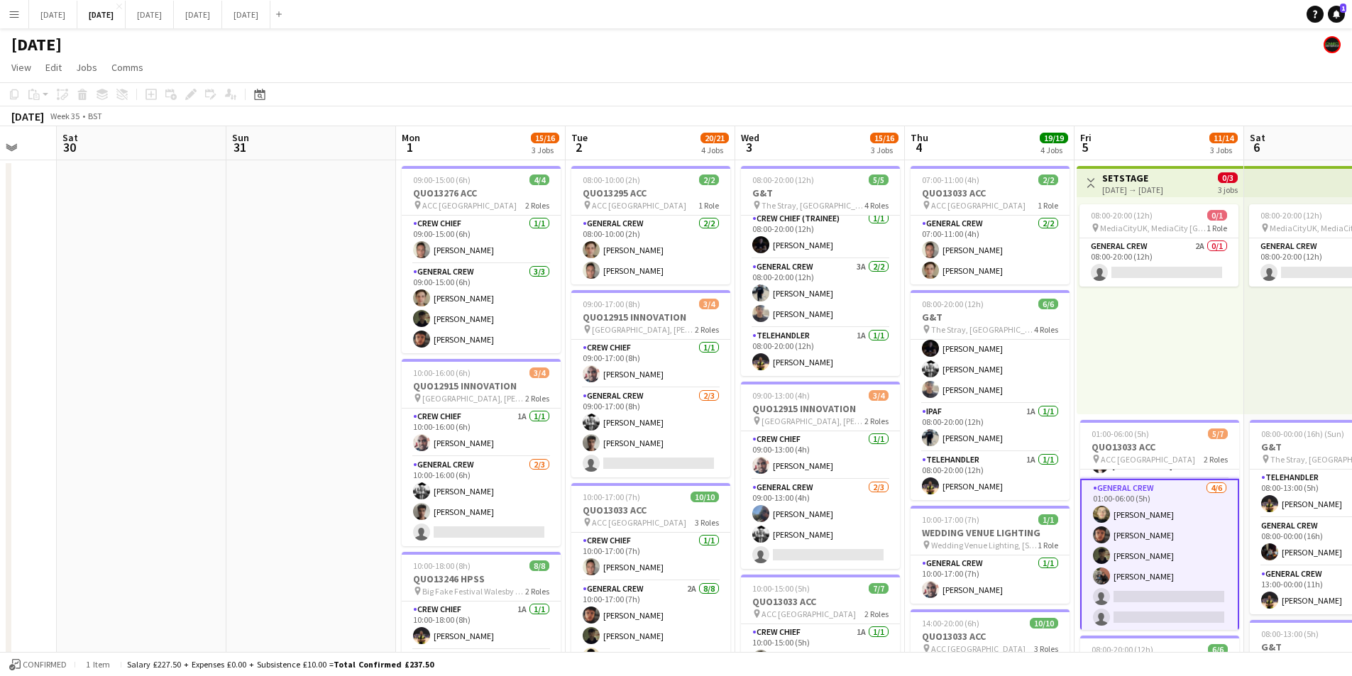
drag, startPoint x: 639, startPoint y: 428, endPoint x: 721, endPoint y: 414, distance: 83.4
click at [719, 440] on app-calendar-viewport "Thu 28 Fri 29 Sat 30 Sun 31 Mon 1 15/16 3 Jobs Tue 2 20/21 4 Jobs Wed 3 15/16 3…" at bounding box center [676, 614] width 1352 height 976
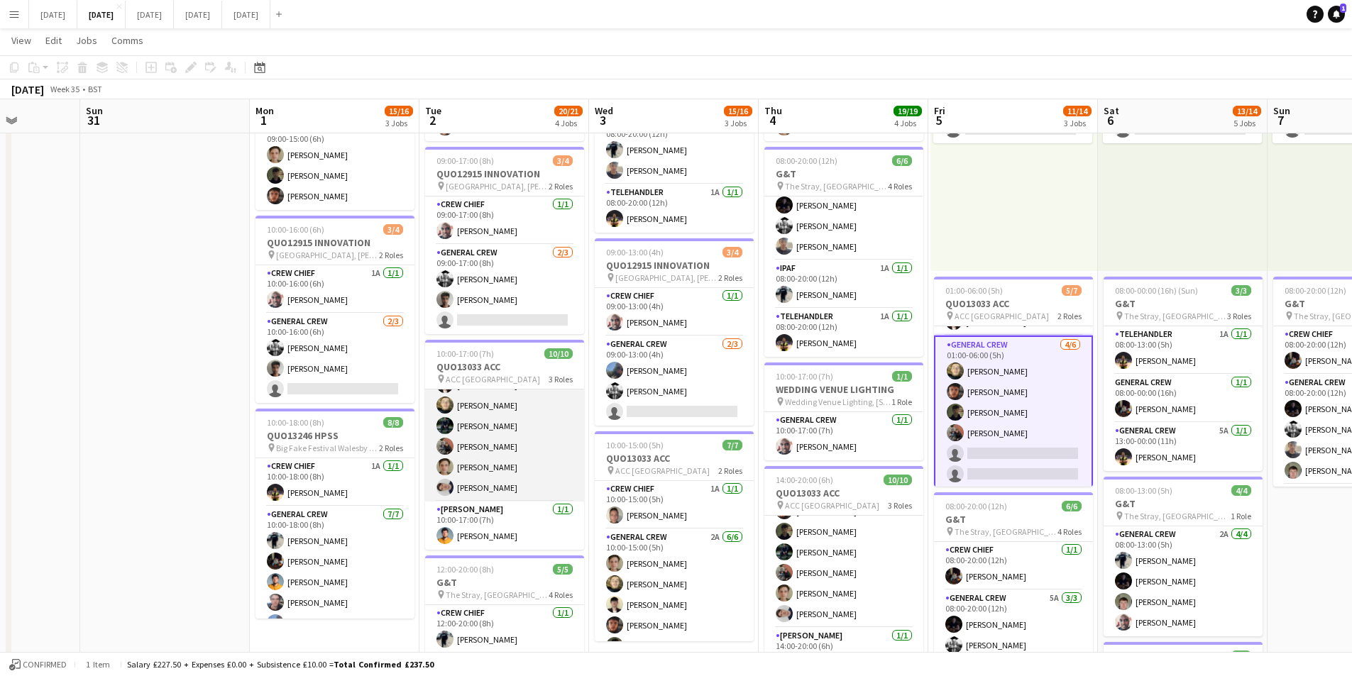
scroll to position [0, 0]
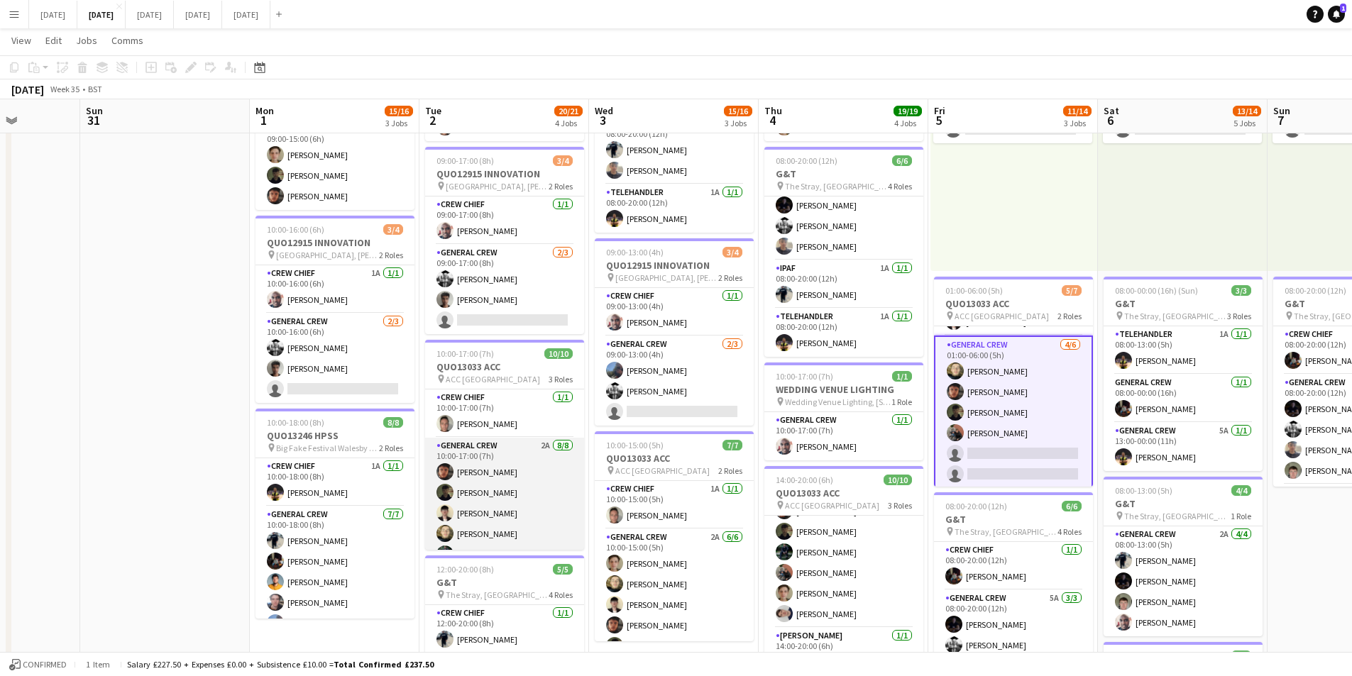
click at [527, 499] on app-card-role "General Crew 2A 8/8 10:00-17:00 (7h) Kai Gilley Tawny Gilley Sam Calderbank Fel…" at bounding box center [504, 534] width 159 height 192
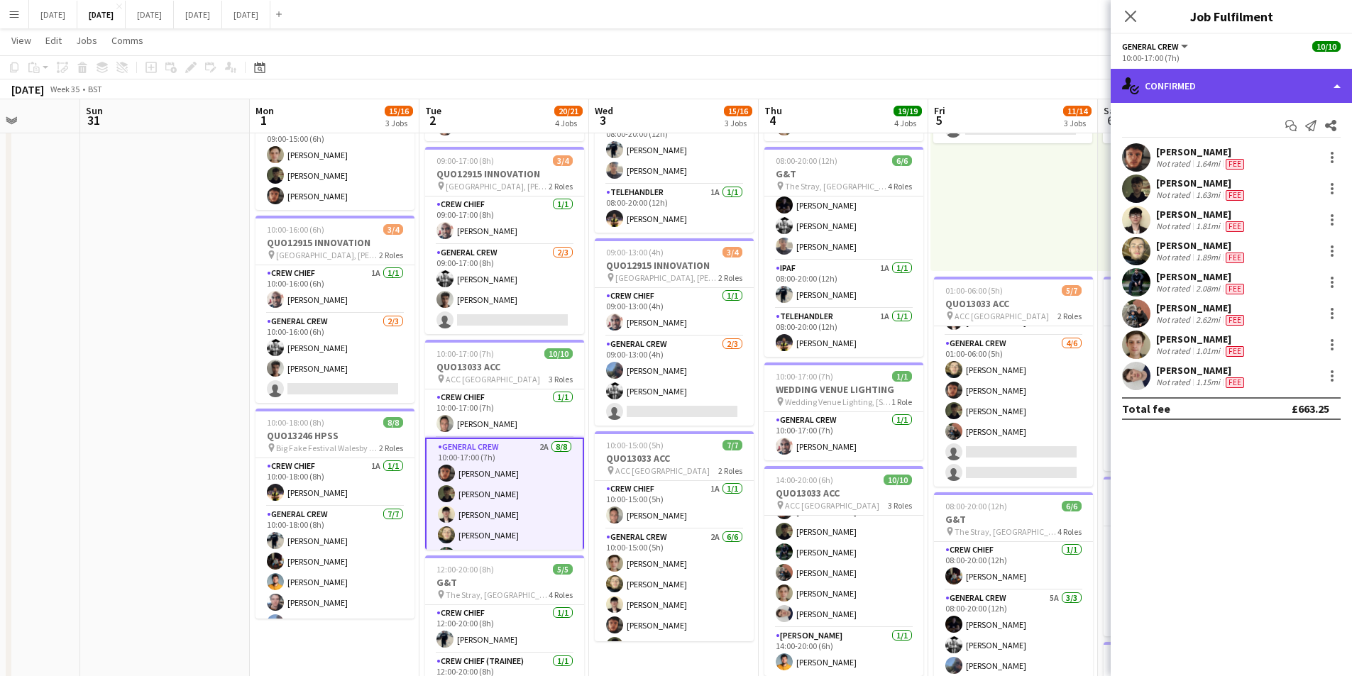
click at [1247, 90] on div "single-neutral-actions-check-2 Confirmed" at bounding box center [1231, 86] width 241 height 34
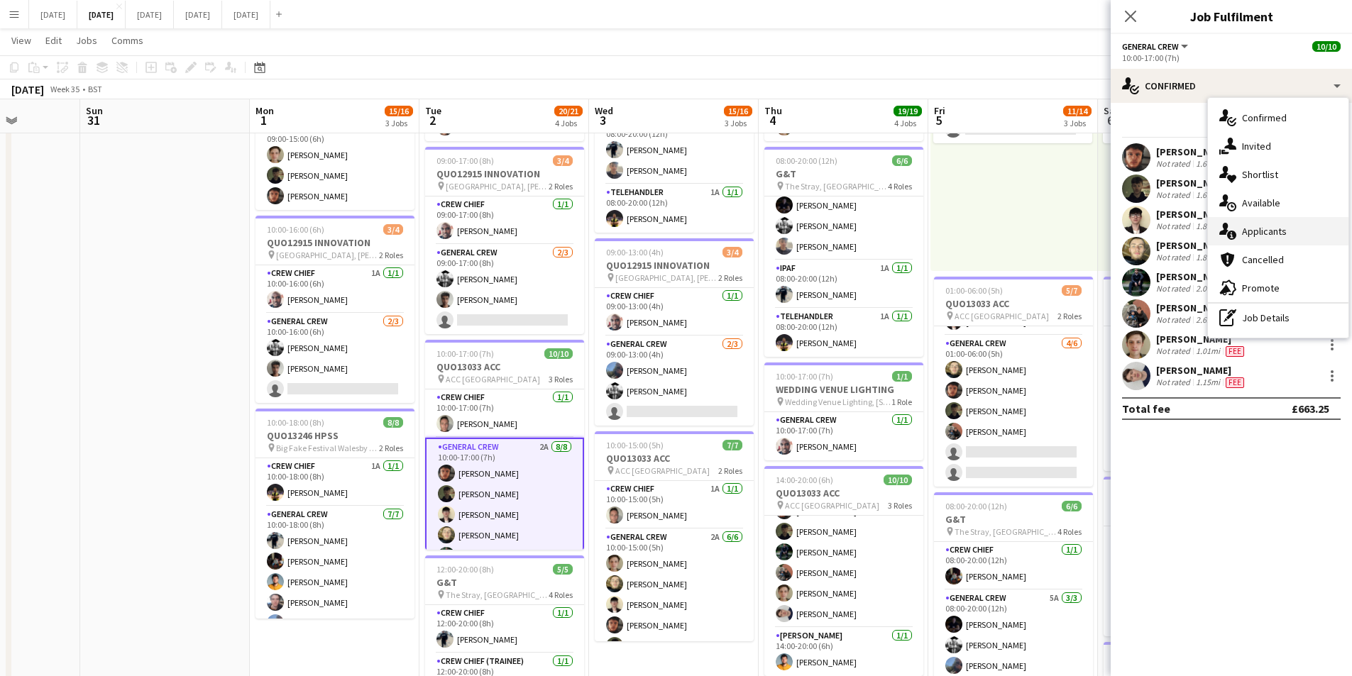
click at [1274, 238] on div "single-neutral-actions-information Applicants" at bounding box center [1278, 231] width 141 height 28
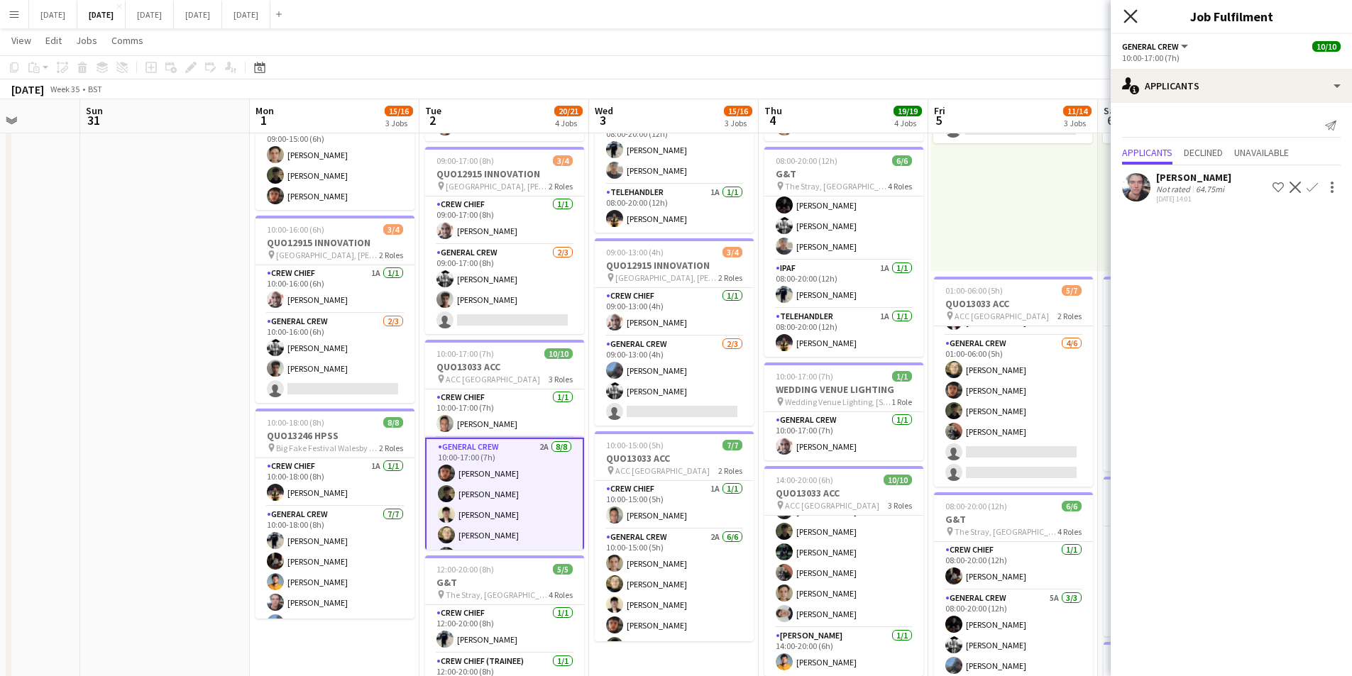
click at [1133, 17] on icon "Close pop-in" at bounding box center [1130, 15] width 13 height 13
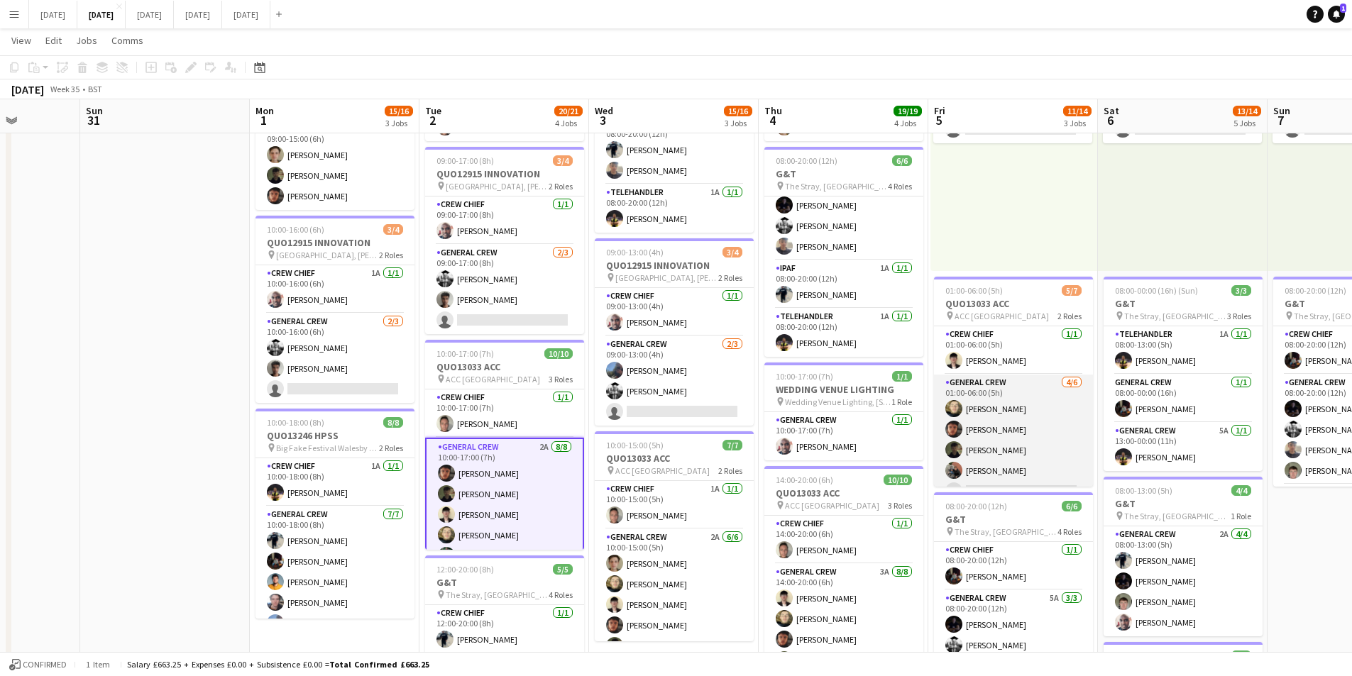
scroll to position [39, 0]
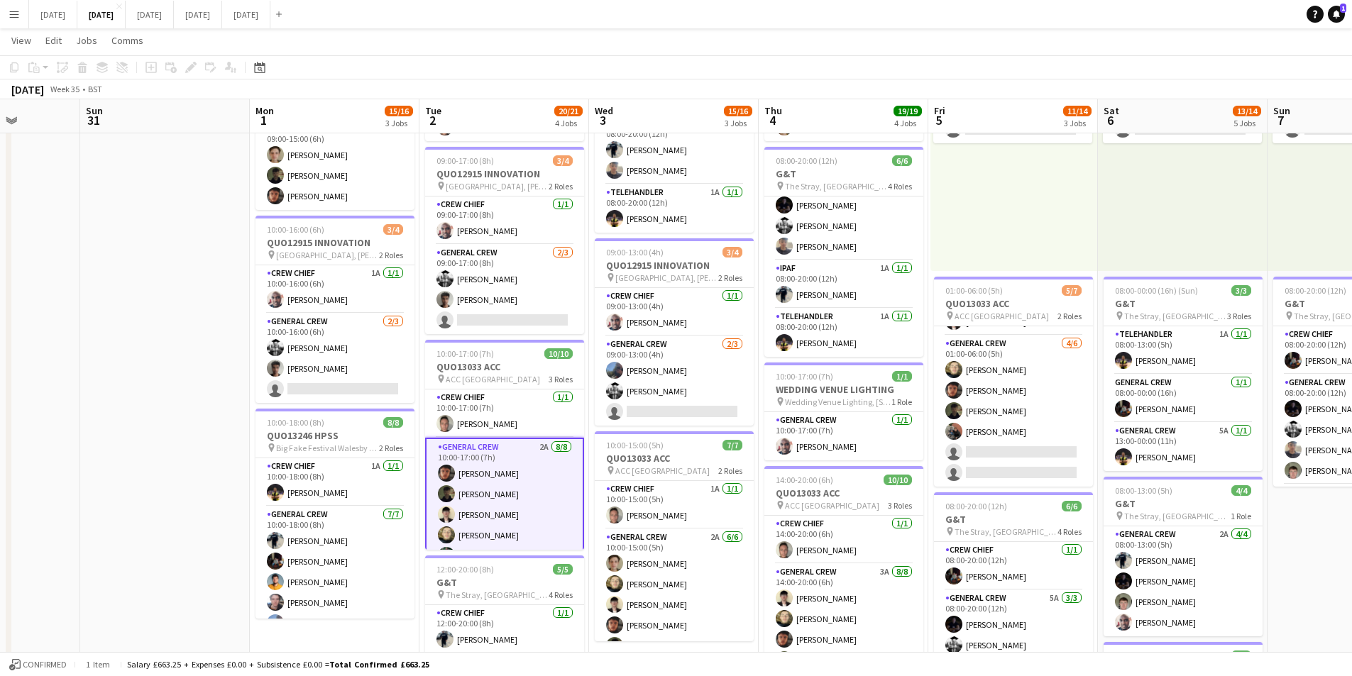
click at [13, 16] on app-icon "Menu" at bounding box center [14, 14] width 11 height 11
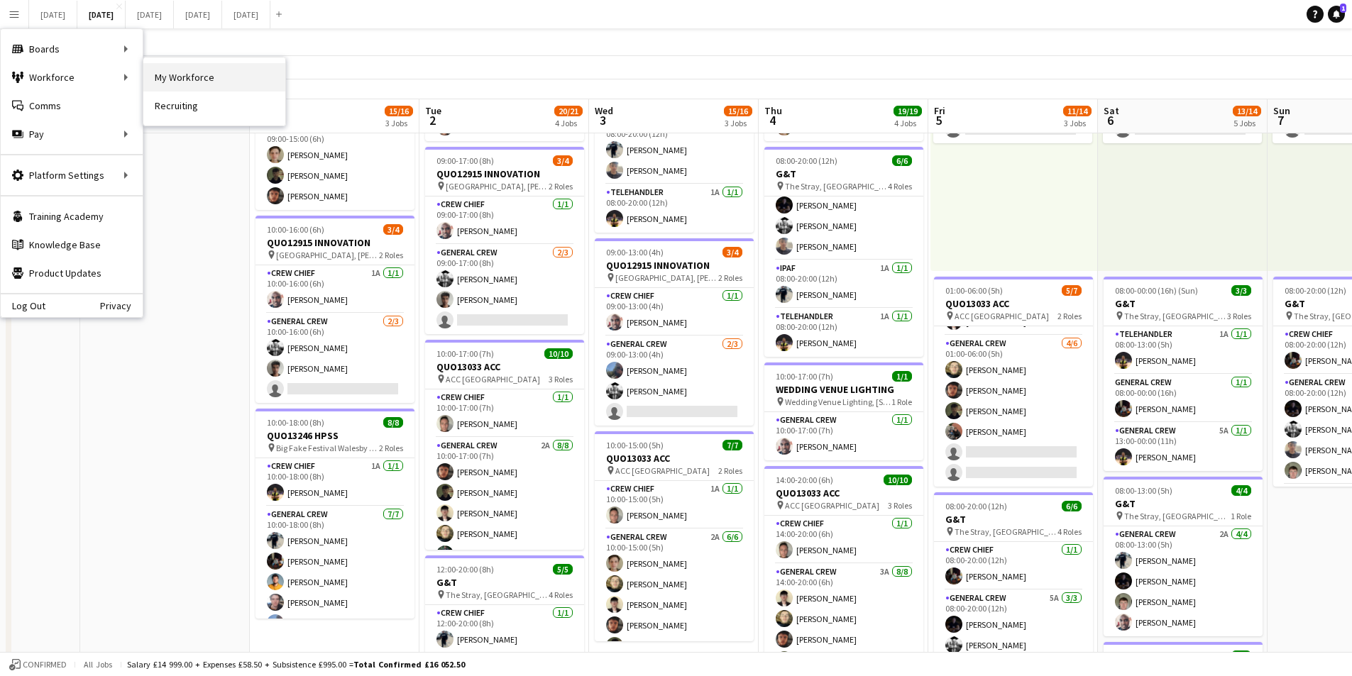
click at [177, 78] on link "My Workforce" at bounding box center [214, 77] width 142 height 28
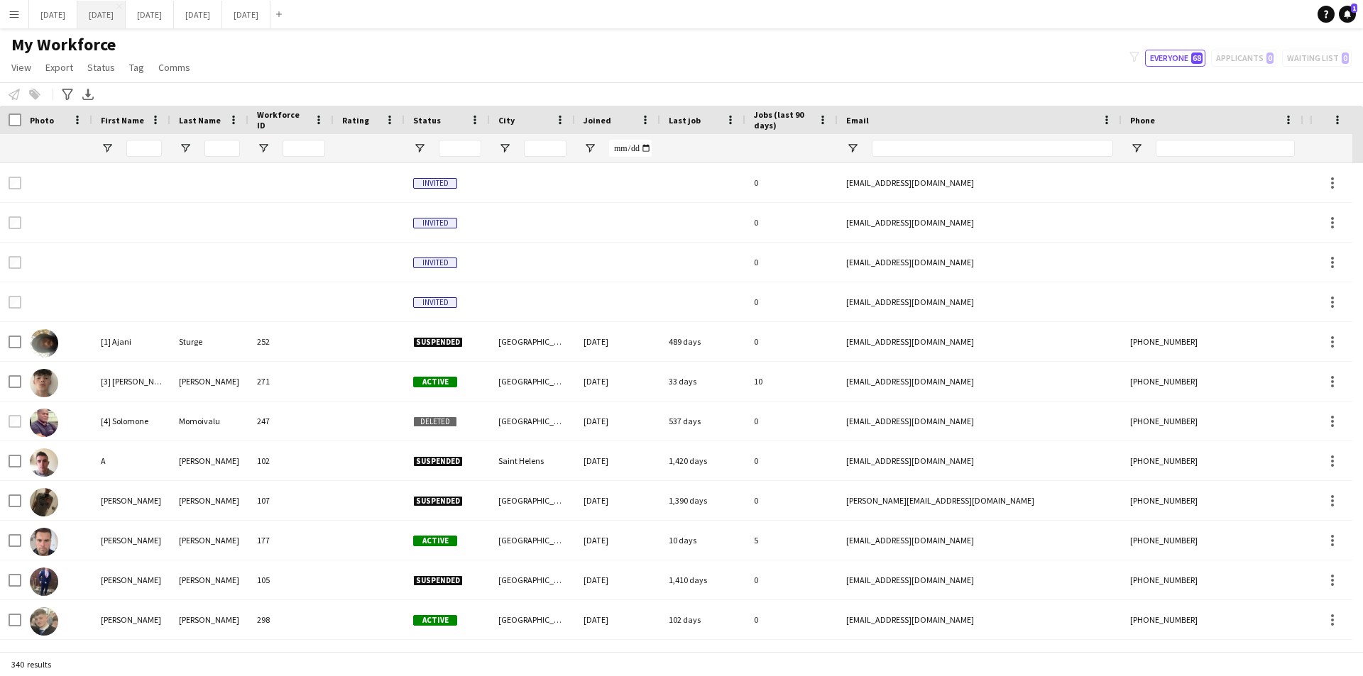
click at [126, 16] on button "[DATE] Close" at bounding box center [101, 15] width 48 height 28
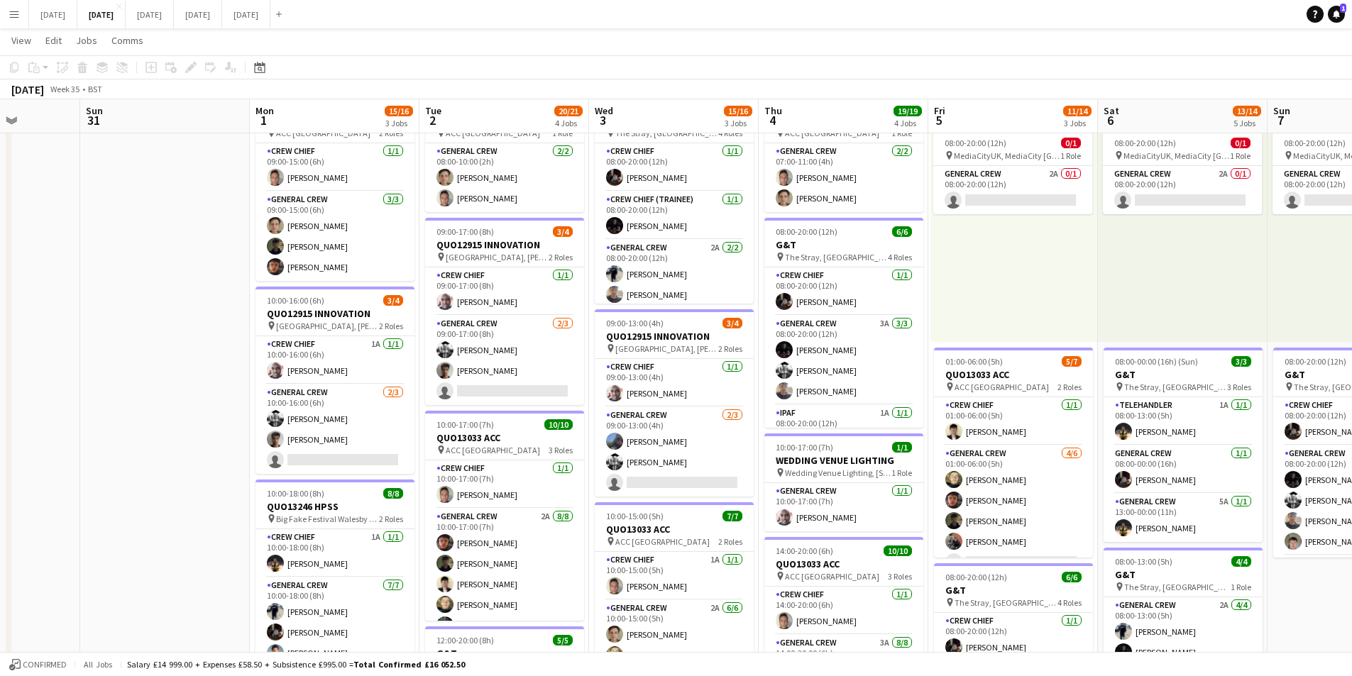
drag, startPoint x: 833, startPoint y: 461, endPoint x: 609, endPoint y: 408, distance: 229.8
click at [608, 412] on app-calendar-viewport "Thu 28 Fri 29 Sat 30 Sun 31 Mon 1 15/16 3 Jobs Tue 2 20/21 4 Jobs Wed 3 15/16 3…" at bounding box center [676, 506] width 1352 height 1045
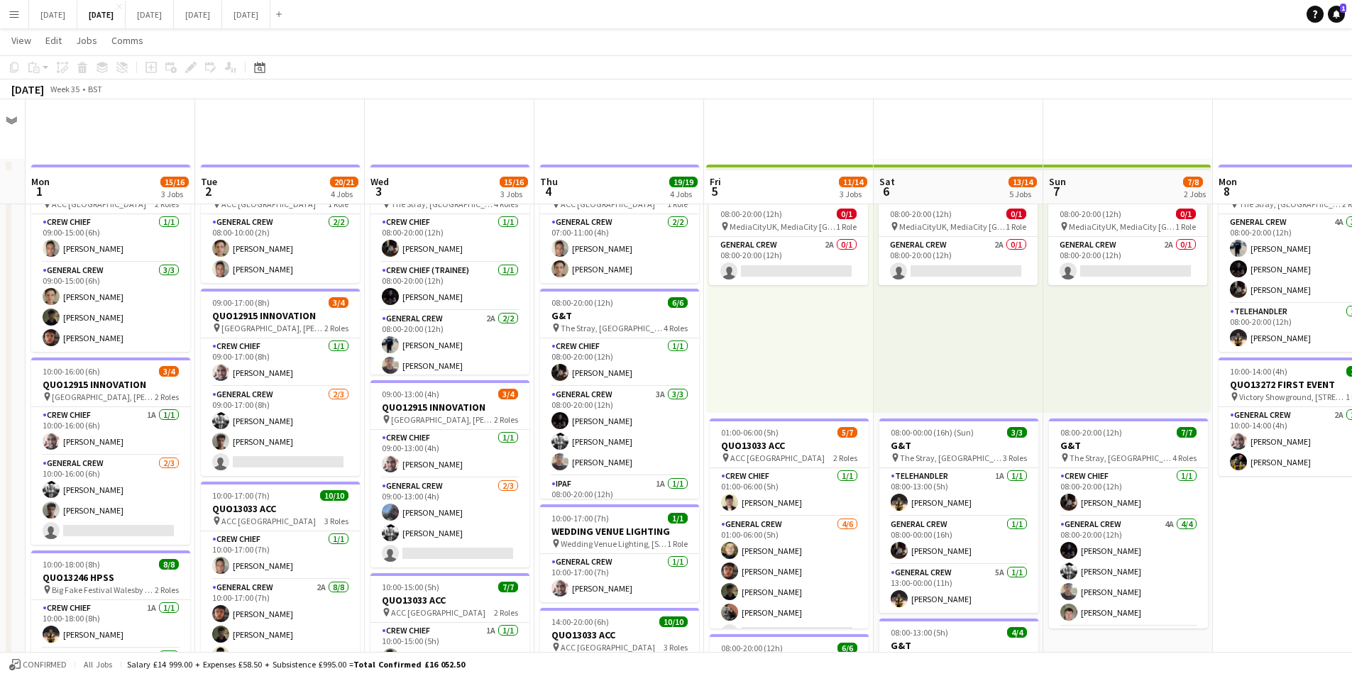
scroll to position [71, 0]
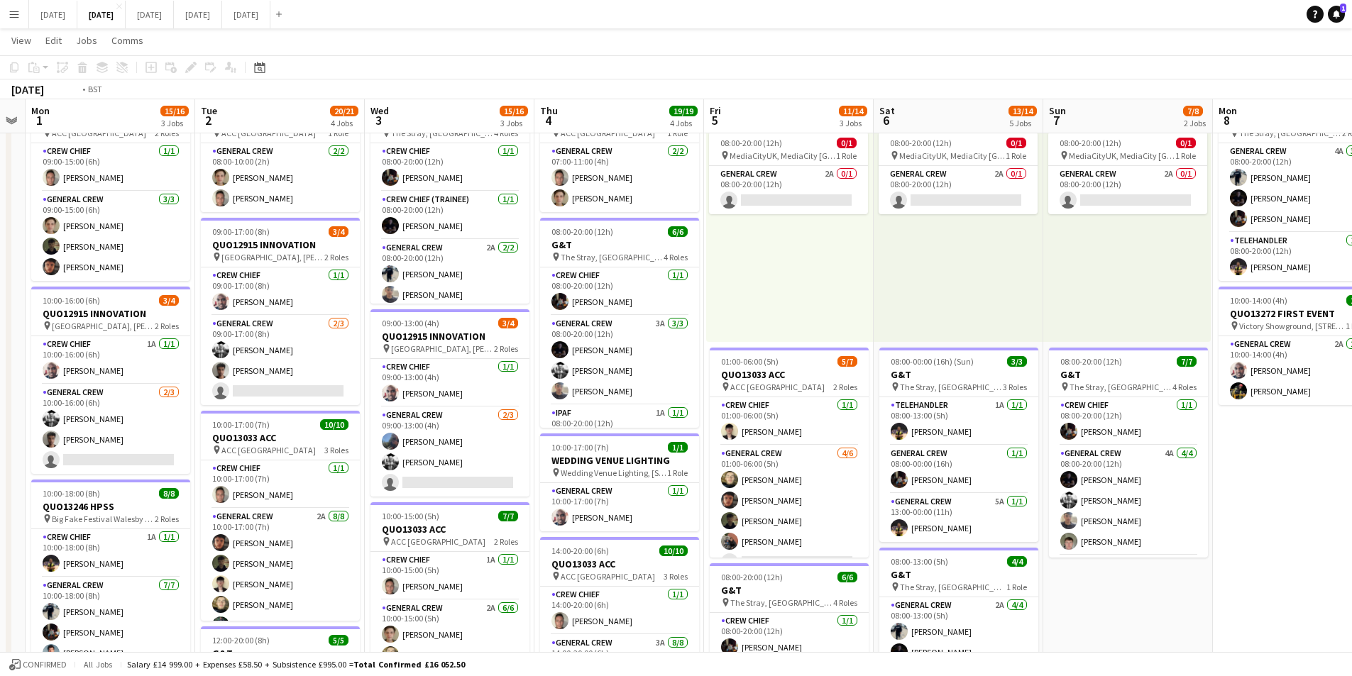
click at [703, 411] on app-calendar-viewport "Fri 29 Sat 30 Sun 31 Mon 1 15/16 3 Jobs Tue 2 20/21 4 Jobs Wed 3 15/16 3 Jobs T…" at bounding box center [676, 506] width 1352 height 1045
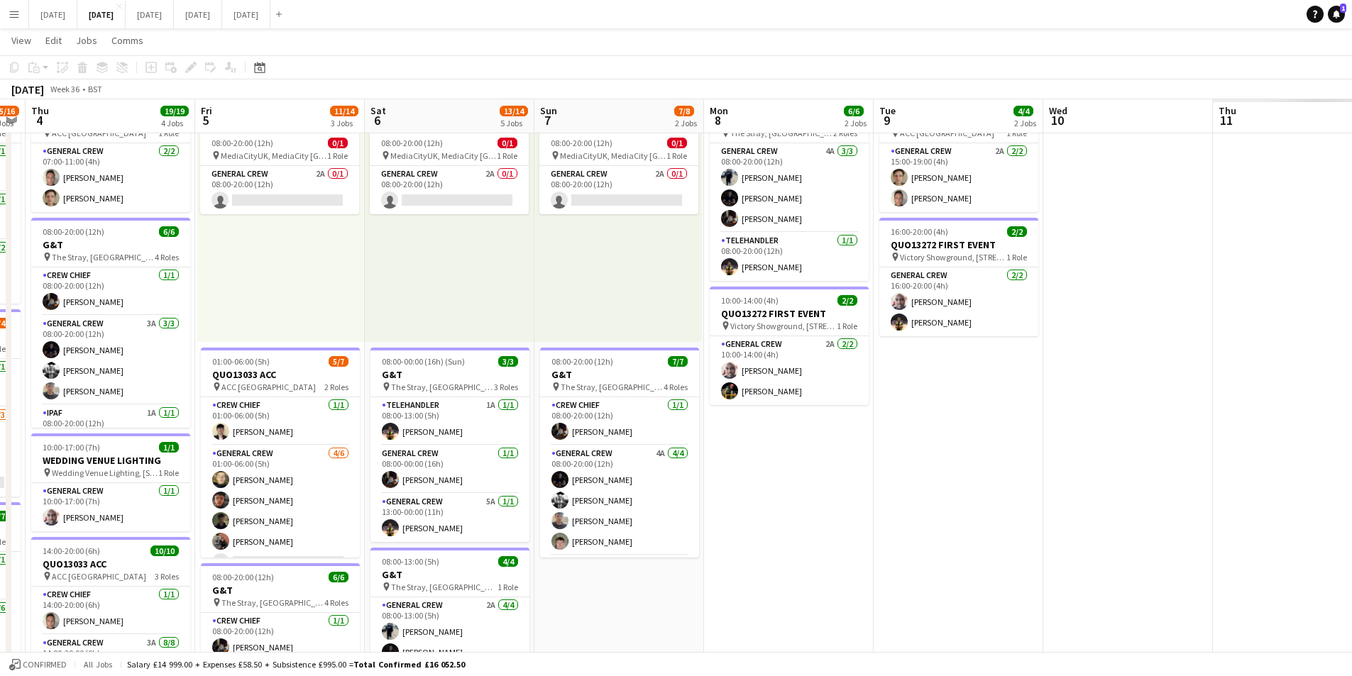
click at [884, 446] on app-calendar-viewport "Mon 1 15/16 3 Jobs Tue 2 20/21 4 Jobs Wed 3 15/16 3 Jobs Thu 4 19/19 4 Jobs Fri…" at bounding box center [676, 506] width 1352 height 1045
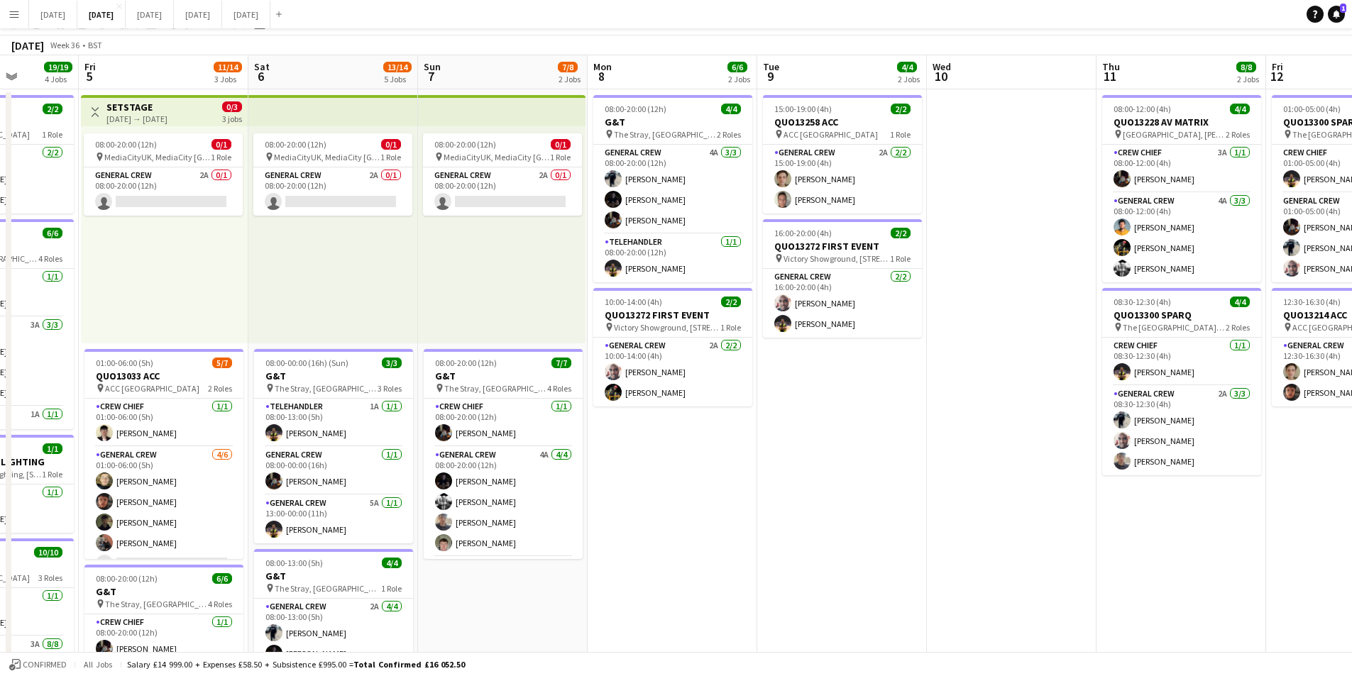
scroll to position [0, 0]
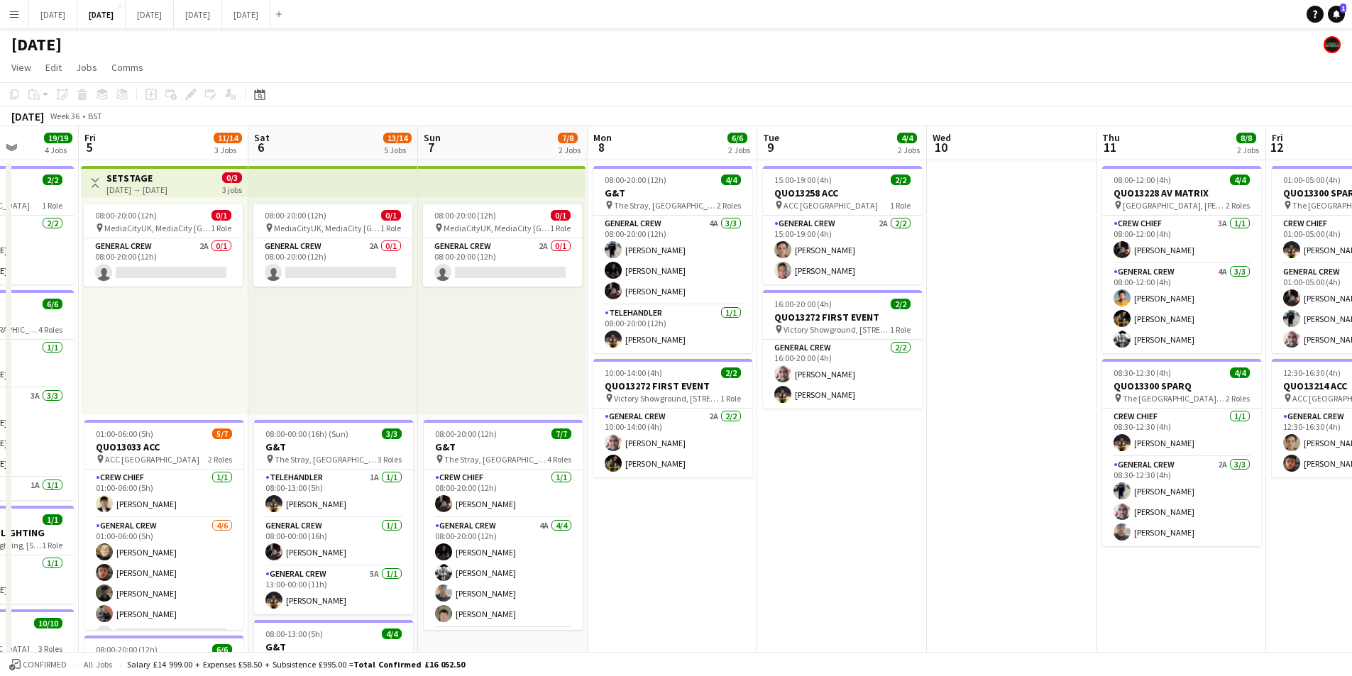
drag, startPoint x: 862, startPoint y: 470, endPoint x: 1060, endPoint y: 539, distance: 209.9
click at [771, 463] on app-calendar-viewport "Tue 2 20/21 4 Jobs Wed 3 15/16 3 Jobs Thu 4 19/19 4 Jobs Fri 5 11/14 3 Jobs Sat…" at bounding box center [676, 614] width 1352 height 976
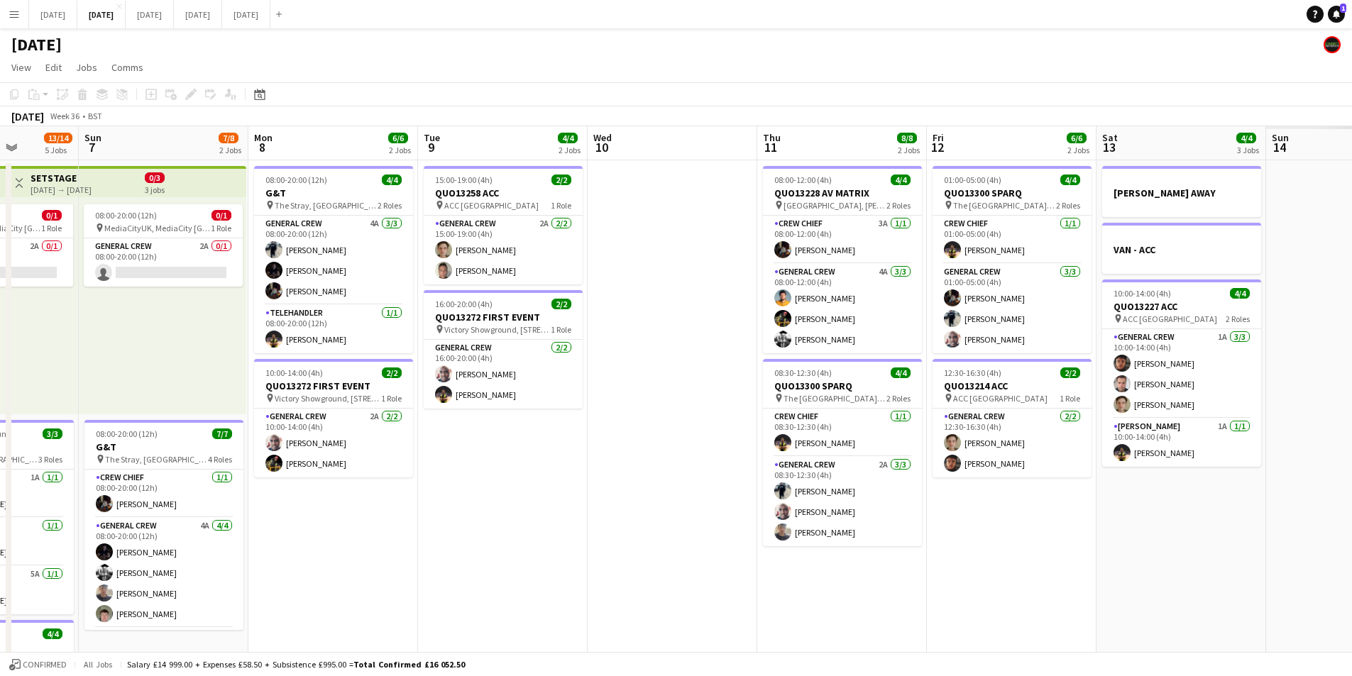
click at [701, 480] on app-calendar-viewport "Thu 4 19/19 4 Jobs Fri 5 11/14 3 Jobs Sat 6 13/14 5 Jobs Sun 7 7/8 2 Jobs Mon 8…" at bounding box center [676, 614] width 1352 height 976
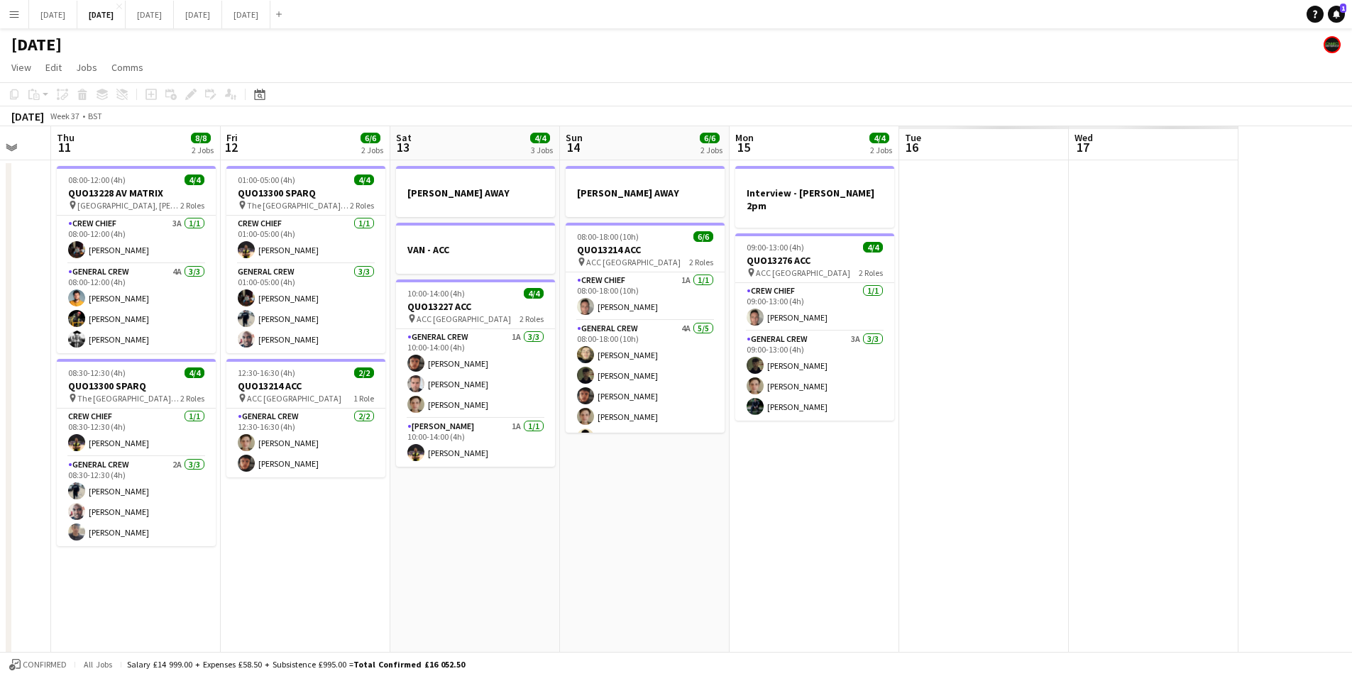
scroll to position [0, 458]
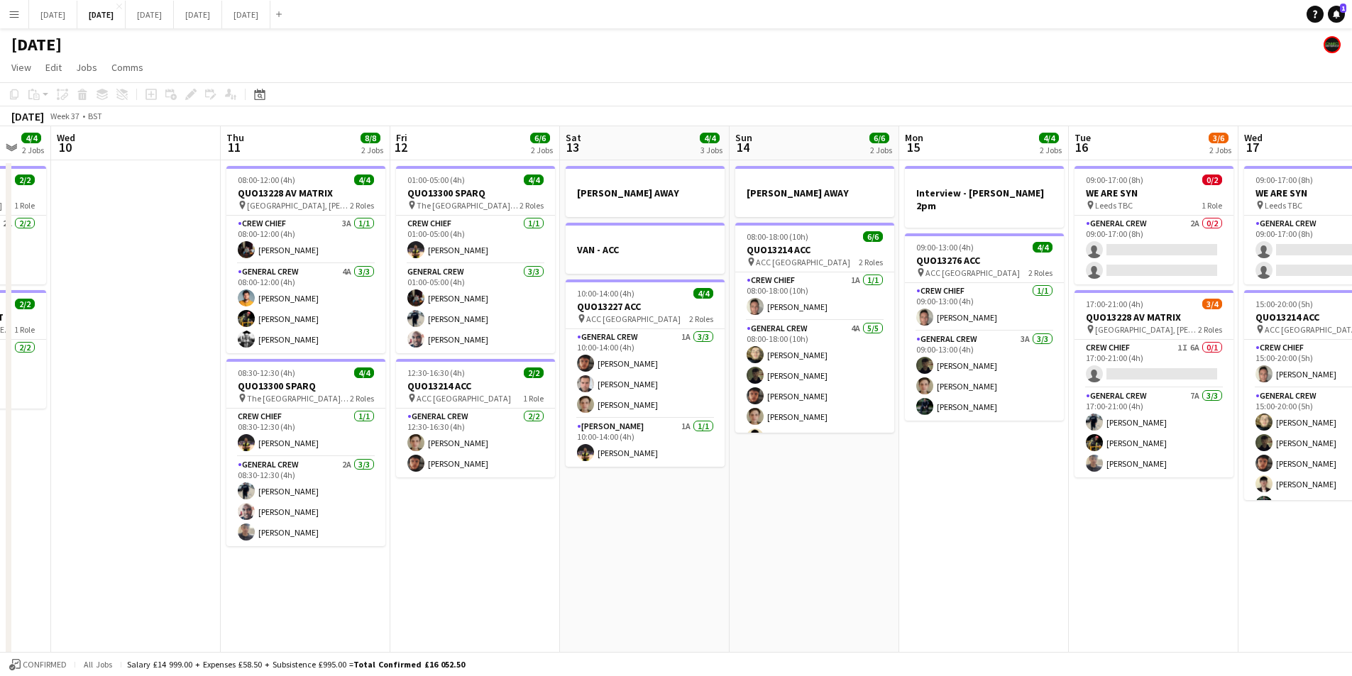
drag, startPoint x: 882, startPoint y: 538, endPoint x: 872, endPoint y: 537, distance: 9.3
click at [872, 537] on app-calendar-viewport "Sun 7 7/8 2 Jobs Mon 8 6/6 2 Jobs Tue 9 4/4 2 Jobs Wed 10 Thu 11 8/8 2 Jobs Fri…" at bounding box center [676, 614] width 1352 height 976
drag, startPoint x: 910, startPoint y: 509, endPoint x: 849, endPoint y: 488, distance: 64.6
click at [874, 485] on app-calendar-viewport "Sun 7 7/8 2 Jobs Mon 8 6/6 2 Jobs Tue 9 4/4 2 Jobs Wed 10 Thu 11 8/8 2 Jobs Fri…" at bounding box center [676, 614] width 1352 height 976
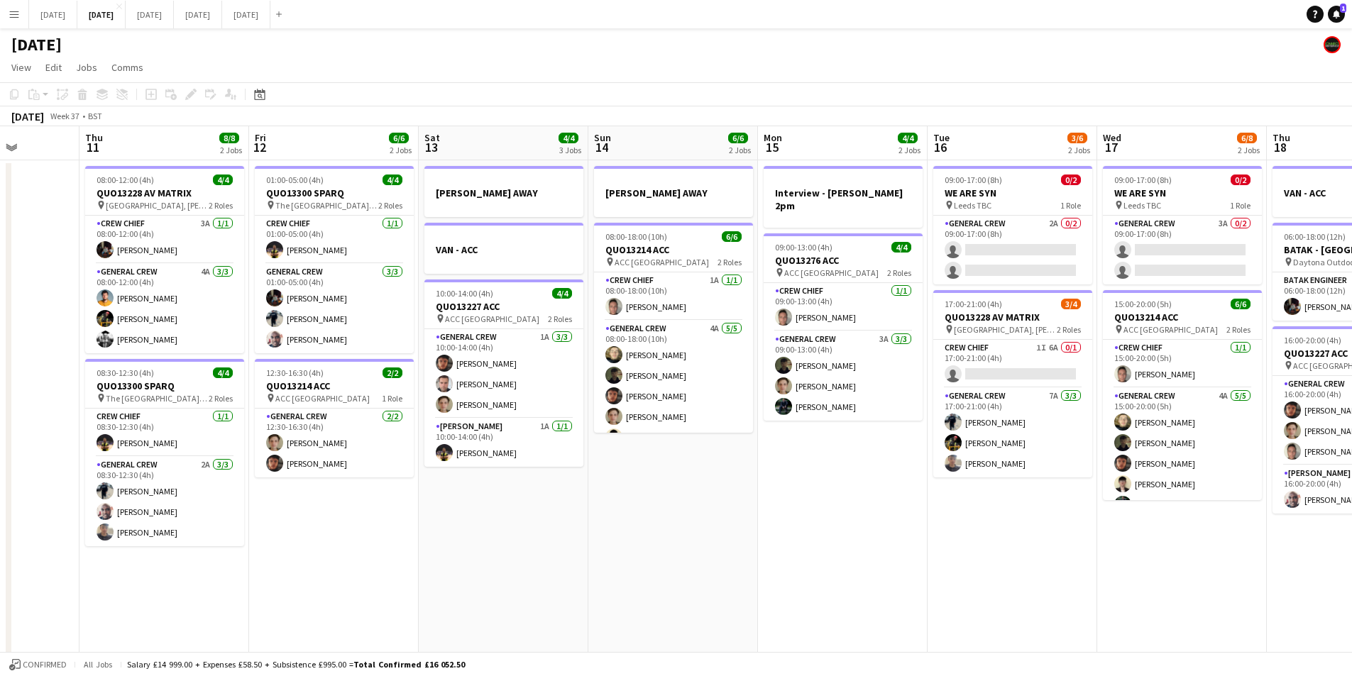
scroll to position [0, 361]
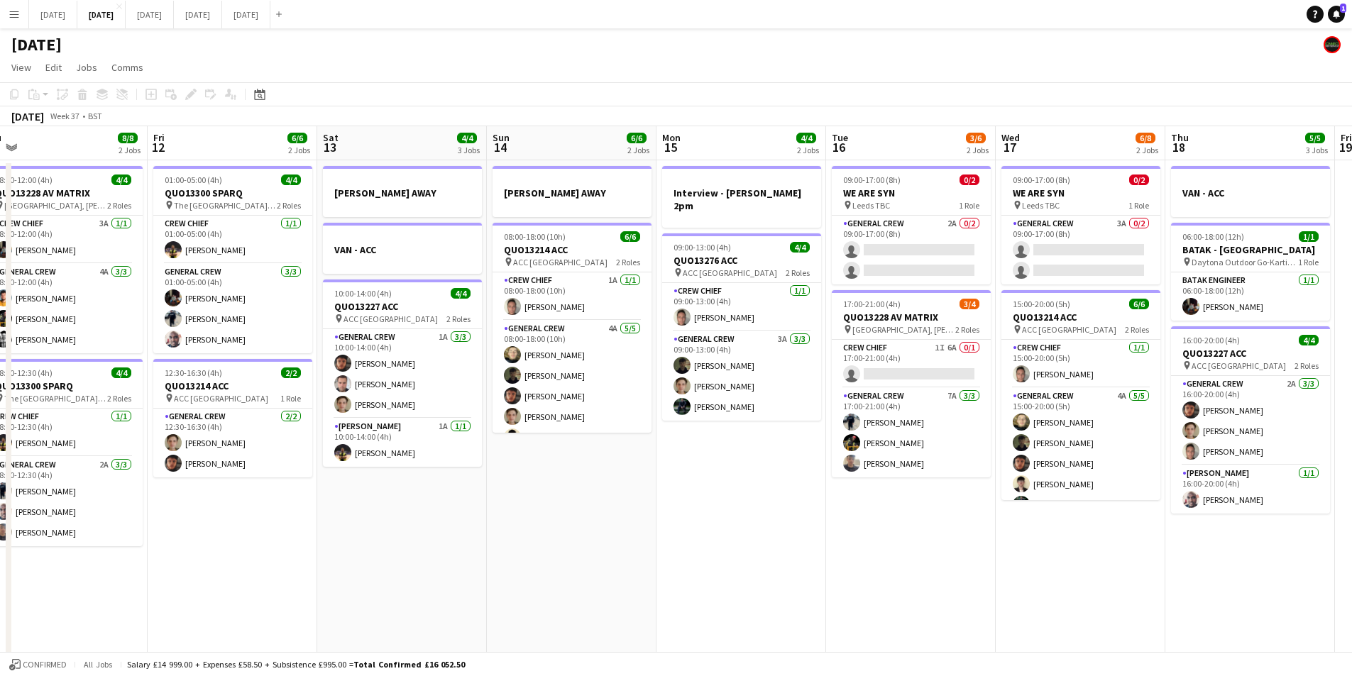
drag, startPoint x: 1094, startPoint y: 491, endPoint x: 993, endPoint y: 494, distance: 101.5
click at [993, 494] on app-calendar-viewport "Tue 9 4/4 2 Jobs Wed 10 Thu 11 8/8 2 Jobs Fri 12 6/6 2 Jobs Sat 13 4/4 3 Jobs S…" at bounding box center [676, 614] width 1352 height 976
click at [689, 497] on app-date-cell "Interview - [PERSON_NAME] 2pm 09:00-13:00 (4h) 4/4 QUO13276 ACC pin ACC Liverpo…" at bounding box center [743, 631] width 170 height 942
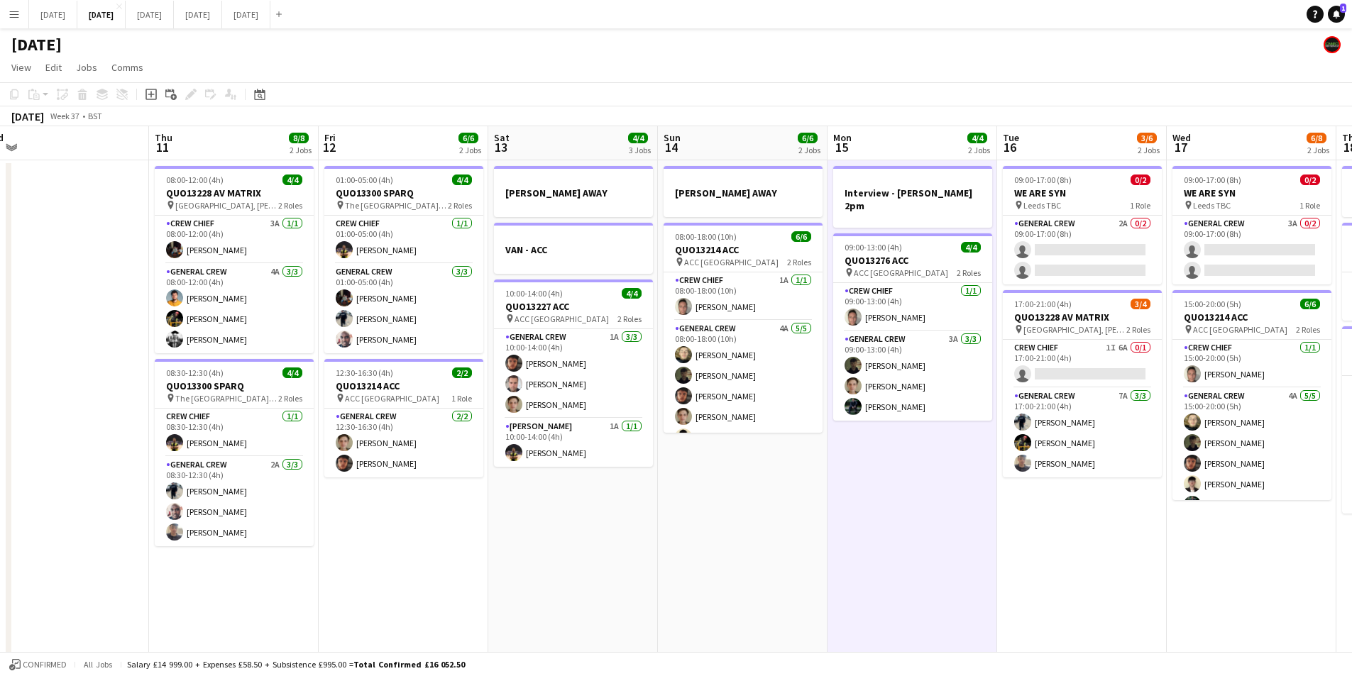
scroll to position [0, 358]
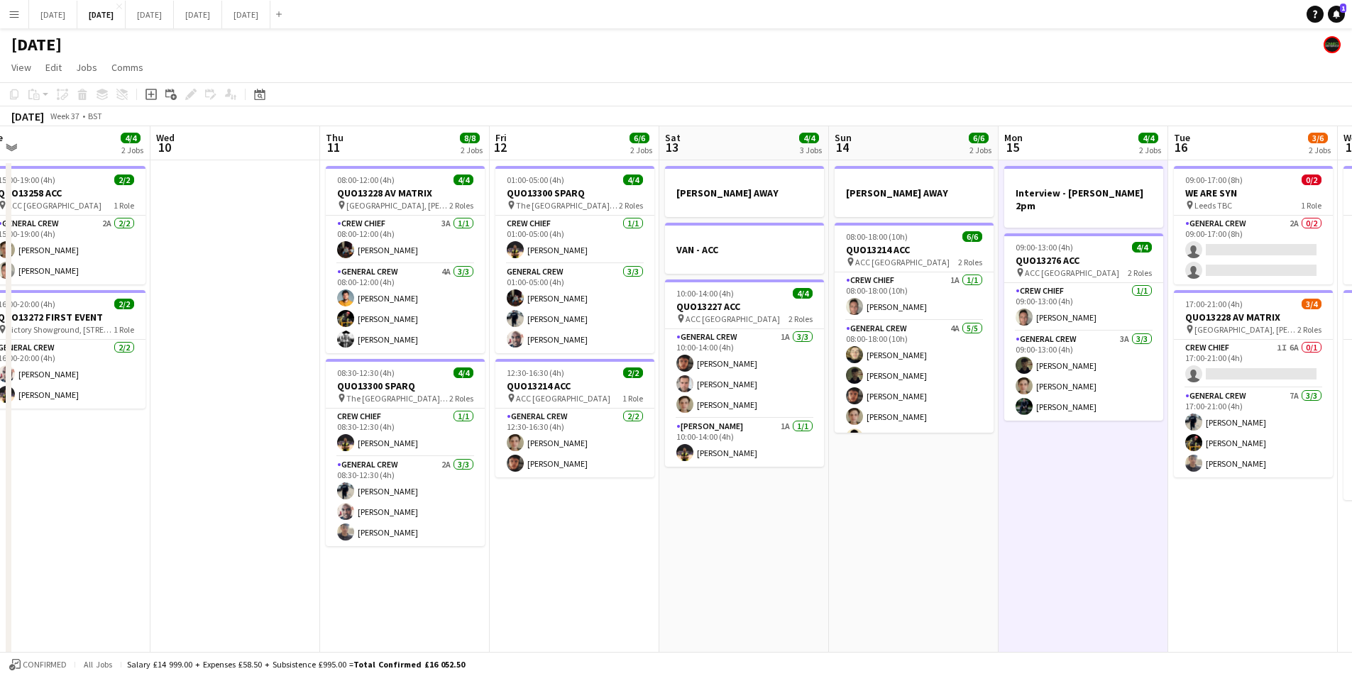
drag, startPoint x: 608, startPoint y: 536, endPoint x: 949, endPoint y: 540, distance: 340.7
click at [949, 540] on app-calendar-viewport "Sun 7 7/8 2 Jobs Mon 8 6/6 2 Jobs Tue 9 4/4 2 Jobs Wed 10 Thu 11 8/8 2 Jobs Fri…" at bounding box center [676, 614] width 1352 height 976
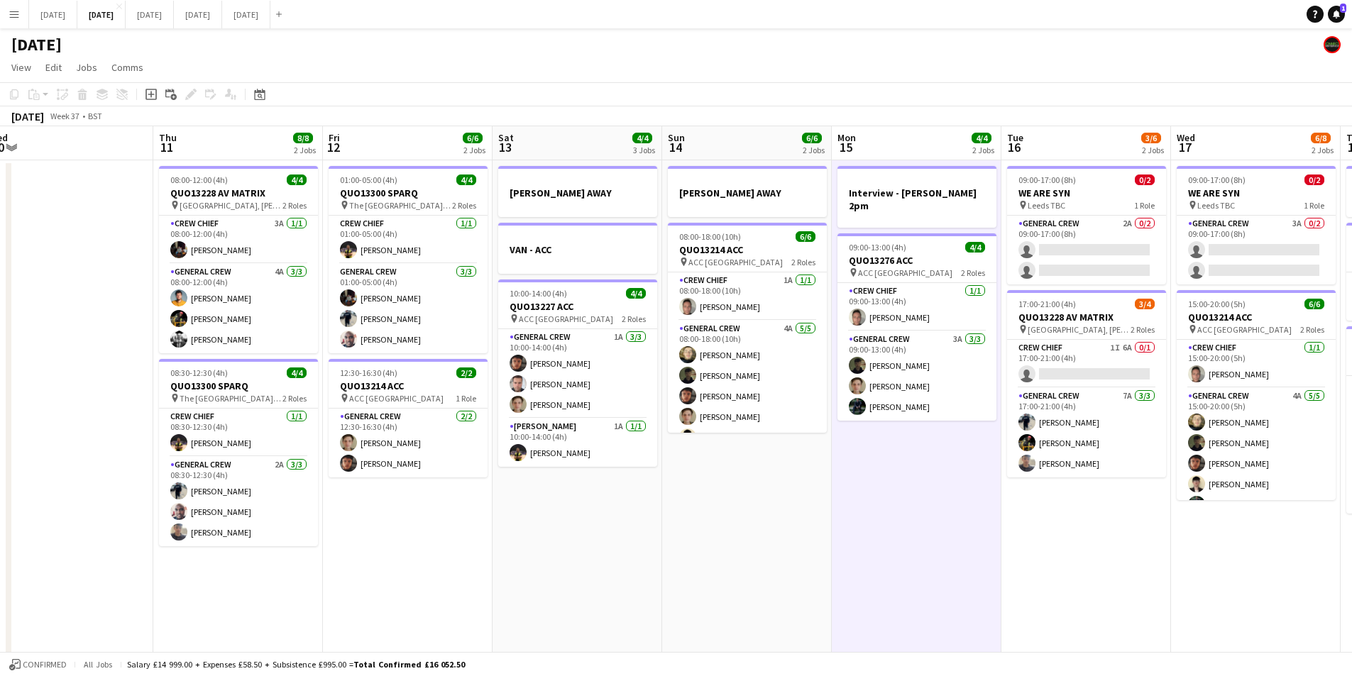
scroll to position [0, 353]
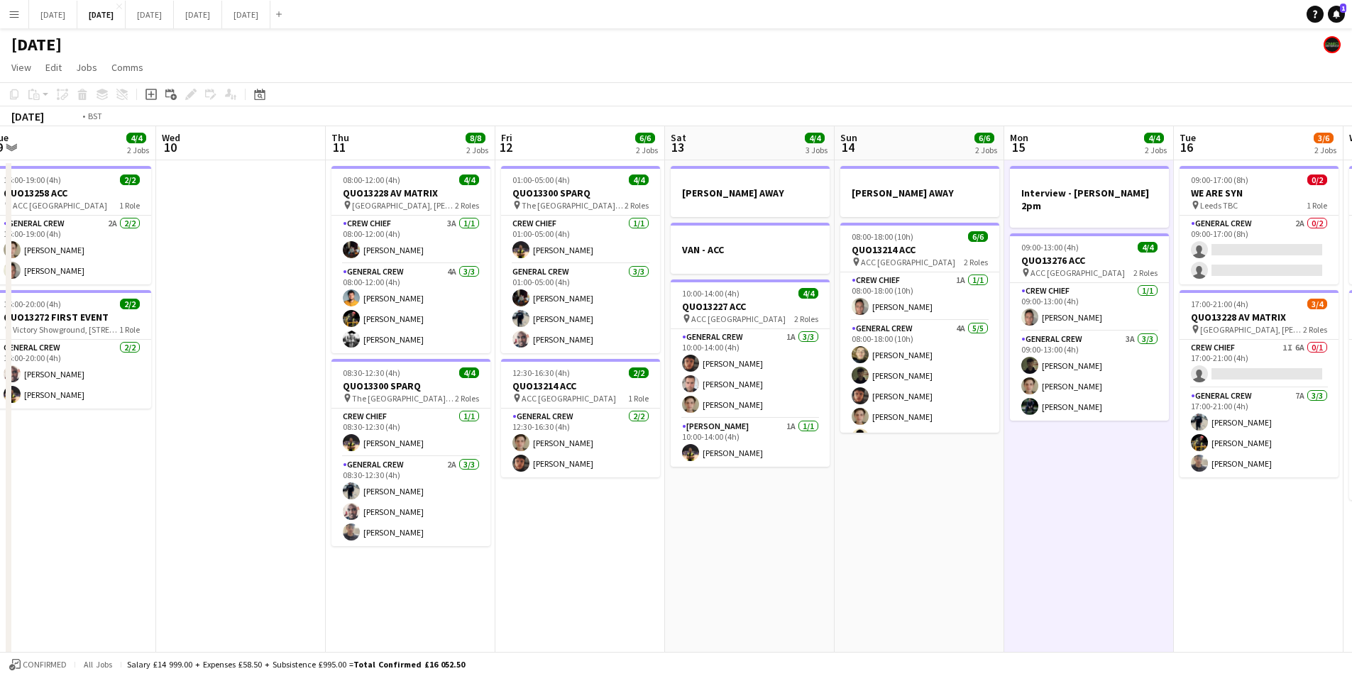
drag, startPoint x: 829, startPoint y: 521, endPoint x: 452, endPoint y: 541, distance: 377.4
click at [1287, 549] on app-calendar-viewport "Sun 7 7/8 2 Jobs Mon 8 6/6 2 Jobs Tue 9 4/4 2 Jobs Wed 10 Thu 11 8/8 2 Jobs Fri…" at bounding box center [676, 614] width 1352 height 976
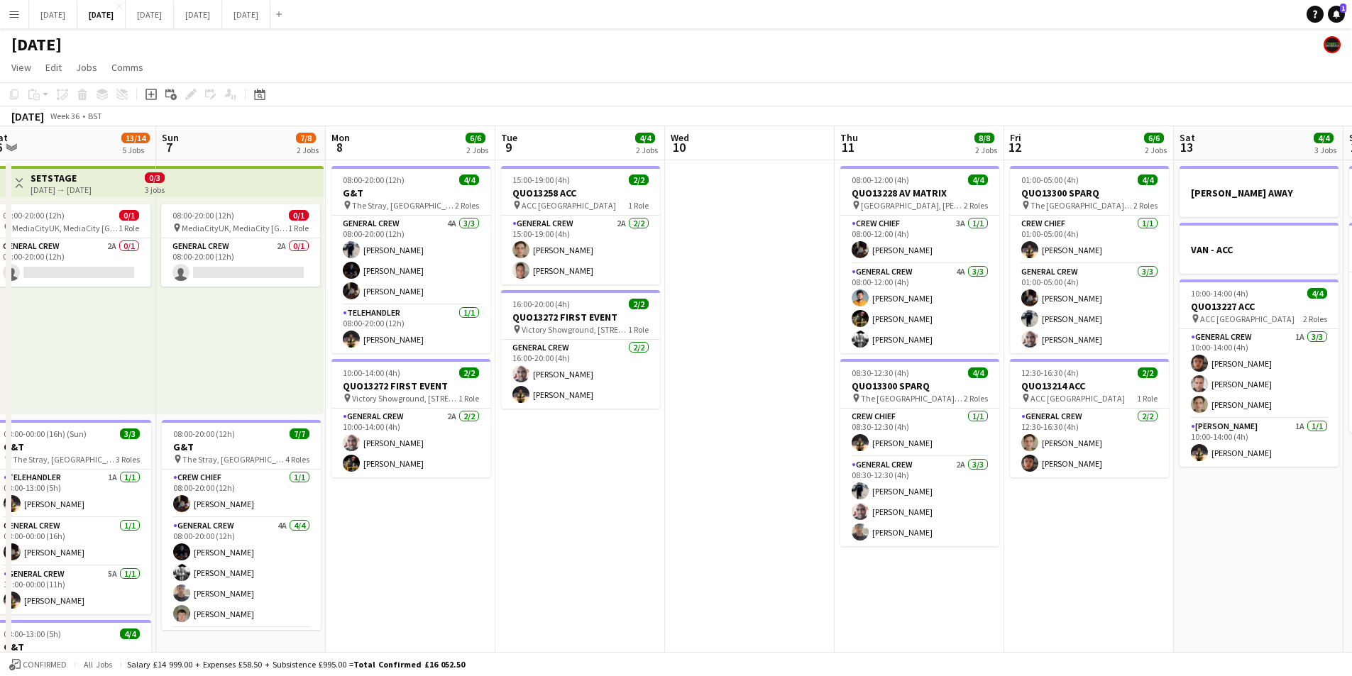
scroll to position [0, 170]
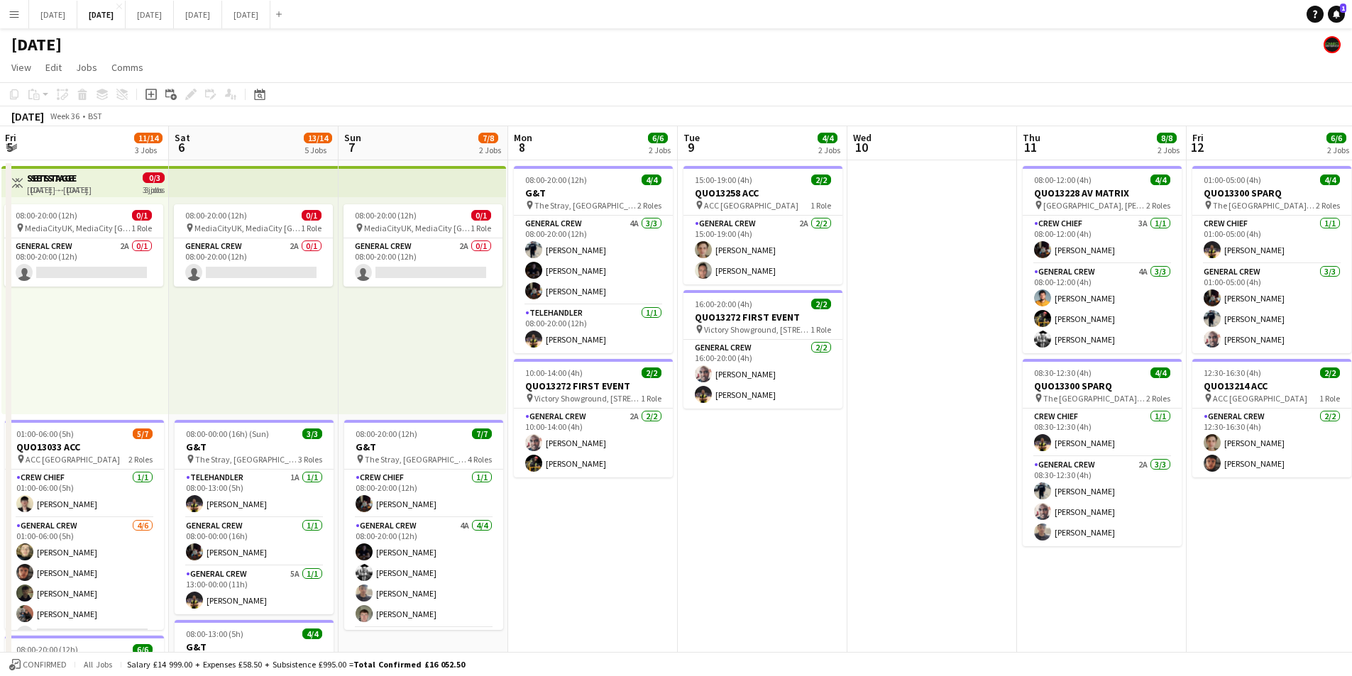
drag, startPoint x: 452, startPoint y: 541, endPoint x: 592, endPoint y: 518, distance: 141.7
click at [835, 566] on app-calendar-viewport "Thu 4 19/19 4 Jobs Fri 5 11/14 3 Jobs Sat 6 13/14 5 Jobs Sun 7 7/8 2 Jobs Mon 8…" at bounding box center [676, 614] width 1352 height 976
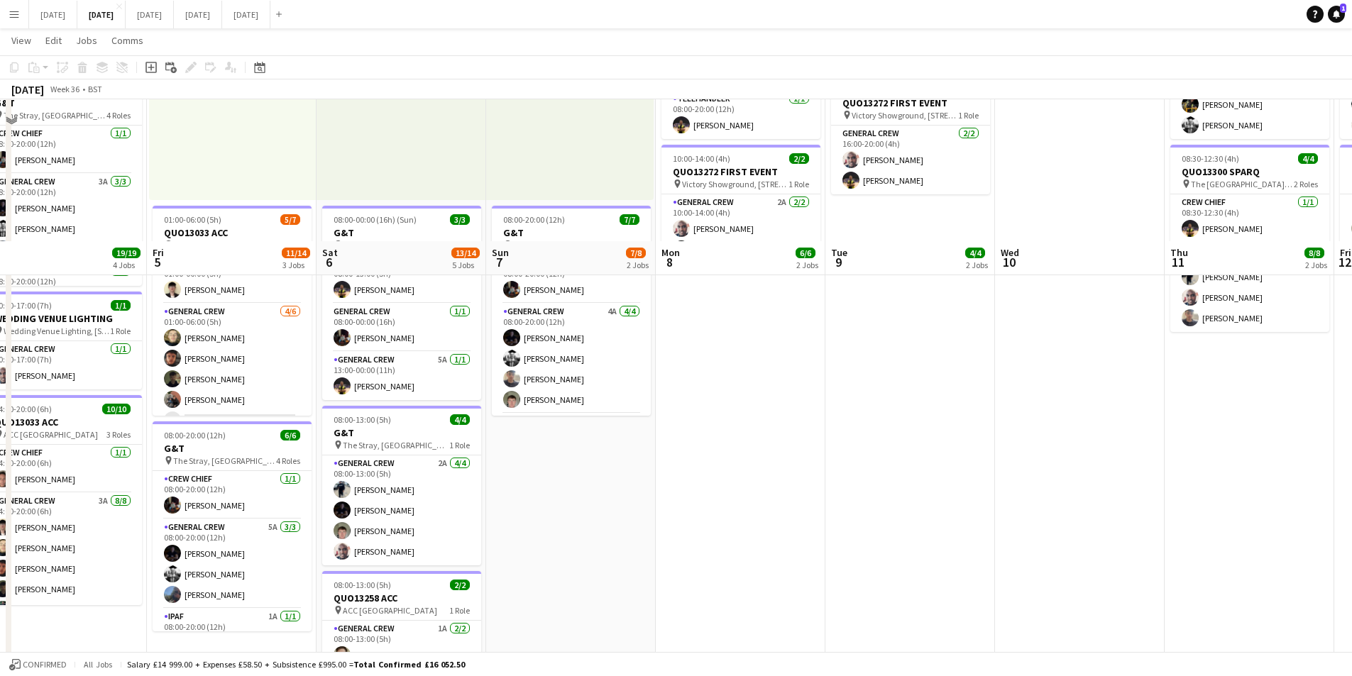
scroll to position [426, 0]
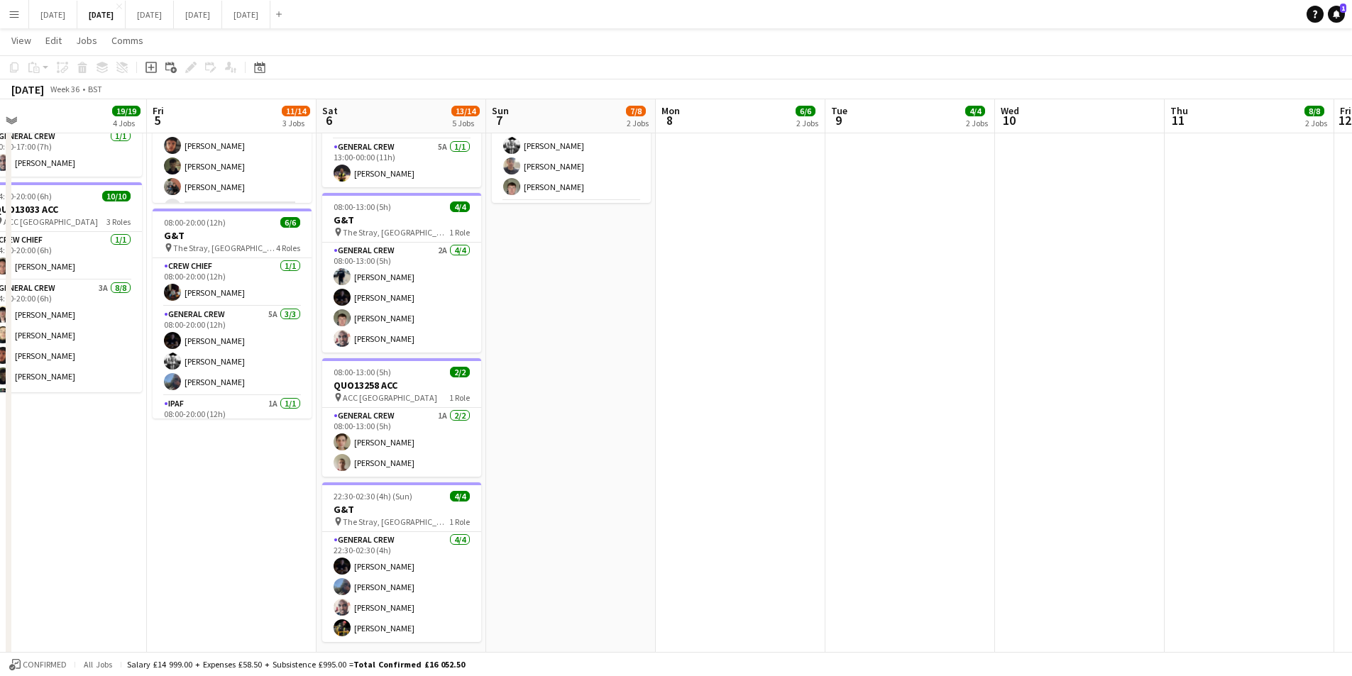
drag, startPoint x: 727, startPoint y: 546, endPoint x: 787, endPoint y: 542, distance: 60.5
click at [787, 542] on app-calendar-viewport "Tue 2 20/21 4 Jobs Wed 3 15/16 3 Jobs Thu 4 19/19 4 Jobs Fri 5 11/14 3 Jobs Sat…" at bounding box center [676, 152] width 1352 height 1045
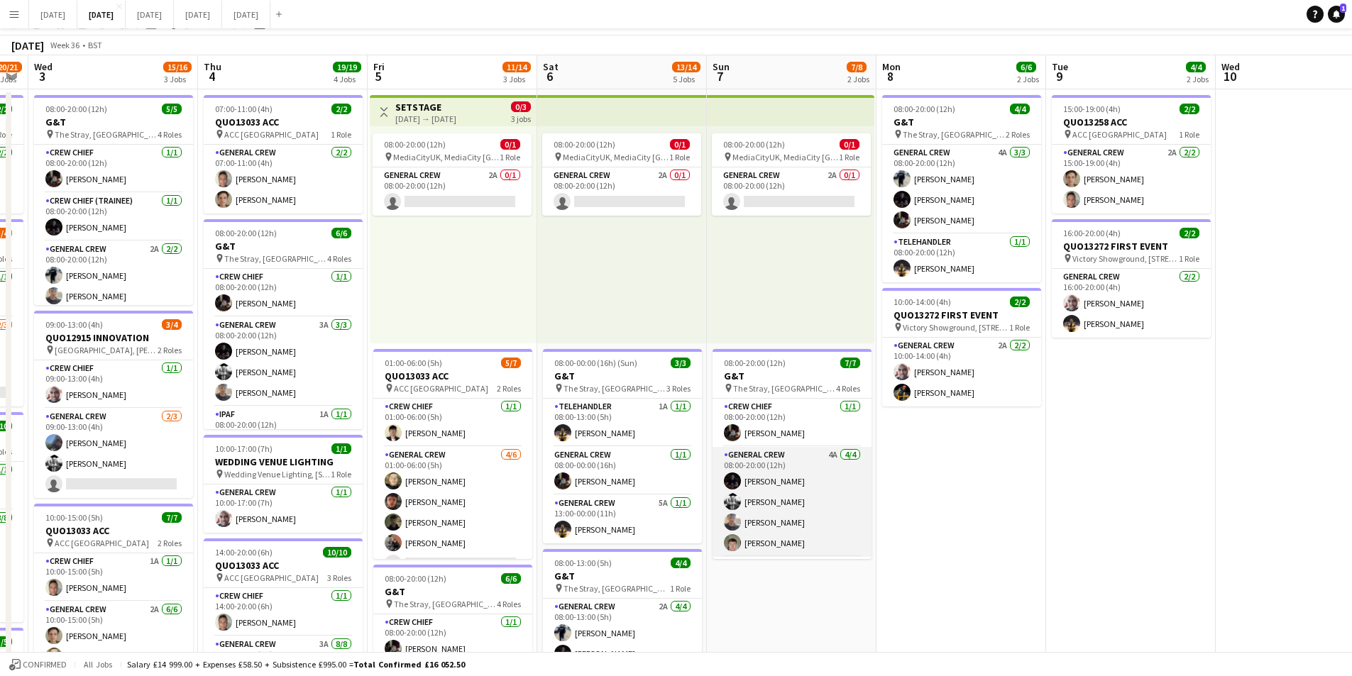
scroll to position [0, 0]
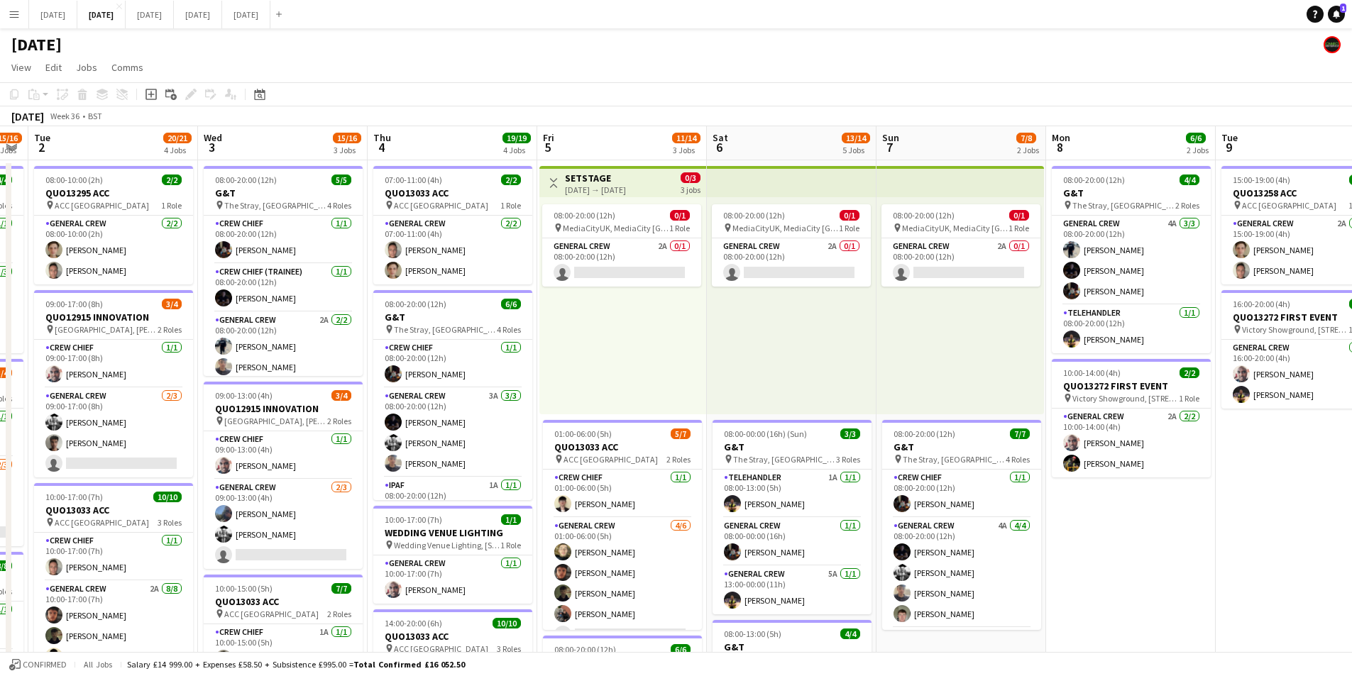
drag, startPoint x: 517, startPoint y: 525, endPoint x: 810, endPoint y: 542, distance: 293.6
click at [803, 545] on app-calendar-viewport "Sun 31 Mon 1 15/16 3 Jobs Tue 2 20/21 4 Jobs Wed 3 15/16 3 Jobs Thu 4 19/19 4 J…" at bounding box center [676, 614] width 1352 height 976
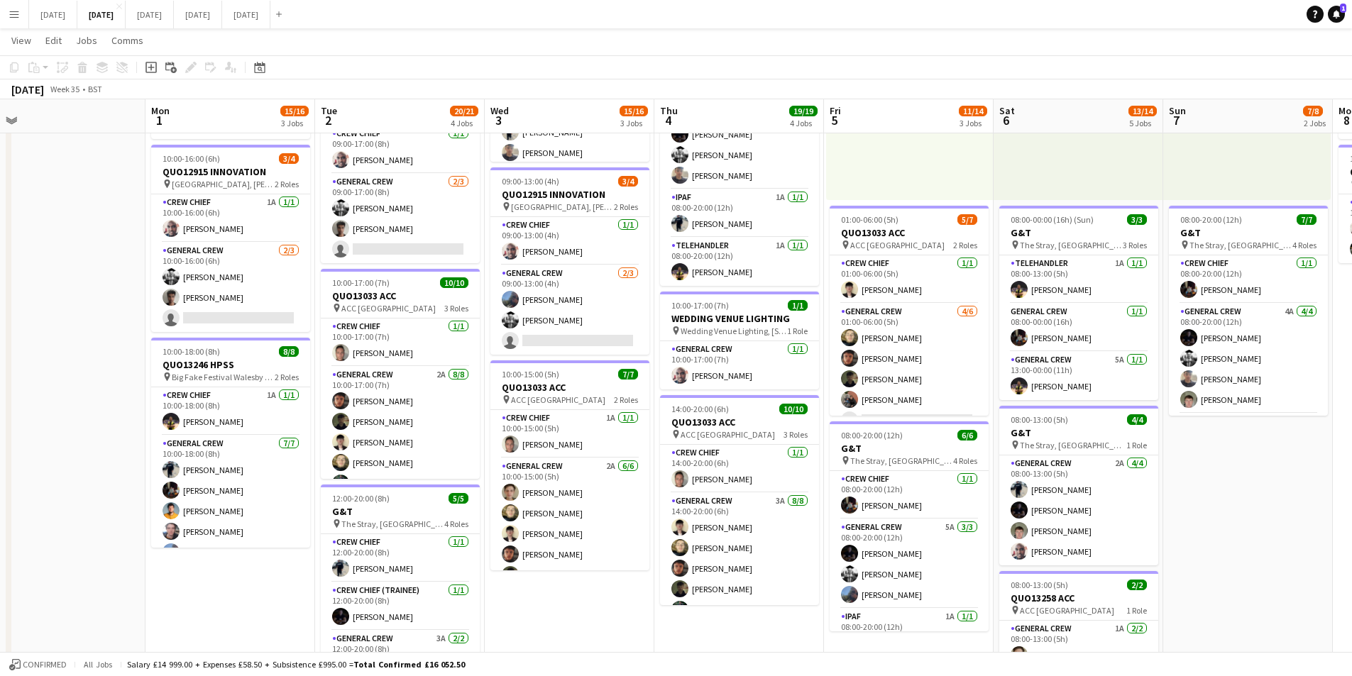
scroll to position [0, 442]
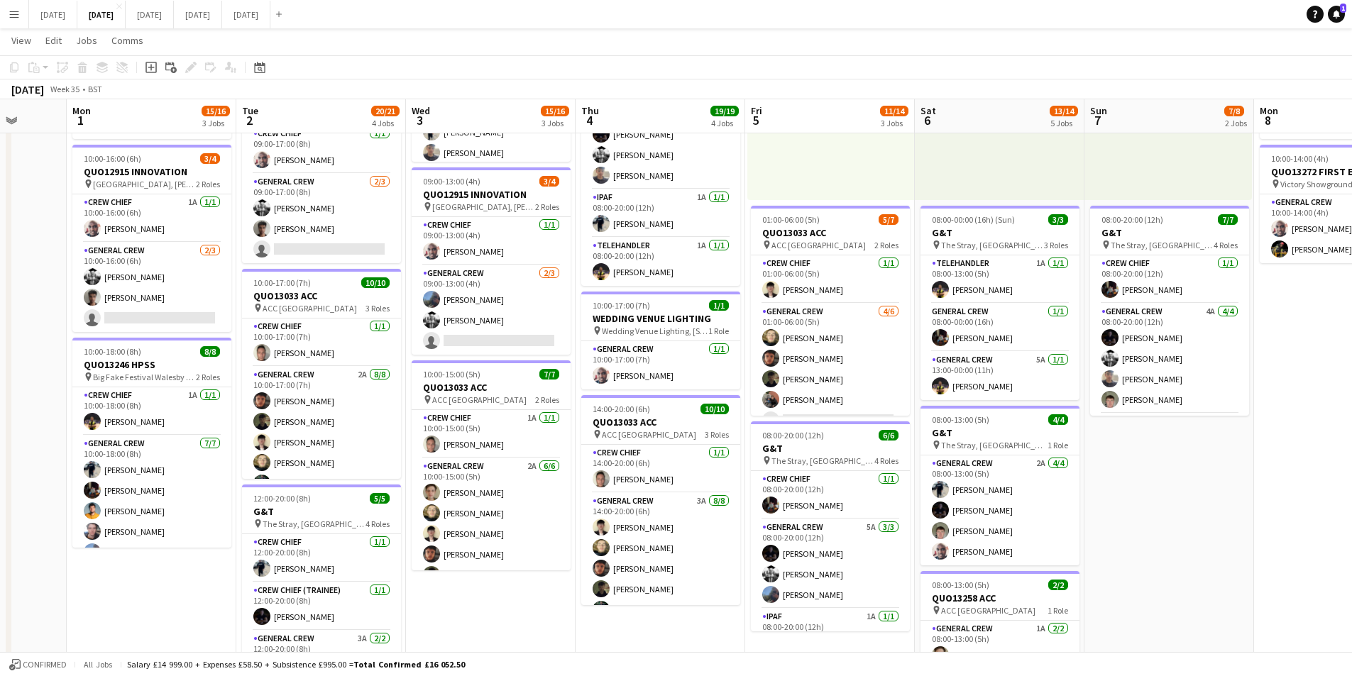
drag, startPoint x: 333, startPoint y: 458, endPoint x: 424, endPoint y: 471, distance: 91.7
click at [424, 471] on app-calendar-viewport "Fri 29 Sat 30 Sun 31 Mon 1 15/16 3 Jobs Tue 2 20/21 4 Jobs Wed 3 15/16 3 Jobs T…" at bounding box center [676, 364] width 1352 height 1045
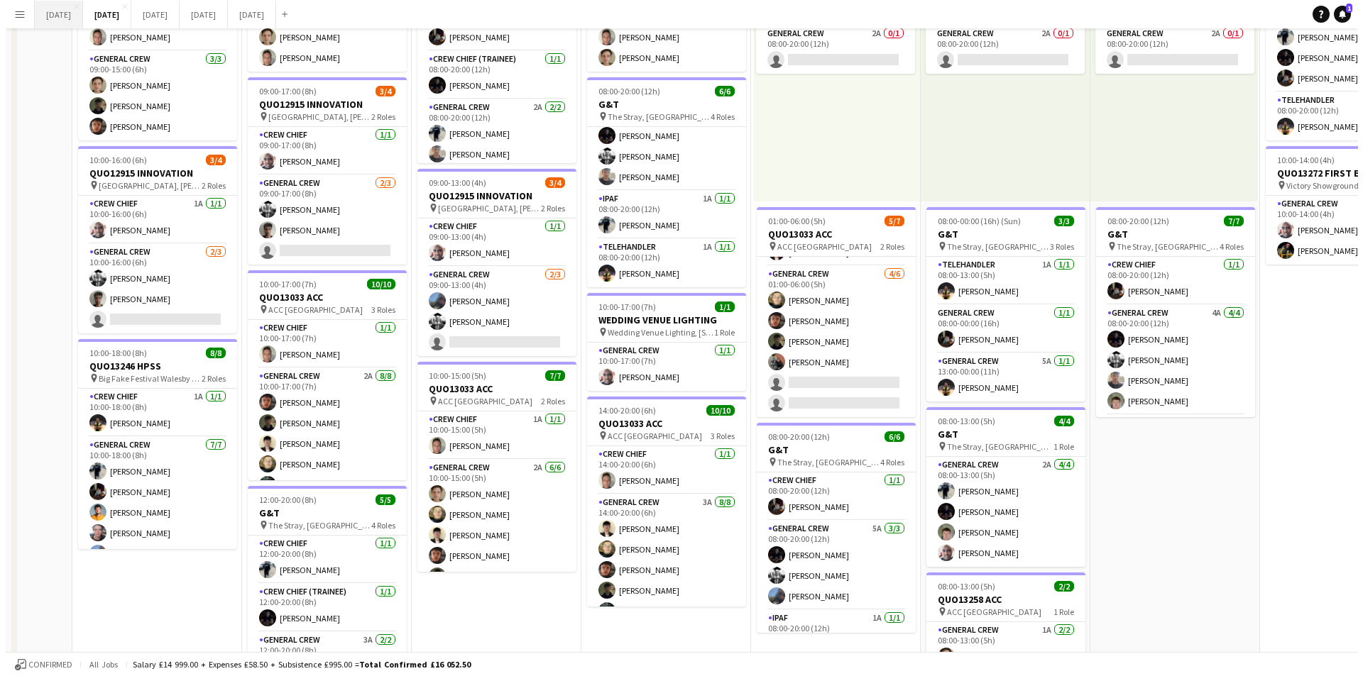
scroll to position [0, 0]
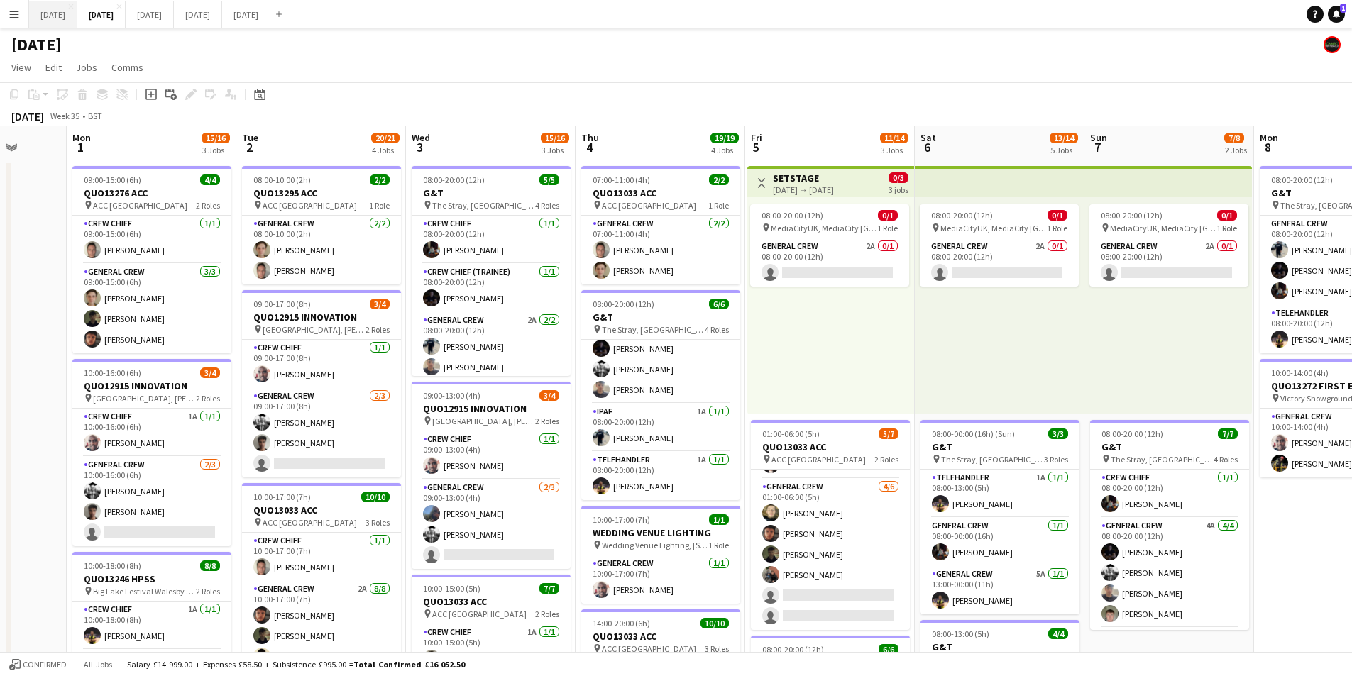
click at [62, 1] on button "[DATE] Close" at bounding box center [53, 15] width 48 height 28
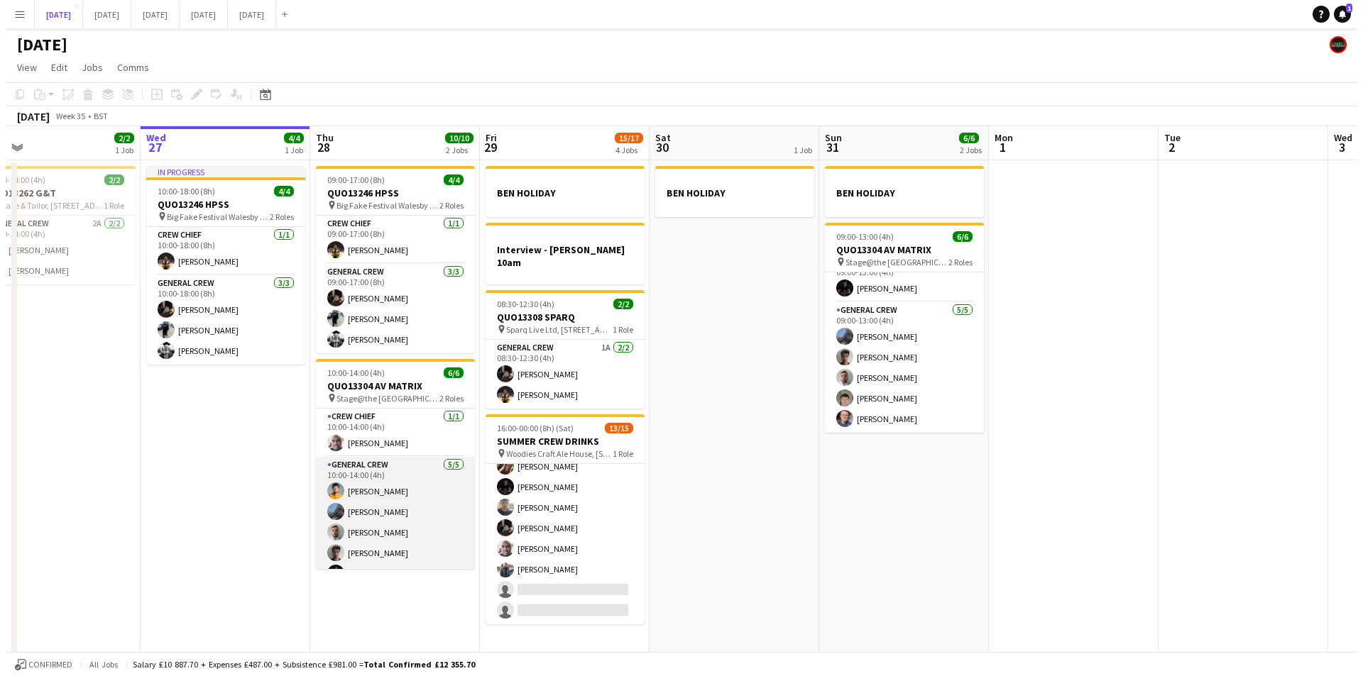
scroll to position [18, 0]
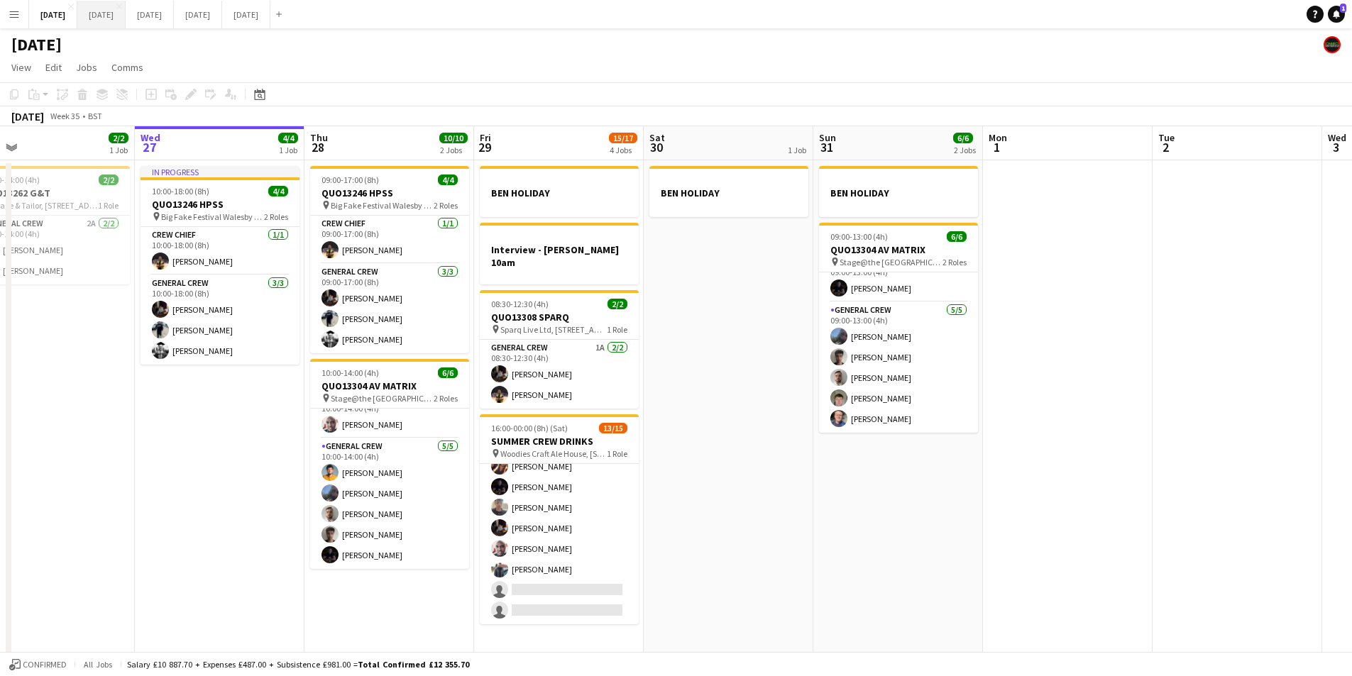
click at [126, 18] on button "[DATE] Close" at bounding box center [101, 15] width 48 height 28
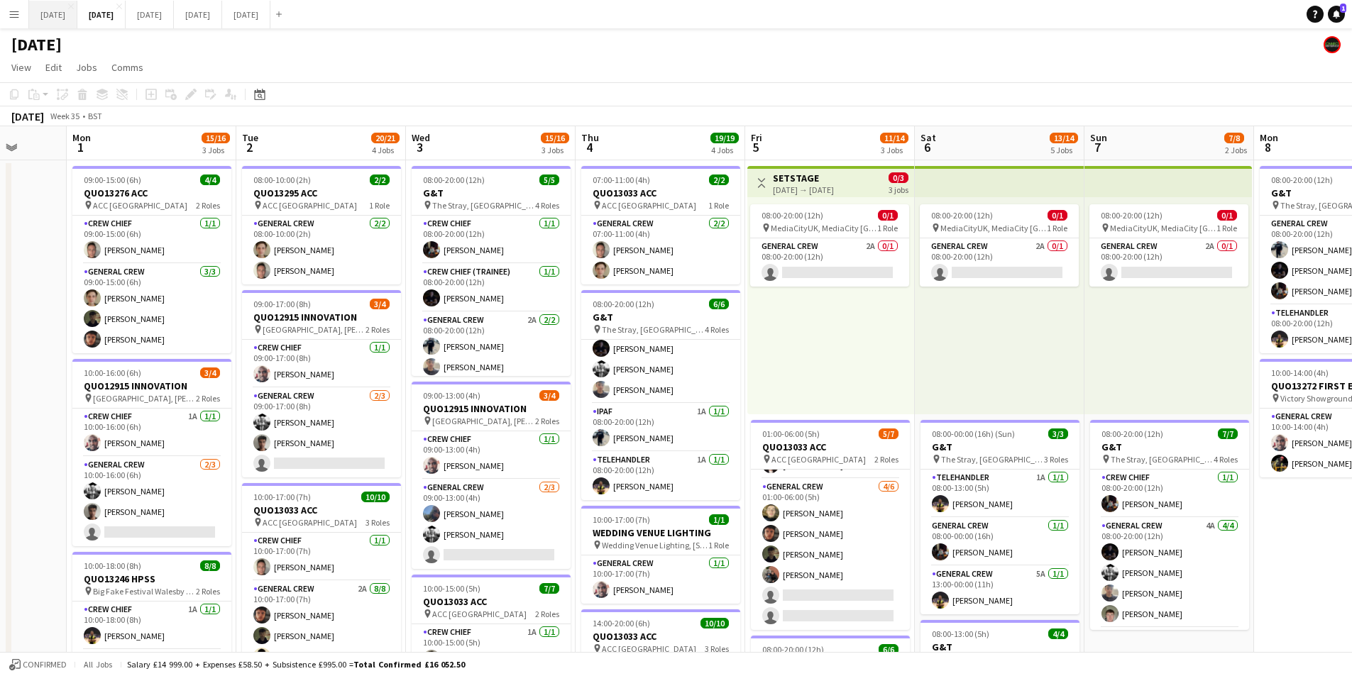
drag, startPoint x: 66, startPoint y: 9, endPoint x: 86, endPoint y: 2, distance: 21.1
click at [66, 9] on button "[DATE] Close" at bounding box center [53, 15] width 48 height 28
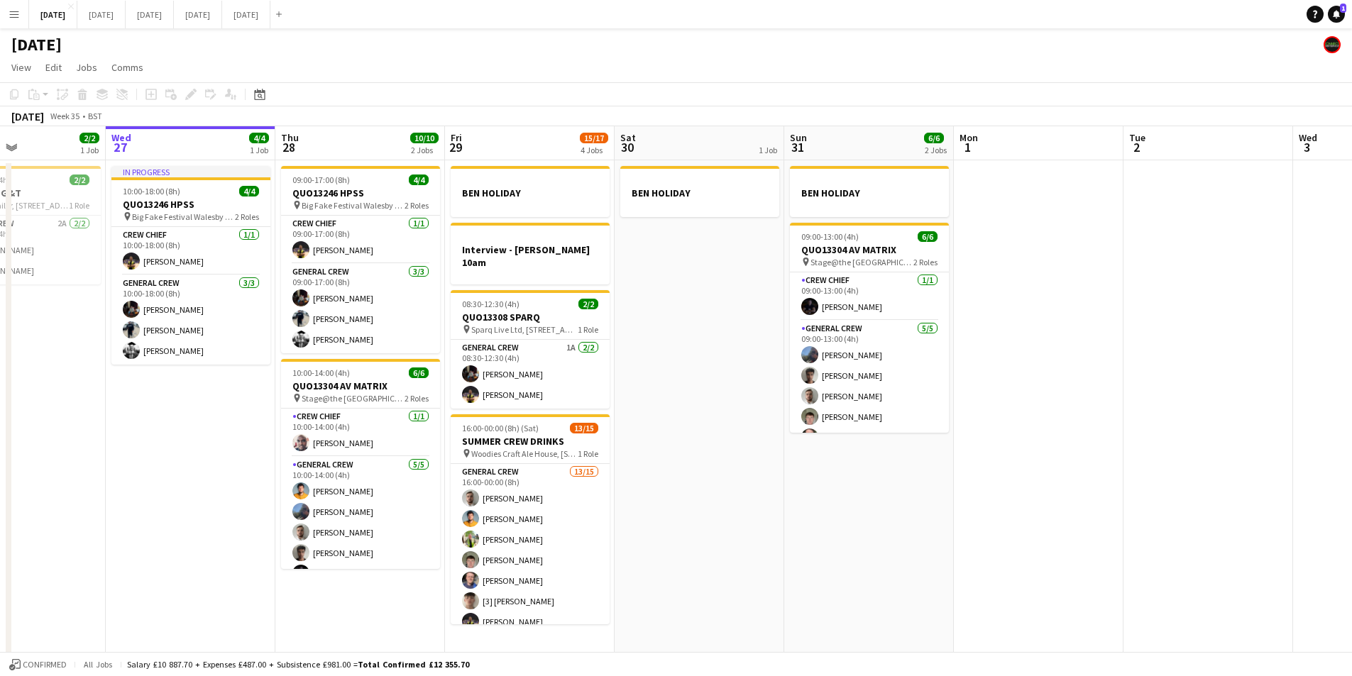
drag, startPoint x: 1082, startPoint y: 442, endPoint x: 260, endPoint y: 122, distance: 881.4
click at [1061, 433] on app-calendar-viewport "Sat 23 8/8 4 Jobs Sun 24 2/2 1 Job Mon 25 4/4 2 Jobs Tue 26 2/2 1 Job Wed 27 4/…" at bounding box center [676, 408] width 1352 height 564
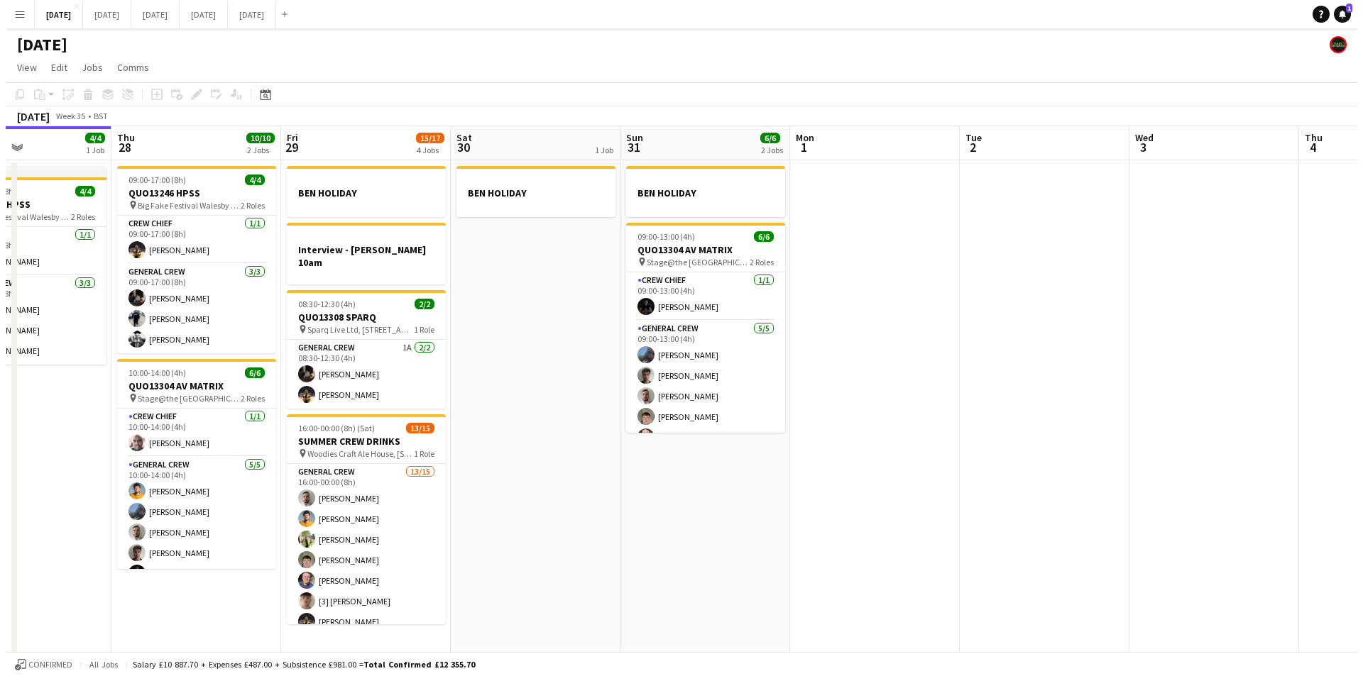
scroll to position [0, 404]
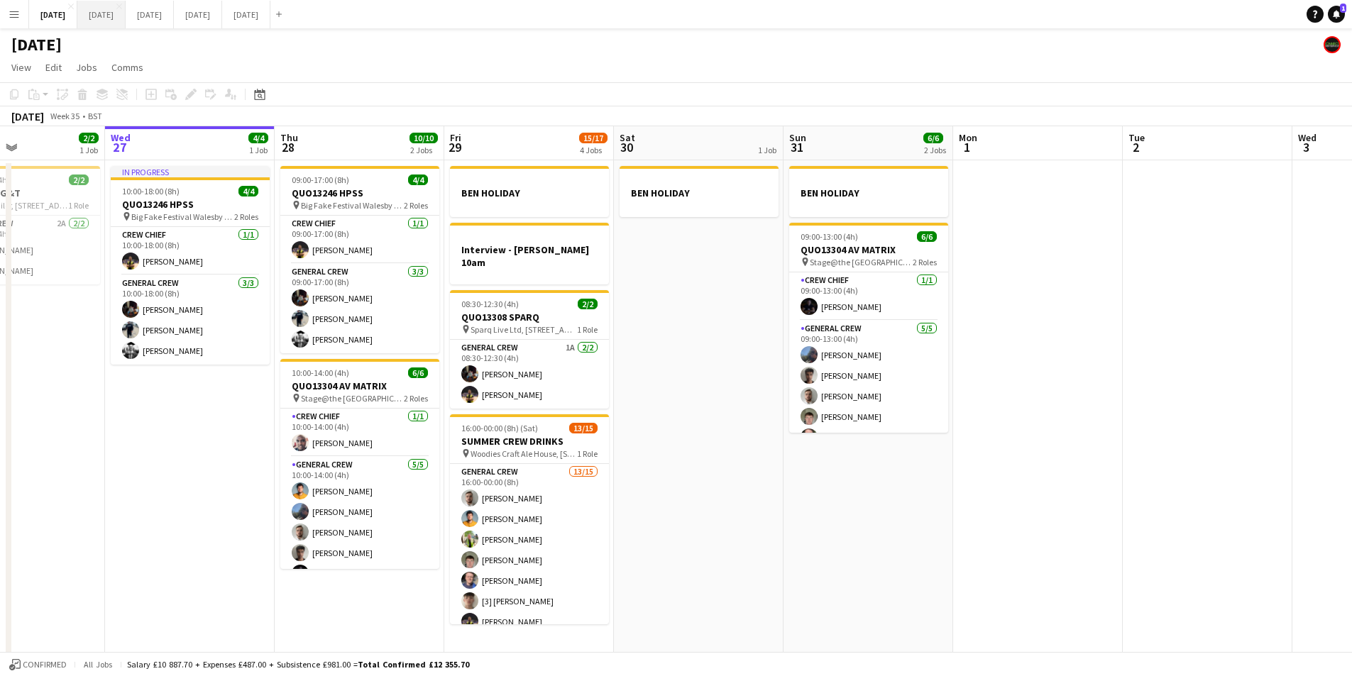
click at [126, 13] on button "[DATE] Close" at bounding box center [101, 15] width 48 height 28
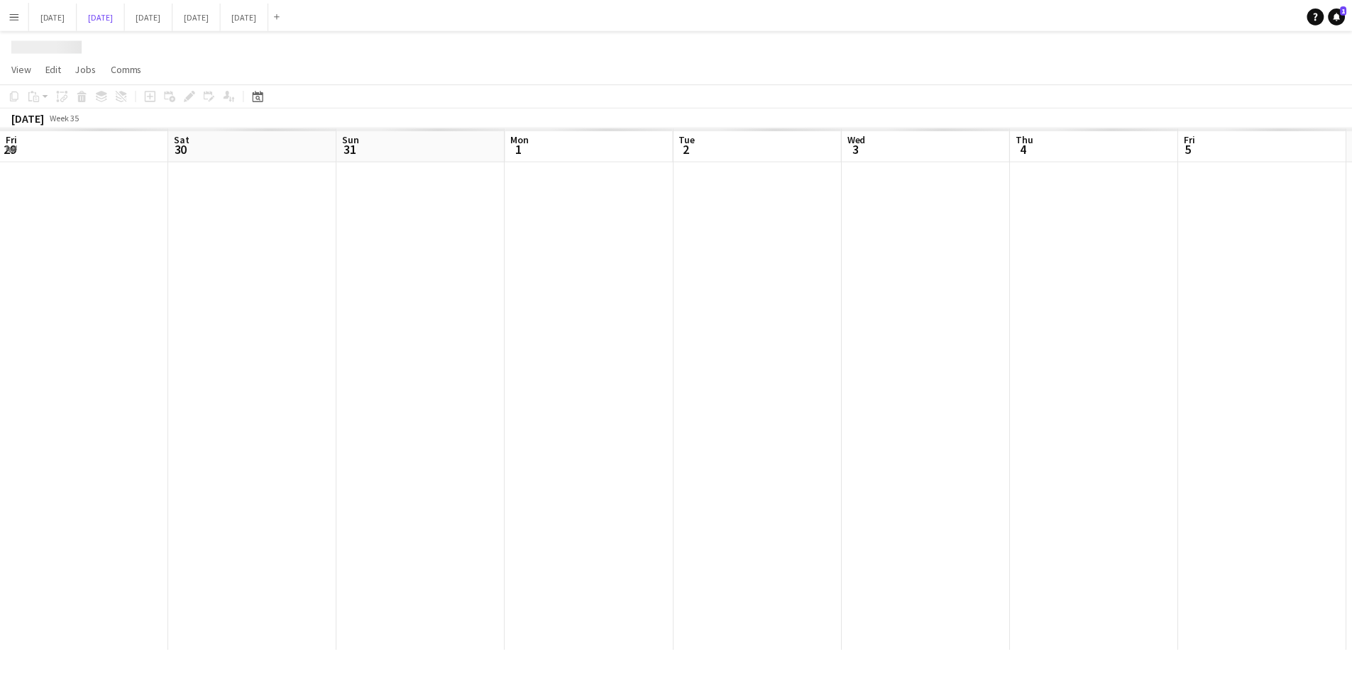
scroll to position [0, 442]
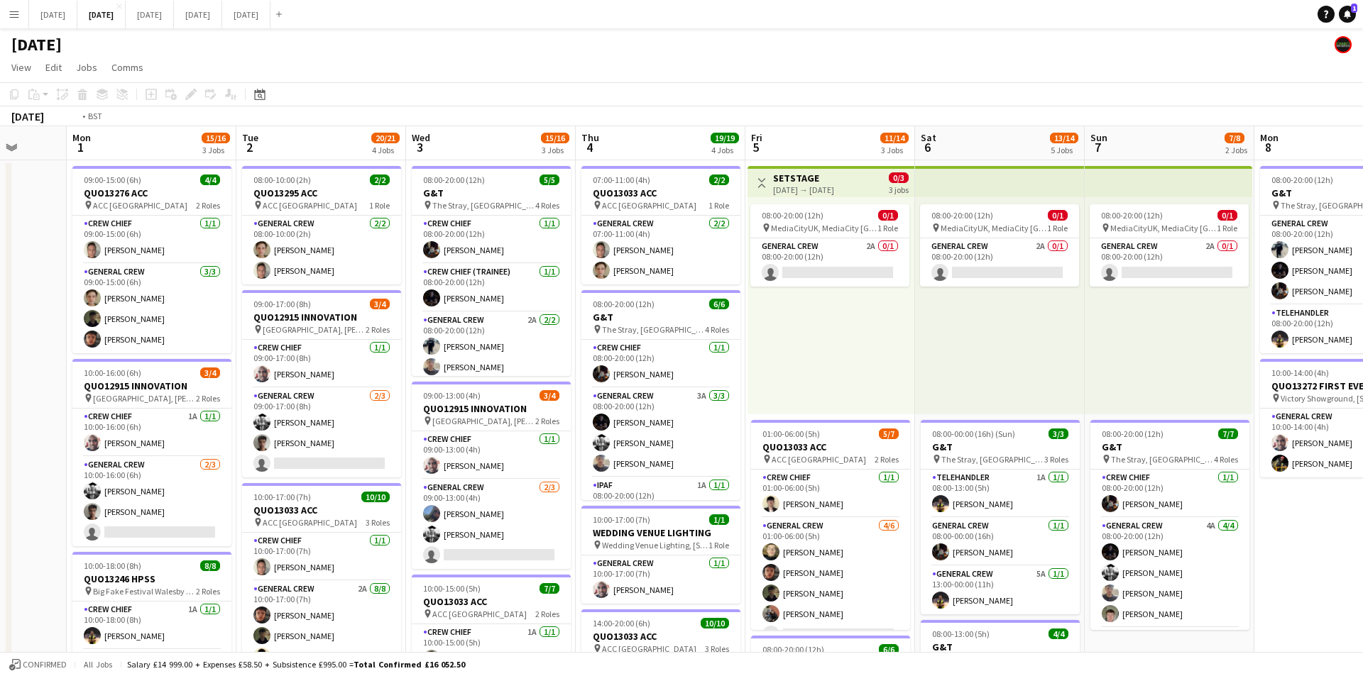
drag, startPoint x: 1100, startPoint y: 457, endPoint x: 1054, endPoint y: 483, distance: 52.7
click at [654, 435] on app-calendar-viewport "Fri 29 Sat 30 Sun 31 Mon 1 15/16 3 Jobs Tue 2 20/21 4 Jobs Wed 3 15/16 3 Jobs T…" at bounding box center [681, 614] width 1363 height 976
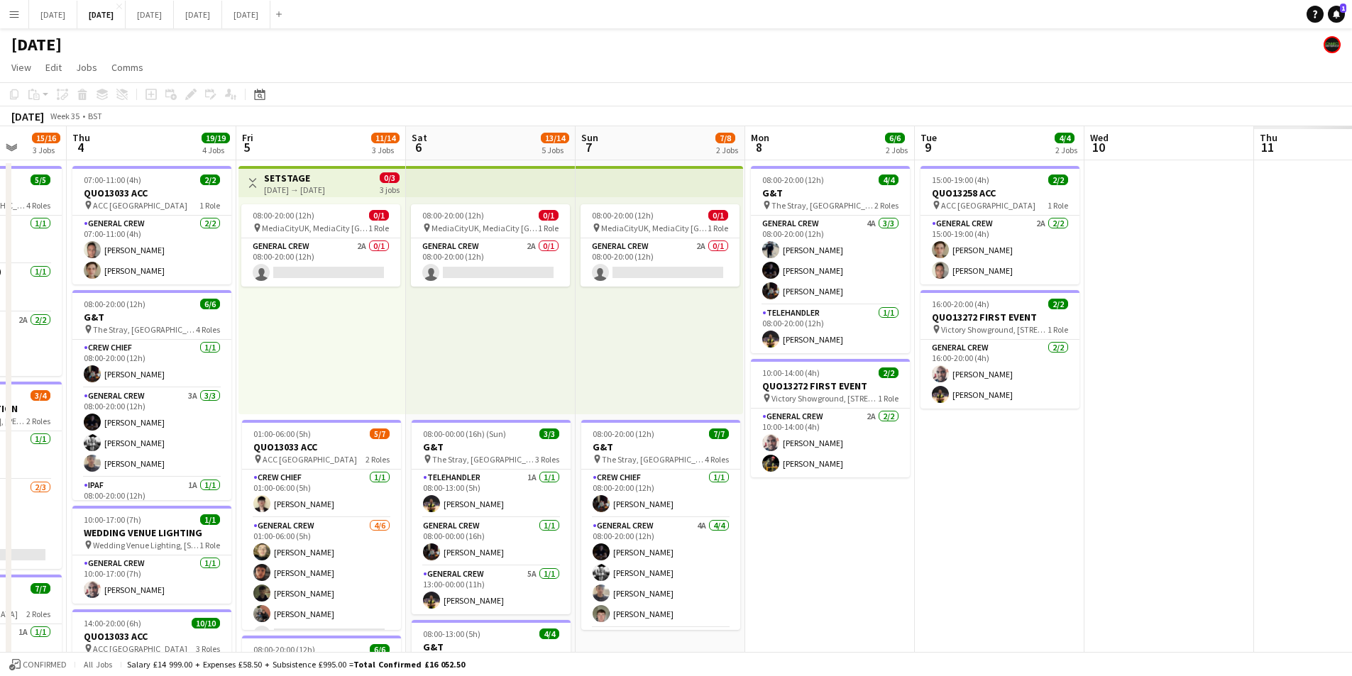
drag, startPoint x: 1032, startPoint y: 484, endPoint x: 617, endPoint y: 454, distance: 416.3
click at [617, 454] on app-calendar-viewport "Mon 1 15/16 3 Jobs Tue 2 20/21 4 Jobs Wed 3 15/16 3 Jobs Thu 4 19/19 4 Jobs Fri…" at bounding box center [676, 614] width 1352 height 976
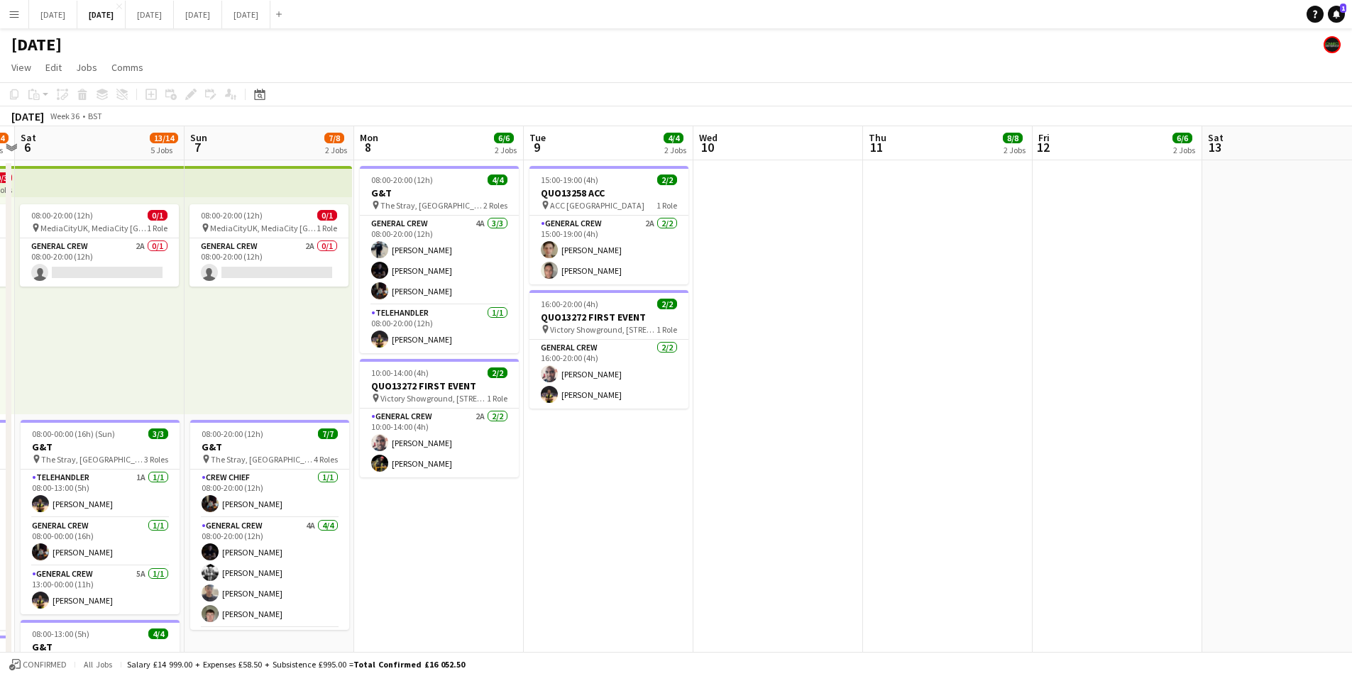
click at [538, 458] on app-calendar-viewport "Wed 3 15/16 3 Jobs Thu 4 19/19 4 Jobs Fri 5 11/14 3 Jobs Sat 6 13/14 5 Jobs Sun…" at bounding box center [676, 614] width 1352 height 976
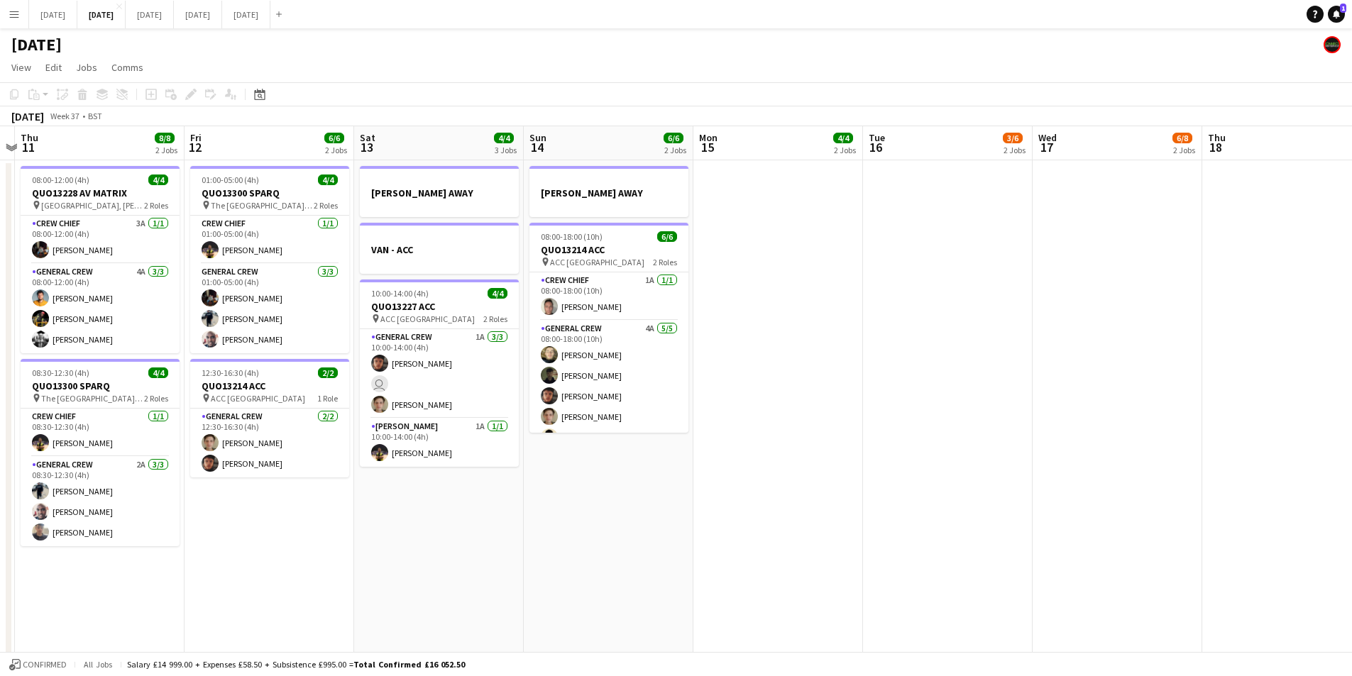
drag, startPoint x: 578, startPoint y: 451, endPoint x: 453, endPoint y: 439, distance: 126.1
click at [423, 432] on app-calendar-viewport "Mon 8 6/6 2 Jobs Tue 9 4/4 2 Jobs Wed 10 Thu 11 8/8 2 Jobs Fri 12 6/6 2 Jobs Sa…" at bounding box center [676, 614] width 1352 height 976
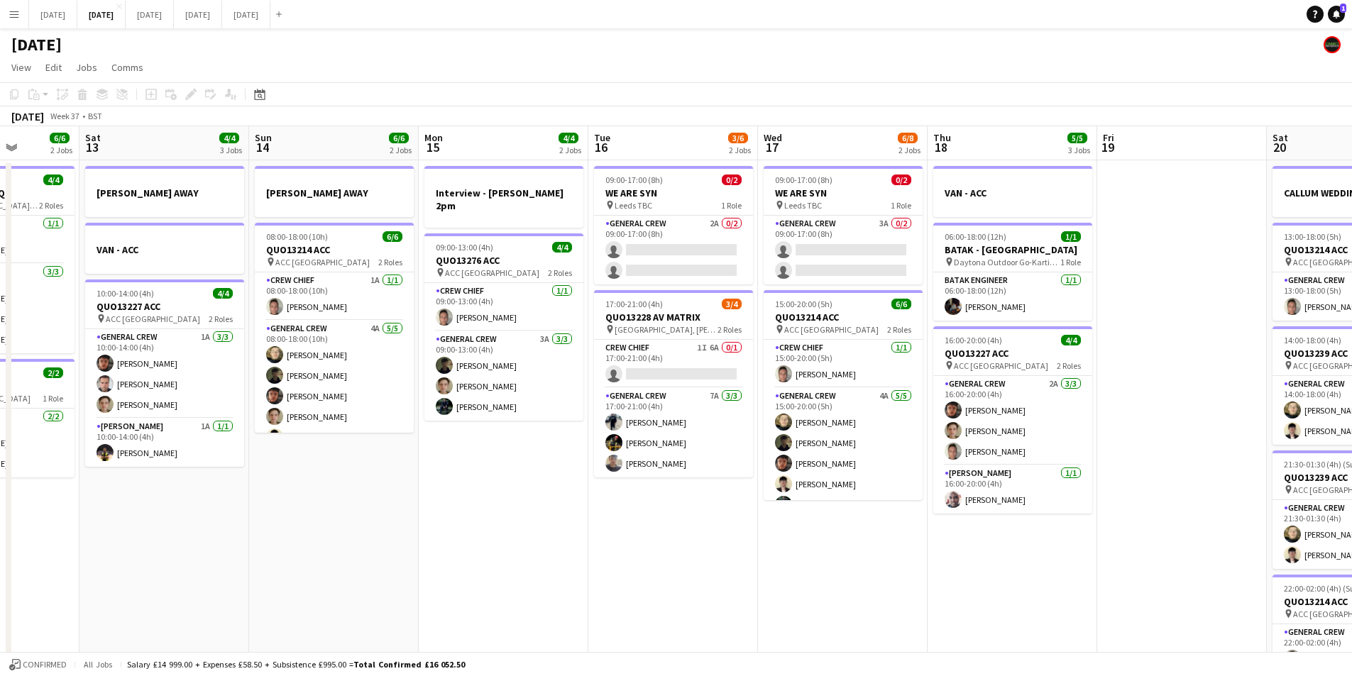
scroll to position [0, 367]
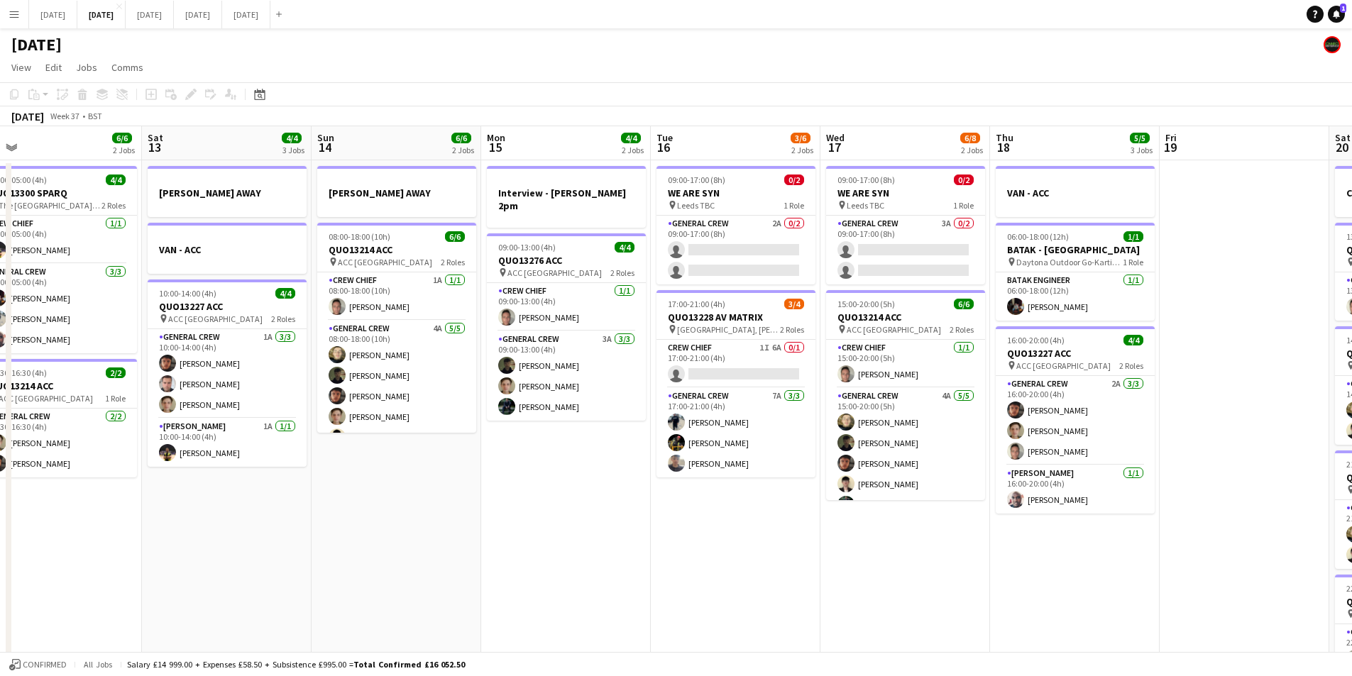
drag, startPoint x: 891, startPoint y: 475, endPoint x: 784, endPoint y: 463, distance: 107.8
click at [784, 463] on app-calendar-viewport "Wed 10 Thu 11 8/8 2 Jobs Fri 12 6/6 2 Jobs Sat 13 4/4 3 Jobs Sun 14 6/6 2 Jobs …" at bounding box center [676, 614] width 1352 height 976
click at [715, 464] on app-card-role "General Crew 7A [DATE] 17:00-21:00 (4h) [PERSON_NAME] [PERSON_NAME] [PERSON_NAM…" at bounding box center [736, 432] width 159 height 89
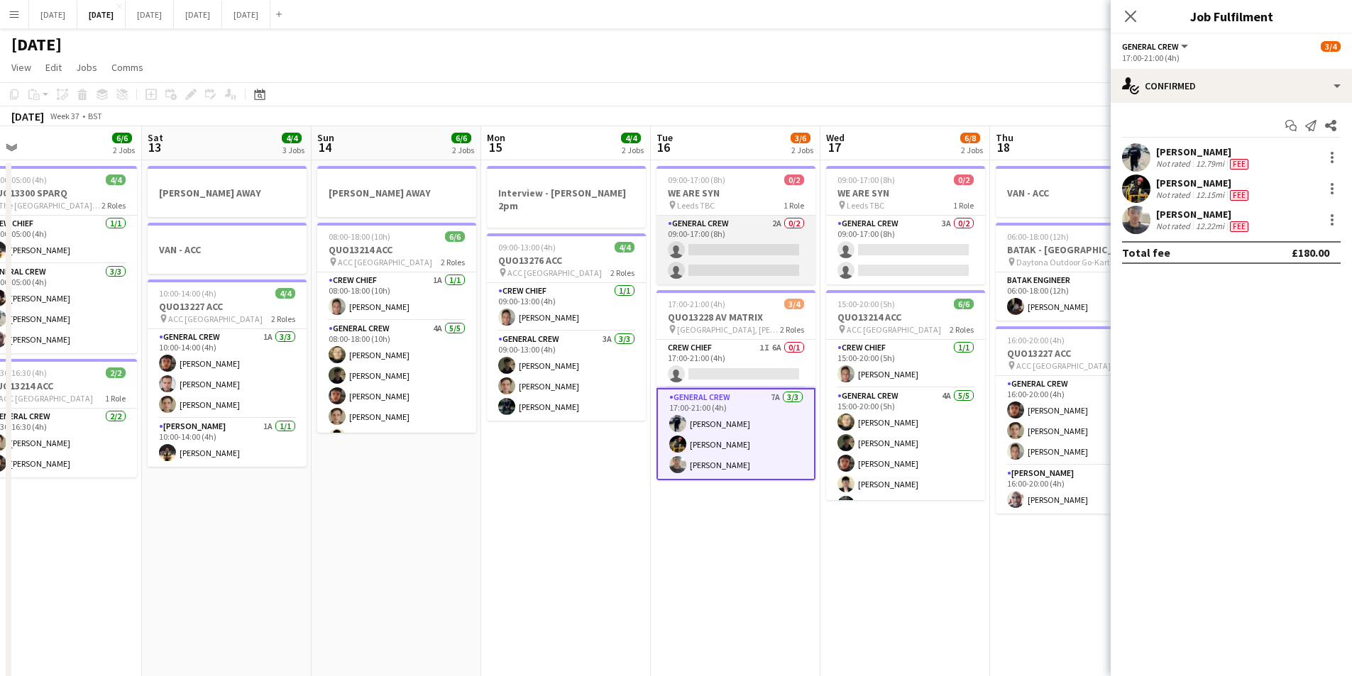
click at [750, 253] on app-card-role "General Crew 2A 0/2 09:00-17:00 (8h) single-neutral-actions single-neutral-acti…" at bounding box center [736, 250] width 159 height 69
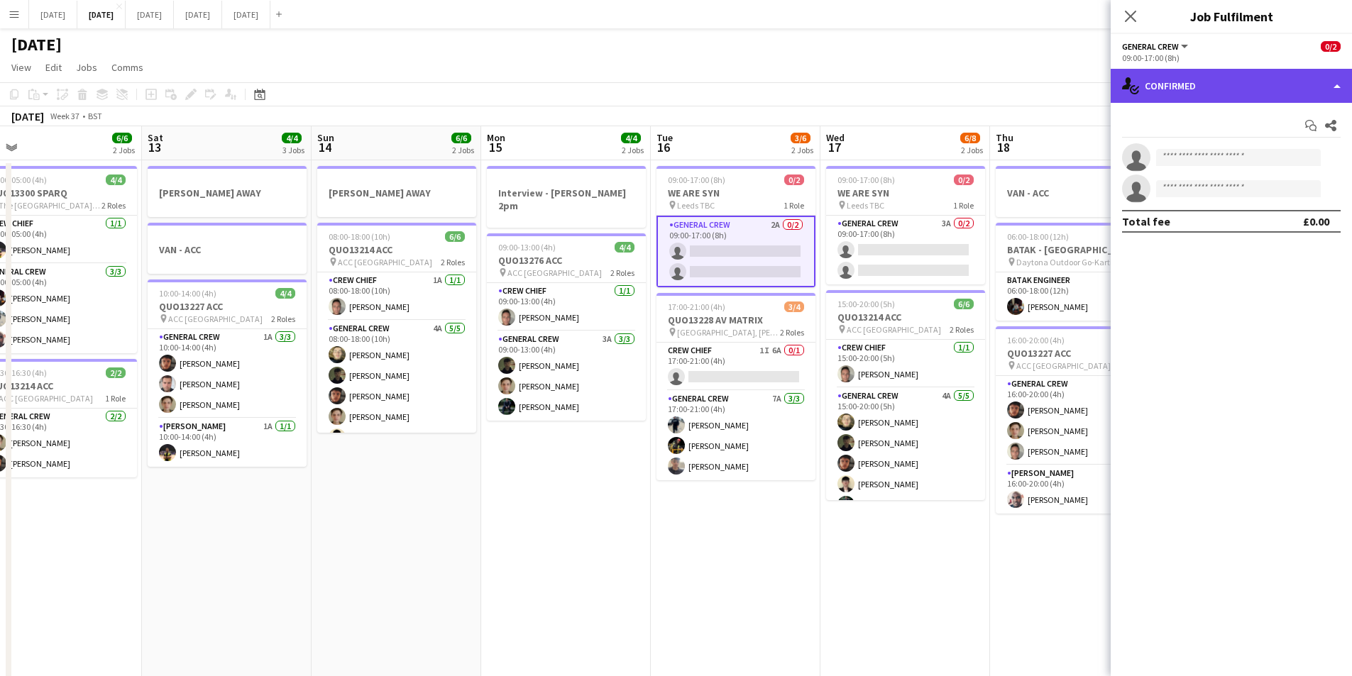
click at [1234, 89] on div "single-neutral-actions-check-2 Confirmed" at bounding box center [1231, 86] width 241 height 34
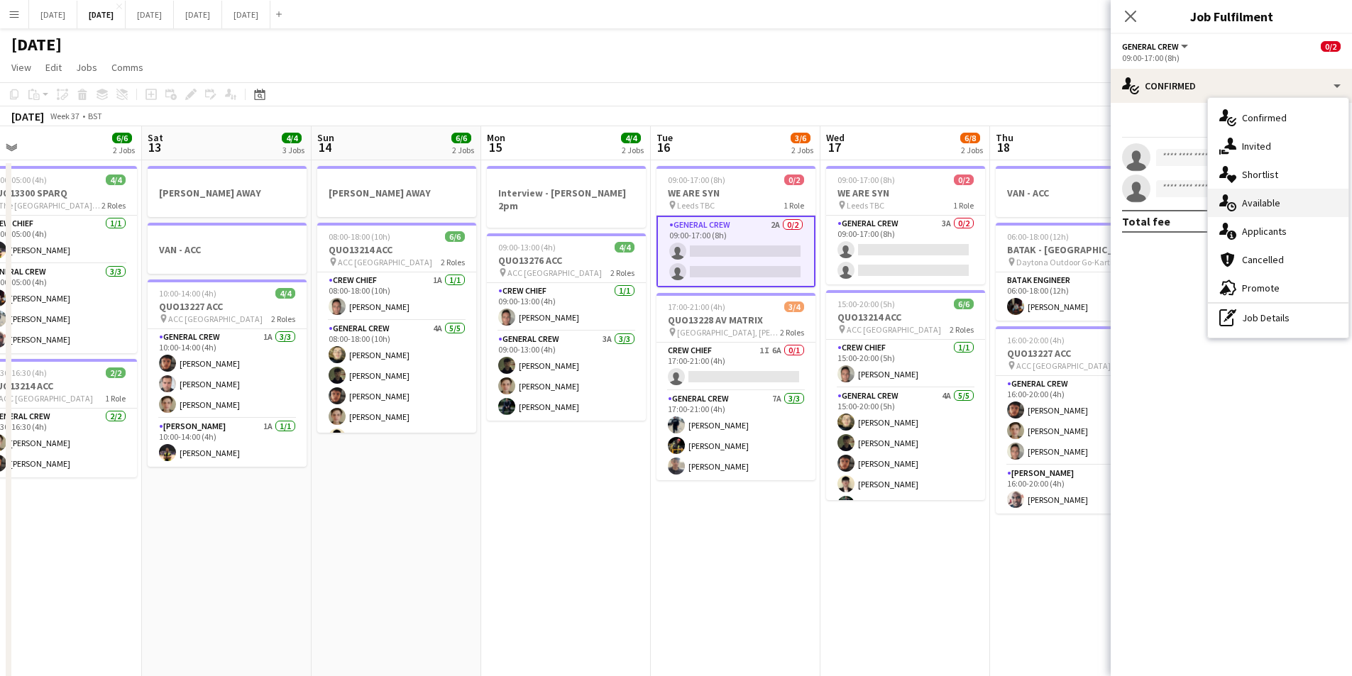
click at [1271, 216] on div "single-neutral-actions-upload Available" at bounding box center [1278, 203] width 141 height 28
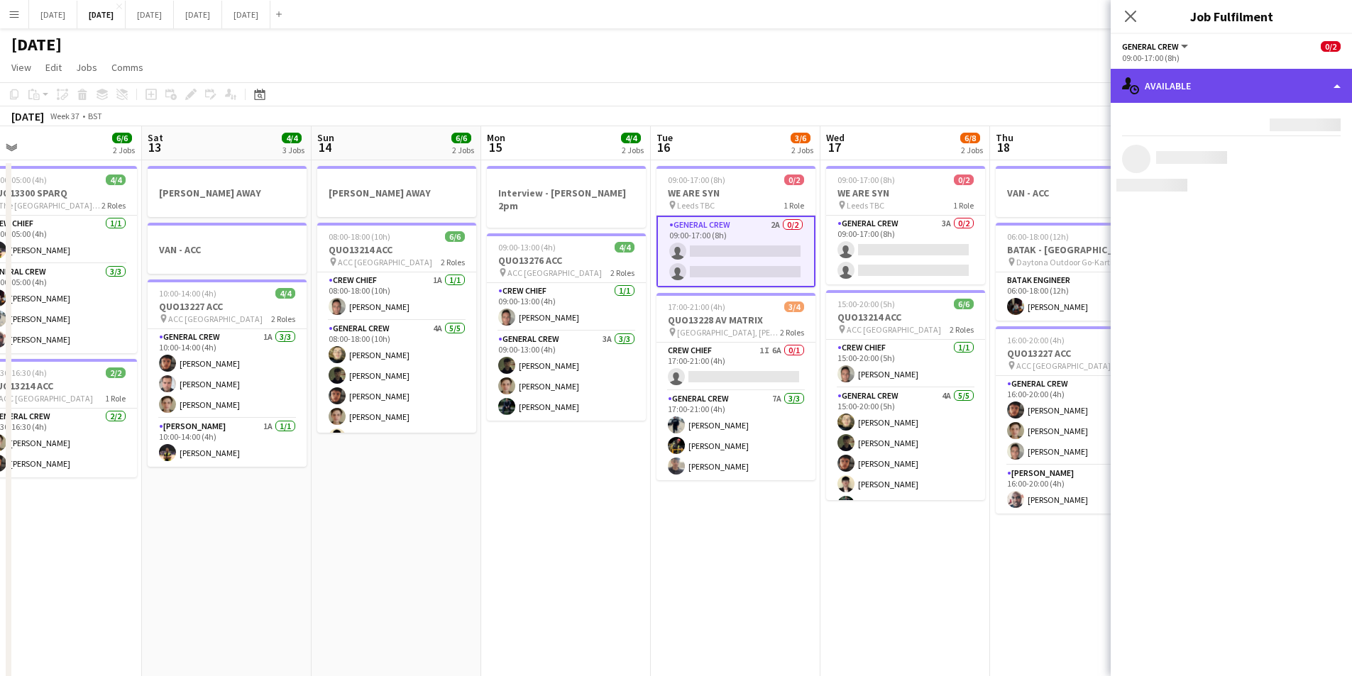
click at [1247, 84] on div "single-neutral-actions-upload Available" at bounding box center [1231, 86] width 241 height 34
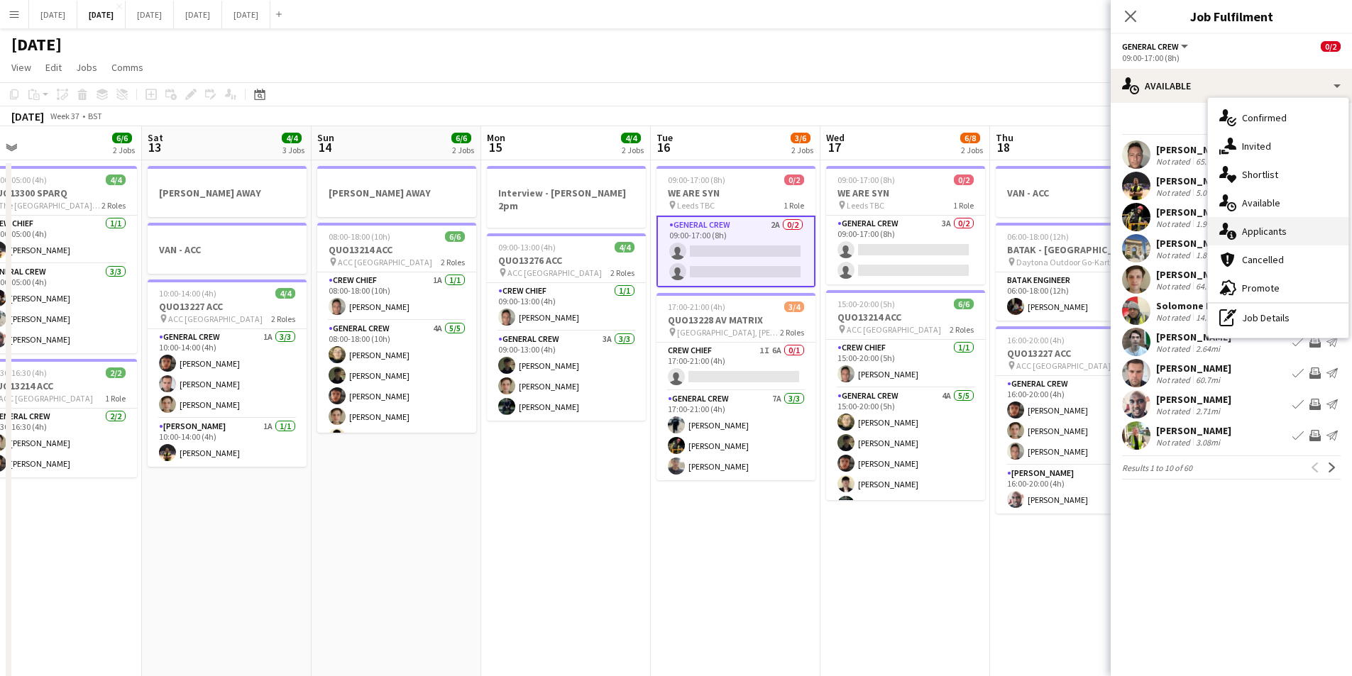
click at [1266, 234] on div "single-neutral-actions-information Applicants" at bounding box center [1278, 231] width 141 height 28
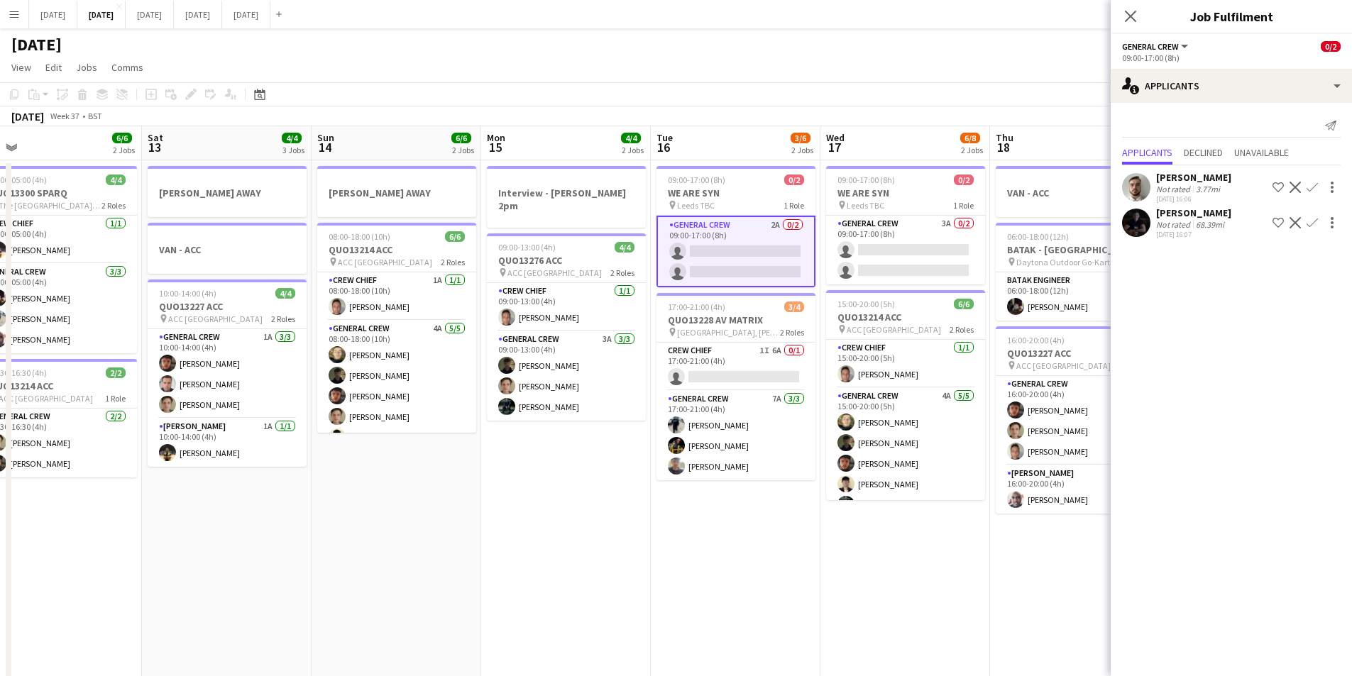
click at [1312, 222] on app-icon "Confirm" at bounding box center [1312, 222] width 11 height 11
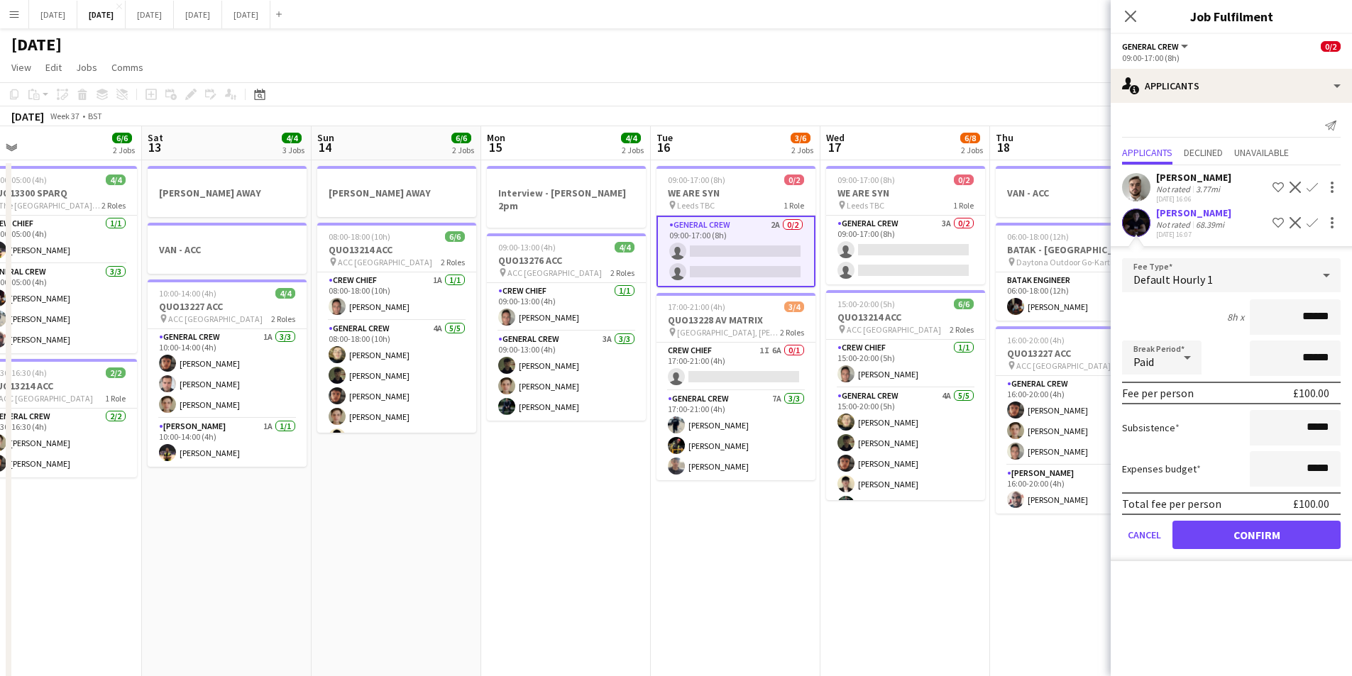
drag, startPoint x: 739, startPoint y: 193, endPoint x: 234, endPoint y: 93, distance: 515.2
click at [739, 193] on h3 "WE ARE SYN" at bounding box center [736, 193] width 159 height 13
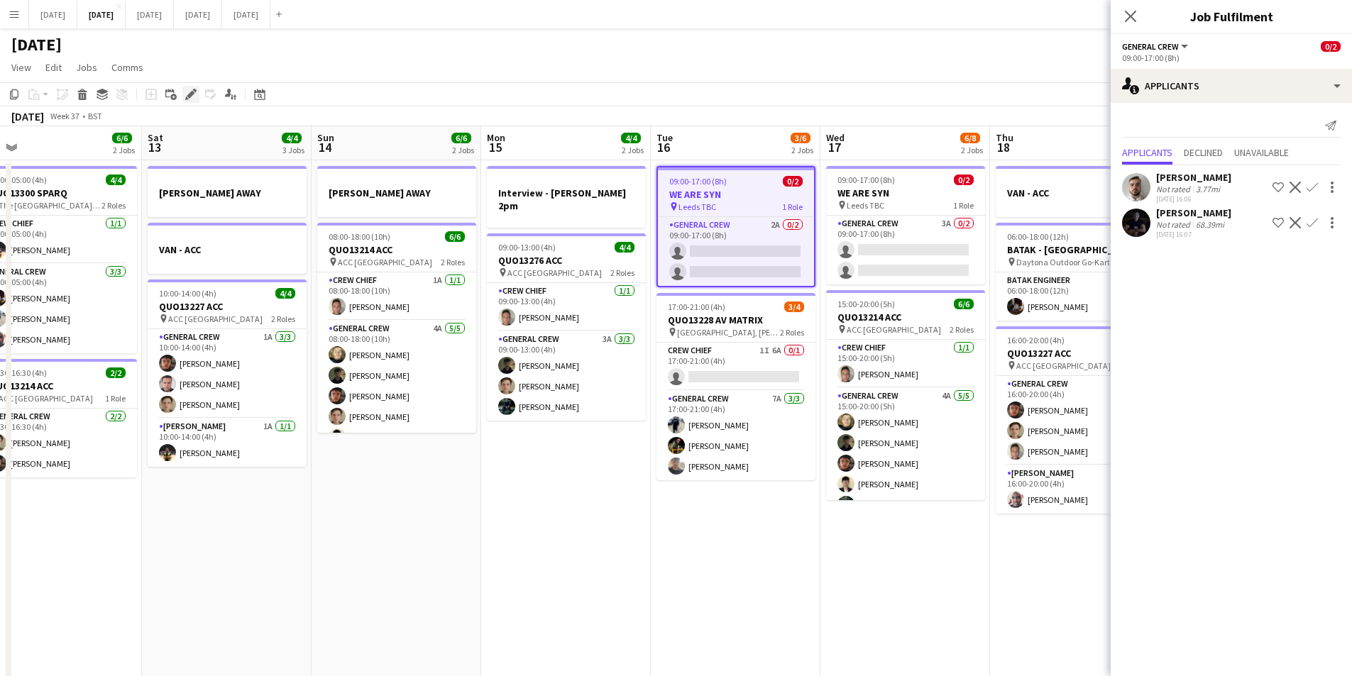
click at [187, 94] on icon "Edit" at bounding box center [190, 94] width 11 height 11
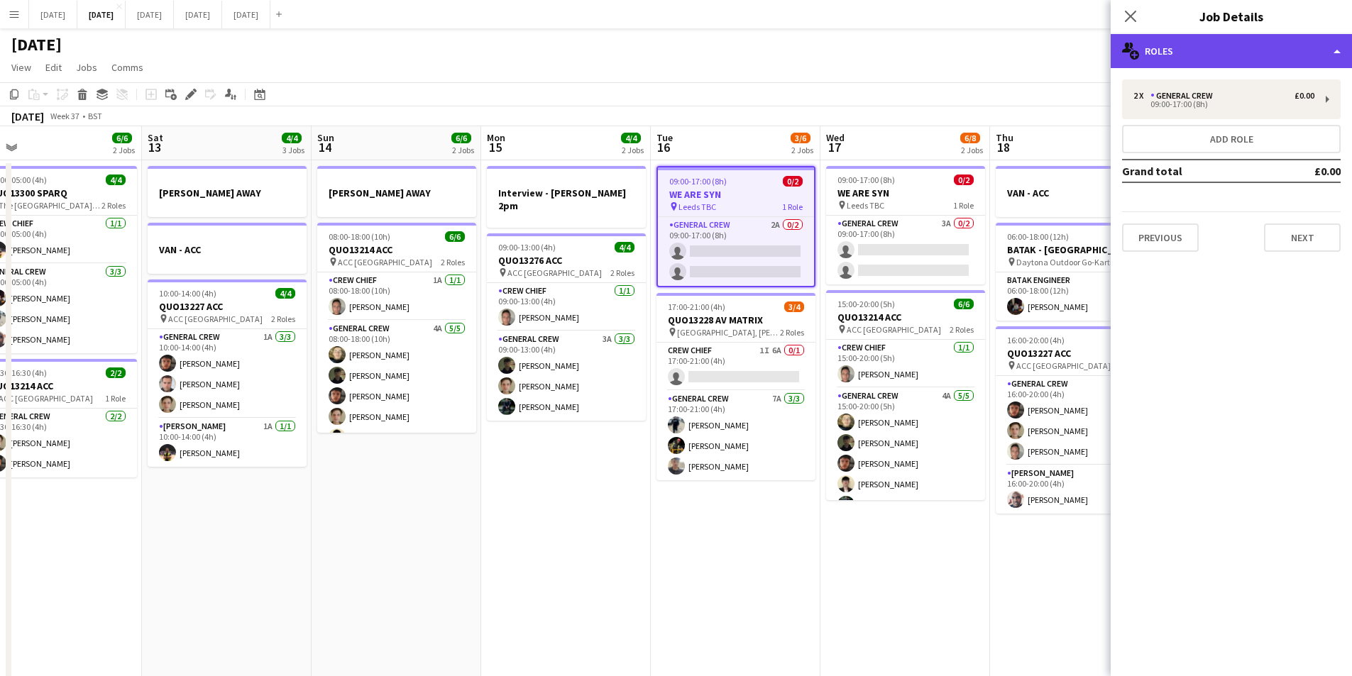
click at [1246, 59] on div "multiple-users-add Roles" at bounding box center [1231, 51] width 241 height 34
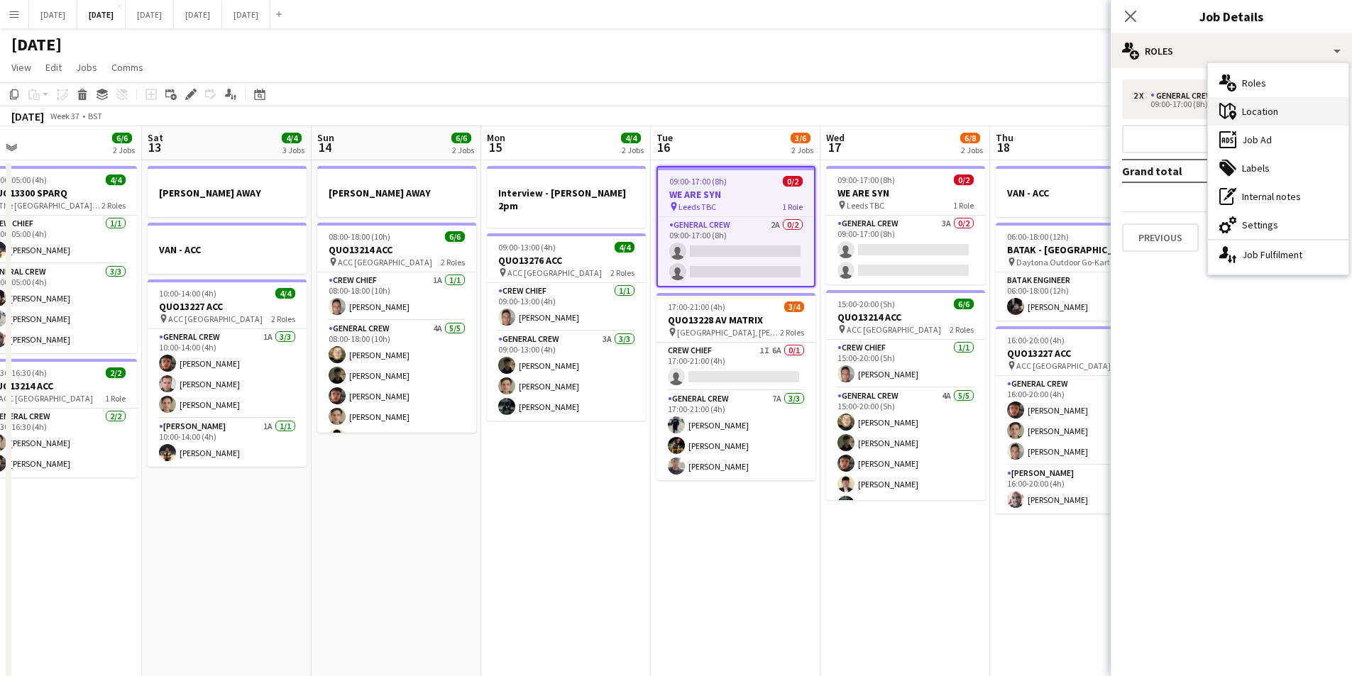
click at [1277, 111] on div "maps-pin-1 Location" at bounding box center [1278, 111] width 141 height 28
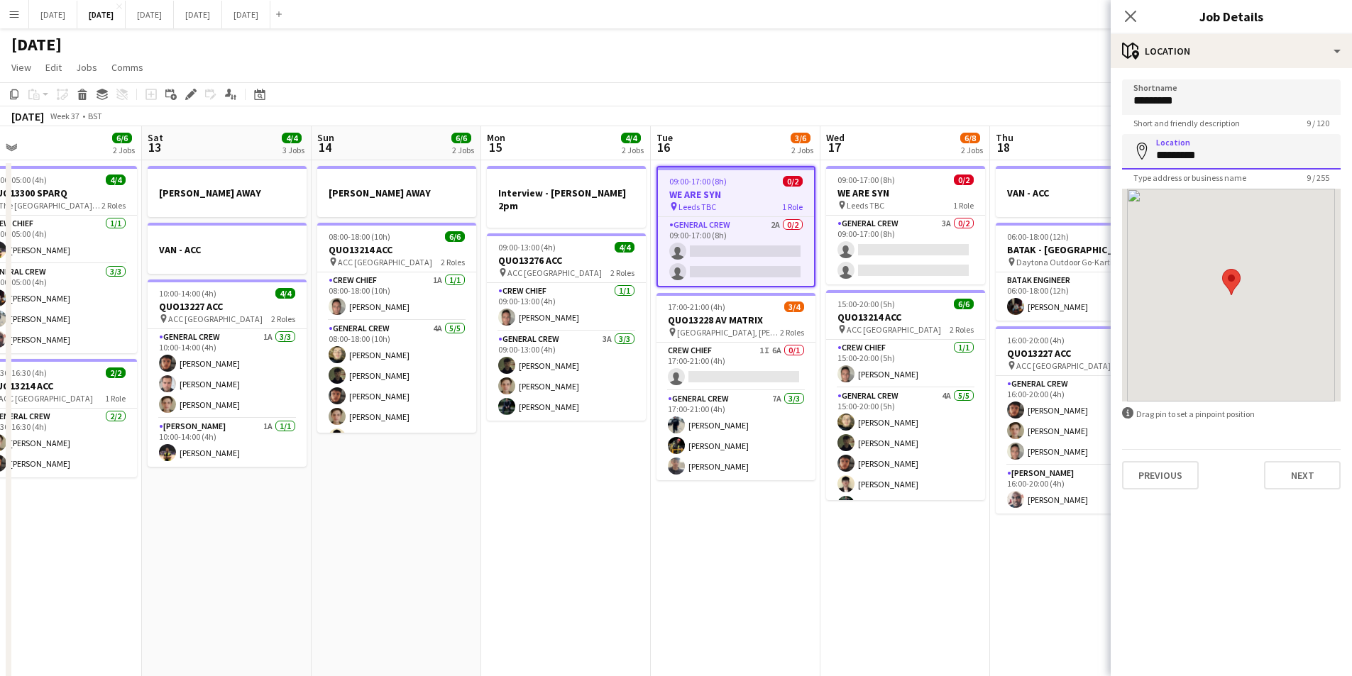
drag, startPoint x: 1236, startPoint y: 153, endPoint x: 1141, endPoint y: 147, distance: 95.3
click at [1141, 147] on div "Location map-marker *********" at bounding box center [1231, 151] width 219 height 35
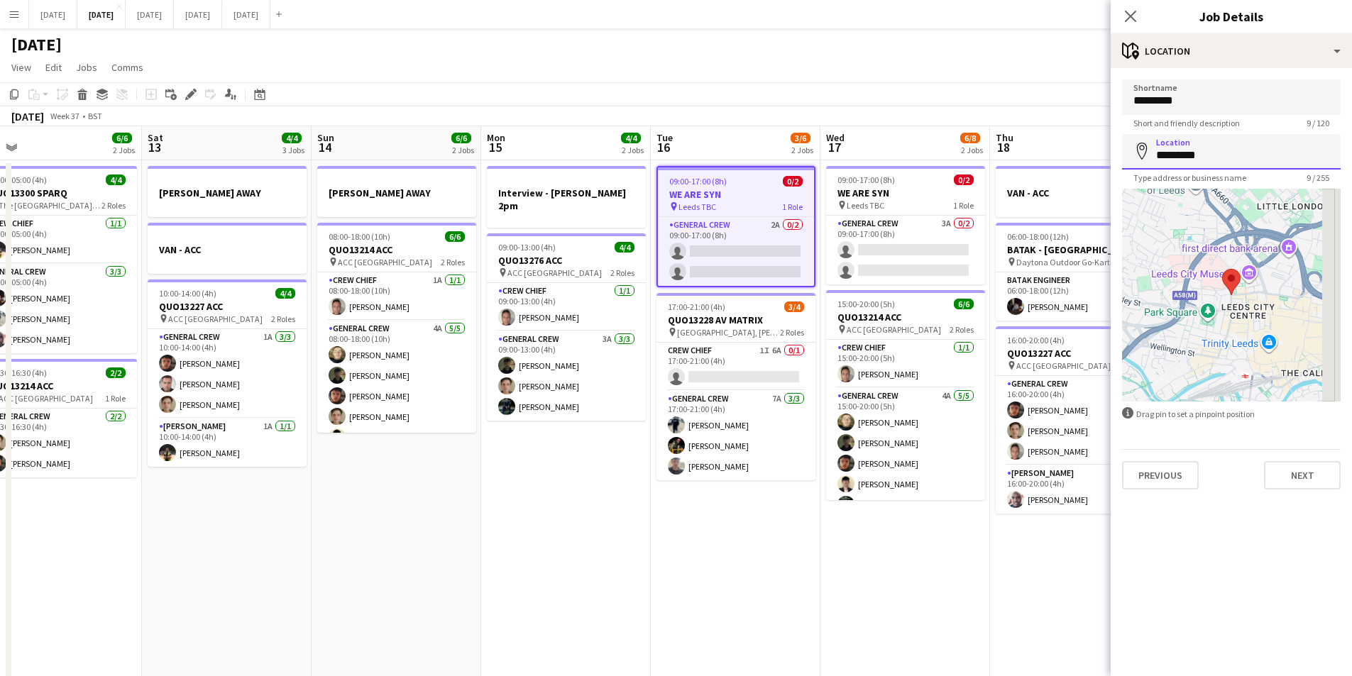
paste input "**********"
type input "**********"
click at [1209, 93] on input "*********" at bounding box center [1231, 96] width 219 height 35
click at [1195, 97] on input "*********" at bounding box center [1231, 96] width 219 height 35
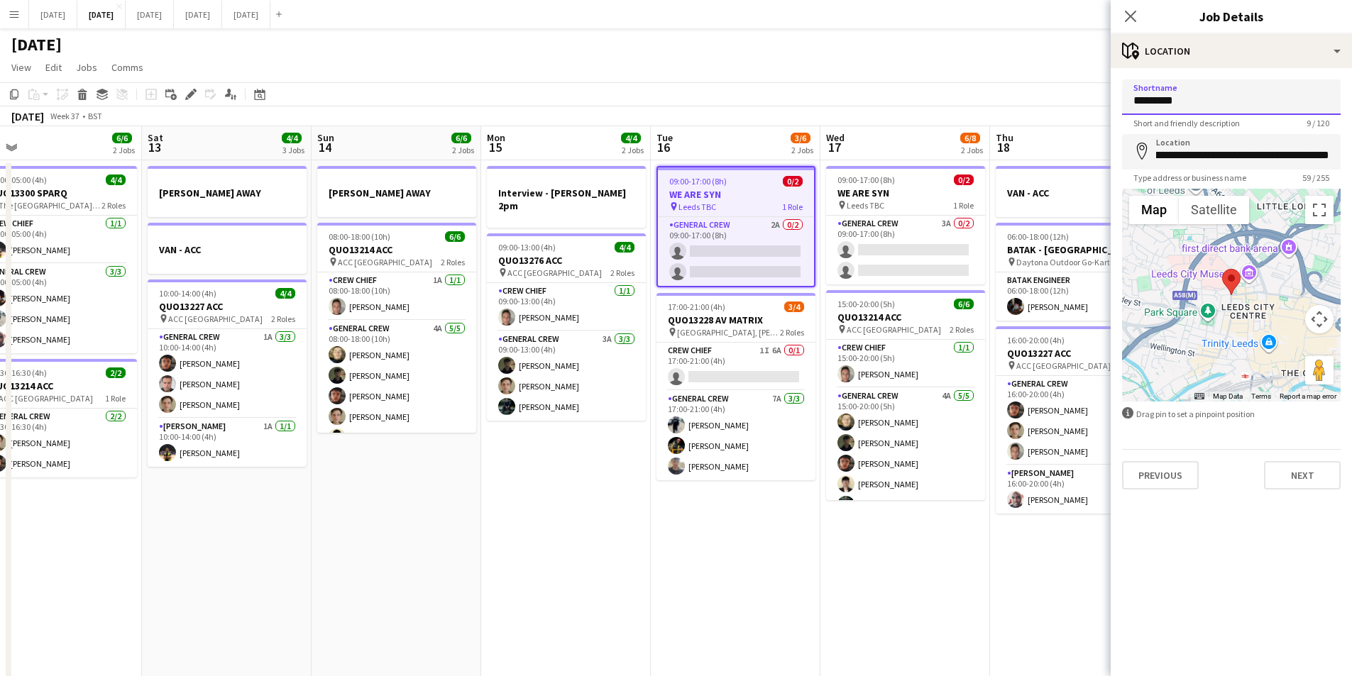
scroll to position [0, 0]
drag, startPoint x: 1182, startPoint y: 99, endPoint x: 1129, endPoint y: 98, distance: 53.3
click at [1129, 98] on input "*********" at bounding box center [1231, 96] width 219 height 35
paste input "**********"
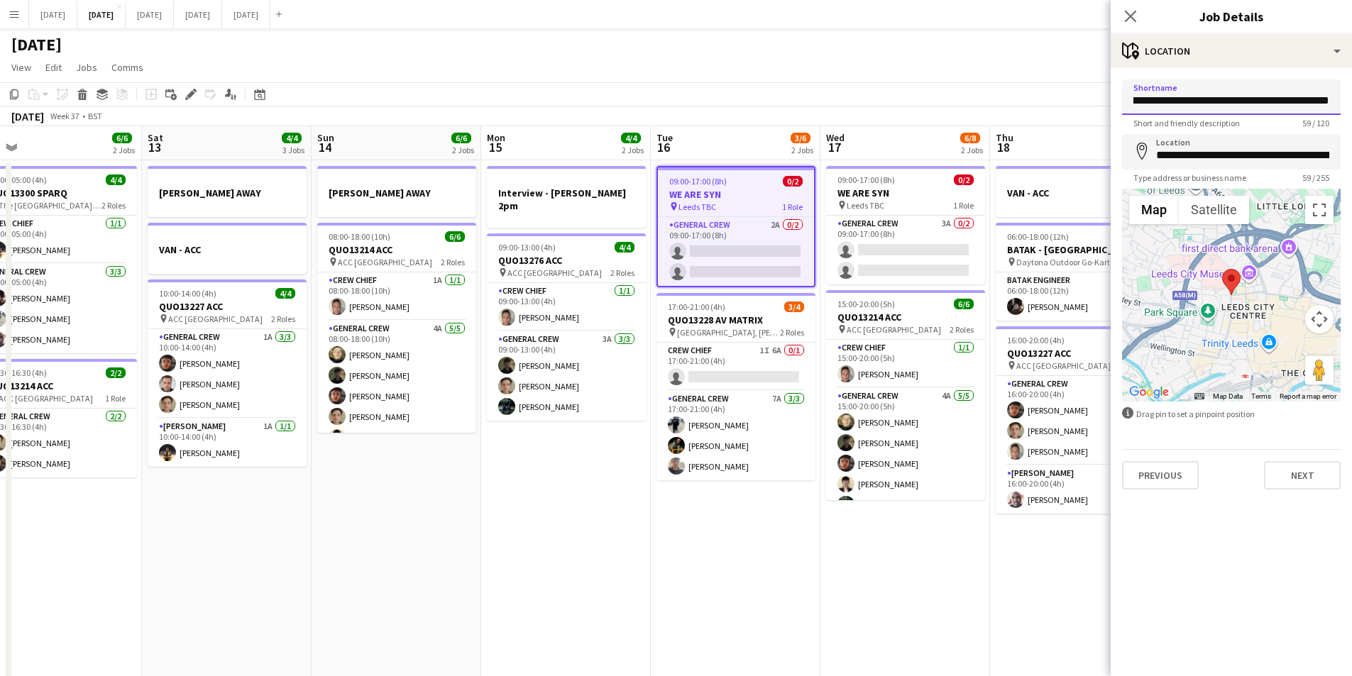
type input "**********"
click at [1203, 156] on input "**********" at bounding box center [1231, 151] width 219 height 35
type input "**********"
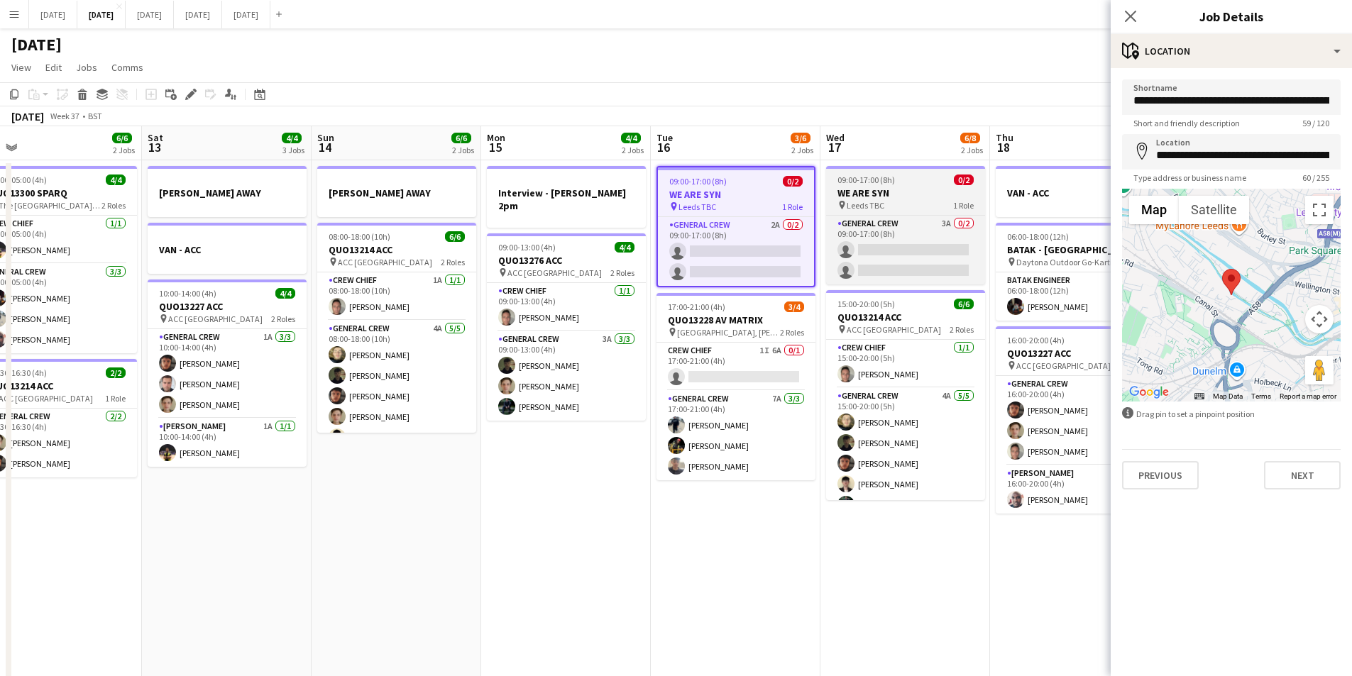
click at [921, 197] on h3 "WE ARE SYN" at bounding box center [905, 193] width 159 height 13
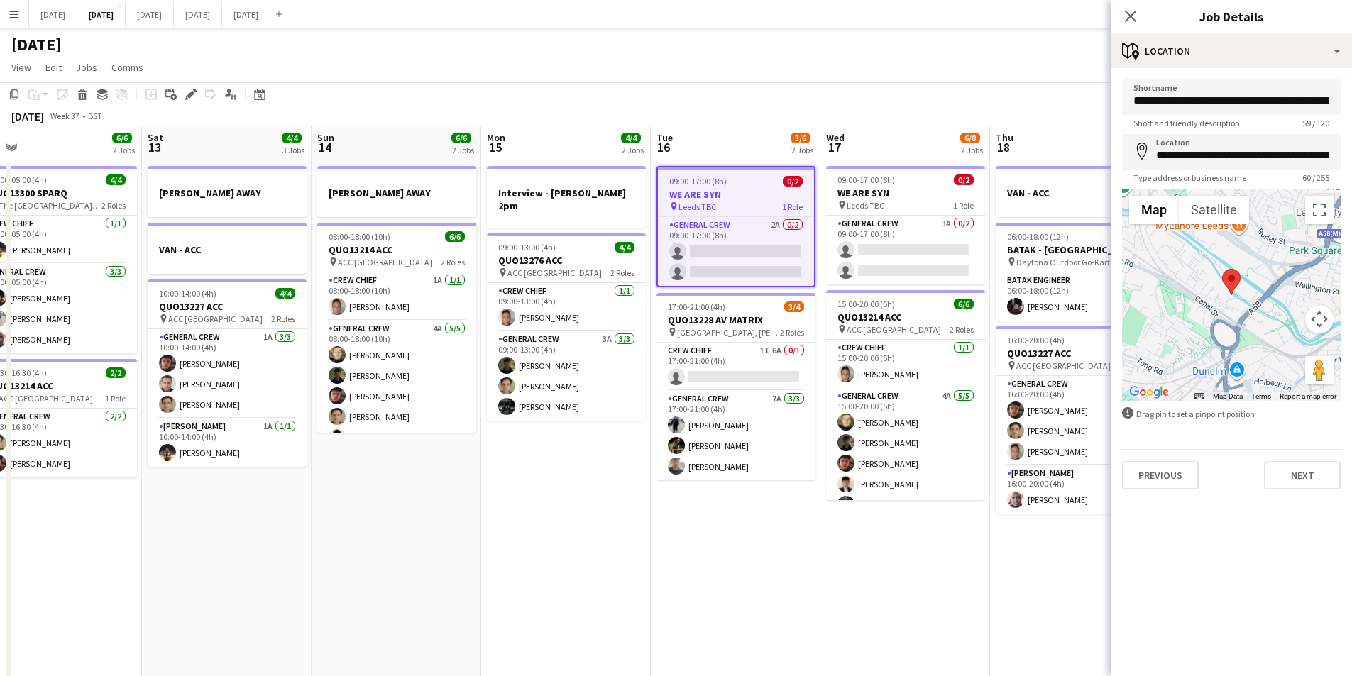
type input "*********"
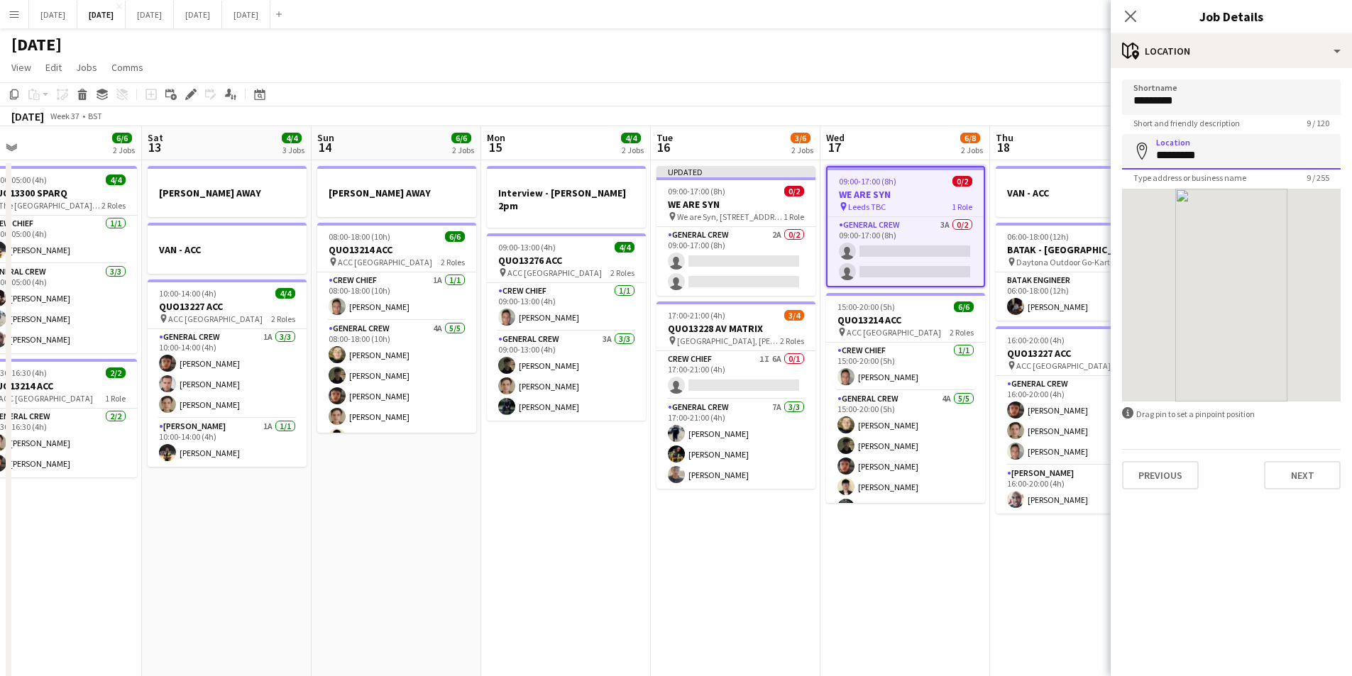
click at [1204, 155] on input "*********" at bounding box center [1231, 151] width 219 height 35
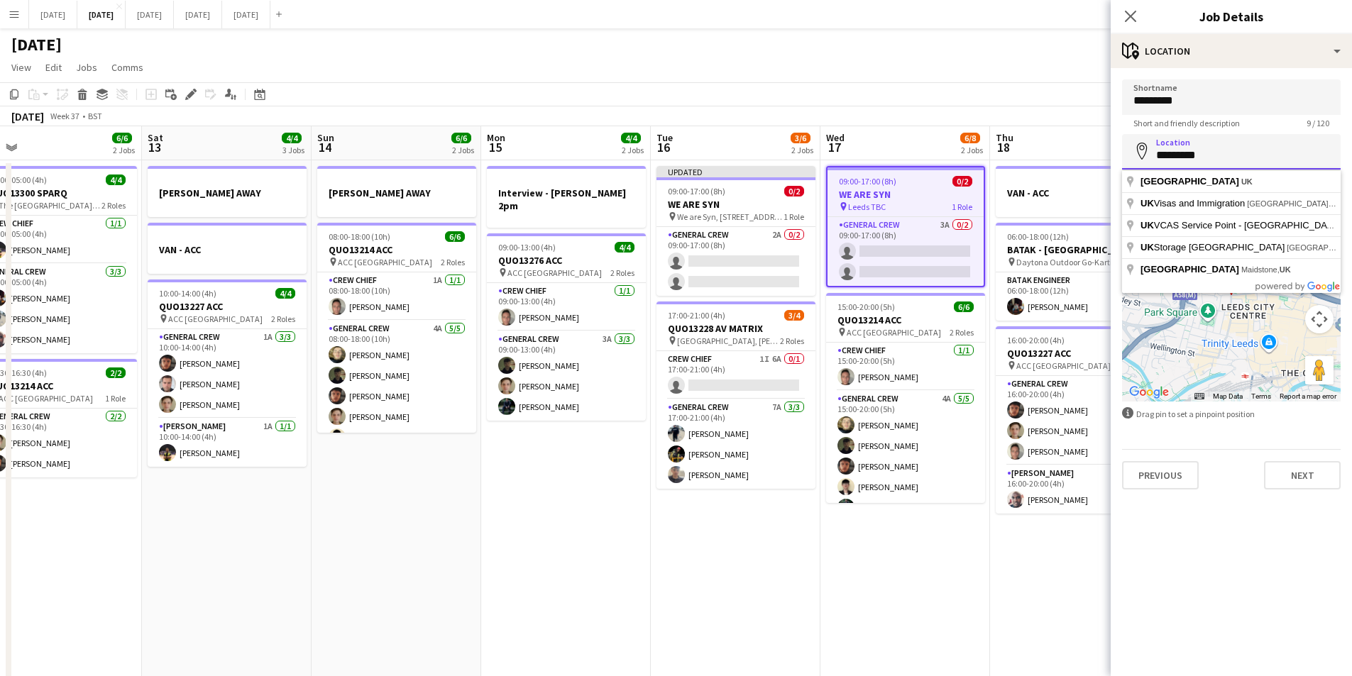
drag, startPoint x: 1205, startPoint y: 156, endPoint x: 1146, endPoint y: 155, distance: 59.6
click at [1146, 155] on div "Location map-marker *********" at bounding box center [1231, 151] width 219 height 35
paste input "**********"
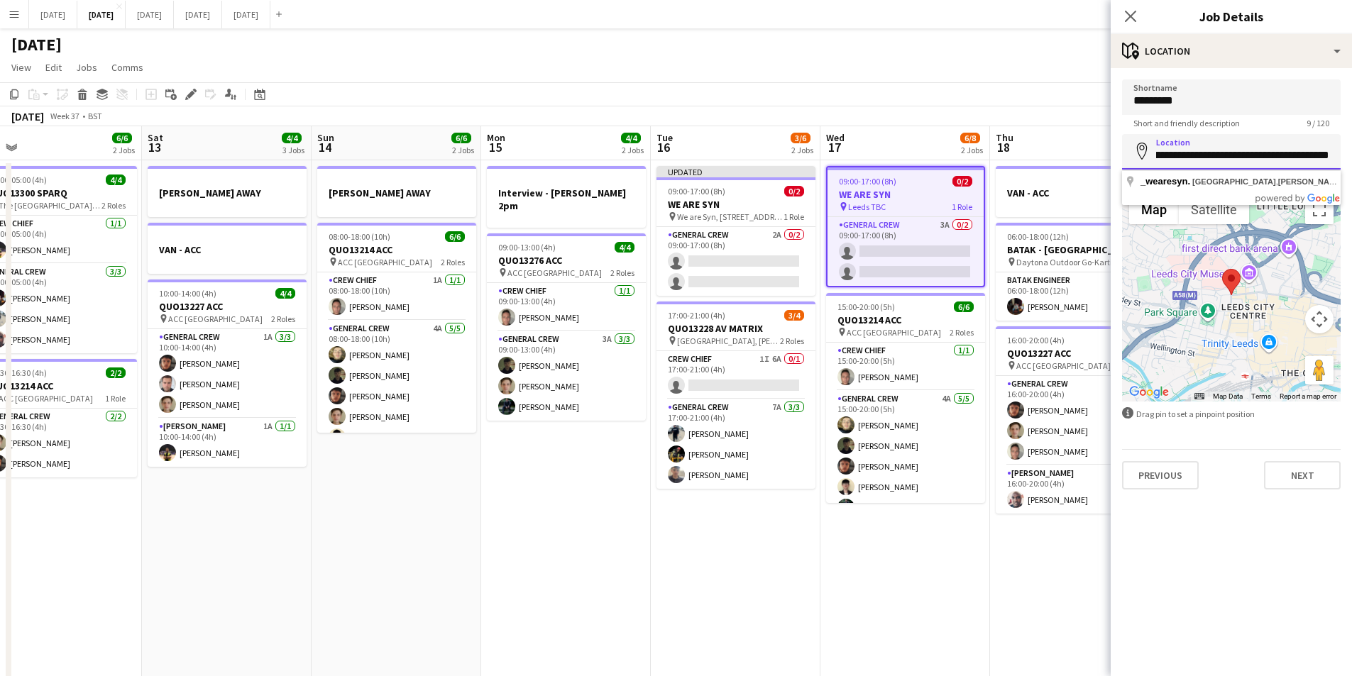
type input "**********"
drag, startPoint x: 1185, startPoint y: 101, endPoint x: 1130, endPoint y: 100, distance: 54.7
click at [1130, 100] on input "*********" at bounding box center [1231, 96] width 219 height 35
paste input "**********"
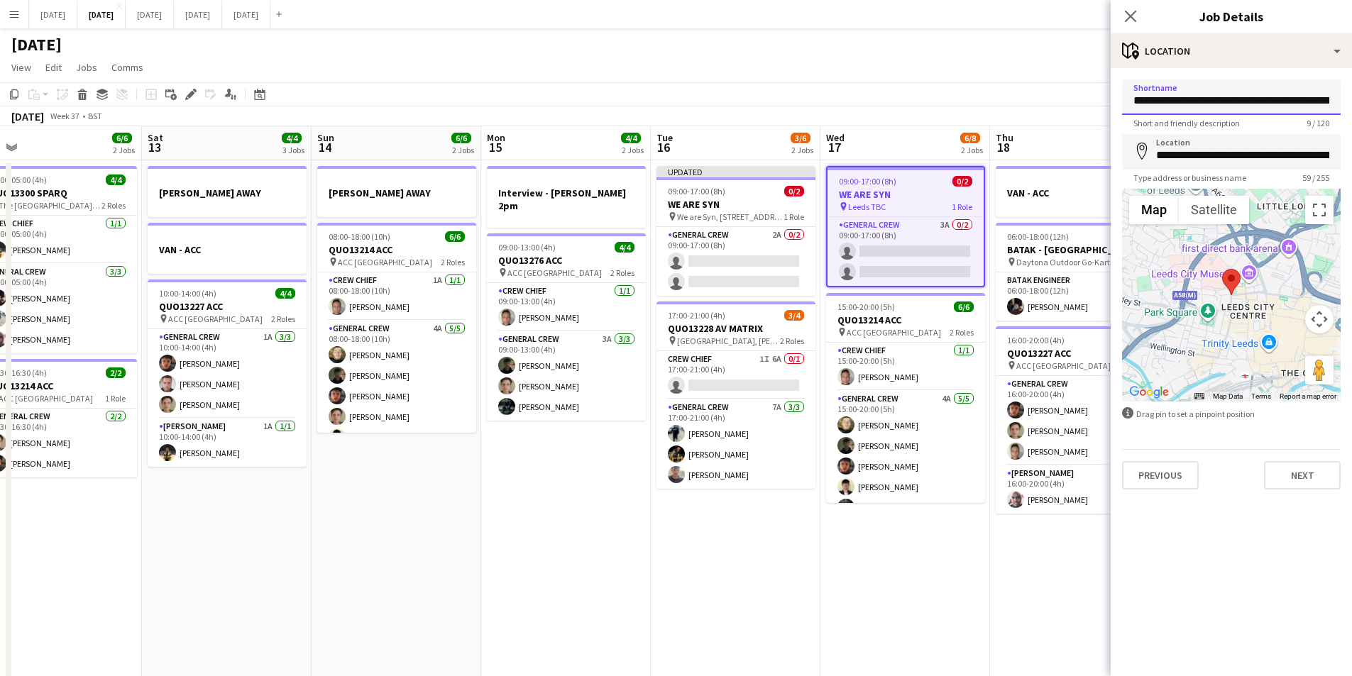
scroll to position [0, 72]
type input "**********"
click at [1204, 160] on input "**********" at bounding box center [1231, 151] width 219 height 35
type input "**********"
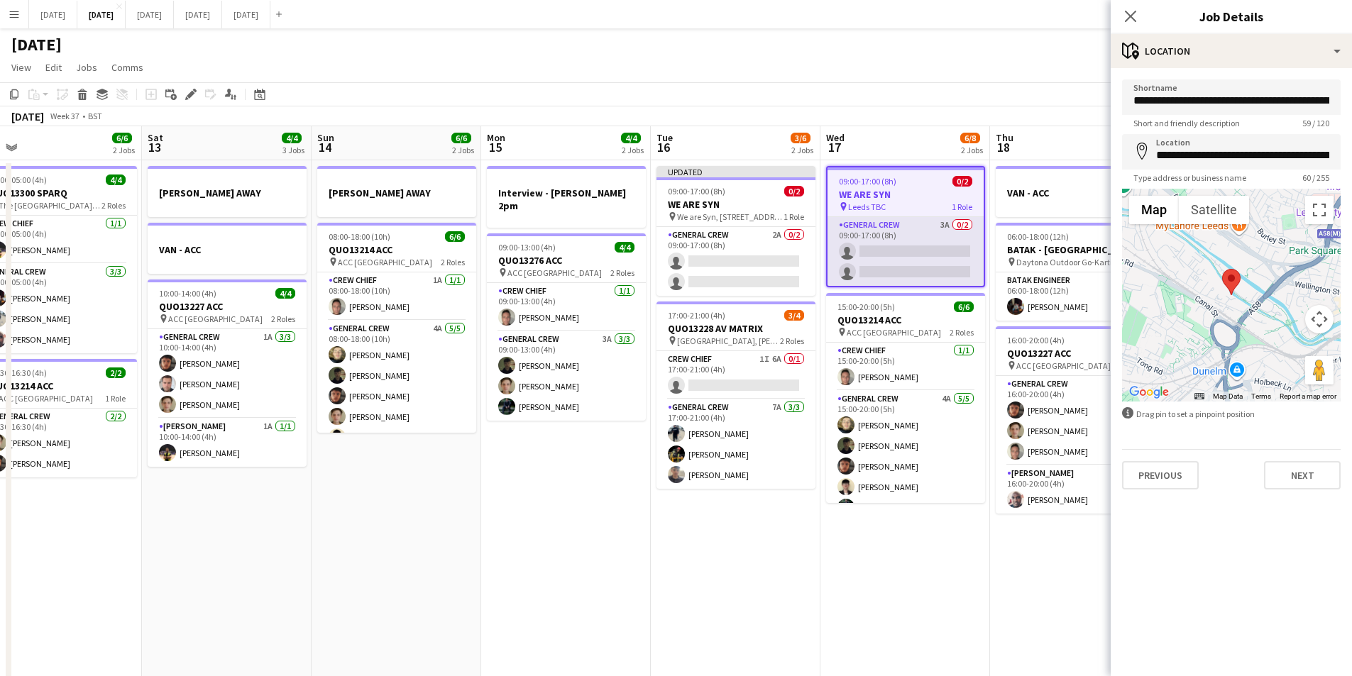
click at [925, 247] on app-card-role "General Crew 3A 0/2 09:00-17:00 (8h) single-neutral-actions single-neutral-acti…" at bounding box center [906, 251] width 156 height 69
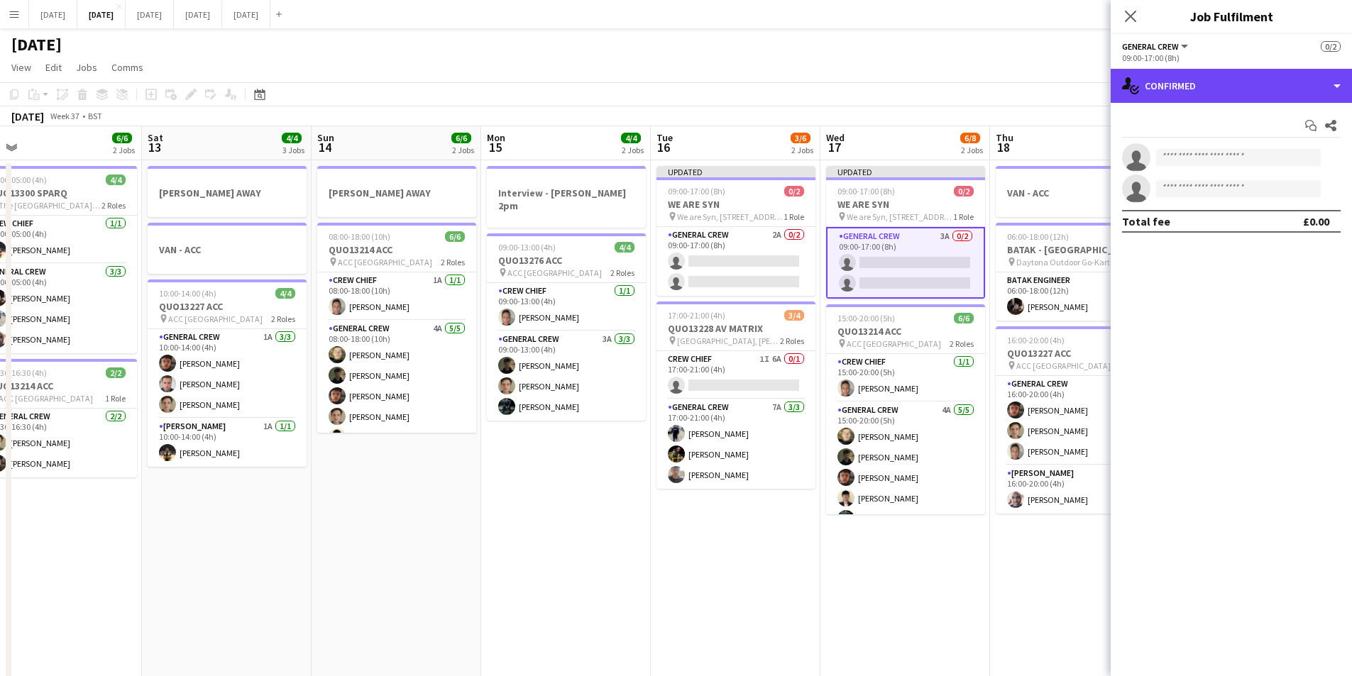
click at [1205, 79] on div "single-neutral-actions-check-2 Confirmed" at bounding box center [1231, 86] width 241 height 34
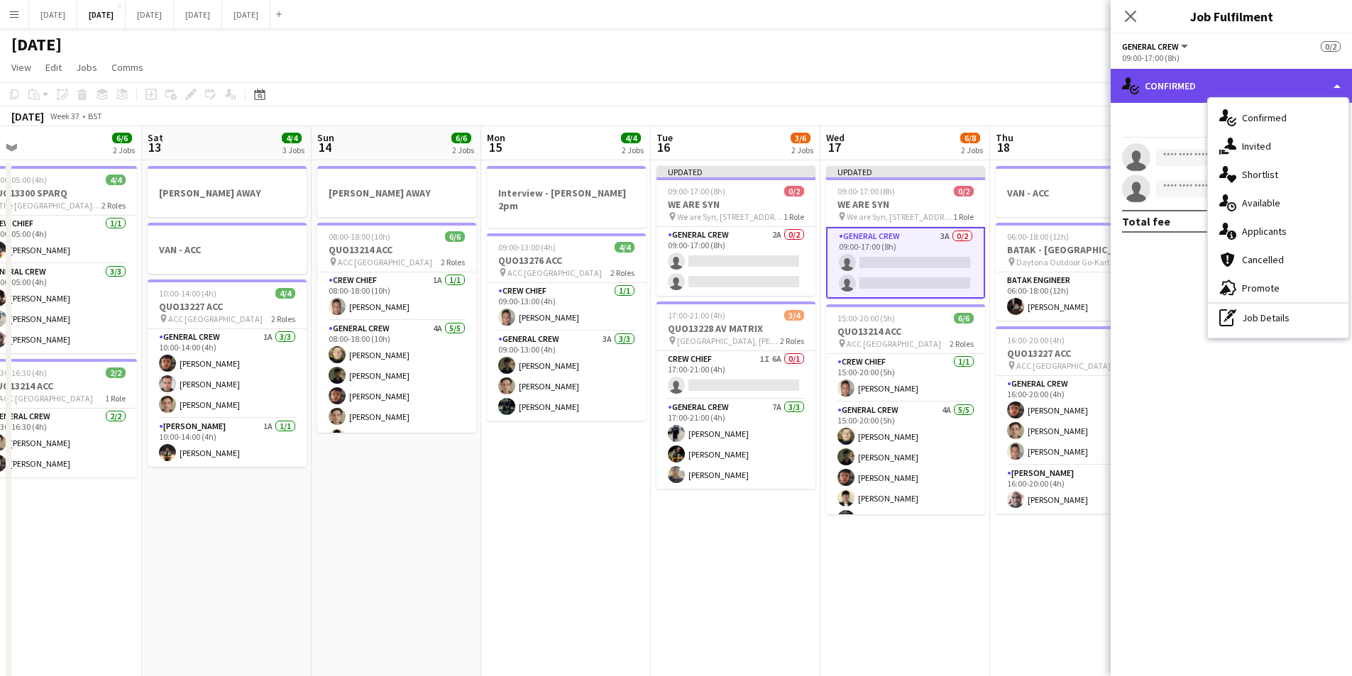
click at [1241, 91] on div "single-neutral-actions-check-2 Confirmed" at bounding box center [1231, 86] width 241 height 34
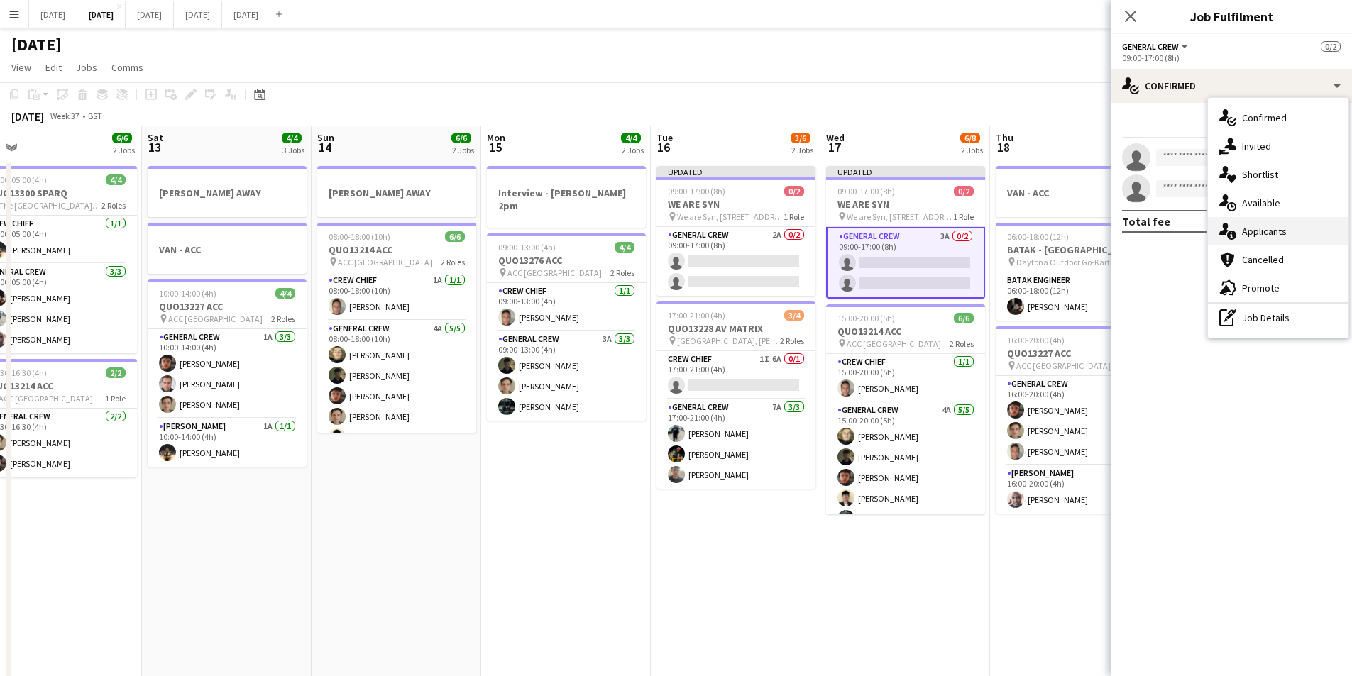
click at [1269, 225] on div "single-neutral-actions-information Applicants" at bounding box center [1278, 231] width 141 height 28
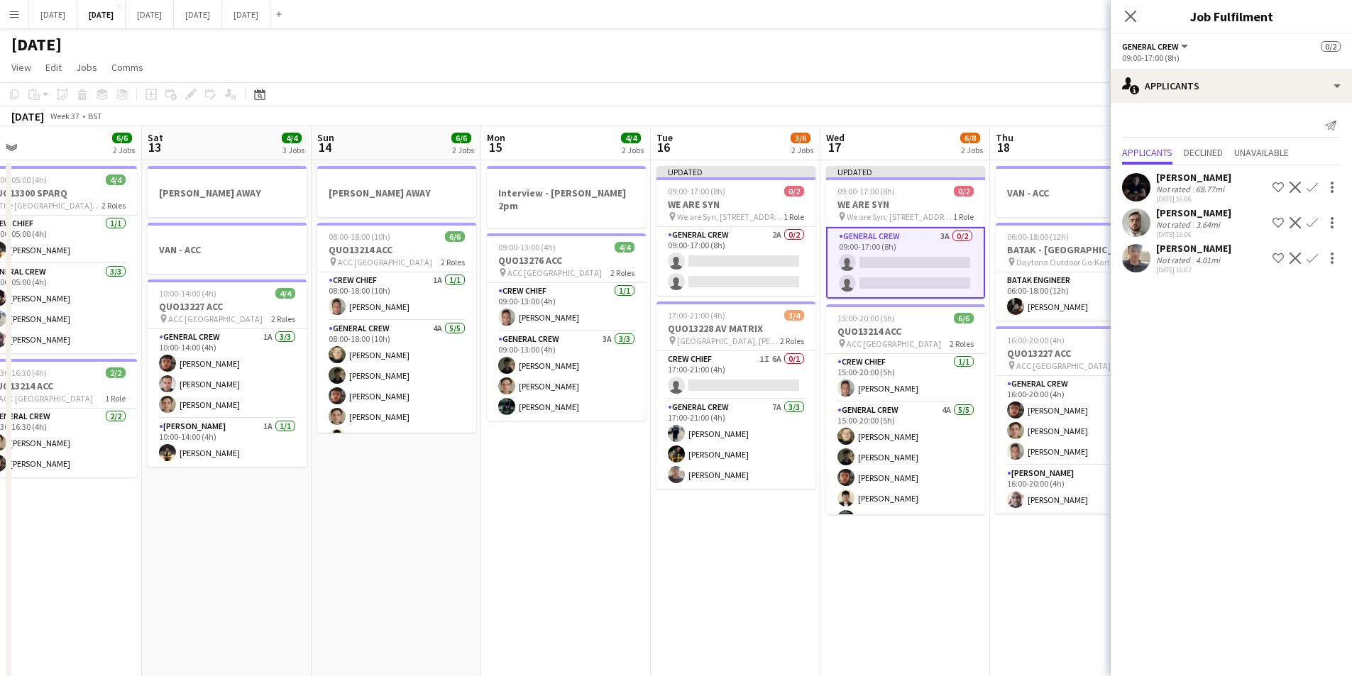
click at [1311, 187] on app-icon "Confirm" at bounding box center [1312, 187] width 11 height 11
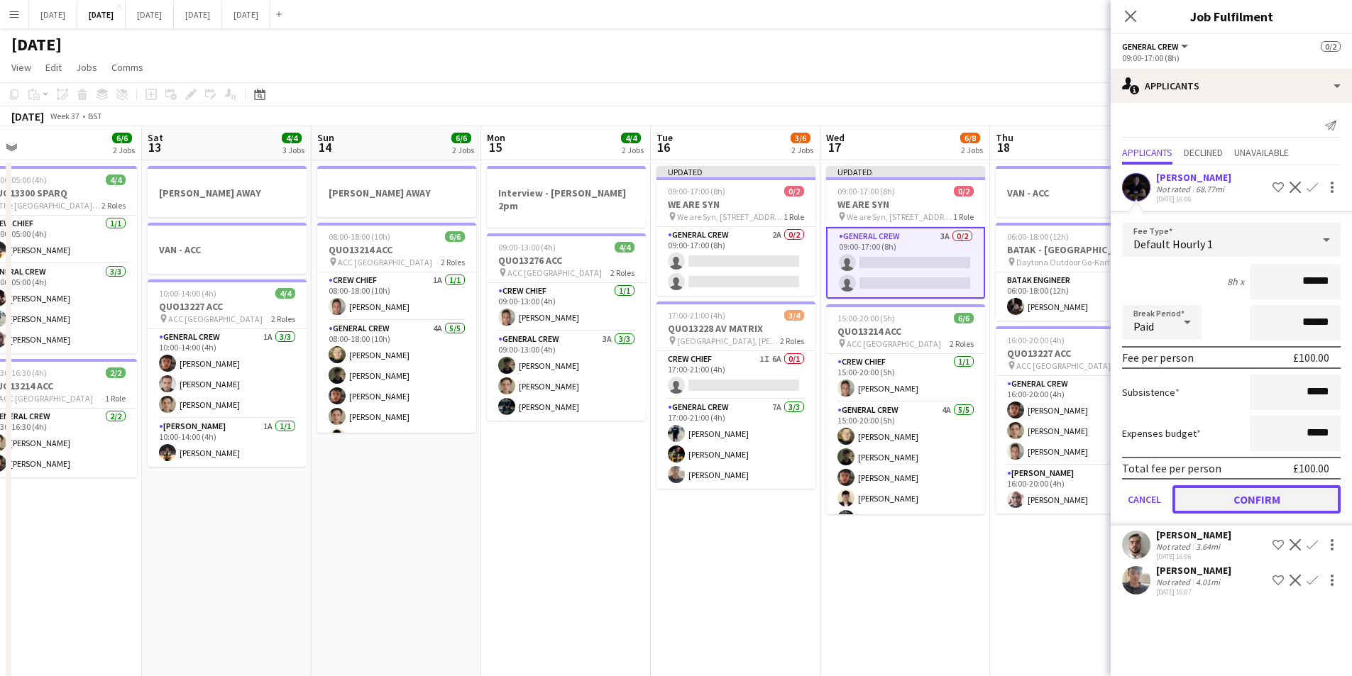
click at [1240, 495] on button "Confirm" at bounding box center [1257, 499] width 168 height 28
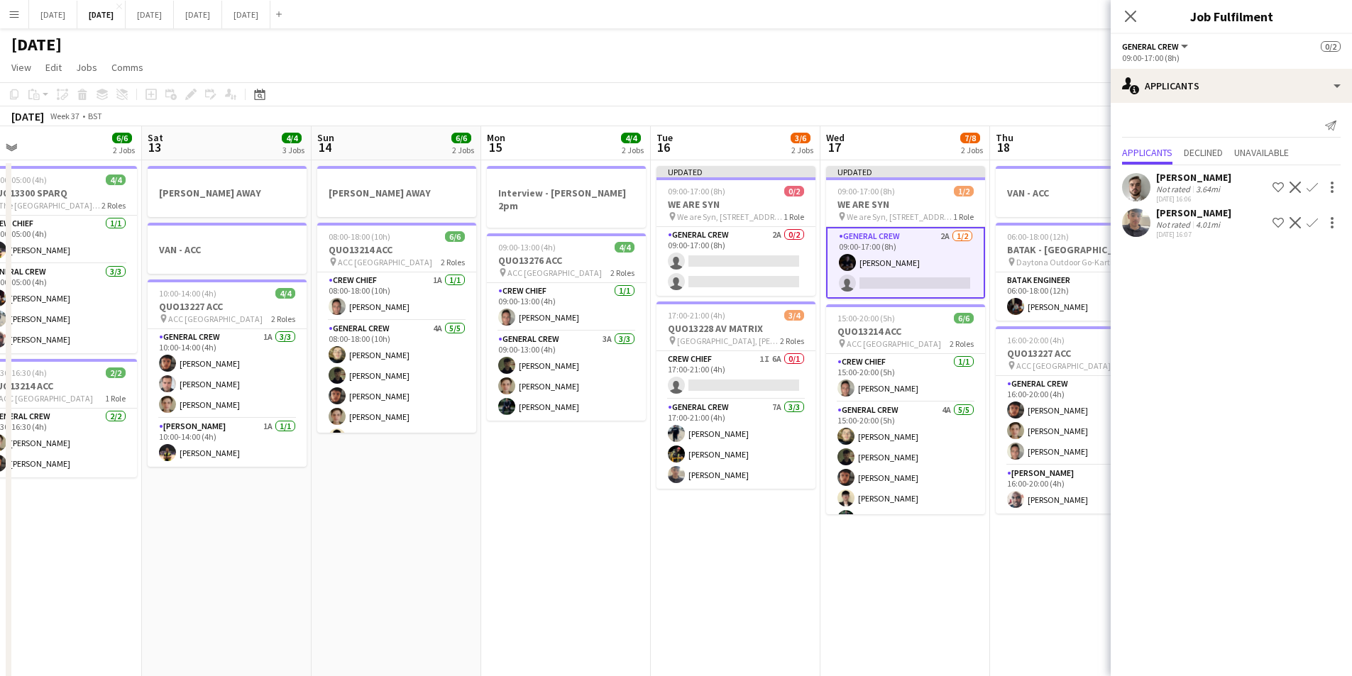
click at [1312, 221] on app-icon "Confirm" at bounding box center [1312, 222] width 11 height 11
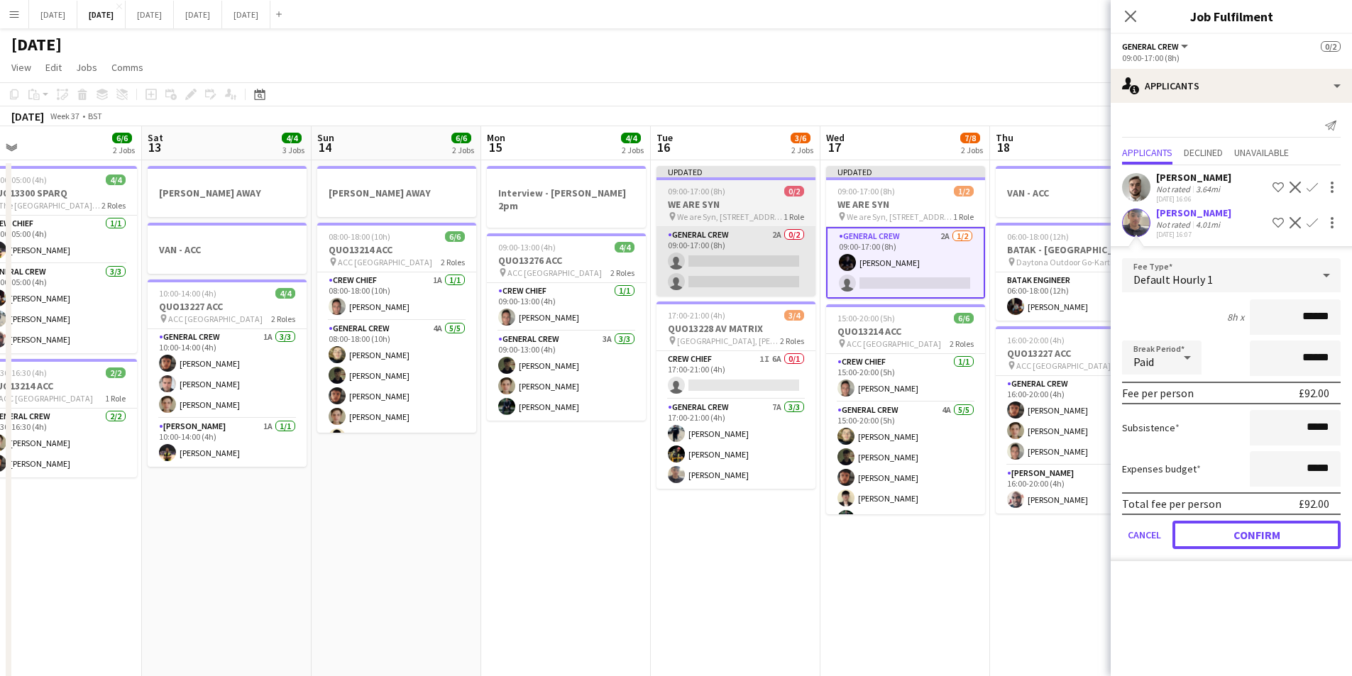
drag, startPoint x: 1261, startPoint y: 535, endPoint x: 753, endPoint y: 256, distance: 579.1
click at [1261, 535] on button "Confirm" at bounding box center [1257, 535] width 168 height 28
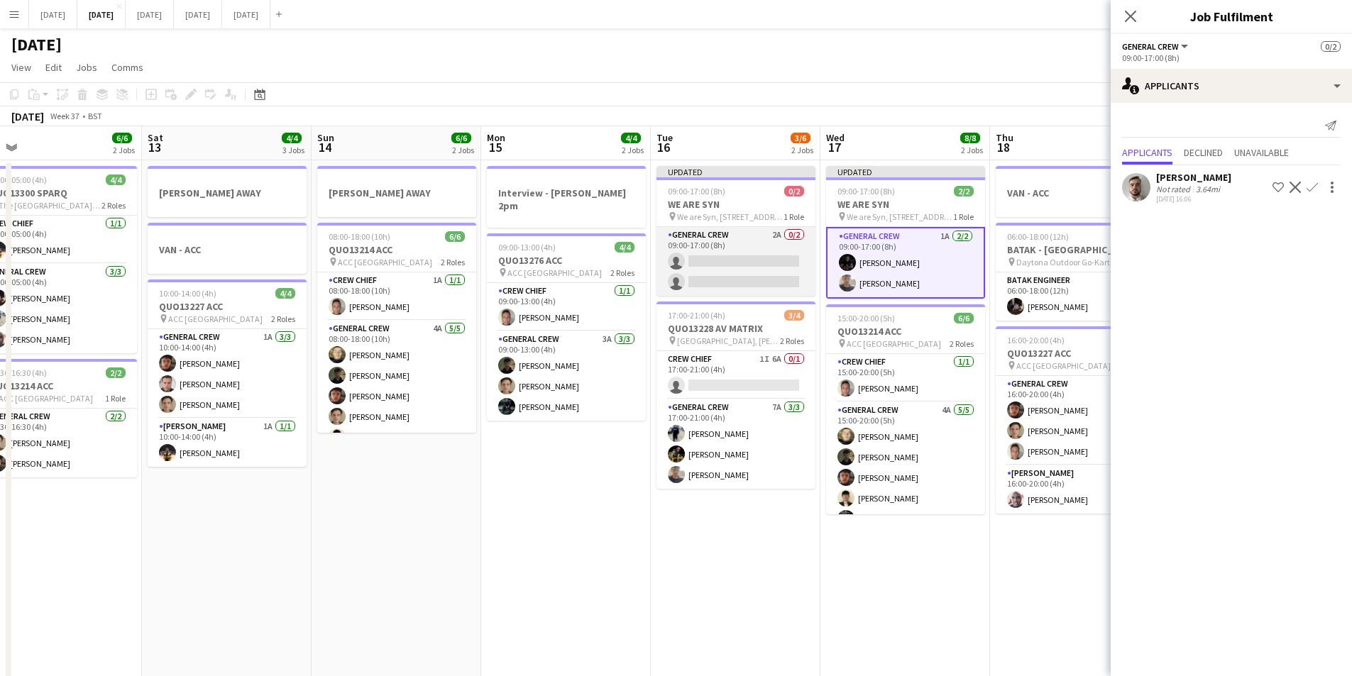
click at [753, 257] on app-card-role "General Crew 2A 0/2 09:00-17:00 (8h) single-neutral-actions single-neutral-acti…" at bounding box center [736, 261] width 159 height 69
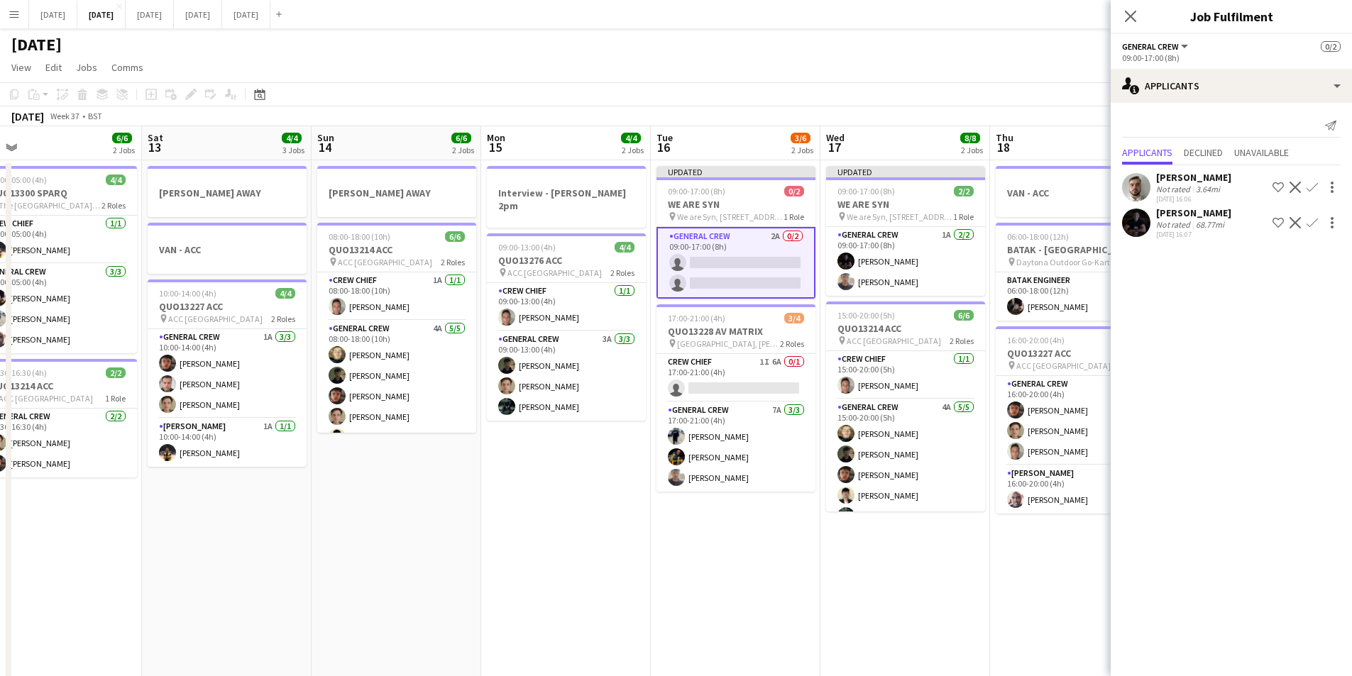
click at [1314, 222] on app-icon "Confirm" at bounding box center [1312, 222] width 11 height 11
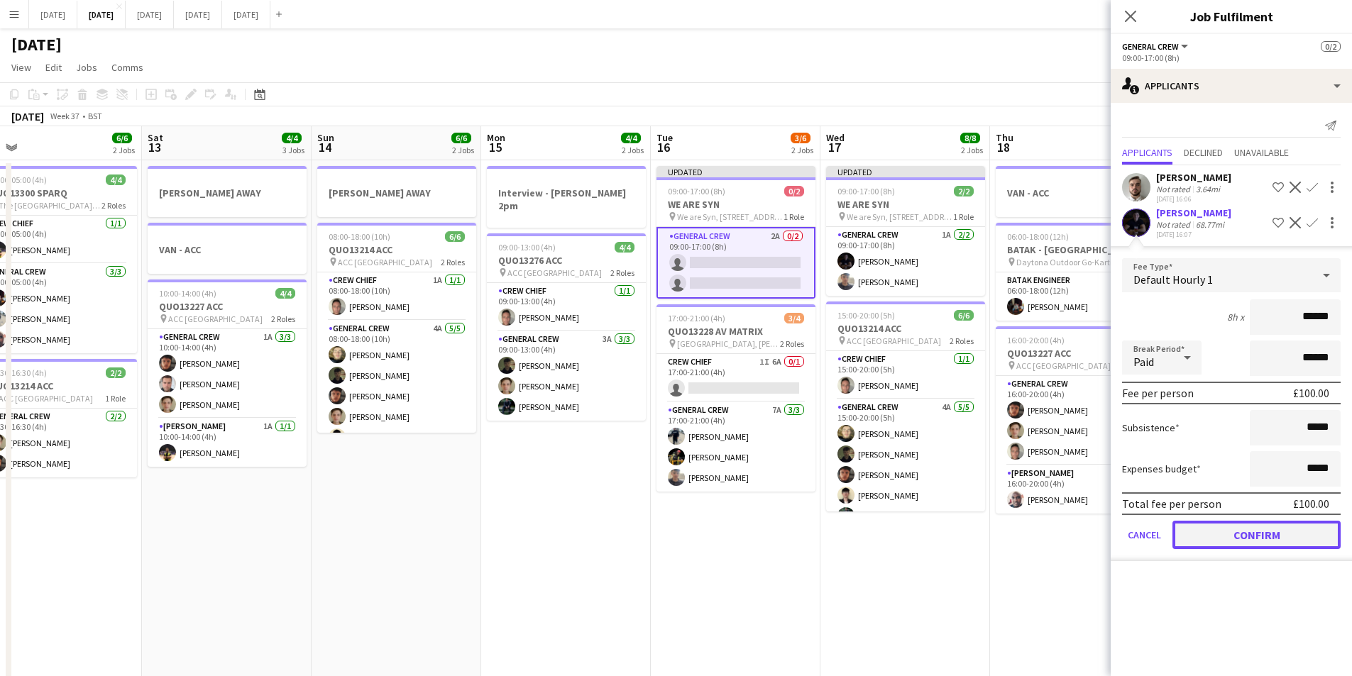
click at [1258, 531] on button "Confirm" at bounding box center [1257, 535] width 168 height 28
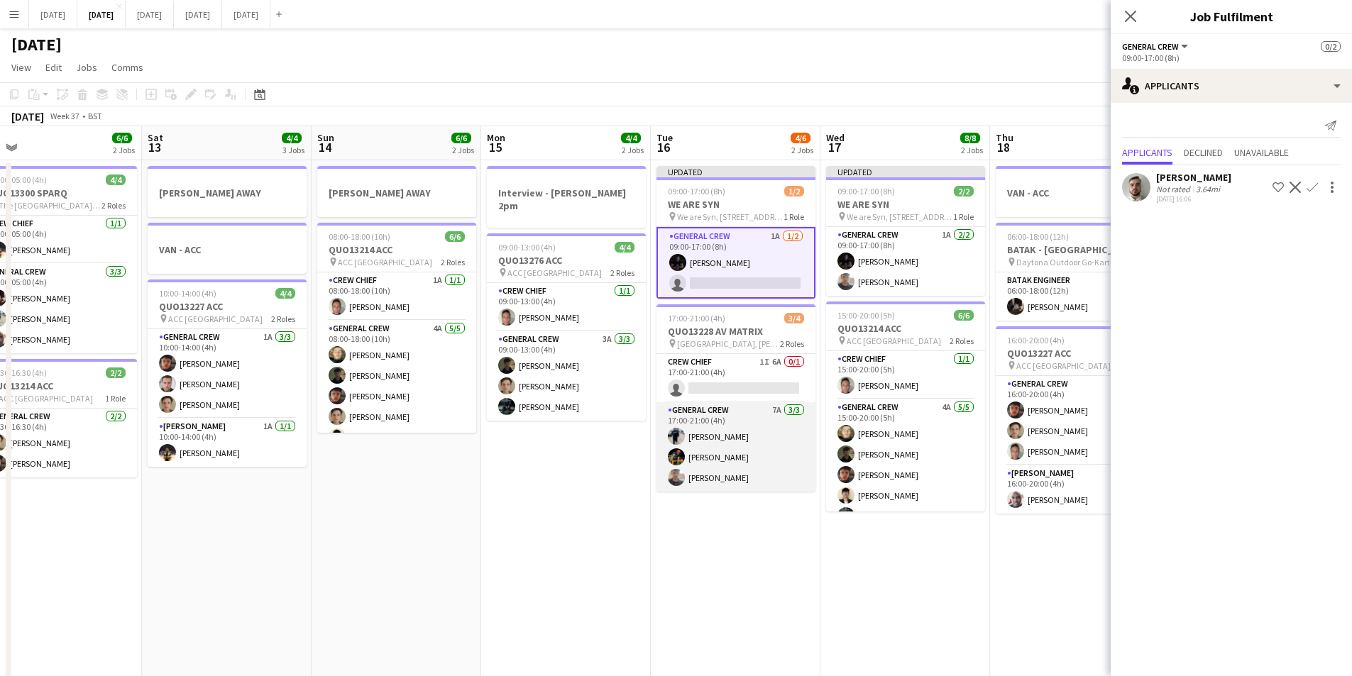
click at [703, 476] on app-card-role "General Crew 7A [DATE] 17:00-21:00 (4h) [PERSON_NAME] [PERSON_NAME] [PERSON_NAM…" at bounding box center [736, 446] width 159 height 89
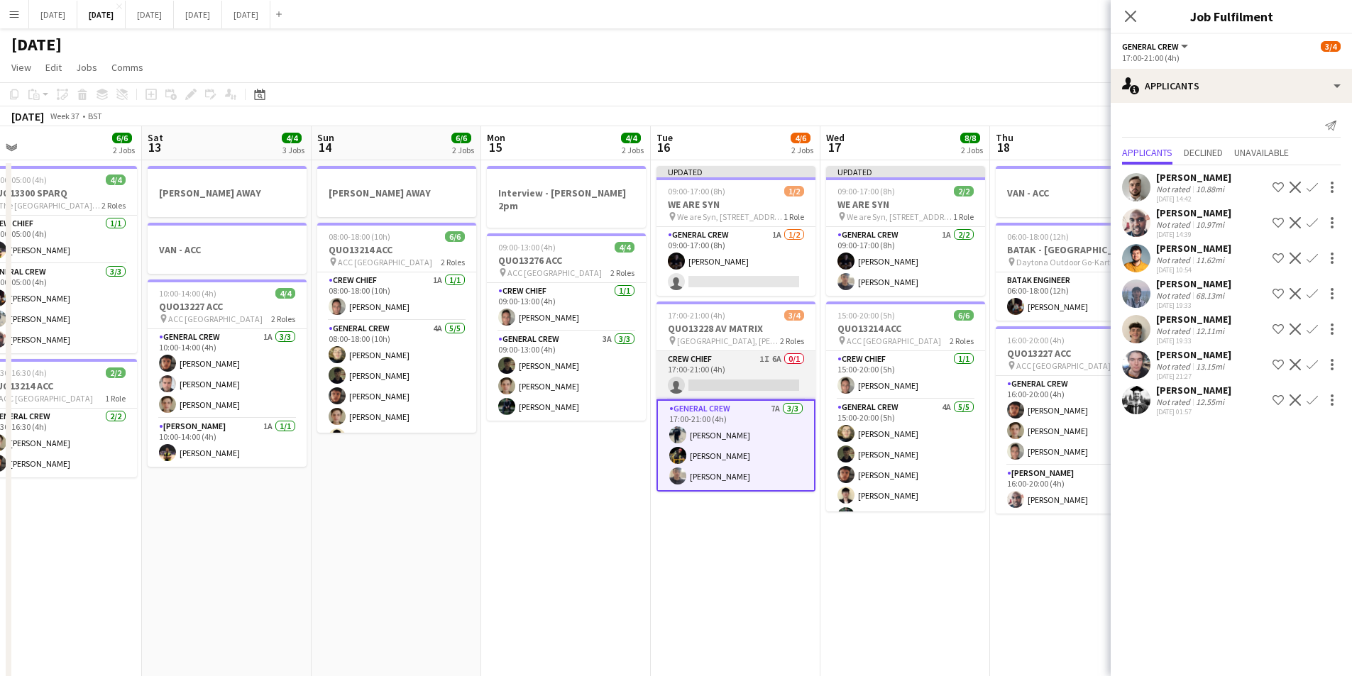
click at [750, 380] on app-card-role "Crew Chief 1I 6A 0/1 17:00-21:00 (4h) single-neutral-actions" at bounding box center [736, 375] width 159 height 48
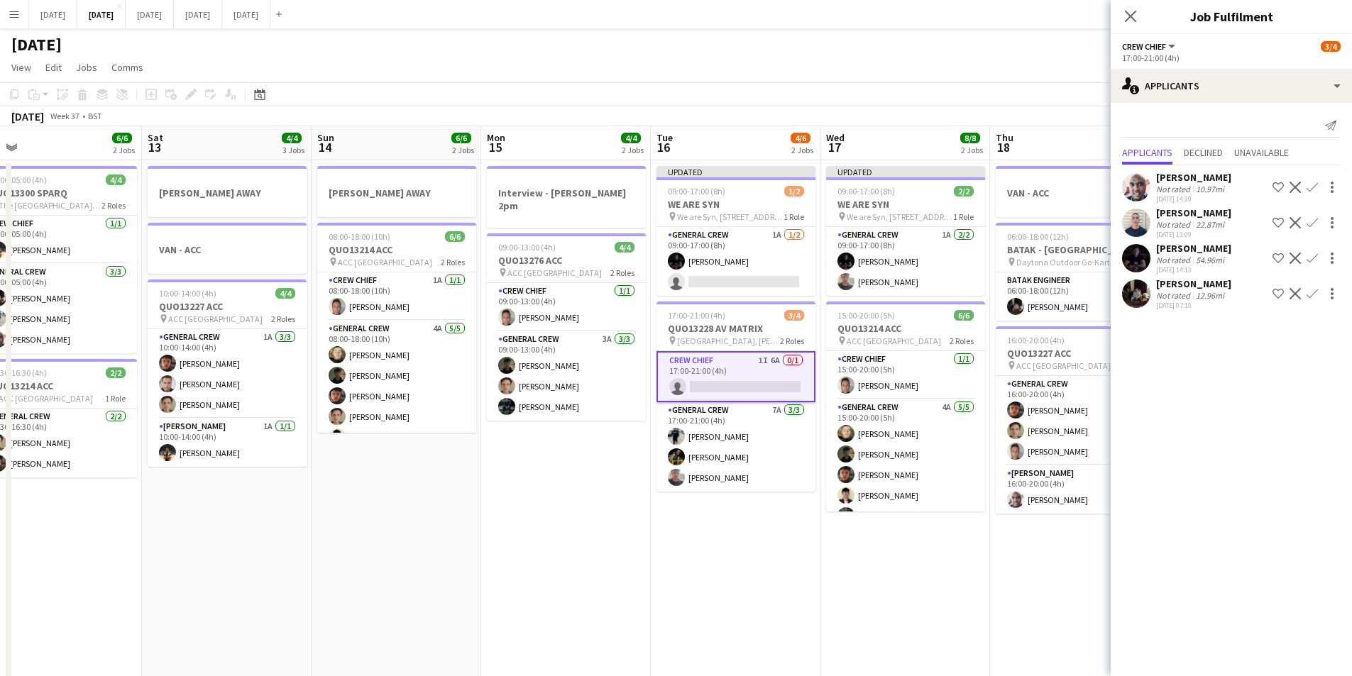
click at [1132, 11] on icon "Close pop-in" at bounding box center [1130, 16] width 11 height 11
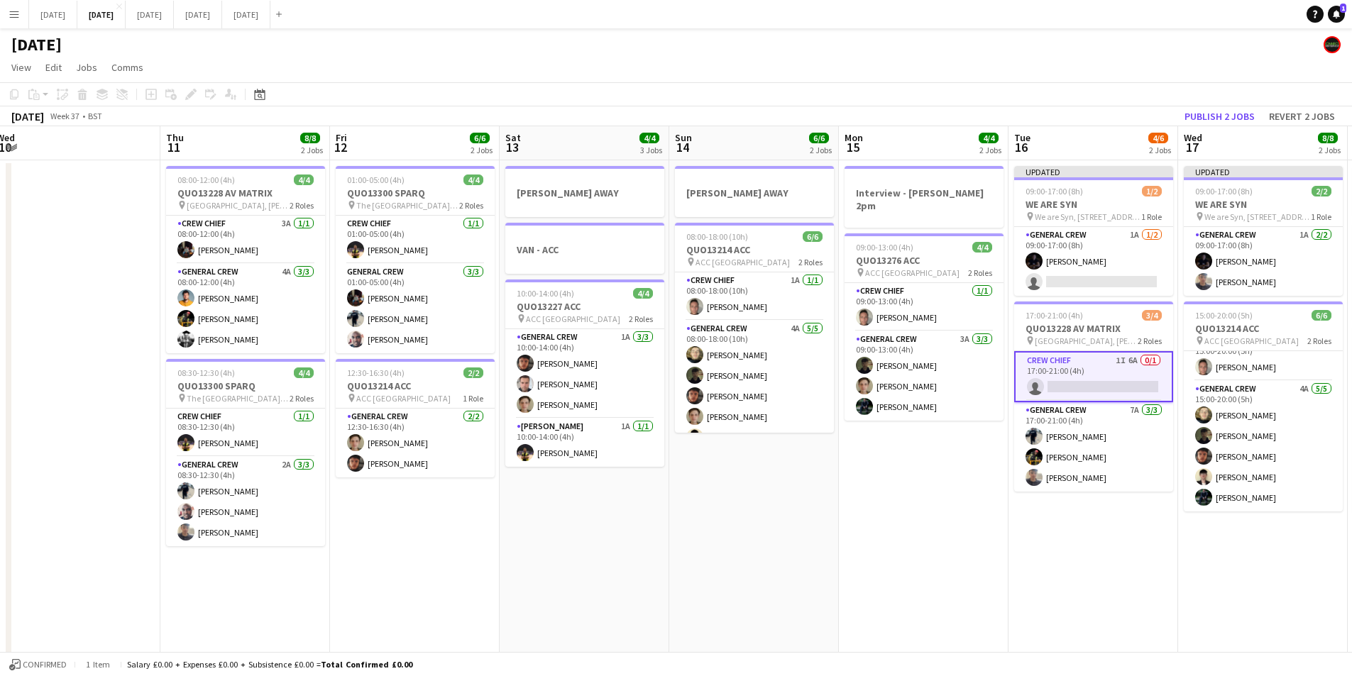
scroll to position [0, 344]
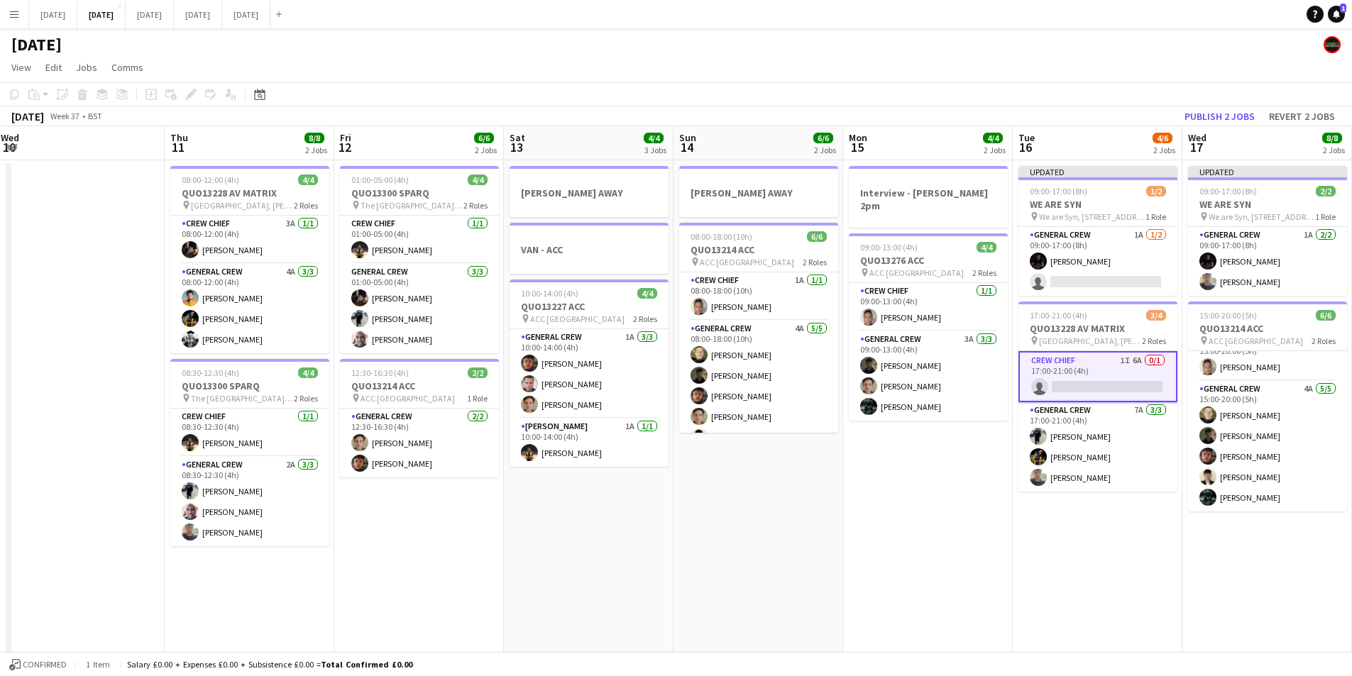
drag, startPoint x: 463, startPoint y: 403, endPoint x: 805, endPoint y: 370, distance: 343.7
click at [838, 473] on app-calendar-viewport "Mon 8 6/6 2 Jobs Tue 9 4/4 2 Jobs Wed 10 Thu 11 8/8 2 Jobs Fri 12 6/6 2 Jobs Sa…" at bounding box center [676, 614] width 1352 height 976
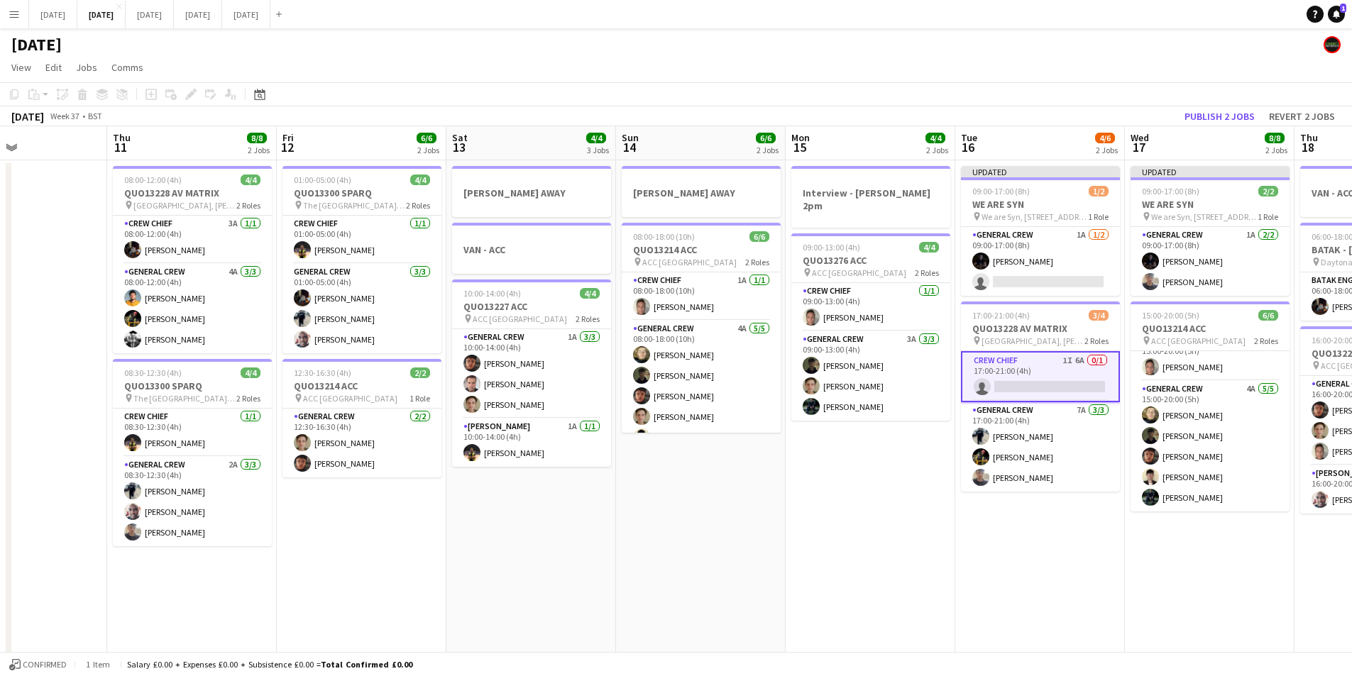
scroll to position [0, 482]
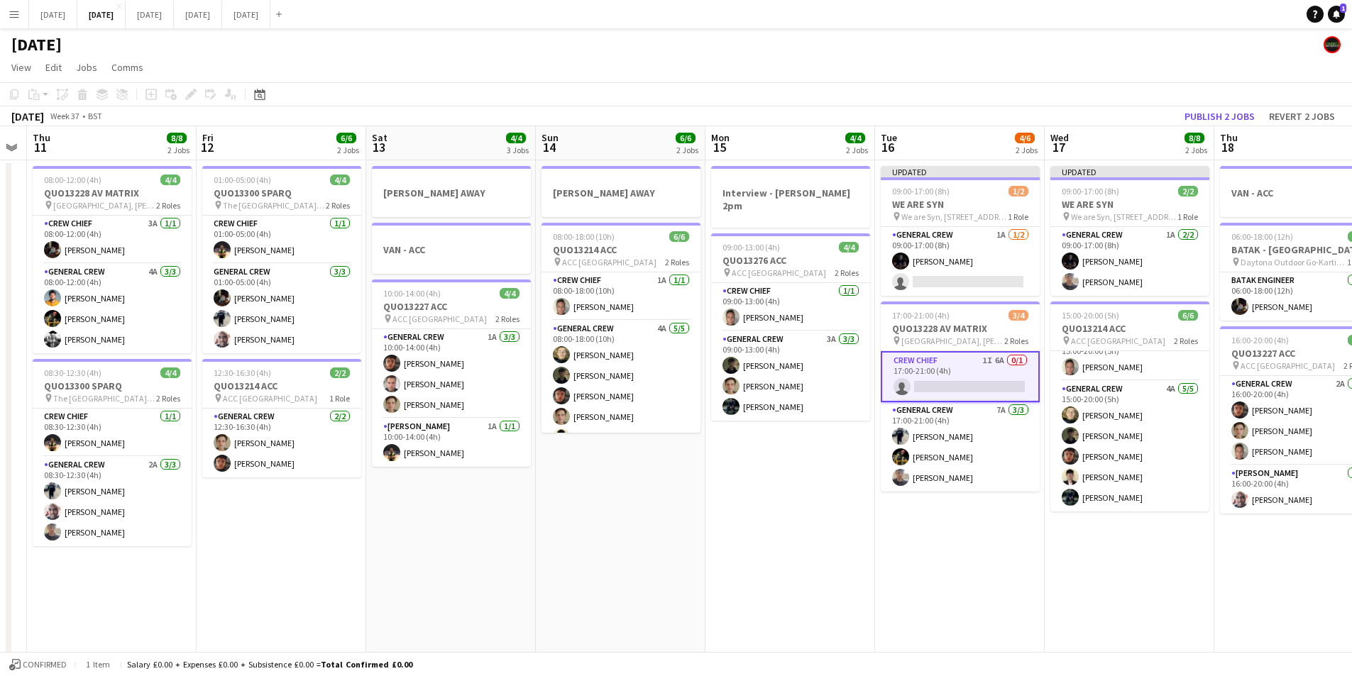
drag, startPoint x: 925, startPoint y: 550, endPoint x: 774, endPoint y: 542, distance: 150.7
click at [774, 542] on app-calendar-viewport "Mon 8 6/6 2 Jobs Tue 9 4/4 2 Jobs Wed 10 Thu 11 8/8 2 Jobs Fri 12 6/6 2 Jobs Sa…" at bounding box center [676, 614] width 1352 height 976
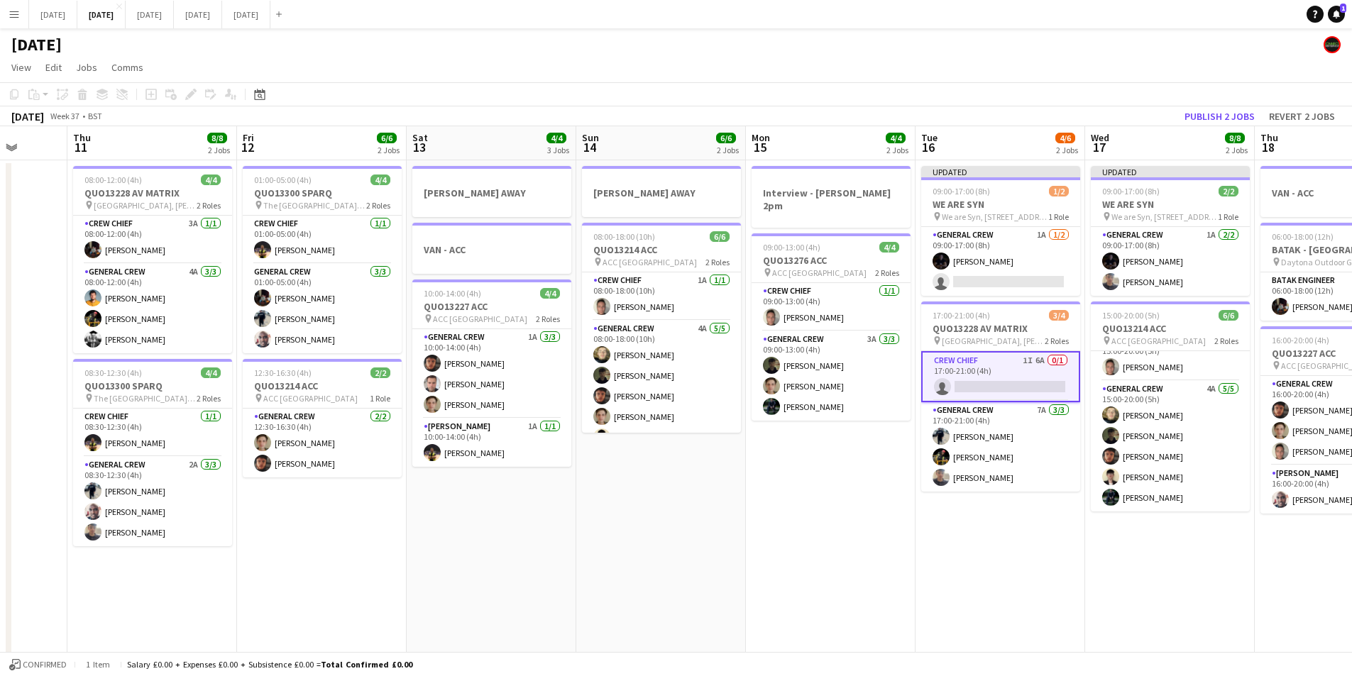
drag, startPoint x: 988, startPoint y: 514, endPoint x: 1028, endPoint y: 520, distance: 40.9
click at [1028, 520] on app-calendar-viewport "Mon 8 6/6 2 Jobs Tue 9 4/4 2 Jobs Wed 10 Thu 11 8/8 2 Jobs Fri 12 6/6 2 Jobs Sa…" at bounding box center [676, 614] width 1352 height 976
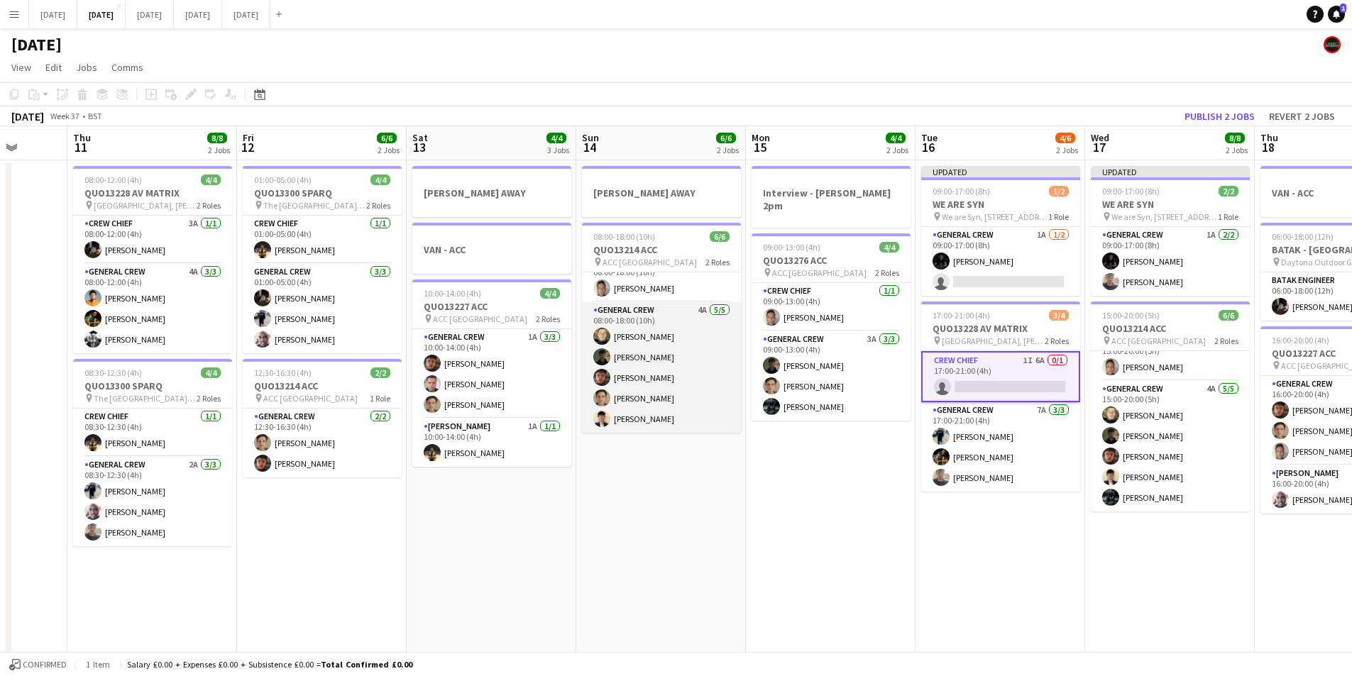
scroll to position [0, 0]
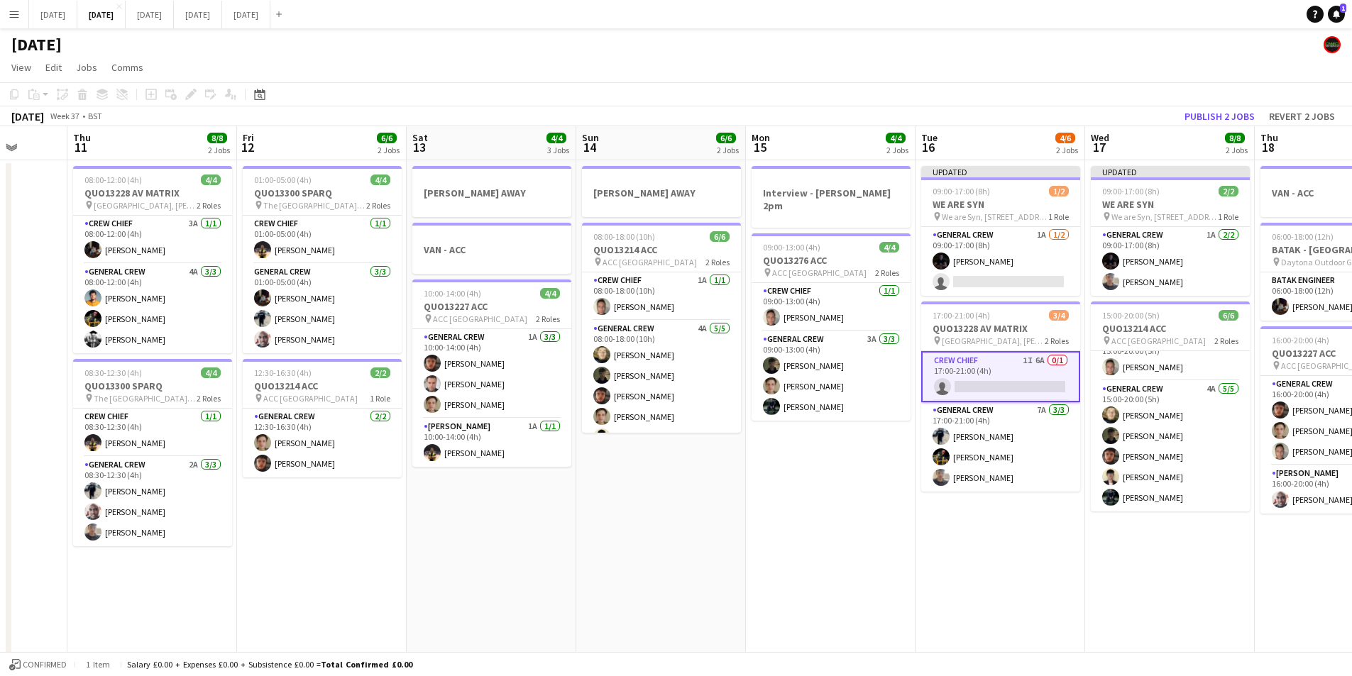
drag, startPoint x: 578, startPoint y: 521, endPoint x: 434, endPoint y: 526, distance: 144.2
click at [963, 515] on app-calendar-viewport "Mon 8 6/6 2 Jobs Tue 9 4/4 2 Jobs Wed 10 Thu 11 8/8 2 Jobs Fri 12 6/6 2 Jobs Sa…" at bounding box center [676, 614] width 1352 height 976
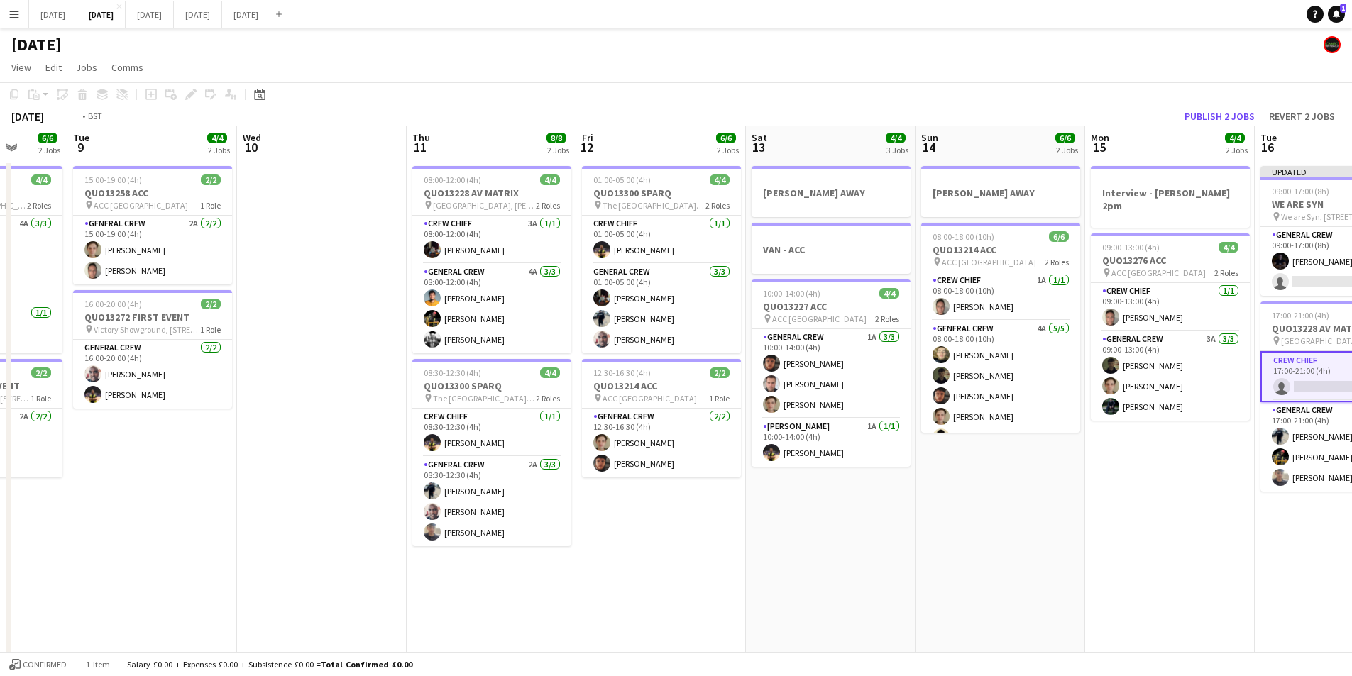
drag, startPoint x: 512, startPoint y: 538, endPoint x: 617, endPoint y: 492, distance: 114.1
click at [892, 515] on app-calendar-viewport "Sat 6 13/14 5 Jobs Sun 7 7/8 2 Jobs Mon 8 6/6 2 Jobs Tue 9 4/4 2 Jobs Wed 10 Th…" at bounding box center [676, 614] width 1352 height 976
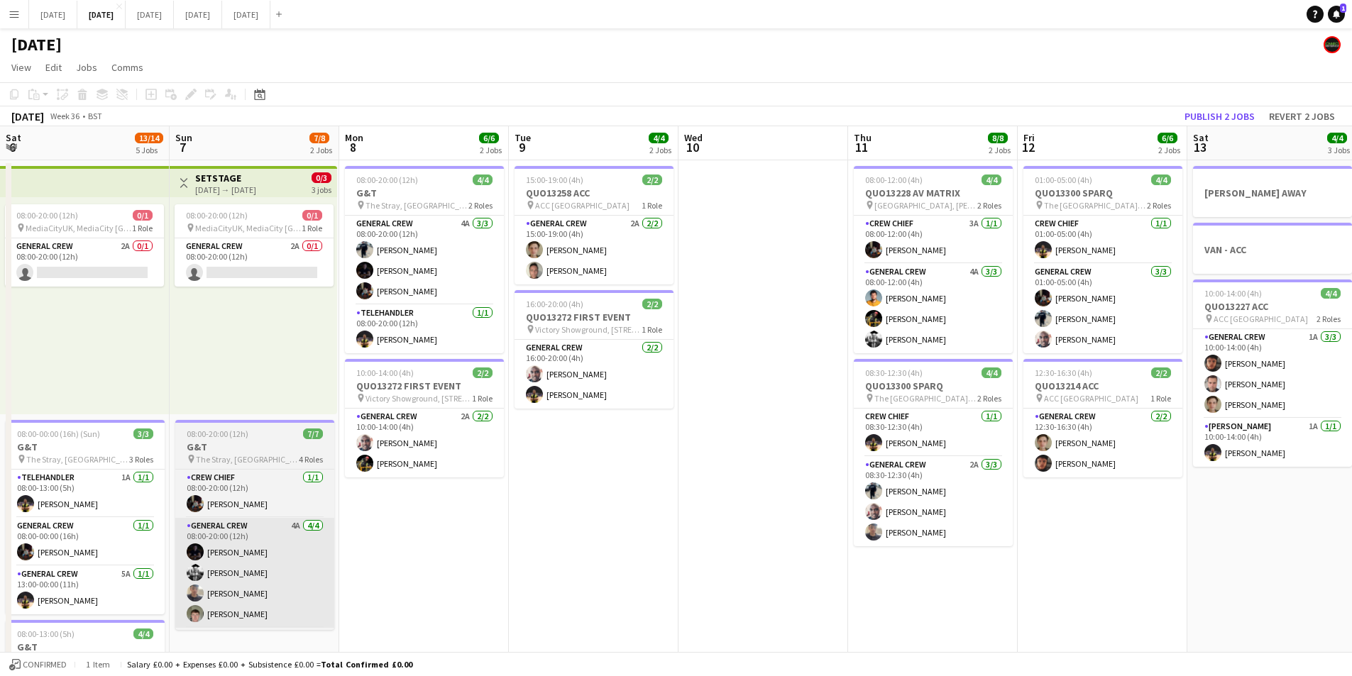
drag, startPoint x: 943, startPoint y: 531, endPoint x: 715, endPoint y: 530, distance: 227.1
click at [943, 530] on app-calendar-viewport "Sat 6 13/14 5 Jobs Sun 7 7/8 2 Jobs Mon 8 6/6 2 Jobs Tue 9 4/4 2 Jobs Wed 10 Th…" at bounding box center [676, 614] width 1352 height 976
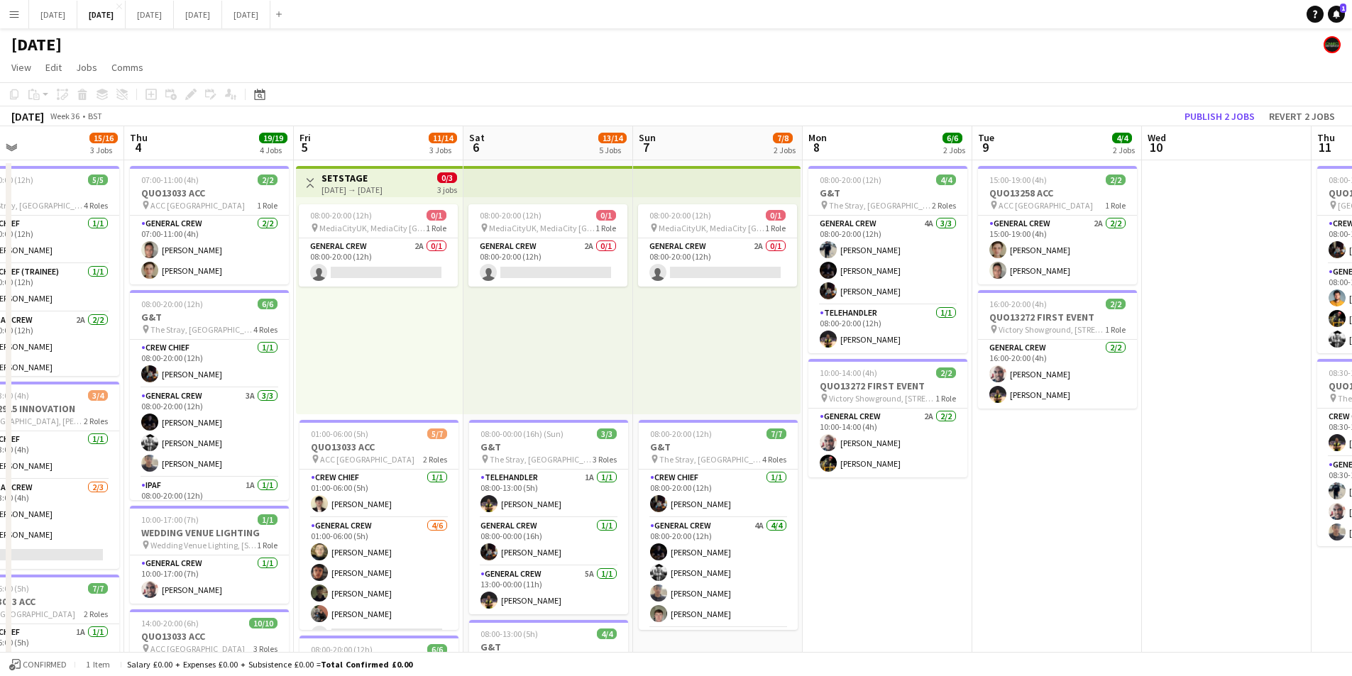
drag, startPoint x: 545, startPoint y: 533, endPoint x: 896, endPoint y: 522, distance: 350.8
click at [886, 528] on app-calendar-viewport "Mon 1 15/16 3 Jobs Tue 2 20/21 4 Jobs Wed 3 15/16 3 Jobs Thu 4 19/19 4 Jobs Fri…" at bounding box center [676, 614] width 1352 height 976
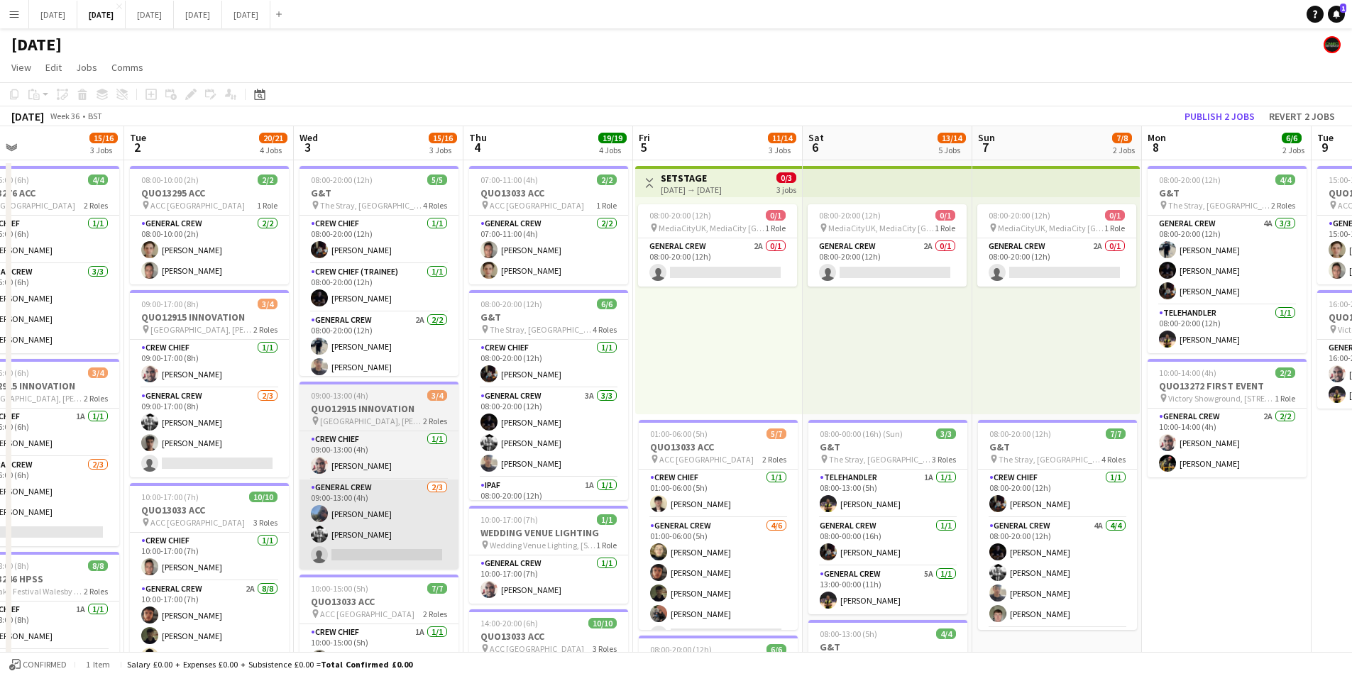
scroll to position [0, 340]
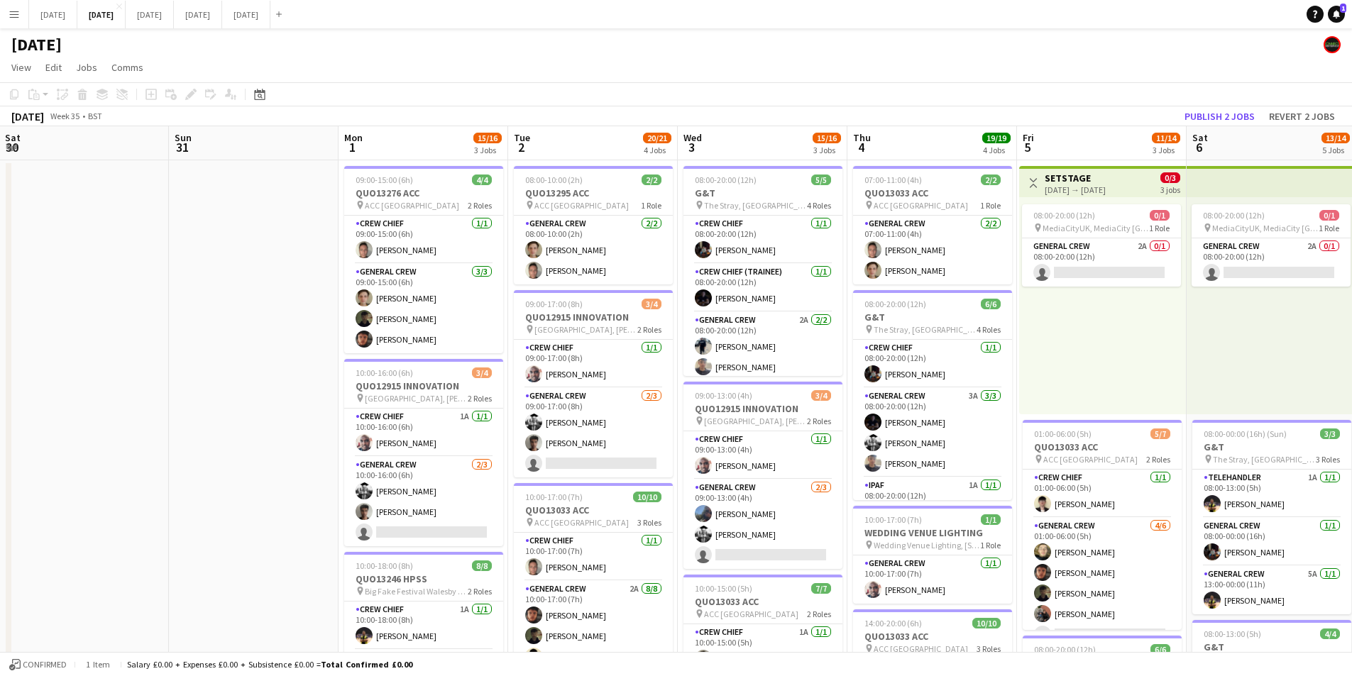
drag, startPoint x: 651, startPoint y: 548, endPoint x: 618, endPoint y: 532, distance: 36.2
click at [698, 549] on app-calendar-viewport "Thu 28 Fri 29 Sat 30 Sun 31 Mon 1 15/16 3 Jobs Tue 2 20/21 4 Jobs Wed 3 15/16 3…" at bounding box center [676, 614] width 1352 height 976
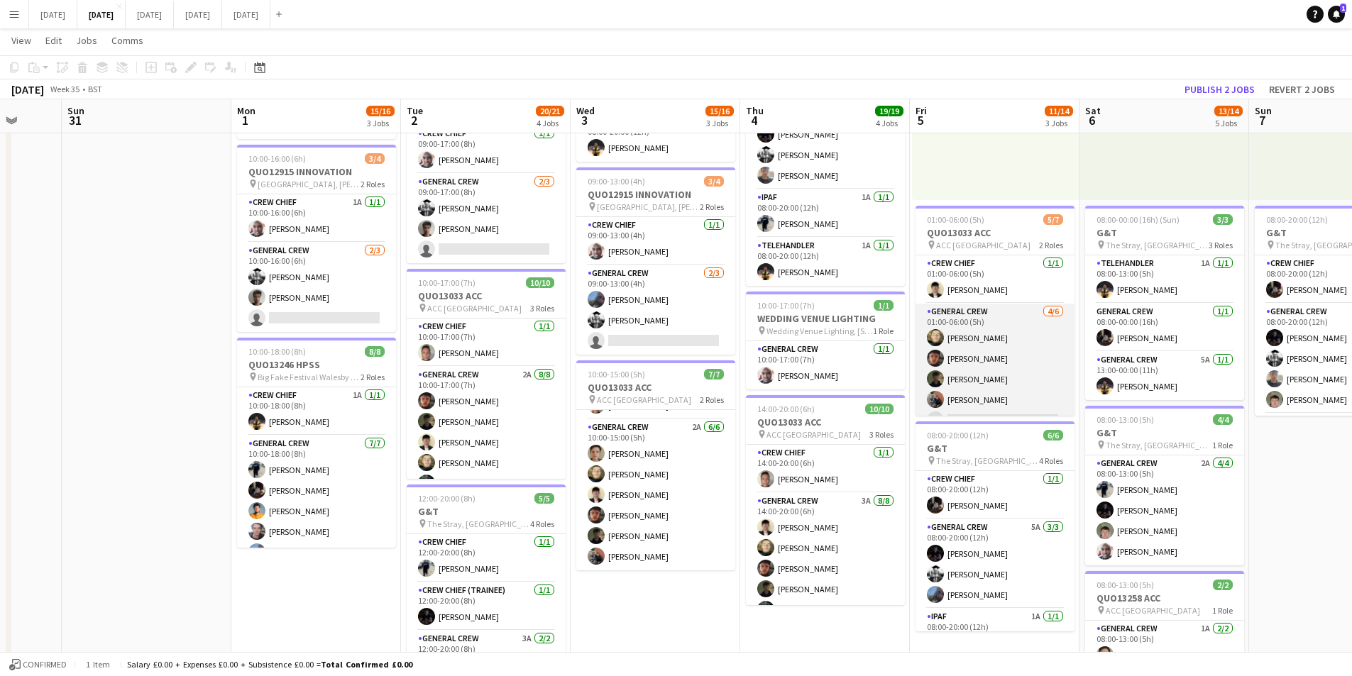
scroll to position [39, 0]
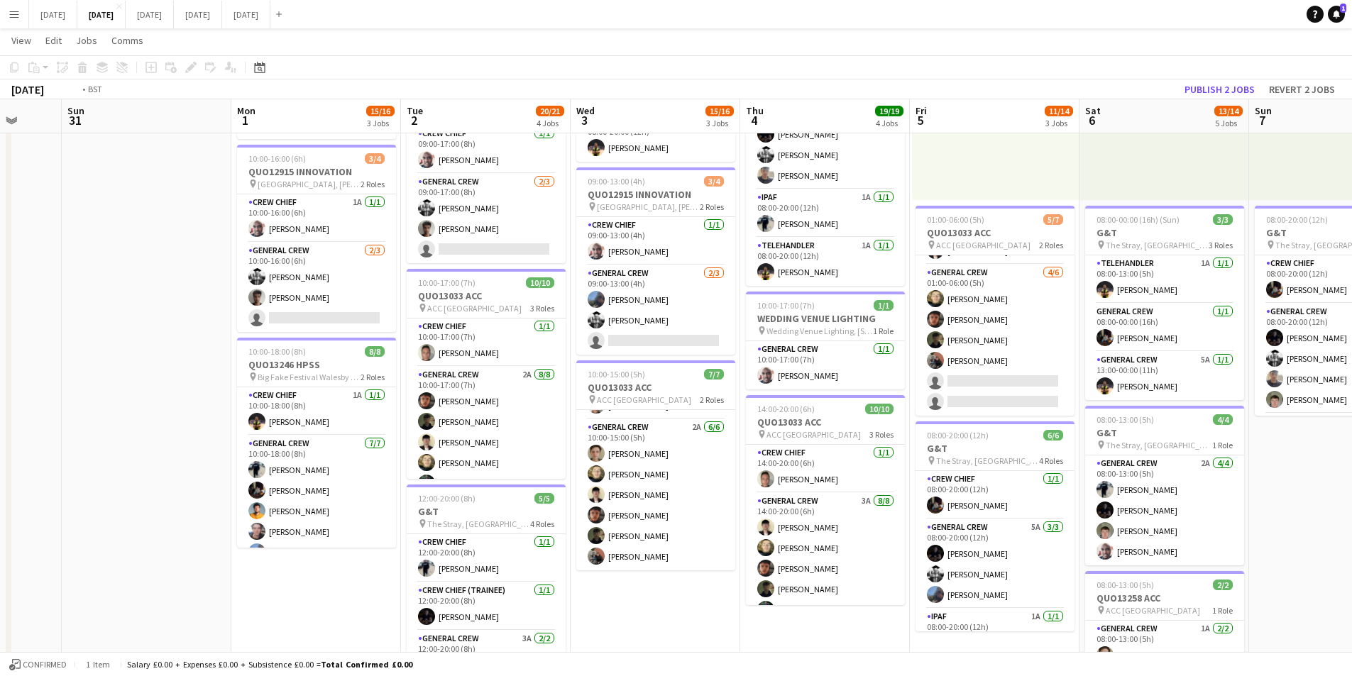
drag, startPoint x: 783, startPoint y: 415, endPoint x: 1050, endPoint y: 454, distance: 270.3
click at [610, 399] on app-calendar-viewport "Thu 28 Fri 29 Sat 30 Sun 31 Mon 1 15/16 3 Jobs Tue 2 20/21 4 Jobs Wed 3 15/16 3…" at bounding box center [676, 364] width 1352 height 1045
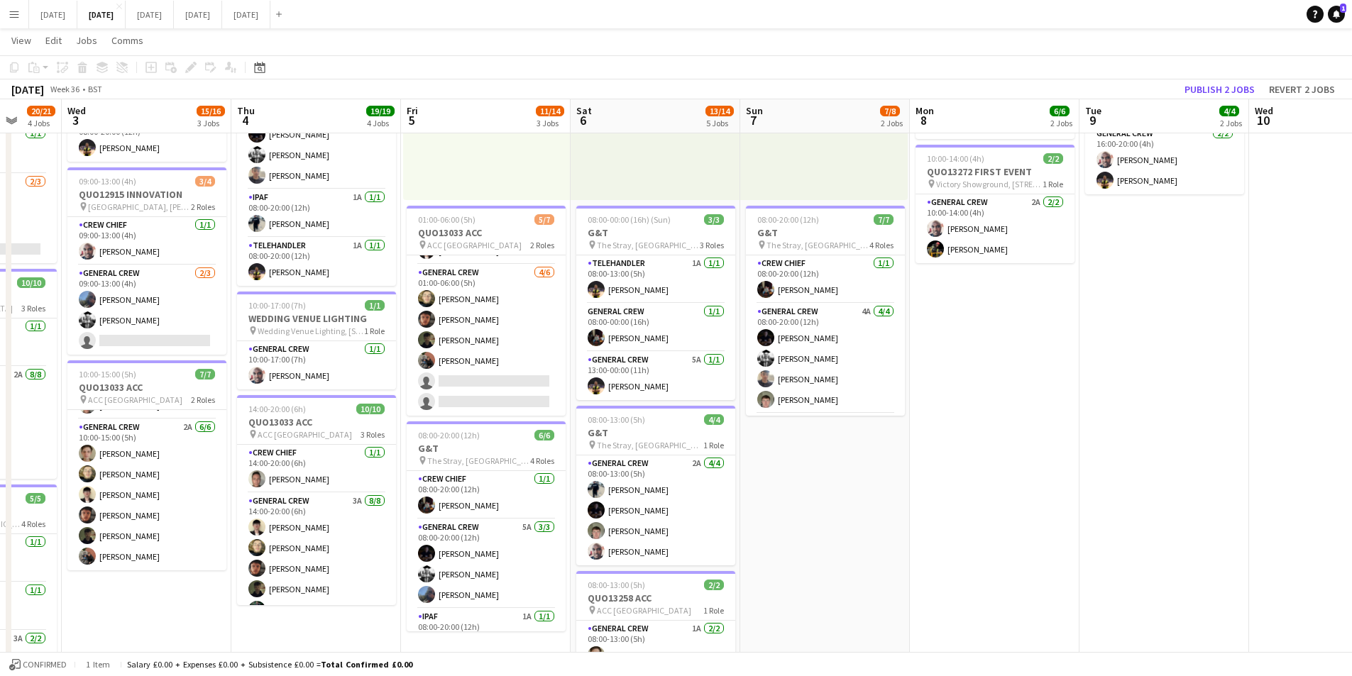
click at [549, 358] on app-calendar-viewport "Sun 31 Mon 1 15/16 3 Jobs Tue 2 20/21 4 Jobs Wed 3 15/16 3 Jobs Thu 4 19/19 4 J…" at bounding box center [676, 364] width 1352 height 1045
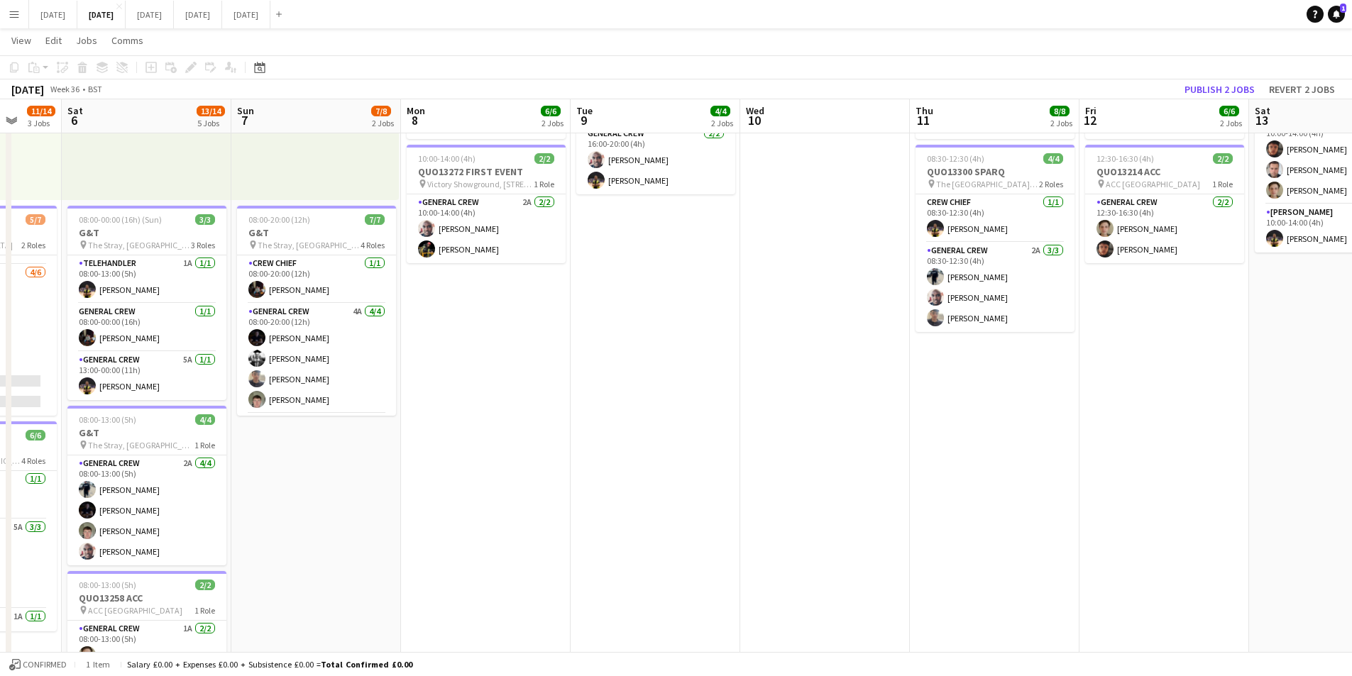
scroll to position [0, 479]
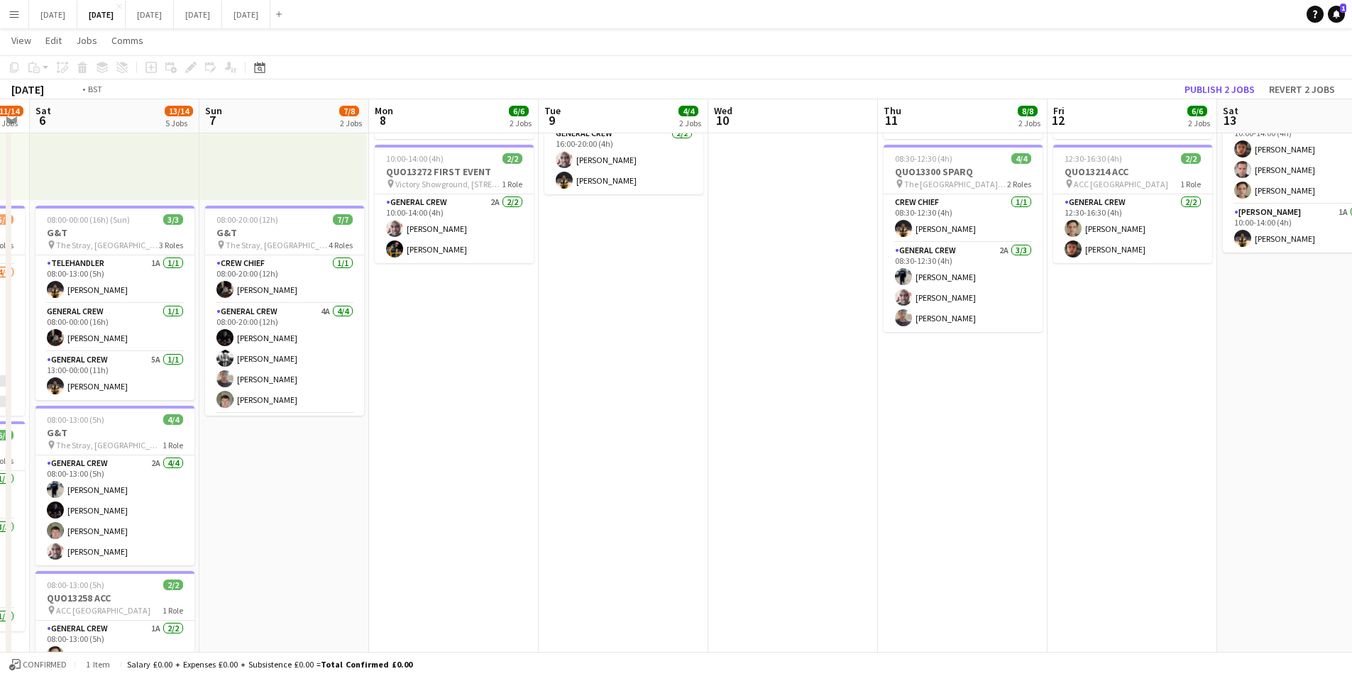
drag, startPoint x: 1031, startPoint y: 443, endPoint x: 1038, endPoint y: 451, distance: 11.6
click at [635, 396] on app-calendar-viewport "Wed 3 15/16 3 Jobs Thu 4 19/19 4 Jobs Fri 5 11/14 3 Jobs Sat 6 13/14 5 Jobs Sun…" at bounding box center [676, 364] width 1352 height 1045
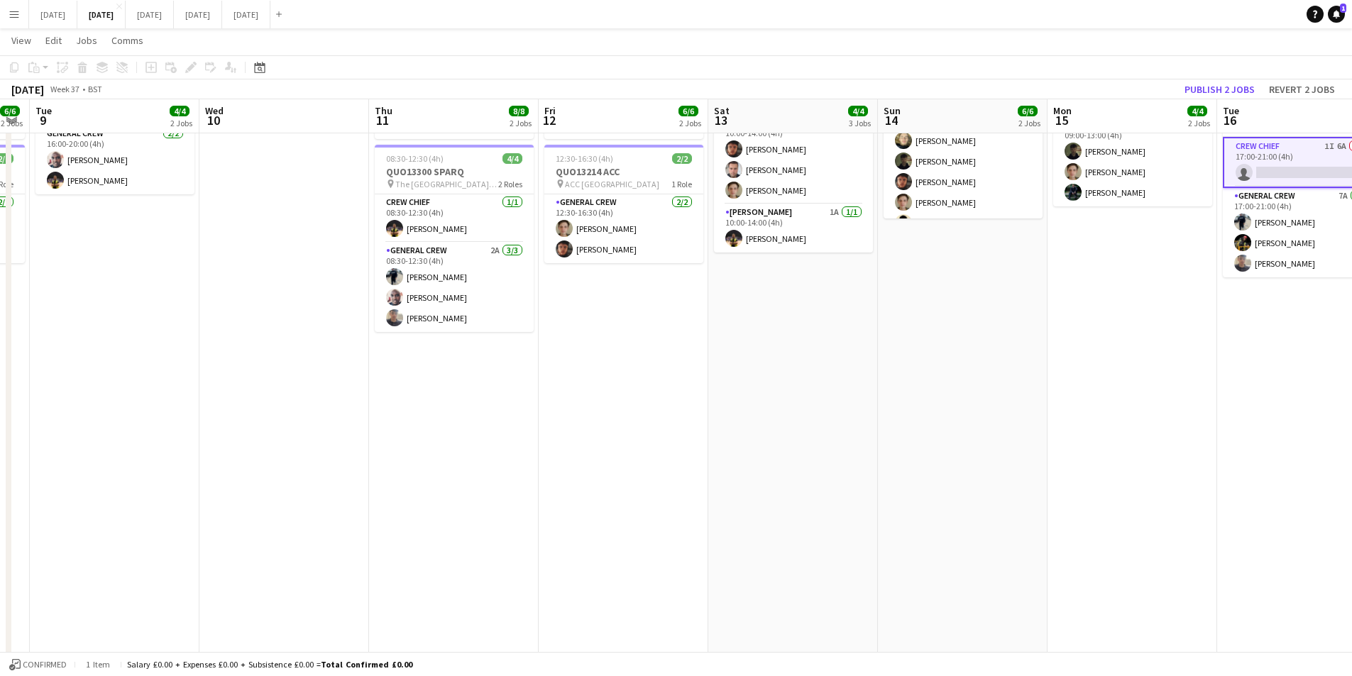
click at [678, 409] on app-calendar-viewport "Sat 6 13/14 5 Jobs Sun 7 7/8 2 Jobs Mon 8 6/6 2 Jobs Tue 9 4/4 2 Jobs Wed 10 Th…" at bounding box center [676, 364] width 1352 height 1045
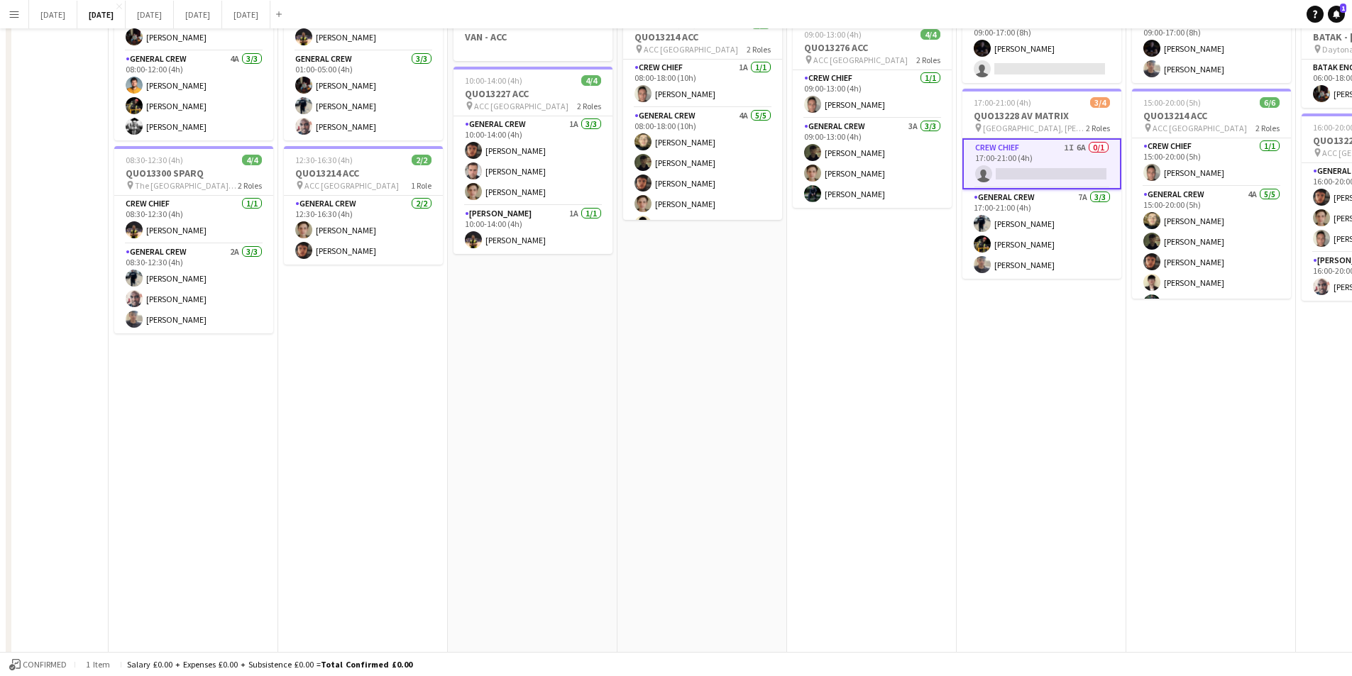
scroll to position [0, 0]
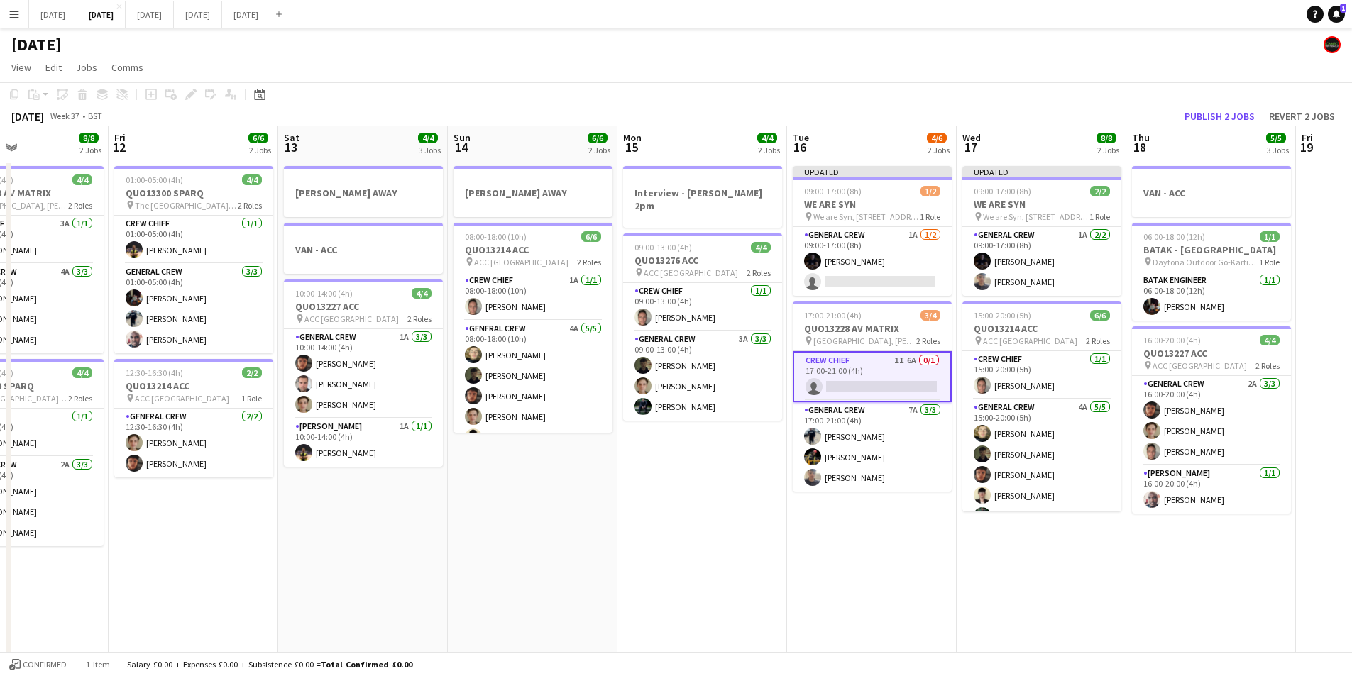
drag, startPoint x: 864, startPoint y: 432, endPoint x: 696, endPoint y: 424, distance: 168.4
click at [696, 424] on app-calendar-viewport "Tue 9 4/4 2 Jobs Wed 10 Thu 11 8/8 2 Jobs Fri 12 6/6 2 Jobs Sat 13 4/4 3 Jobs S…" at bounding box center [676, 614] width 1352 height 976
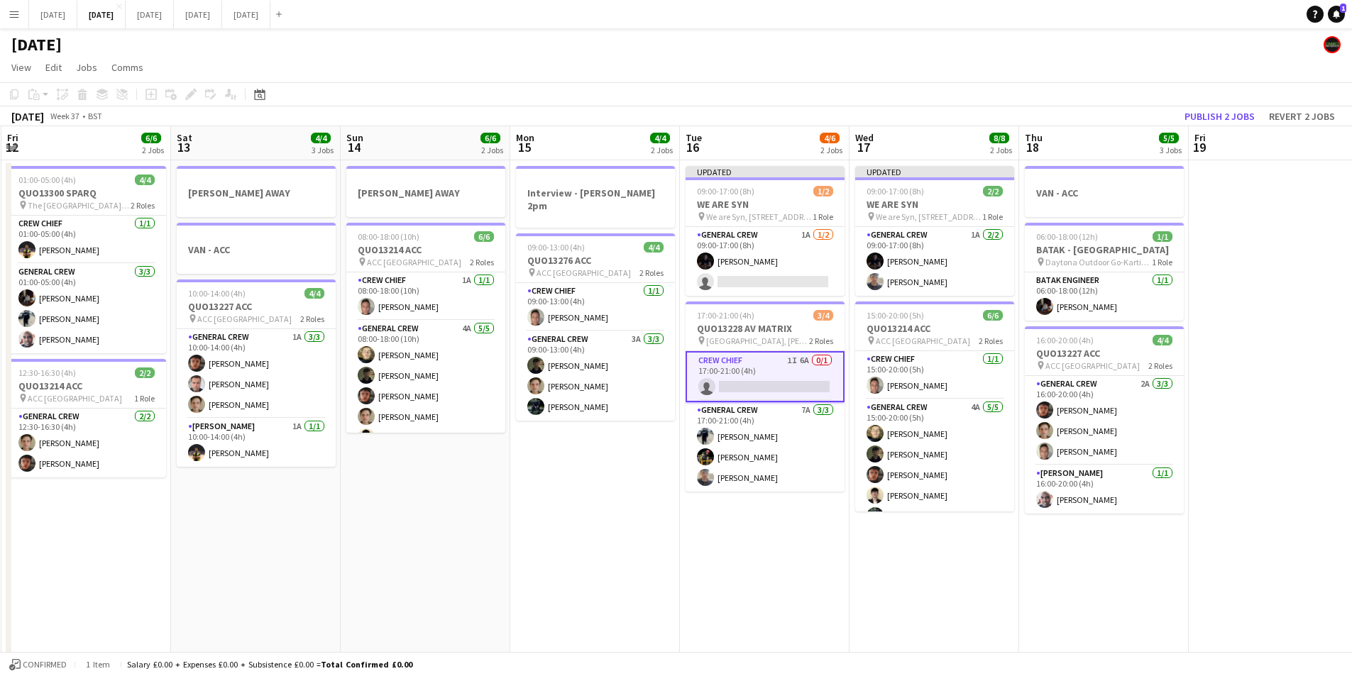
scroll to position [0, 336]
drag, startPoint x: 747, startPoint y: 556, endPoint x: 770, endPoint y: 559, distance: 22.9
click at [770, 559] on app-calendar-viewport "Wed 10 Thu 11 8/8 2 Jobs Fri 12 6/6 2 Jobs Sat 13 4/4 3 Jobs Sun 14 6/6 2 Jobs …" at bounding box center [676, 614] width 1352 height 976
drag, startPoint x: 760, startPoint y: 559, endPoint x: 867, endPoint y: 539, distance: 109.0
click at [785, 564] on app-calendar-viewport "Wed 10 Thu 11 8/8 2 Jobs Fri 12 6/6 2 Jobs Sat 13 4/4 3 Jobs Sun 14 6/6 2 Jobs …" at bounding box center [676, 614] width 1352 height 976
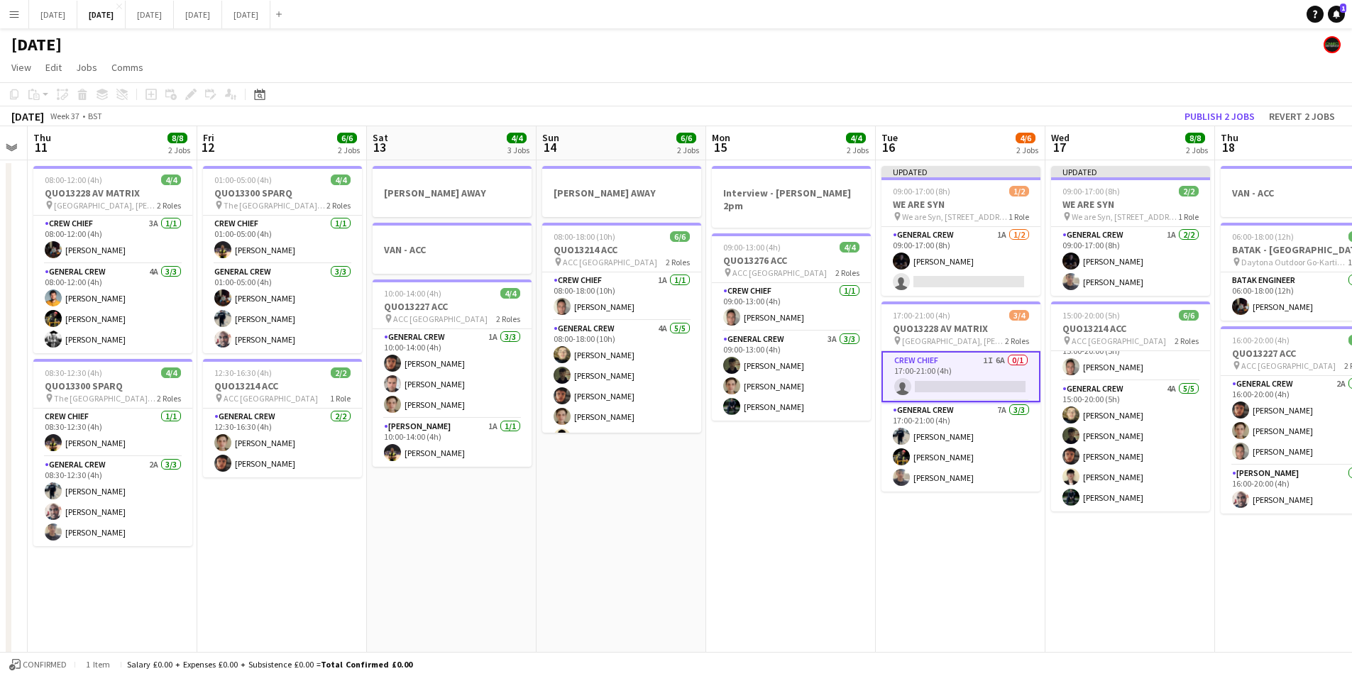
scroll to position [0, 453]
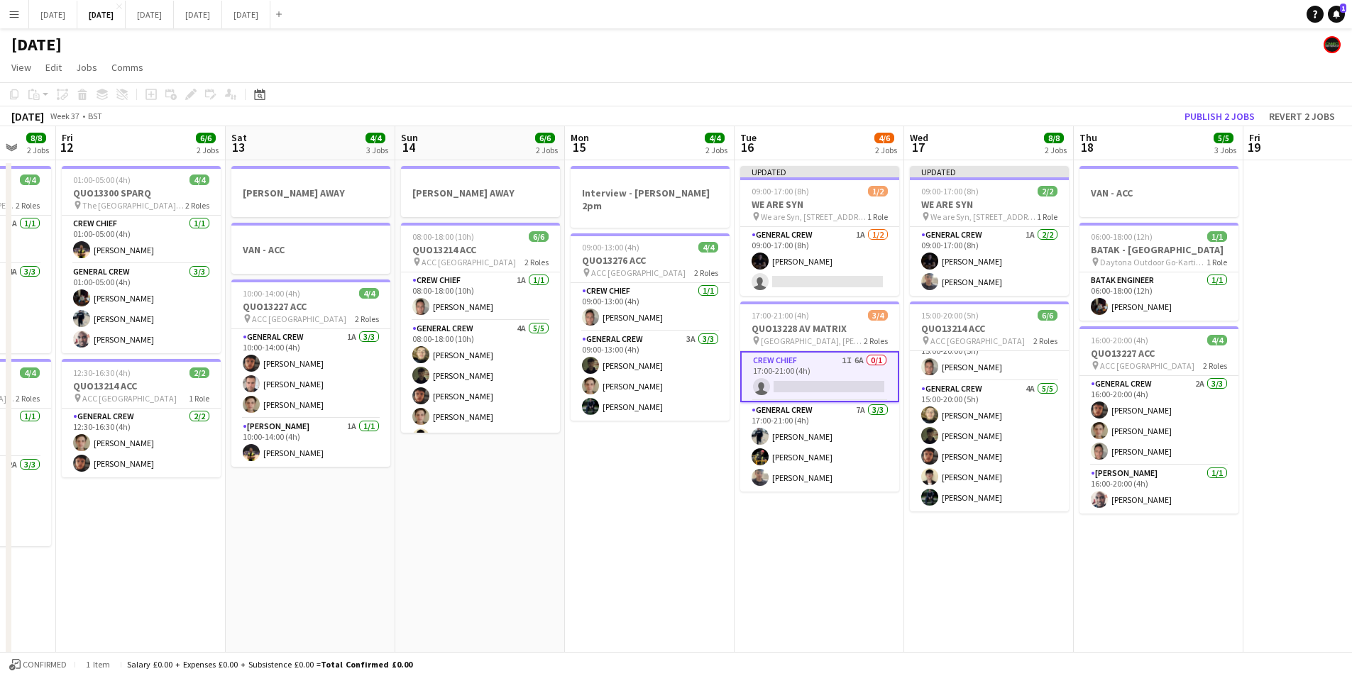
drag, startPoint x: 760, startPoint y: 554, endPoint x: 789, endPoint y: 563, distance: 29.9
click at [789, 563] on app-calendar-viewport "Tue 9 4/4 2 Jobs Wed 10 Thu 11 8/8 2 Jobs Fri 12 6/6 2 Jobs Sat 13 4/4 3 Jobs S…" at bounding box center [676, 614] width 1352 height 976
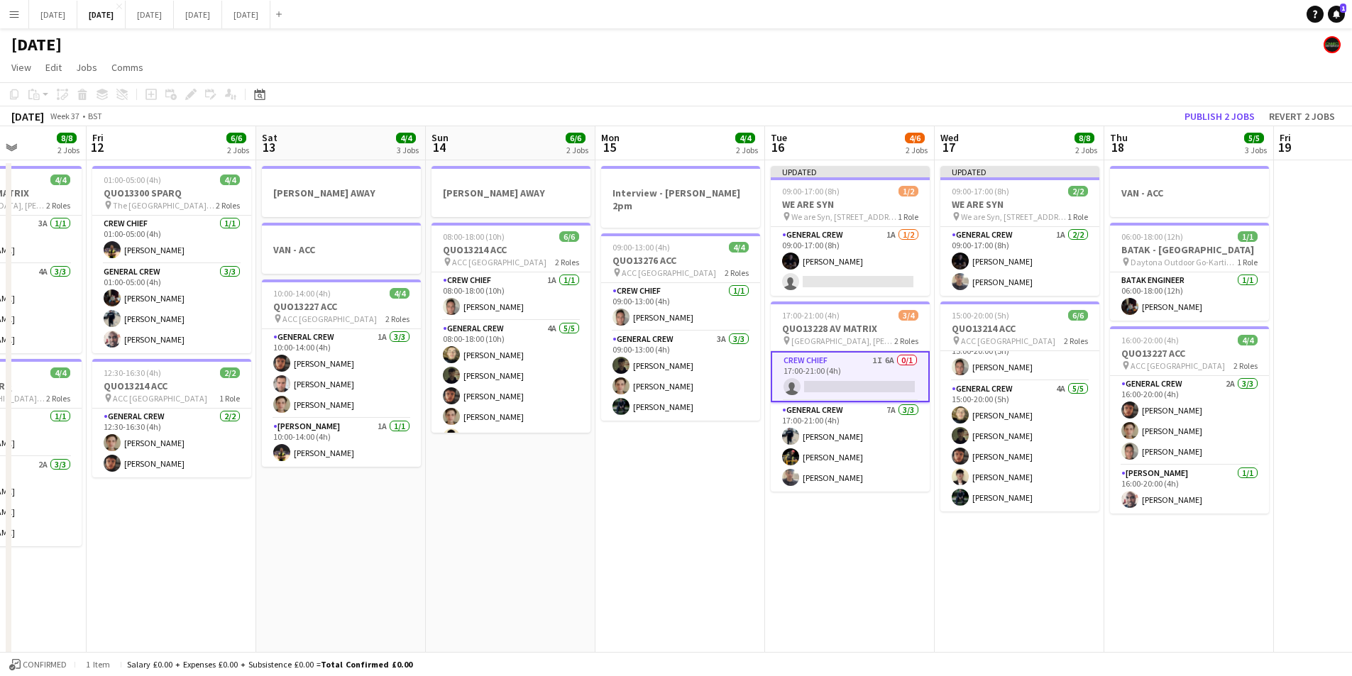
drag, startPoint x: 612, startPoint y: 525, endPoint x: 642, endPoint y: 540, distance: 34.3
click at [642, 540] on app-calendar-viewport "Tue 9 4/4 2 Jobs Wed 10 Thu 11 8/8 2 Jobs Fri 12 6/6 2 Jobs Sat 13 4/4 3 Jobs S…" at bounding box center [676, 614] width 1352 height 976
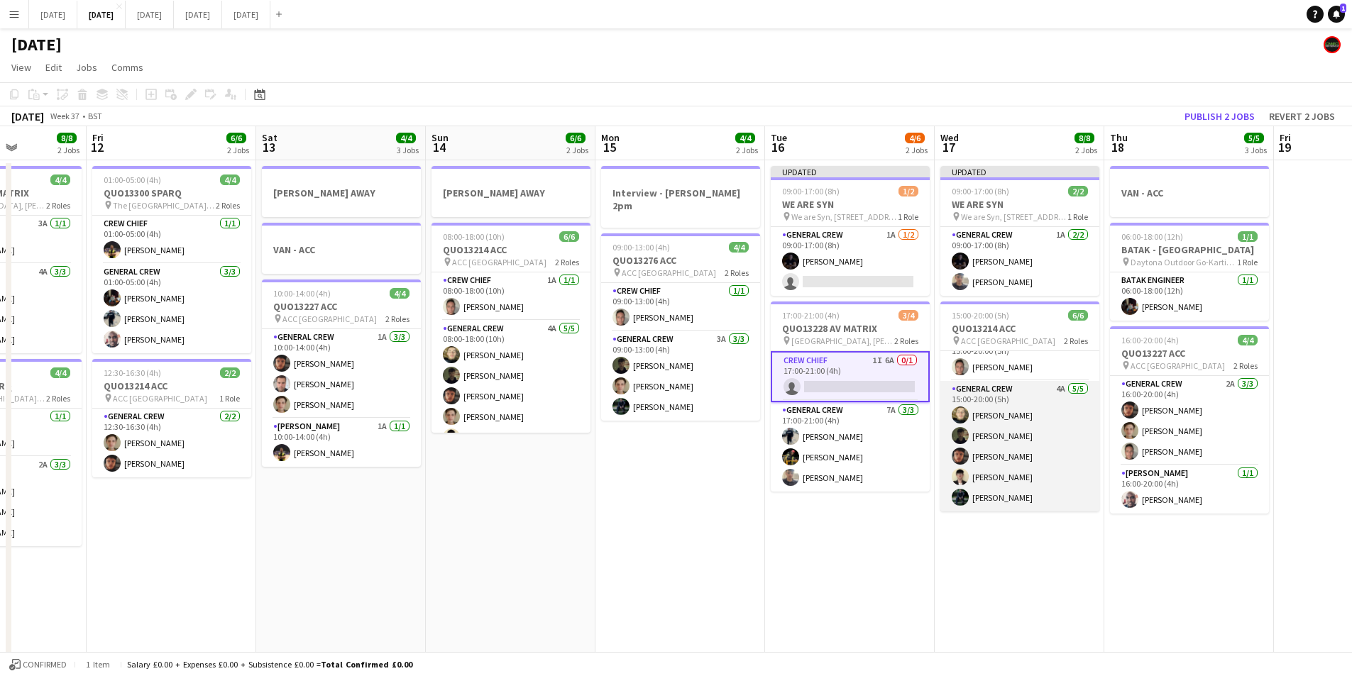
scroll to position [0, 0]
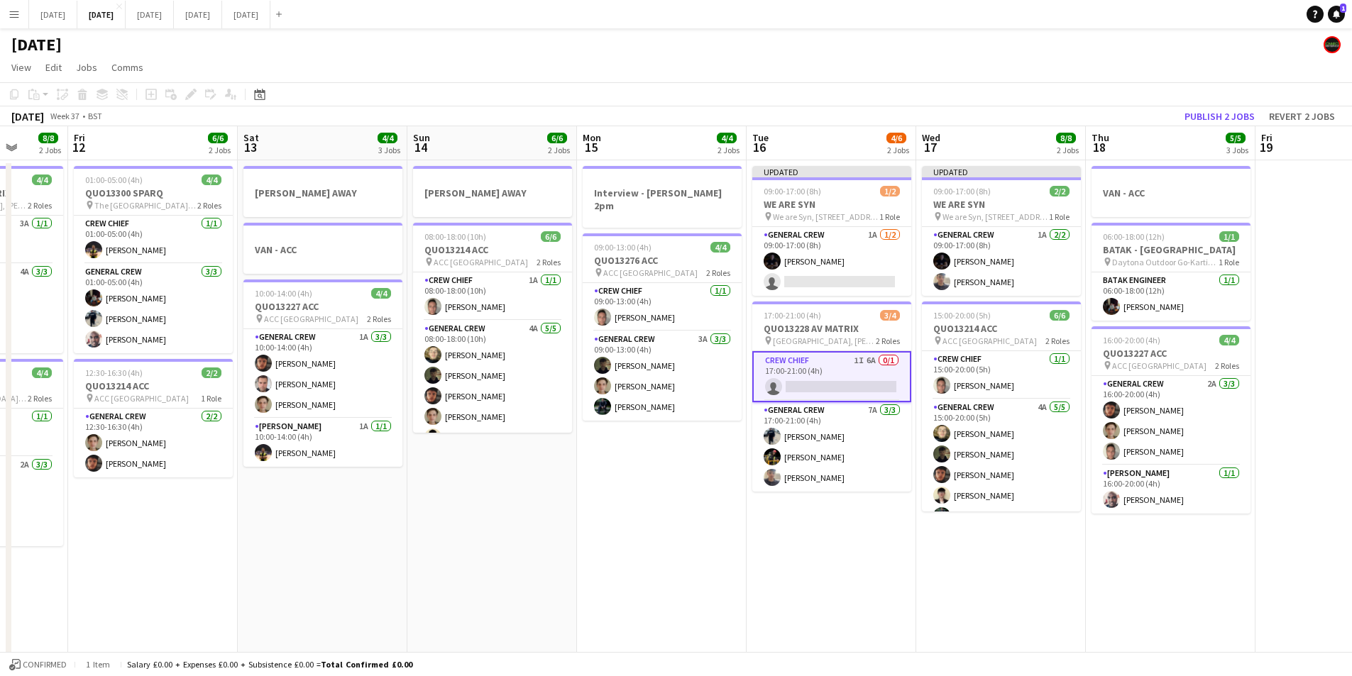
drag, startPoint x: 899, startPoint y: 551, endPoint x: 875, endPoint y: 554, distance: 24.2
click at [875, 554] on app-calendar-viewport "Tue 9 4/4 2 Jobs Wed 10 Thu 11 8/8 2 Jobs Fri 12 6/6 2 Jobs Sat 13 4/4 3 Jobs S…" at bounding box center [676, 614] width 1352 height 976
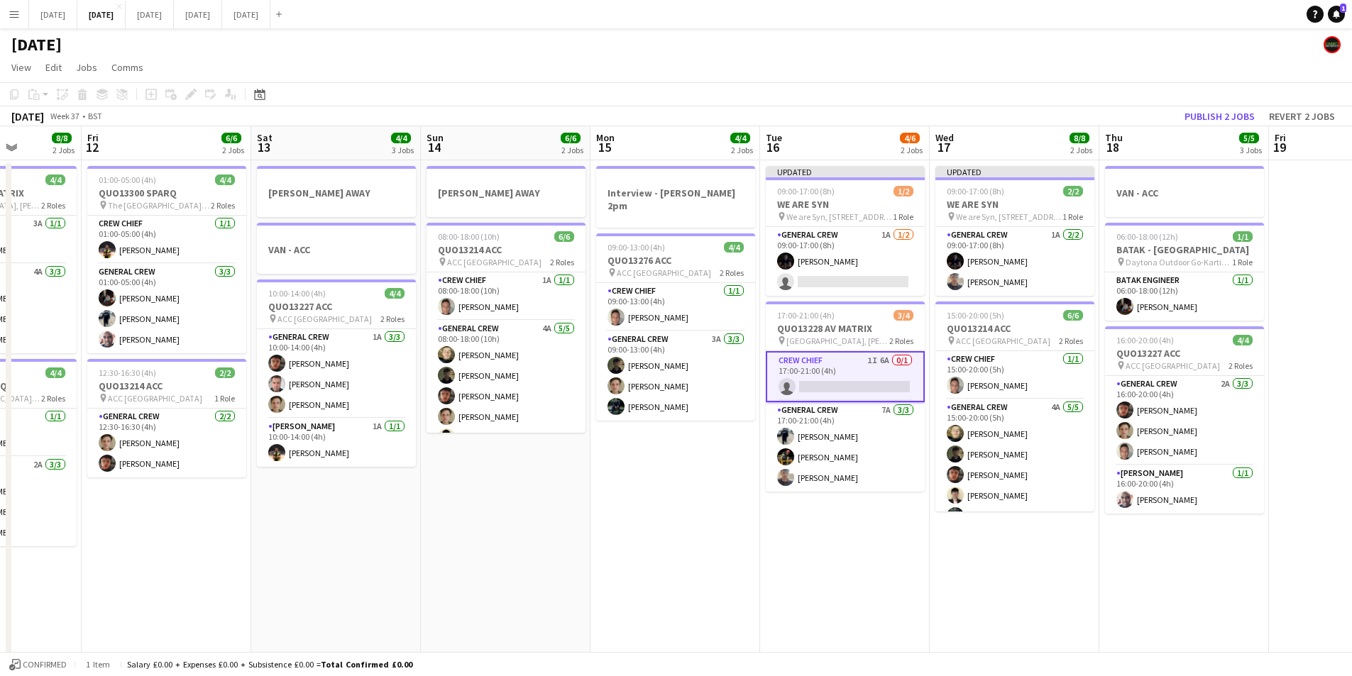
drag, startPoint x: 700, startPoint y: 530, endPoint x: 1076, endPoint y: 485, distance: 378.8
click at [732, 539] on app-calendar-viewport "Tue 9 4/4 2 Jobs Wed 10 Thu 11 8/8 2 Jobs Fri 12 6/6 2 Jobs Sat 13 4/4 3 Jobs S…" at bounding box center [676, 614] width 1352 height 976
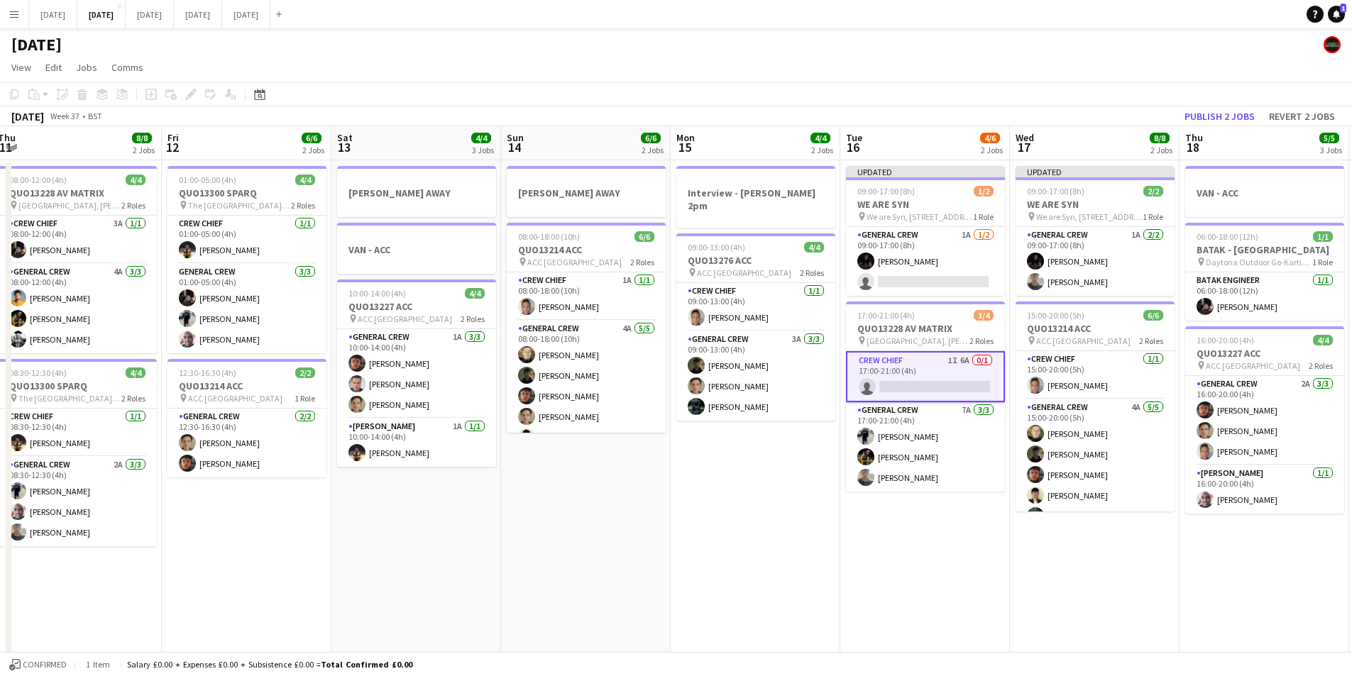
scroll to position [0, 334]
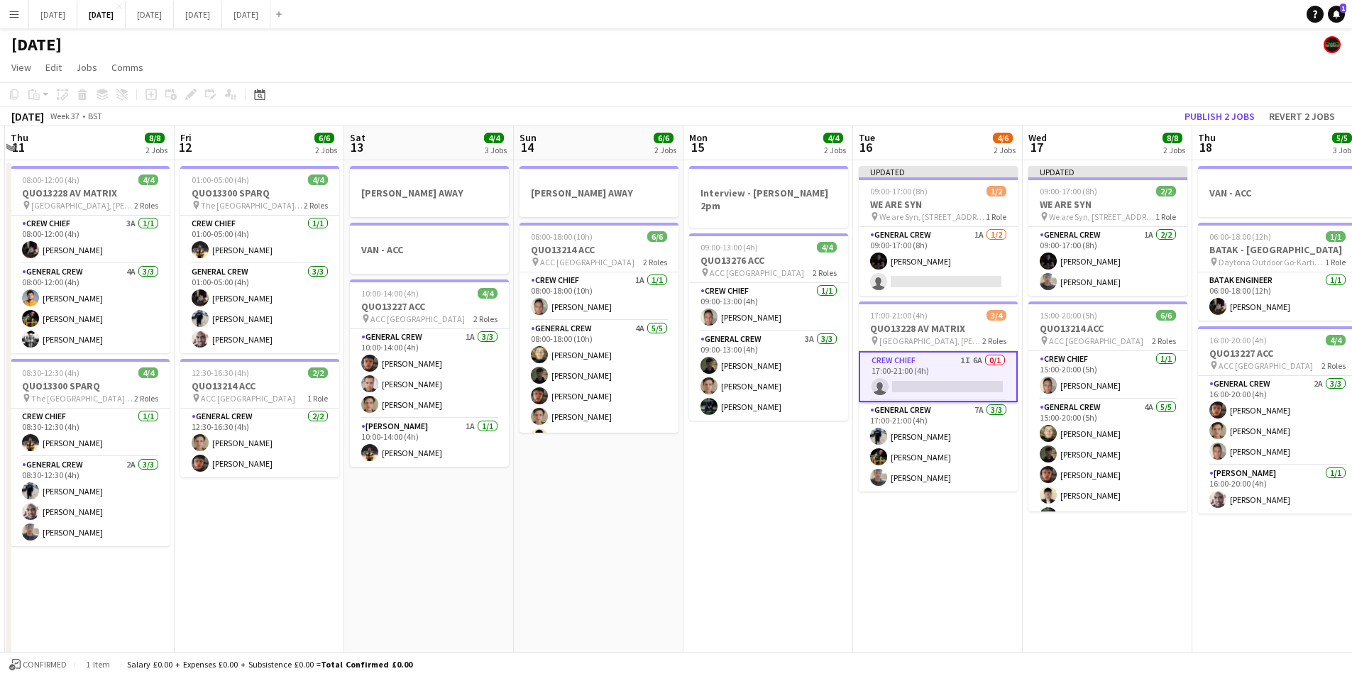
drag, startPoint x: 693, startPoint y: 559, endPoint x: 784, endPoint y: 563, distance: 90.9
click at [784, 563] on app-calendar-viewport "Tue 9 4/4 2 Jobs Wed 10 Thu 11 8/8 2 Jobs Fri 12 6/6 2 Jobs Sat 13 4/4 3 Jobs S…" at bounding box center [676, 614] width 1352 height 976
drag, startPoint x: 708, startPoint y: 522, endPoint x: 747, endPoint y: 522, distance: 39.0
click at [1025, 527] on app-calendar-viewport "Tue 9 4/4 2 Jobs Wed 10 Thu 11 8/8 2 Jobs Fri 12 6/6 2 Jobs Sat 13 4/4 3 Jobs S…" at bounding box center [676, 614] width 1352 height 976
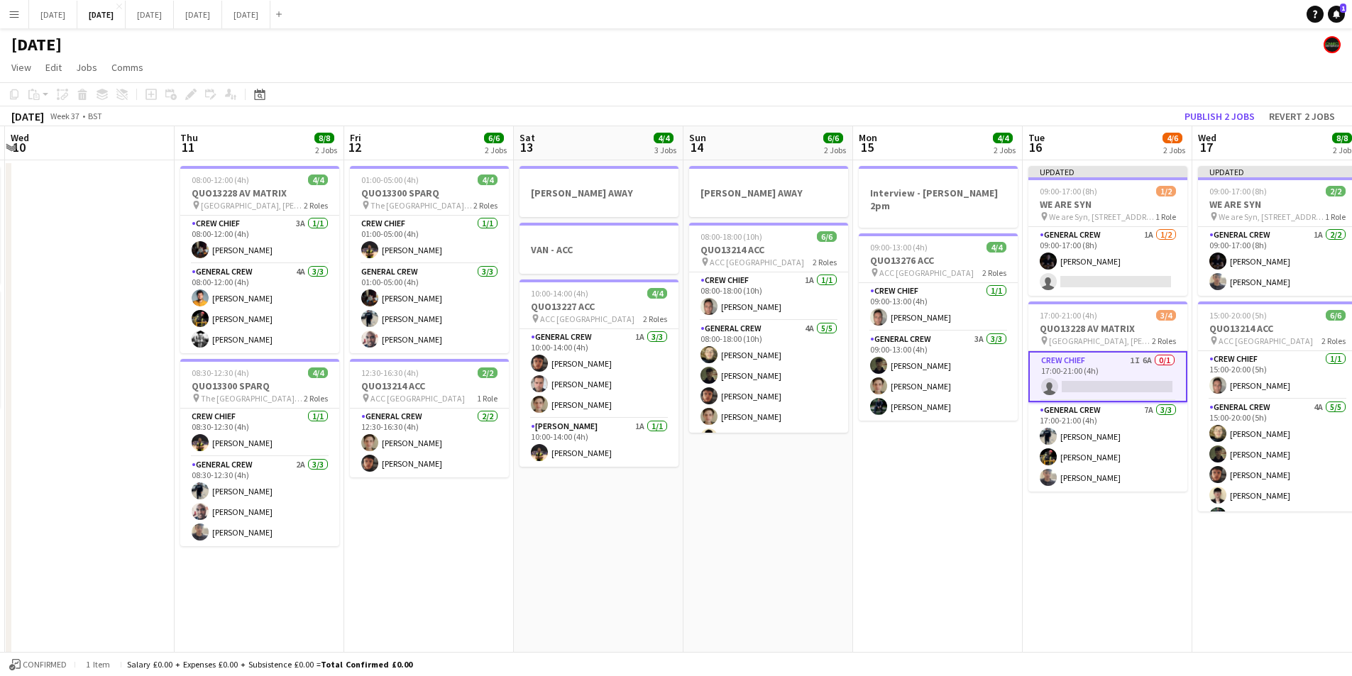
click at [1039, 553] on app-calendar-viewport "Mon 8 6/6 2 Jobs Tue 9 4/4 2 Jobs Wed 10 Thu 11 8/8 2 Jobs Fri 12 6/6 2 Jobs Sa…" at bounding box center [676, 614] width 1352 height 976
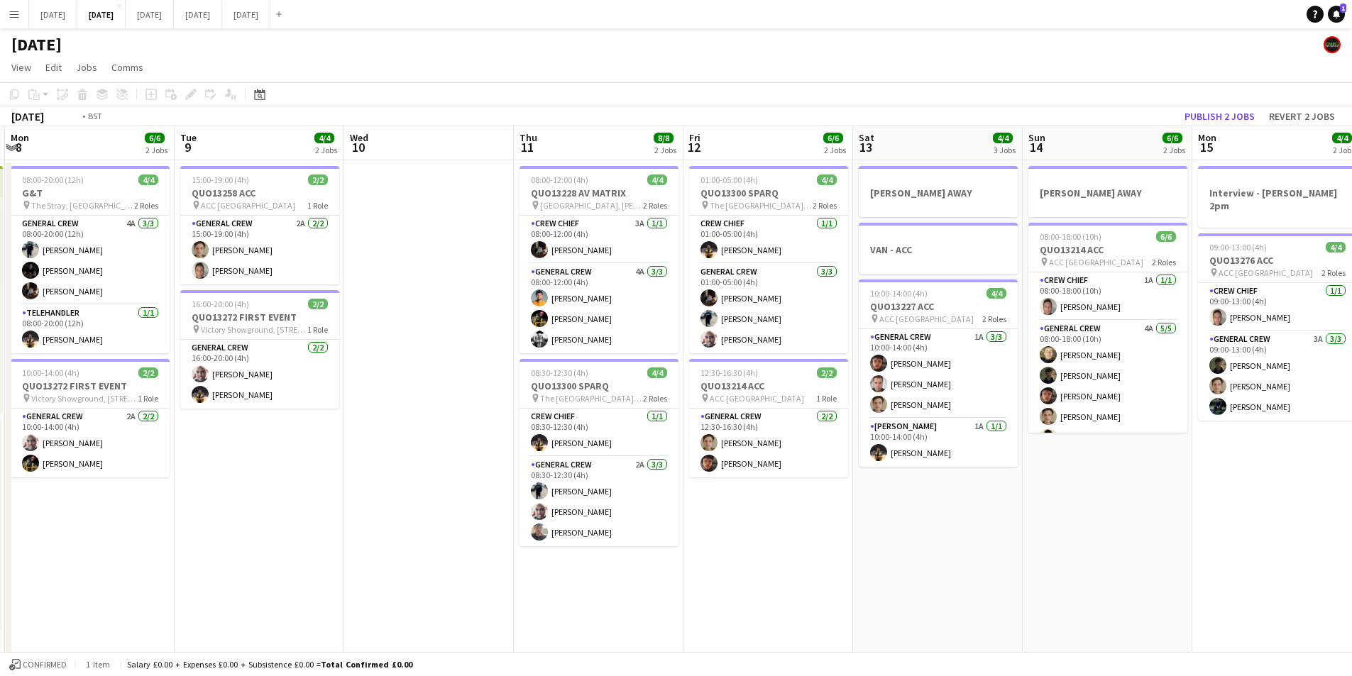
click at [987, 548] on app-calendar-viewport "Sat 6 13/14 5 Jobs Sun 7 7/8 2 Jobs Mon 8 6/6 2 Jobs Tue 9 4/4 2 Jobs Wed 10 Th…" at bounding box center [676, 614] width 1352 height 976
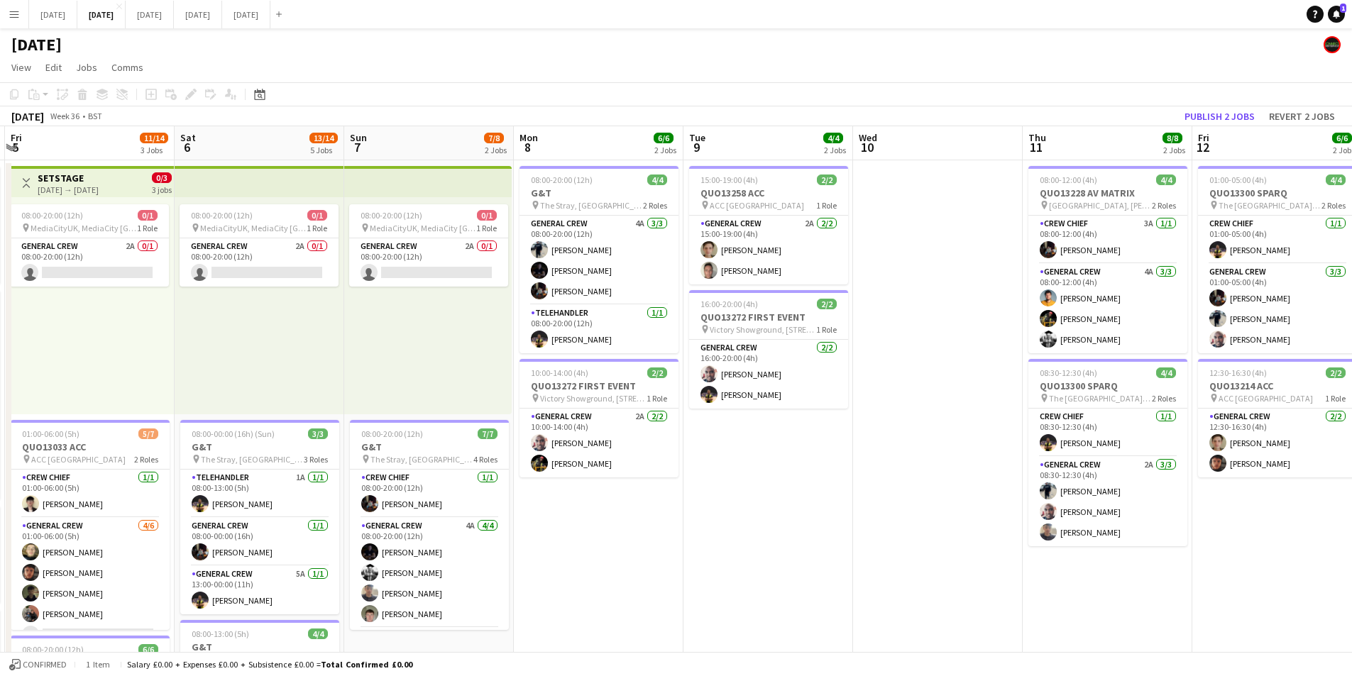
scroll to position [0, 318]
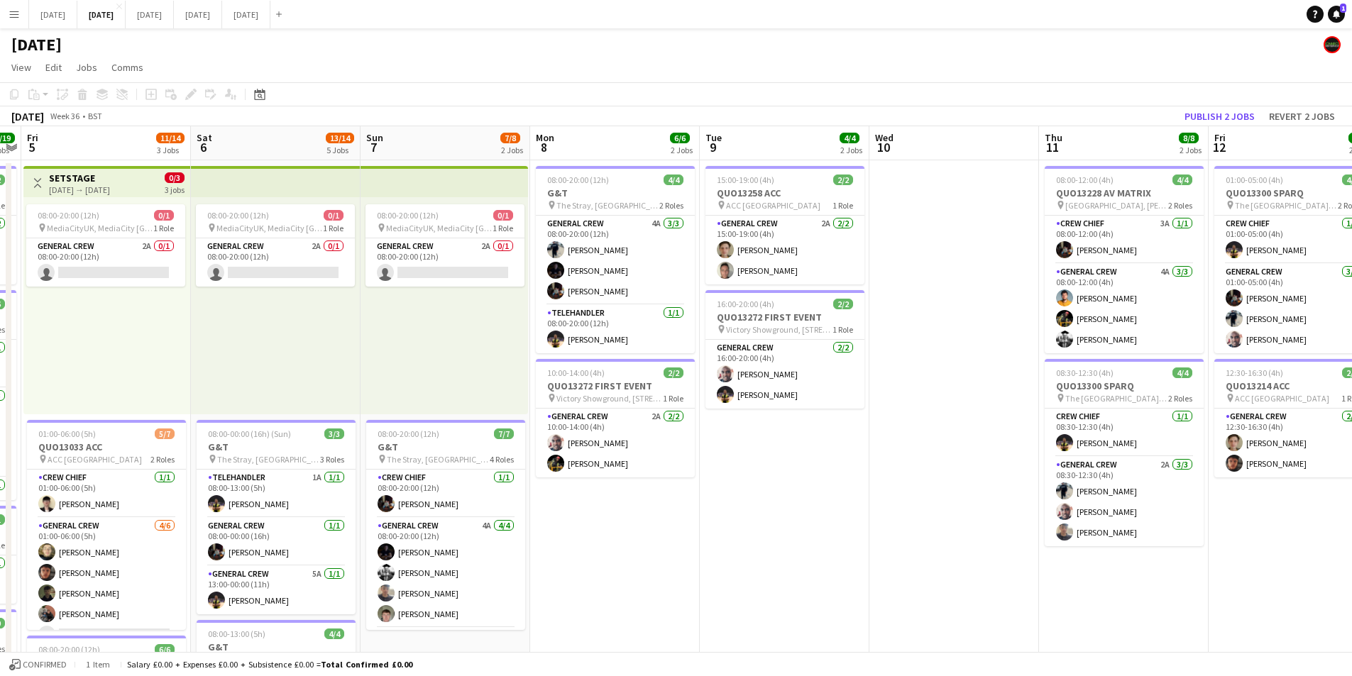
drag, startPoint x: 637, startPoint y: 571, endPoint x: 571, endPoint y: 541, distance: 72.4
click at [768, 564] on app-calendar-viewport "Wed 3 15/16 3 Jobs Thu 4 19/19 4 Jobs Fri 5 11/14 3 Jobs Sat 6 13/14 5 Jobs Sun…" at bounding box center [676, 614] width 1352 height 976
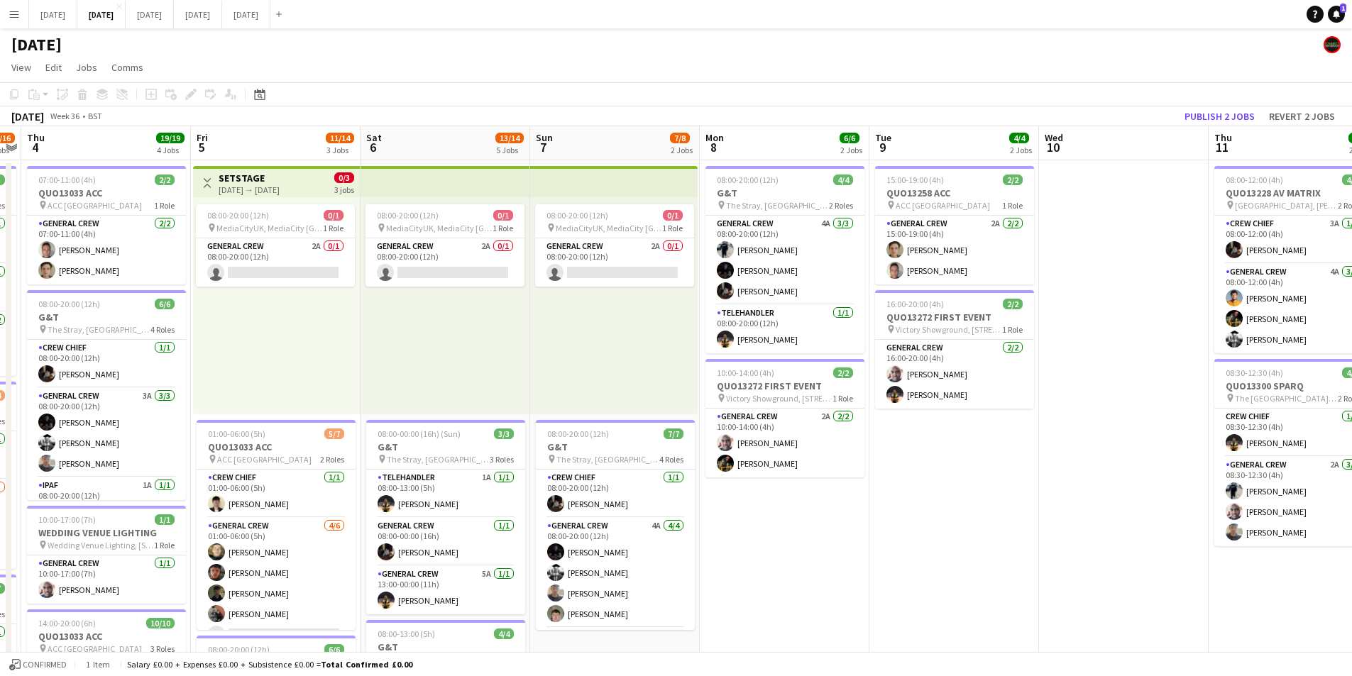
drag, startPoint x: 572, startPoint y: 544, endPoint x: 865, endPoint y: 517, distance: 294.4
click at [858, 522] on app-calendar-viewport "Tue 2 20/21 4 Jobs Wed 3 15/16 3 Jobs Thu 4 19/19 4 Jobs Fri 5 11/14 3 Jobs Sat…" at bounding box center [676, 614] width 1352 height 976
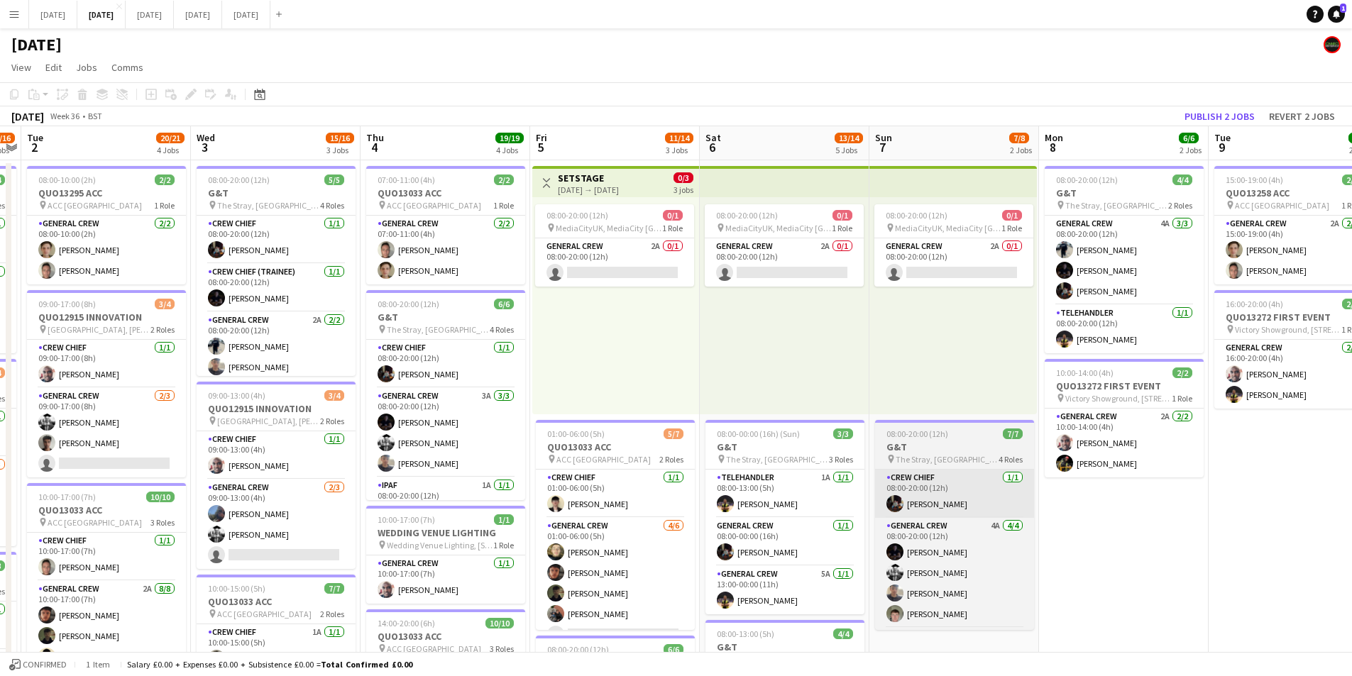
scroll to position [0, 410]
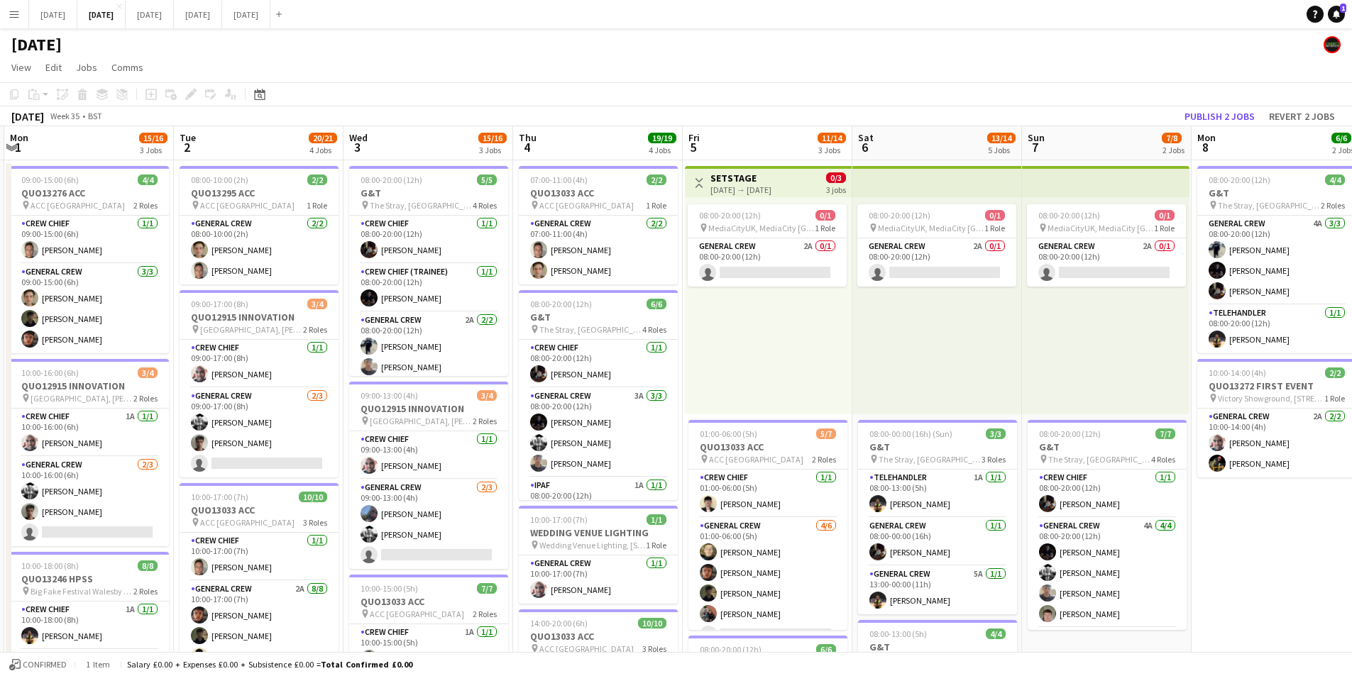
drag, startPoint x: 547, startPoint y: 532, endPoint x: 736, endPoint y: 507, distance: 191.1
click at [730, 529] on app-calendar-viewport "Sat 30 Sun 31 Mon 1 15/16 3 Jobs Tue 2 20/21 4 Jobs Wed 3 15/16 3 Jobs Thu 4 19…" at bounding box center [676, 614] width 1352 height 976
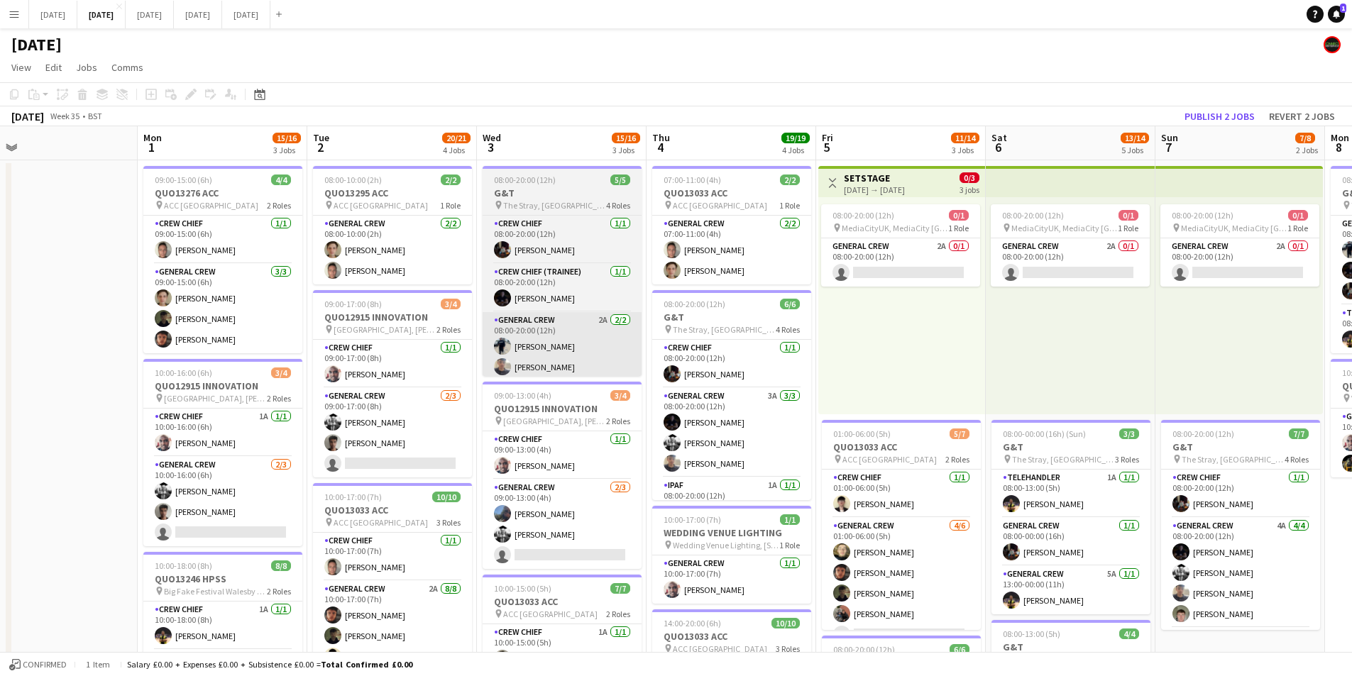
drag, startPoint x: 543, startPoint y: 491, endPoint x: 578, endPoint y: 375, distance: 121.5
click at [571, 492] on app-calendar-viewport "Fri 29 Sat 30 Sun 31 Mon 1 15/16 3 Jobs Tue 2 20/21 4 Jobs Wed 3 15/16 3 Jobs T…" at bounding box center [676, 614] width 1352 height 976
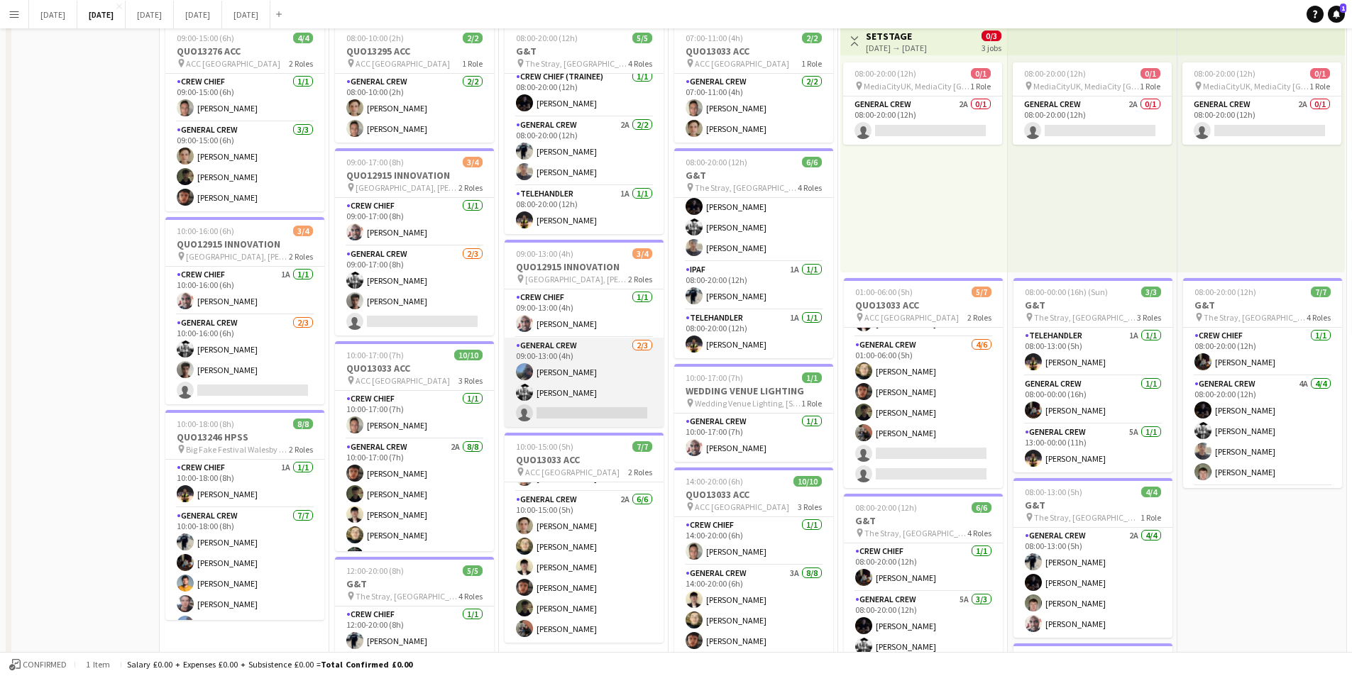
scroll to position [0, 0]
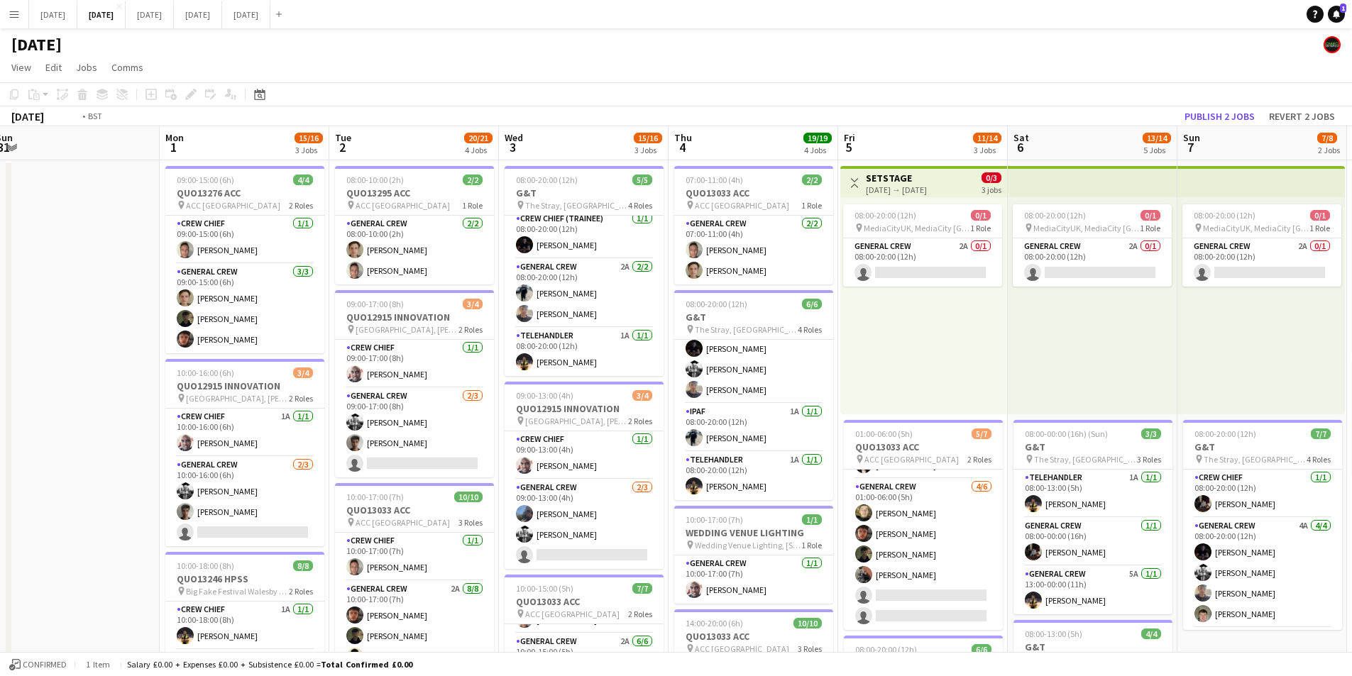
drag, startPoint x: 1172, startPoint y: 446, endPoint x: 1081, endPoint y: 437, distance: 91.2
click at [636, 395] on app-calendar-viewport "Fri 29 Sat 30 Sun 31 Mon 1 15/16 3 Jobs Tue 2 20/21 4 Jobs Wed 3 15/16 3 Jobs T…" at bounding box center [676, 614] width 1352 height 976
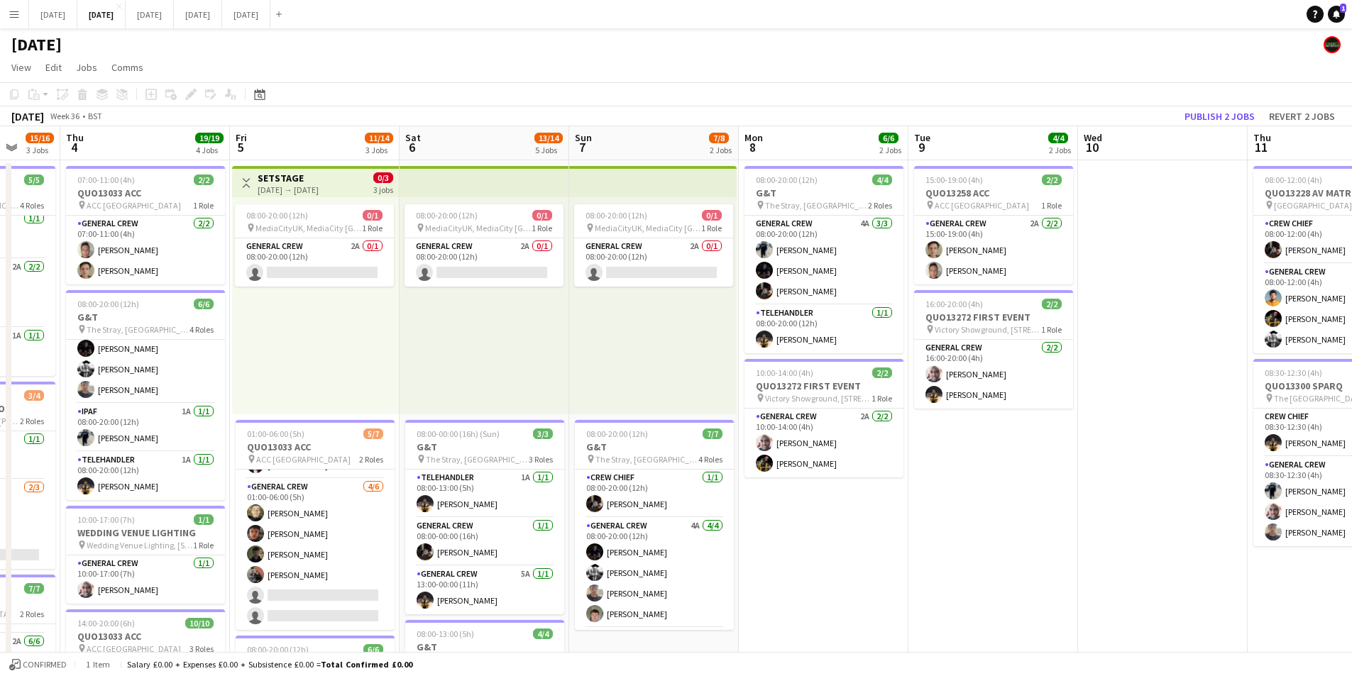
drag, startPoint x: 1149, startPoint y: 459, endPoint x: 786, endPoint y: 413, distance: 365.6
click at [677, 377] on app-calendar-viewport "Mon 1 15/16 3 Jobs Tue 2 20/21 4 Jobs Wed 3 15/16 3 Jobs Thu 4 19/19 4 Jobs Fri…" at bounding box center [676, 614] width 1352 height 976
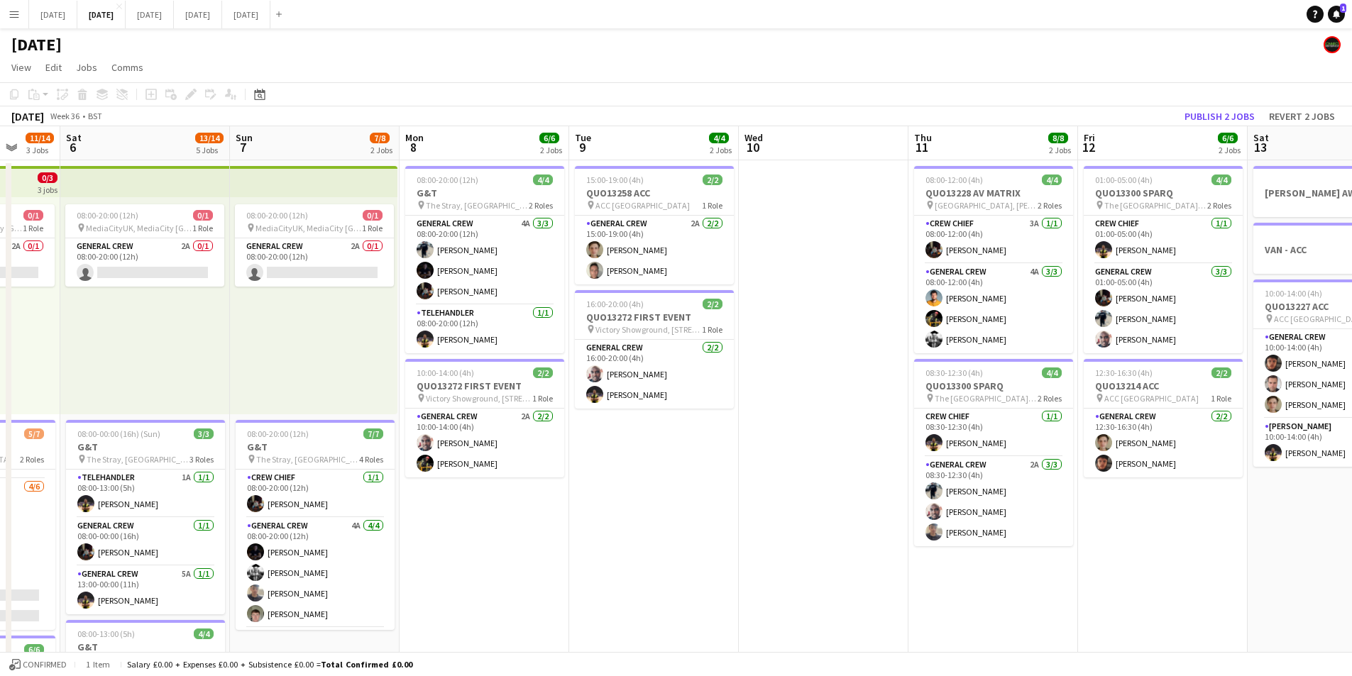
scroll to position [0, 581]
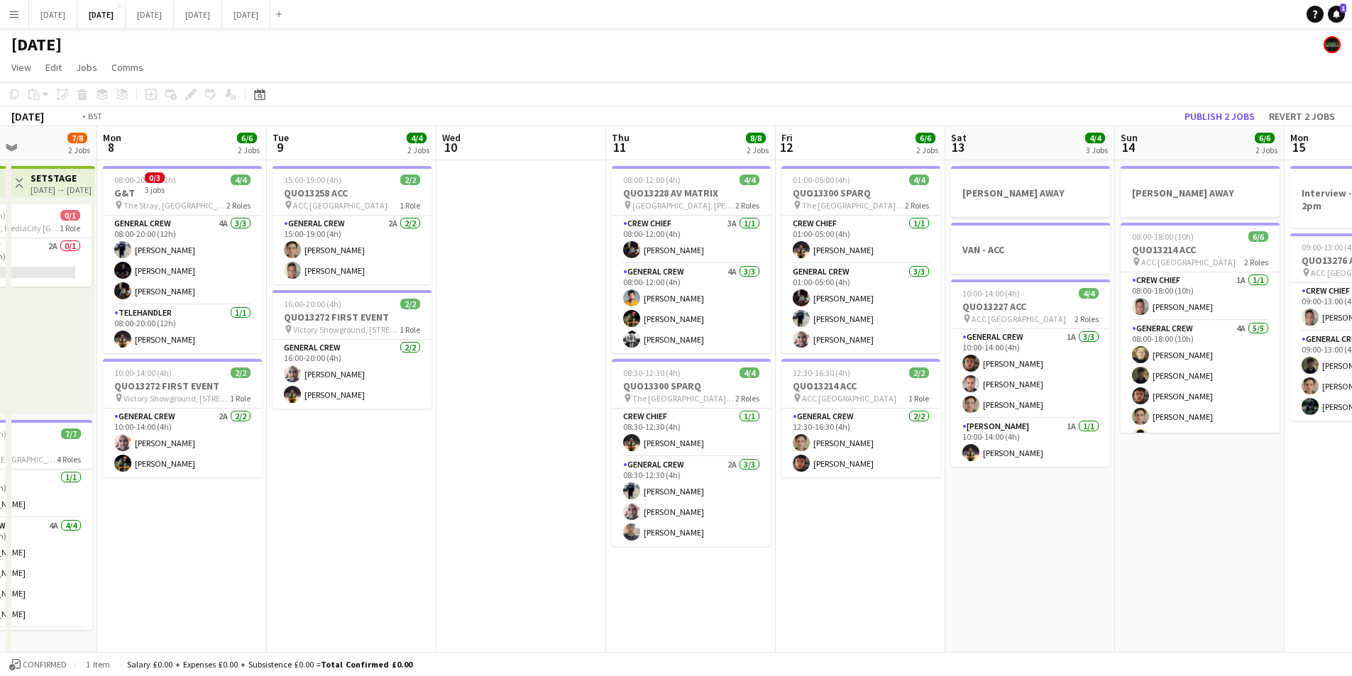
drag, startPoint x: 1104, startPoint y: 429, endPoint x: 886, endPoint y: 396, distance: 221.1
click at [644, 365] on app-calendar-viewport "Thu 4 19/19 4 Jobs Fri 5 11/14 3 Jobs Sat 6 13/14 5 Jobs Sun 7 7/8 2 Jobs Mon 8…" at bounding box center [676, 614] width 1352 height 976
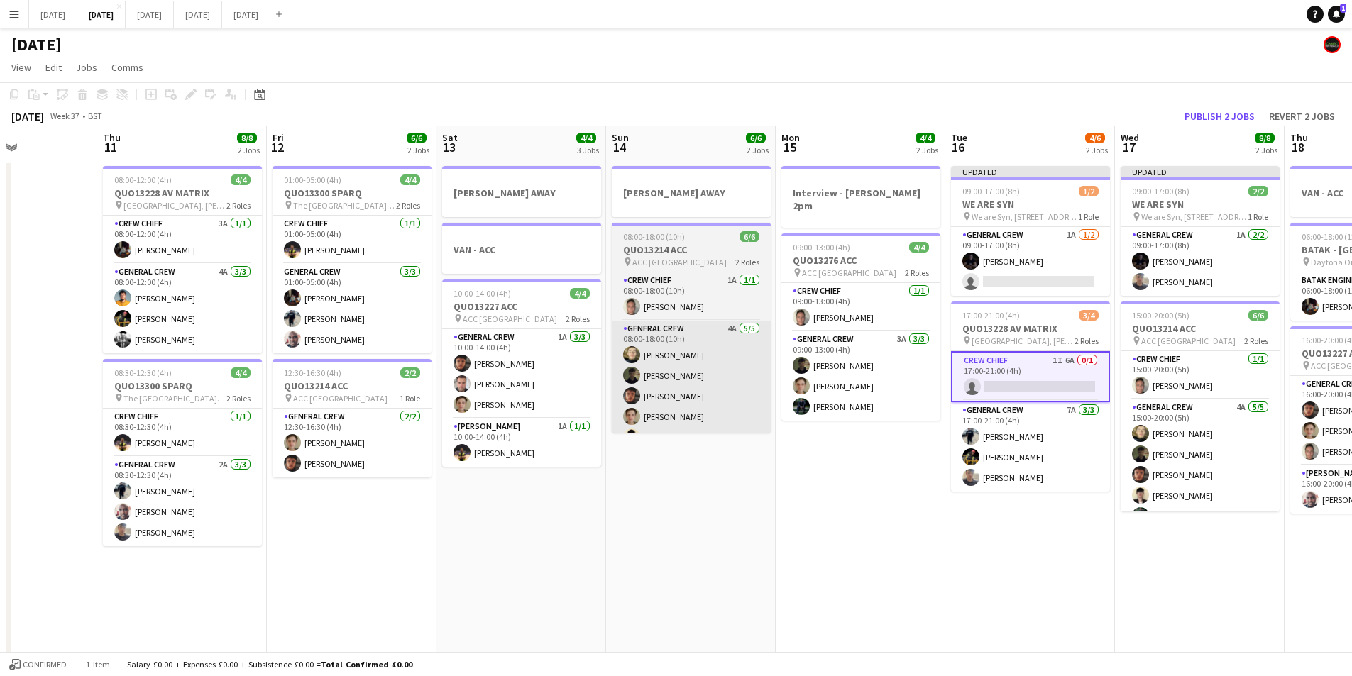
scroll to position [0, 339]
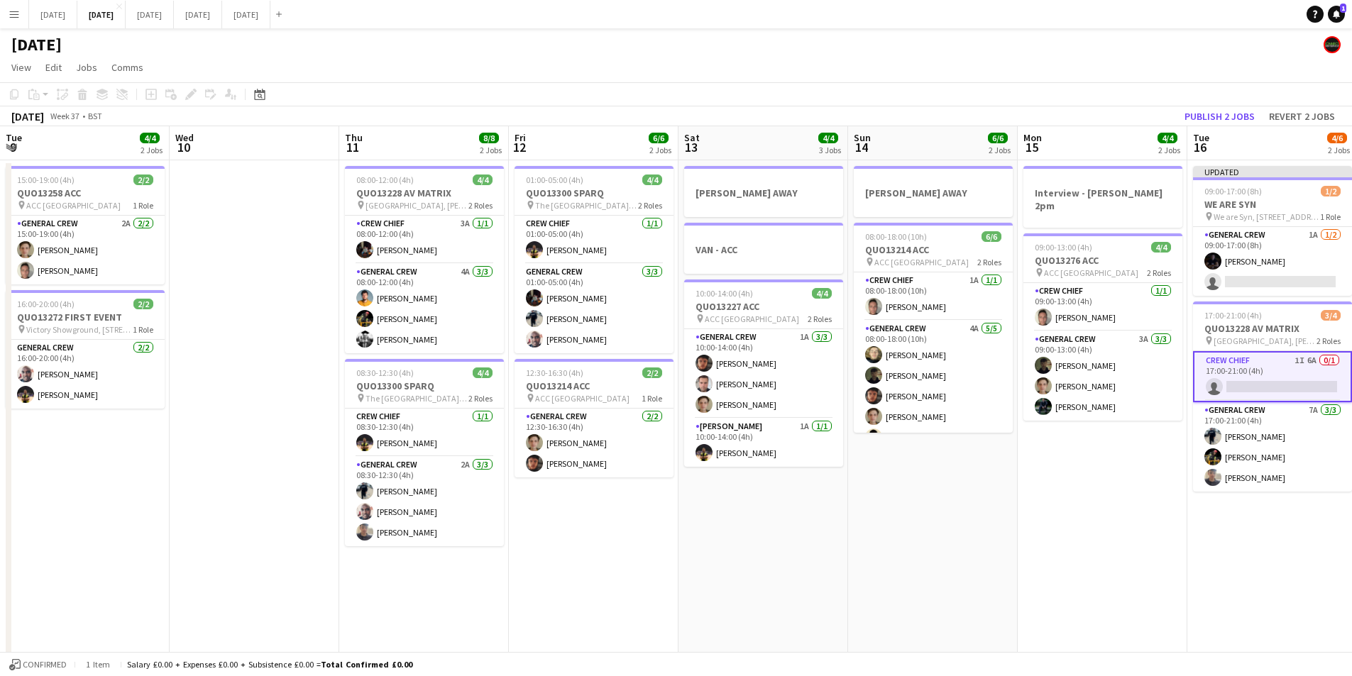
drag, startPoint x: 747, startPoint y: 419, endPoint x: 480, endPoint y: 380, distance: 270.4
click at [480, 380] on app-calendar-viewport "Sun 7 7/8 2 Jobs Mon 8 6/6 2 Jobs Tue 9 4/4 2 Jobs Wed 10 Thu 11 8/8 2 Jobs Fri…" at bounding box center [676, 614] width 1352 height 976
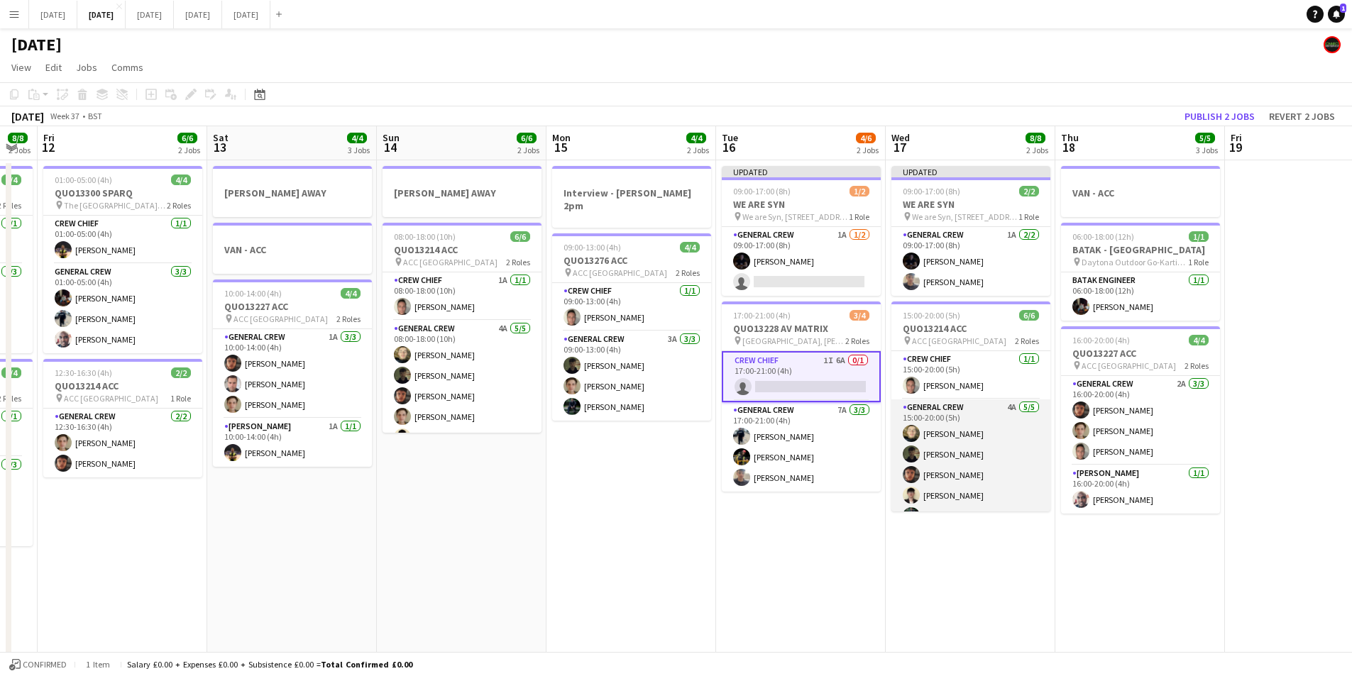
scroll to position [18, 0]
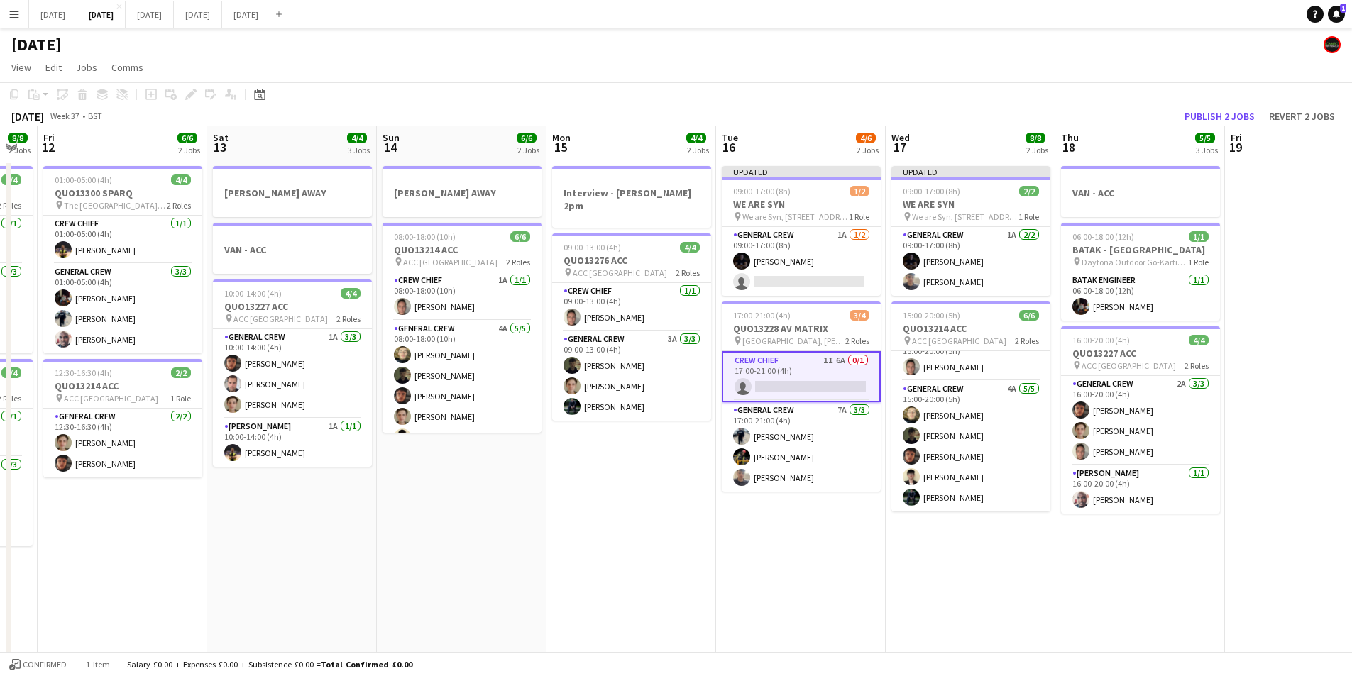
drag, startPoint x: 1045, startPoint y: 538, endPoint x: 854, endPoint y: 473, distance: 202.2
click at [862, 476] on app-calendar-viewport "Tue 9 4/4 2 Jobs Wed 10 Thu 11 8/8 2 Jobs Fri 12 6/6 2 Jobs Sat 13 4/4 3 Jobs S…" at bounding box center [676, 614] width 1352 height 976
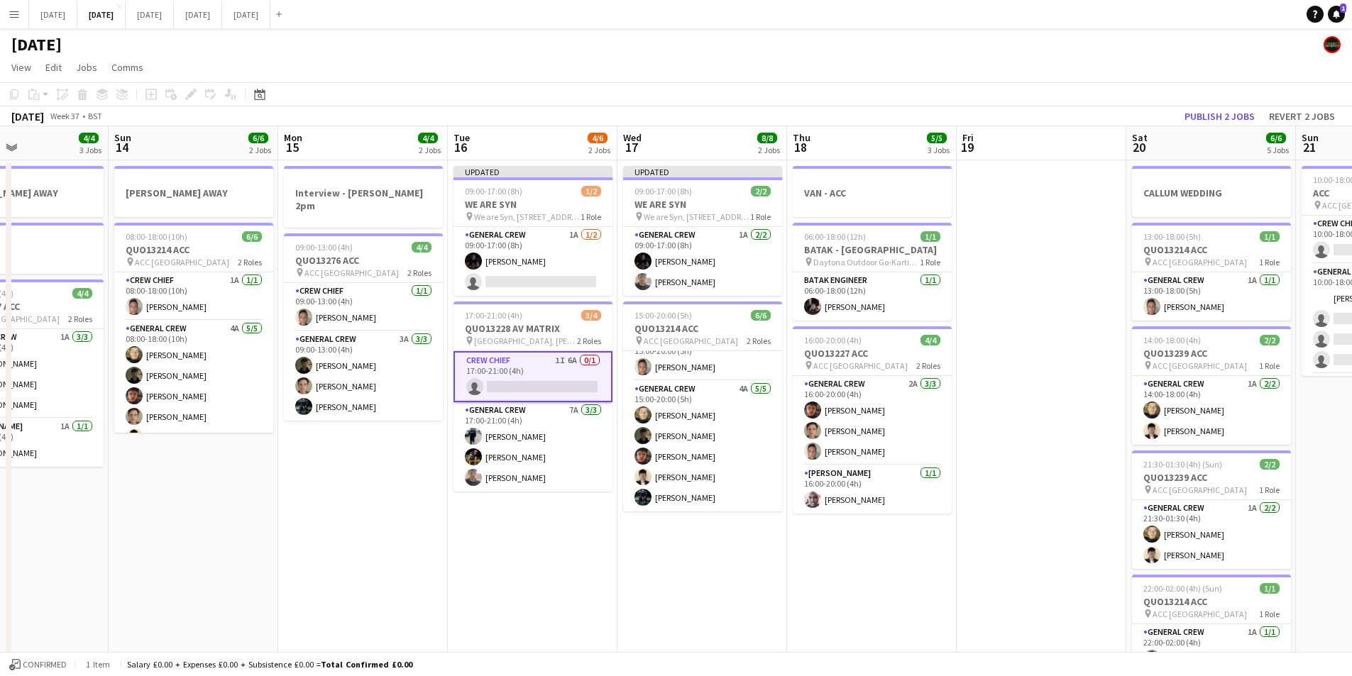
click at [780, 476] on app-calendar-viewport "Thu 11 8/8 2 Jobs Fri 12 6/6 2 Jobs Sat 13 4/4 3 Jobs Sun 14 6/6 2 Jobs Mon 15 …" at bounding box center [676, 614] width 1352 height 976
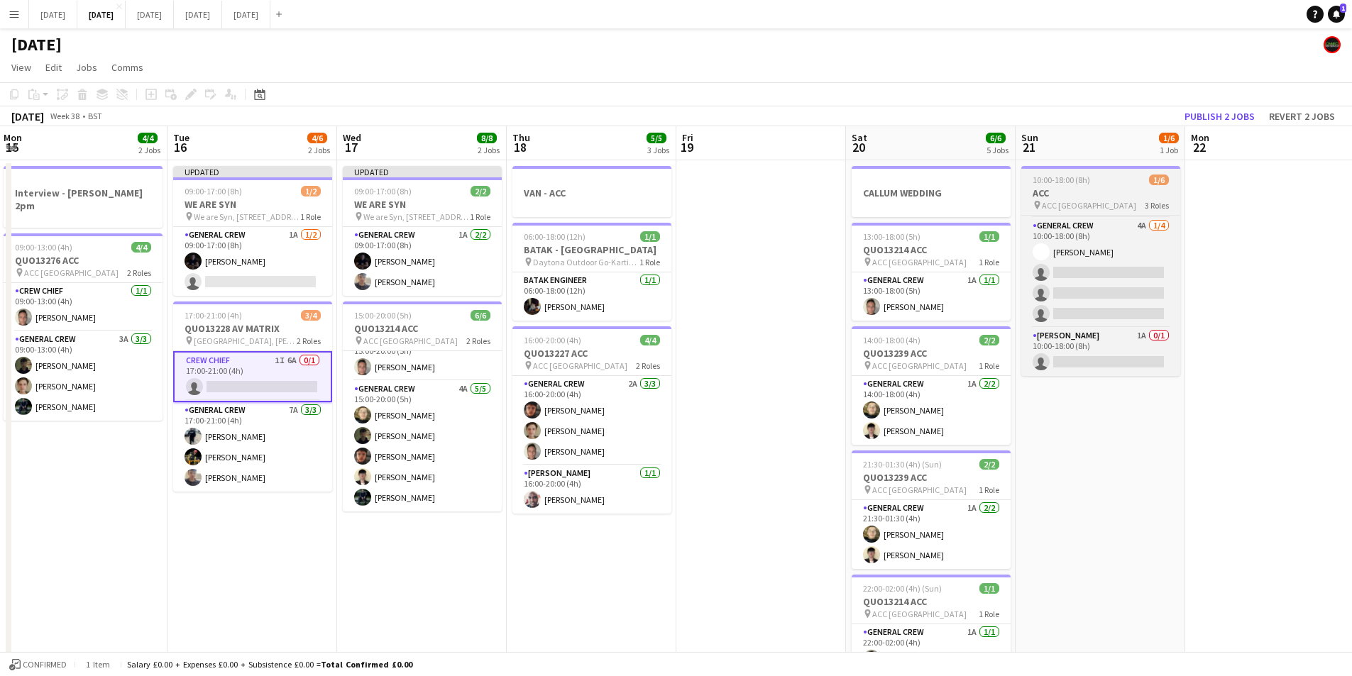
scroll to position [0, 0]
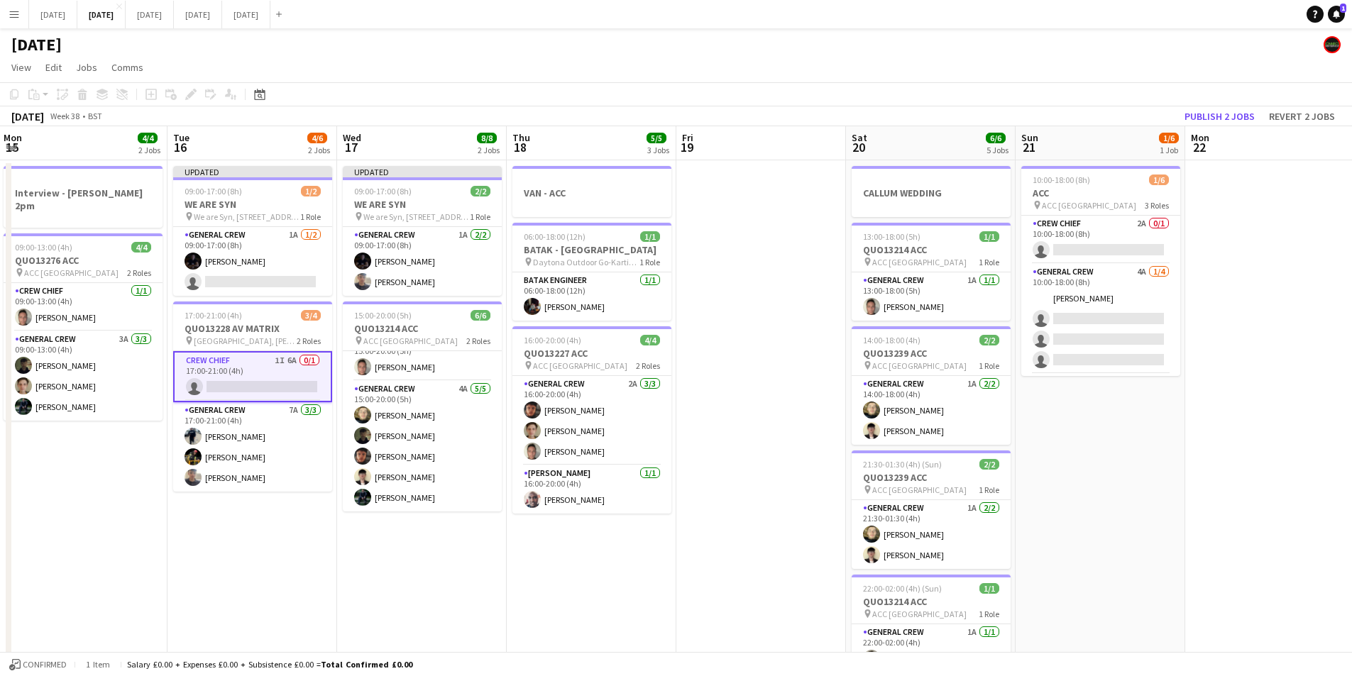
drag, startPoint x: 1114, startPoint y: 464, endPoint x: 1058, endPoint y: 402, distance: 82.9
click at [1062, 446] on app-calendar-viewport "Sat 13 4/4 3 Jobs Sun 14 6/6 2 Jobs Mon 15 4/4 2 Jobs Tue 16 4/6 2 Jobs Wed 17 …" at bounding box center [676, 614] width 1352 height 976
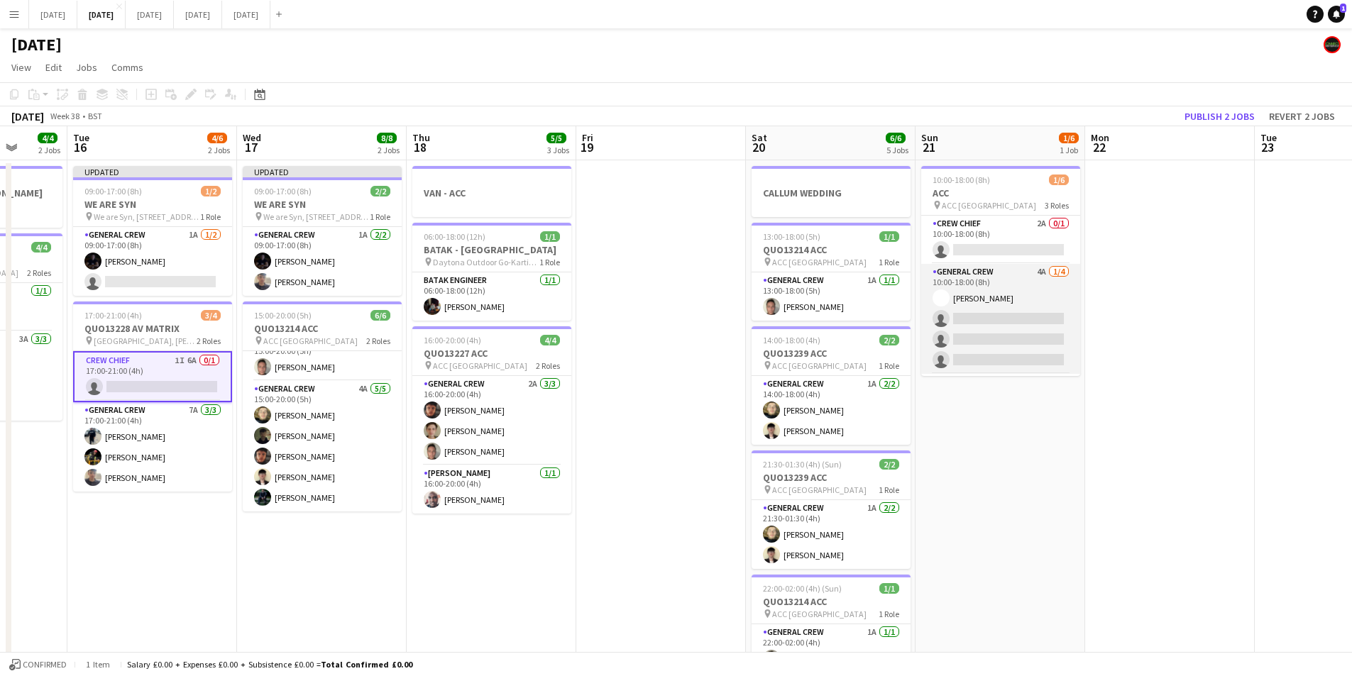
scroll to position [46, 0]
click at [1005, 359] on app-card-role "Van Driver 1A 0/1 10:00-18:00 (8h) single-neutral-actions" at bounding box center [1000, 352] width 159 height 48
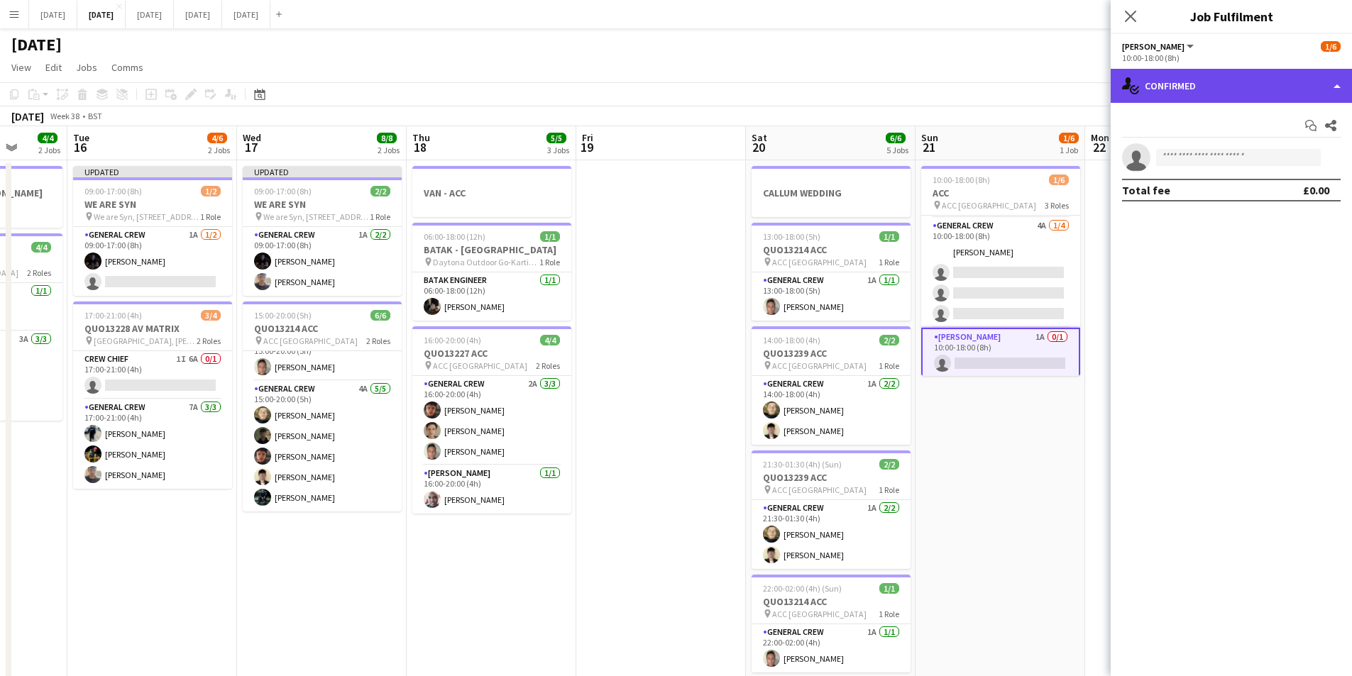
click at [1252, 72] on div "single-neutral-actions-check-2 Confirmed" at bounding box center [1231, 86] width 241 height 34
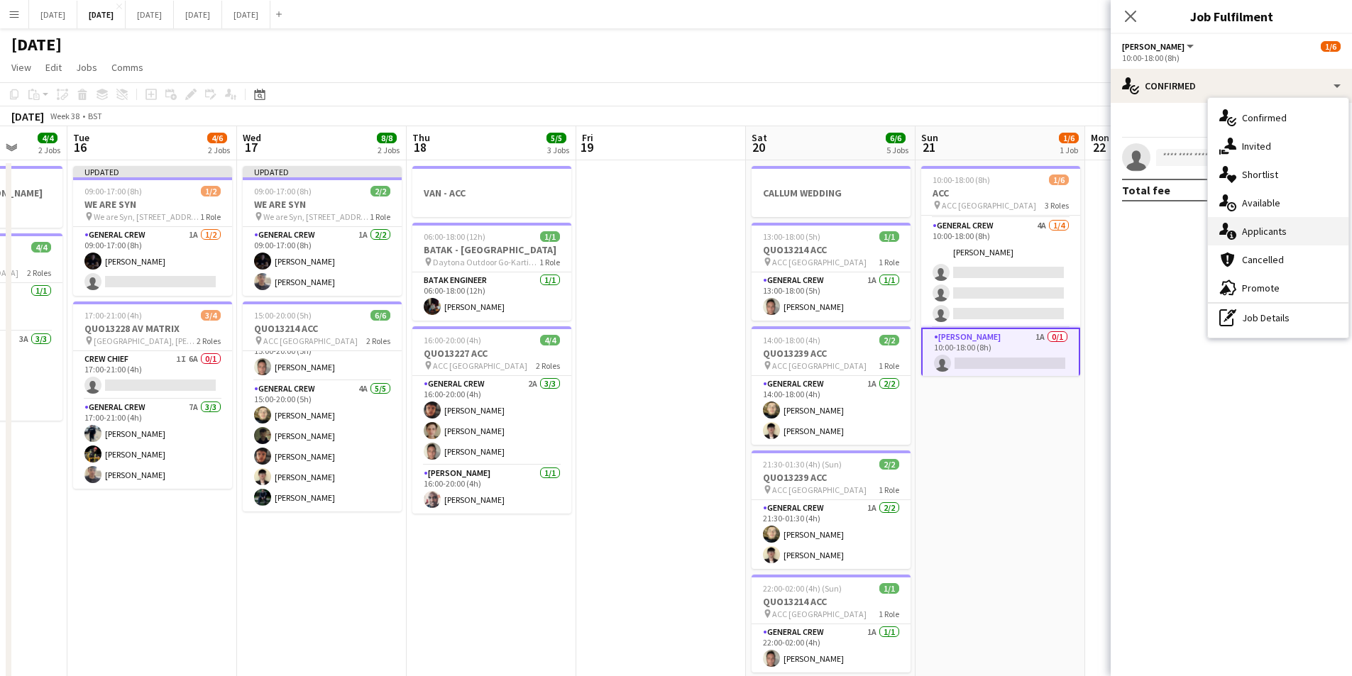
click at [1281, 236] on div "single-neutral-actions-information Applicants" at bounding box center [1278, 231] width 141 height 28
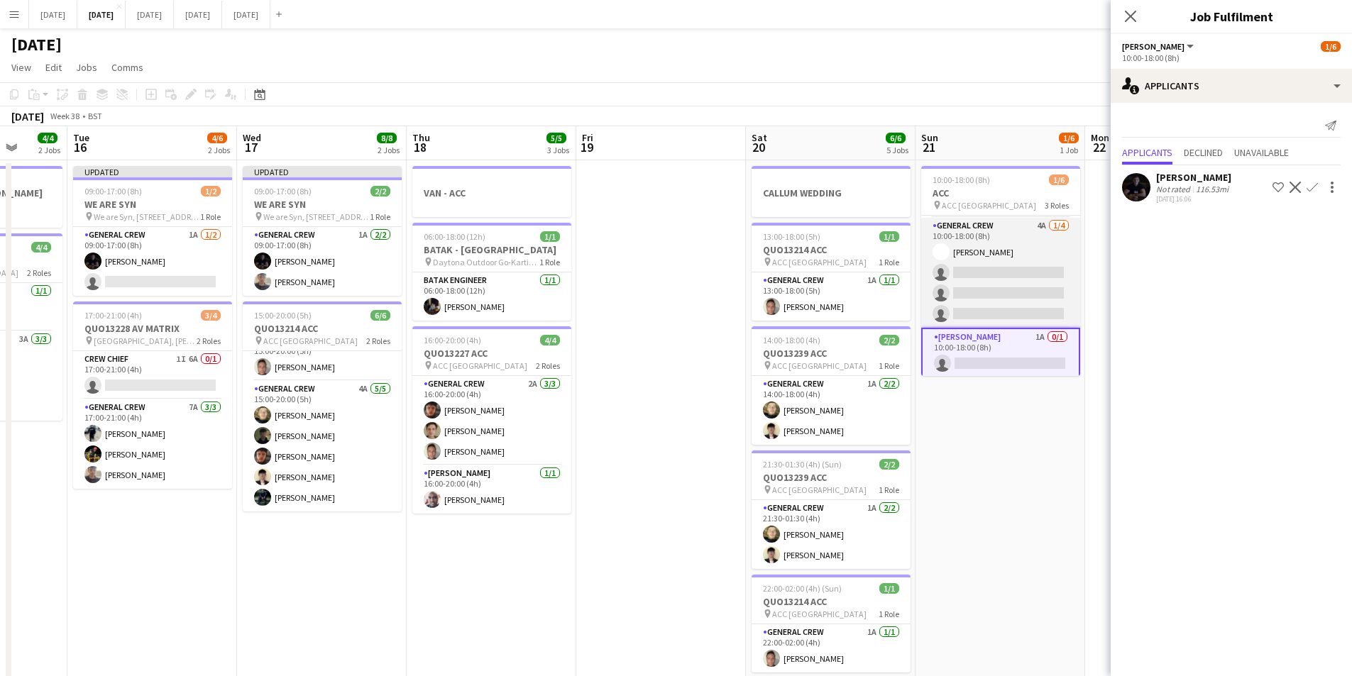
scroll to position [0, 0]
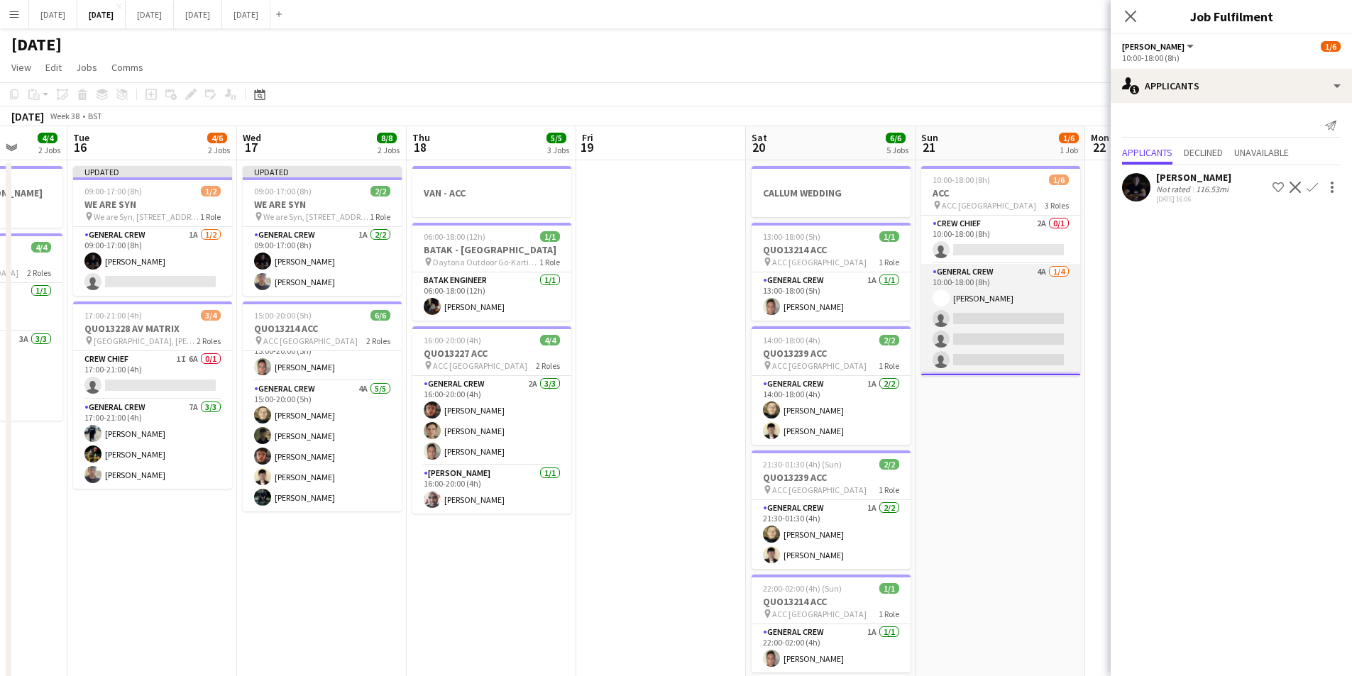
click at [1003, 326] on app-card-role "General Crew 4A 1/4 10:00-18:00 (8h) Charlie James-Turner single-neutral-action…" at bounding box center [1000, 319] width 159 height 110
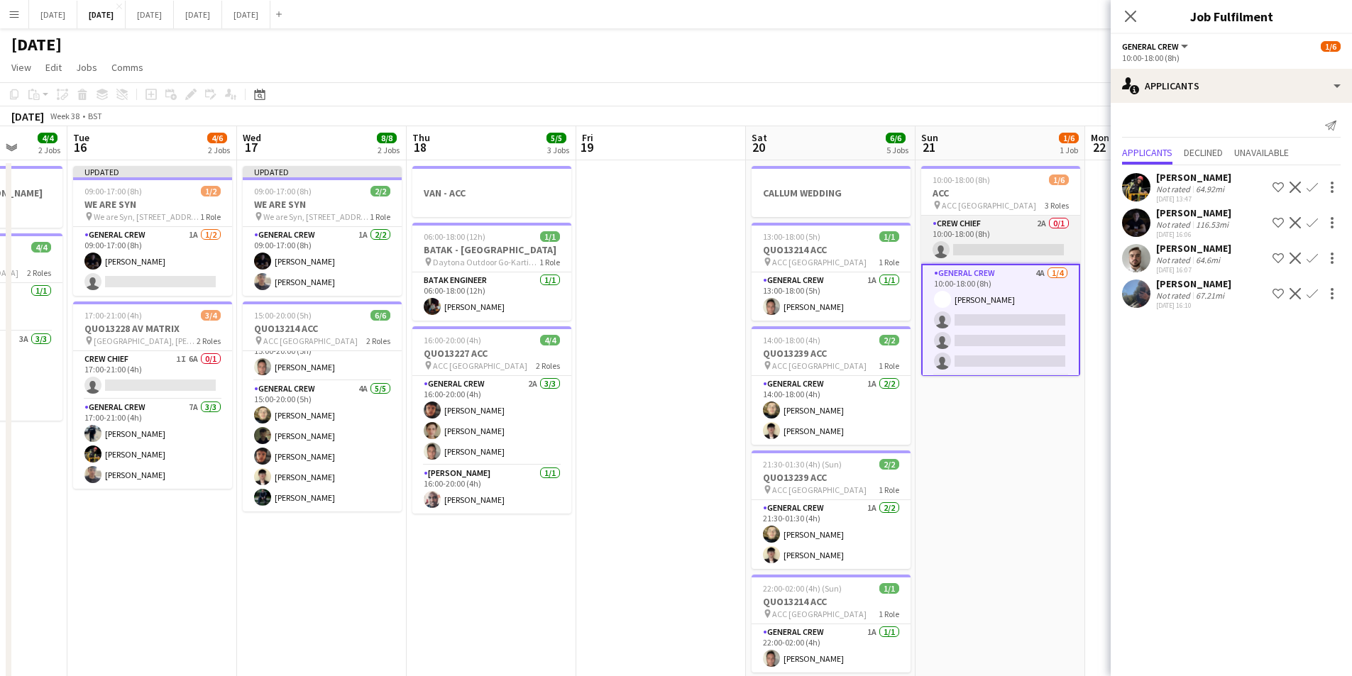
click at [1002, 238] on app-card-role "Crew Chief 2A 0/1 10:00-18:00 (8h) single-neutral-actions" at bounding box center [1000, 240] width 159 height 48
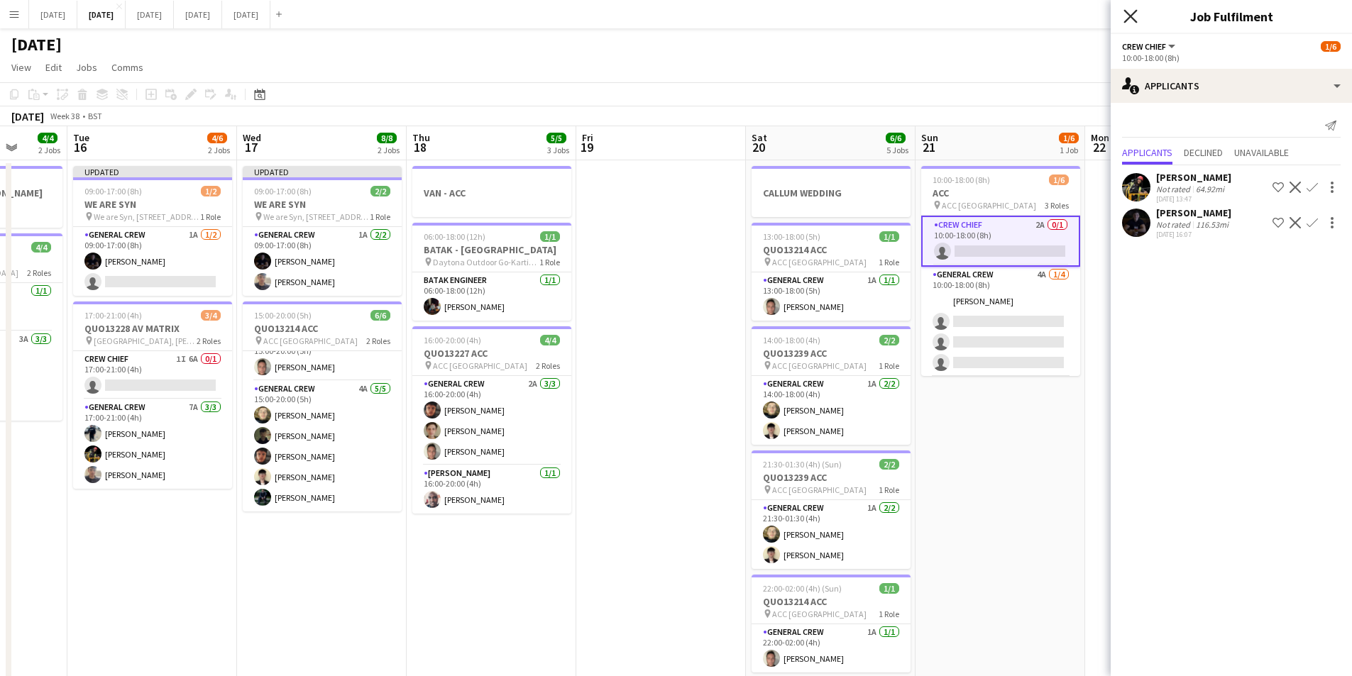
click at [1129, 15] on icon at bounding box center [1130, 15] width 13 height 13
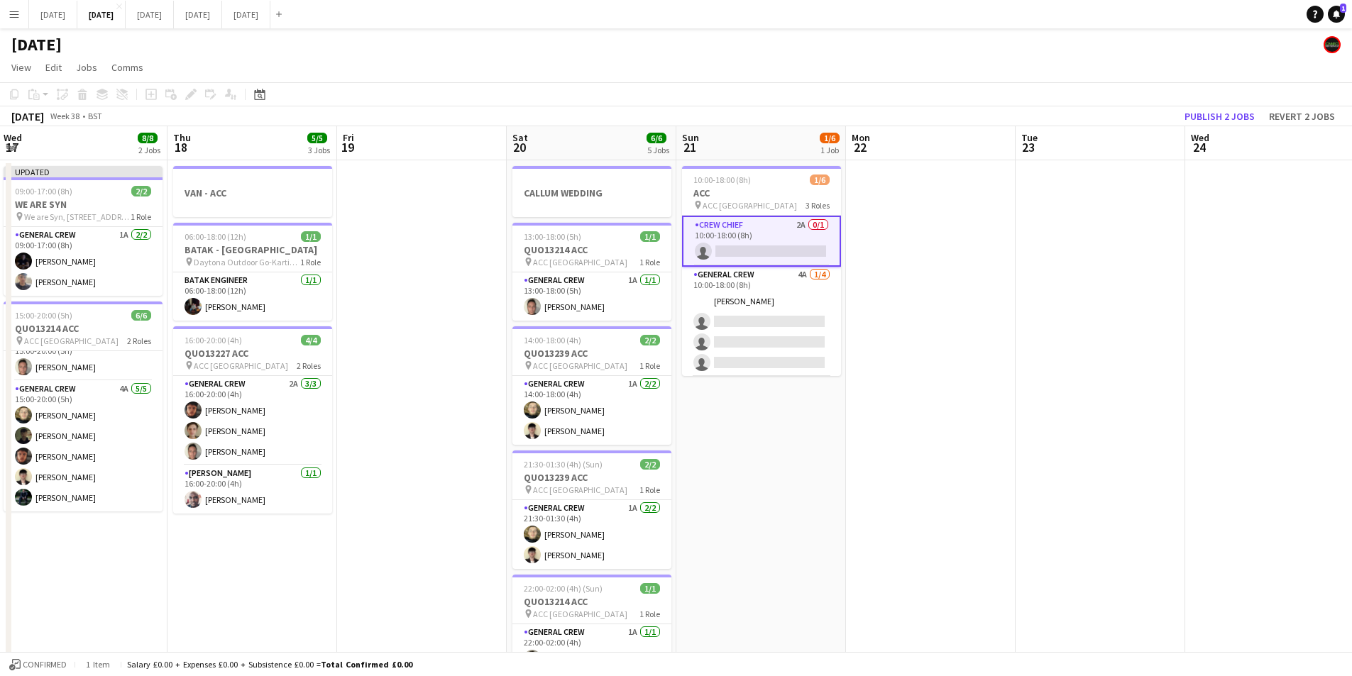
drag, startPoint x: 1082, startPoint y: 533, endPoint x: 686, endPoint y: 488, distance: 397.9
click at [687, 489] on app-calendar-viewport "Sat 13 4/4 3 Jobs Sun 14 6/6 2 Jobs Mon 15 4/4 2 Jobs Tue 16 4/6 2 Jobs Wed 17 …" at bounding box center [676, 614] width 1352 height 976
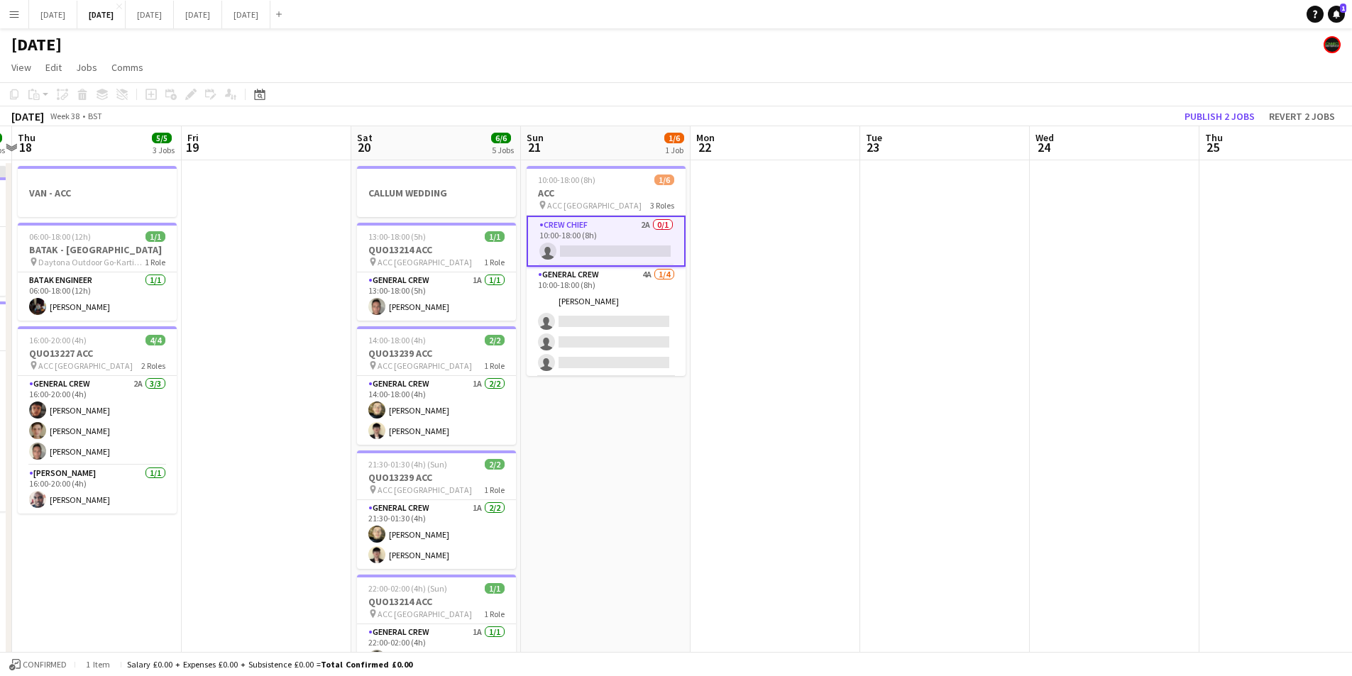
drag, startPoint x: 642, startPoint y: 461, endPoint x: 617, endPoint y: 454, distance: 26.3
click at [617, 454] on app-calendar-viewport "Mon 15 4/4 2 Jobs Tue 16 4/6 2 Jobs Wed 17 8/8 2 Jobs Thu 18 5/5 3 Jobs Fri 19 …" at bounding box center [676, 614] width 1352 height 976
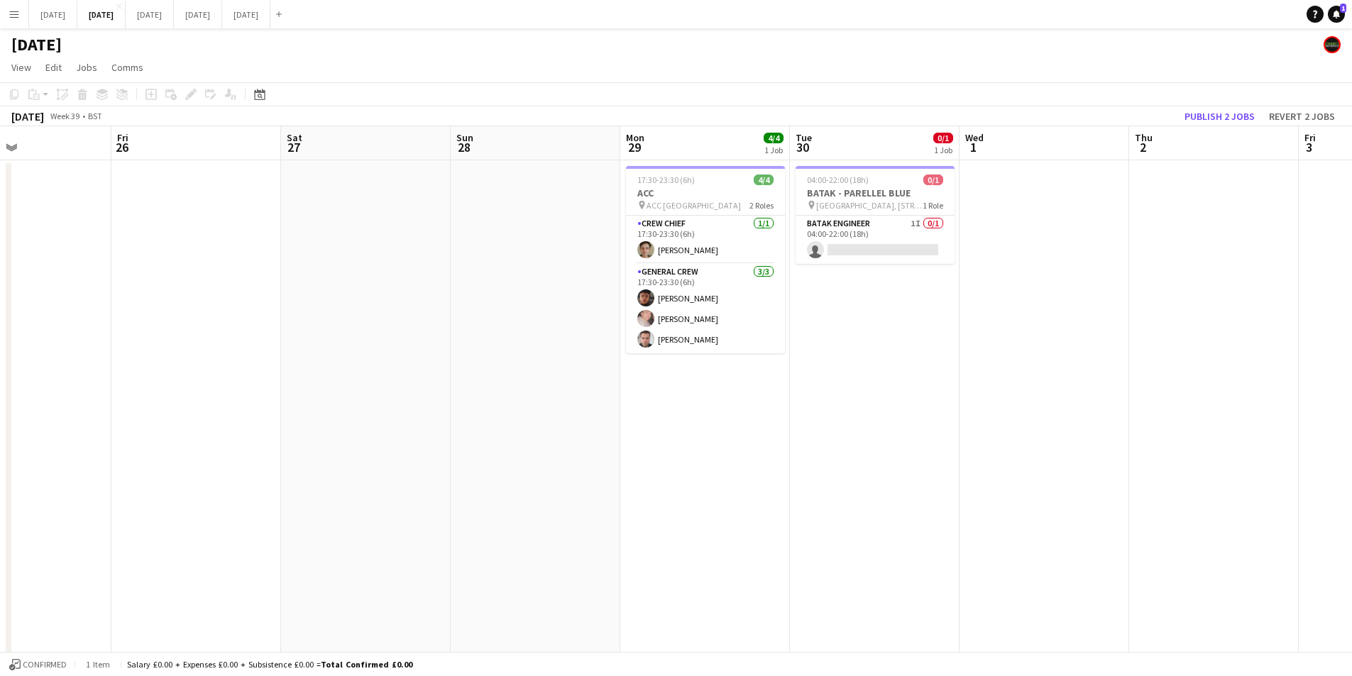
scroll to position [0, 397]
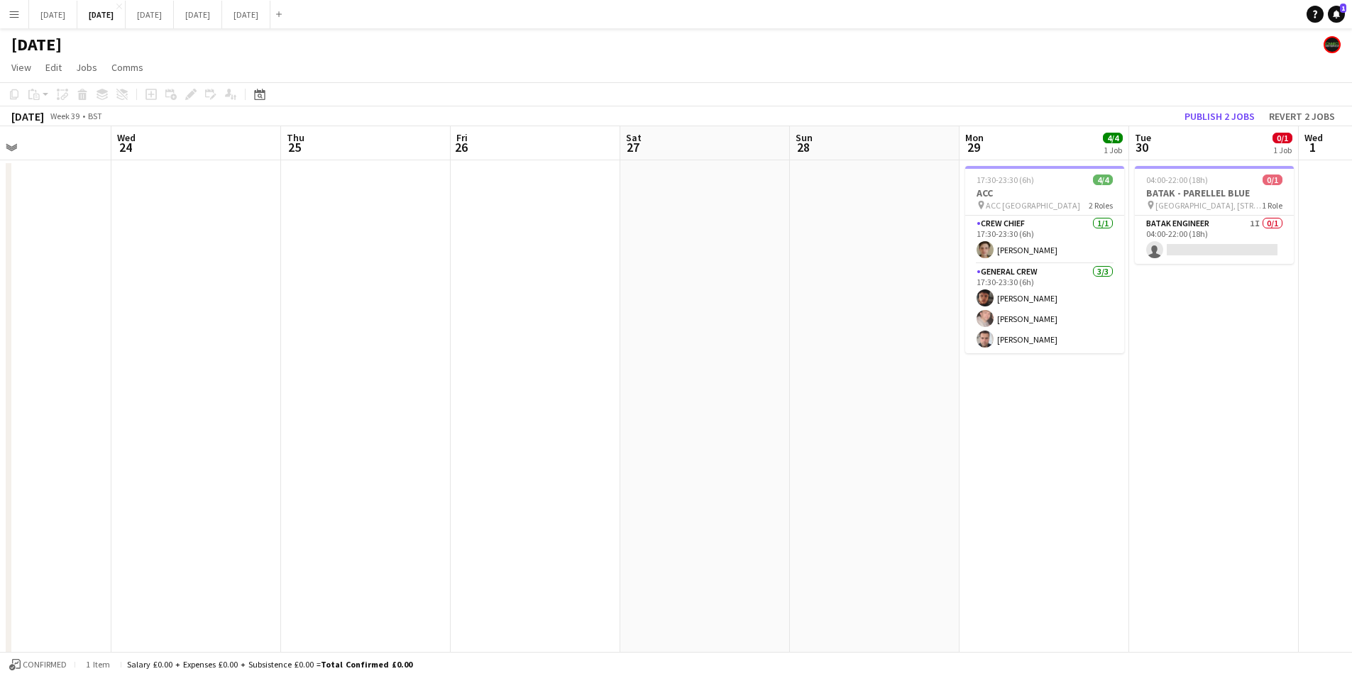
drag, startPoint x: 939, startPoint y: 535, endPoint x: 459, endPoint y: 486, distance: 482.3
click at [937, 495] on app-calendar-viewport "Sun 21 1/6 1 Job Mon 22 Tue 23 Wed 24 Thu 25 Fri 26 Sat 27 Sun 28 Mon 29 4/4 1 …" at bounding box center [676, 614] width 1352 height 976
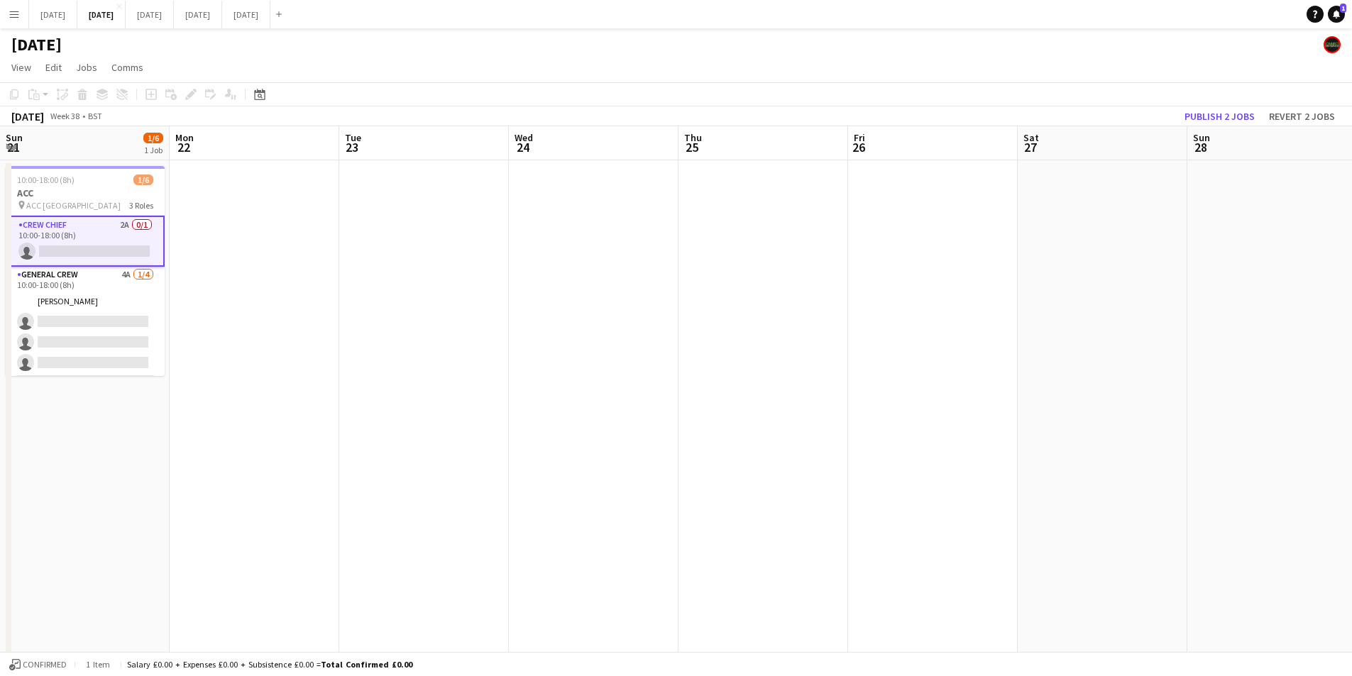
click at [842, 495] on app-calendar-viewport "Fri 19 Sat 20 6/6 5 Jobs Sun 21 1/6 1 Job Mon 22 Tue 23 Wed 24 Thu 25 Fri 26 Sa…" at bounding box center [676, 614] width 1352 height 976
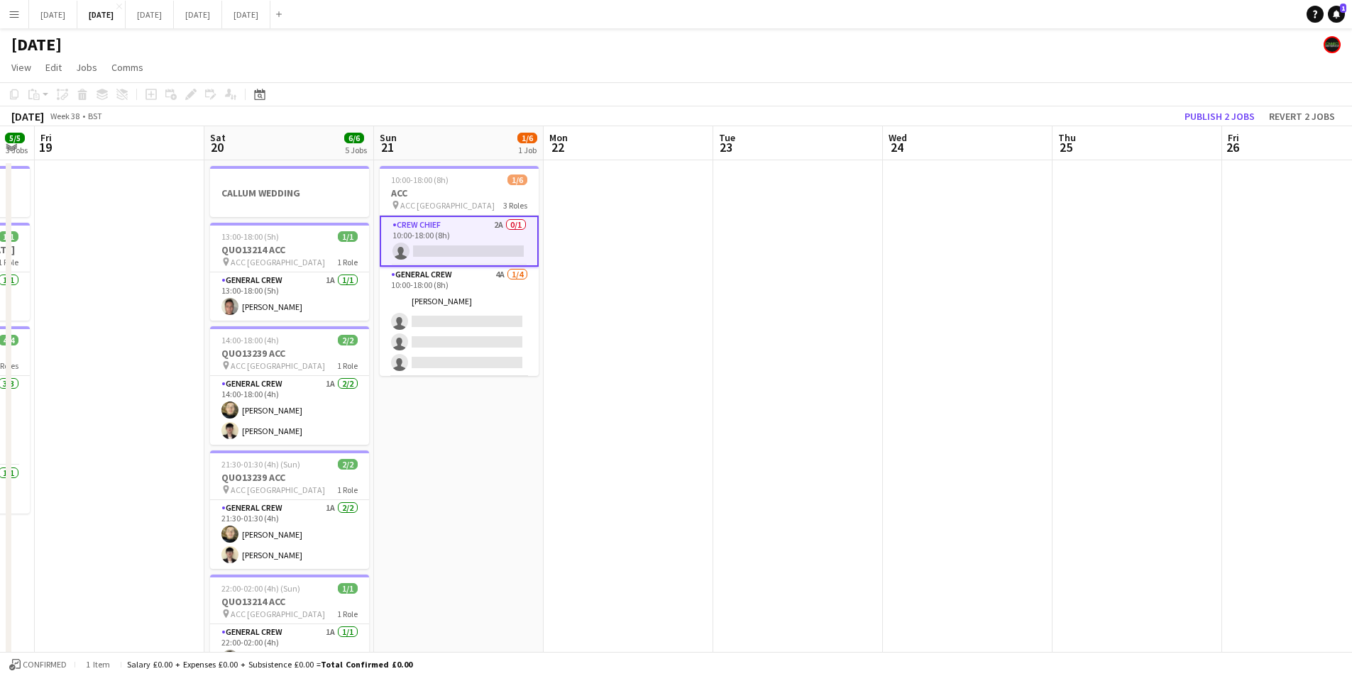
drag, startPoint x: 586, startPoint y: 505, endPoint x: 824, endPoint y: 518, distance: 238.1
click at [824, 518] on app-calendar-viewport "Wed 17 8/8 2 Jobs Thu 18 5/5 3 Jobs Fri 19 Sat 20 6/6 5 Jobs Sun 21 1/6 1 Job M…" at bounding box center [676, 614] width 1352 height 976
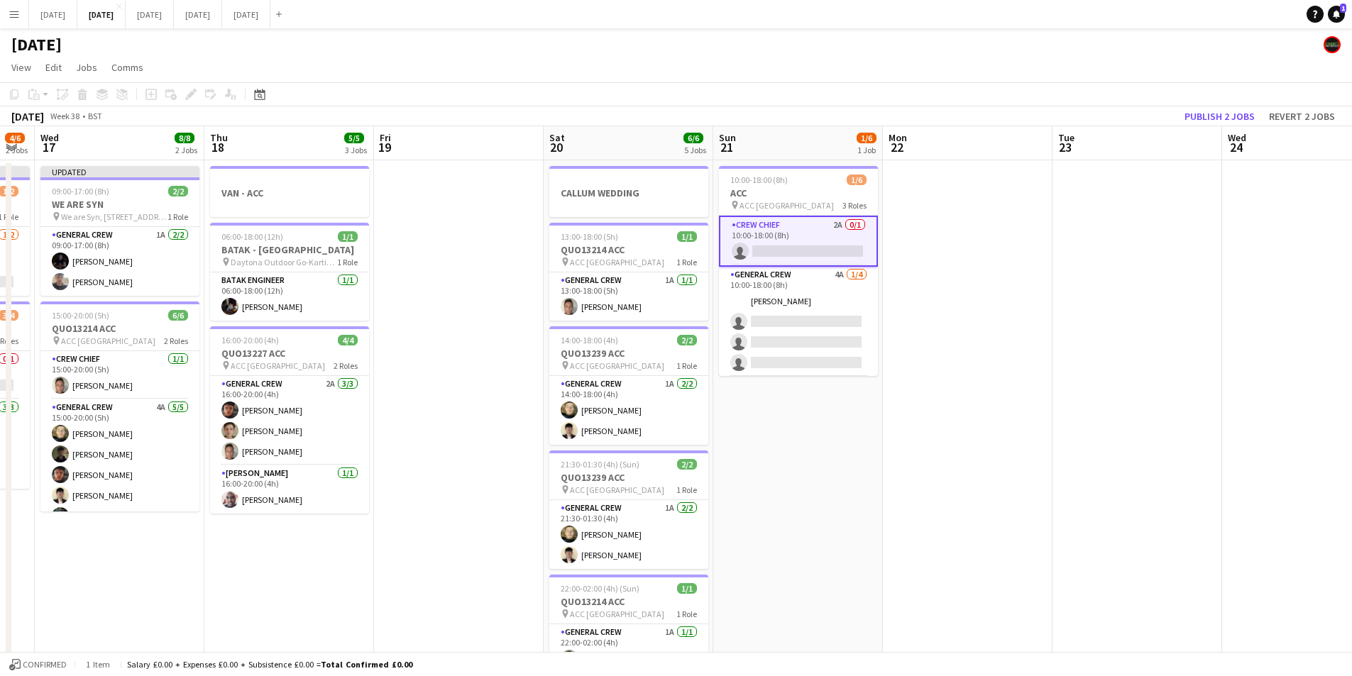
scroll to position [0, 439]
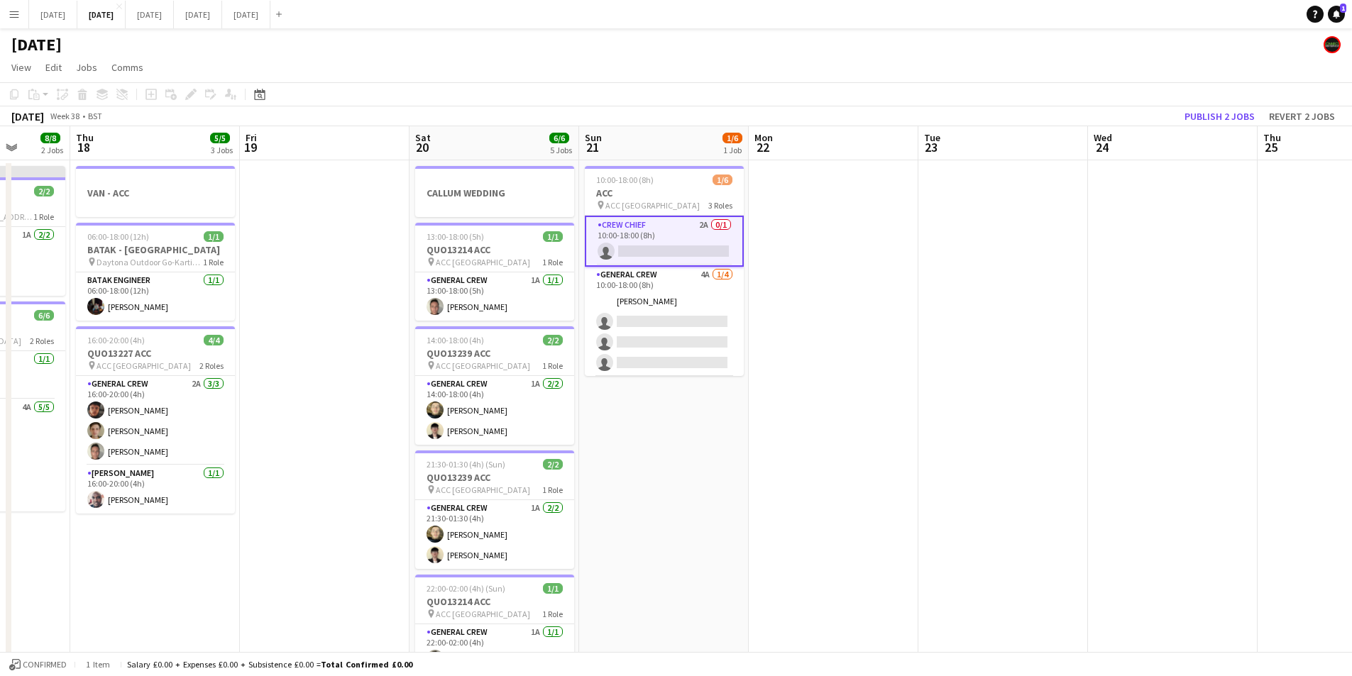
drag, startPoint x: 505, startPoint y: 541, endPoint x: 550, endPoint y: 521, distance: 48.9
click at [534, 528] on app-calendar-viewport "Mon 15 4/4 2 Jobs Tue 16 4/6 2 Jobs Wed 17 8/8 2 Jobs Thu 18 5/5 3 Jobs Fri 19 …" at bounding box center [676, 614] width 1352 height 976
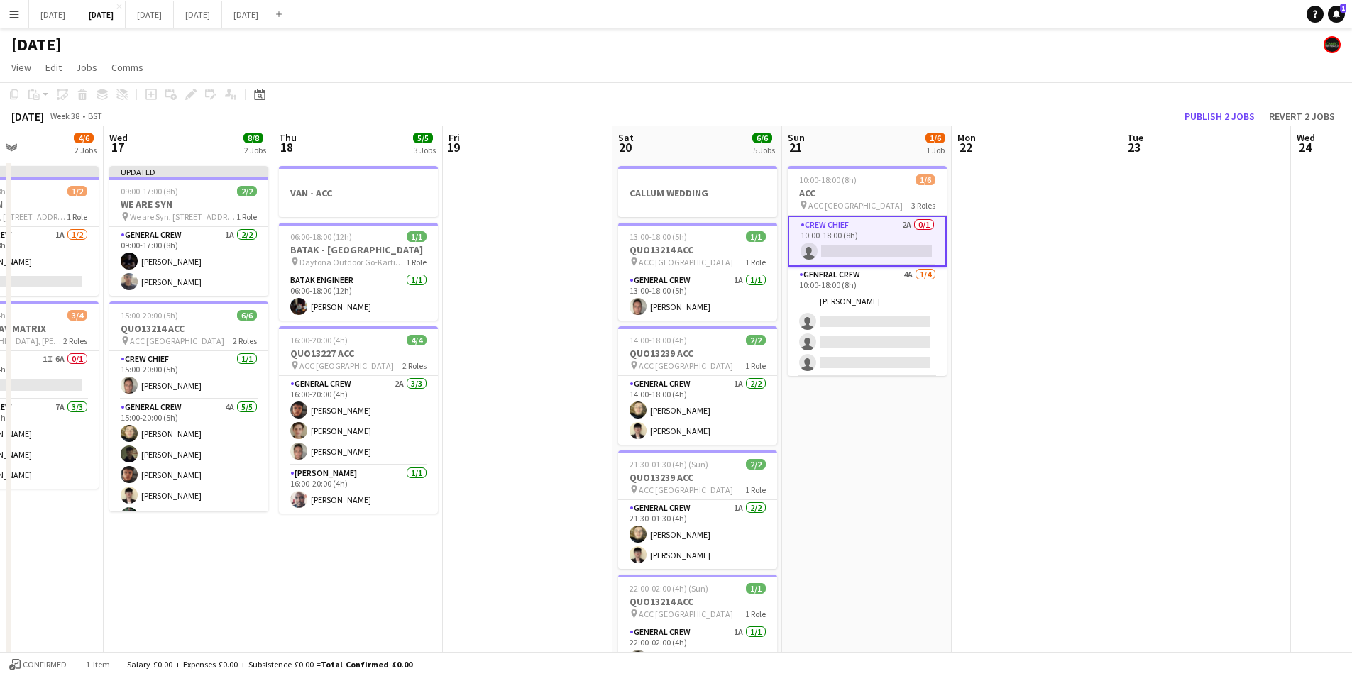
drag, startPoint x: 348, startPoint y: 553, endPoint x: 635, endPoint y: 542, distance: 286.3
click at [634, 542] on app-calendar-viewport "Sun 14 6/6 2 Jobs Mon 15 4/4 2 Jobs Tue 16 4/6 2 Jobs Wed 17 8/8 2 Jobs Thu 18 …" at bounding box center [676, 614] width 1352 height 976
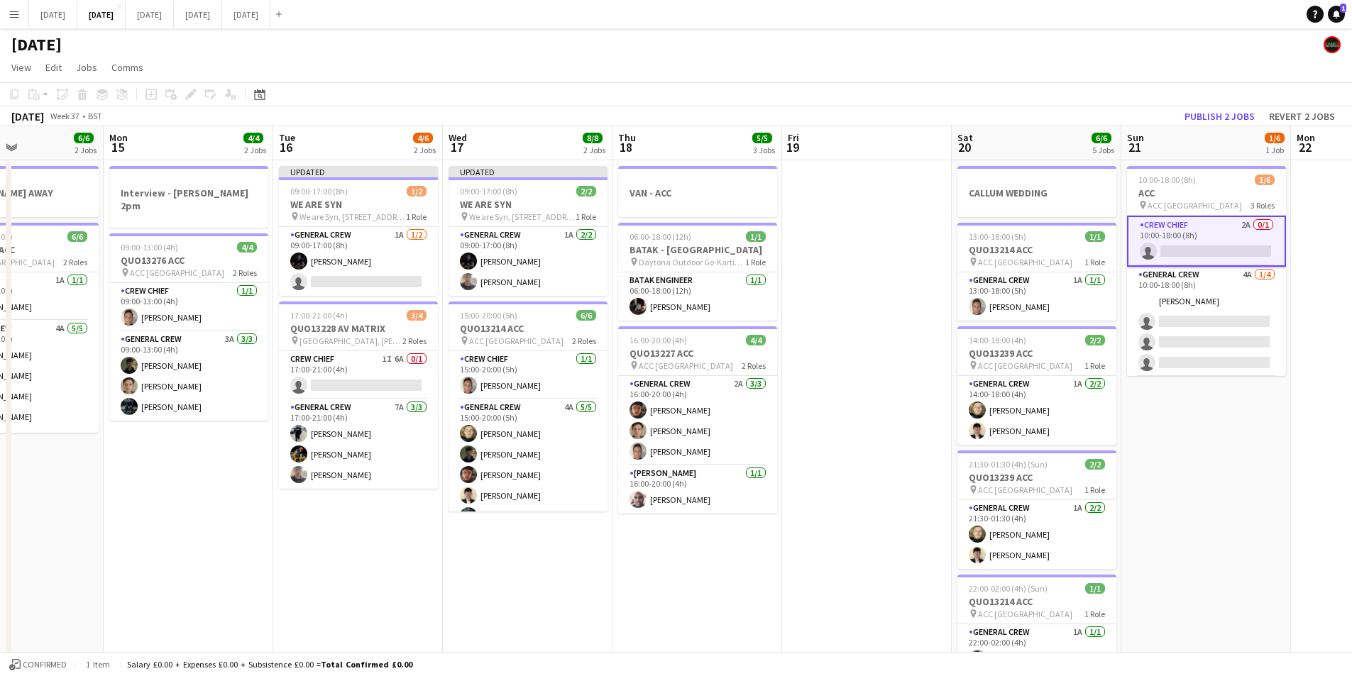
scroll to position [0, 412]
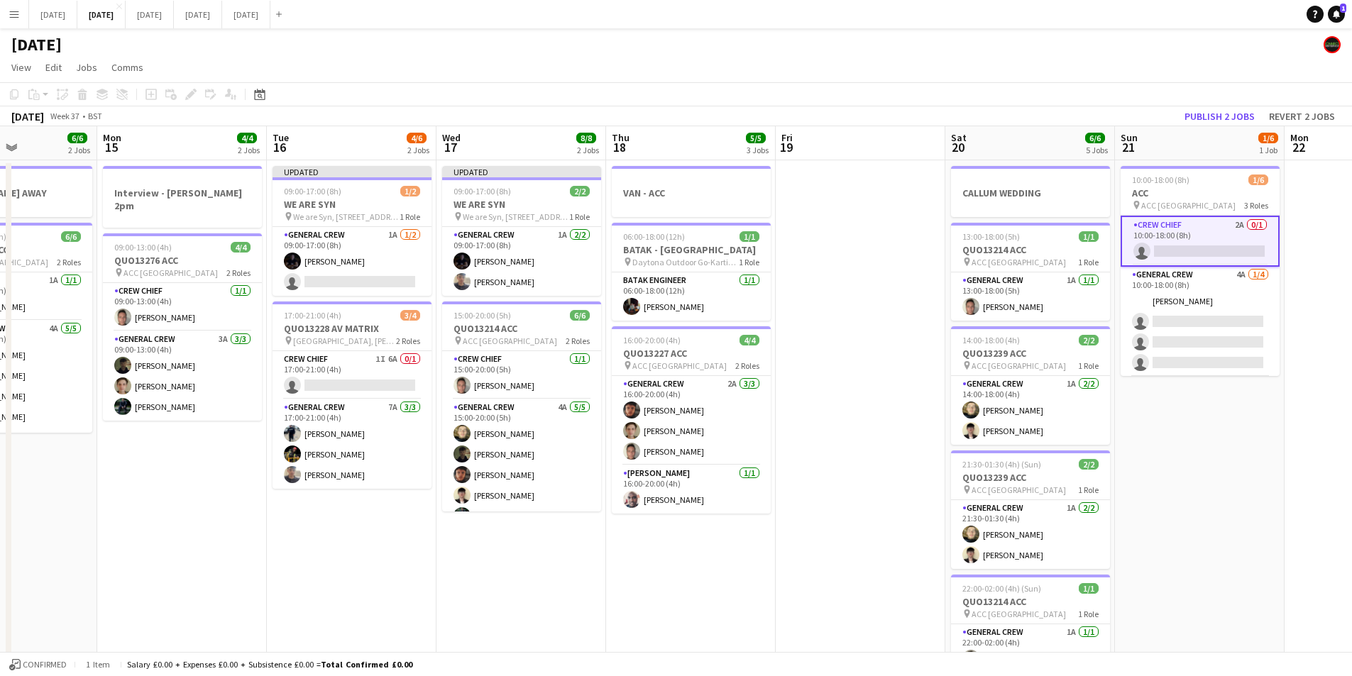
drag, startPoint x: 444, startPoint y: 569, endPoint x: 661, endPoint y: 568, distance: 217.2
click at [637, 573] on app-calendar-viewport "Fri 12 6/6 2 Jobs Sat 13 4/4 3 Jobs Sun 14 6/6 2 Jobs Mon 15 4/4 2 Jobs Tue 16 …" at bounding box center [676, 614] width 1352 height 976
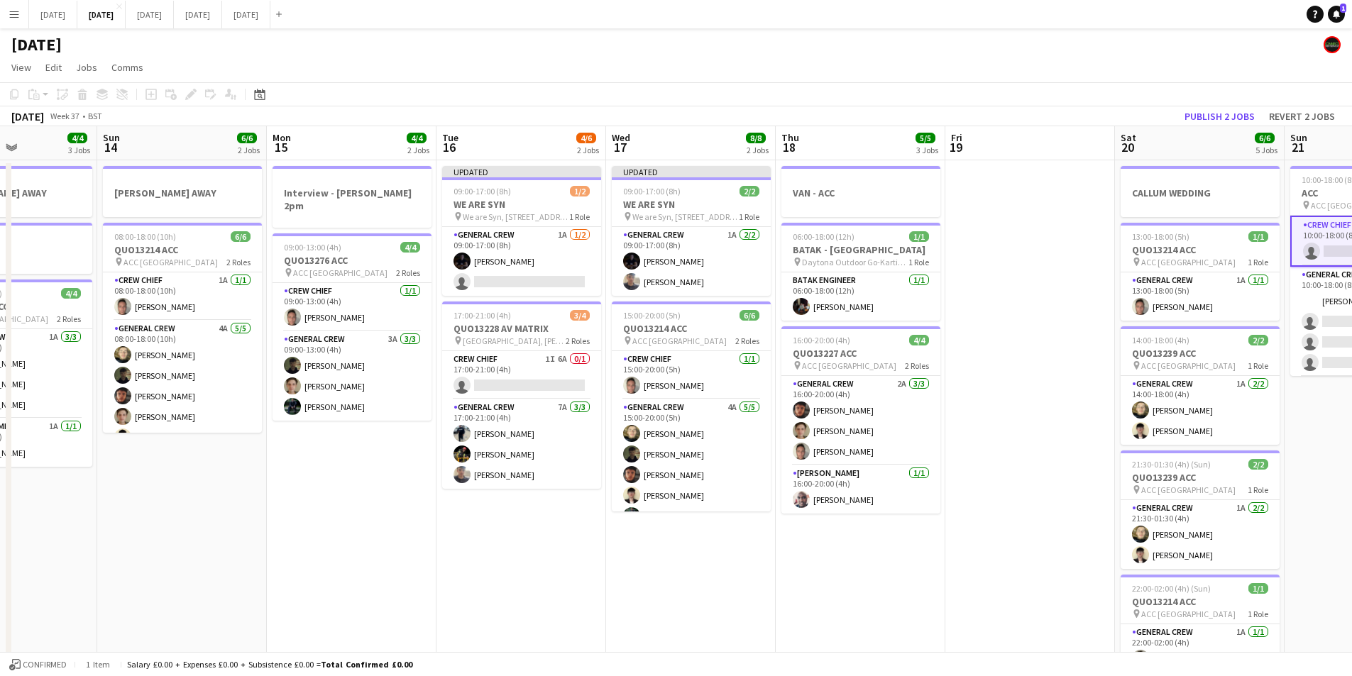
scroll to position [0, 389]
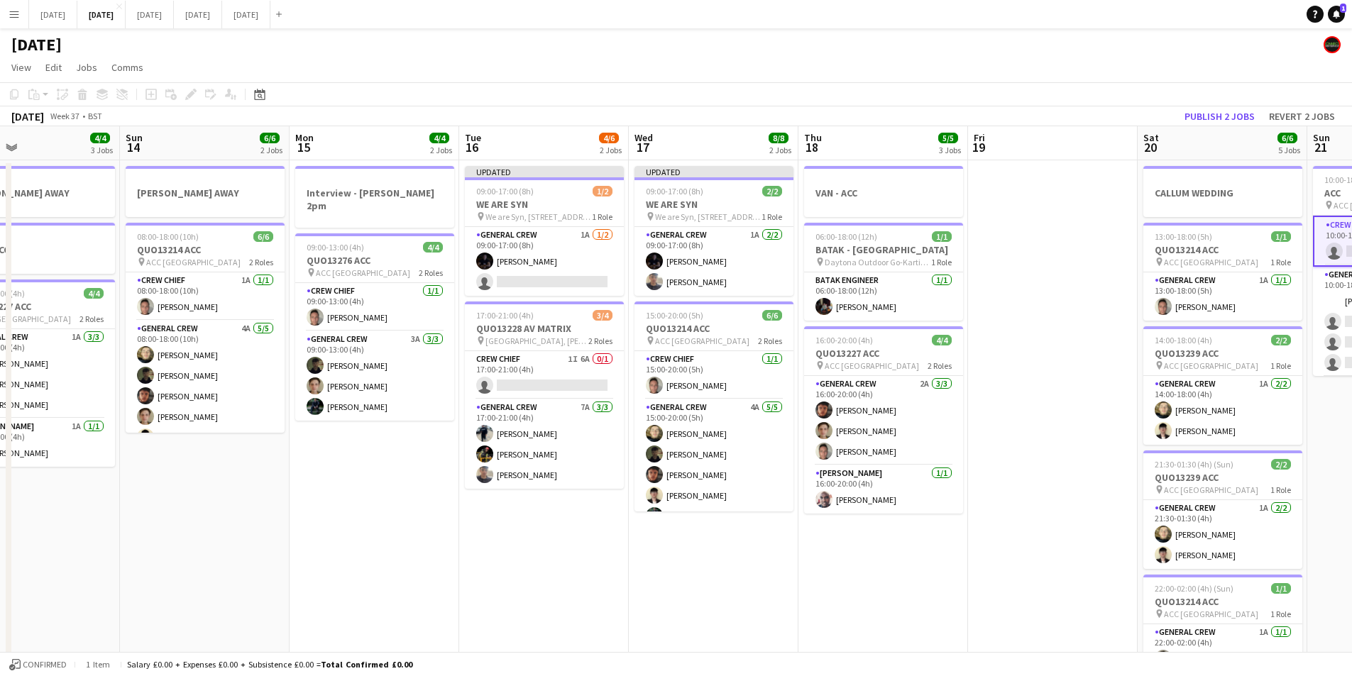
drag, startPoint x: 564, startPoint y: 571, endPoint x: 714, endPoint y: 561, distance: 150.8
click at [698, 572] on app-calendar-viewport "Thu 11 8/8 2 Jobs Fri 12 6/6 2 Jobs Sat 13 4/4 3 Jobs Sun 14 6/6 2 Jobs Mon 15 …" at bounding box center [676, 614] width 1352 height 976
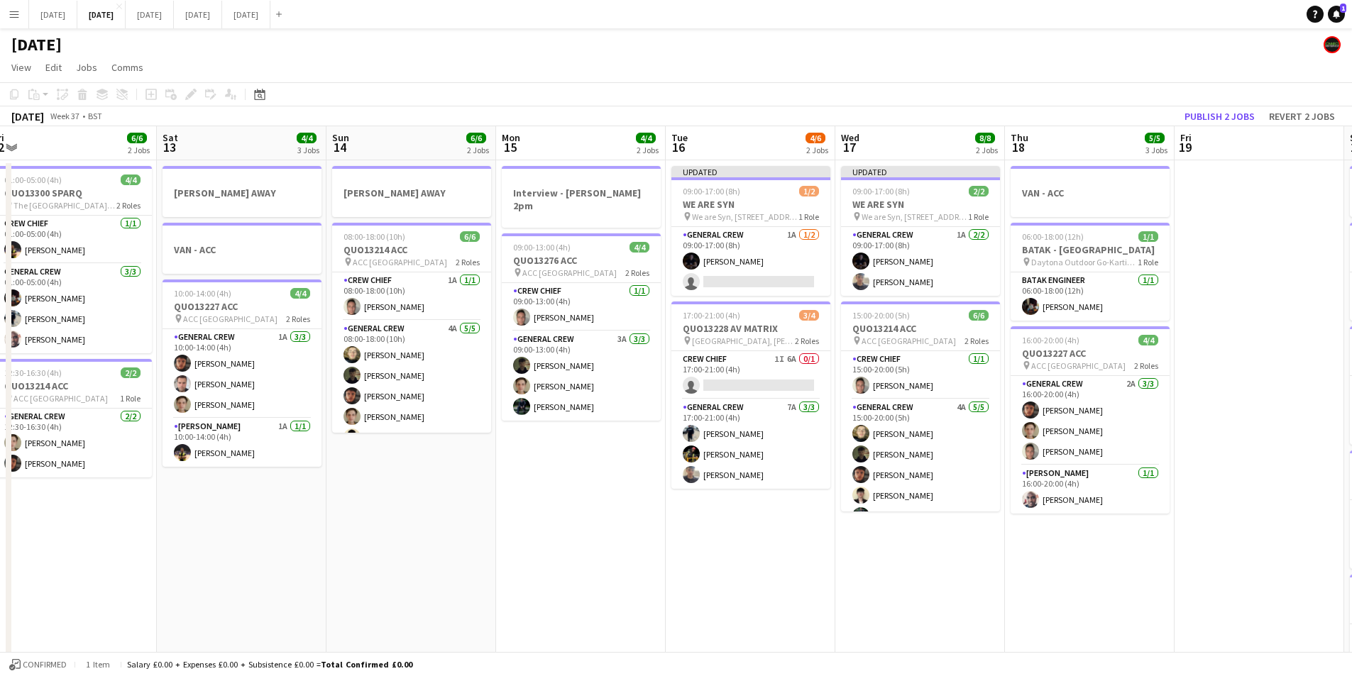
drag, startPoint x: 641, startPoint y: 566, endPoint x: 771, endPoint y: 559, distance: 130.0
click at [770, 560] on app-calendar-viewport "Wed 10 Thu 11 8/8 2 Jobs Fri 12 6/6 2 Jobs Sat 13 4/4 3 Jobs Sun 14 6/6 2 Jobs …" at bounding box center [676, 614] width 1352 height 976
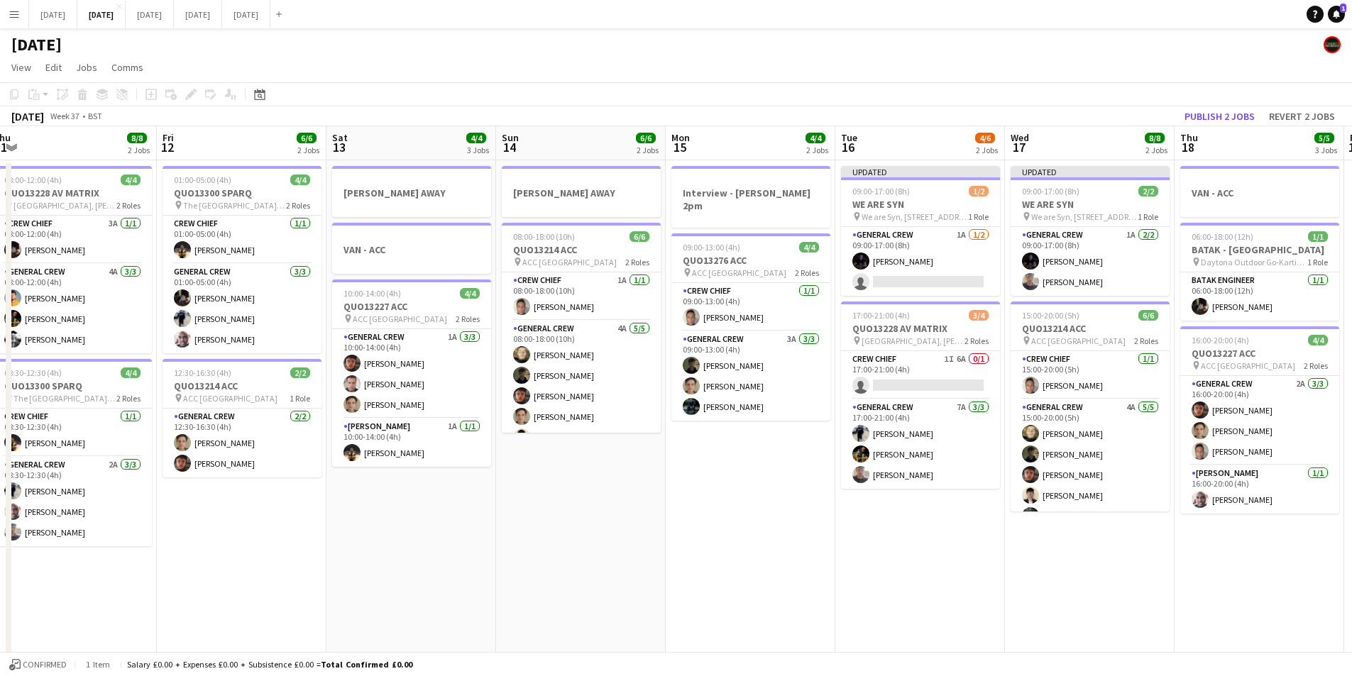
scroll to position [0, 343]
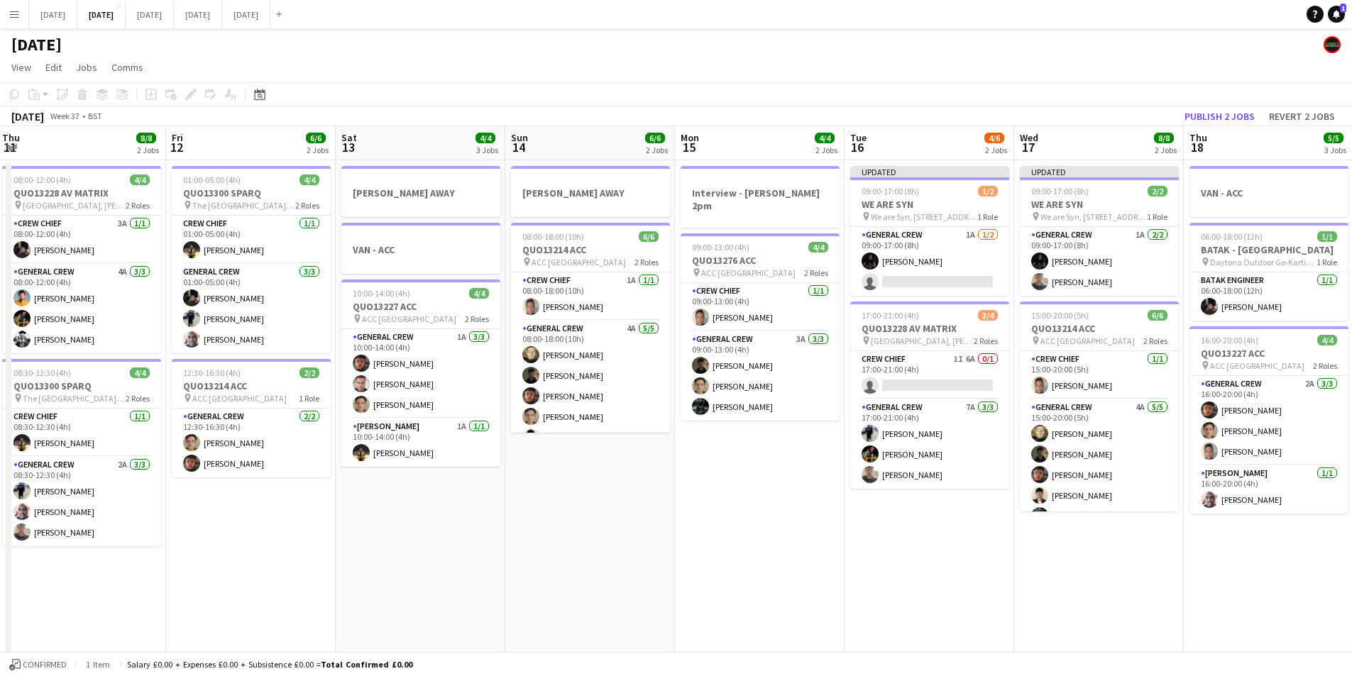
drag, startPoint x: 905, startPoint y: 530, endPoint x: 813, endPoint y: 520, distance: 92.2
click at [813, 520] on app-calendar-viewport "Tue 9 4/4 2 Jobs Wed 10 Thu 11 8/8 2 Jobs Fri 12 6/6 2 Jobs Sat 13 4/4 3 Jobs S…" at bounding box center [676, 614] width 1352 height 976
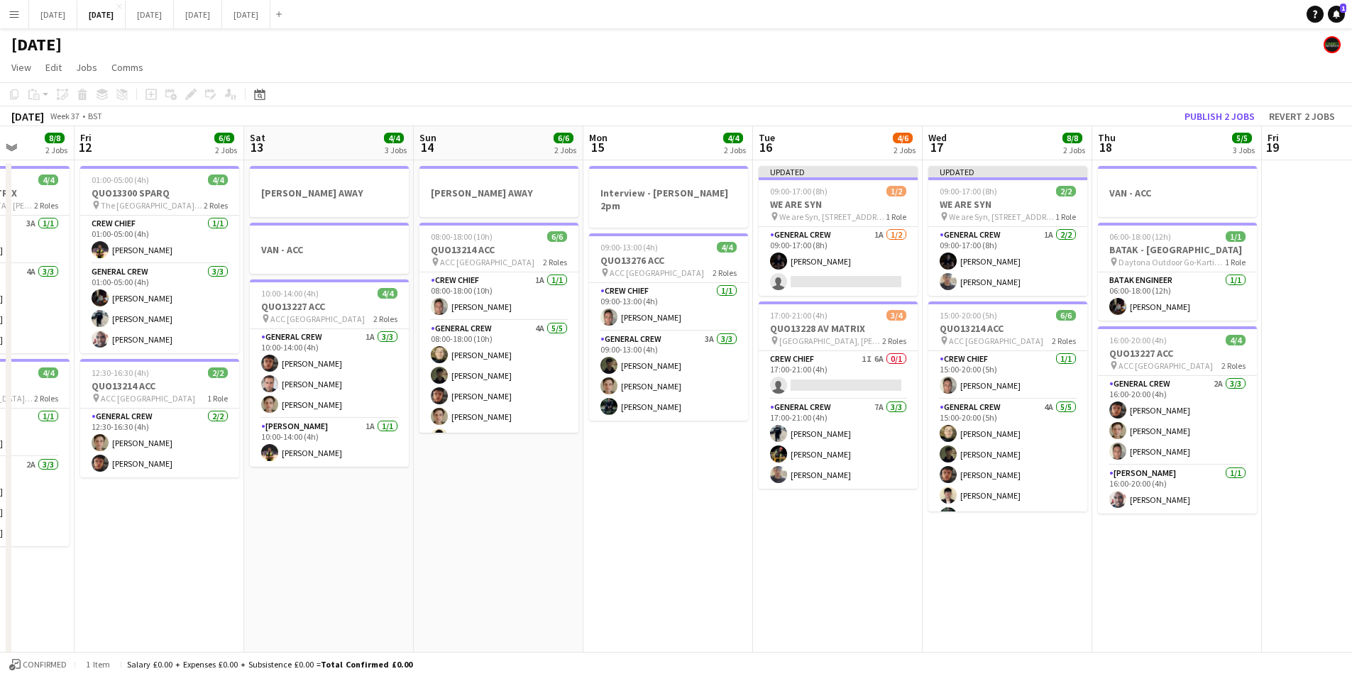
scroll to position [0, 414]
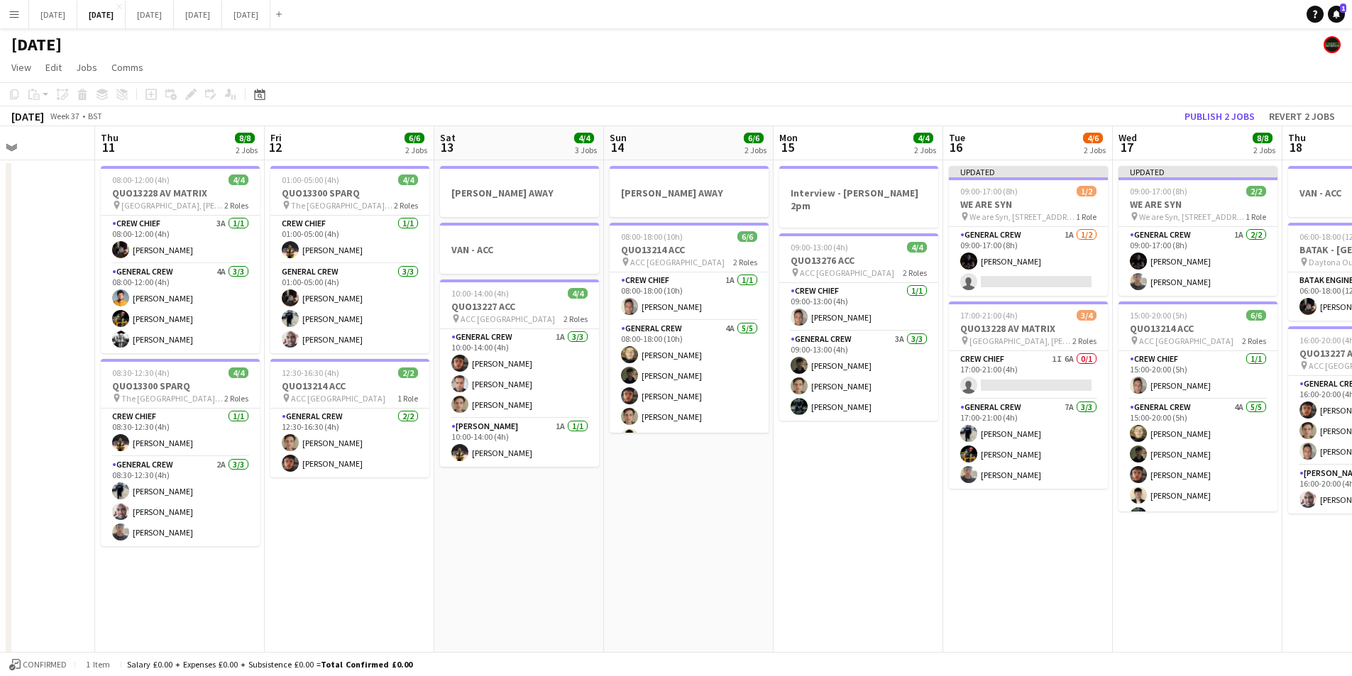
drag, startPoint x: 737, startPoint y: 558, endPoint x: 768, endPoint y: 568, distance: 32.1
click at [1087, 582] on app-calendar-viewport "Mon 8 6/6 2 Jobs Tue 9 4/4 2 Jobs Wed 10 Thu 11 8/8 2 Jobs Fri 12 6/6 2 Jobs Sa…" at bounding box center [676, 614] width 1352 height 976
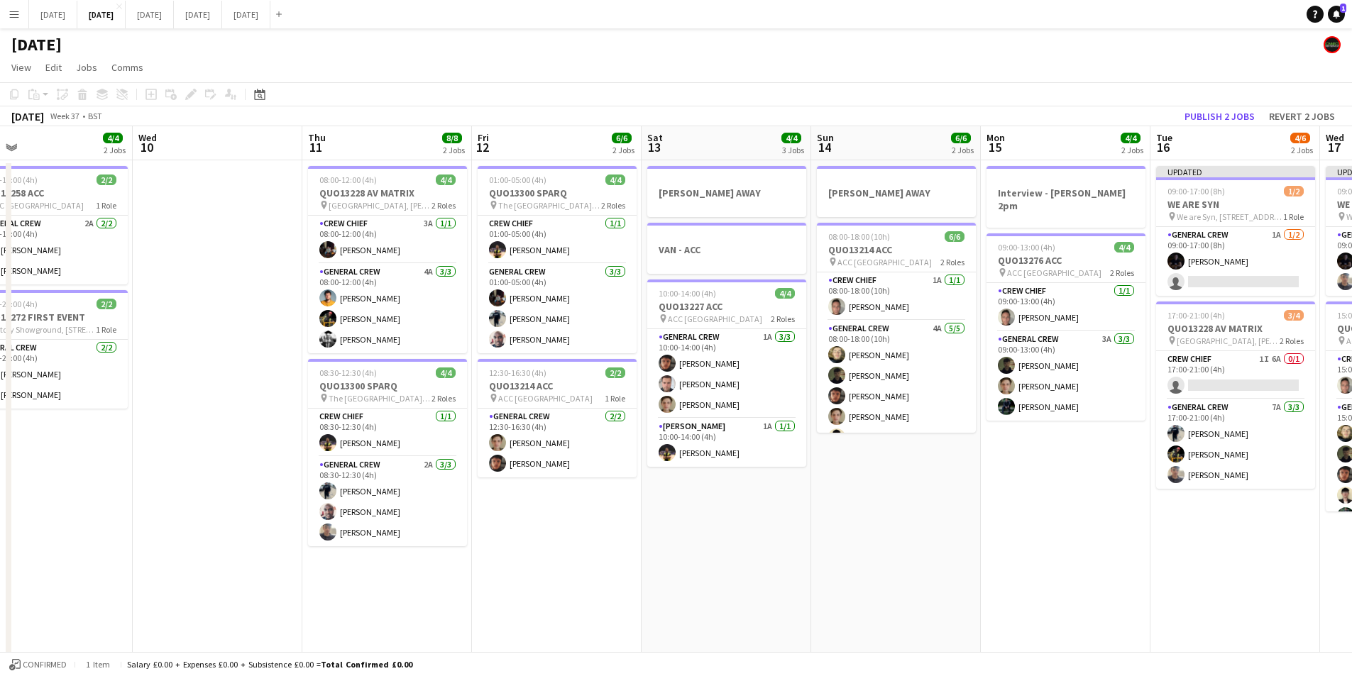
drag, startPoint x: 768, startPoint y: 568, endPoint x: 940, endPoint y: 549, distance: 172.7
click at [1014, 563] on app-calendar-viewport "Sun 7 7/8 2 Jobs Mon 8 6/6 2 Jobs Tue 9 4/4 2 Jobs Wed 10 Thu 11 8/8 2 Jobs Fri…" at bounding box center [676, 614] width 1352 height 976
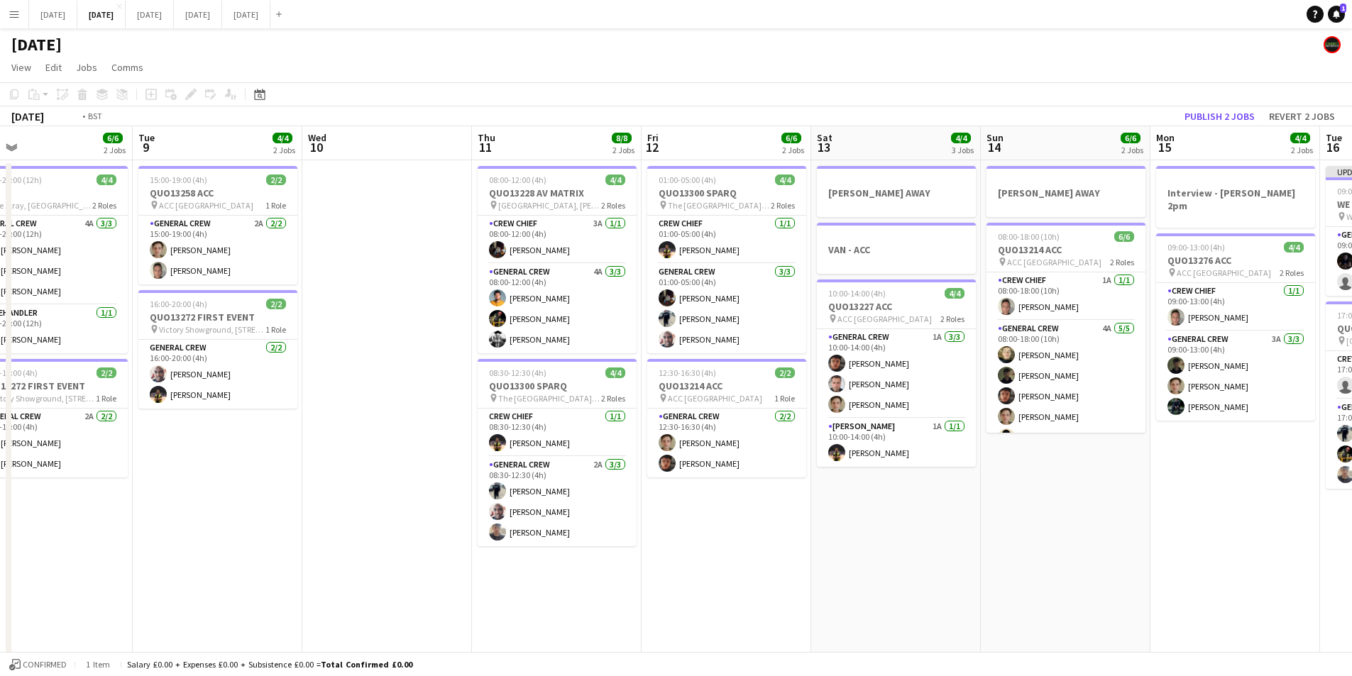
click at [970, 571] on app-calendar-viewport "Sat 6 13/14 5 Jobs Sun 7 7/8 2 Jobs Mon 8 6/6 2 Jobs Tue 9 4/4 2 Jobs Wed 10 Th…" at bounding box center [676, 614] width 1352 height 976
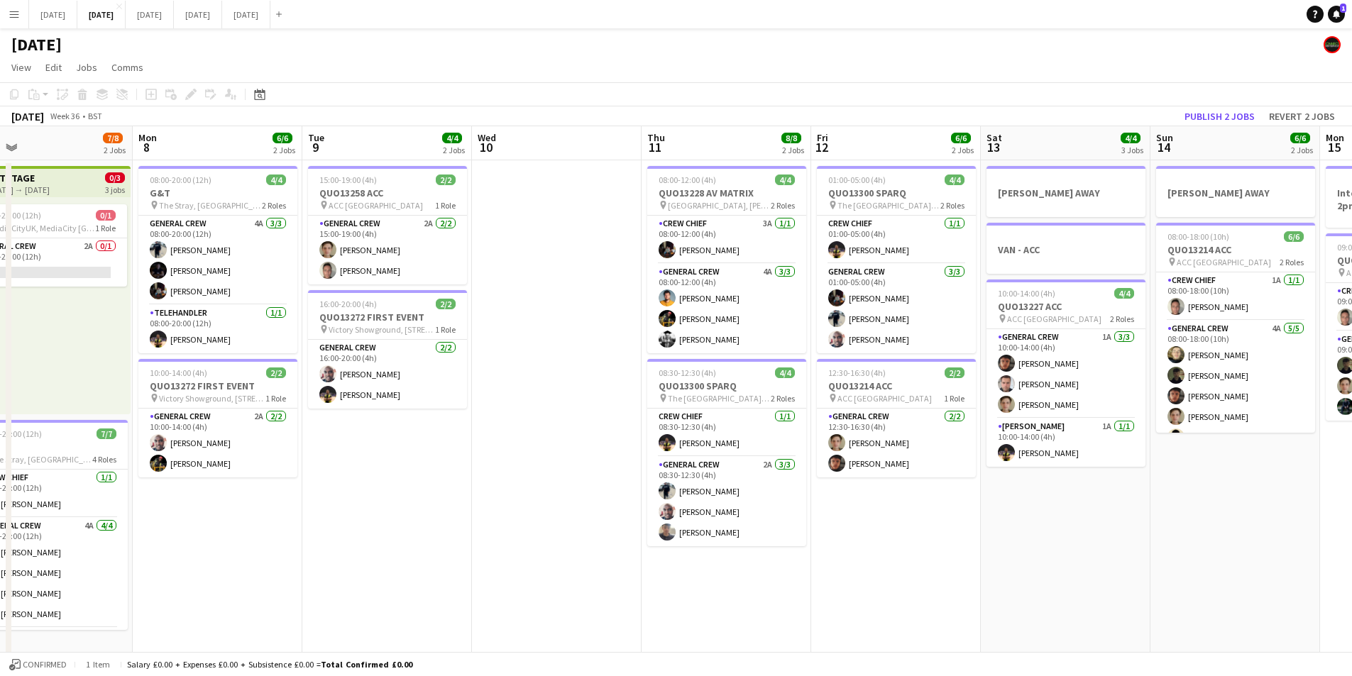
scroll to position [0, 111]
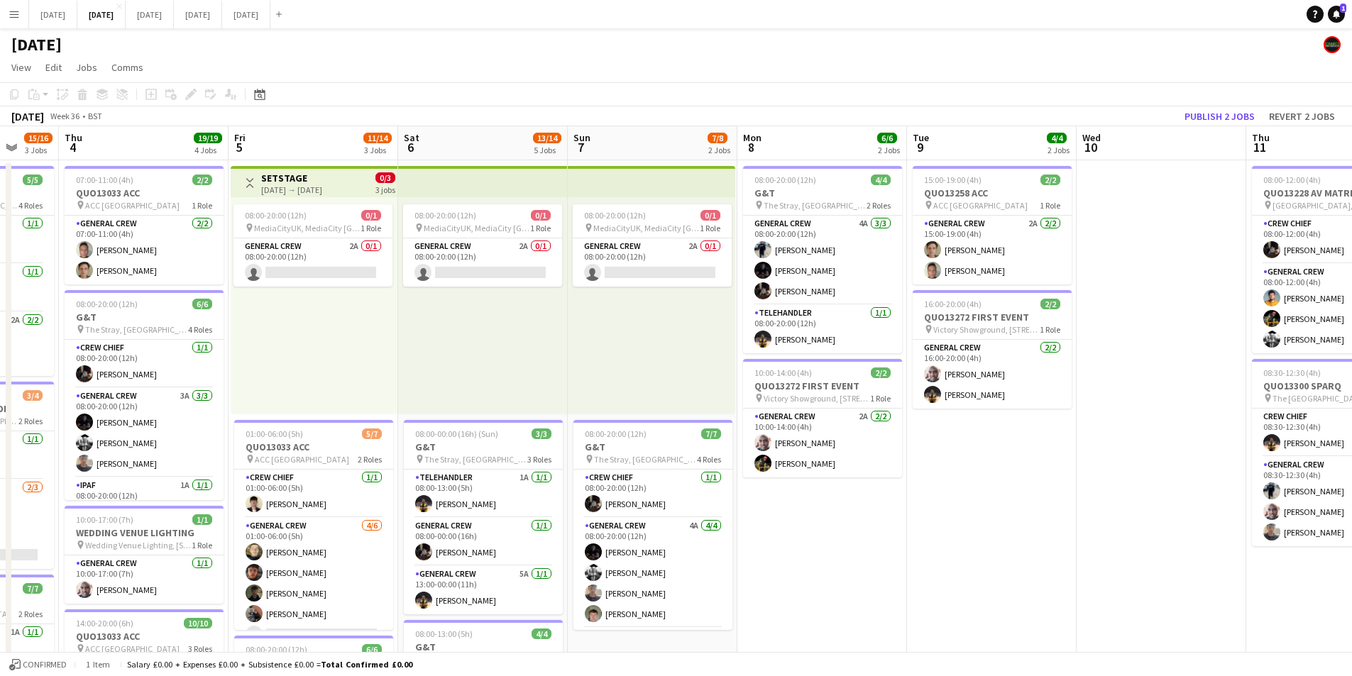
drag, startPoint x: 685, startPoint y: 575, endPoint x: 993, endPoint y: 566, distance: 308.2
click at [993, 566] on app-calendar-viewport "Wed 3 15/16 3 Jobs Thu 4 19/19 4 Jobs Fri 5 11/14 3 Jobs Sat 6 13/14 5 Jobs Sun…" at bounding box center [676, 614] width 1352 height 976
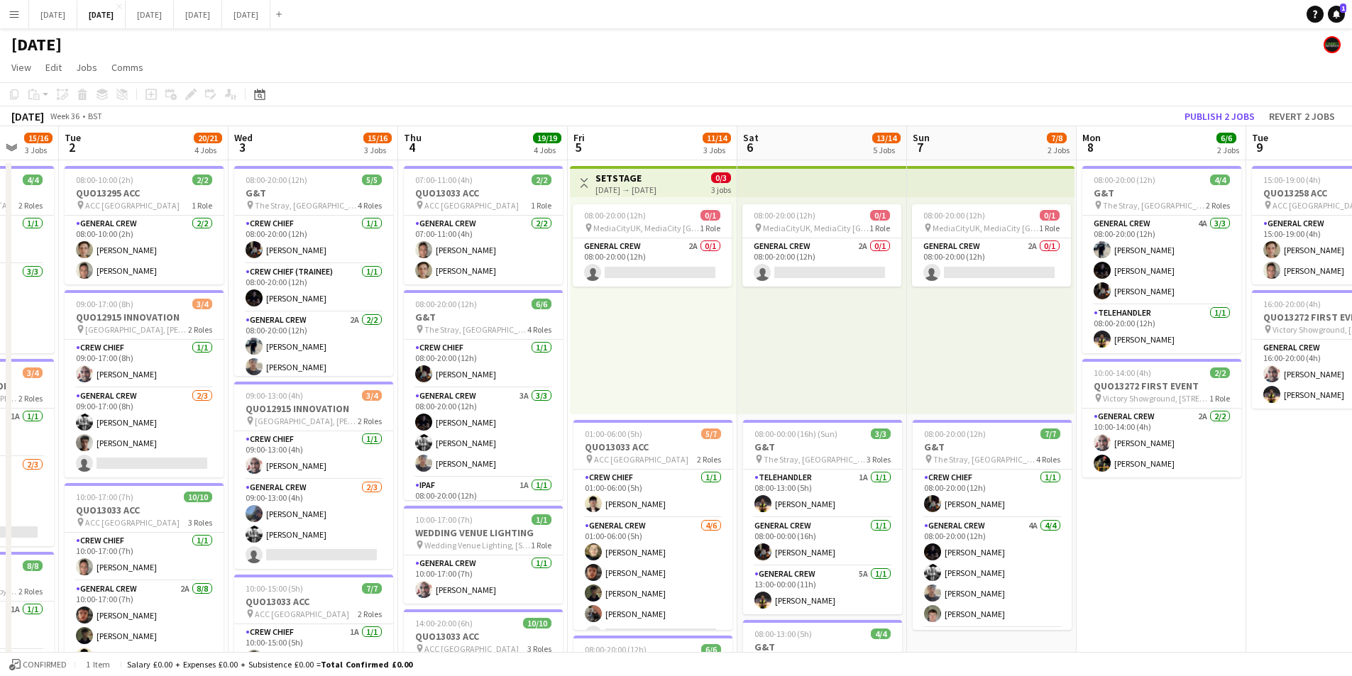
scroll to position [0, 450]
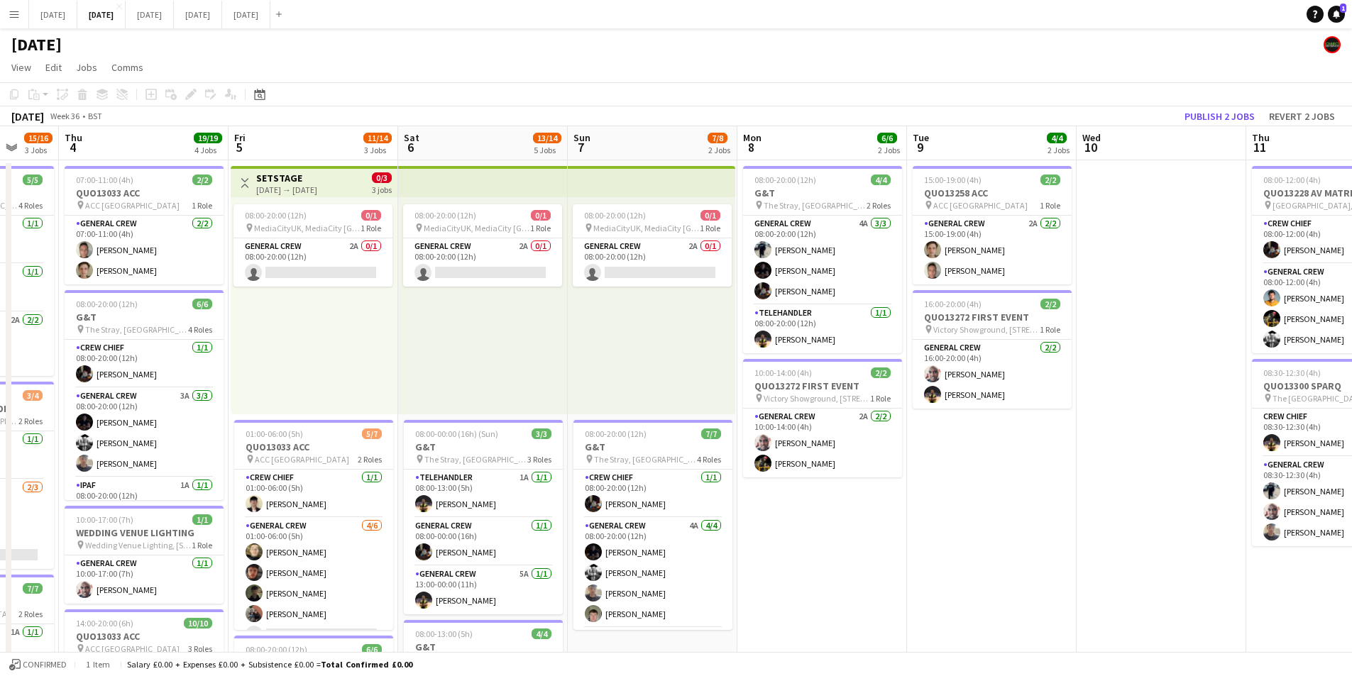
drag, startPoint x: 967, startPoint y: 555, endPoint x: 558, endPoint y: 451, distance: 421.7
click at [549, 451] on app-calendar-viewport "Mon 1 15/16 3 Jobs Tue 2 20/21 4 Jobs Wed 3 15/16 3 Jobs Thu 4 19/19 4 Jobs Fri…" at bounding box center [676, 614] width 1352 height 976
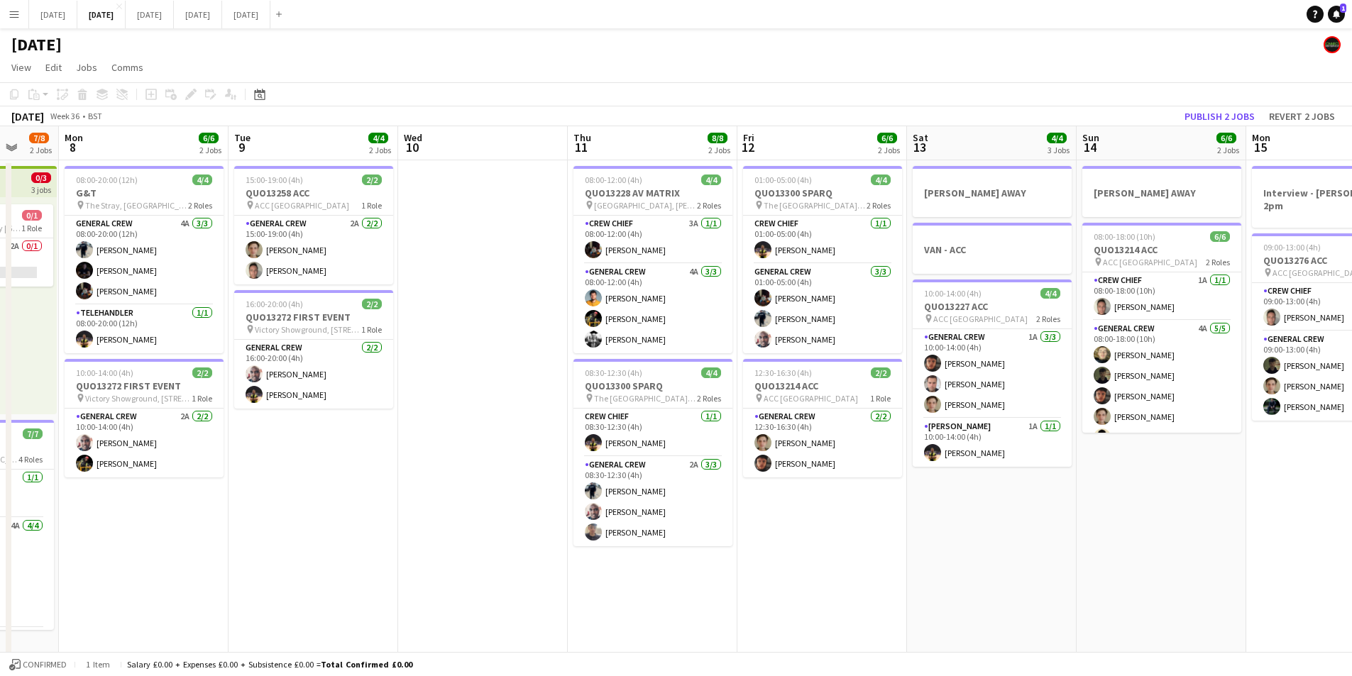
drag, startPoint x: 838, startPoint y: 537, endPoint x: 940, endPoint y: 519, distance: 103.7
click at [603, 467] on app-calendar-viewport "Fri 5 11/14 3 Jobs Sat 6 13/14 5 Jobs Sun 7 7/8 2 Jobs Mon 8 6/6 2 Jobs Tue 9 4…" at bounding box center [676, 614] width 1352 height 976
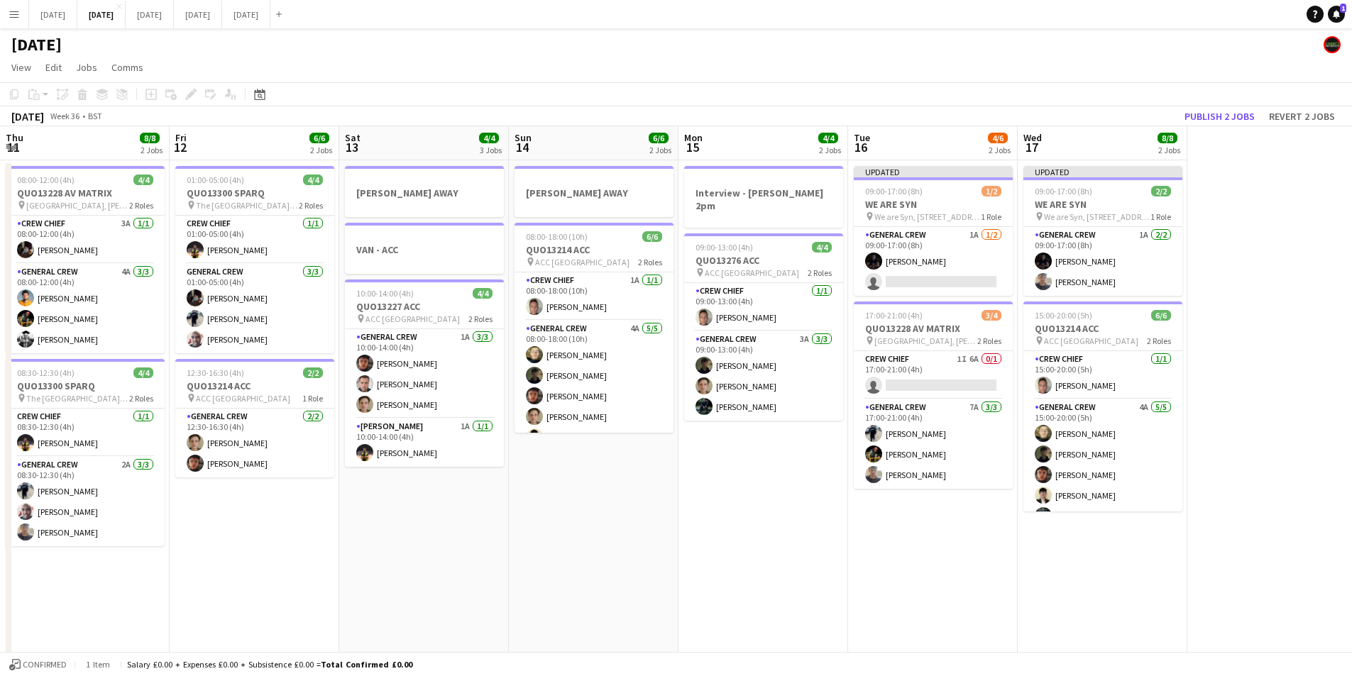
drag, startPoint x: 615, startPoint y: 456, endPoint x: 635, endPoint y: 429, distance: 33.9
click at [496, 417] on app-calendar-viewport "Sat 6 13/14 5 Jobs Sun 7 7/8 2 Jobs Mon 8 6/6 2 Jobs Tue 9 4/4 2 Jobs Wed 10 Th…" at bounding box center [676, 614] width 1352 height 976
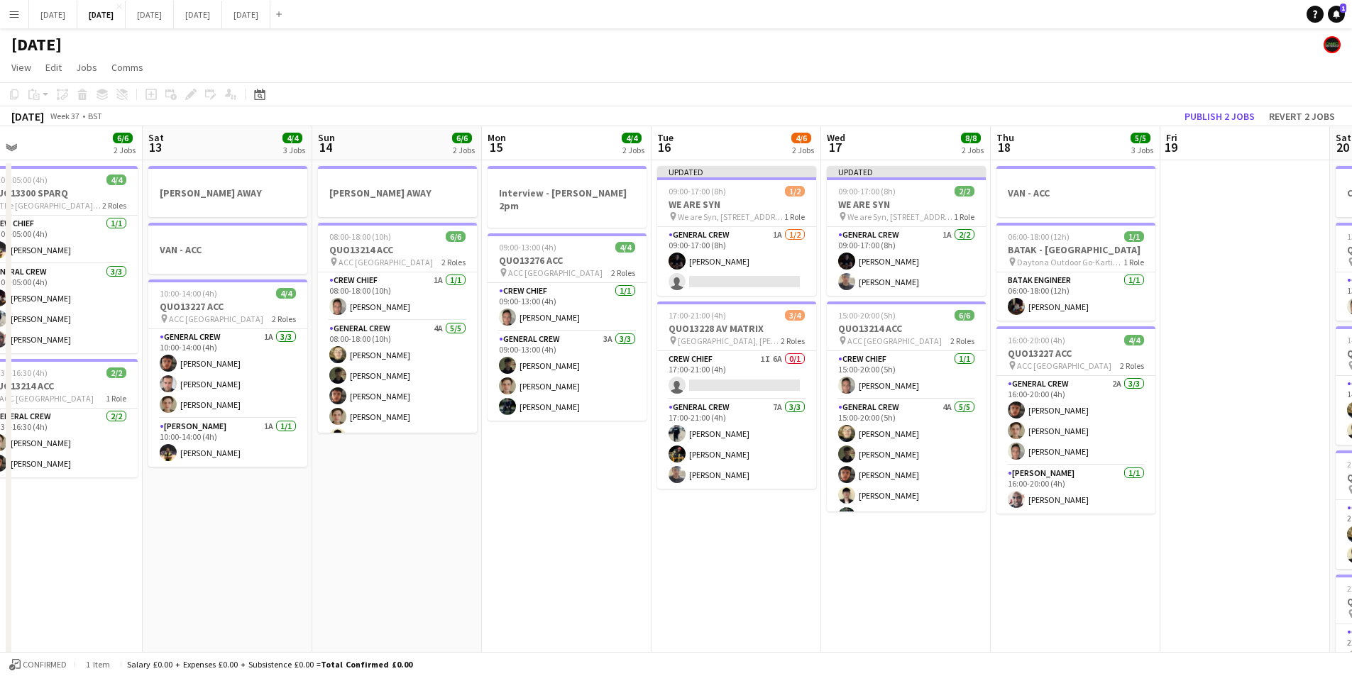
scroll to position [0, 379]
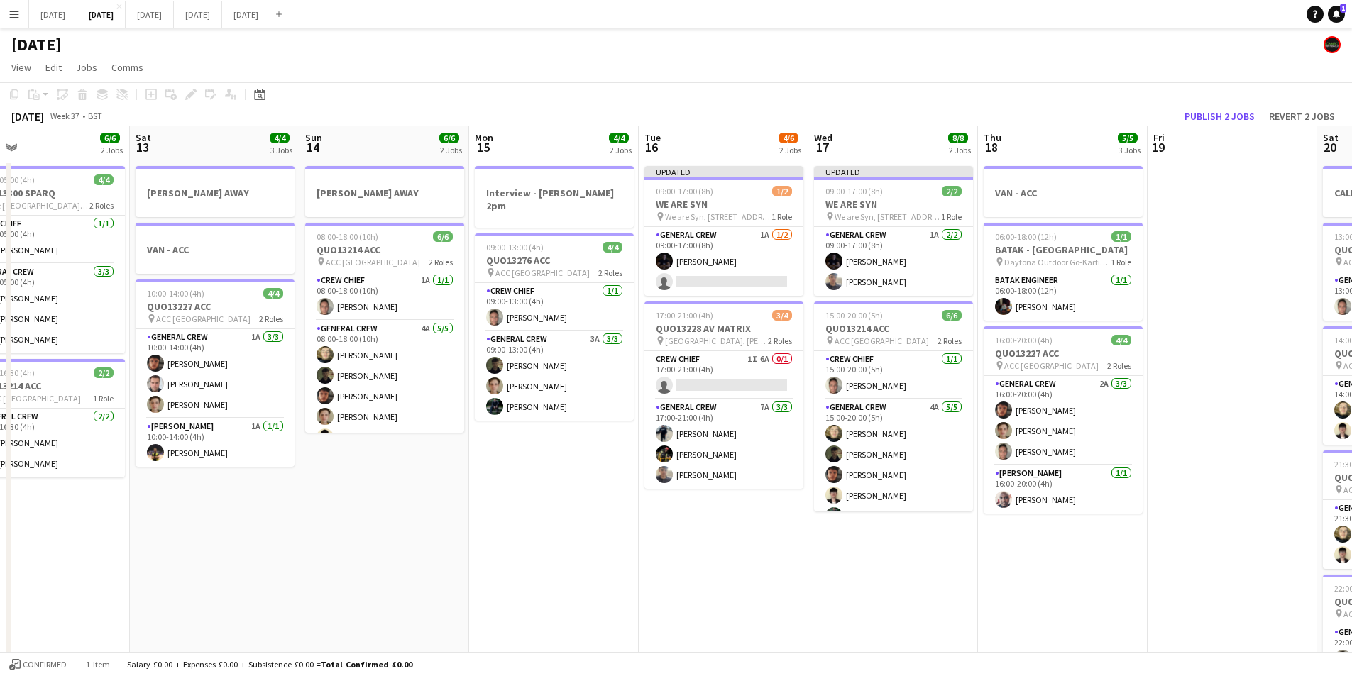
drag, startPoint x: 824, startPoint y: 520, endPoint x: 776, endPoint y: 520, distance: 48.3
click at [776, 520] on app-calendar-viewport "Wed 10 Thu 11 8/8 2 Jobs Fri 12 6/6 2 Jobs Sat 13 4/4 3 Jobs Sun 14 6/6 2 Jobs …" at bounding box center [676, 614] width 1352 height 976
drag, startPoint x: 558, startPoint y: 507, endPoint x: 644, endPoint y: 455, distance: 101.3
click at [674, 517] on app-calendar-viewport "Wed 10 Thu 11 8/8 2 Jobs Fri 12 6/6 2 Jobs Sat 13 4/4 3 Jobs Sun 14 6/6 2 Jobs …" at bounding box center [676, 614] width 1352 height 976
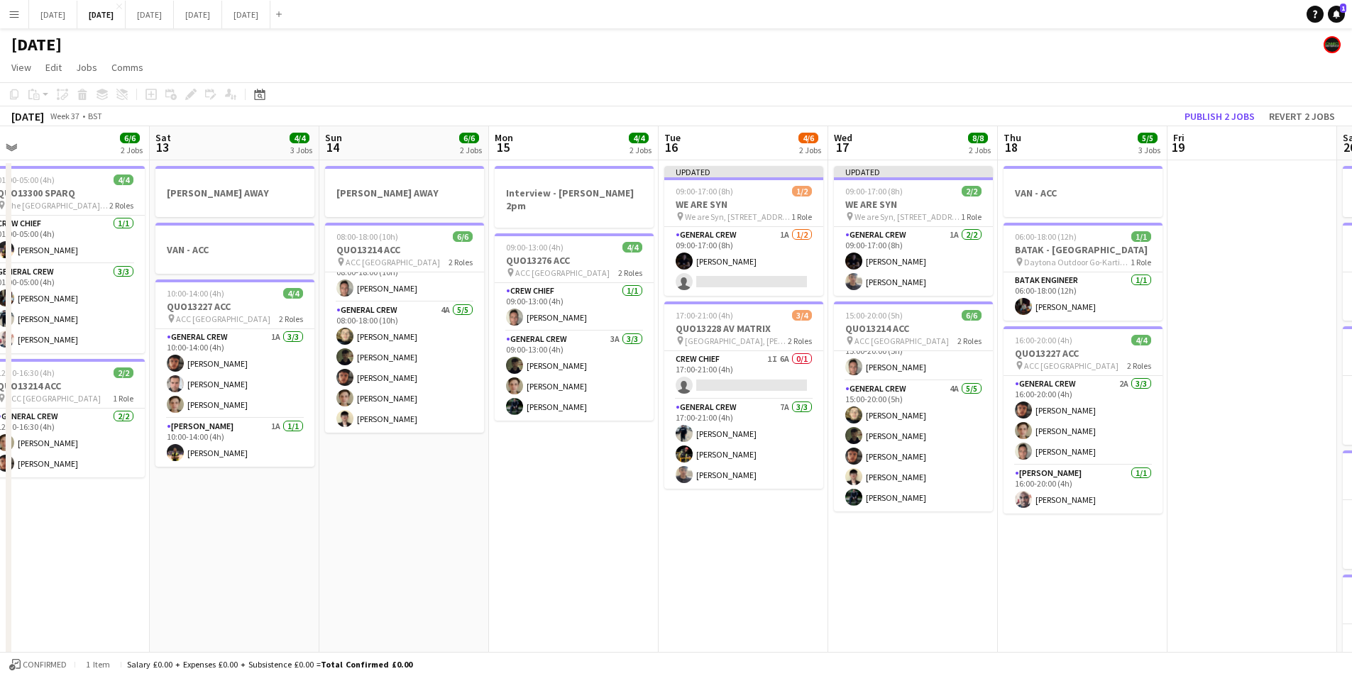
drag, startPoint x: 507, startPoint y: 492, endPoint x: 396, endPoint y: 464, distance: 114.8
click at [390, 464] on app-calendar-viewport "Tue 9 4/4 2 Jobs Wed 10 Thu 11 8/8 2 Jobs Fri 12 6/6 2 Jobs Sat 13 4/4 3 Jobs S…" at bounding box center [676, 614] width 1352 height 976
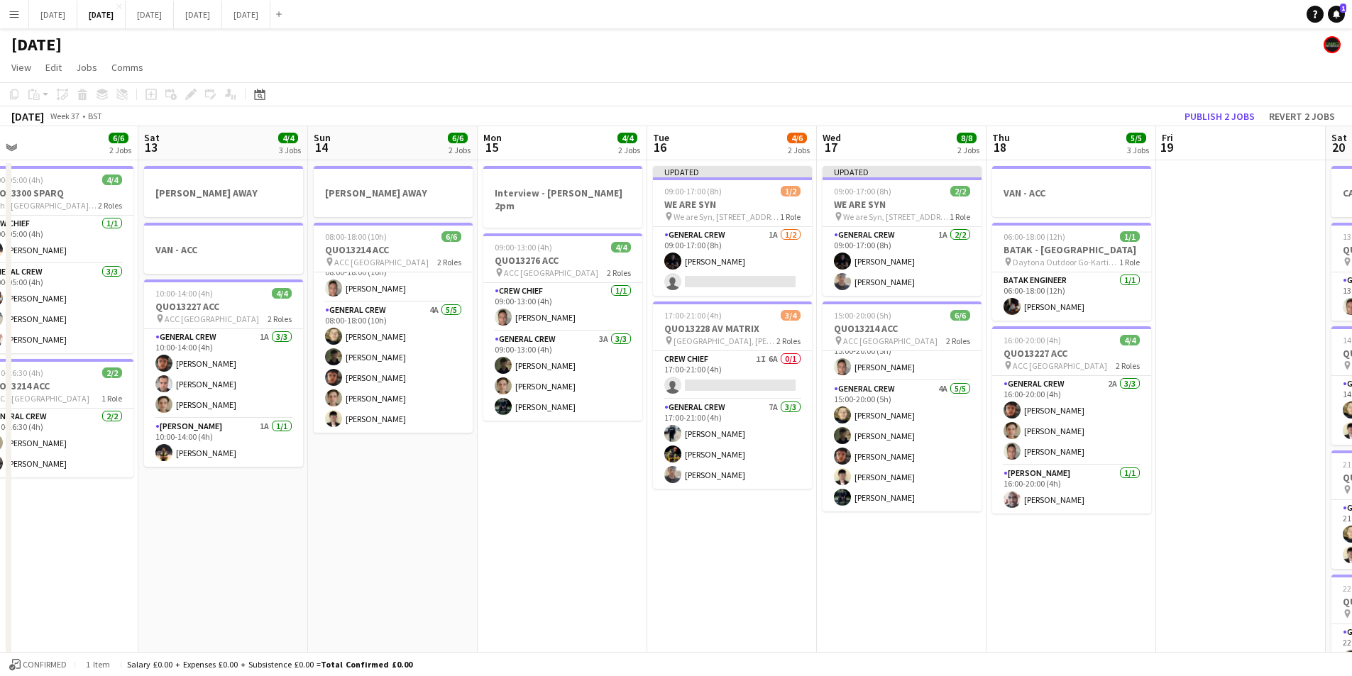
scroll to position [0, 424]
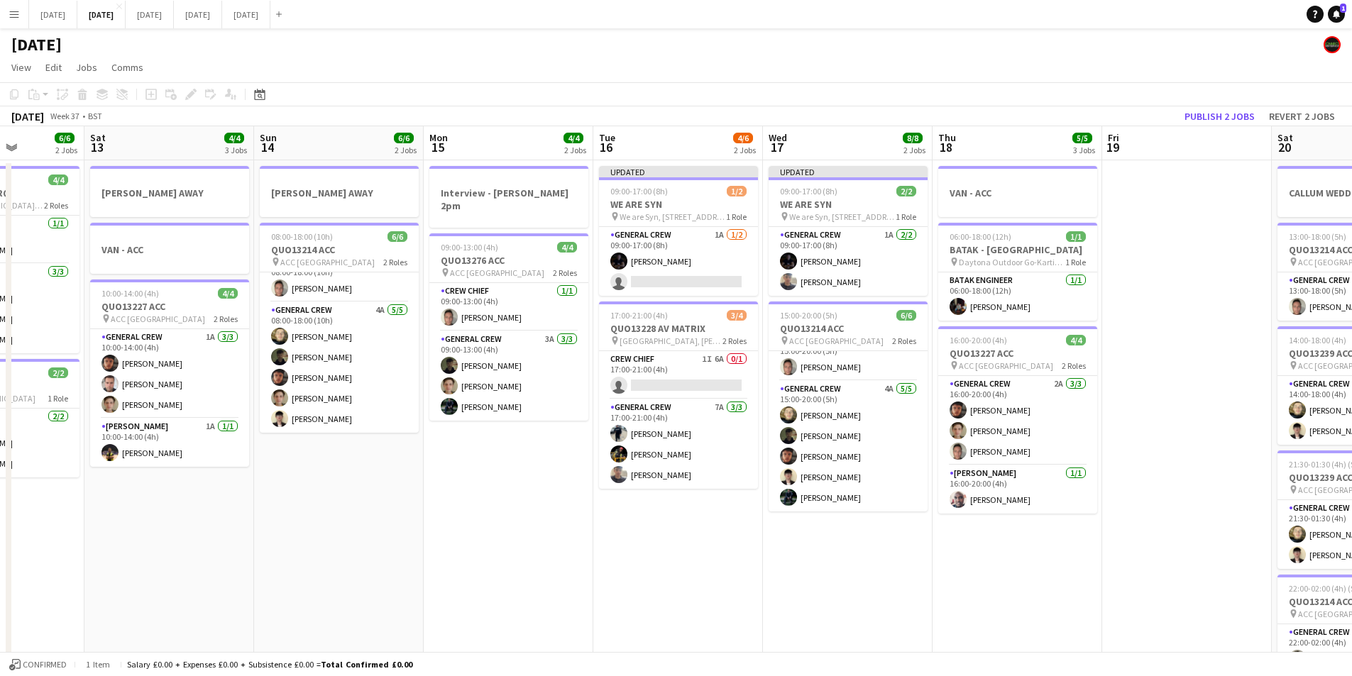
drag, startPoint x: 543, startPoint y: 498, endPoint x: 489, endPoint y: 492, distance: 54.3
click at [489, 492] on app-calendar-viewport "Wed 10 Thu 11 8/8 2 Jobs Fri 12 6/6 2 Jobs Sat 13 4/4 3 Jobs Sun 14 6/6 2 Jobs …" at bounding box center [676, 614] width 1352 height 976
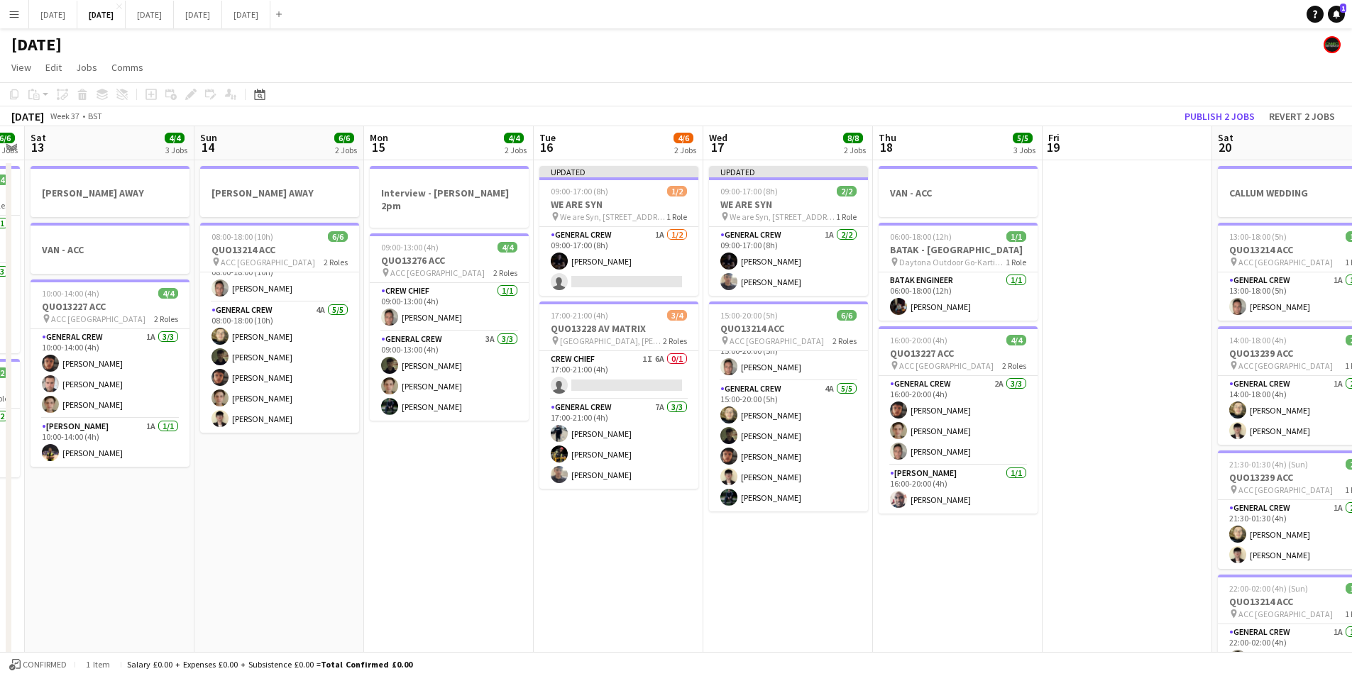
scroll to position [0, 489]
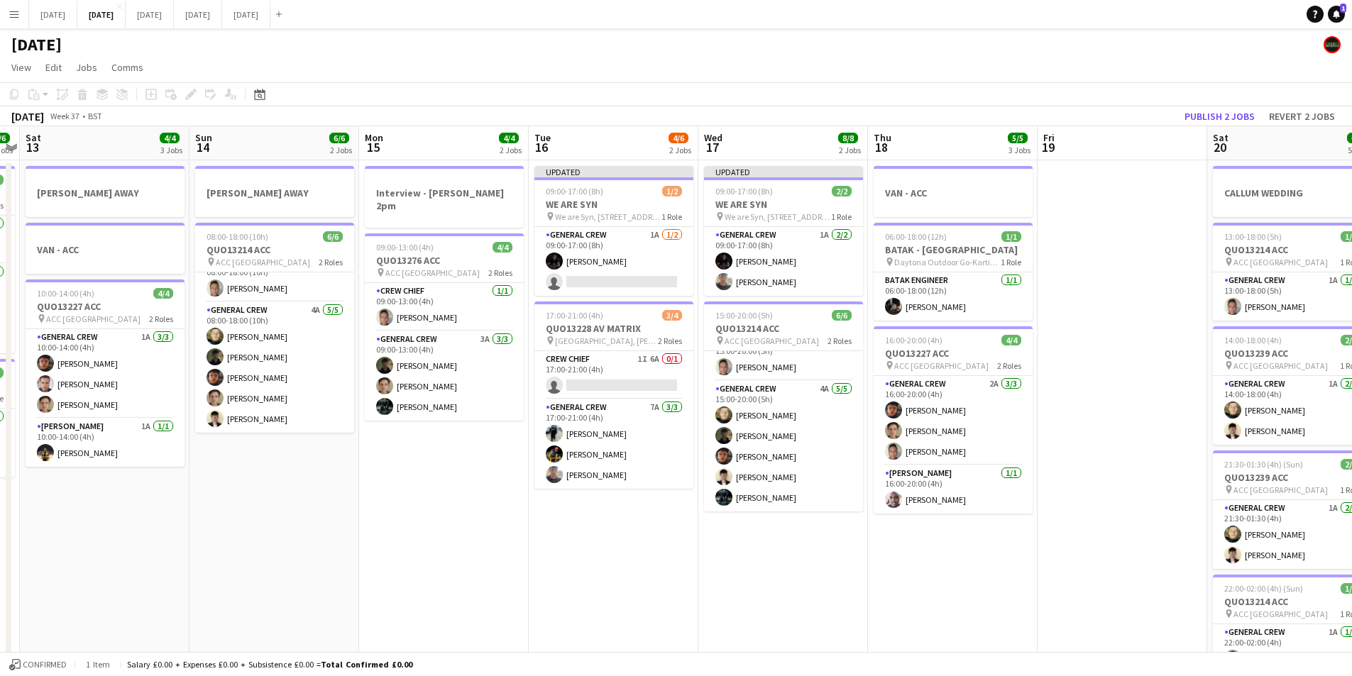
drag, startPoint x: 739, startPoint y: 558, endPoint x: 674, endPoint y: 559, distance: 64.6
click at [674, 559] on app-calendar-viewport "Wed 10 Thu 11 8/8 2 Jobs Fri 12 6/6 2 Jobs Sat 13 4/4 3 Jobs Sun 14 6/6 2 Jobs …" at bounding box center [676, 614] width 1352 height 976
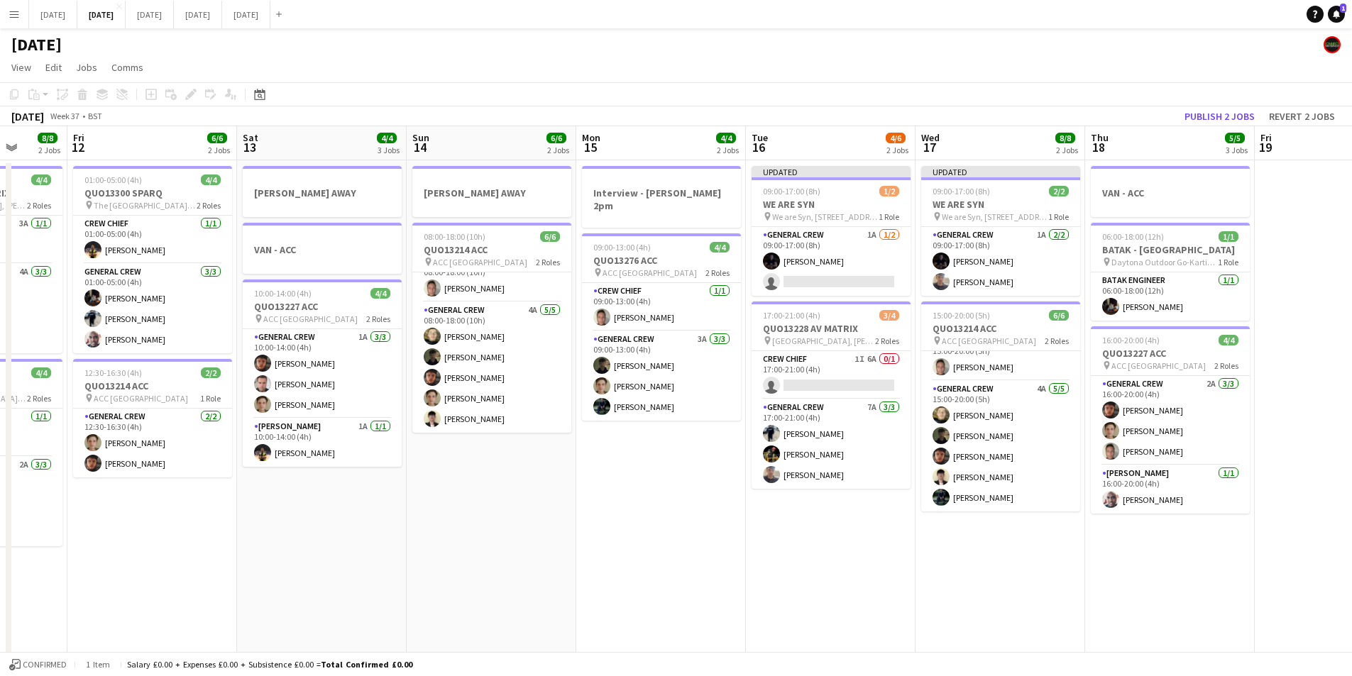
scroll to position [0, 459]
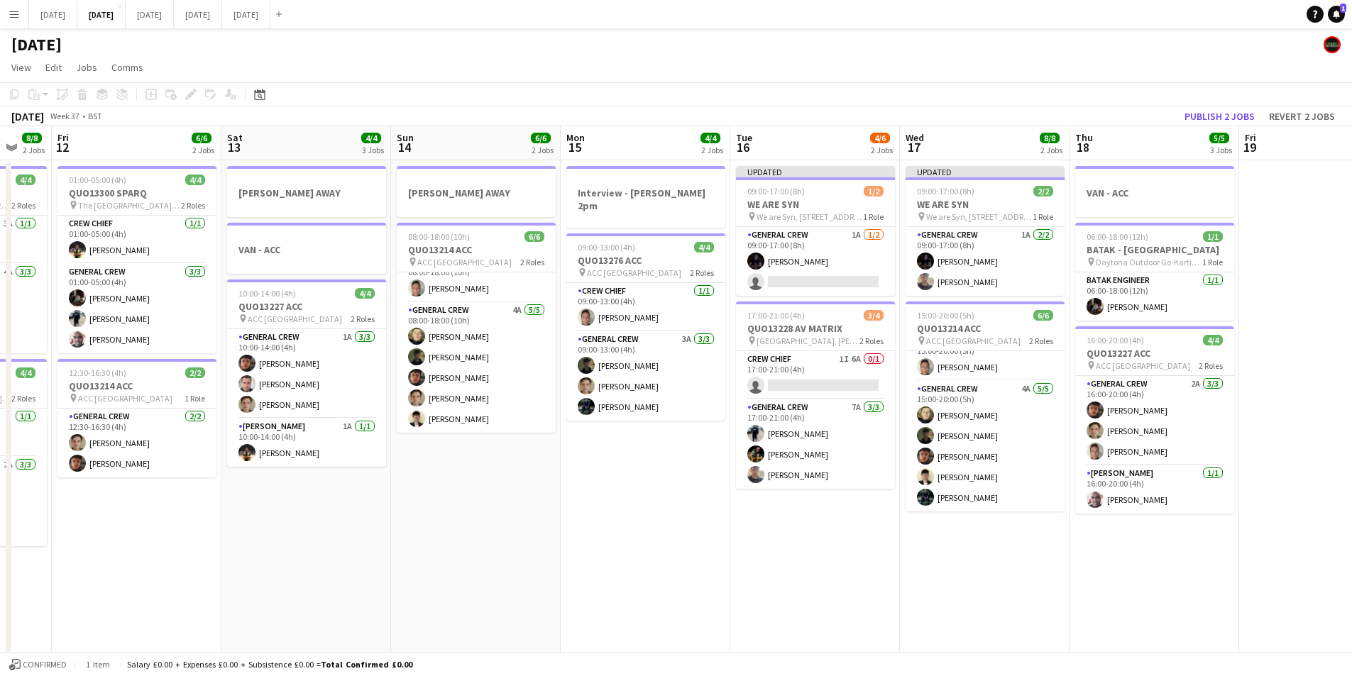
drag, startPoint x: 644, startPoint y: 566, endPoint x: 886, endPoint y: 564, distance: 242.0
click at [844, 592] on app-calendar-viewport "Tue 9 4/4 2 Jobs Wed 10 Thu 11 8/8 2 Jobs Fri 12 6/6 2 Jobs Sat 13 4/4 3 Jobs S…" at bounding box center [676, 614] width 1352 height 976
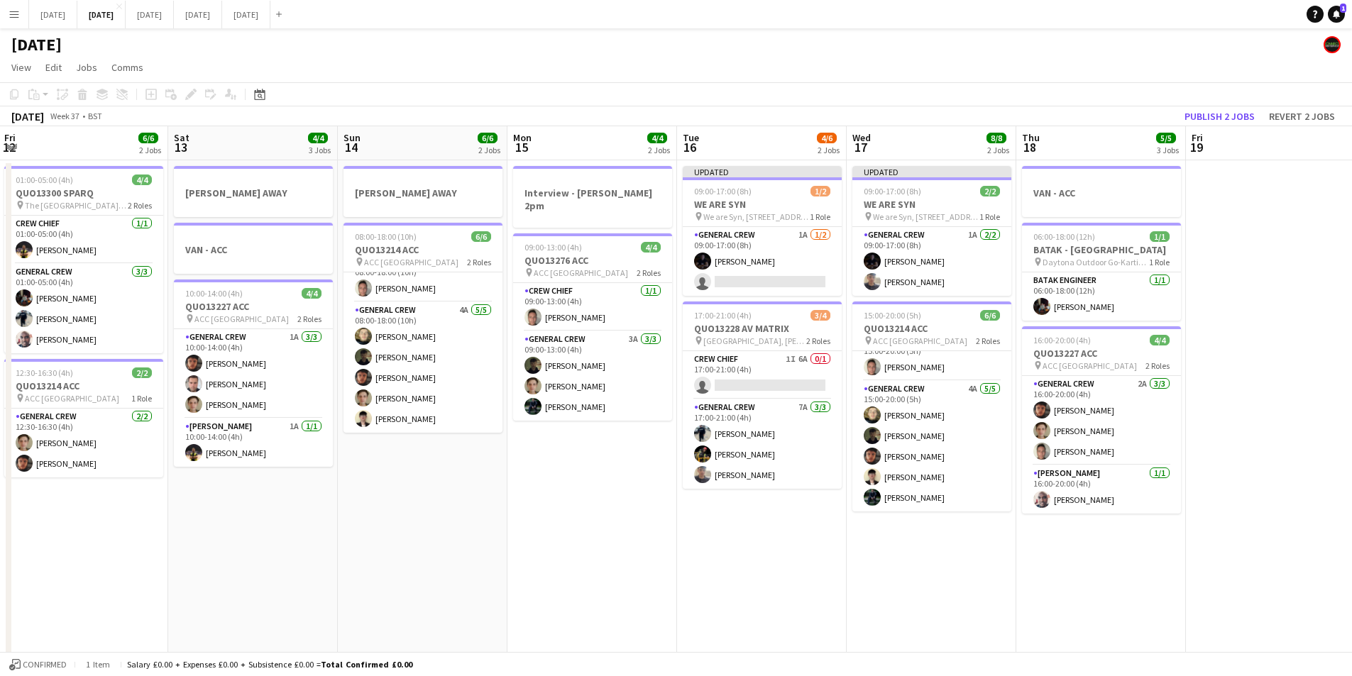
drag, startPoint x: 743, startPoint y: 584, endPoint x: 639, endPoint y: 581, distance: 104.4
click at [1072, 579] on app-calendar-viewport "Wed 10 Thu 11 8/8 2 Jobs Fri 12 6/6 2 Jobs Sat 13 4/4 3 Jobs Sun 14 6/6 2 Jobs …" at bounding box center [676, 614] width 1352 height 976
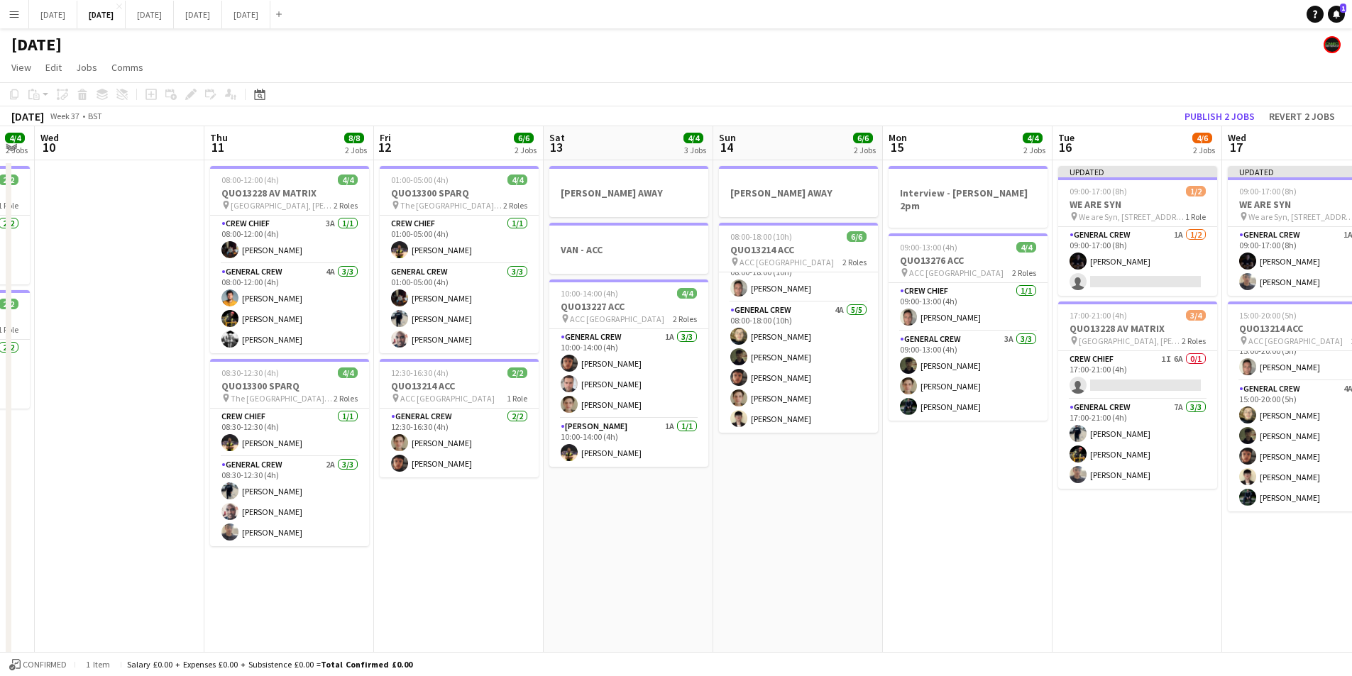
drag, startPoint x: 639, startPoint y: 581, endPoint x: 816, endPoint y: 603, distance: 178.8
click at [1004, 595] on app-calendar-viewport "Mon 8 6/6 2 Jobs Tue 9 4/4 2 Jobs Wed 10 Thu 11 8/8 2 Jobs Fri 12 6/6 2 Jobs Sa…" at bounding box center [676, 614] width 1352 height 976
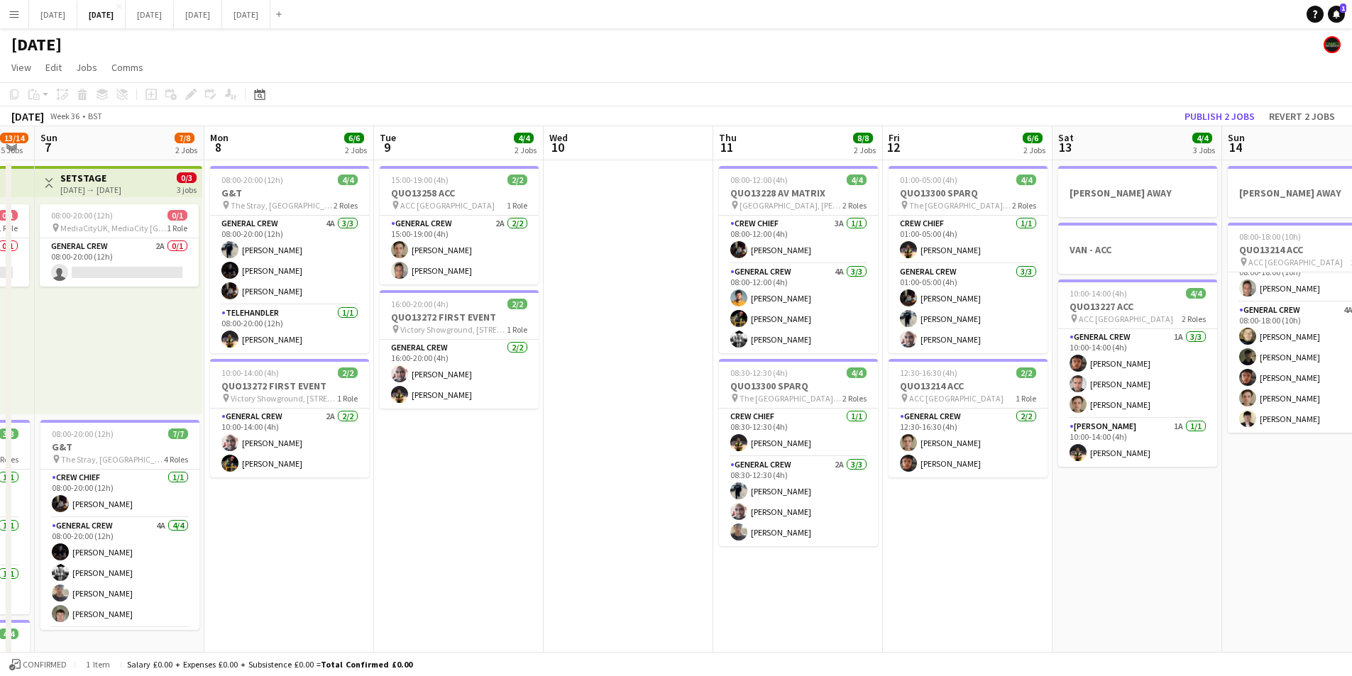
scroll to position [0, 379]
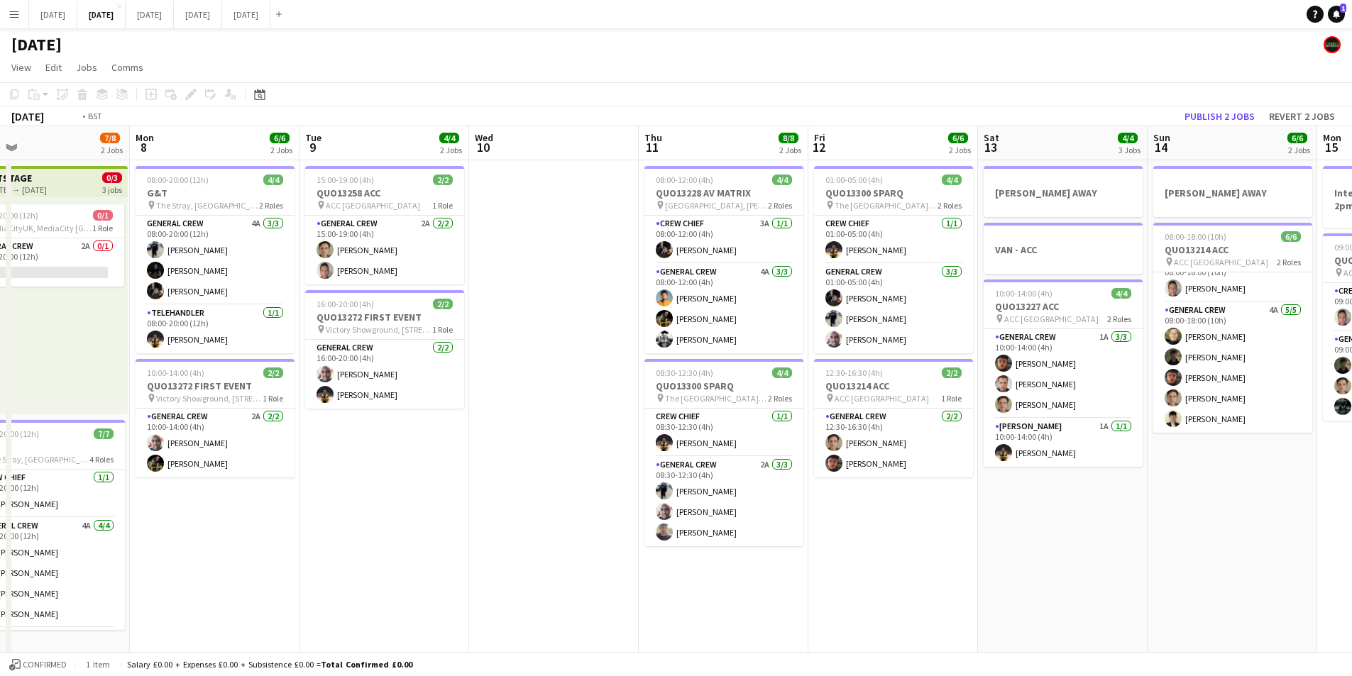
drag, startPoint x: 816, startPoint y: 603, endPoint x: 960, endPoint y: 622, distance: 144.6
click at [442, 577] on app-calendar-viewport "Fri 5 11/14 3 Jobs Sat 6 13/14 5 Jobs Sun 7 7/8 2 Jobs Mon 8 6/6 2 Jobs Tue 9 4…" at bounding box center [676, 614] width 1352 height 976
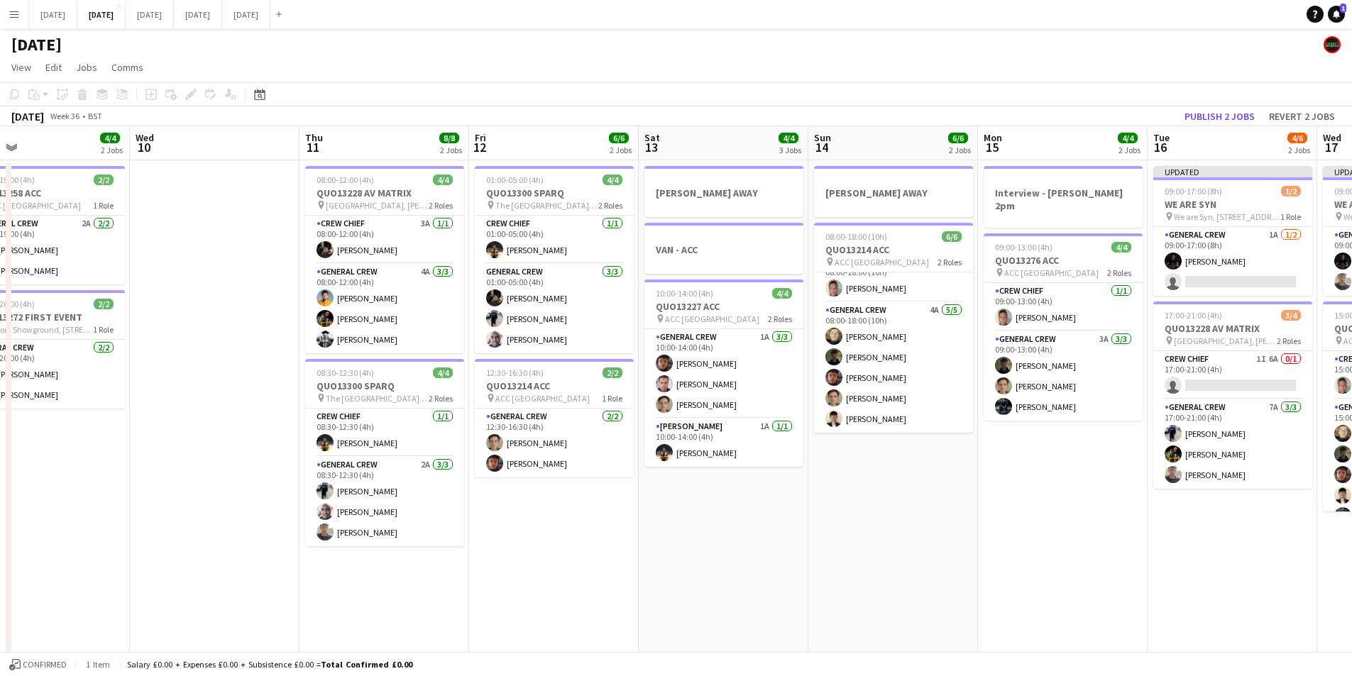
click at [574, 601] on app-calendar-viewport "Sun 7 7/8 2 Jobs Mon 8 6/6 2 Jobs Tue 9 4/4 2 Jobs Wed 10 Thu 11 8/8 2 Jobs Fri…" at bounding box center [676, 614] width 1352 height 976
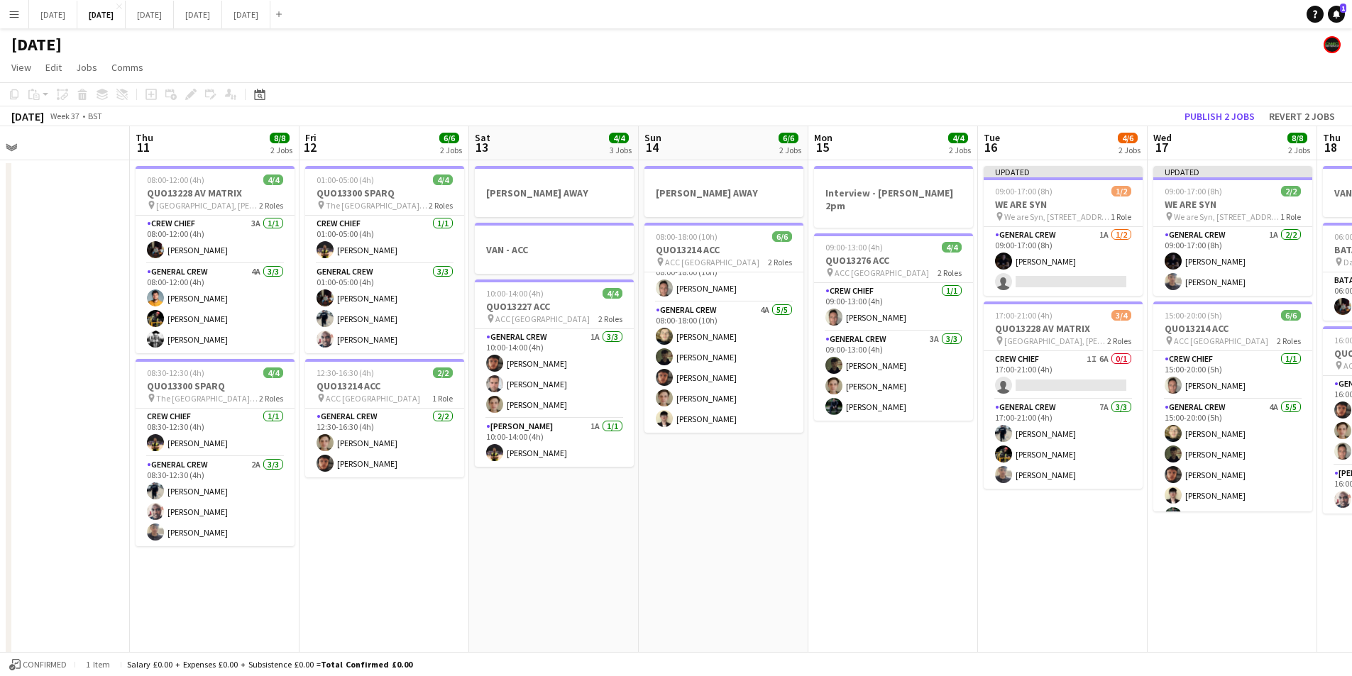
scroll to position [0, 501]
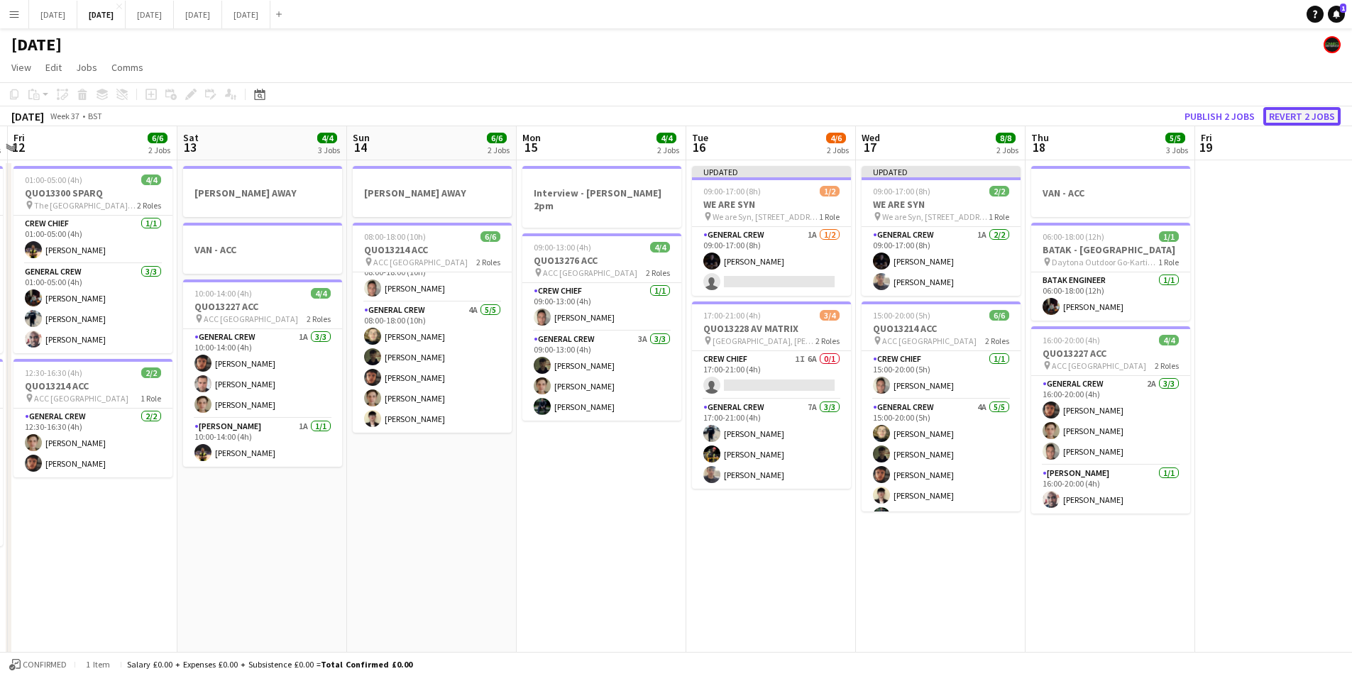
click at [1299, 117] on button "Revert 2 jobs" at bounding box center [1301, 116] width 77 height 18
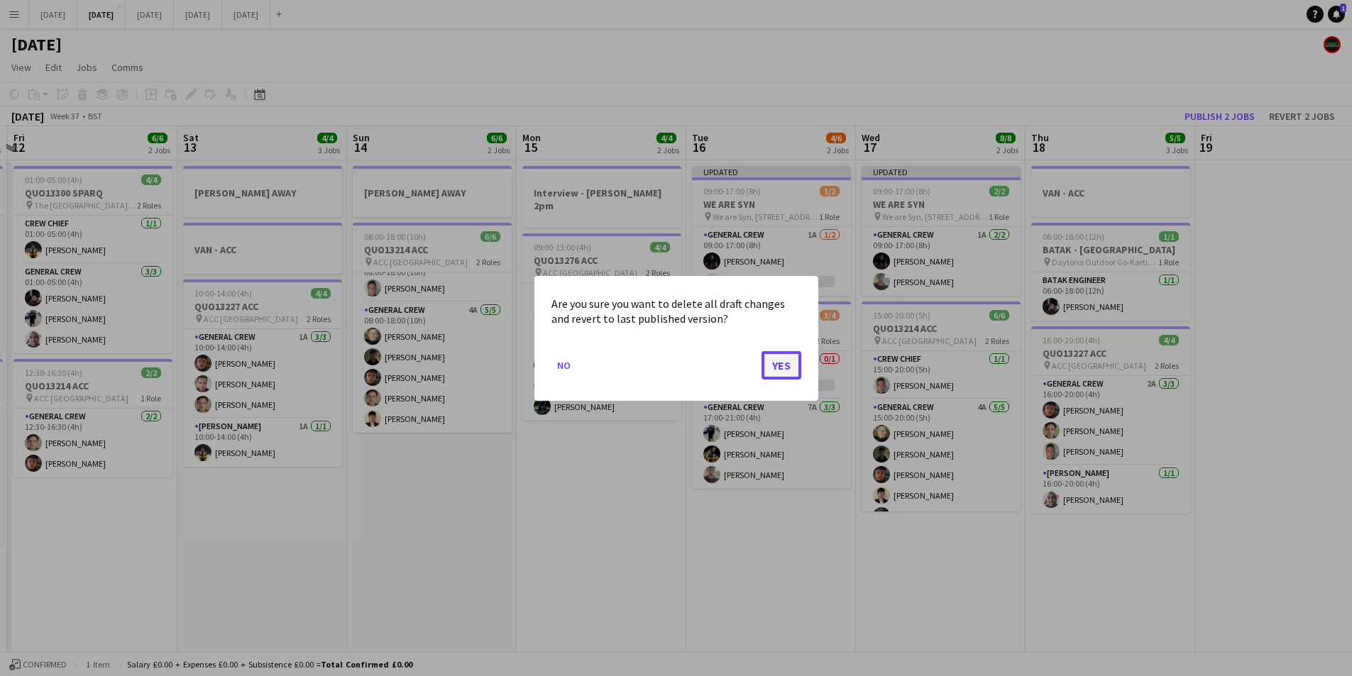
click at [786, 362] on button "Yes" at bounding box center [782, 365] width 40 height 28
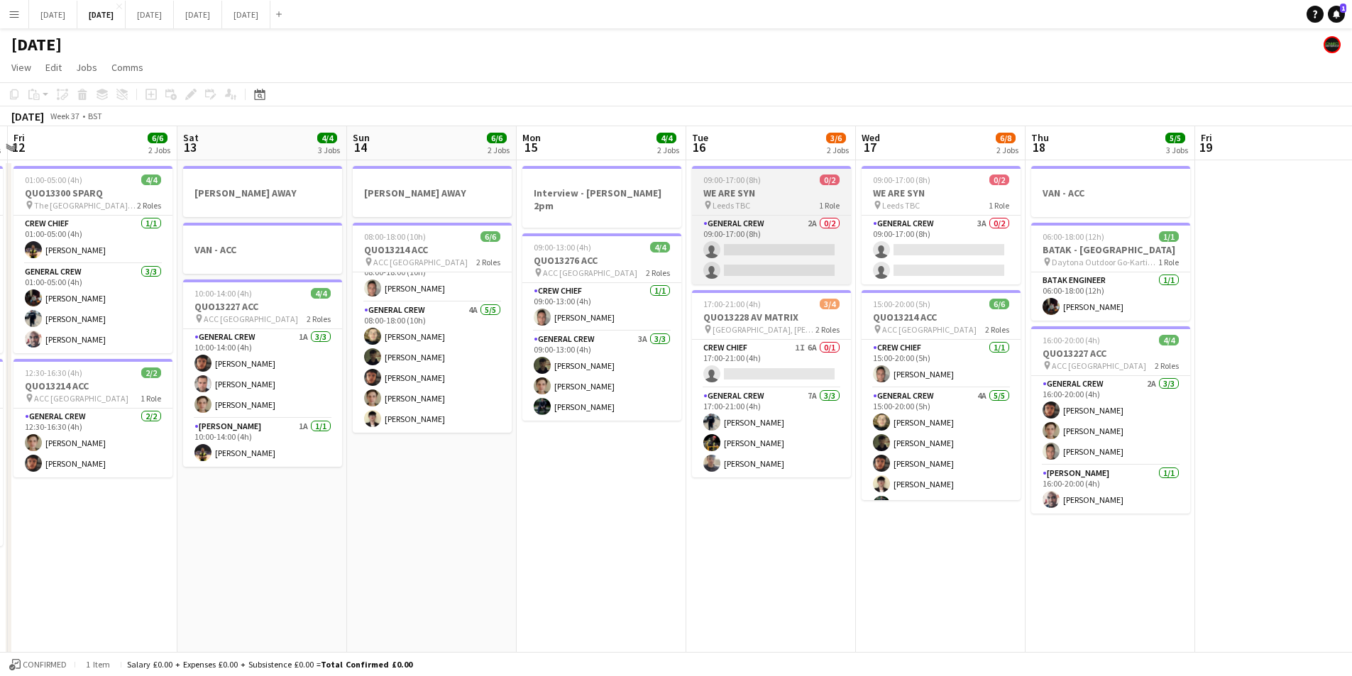
click at [792, 207] on div "pin Leeds TBC 1 Role" at bounding box center [771, 204] width 159 height 11
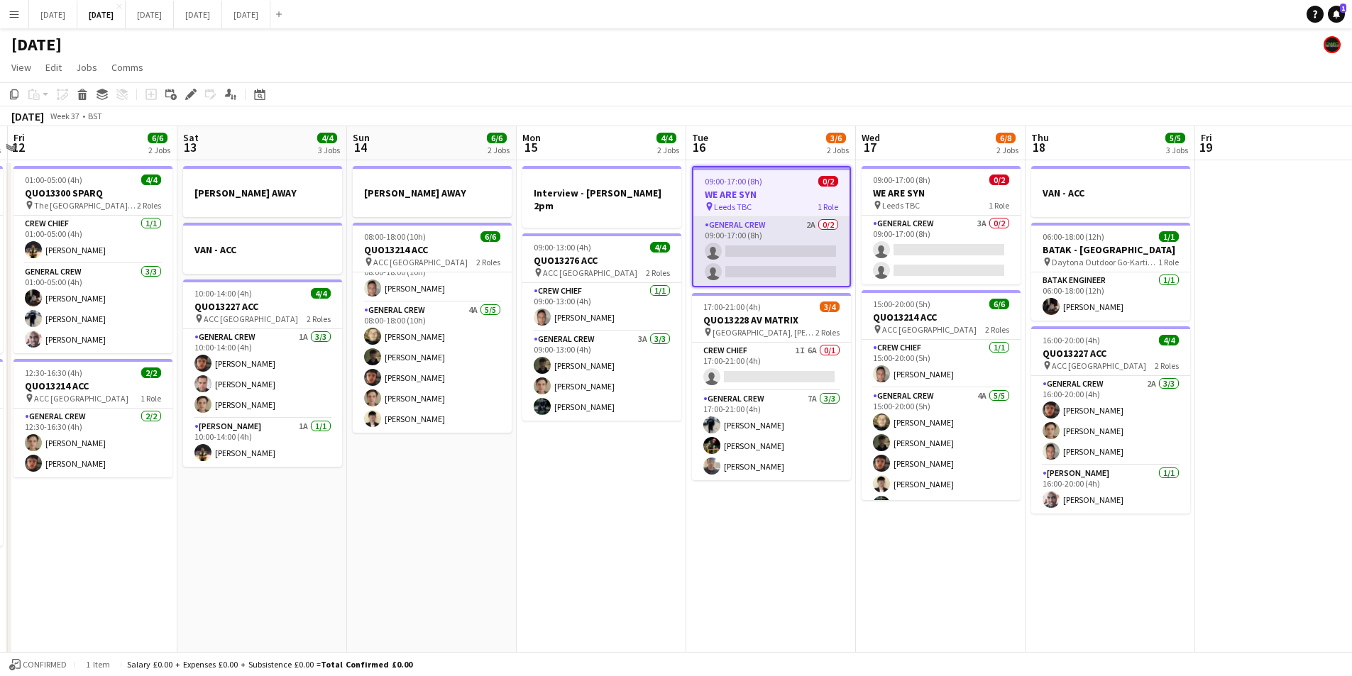
scroll to position [0, 498]
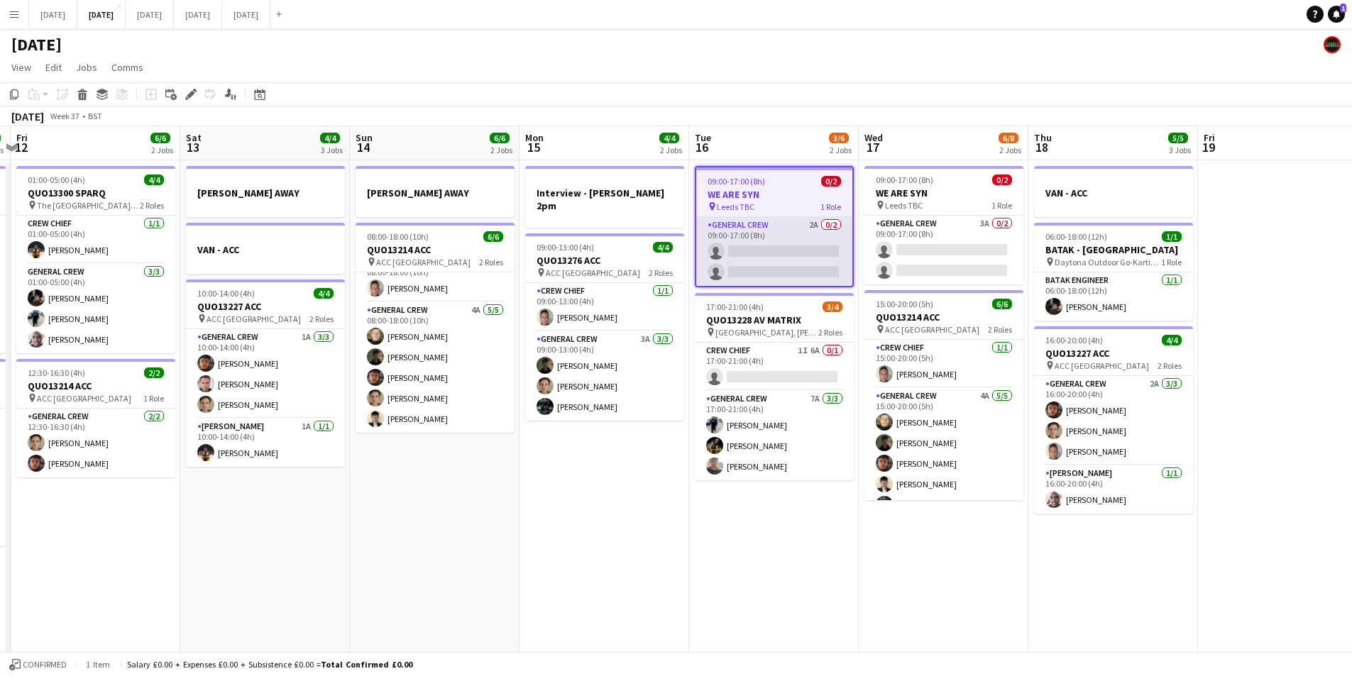
click at [789, 260] on app-card-role "General Crew 2A 0/2 09:00-17:00 (8h) single-neutral-actions single-neutral-acti…" at bounding box center [774, 251] width 156 height 69
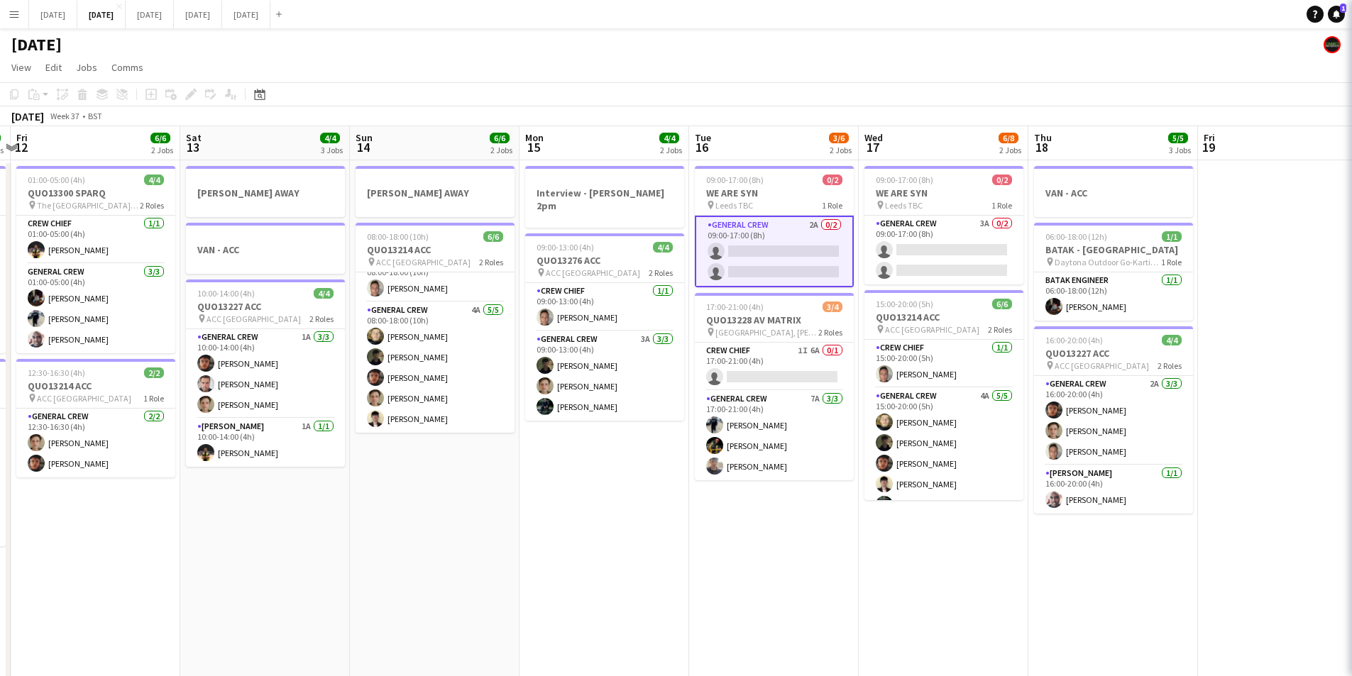
click at [1289, 83] on body "Menu Boards Boards Boards All jobs Status Workforce Workforce My Workforce Recr…" at bounding box center [676, 563] width 1352 height 1126
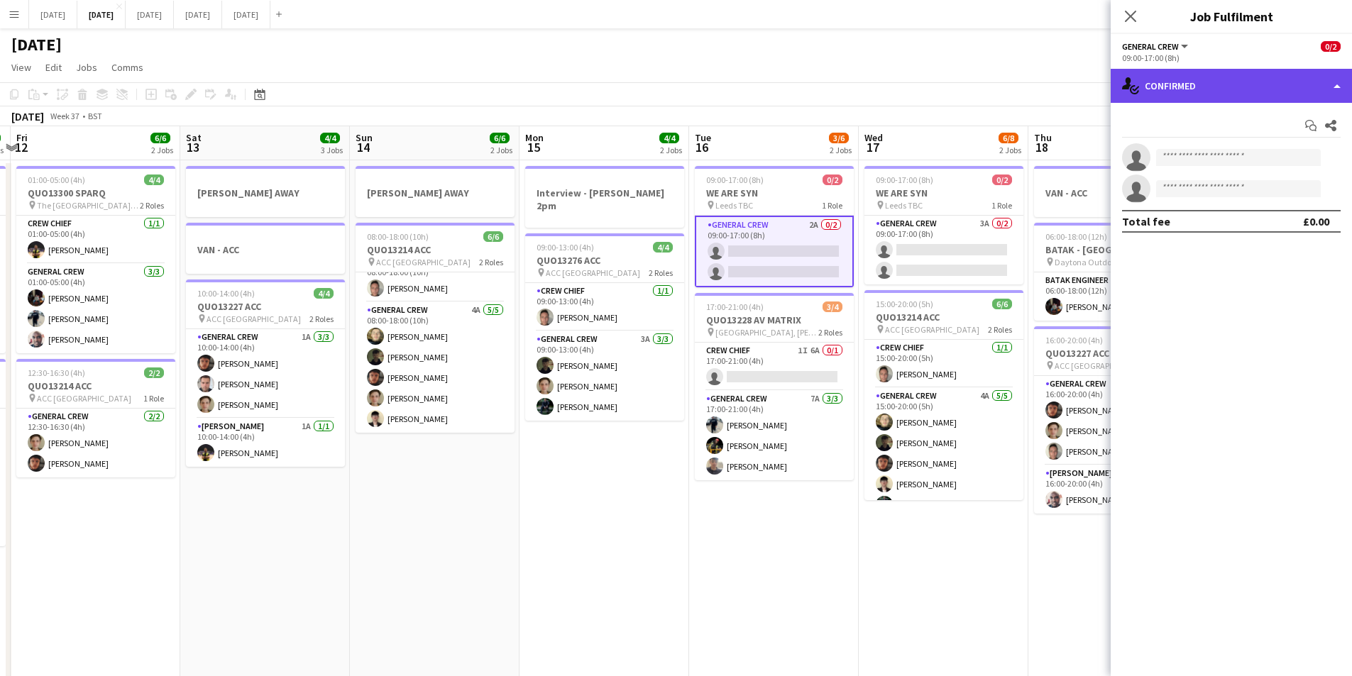
click at [1287, 92] on div "single-neutral-actions-check-2 Confirmed" at bounding box center [1231, 86] width 241 height 34
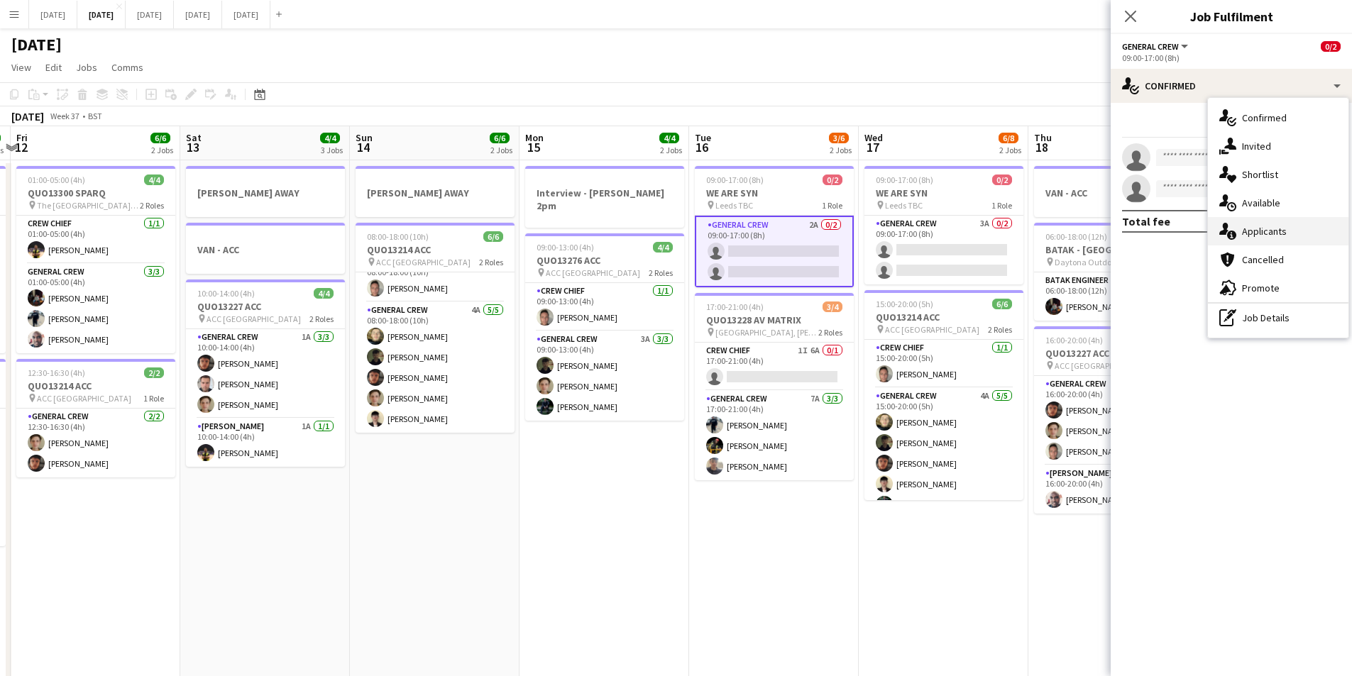
click at [1280, 232] on div "single-neutral-actions-information Applicants" at bounding box center [1278, 231] width 141 height 28
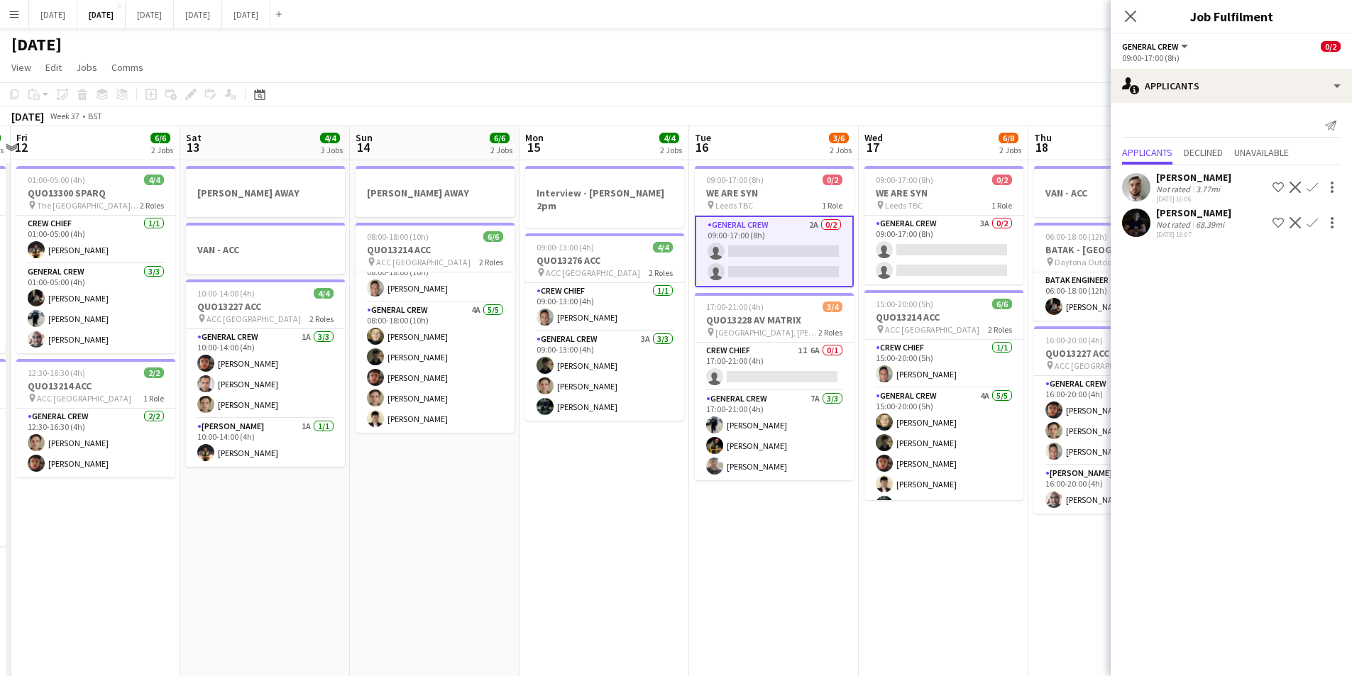
click at [1310, 223] on app-icon "Confirm" at bounding box center [1312, 222] width 11 height 11
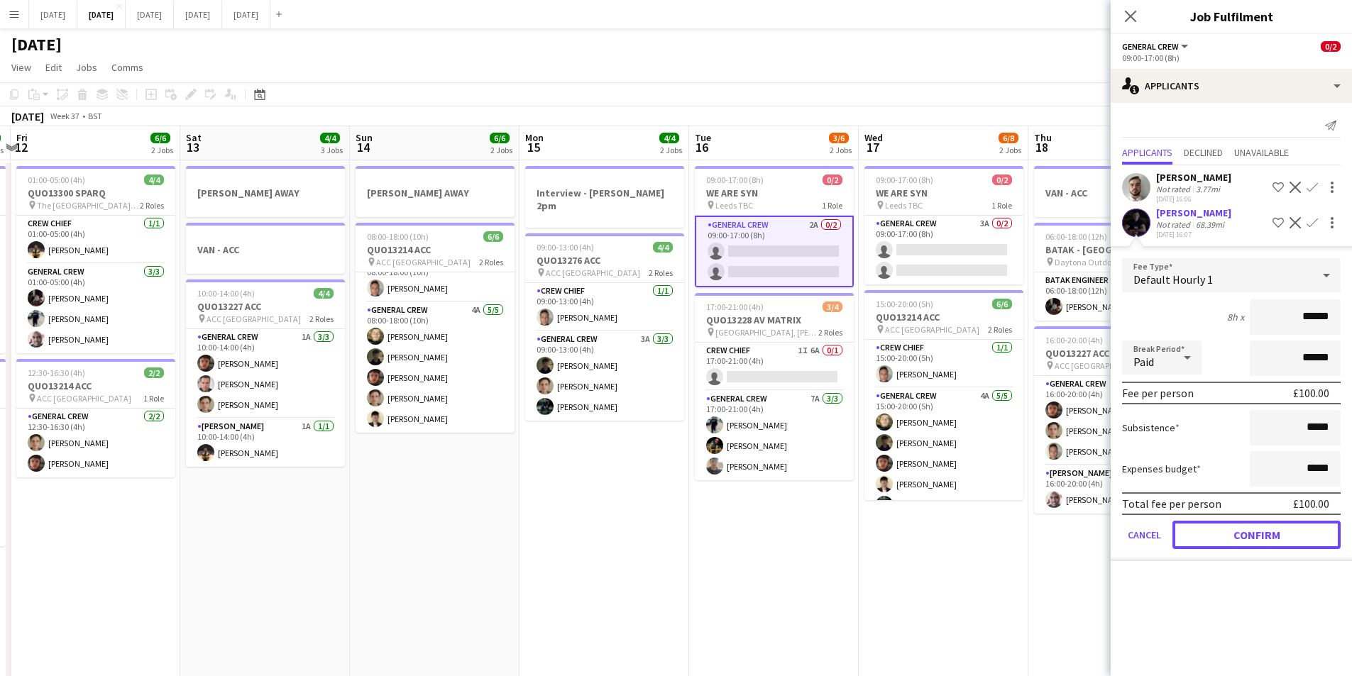
click at [1272, 533] on button "Confirm" at bounding box center [1257, 535] width 168 height 28
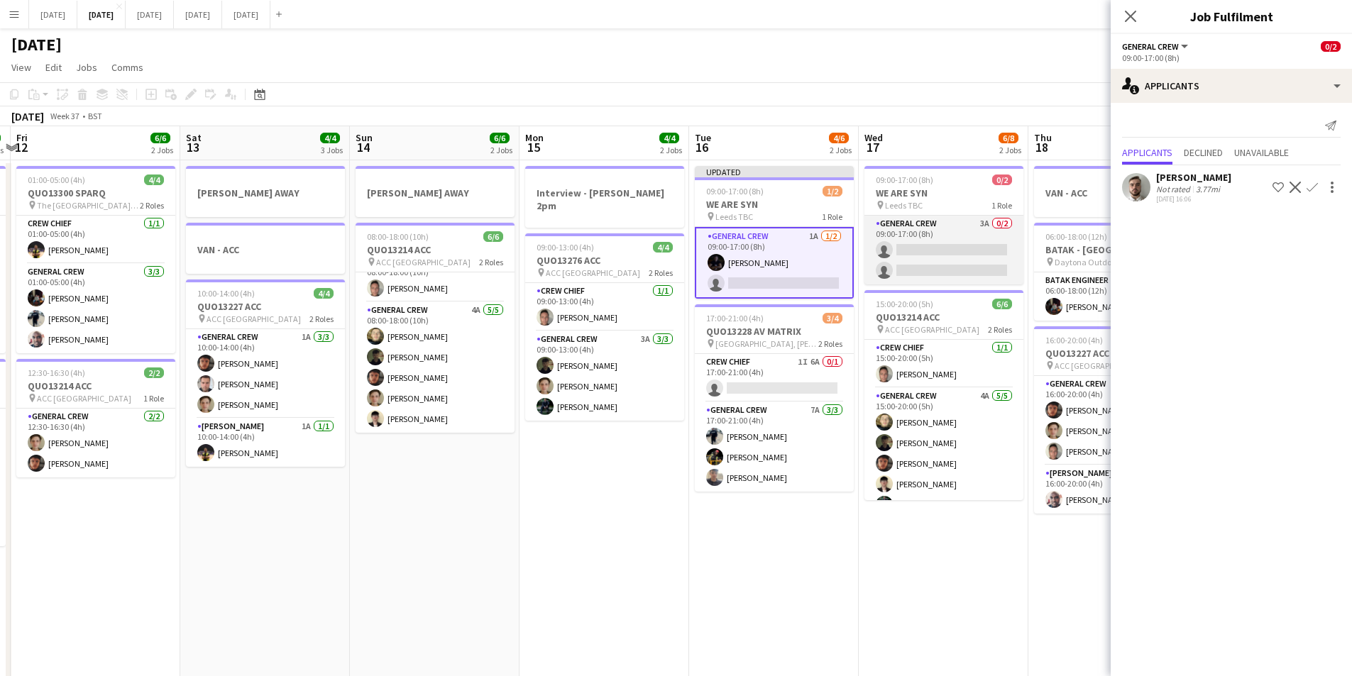
click at [957, 257] on app-card-role "General Crew 3A 0/2 09:00-17:00 (8h) single-neutral-actions single-neutral-acti…" at bounding box center [943, 250] width 159 height 69
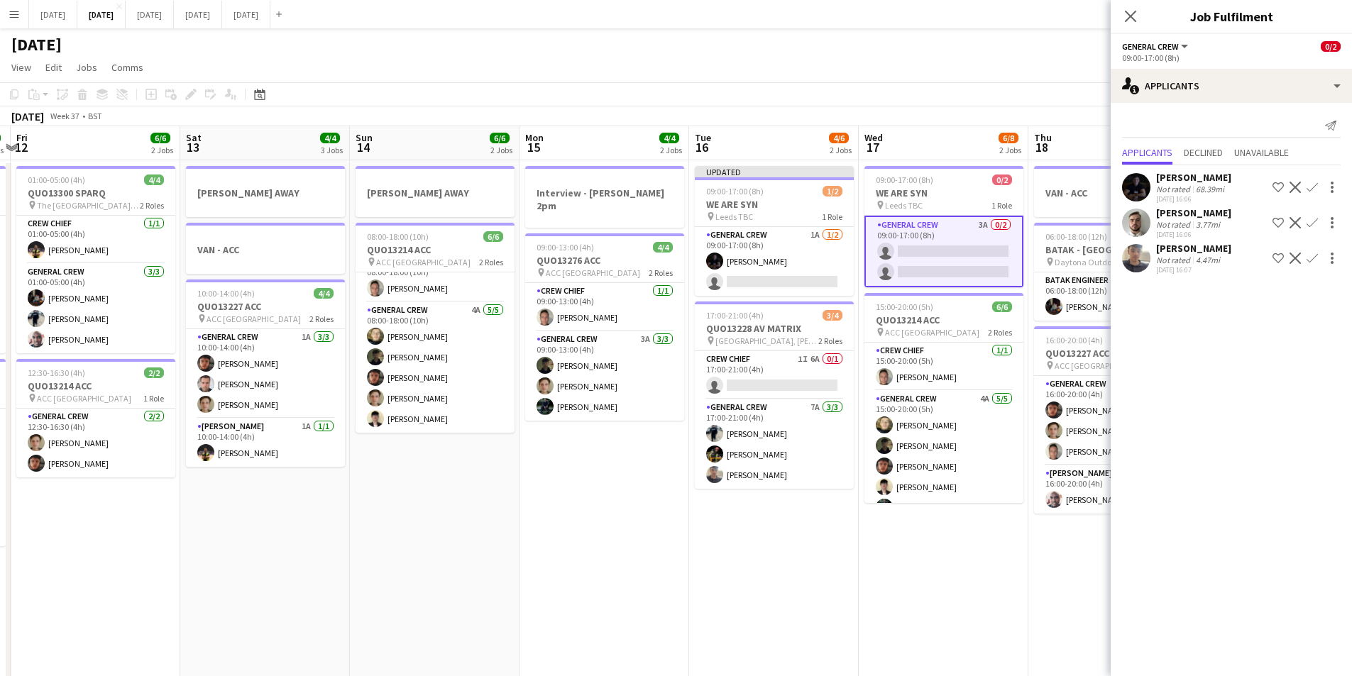
click at [1304, 185] on button "Confirm" at bounding box center [1312, 187] width 17 height 17
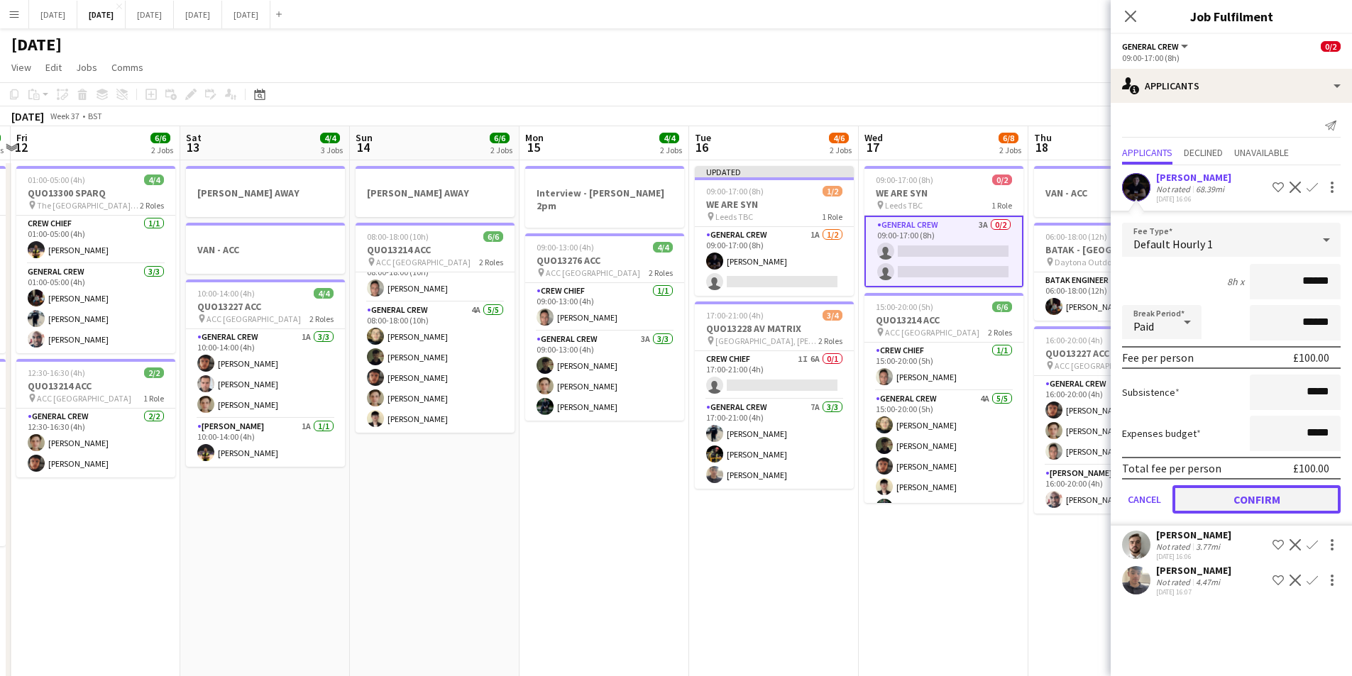
click at [1251, 490] on button "Confirm" at bounding box center [1257, 499] width 168 height 28
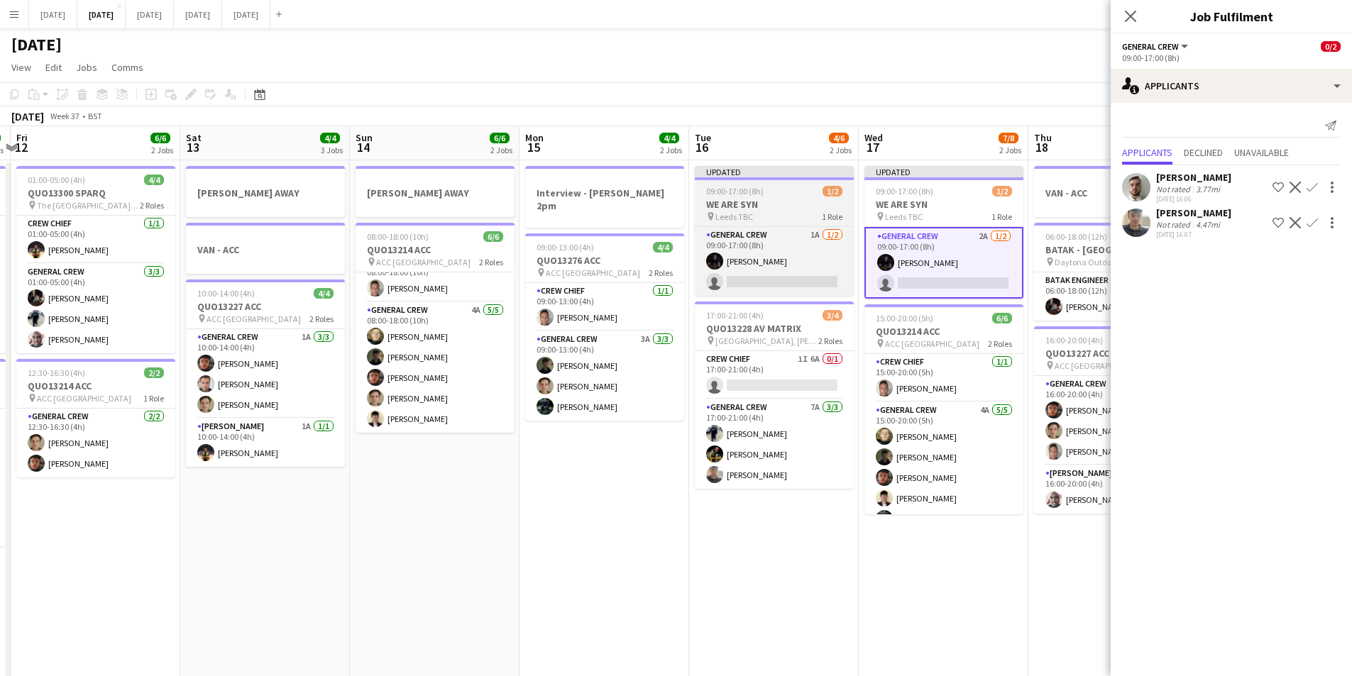
click at [793, 204] on h3 "WE ARE SYN" at bounding box center [774, 204] width 159 height 13
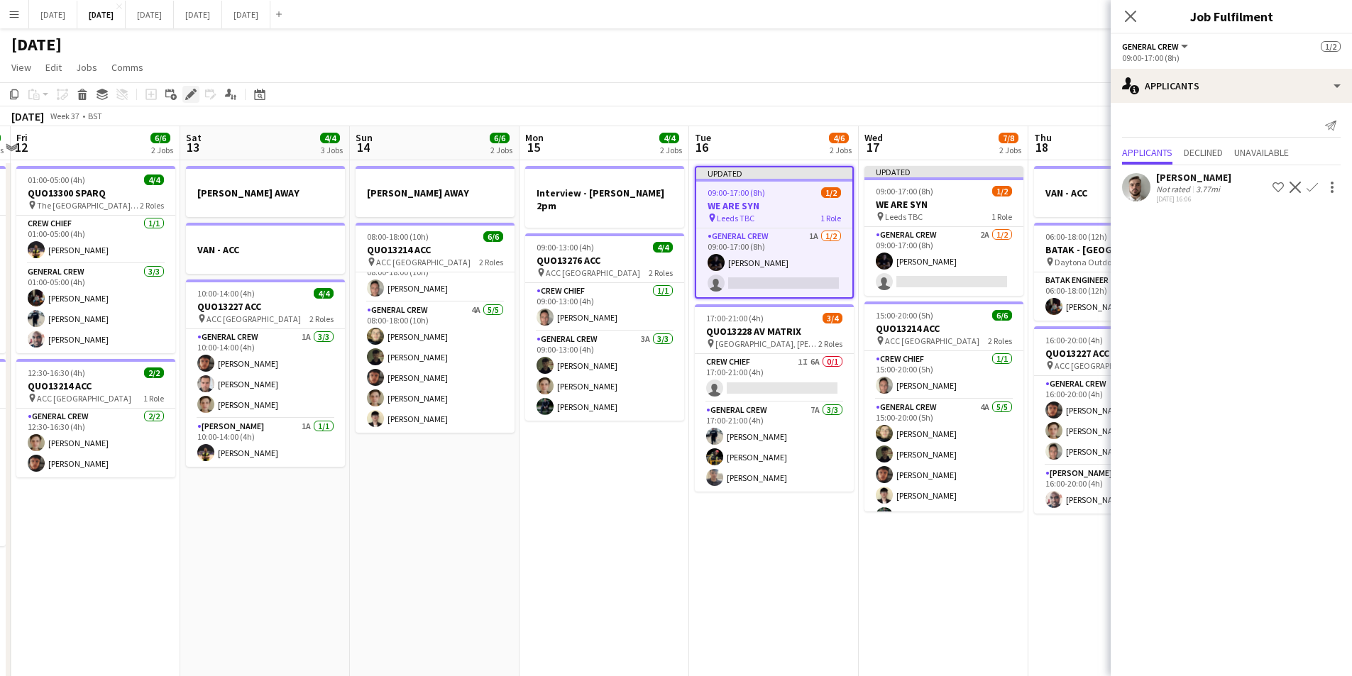
click at [190, 90] on icon "Edit" at bounding box center [190, 94] width 11 height 11
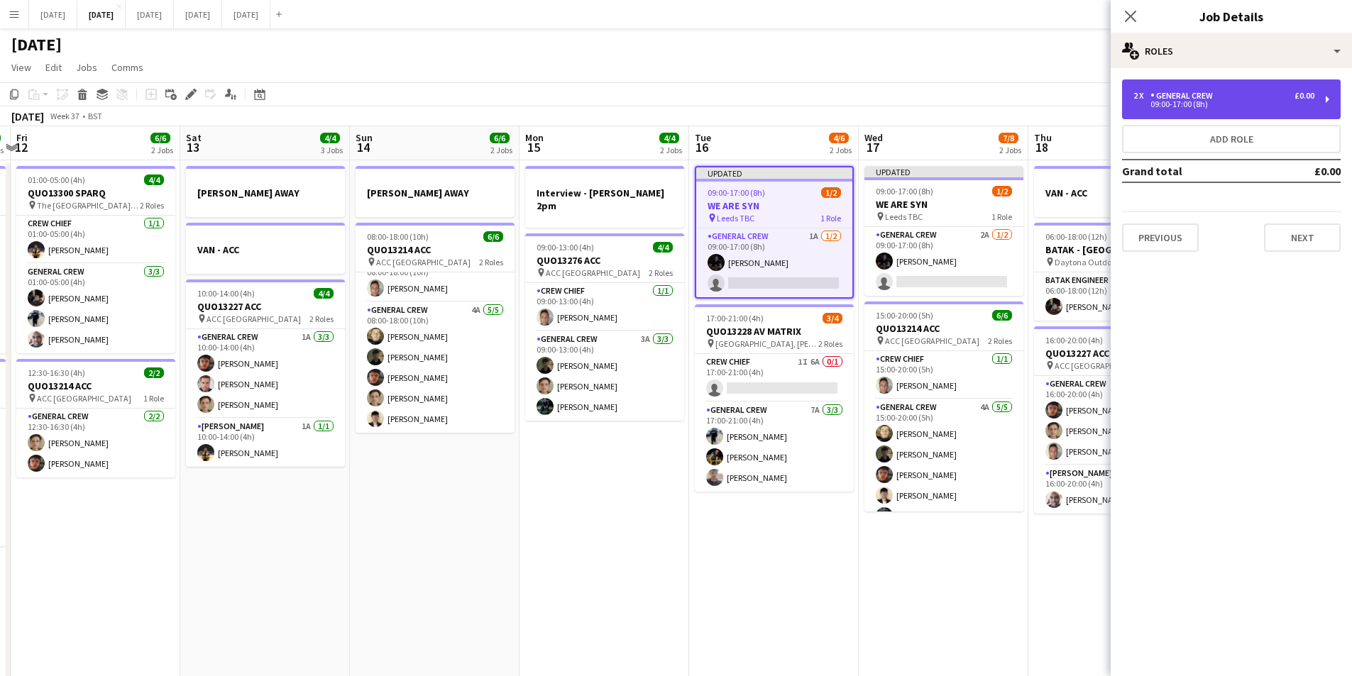
click at [1208, 100] on div "General Crew" at bounding box center [1185, 96] width 68 height 10
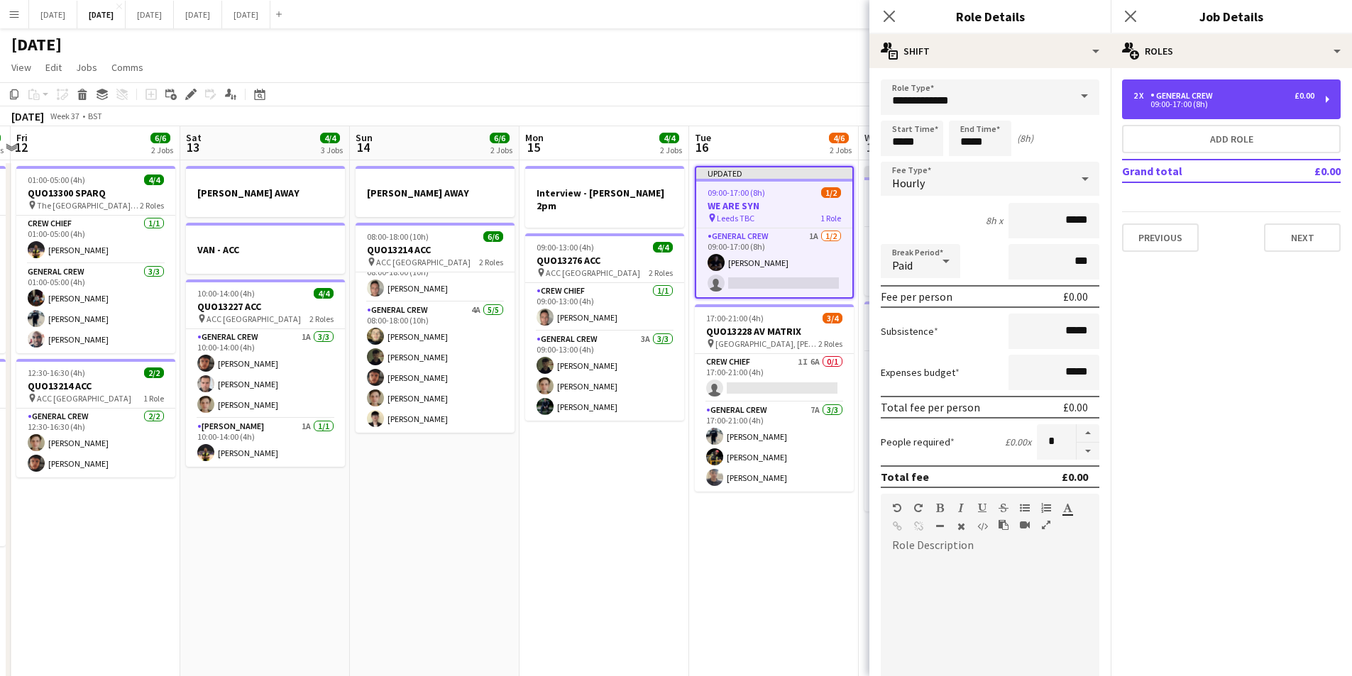
scroll to position [285, 0]
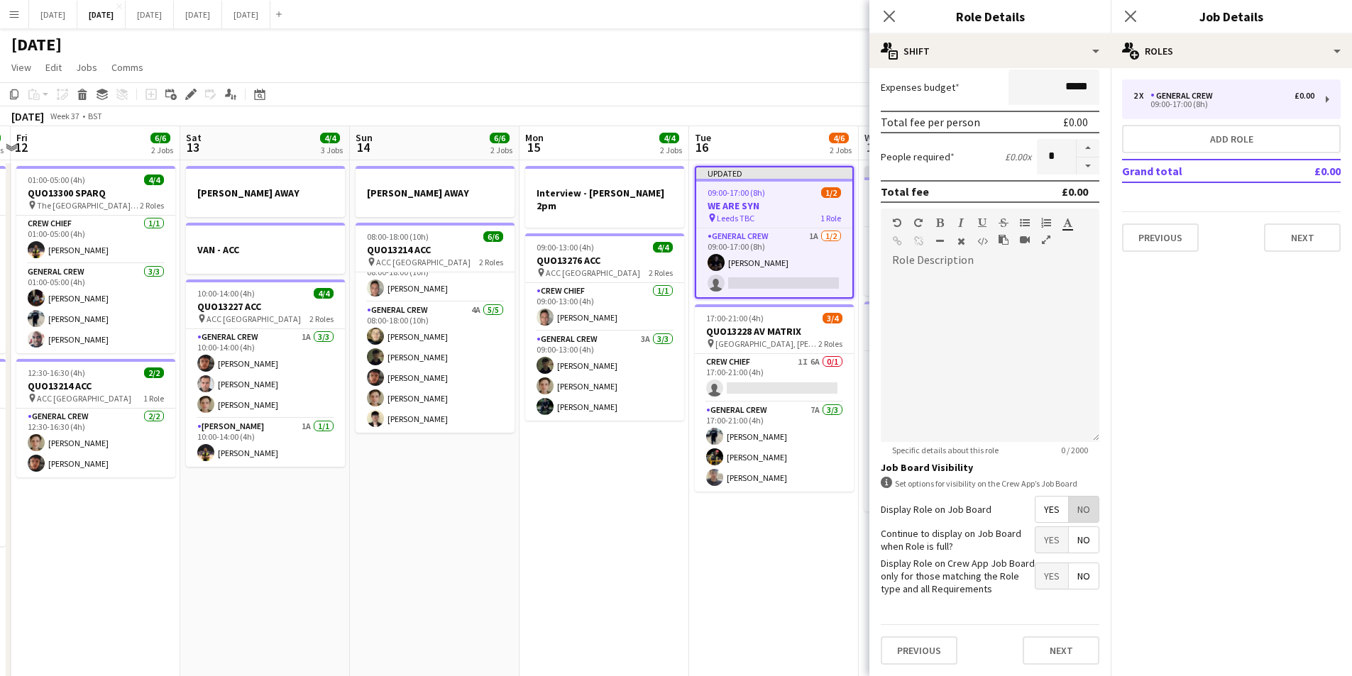
click at [1069, 512] on span "No" at bounding box center [1084, 510] width 30 height 26
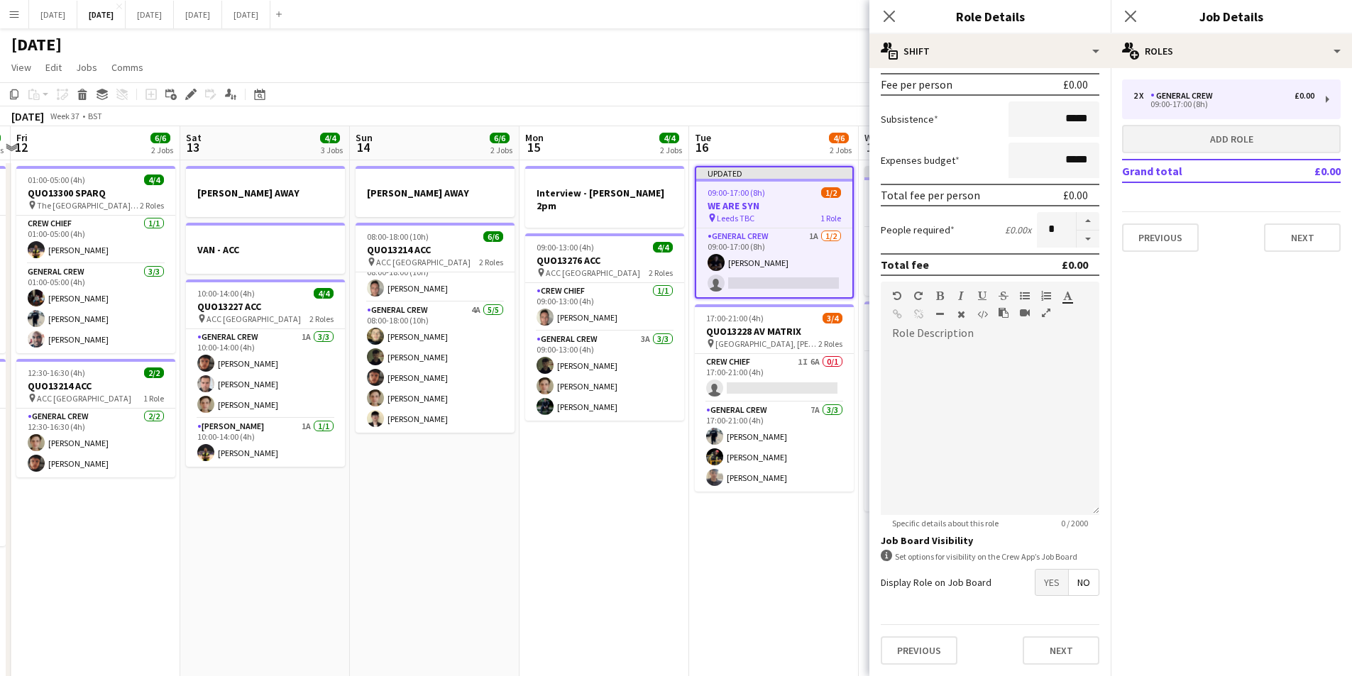
scroll to position [212, 0]
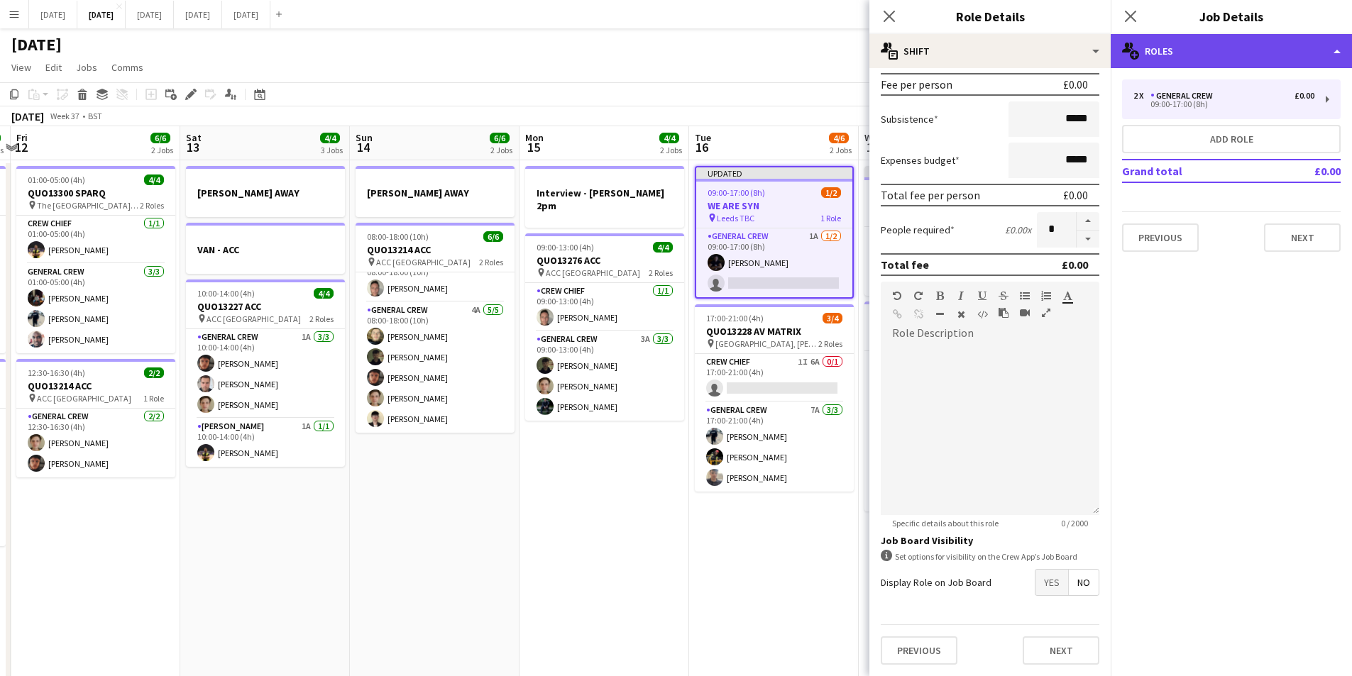
click at [1214, 62] on div "multiple-users-add Roles" at bounding box center [1231, 51] width 241 height 34
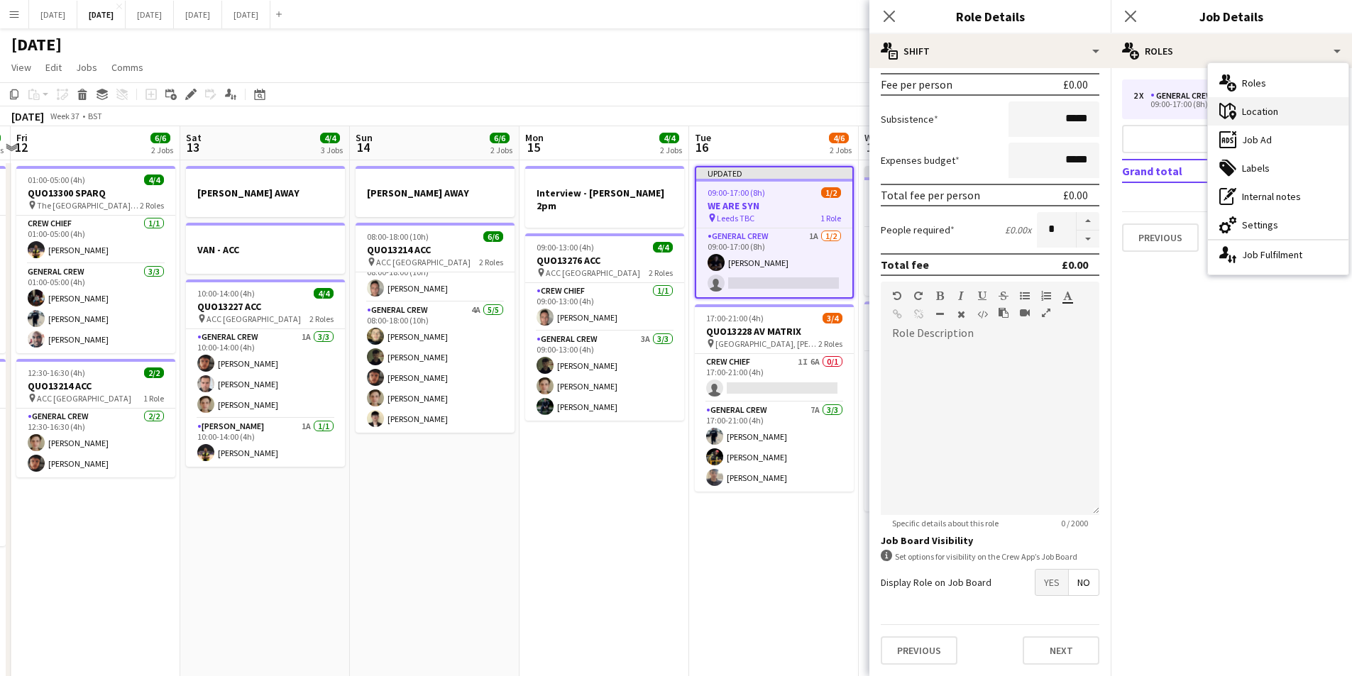
click at [1262, 116] on div "maps-pin-1 Location" at bounding box center [1278, 111] width 141 height 28
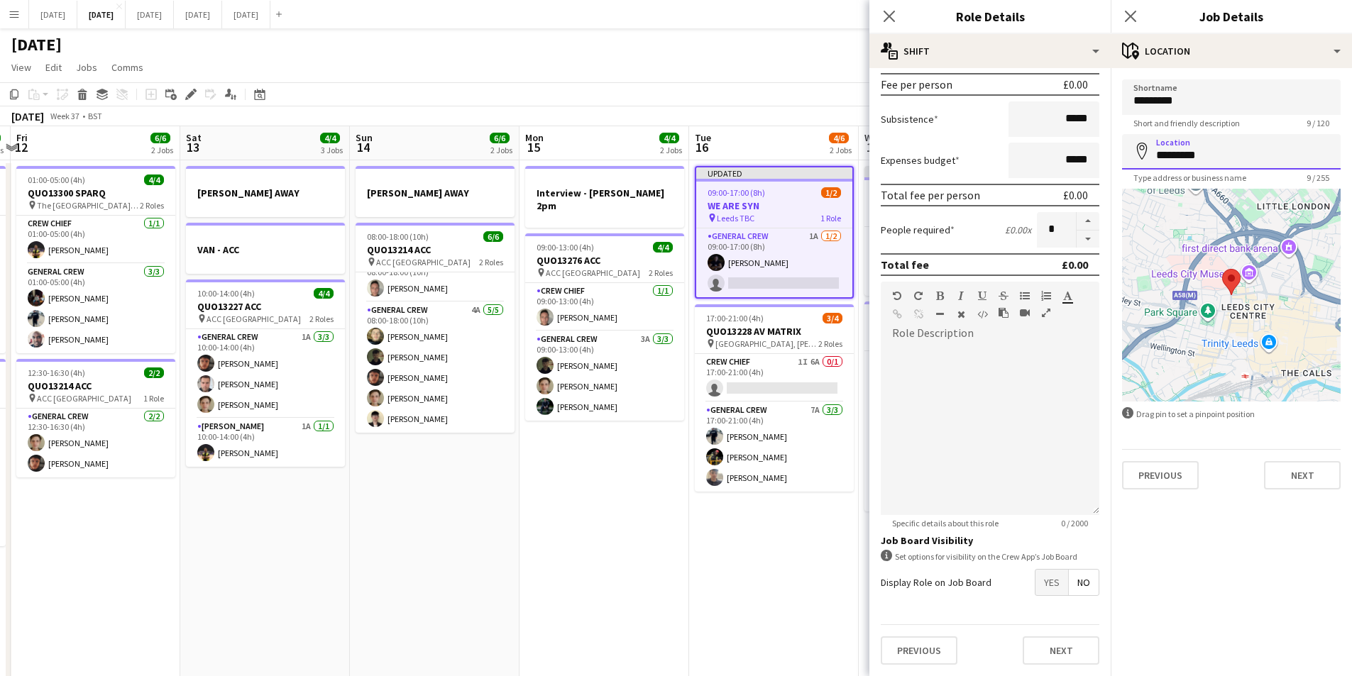
drag, startPoint x: 1216, startPoint y: 155, endPoint x: 1111, endPoint y: 159, distance: 104.4
click at [1107, 158] on body "Menu Boards Boards Boards All jobs Status Workforce Workforce My Workforce Recr…" at bounding box center [676, 563] width 1352 height 1126
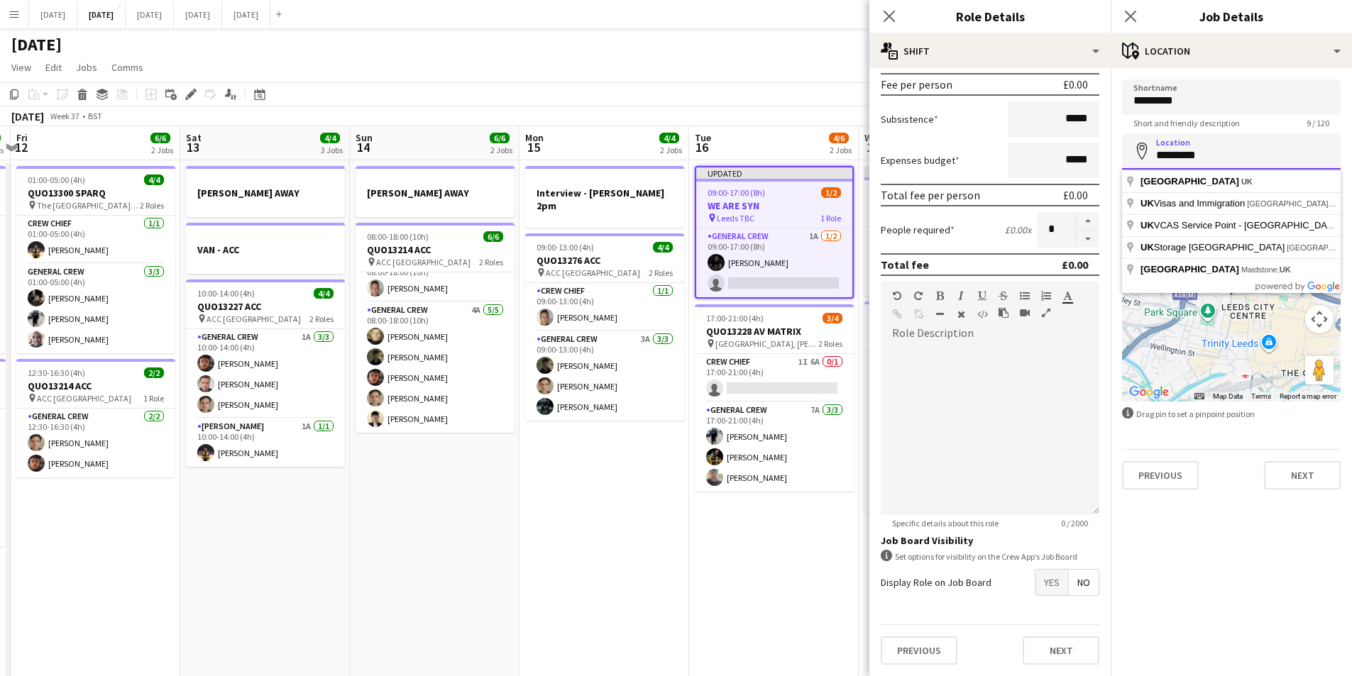
paste input "**********"
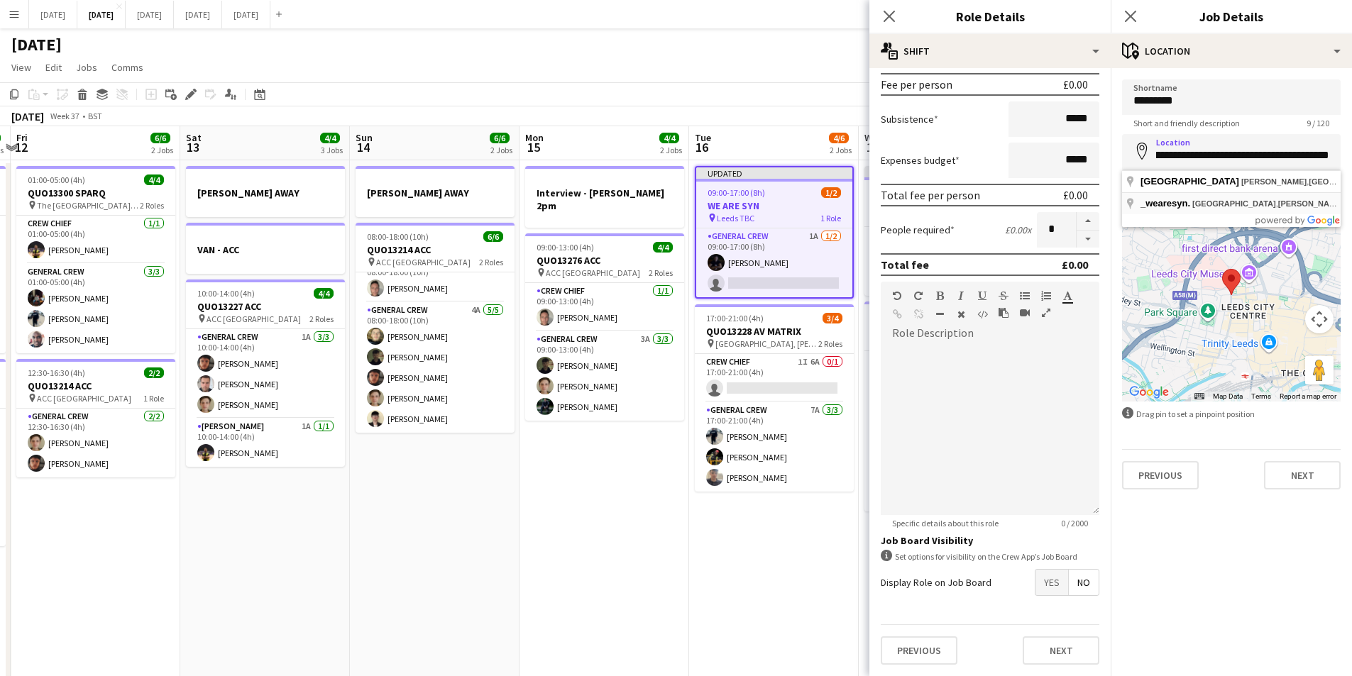
type input "**********"
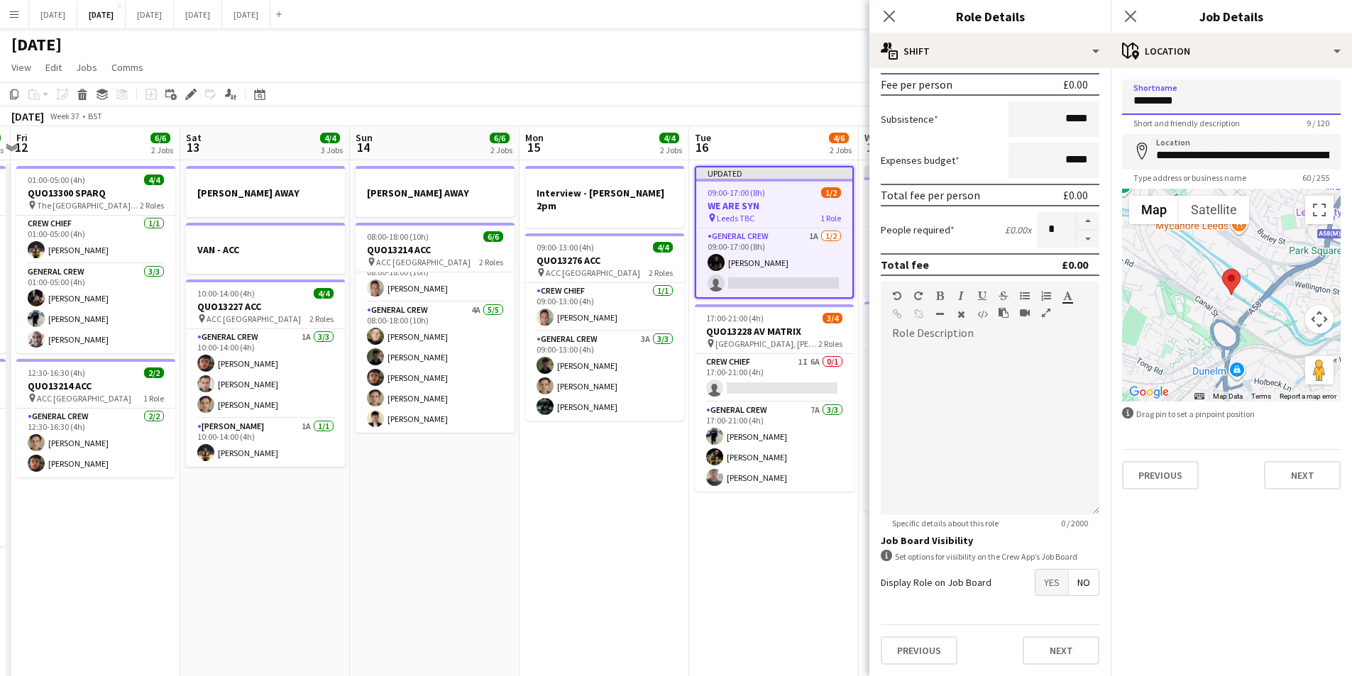
drag, startPoint x: 1209, startPoint y: 108, endPoint x: 1120, endPoint y: 104, distance: 88.8
click at [1120, 104] on form "**********" at bounding box center [1231, 284] width 241 height 410
paste input "**********"
type input "**********"
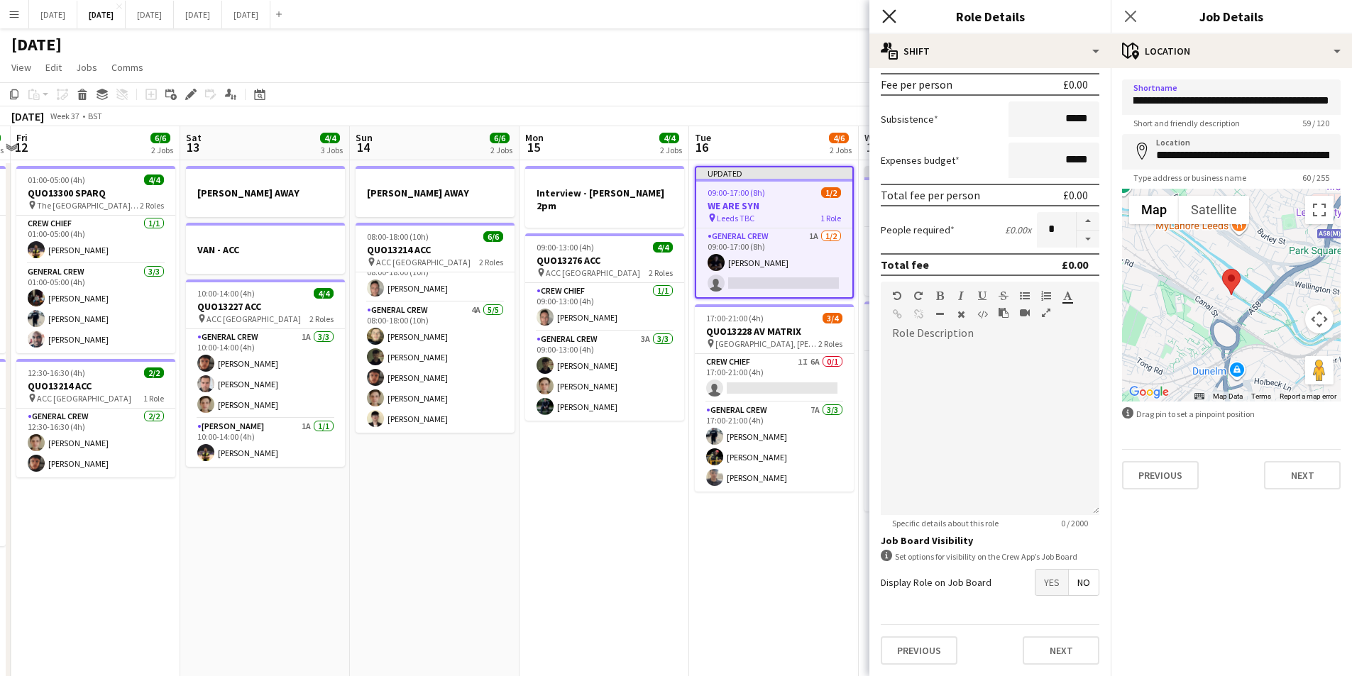
click at [887, 21] on icon "Close pop-in" at bounding box center [888, 15] width 13 height 13
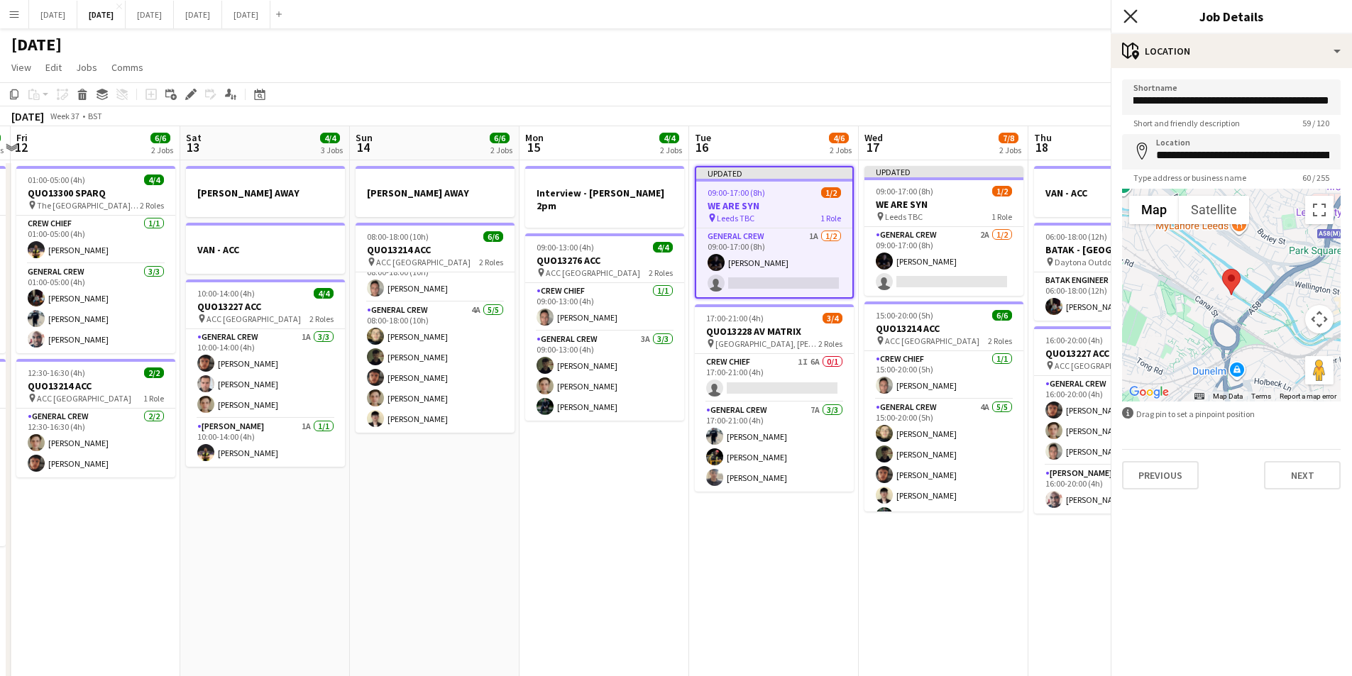
scroll to position [0, 0]
click at [1131, 17] on icon at bounding box center [1130, 15] width 13 height 13
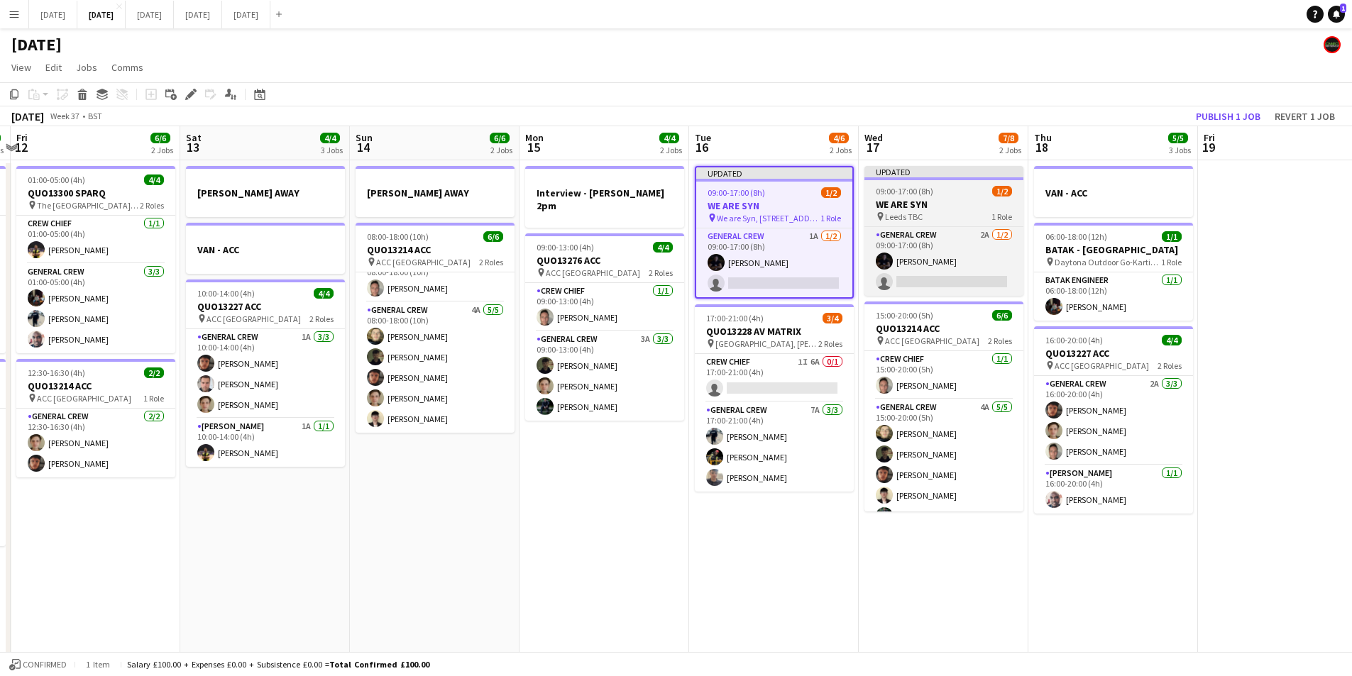
click at [945, 209] on h3 "WE ARE SYN" at bounding box center [943, 204] width 159 height 13
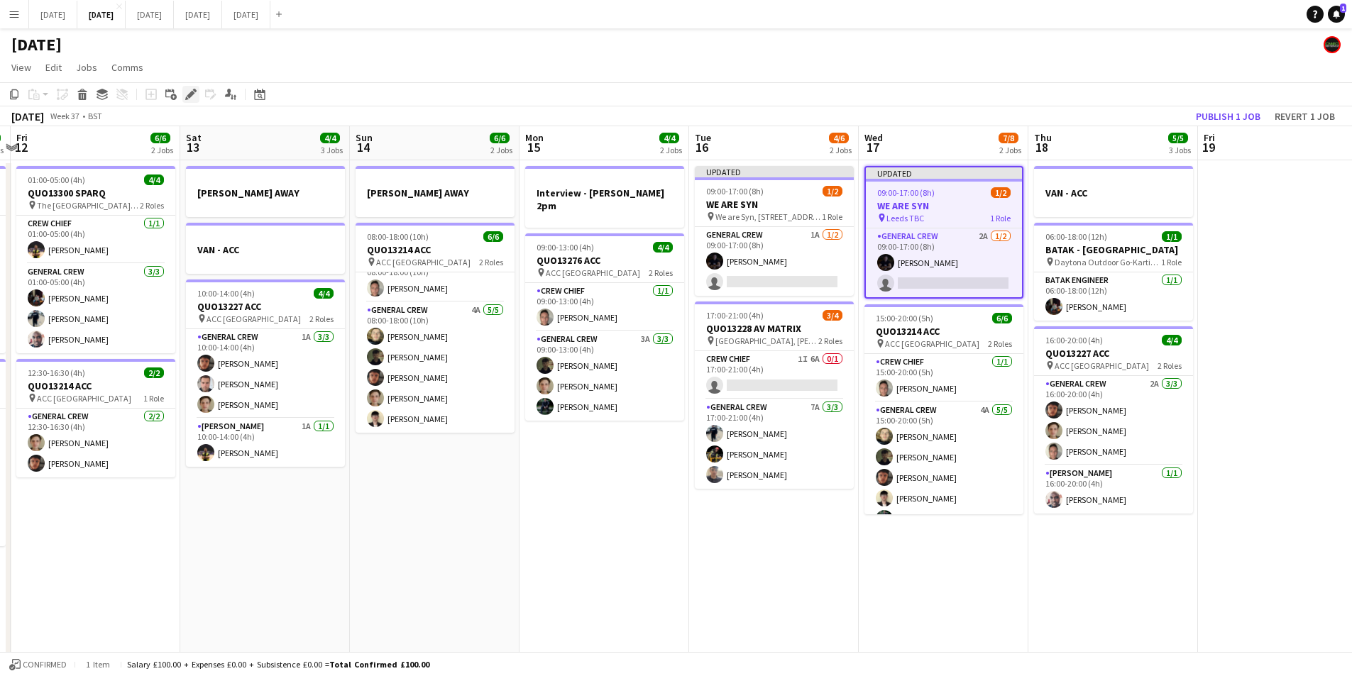
click at [188, 90] on icon "Edit" at bounding box center [190, 94] width 11 height 11
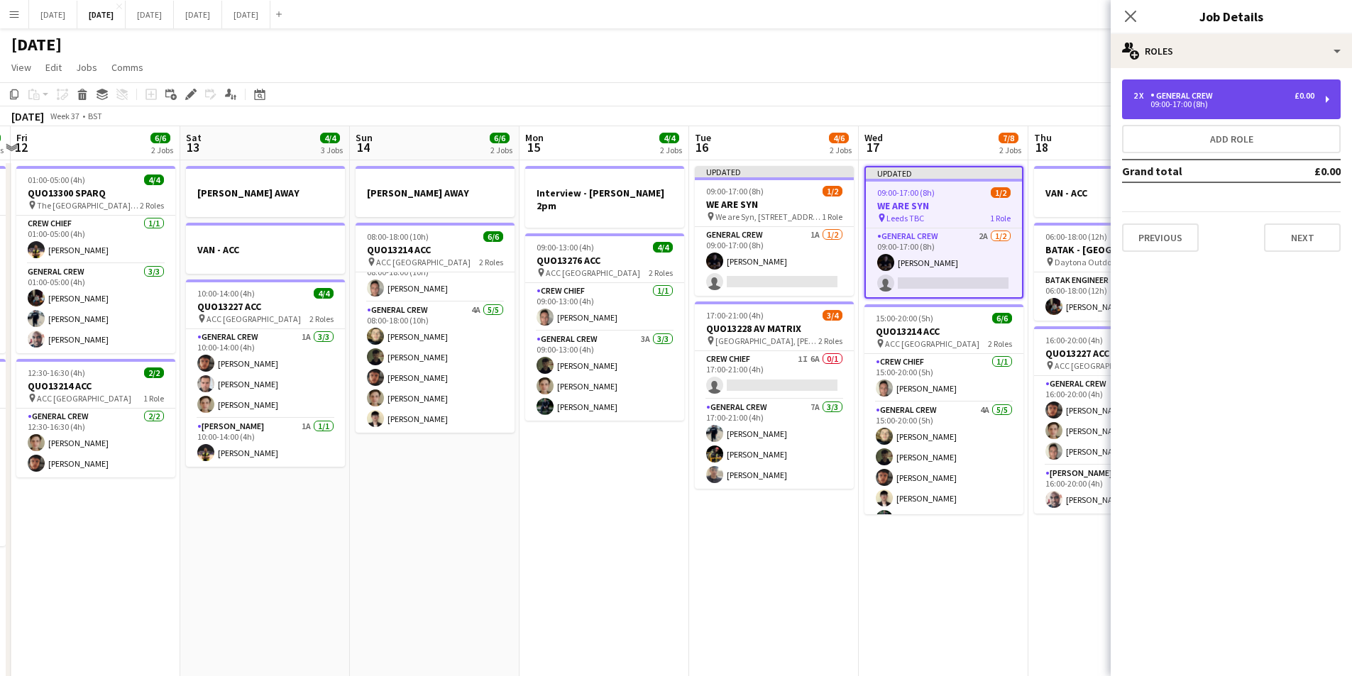
click at [1194, 97] on div "General Crew" at bounding box center [1185, 96] width 68 height 10
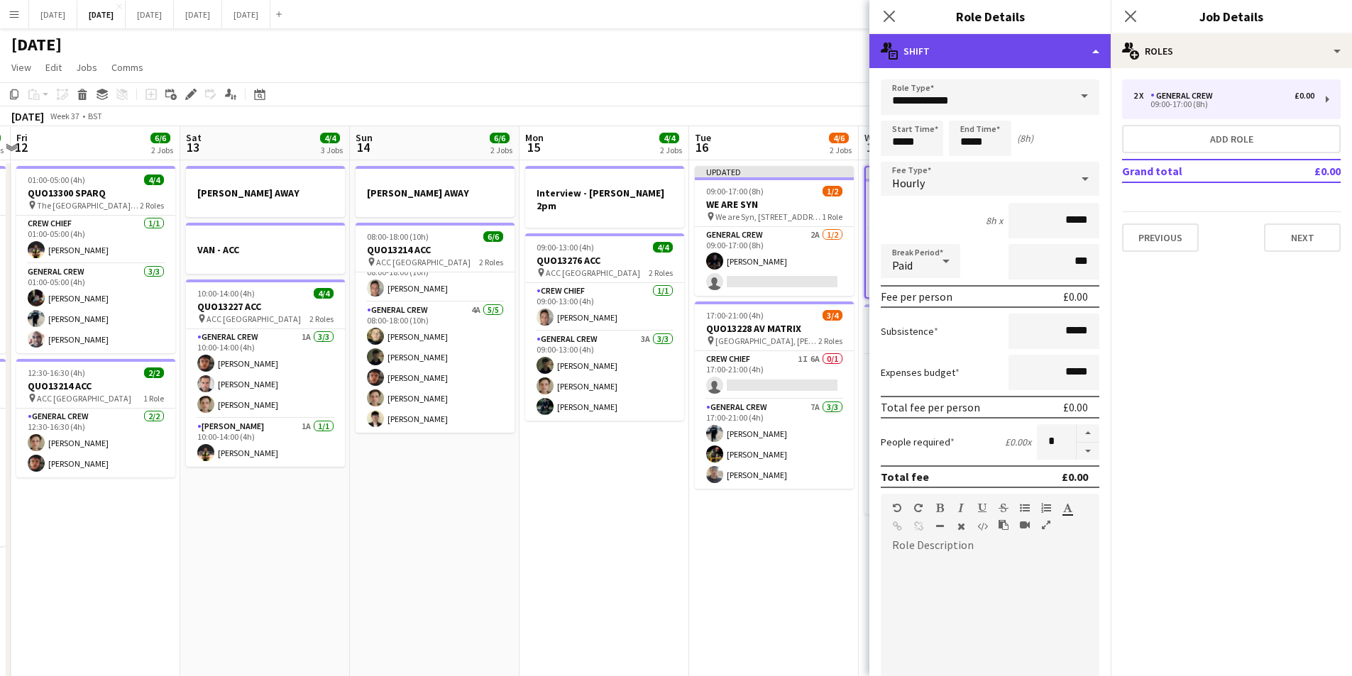
click at [985, 56] on div "multiple-actions-text Shift" at bounding box center [989, 51] width 241 height 34
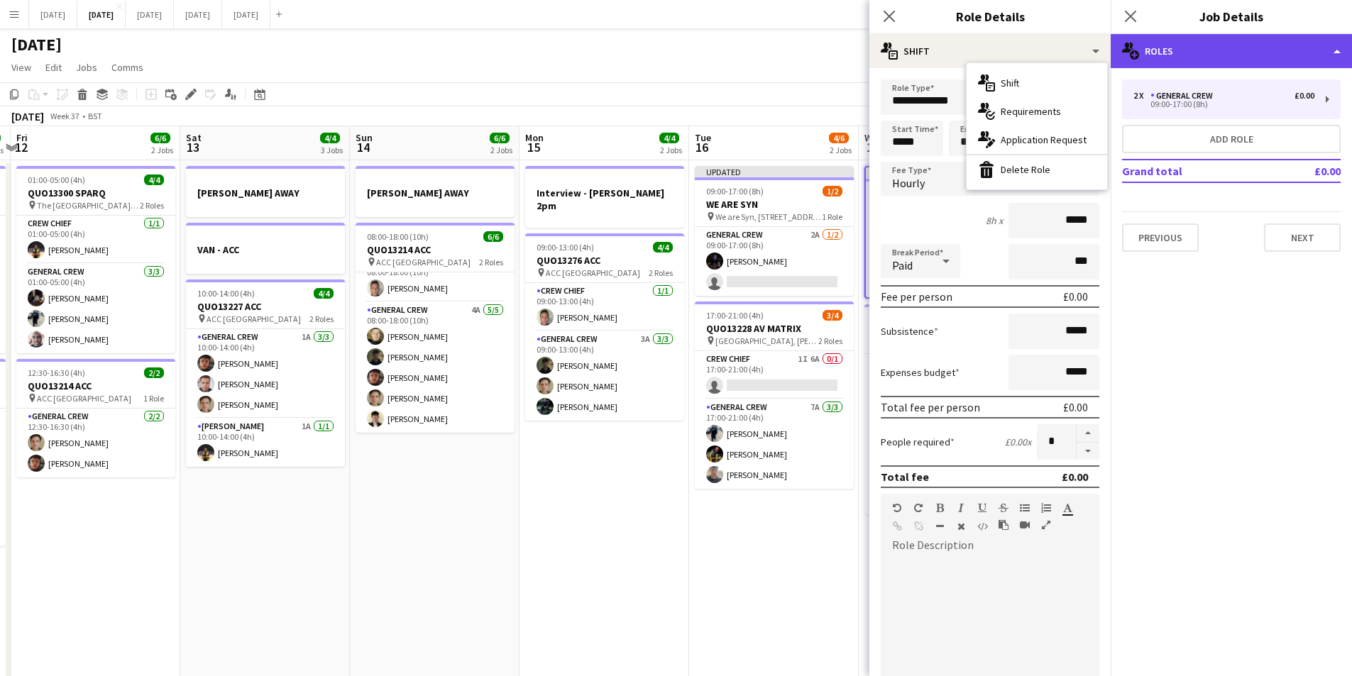
click at [1190, 48] on div "multiple-users-add Roles" at bounding box center [1231, 51] width 241 height 34
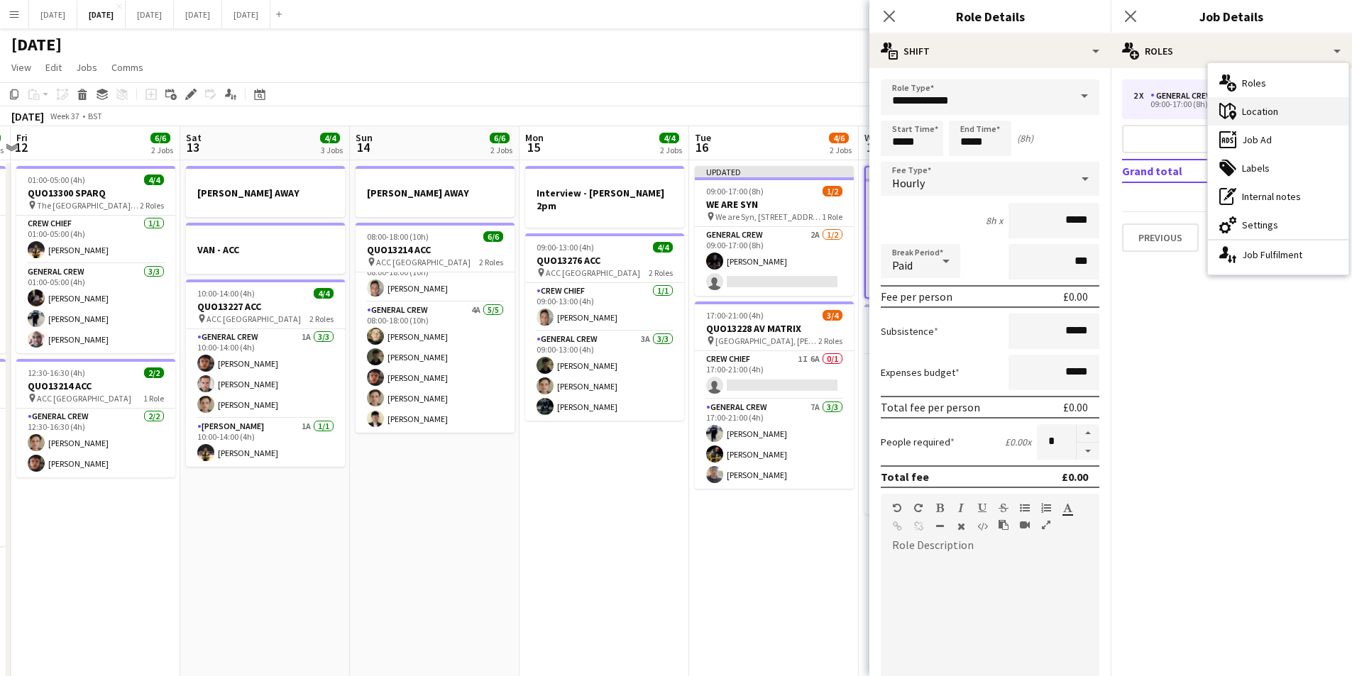
click at [1261, 107] on div "maps-pin-1 Location" at bounding box center [1278, 111] width 141 height 28
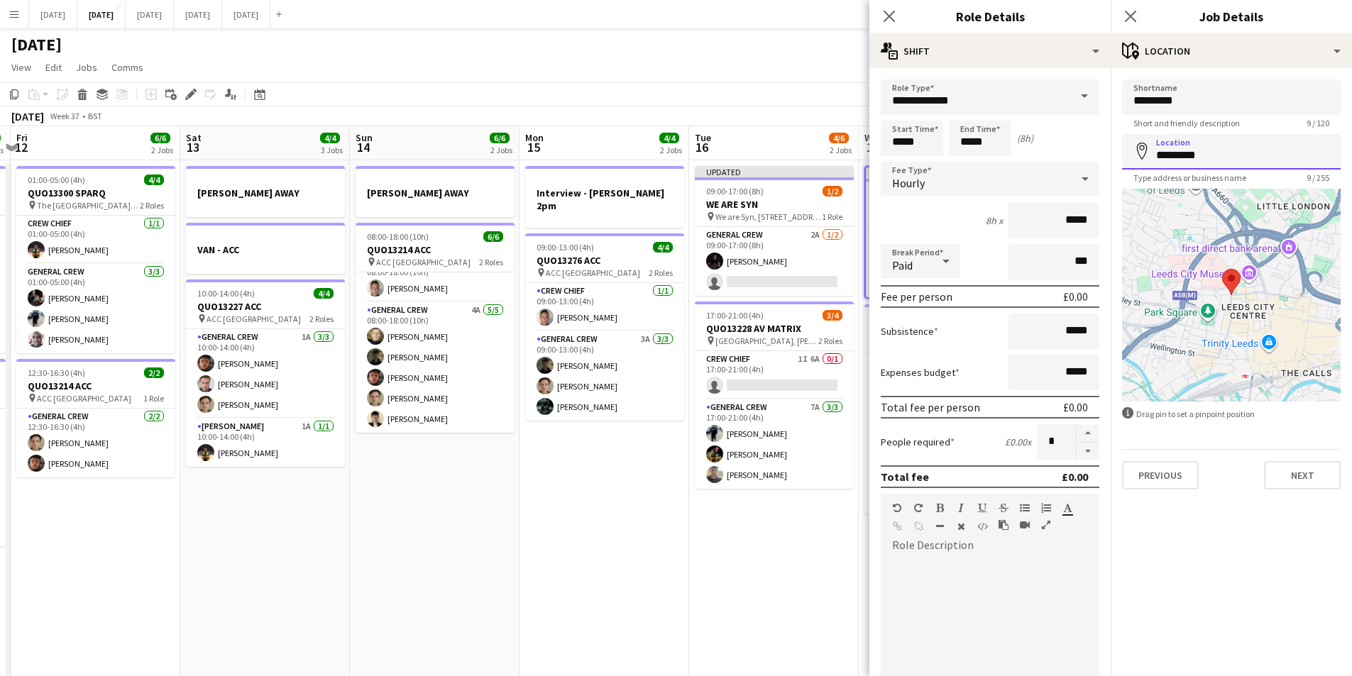
drag, startPoint x: 1204, startPoint y: 157, endPoint x: 1136, endPoint y: 150, distance: 69.1
click at [1140, 150] on div "Location map-marker *********" at bounding box center [1231, 151] width 219 height 35
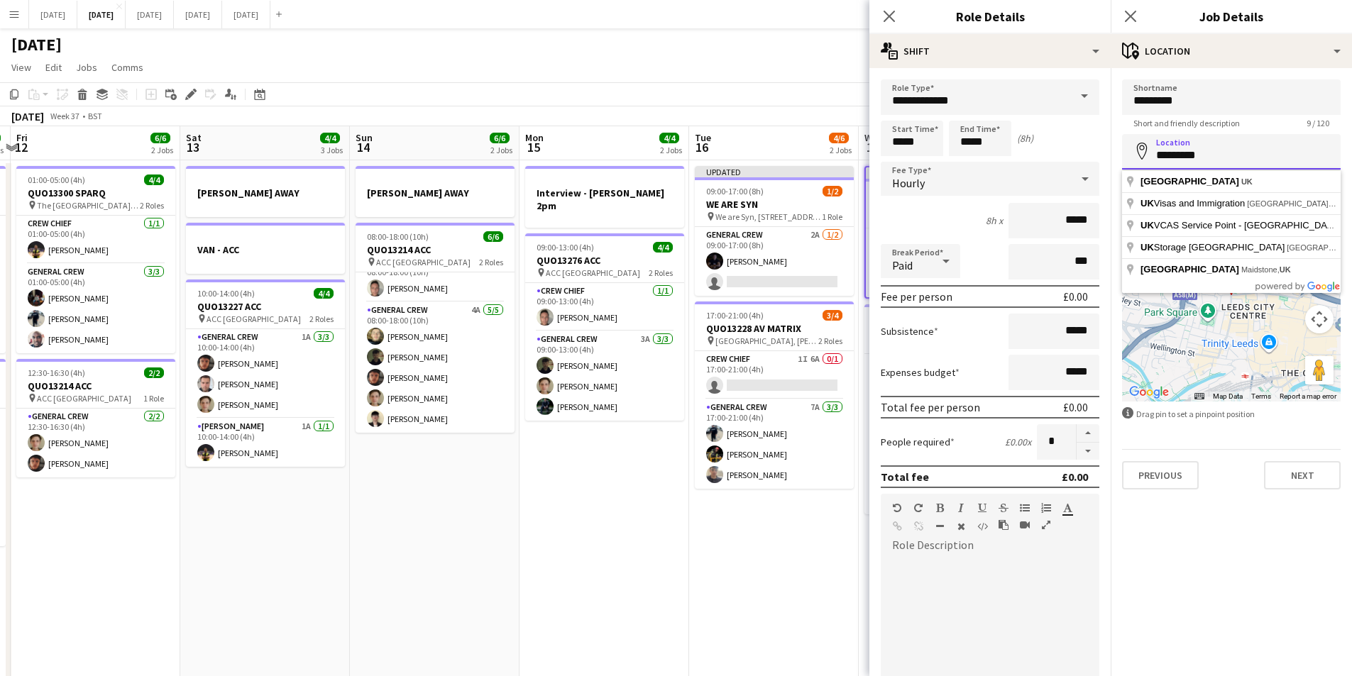
paste input "**********"
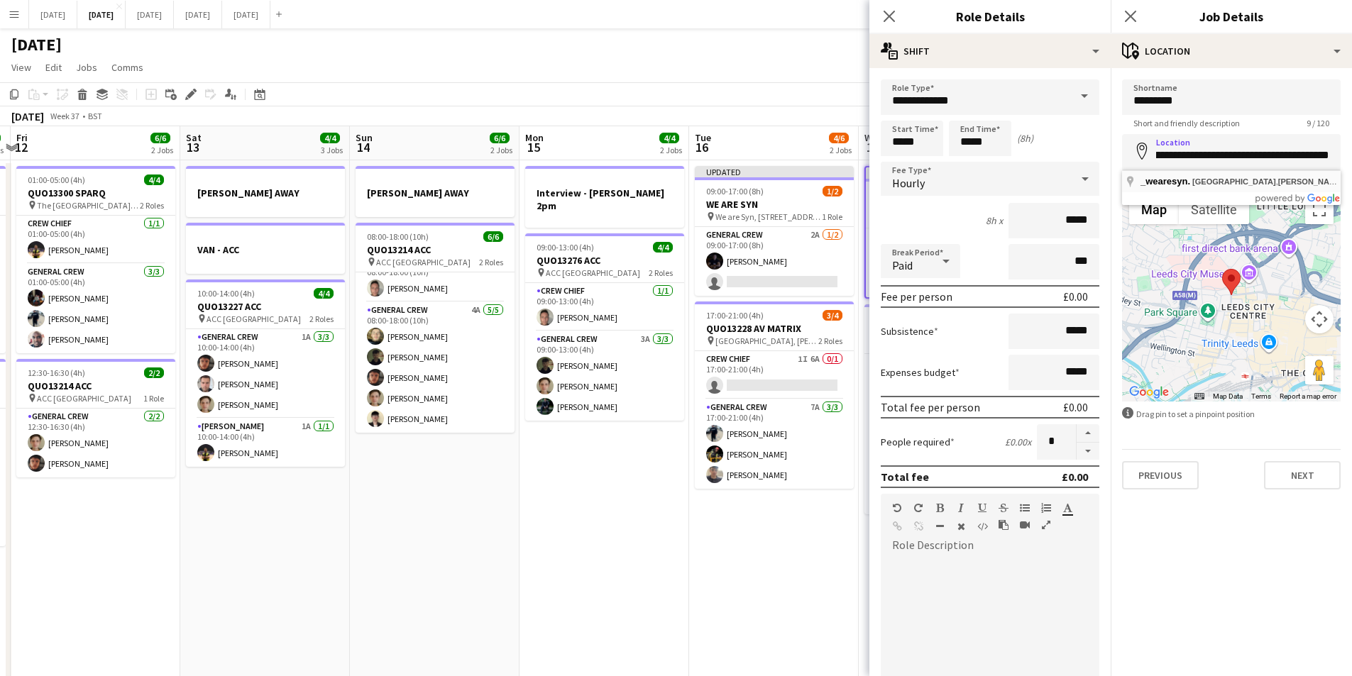
type input "**********"
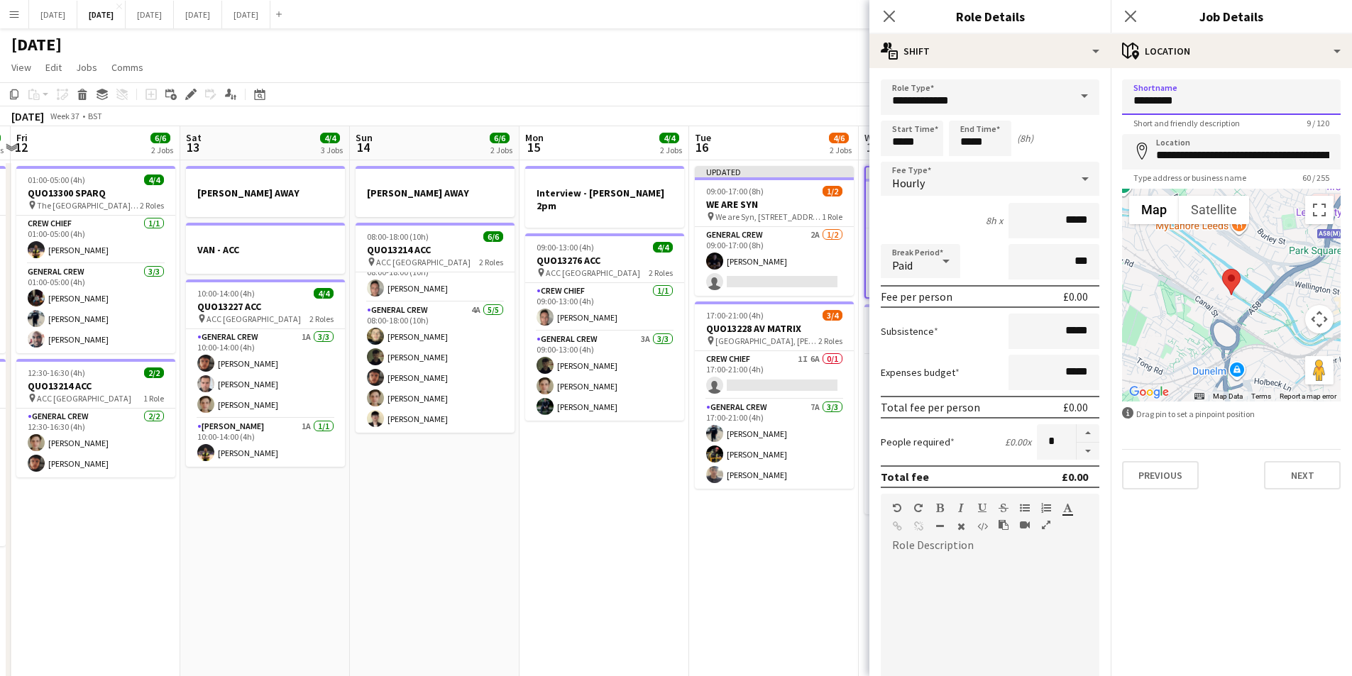
drag, startPoint x: 1209, startPoint y: 101, endPoint x: 1099, endPoint y: 102, distance: 110.0
click at [1099, 102] on body "Menu Boards Boards Boards All jobs Status Workforce Workforce My Workforce Recr…" at bounding box center [676, 563] width 1352 height 1126
click at [1202, 107] on input "*********" at bounding box center [1231, 96] width 219 height 35
drag, startPoint x: 1202, startPoint y: 104, endPoint x: 1130, endPoint y: 99, distance: 71.8
click at [1130, 99] on input "*********" at bounding box center [1231, 96] width 219 height 35
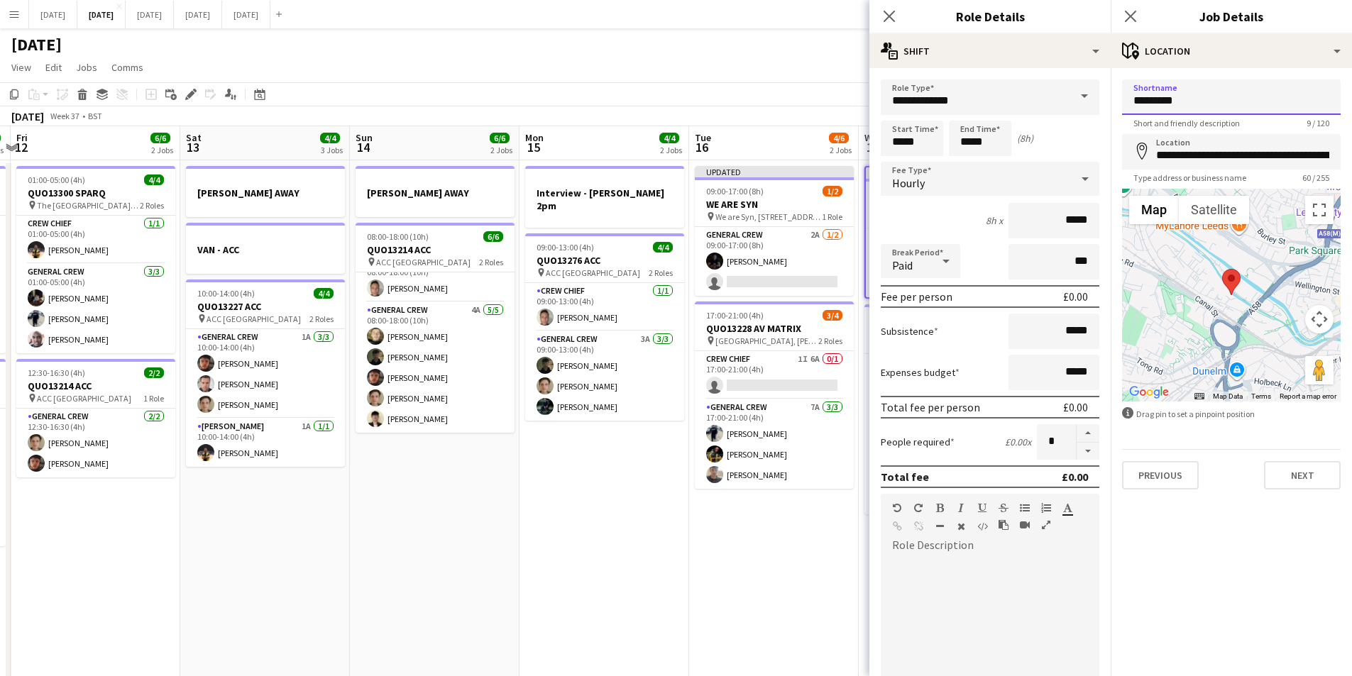
paste input "**********"
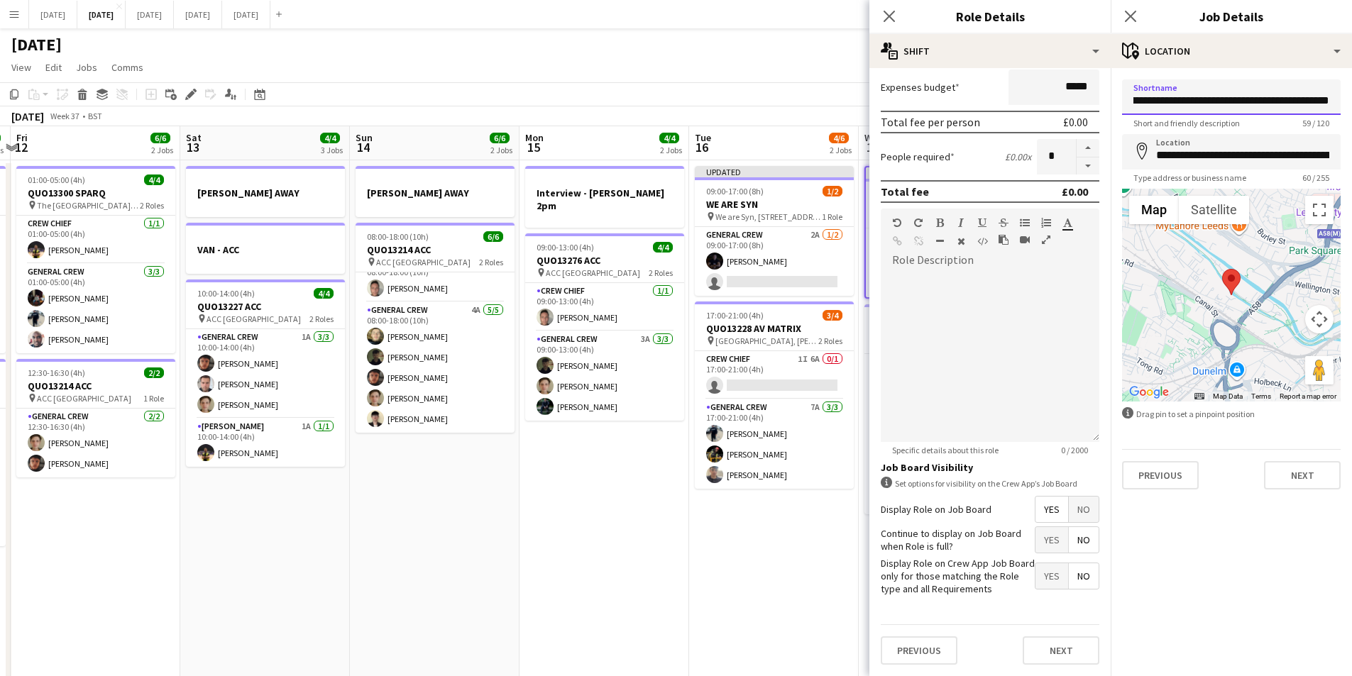
type input "**********"
click at [1074, 506] on span "No" at bounding box center [1084, 510] width 30 height 26
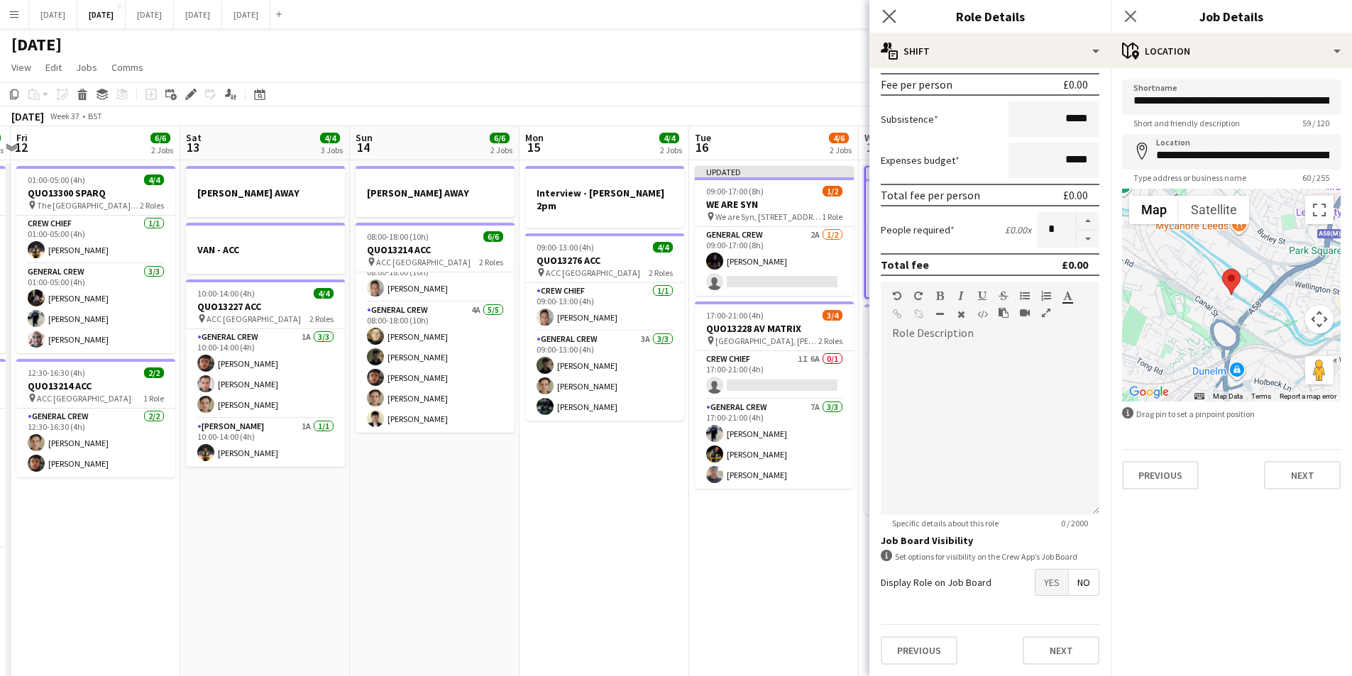
scroll to position [212, 0]
drag, startPoint x: 891, startPoint y: 15, endPoint x: 1143, endPoint y: 11, distance: 252.7
click at [895, 15] on icon "Close pop-in" at bounding box center [889, 16] width 11 height 11
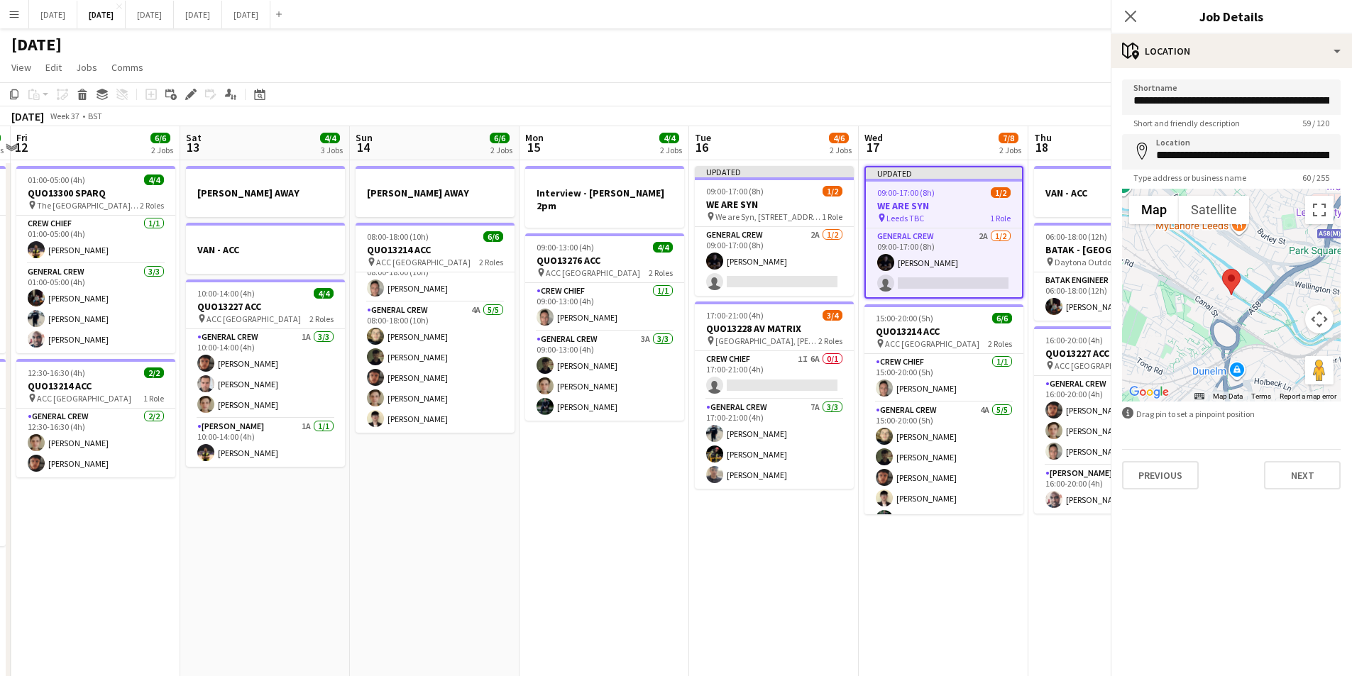
click at [1129, 10] on app-icon "Close pop-in" at bounding box center [1130, 16] width 17 height 17
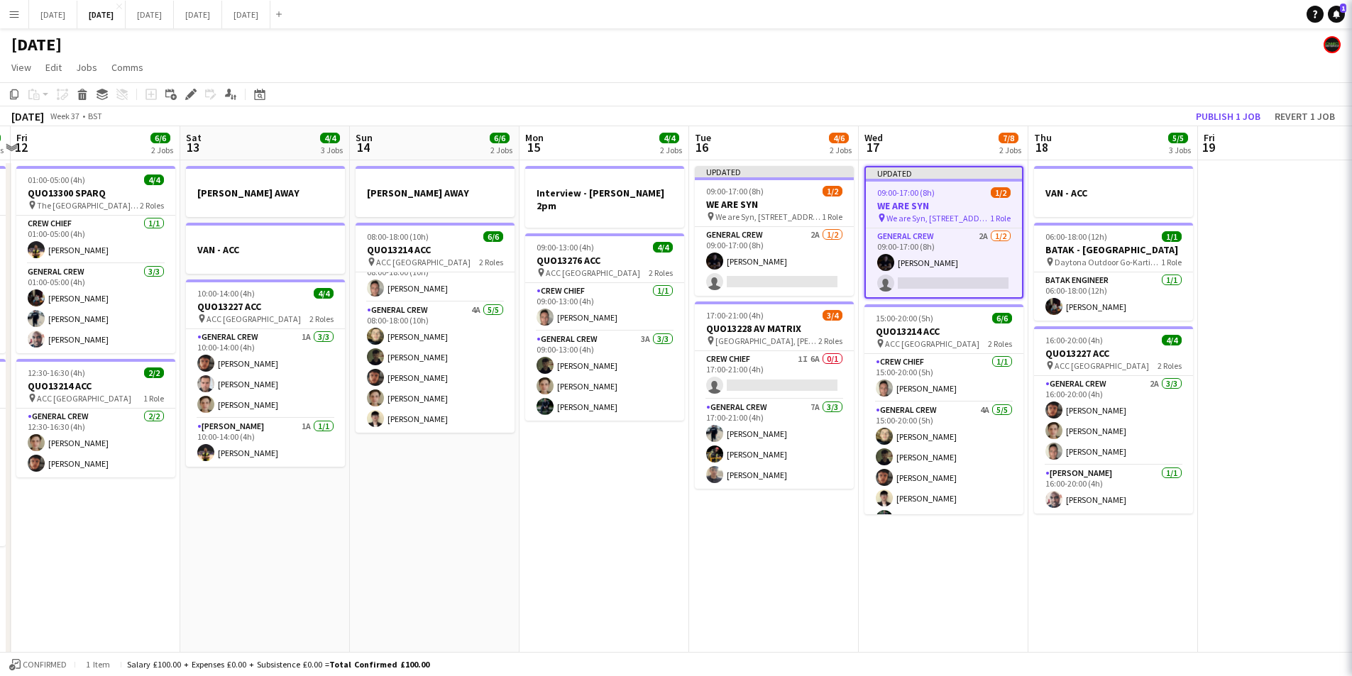
click at [957, 276] on app-card-role "General Crew 2A 1/2 09:00-17:00 (8h) Joe Weightman single-neutral-actions" at bounding box center [944, 263] width 156 height 69
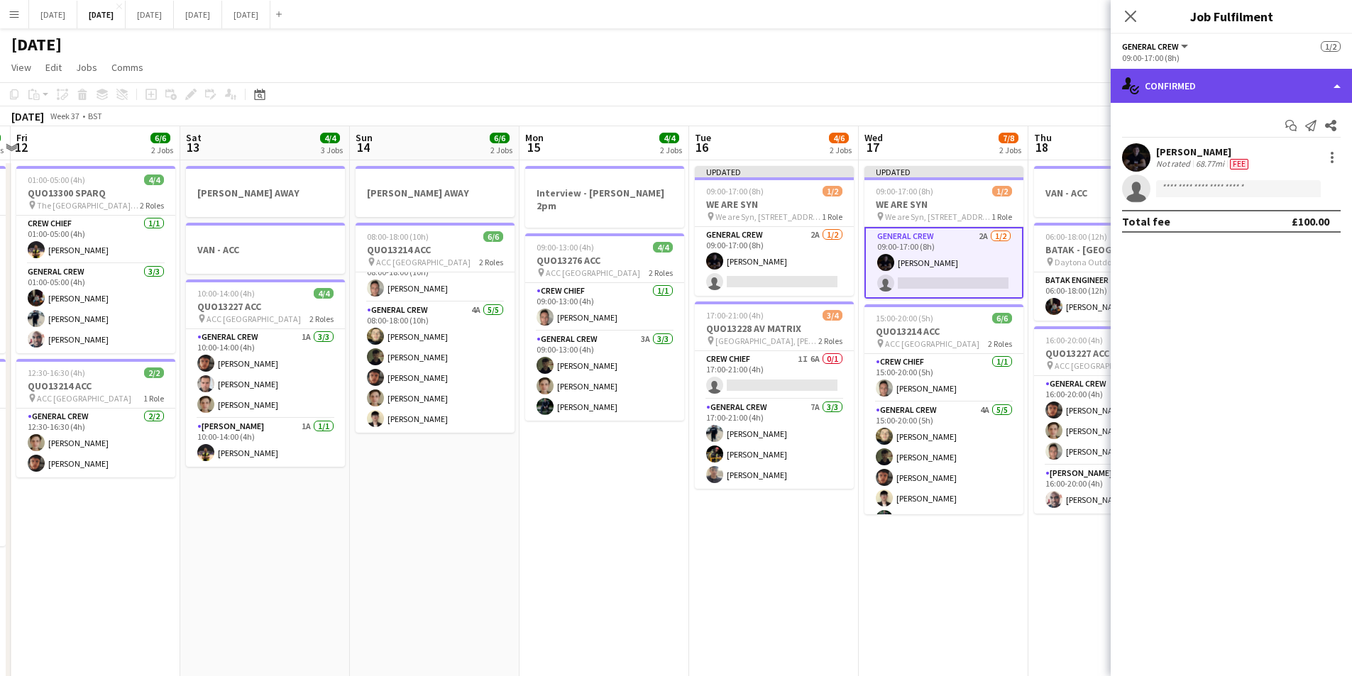
scroll to position [0, 498]
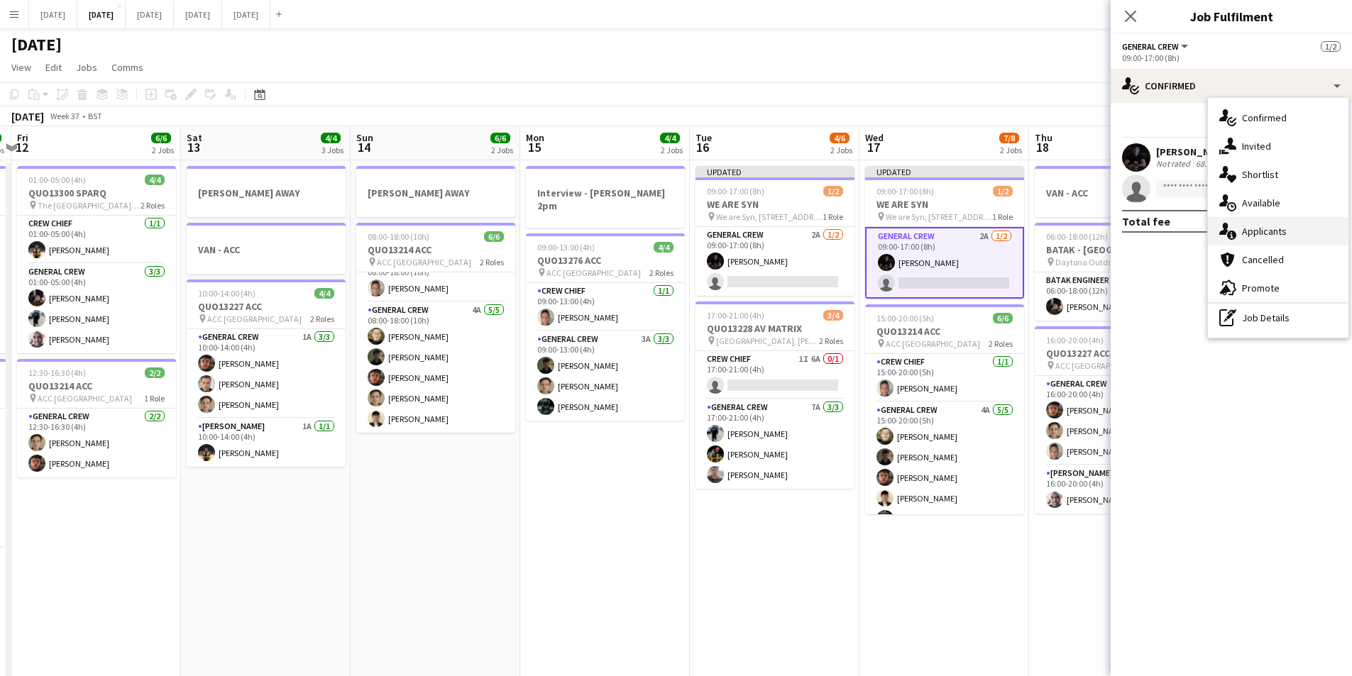
click at [1260, 229] on div "single-neutral-actions-information Applicants" at bounding box center [1278, 231] width 141 height 28
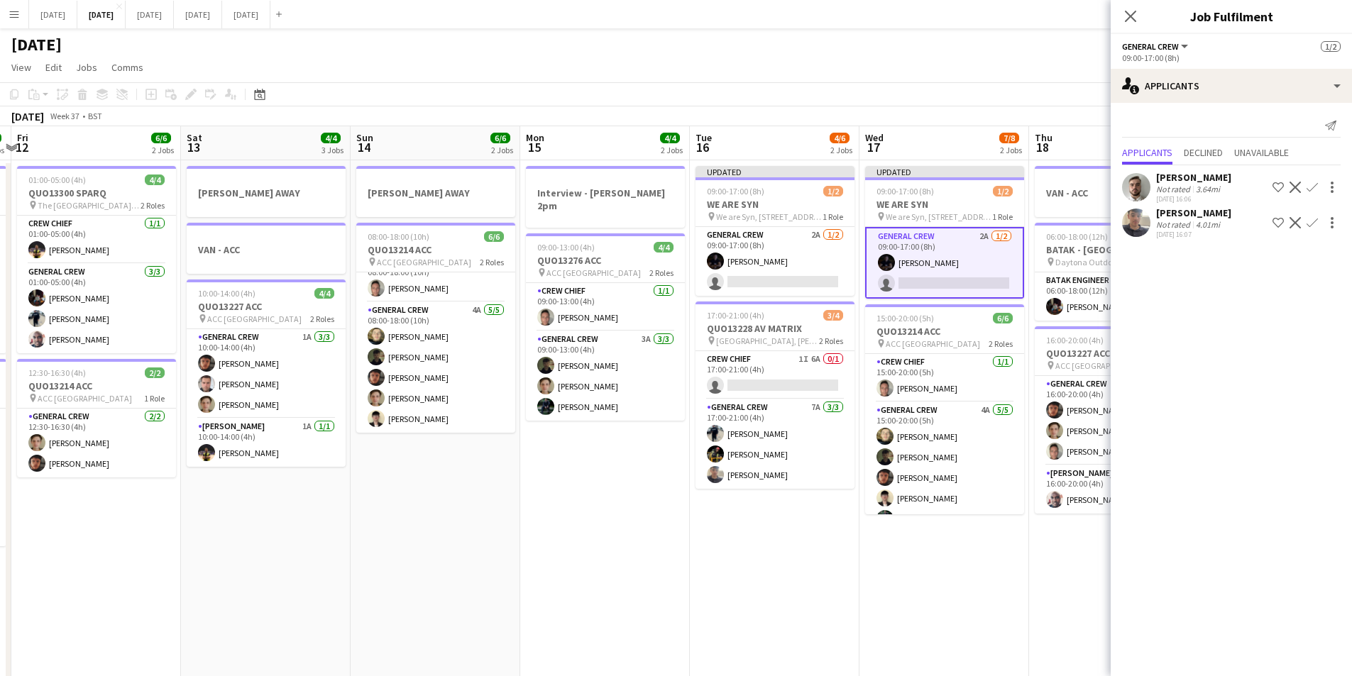
click at [1312, 219] on app-icon "Confirm" at bounding box center [1312, 222] width 11 height 11
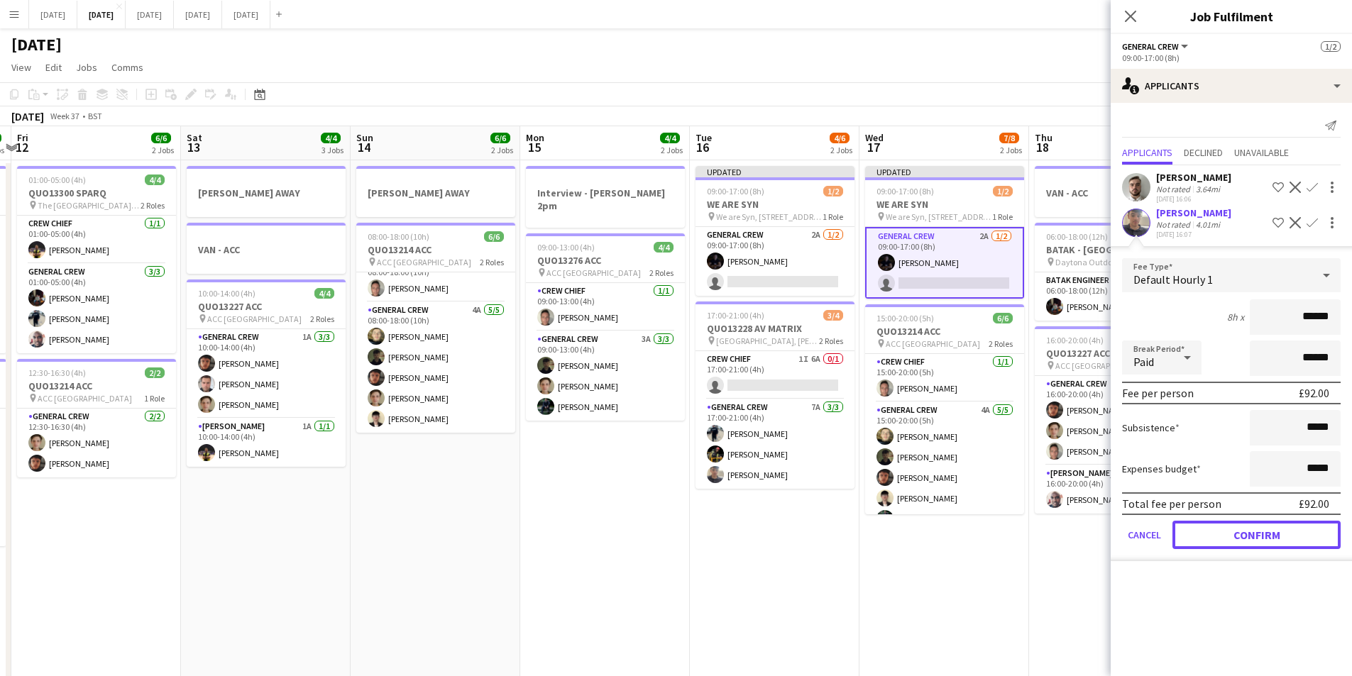
drag, startPoint x: 1236, startPoint y: 531, endPoint x: 845, endPoint y: 490, distance: 393.2
click at [1237, 530] on button "Confirm" at bounding box center [1257, 535] width 168 height 28
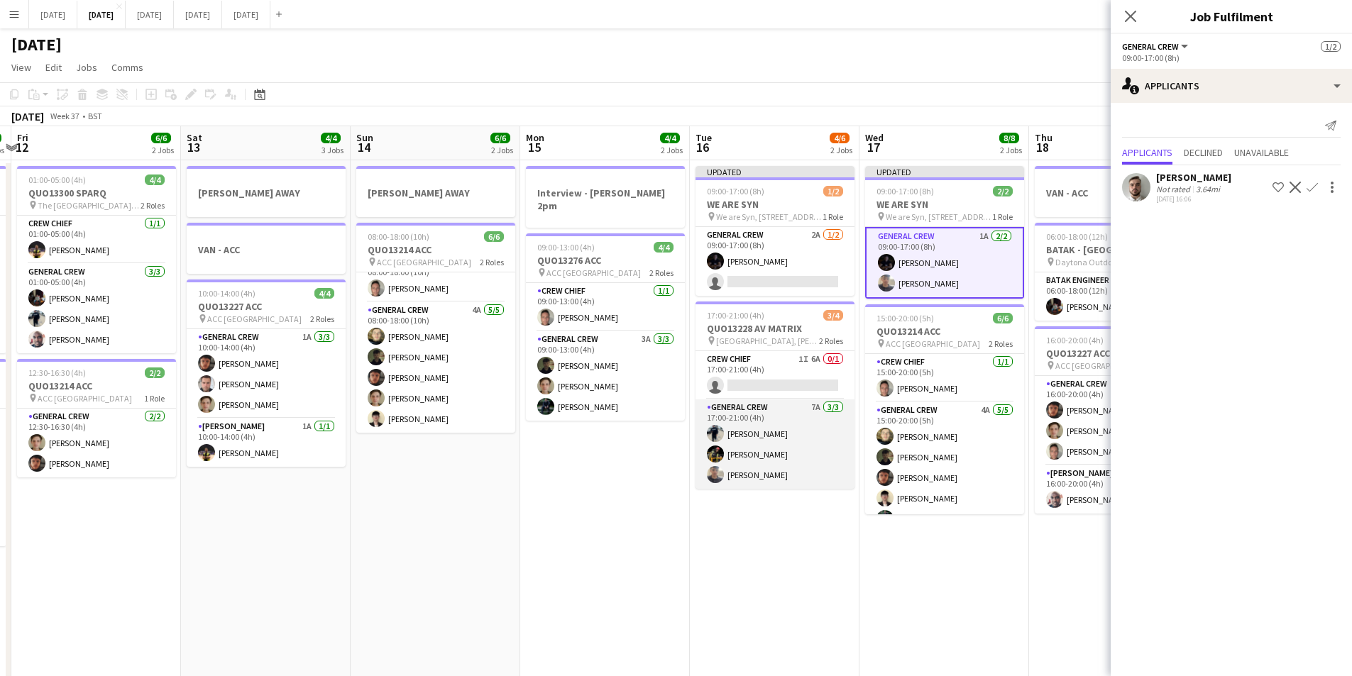
click at [757, 476] on app-card-role "General Crew 7A [DATE] 17:00-21:00 (4h) [PERSON_NAME] [PERSON_NAME] [PERSON_NAM…" at bounding box center [775, 444] width 159 height 89
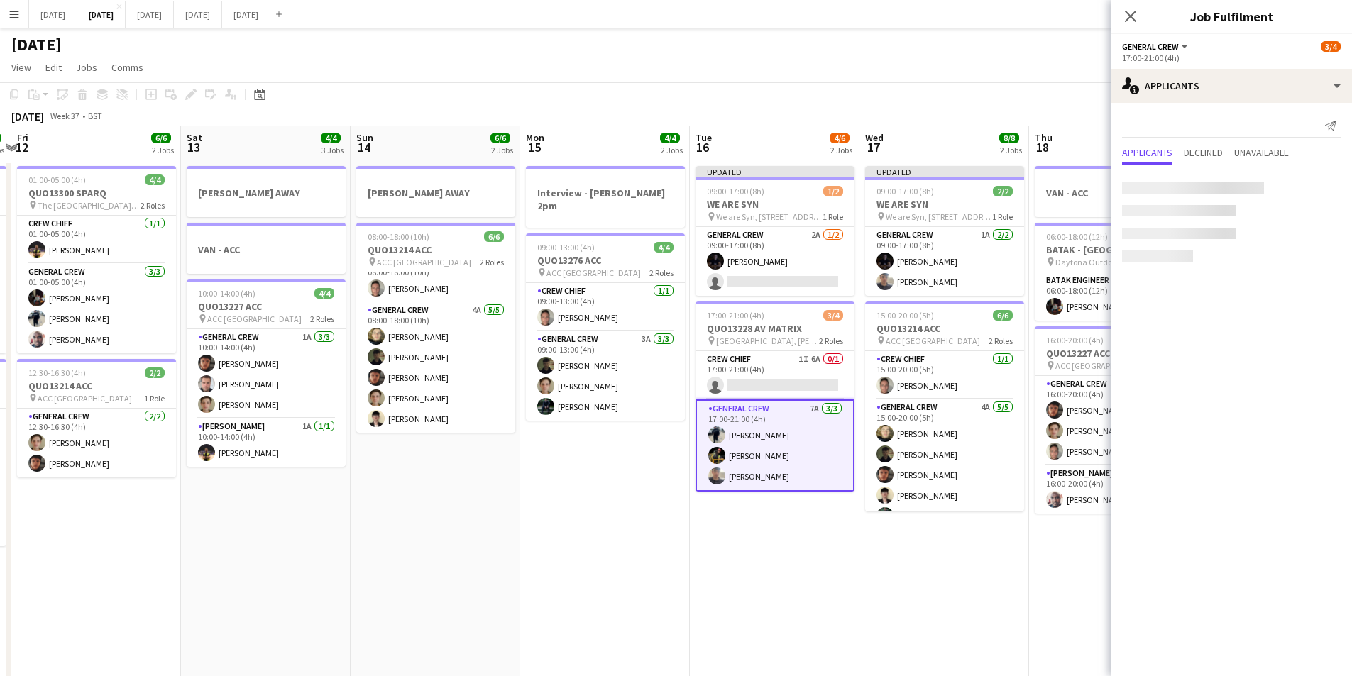
scroll to position [0, 497]
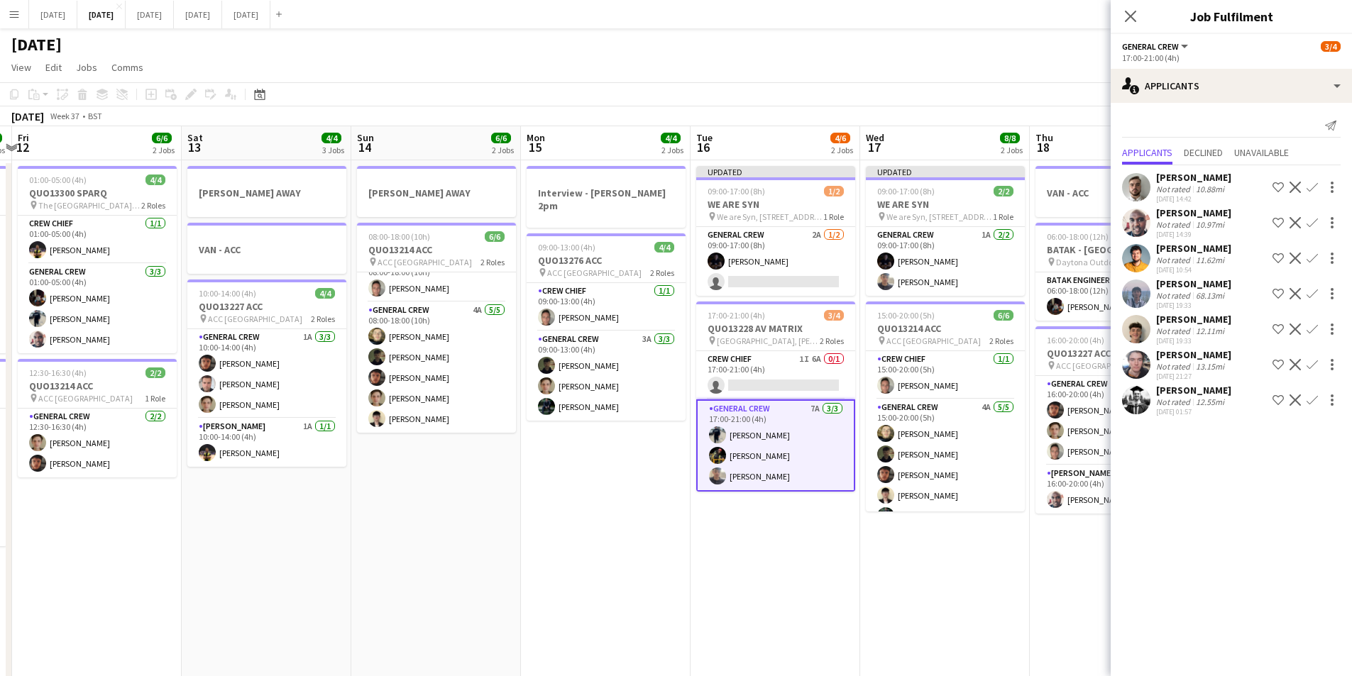
click at [762, 478] on app-card-role "General Crew 7A [DATE] 17:00-21:00 (4h) [PERSON_NAME] [PERSON_NAME] [PERSON_NAM…" at bounding box center [775, 446] width 159 height 92
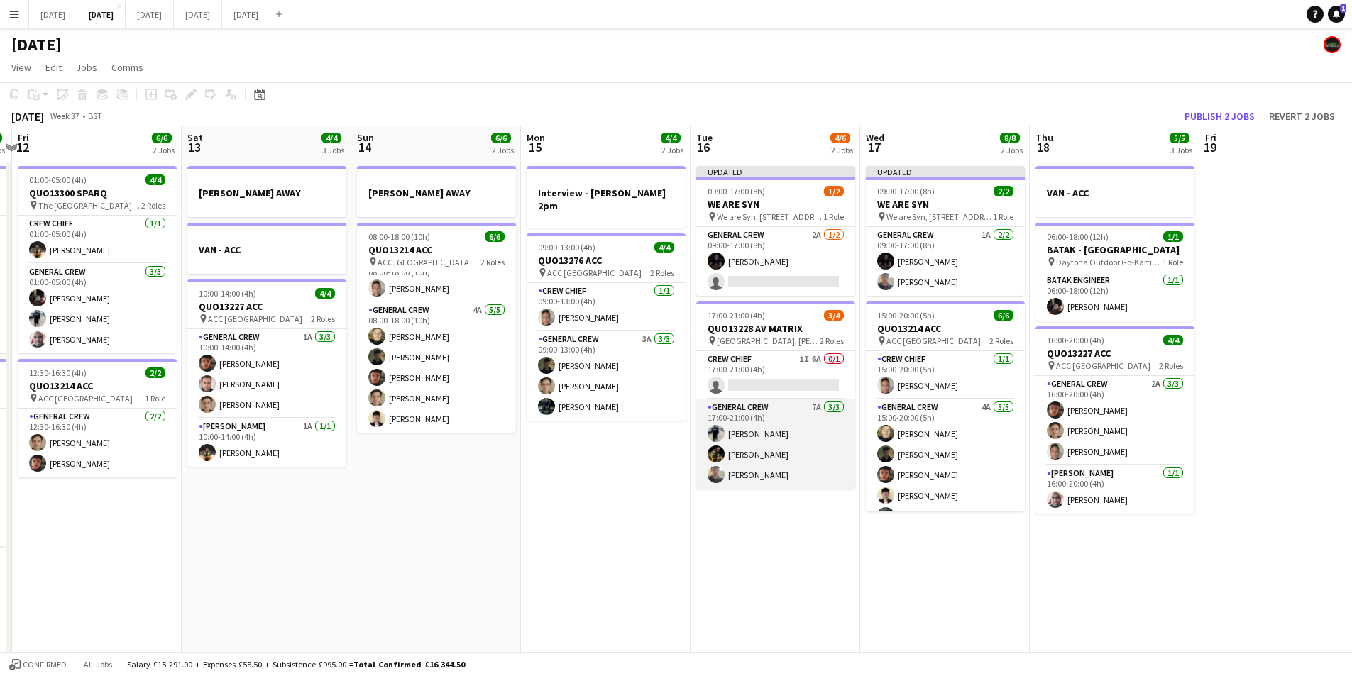
drag, startPoint x: 762, startPoint y: 478, endPoint x: 748, endPoint y: 478, distance: 14.2
click at [762, 478] on app-card-role "General Crew 7A [DATE] 17:00-21:00 (4h) [PERSON_NAME] [PERSON_NAME] [PERSON_NAM…" at bounding box center [775, 444] width 159 height 89
click at [748, 478] on app-card-role "General Crew 7A [DATE] 17:00-21:00 (4h) [PERSON_NAME] [PERSON_NAME] [PERSON_NAM…" at bounding box center [775, 444] width 159 height 89
click at [752, 473] on app-card-role "General Crew 7A [DATE] 17:00-21:00 (4h) [PERSON_NAME] [PERSON_NAME] [PERSON_NAM…" at bounding box center [775, 444] width 159 height 89
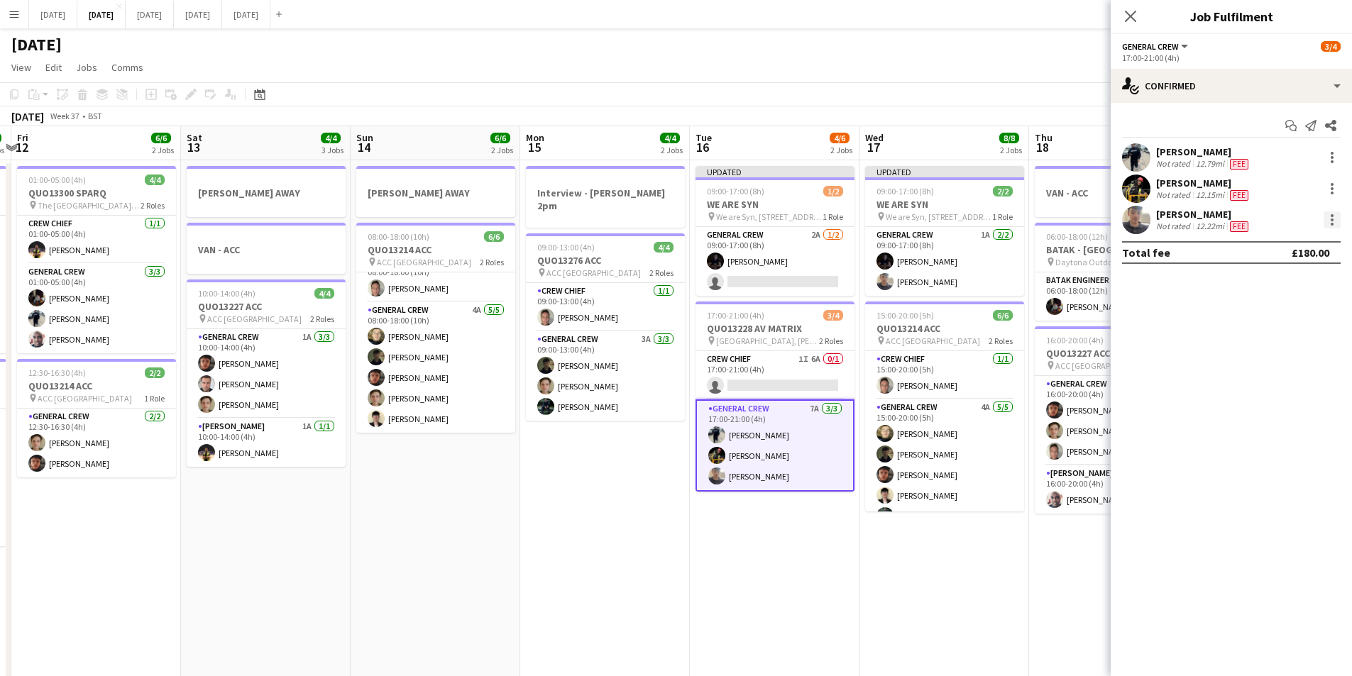
click at [1333, 214] on div at bounding box center [1332, 215] width 3 height 3
click at [1271, 278] on span "Switch crew" at bounding box center [1271, 280] width 60 height 12
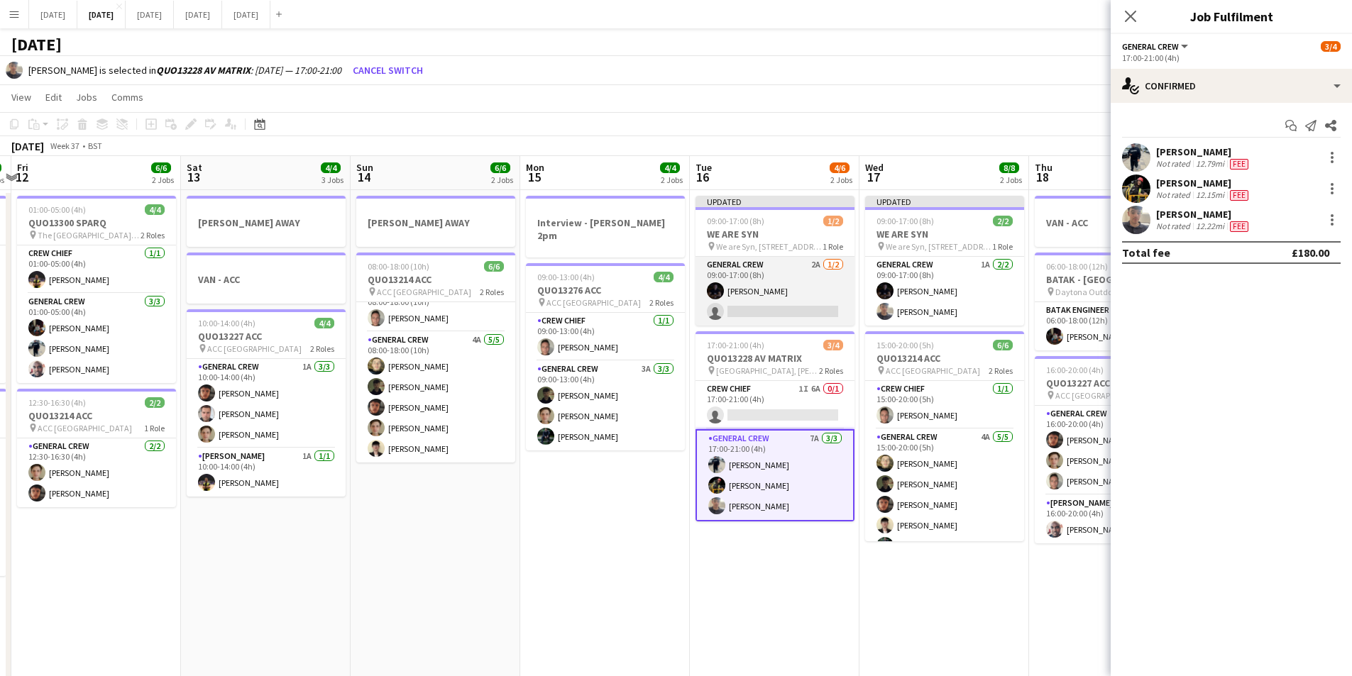
click at [780, 293] on app-card-role "General Crew 2A 1/2 09:00-17:00 (8h) Joe Weightman single-neutral-actions" at bounding box center [775, 291] width 159 height 69
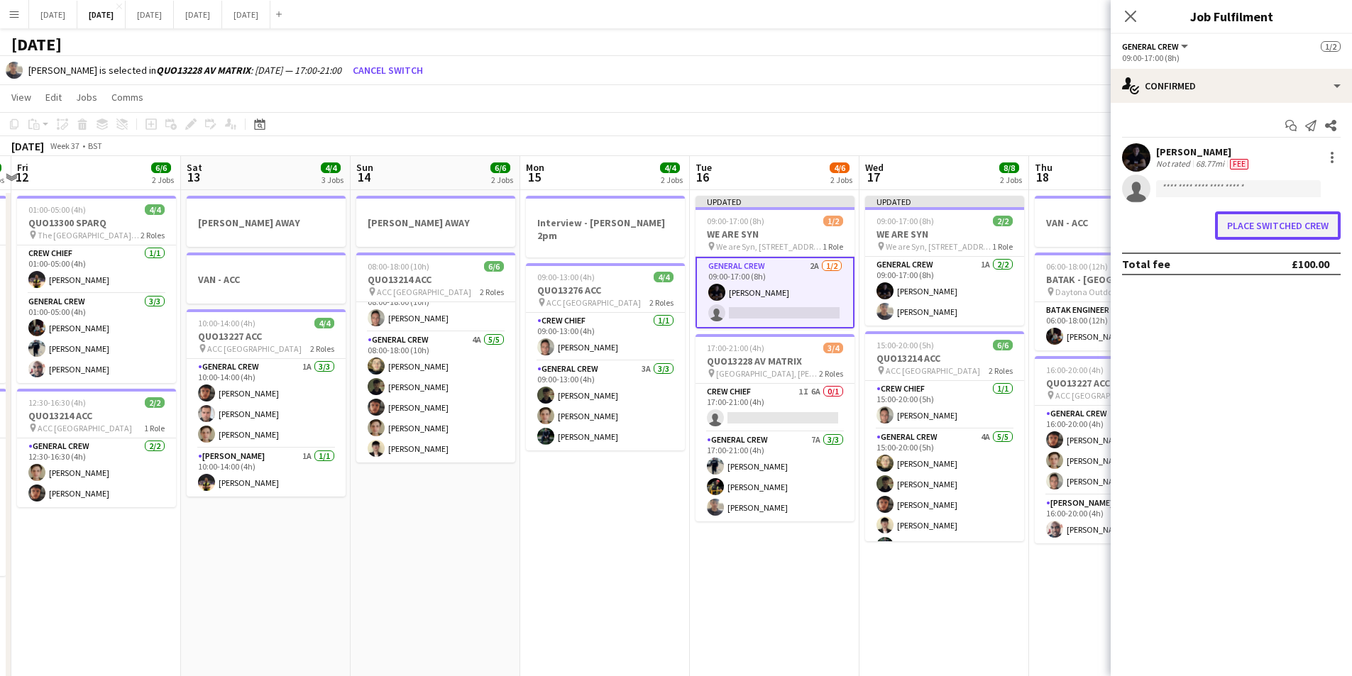
click at [1291, 224] on button "Place switched crew" at bounding box center [1278, 226] width 126 height 28
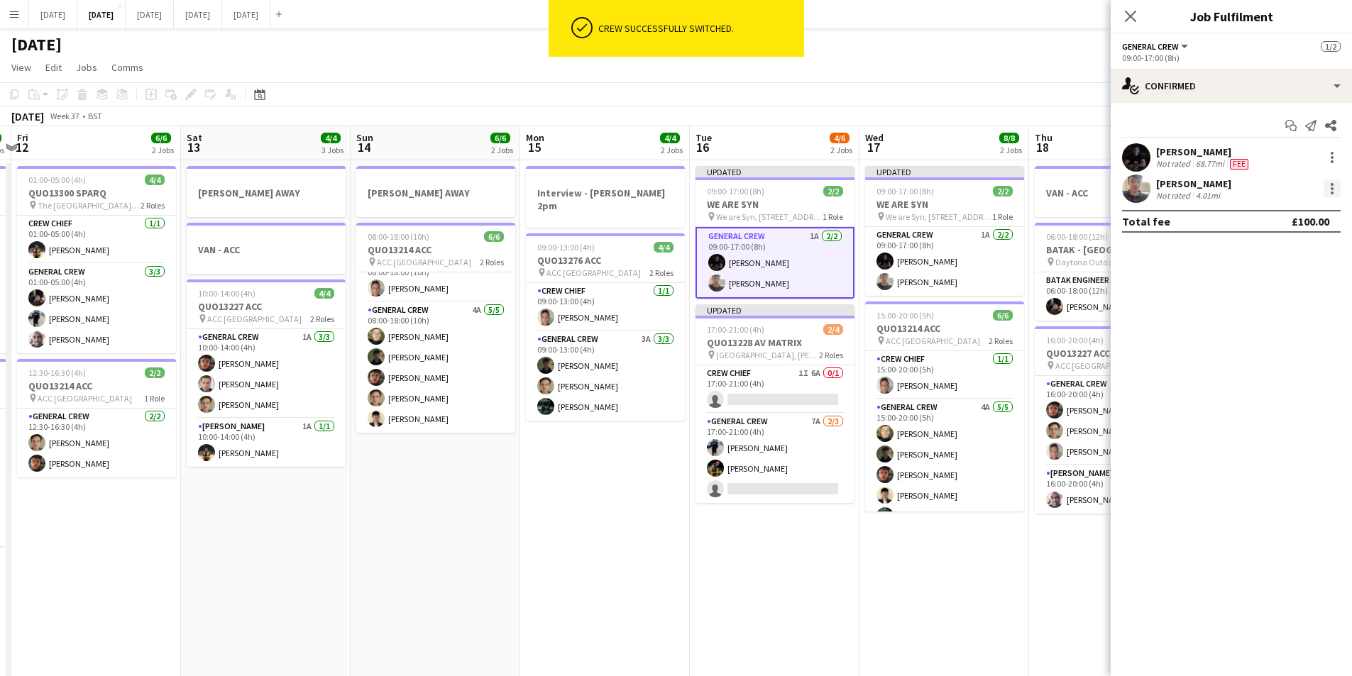
click at [1334, 187] on div at bounding box center [1332, 188] width 17 height 17
click at [1284, 214] on span "Edit fee" at bounding box center [1285, 215] width 88 height 13
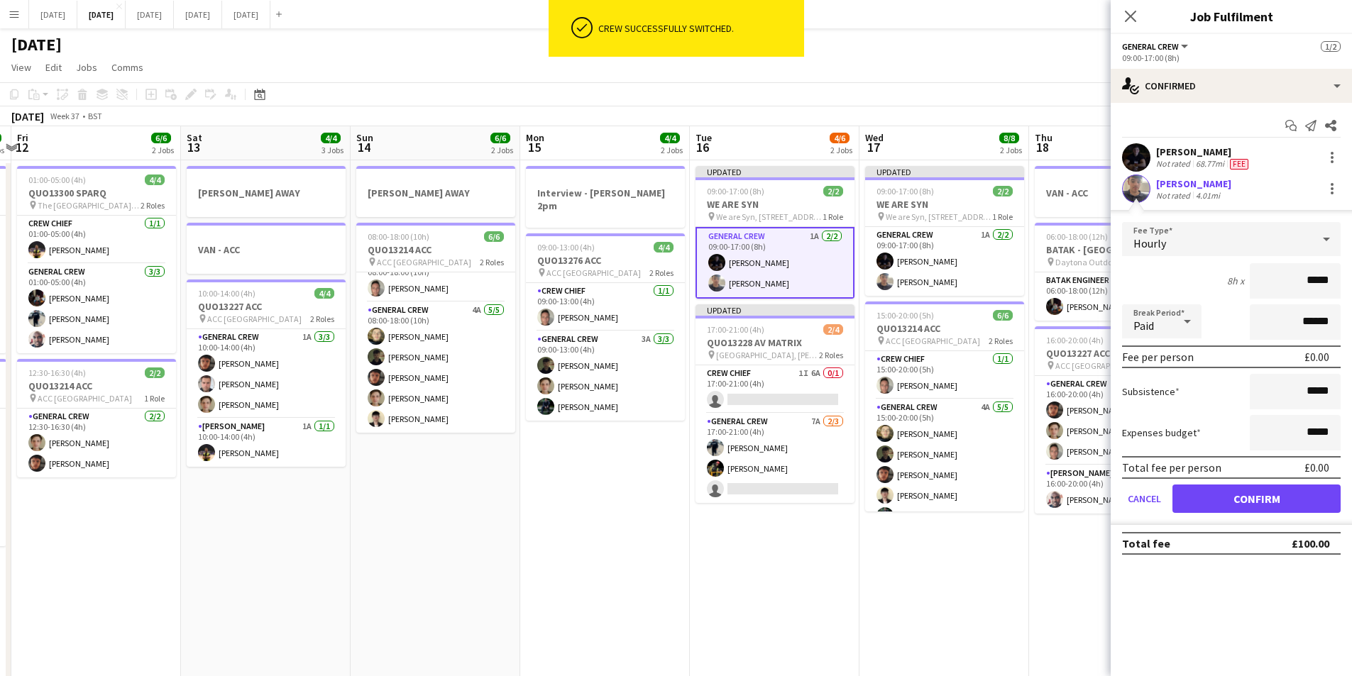
click at [1282, 240] on div "Hourly" at bounding box center [1217, 239] width 190 height 34
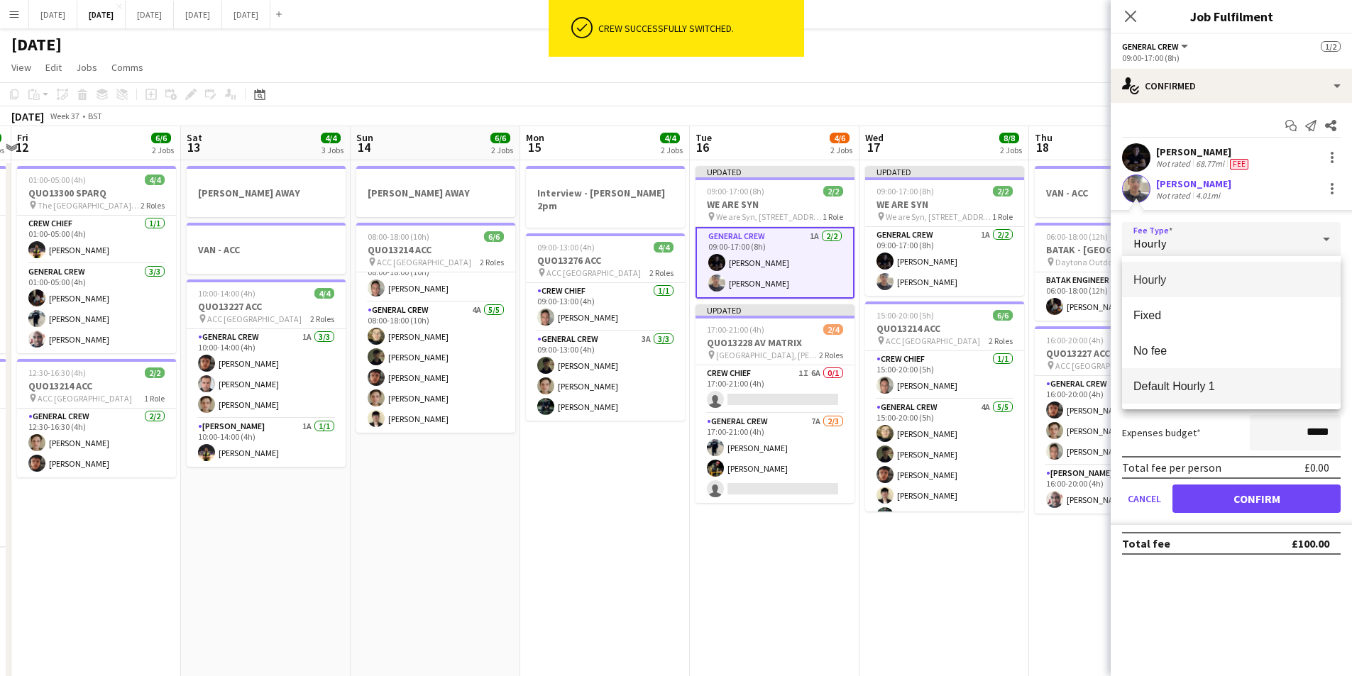
click at [1177, 381] on span "Default Hourly 1" at bounding box center [1231, 386] width 196 height 13
type input "******"
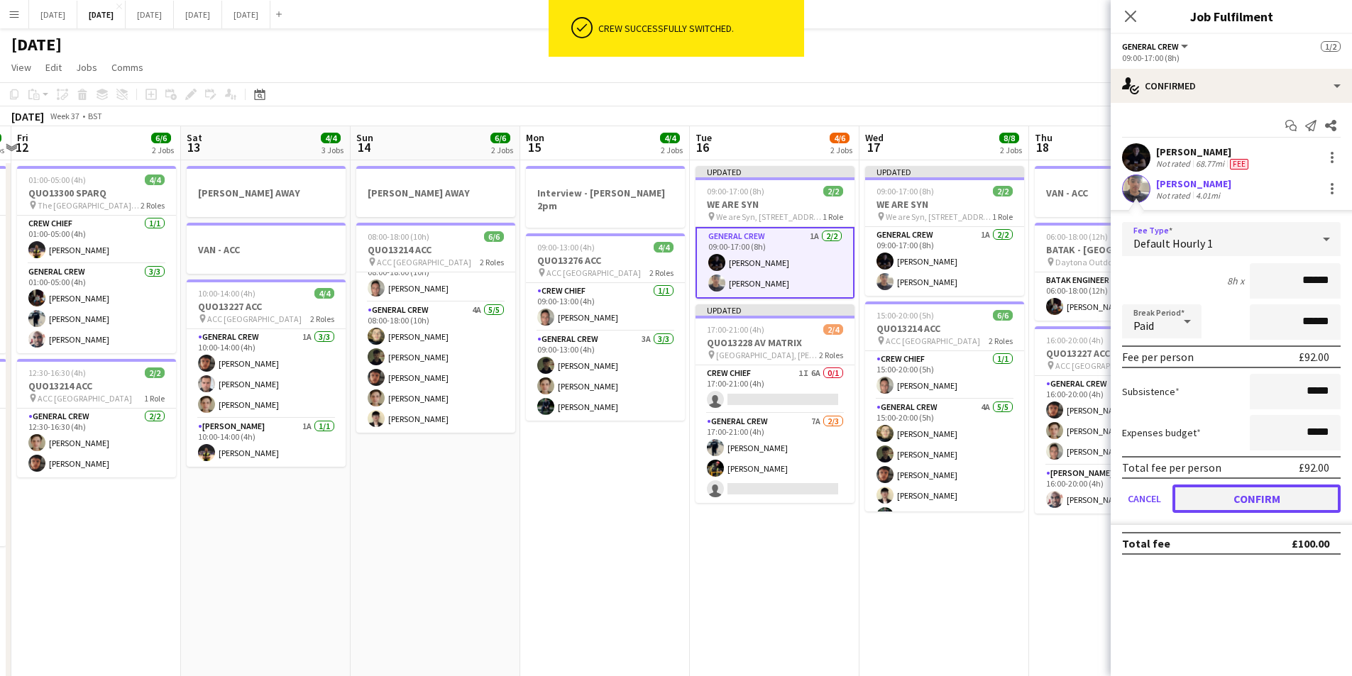
click at [1243, 493] on button "Confirm" at bounding box center [1257, 499] width 168 height 28
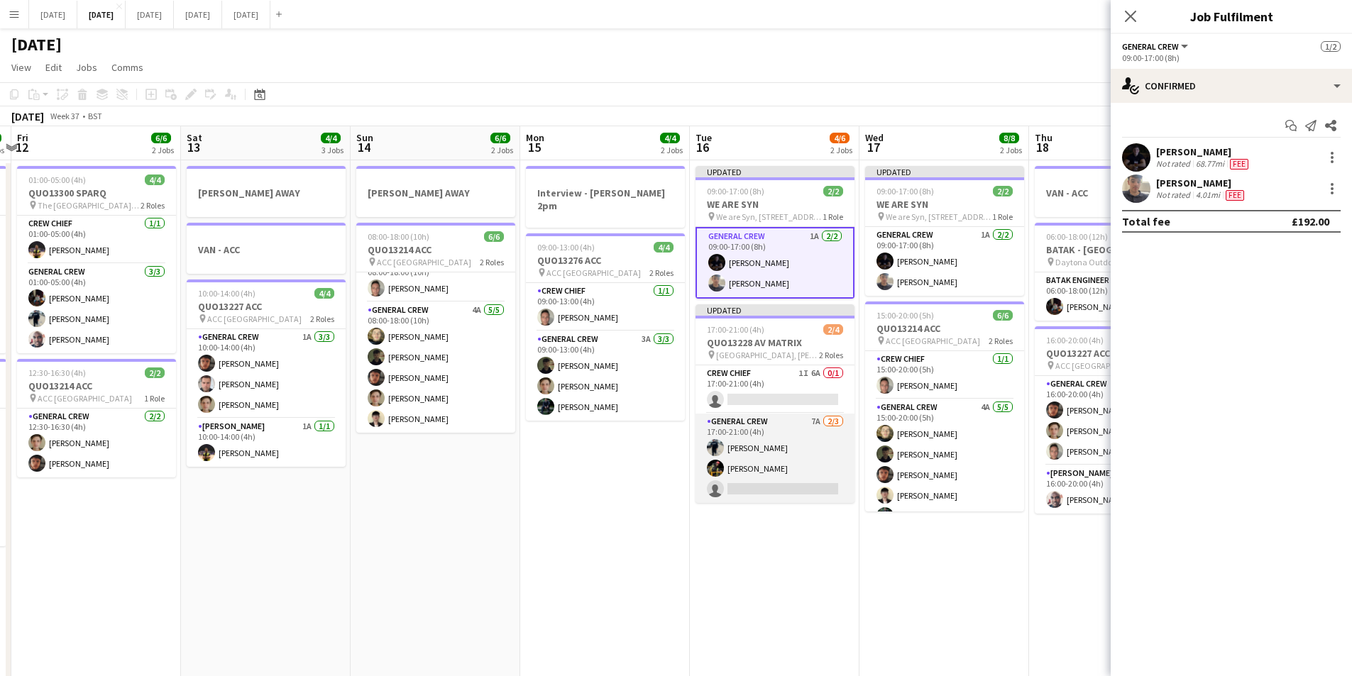
click at [799, 470] on app-card-role "General Crew 7A 2/3 17:00-21:00 (4h) Ben Connor ISAIAH GLYNN single-neutral-act…" at bounding box center [775, 458] width 159 height 89
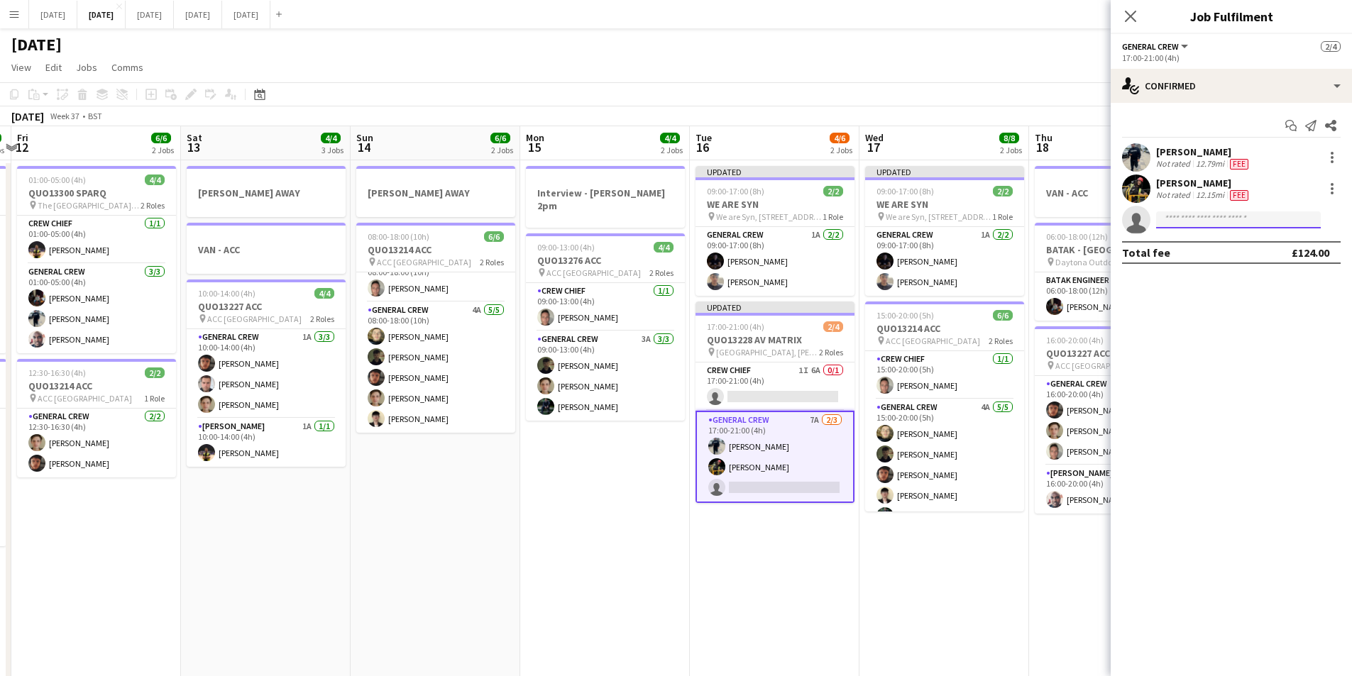
click at [1180, 224] on input at bounding box center [1238, 220] width 165 height 17
type input "***"
click at [1202, 247] on span "reecemcfarlane@outlook.com" at bounding box center [1239, 251] width 142 height 11
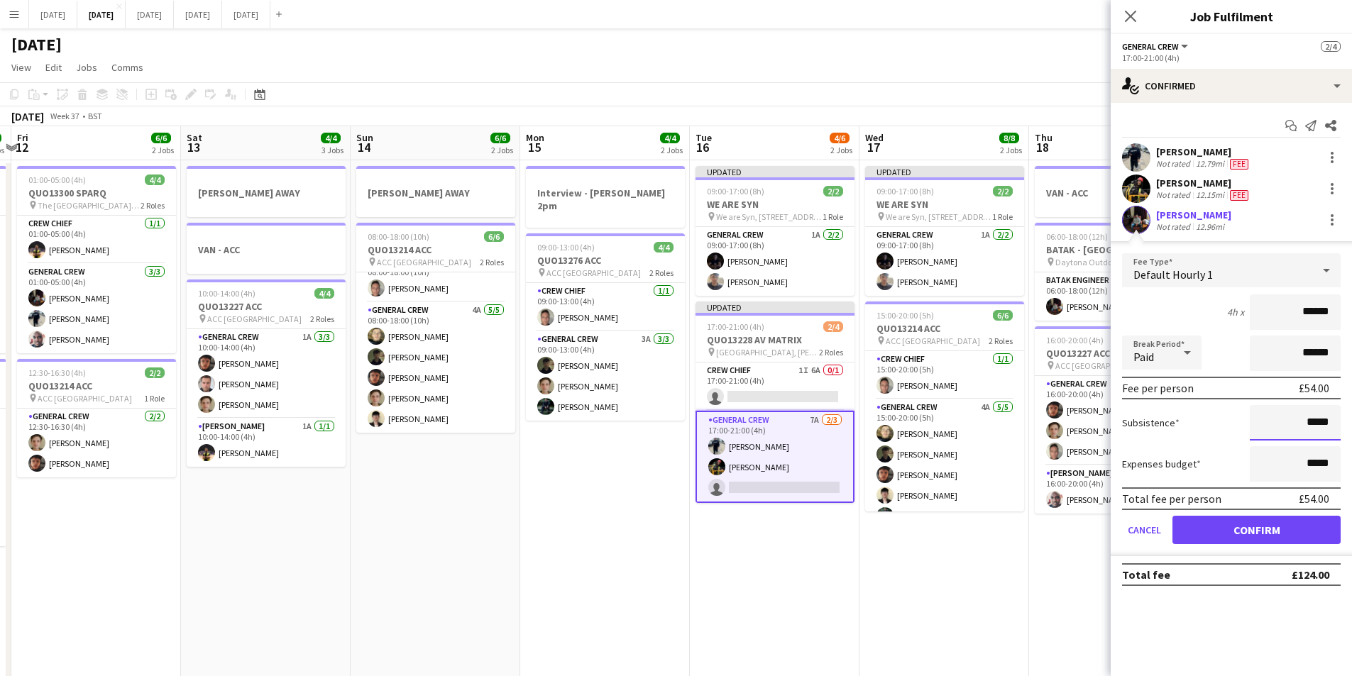
click at [1308, 421] on input "*****" at bounding box center [1295, 422] width 91 height 35
type input "******"
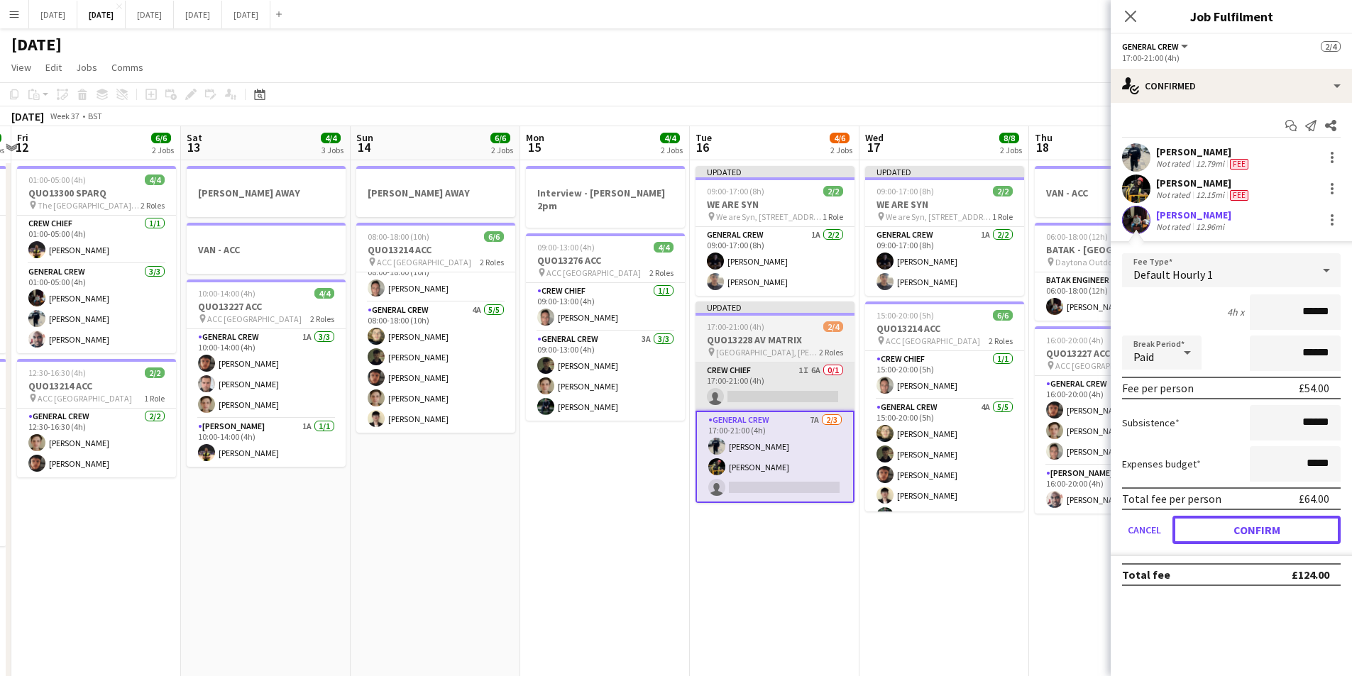
drag, startPoint x: 1249, startPoint y: 539, endPoint x: 800, endPoint y: 390, distance: 473.4
click at [1249, 539] on button "Confirm" at bounding box center [1257, 530] width 168 height 28
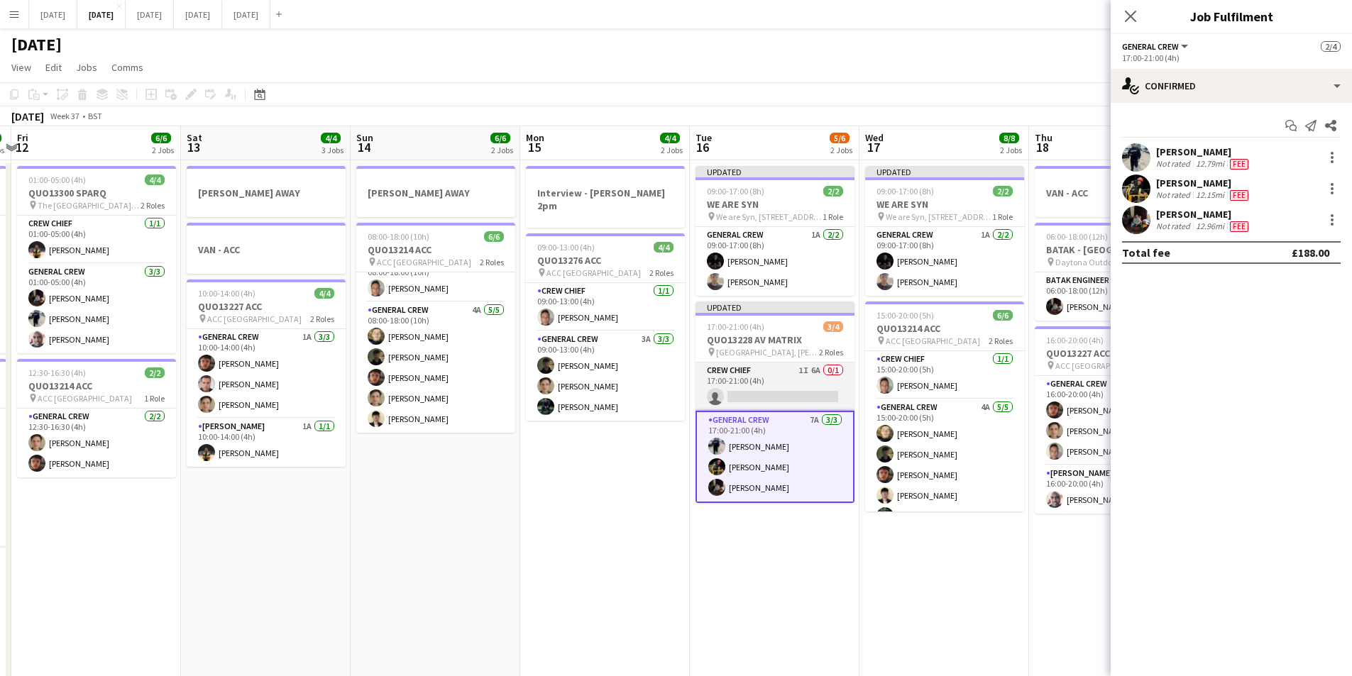
click at [800, 390] on app-card-role "Crew Chief 1I 6A 0/1 17:00-21:00 (4h) single-neutral-actions" at bounding box center [775, 387] width 159 height 48
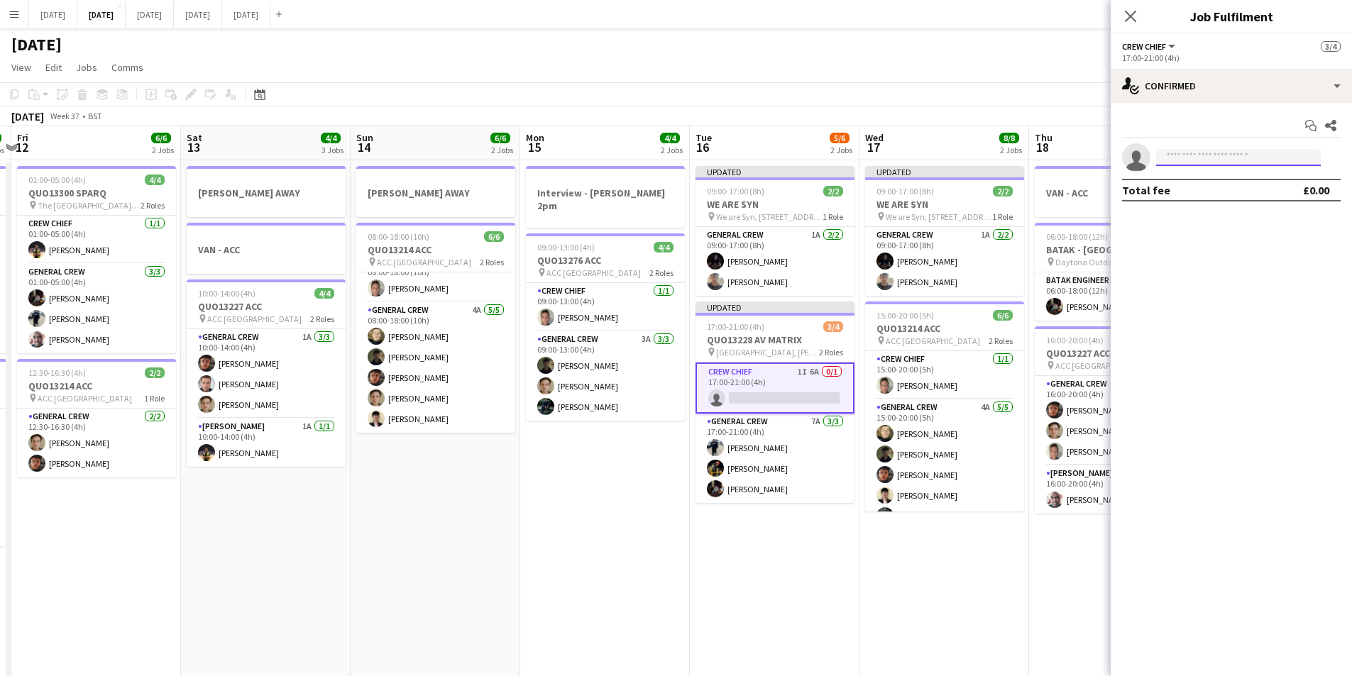
click at [1219, 152] on input at bounding box center [1238, 157] width 165 height 17
type input "****"
click at [1227, 182] on span "[PERSON_NAME]" at bounding box center [1209, 178] width 82 height 12
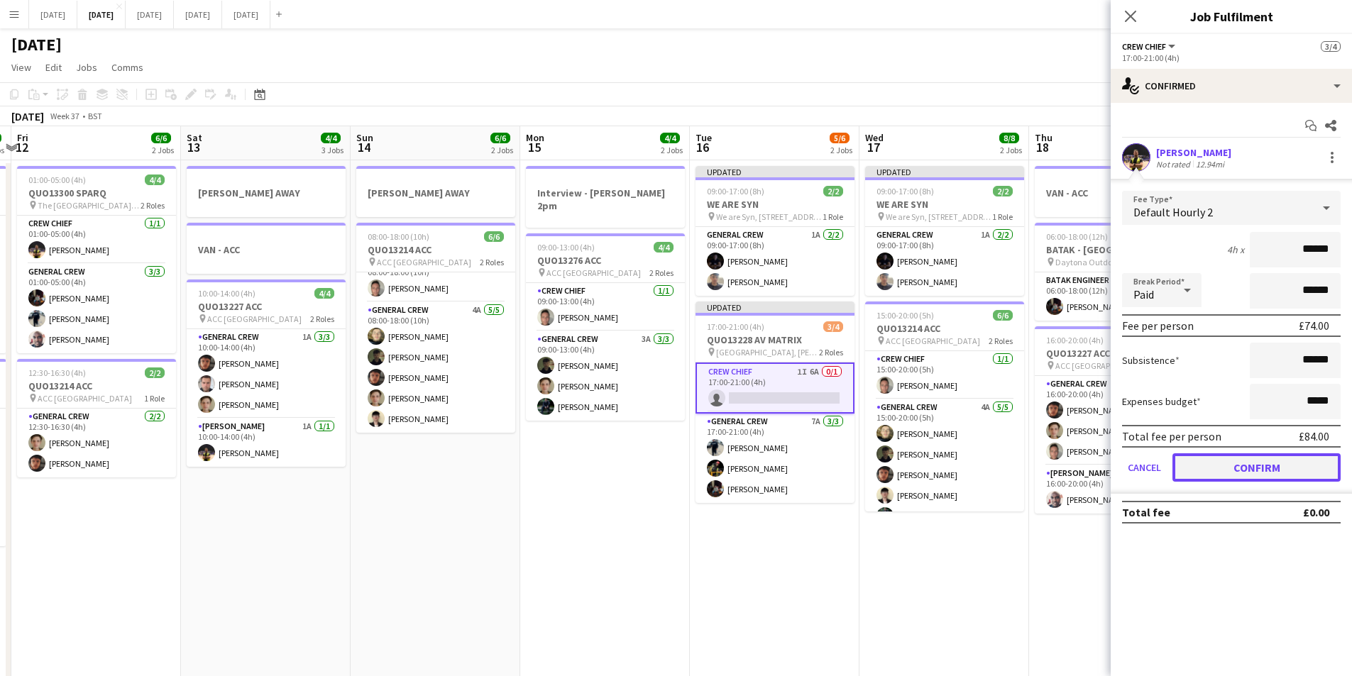
click at [1255, 468] on button "Confirm" at bounding box center [1257, 468] width 168 height 28
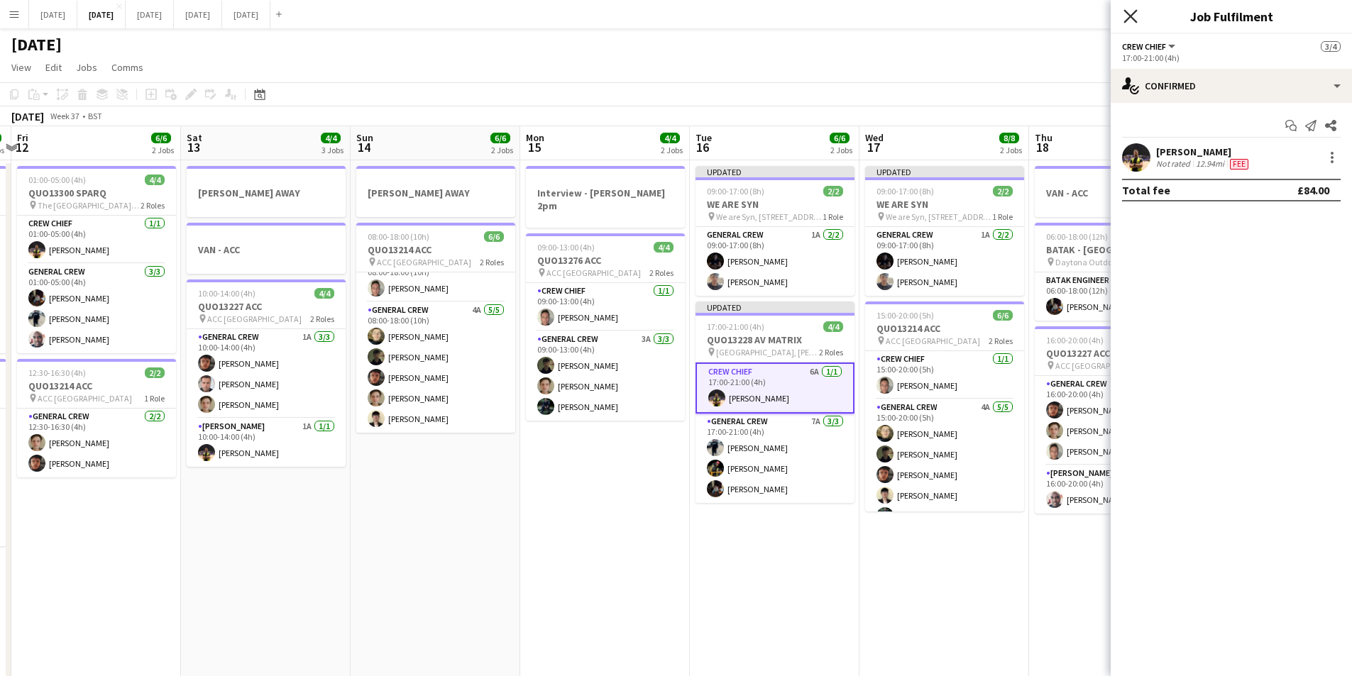
click at [1126, 11] on icon at bounding box center [1130, 15] width 13 height 13
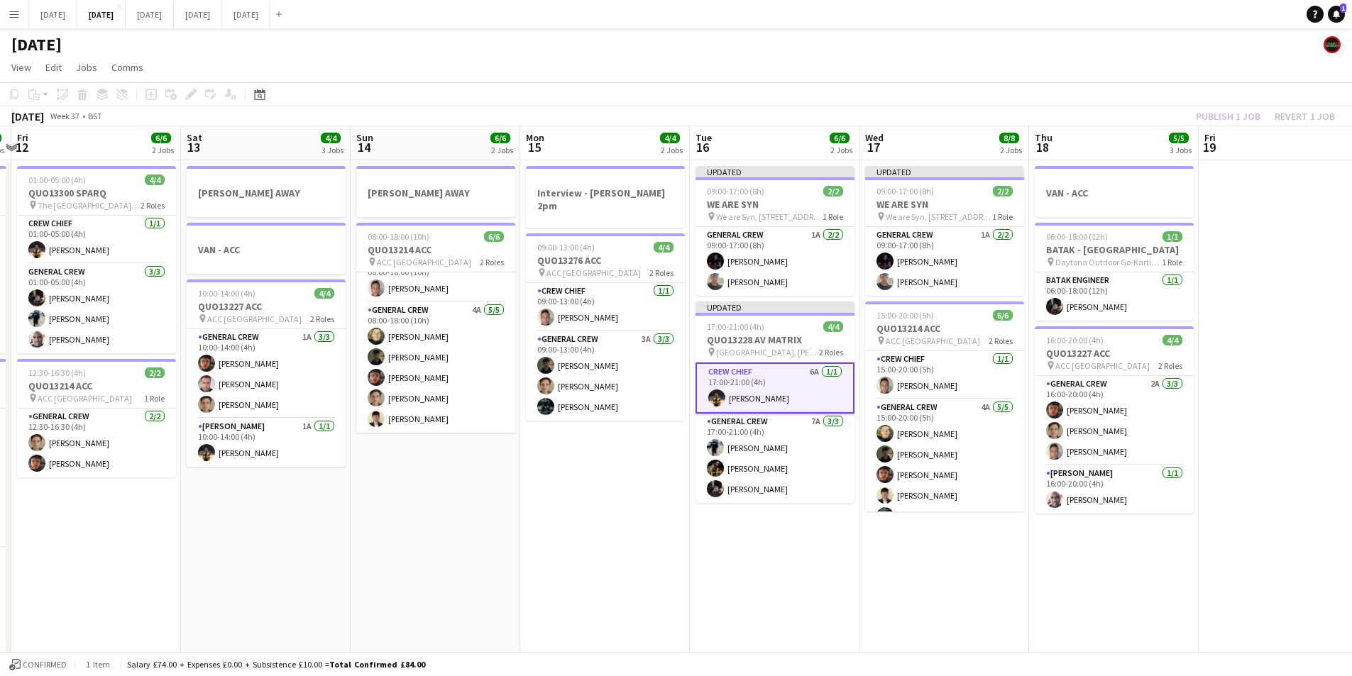
click at [1222, 124] on div "Publish 1 job Revert 1 job" at bounding box center [1265, 116] width 173 height 18
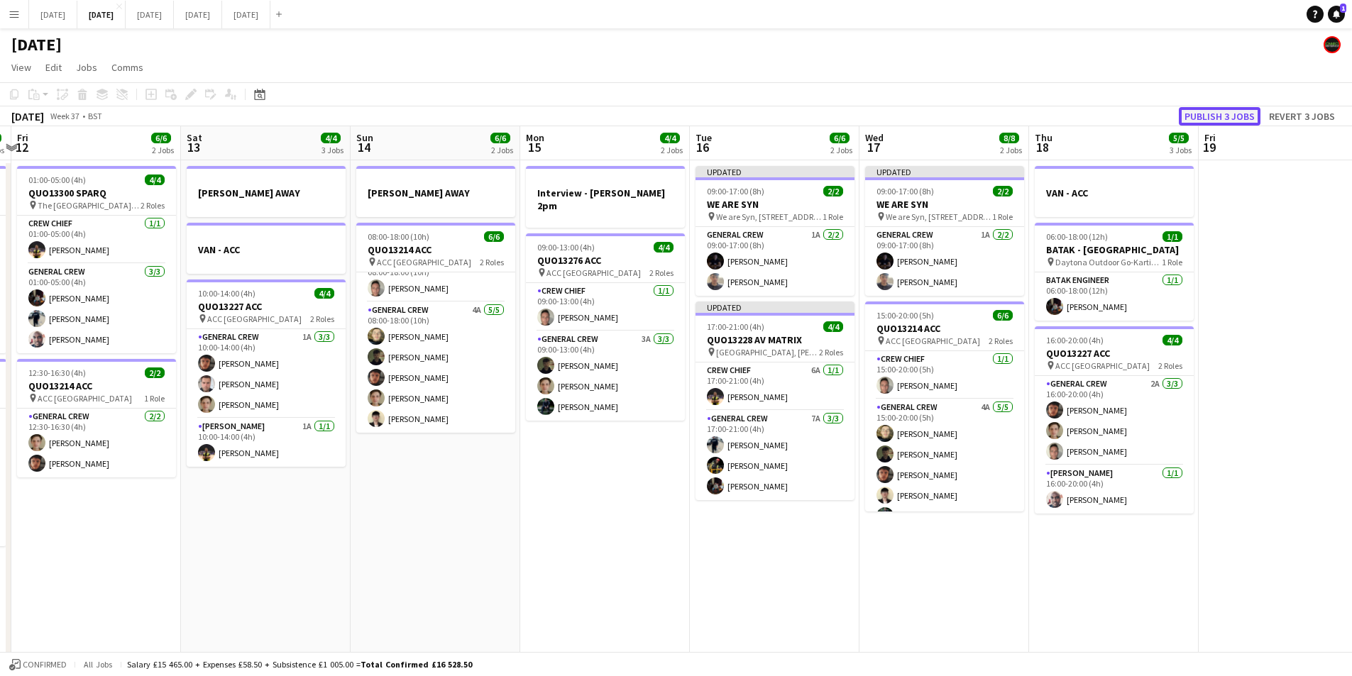
click at [1222, 116] on button "Publish 3 jobs" at bounding box center [1220, 116] width 82 height 18
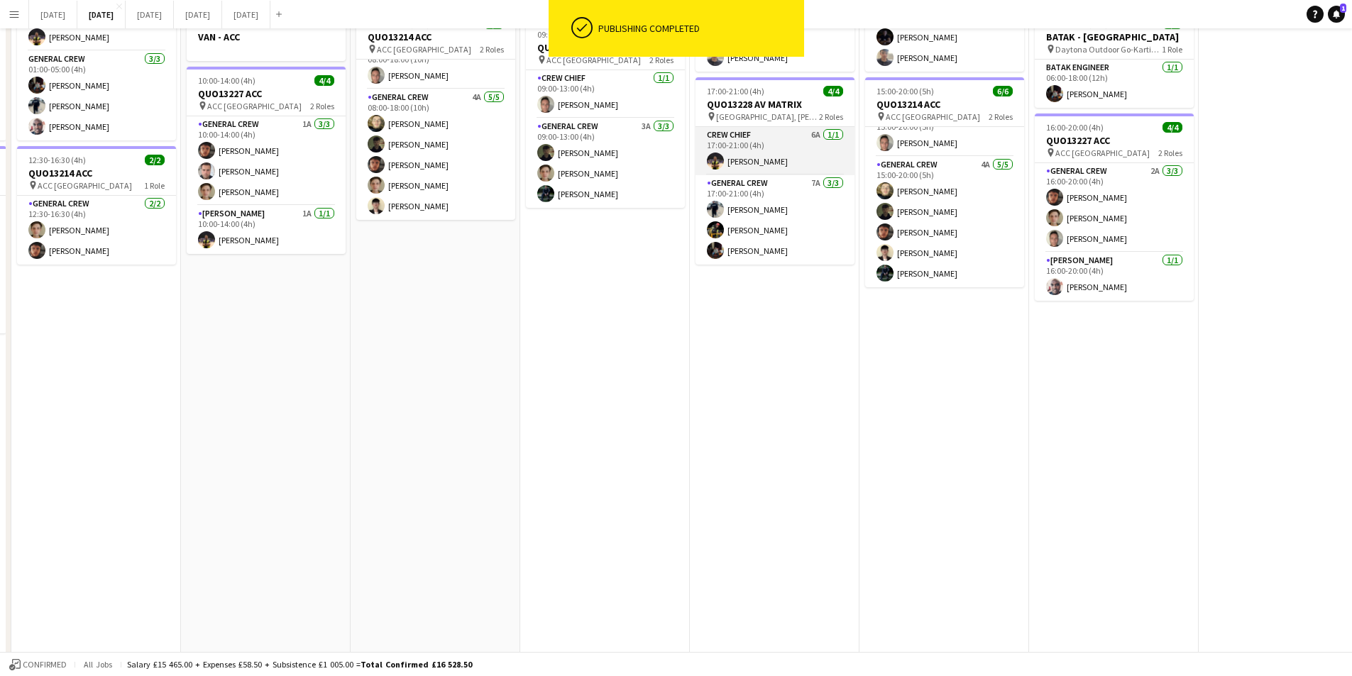
scroll to position [0, 0]
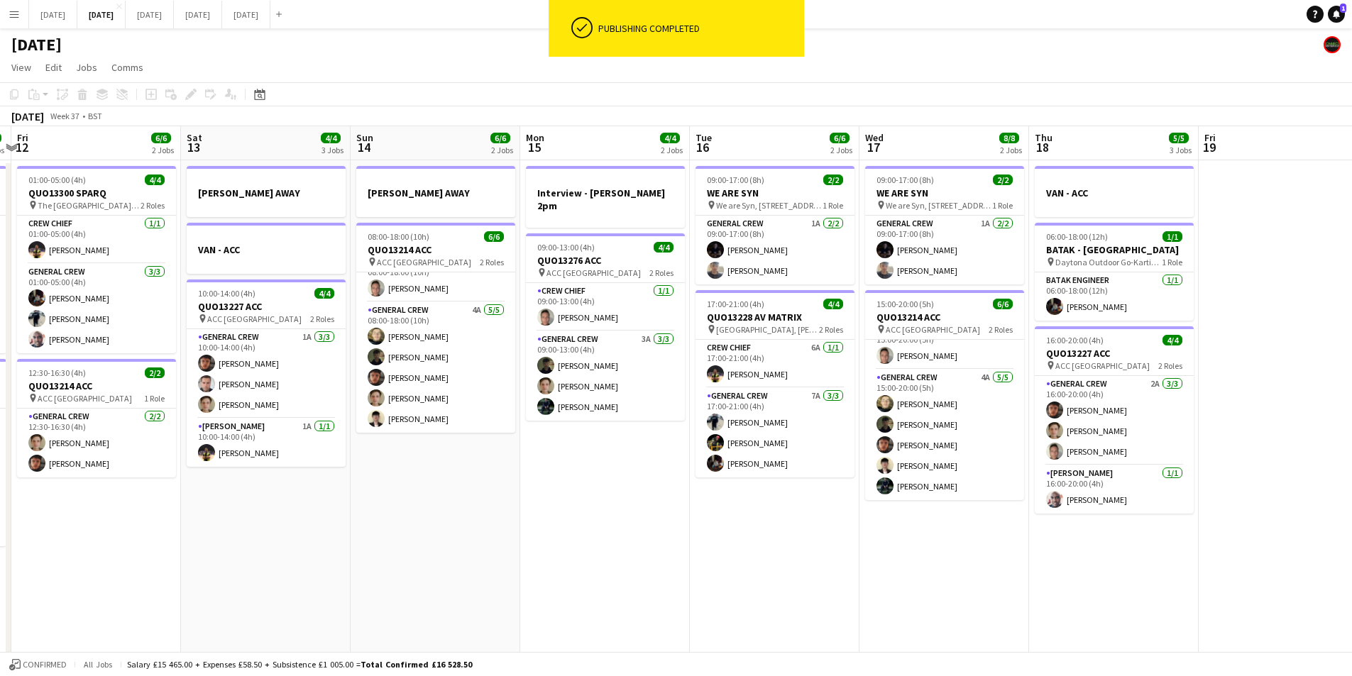
drag, startPoint x: 620, startPoint y: 466, endPoint x: 772, endPoint y: 456, distance: 151.6
click at [780, 466] on app-calendar-viewport "Tue 9 4/4 2 Jobs Wed 10 Thu 11 8/8 2 Jobs Fri 12 6/6 2 Jobs Sat 13 4/4 3 Jobs S…" at bounding box center [676, 614] width 1352 height 976
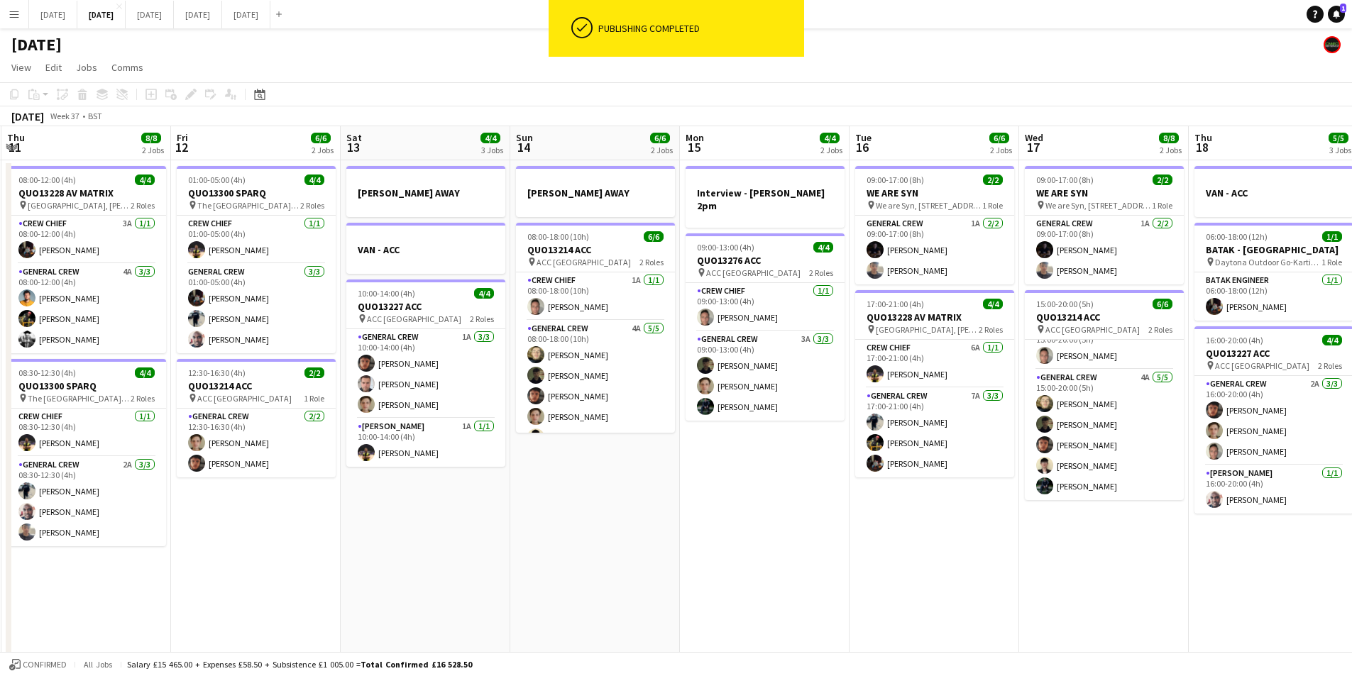
drag, startPoint x: 581, startPoint y: 512, endPoint x: 599, endPoint y: 452, distance: 62.2
click at [965, 463] on app-calendar-viewport "Tue 9 4/4 2 Jobs Wed 10 Thu 11 8/8 2 Jobs Fri 12 6/6 2 Jobs Sat 13 4/4 3 Jobs S…" at bounding box center [676, 614] width 1352 height 976
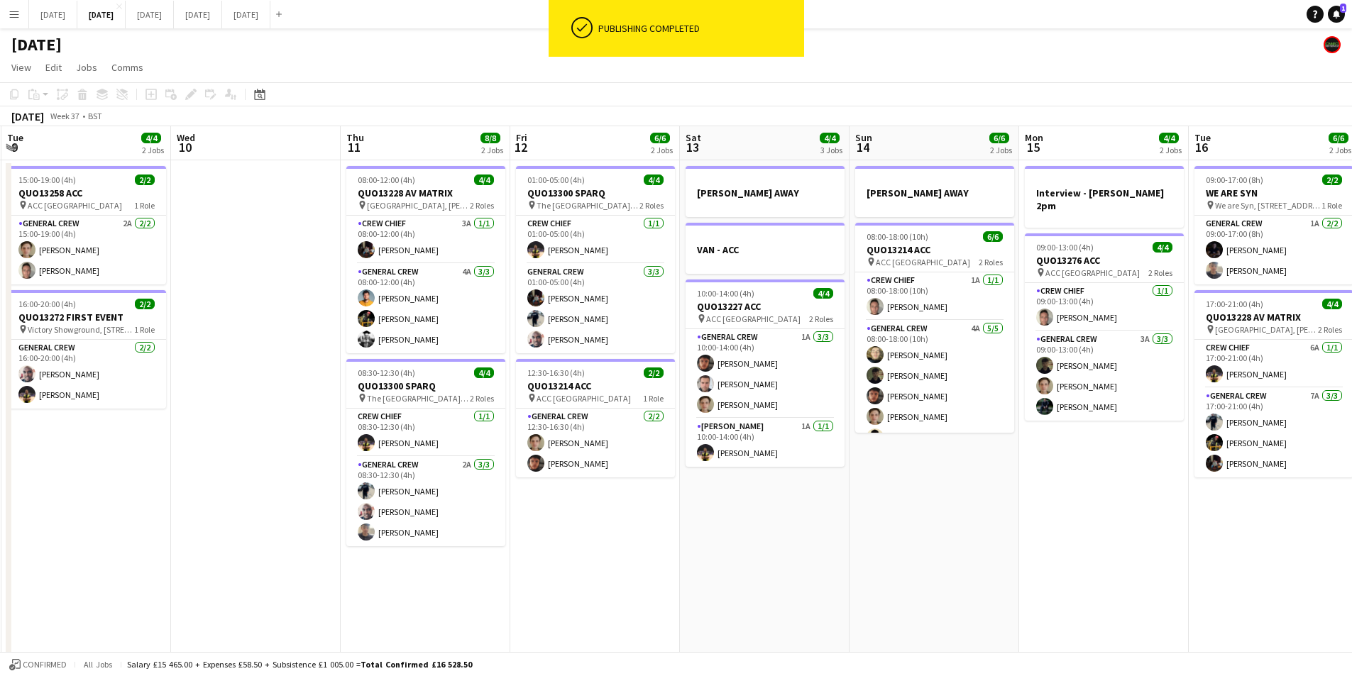
click at [920, 512] on app-calendar-viewport "Sun 7 7/8 2 Jobs Mon 8 6/6 2 Jobs Tue 9 4/4 2 Jobs Wed 10 Thu 11 8/8 2 Jobs Fri…" at bounding box center [676, 614] width 1352 height 976
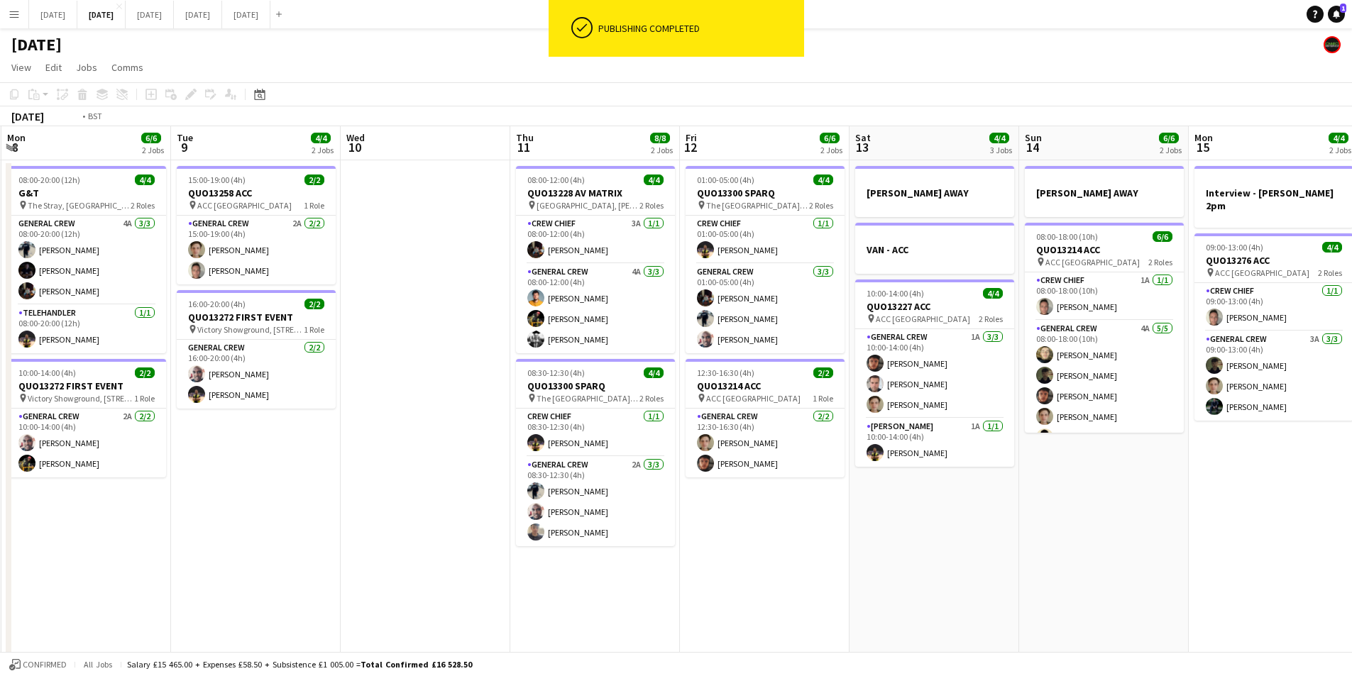
scroll to position [0, 373]
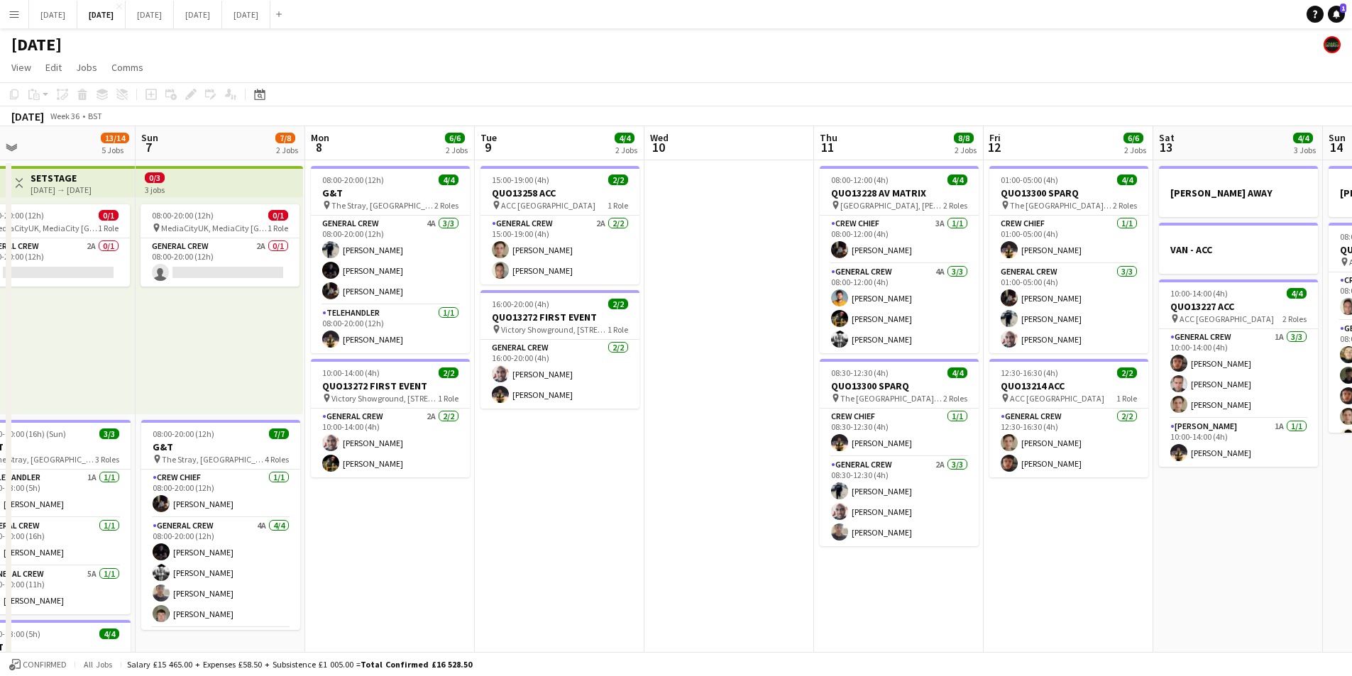
drag, startPoint x: 450, startPoint y: 495, endPoint x: 517, endPoint y: 531, distance: 75.6
click at [797, 513] on app-calendar-viewport "Thu 4 19/19 4 Jobs Fri 5 11/14 3 Jobs Sat 6 13/14 5 Jobs Sun 7 7/8 2 Jobs Mon 8…" at bounding box center [676, 614] width 1352 height 976
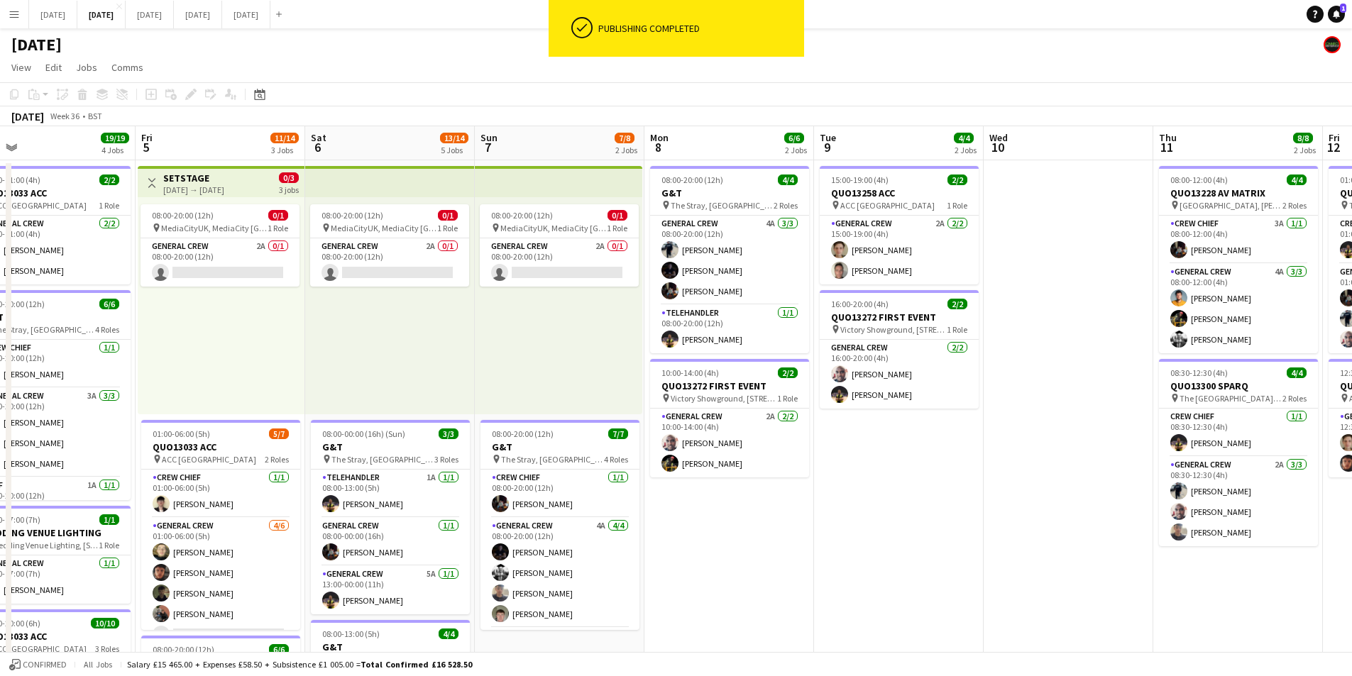
drag, startPoint x: 517, startPoint y: 531, endPoint x: 865, endPoint y: 510, distance: 349.1
click at [849, 532] on app-calendar-viewport "Tue 2 20/21 4 Jobs Wed 3 15/16 3 Jobs Thu 4 19/19 4 Jobs Fri 5 11/14 3 Jobs Sat…" at bounding box center [676, 614] width 1352 height 976
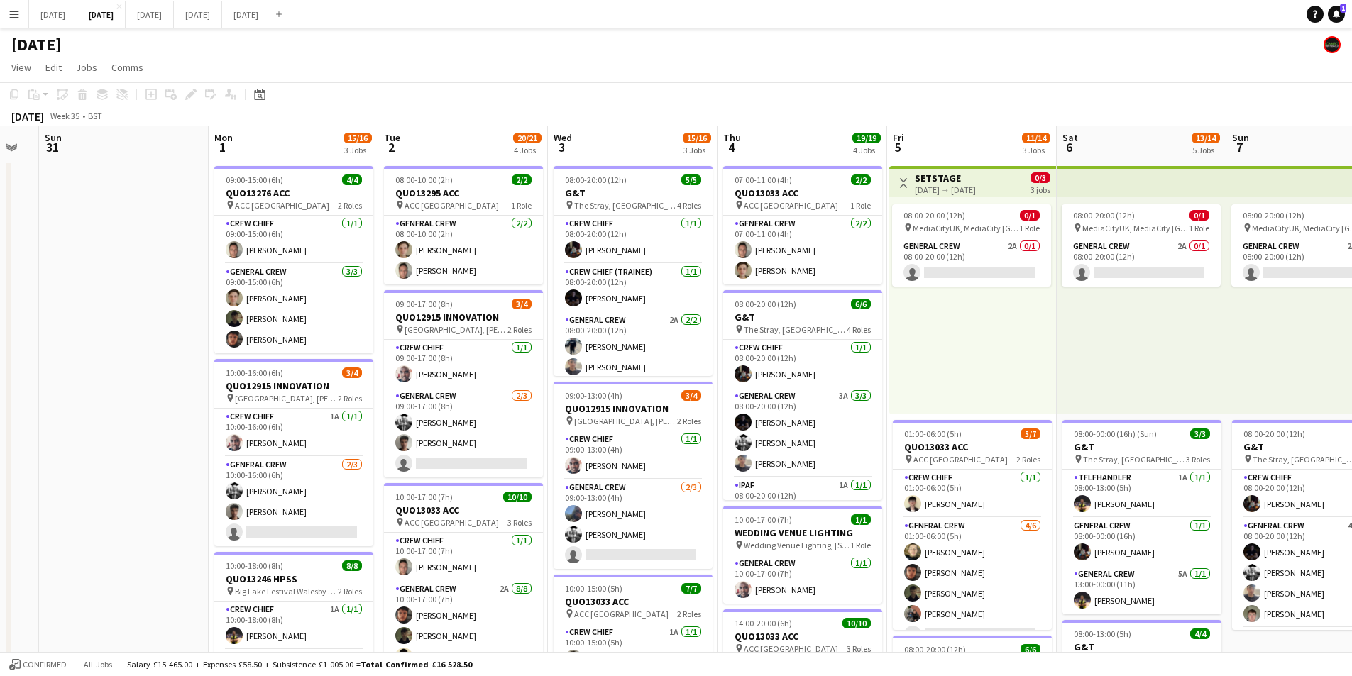
drag, startPoint x: 625, startPoint y: 512, endPoint x: 698, endPoint y: 478, distance: 81.3
click at [808, 510] on app-calendar-viewport "Fri 29 Sat 30 Sun 31 Mon 1 15/16 3 Jobs Tue 2 20/21 4 Jobs Wed 3 15/16 3 Jobs T…" at bounding box center [676, 614] width 1352 height 976
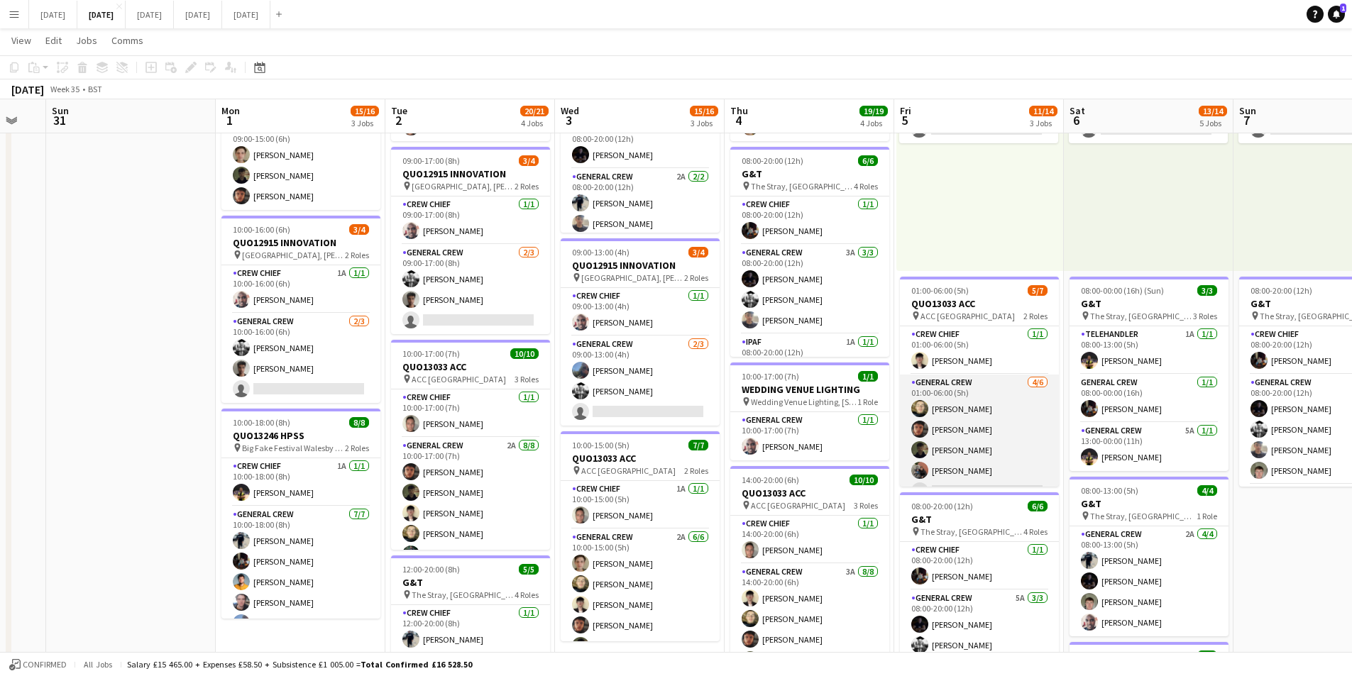
scroll to position [39, 0]
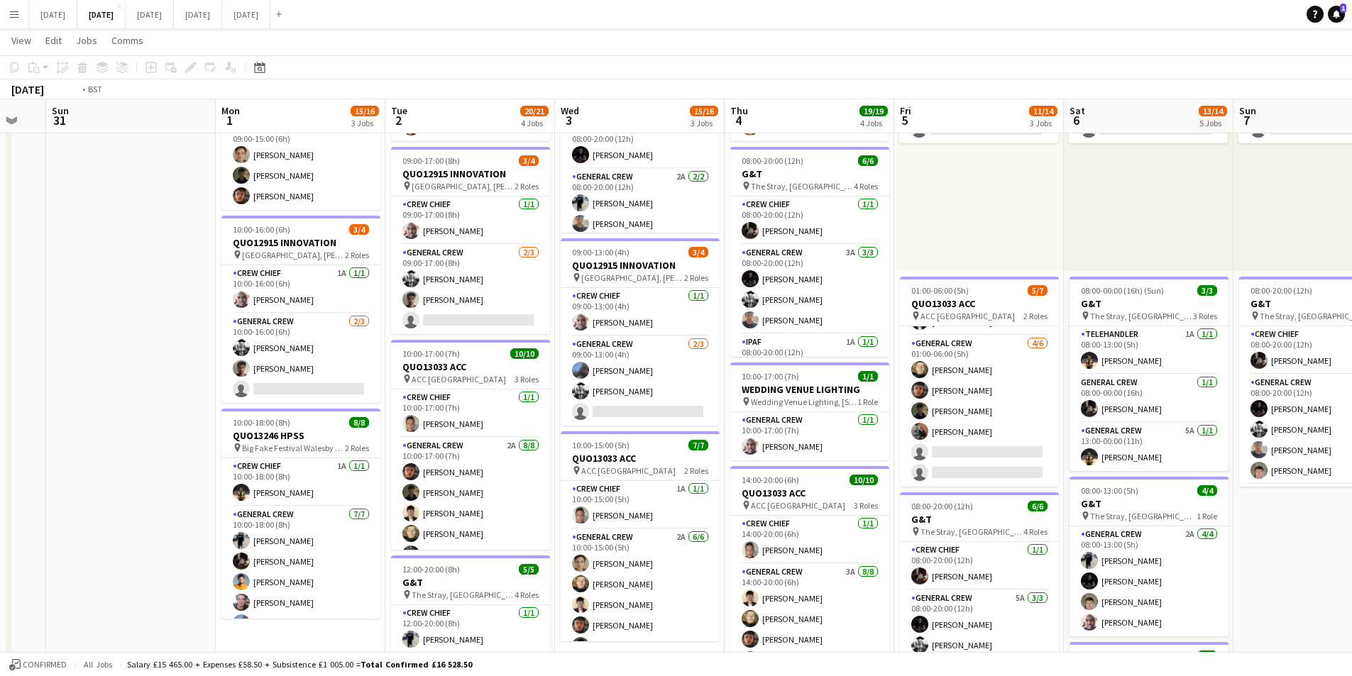
drag, startPoint x: 1327, startPoint y: 484, endPoint x: 1125, endPoint y: 449, distance: 204.7
click at [915, 432] on app-calendar-viewport "Fri 29 Sat 30 Sun 31 Mon 1 15/16 3 Jobs Tue 2 20/21 4 Jobs Wed 3 15/16 3 Jobs T…" at bounding box center [676, 435] width 1352 height 1045
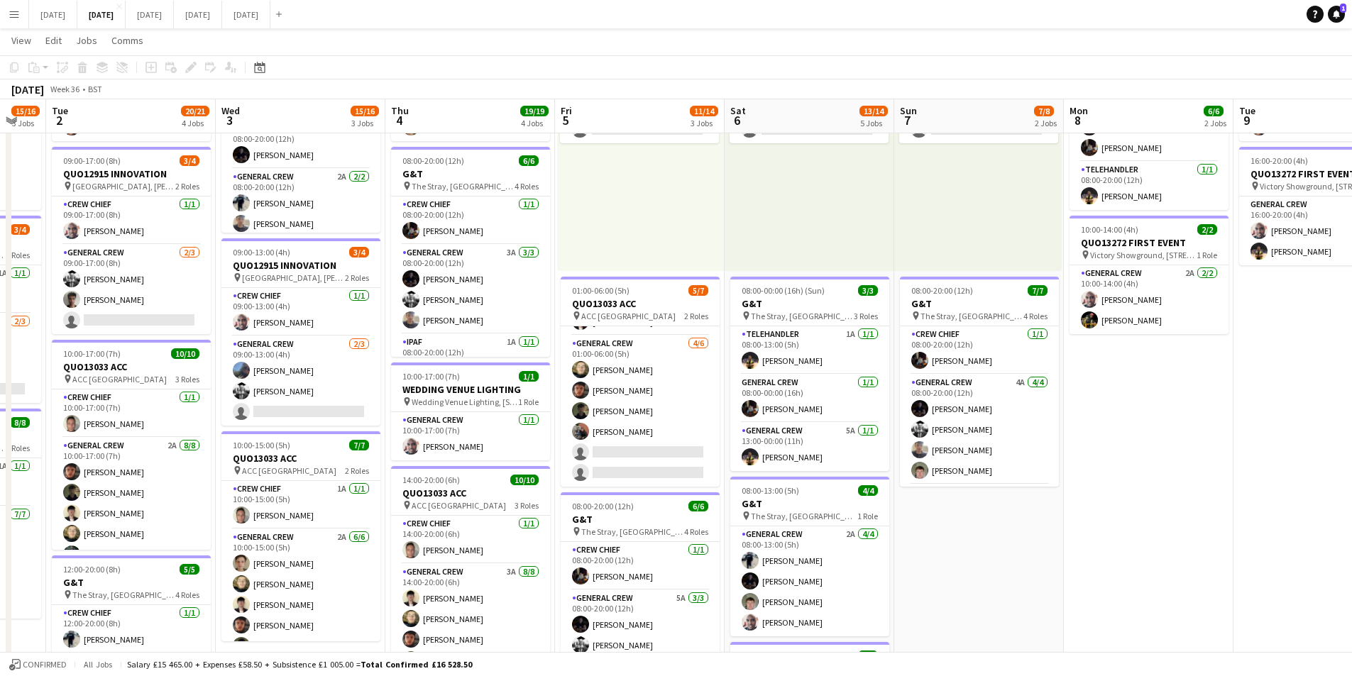
click at [706, 373] on app-calendar-viewport "Sun 31 Mon 1 15/16 3 Jobs Tue 2 20/21 4 Jobs Wed 3 15/16 3 Jobs Thu 4 19/19 4 J…" at bounding box center [676, 435] width 1352 height 1045
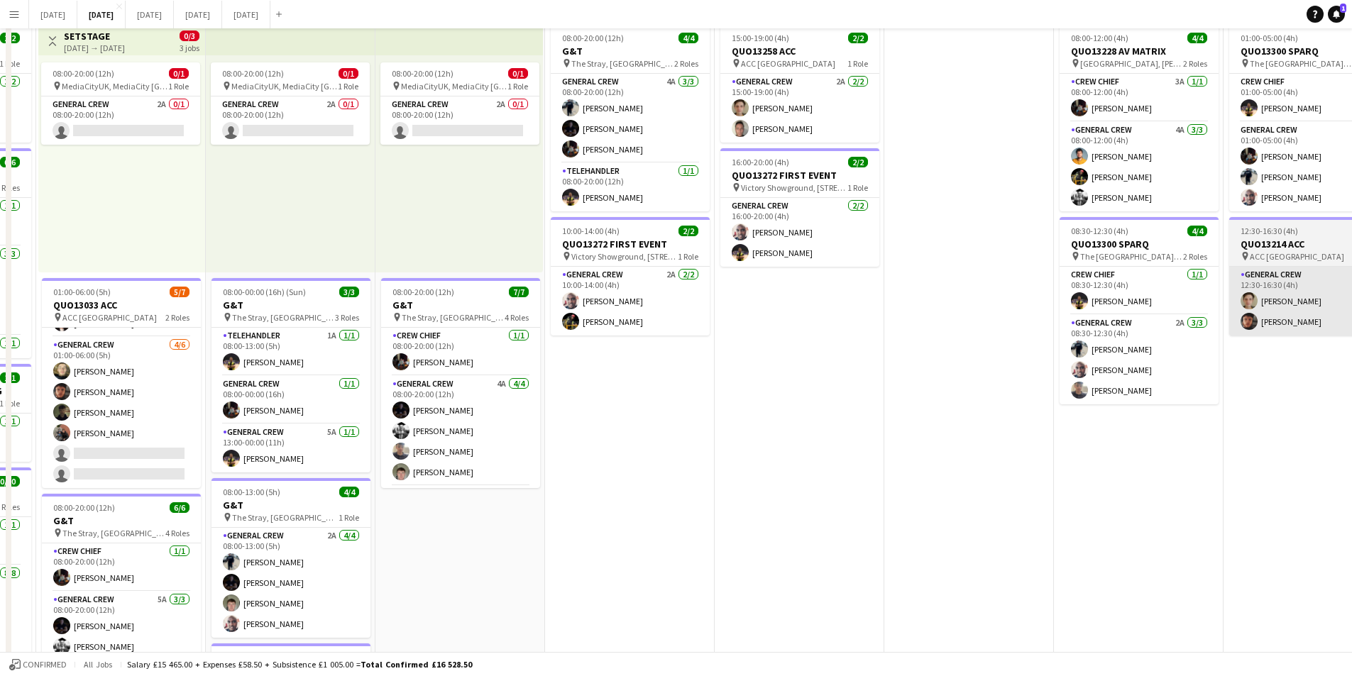
scroll to position [0, 0]
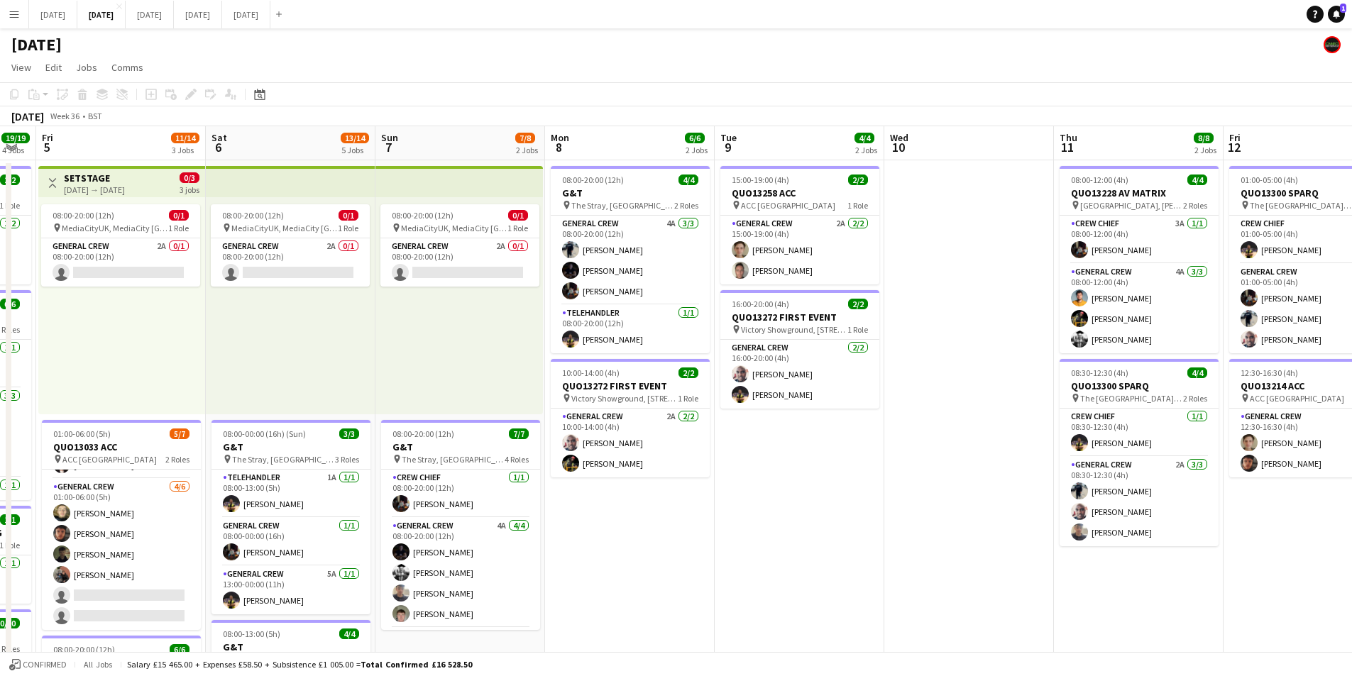
click at [630, 355] on app-calendar-viewport "Tue 2 20/21 4 Jobs Wed 3 15/16 3 Jobs Thu 4 19/19 4 Jobs Fri 5 11/14 3 Jobs Sat…" at bounding box center [676, 614] width 1352 height 976
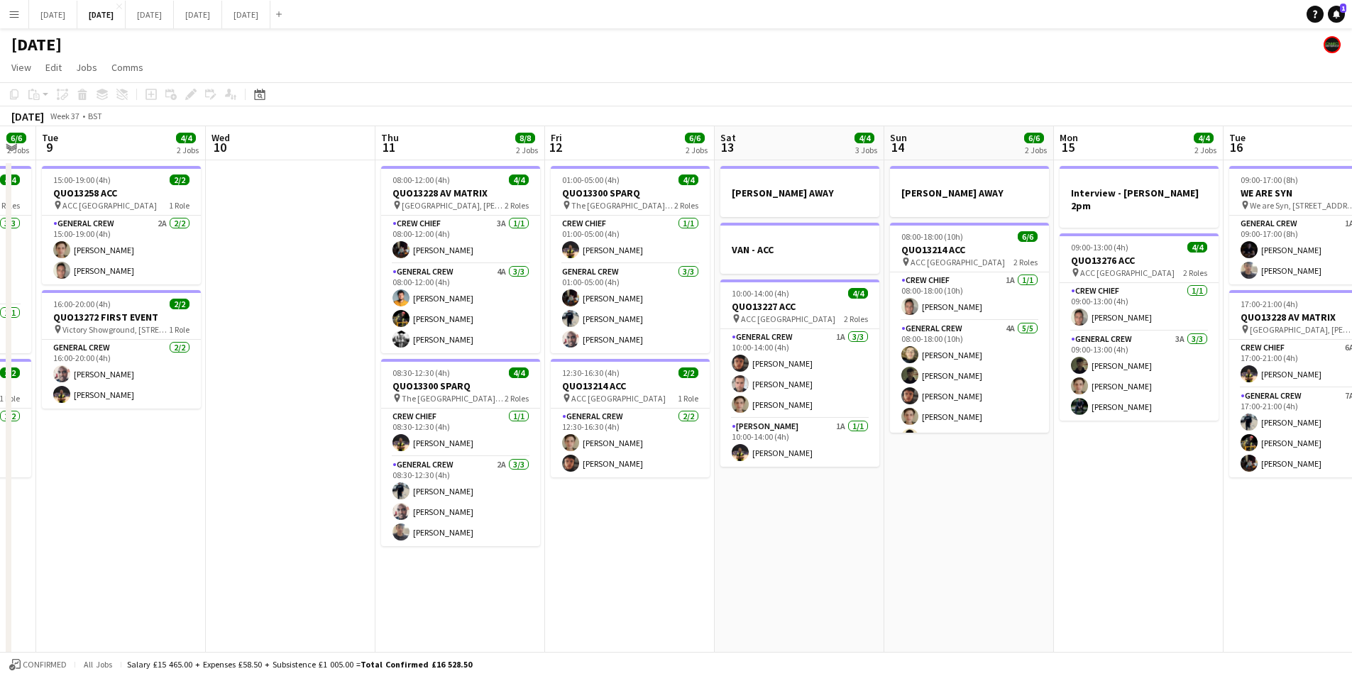
click at [622, 346] on app-calendar-viewport "Sat 6 13/14 5 Jobs Sun 7 7/8 2 Jobs Mon 8 6/6 2 Jobs Tue 9 4/4 2 Jobs Wed 10 Th…" at bounding box center [676, 614] width 1352 height 976
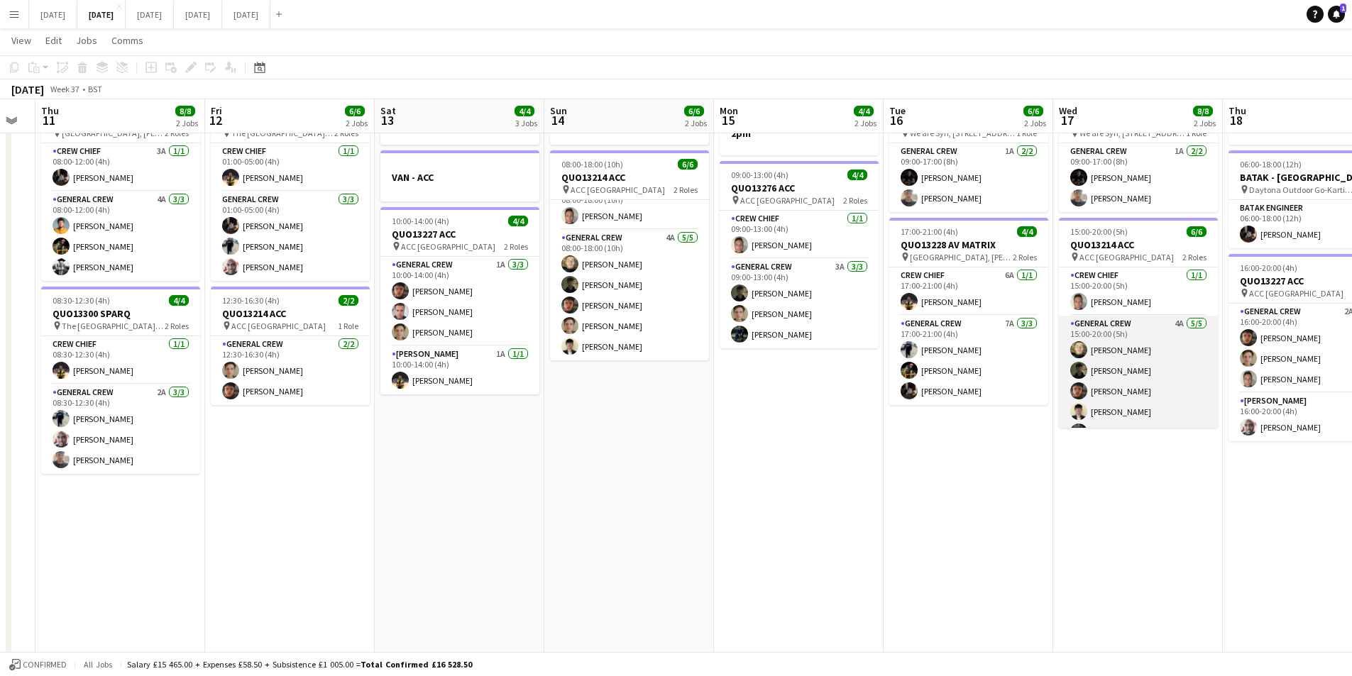
scroll to position [18, 0]
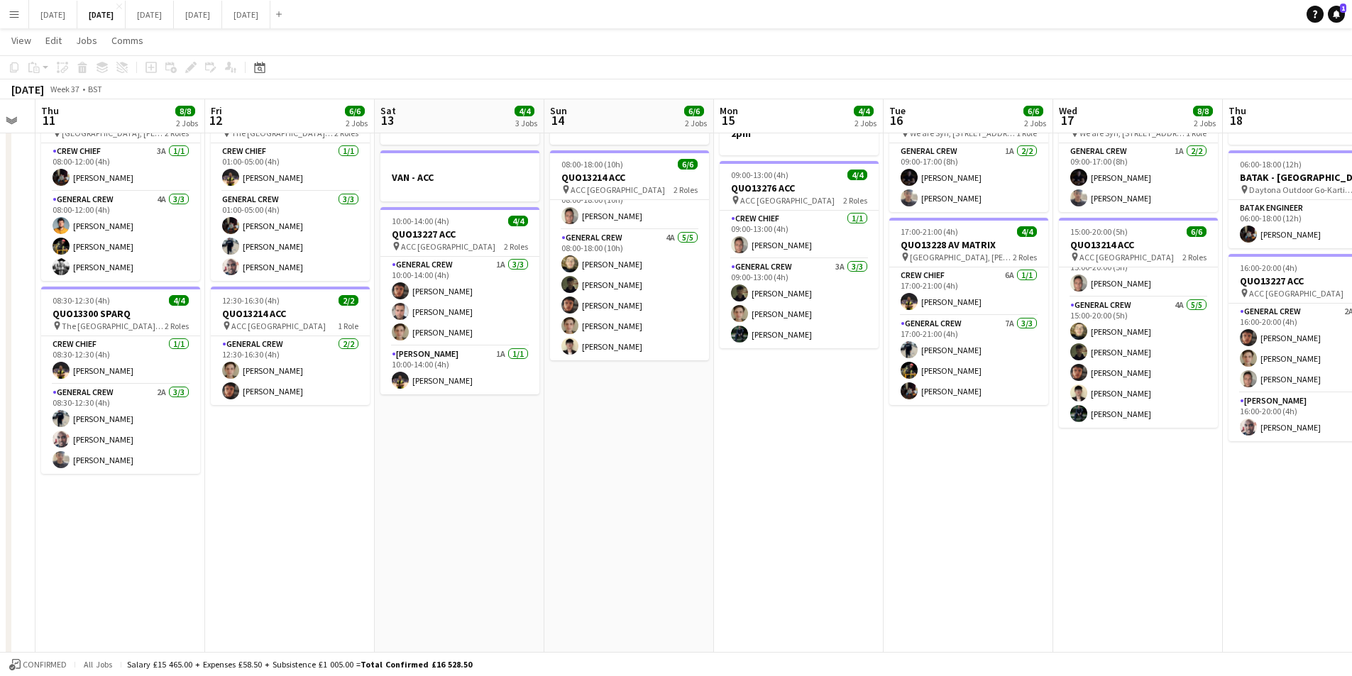
drag, startPoint x: 1189, startPoint y: 531, endPoint x: 550, endPoint y: 414, distance: 649.4
click at [539, 417] on app-calendar-viewport "Mon 8 6/6 2 Jobs Tue 9 4/4 2 Jobs Wed 10 Thu 11 8/8 2 Jobs Fri 12 6/6 2 Jobs Sa…" at bounding box center [676, 506] width 1352 height 1045
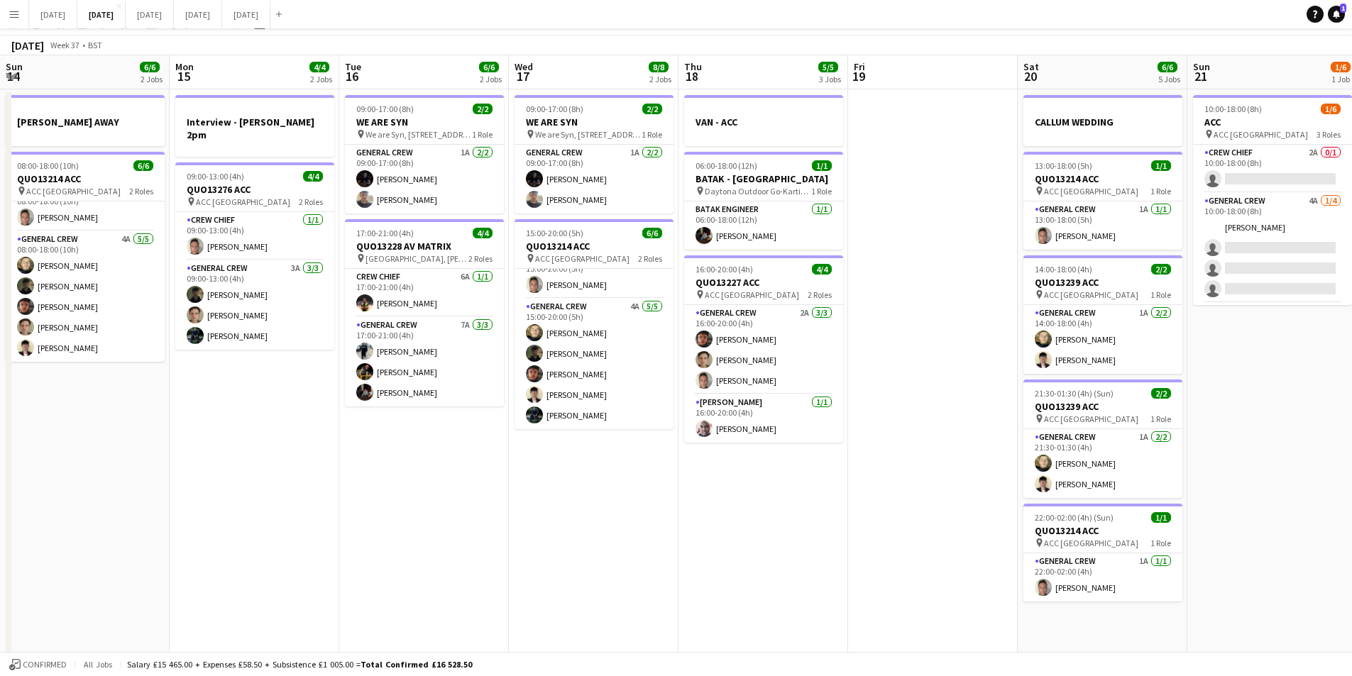
scroll to position [0, 0]
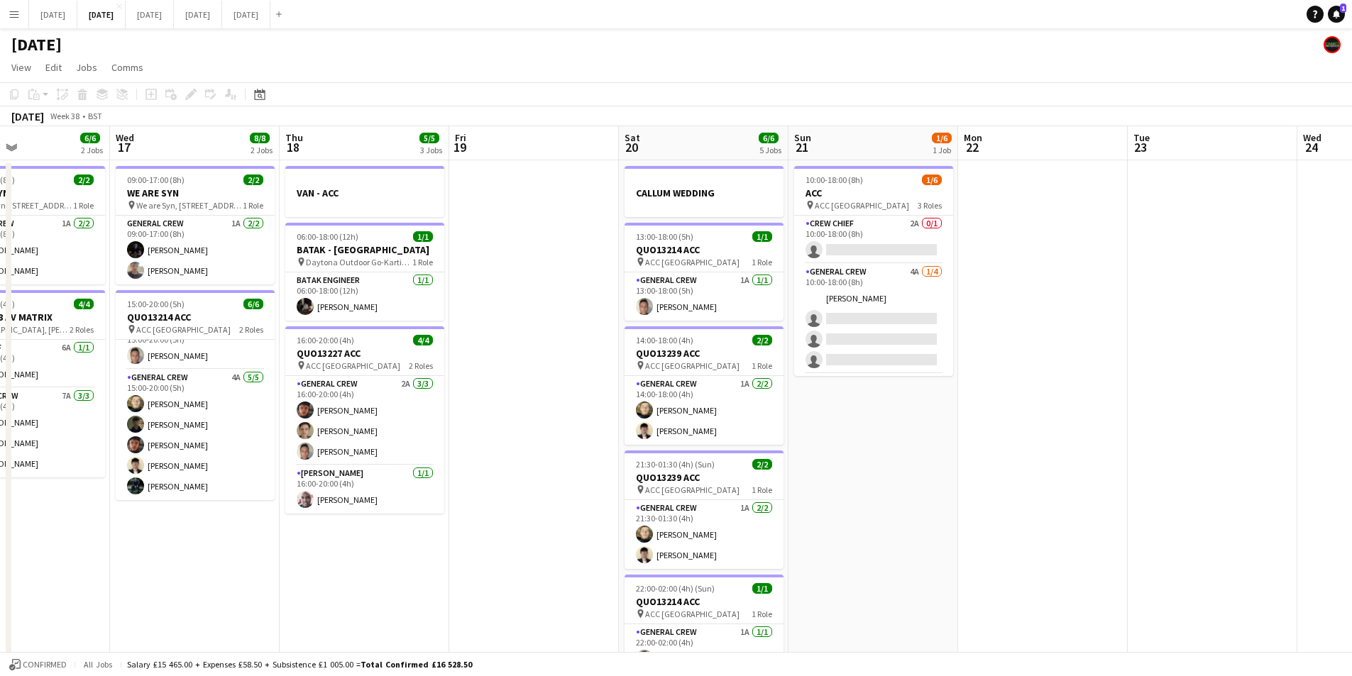
drag, startPoint x: 1087, startPoint y: 416, endPoint x: 778, endPoint y: 353, distance: 315.7
click at [778, 353] on app-calendar-viewport "Sat 13 4/4 3 Jobs Sun 14 6/6 2 Jobs Mon 15 4/4 2 Jobs Tue 16 6/6 2 Jobs Wed 17 …" at bounding box center [676, 614] width 1352 height 976
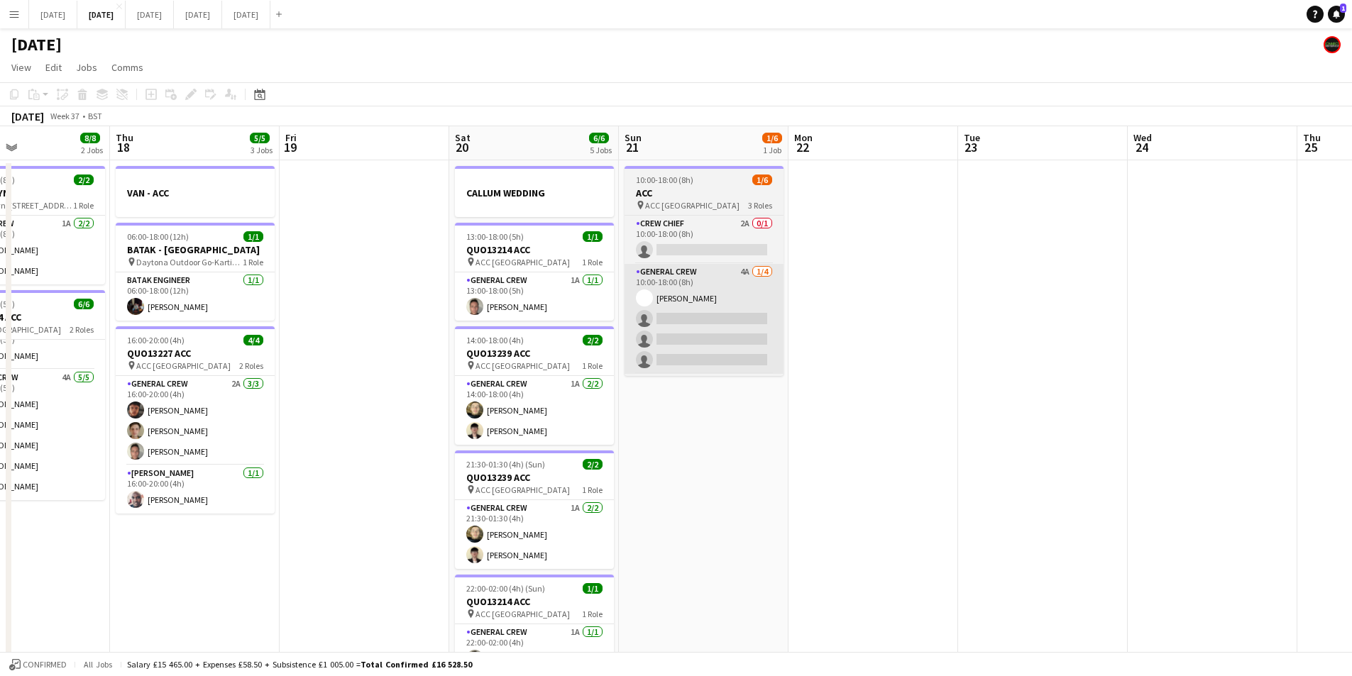
scroll to position [0, 399]
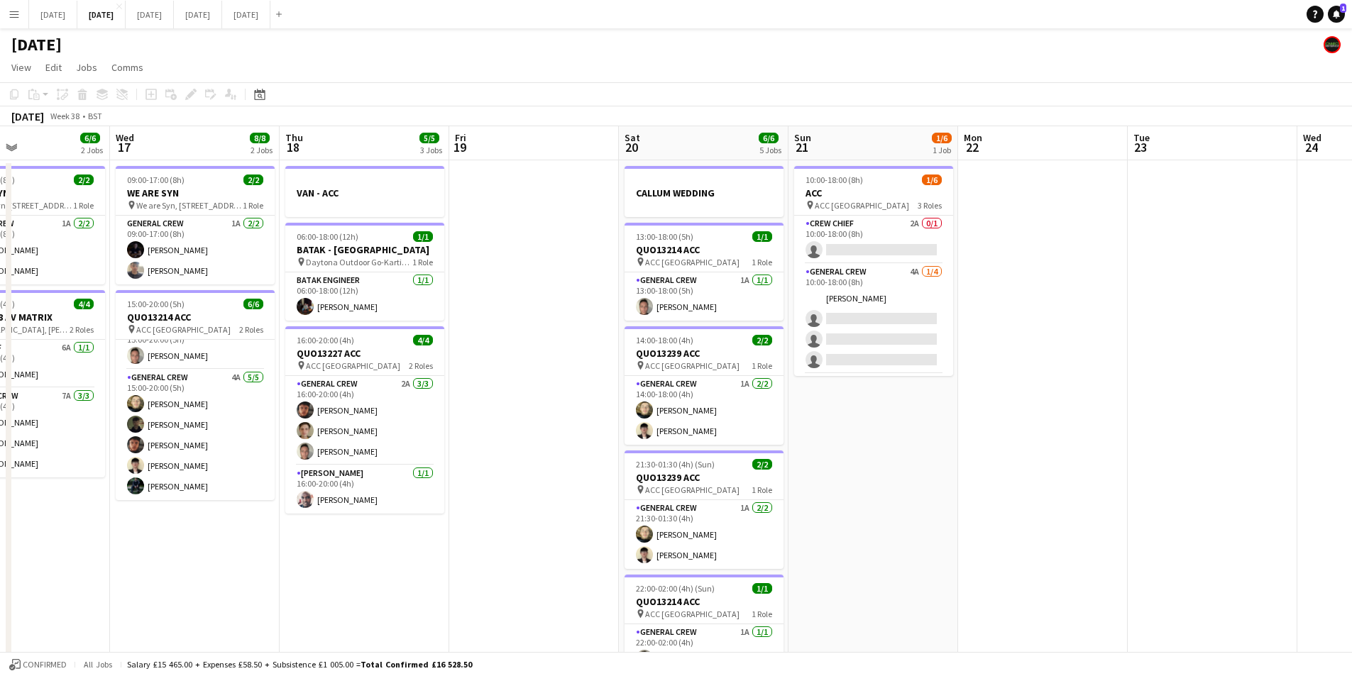
drag, startPoint x: 466, startPoint y: 474, endPoint x: 863, endPoint y: 434, distance: 398.8
click at [909, 459] on app-calendar-viewport "Sun 14 6/6 2 Jobs Mon 15 4/4 2 Jobs Tue 16 6/6 2 Jobs Wed 17 8/8 2 Jobs Thu 18 …" at bounding box center [676, 614] width 1352 height 976
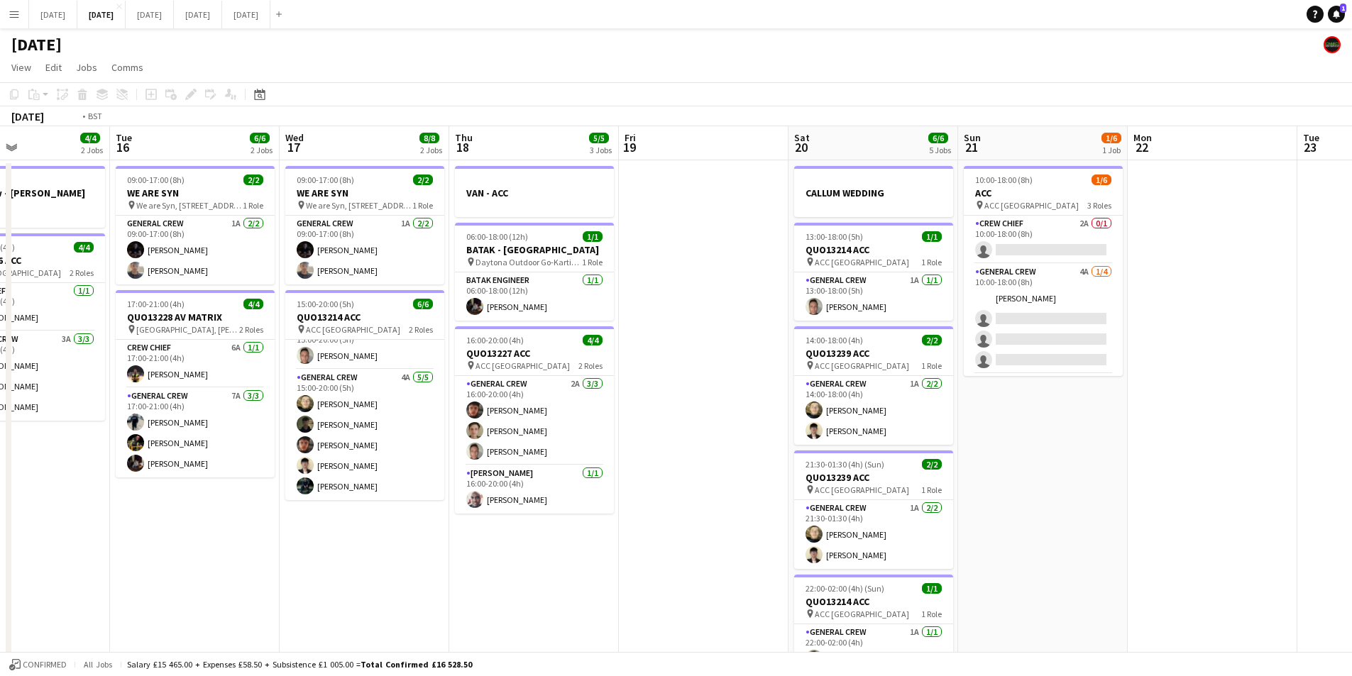
click at [933, 476] on app-calendar-viewport "Sat 13 4/4 3 Jobs Sun 14 6/6 2 Jobs Mon 15 4/4 2 Jobs Tue 16 6/6 2 Jobs Wed 17 …" at bounding box center [676, 614] width 1352 height 976
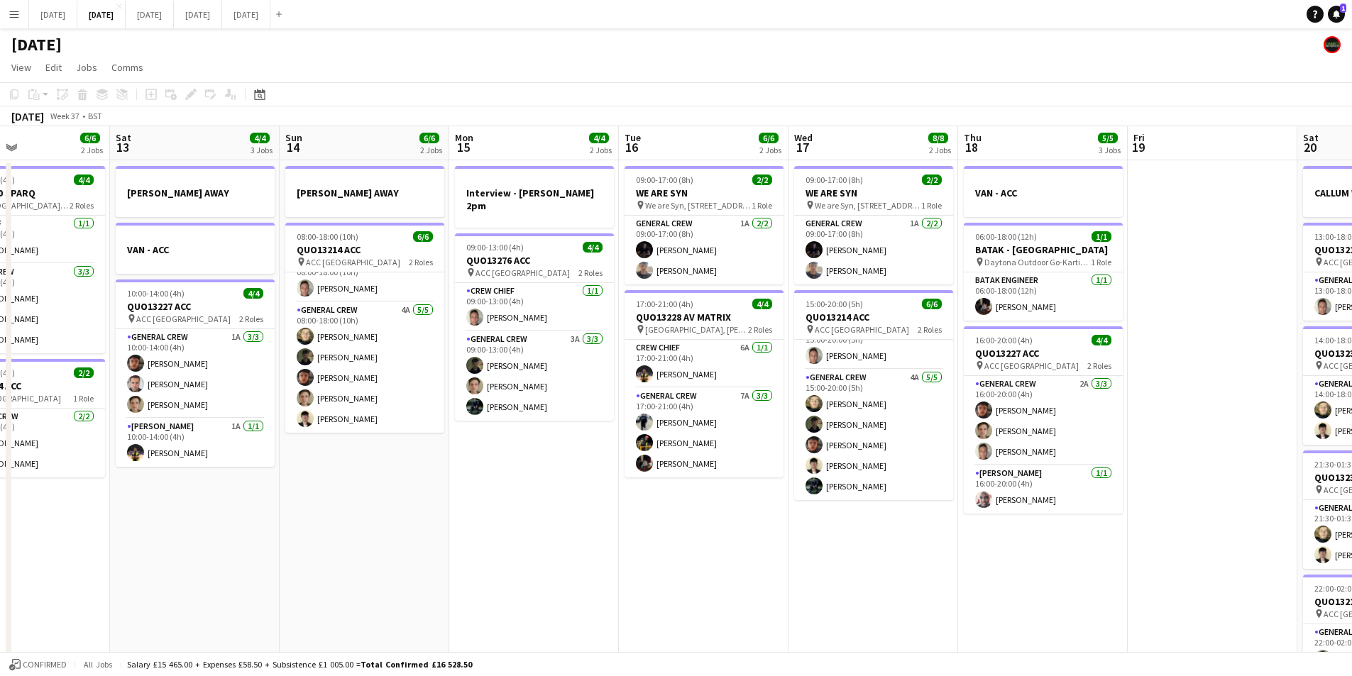
scroll to position [0, 137]
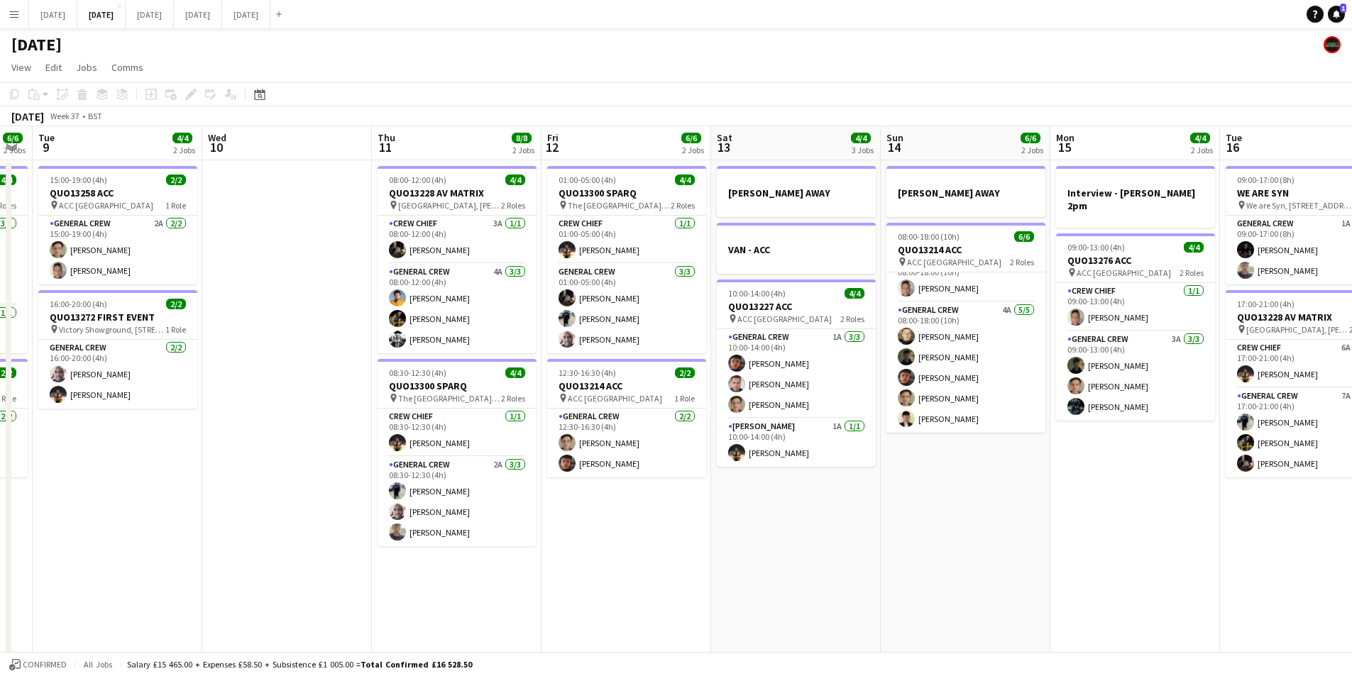
drag, startPoint x: 463, startPoint y: 499, endPoint x: 394, endPoint y: 525, distance: 73.4
click at [887, 489] on app-calendar-viewport "Mon 8 6/6 2 Jobs Tue 9 4/4 2 Jobs Wed 10 Thu 11 8/8 2 Jobs Fri 12 6/6 2 Jobs Sa…" at bounding box center [676, 614] width 1352 height 976
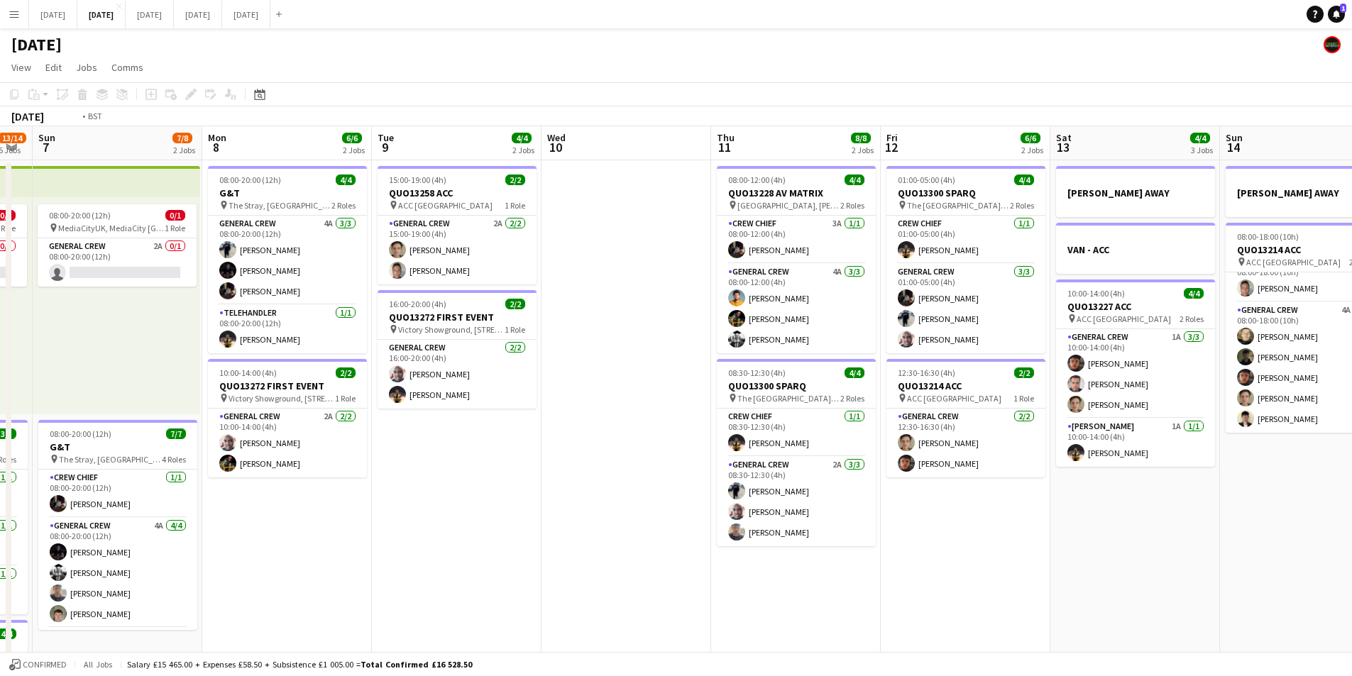
drag, startPoint x: 394, startPoint y: 525, endPoint x: 422, endPoint y: 505, distance: 34.1
click at [847, 501] on app-calendar-viewport "Sat 6 13/14 5 Jobs Sun 7 7/8 2 Jobs Mon 8 6/6 2 Jobs Tue 9 4/4 2 Jobs Wed 10 Th…" at bounding box center [676, 614] width 1352 height 976
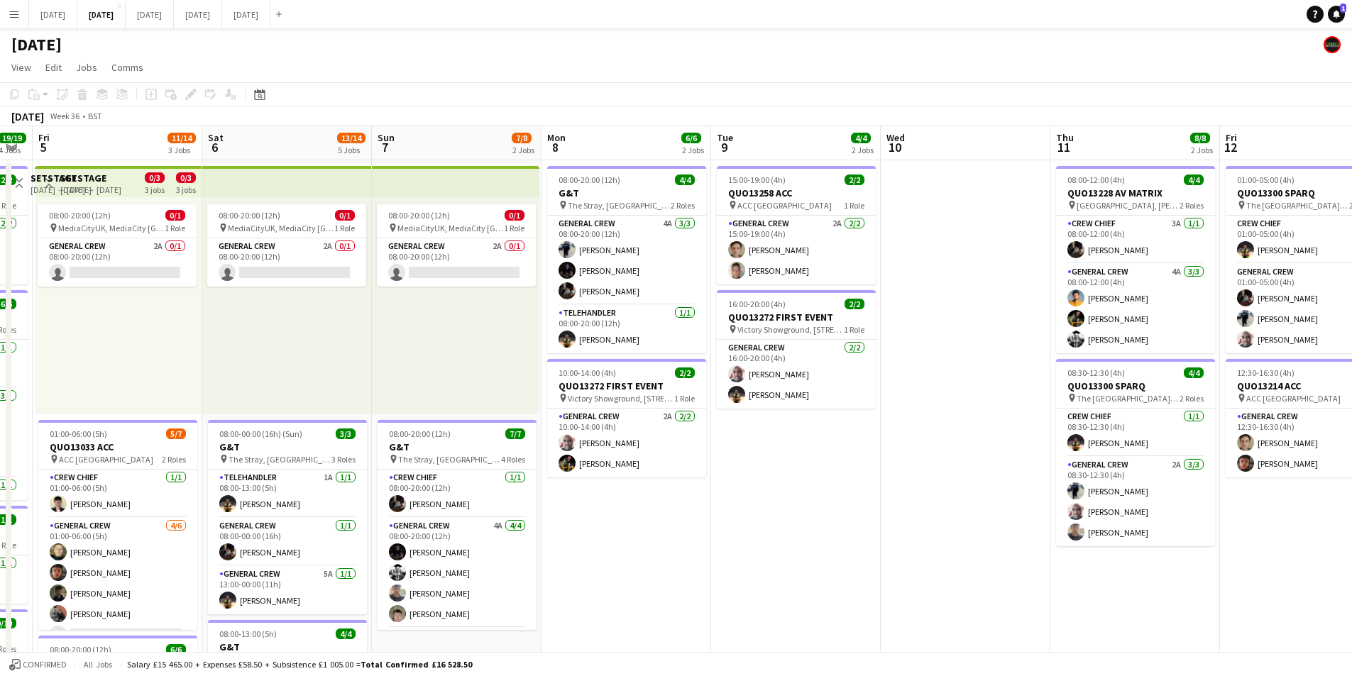
drag, startPoint x: 422, startPoint y: 505, endPoint x: 704, endPoint y: 469, distance: 284.7
click at [896, 473] on app-calendar-viewport "Thu 4 19/19 4 Jobs Fri 5 11/14 3 Jobs Sat 6 13/14 5 Jobs Sun 7 7/8 2 Jobs Mon 8…" at bounding box center [676, 614] width 1352 height 976
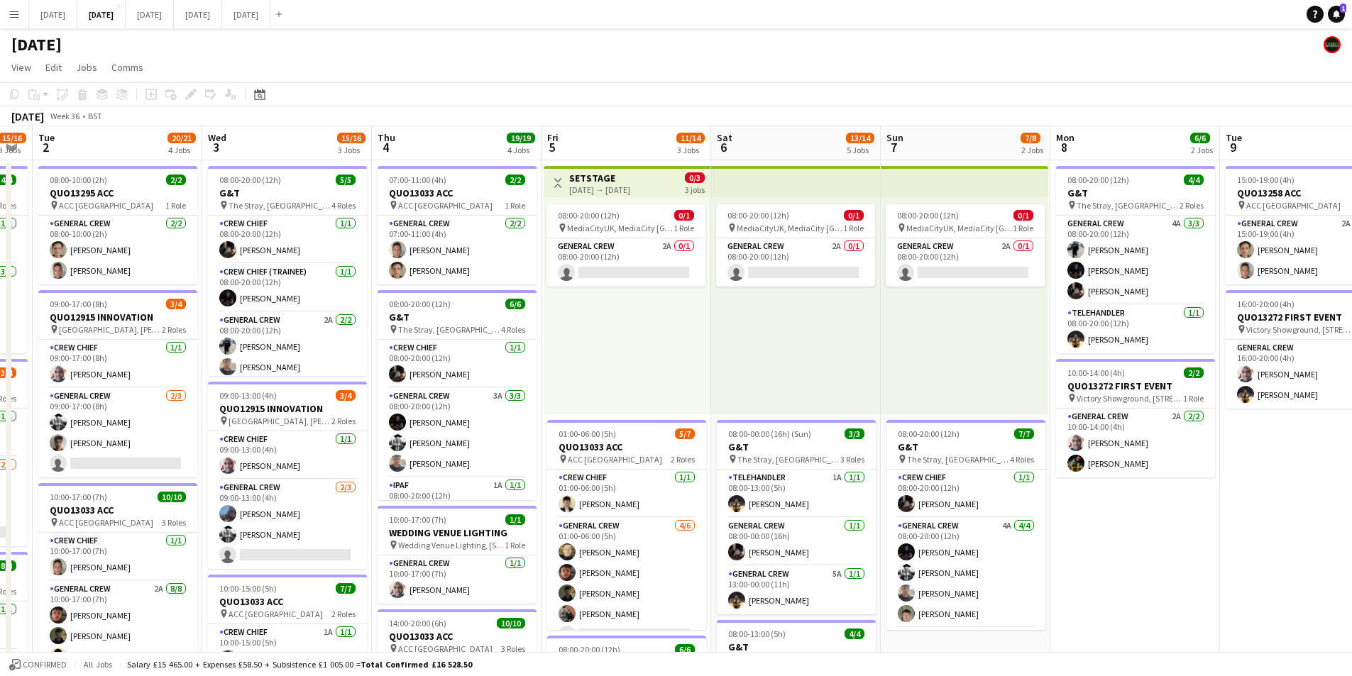
drag, startPoint x: 704, startPoint y: 469, endPoint x: 737, endPoint y: 453, distance: 36.5
click at [729, 458] on app-calendar-viewport "Mon 1 15/16 3 Jobs Tue 2 20/21 4 Jobs Wed 3 15/16 3 Jobs Thu 4 19/19 4 Jobs Fri…" at bounding box center [676, 614] width 1352 height 976
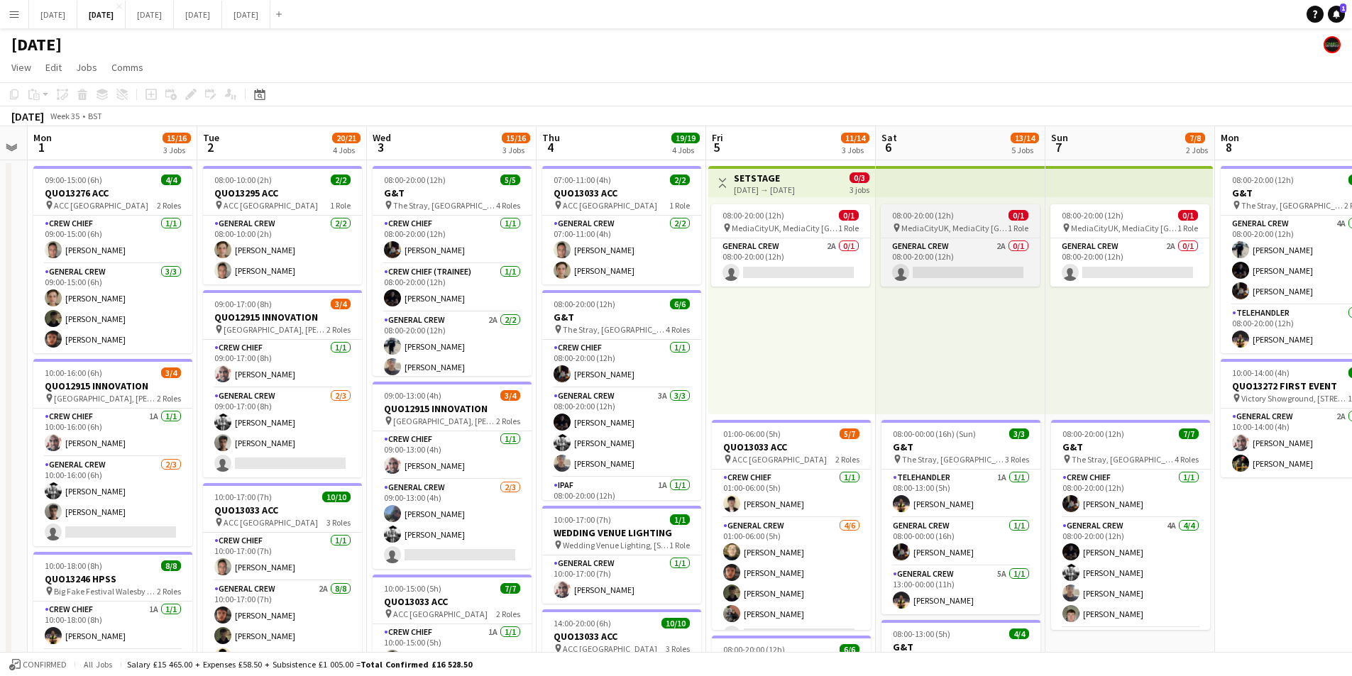
drag, startPoint x: 768, startPoint y: 491, endPoint x: 1348, endPoint y: 235, distance: 634.0
click at [777, 471] on app-calendar-viewport "Sat 30 Sun 31 Mon 1 15/16 3 Jobs Tue 2 20/21 4 Jobs Wed 3 15/16 3 Jobs Thu 4 19…" at bounding box center [676, 614] width 1352 height 976
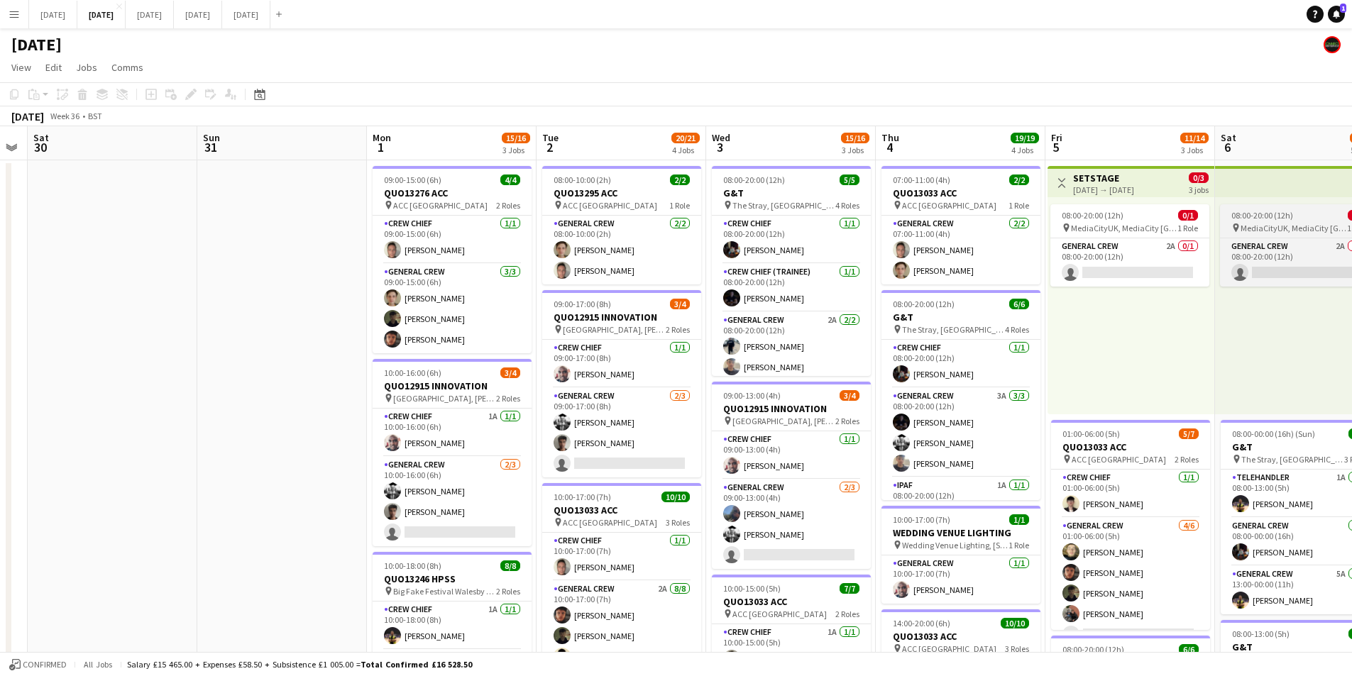
scroll to position [0, 339]
